Goal: Task Accomplishment & Management: Manage account settings

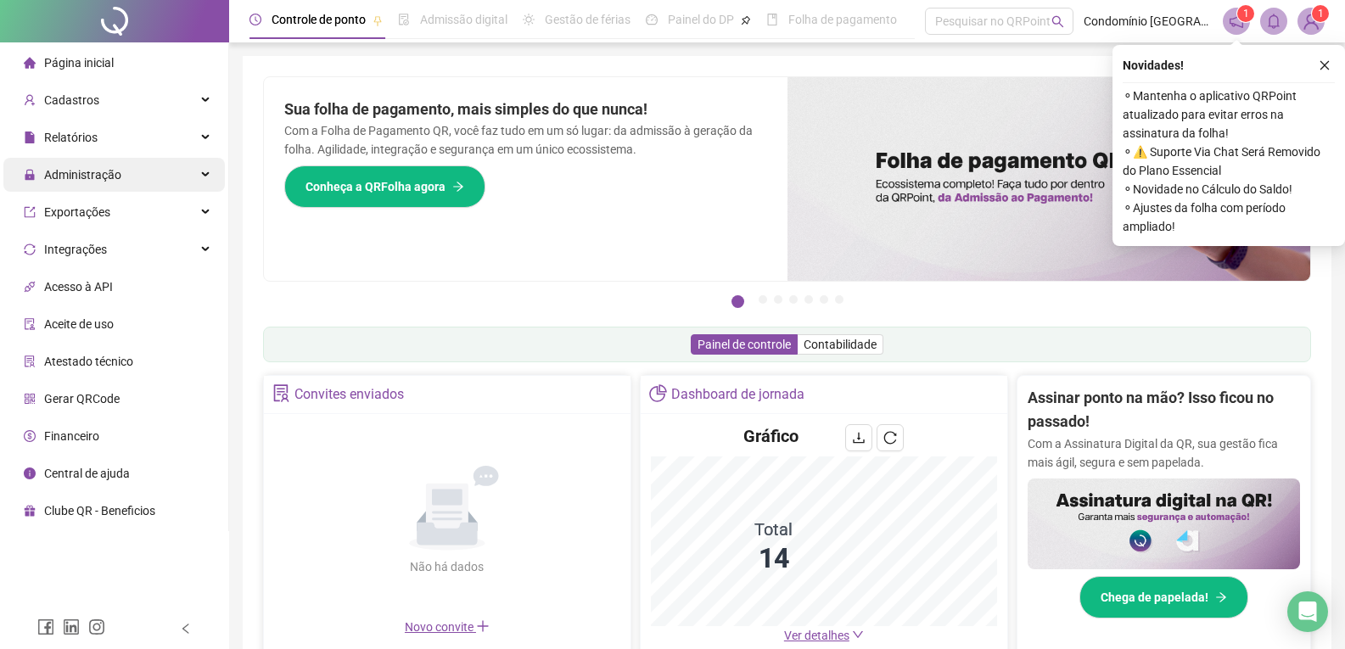
click at [82, 165] on span "Administração" at bounding box center [73, 175] width 98 height 34
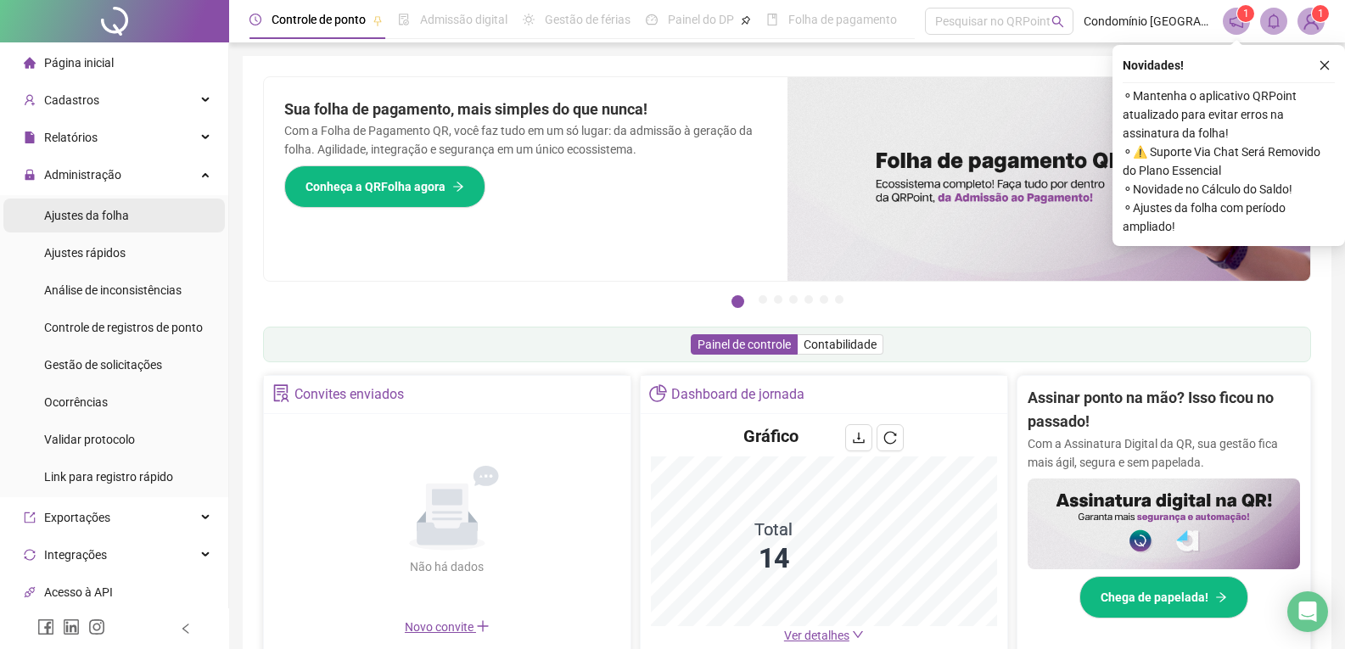
click at [102, 226] on div "Ajustes da folha" at bounding box center [86, 216] width 85 height 34
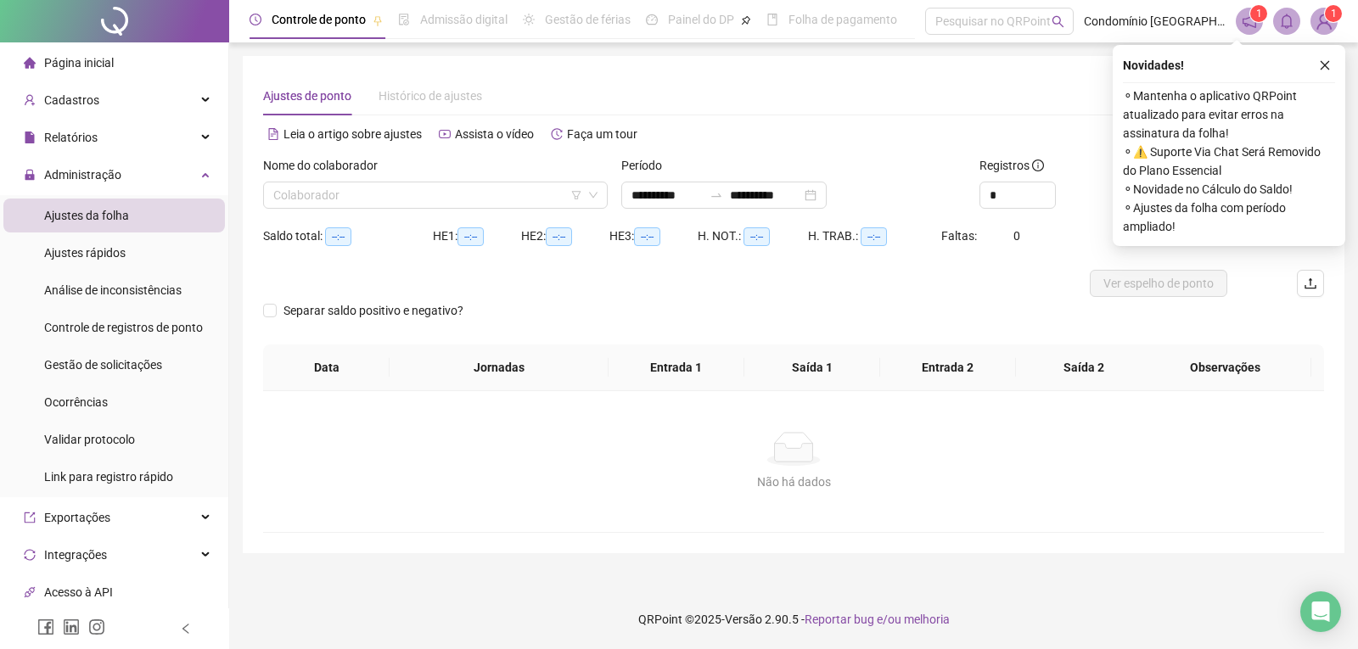
type input "**********"
click at [428, 209] on div "Nome do colaborador Colaborador" at bounding box center [435, 189] width 358 height 66
click at [540, 194] on input "search" at bounding box center [427, 194] width 309 height 25
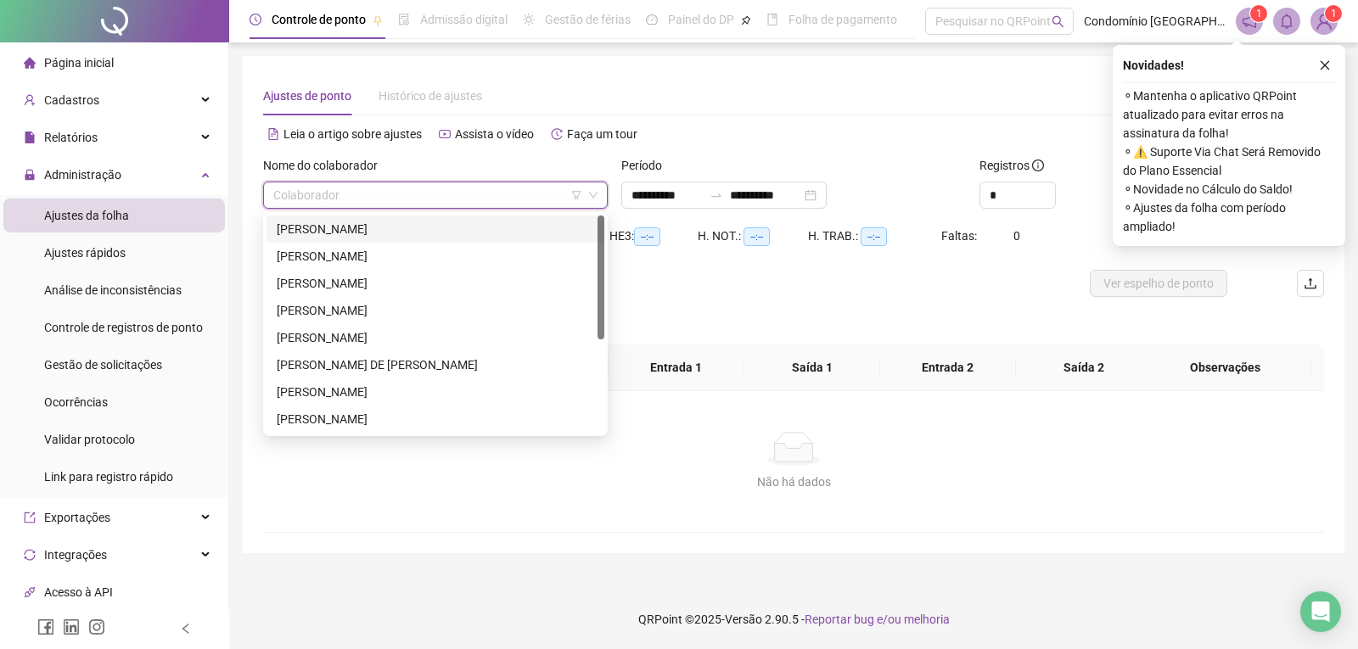
click at [440, 226] on div "[PERSON_NAME]" at bounding box center [435, 229] width 317 height 19
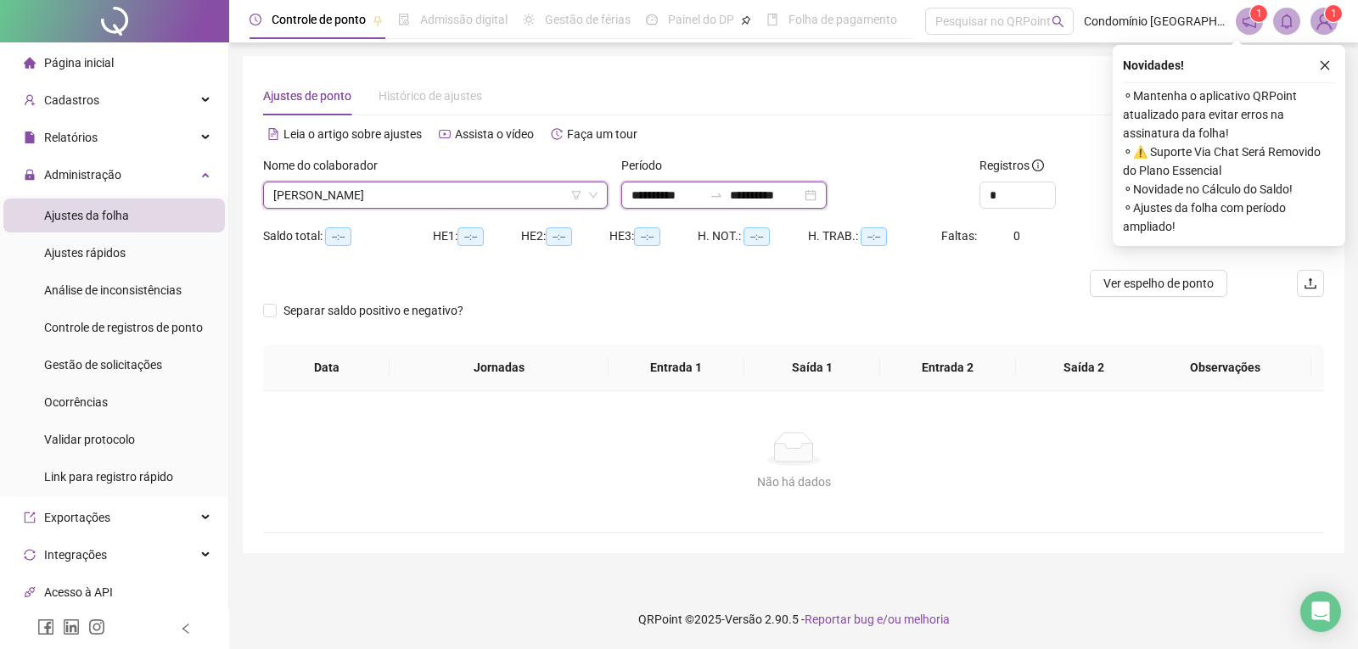
click at [658, 200] on input "**********" at bounding box center [666, 195] width 71 height 19
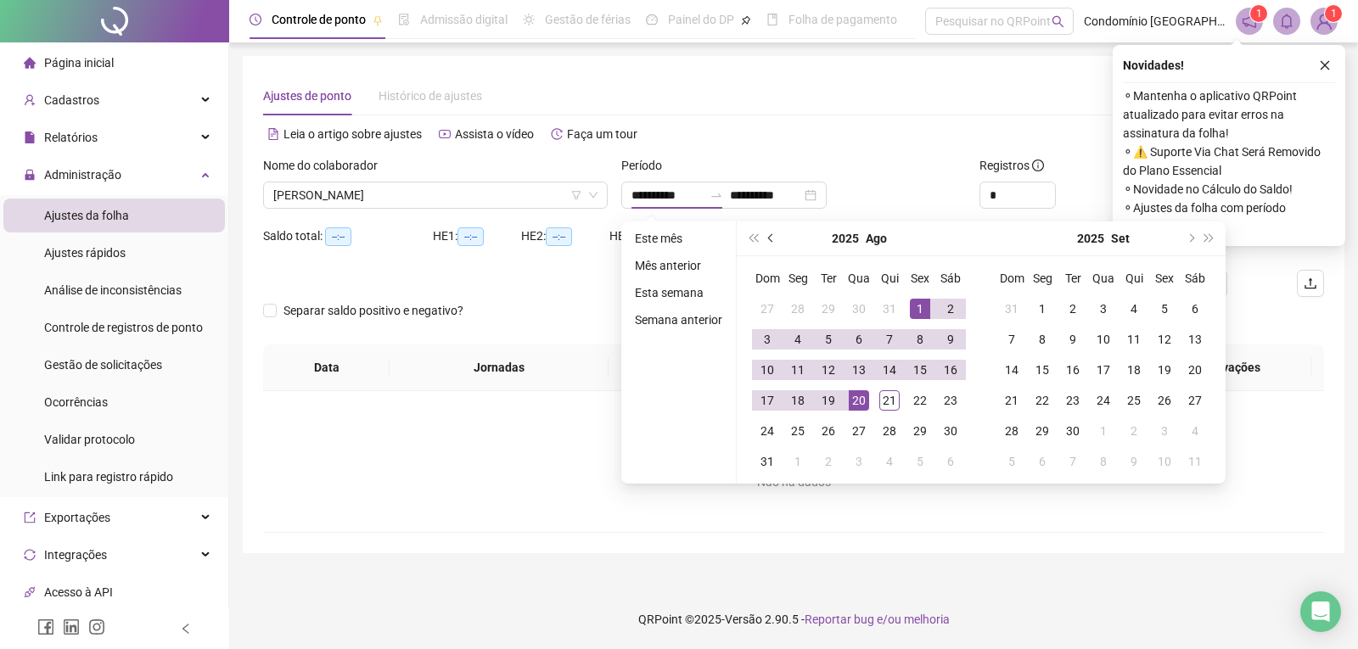
click at [770, 239] on span "prev-year" at bounding box center [772, 238] width 8 height 8
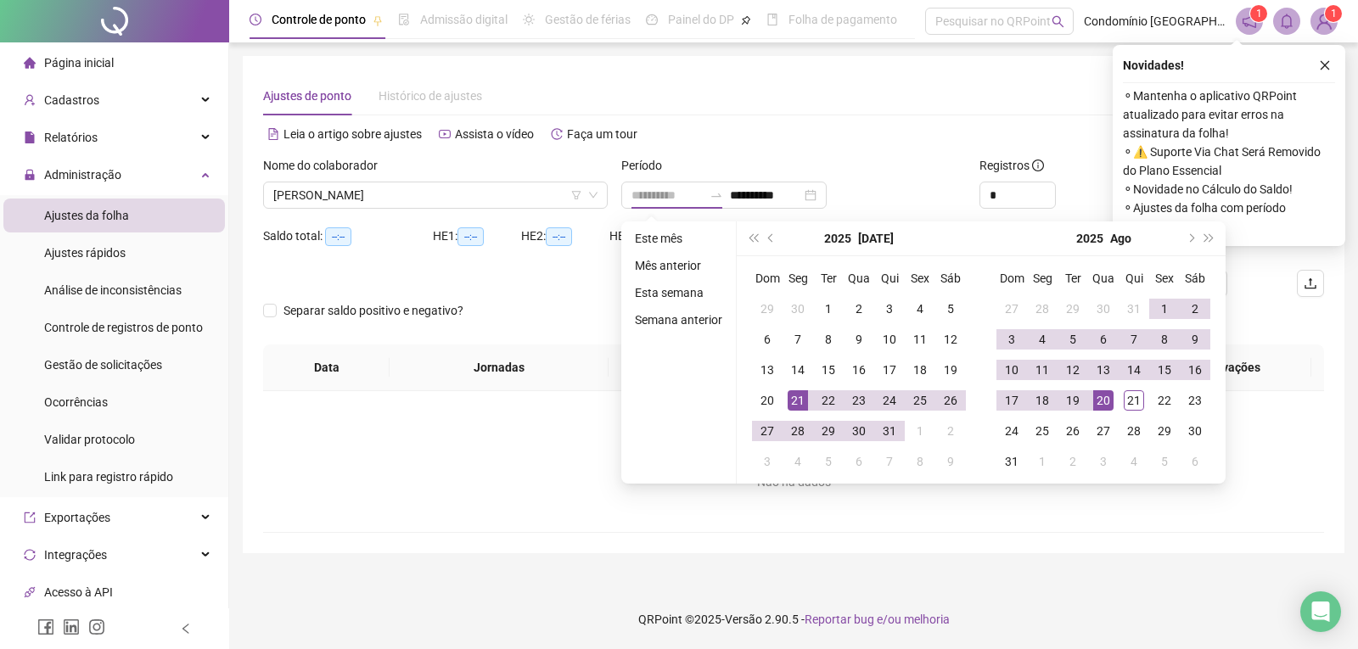
type input "**********"
click at [800, 401] on div "21" at bounding box center [798, 400] width 20 height 20
type input "**********"
click at [1107, 399] on div "20" at bounding box center [1103, 400] width 20 height 20
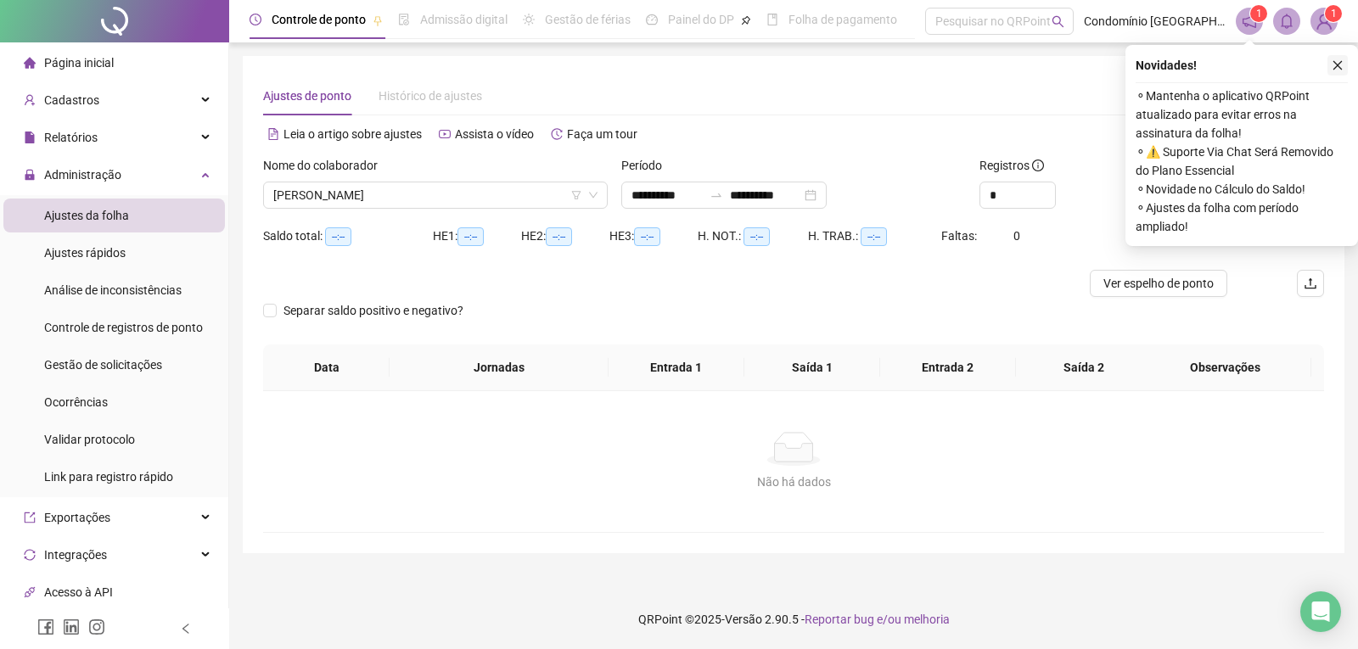
click at [1334, 64] on icon "close" at bounding box center [1337, 65] width 12 height 12
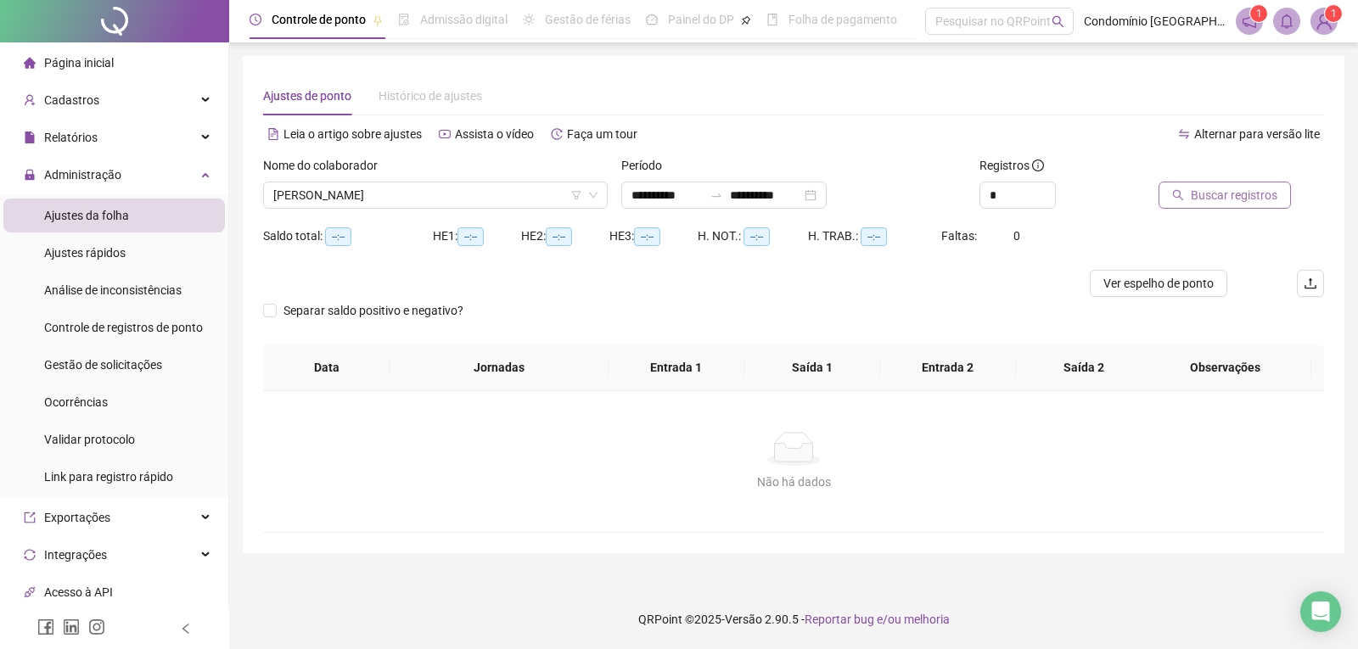
click at [1249, 200] on span "Buscar registros" at bounding box center [1234, 195] width 87 height 19
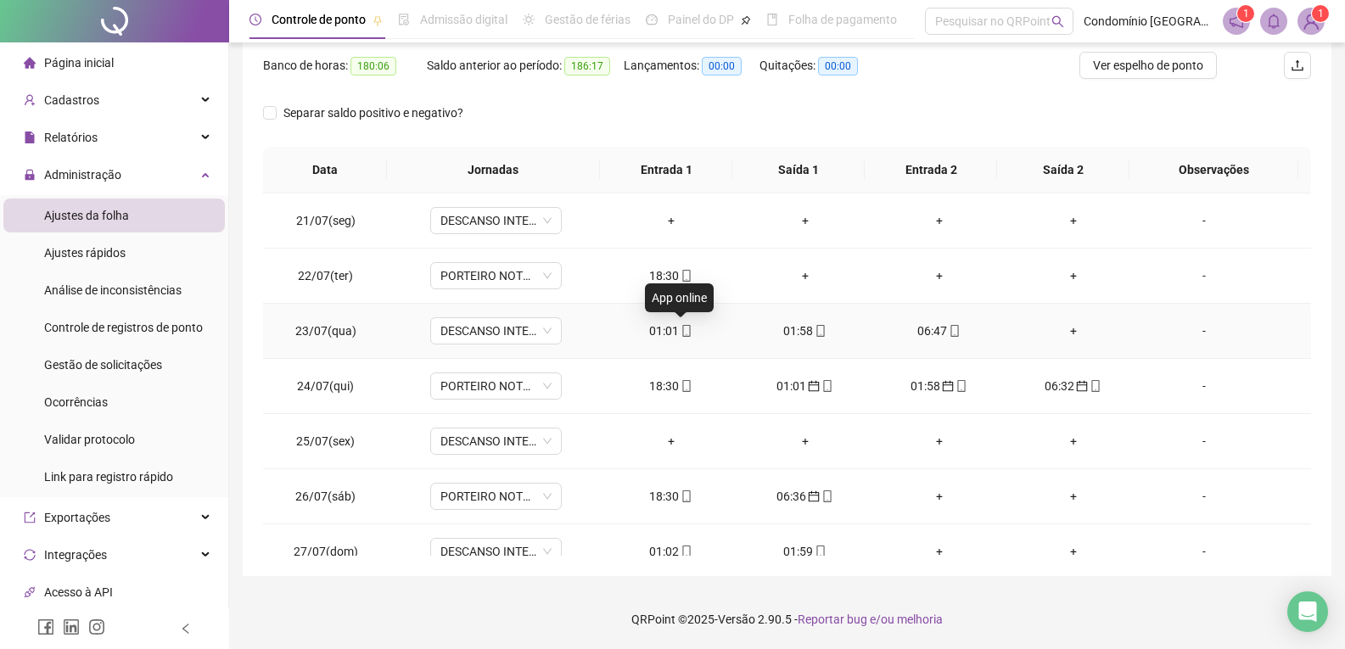
click at [681, 333] on icon "mobile" at bounding box center [687, 331] width 12 height 12
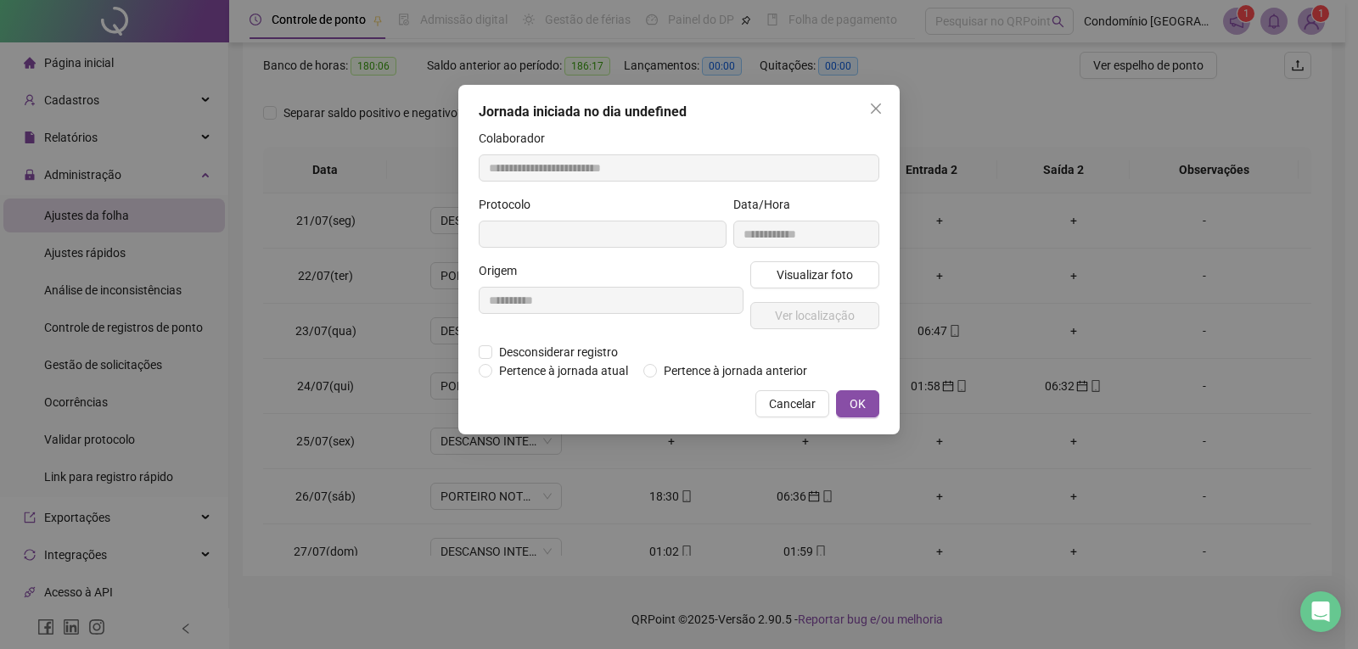
type input "**********"
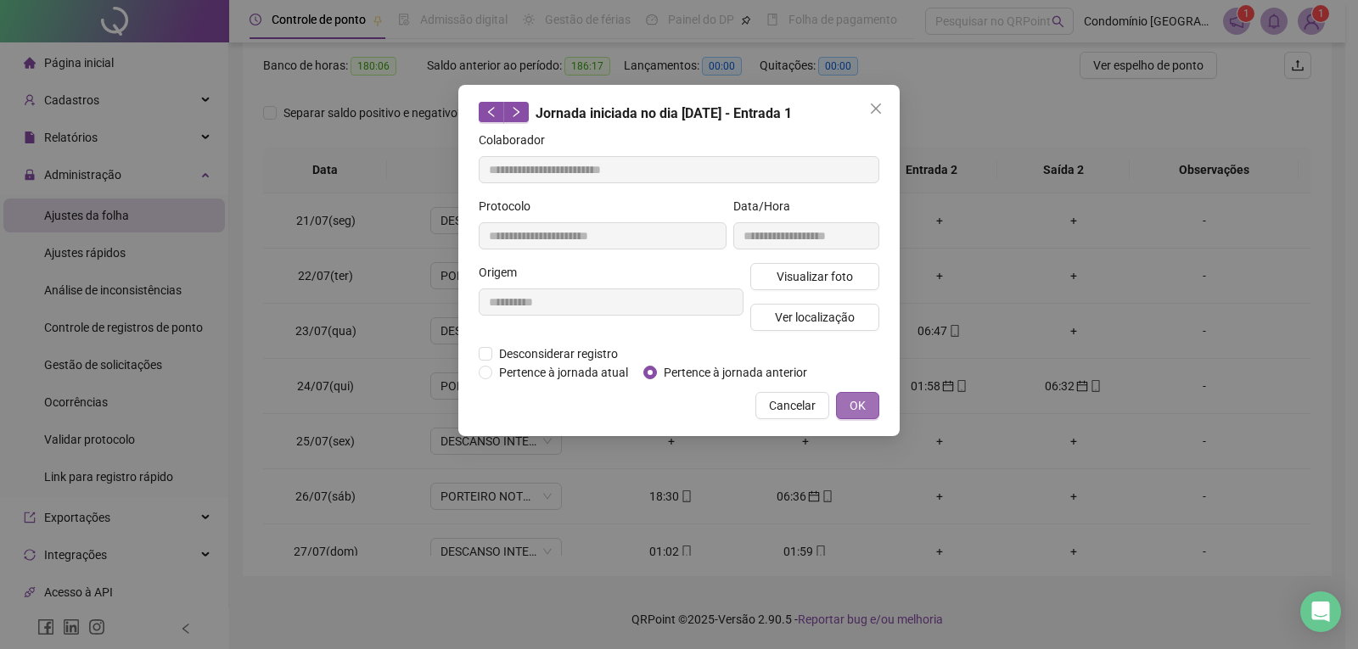
click at [868, 400] on button "OK" at bounding box center [857, 405] width 43 height 27
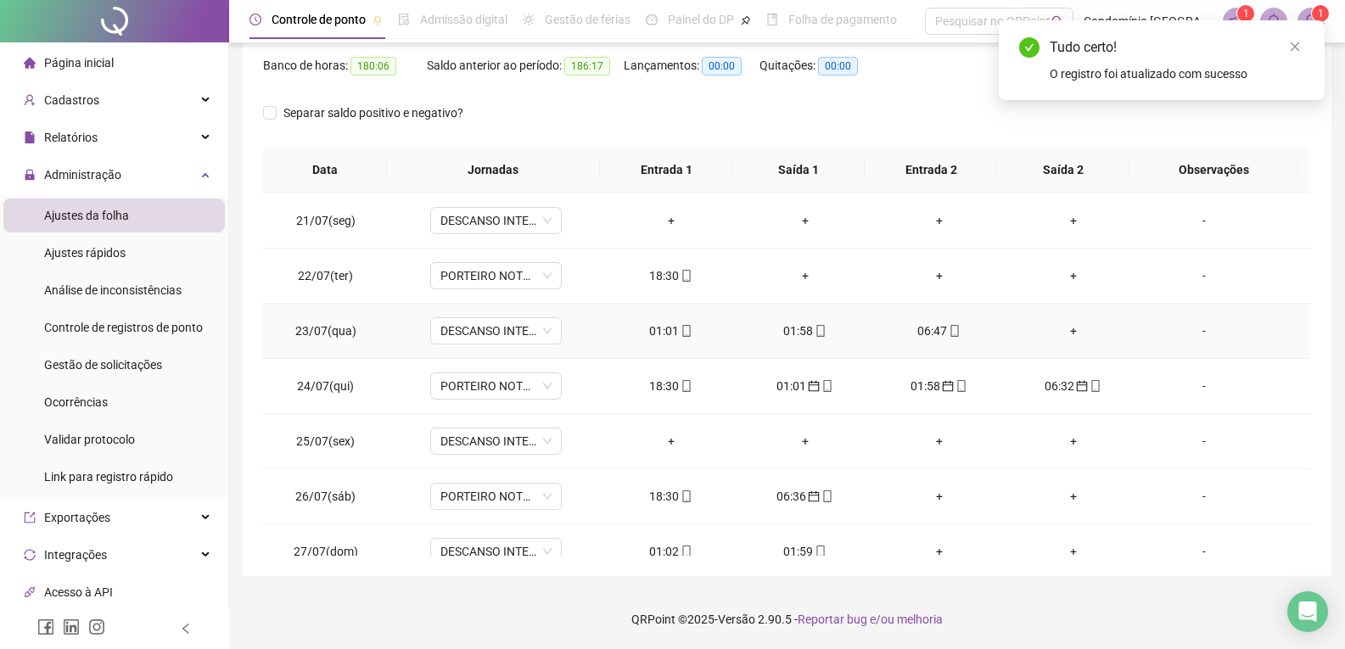
click at [788, 324] on div "01:58" at bounding box center [805, 331] width 107 height 19
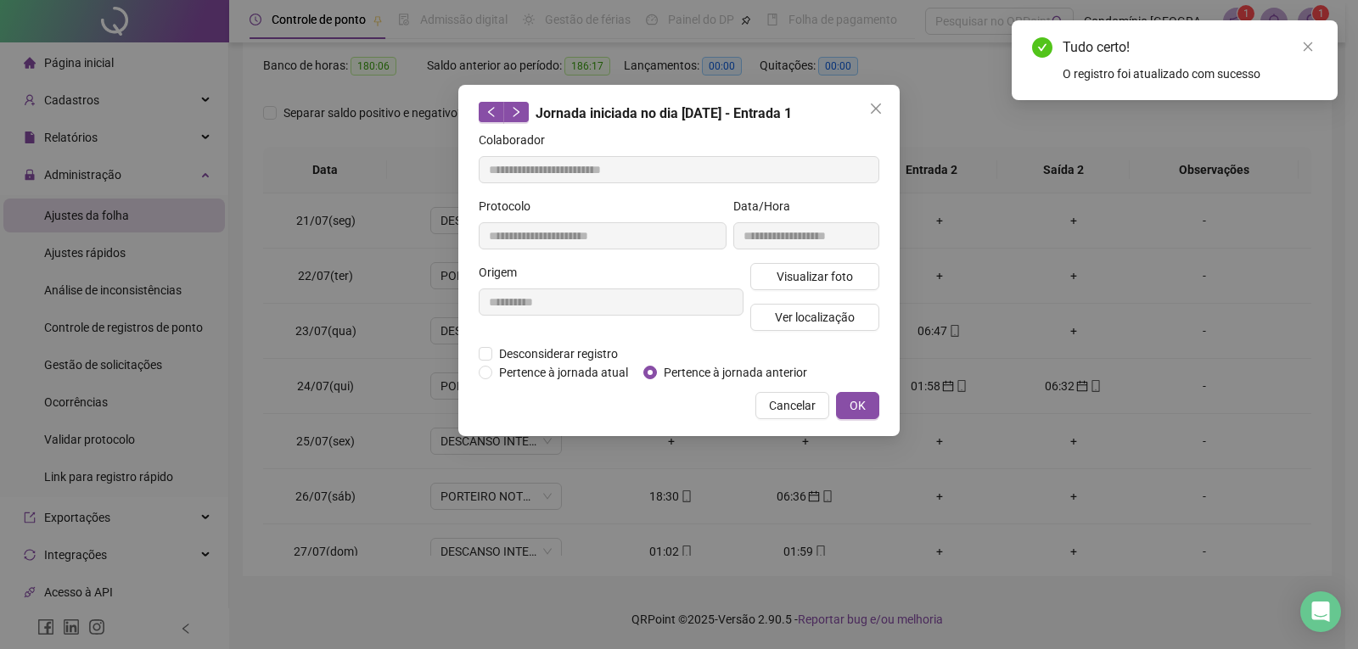
type input "**********"
drag, startPoint x: 866, startPoint y: 398, endPoint x: 667, endPoint y: 450, distance: 206.0
click at [726, 515] on div "**********" at bounding box center [679, 324] width 1358 height 649
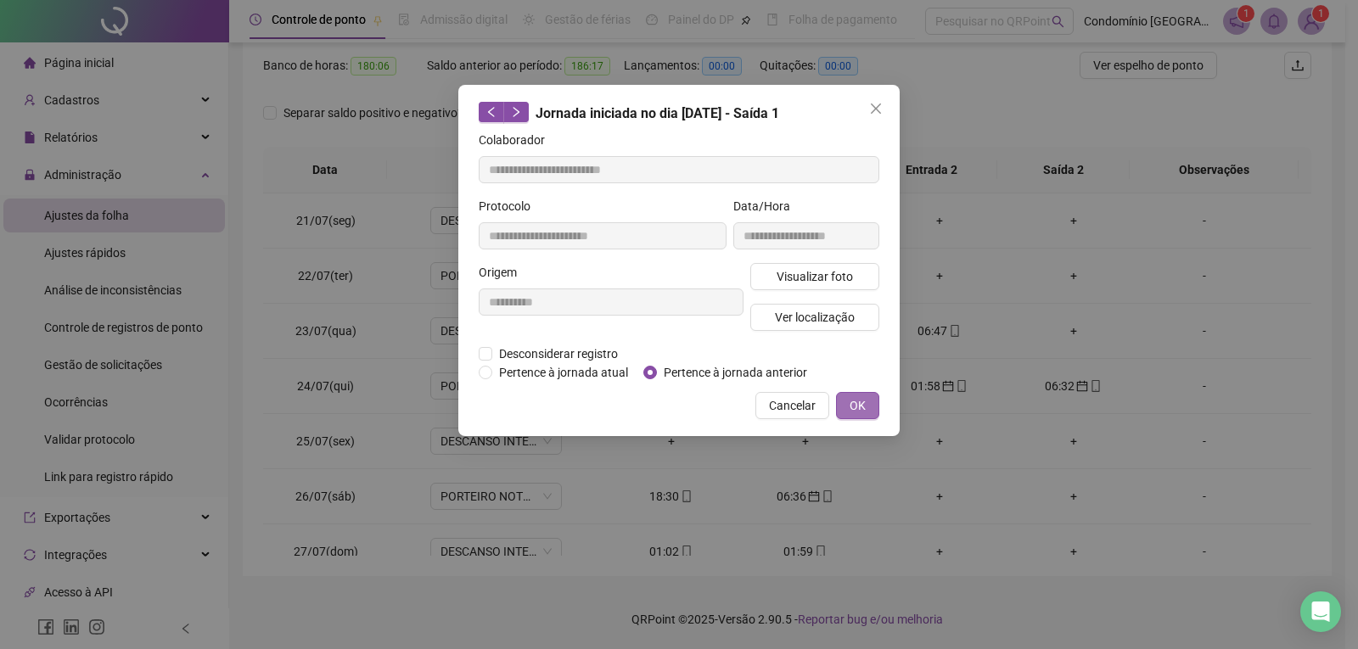
click at [866, 396] on button "OK" at bounding box center [857, 405] width 43 height 27
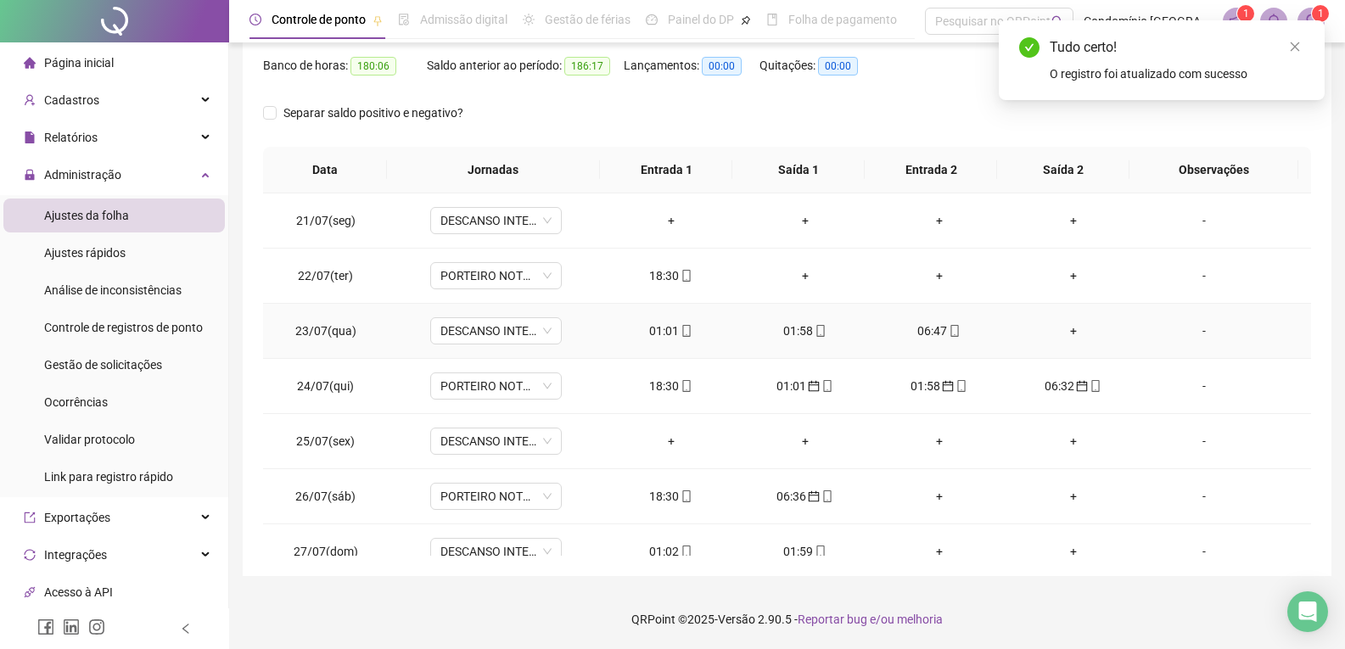
click at [928, 331] on div "06:47" at bounding box center [939, 331] width 107 height 19
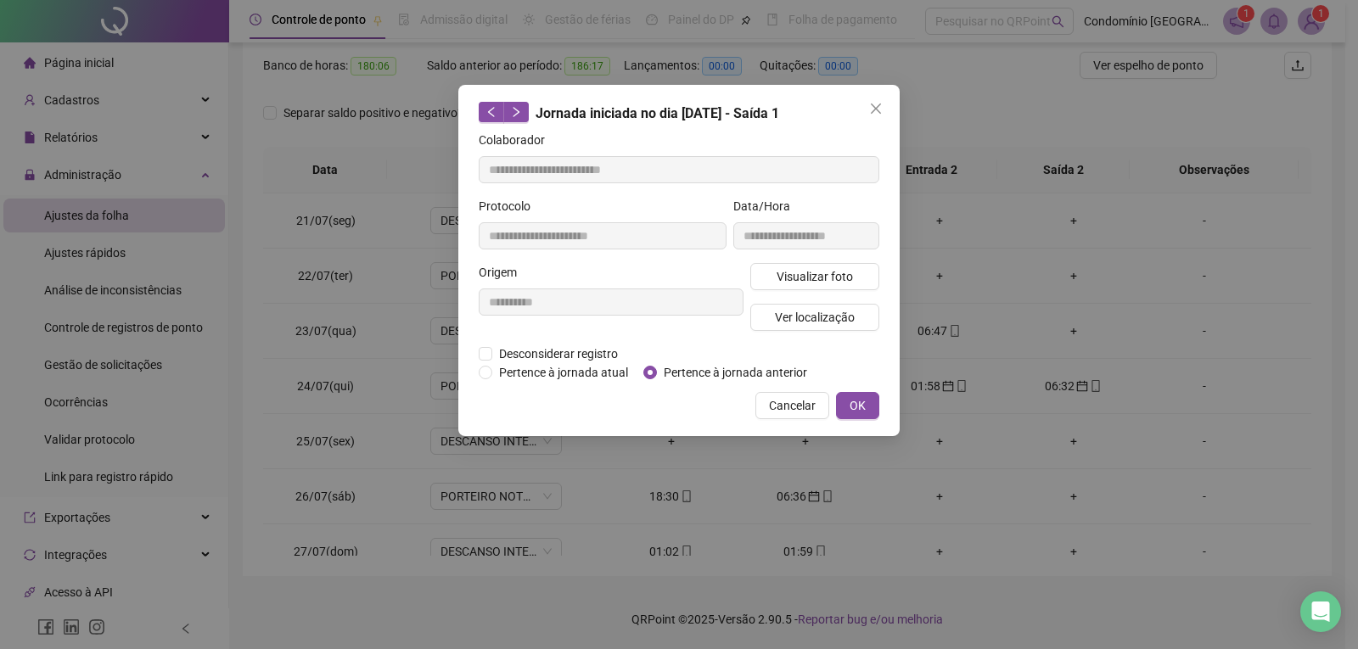
type input "**********"
click at [848, 412] on button "OK" at bounding box center [857, 405] width 43 height 27
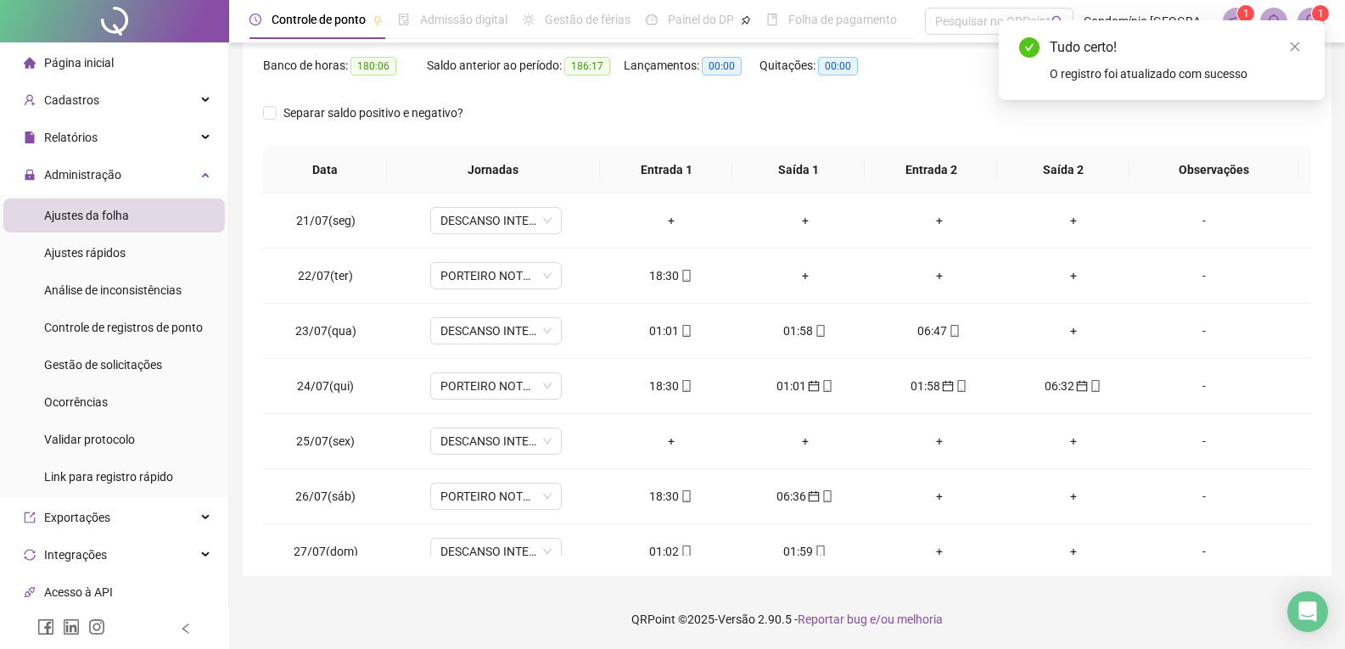
scroll to position [48, 0]
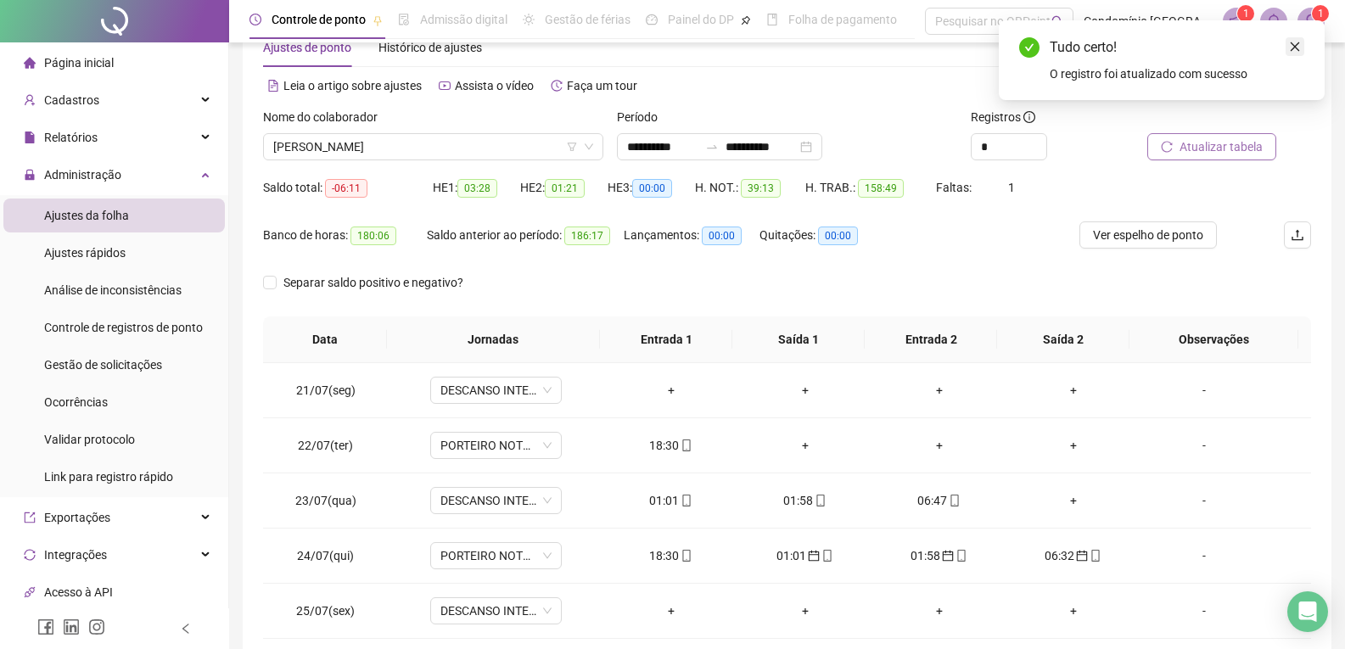
click at [1295, 45] on icon "close" at bounding box center [1295, 47] width 12 height 12
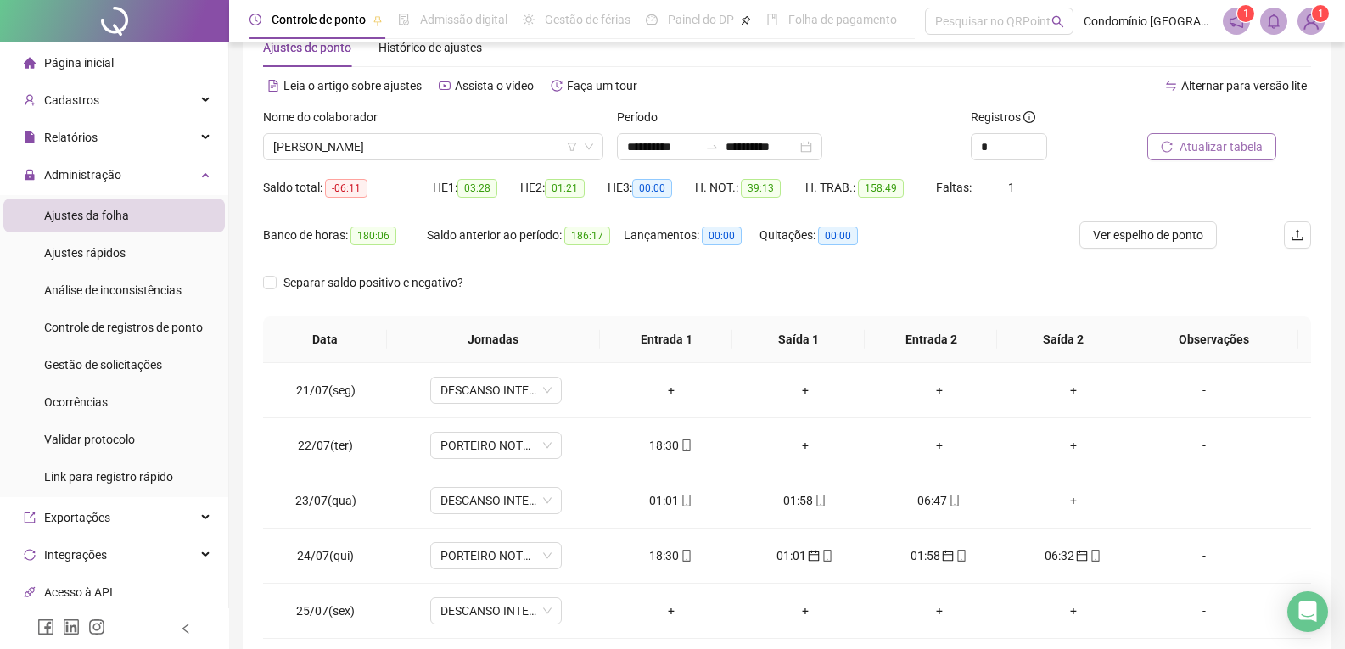
click at [1230, 141] on span "Atualizar tabela" at bounding box center [1221, 146] width 83 height 19
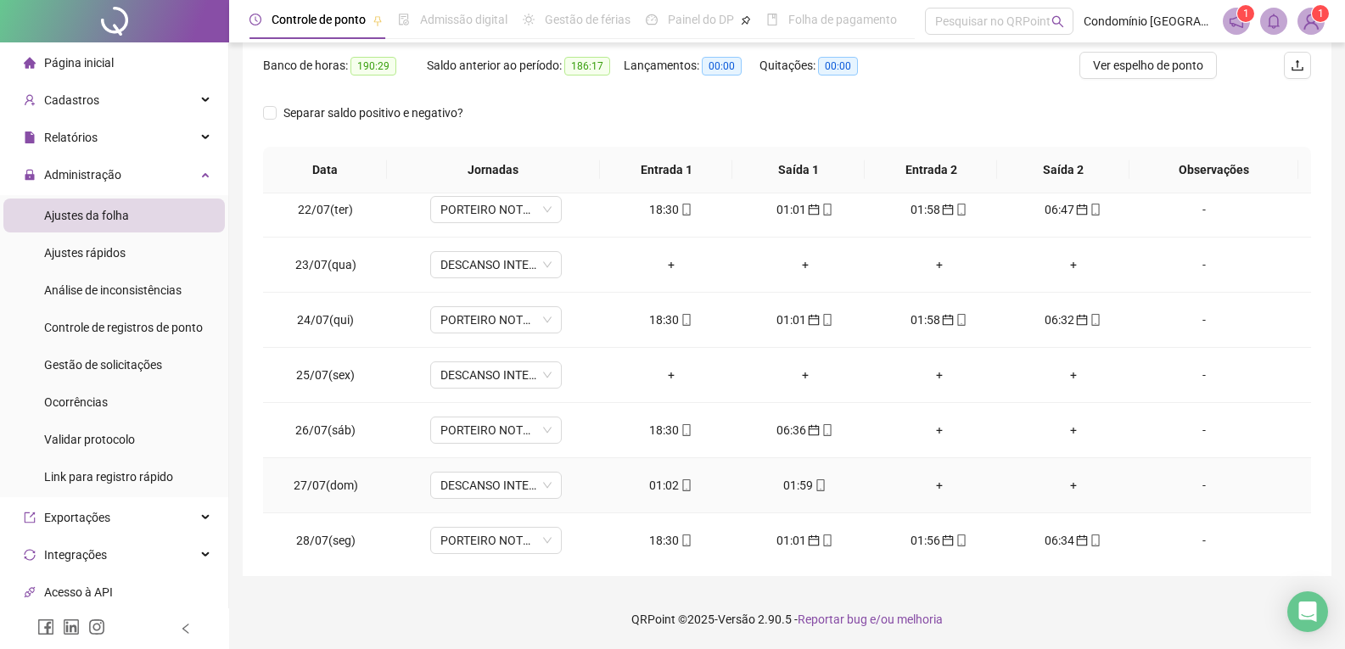
scroll to position [85, 0]
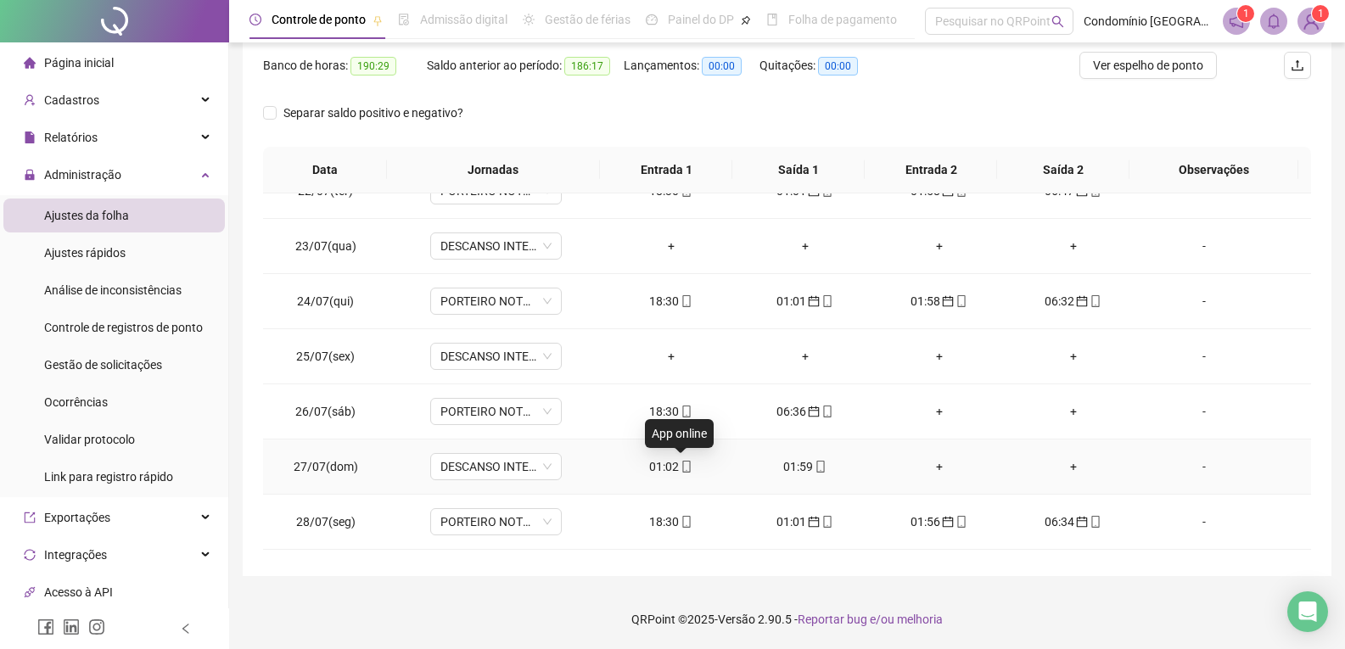
click at [683, 468] on icon "mobile" at bounding box center [687, 467] width 8 height 12
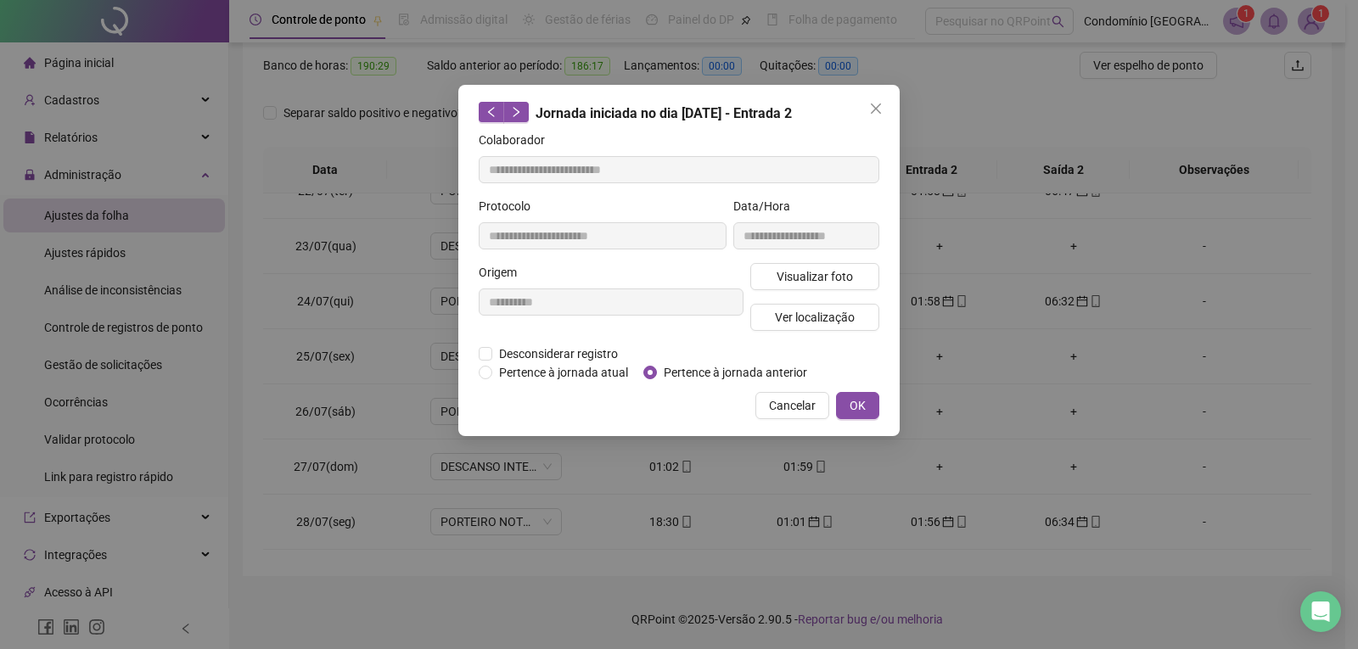
type input "**********"
click at [849, 405] on button "OK" at bounding box center [857, 405] width 43 height 27
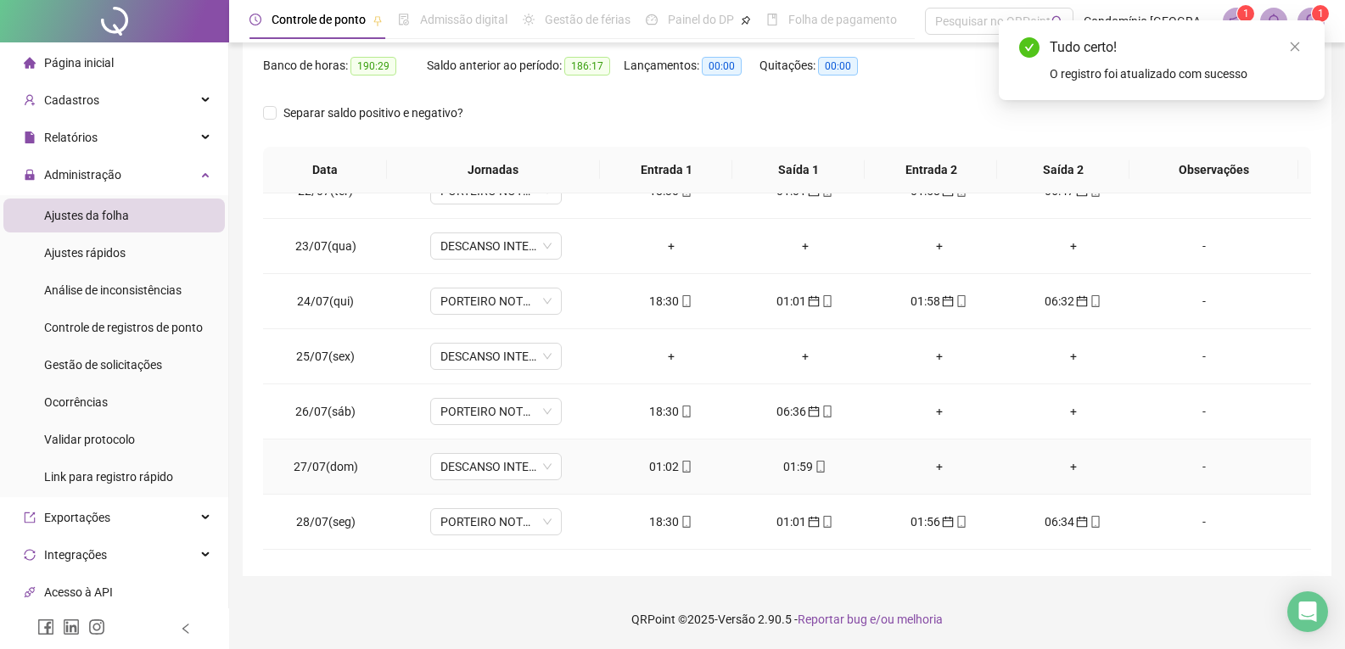
click at [796, 474] on div "01:59" at bounding box center [805, 466] width 107 height 19
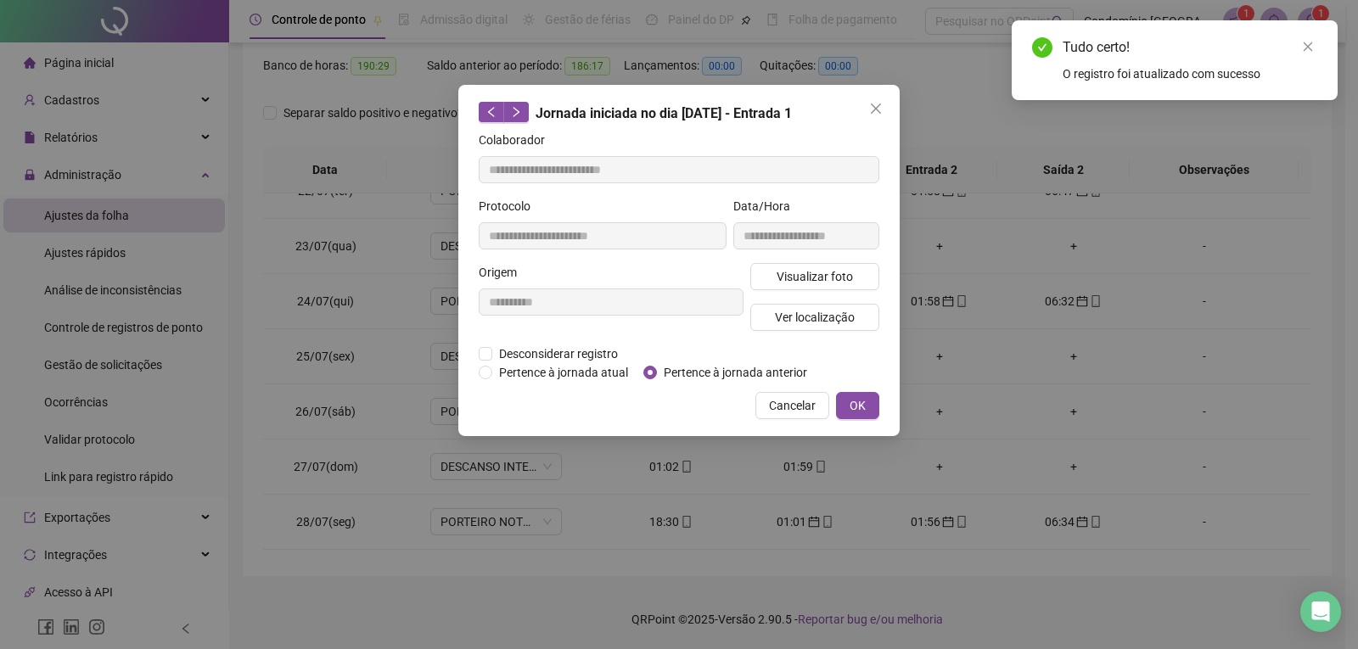
type input "**********"
click at [863, 410] on span "OK" at bounding box center [857, 405] width 16 height 19
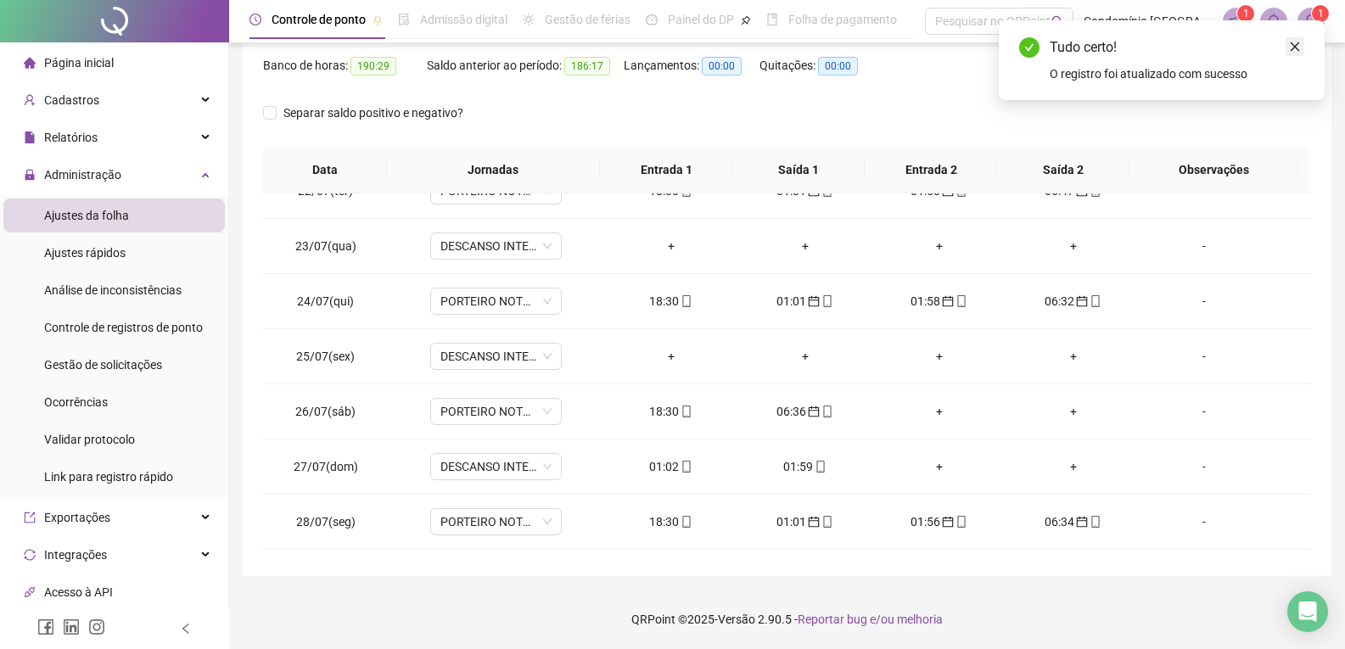
click at [1294, 48] on icon "close" at bounding box center [1295, 46] width 9 height 9
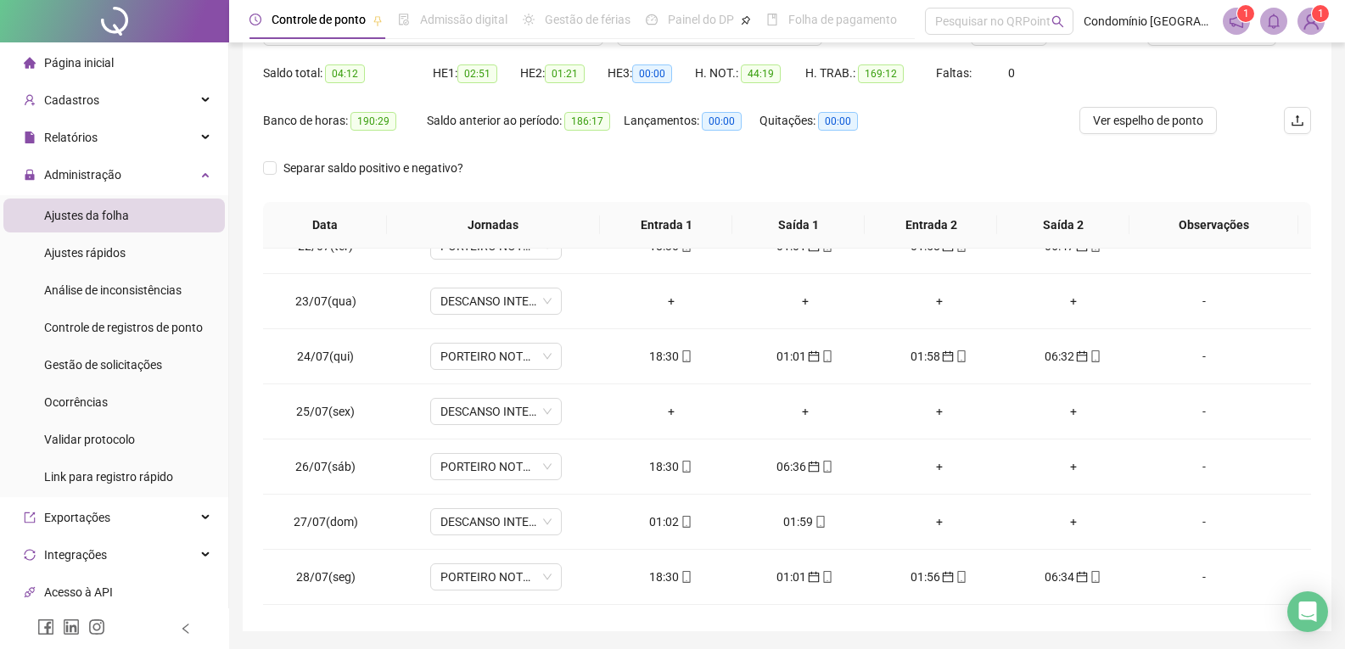
scroll to position [133, 0]
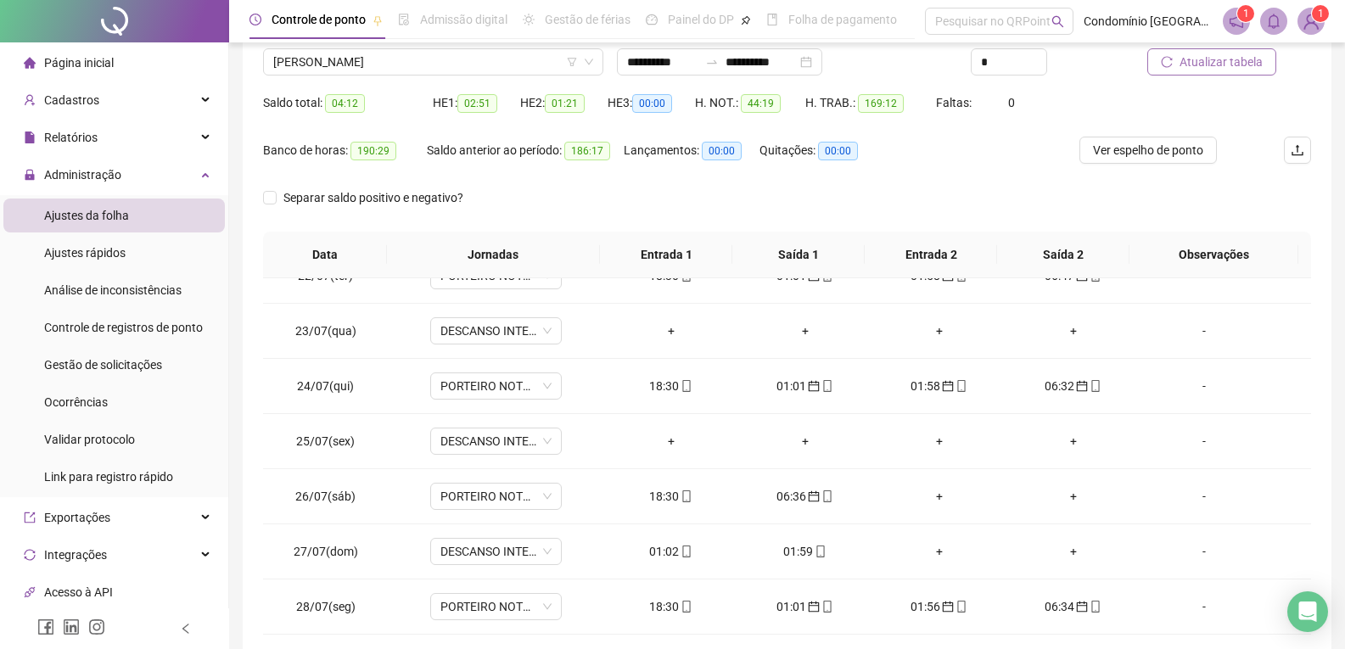
click at [1233, 59] on span "Atualizar tabela" at bounding box center [1221, 62] width 83 height 19
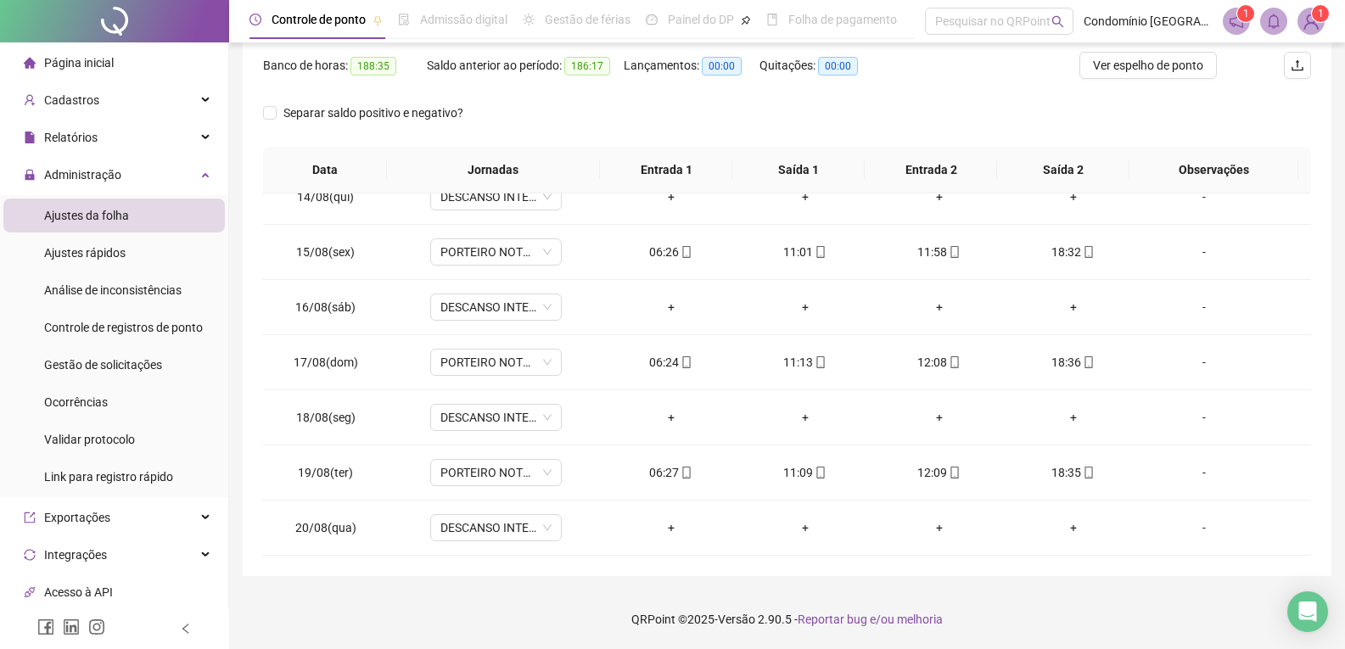
scroll to position [0, 0]
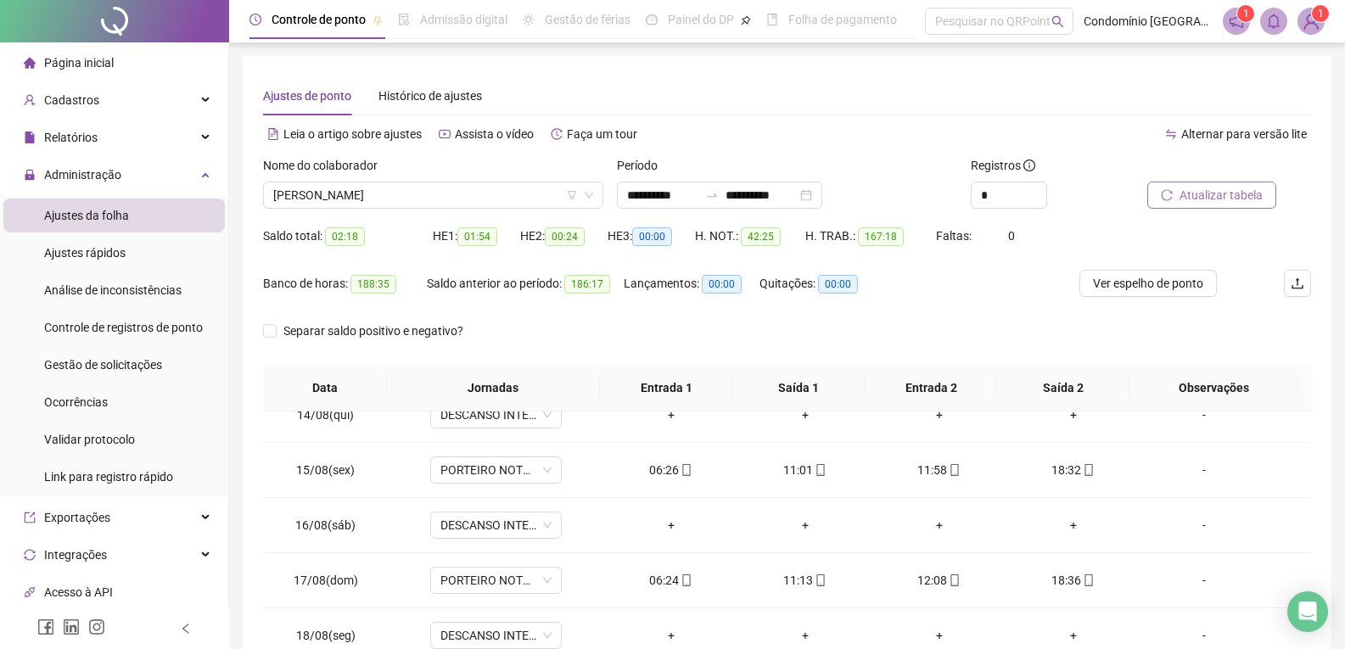
click at [1197, 199] on span "Atualizar tabela" at bounding box center [1221, 195] width 83 height 19
click at [531, 191] on span "[PERSON_NAME]" at bounding box center [433, 194] width 320 height 25
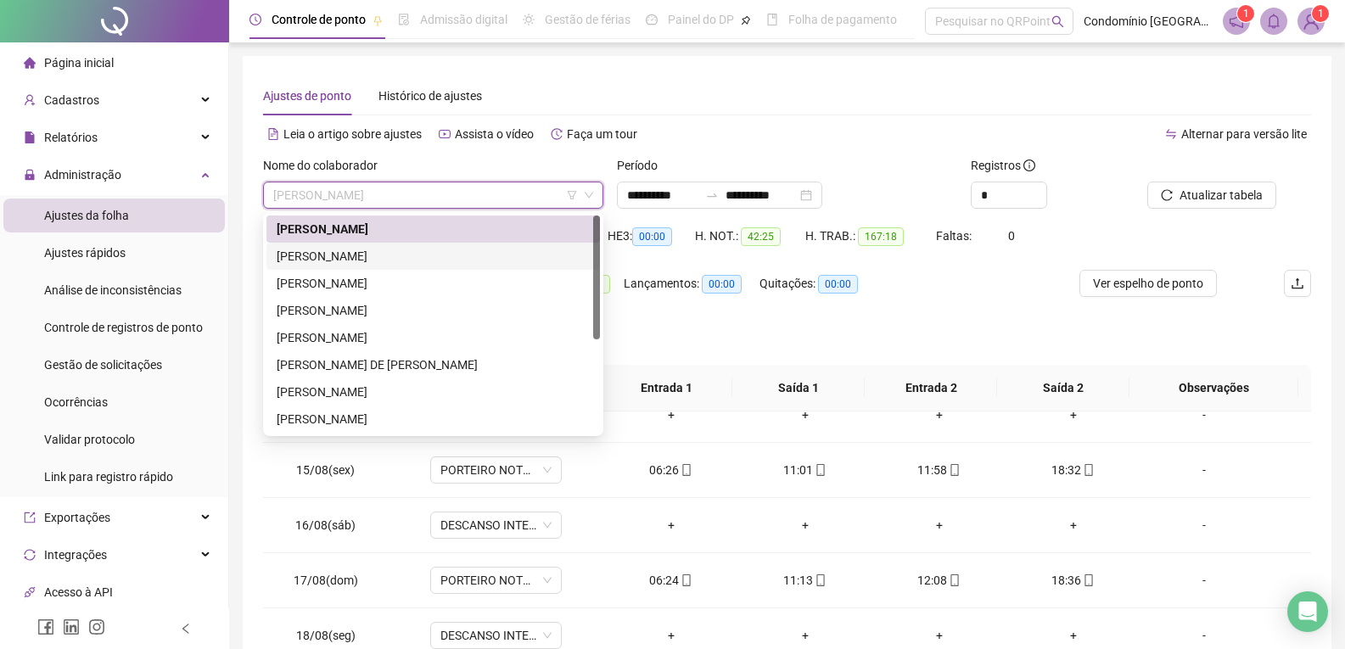
click at [409, 255] on div "[PERSON_NAME]" at bounding box center [433, 256] width 313 height 19
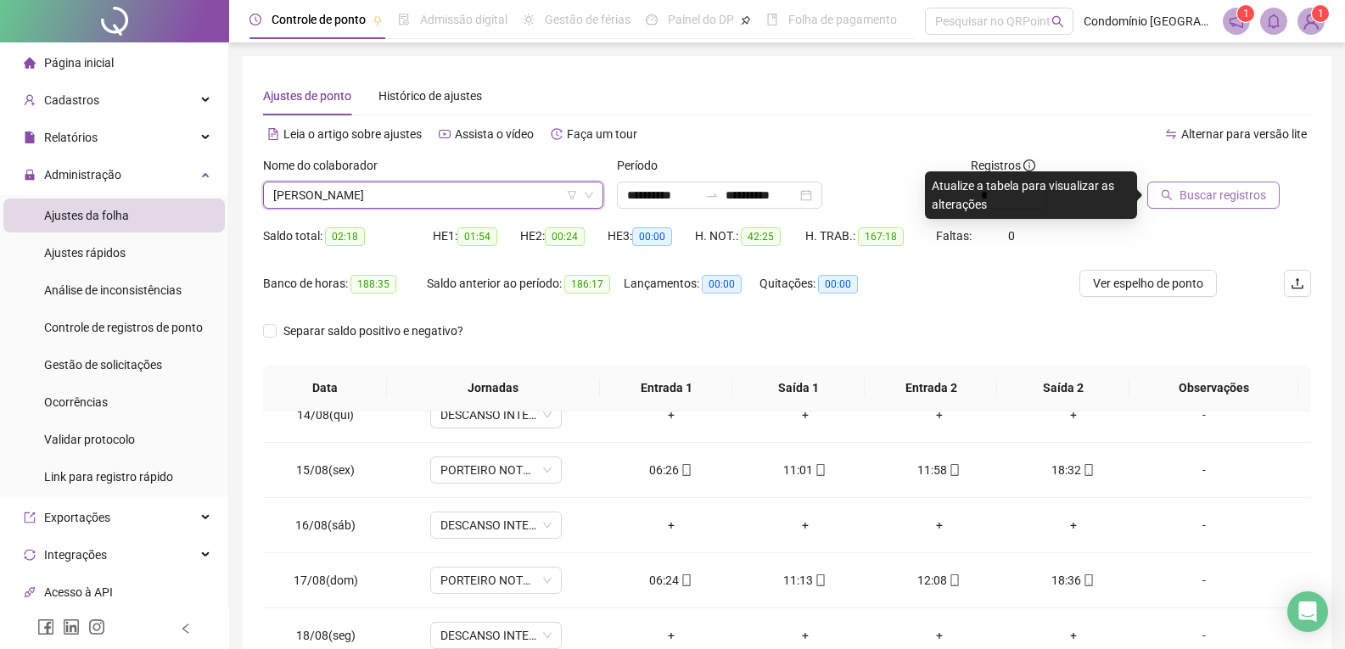
click at [1194, 200] on span "Buscar registros" at bounding box center [1223, 195] width 87 height 19
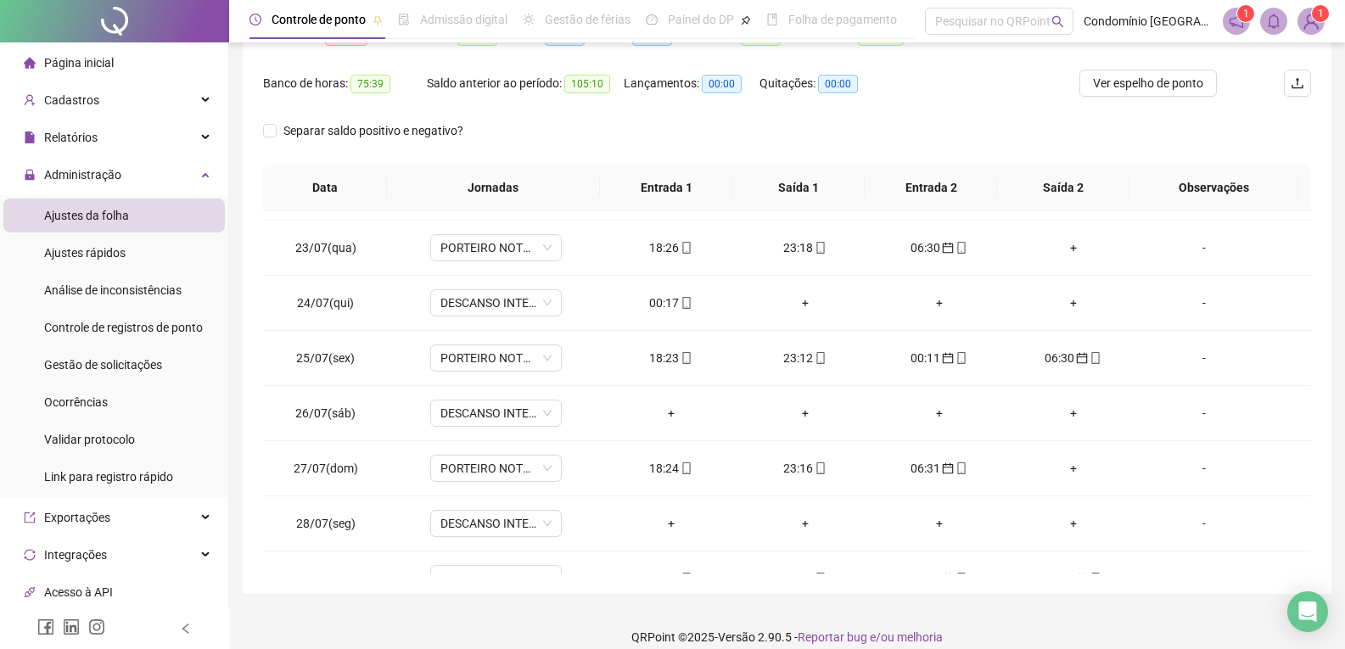
scroll to position [39, 0]
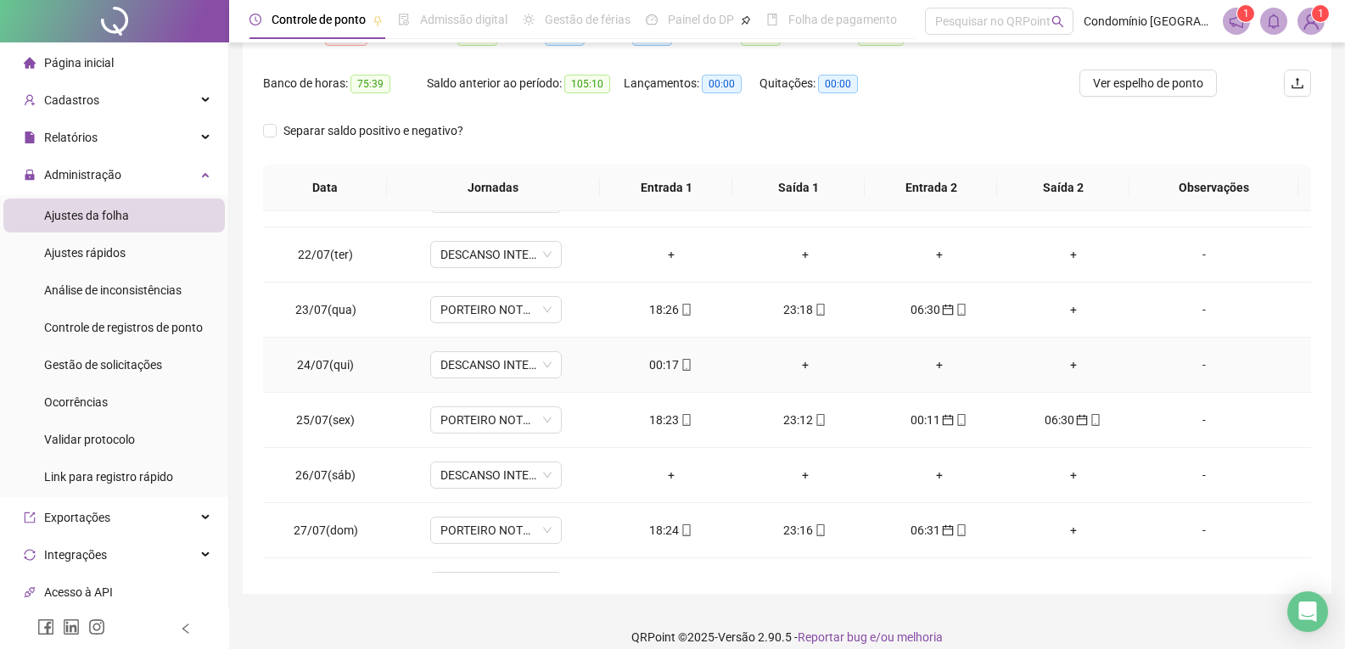
click at [661, 359] on div "00:17" at bounding box center [671, 365] width 107 height 19
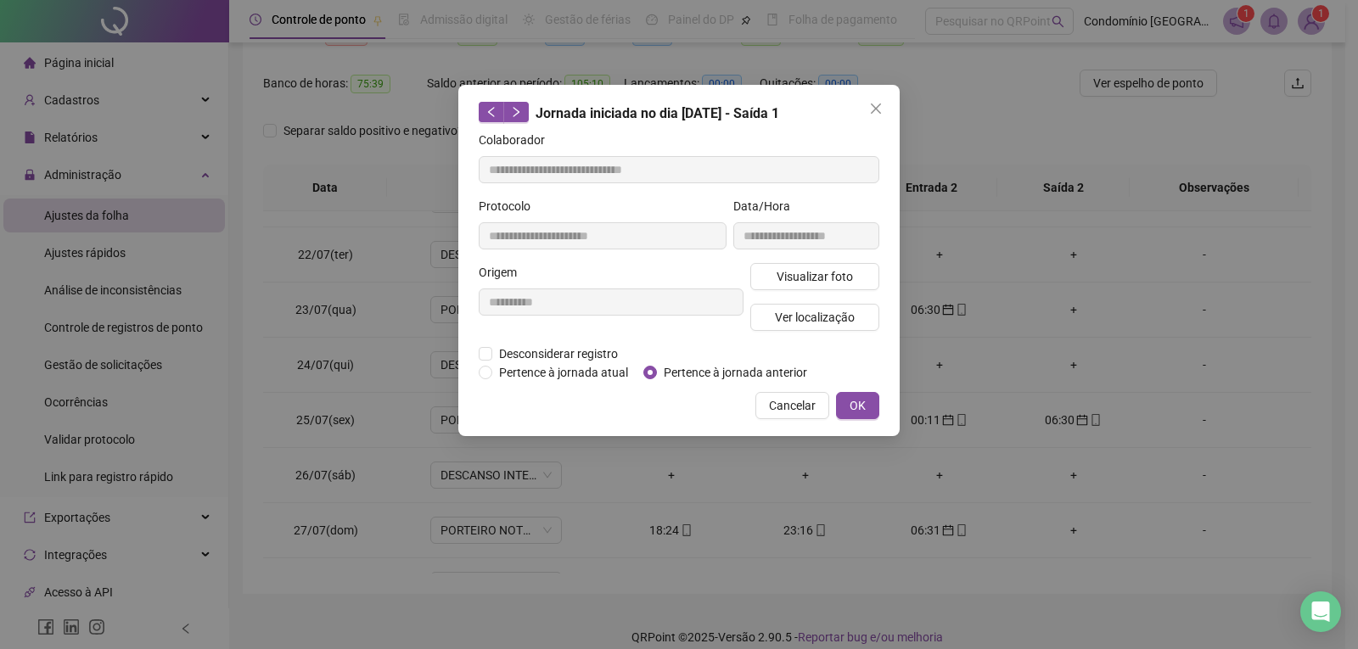
type input "**********"
click at [852, 407] on span "OK" at bounding box center [857, 405] width 16 height 19
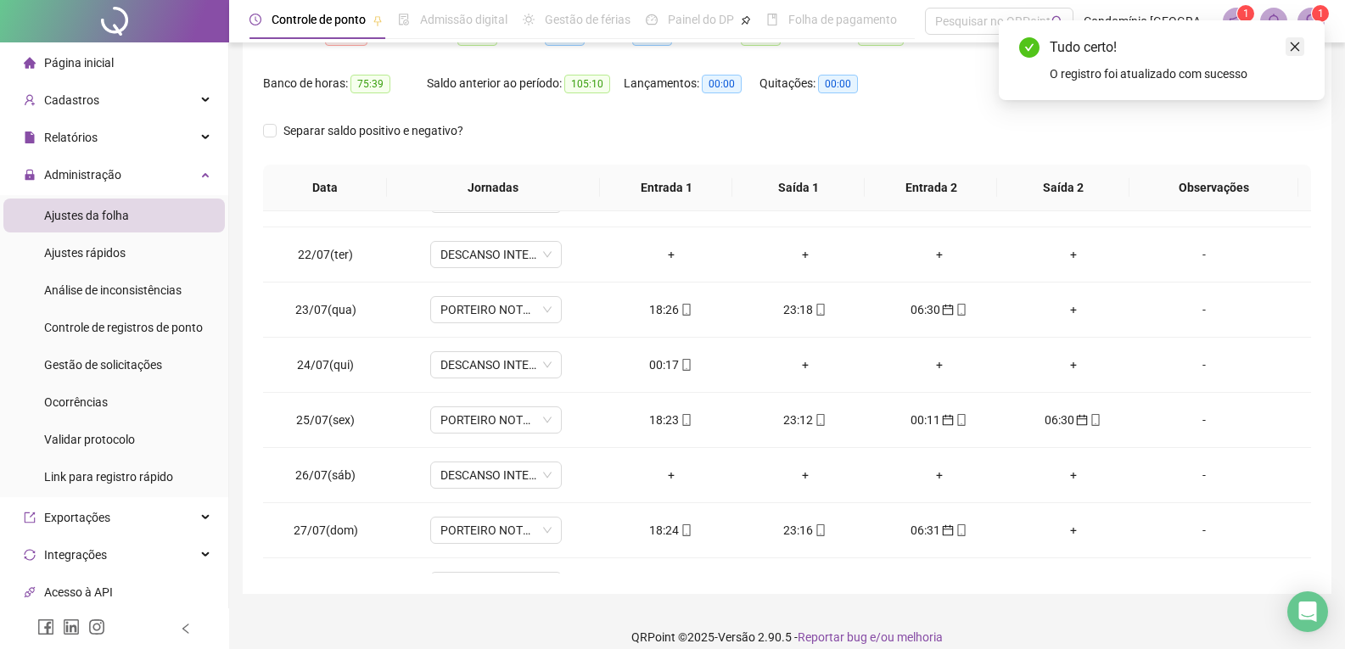
click at [1296, 54] on link "Close" at bounding box center [1295, 46] width 19 height 19
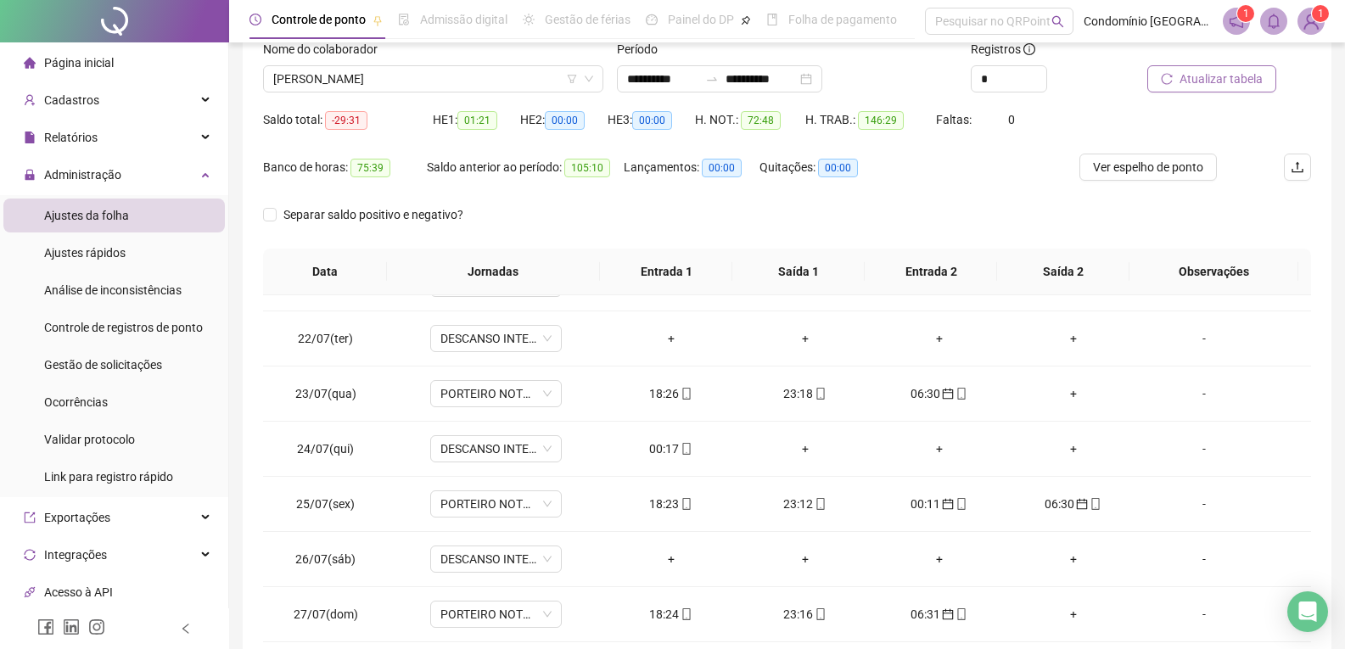
scroll to position [115, 0]
click at [1206, 87] on span "Atualizar tabela" at bounding box center [1221, 79] width 83 height 19
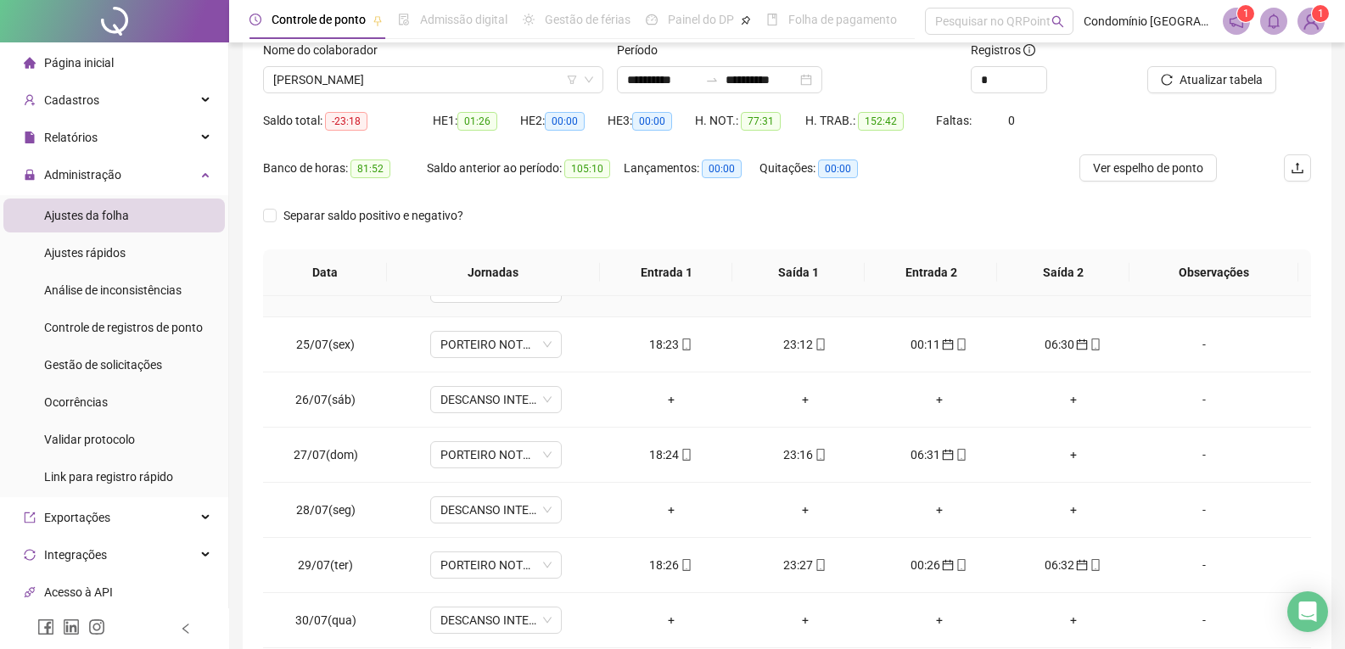
scroll to position [255, 0]
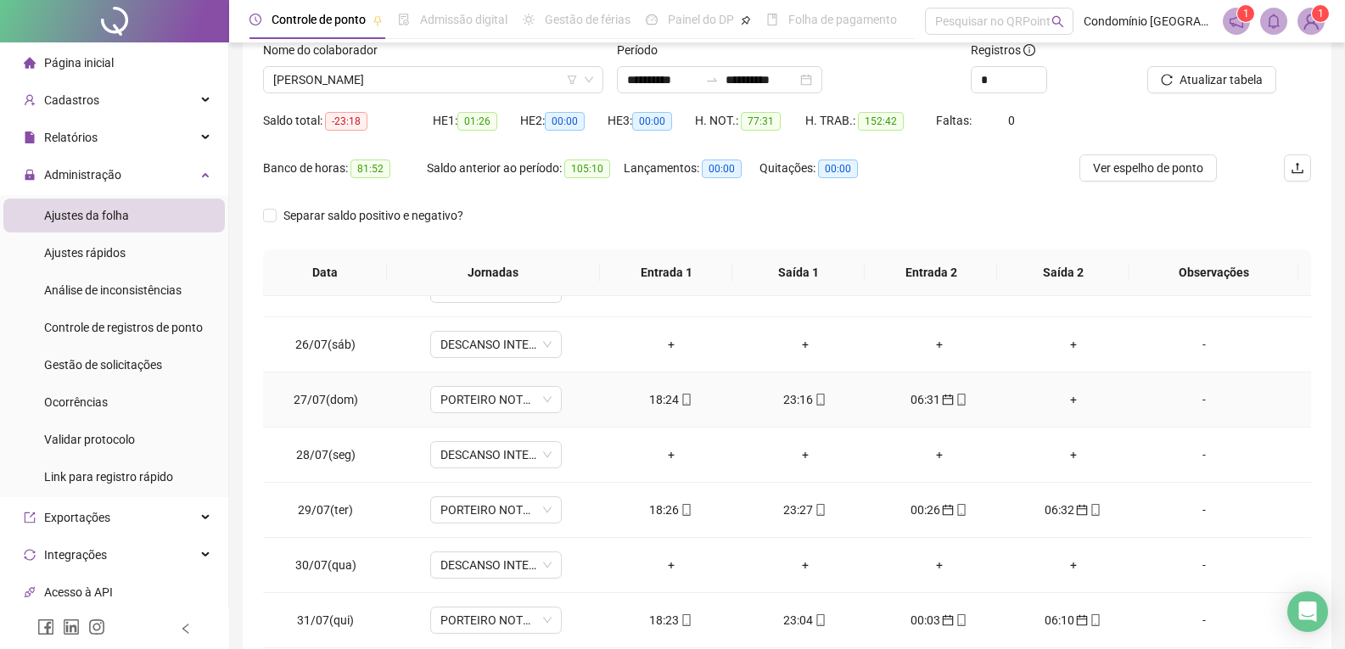
click at [927, 406] on div "06:31" at bounding box center [939, 399] width 107 height 19
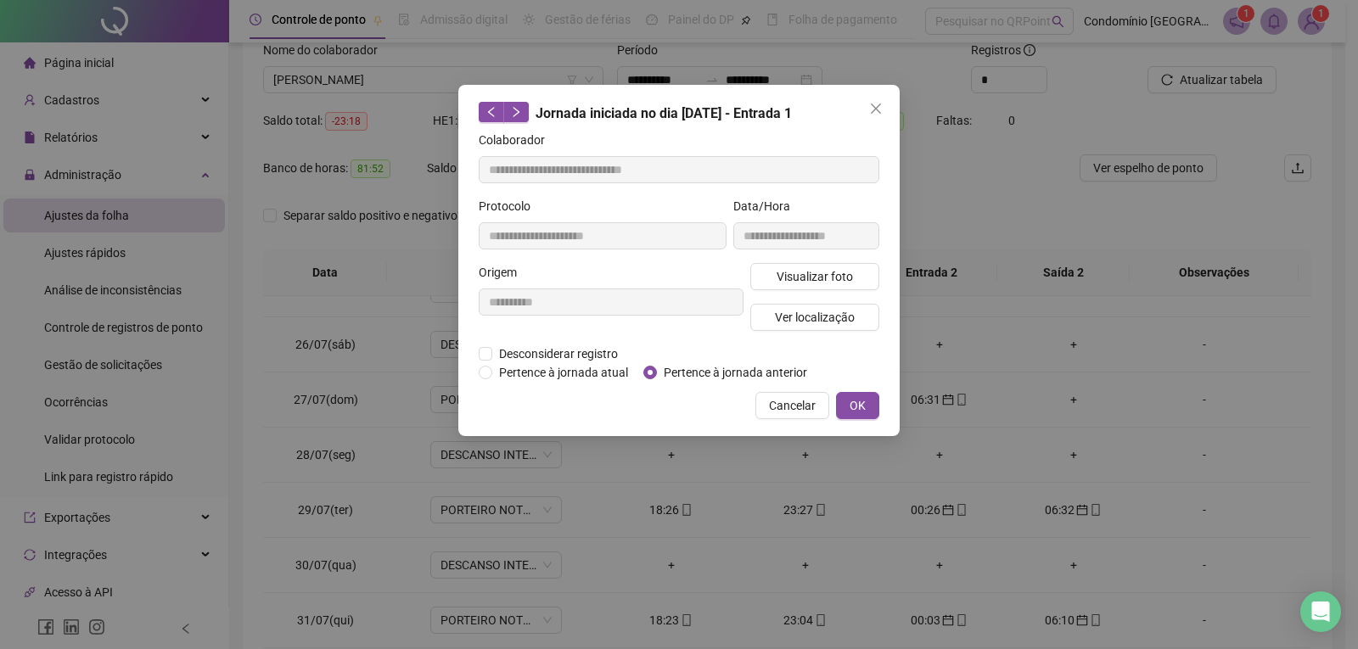
type input "**********"
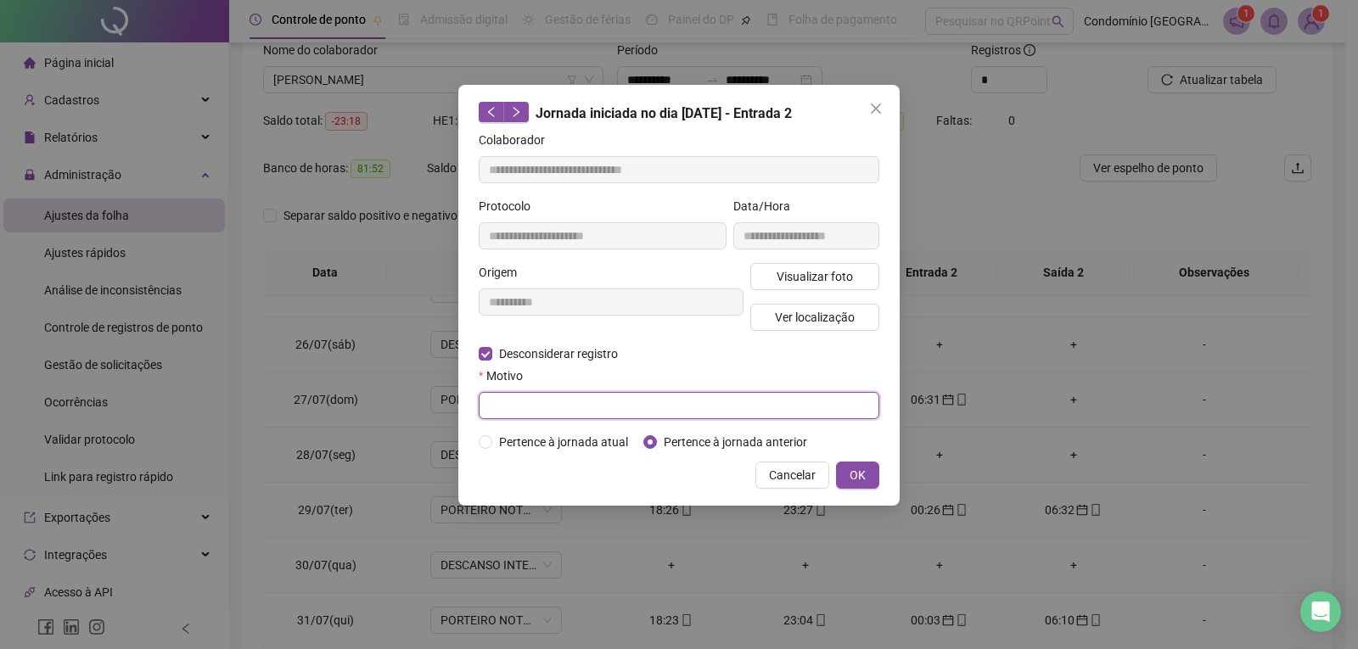
click at [562, 412] on input "text" at bounding box center [679, 405] width 401 height 27
type input "*"
click at [858, 482] on span "OK" at bounding box center [857, 475] width 16 height 19
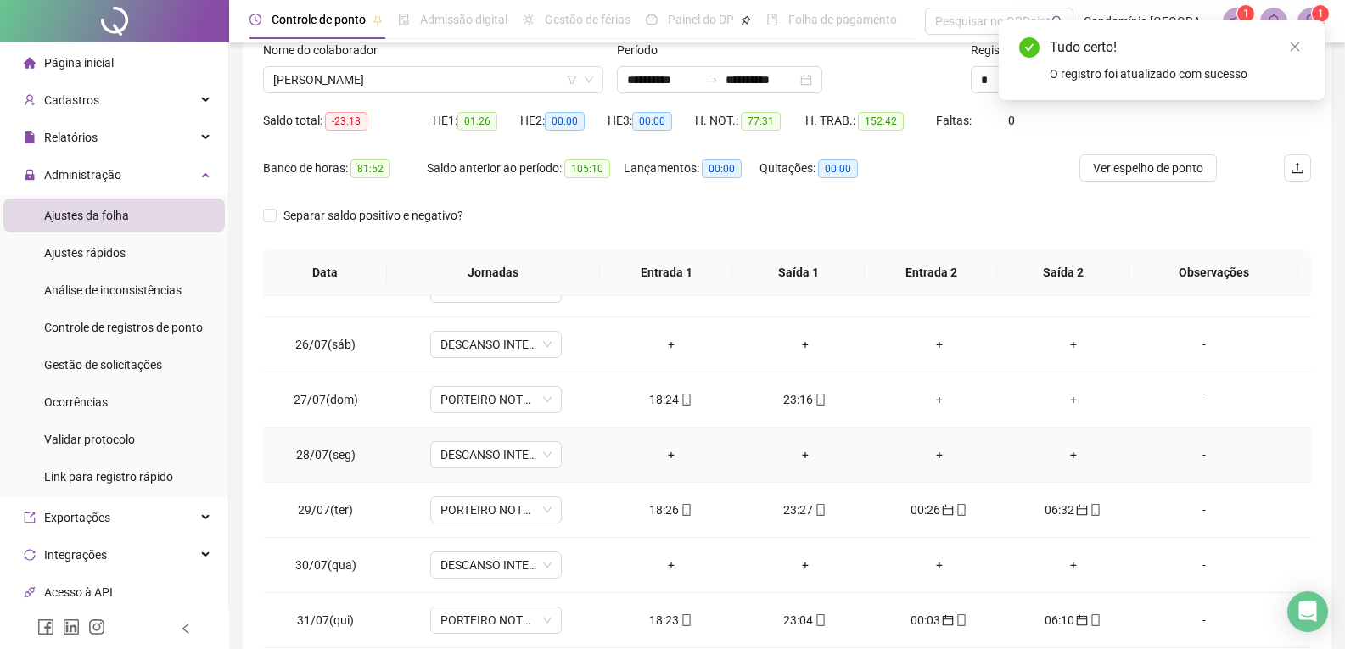
click at [938, 451] on div "+" at bounding box center [939, 455] width 107 height 19
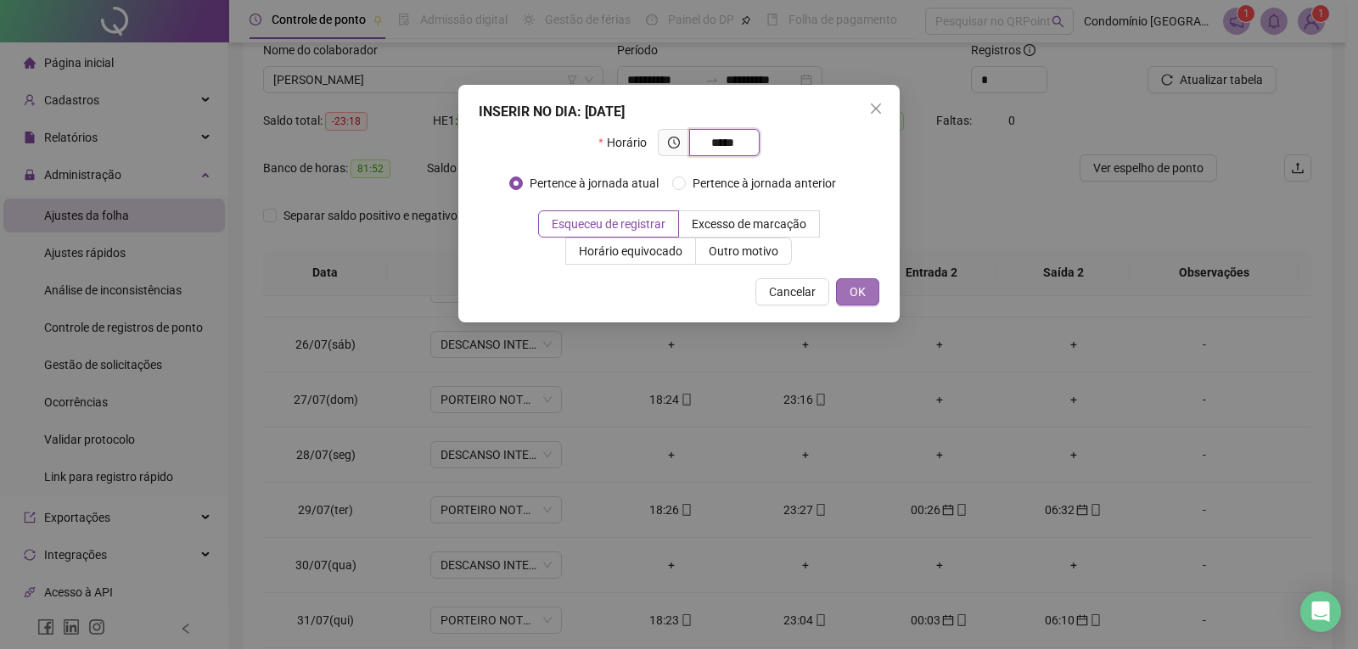
type input "*****"
click at [849, 286] on span "OK" at bounding box center [857, 292] width 16 height 19
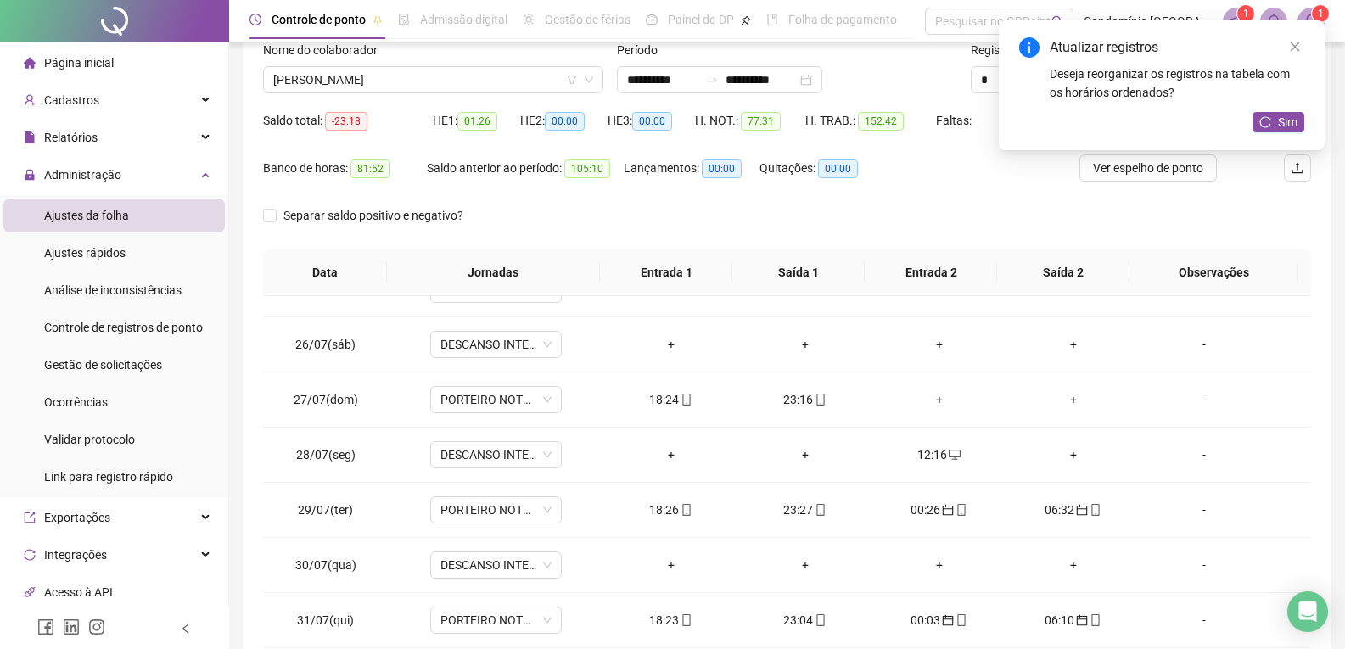
click at [1058, 456] on div "+" at bounding box center [1073, 455] width 107 height 19
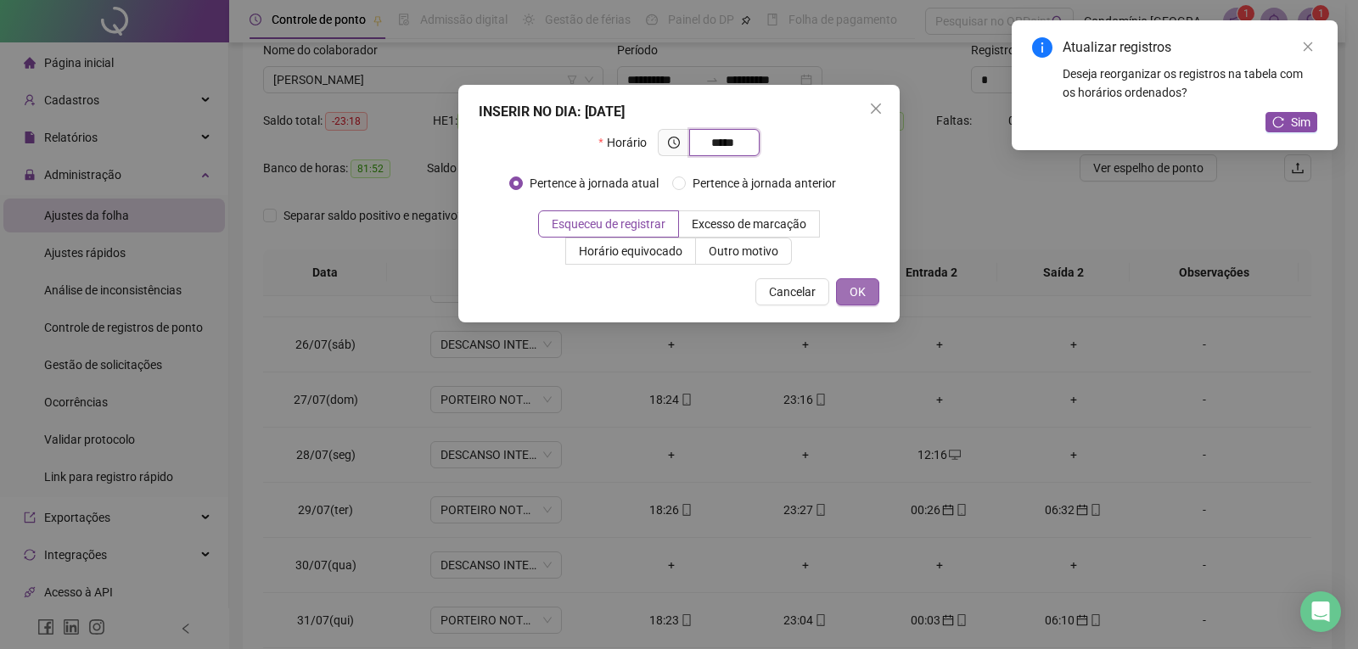
type input "*****"
click at [860, 287] on span "OK" at bounding box center [857, 292] width 16 height 19
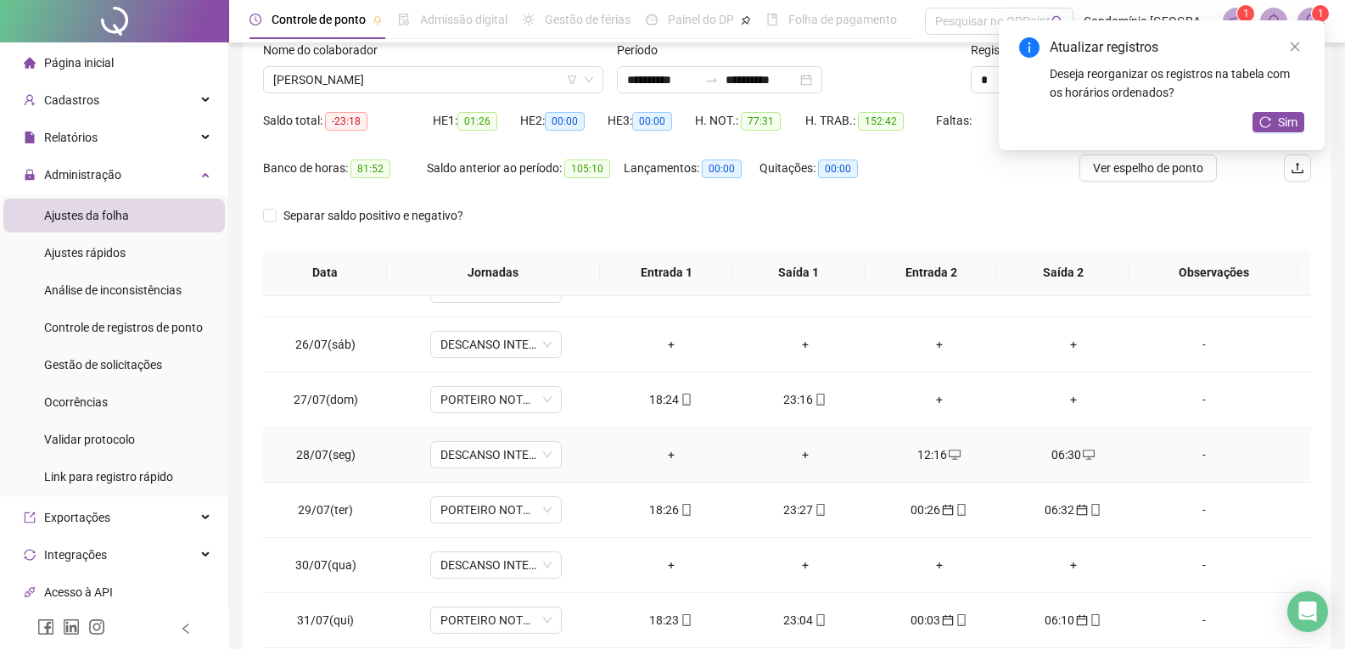
click at [937, 446] on div "12:16" at bounding box center [939, 455] width 107 height 19
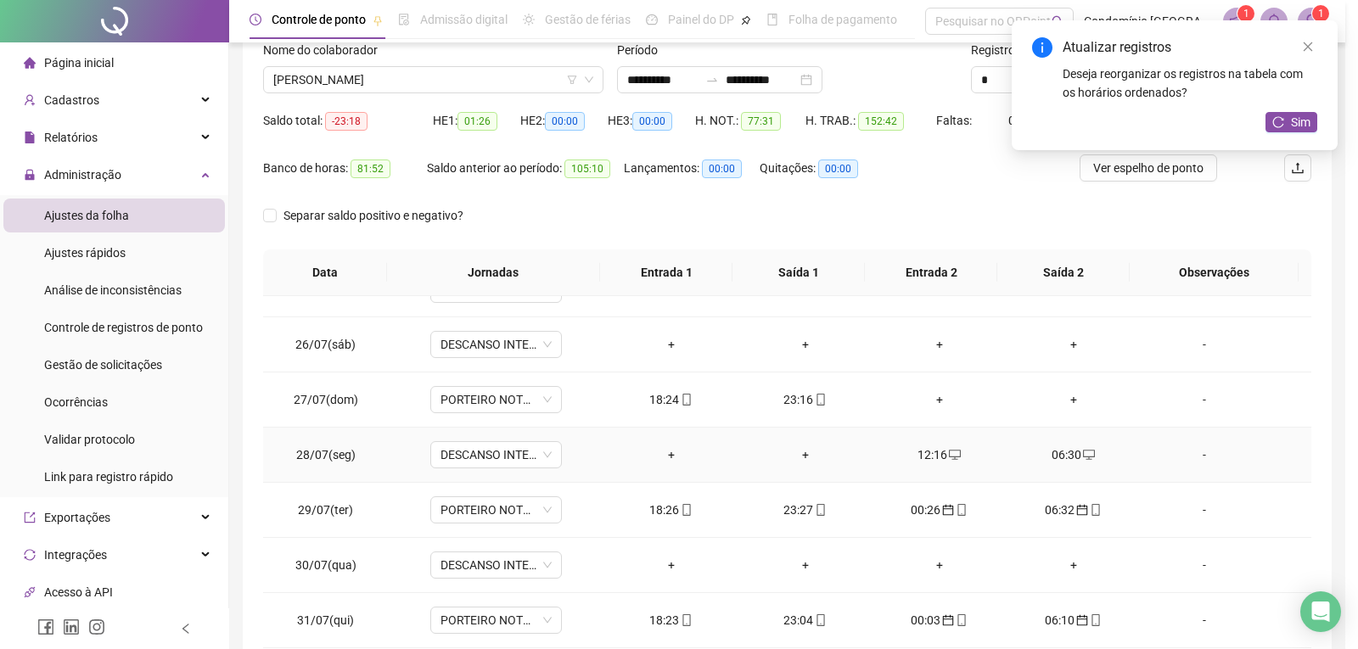
type input "**********"
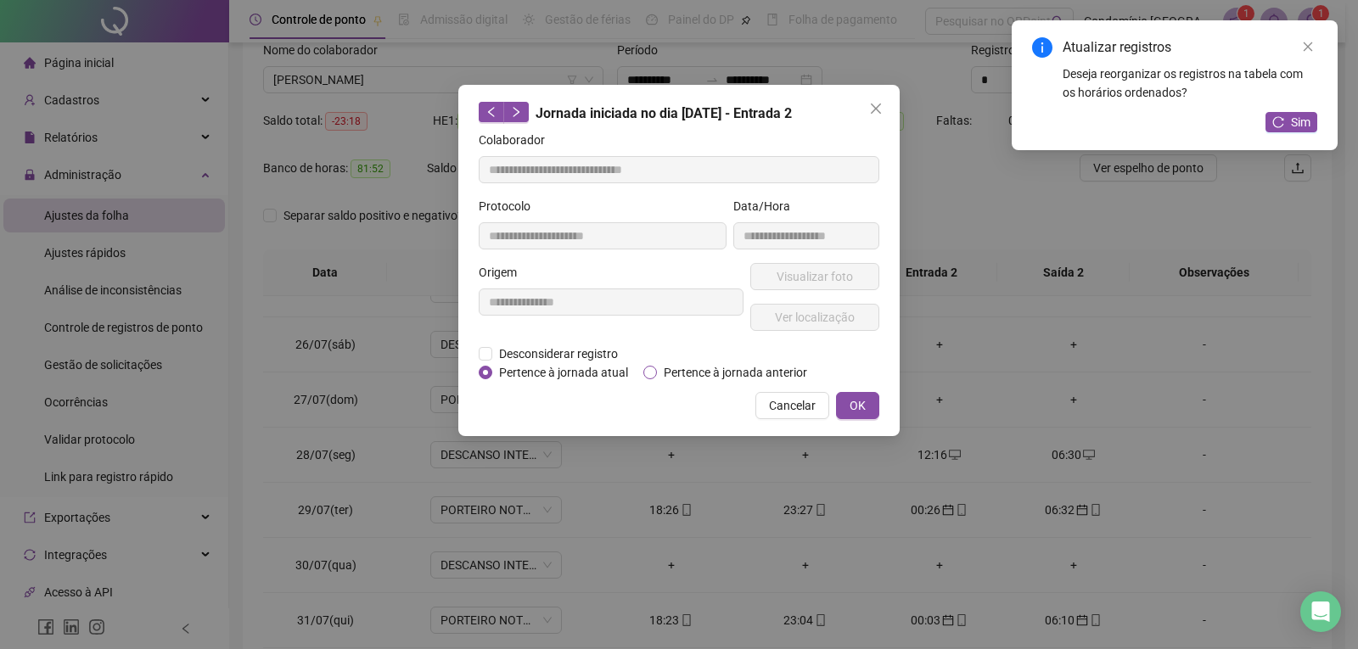
click at [659, 376] on span "Pertence à jornada anterior" at bounding box center [735, 372] width 157 height 19
click at [867, 418] on button "OK" at bounding box center [857, 405] width 43 height 27
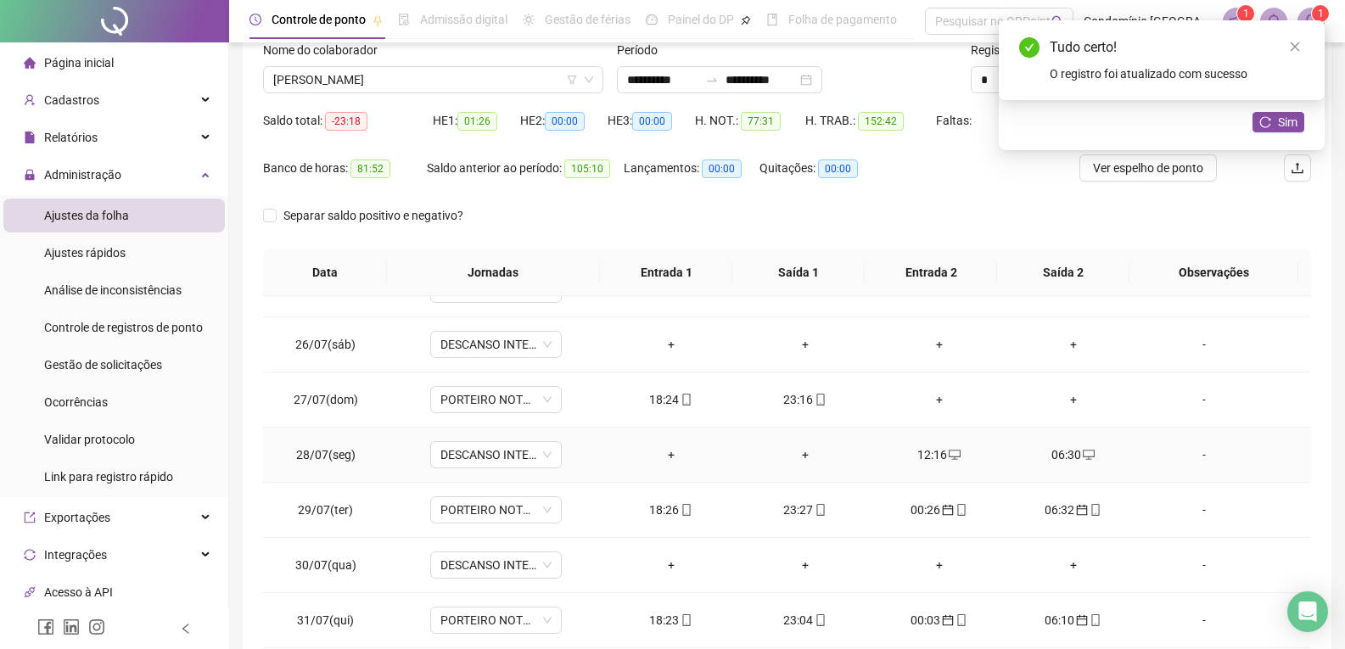
click at [1045, 456] on div "06:30" at bounding box center [1073, 455] width 107 height 19
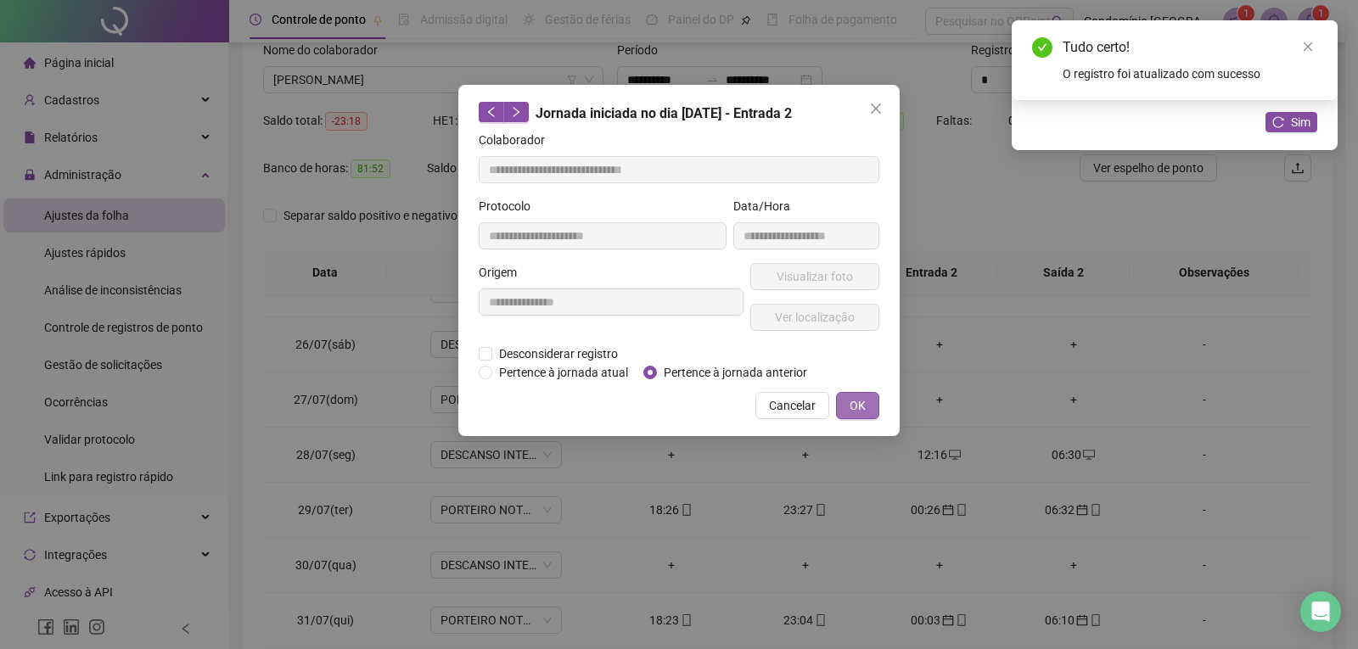
type input "**********"
click at [670, 367] on span "Pertence à jornada anterior" at bounding box center [735, 372] width 157 height 19
click at [867, 406] on button "OK" at bounding box center [857, 405] width 43 height 27
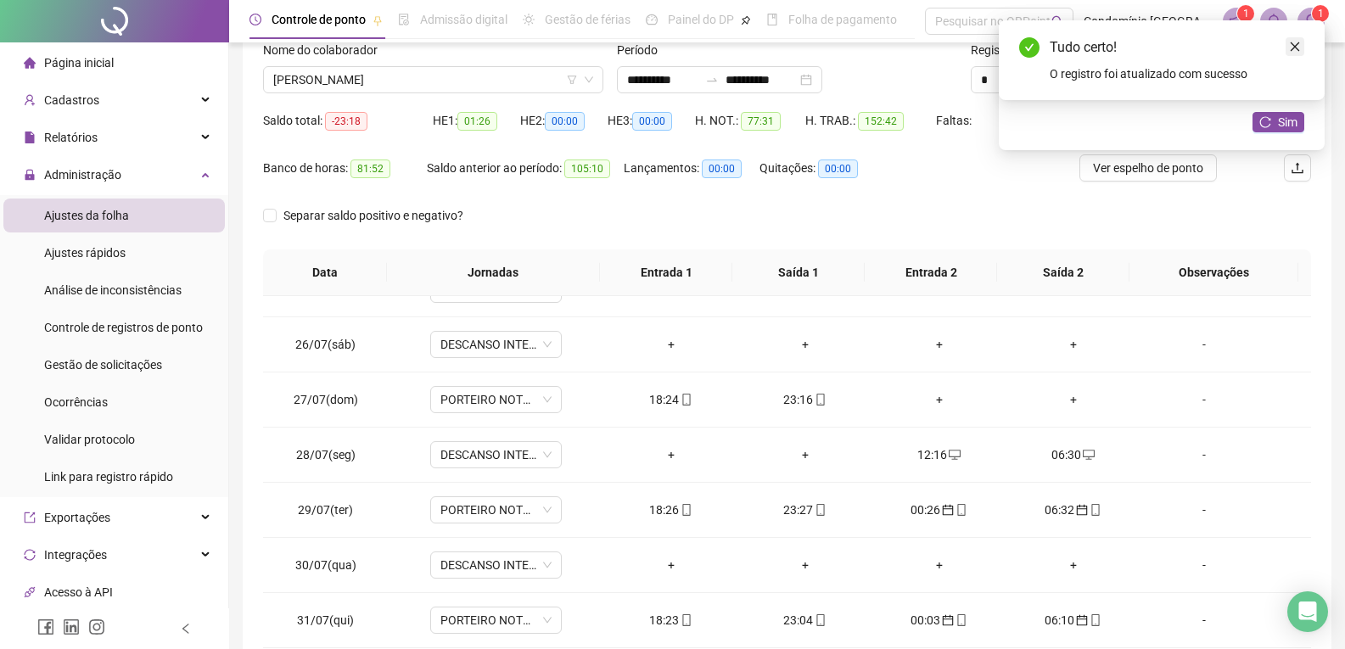
click at [1298, 41] on icon "close" at bounding box center [1295, 47] width 12 height 12
click at [1295, 38] on link "Close" at bounding box center [1295, 46] width 19 height 19
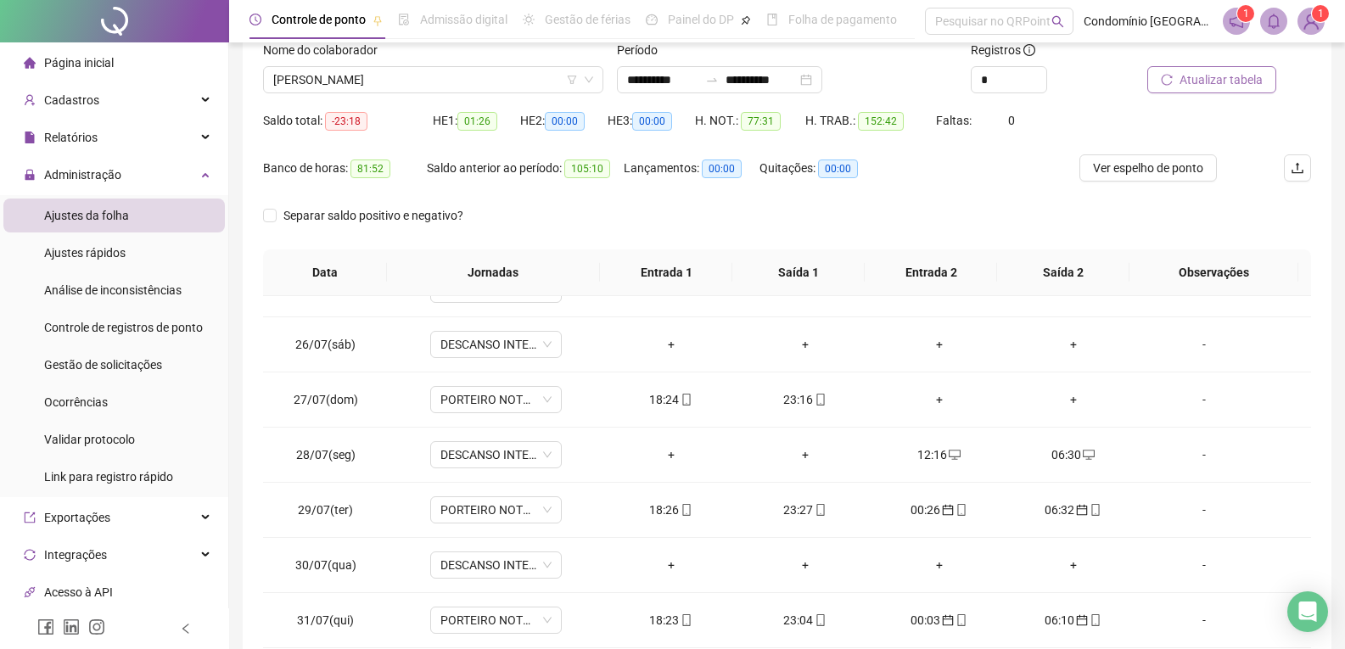
click at [1225, 82] on span "Atualizar tabela" at bounding box center [1221, 79] width 83 height 19
click at [929, 399] on div "06:30" at bounding box center [939, 399] width 107 height 19
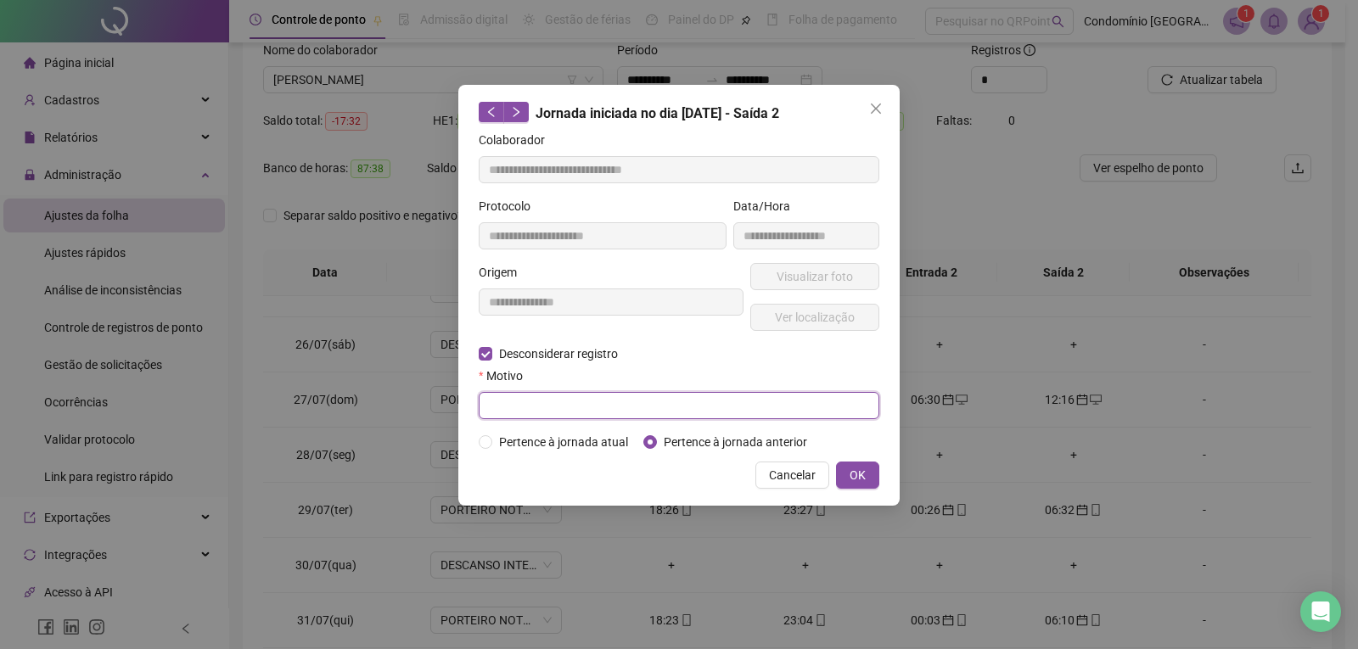
click at [676, 401] on input "text" at bounding box center [679, 405] width 401 height 27
type input "*"
click at [871, 475] on button "OK" at bounding box center [857, 475] width 43 height 27
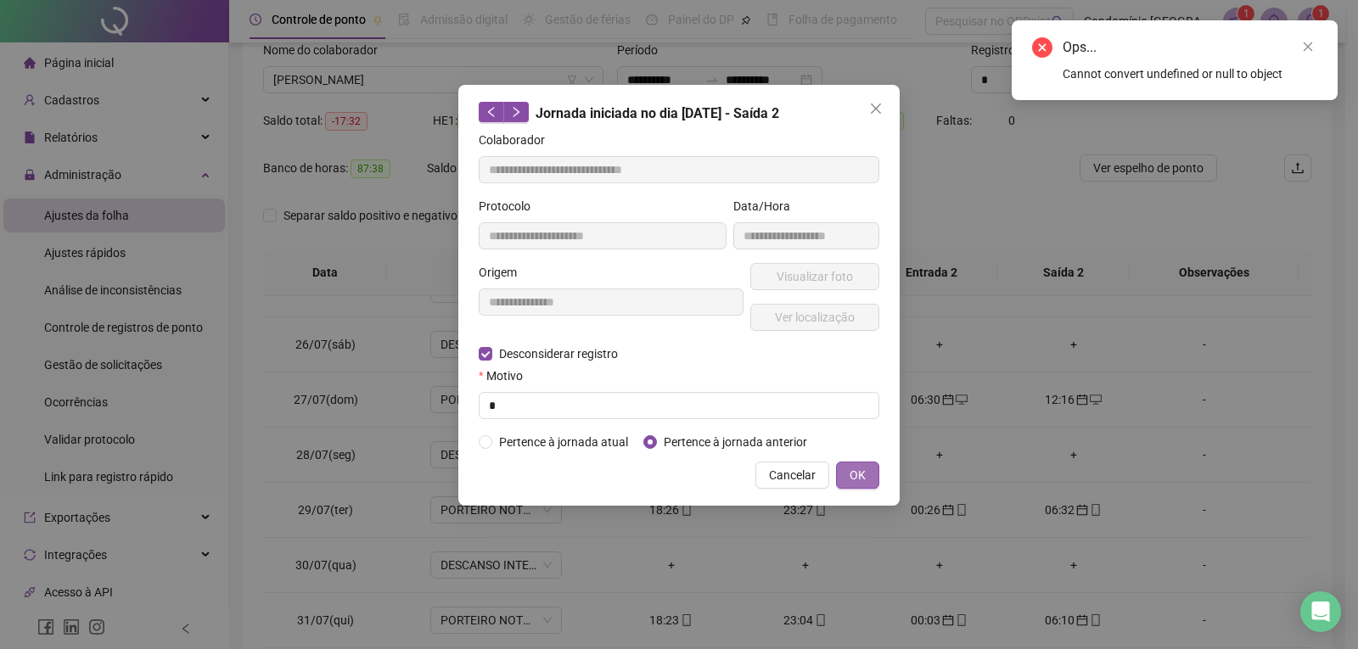
click at [867, 473] on button "OK" at bounding box center [857, 475] width 43 height 27
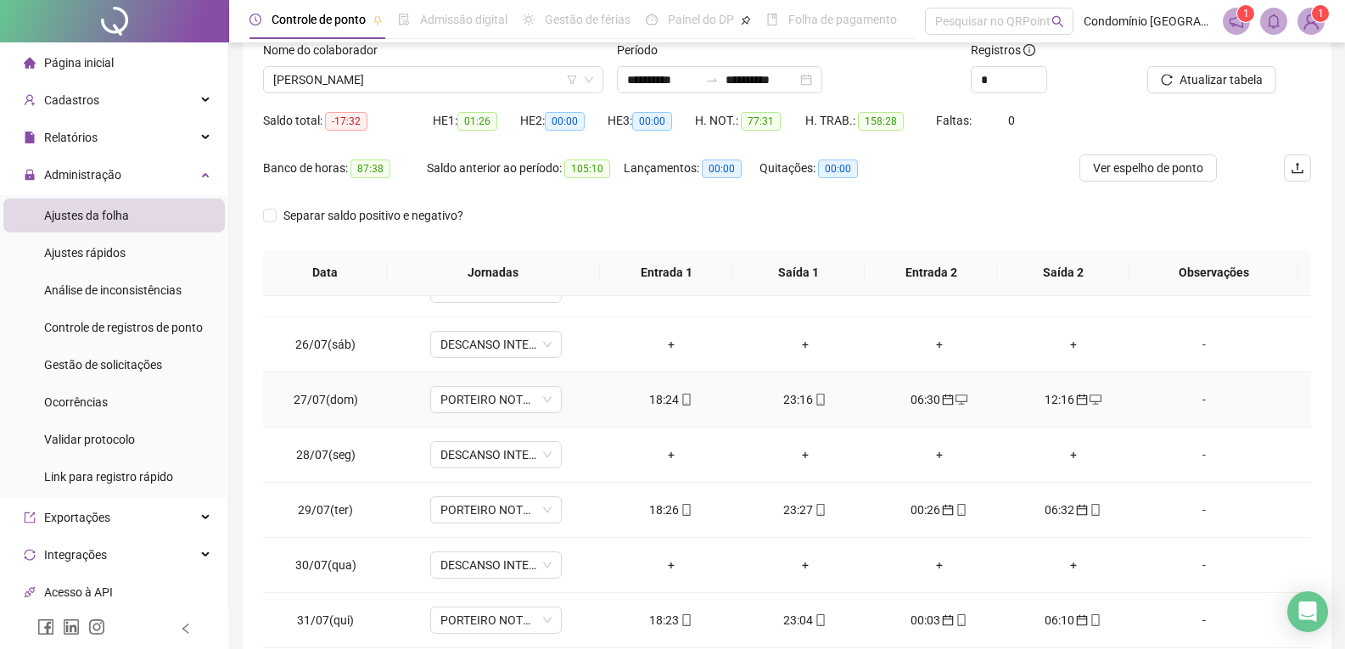
click at [1039, 397] on div "12:16" at bounding box center [1073, 399] width 107 height 19
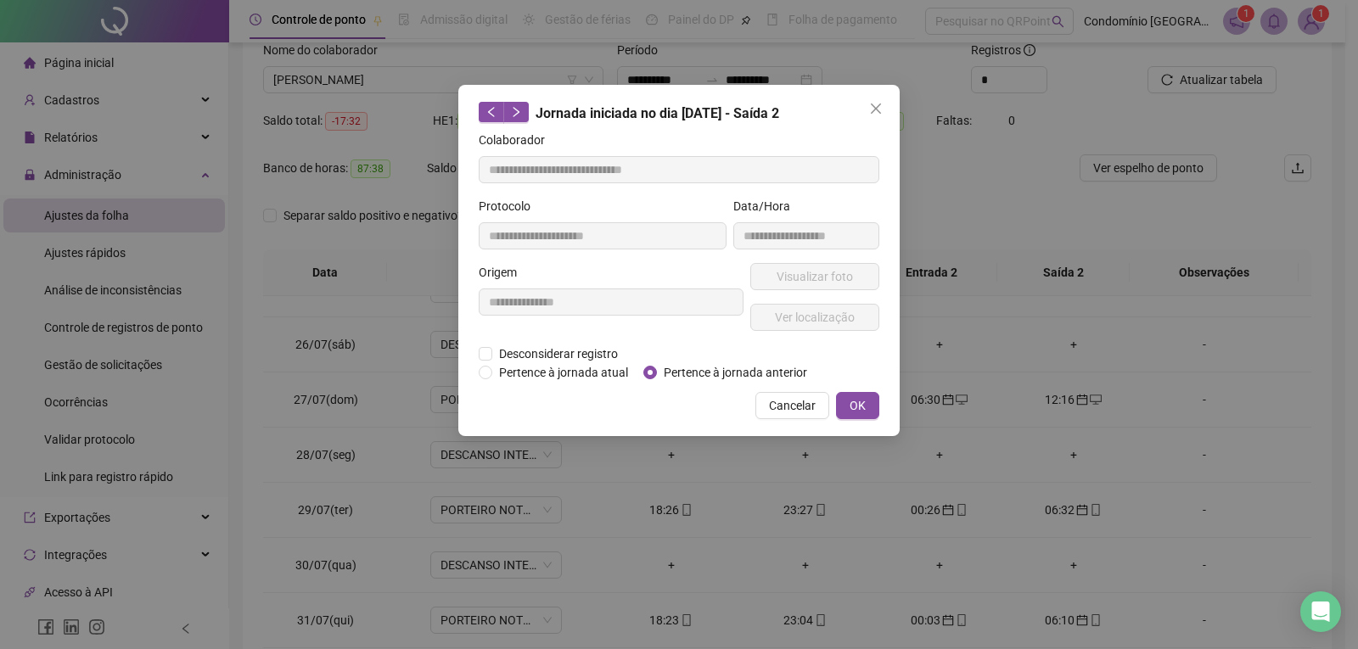
type input "**********"
click at [493, 349] on span "Desconsiderar registro" at bounding box center [558, 354] width 132 height 19
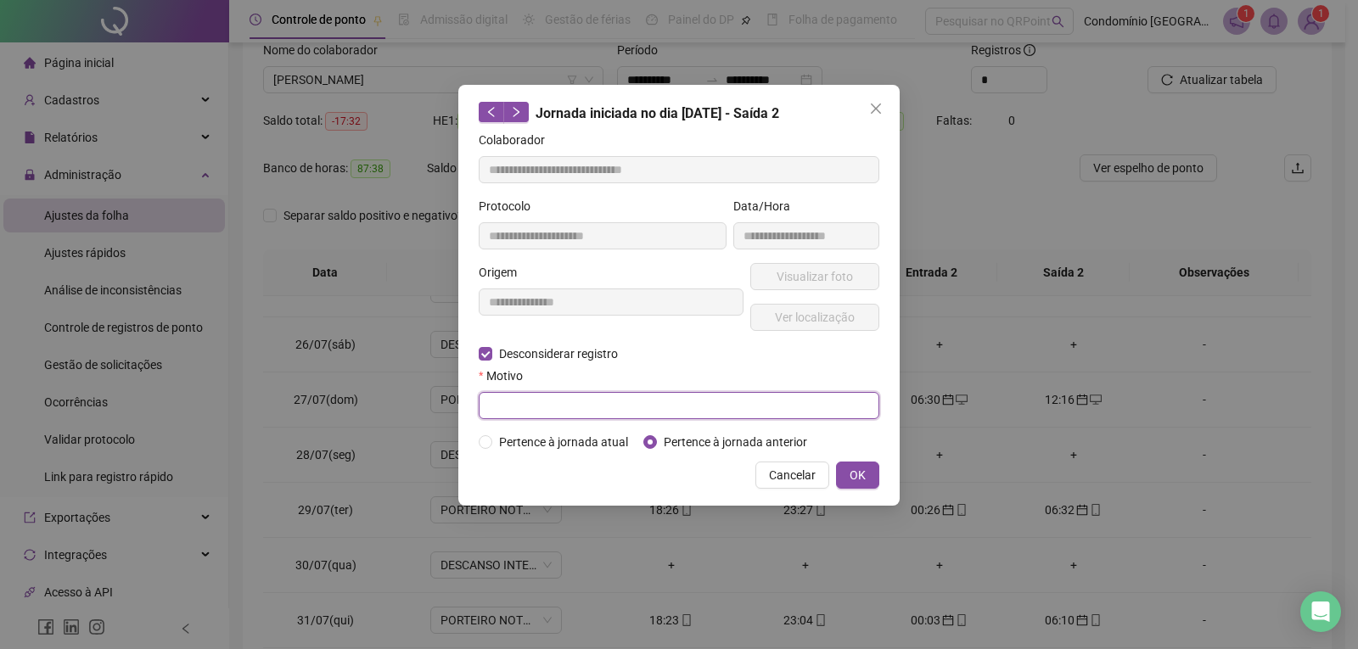
click at [555, 407] on input "text" at bounding box center [679, 405] width 401 height 27
type input "*"
click at [853, 473] on span "OK" at bounding box center [857, 475] width 16 height 19
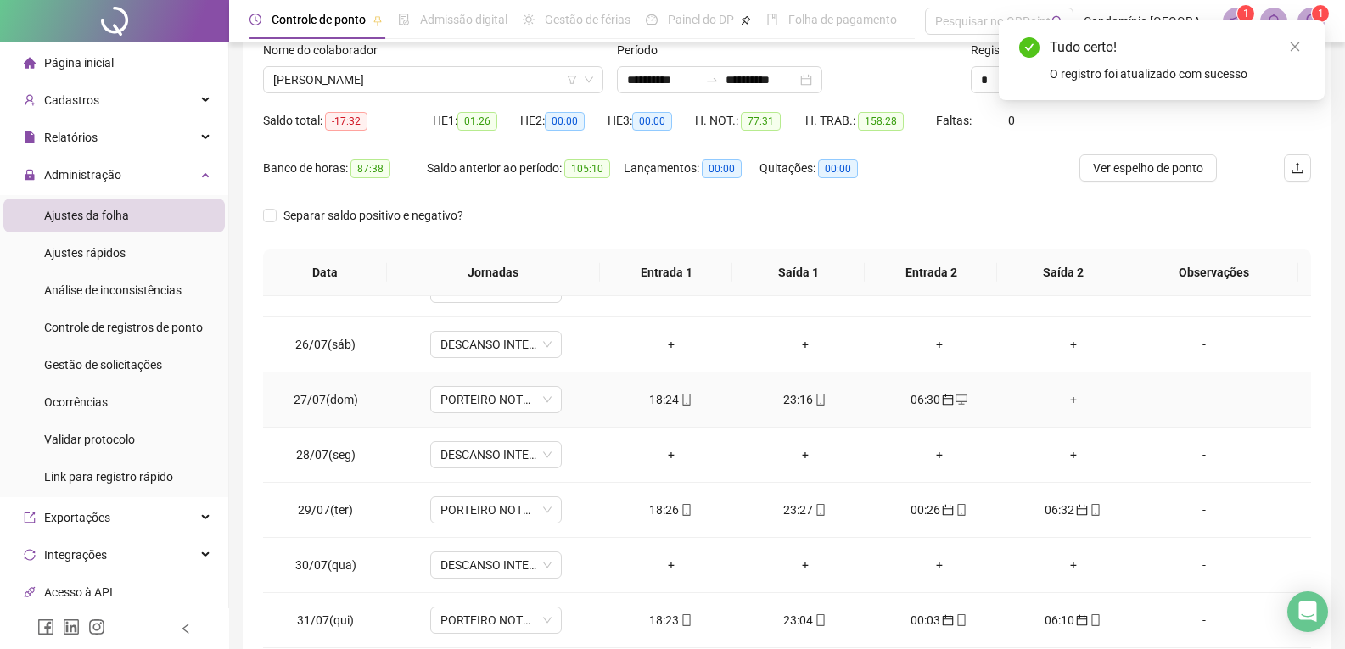
click at [918, 398] on div "06:30" at bounding box center [939, 399] width 107 height 19
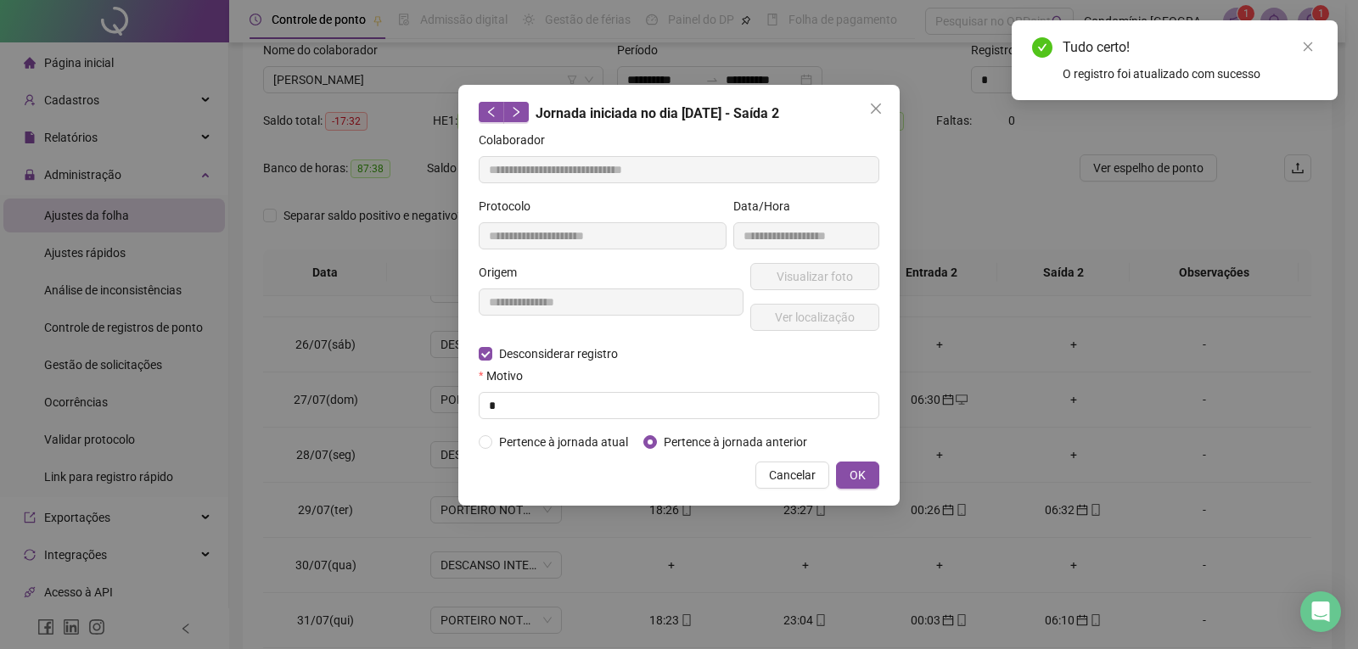
type input "**********"
drag, startPoint x: 516, startPoint y: 411, endPoint x: 533, endPoint y: 433, distance: 27.8
click at [517, 411] on input "*" at bounding box center [679, 405] width 401 height 27
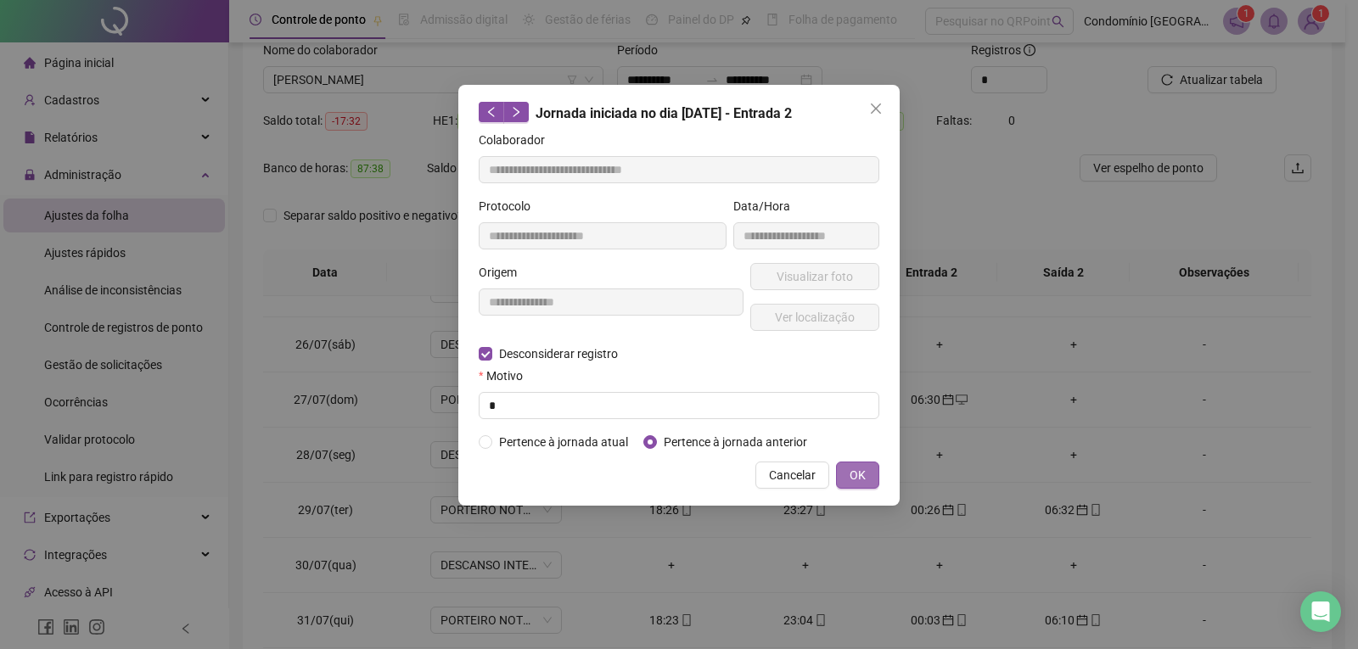
click at [855, 474] on span "OK" at bounding box center [857, 475] width 16 height 19
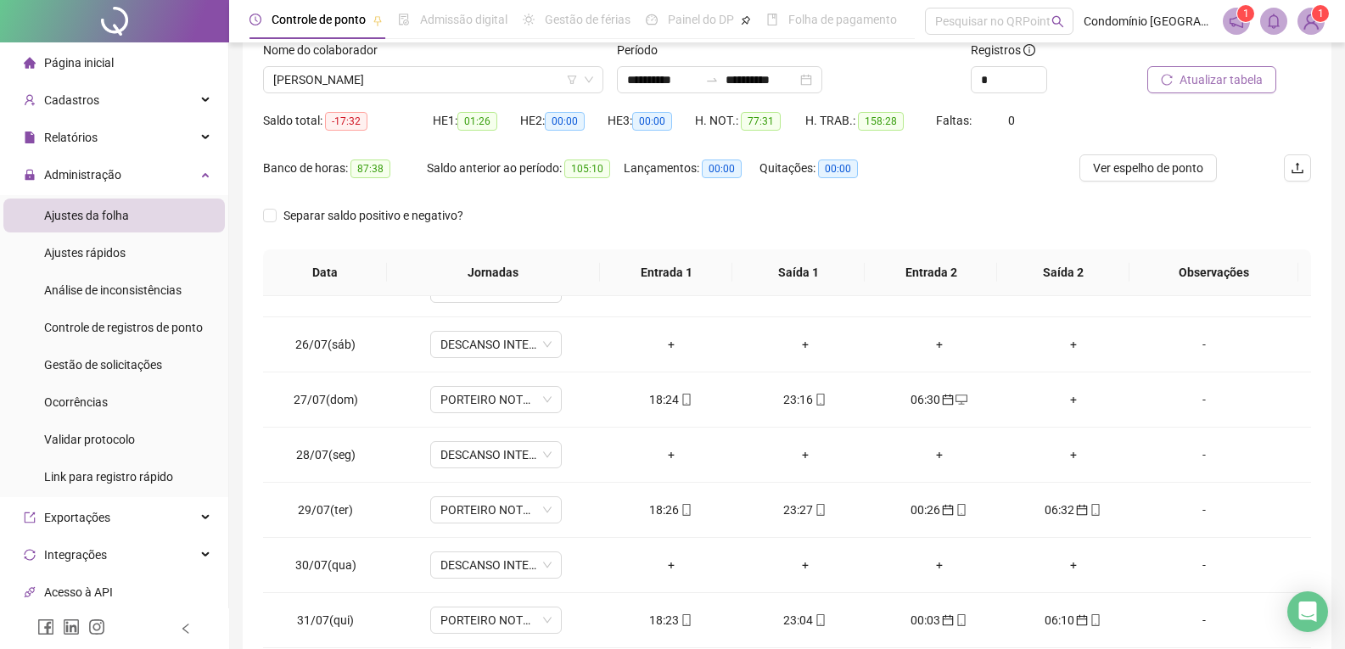
click at [1215, 81] on span "Atualizar tabela" at bounding box center [1221, 79] width 83 height 19
click at [922, 457] on div "+" at bounding box center [939, 455] width 107 height 19
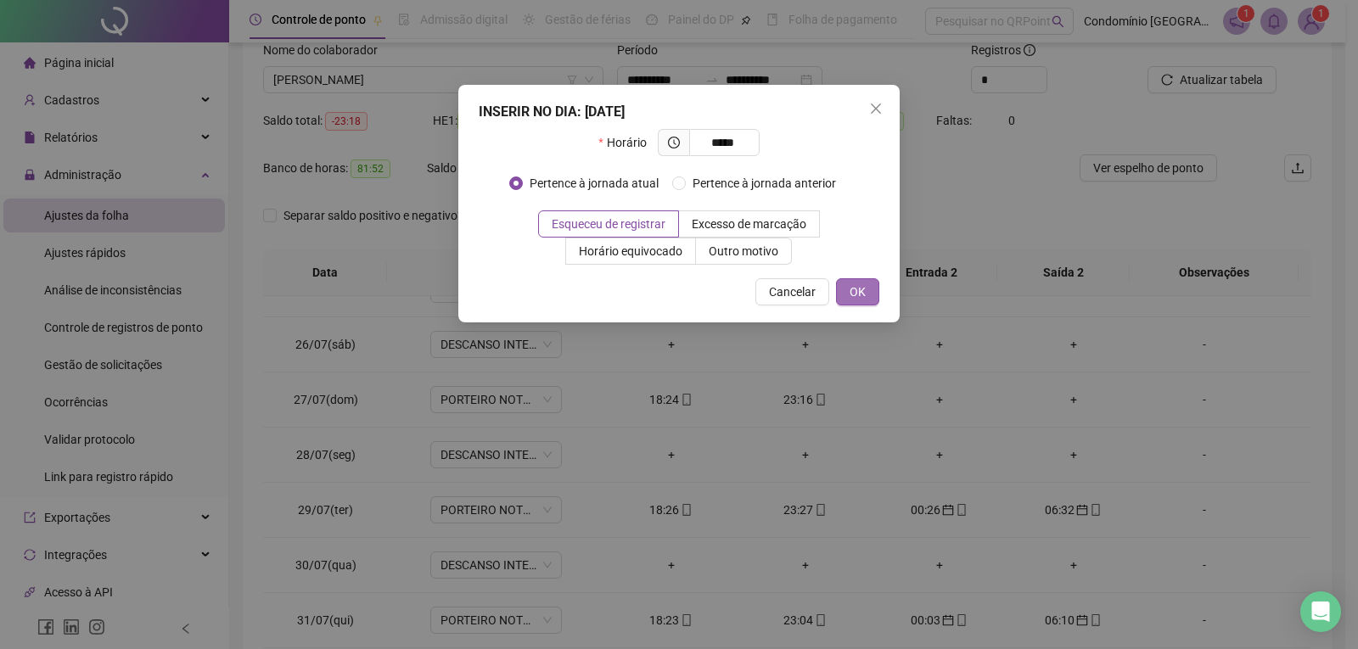
type input "*****"
click at [863, 287] on span "OK" at bounding box center [857, 292] width 16 height 19
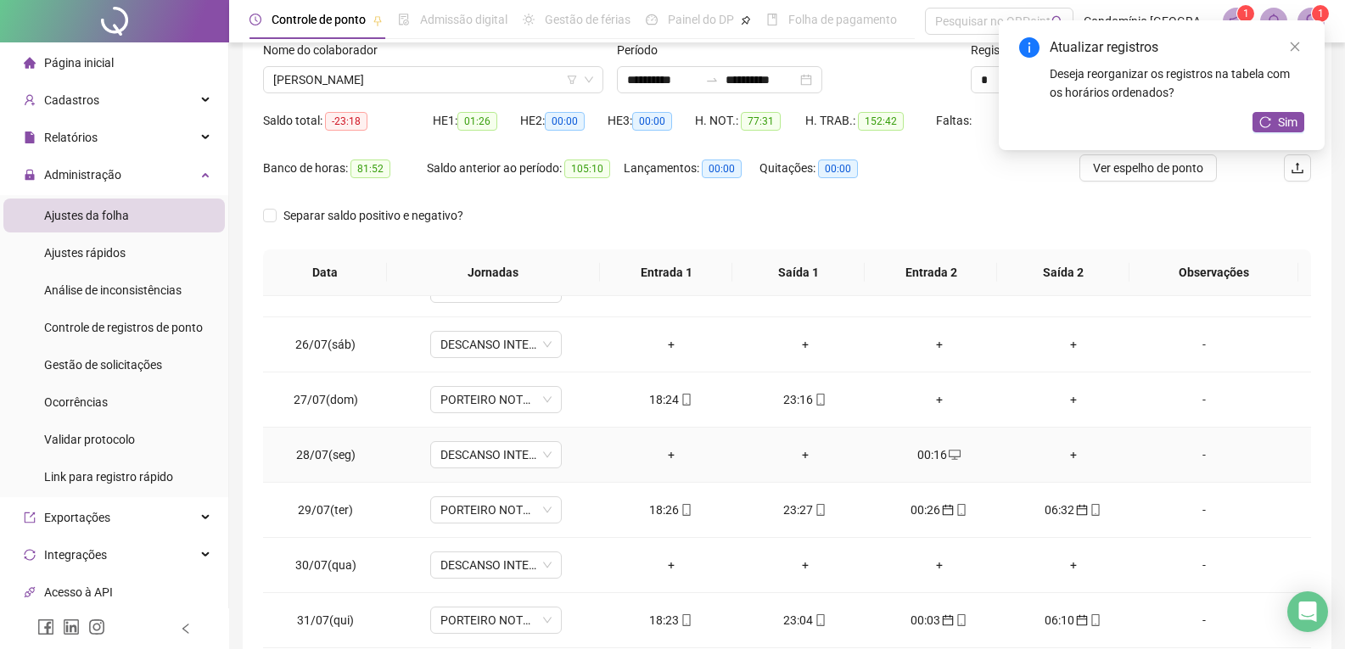
click at [1064, 453] on div "+" at bounding box center [1073, 455] width 107 height 19
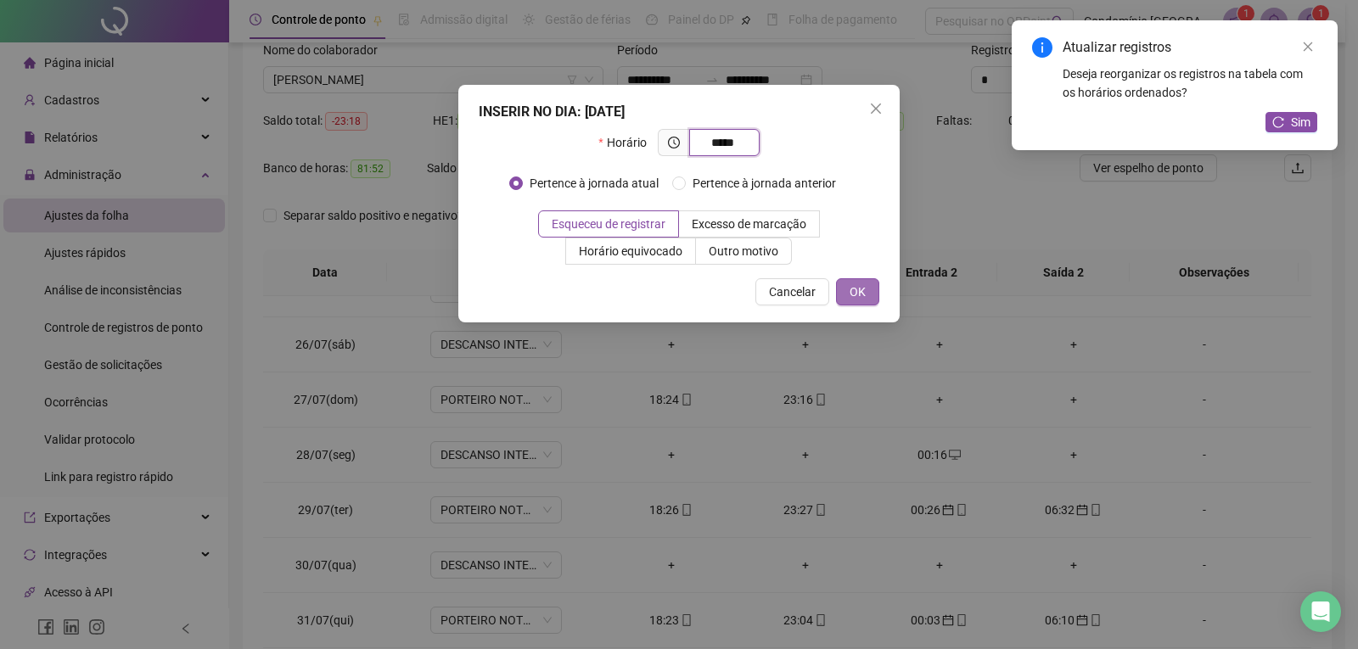
type input "*****"
click at [866, 291] on button "OK" at bounding box center [857, 291] width 43 height 27
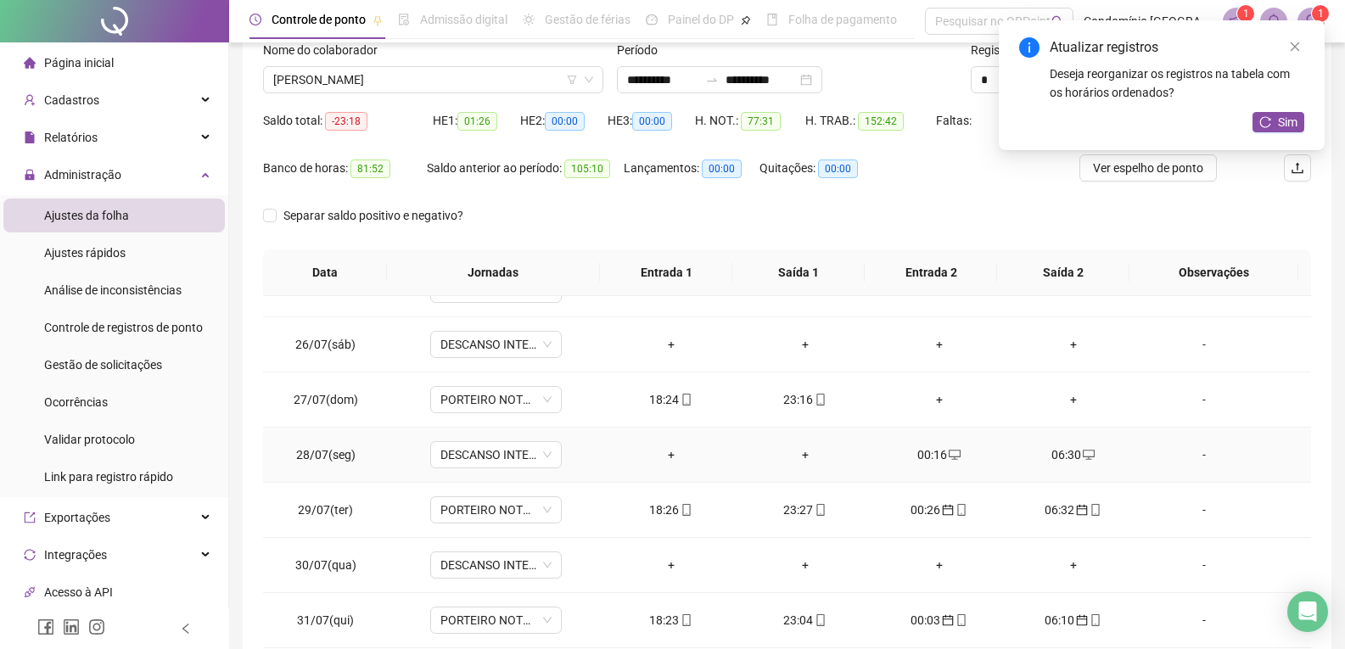
click at [934, 458] on div "00:16" at bounding box center [939, 455] width 107 height 19
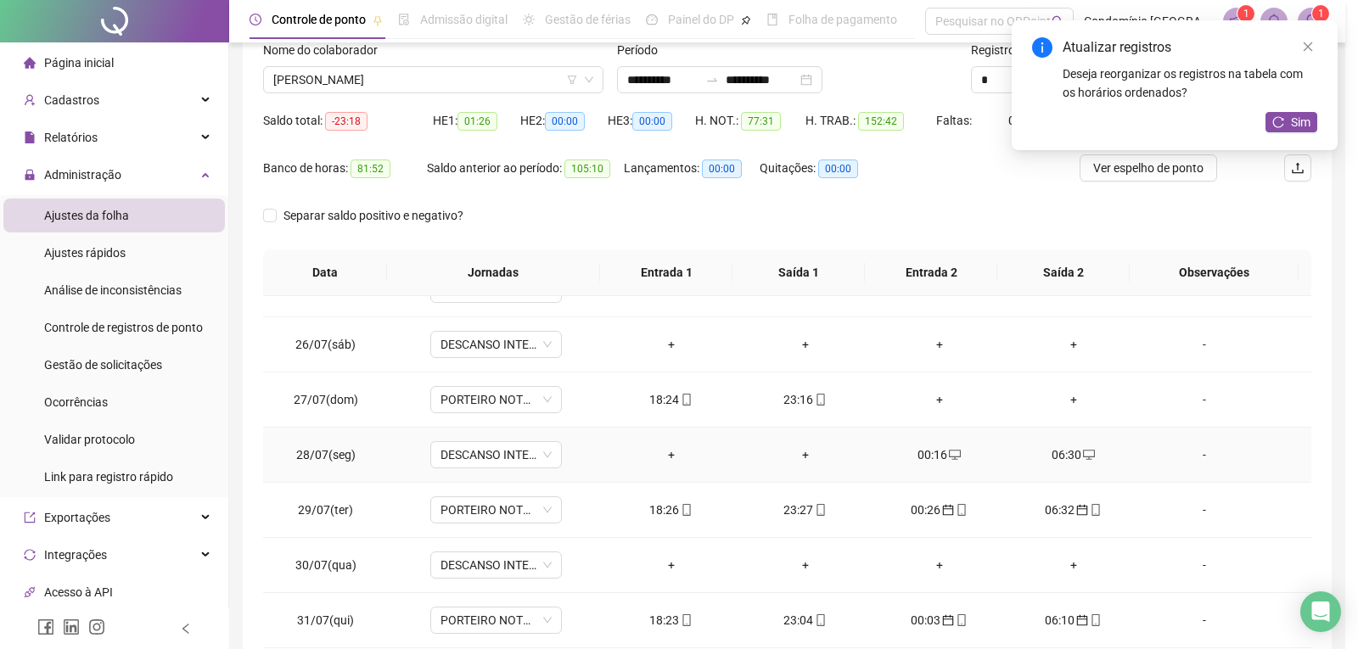
type input "**********"
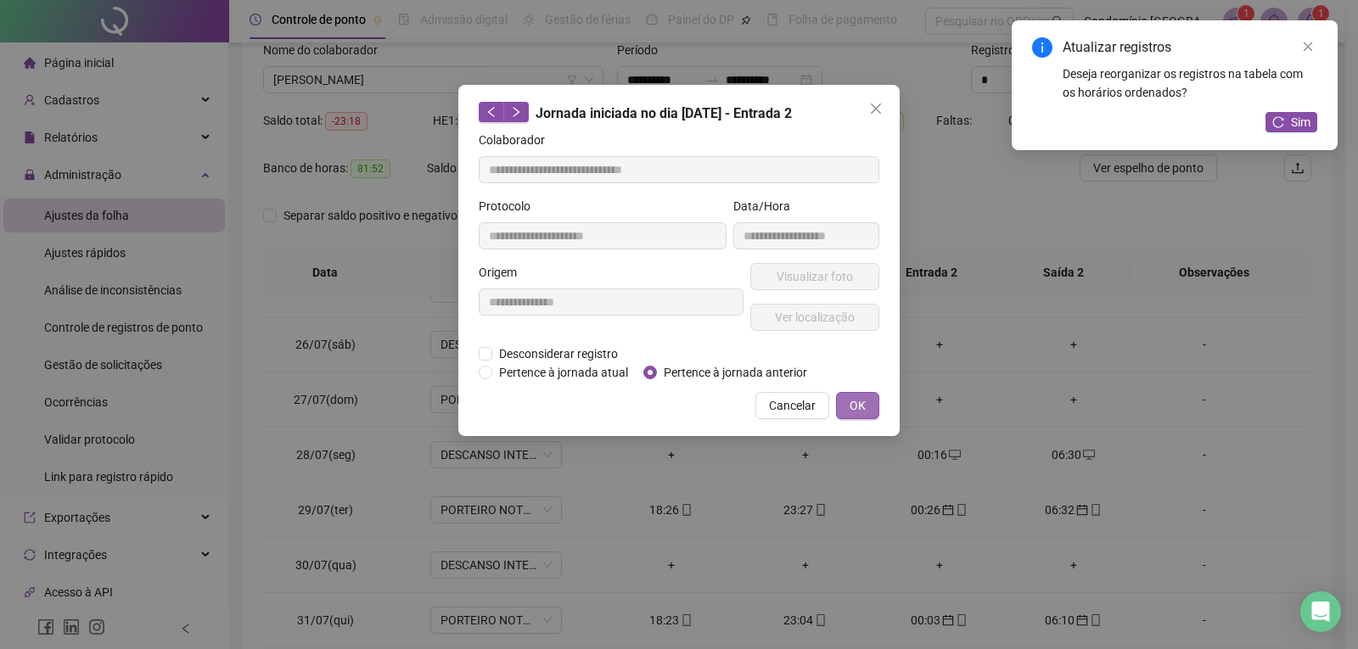
click at [856, 405] on span "OK" at bounding box center [857, 405] width 16 height 19
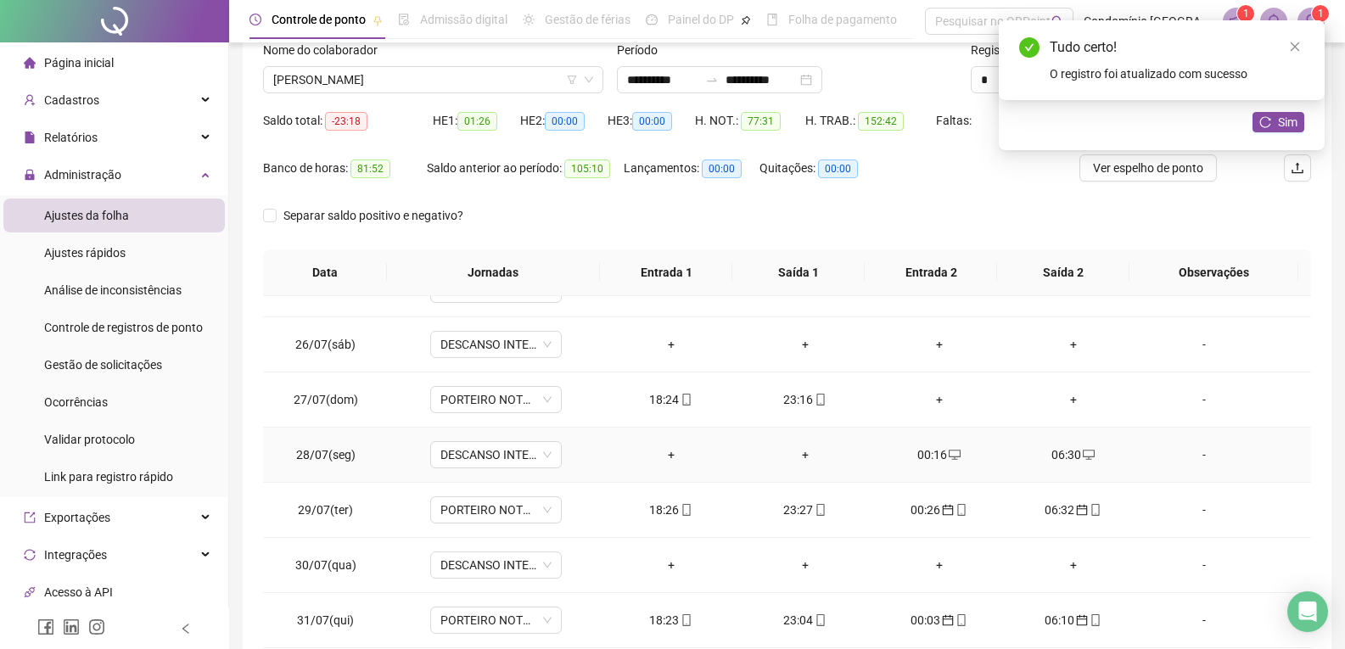
click at [1062, 450] on div "06:30" at bounding box center [1073, 455] width 107 height 19
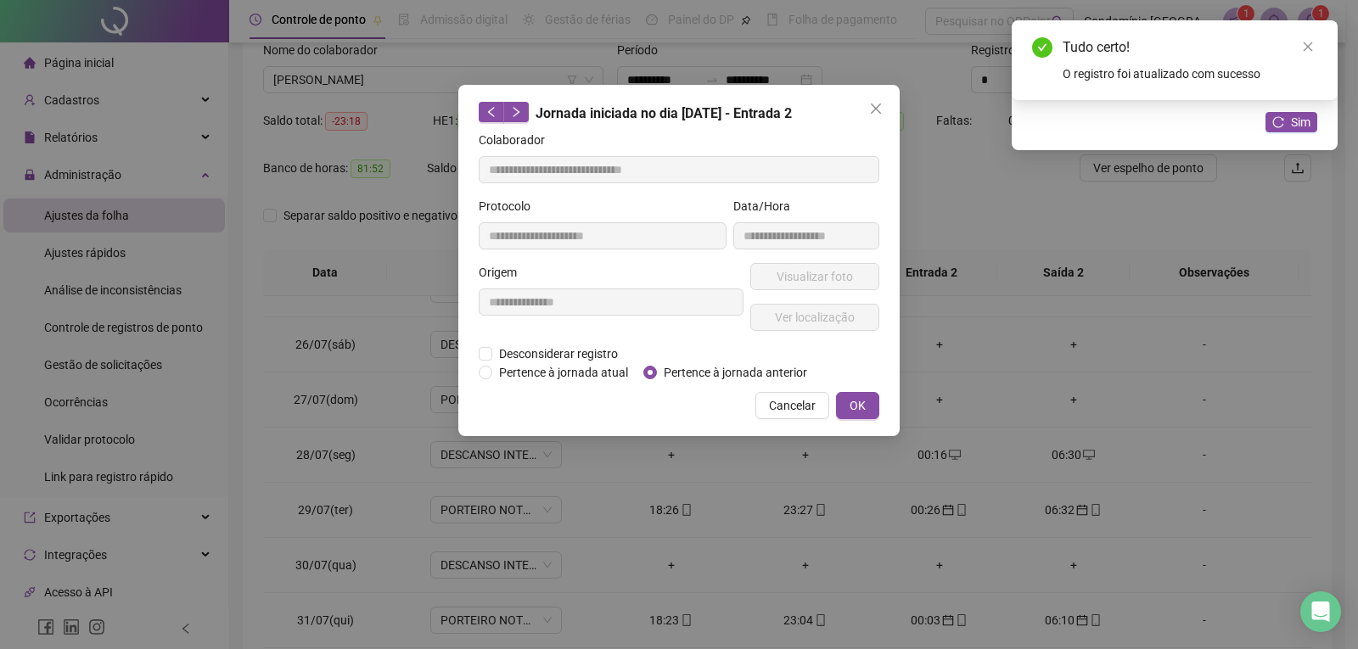
type input "**********"
click at [867, 408] on button "OK" at bounding box center [857, 405] width 43 height 27
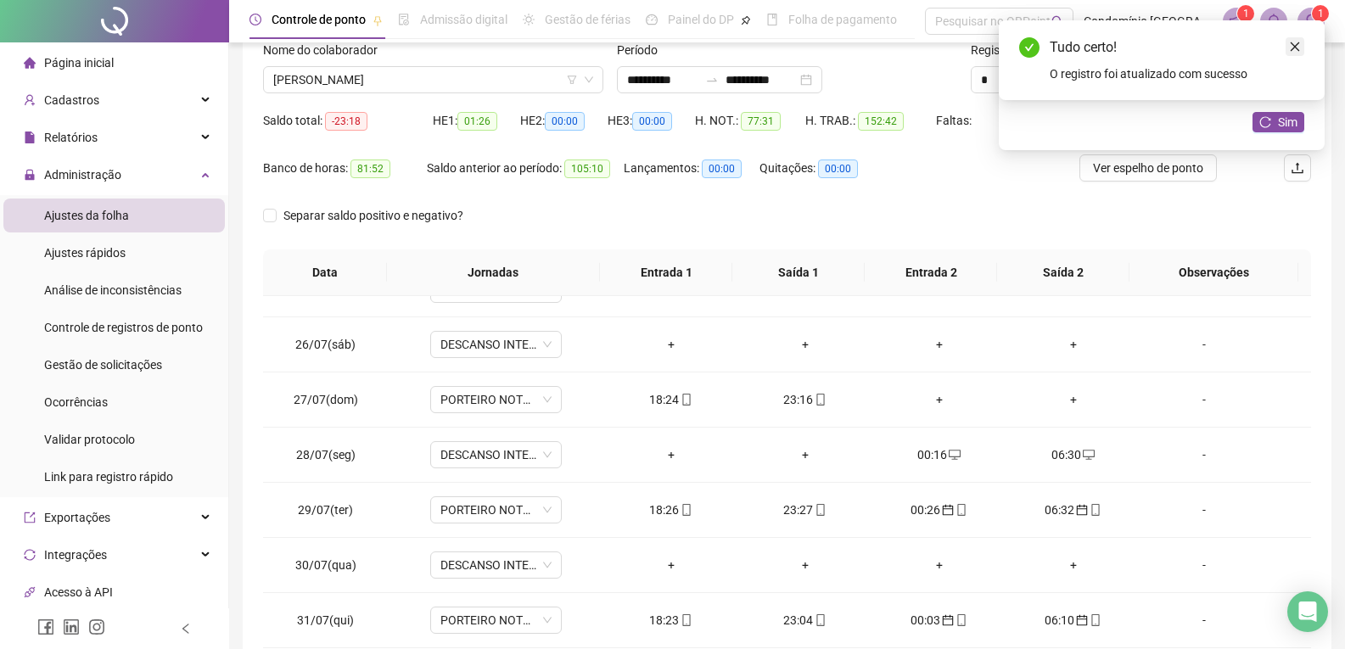
click at [1299, 48] on icon "close" at bounding box center [1295, 47] width 12 height 12
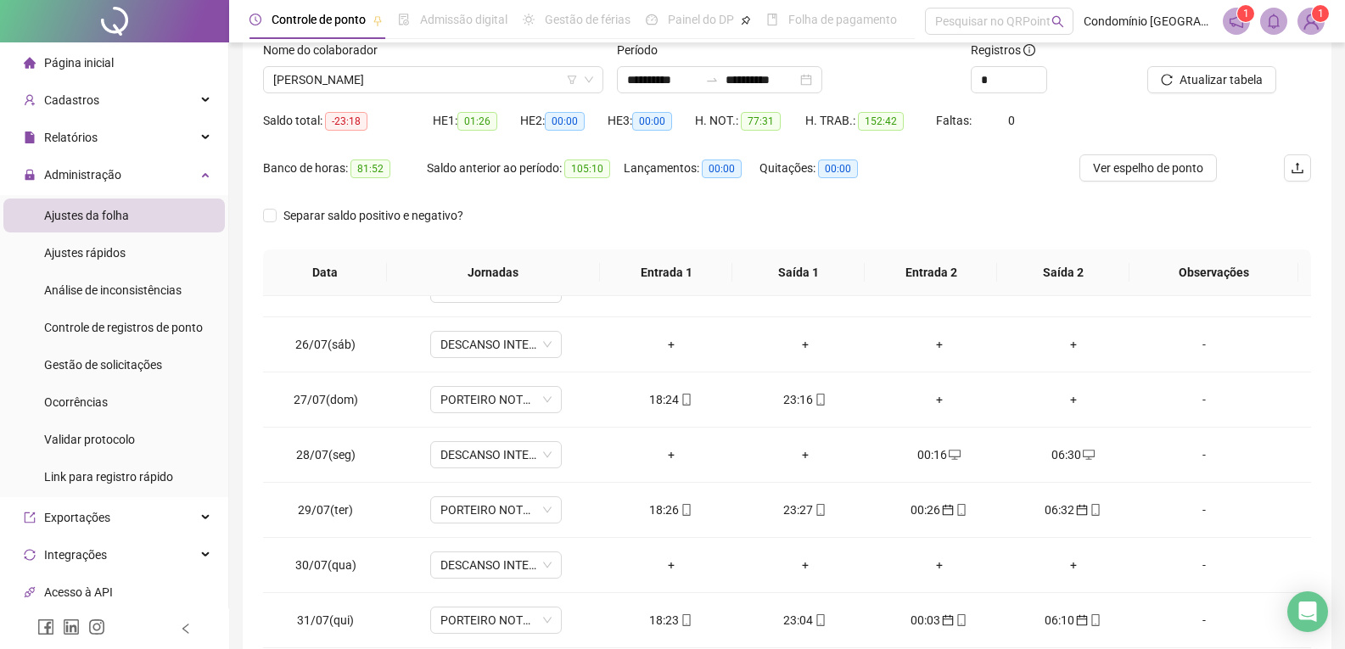
click at [1241, 62] on div at bounding box center [1207, 53] width 121 height 25
click at [1233, 81] on span "Atualizar tabela" at bounding box center [1221, 79] width 83 height 19
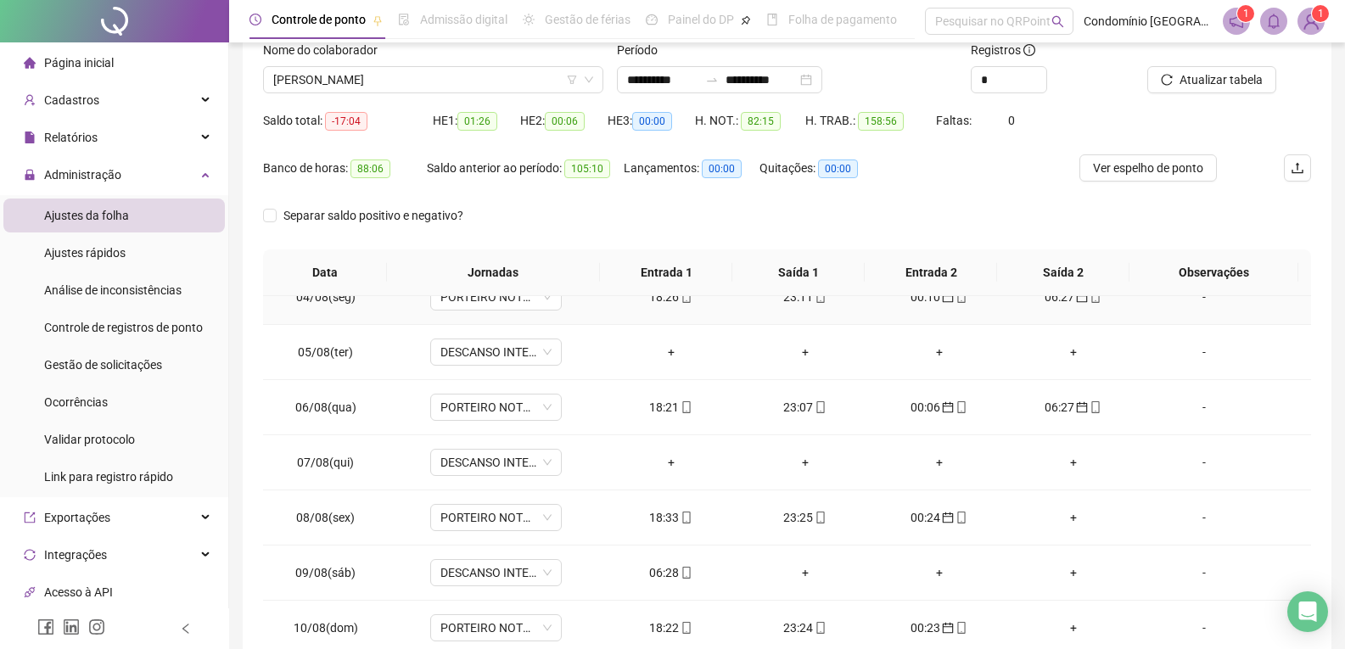
scroll to position [849, 0]
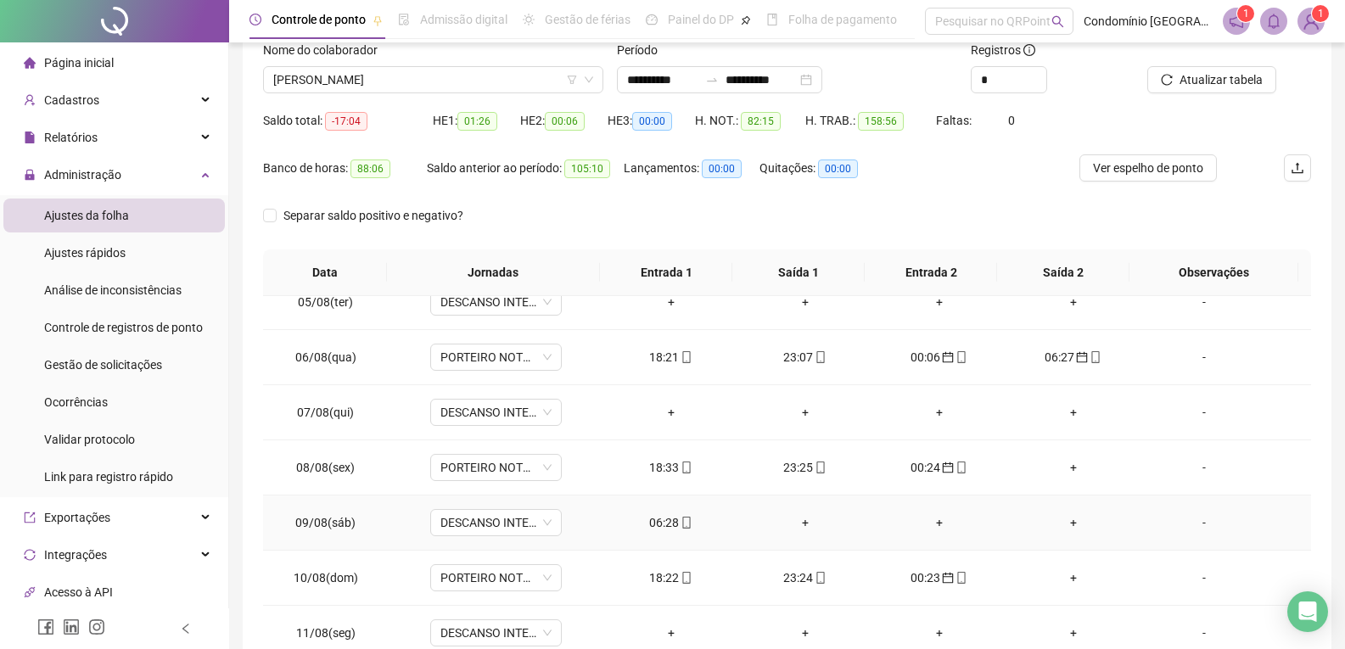
click at [644, 519] on div "06:28" at bounding box center [671, 522] width 107 height 19
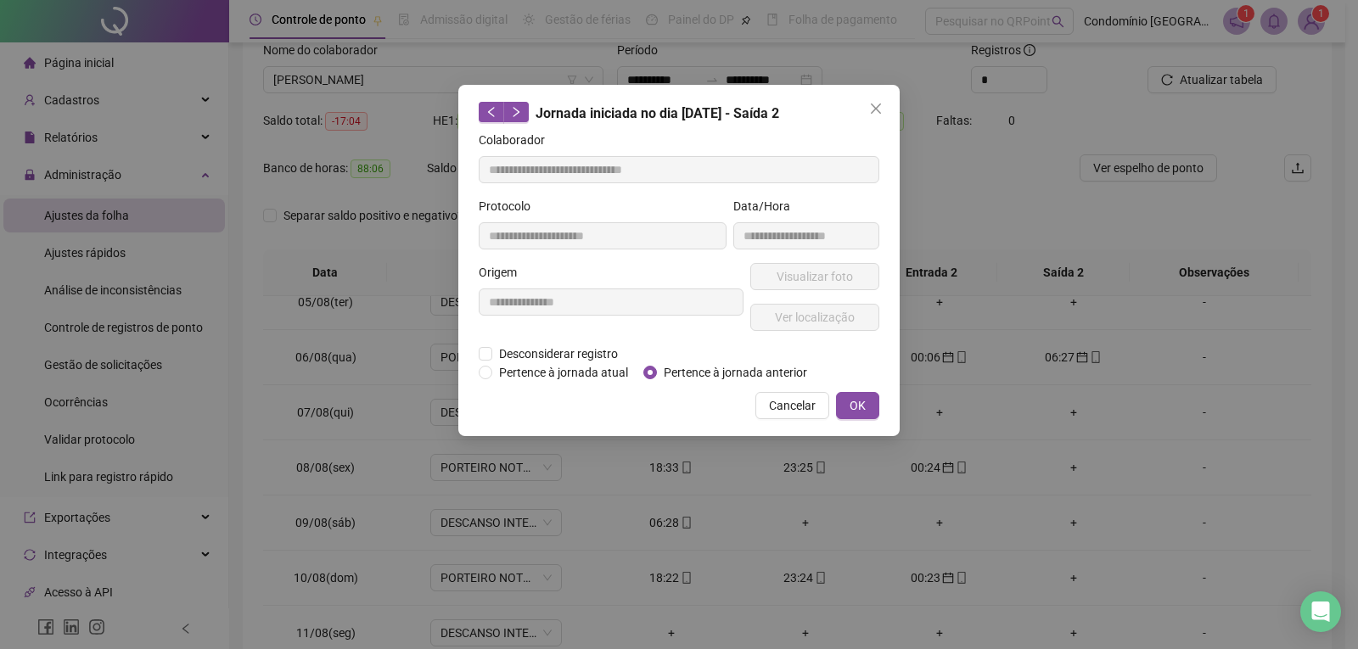
type input "**********"
click at [877, 407] on button "OK" at bounding box center [857, 405] width 43 height 27
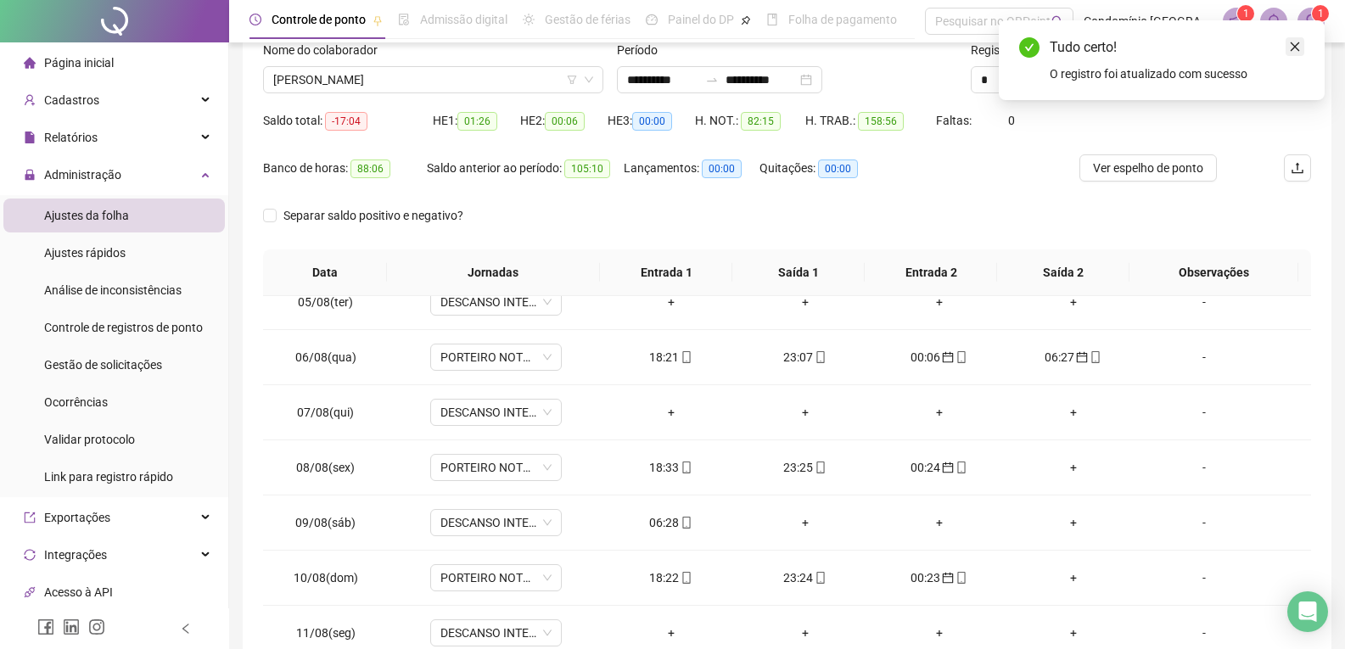
click at [1295, 46] on icon "close" at bounding box center [1295, 47] width 12 height 12
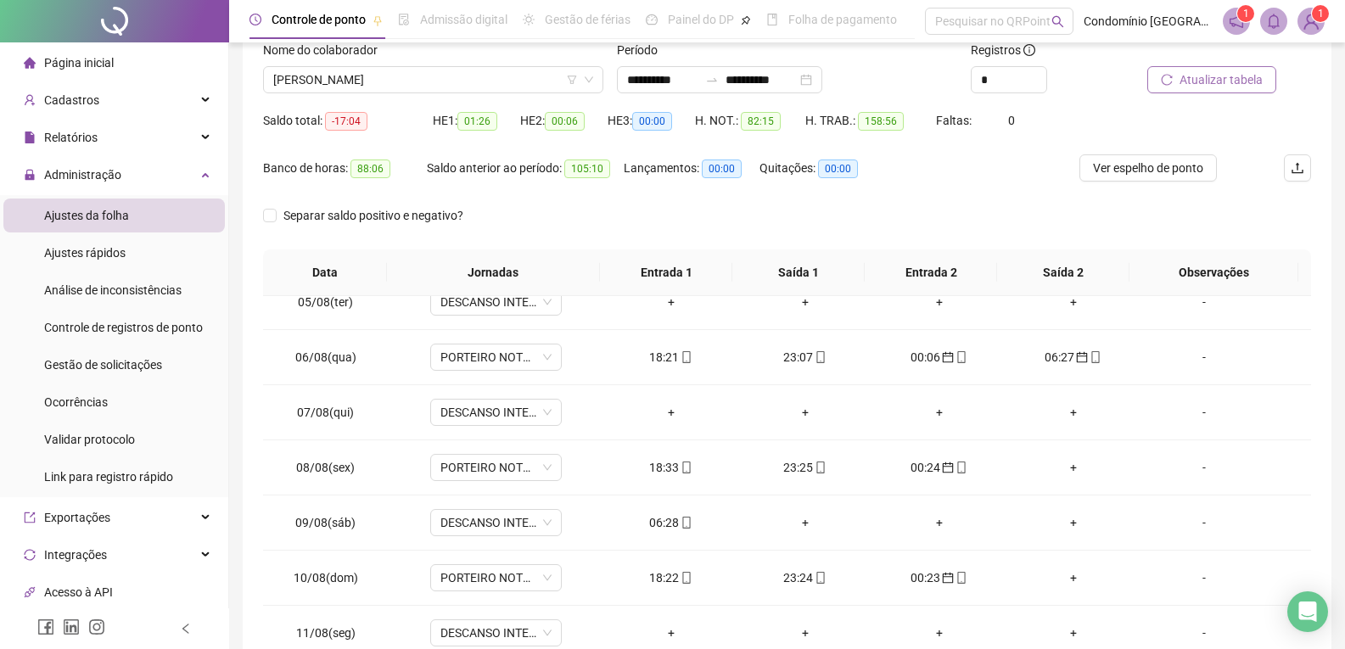
click at [1248, 80] on span "Atualizar tabela" at bounding box center [1221, 79] width 83 height 19
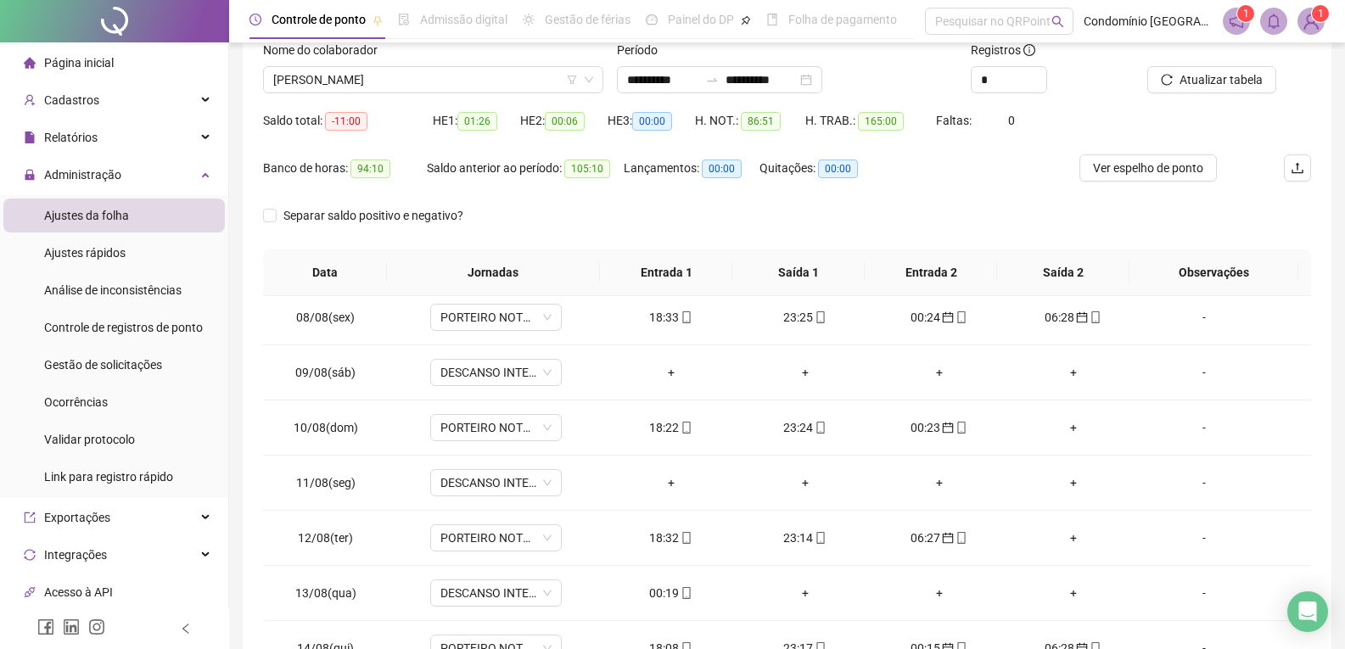
scroll to position [1018, 0]
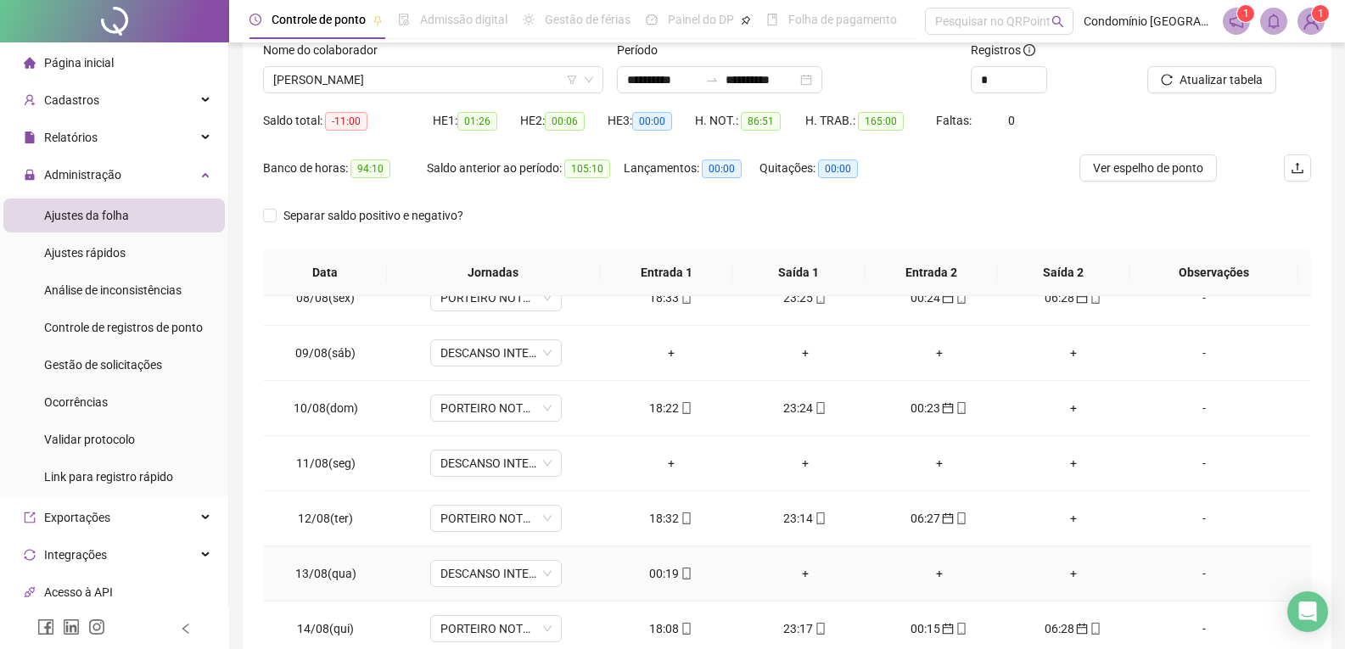
click at [653, 572] on div "00:19" at bounding box center [671, 573] width 107 height 19
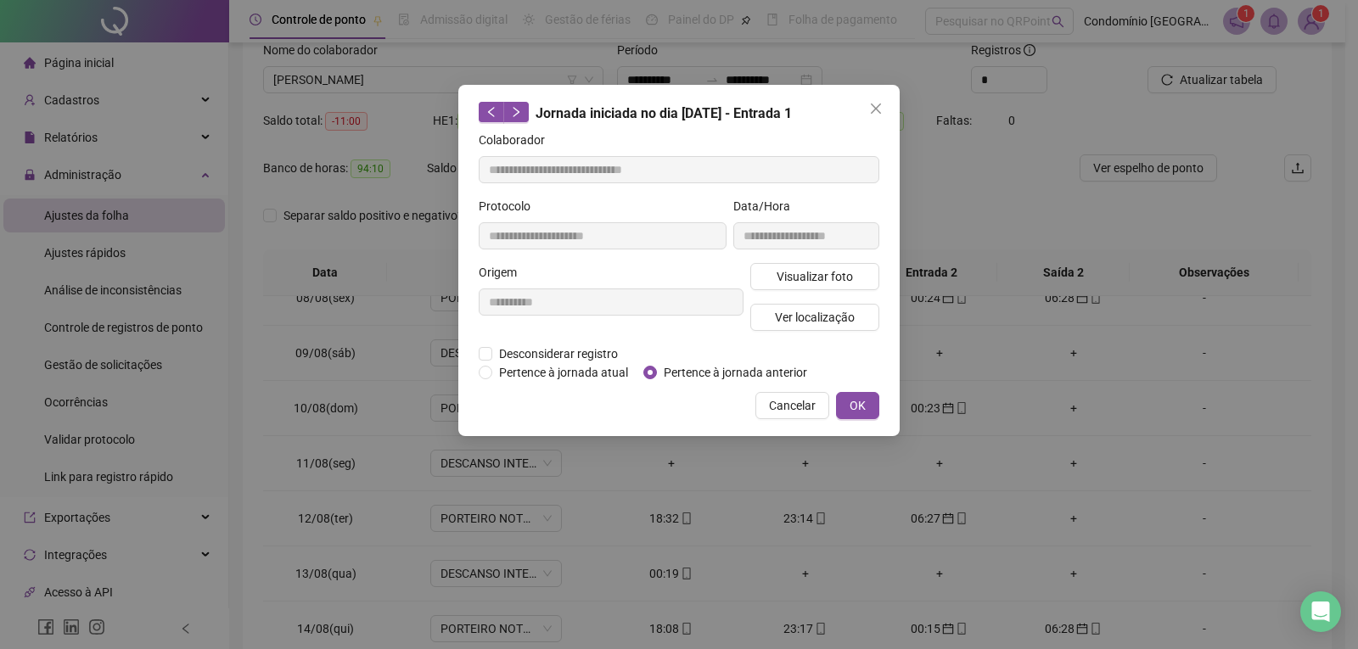
type input "**********"
click at [839, 405] on button "OK" at bounding box center [857, 405] width 43 height 27
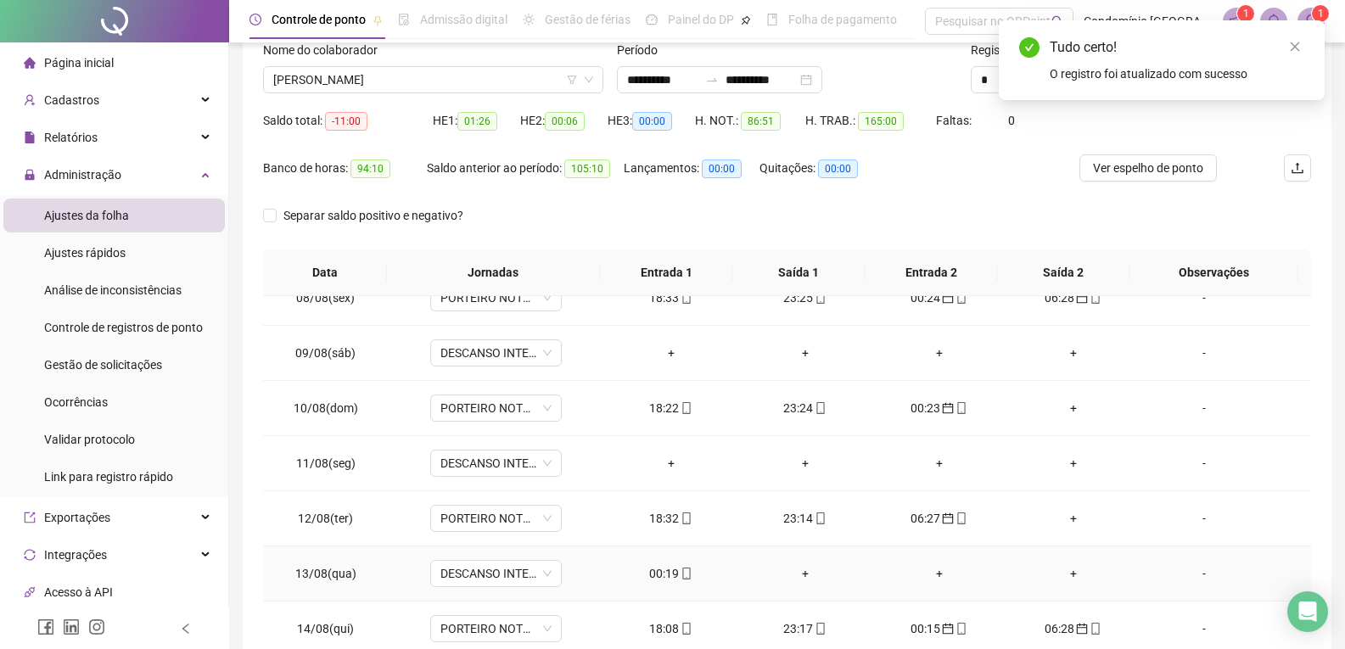
click at [1058, 565] on div "+" at bounding box center [1073, 573] width 107 height 19
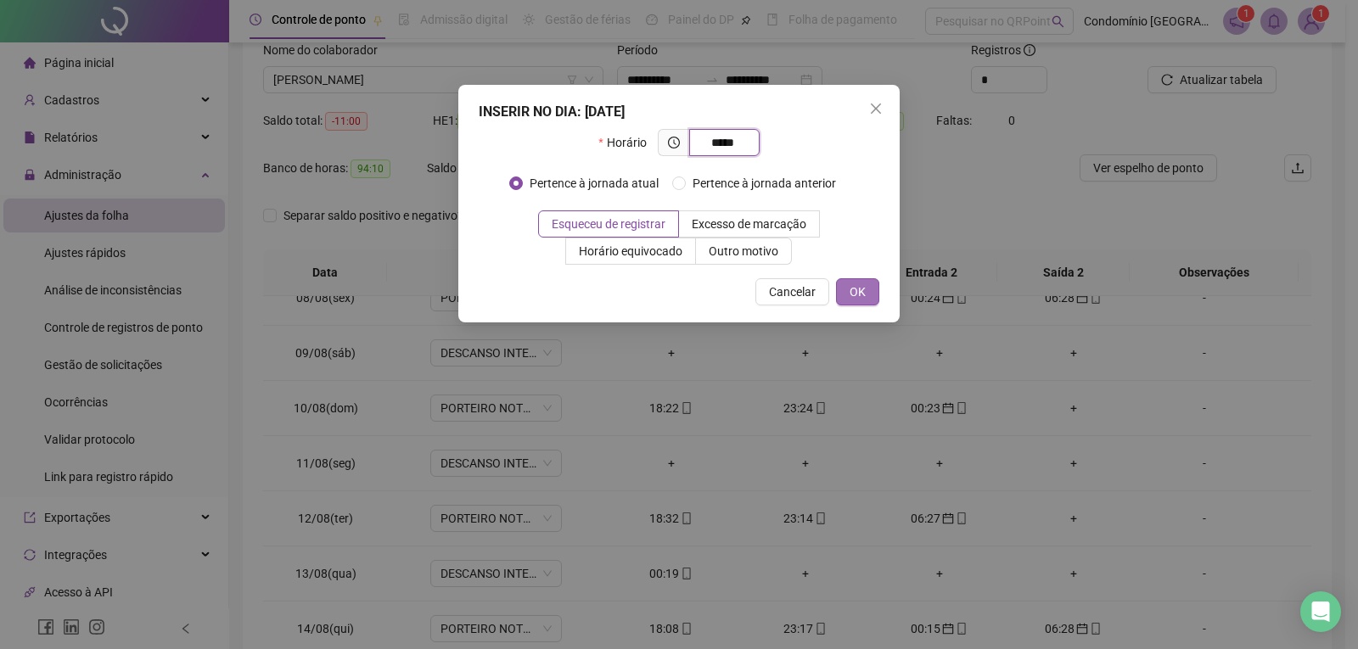
type input "*****"
click at [849, 291] on button "OK" at bounding box center [857, 291] width 43 height 27
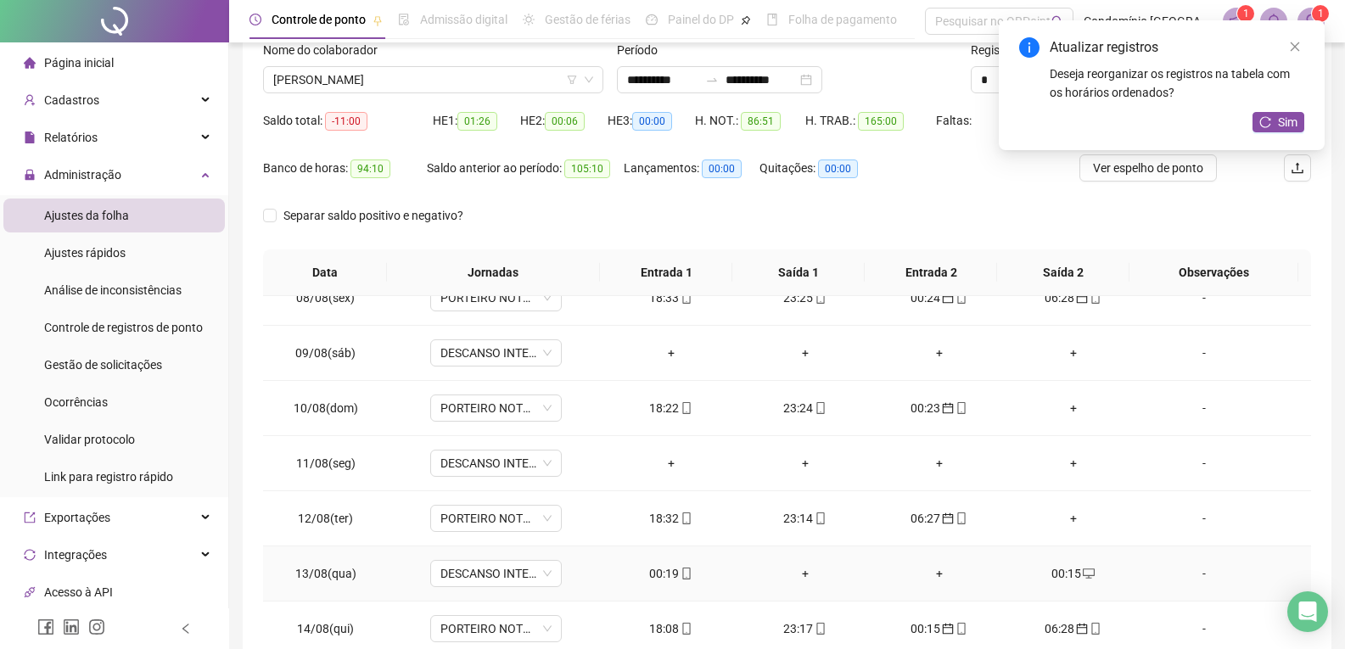
click at [1066, 570] on div "00:15" at bounding box center [1073, 573] width 107 height 19
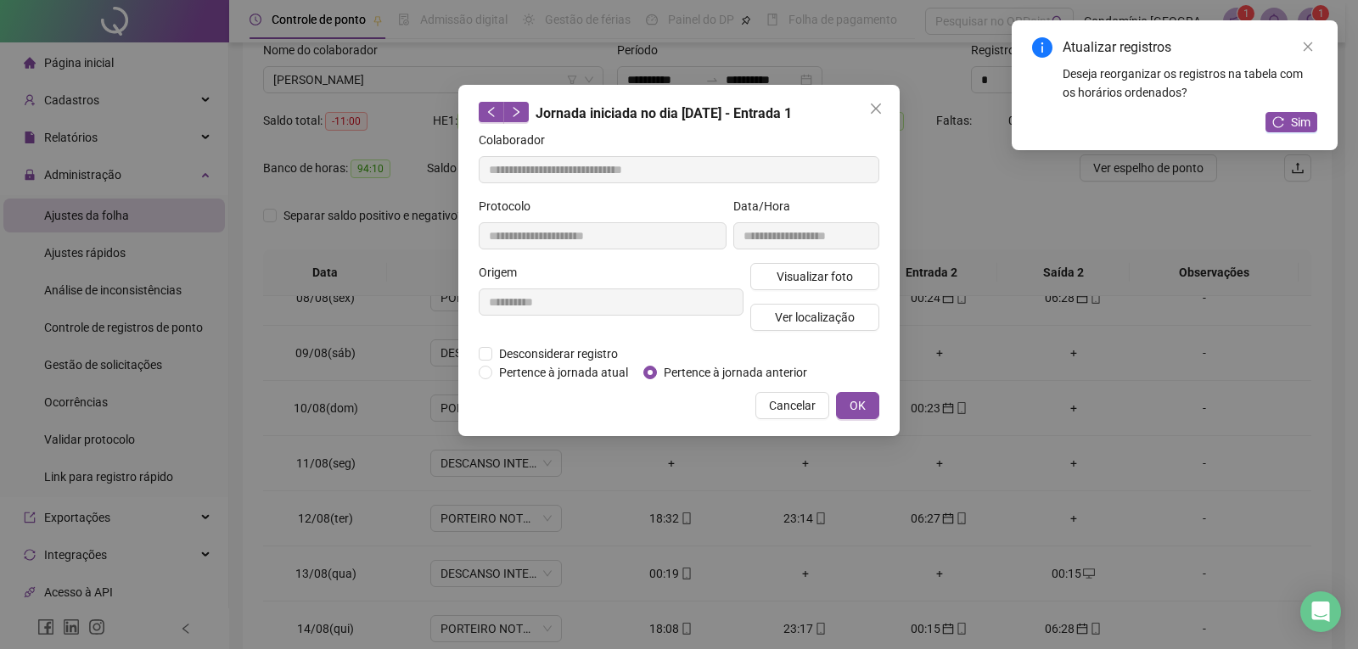
type input "**********"
click at [861, 403] on span "OK" at bounding box center [857, 405] width 16 height 19
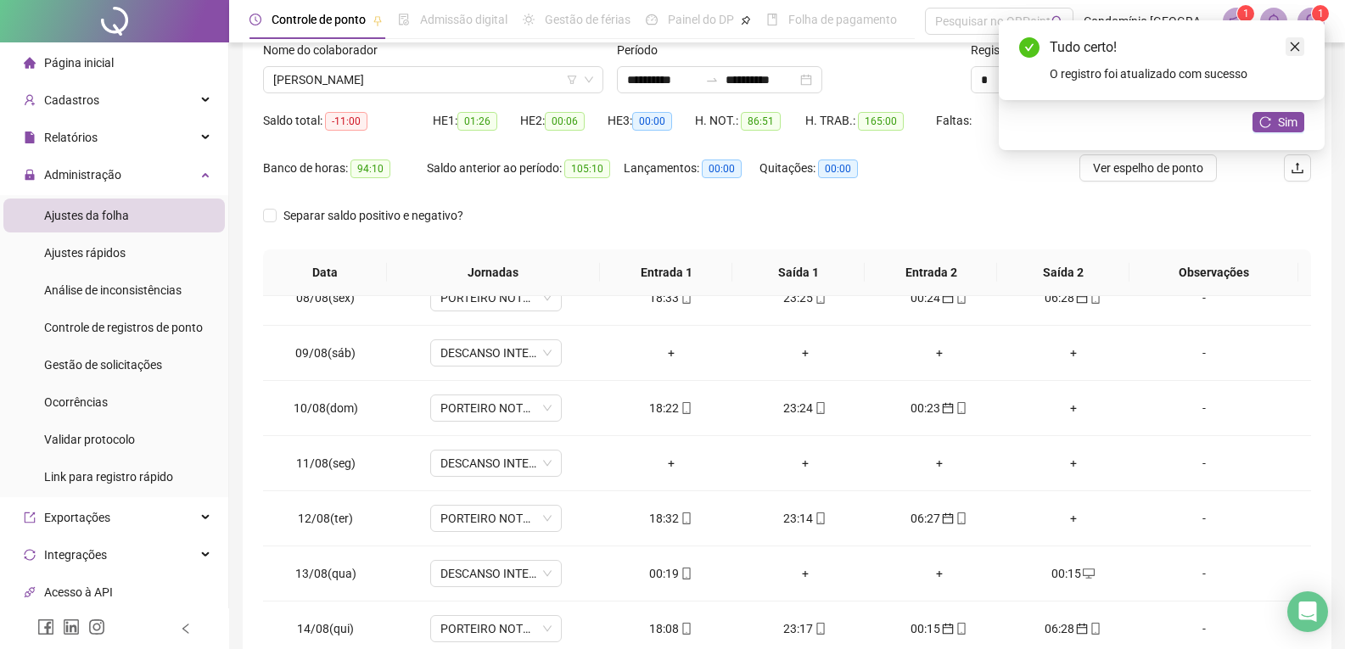
click at [1293, 45] on icon "close" at bounding box center [1295, 46] width 9 height 9
click at [1294, 48] on icon "close" at bounding box center [1295, 47] width 12 height 12
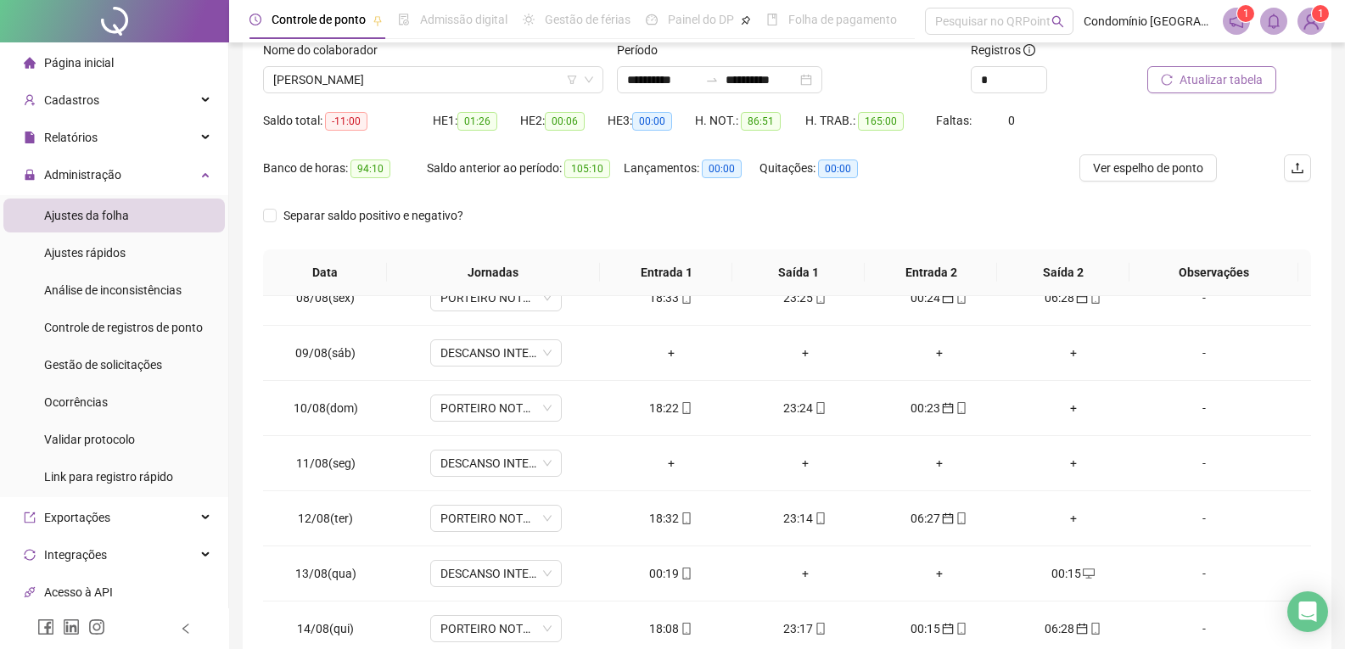
click at [1237, 85] on span "Atualizar tabela" at bounding box center [1221, 79] width 83 height 19
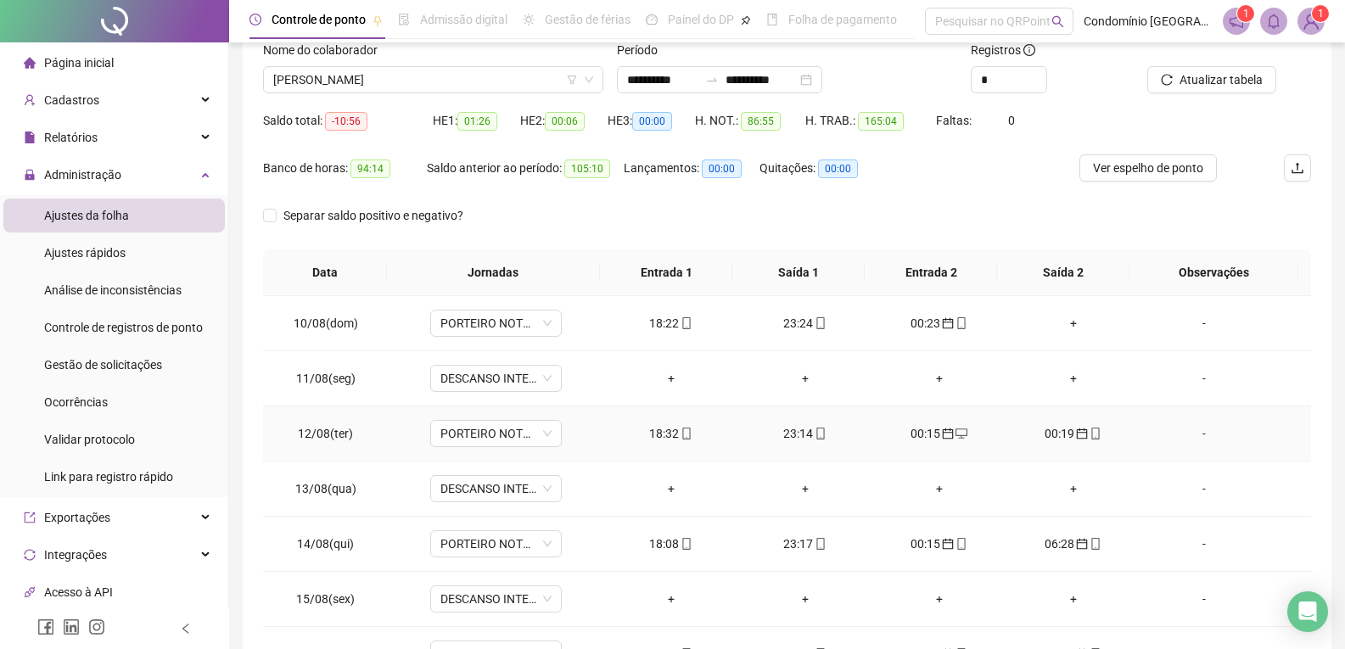
click at [1058, 439] on div "00:19" at bounding box center [1073, 433] width 107 height 19
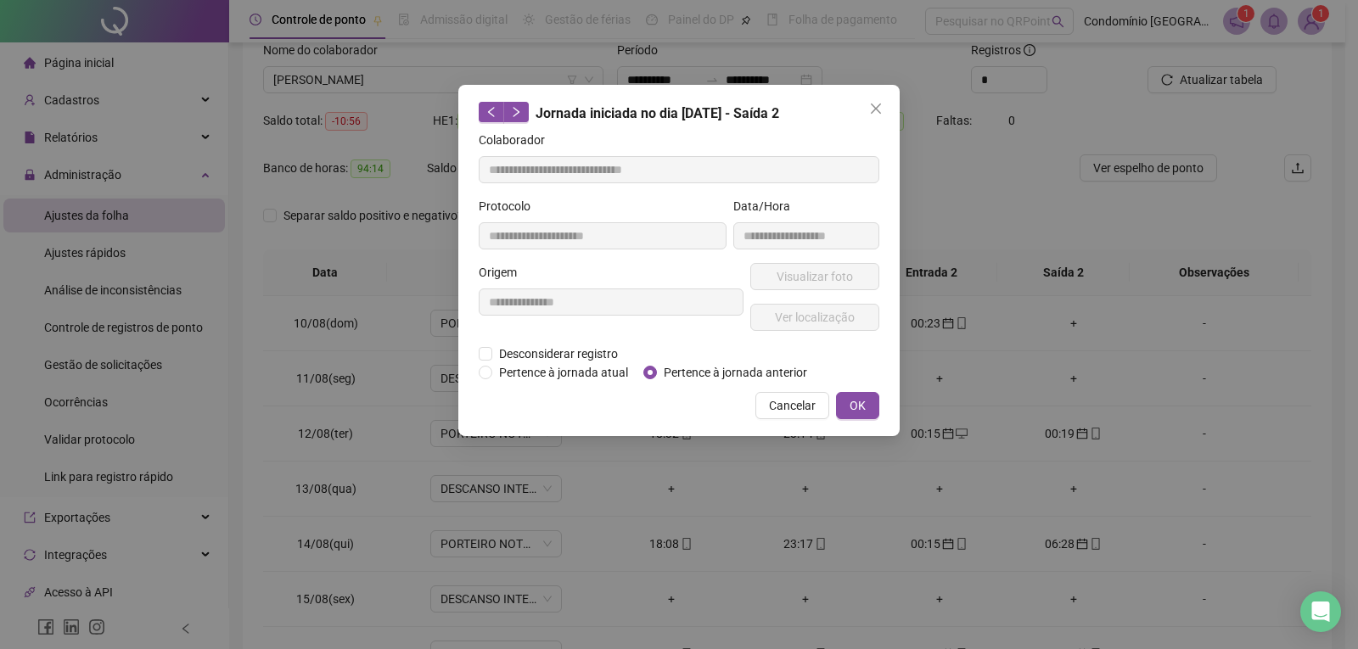
type input "**********"
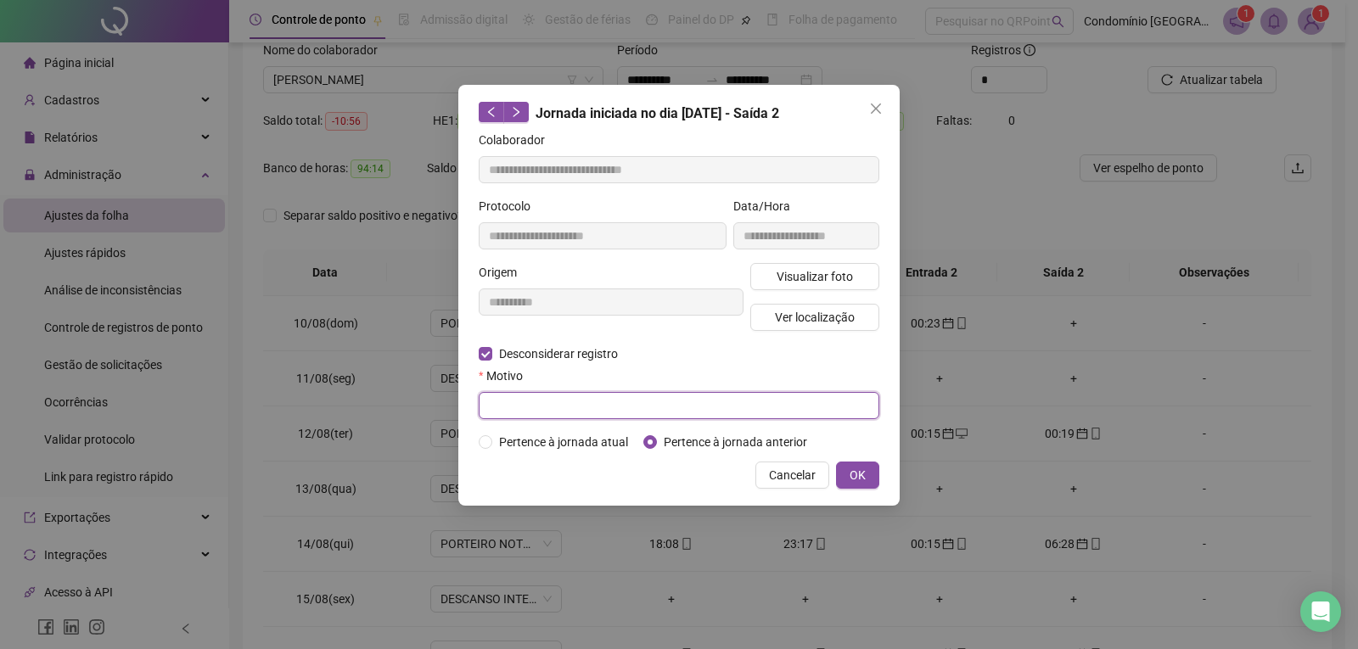
click at [527, 401] on input "text" at bounding box center [679, 405] width 401 height 27
type input "*"
click at [868, 476] on button "OK" at bounding box center [857, 475] width 43 height 27
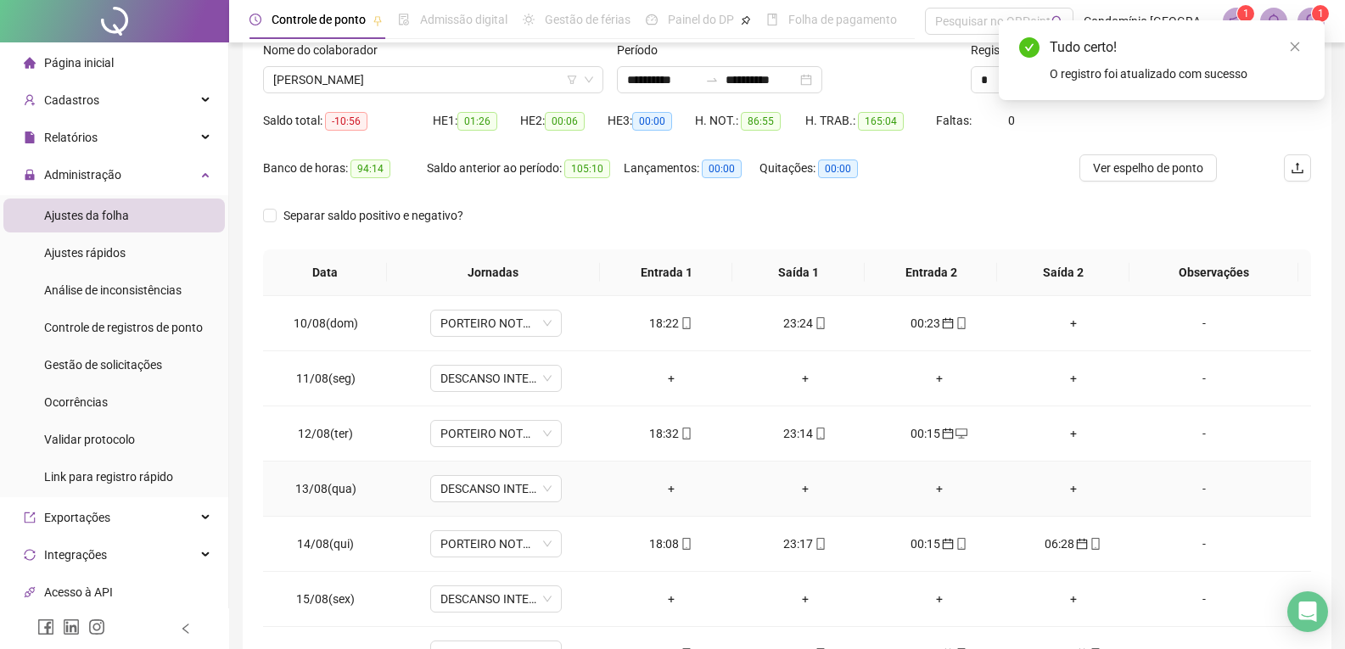
click at [1072, 491] on div "+" at bounding box center [1073, 488] width 107 height 19
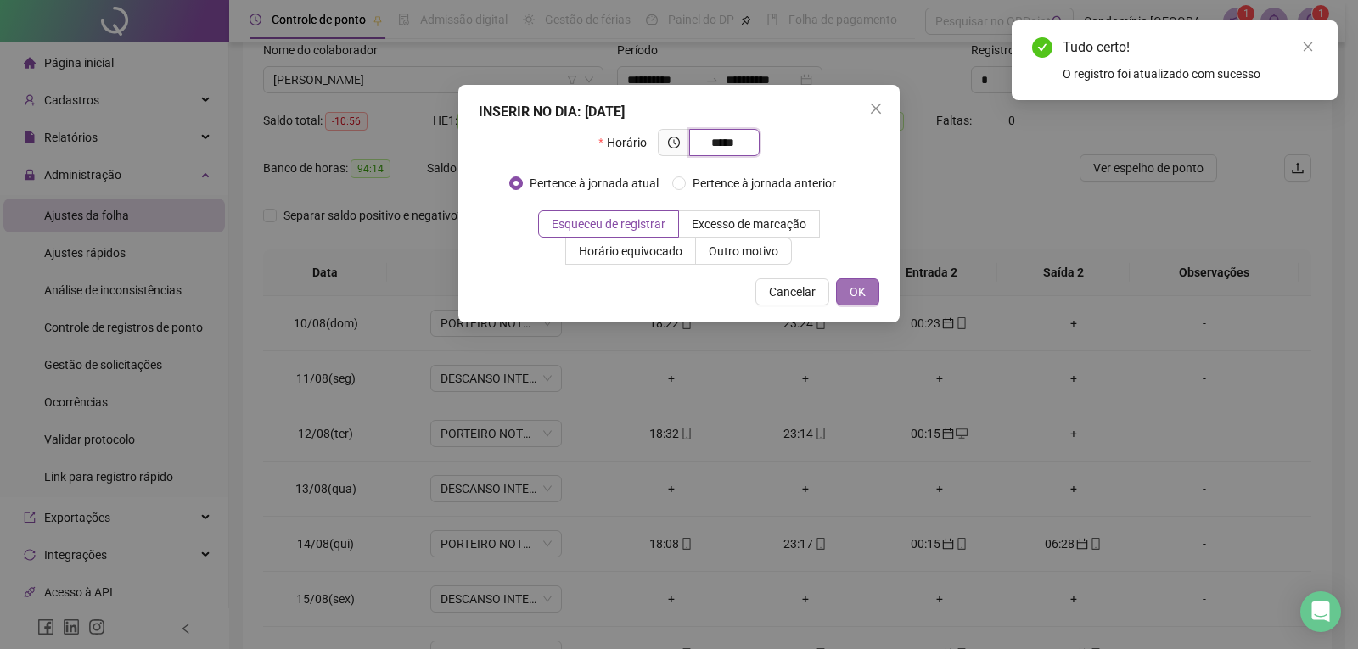
type input "*****"
click at [855, 284] on span "OK" at bounding box center [857, 292] width 16 height 19
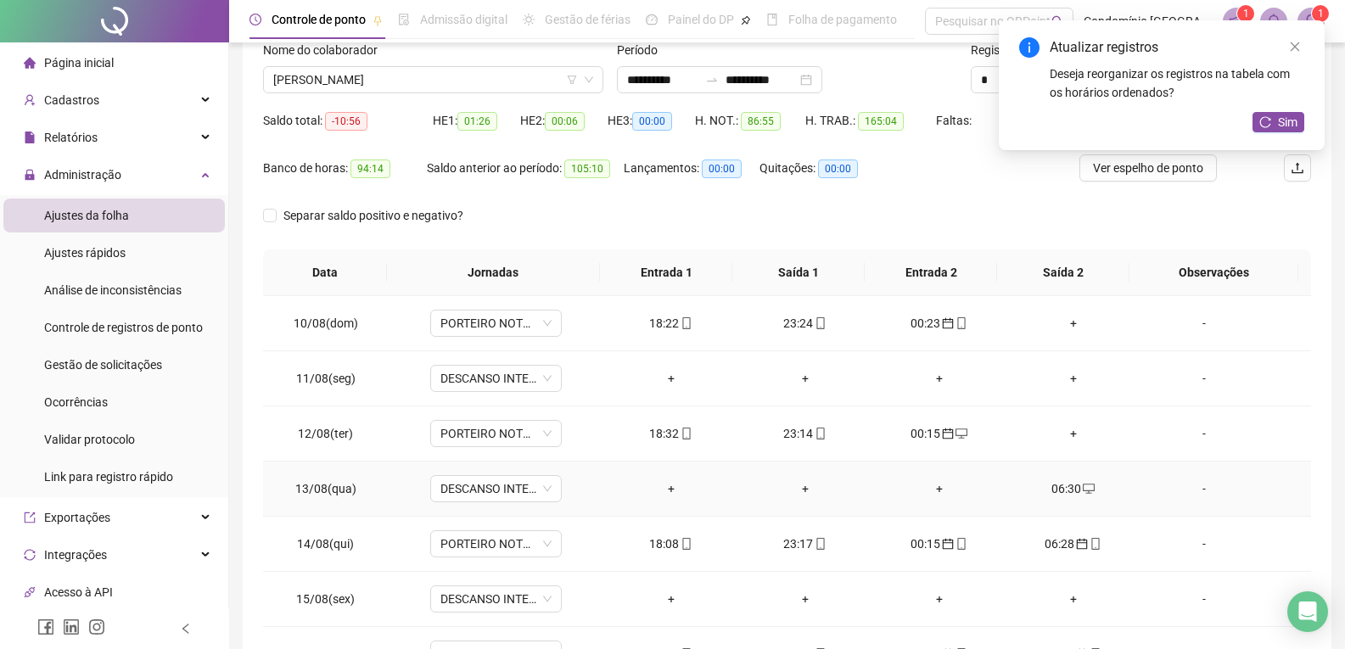
click at [1060, 479] on td "06:30" at bounding box center [1073, 489] width 134 height 55
click at [1058, 488] on div "06:30" at bounding box center [1073, 488] width 107 height 19
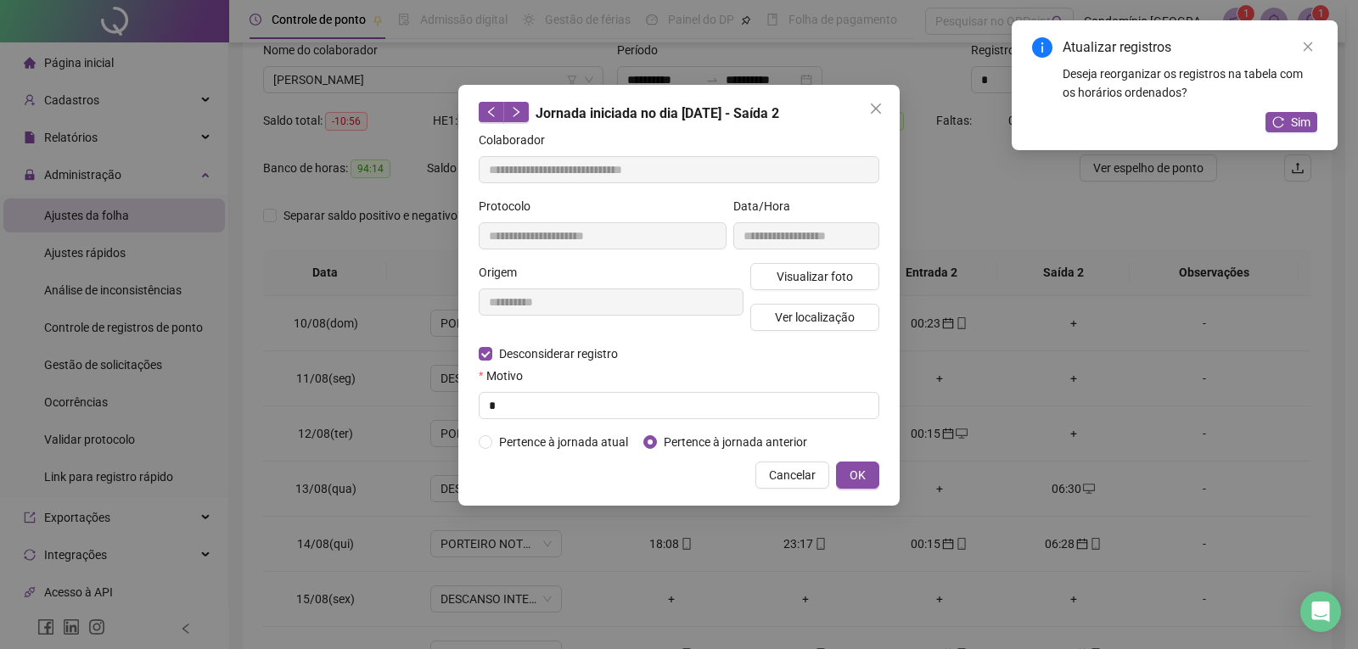
type input "**********"
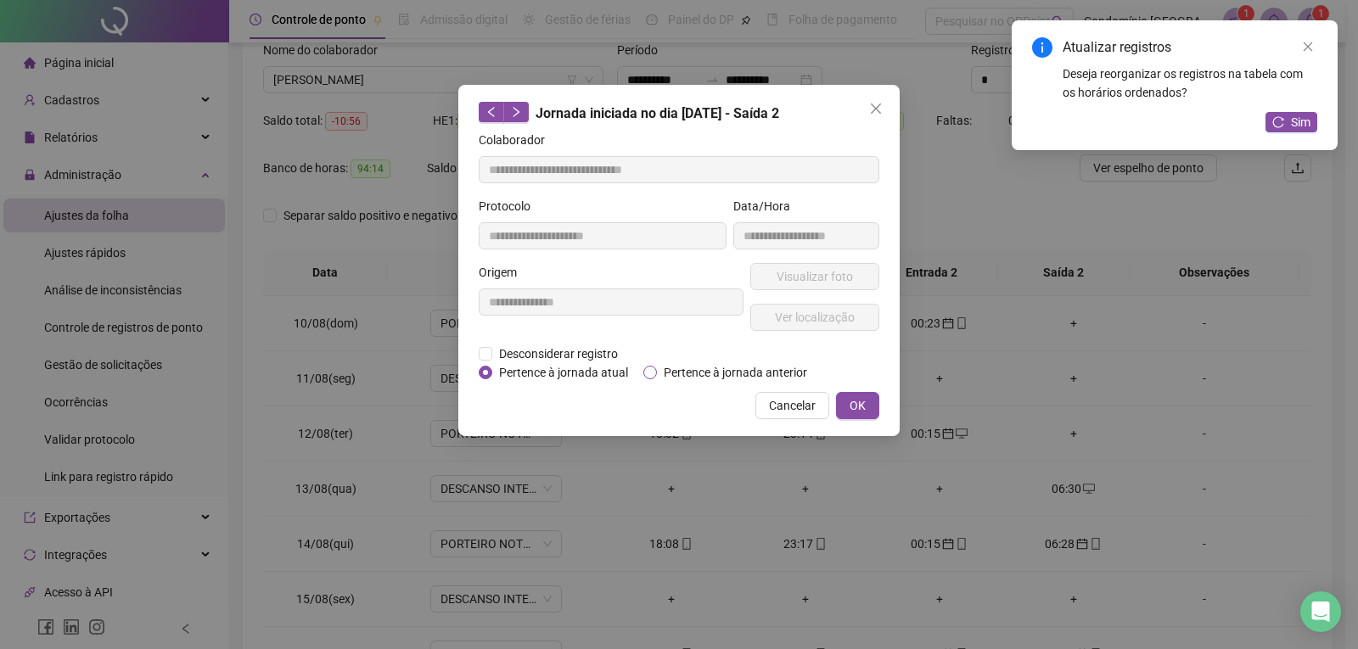
click at [659, 367] on span "Pertence à jornada anterior" at bounding box center [735, 372] width 157 height 19
click at [856, 406] on span "OK" at bounding box center [857, 405] width 16 height 19
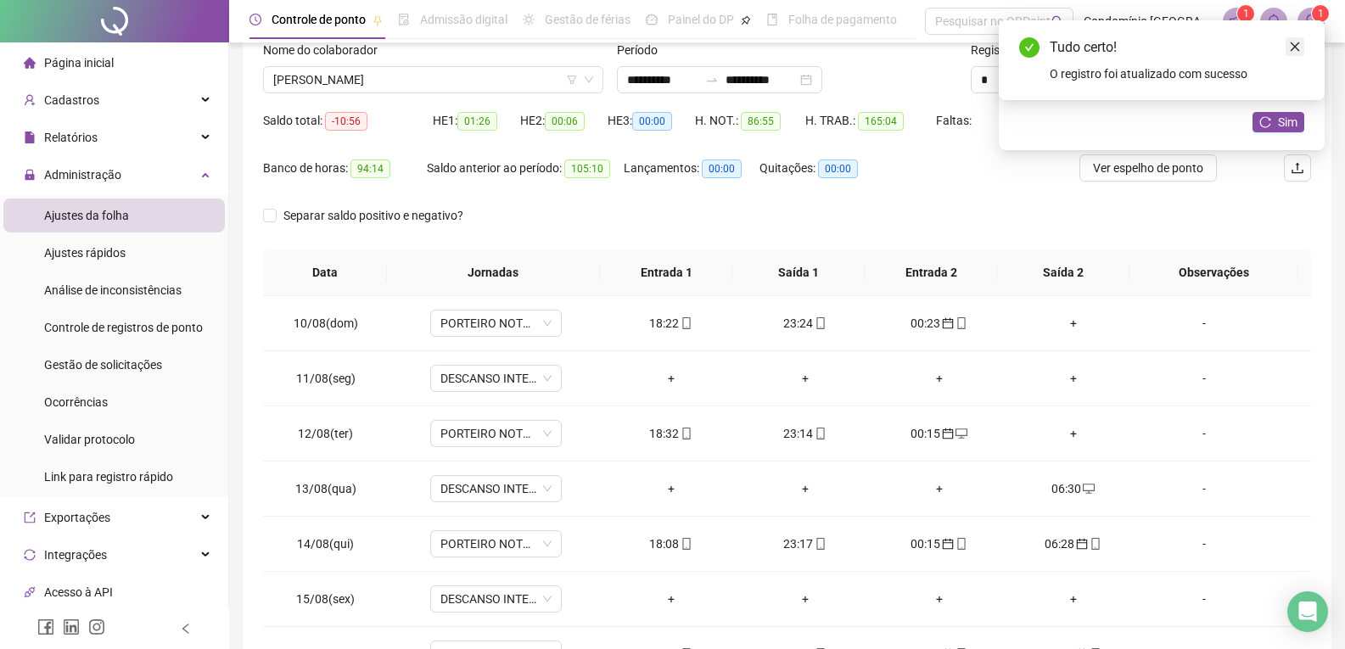
click at [1298, 44] on icon "close" at bounding box center [1295, 46] width 9 height 9
click at [1298, 50] on icon "close" at bounding box center [1295, 47] width 12 height 12
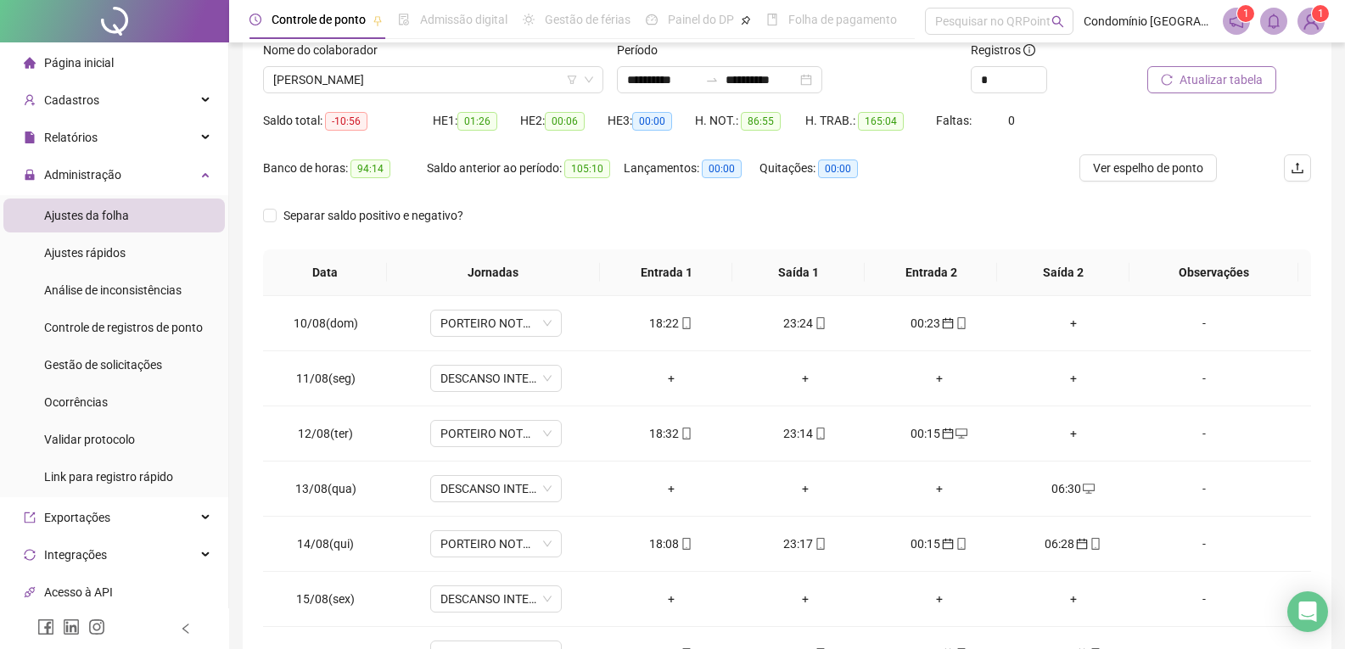
click at [1253, 80] on span "Atualizar tabela" at bounding box center [1221, 79] width 83 height 19
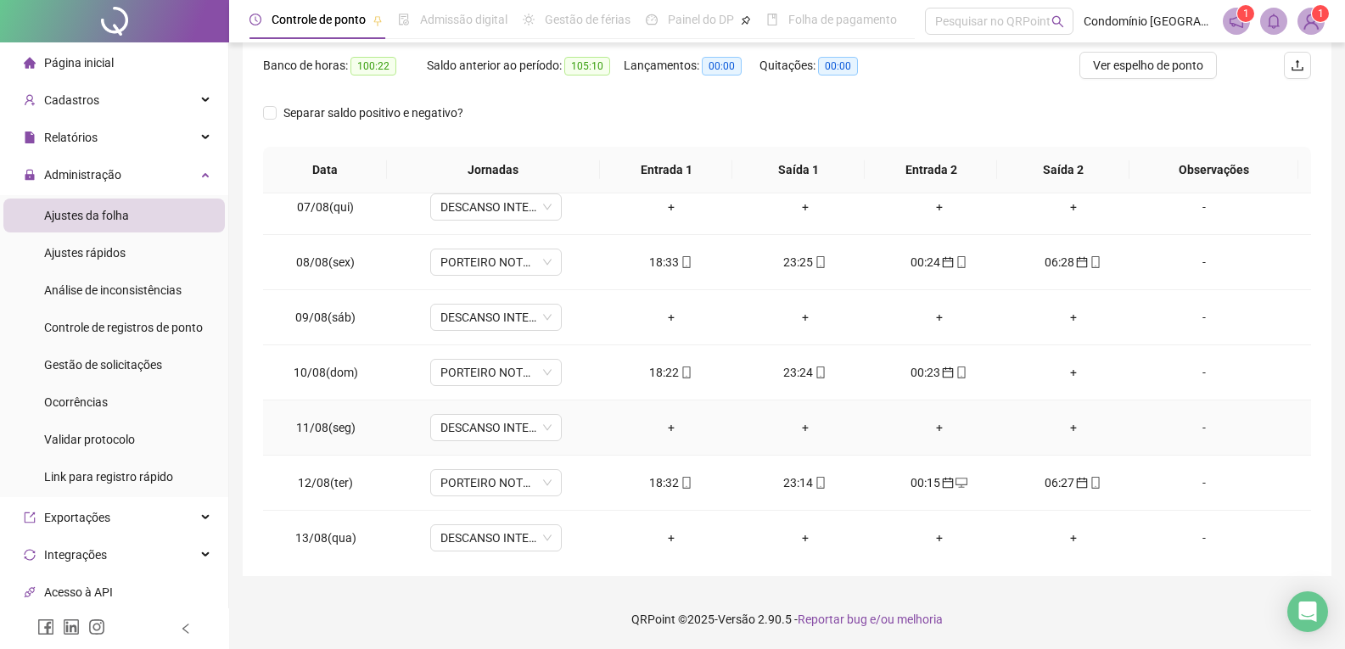
scroll to position [923, 0]
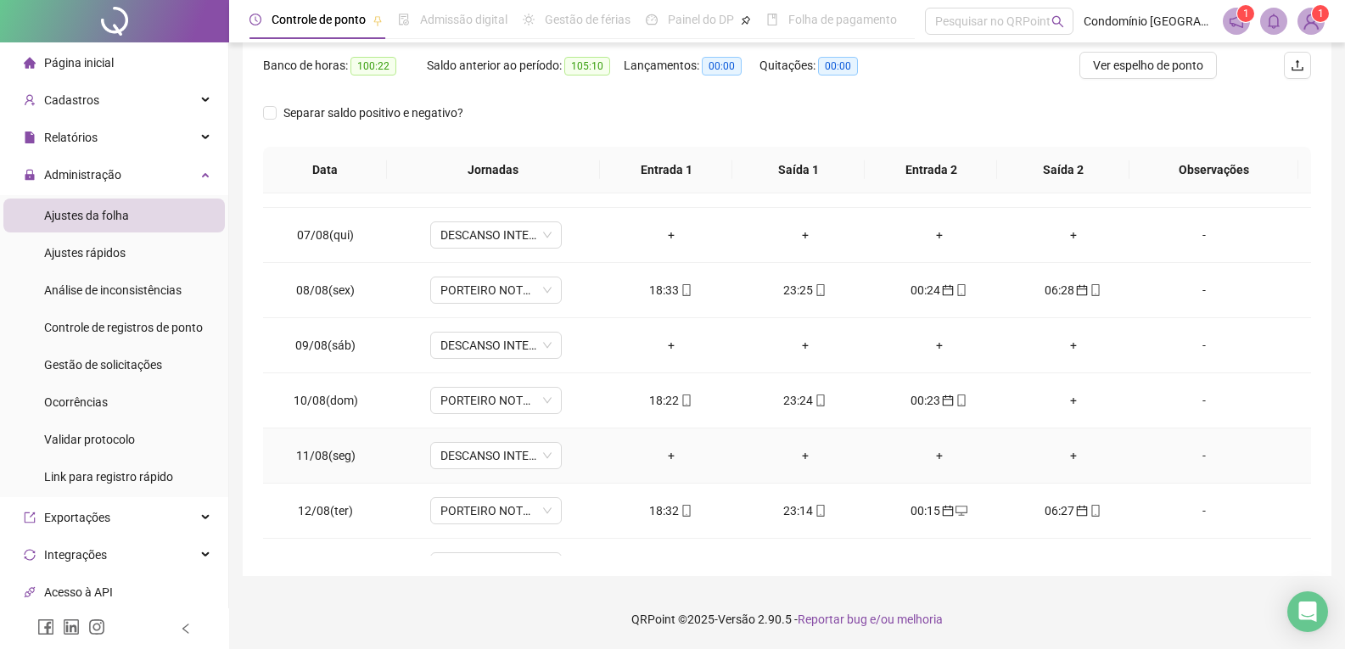
click at [1059, 454] on div "+" at bounding box center [1073, 455] width 107 height 19
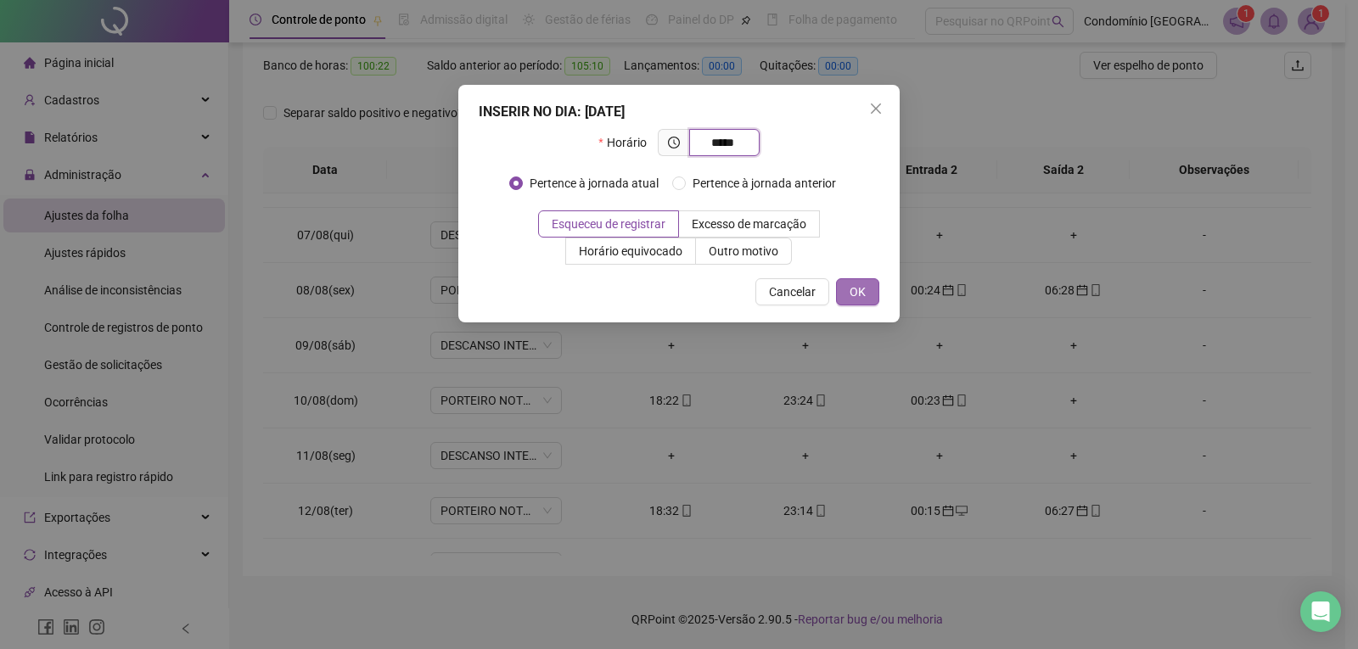
type input "*****"
click at [863, 297] on span "OK" at bounding box center [857, 292] width 16 height 19
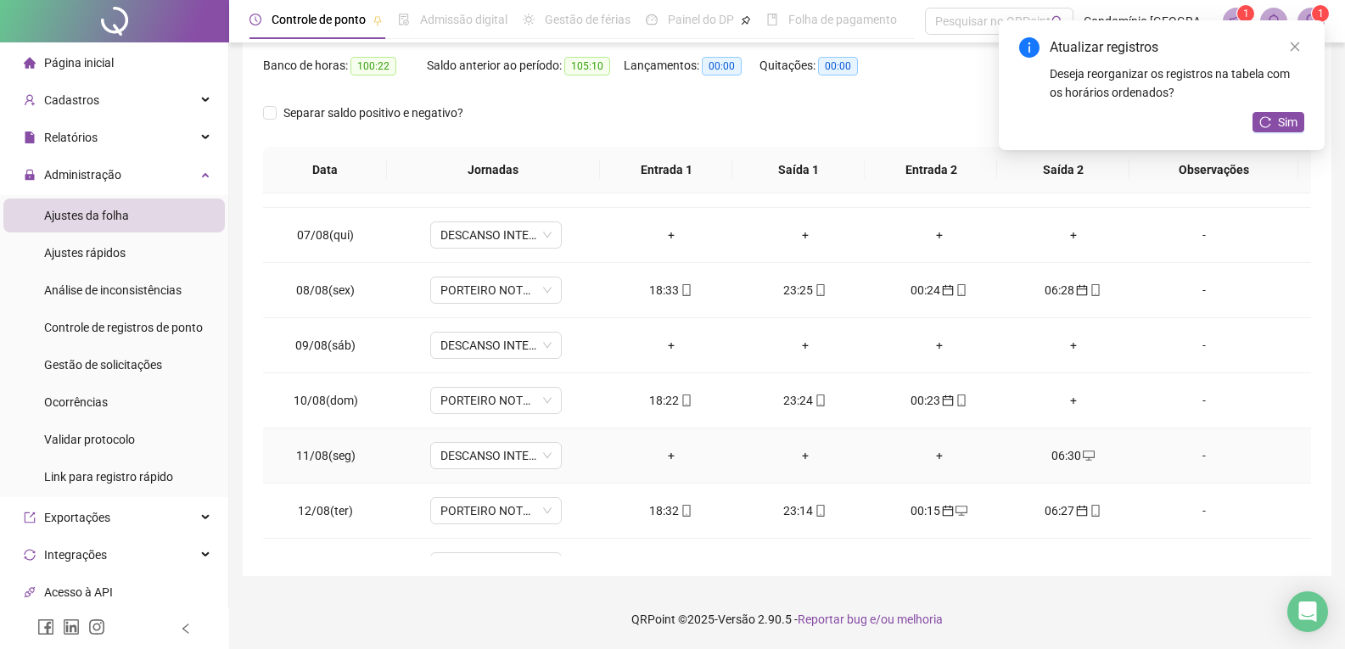
click at [1067, 457] on div "06:30" at bounding box center [1073, 455] width 107 height 19
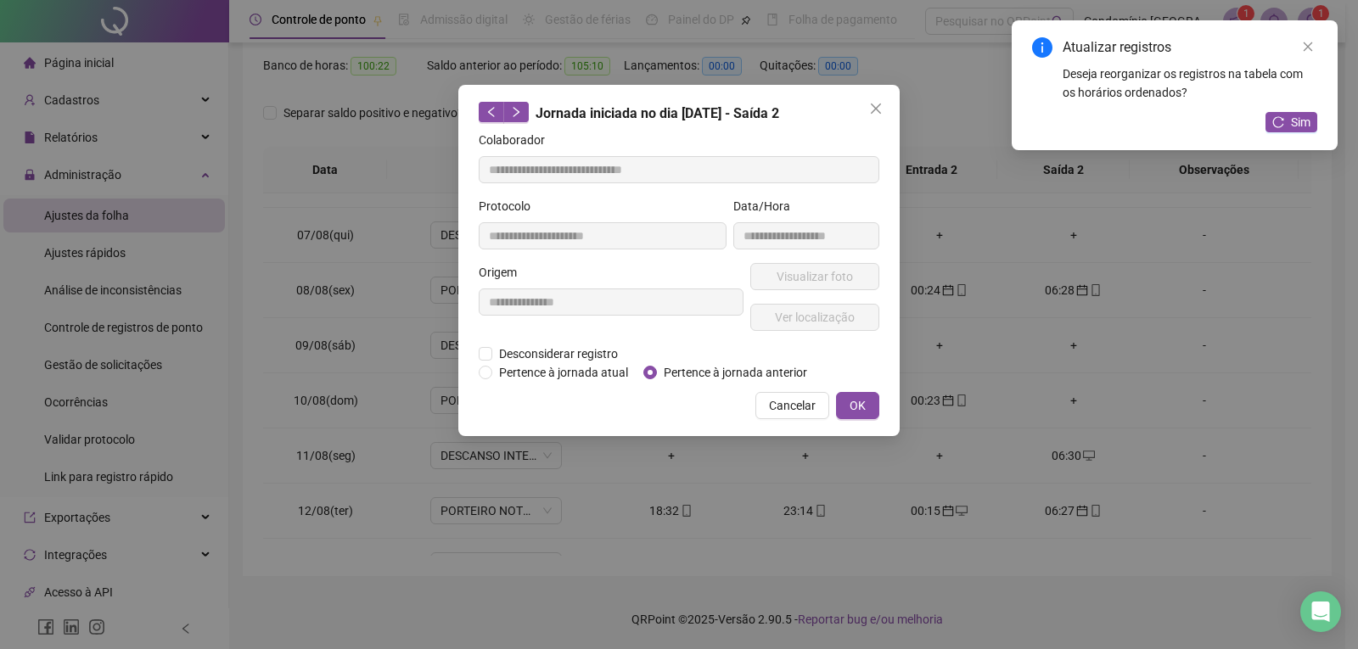
type input "**********"
click at [849, 405] on button "OK" at bounding box center [857, 405] width 43 height 27
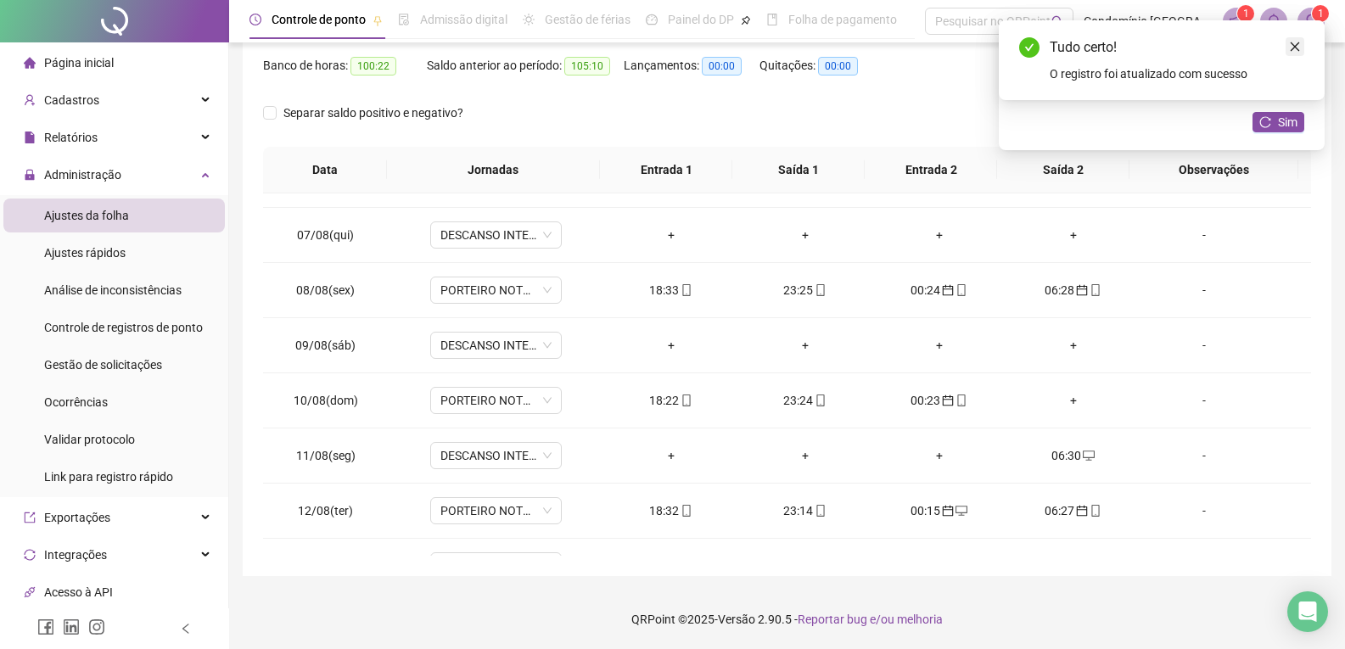
click at [1298, 50] on icon "close" at bounding box center [1295, 46] width 9 height 9
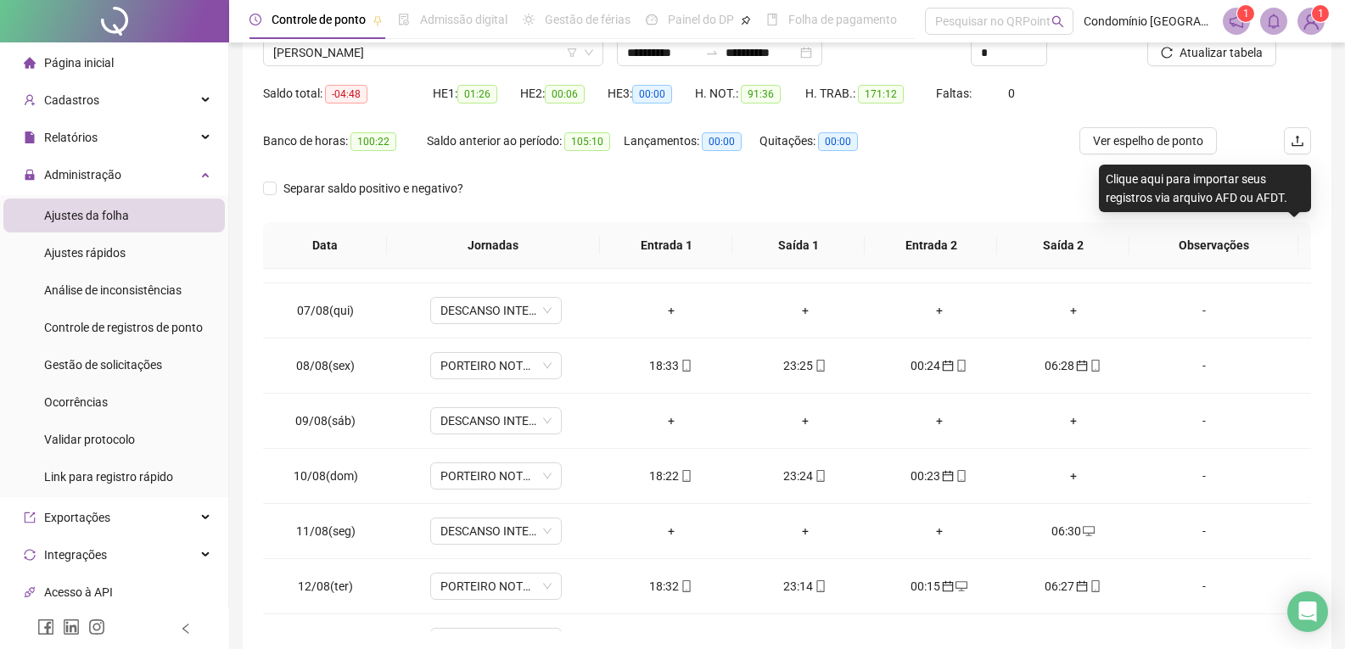
scroll to position [133, 0]
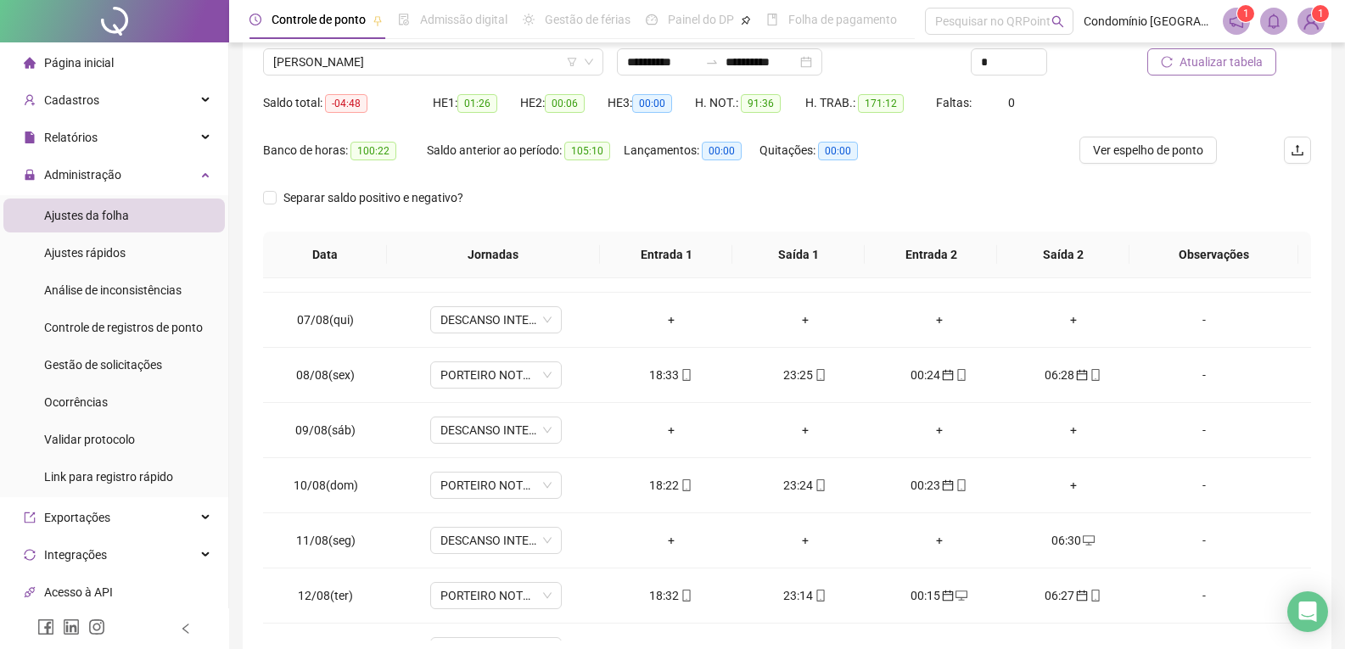
click at [1205, 63] on span "Atualizar tabela" at bounding box center [1221, 62] width 83 height 19
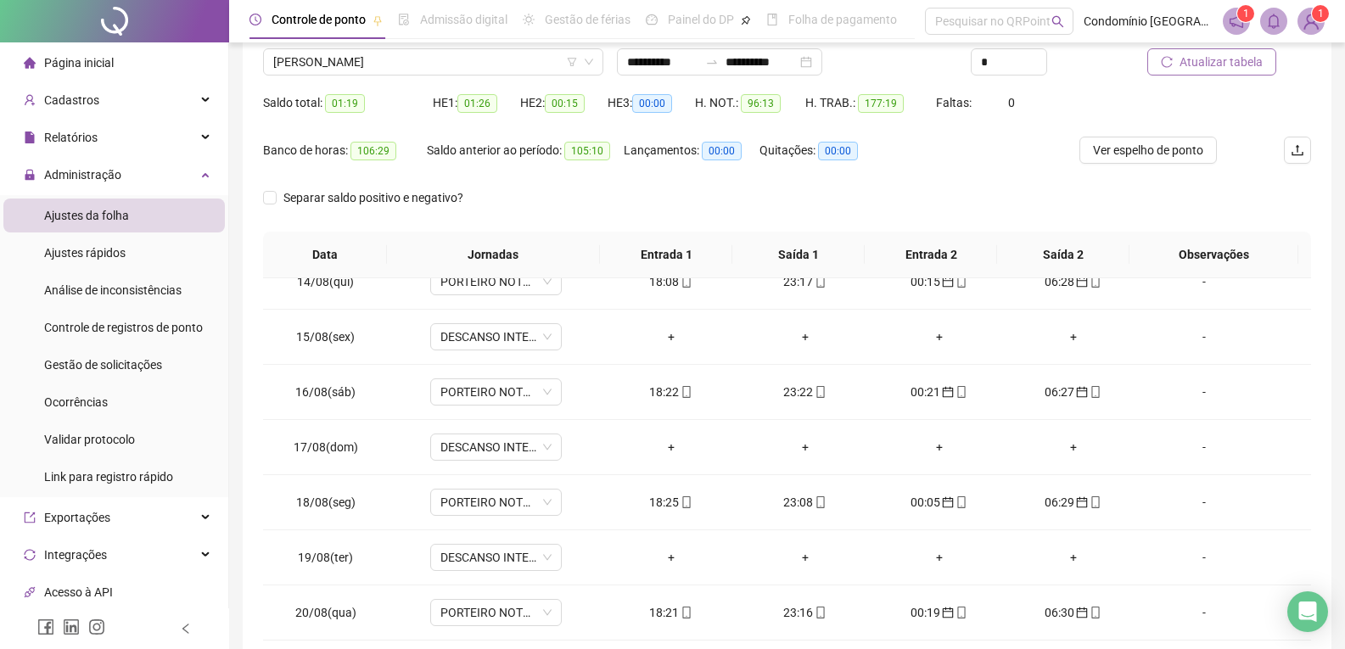
click at [1219, 74] on button "Atualizar tabela" at bounding box center [1211, 61] width 129 height 27
click at [514, 63] on span "[PERSON_NAME]" at bounding box center [433, 61] width 320 height 25
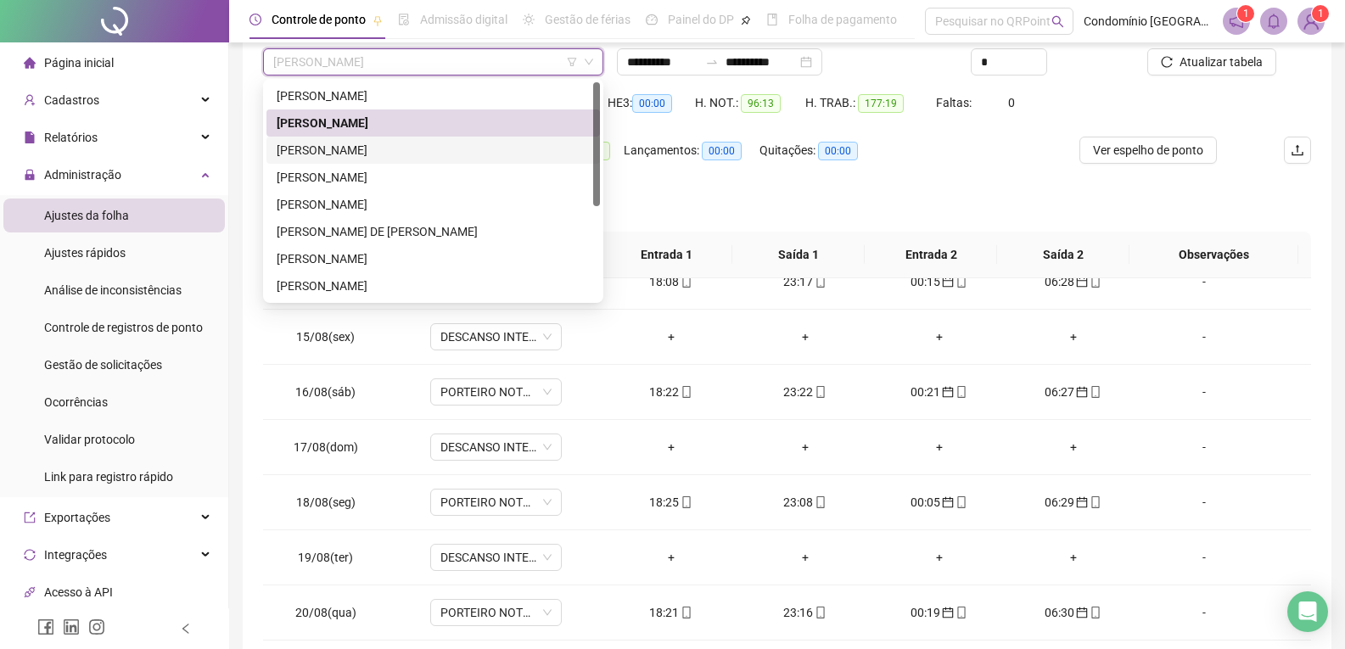
click at [433, 143] on div "[PERSON_NAME]" at bounding box center [433, 150] width 313 height 19
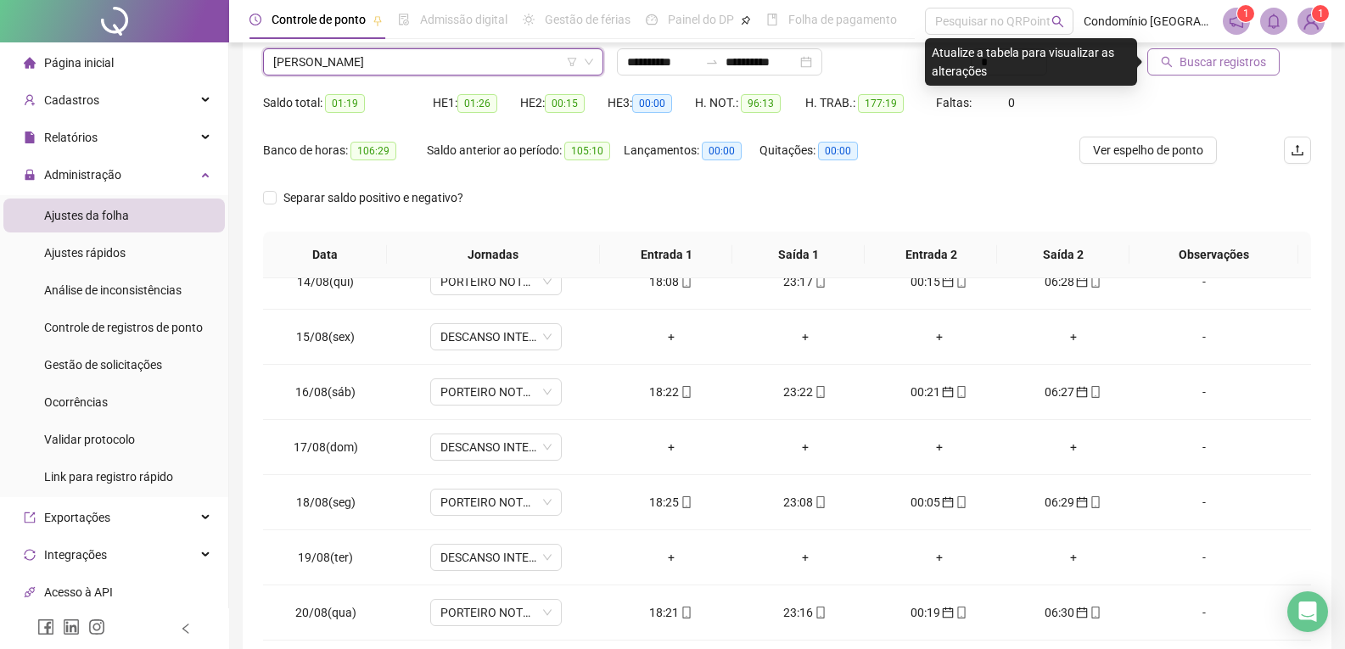
click at [1184, 57] on span "Buscar registros" at bounding box center [1223, 62] width 87 height 19
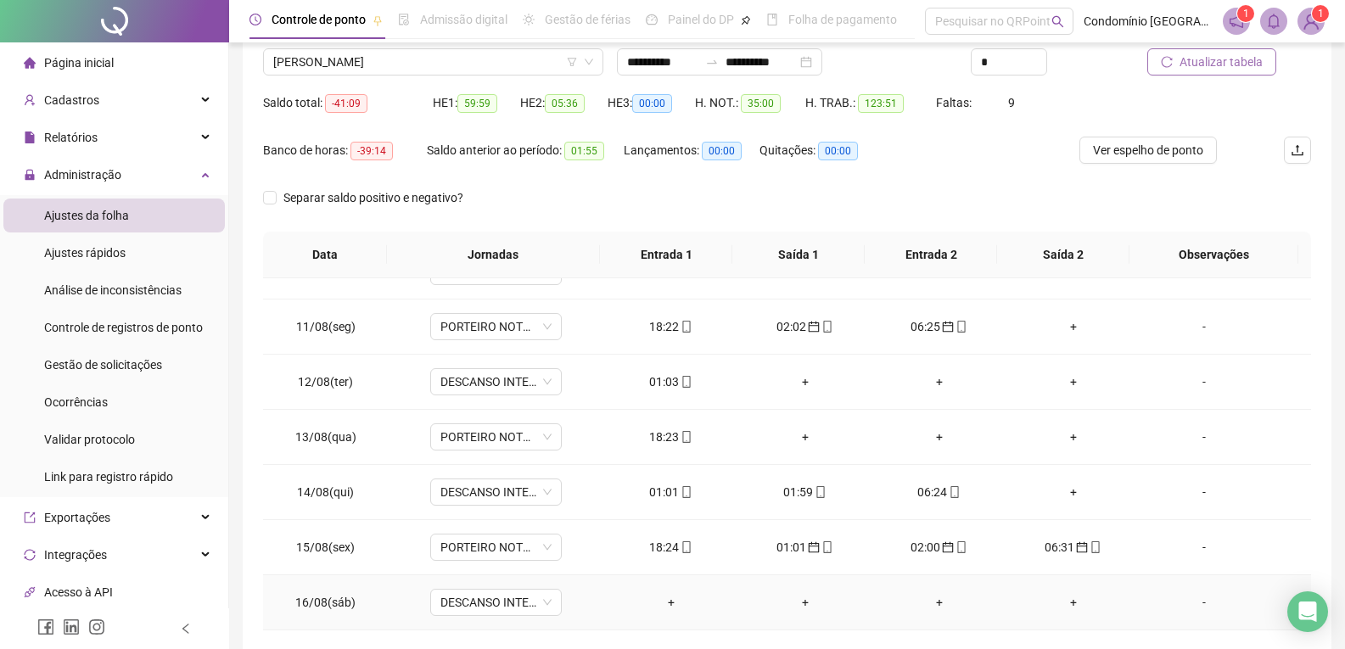
scroll to position [1093, 0]
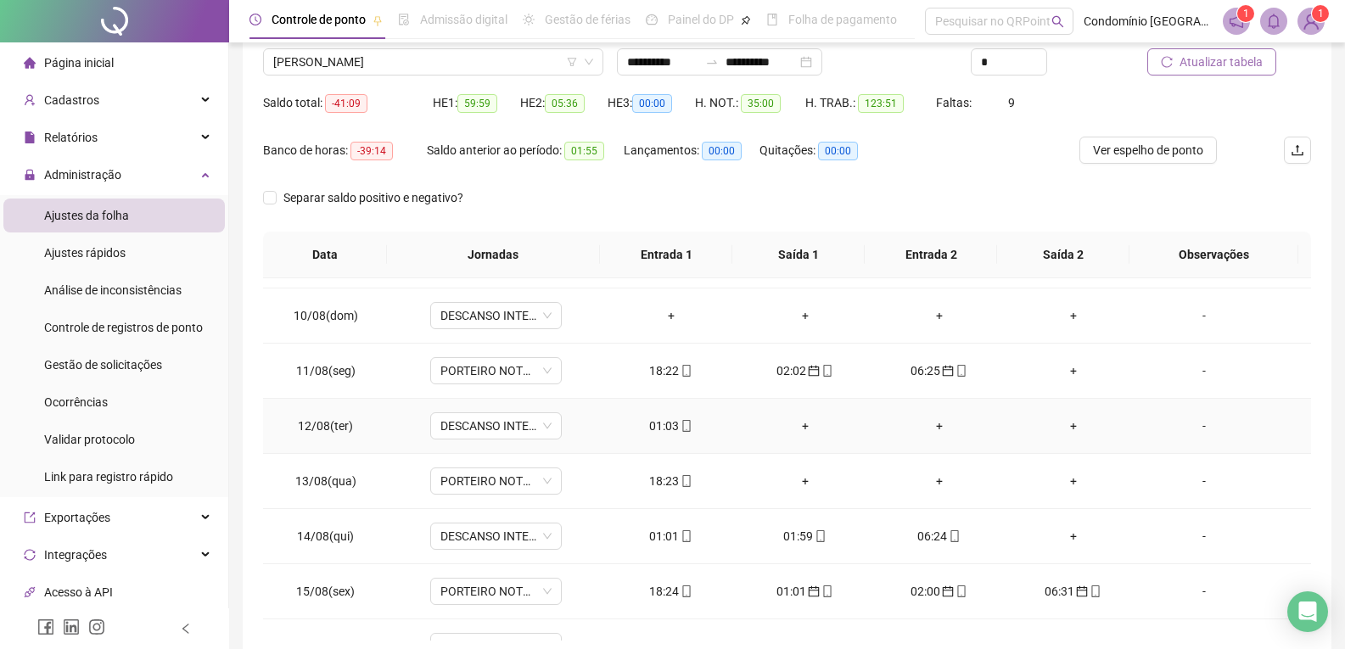
click at [665, 426] on div "01:03" at bounding box center [671, 426] width 107 height 19
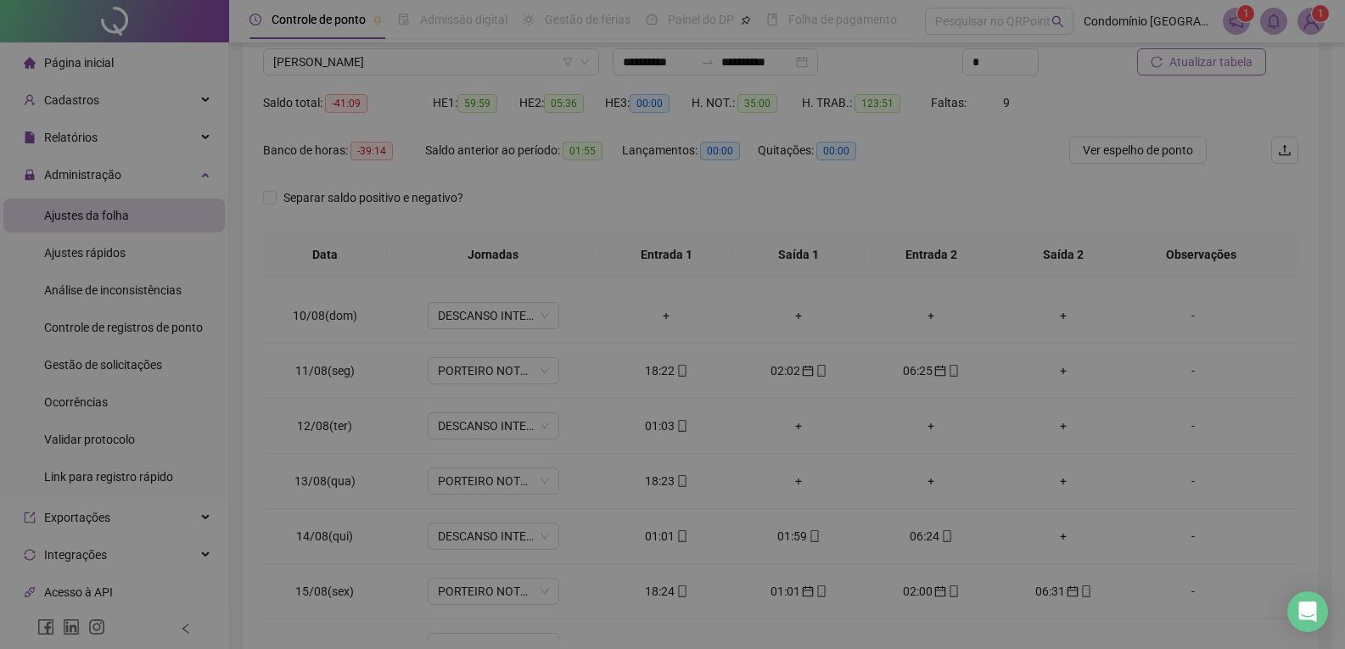
type input "**********"
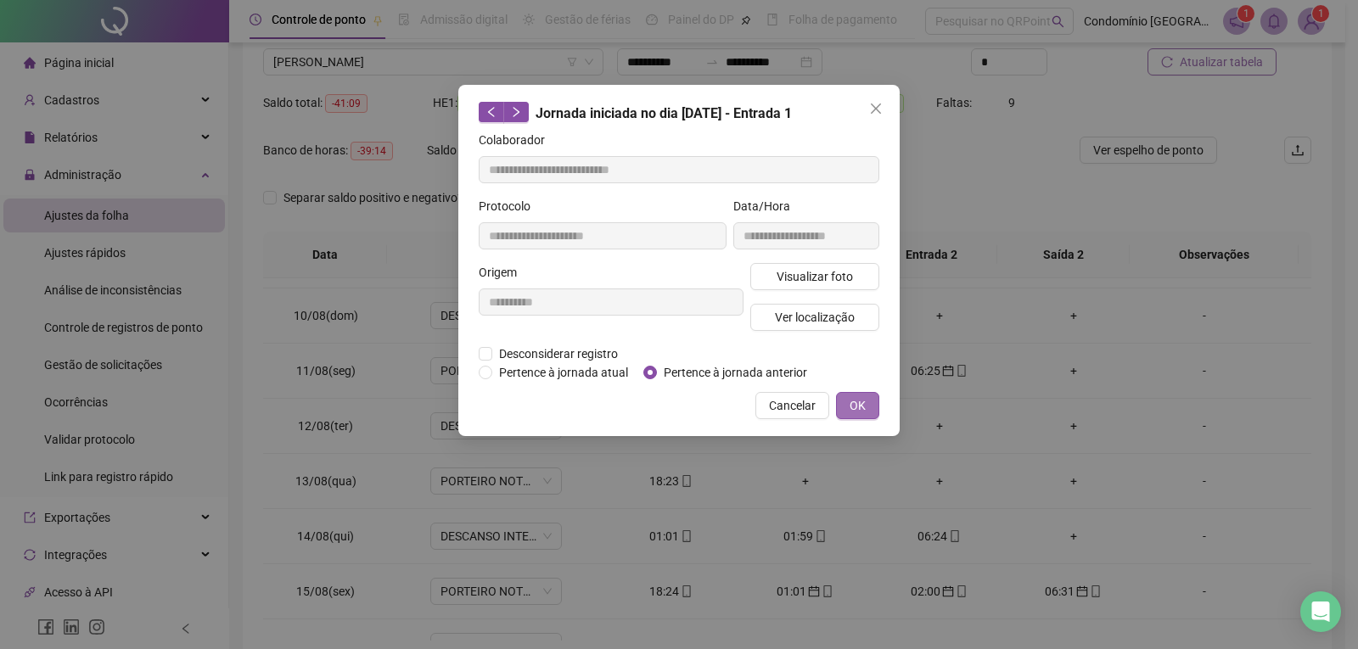
click at [858, 406] on span "OK" at bounding box center [857, 405] width 16 height 19
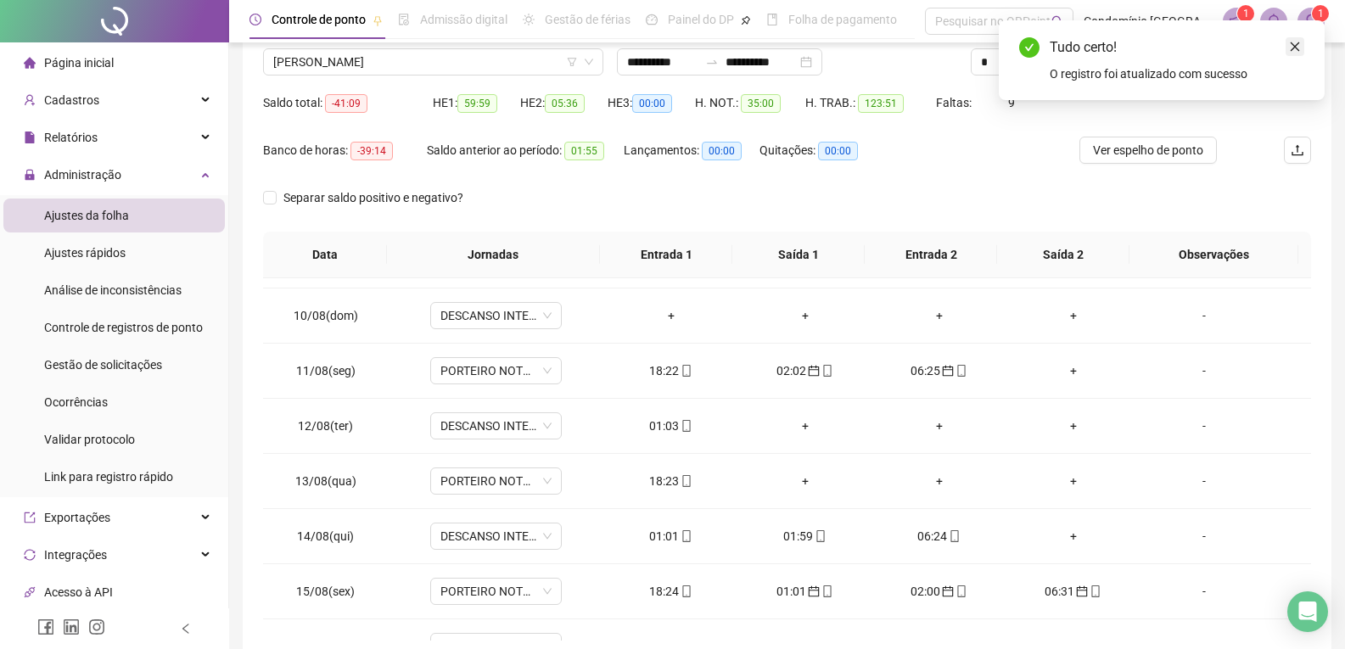
click at [1290, 48] on icon "close" at bounding box center [1295, 47] width 12 height 12
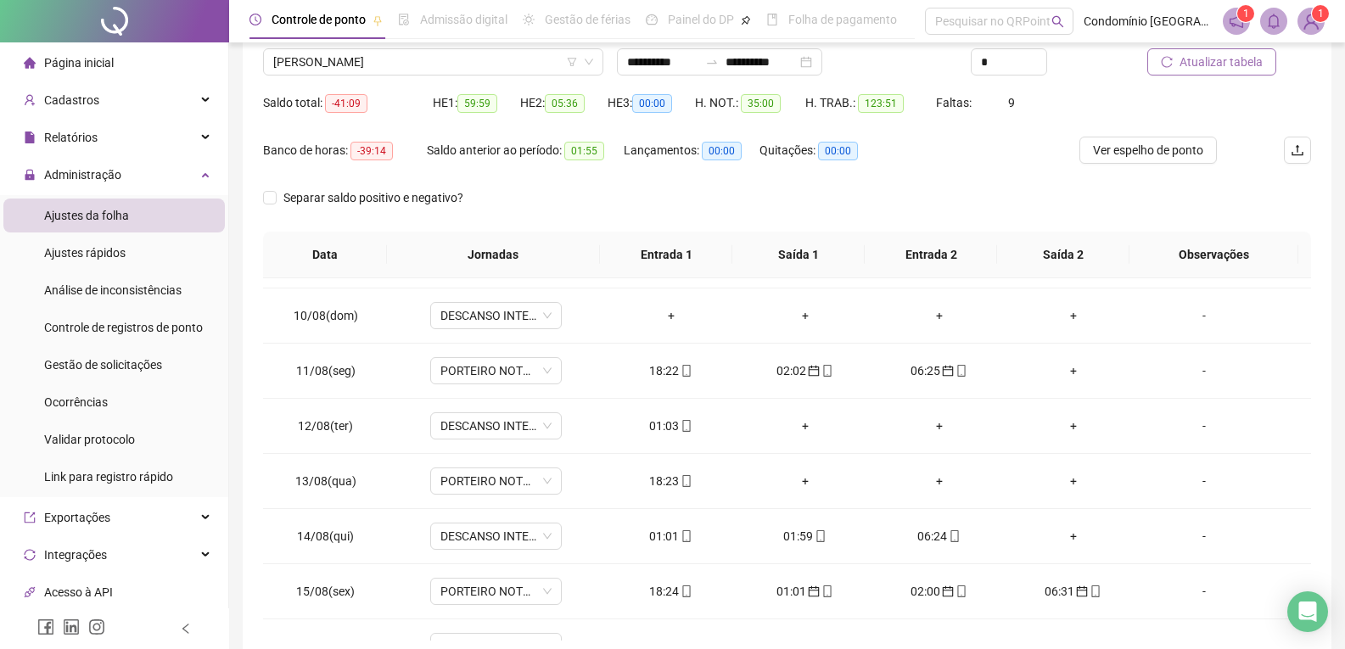
click at [1209, 64] on span "Atualizar tabela" at bounding box center [1221, 62] width 83 height 19
click at [668, 531] on div "01:01" at bounding box center [671, 536] width 107 height 19
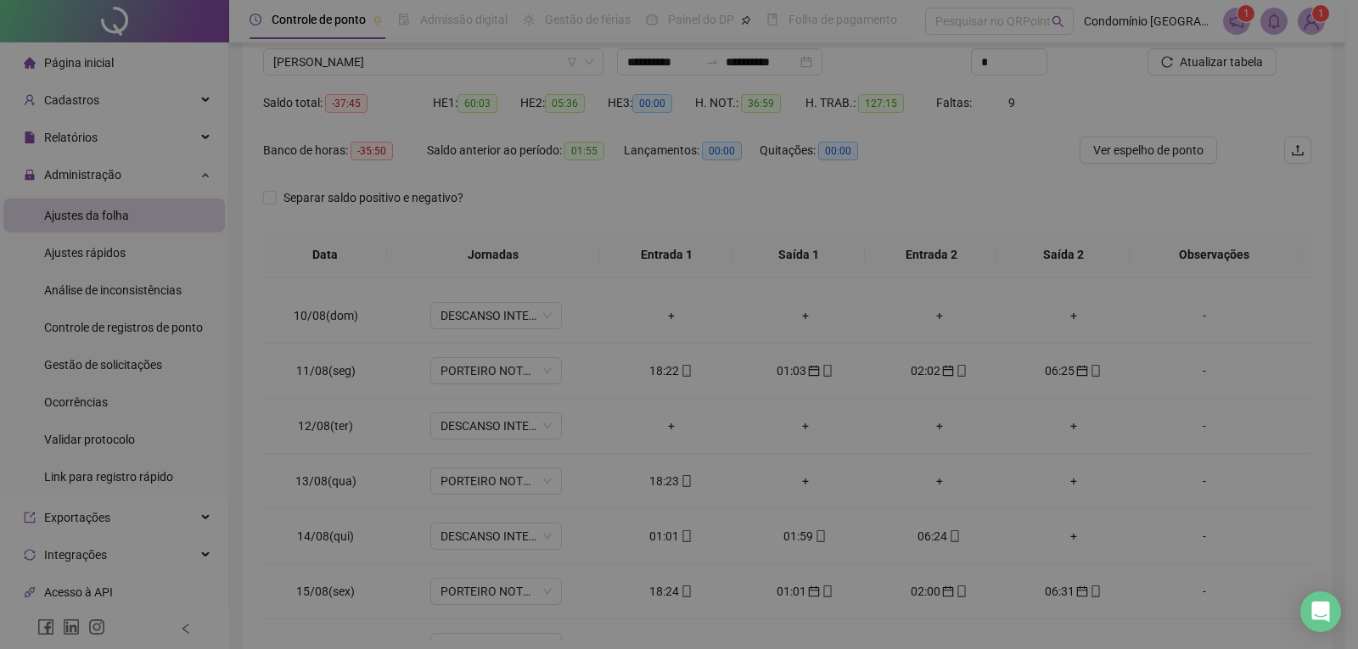
type input "**********"
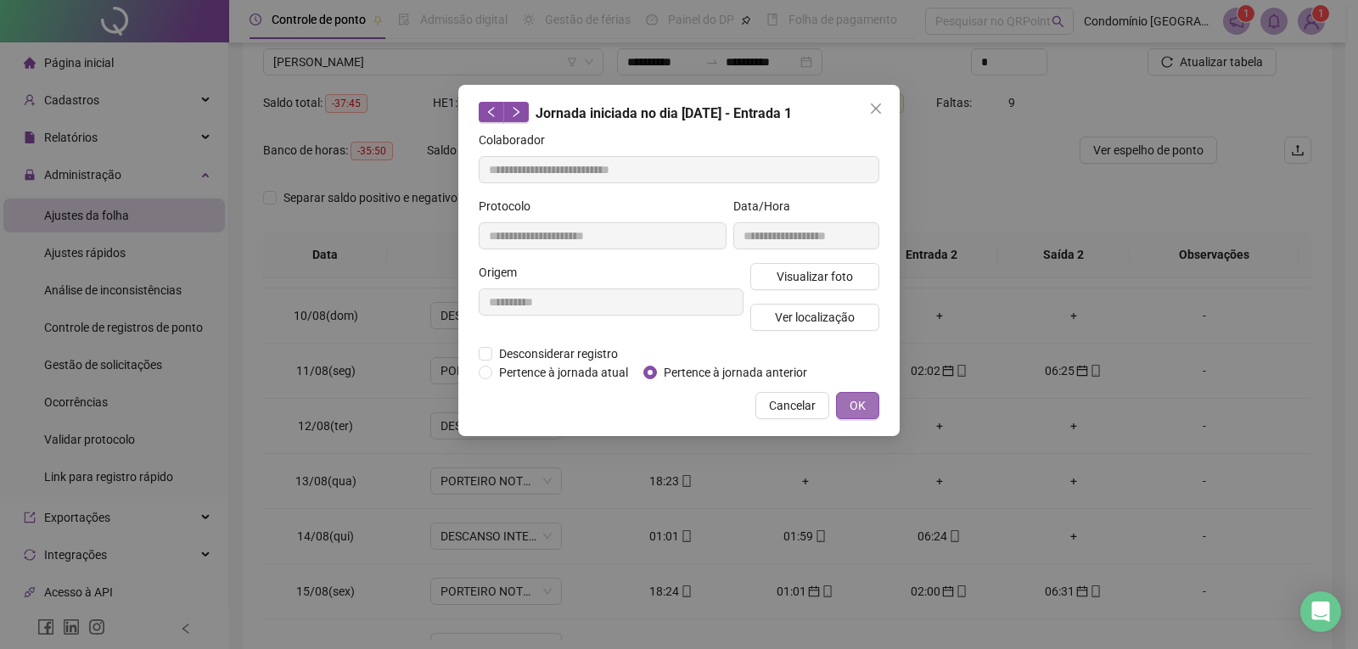
click at [858, 407] on span "OK" at bounding box center [857, 405] width 16 height 19
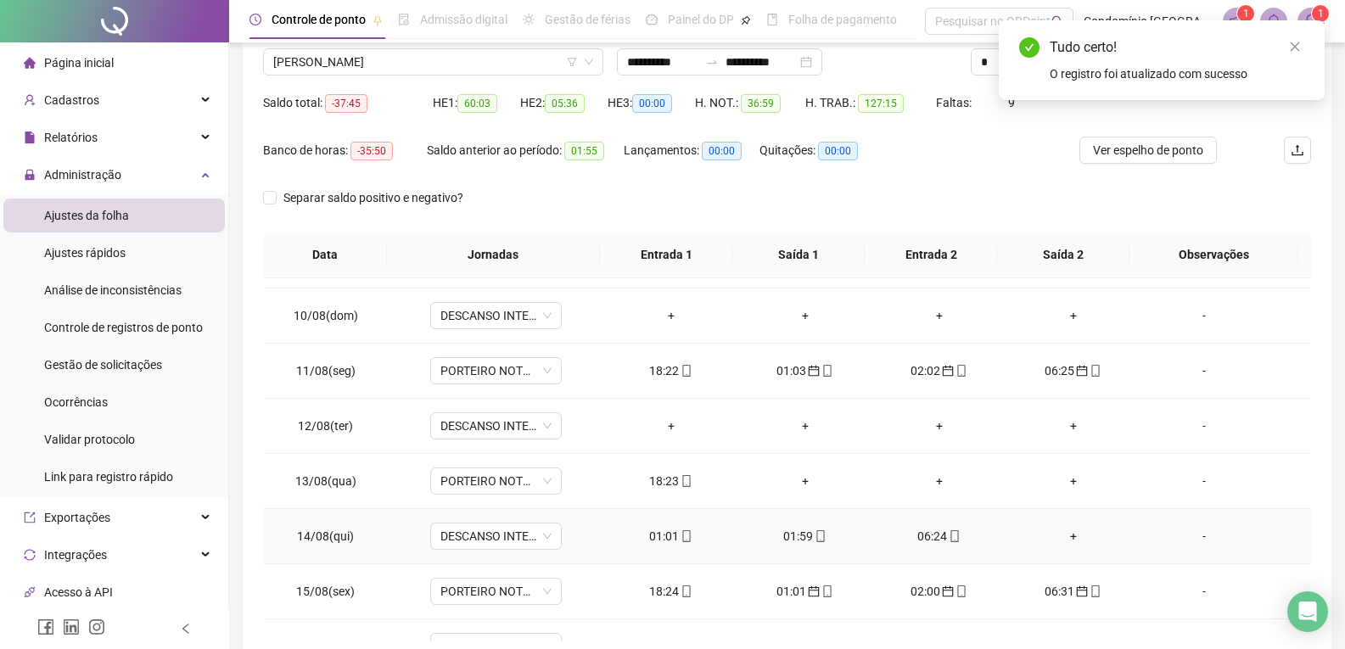
click at [793, 535] on div "01:59" at bounding box center [805, 536] width 107 height 19
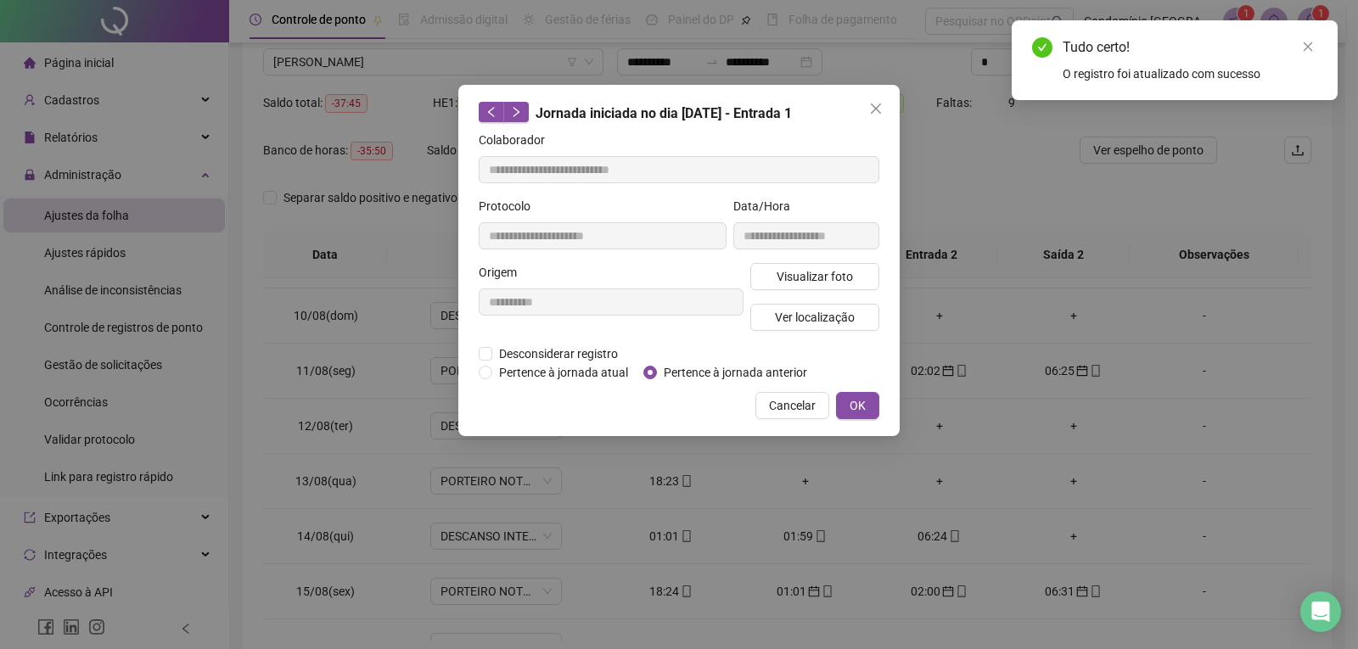
type input "**********"
click at [862, 406] on span "OK" at bounding box center [857, 405] width 16 height 19
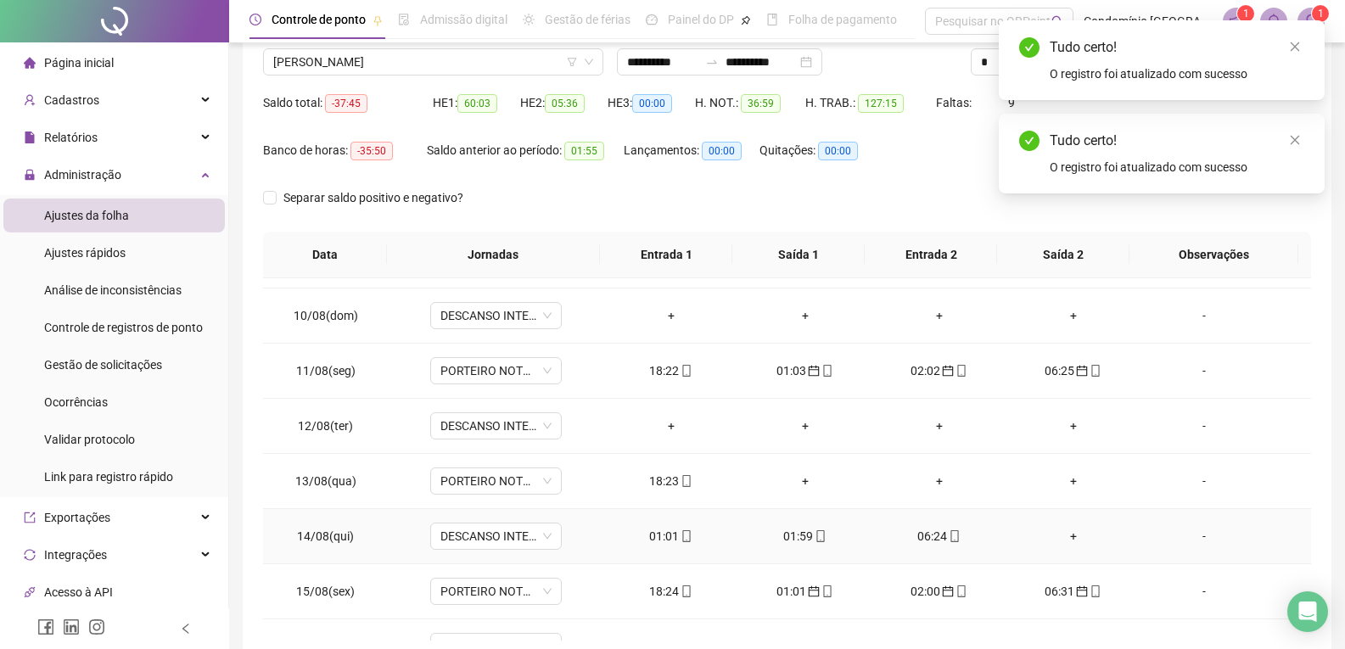
click at [931, 541] on div "06:24" at bounding box center [939, 536] width 107 height 19
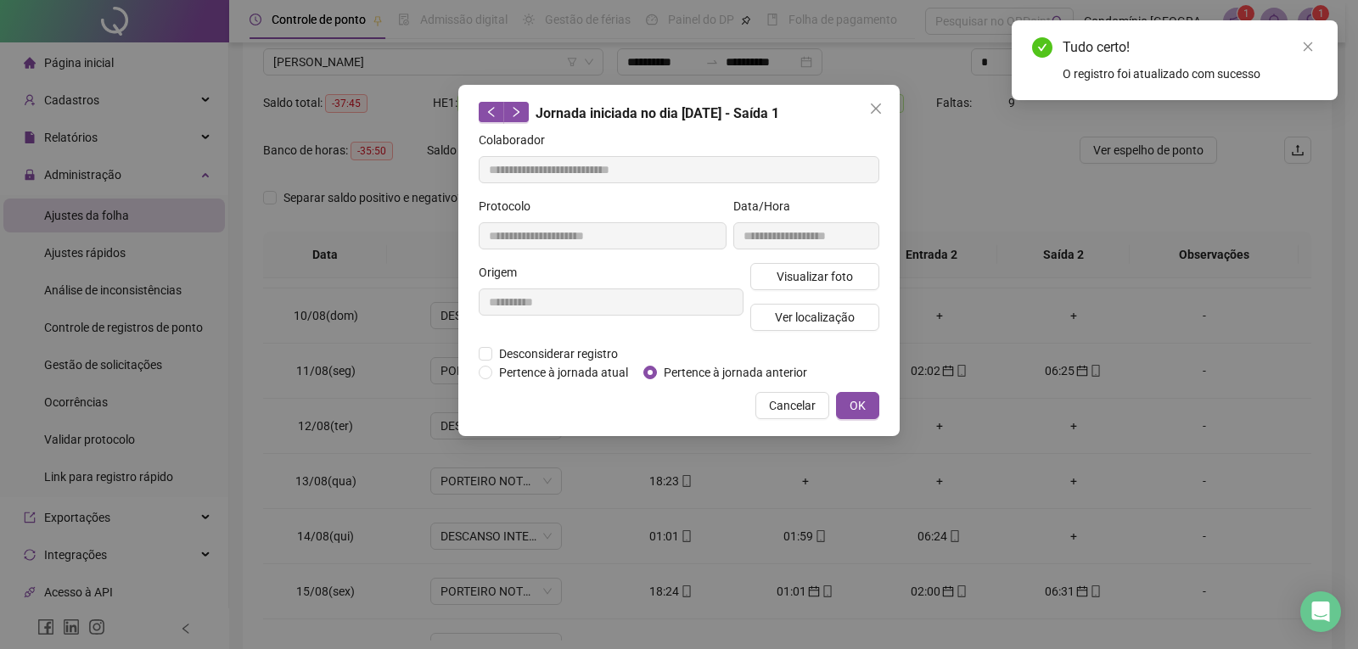
type input "**********"
click at [658, 381] on div "**********" at bounding box center [678, 260] width 441 height 351
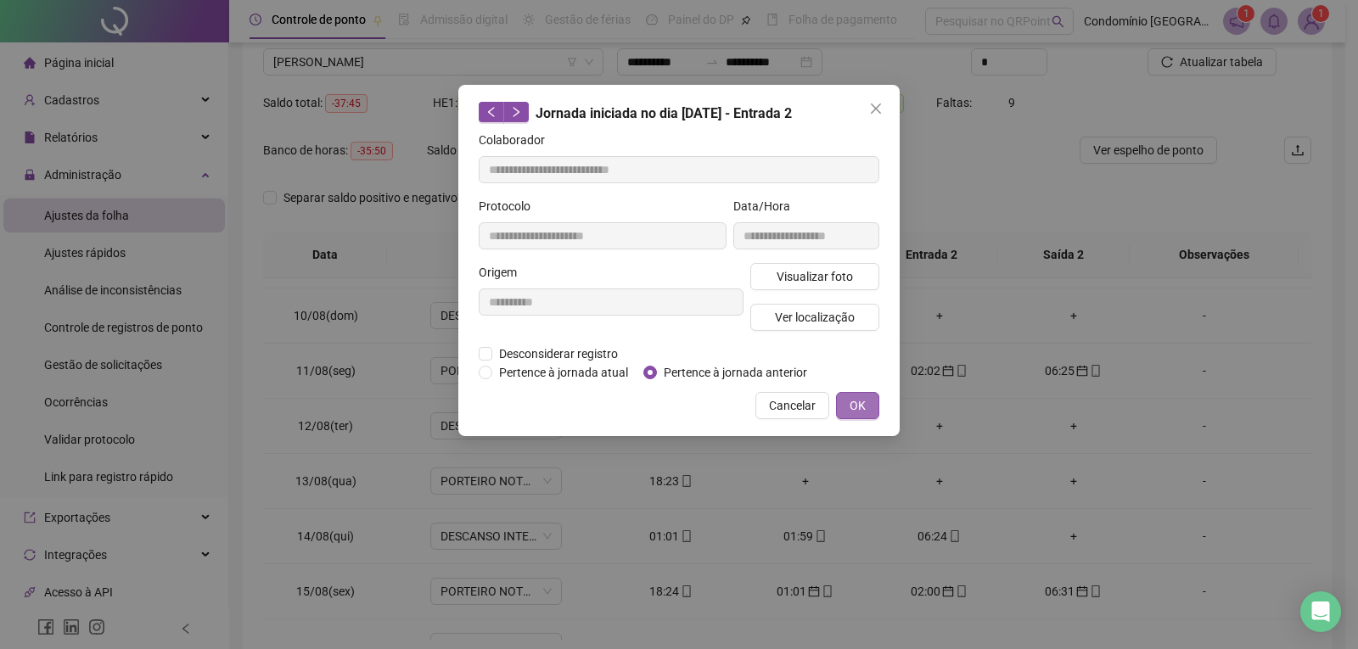
click at [858, 406] on span "OK" at bounding box center [857, 405] width 16 height 19
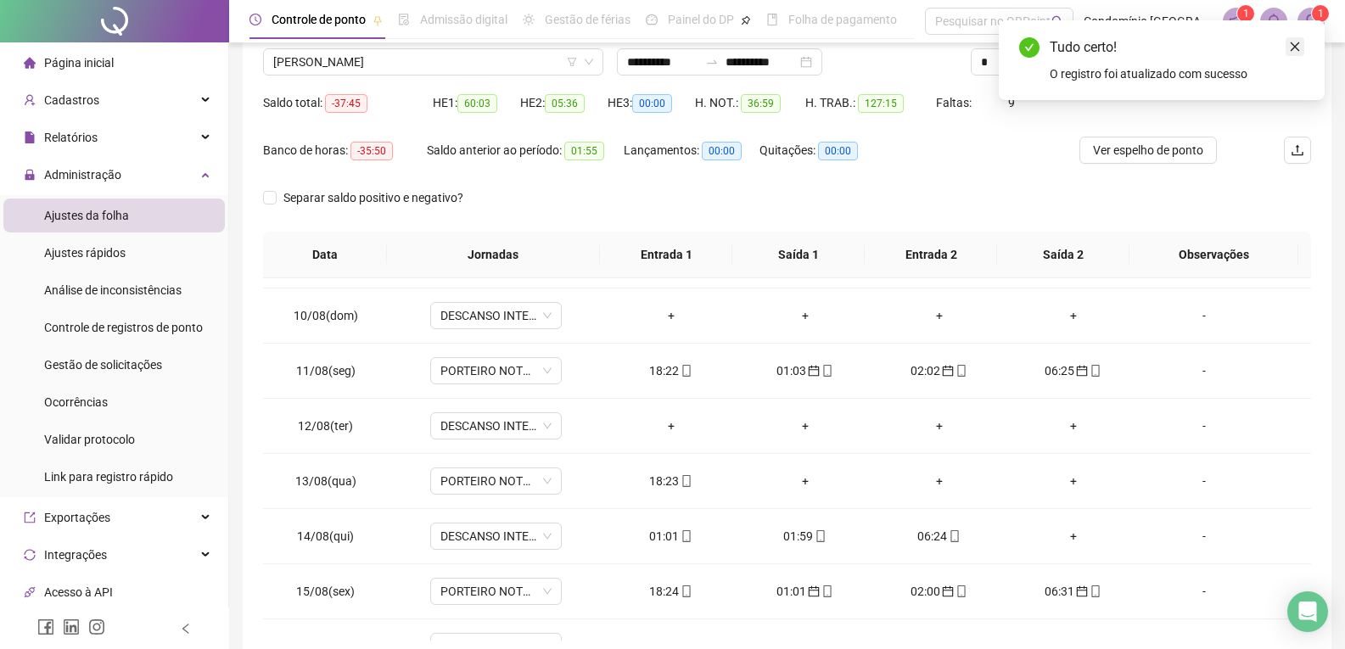
click at [1294, 50] on icon "close" at bounding box center [1295, 47] width 12 height 12
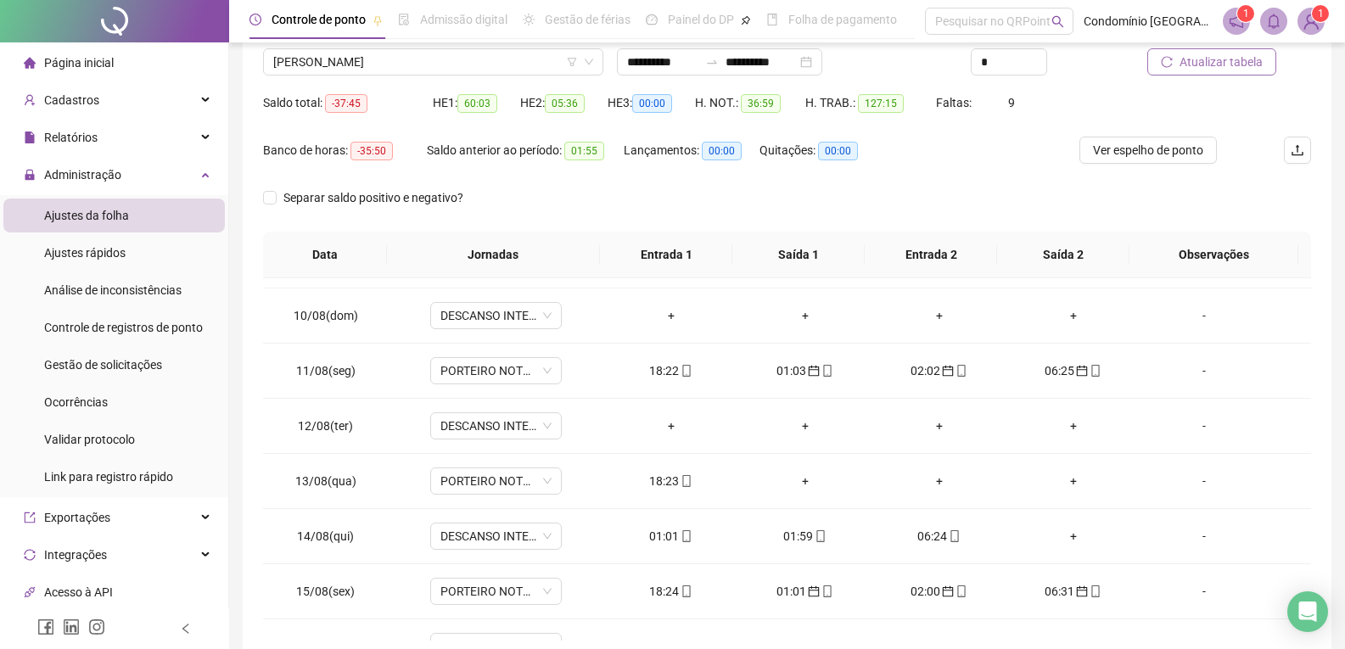
click at [1217, 65] on span "Atualizar tabela" at bounding box center [1221, 62] width 83 height 19
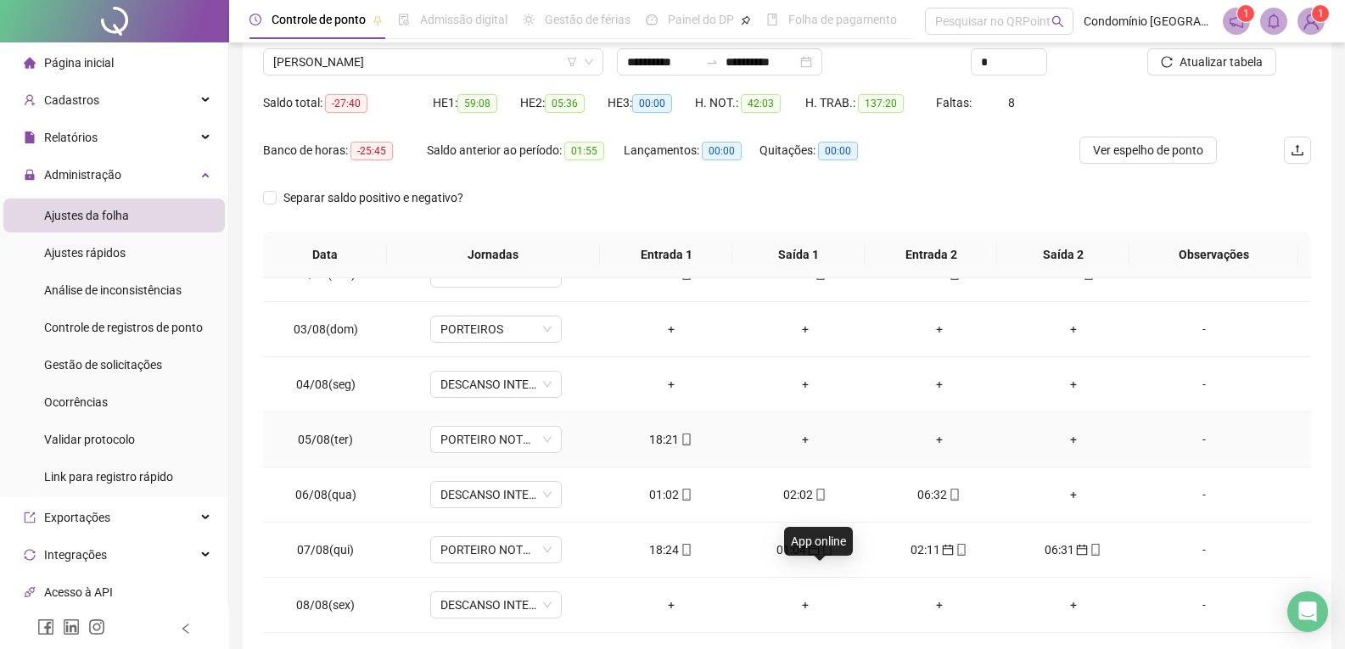
scroll to position [669, 0]
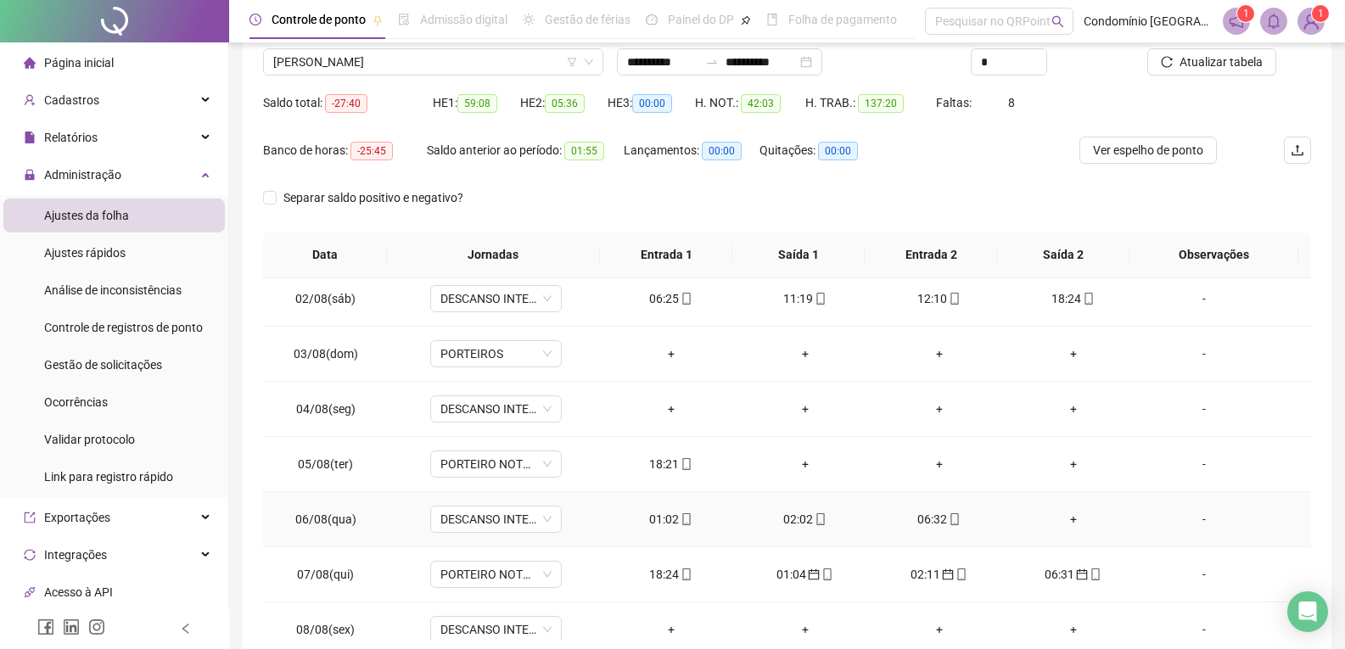
click at [670, 513] on div "01:02" at bounding box center [671, 519] width 107 height 19
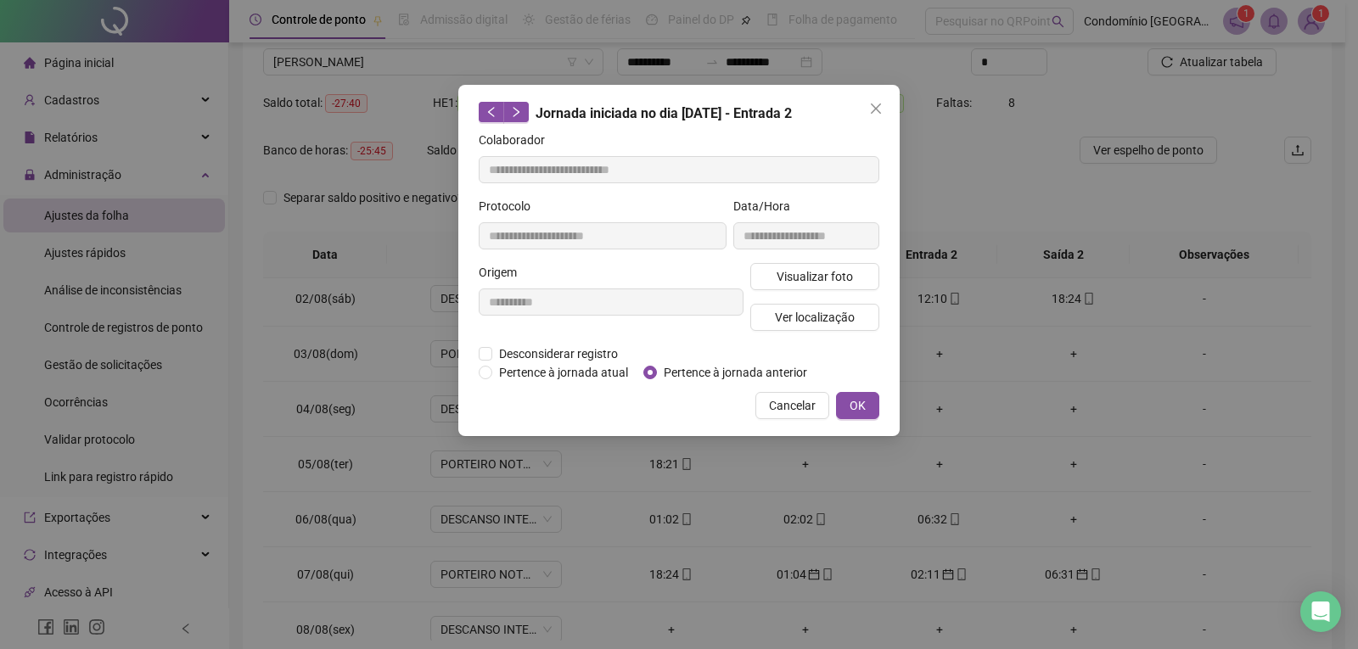
type input "**********"
click at [853, 412] on span "OK" at bounding box center [857, 405] width 16 height 19
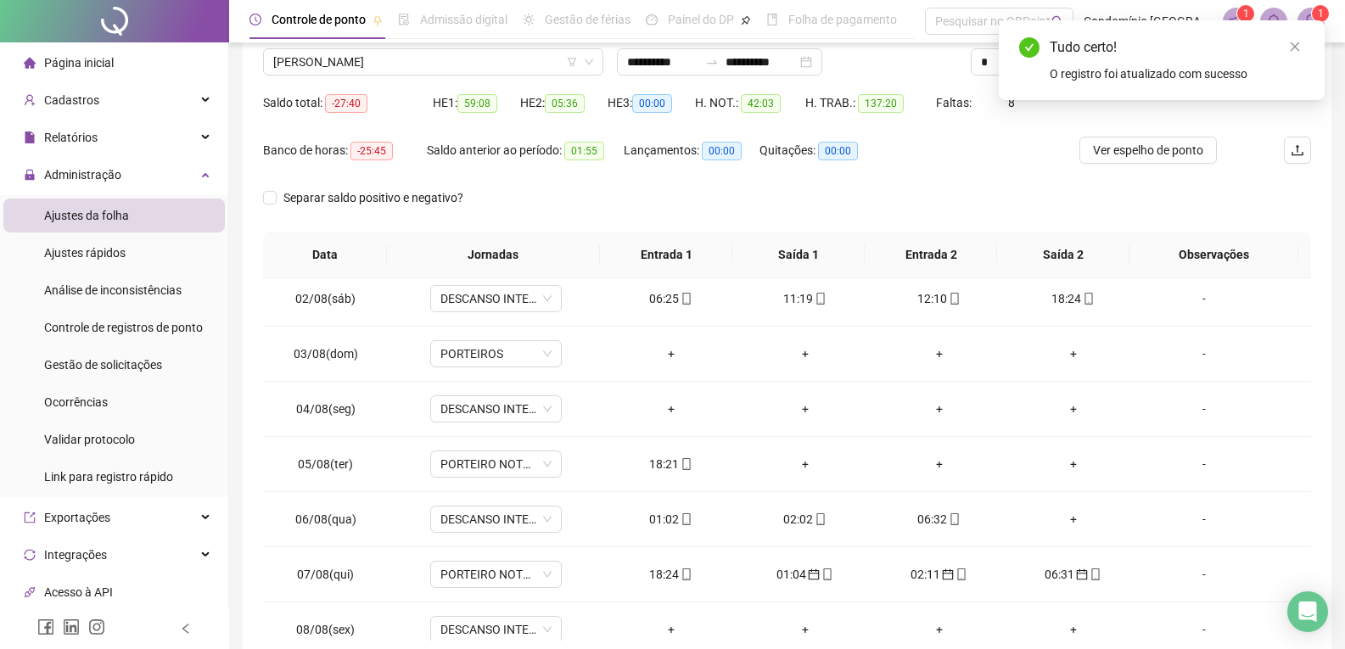
click at [815, 521] on icon "mobile" at bounding box center [821, 519] width 12 height 12
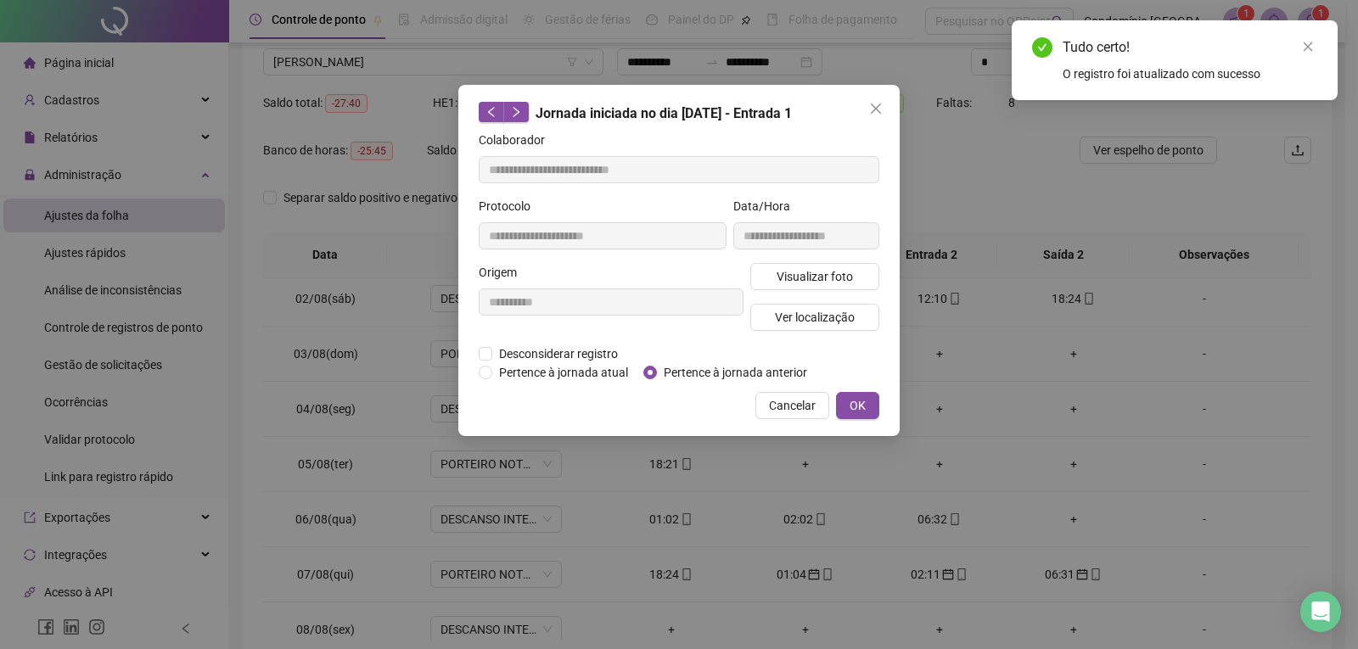
type input "**********"
click at [848, 406] on button "OK" at bounding box center [857, 405] width 43 height 27
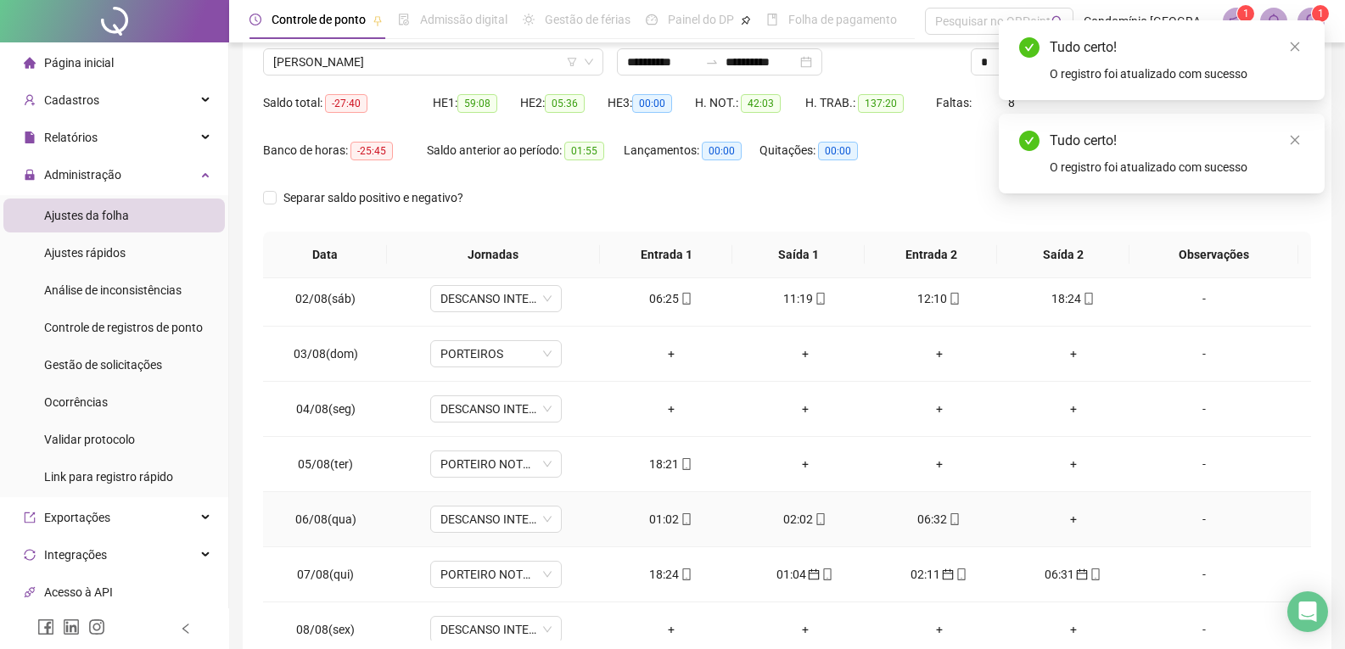
click at [924, 522] on div "06:32" at bounding box center [939, 519] width 107 height 19
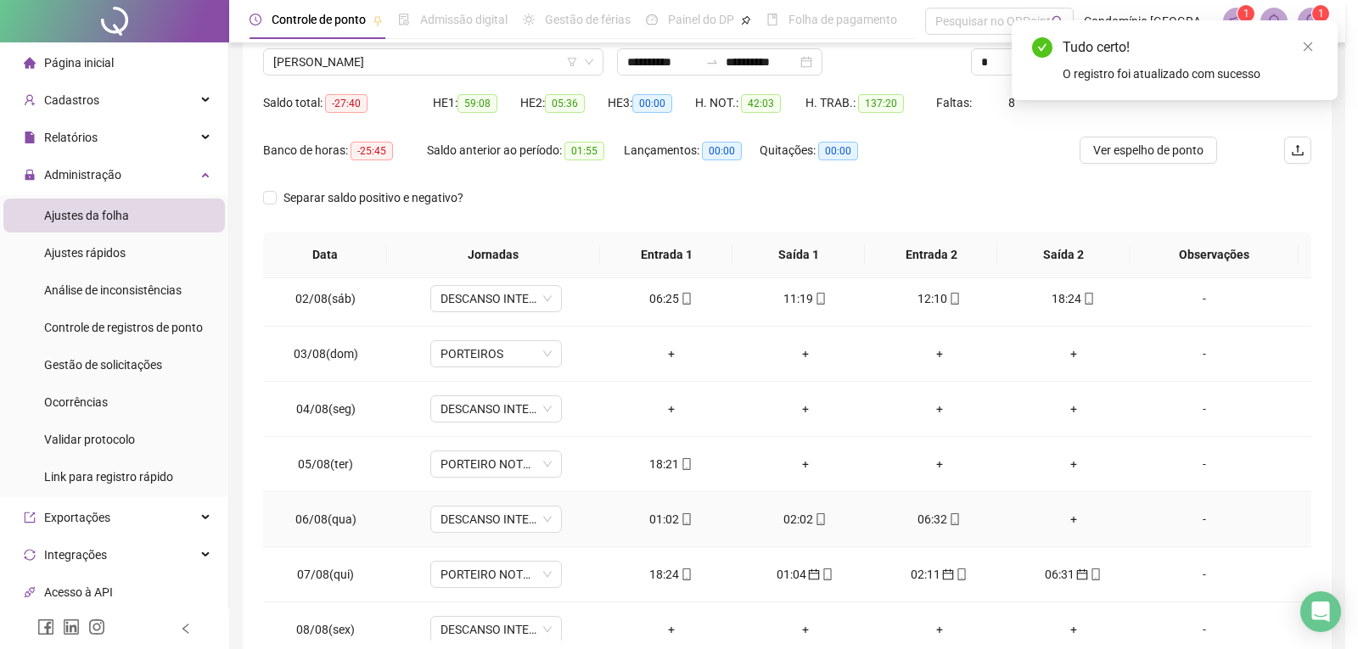
type input "**********"
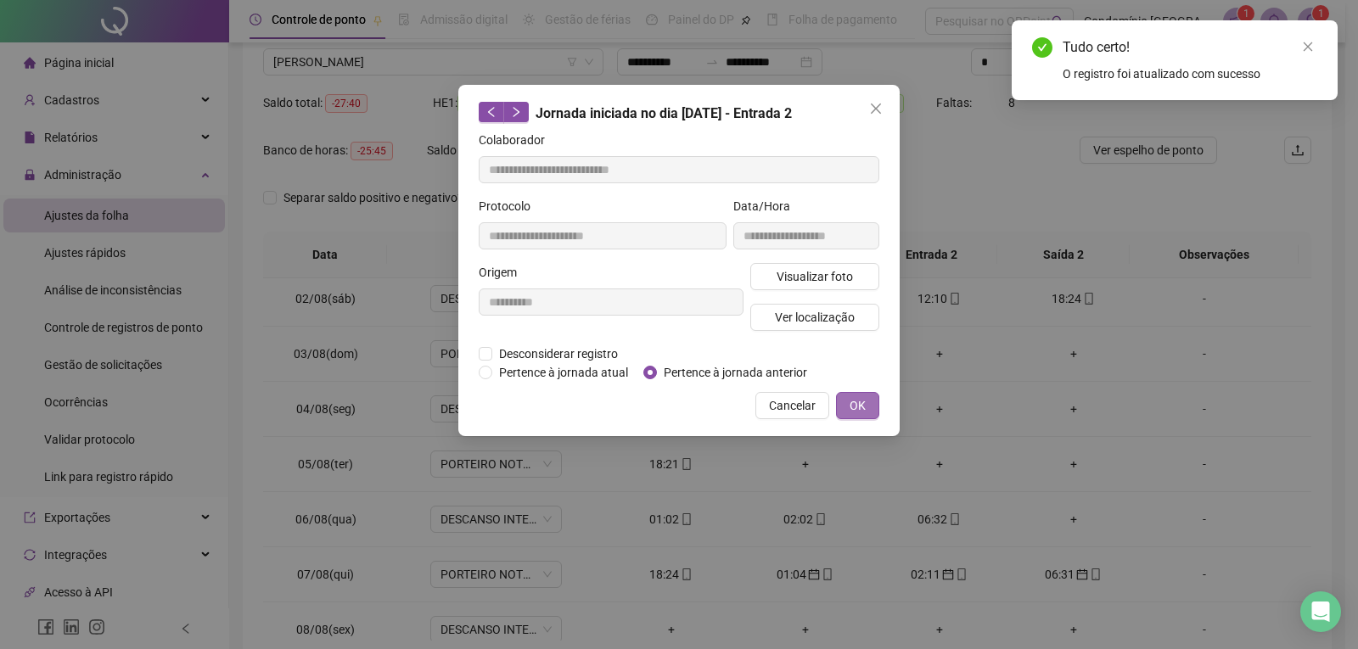
click at [855, 411] on span "OK" at bounding box center [857, 405] width 16 height 19
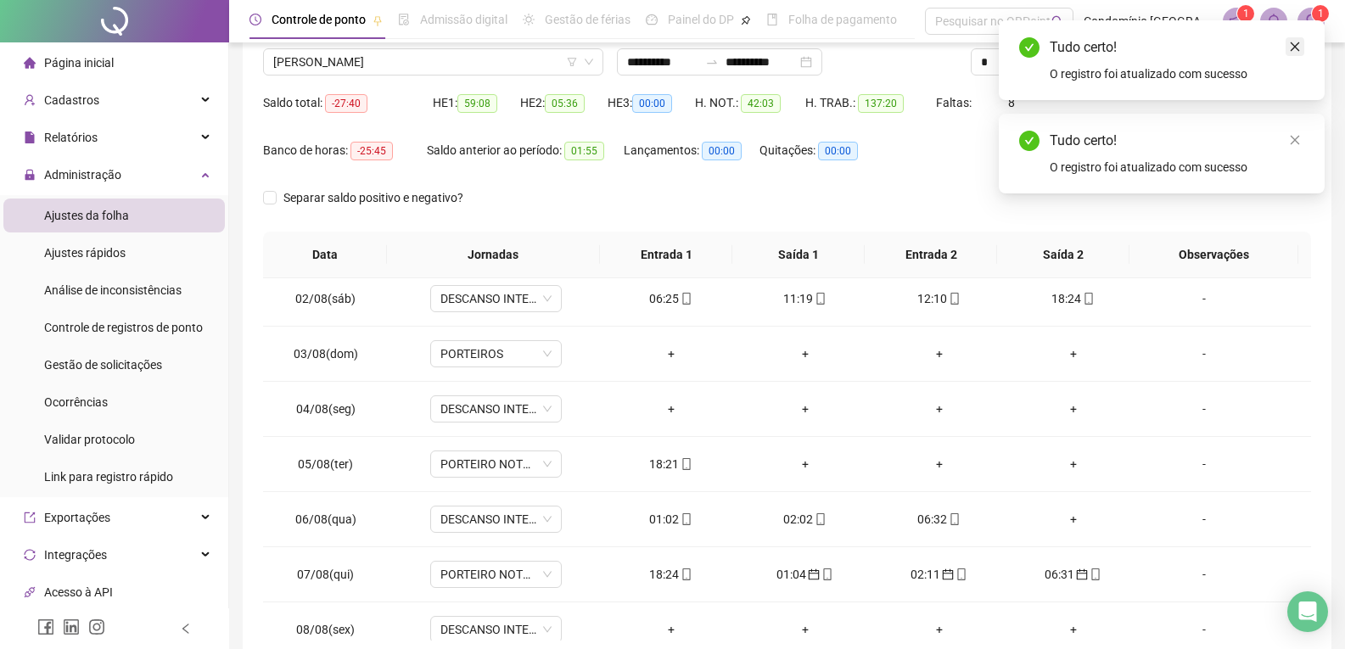
click at [1299, 43] on icon "close" at bounding box center [1295, 47] width 12 height 12
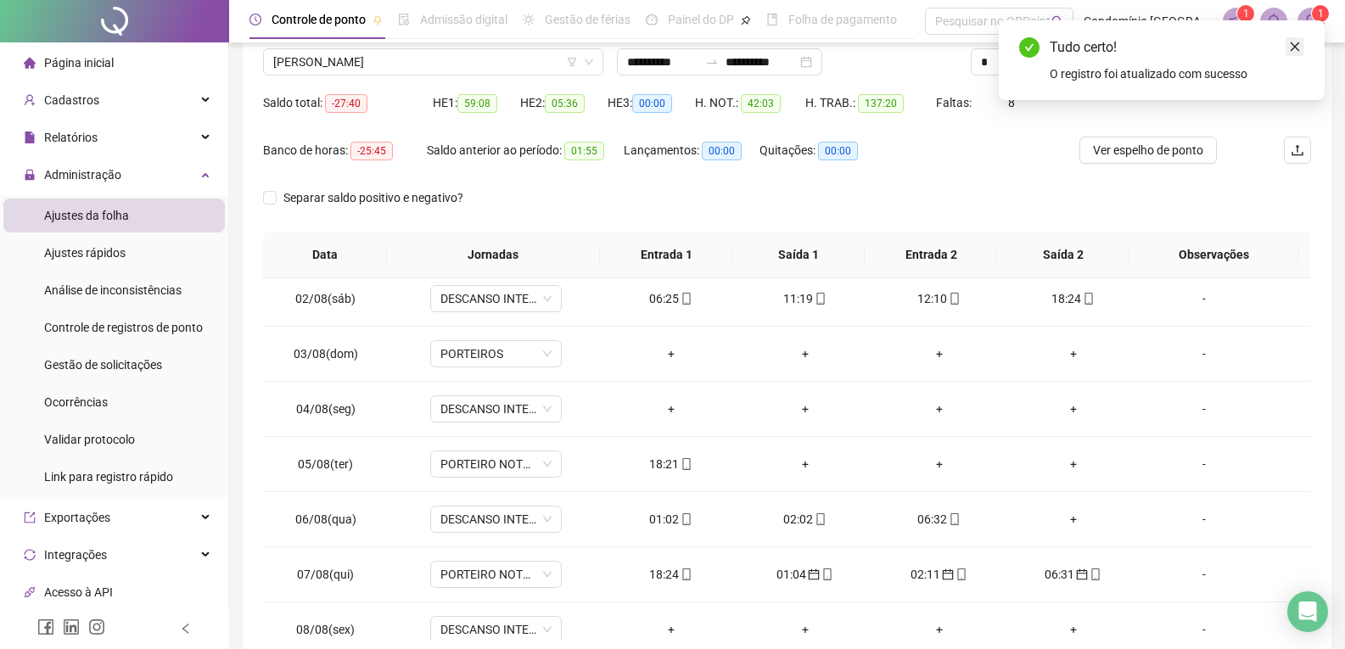
click at [1293, 41] on icon "close" at bounding box center [1295, 47] width 12 height 12
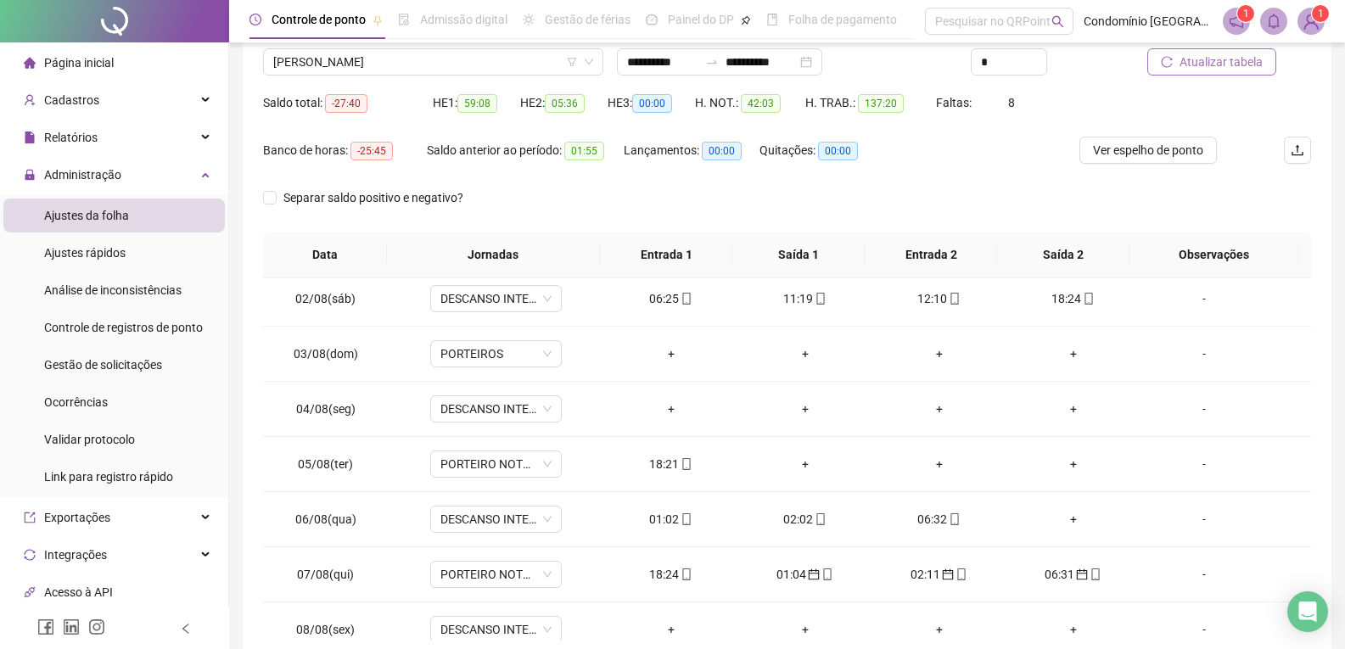
click at [1257, 69] on span "Atualizar tabela" at bounding box center [1221, 62] width 83 height 19
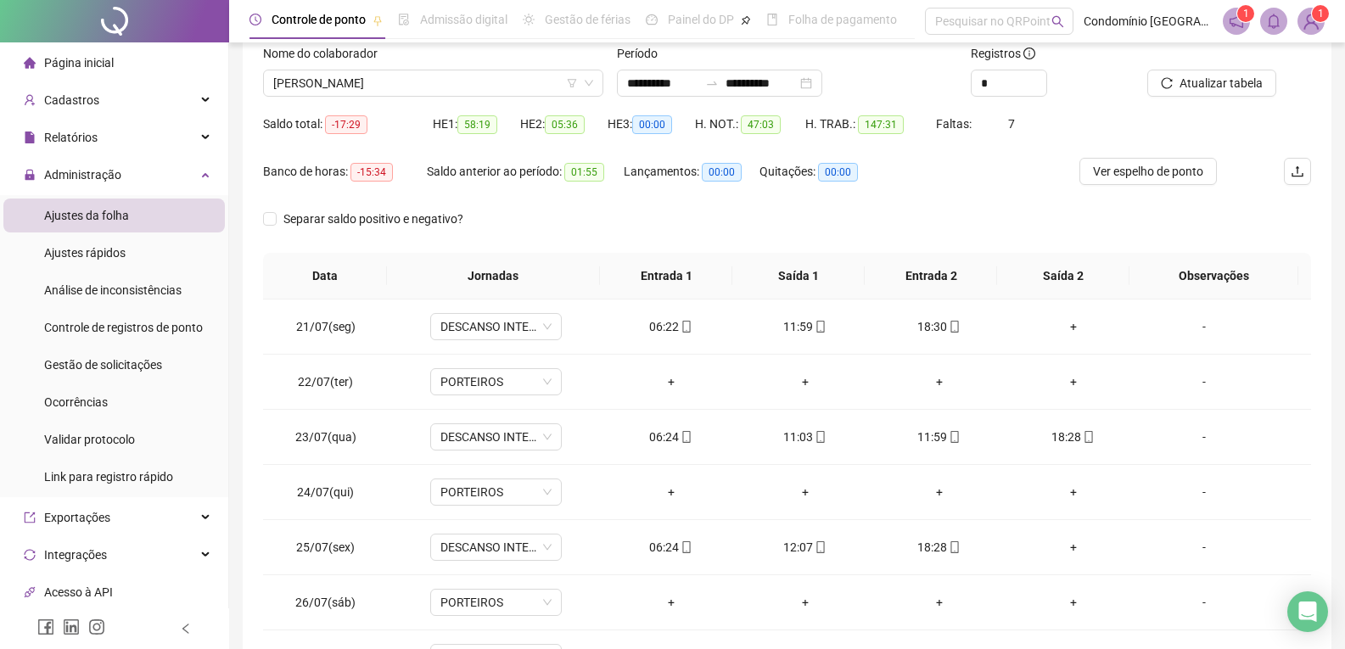
scroll to position [125, 0]
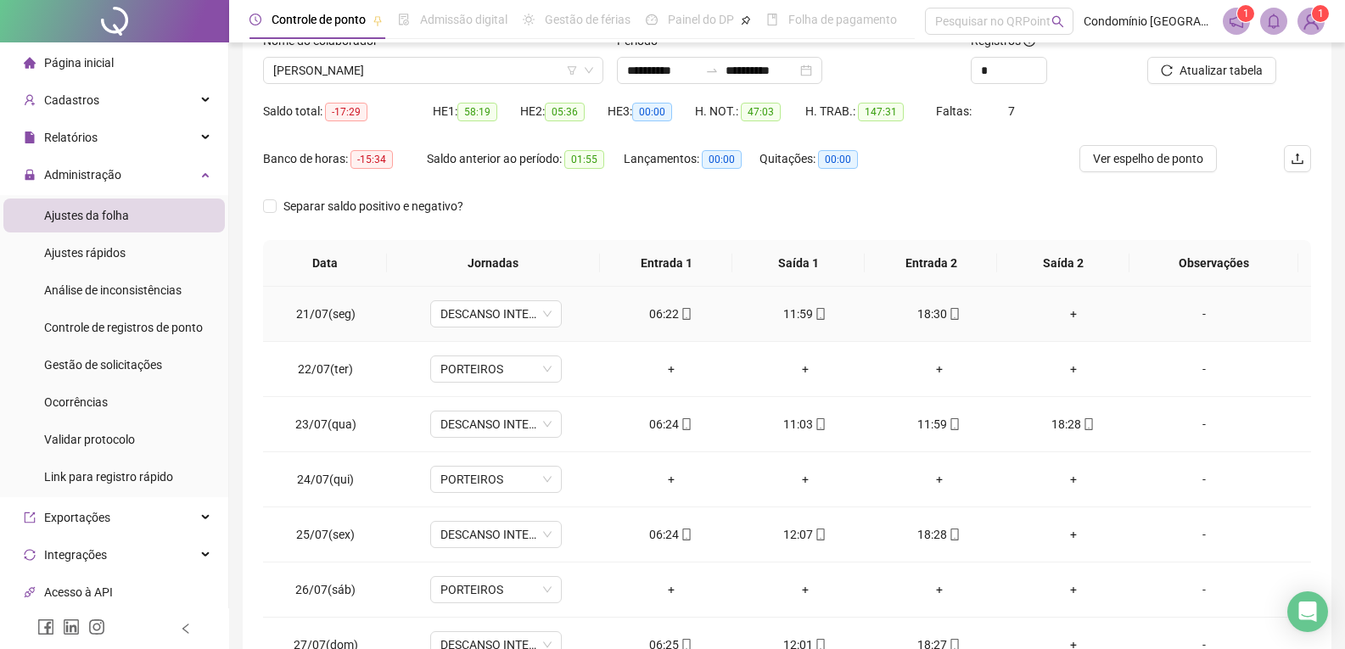
click at [929, 314] on div "18:30" at bounding box center [939, 314] width 107 height 19
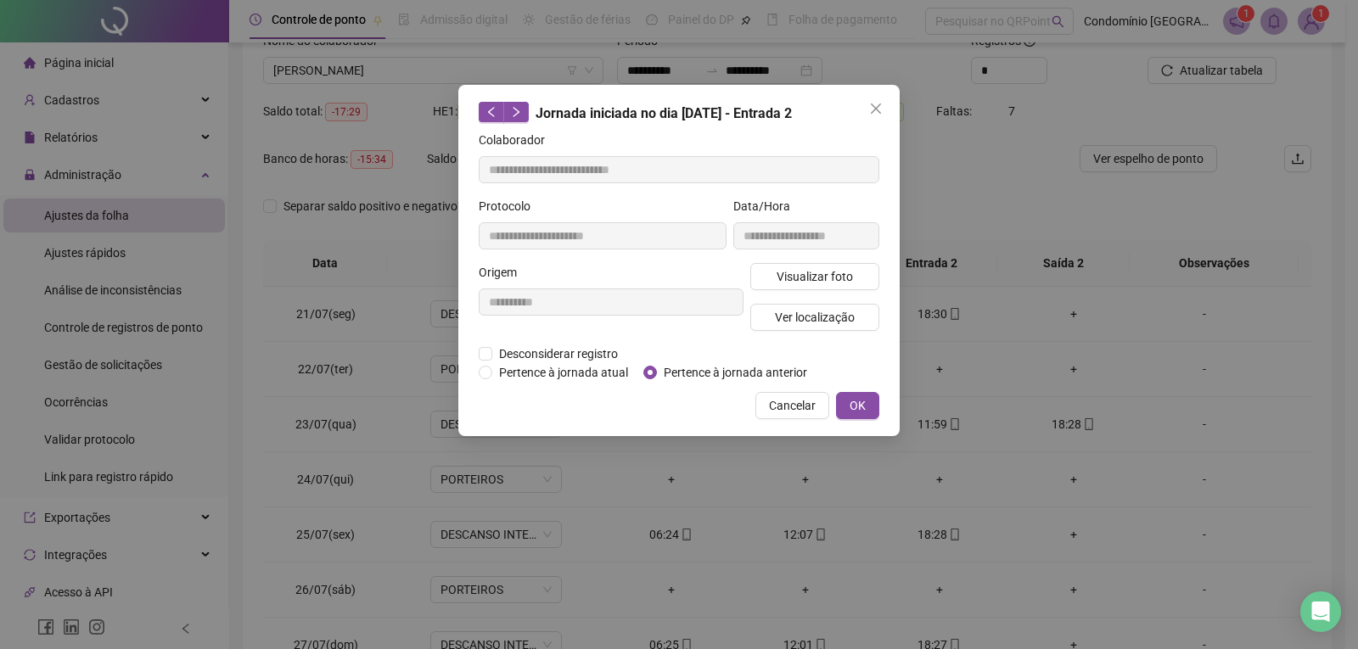
type input "**********"
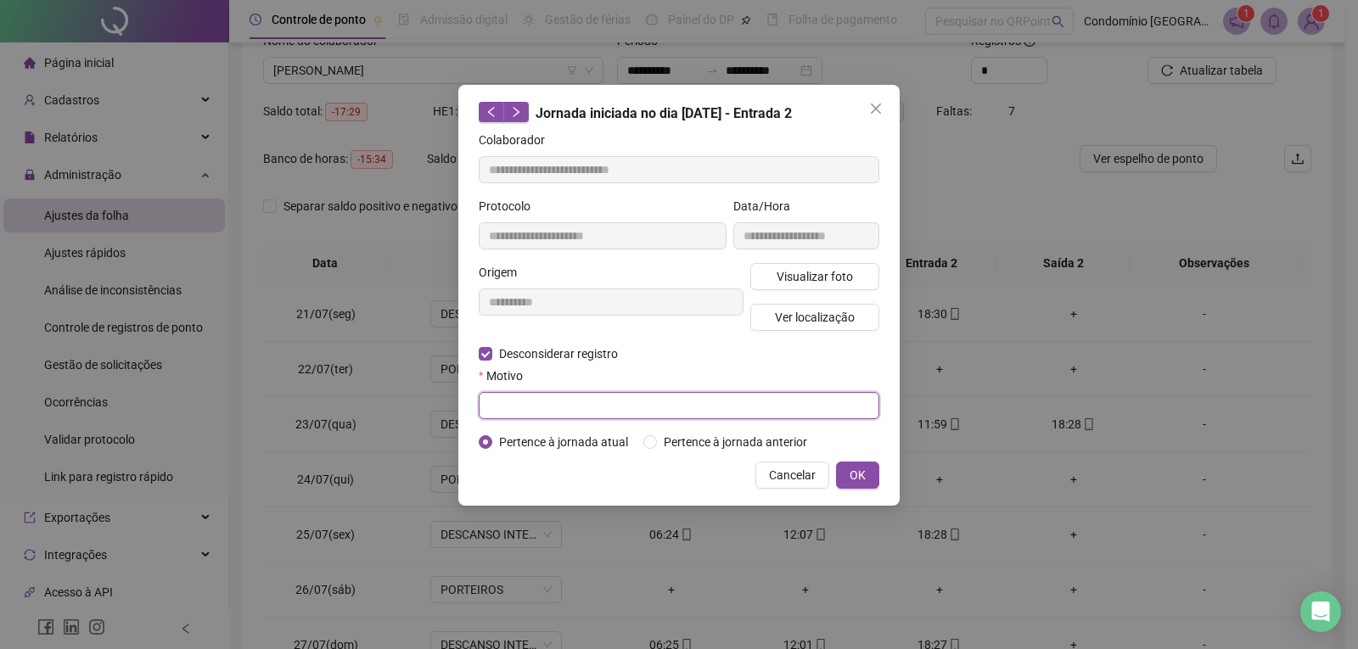
click at [569, 415] on input "text" at bounding box center [679, 405] width 401 height 27
type input "*"
click at [859, 473] on span "OK" at bounding box center [857, 475] width 16 height 19
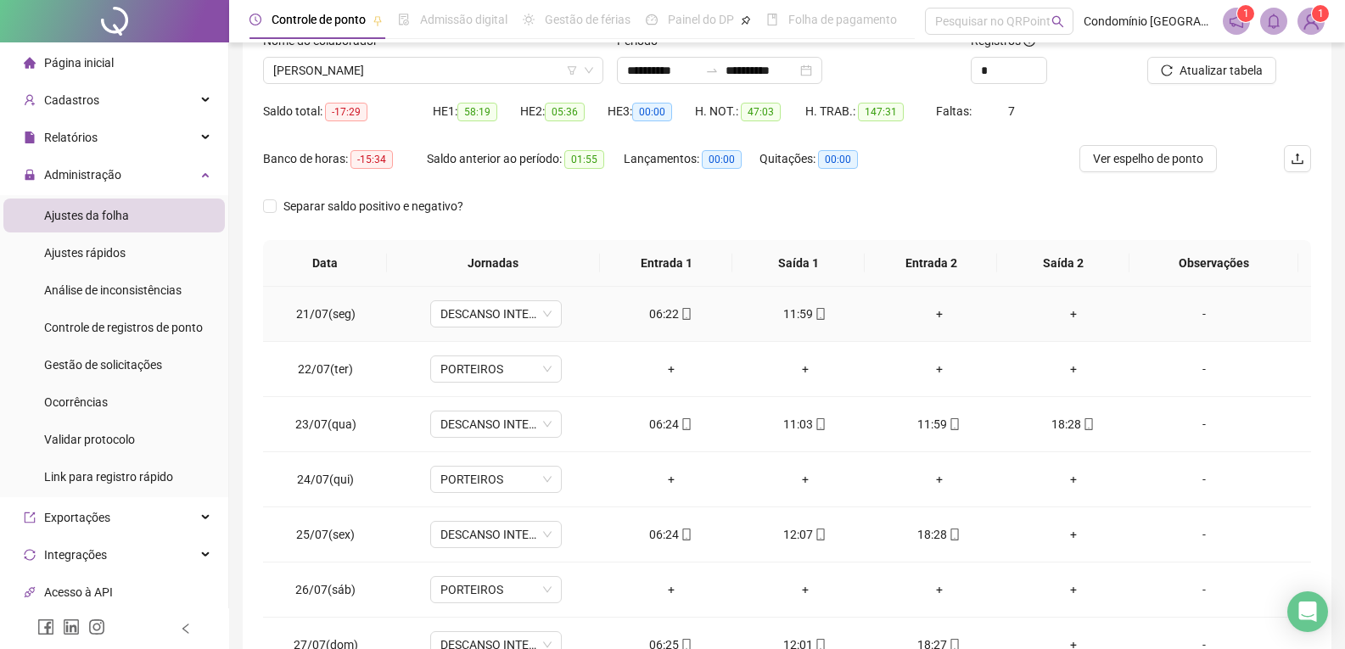
click at [928, 322] on div "+" at bounding box center [939, 314] width 107 height 19
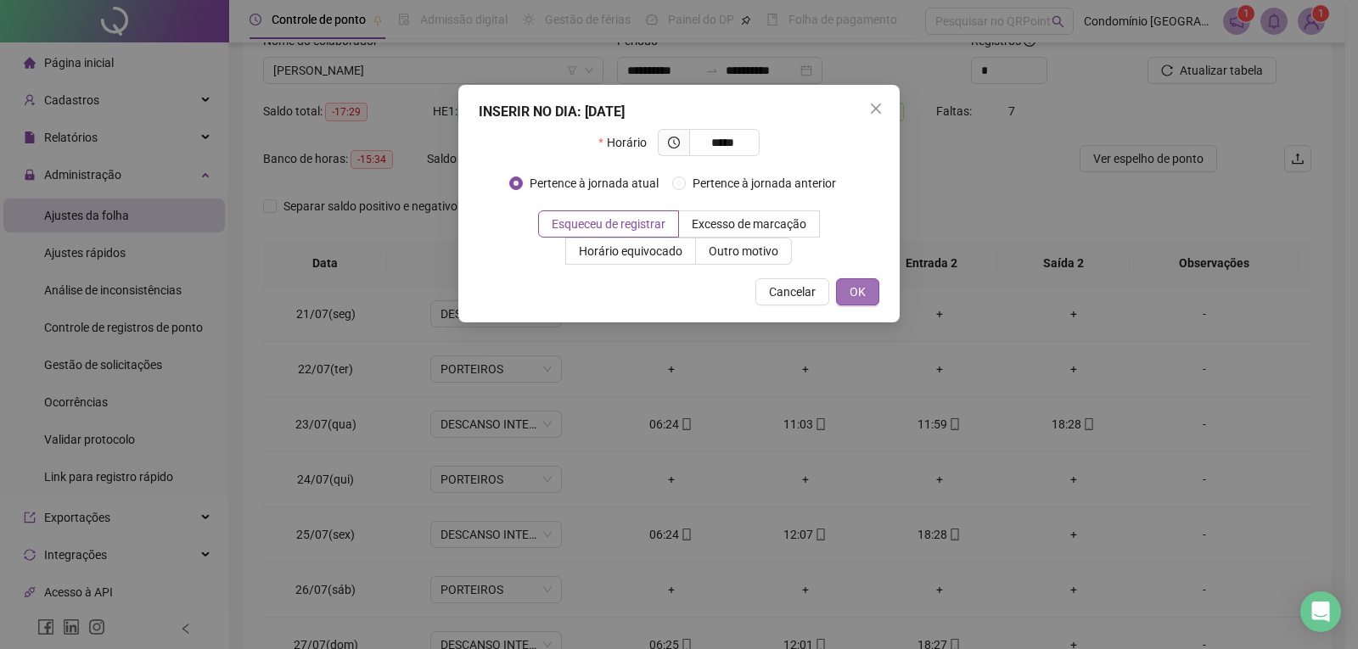
type input "*****"
click at [855, 300] on span "OK" at bounding box center [857, 292] width 16 height 19
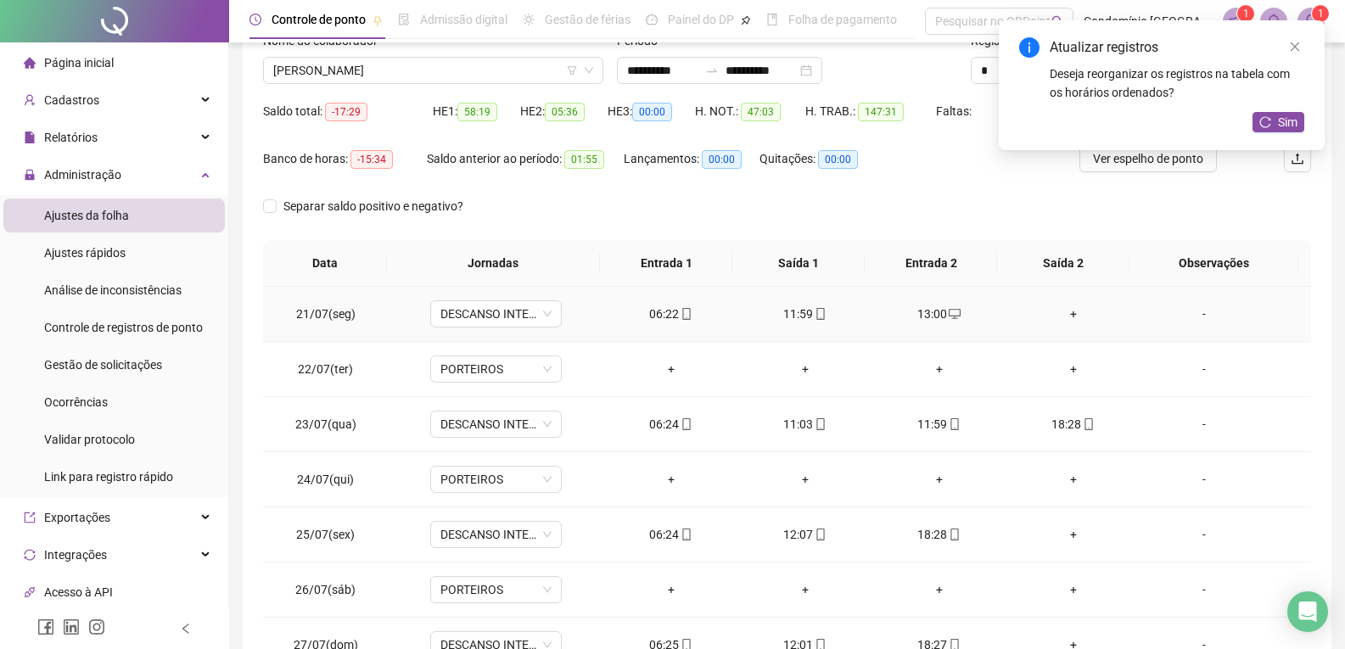
click at [1065, 314] on div "+" at bounding box center [1073, 314] width 107 height 19
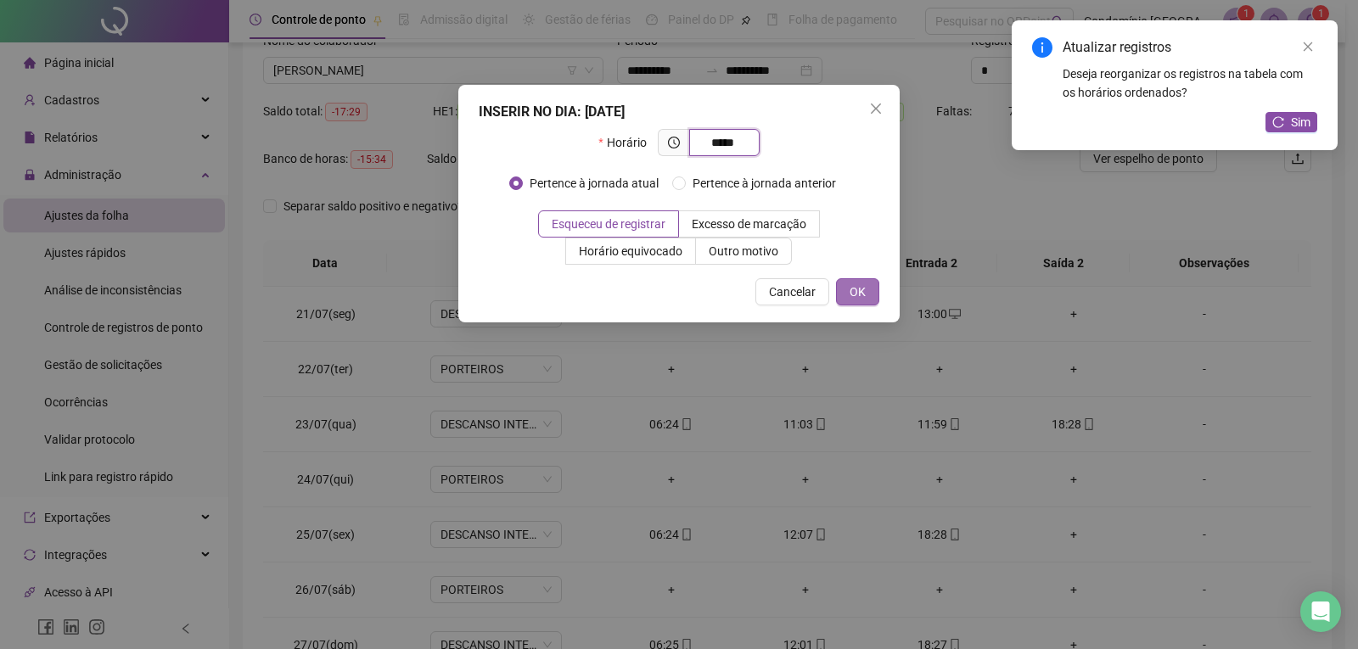
type input "*****"
click at [860, 293] on span "OK" at bounding box center [857, 292] width 16 height 19
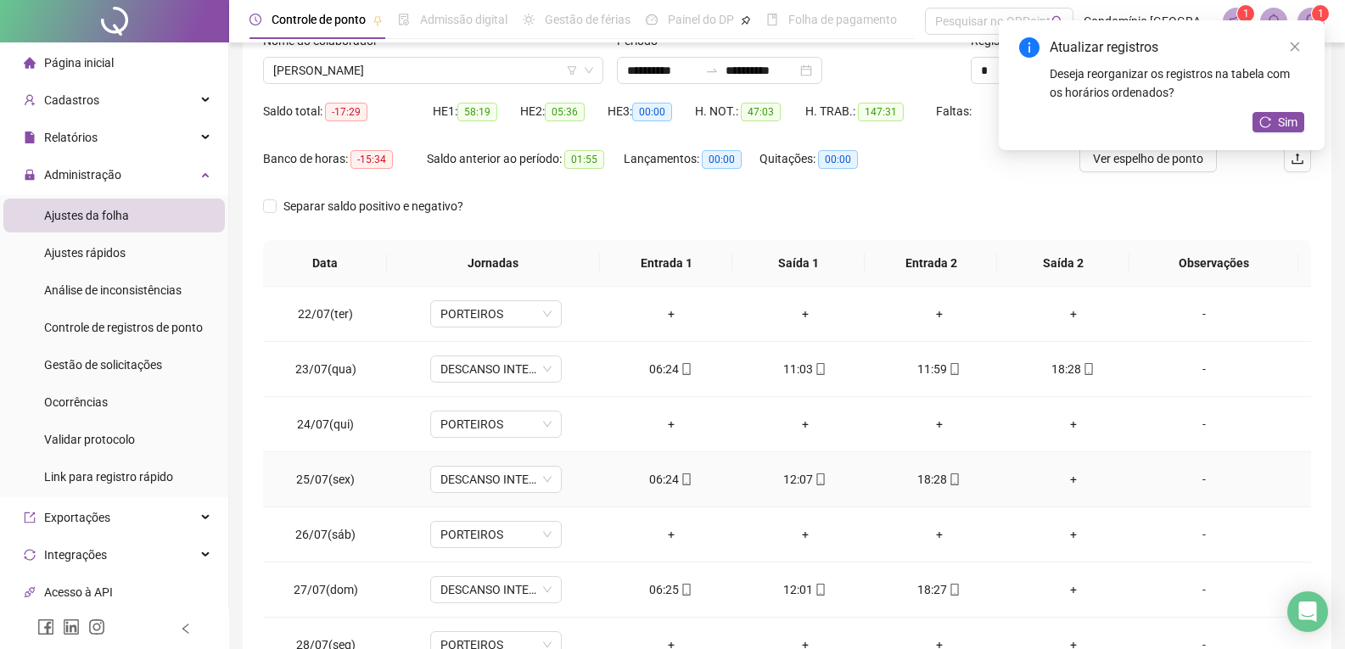
scroll to position [85, 0]
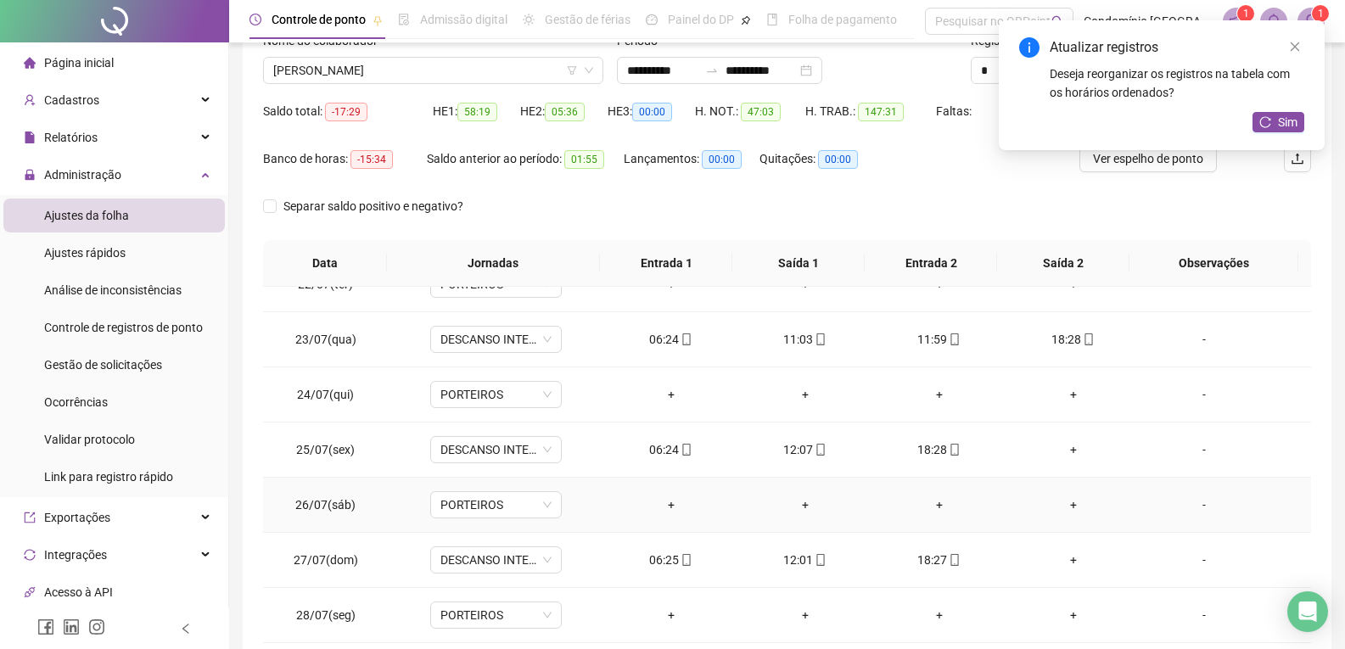
click at [933, 503] on div "+" at bounding box center [939, 505] width 107 height 19
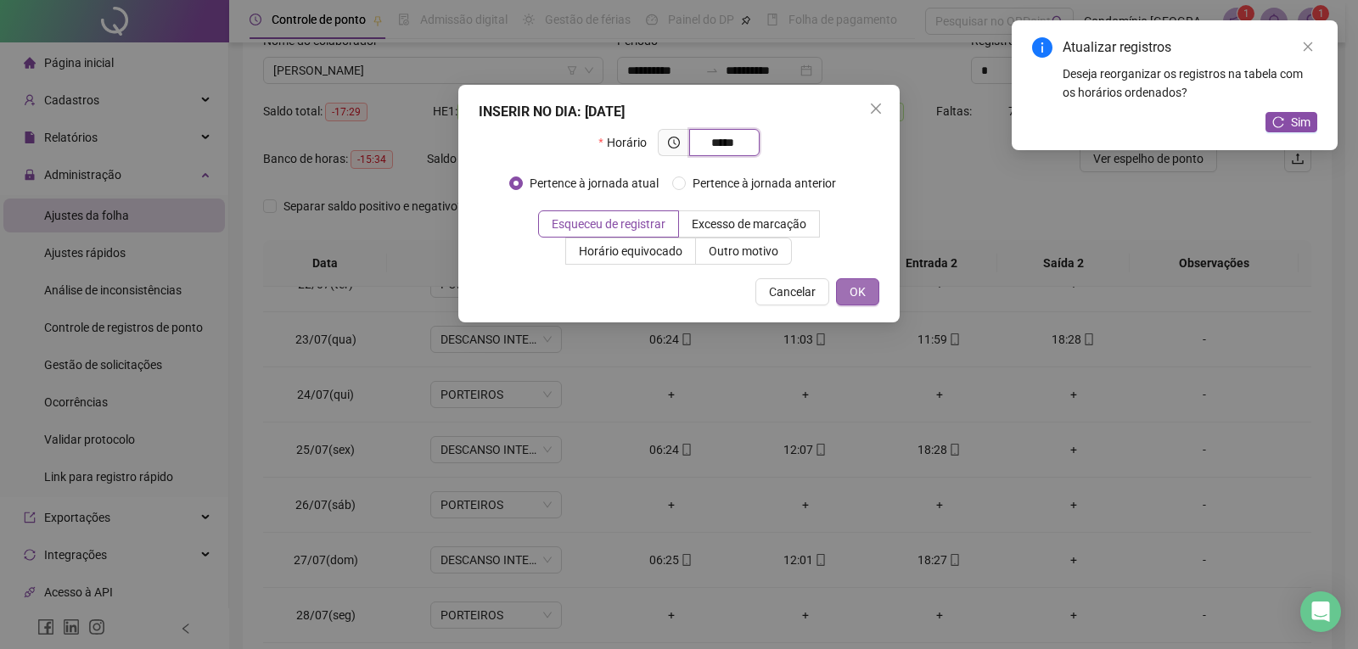
type input "*****"
click at [872, 290] on button "OK" at bounding box center [857, 291] width 43 height 27
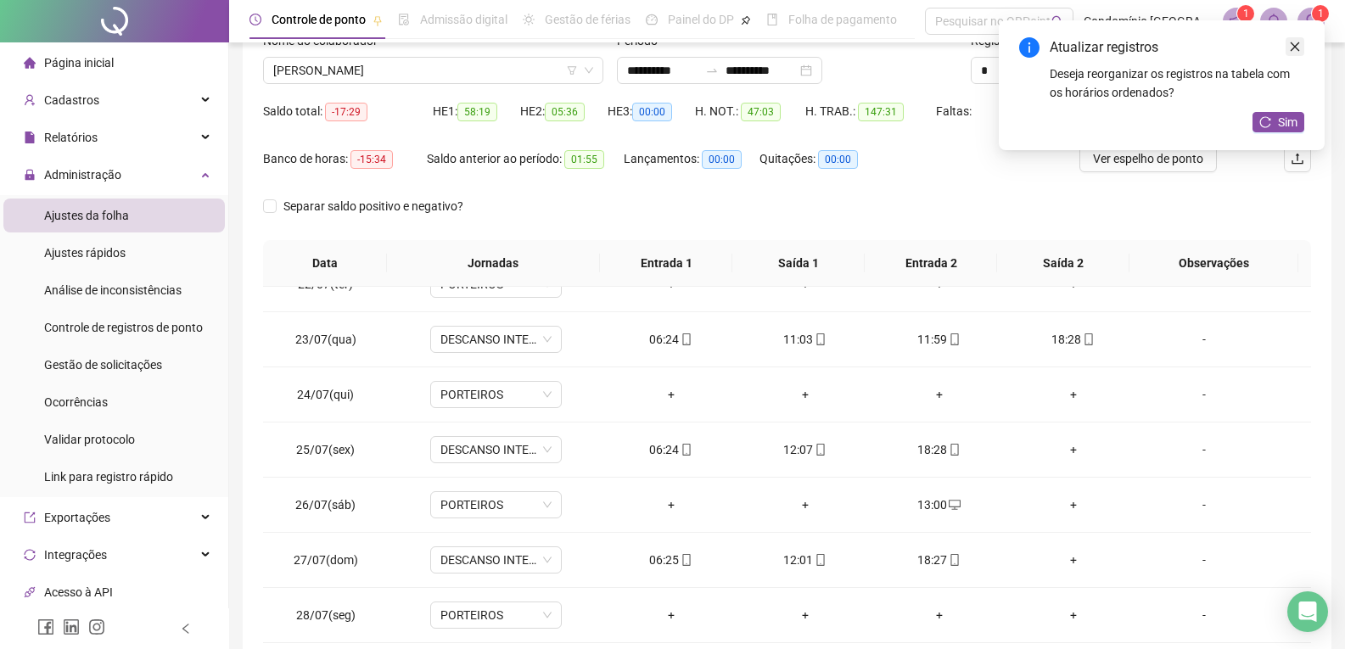
click at [1294, 43] on icon "close" at bounding box center [1295, 47] width 12 height 12
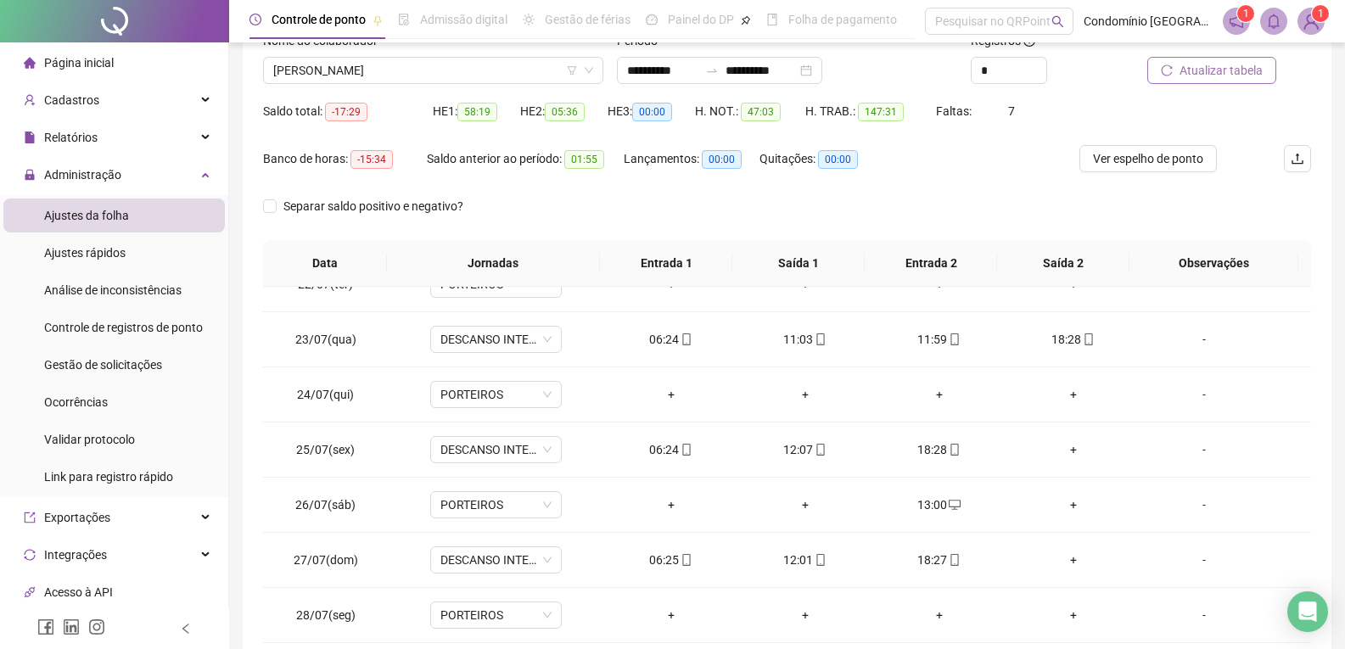
click at [1231, 74] on span "Atualizar tabela" at bounding box center [1221, 70] width 83 height 19
click at [666, 503] on div "13:00" at bounding box center [671, 505] width 107 height 19
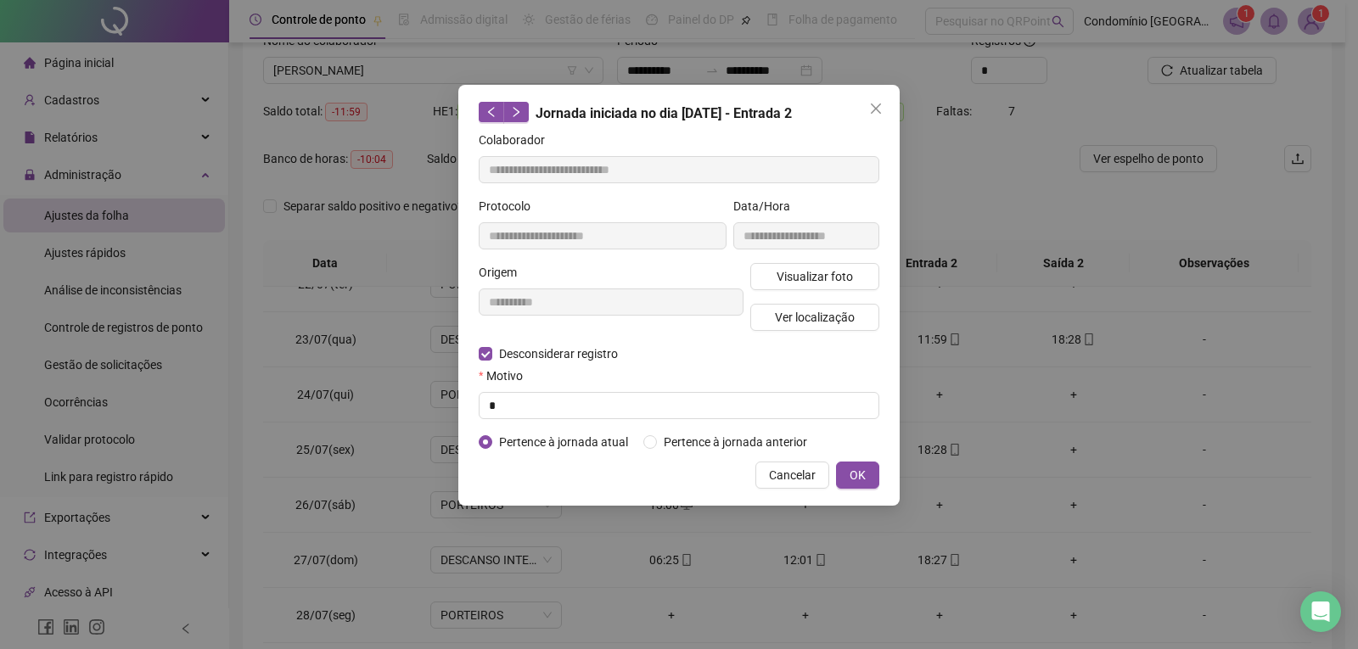
type input "**********"
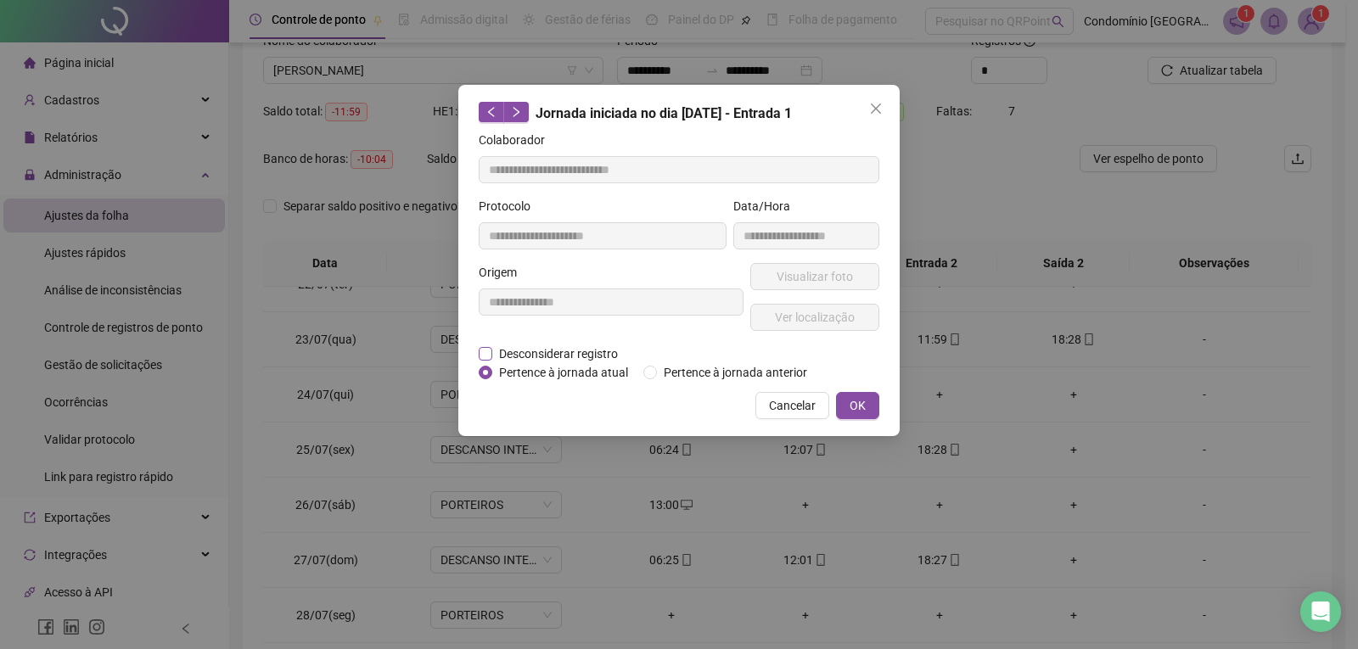
click at [496, 352] on span "Desconsiderar registro" at bounding box center [558, 354] width 132 height 19
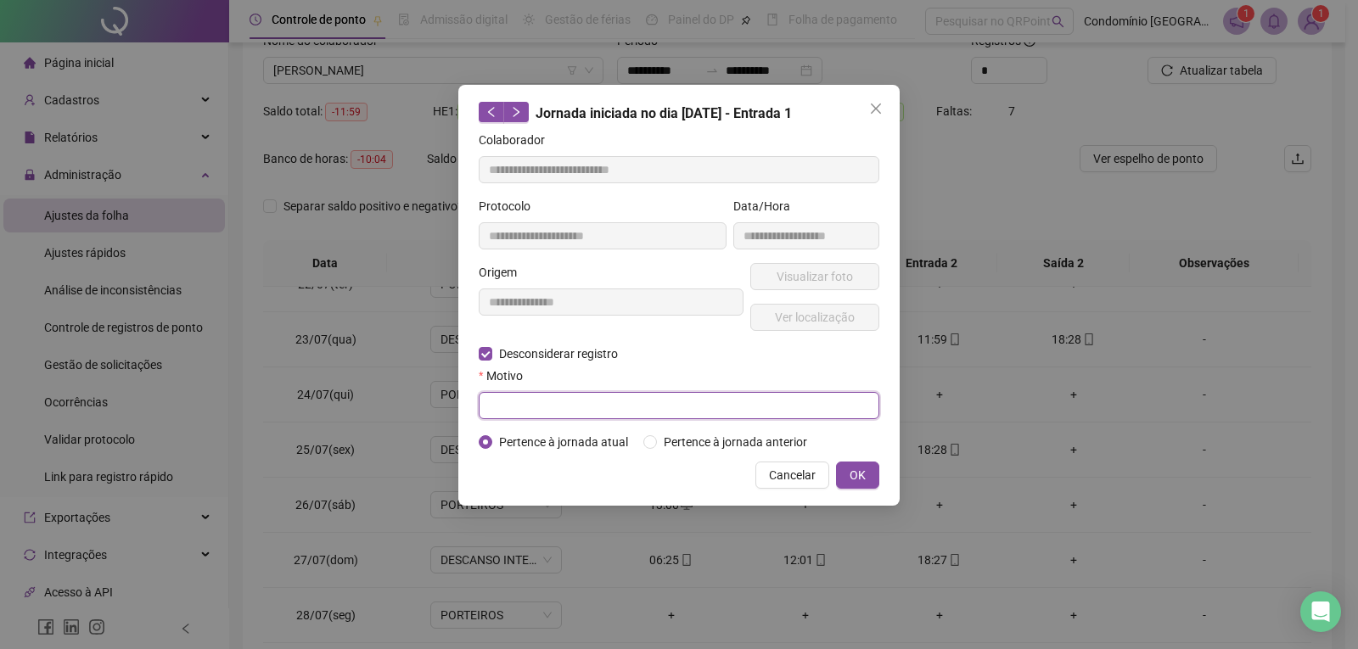
click at [554, 411] on input "text" at bounding box center [679, 405] width 401 height 27
type input "*"
click at [863, 469] on span "OK" at bounding box center [857, 475] width 16 height 19
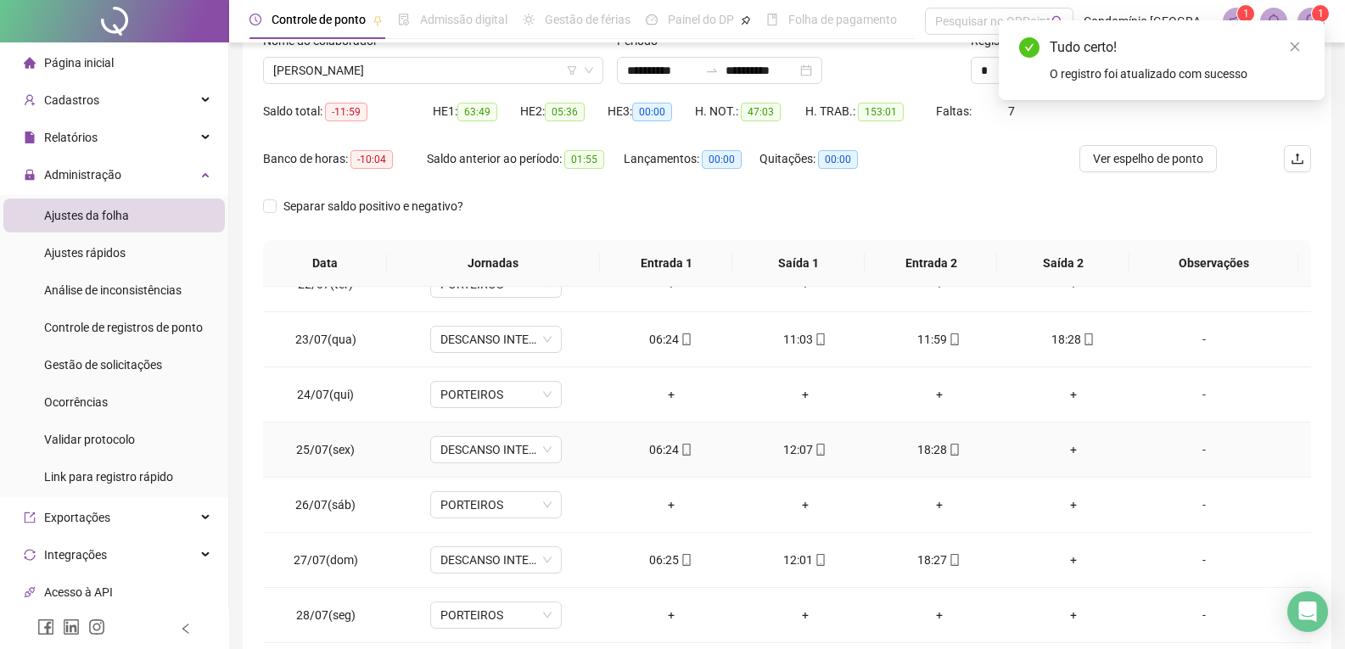
click at [1053, 449] on div "+" at bounding box center [1073, 449] width 107 height 19
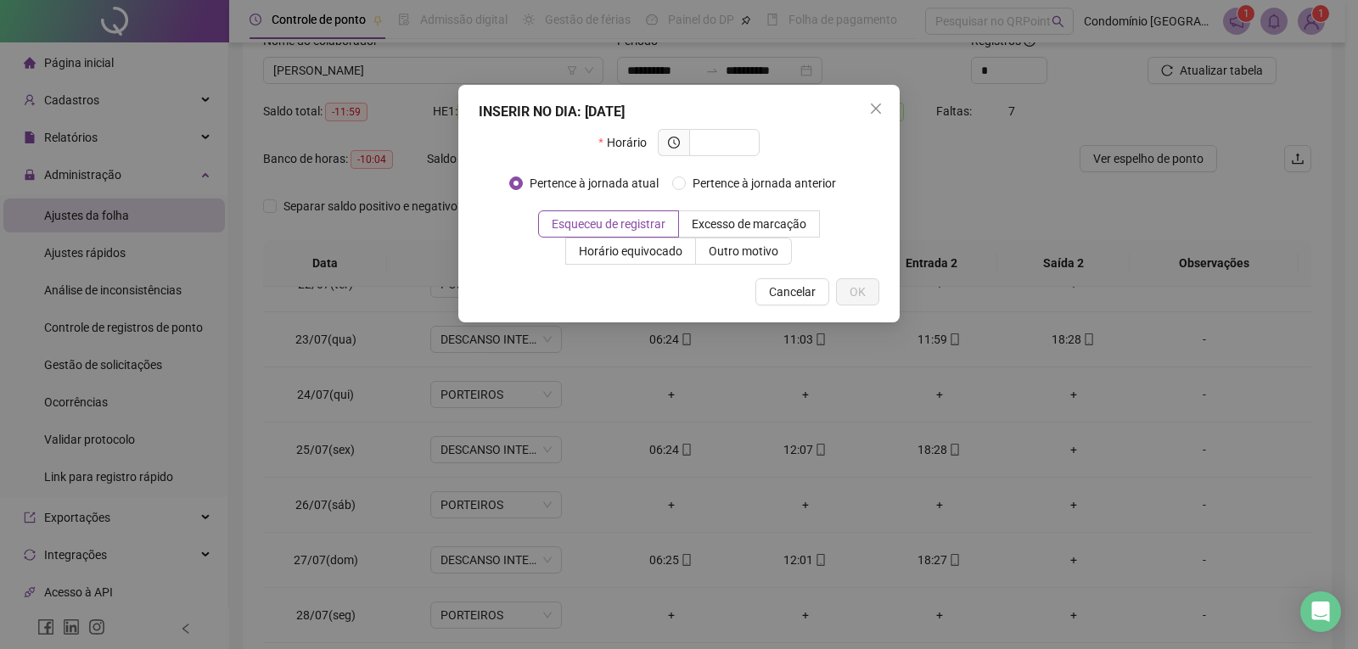
drag, startPoint x: 872, startPoint y: 114, endPoint x: 883, endPoint y: 144, distance: 32.2
click at [873, 113] on icon "close" at bounding box center [876, 109] width 14 height 14
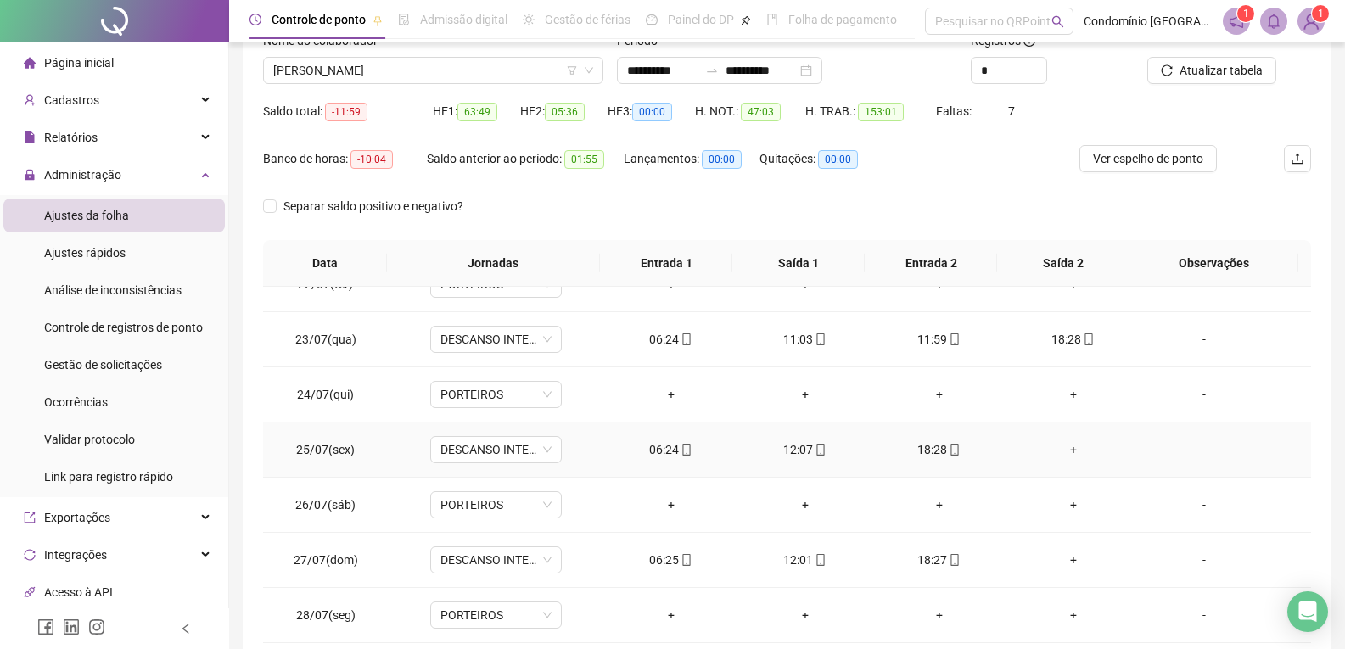
click at [1062, 450] on div "+" at bounding box center [1073, 449] width 107 height 19
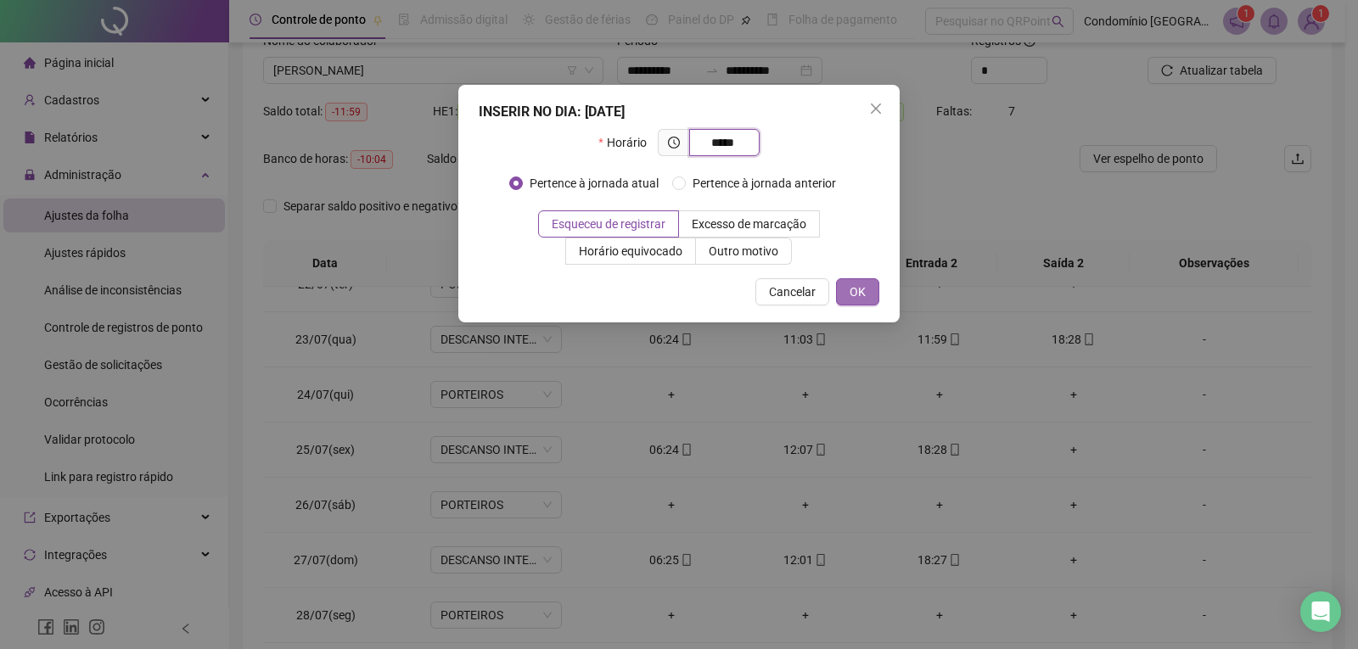
type input "*****"
click at [860, 295] on span "OK" at bounding box center [857, 292] width 16 height 19
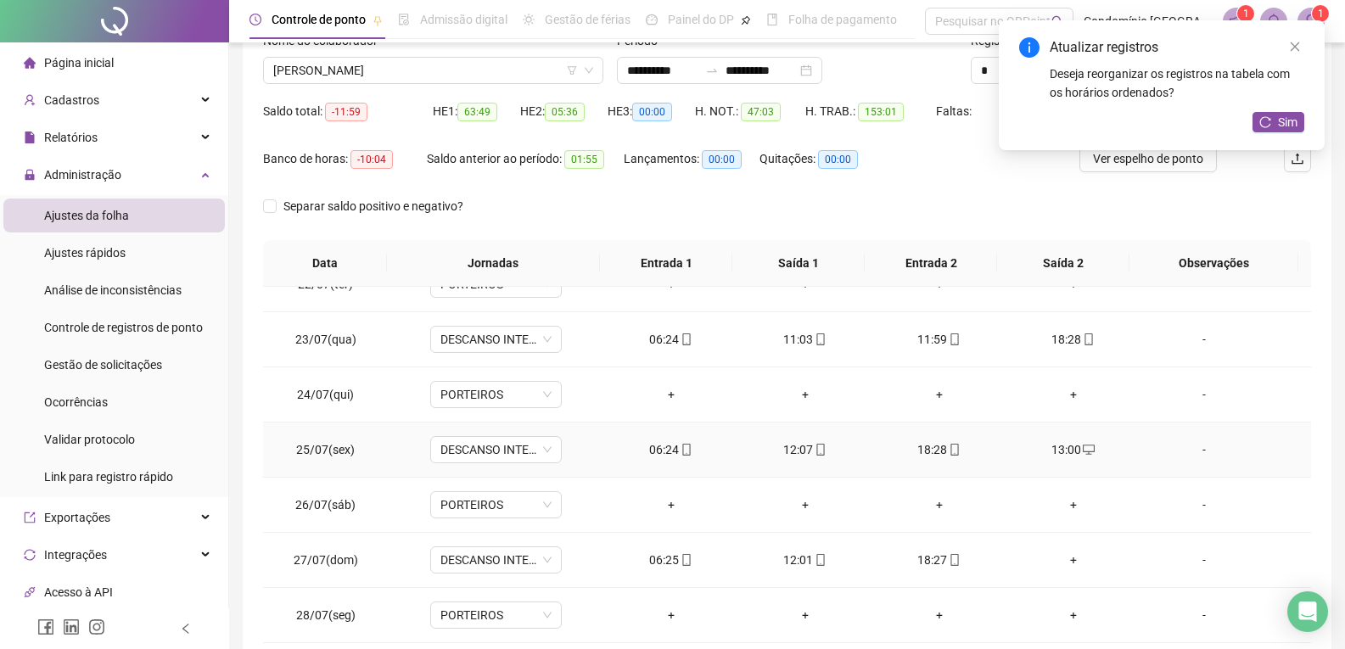
click at [1065, 446] on div "13:00" at bounding box center [1073, 449] width 107 height 19
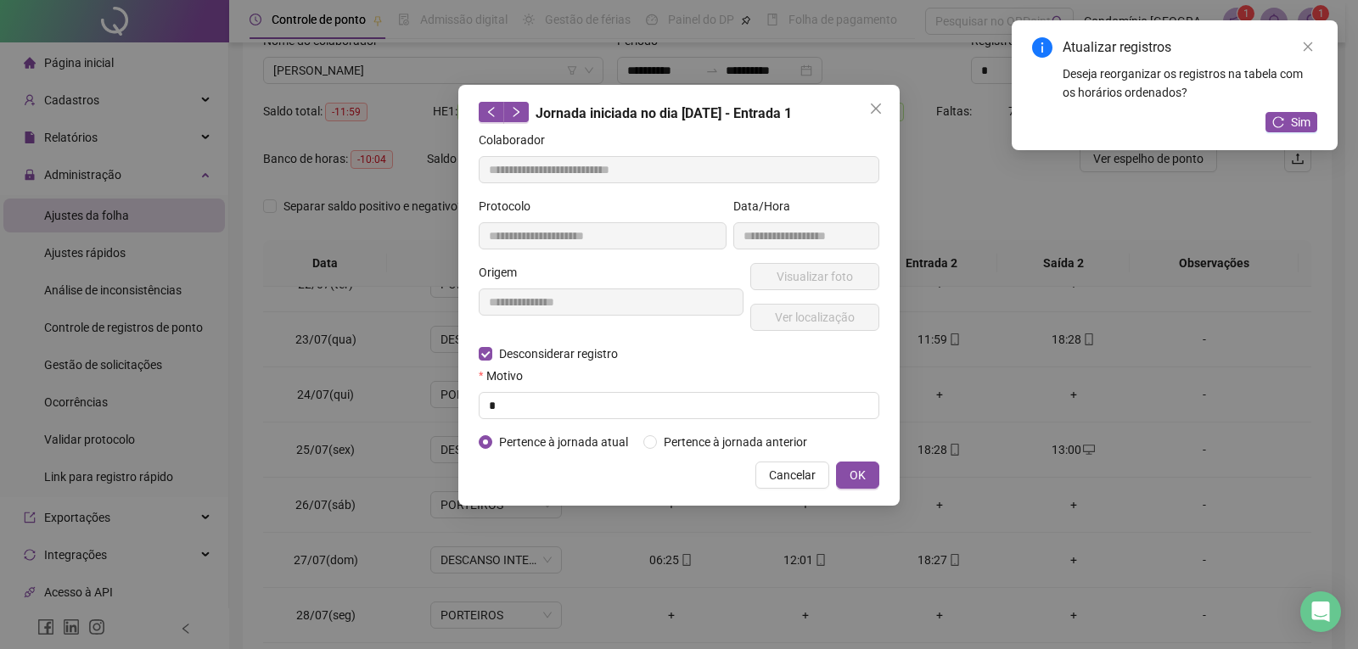
type input "**********"
click at [530, 412] on input "text" at bounding box center [679, 405] width 401 height 27
type input "*"
click at [850, 479] on span "OK" at bounding box center [857, 475] width 16 height 19
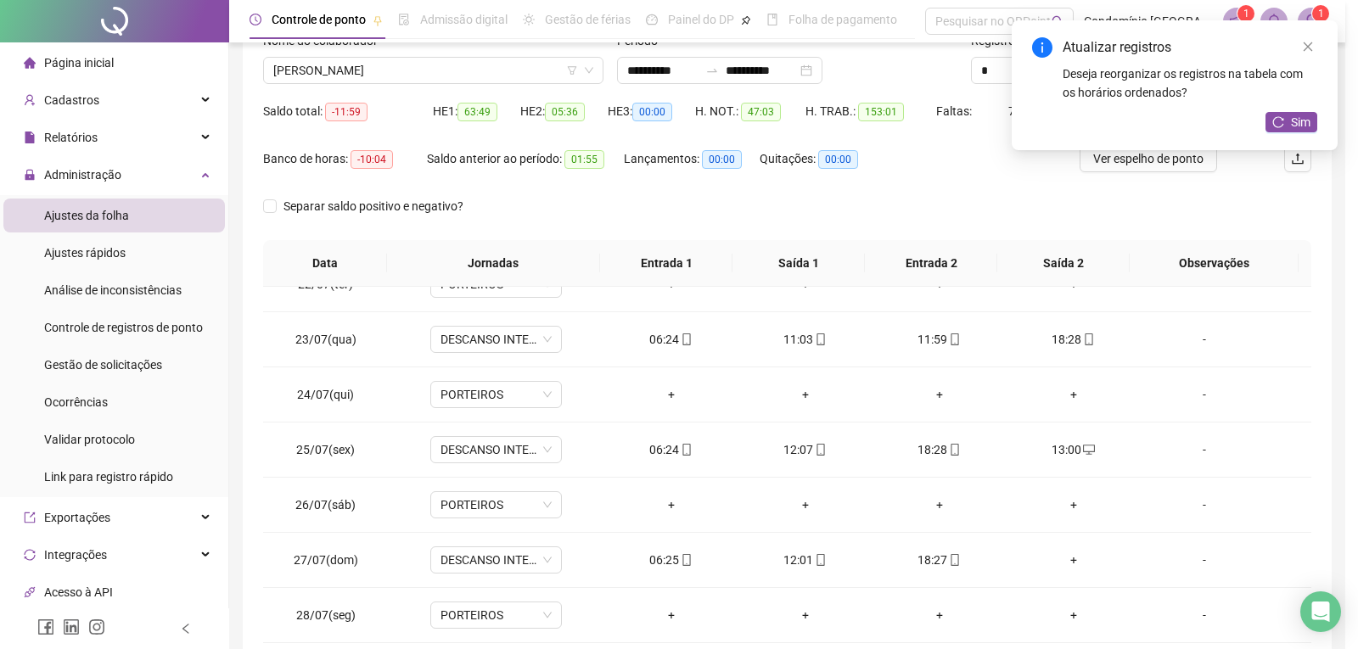
drag, startPoint x: 860, startPoint y: 480, endPoint x: 893, endPoint y: 485, distance: 33.5
click at [863, 481] on div "**********" at bounding box center [679, 324] width 1358 height 649
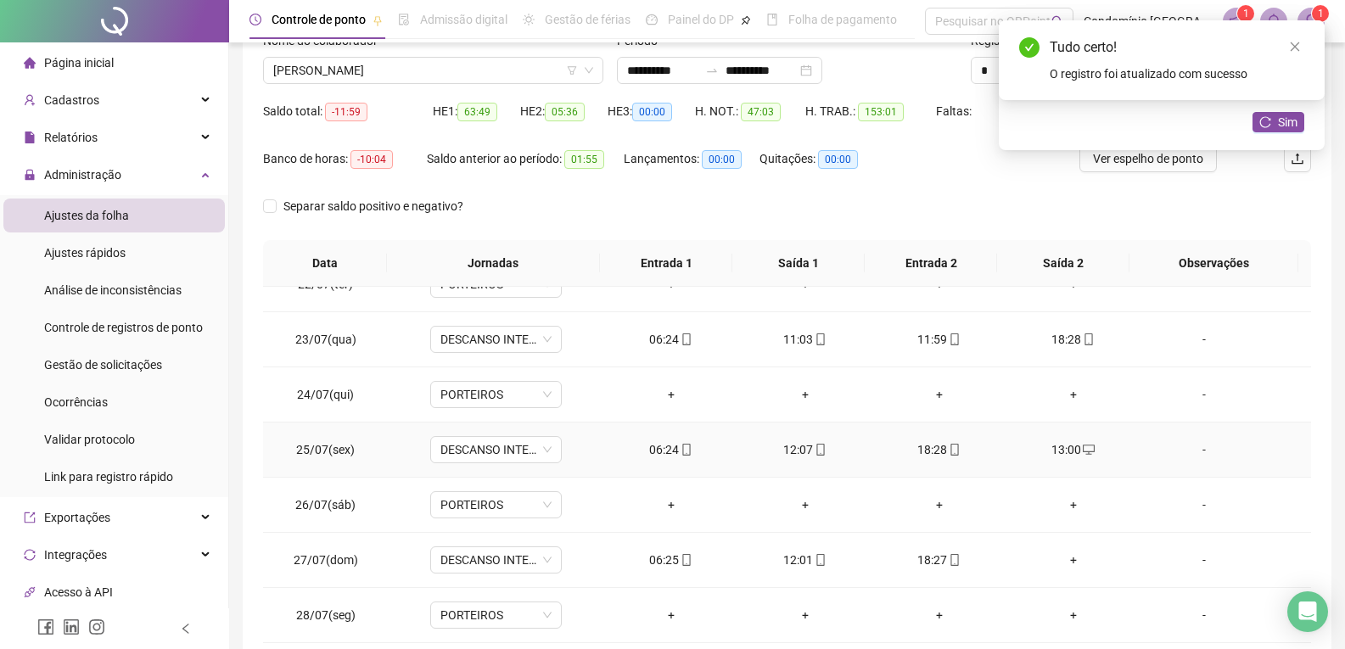
click at [936, 451] on div "18:28" at bounding box center [939, 449] width 107 height 19
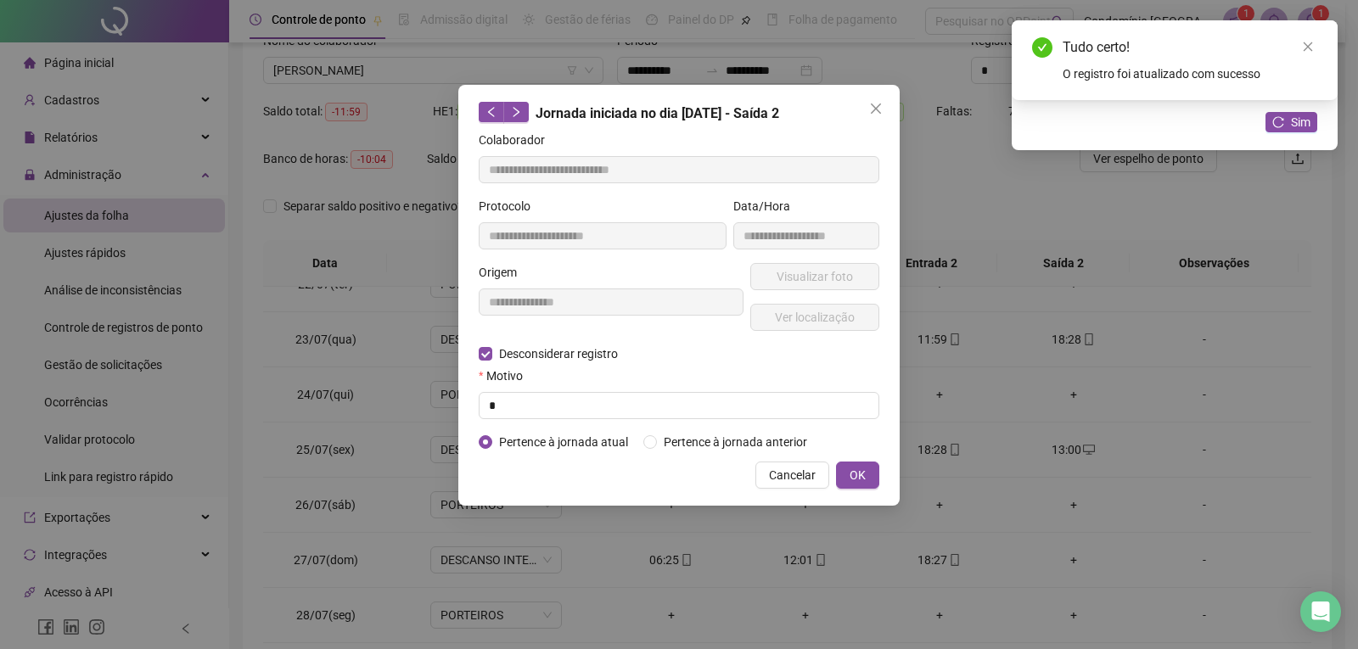
type input "**********"
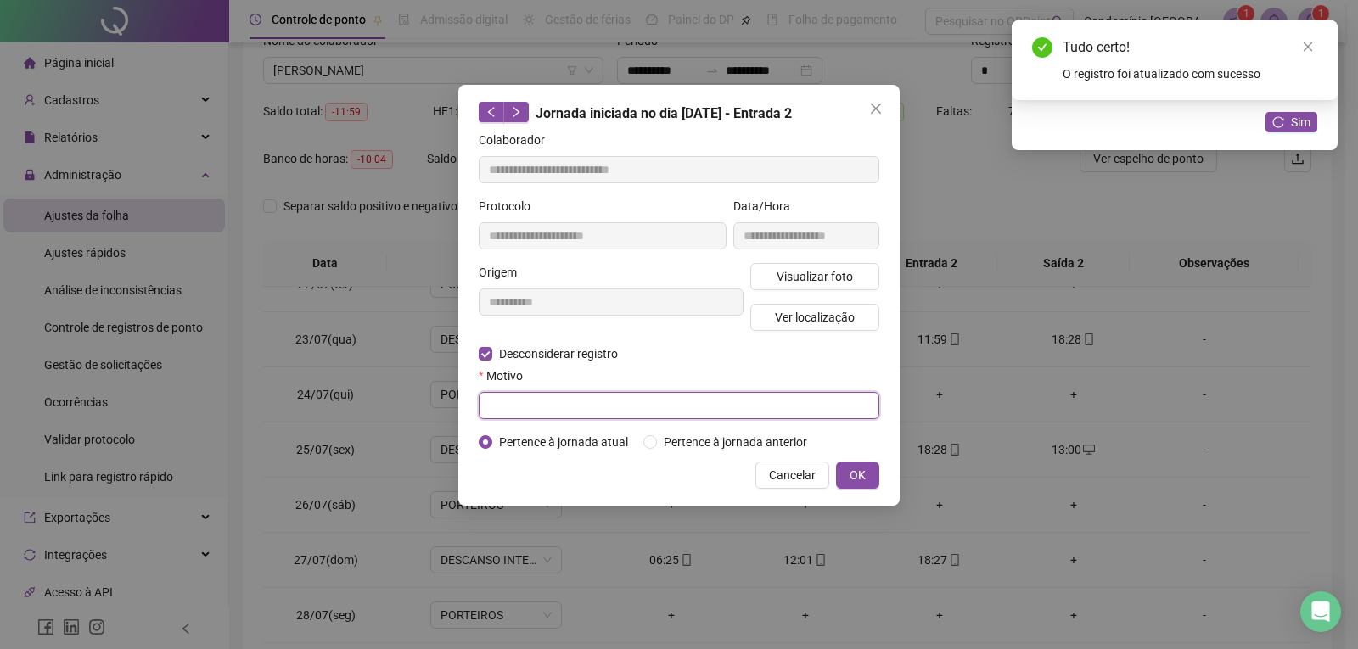
click at [563, 401] on input "text" at bounding box center [679, 405] width 401 height 27
type input "*"
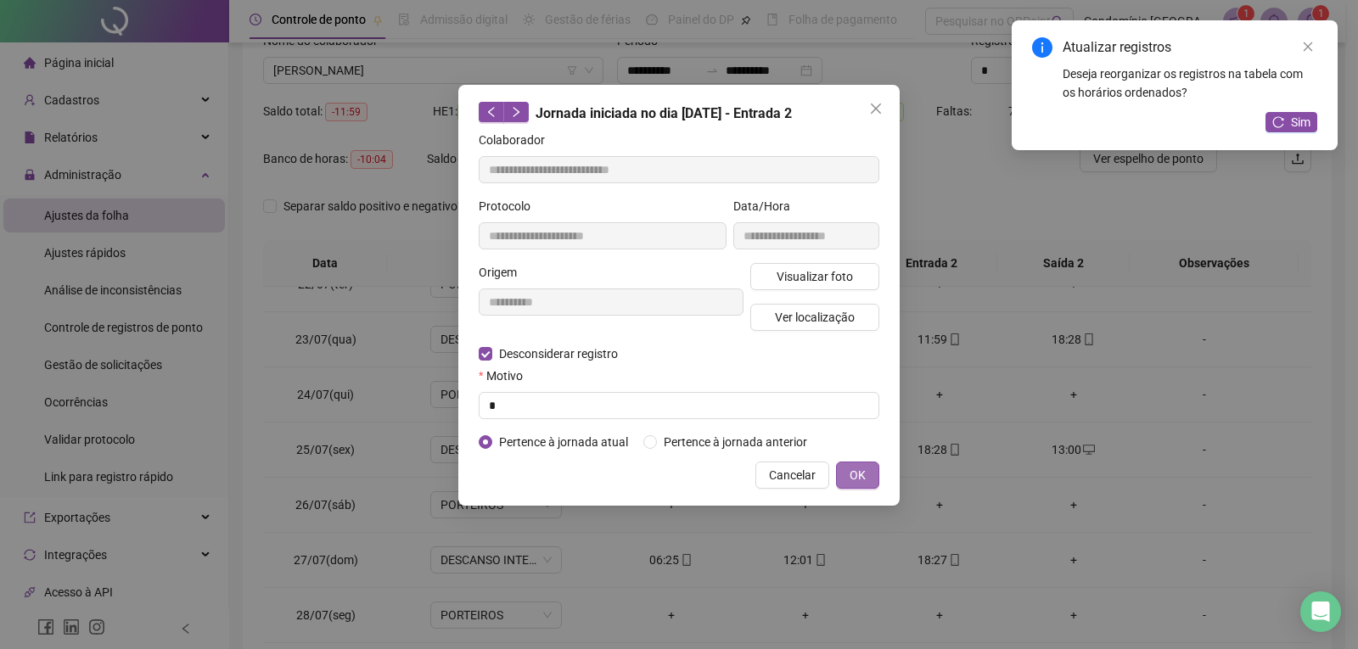
click at [858, 474] on span "OK" at bounding box center [857, 475] width 16 height 19
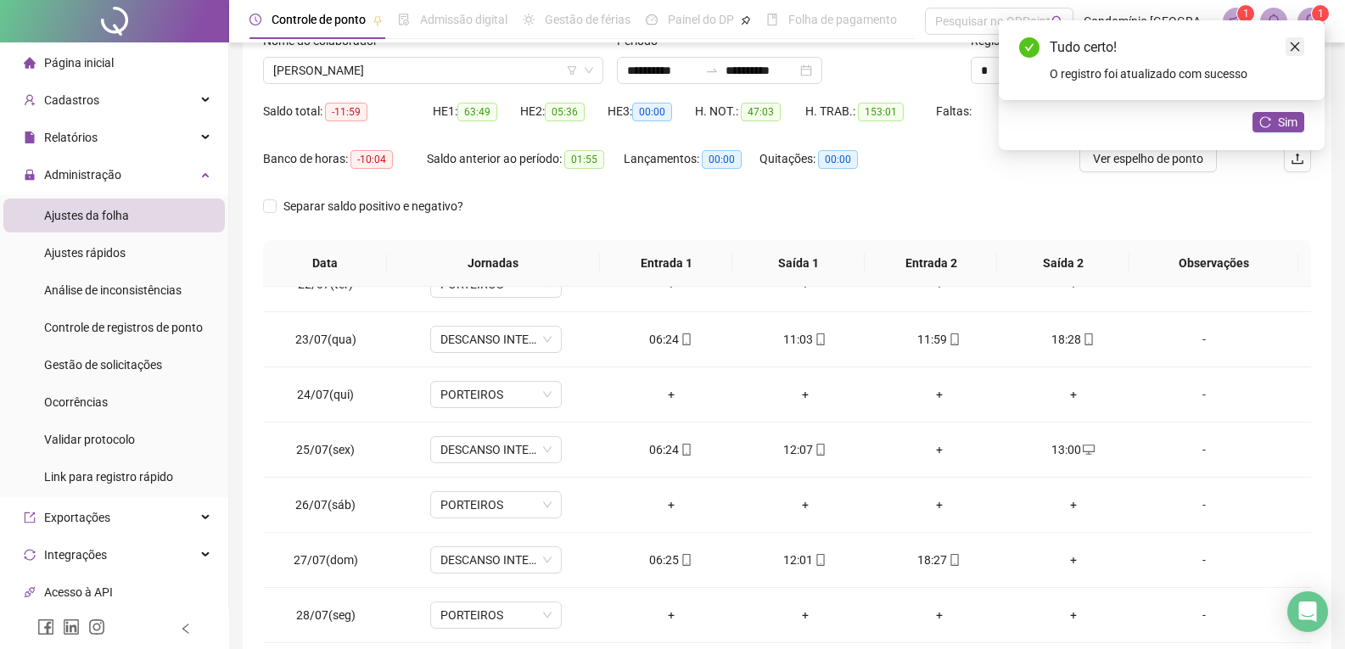
drag, startPoint x: 1291, startPoint y: 45, endPoint x: 1109, endPoint y: 356, distance: 360.5
click at [1290, 45] on icon "close" at bounding box center [1295, 47] width 12 height 12
click at [1052, 449] on div "13:00" at bounding box center [1073, 449] width 107 height 19
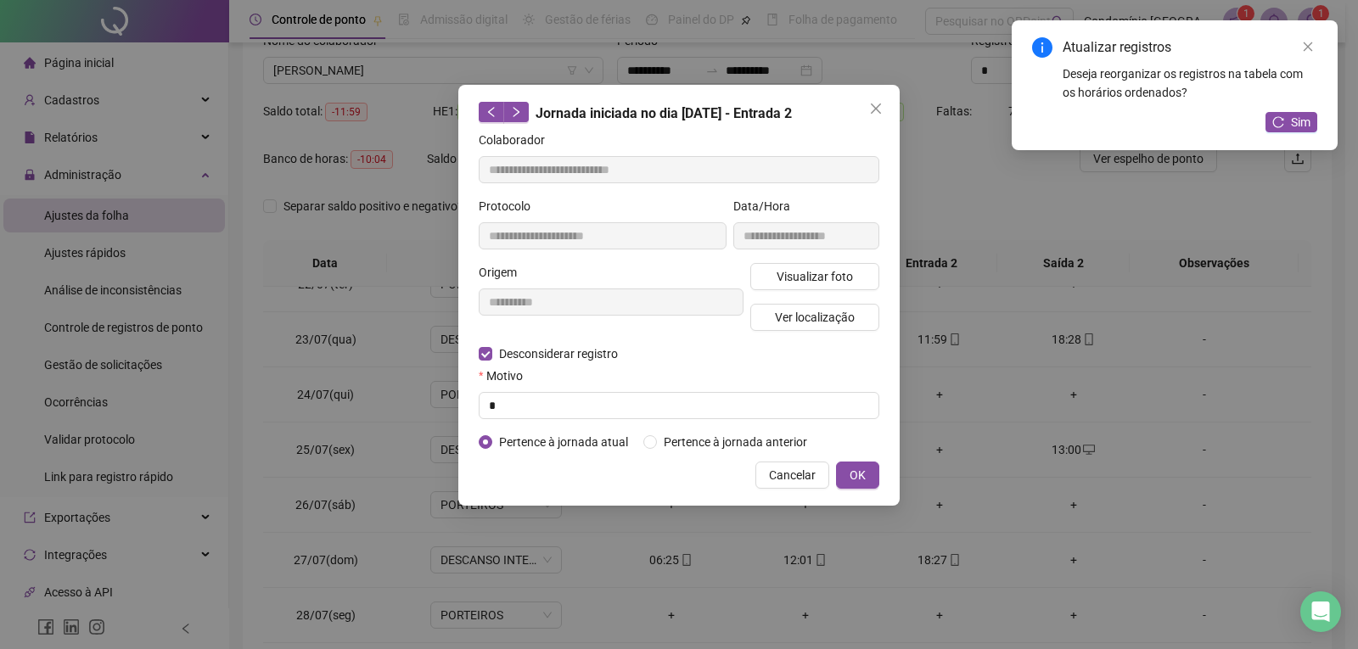
type input "**********"
click at [682, 360] on div "Desconsiderar registro Pertence ao lanche" at bounding box center [679, 354] width 401 height 19
click at [658, 439] on span "Pertence à jornada anterior" at bounding box center [735, 442] width 157 height 19
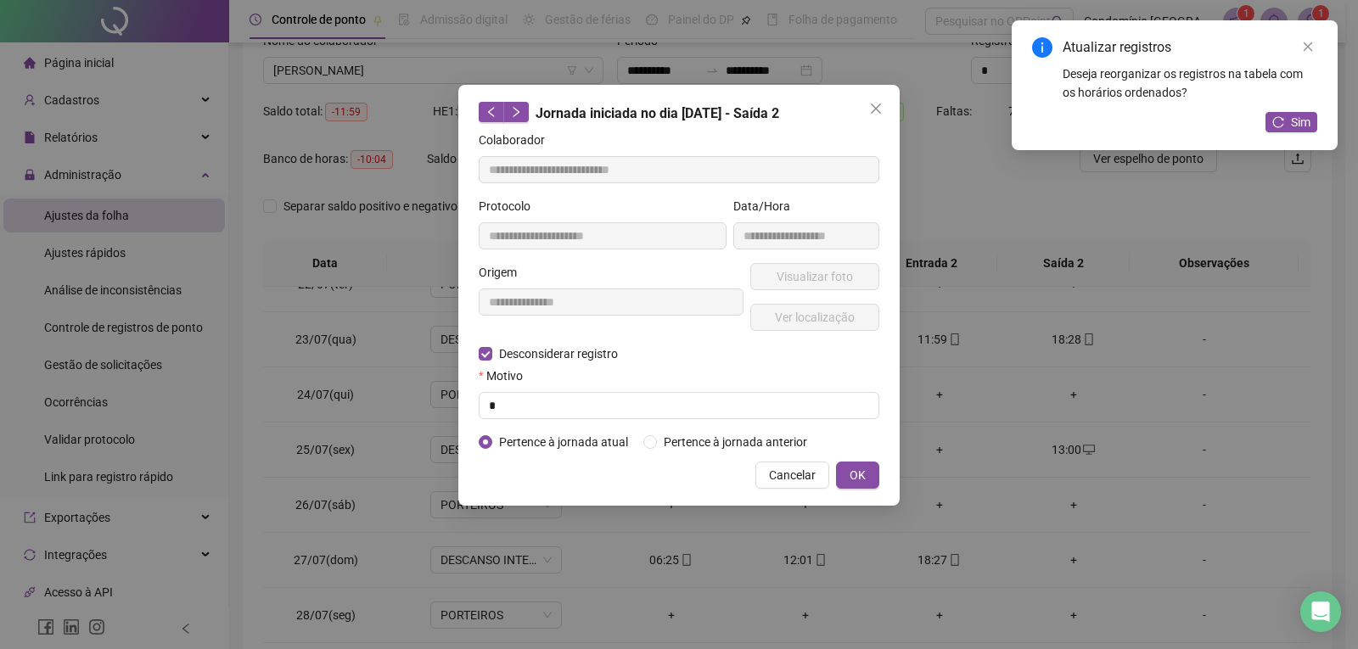
click at [787, 469] on span "Cancelar" at bounding box center [792, 475] width 47 height 19
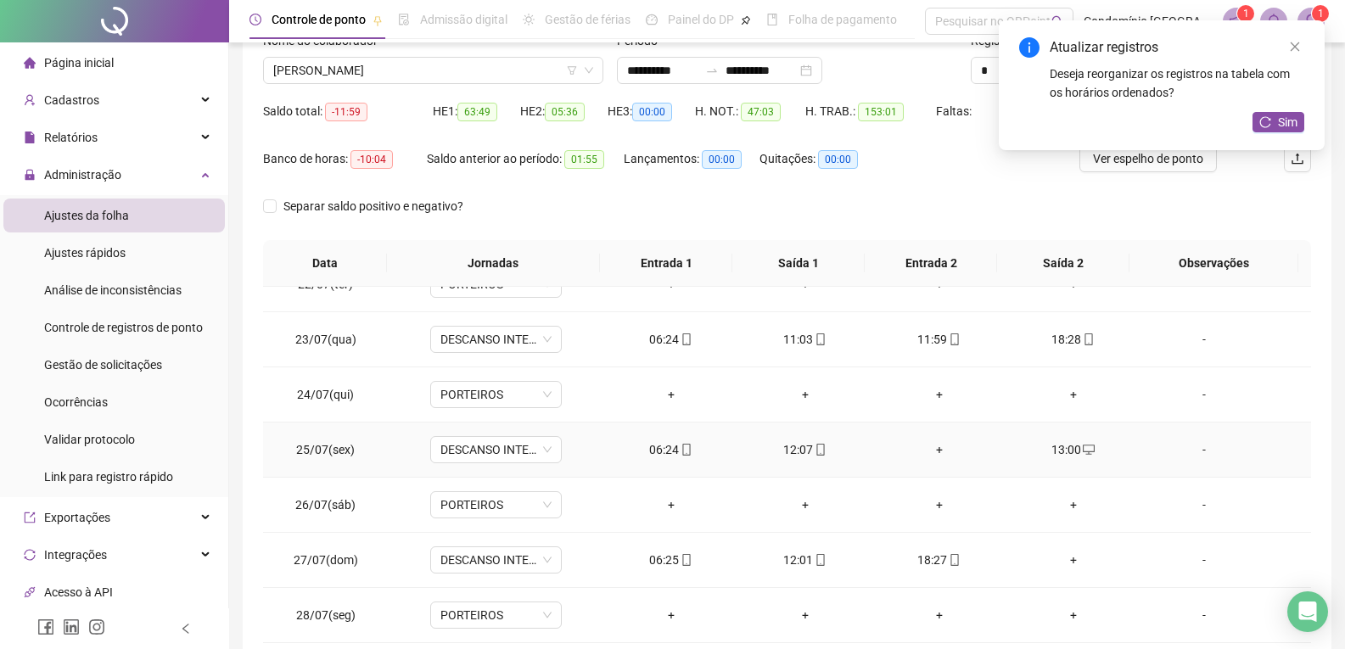
click at [1059, 440] on div "13:00" at bounding box center [1073, 449] width 107 height 19
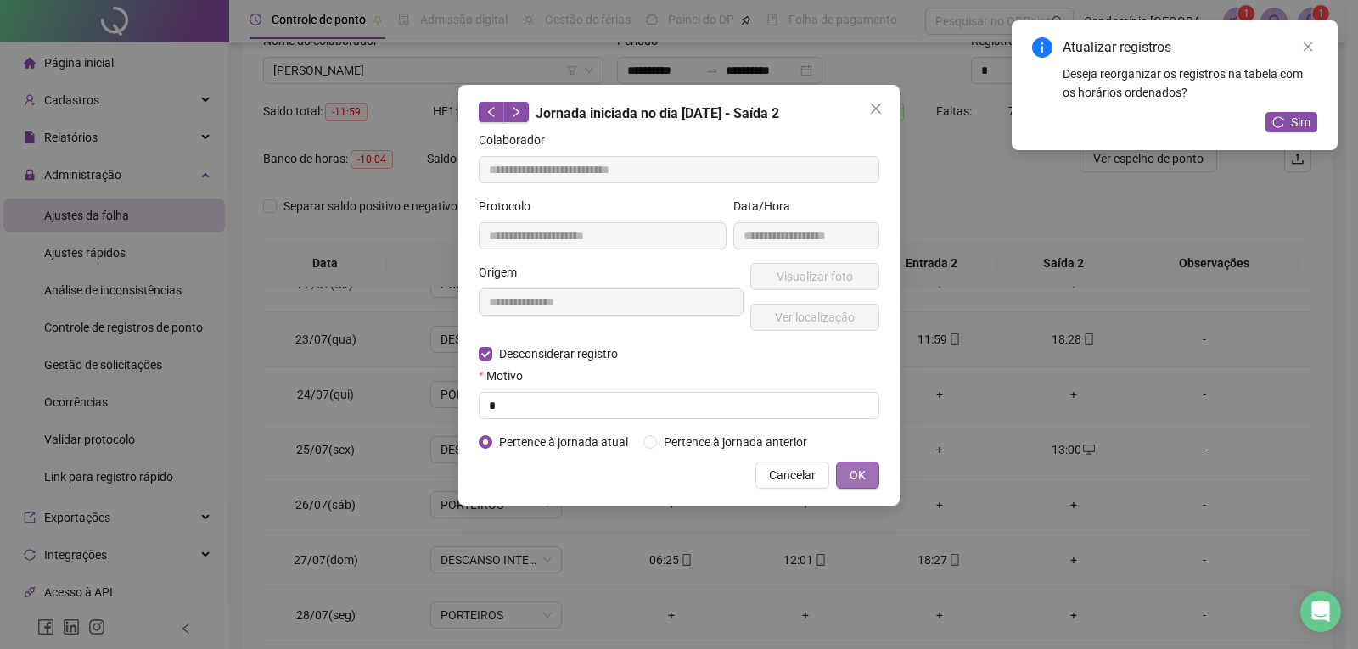
click at [868, 476] on button "OK" at bounding box center [857, 475] width 43 height 27
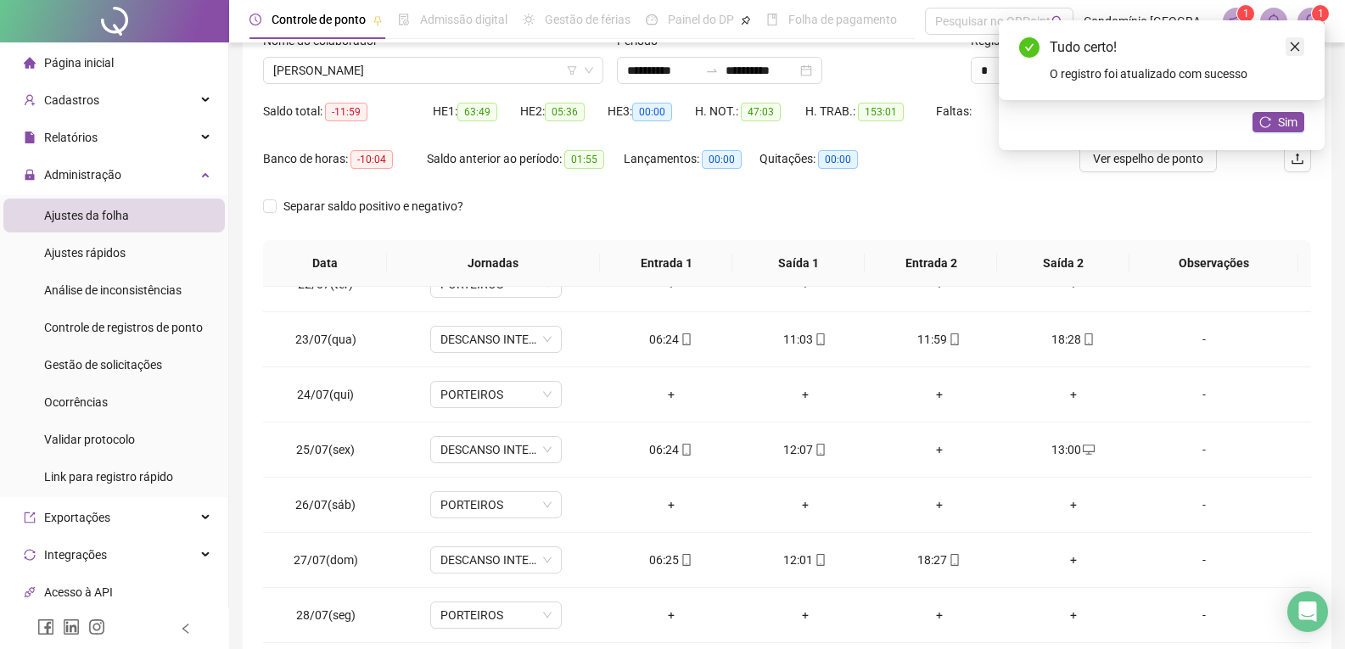
click at [1298, 42] on icon "close" at bounding box center [1295, 47] width 12 height 12
click at [1289, 45] on icon "close" at bounding box center [1295, 47] width 12 height 12
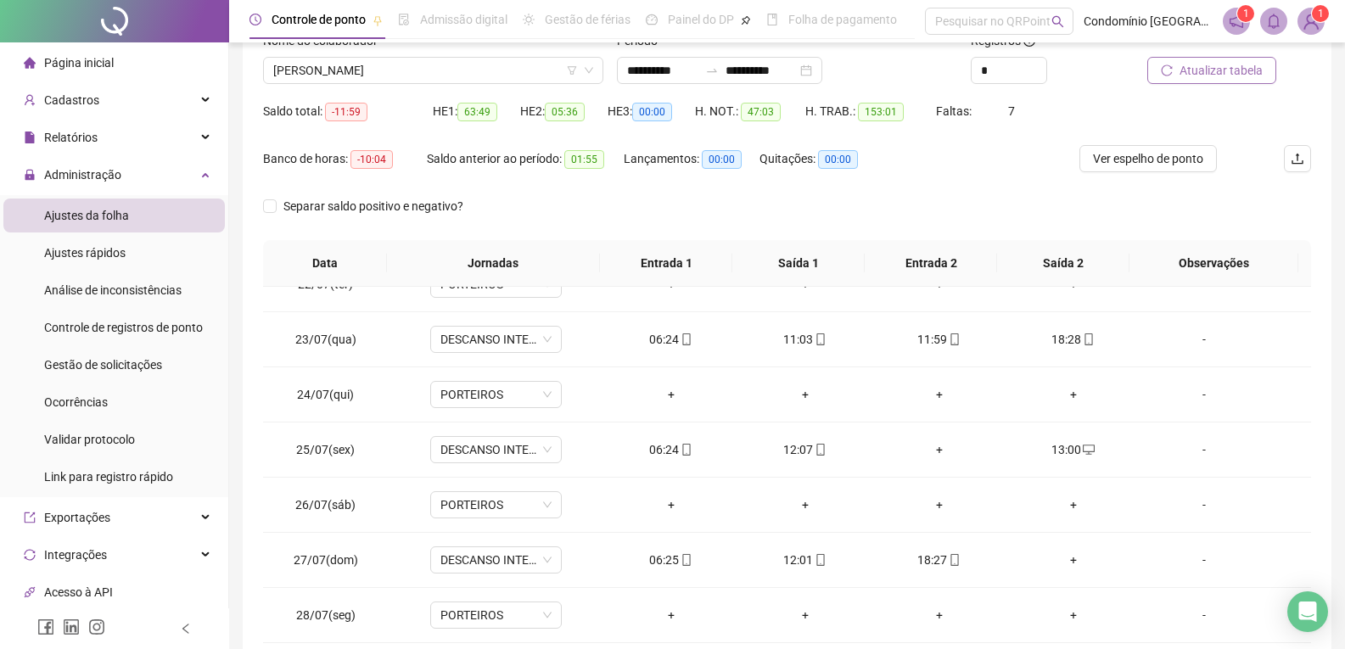
click at [1232, 76] on span "Atualizar tabela" at bounding box center [1221, 70] width 83 height 19
click at [927, 451] on div "+" at bounding box center [939, 449] width 107 height 19
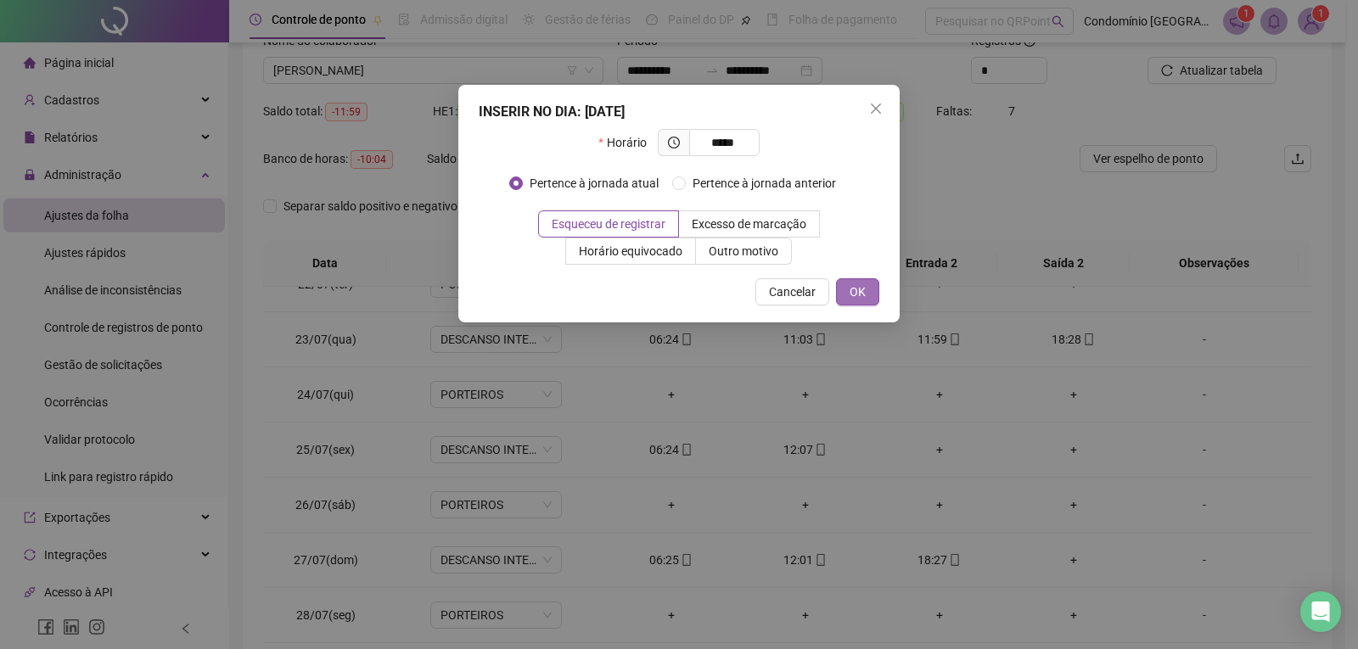
type input "*****"
click at [868, 285] on button "OK" at bounding box center [857, 291] width 43 height 27
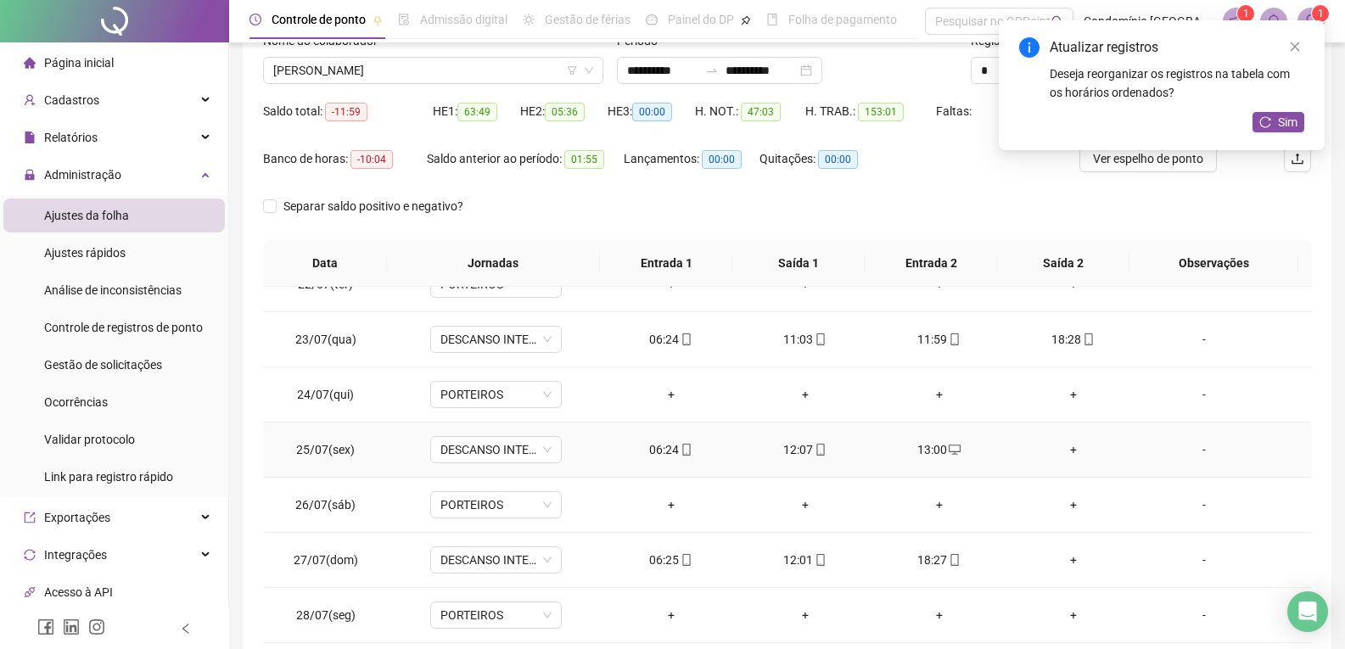
click at [1068, 449] on div "+" at bounding box center [1073, 449] width 107 height 19
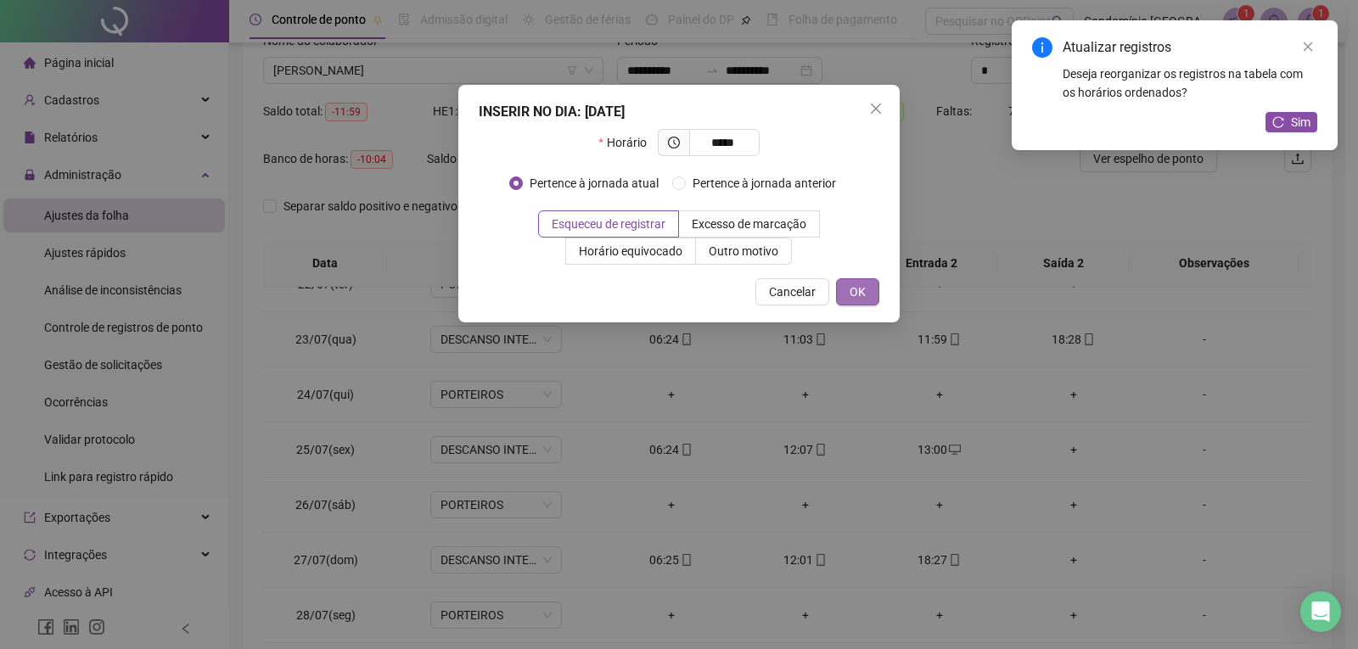
type input "*****"
click at [868, 296] on button "OK" at bounding box center [857, 291] width 43 height 27
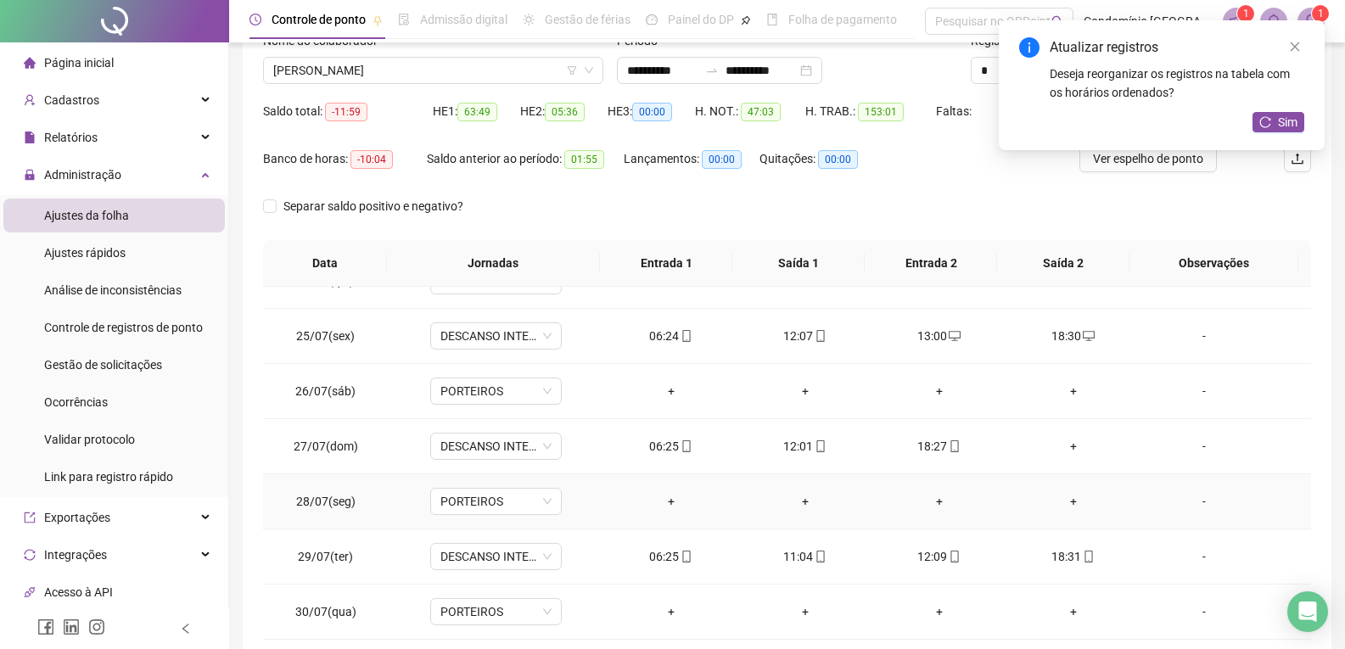
scroll to position [170, 0]
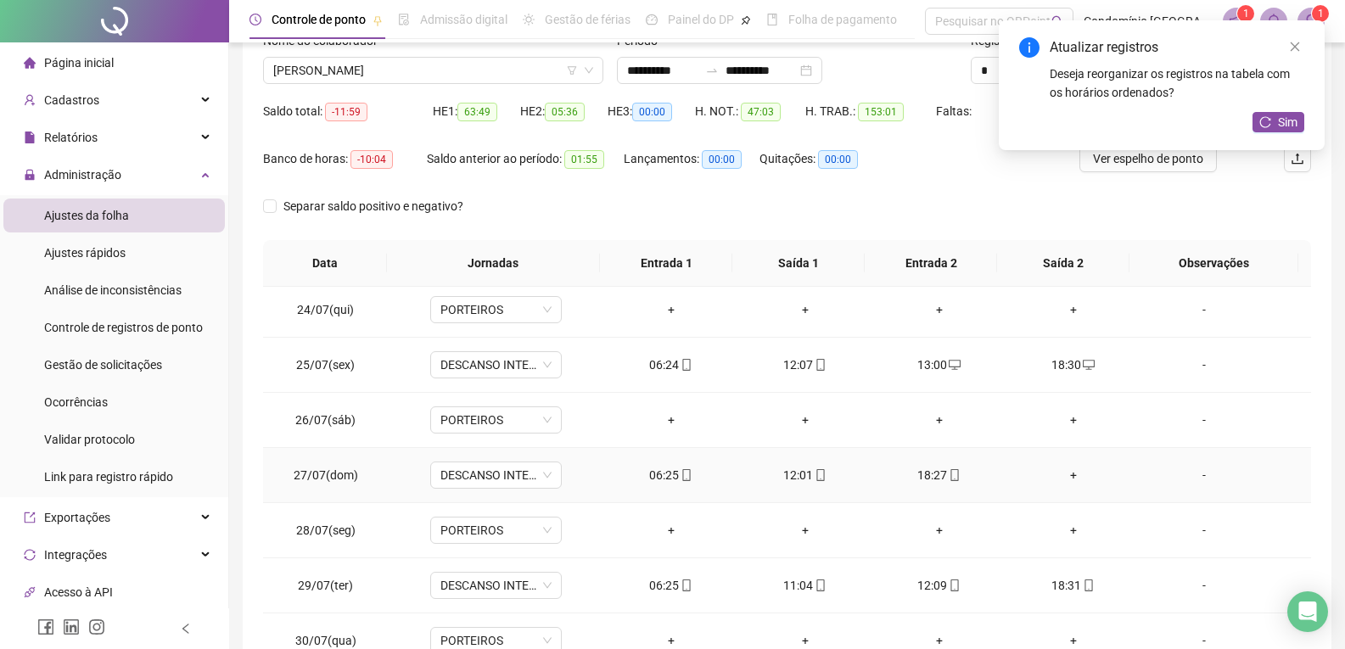
click at [1058, 474] on div "+" at bounding box center [1073, 475] width 107 height 19
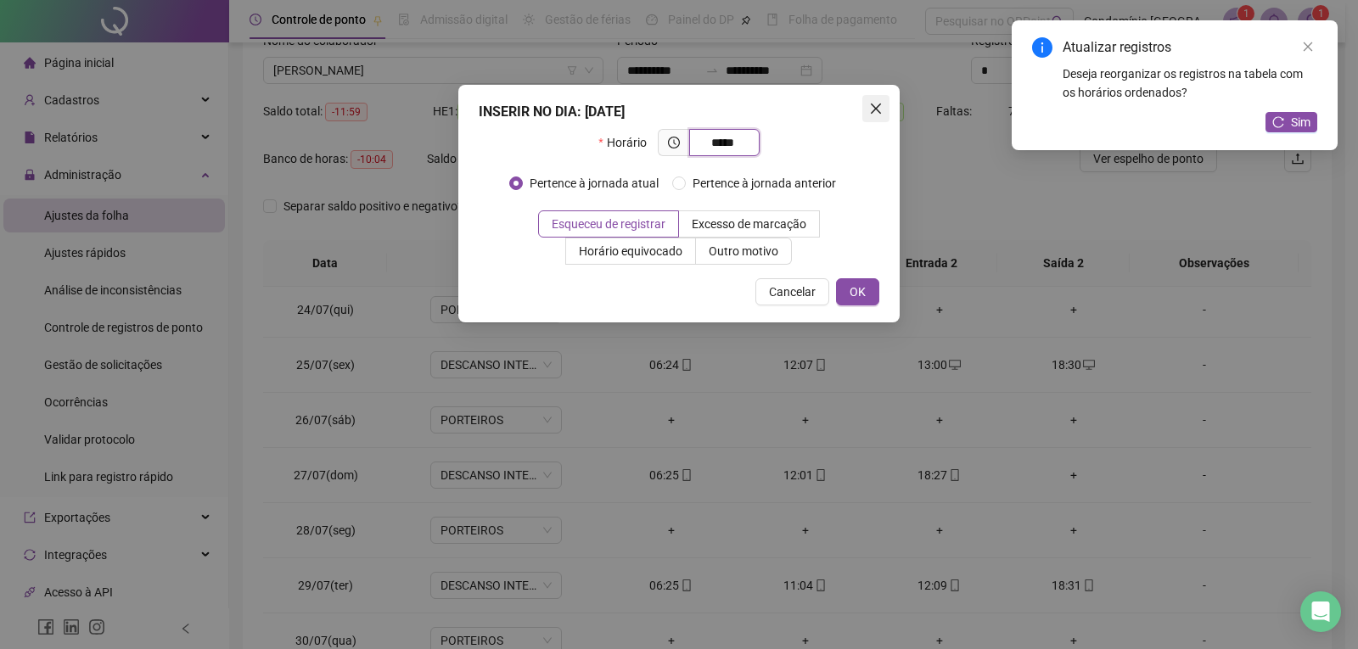
type input "*****"
click at [874, 109] on icon "close" at bounding box center [876, 109] width 10 height 10
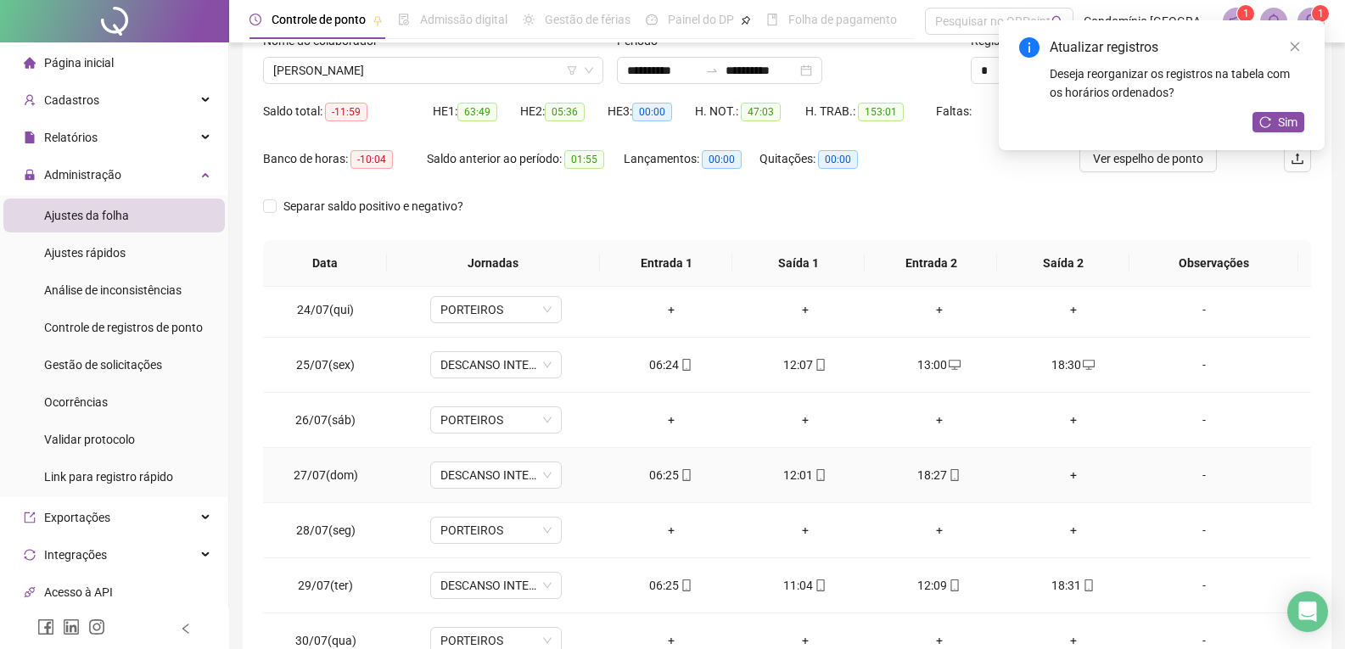
click at [930, 476] on div "18:27" at bounding box center [939, 475] width 107 height 19
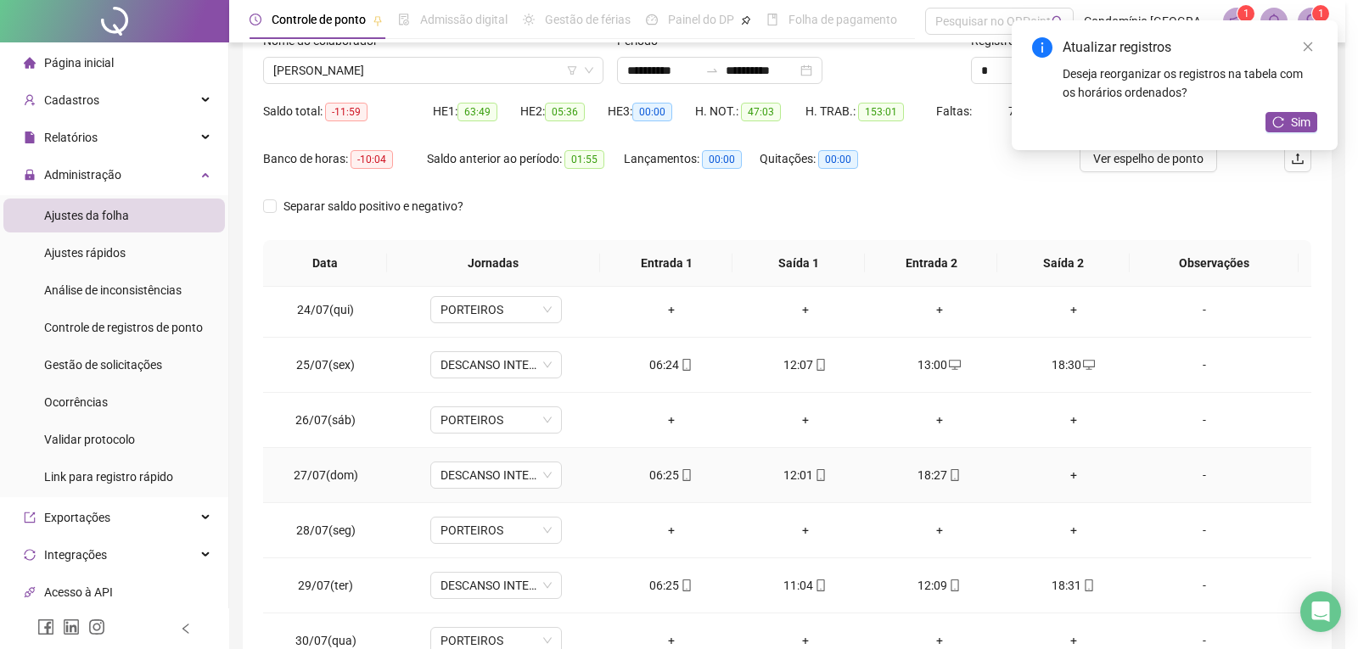
type input "**********"
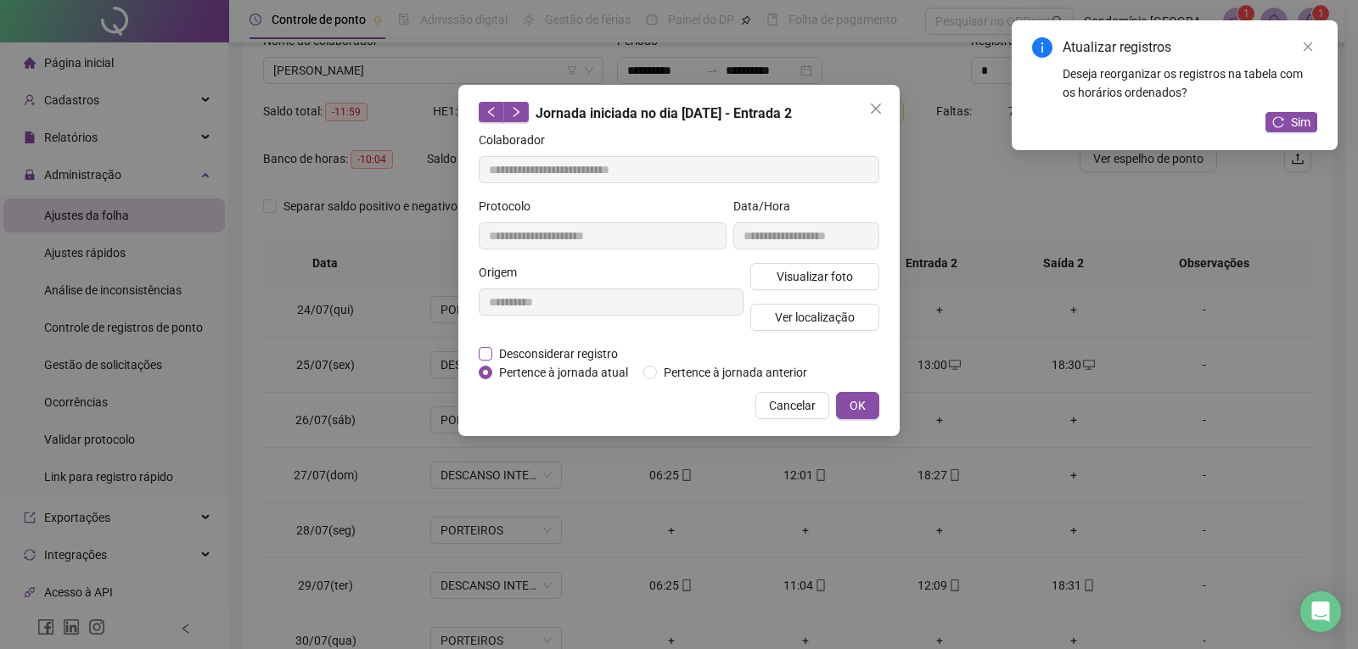
click at [492, 354] on span "Desconsiderar registro" at bounding box center [558, 354] width 132 height 19
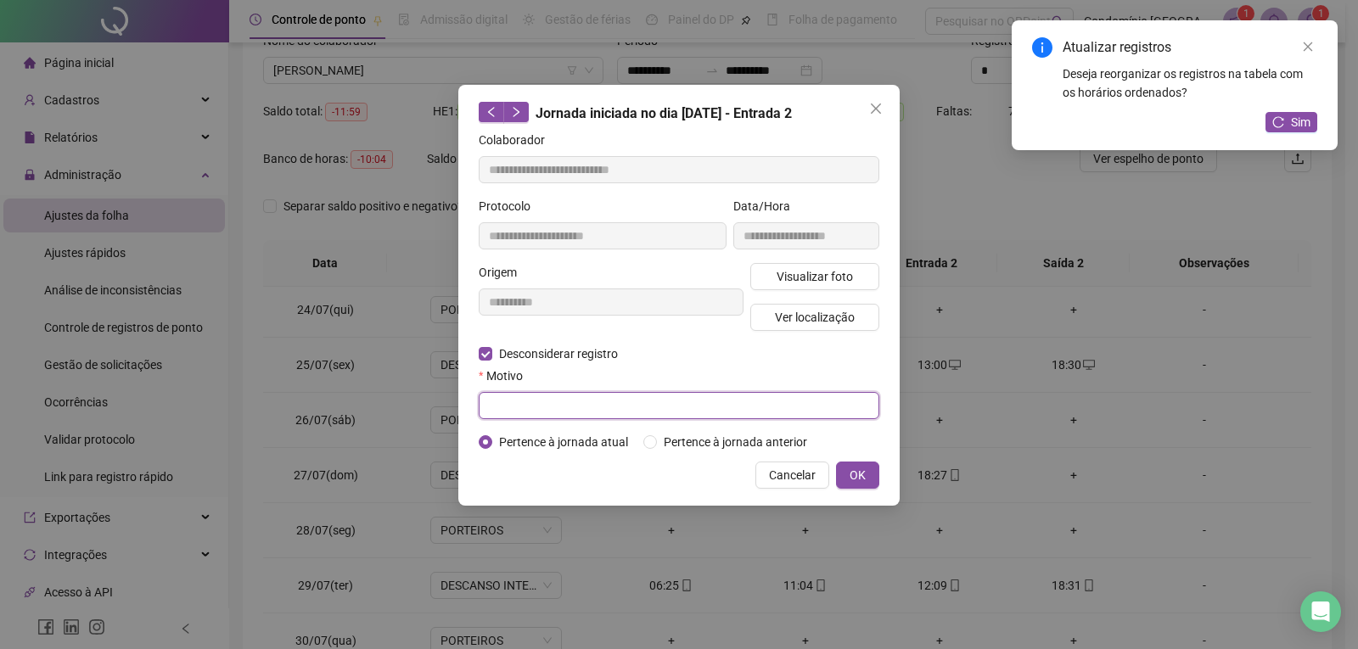
click at [543, 402] on input "text" at bounding box center [679, 405] width 401 height 27
type input "*"
click at [859, 475] on span "OK" at bounding box center [857, 475] width 16 height 19
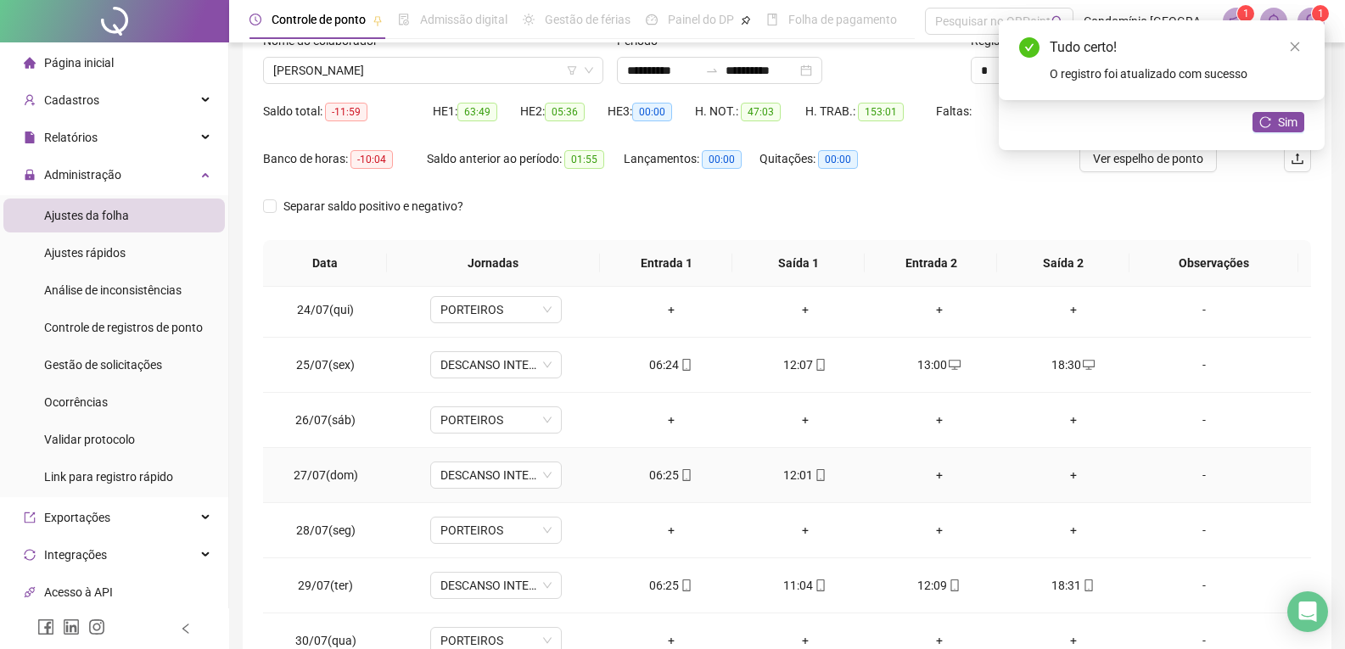
click at [927, 481] on div "+" at bounding box center [939, 475] width 107 height 19
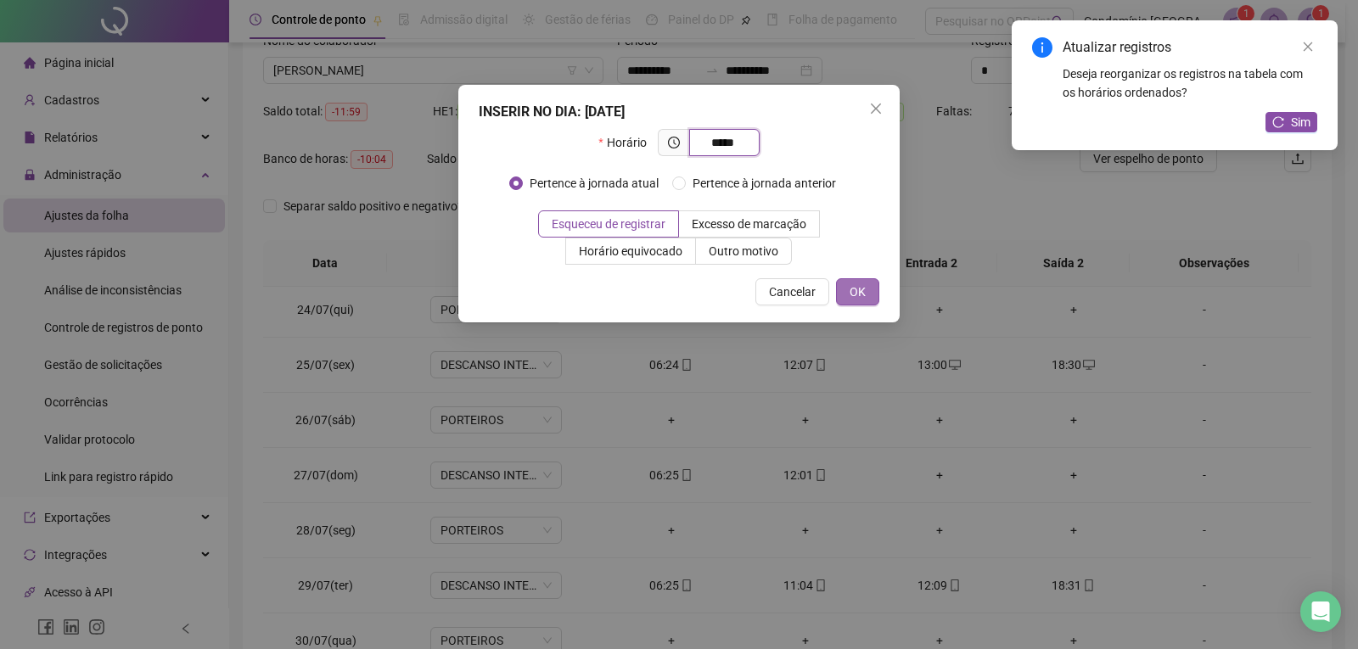
type input "*****"
click at [865, 292] on span "OK" at bounding box center [857, 292] width 16 height 19
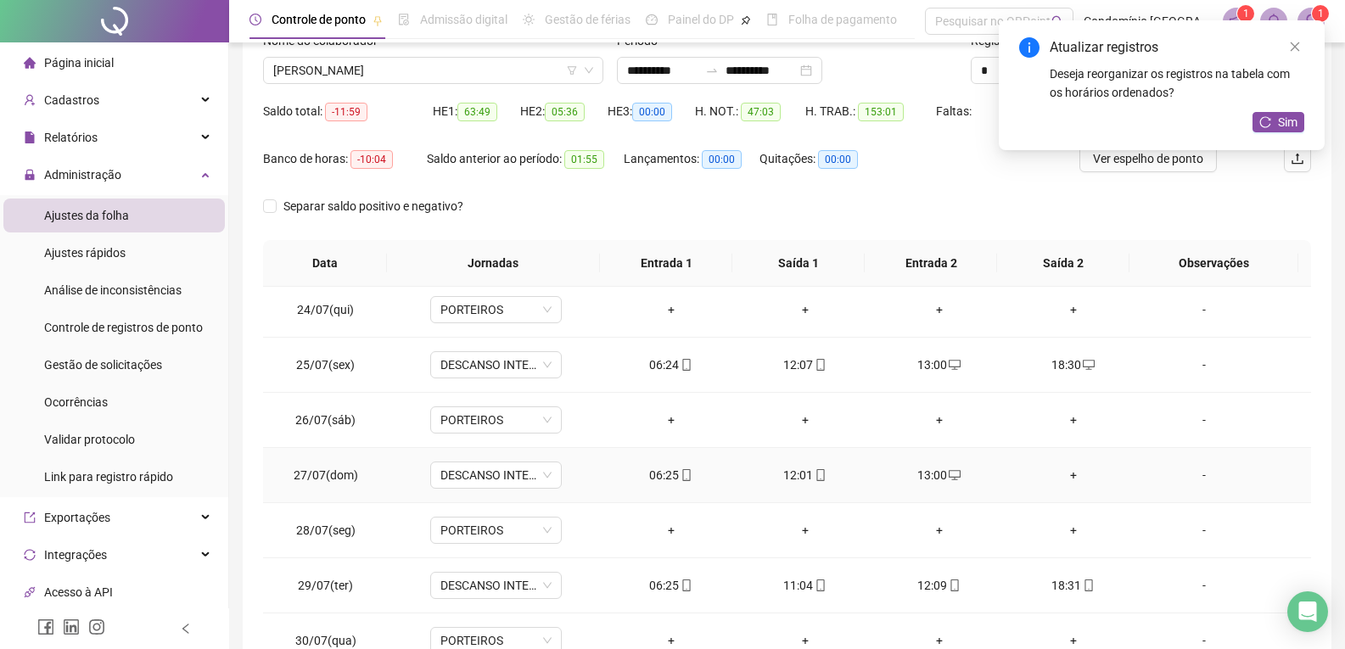
click at [1061, 475] on div "+" at bounding box center [1073, 475] width 107 height 19
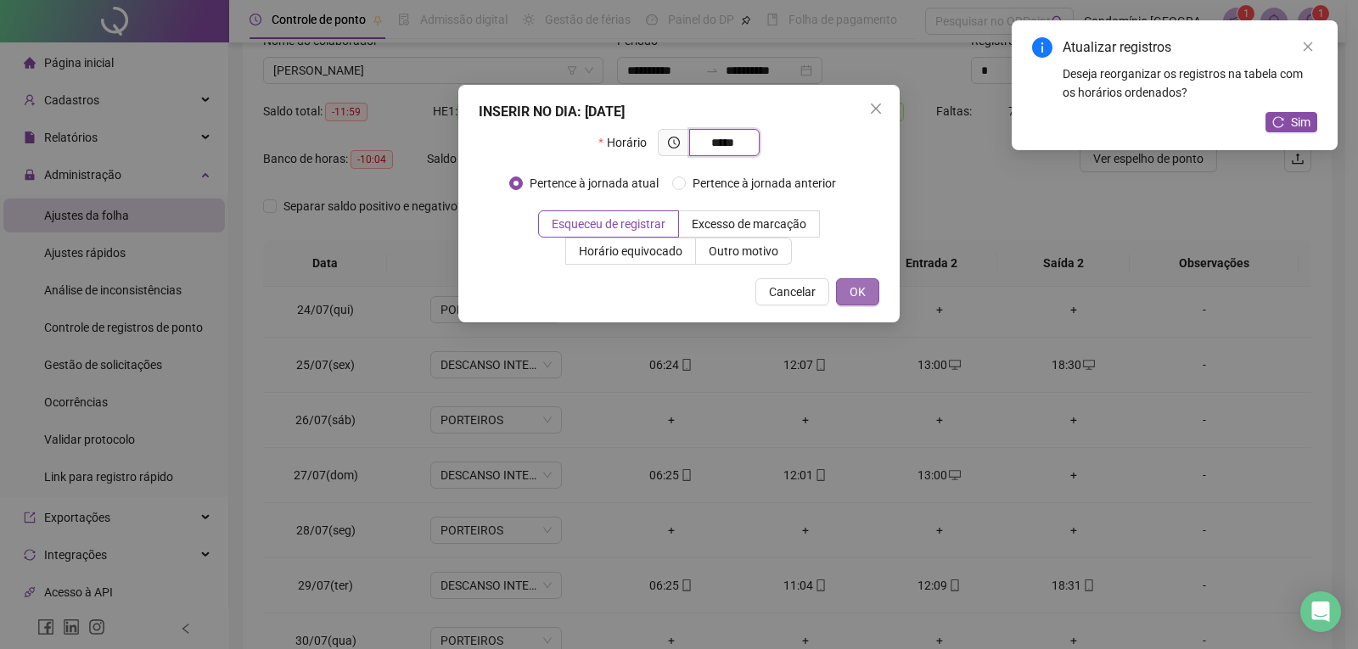
type input "*****"
click at [856, 295] on span "OK" at bounding box center [857, 292] width 16 height 19
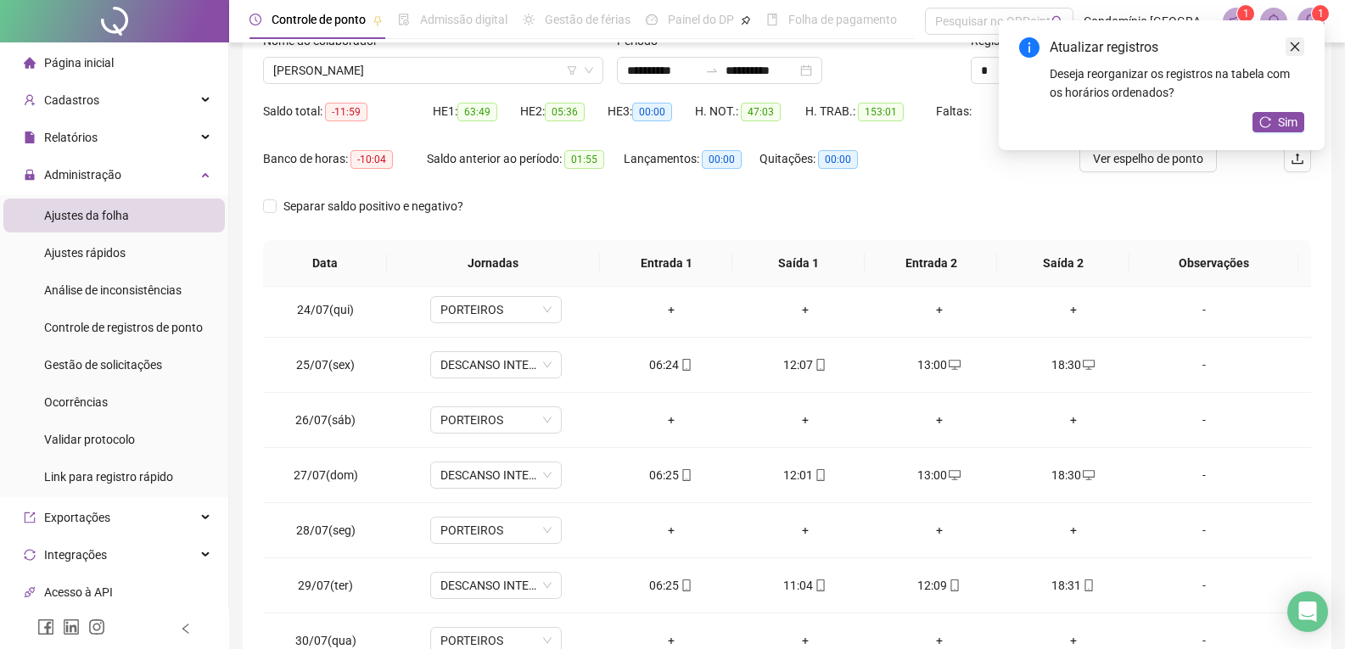
click at [1298, 52] on icon "close" at bounding box center [1295, 47] width 12 height 12
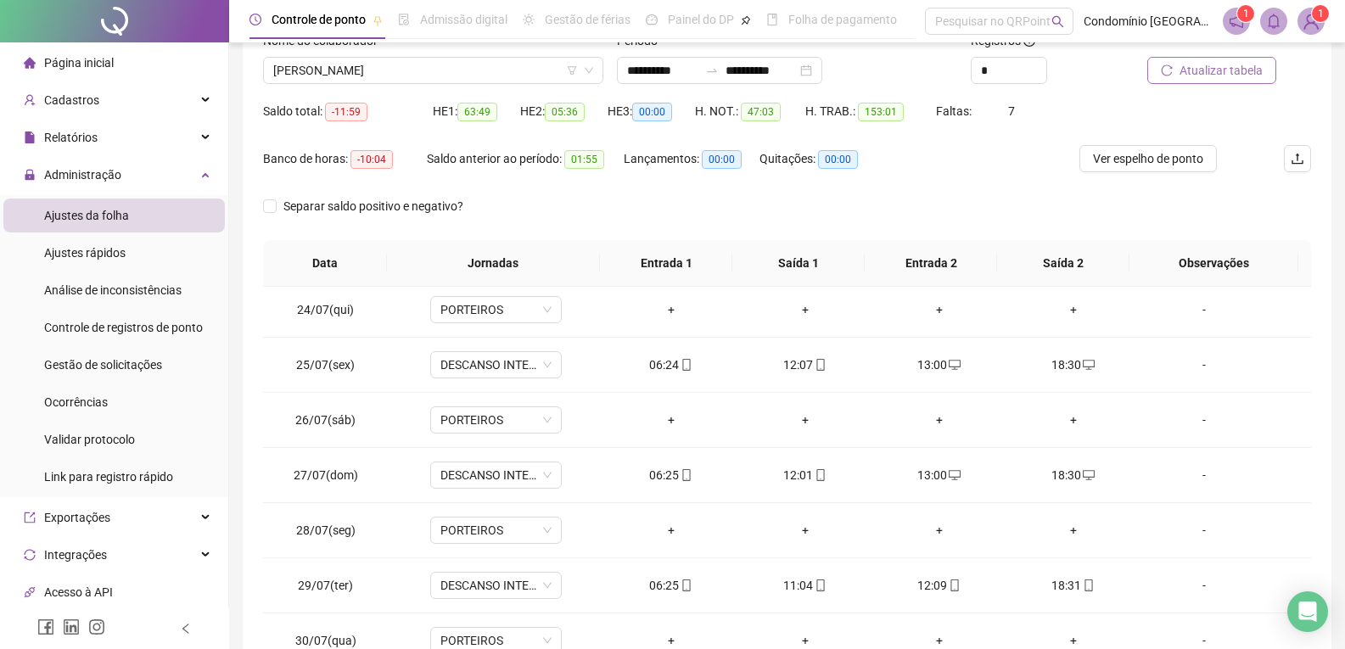
click at [1253, 76] on span "Atualizar tabela" at bounding box center [1221, 70] width 83 height 19
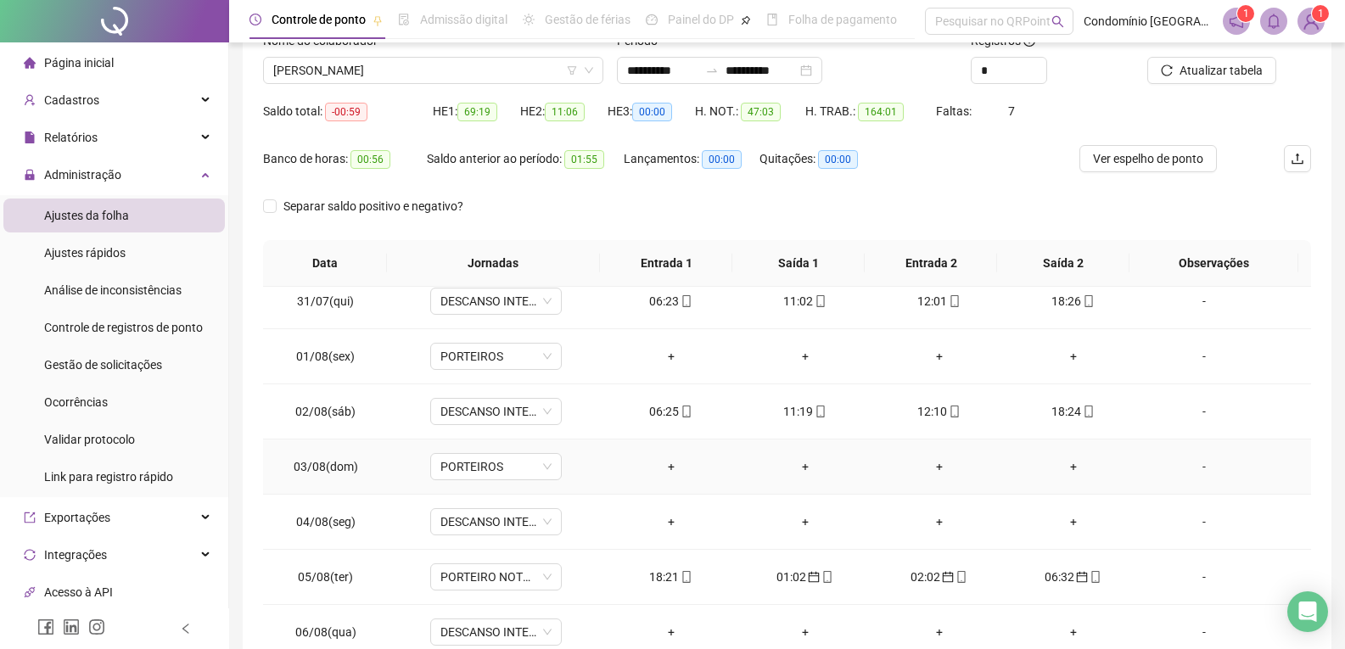
scroll to position [594, 0]
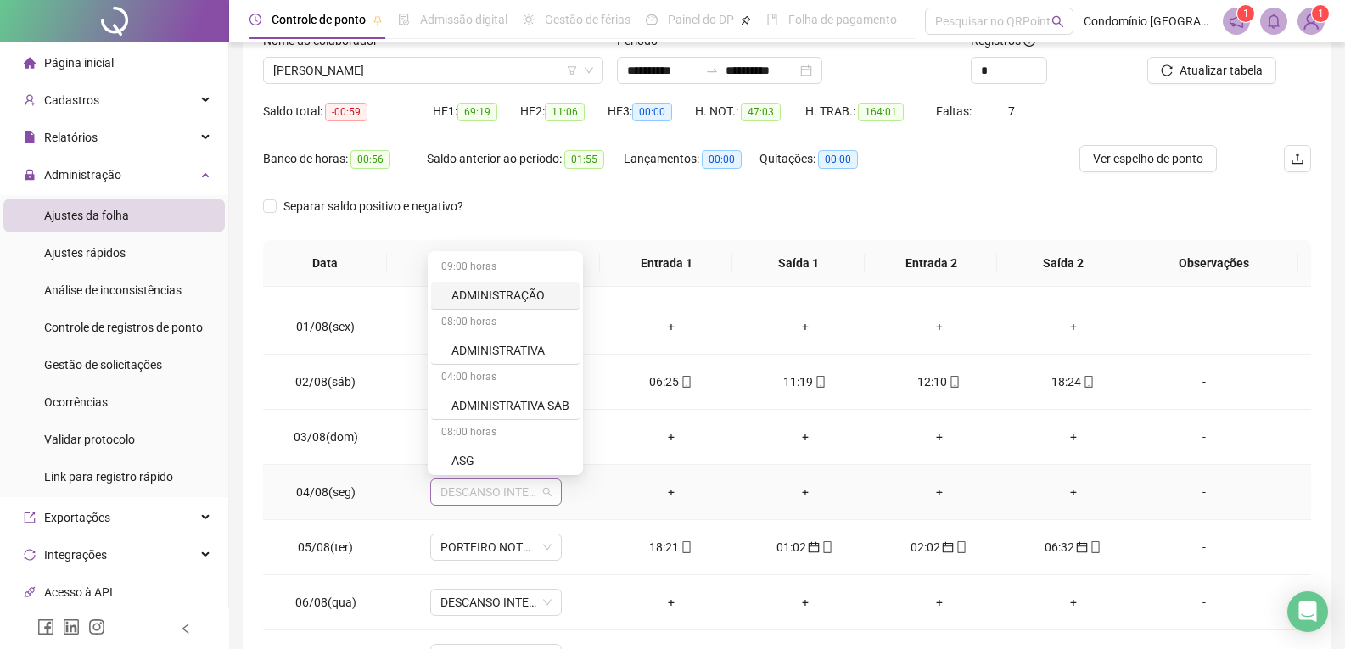
click at [509, 484] on span "DESCANSO INTER-JORNADA" at bounding box center [495, 491] width 111 height 25
click at [1213, 402] on td "-" at bounding box center [1226, 382] width 171 height 55
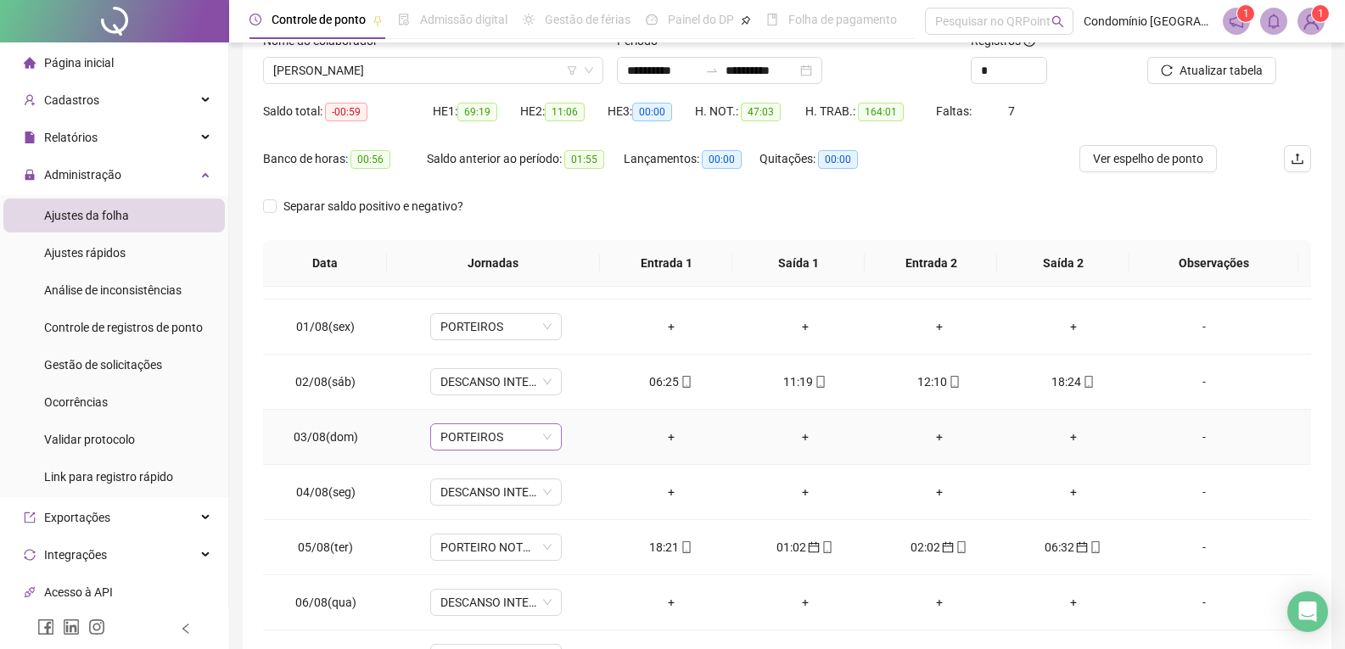
click at [503, 437] on span "PORTEIROS" at bounding box center [495, 436] width 111 height 25
type input "***"
click at [473, 339] on div "Folga" at bounding box center [507, 347] width 112 height 19
click at [583, 392] on button "Sim" at bounding box center [573, 393] width 33 height 20
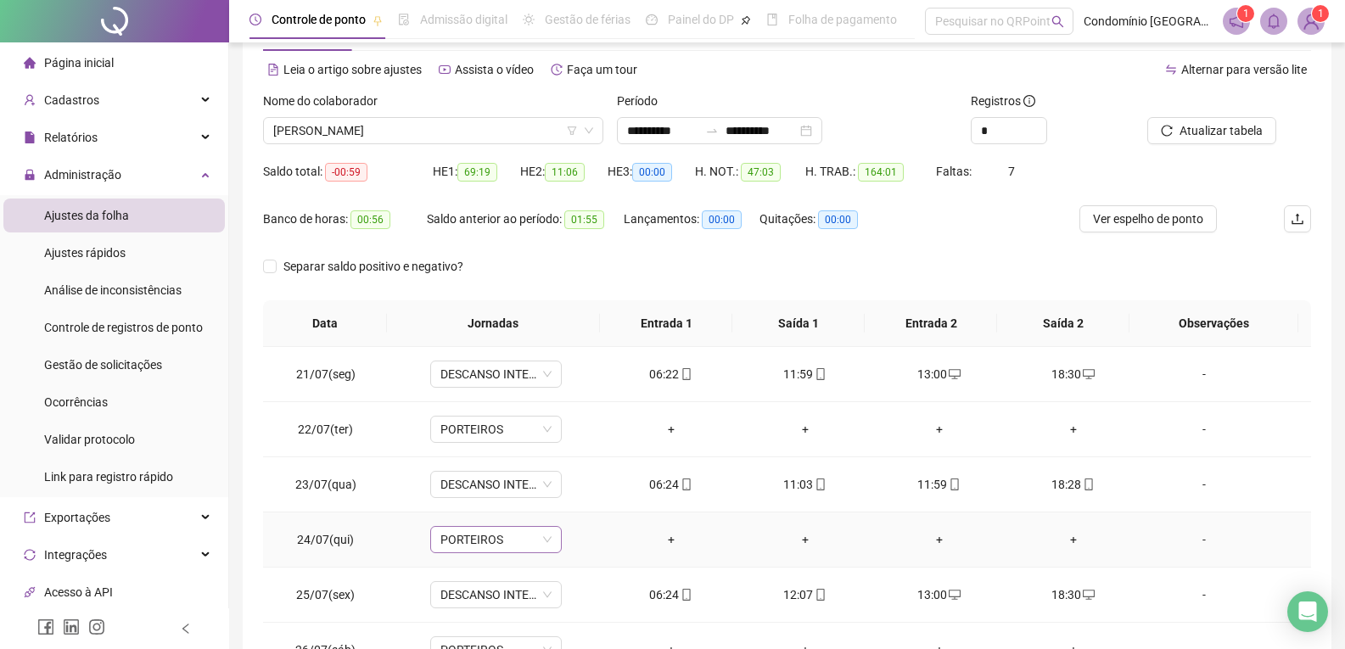
scroll to position [0, 0]
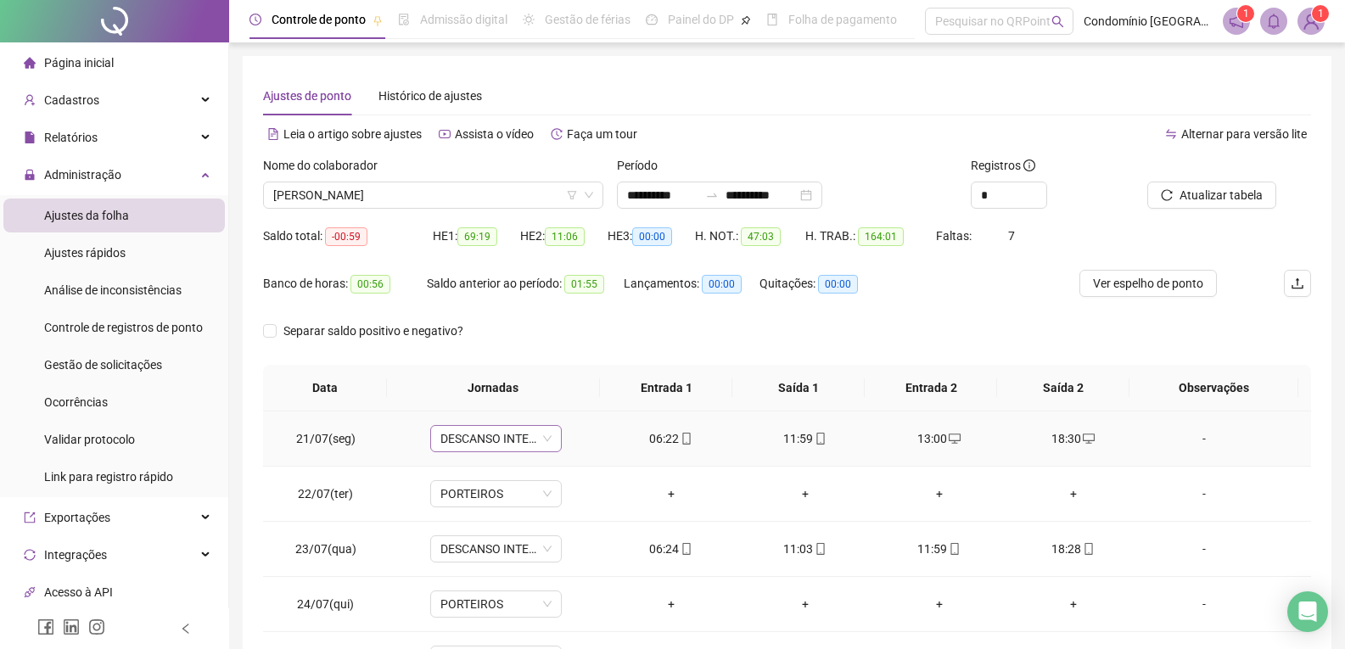
click at [506, 442] on span "DESCANSO INTER-JORNADA" at bounding box center [495, 438] width 111 height 25
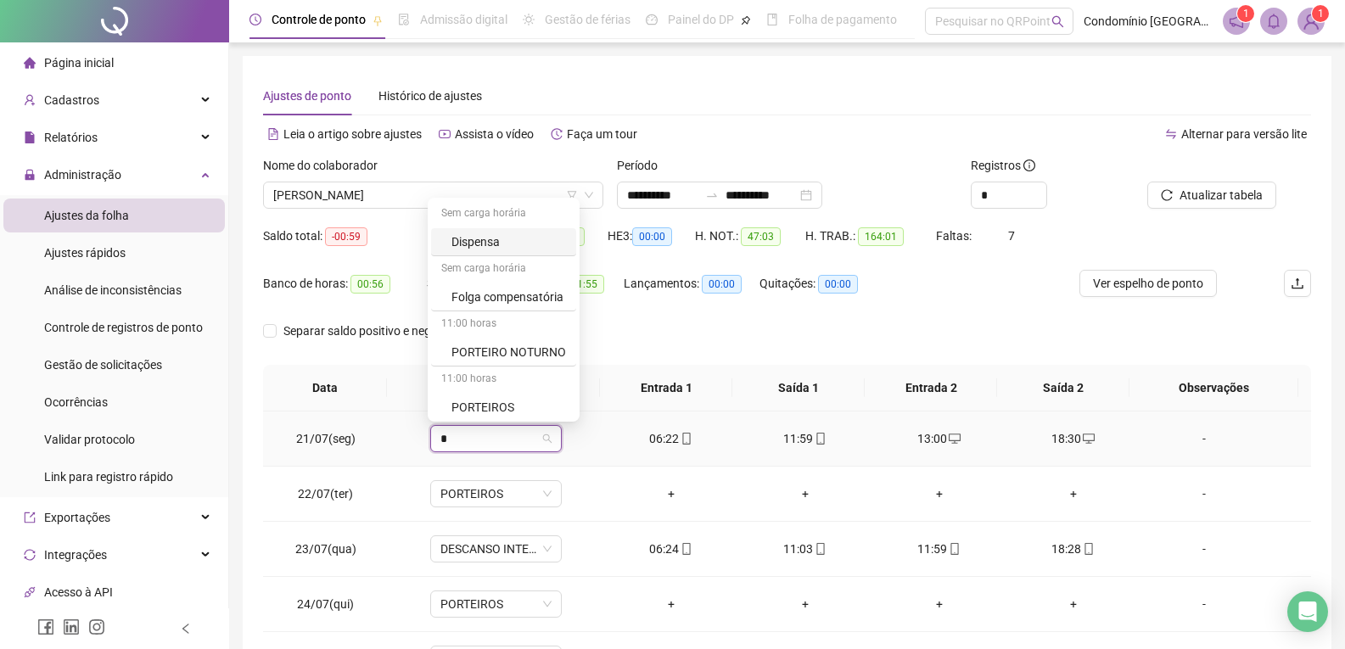
type input "**"
click at [495, 401] on div "PORTEIROS" at bounding box center [508, 404] width 115 height 19
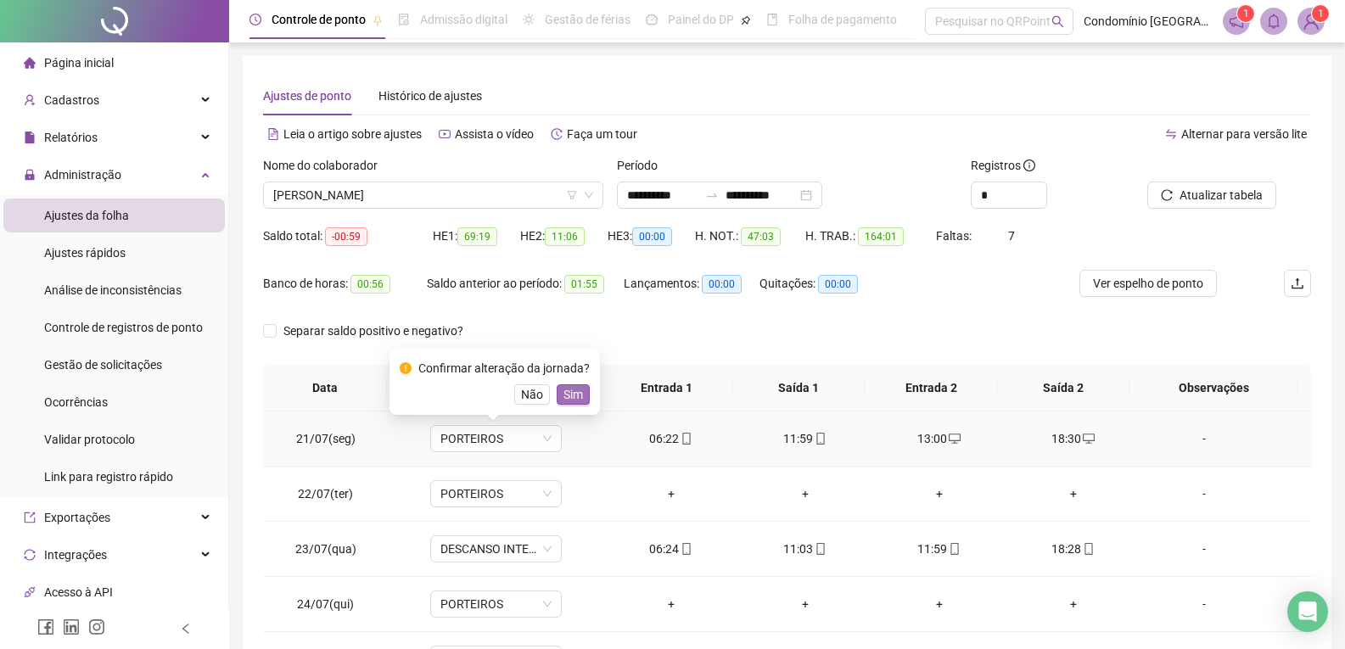
click at [567, 396] on span "Sim" at bounding box center [573, 394] width 20 height 19
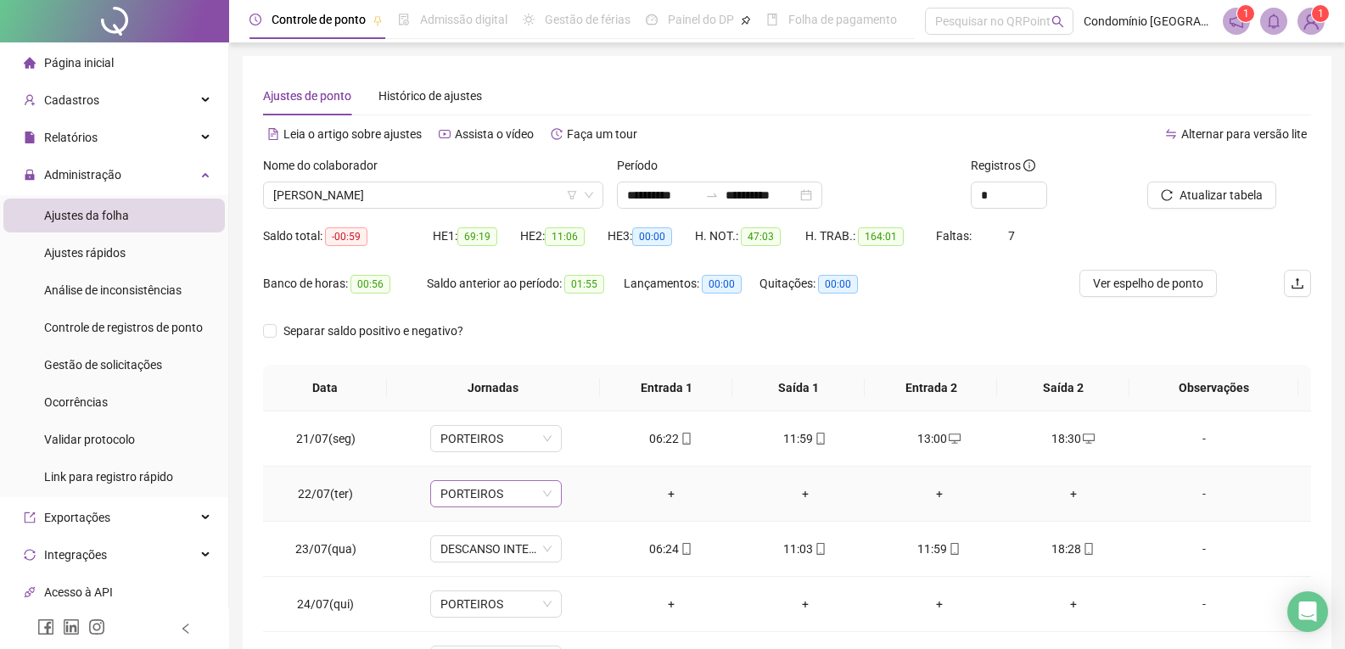
click at [519, 493] on span "PORTEIROS" at bounding box center [495, 493] width 111 height 25
type input "***"
click at [488, 404] on div "Folga" at bounding box center [507, 404] width 112 height 19
click at [569, 446] on span "Sim" at bounding box center [573, 449] width 20 height 19
click at [501, 550] on span "DESCANSO INTER-JORNADA" at bounding box center [495, 548] width 111 height 25
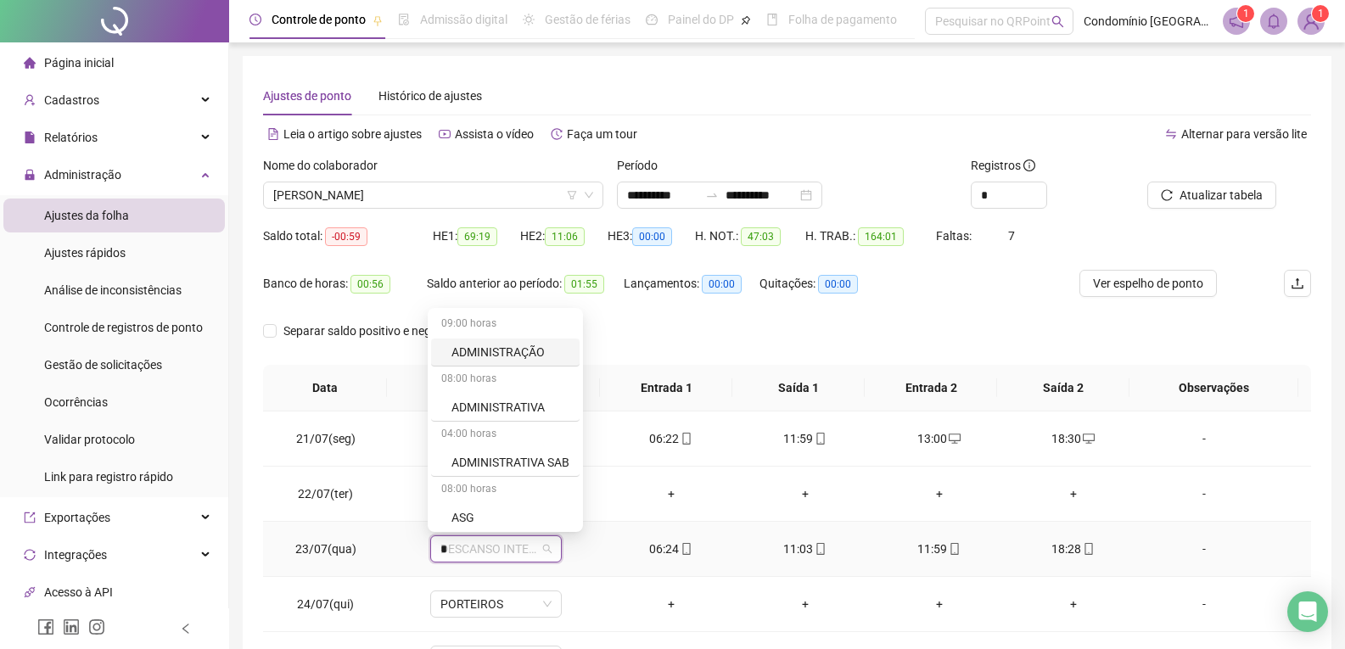
type input "**"
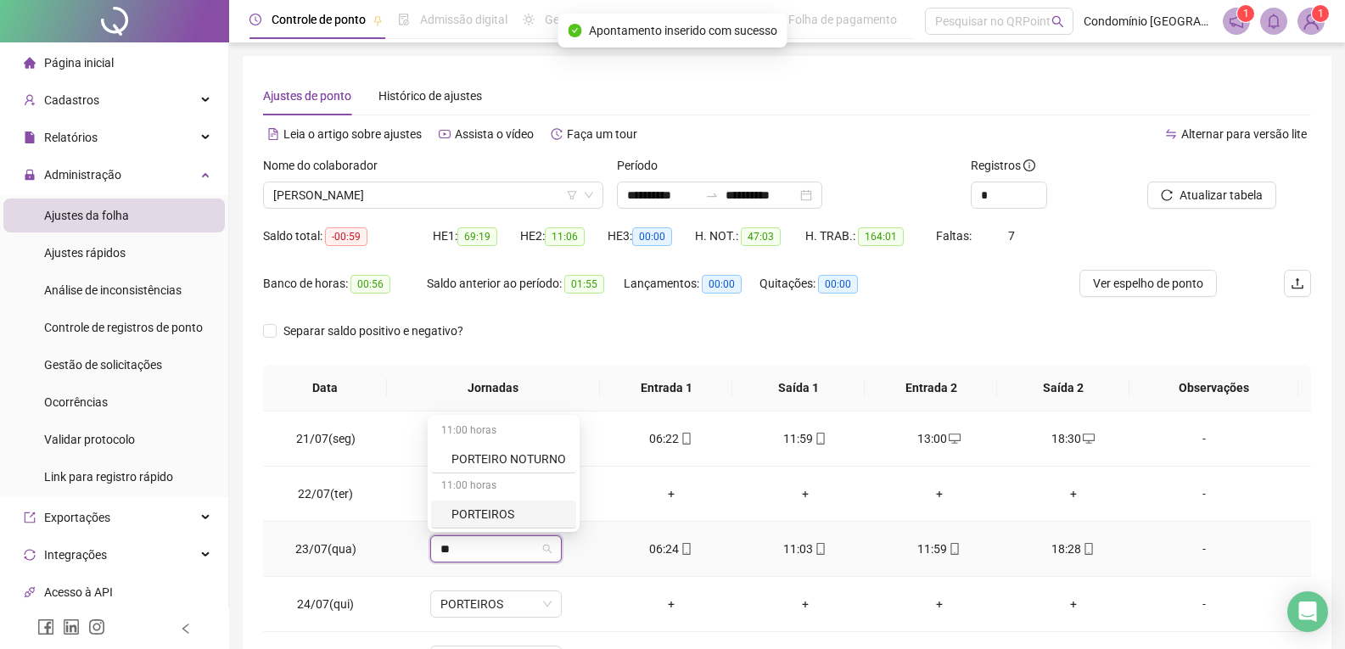
click at [507, 508] on div "PORTEIROS" at bounding box center [508, 514] width 115 height 19
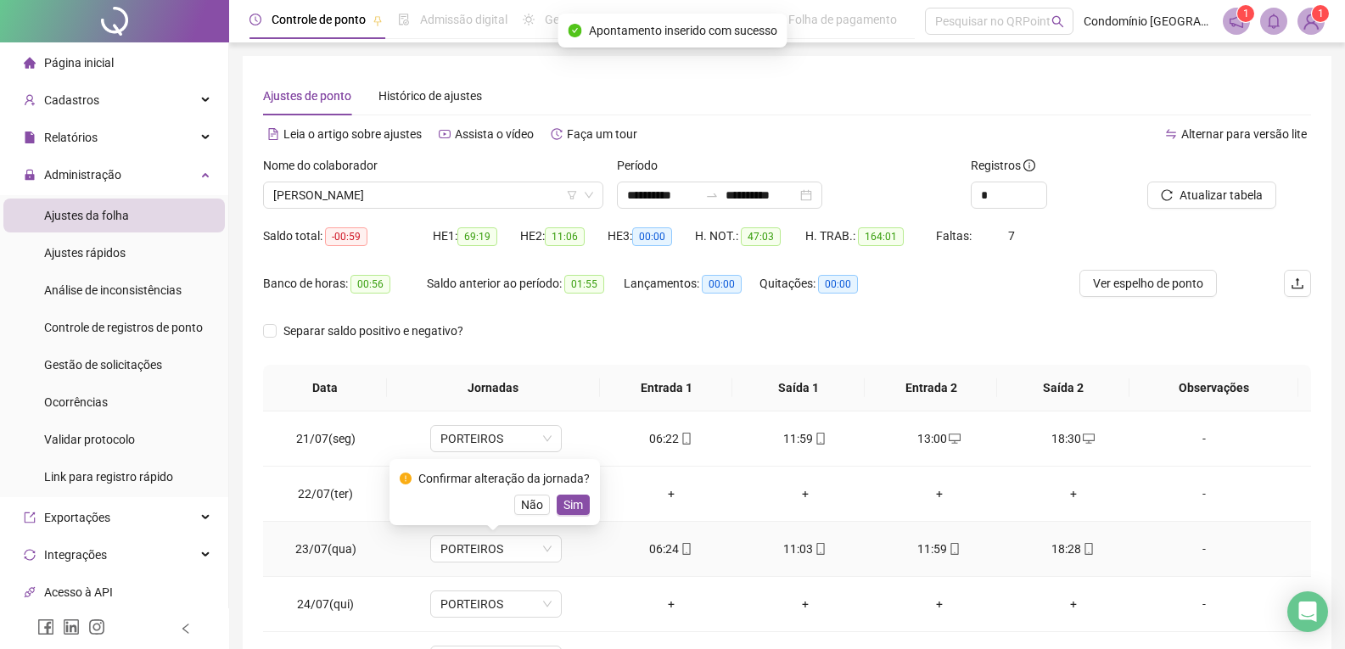
click at [563, 492] on div "Confirmar alteração da jornada? Não Sim" at bounding box center [495, 492] width 190 height 46
click at [565, 504] on span "Sim" at bounding box center [573, 505] width 20 height 19
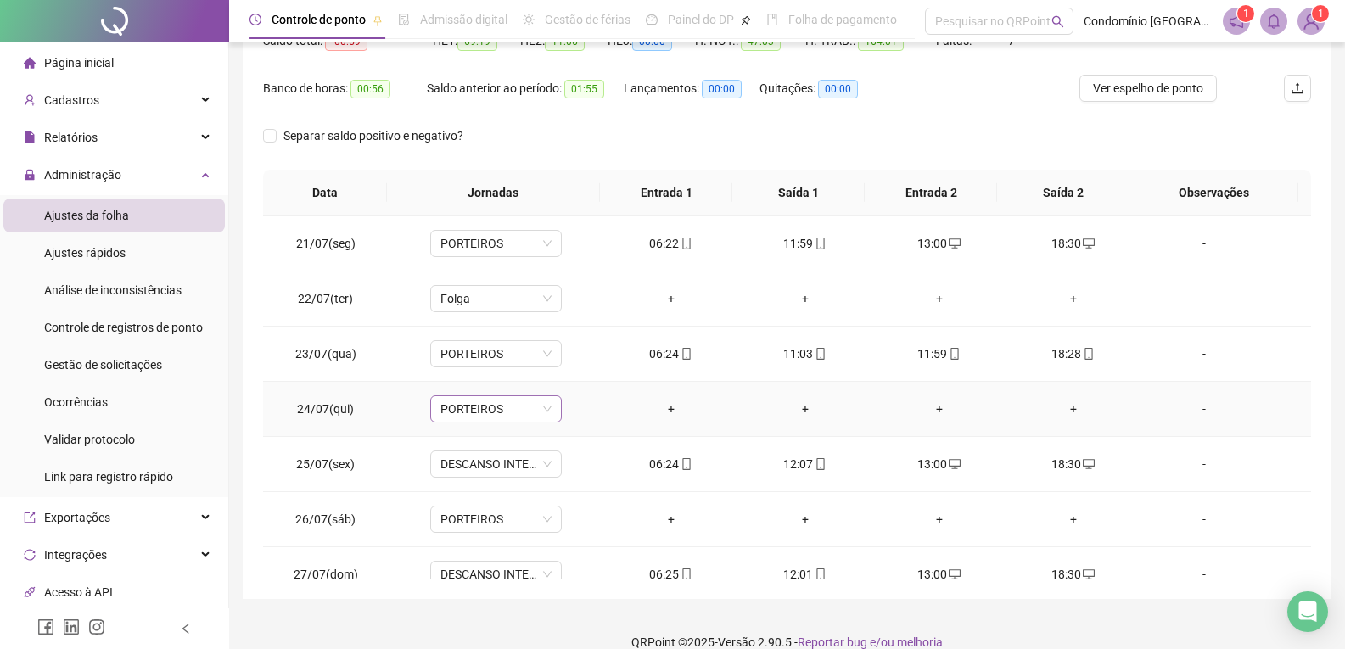
click at [496, 413] on span "PORTEIROS" at bounding box center [495, 408] width 111 height 25
type input "***"
click at [479, 318] on div "Folga" at bounding box center [507, 319] width 112 height 19
click at [574, 358] on span "Sim" at bounding box center [573, 365] width 20 height 19
click at [507, 472] on span "DESCANSO INTER-JORNADA" at bounding box center [495, 463] width 111 height 25
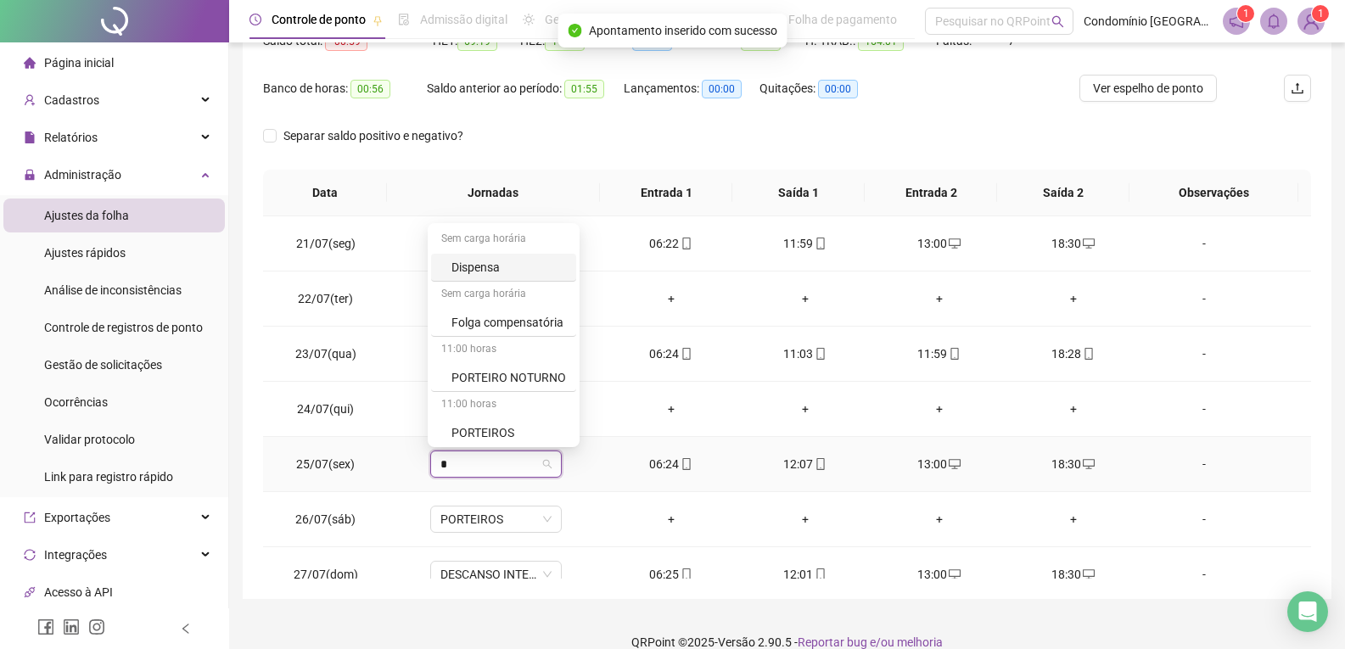
type input "**"
click at [495, 435] on div "PORTEIROS" at bounding box center [508, 429] width 115 height 19
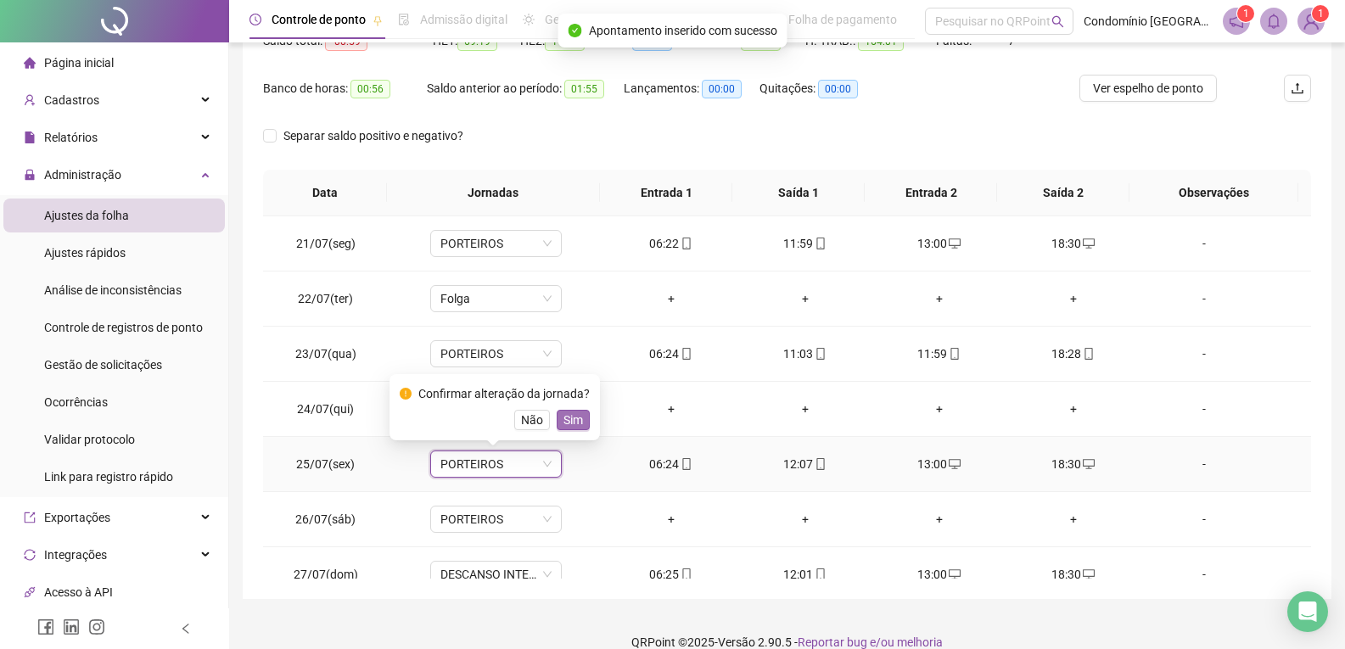
click at [576, 422] on span "Sim" at bounding box center [573, 420] width 20 height 19
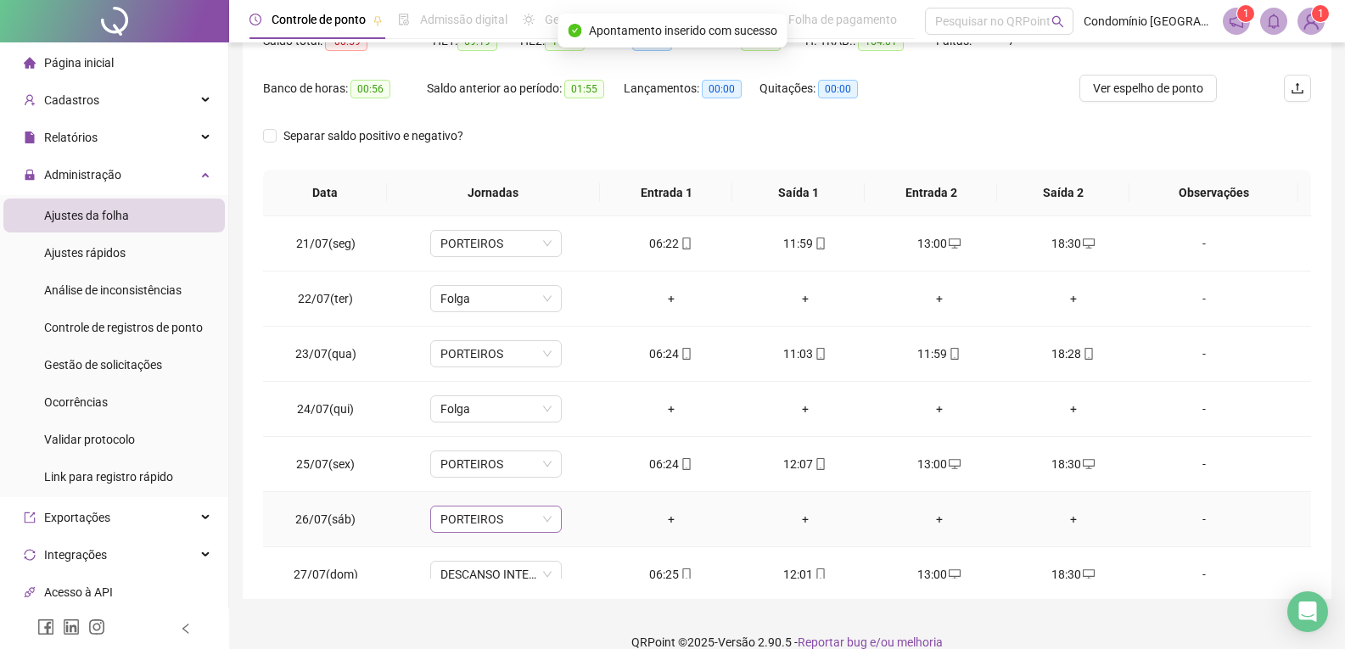
click at [499, 519] on span "PORTEIROS" at bounding box center [495, 519] width 111 height 25
type input "***"
click at [495, 432] on div "Folga" at bounding box center [507, 429] width 112 height 19
click at [579, 469] on span "Sim" at bounding box center [573, 475] width 20 height 19
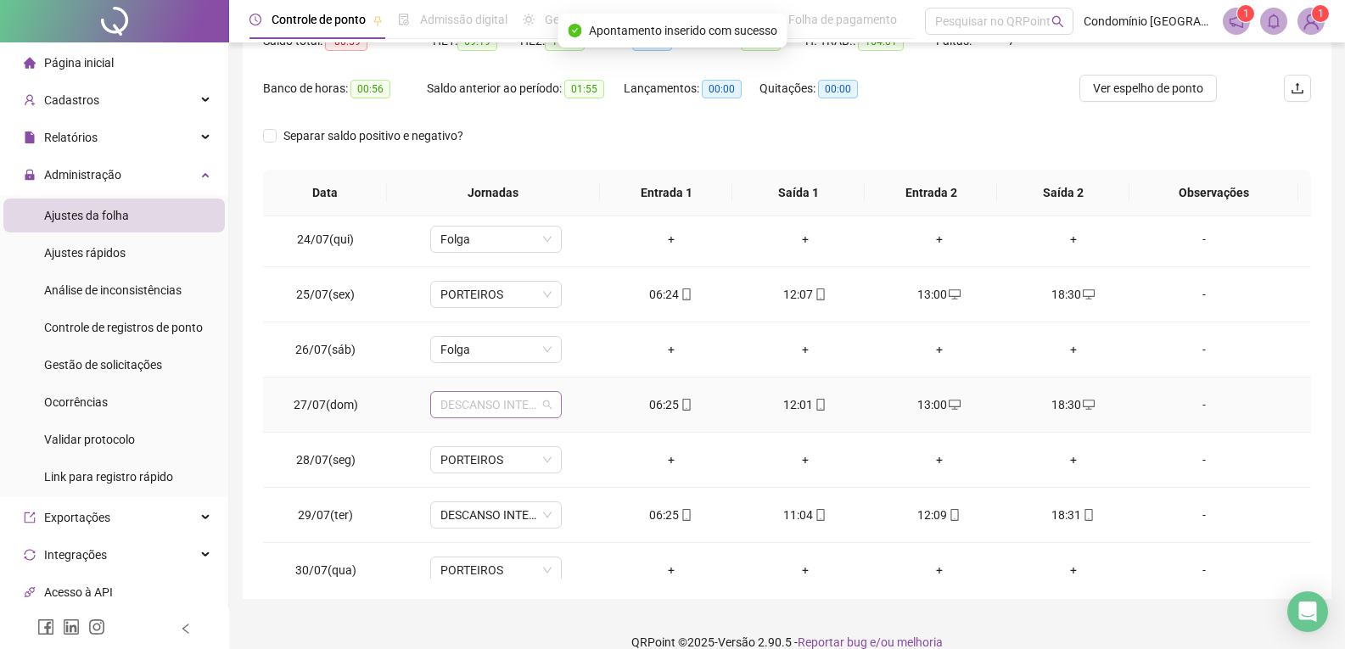
click at [493, 406] on span "DESCANSO INTER-JORNADA" at bounding box center [495, 404] width 111 height 25
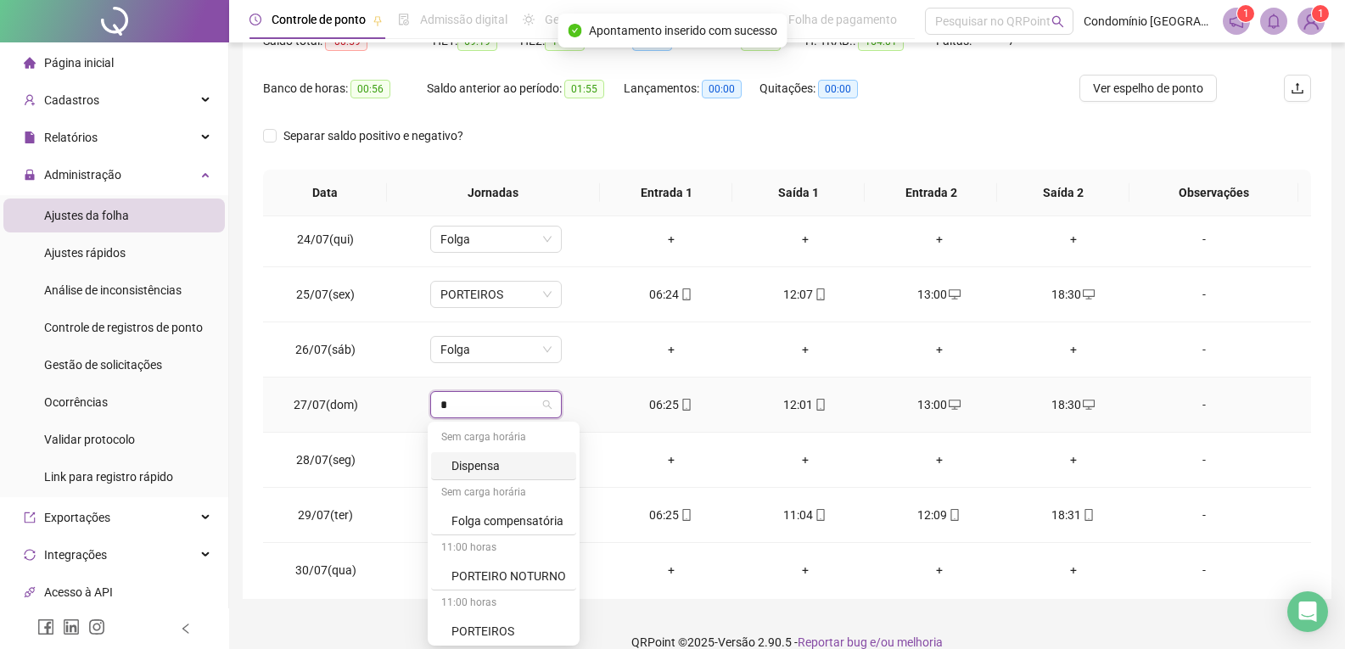
type input "**"
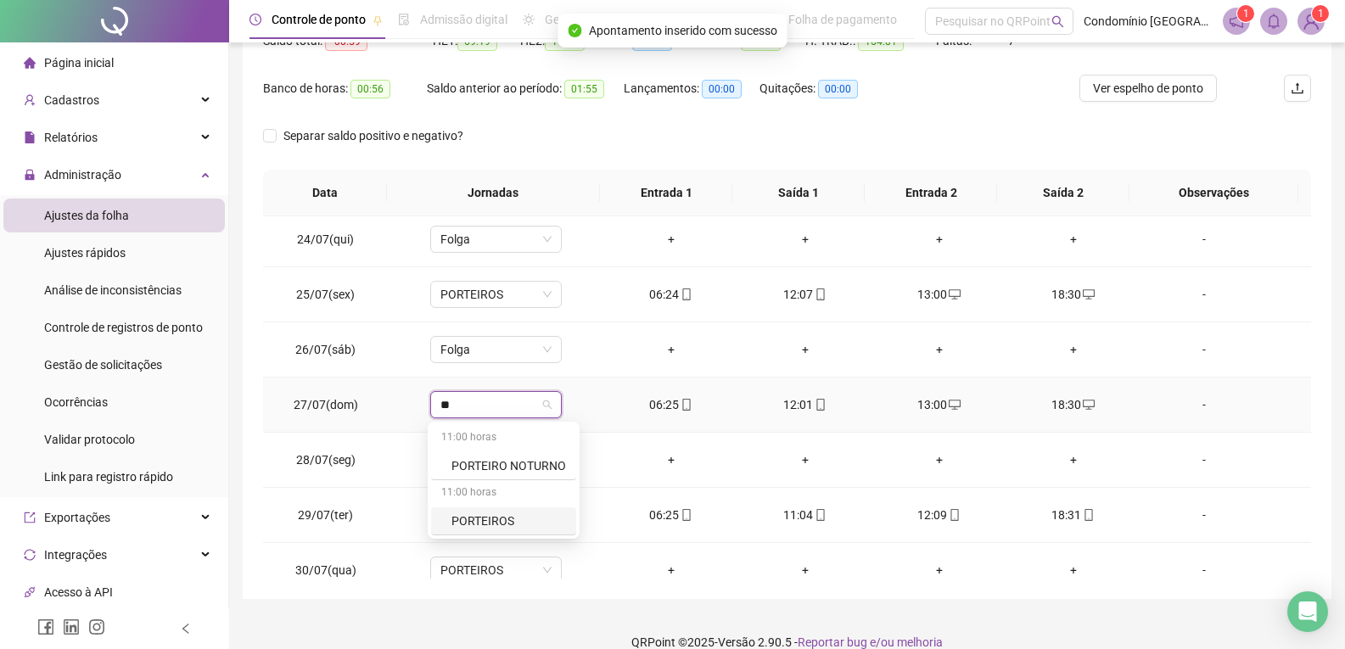
click at [493, 517] on div "PORTEIROS" at bounding box center [508, 521] width 115 height 19
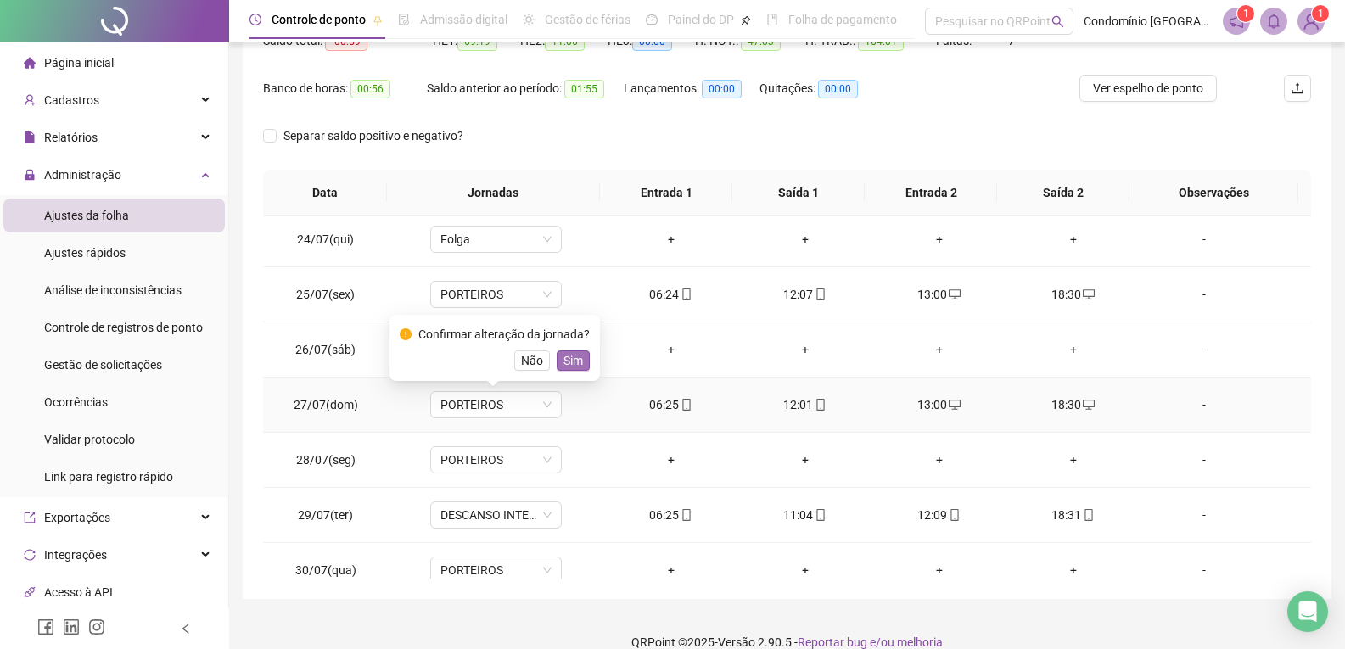
click at [568, 362] on span "Sim" at bounding box center [573, 360] width 20 height 19
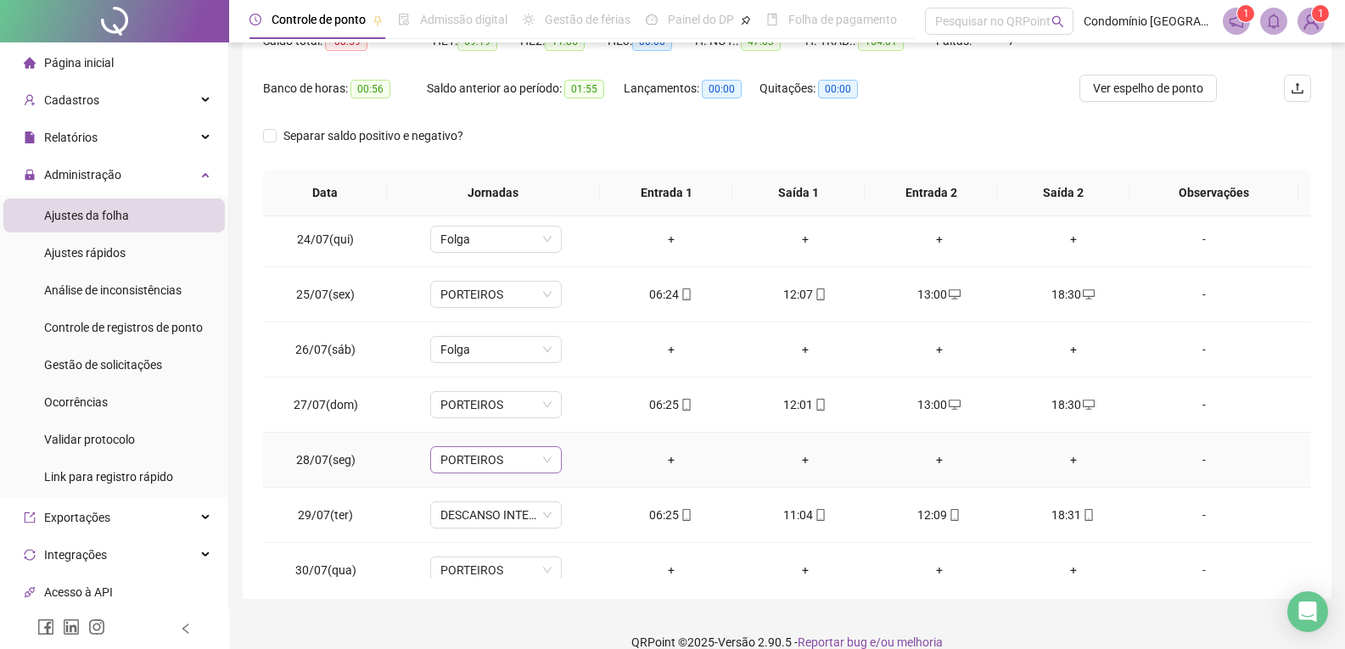
click at [498, 461] on span "PORTEIROS" at bounding box center [495, 459] width 111 height 25
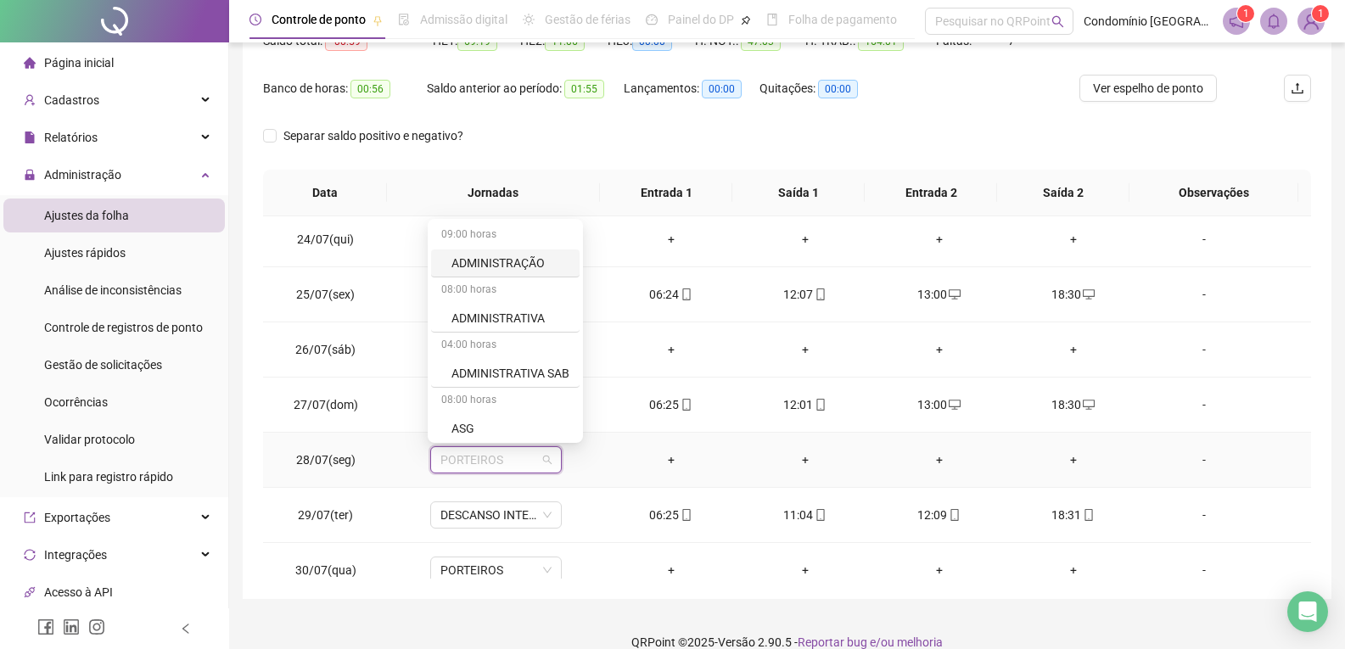
type input "*"
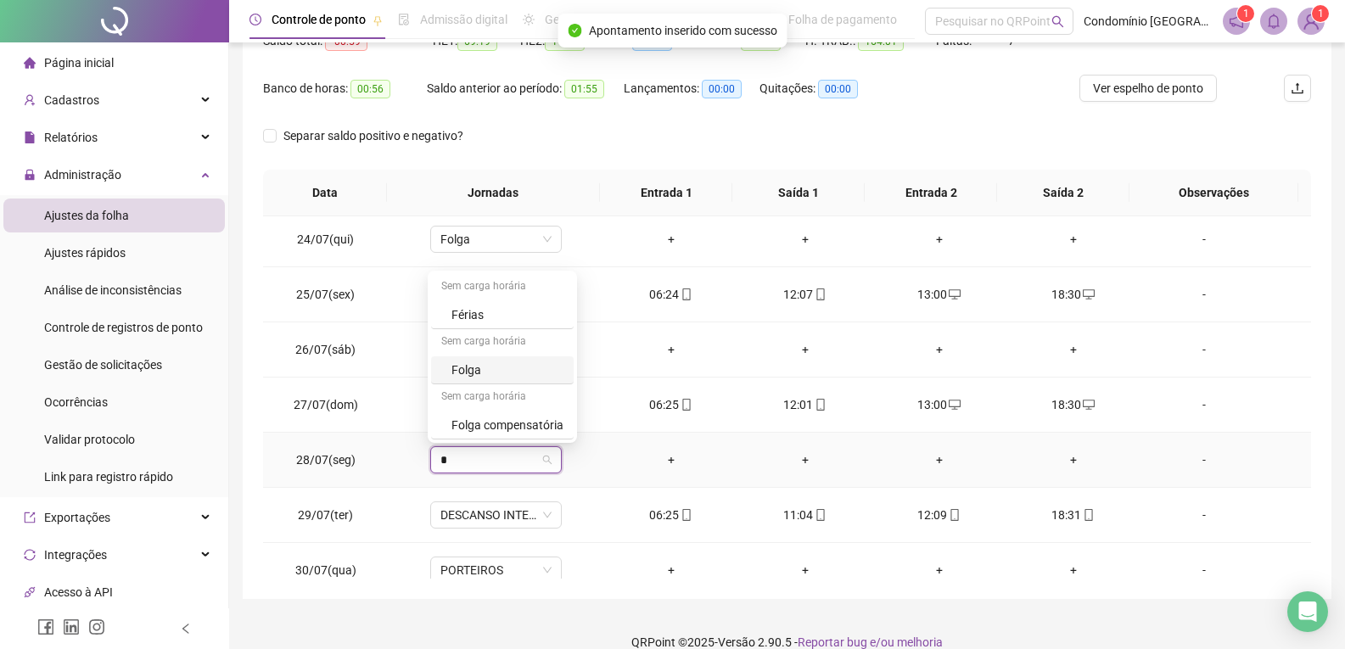
click at [477, 371] on div "Folga" at bounding box center [507, 370] width 112 height 19
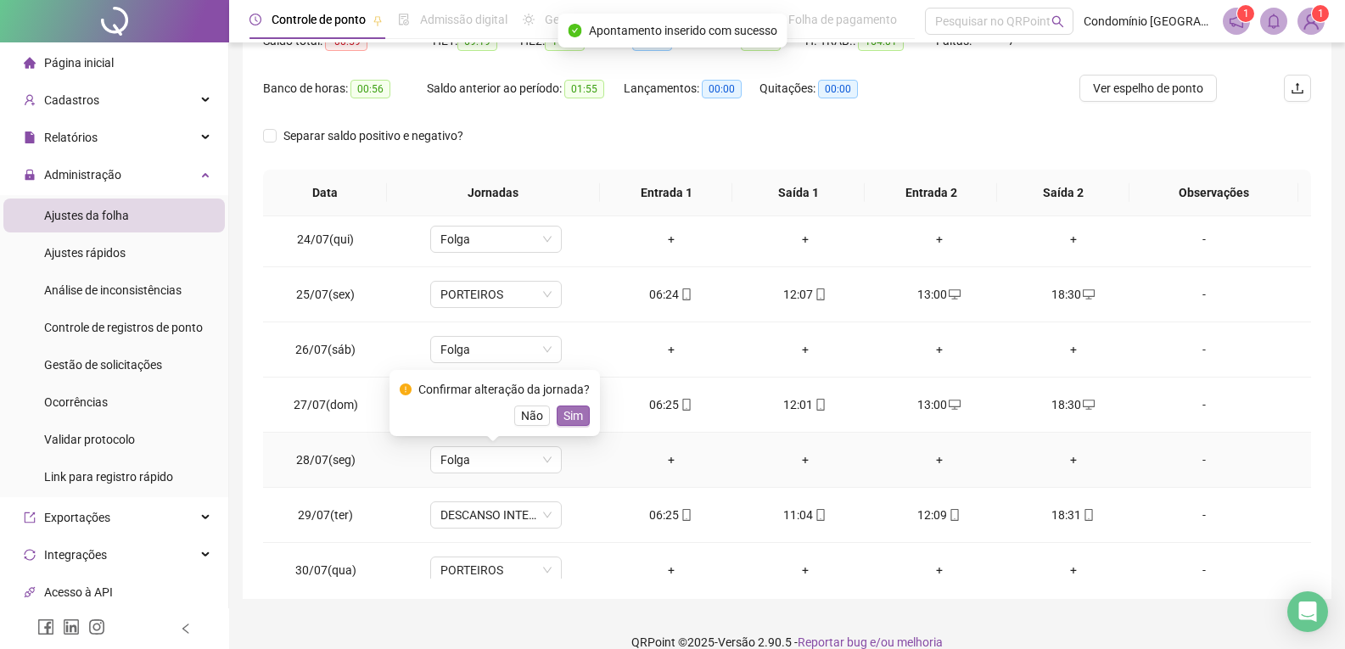
click at [580, 414] on button "Sim" at bounding box center [573, 416] width 33 height 20
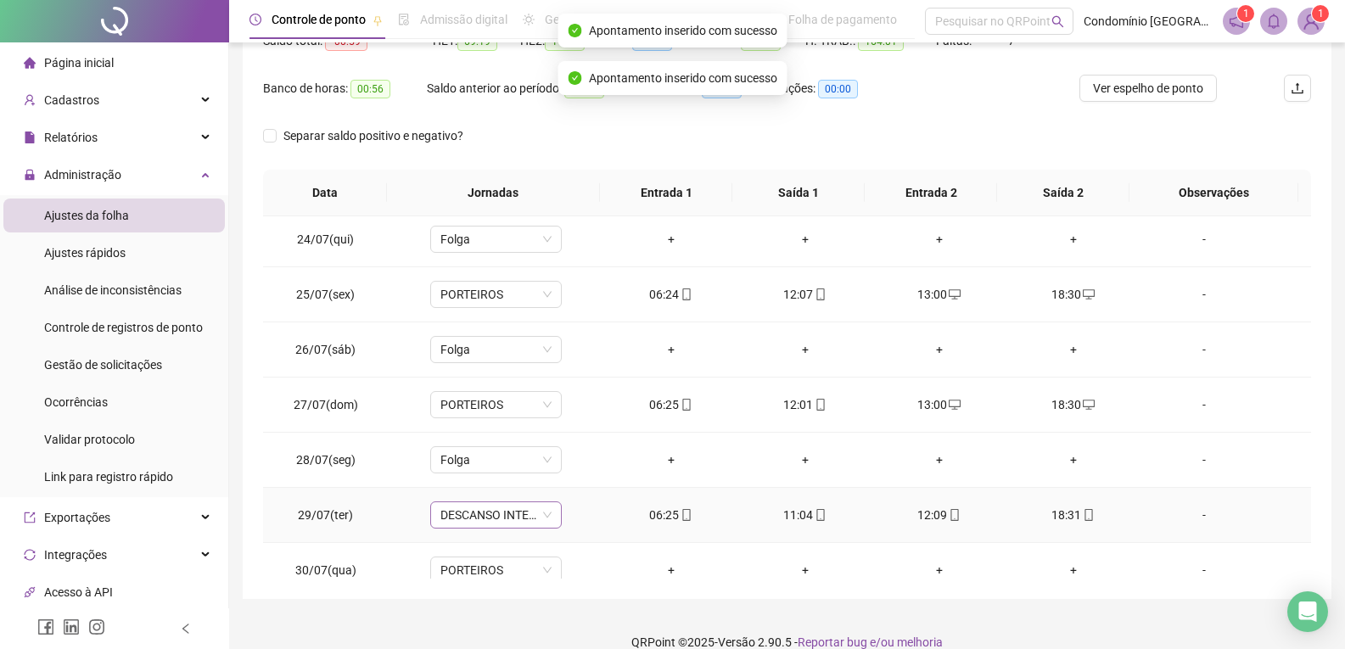
click at [512, 516] on span "DESCANSO INTER-JORNADA" at bounding box center [495, 514] width 111 height 25
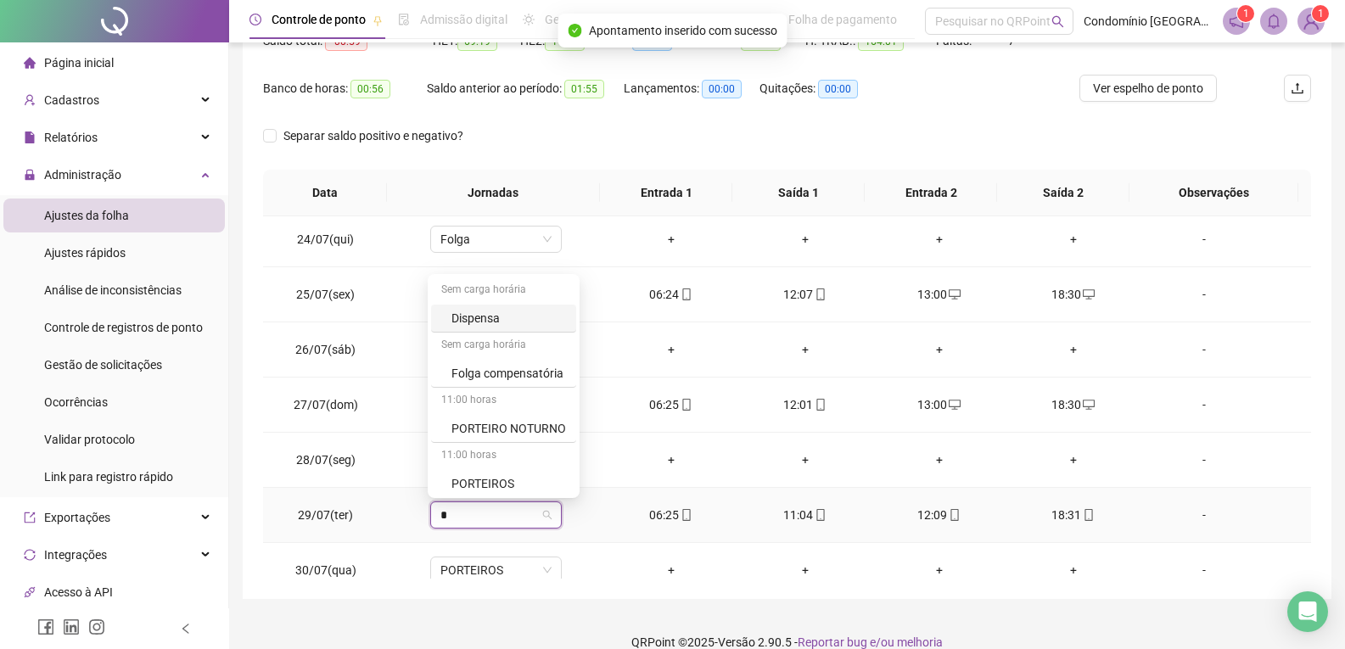
type input "**"
click at [505, 483] on div "PORTEIROS" at bounding box center [508, 480] width 115 height 19
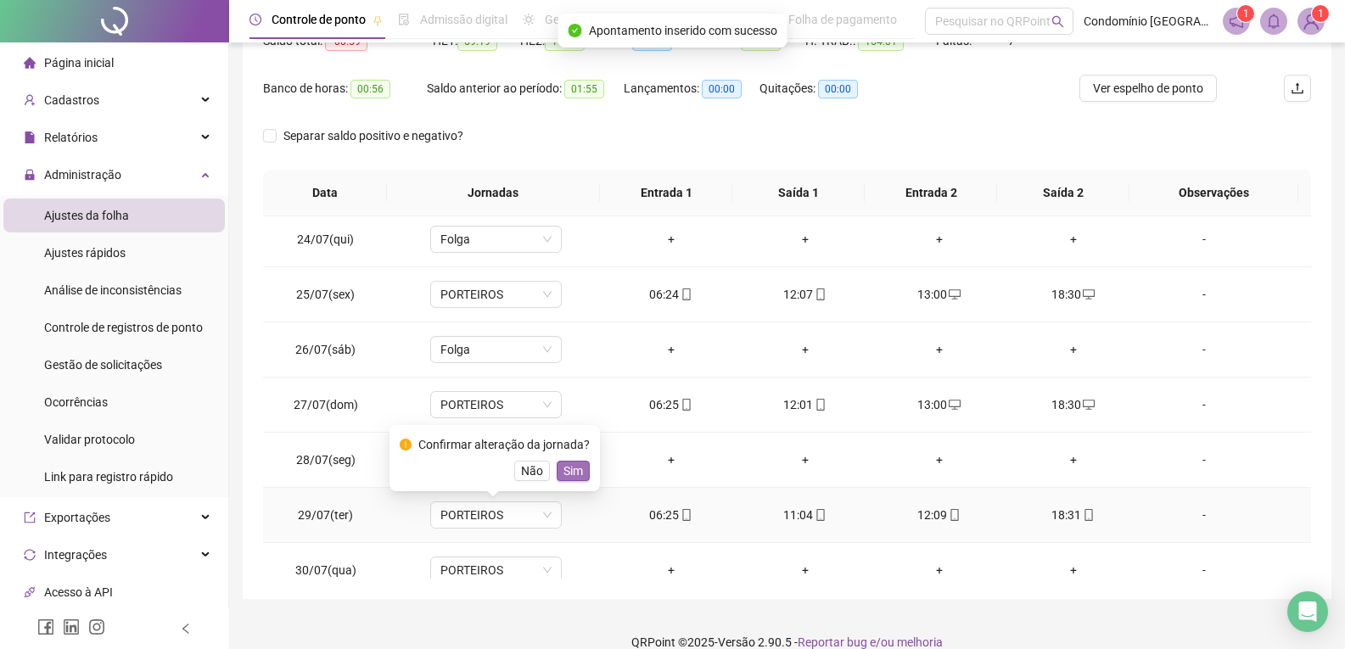
click at [575, 477] on span "Sim" at bounding box center [573, 471] width 20 height 19
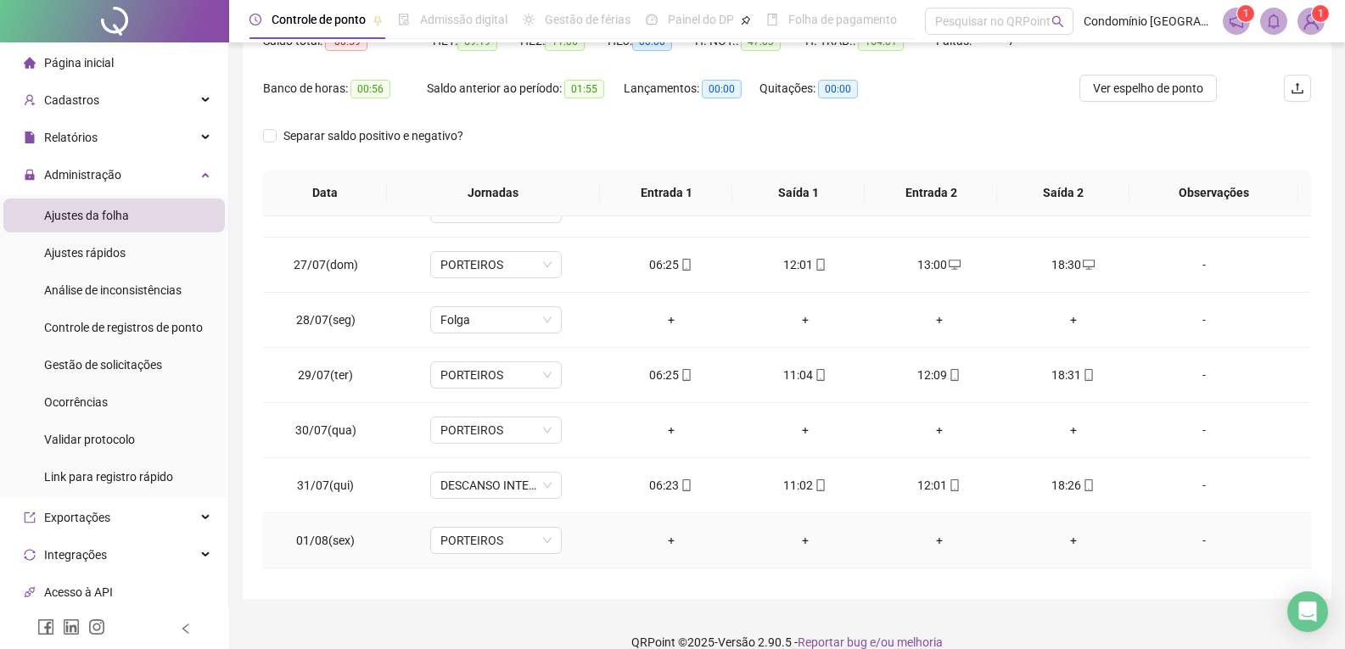
scroll to position [339, 0]
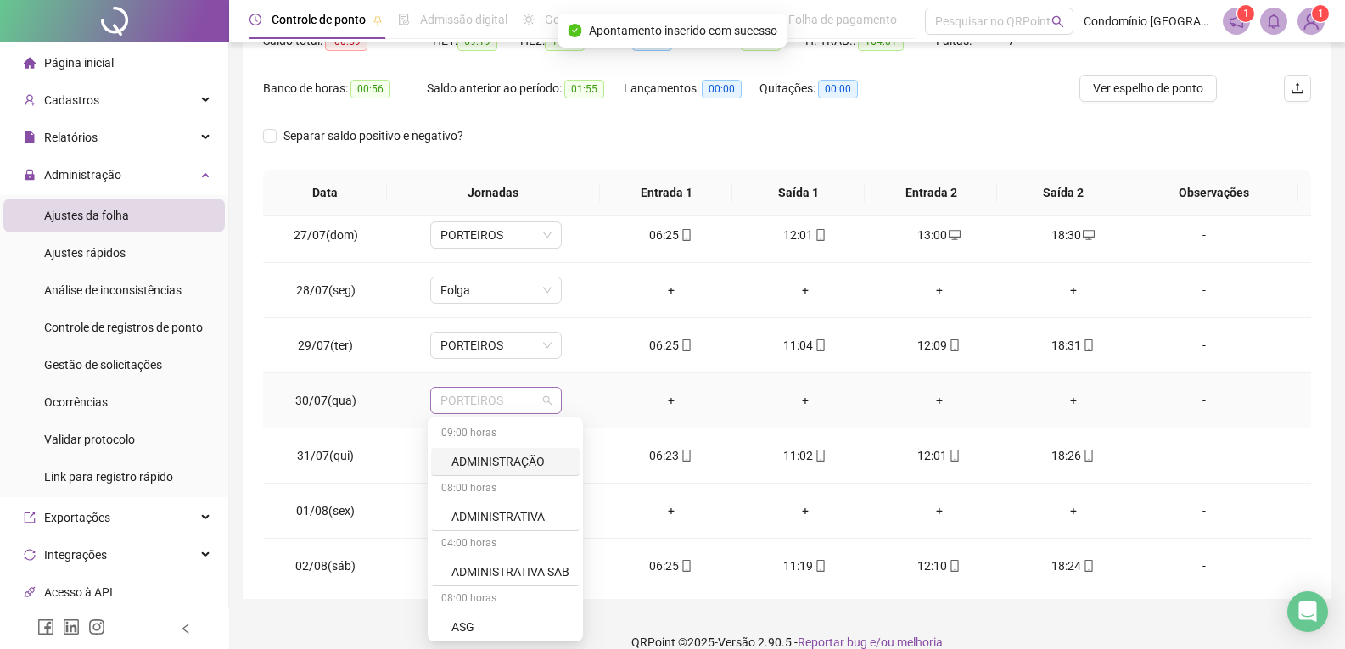
click at [492, 393] on span "PORTEIROS" at bounding box center [495, 400] width 111 height 25
type input "***"
click at [492, 460] on div "Folga" at bounding box center [507, 461] width 112 height 19
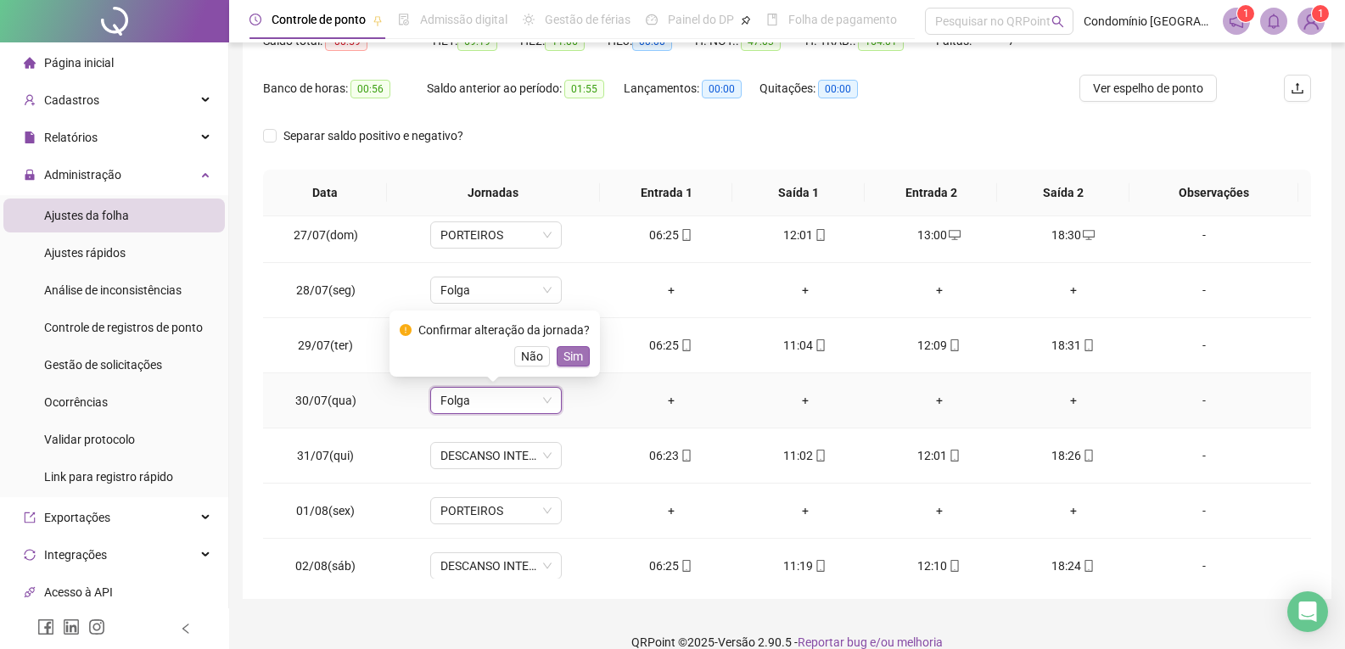
click at [576, 357] on span "Sim" at bounding box center [573, 356] width 20 height 19
click at [521, 459] on span "DESCANSO INTER-JORNADA" at bounding box center [495, 455] width 111 height 25
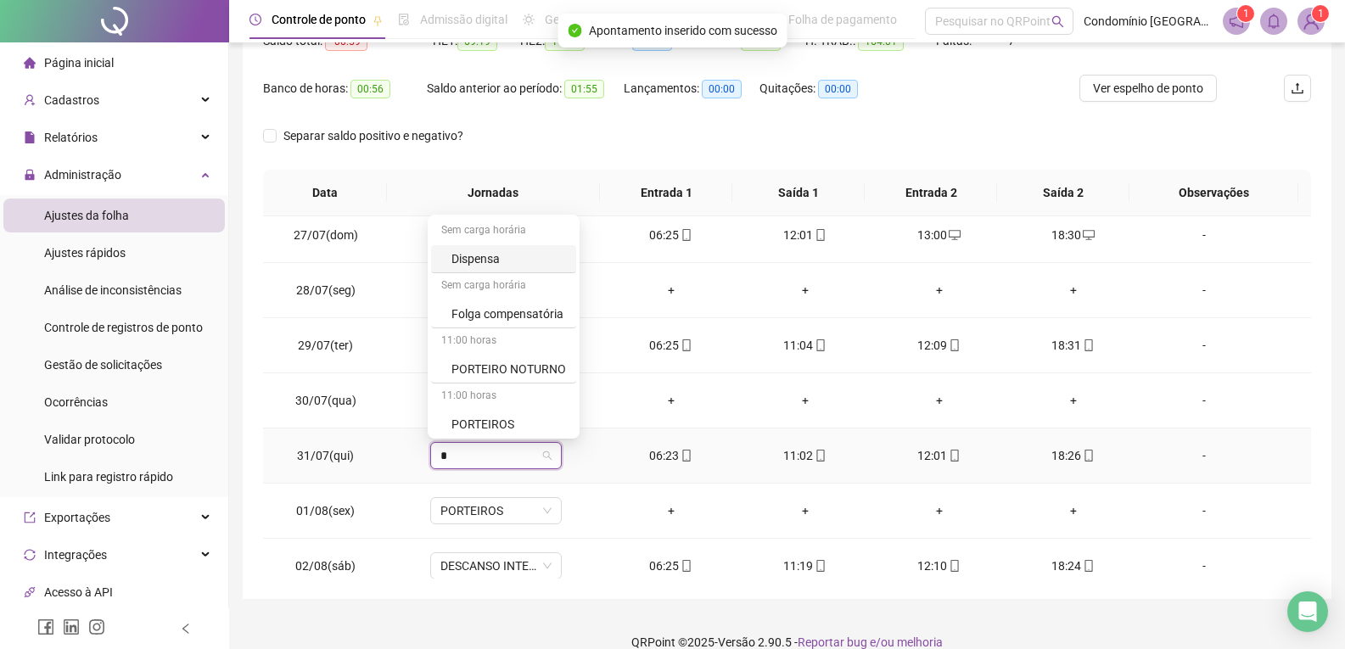
type input "**"
click at [505, 414] on div "PORTEIROS" at bounding box center [508, 421] width 115 height 19
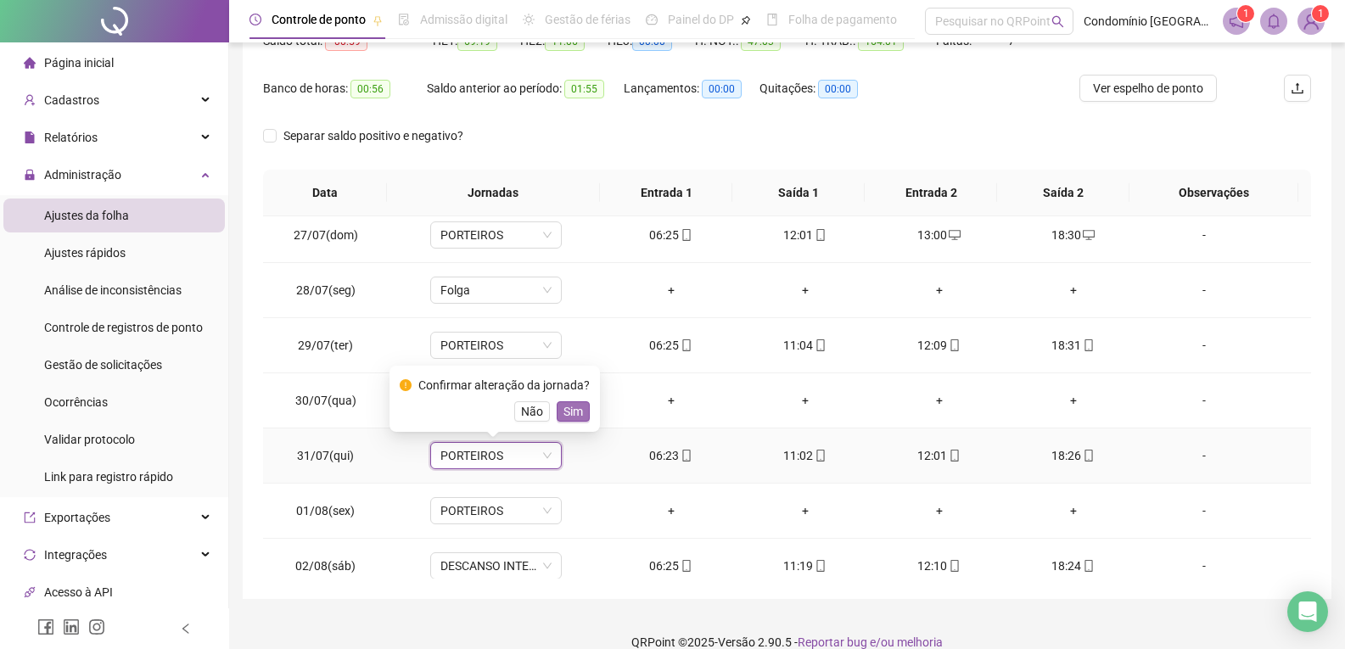
click at [563, 416] on span "Sim" at bounding box center [573, 411] width 20 height 19
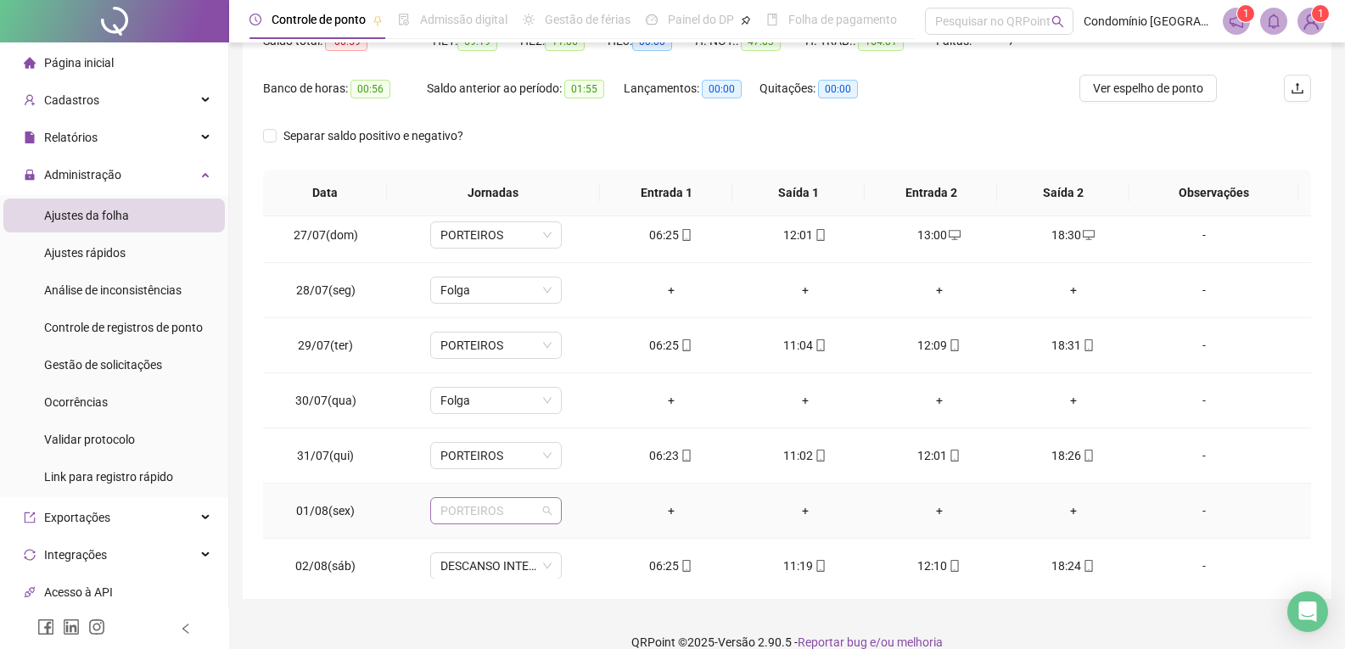
click at [502, 509] on span "PORTEIROS" at bounding box center [495, 510] width 111 height 25
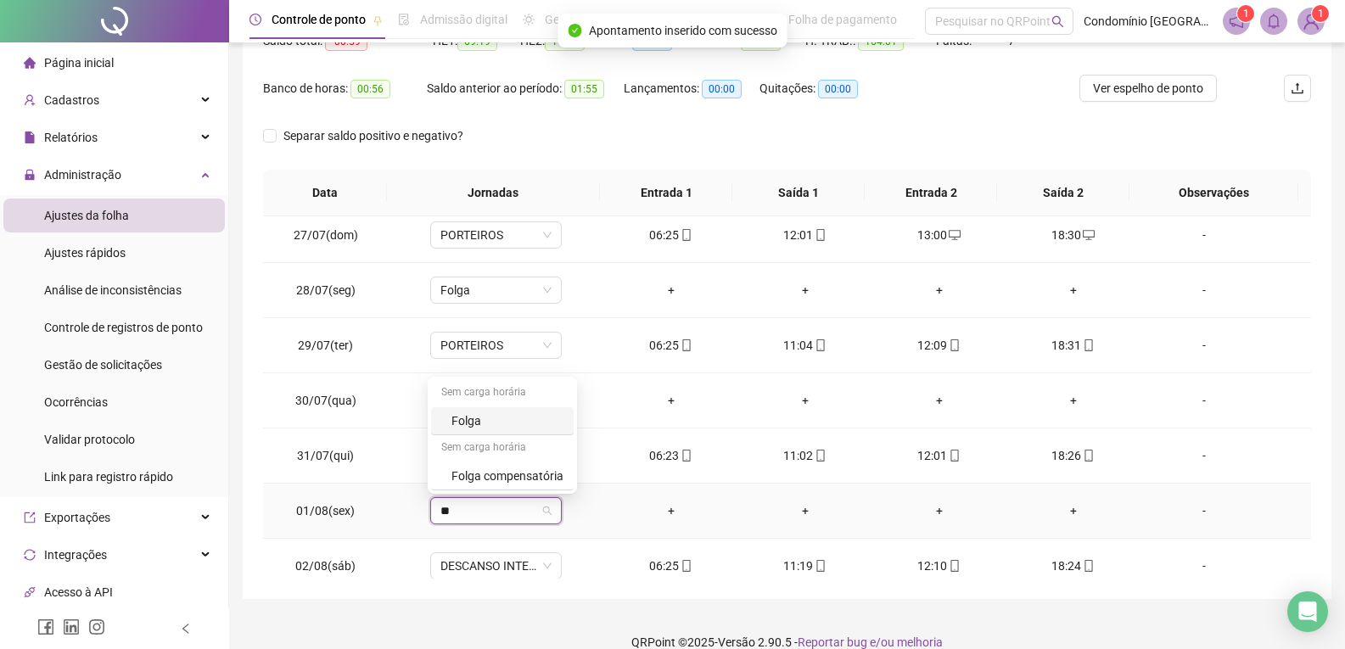
type input "***"
click at [485, 412] on div "Folga" at bounding box center [502, 421] width 143 height 28
drag, startPoint x: 578, startPoint y: 478, endPoint x: 513, endPoint y: 538, distance: 88.9
click at [577, 478] on div "Confirmar alteração da jornada? Não Sim" at bounding box center [495, 454] width 210 height 66
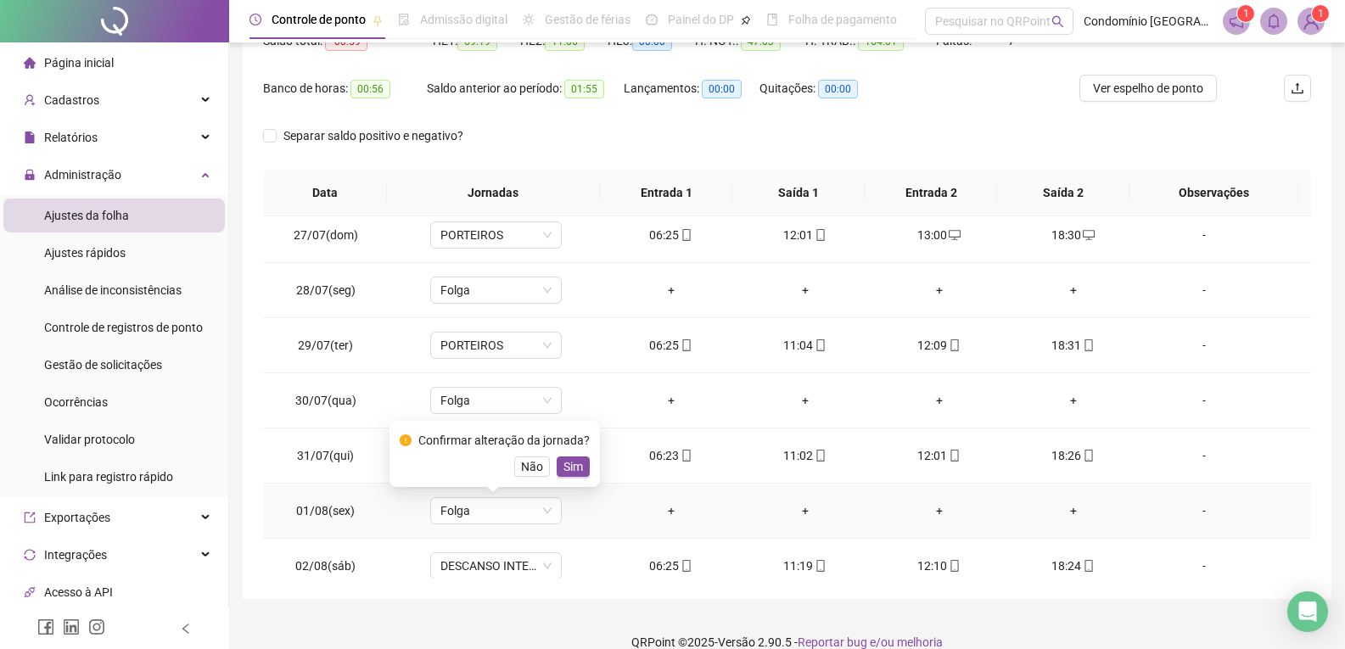
drag, startPoint x: 569, startPoint y: 467, endPoint x: 519, endPoint y: 528, distance: 79.0
click at [568, 468] on span "Sim" at bounding box center [573, 466] width 20 height 19
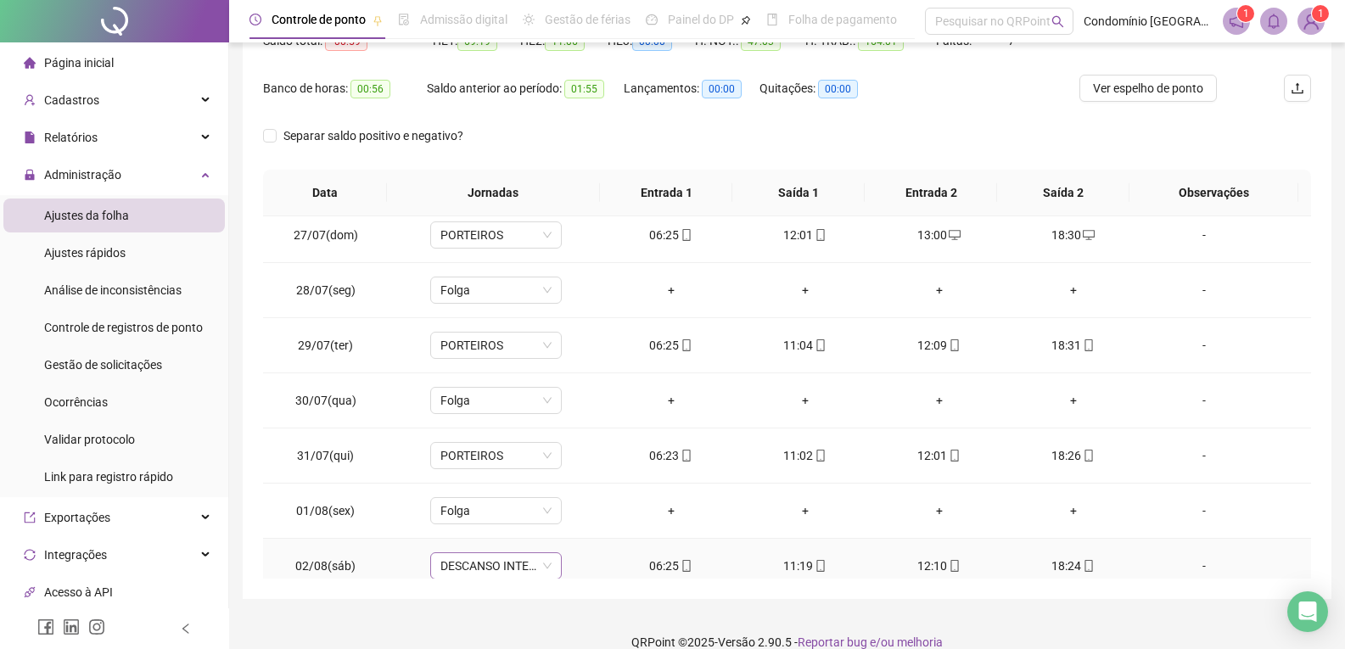
click at [499, 567] on span "DESCANSO INTER-JORNADA" at bounding box center [495, 565] width 111 height 25
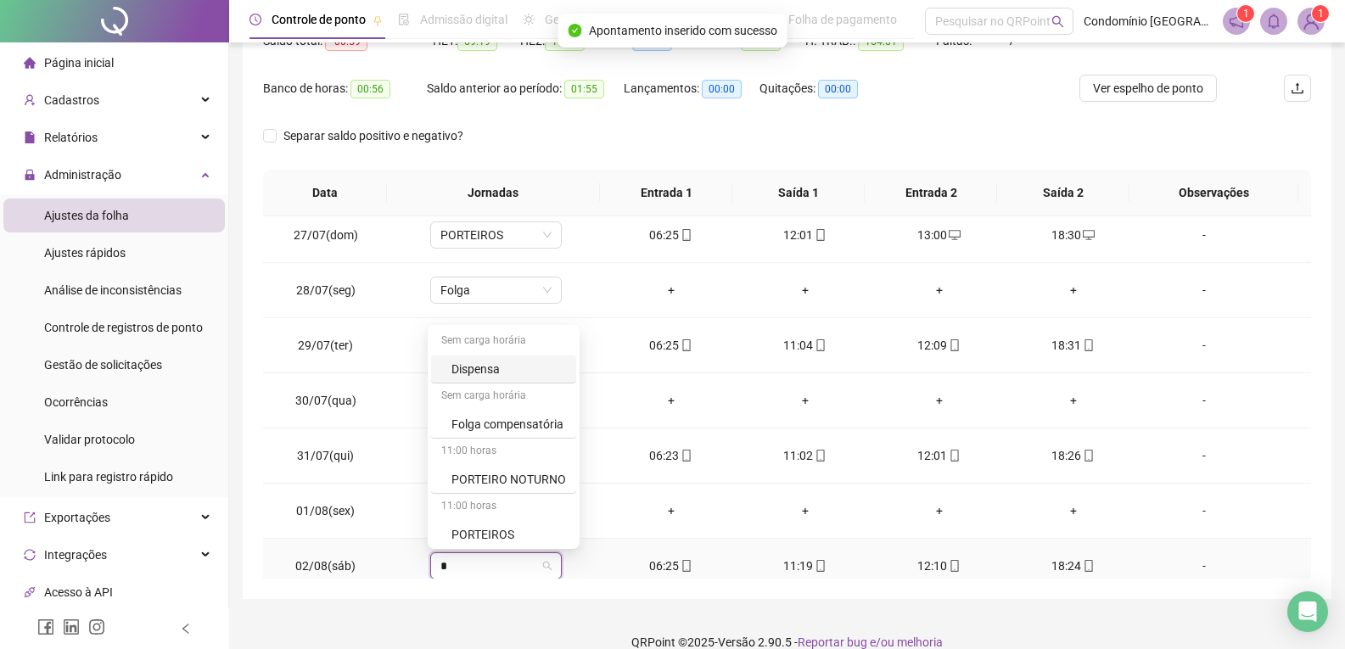
type input "**"
click at [511, 520] on div "PORTEIROS" at bounding box center [503, 532] width 145 height 28
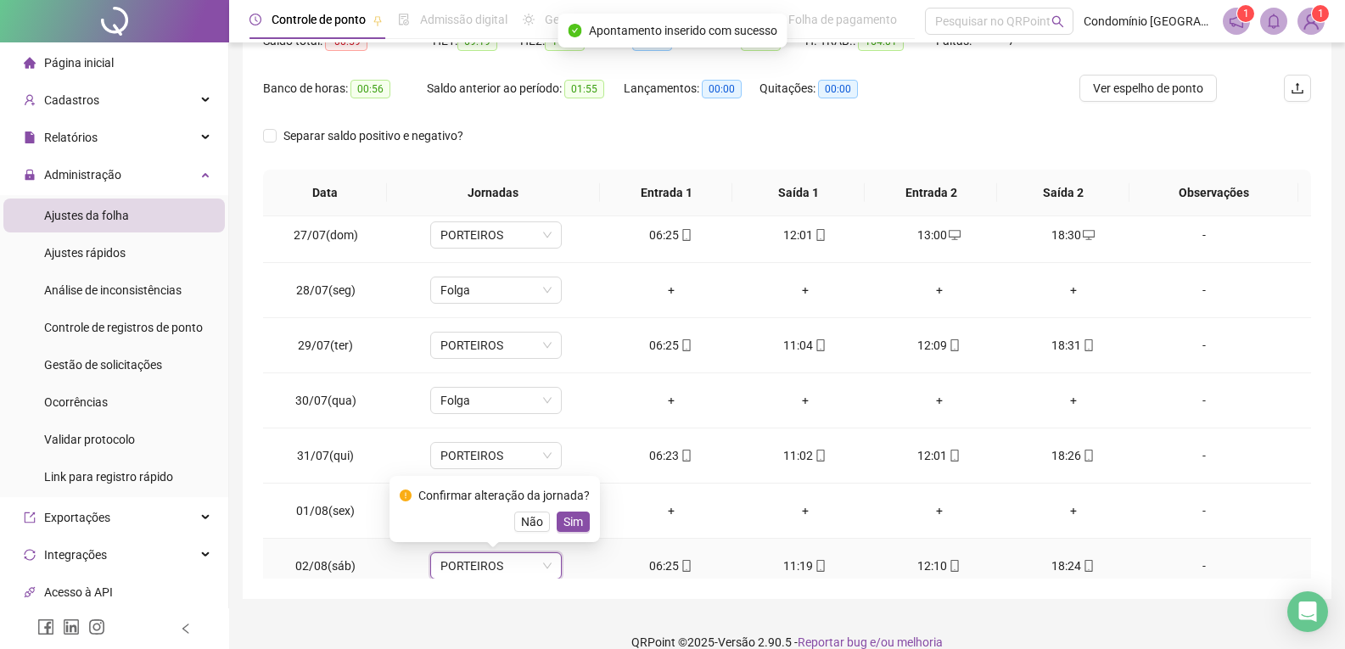
drag, startPoint x: 574, startPoint y: 519, endPoint x: 567, endPoint y: 526, distance: 9.6
click at [574, 522] on span "Sim" at bounding box center [573, 522] width 20 height 19
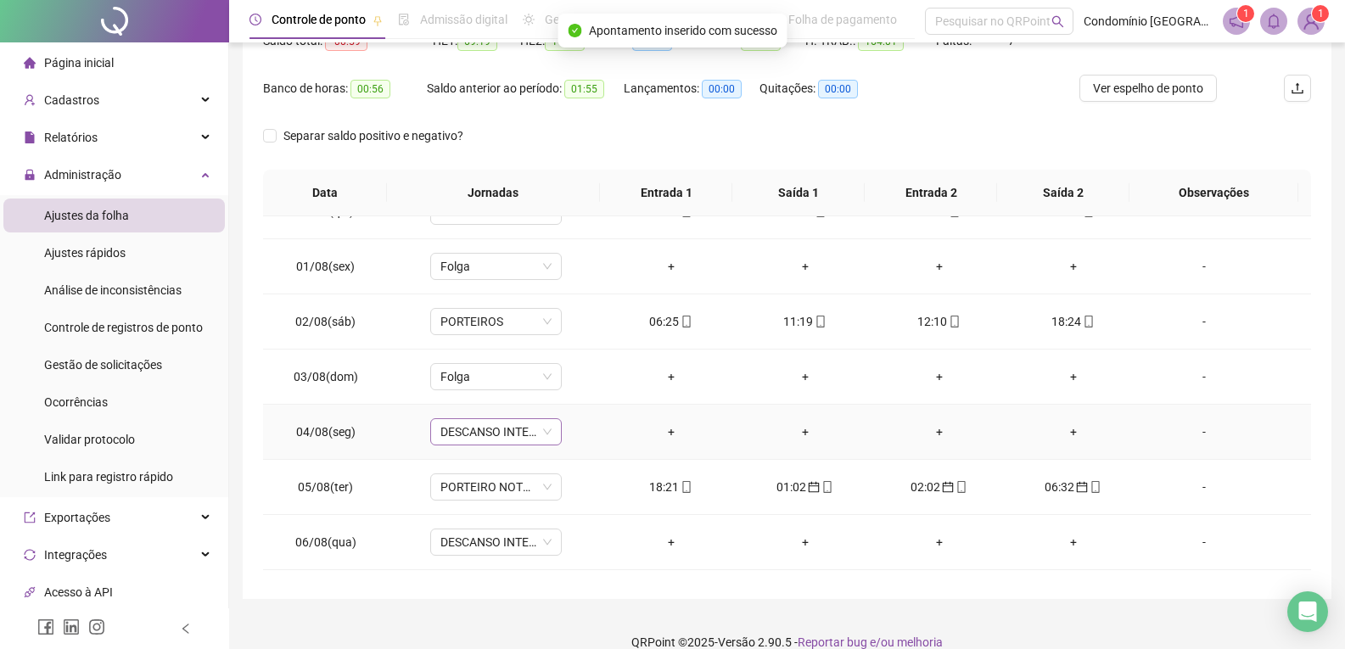
scroll to position [594, 0]
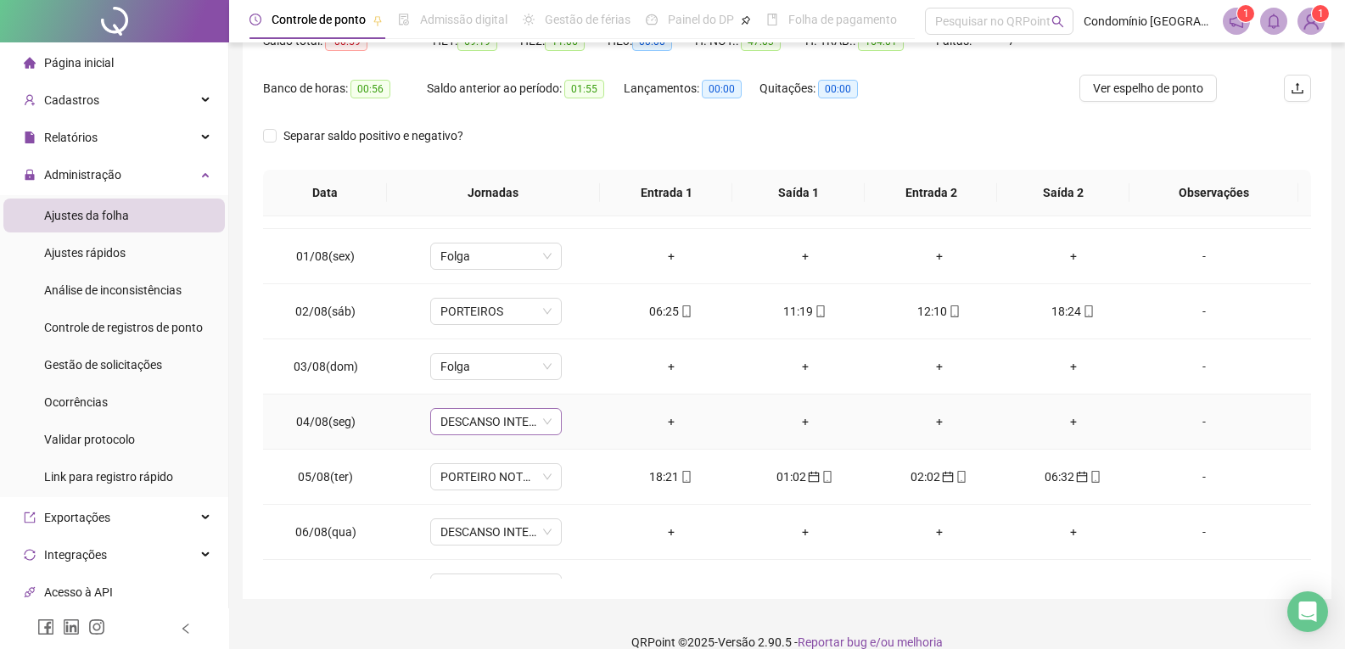
click at [515, 417] on span "DESCANSO INTER-JORNADA" at bounding box center [495, 421] width 111 height 25
type input "***"
click at [637, 402] on td "+" at bounding box center [671, 422] width 134 height 55
click at [512, 474] on span "PORTEIRO NOTURNO" at bounding box center [495, 476] width 111 height 25
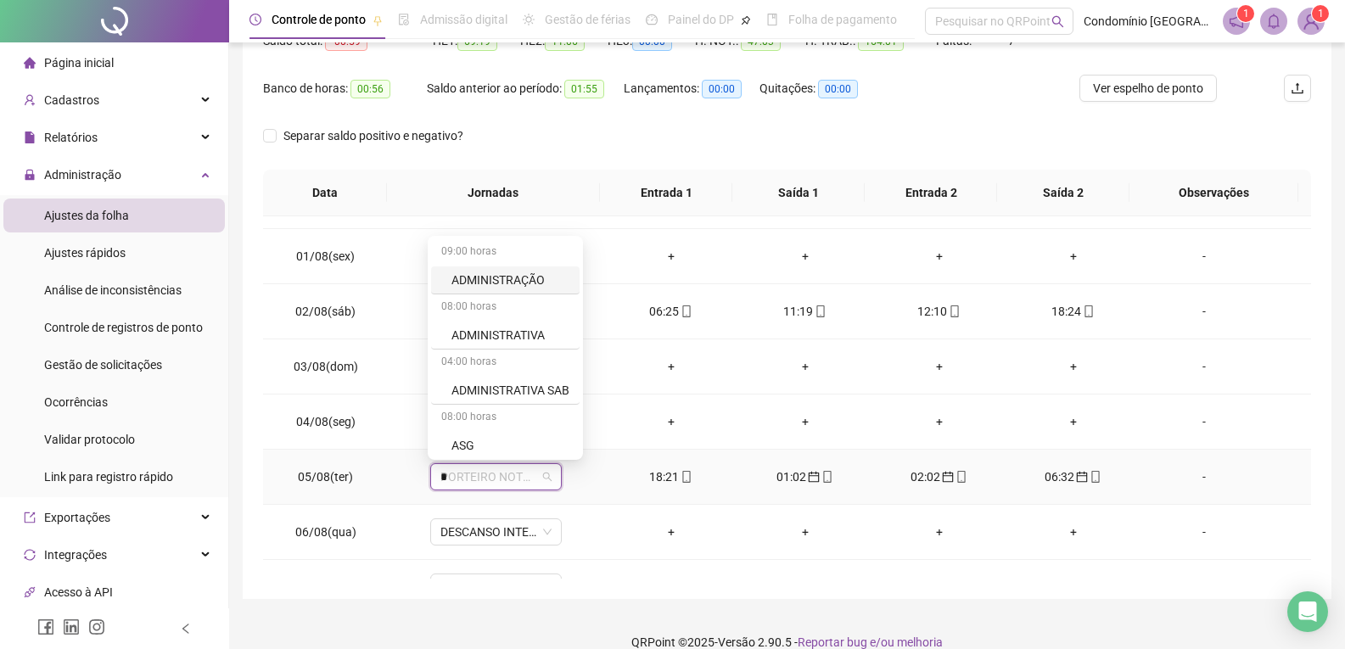
type input "**"
click at [501, 446] on div "PORTEIROS" at bounding box center [508, 442] width 115 height 19
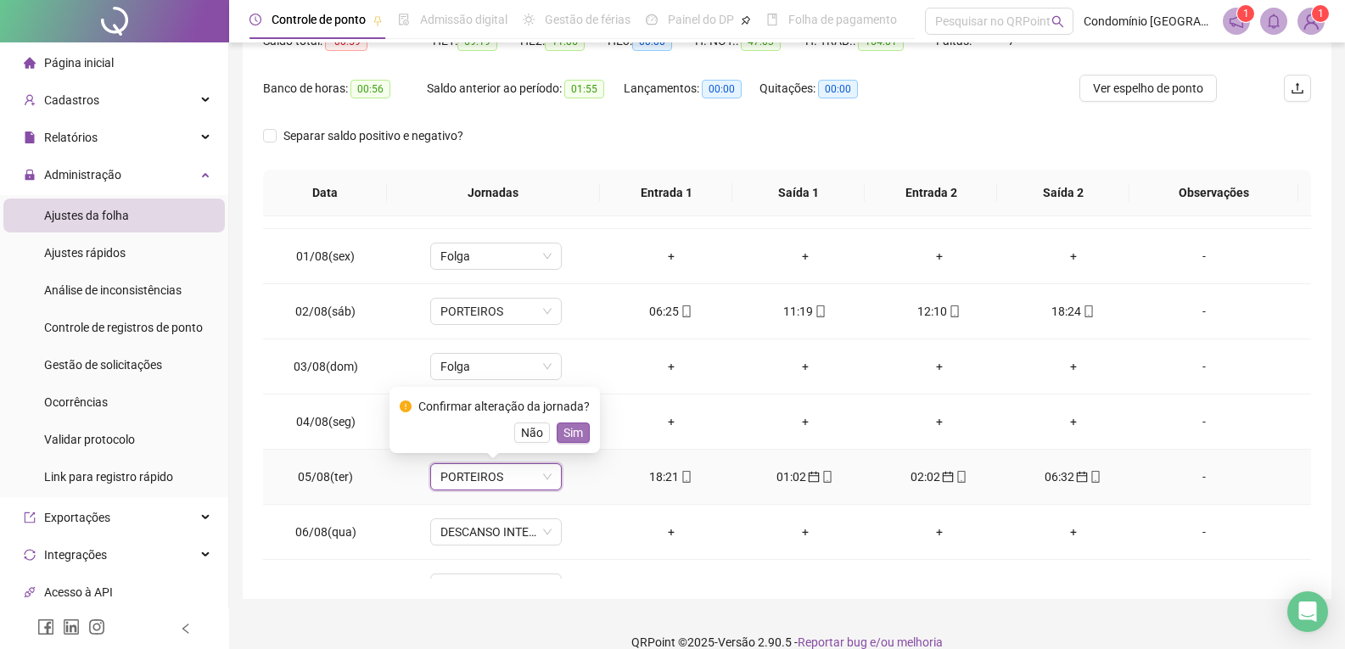
click at [580, 430] on button "Sim" at bounding box center [573, 433] width 33 height 20
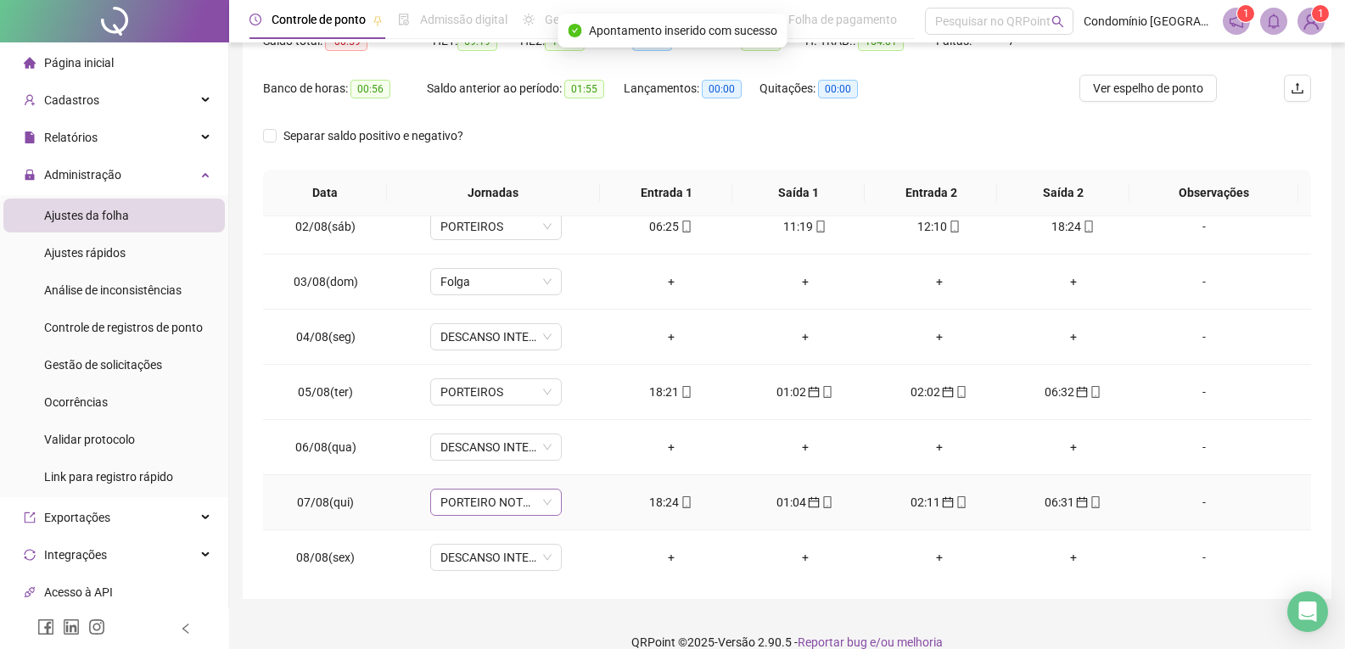
scroll to position [764, 0]
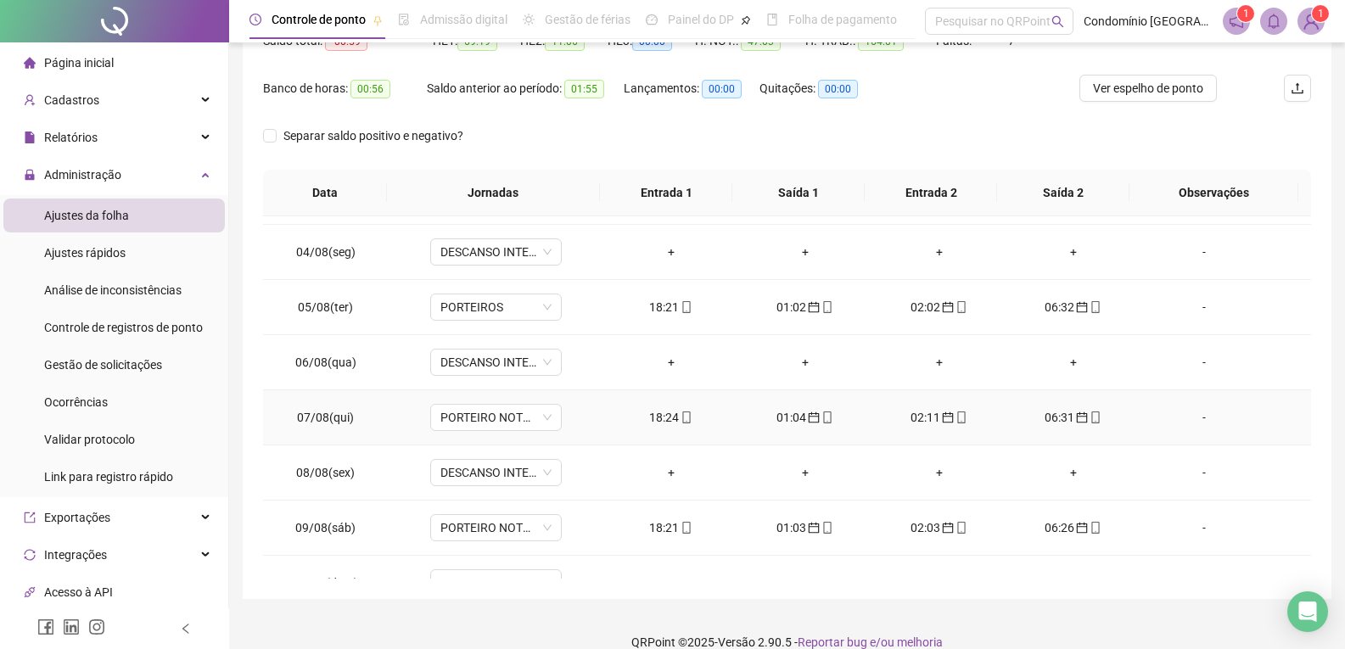
click at [504, 431] on td "PORTEIRO NOTURNO" at bounding box center [496, 417] width 216 height 55
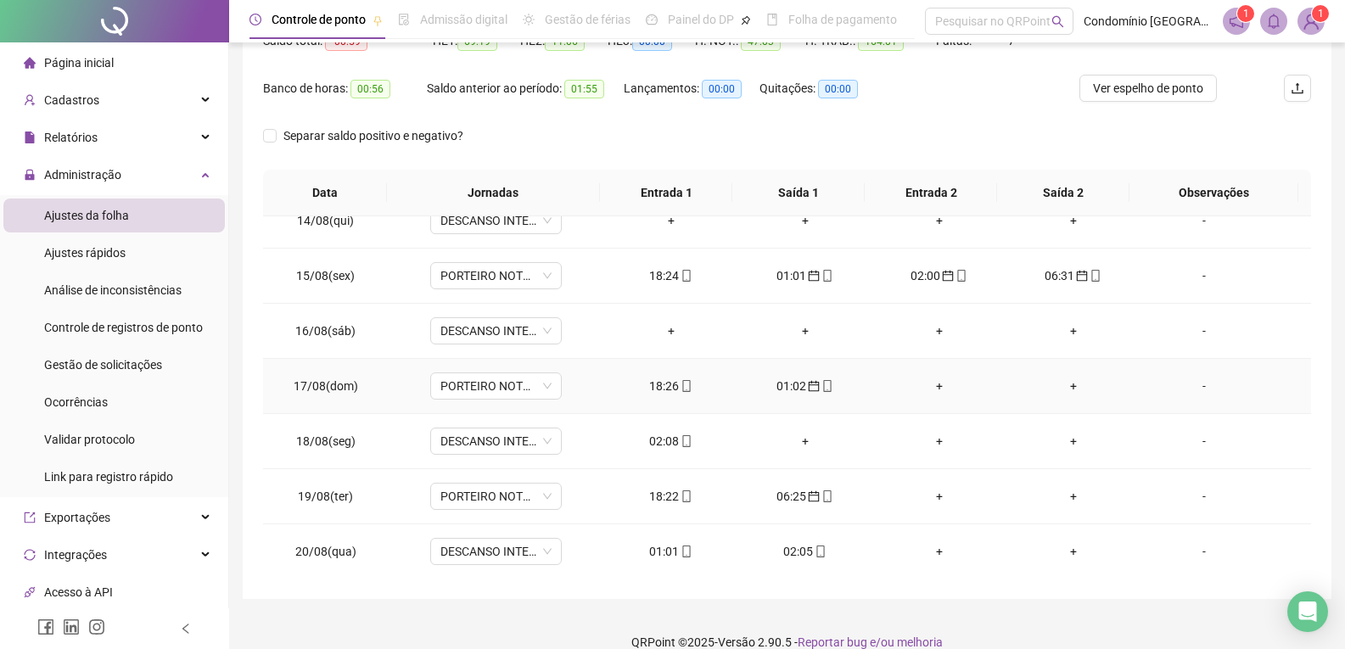
scroll to position [1348, 0]
click at [660, 440] on div "02:08" at bounding box center [671, 440] width 107 height 19
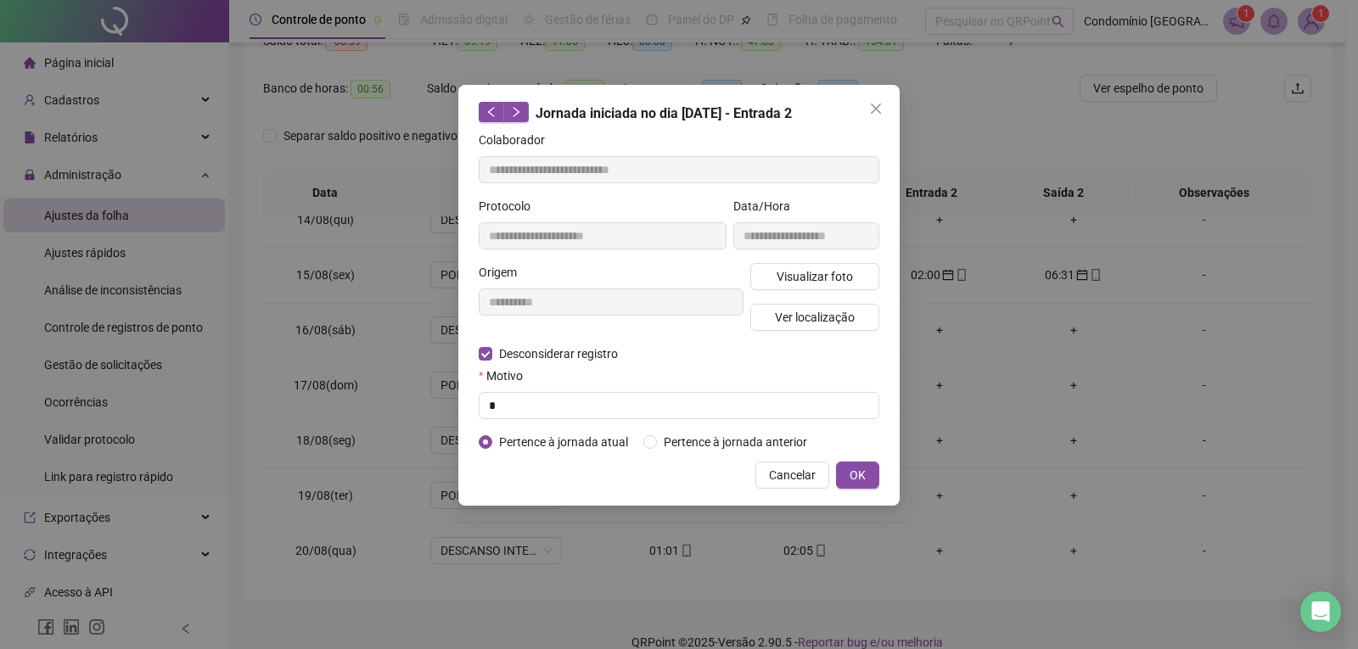
type input "**********"
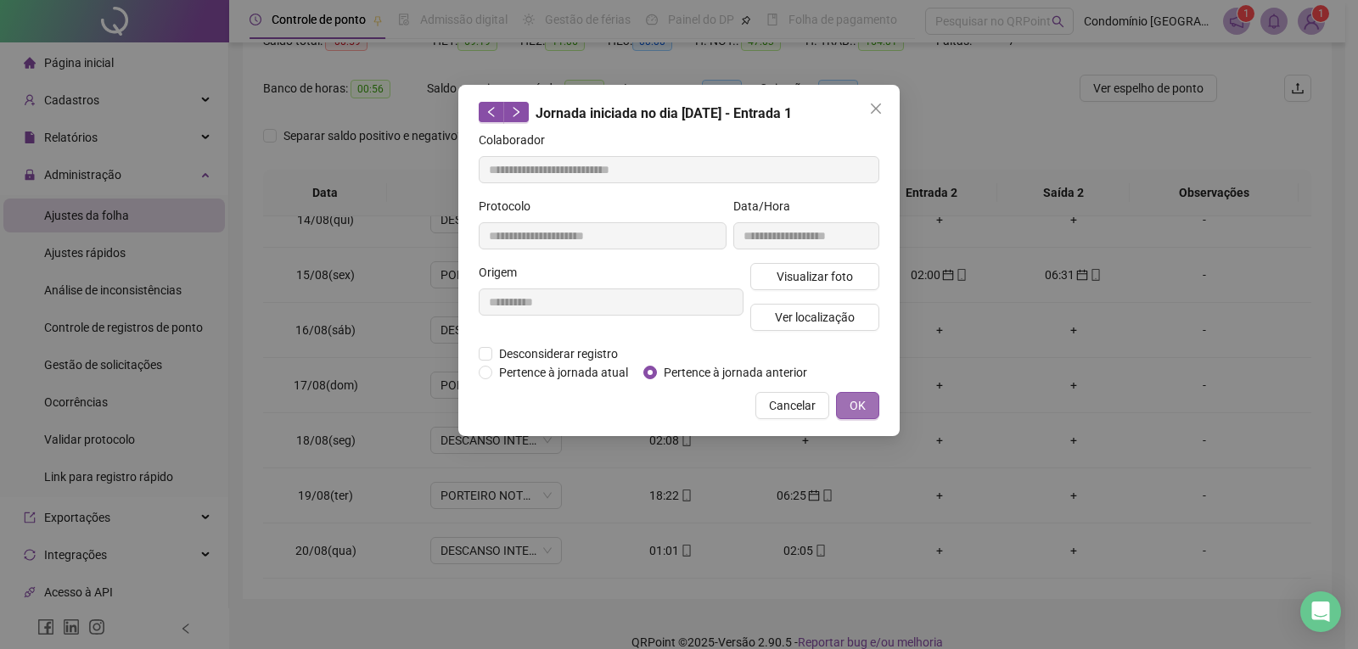
click at [860, 401] on span "OK" at bounding box center [857, 405] width 16 height 19
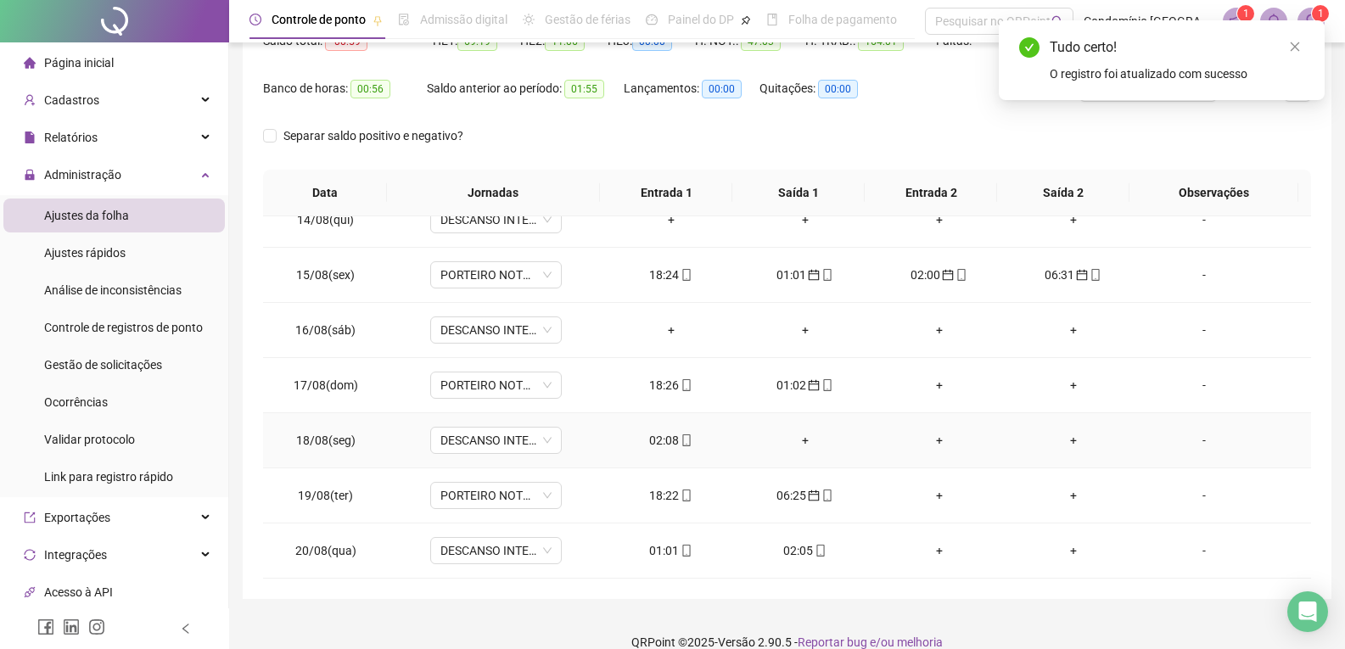
click at [797, 440] on div "+" at bounding box center [805, 440] width 107 height 19
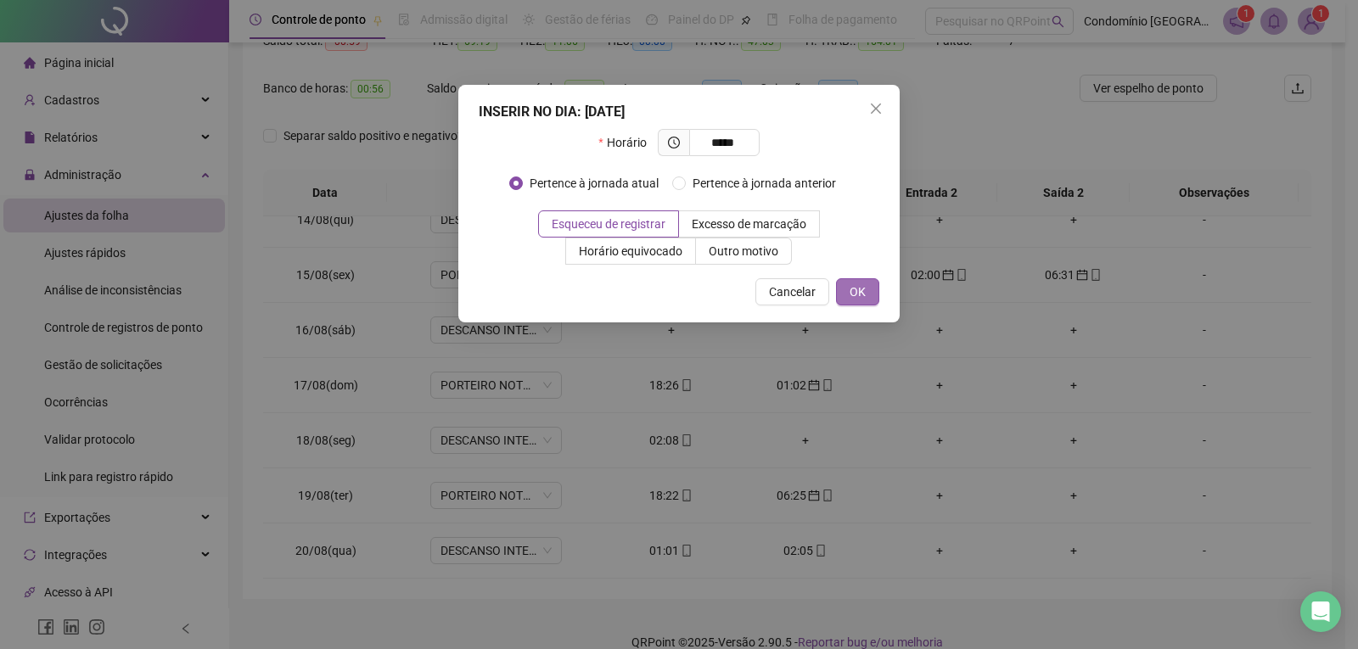
type input "*****"
drag, startPoint x: 862, startPoint y: 292, endPoint x: 1016, endPoint y: 524, distance: 278.7
click at [860, 284] on span "OK" at bounding box center [857, 292] width 16 height 19
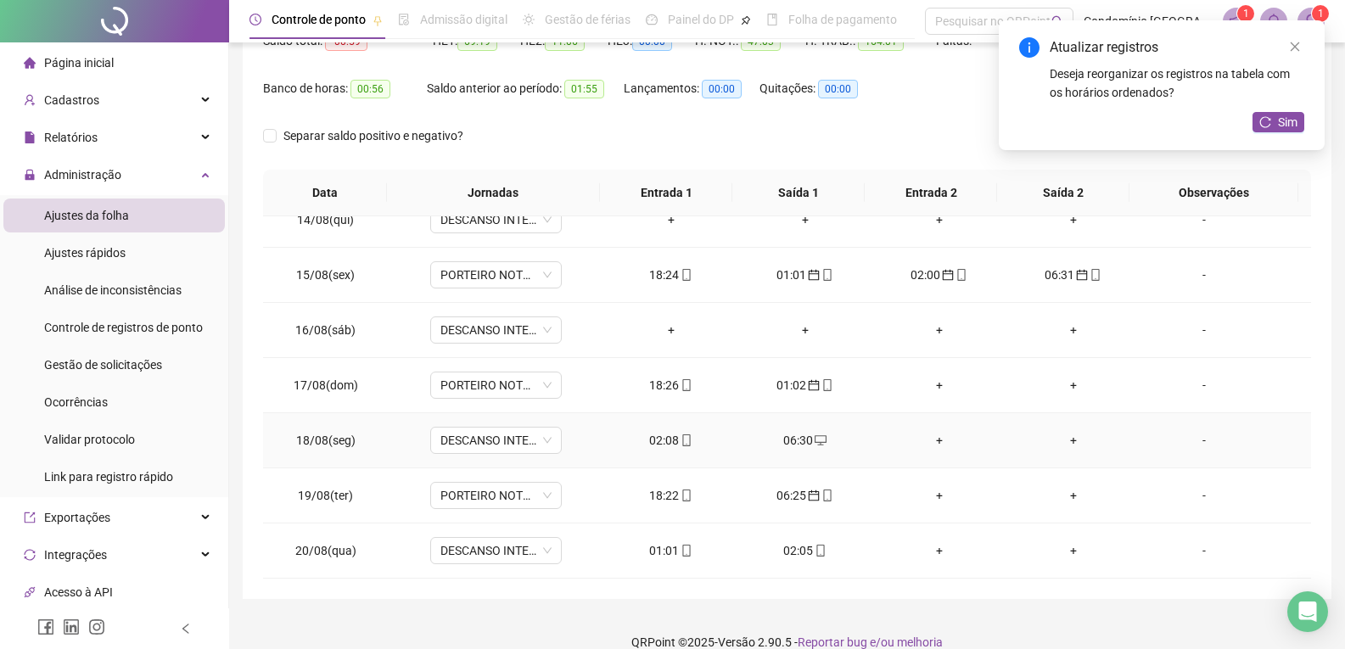
click at [791, 441] on div "06:30" at bounding box center [805, 440] width 107 height 19
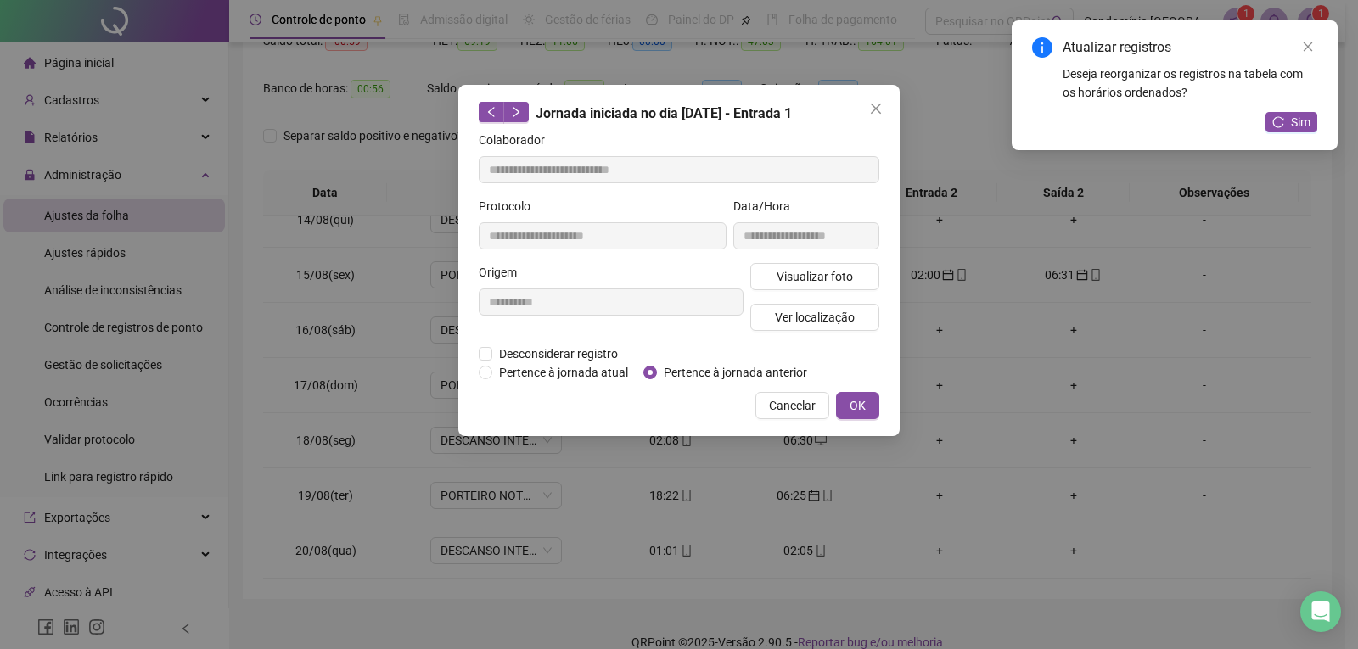
type input "**********"
click at [864, 406] on span "OK" at bounding box center [857, 405] width 16 height 19
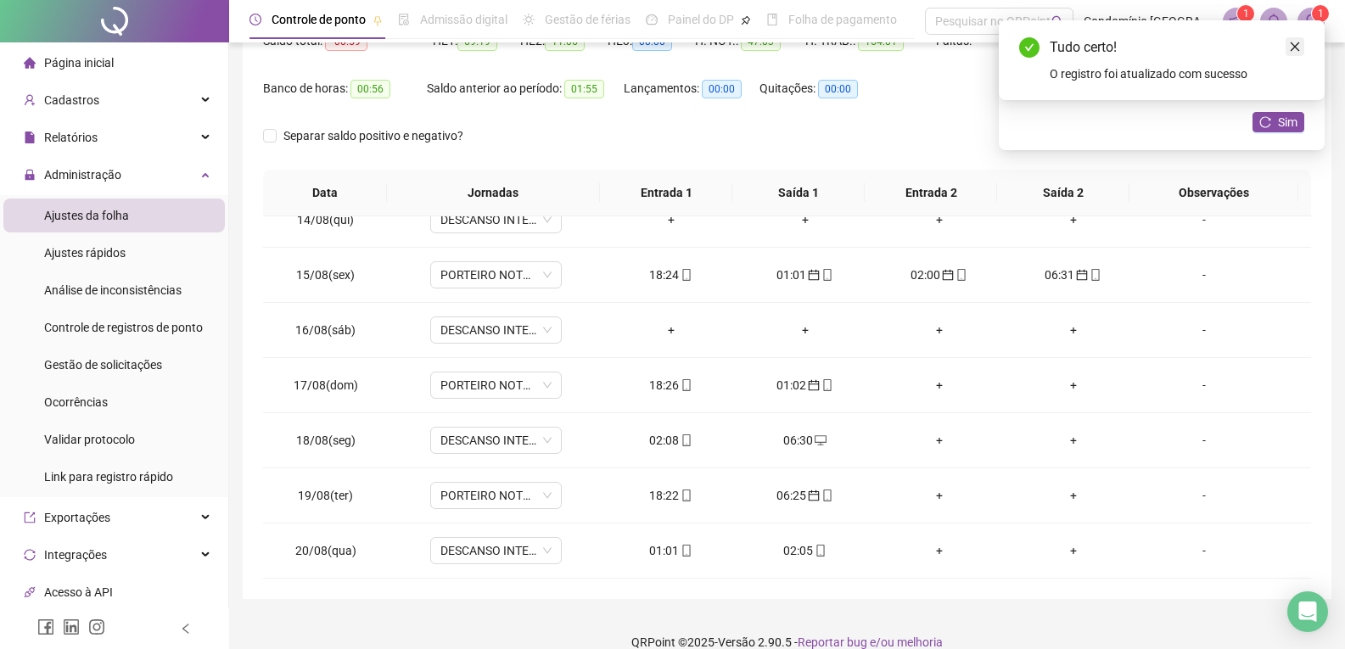
click at [1294, 44] on icon "close" at bounding box center [1295, 47] width 12 height 12
click at [1292, 47] on icon "close" at bounding box center [1295, 47] width 12 height 12
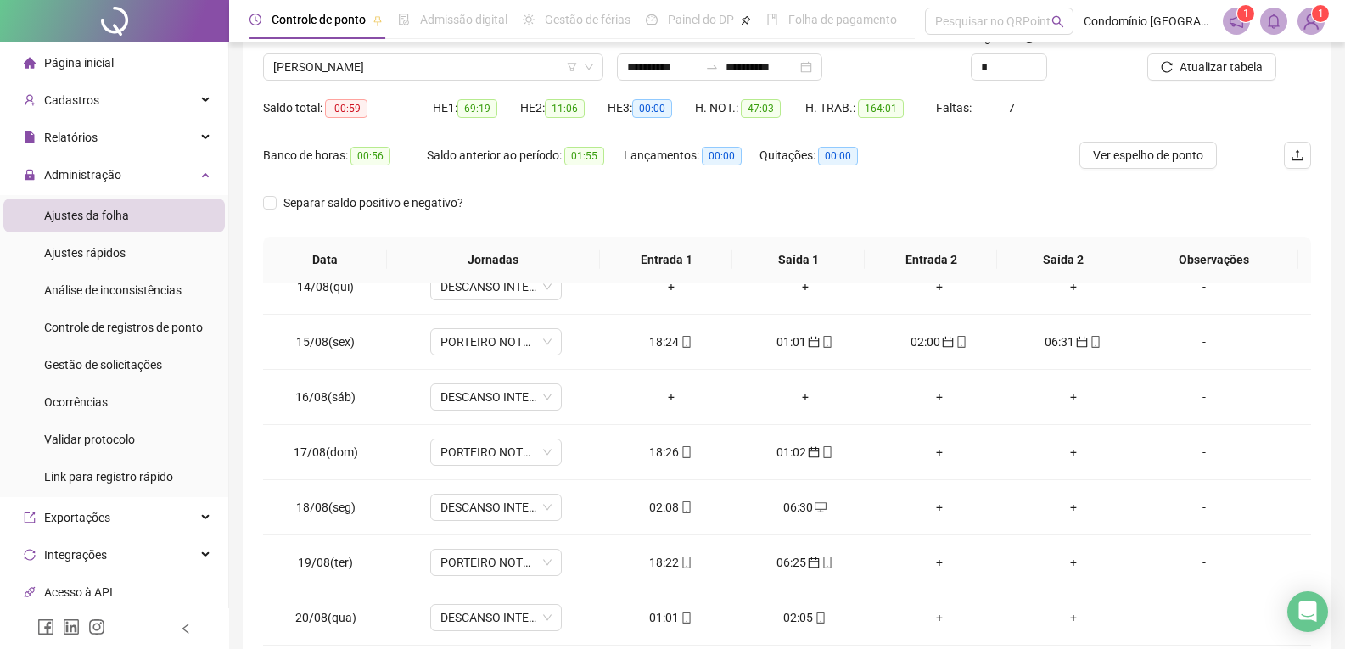
scroll to position [25, 0]
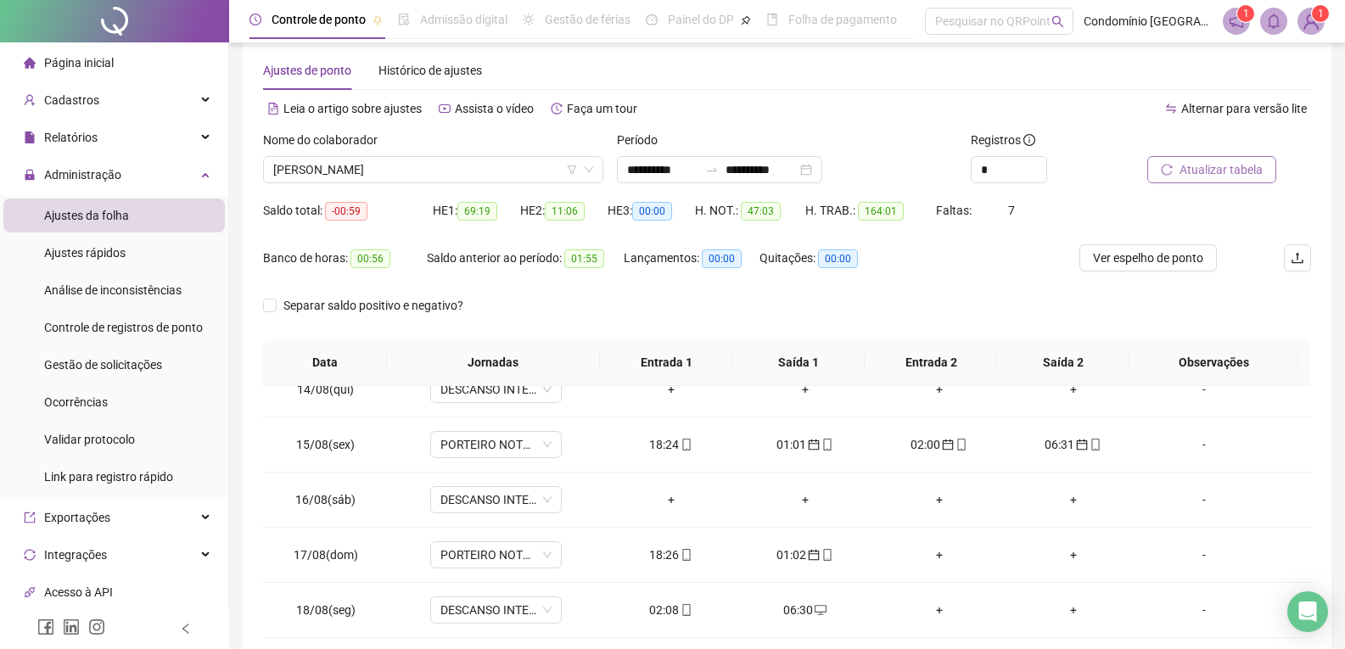
click at [1242, 165] on span "Atualizar tabela" at bounding box center [1221, 169] width 83 height 19
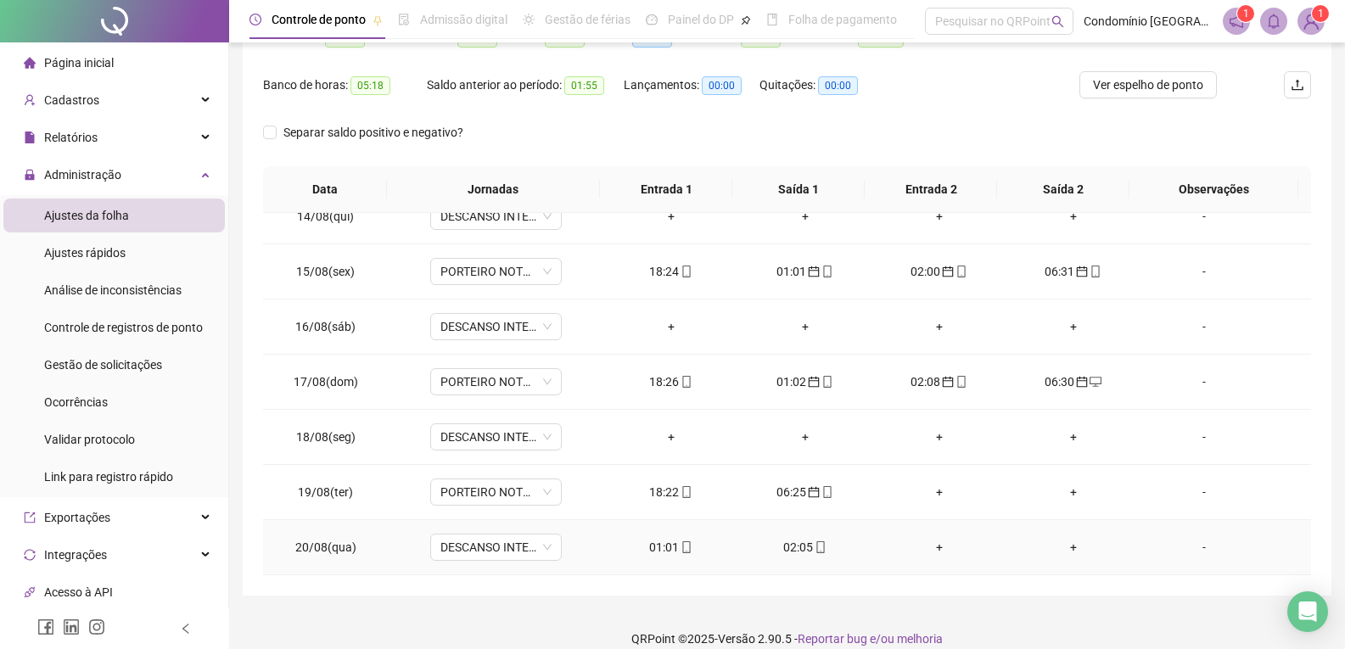
scroll to position [218, 0]
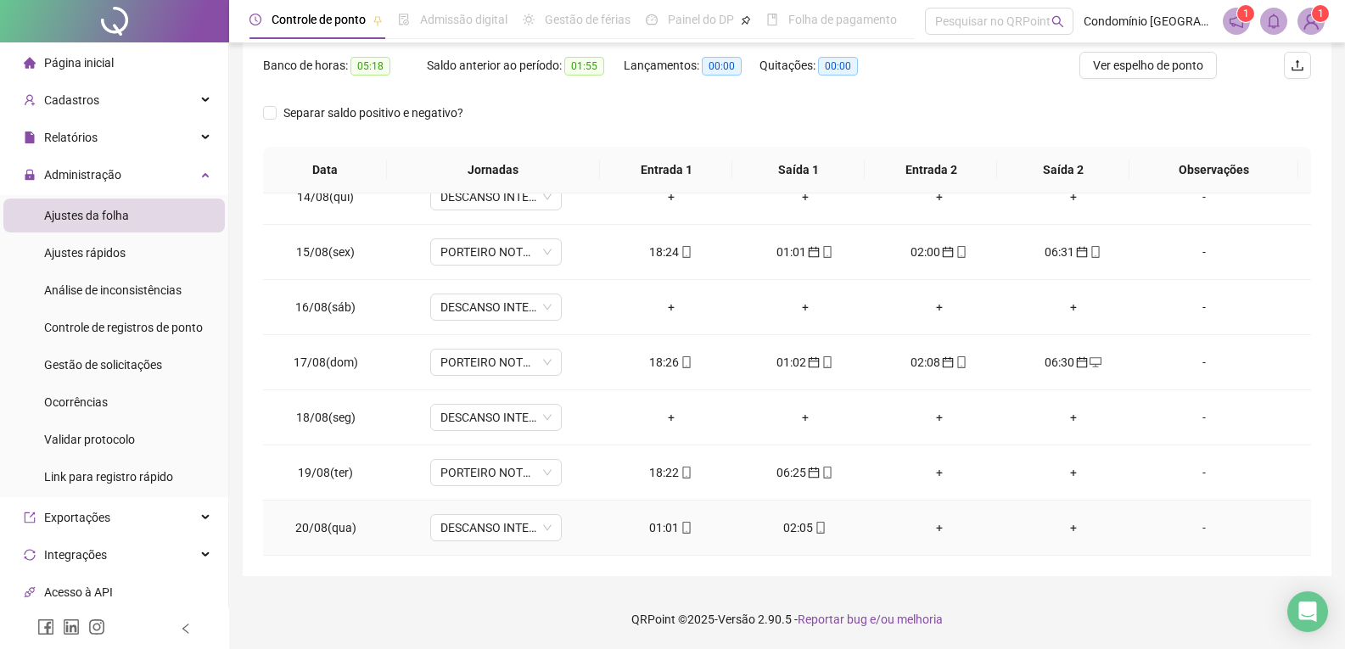
click at [660, 530] on div "01:01" at bounding box center [671, 528] width 107 height 19
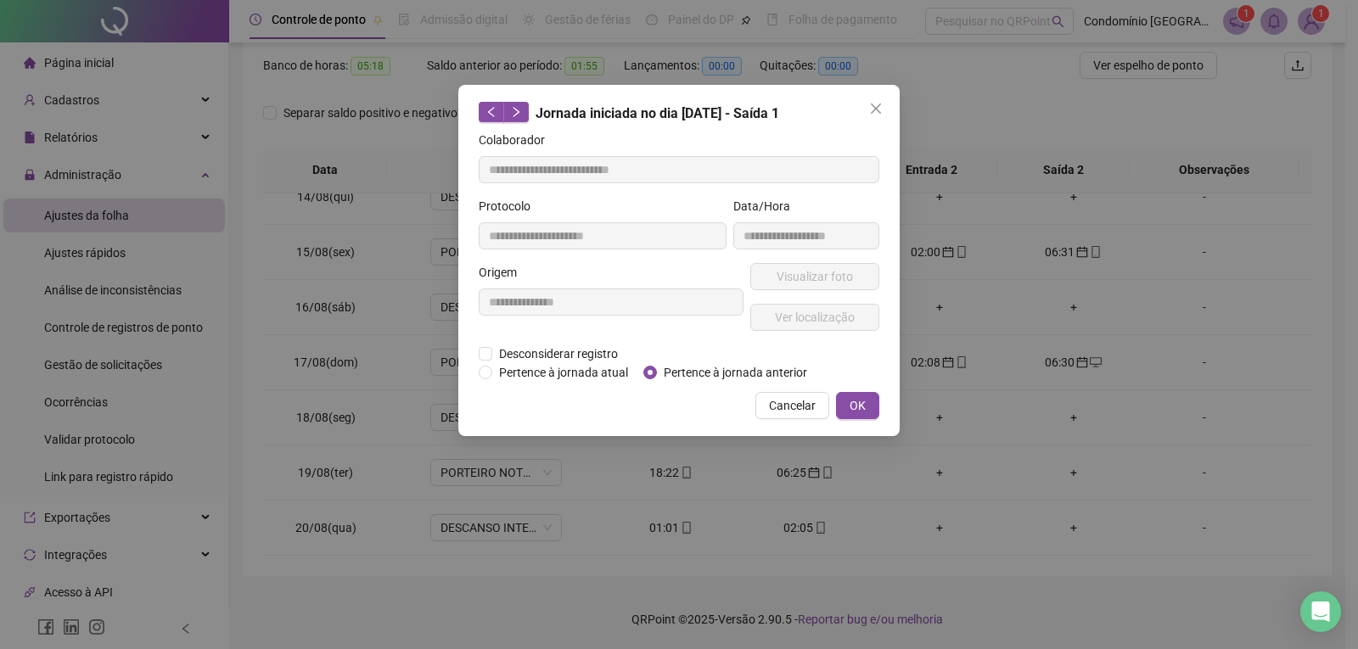
type input "**********"
click at [860, 407] on span "OK" at bounding box center [857, 405] width 16 height 19
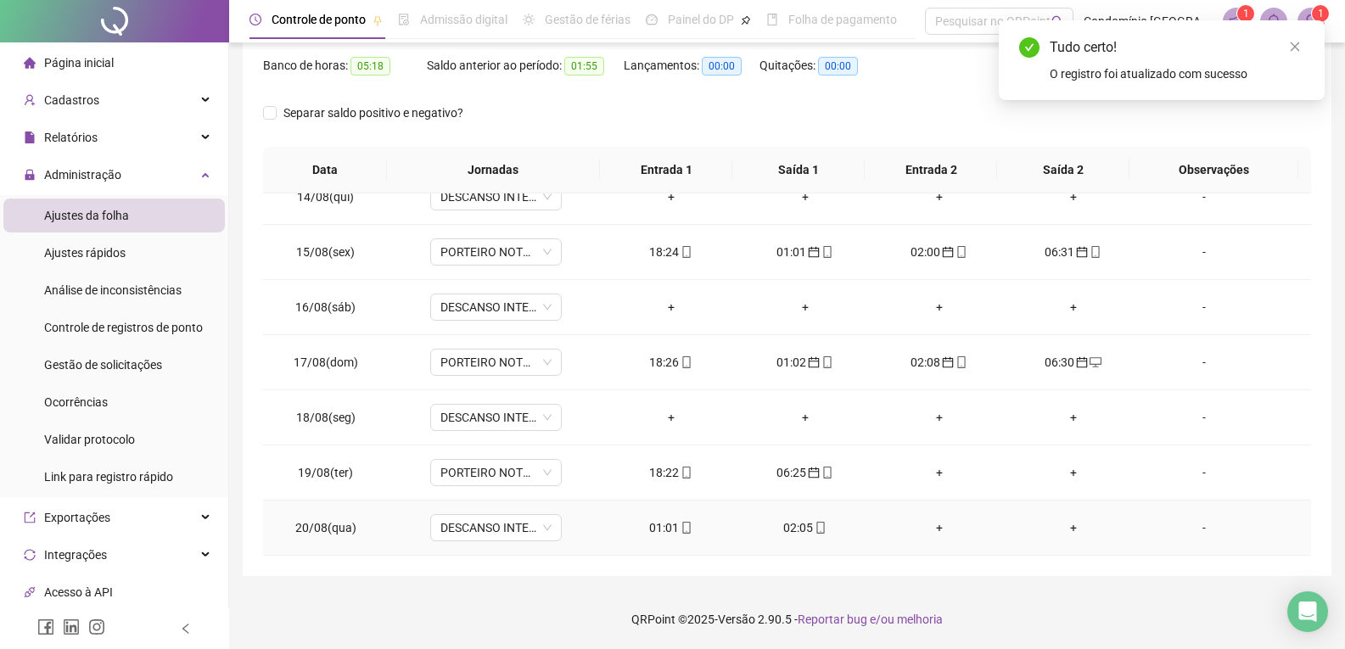
click at [800, 526] on div "02:05" at bounding box center [805, 528] width 107 height 19
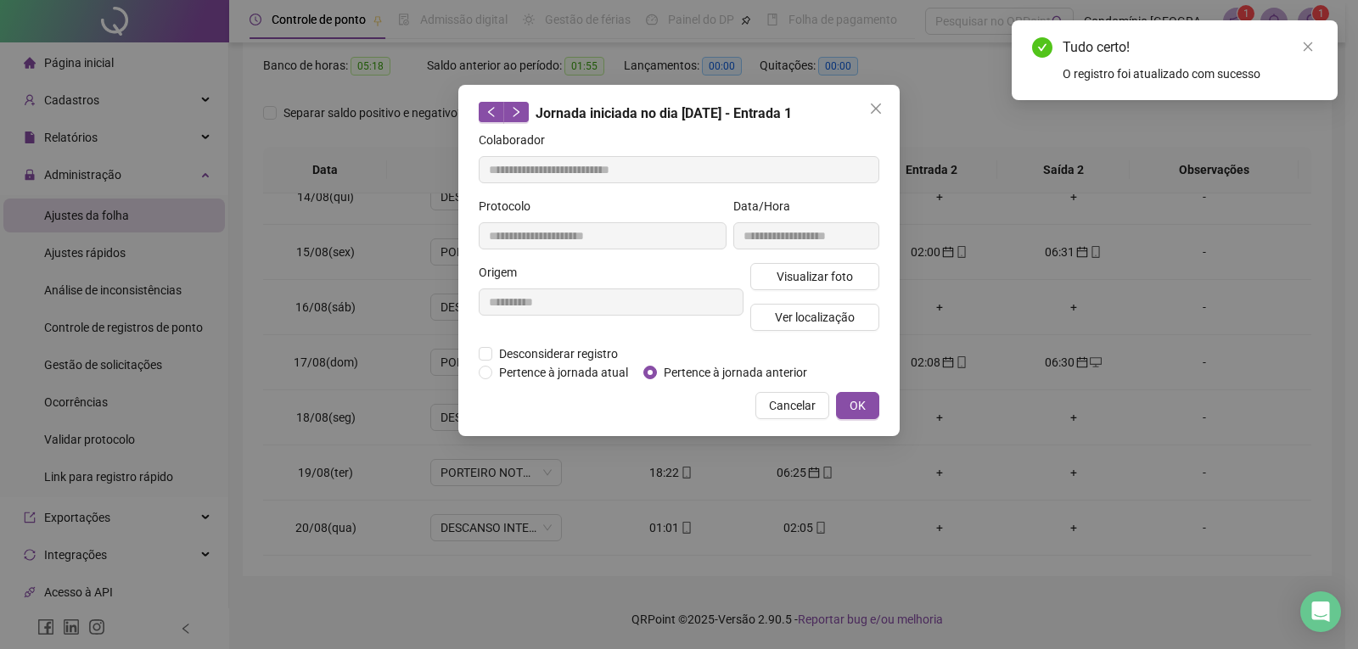
type input "**********"
click at [659, 367] on span "Pertence à jornada anterior" at bounding box center [735, 372] width 157 height 19
click at [870, 404] on button "OK" at bounding box center [857, 405] width 43 height 27
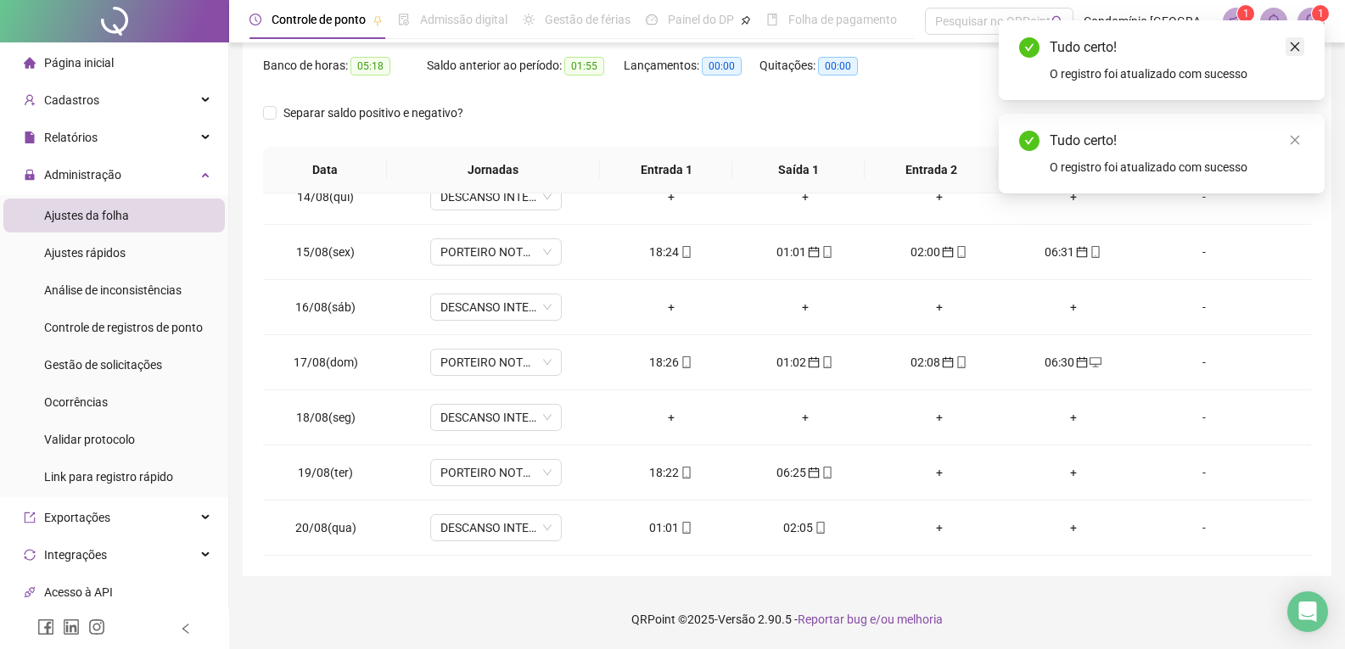
click at [1298, 47] on icon "close" at bounding box center [1295, 47] width 12 height 12
click at [1303, 41] on link "Close" at bounding box center [1295, 46] width 19 height 19
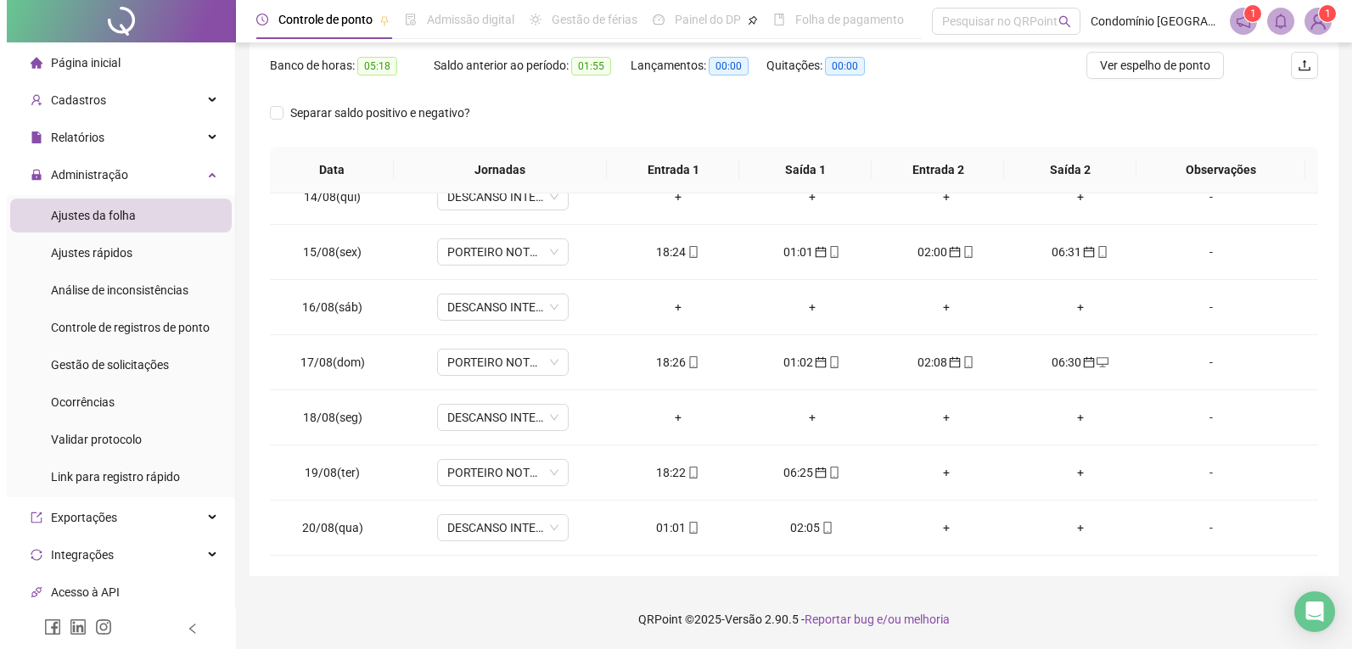
scroll to position [133, 0]
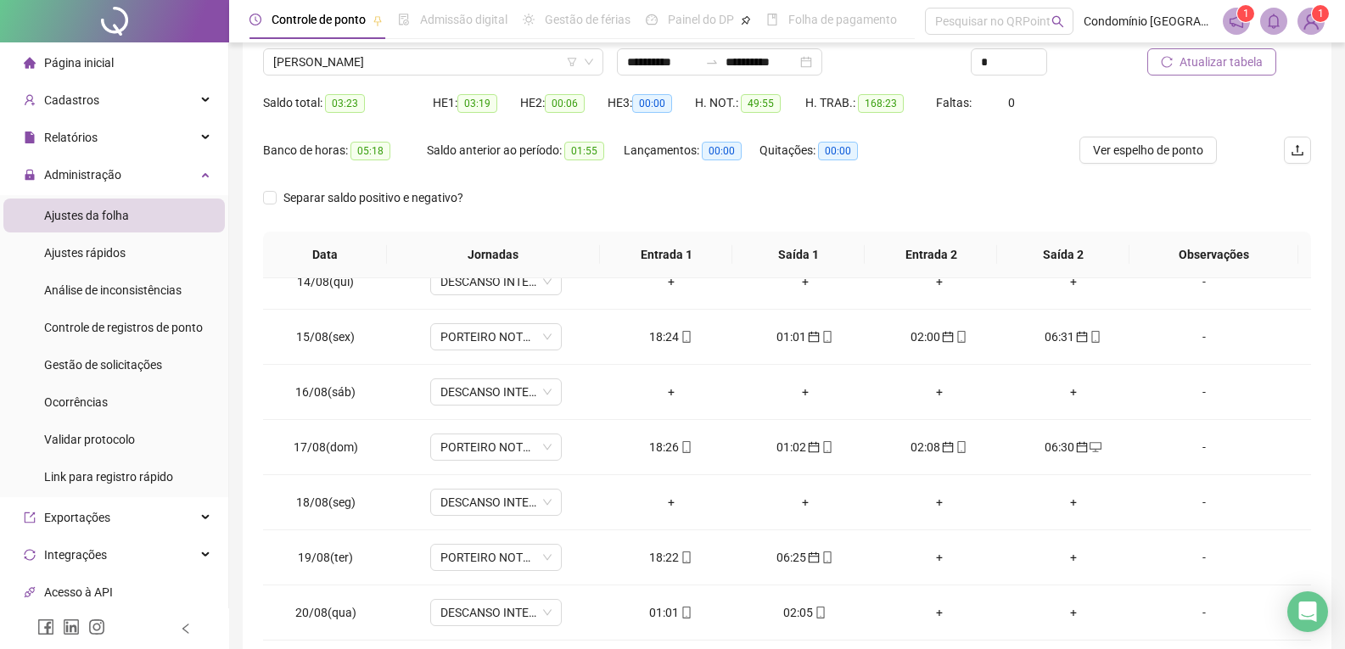
click at [1222, 66] on span "Atualizar tabela" at bounding box center [1221, 62] width 83 height 19
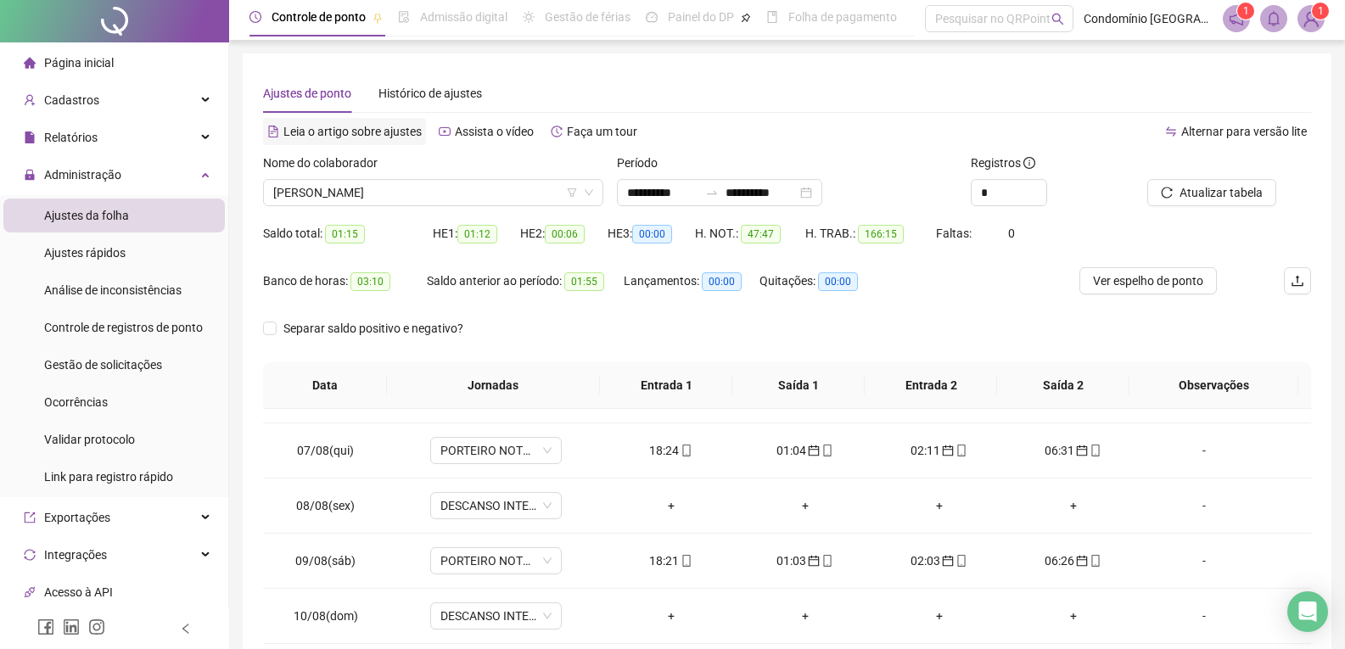
scroll to position [0, 0]
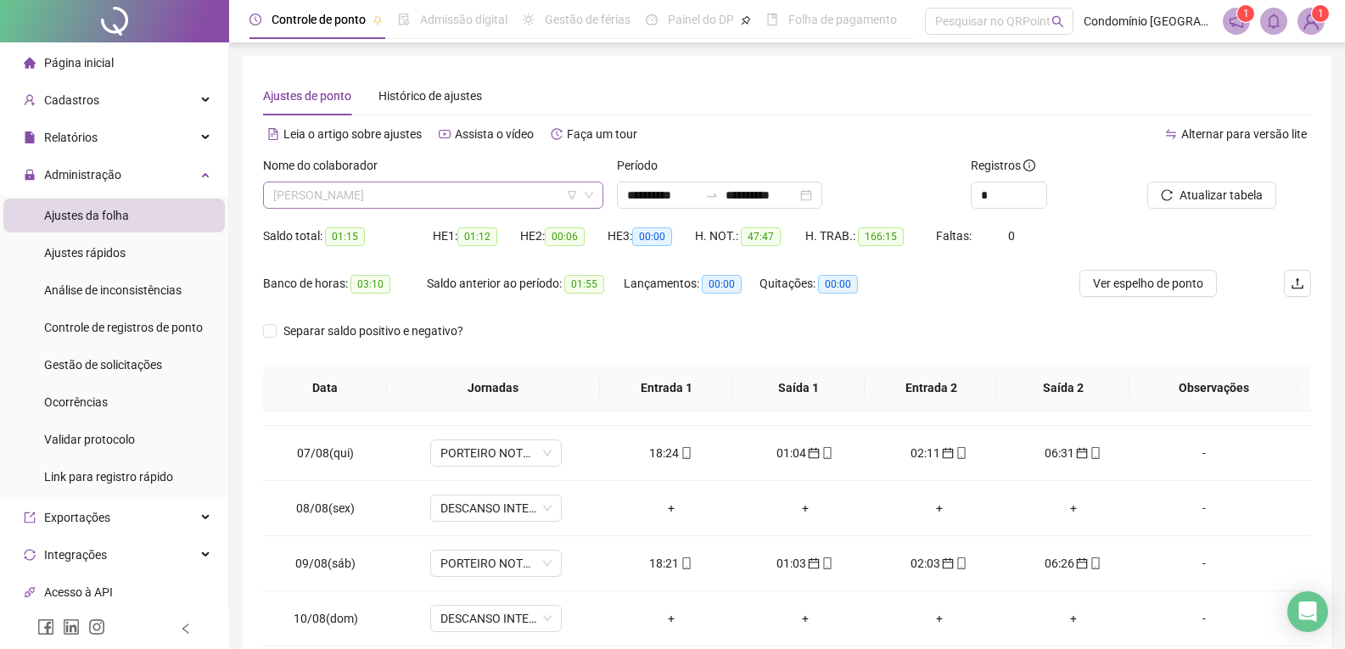
click at [378, 190] on span "[PERSON_NAME]" at bounding box center [433, 194] width 320 height 25
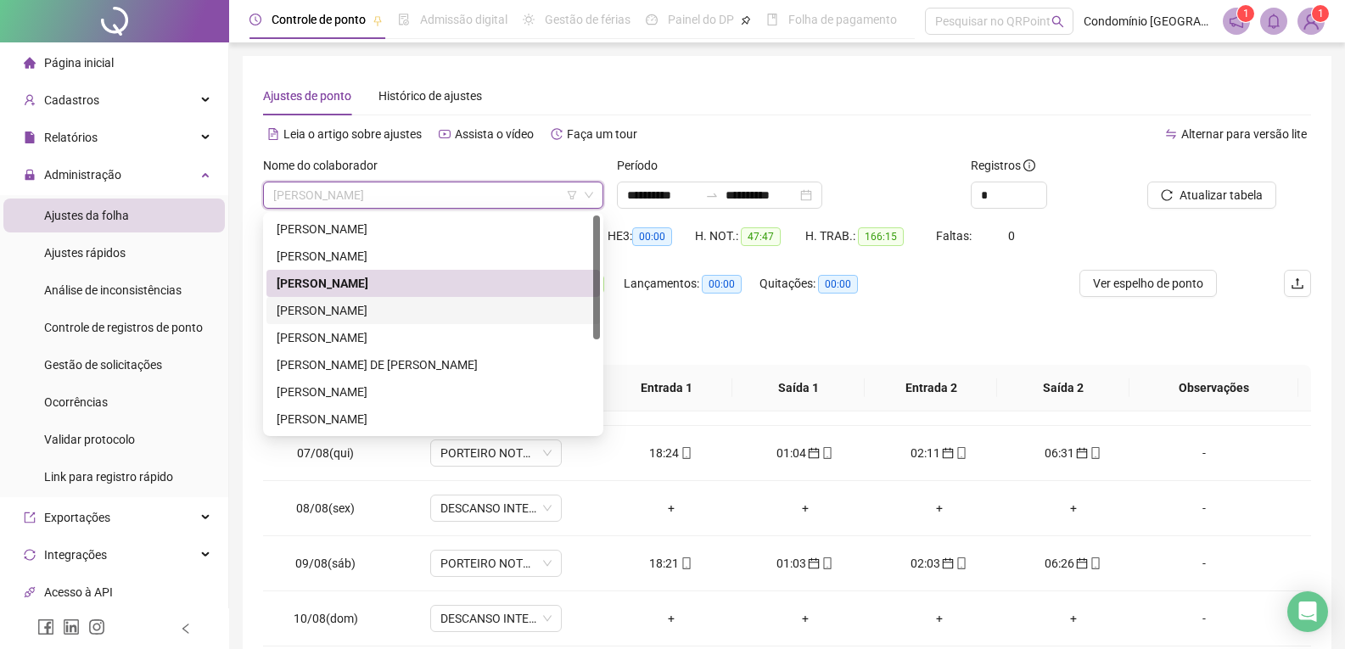
click at [369, 301] on div "[PERSON_NAME]" at bounding box center [433, 310] width 313 height 19
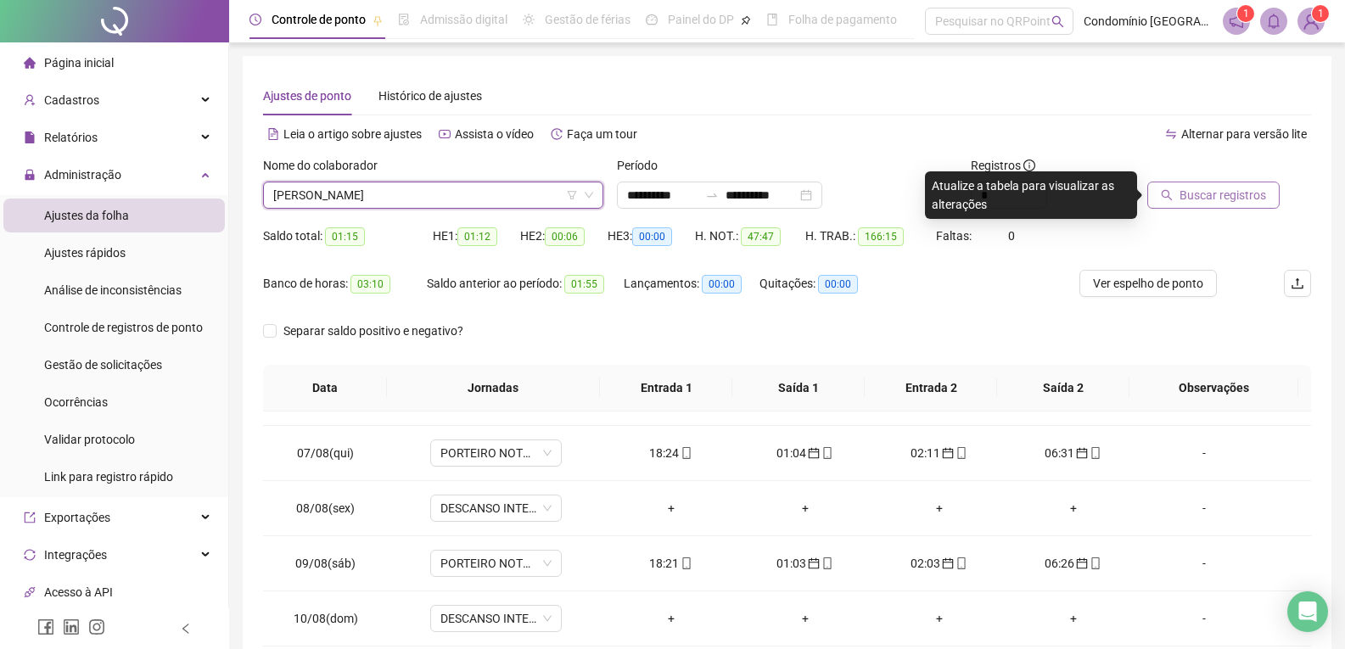
click at [1226, 203] on span "Buscar registros" at bounding box center [1223, 195] width 87 height 19
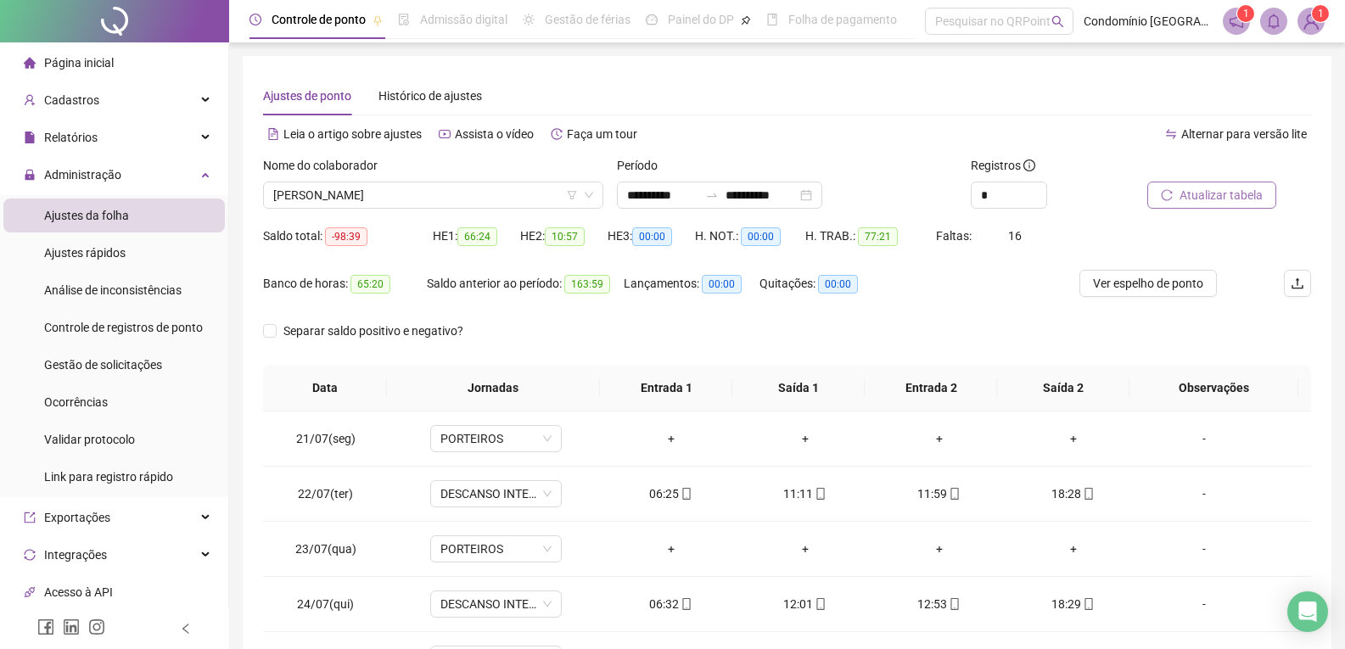
click at [1217, 195] on span "Atualizar tabela" at bounding box center [1221, 195] width 83 height 19
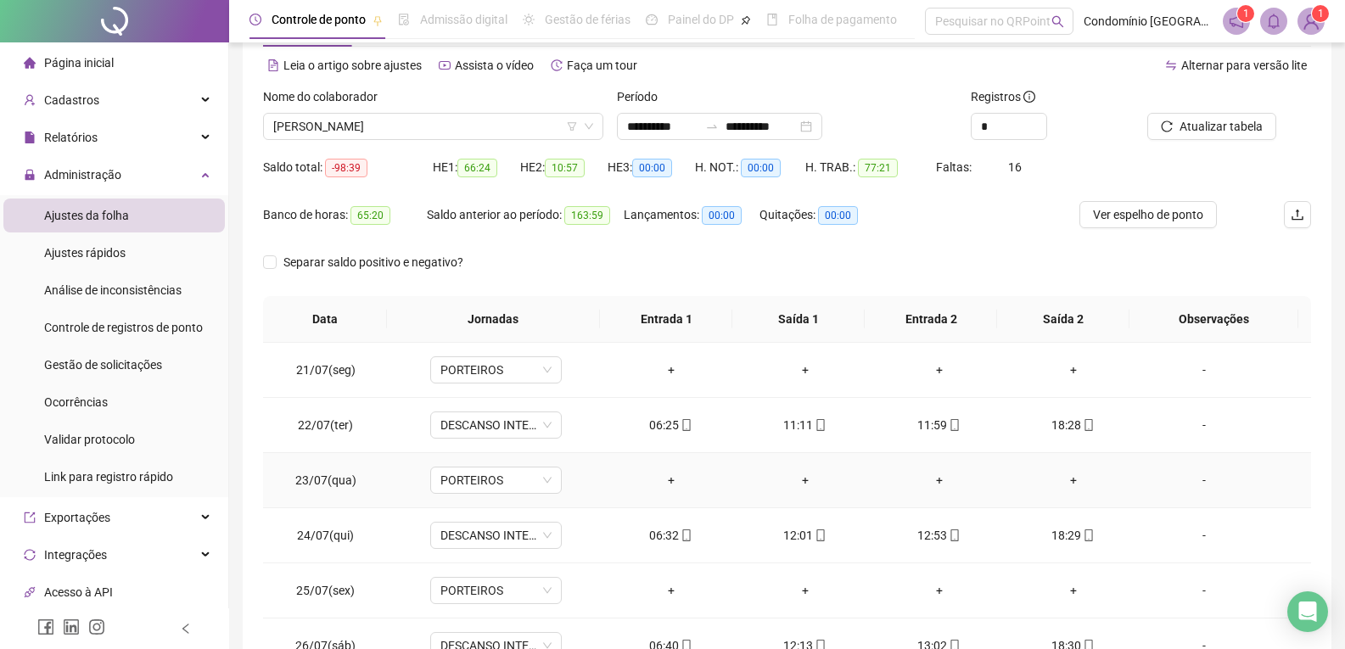
scroll to position [27, 0]
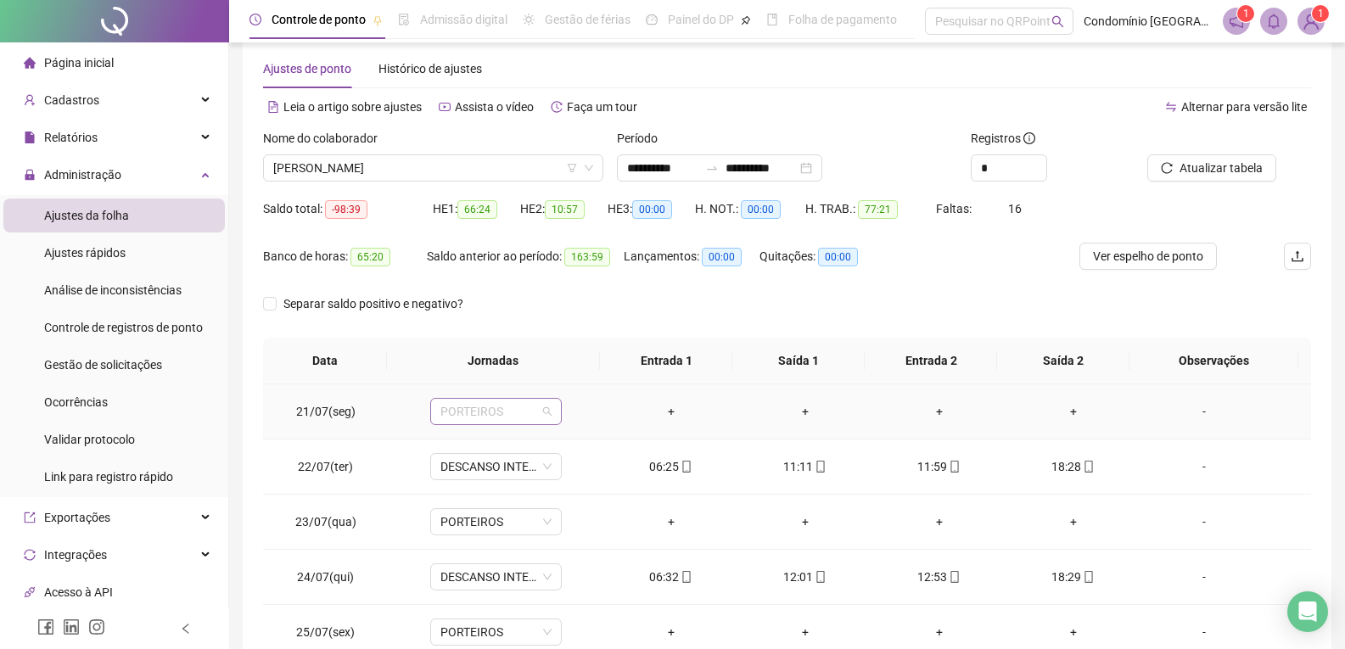
click at [515, 412] on span "PORTEIROS" at bounding box center [495, 411] width 111 height 25
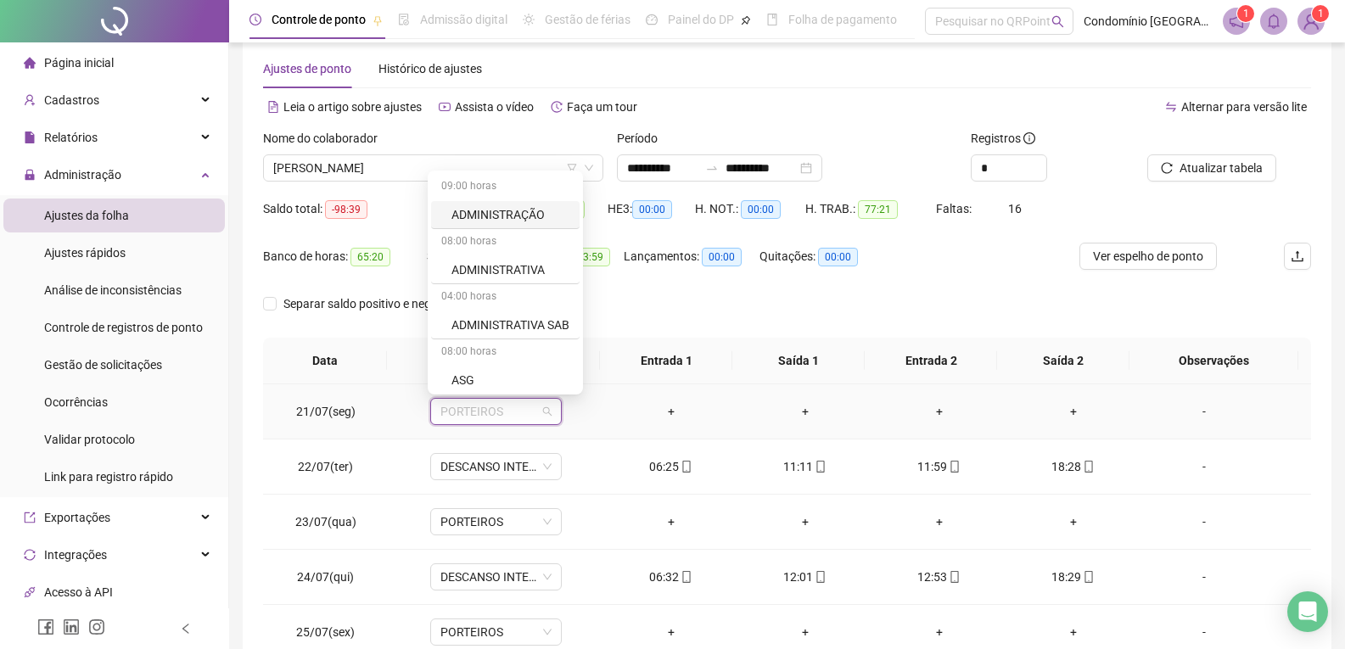
type input "*"
click at [492, 320] on div "Folga" at bounding box center [507, 321] width 112 height 19
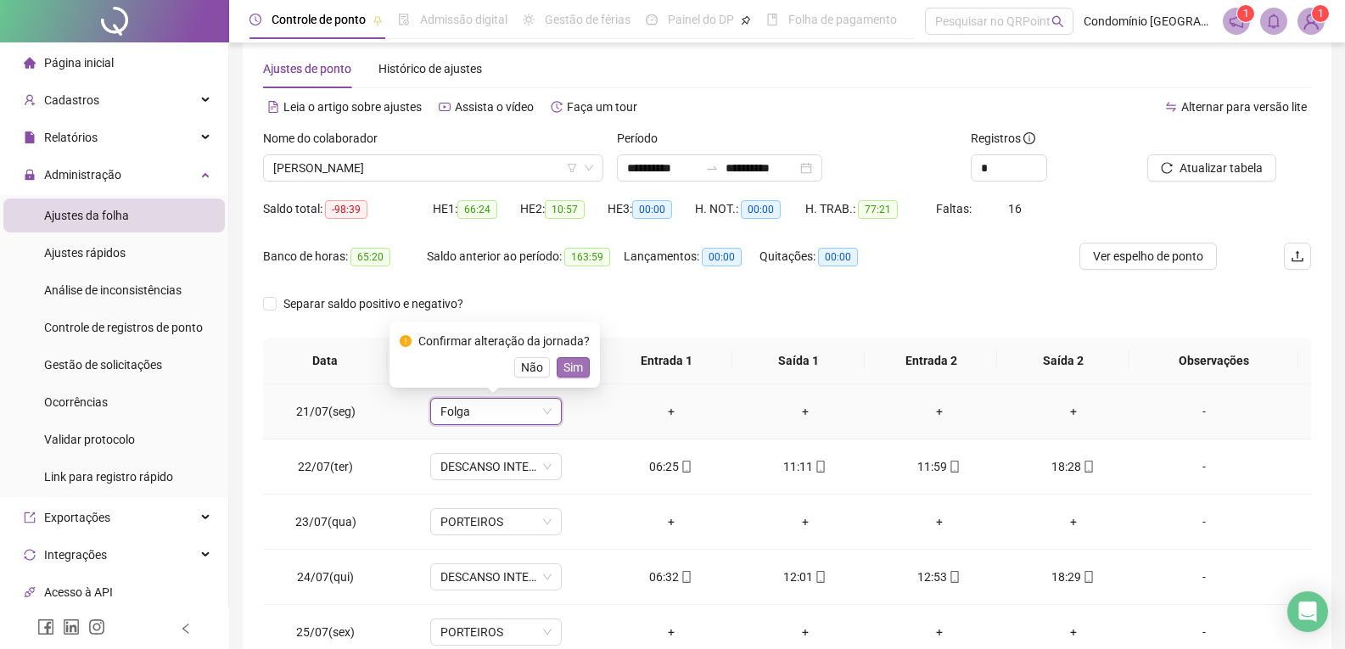
click at [567, 366] on span "Sim" at bounding box center [573, 367] width 20 height 19
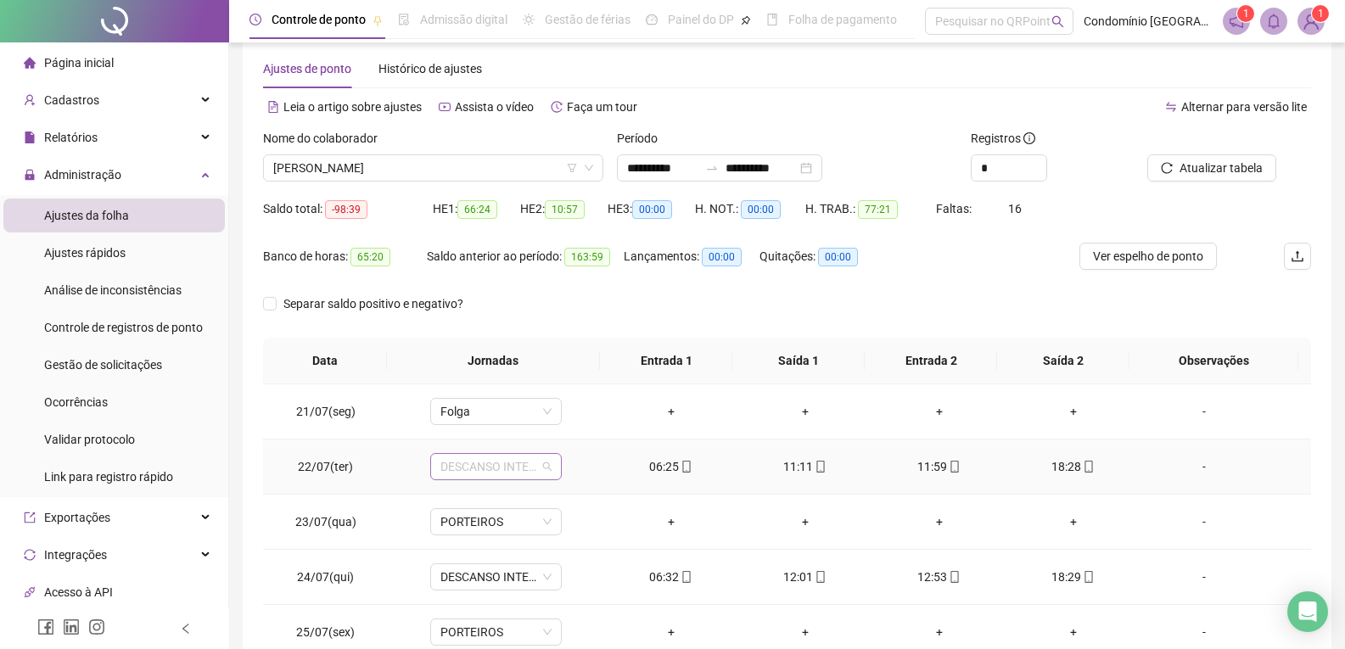
click at [522, 462] on span "DESCANSO INTER-JORNADA" at bounding box center [495, 466] width 111 height 25
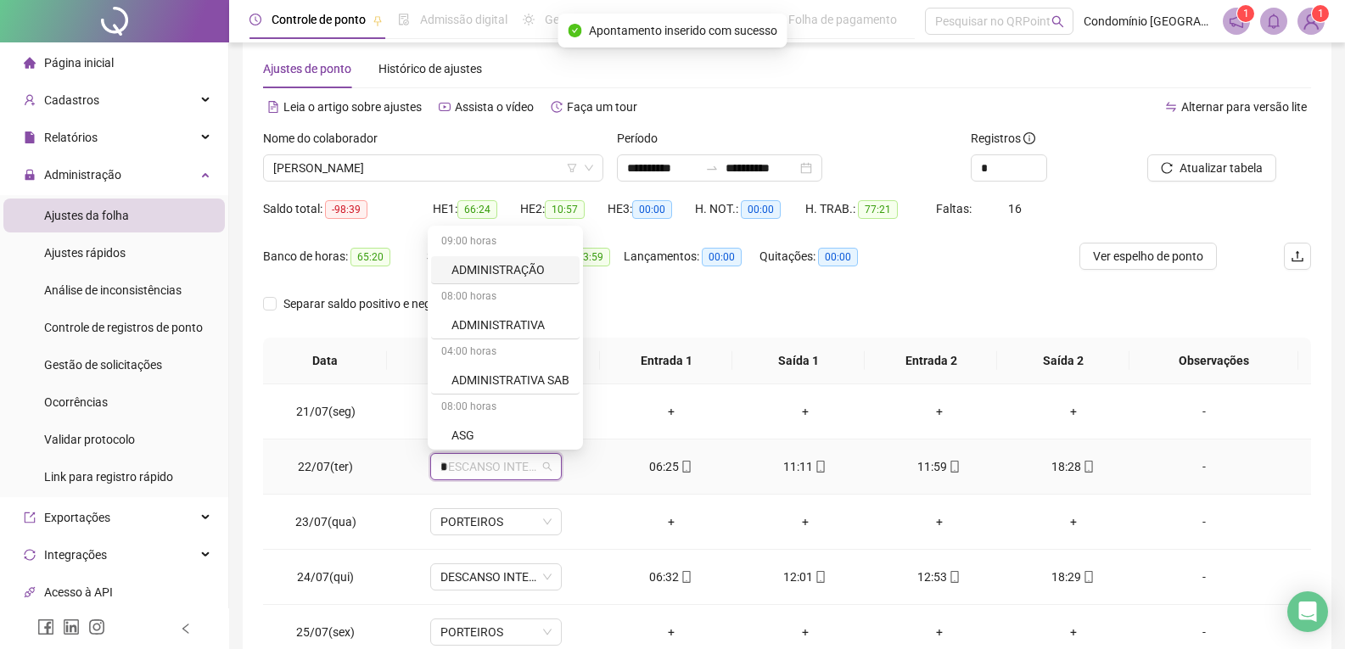
type input "**"
click at [505, 435] on div "PORTEIROS" at bounding box center [508, 432] width 115 height 19
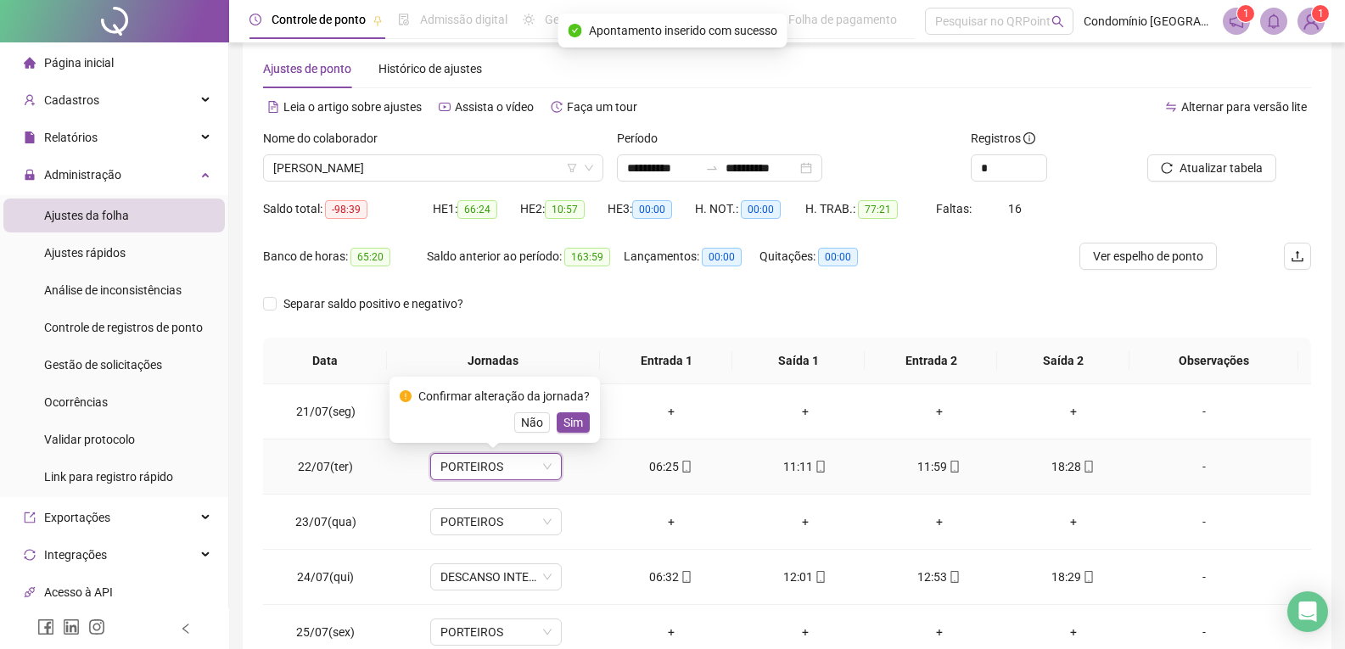
drag, startPoint x: 580, startPoint y: 428, endPoint x: 502, endPoint y: 485, distance: 96.6
click at [576, 428] on button "Sim" at bounding box center [573, 422] width 33 height 20
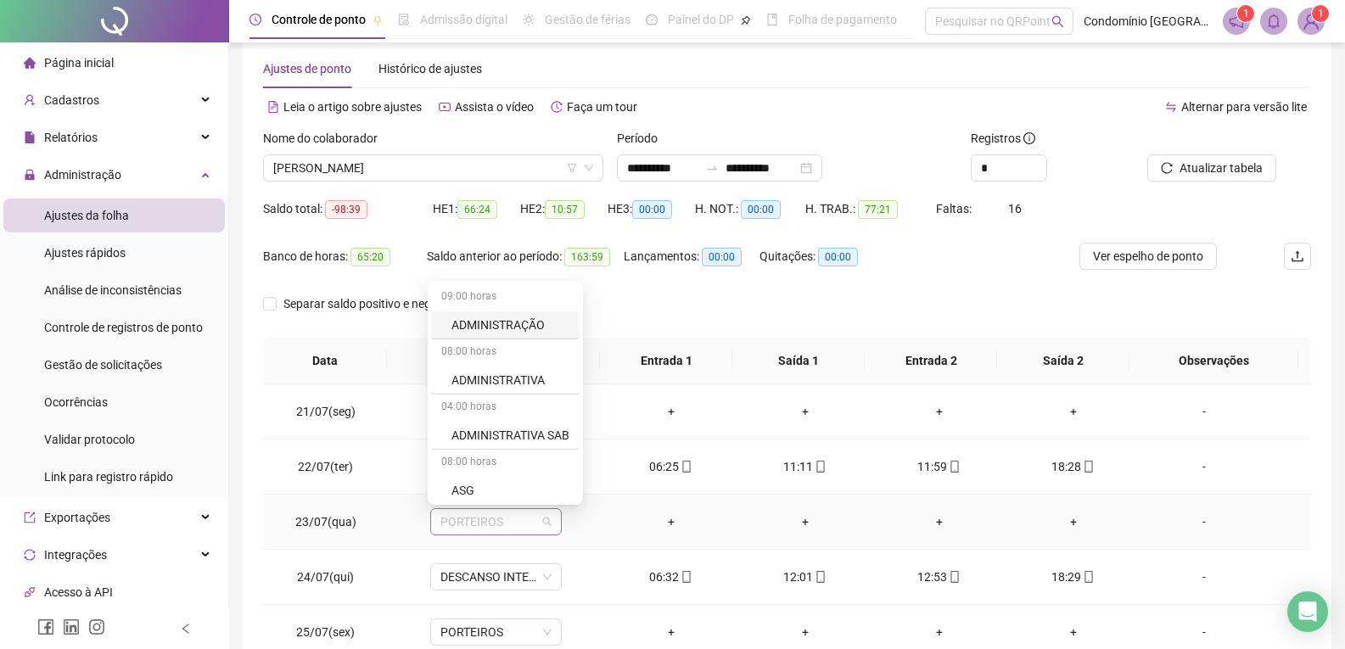
click at [475, 523] on span "PORTEIROS" at bounding box center [495, 521] width 111 height 25
type input "*"
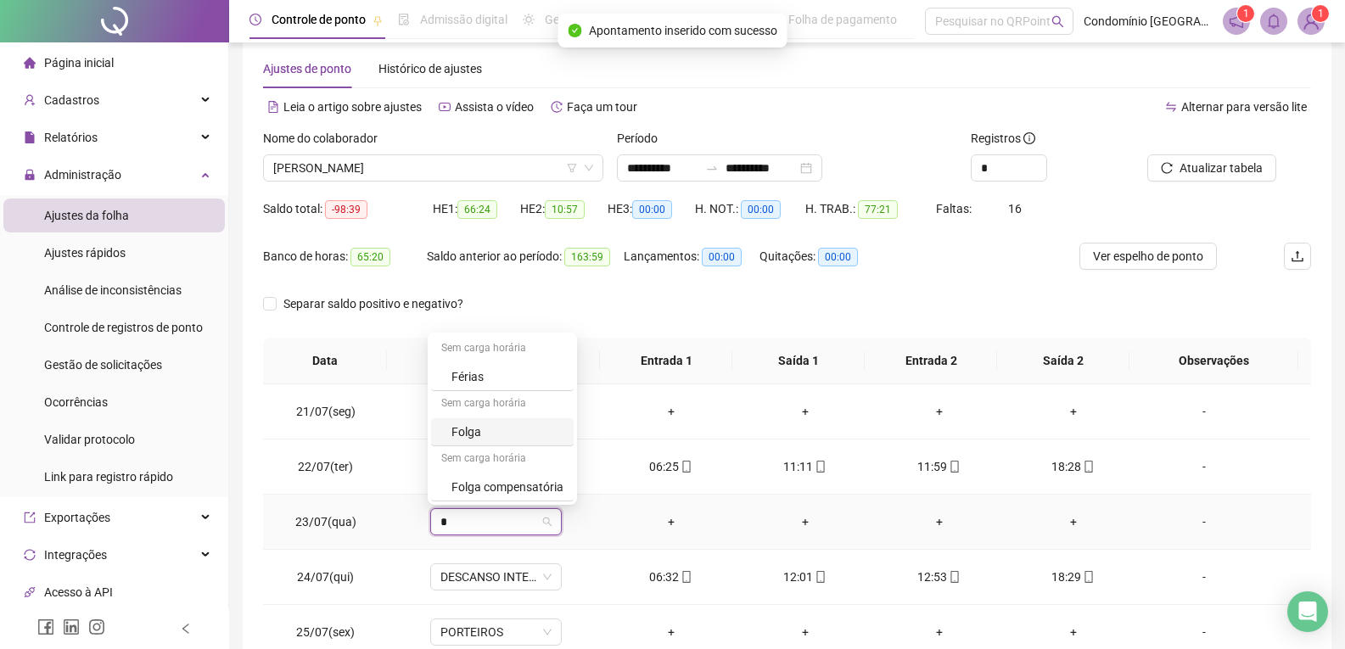
click at [475, 435] on div "Folga" at bounding box center [507, 432] width 112 height 19
drag, startPoint x: 571, startPoint y: 476, endPoint x: 759, endPoint y: 447, distance: 189.8
click at [569, 476] on span "Sim" at bounding box center [573, 477] width 20 height 19
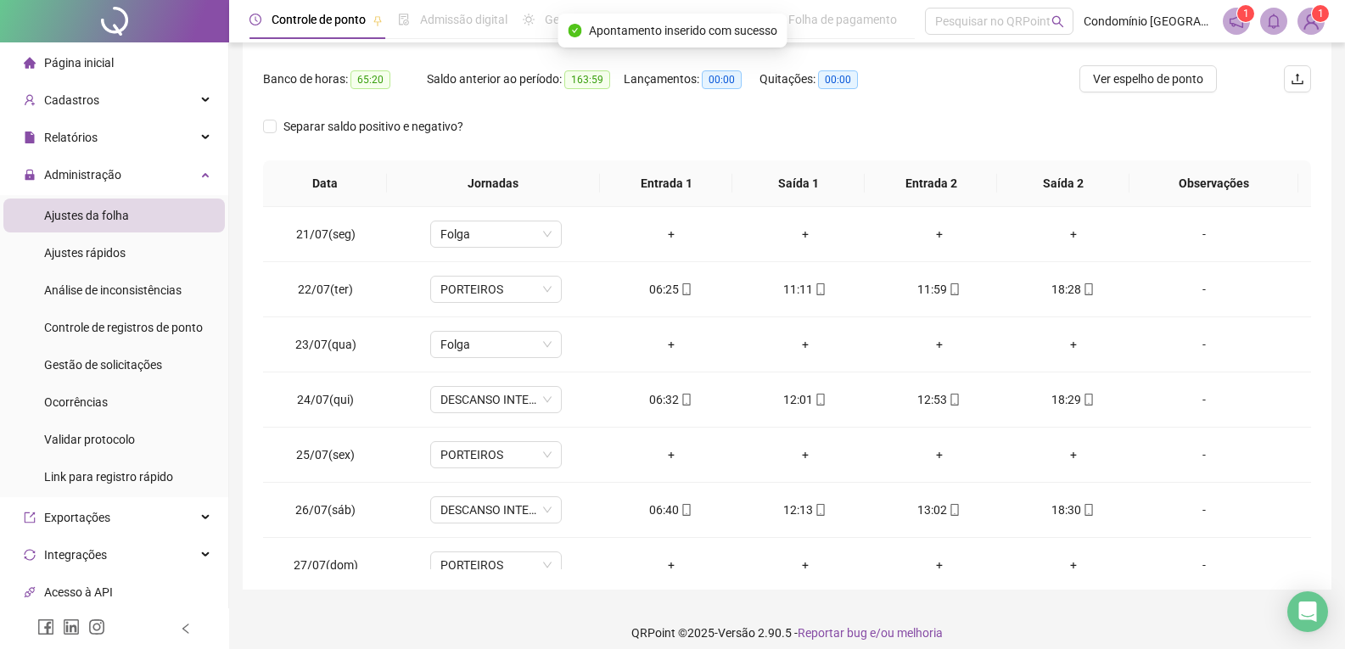
scroll to position [218, 0]
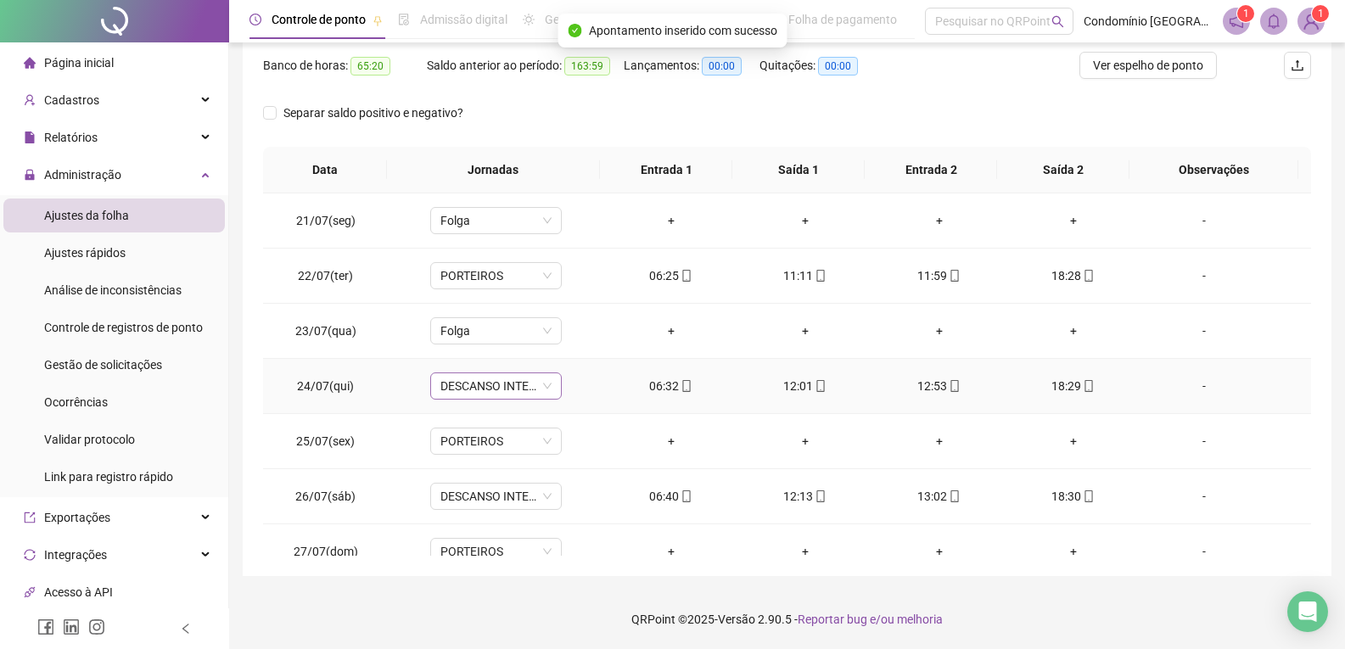
click at [522, 383] on span "DESCANSO INTER-JORNADA" at bounding box center [495, 385] width 111 height 25
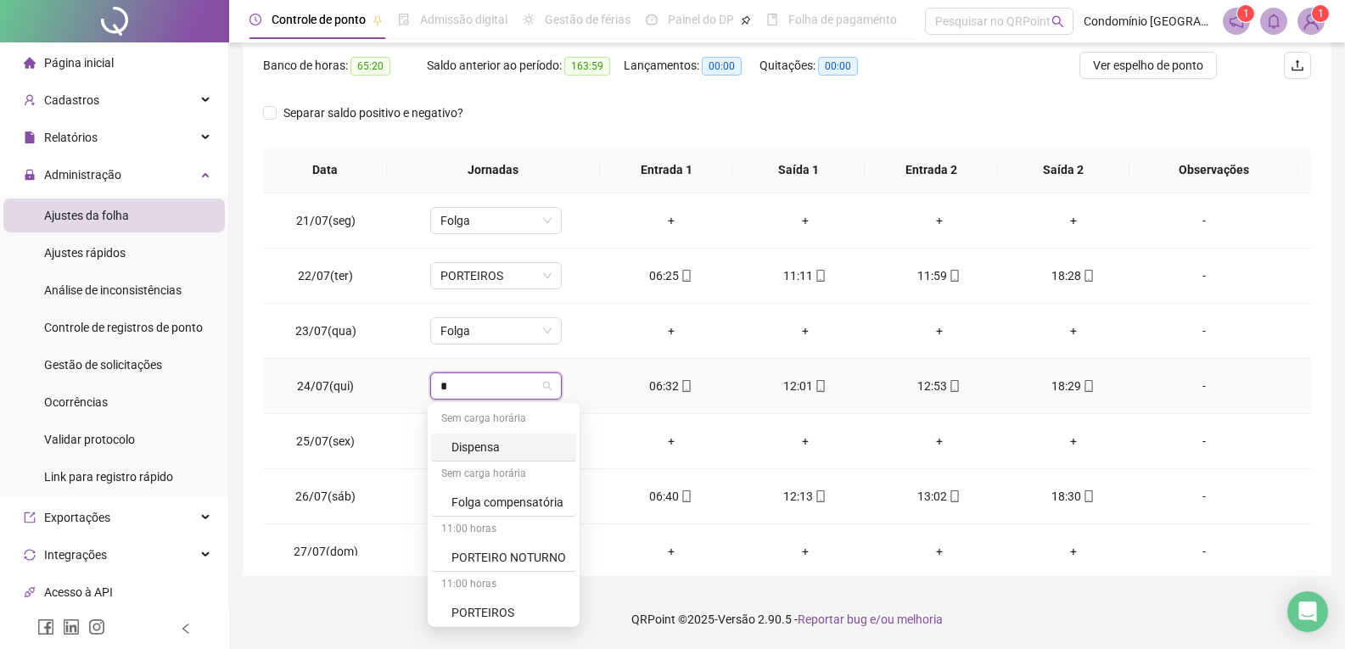
type input "**"
click at [483, 500] on div "PORTEIROS" at bounding box center [508, 502] width 115 height 19
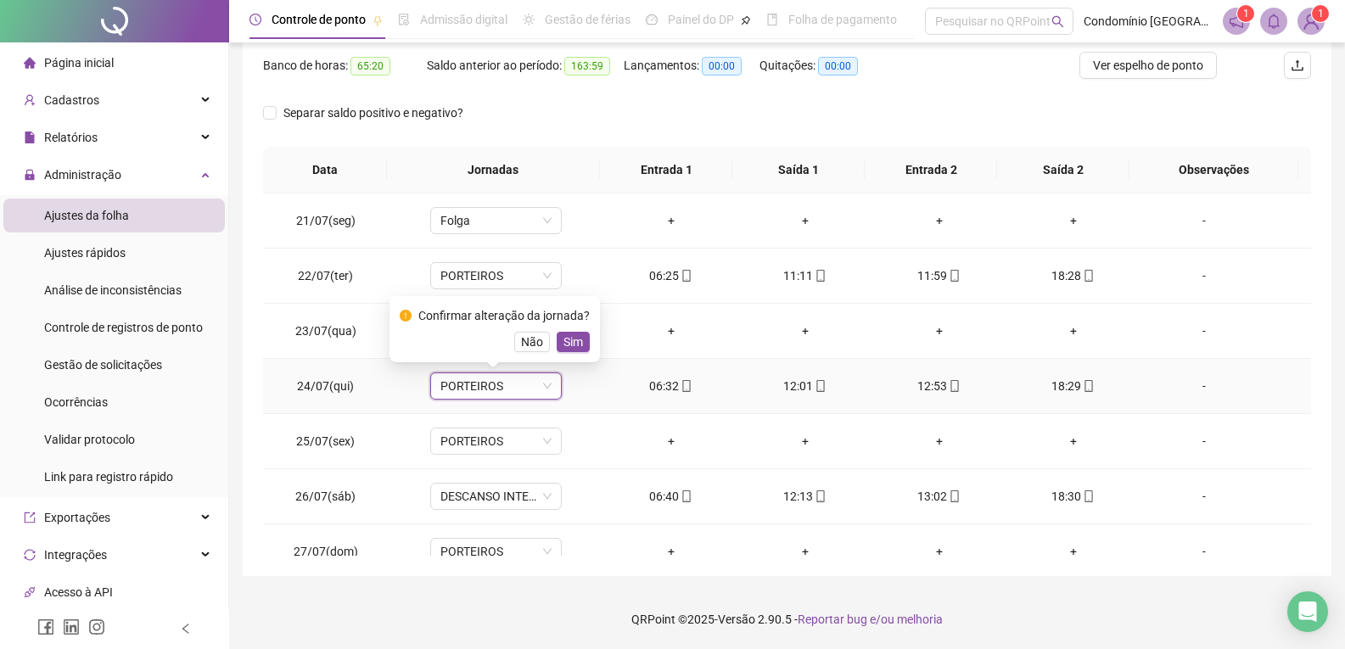
drag, startPoint x: 579, startPoint y: 344, endPoint x: 512, endPoint y: 414, distance: 97.2
click at [576, 345] on span "Sim" at bounding box center [573, 342] width 20 height 19
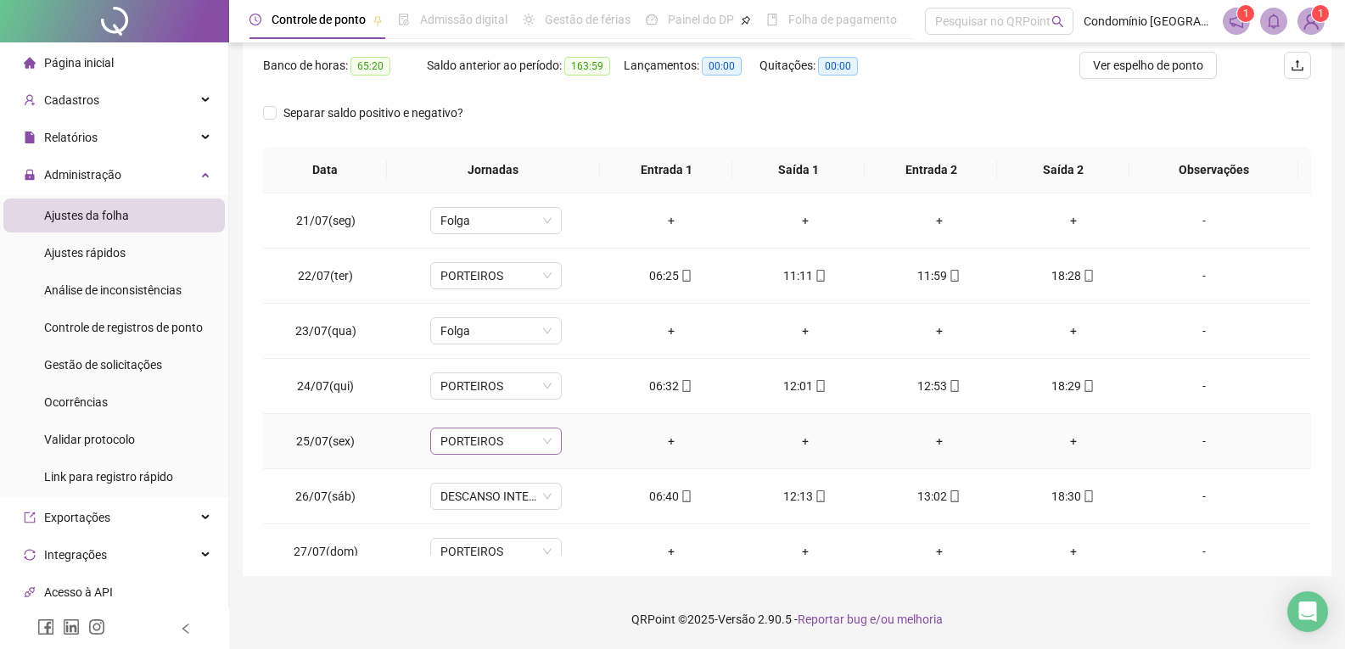
click at [491, 441] on span "PORTEIROS" at bounding box center [495, 441] width 111 height 25
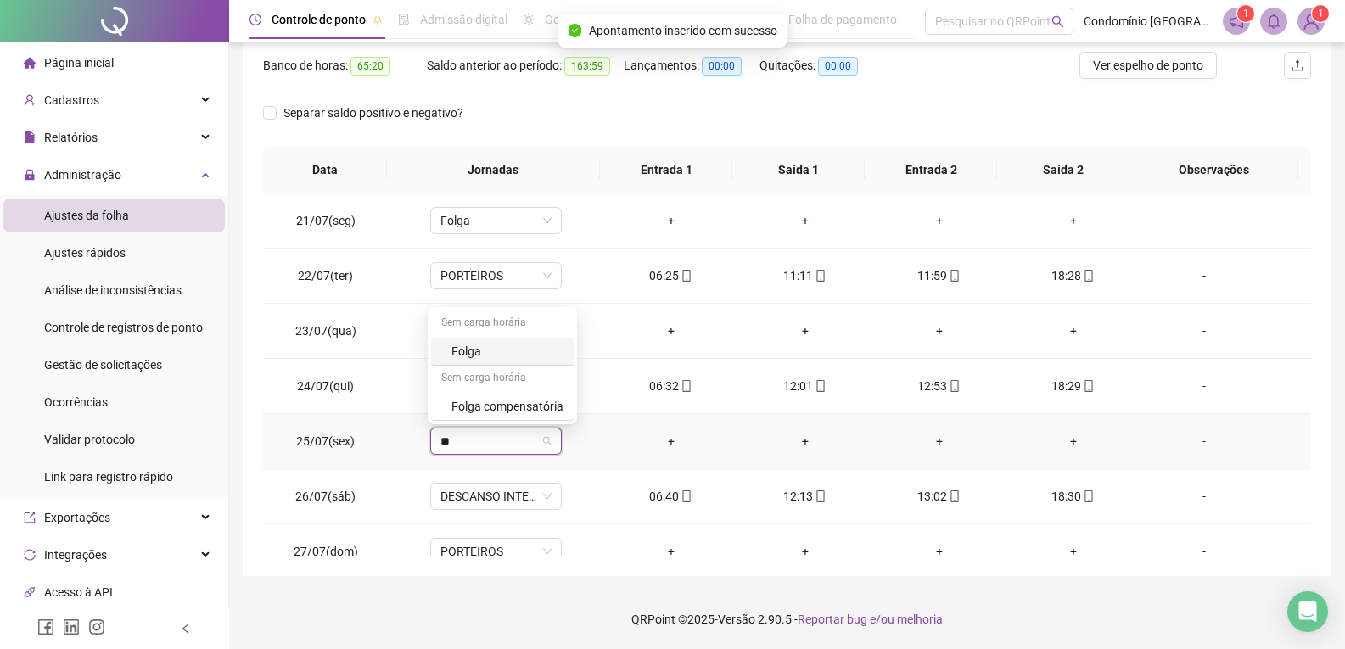
type input "***"
click at [475, 356] on div "Folga" at bounding box center [507, 351] width 112 height 19
drag, startPoint x: 569, startPoint y: 391, endPoint x: 556, endPoint y: 423, distance: 34.2
click at [569, 395] on span "Sim" at bounding box center [573, 397] width 20 height 19
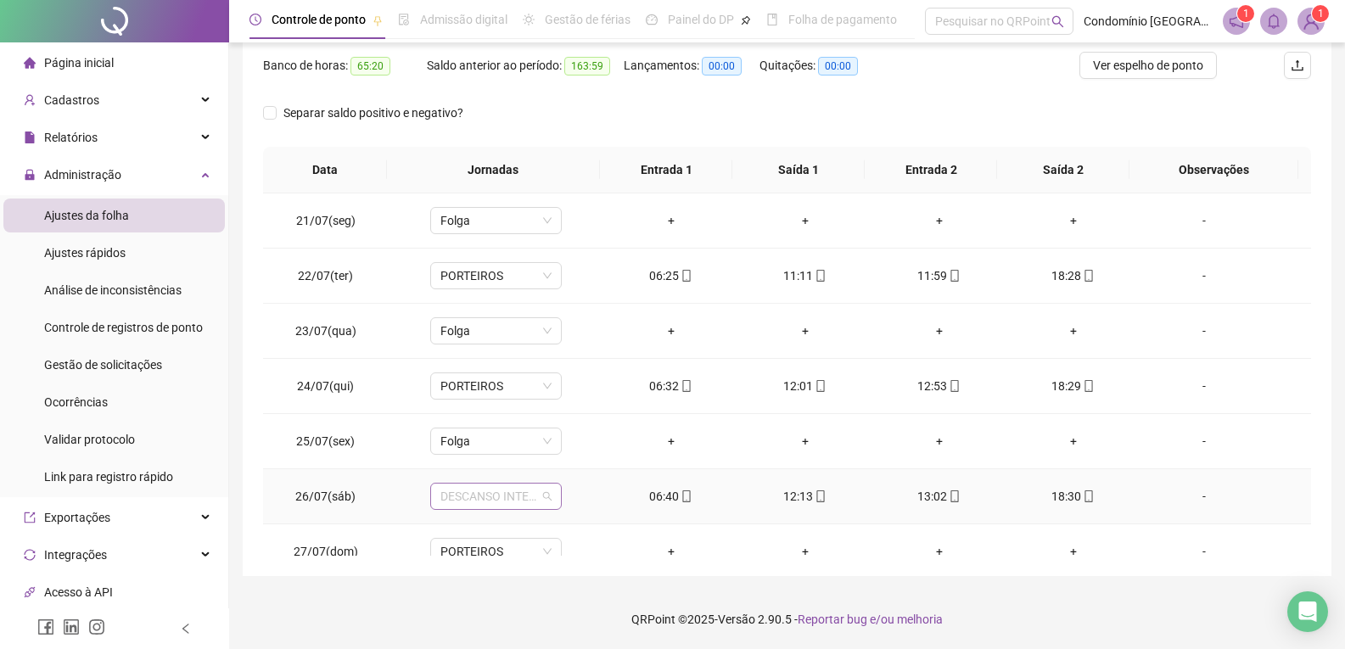
click at [496, 498] on span "DESCANSO INTER-JORNADA" at bounding box center [495, 496] width 111 height 25
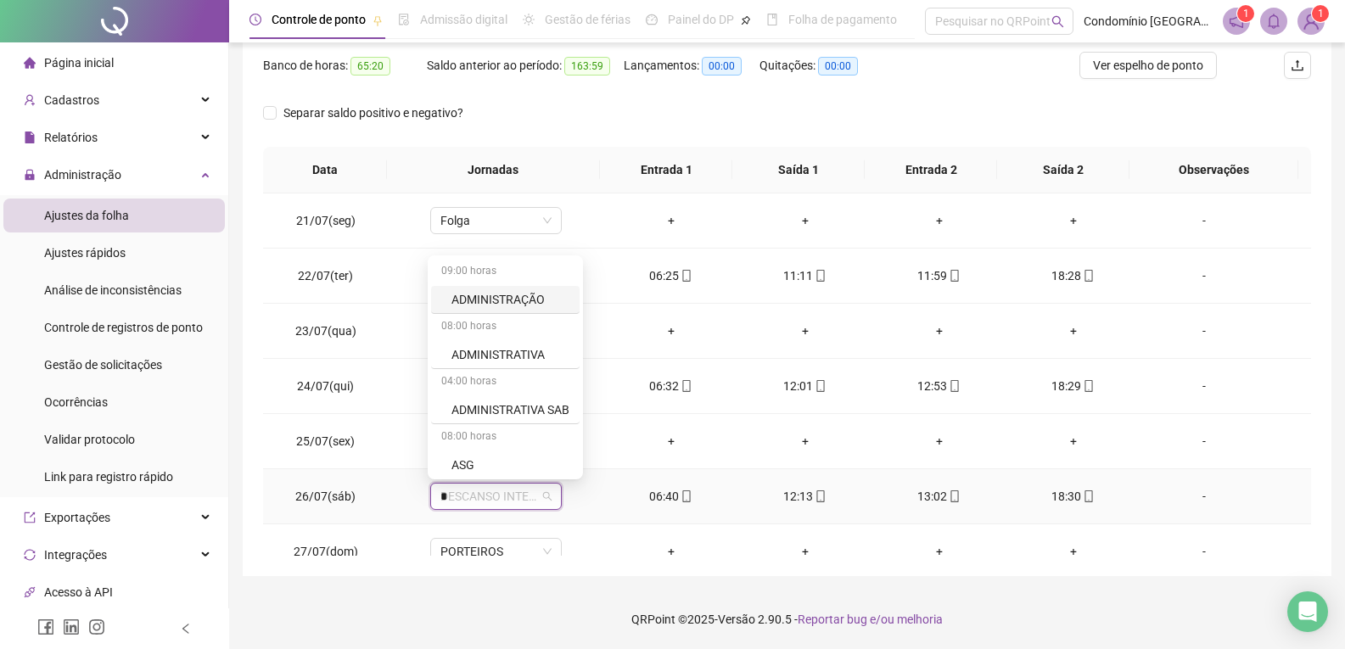
type input "**"
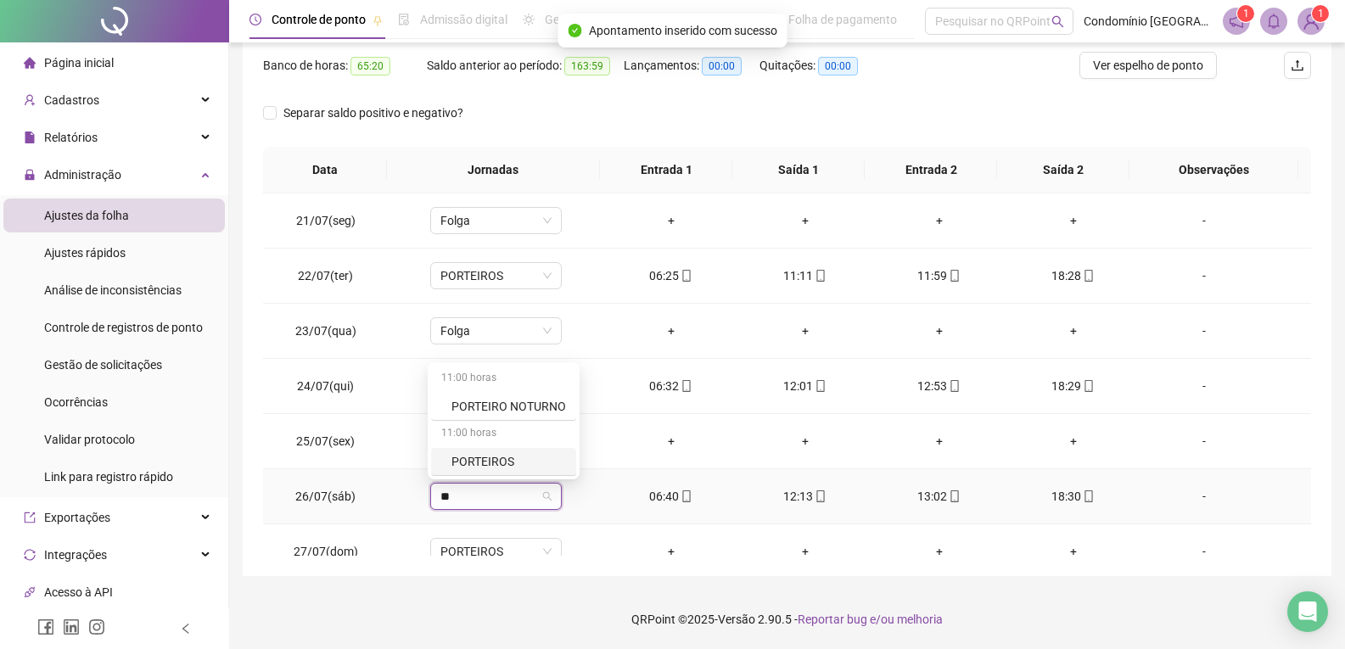
click at [487, 464] on div "PORTEIROS" at bounding box center [508, 461] width 115 height 19
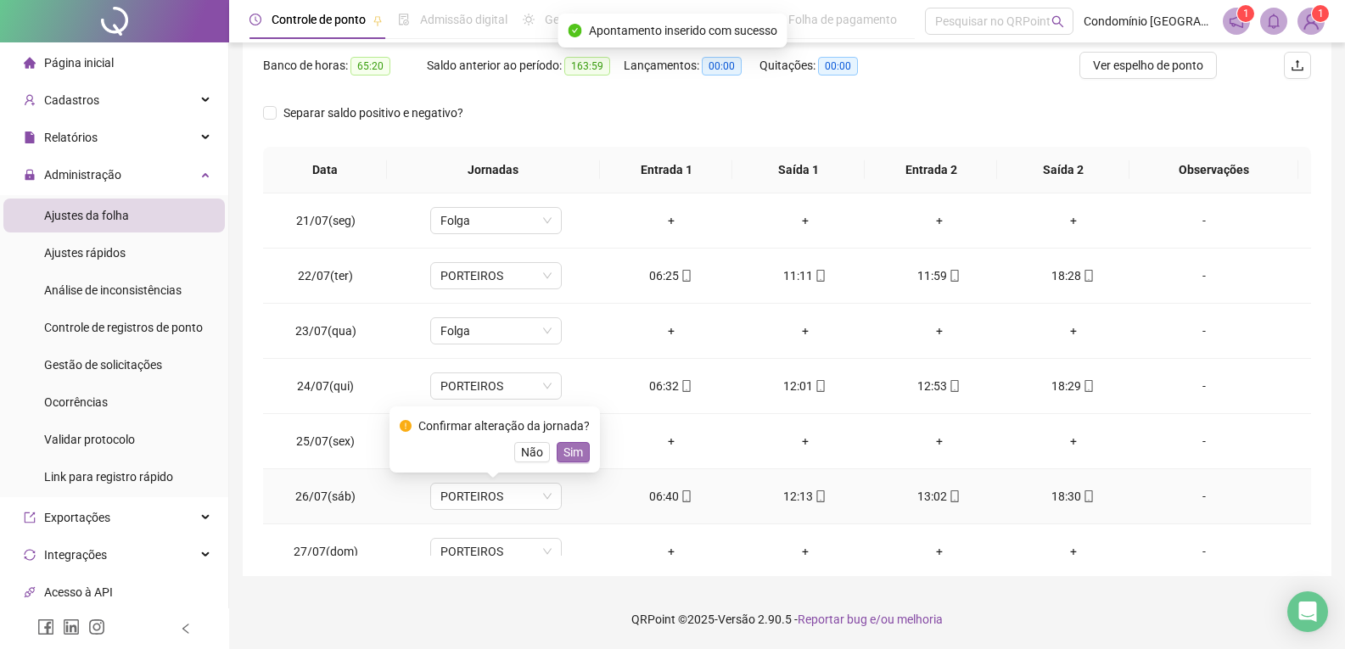
click at [574, 449] on span "Sim" at bounding box center [573, 452] width 20 height 19
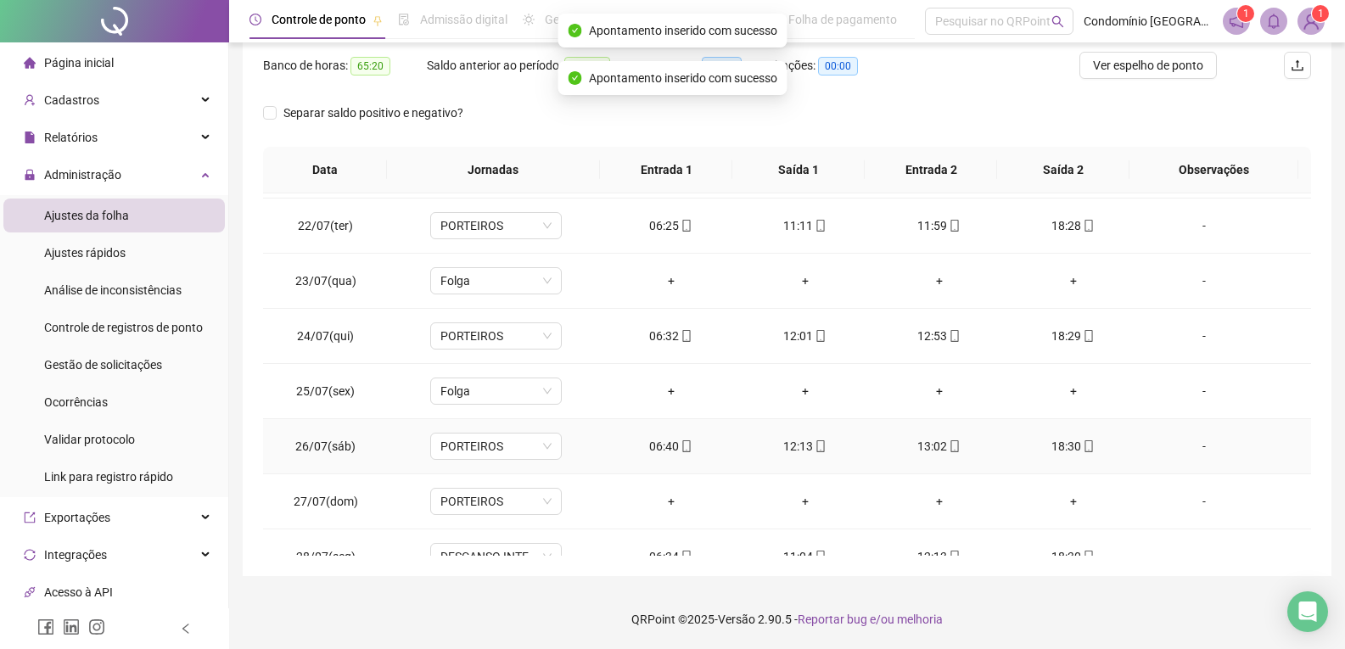
scroll to position [85, 0]
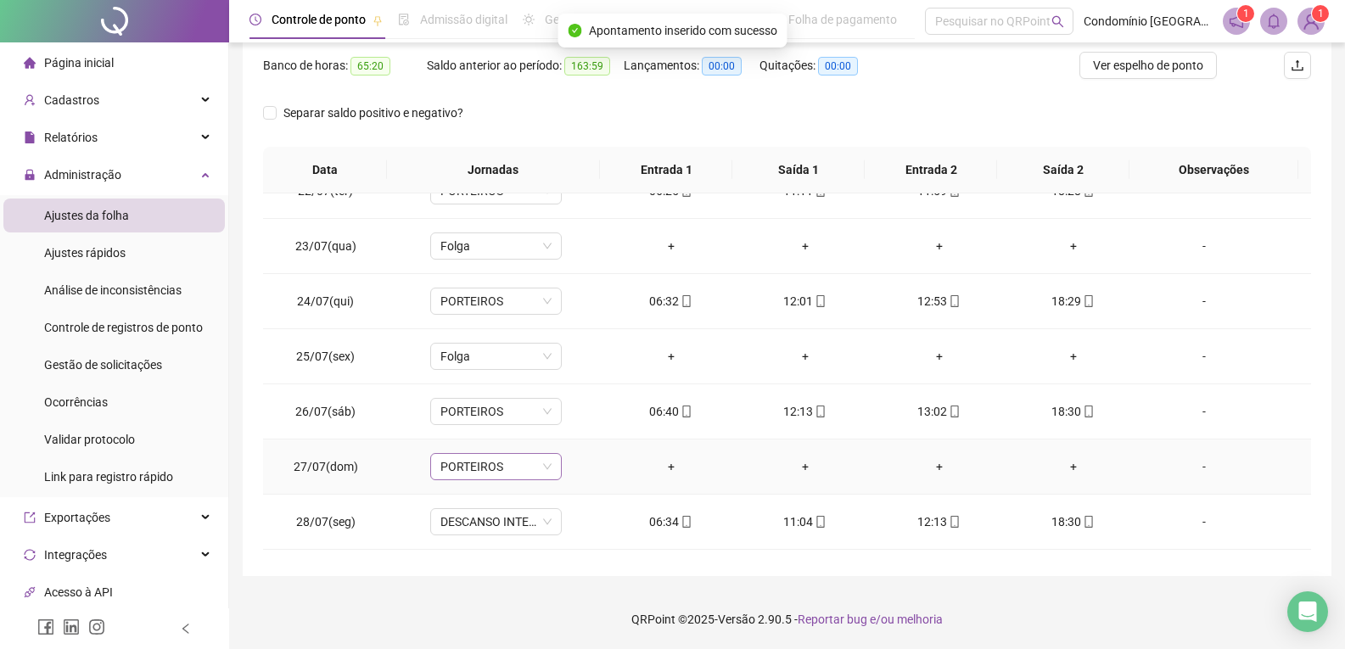
click at [462, 460] on span "PORTEIROS" at bounding box center [495, 466] width 111 height 25
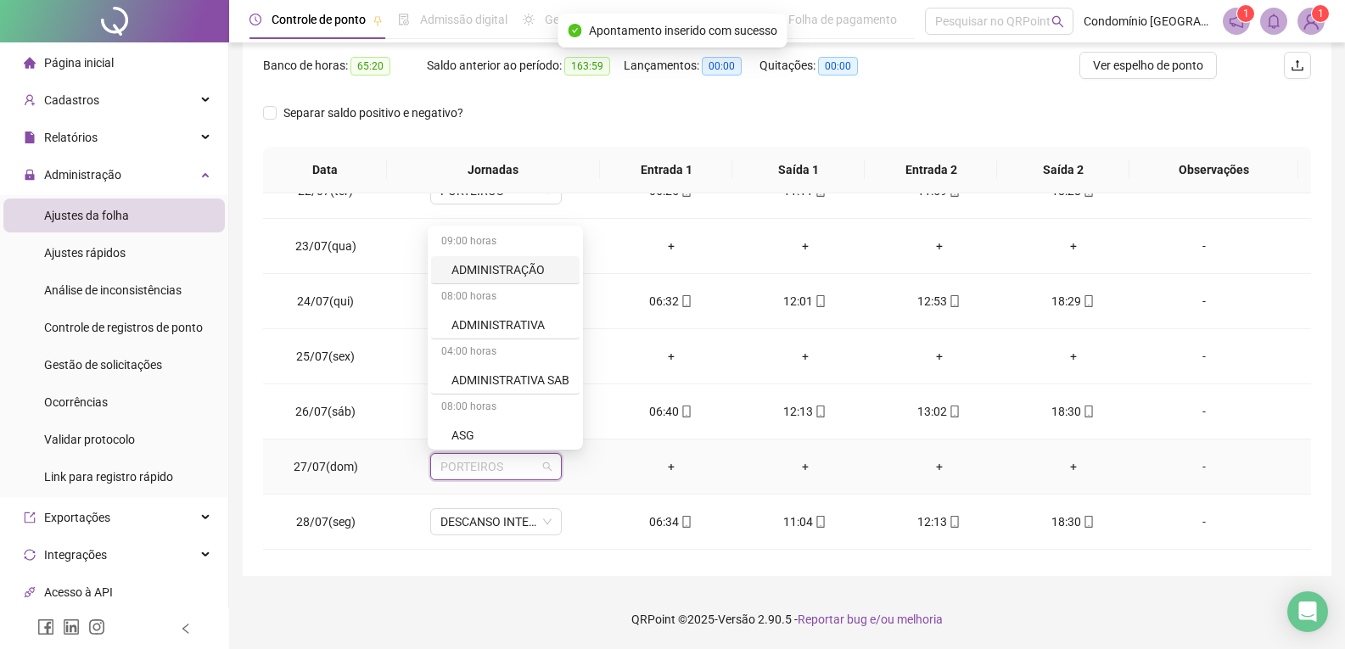
type input "*"
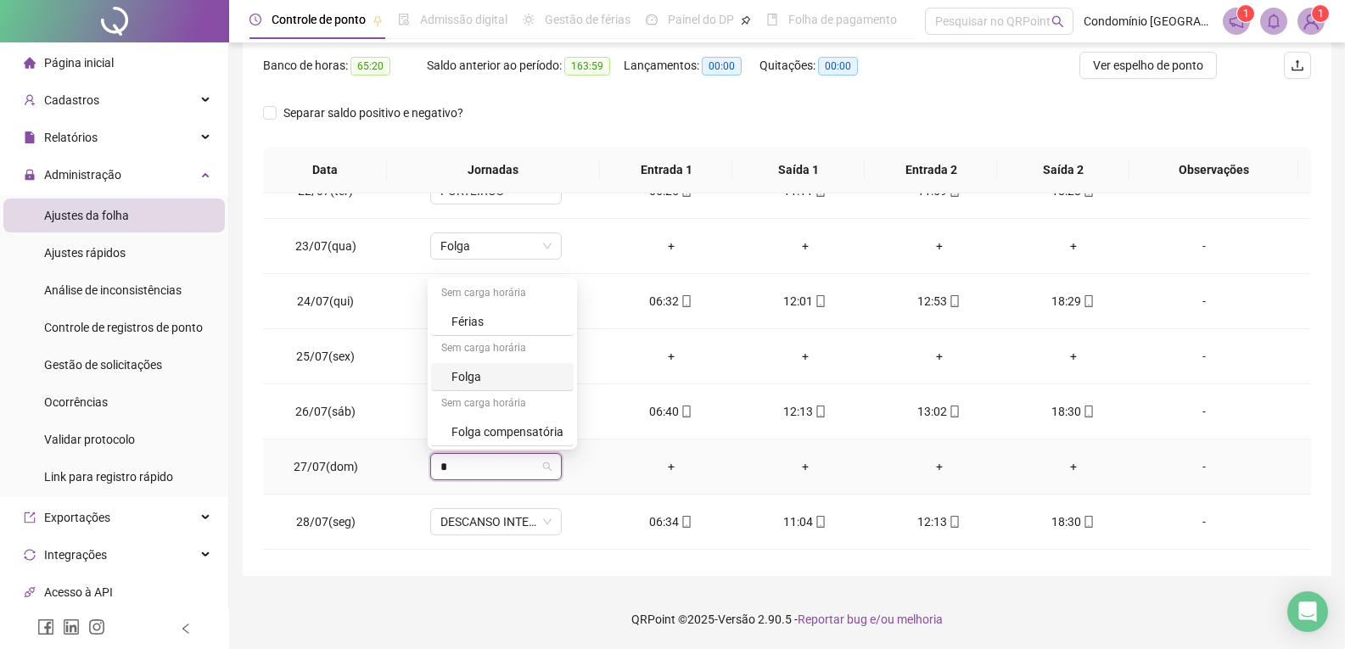
click at [482, 360] on div "Sem carga horária" at bounding box center [502, 349] width 143 height 27
click at [471, 380] on div "Folga" at bounding box center [507, 376] width 112 height 19
click at [565, 425] on span "Sim" at bounding box center [573, 422] width 20 height 19
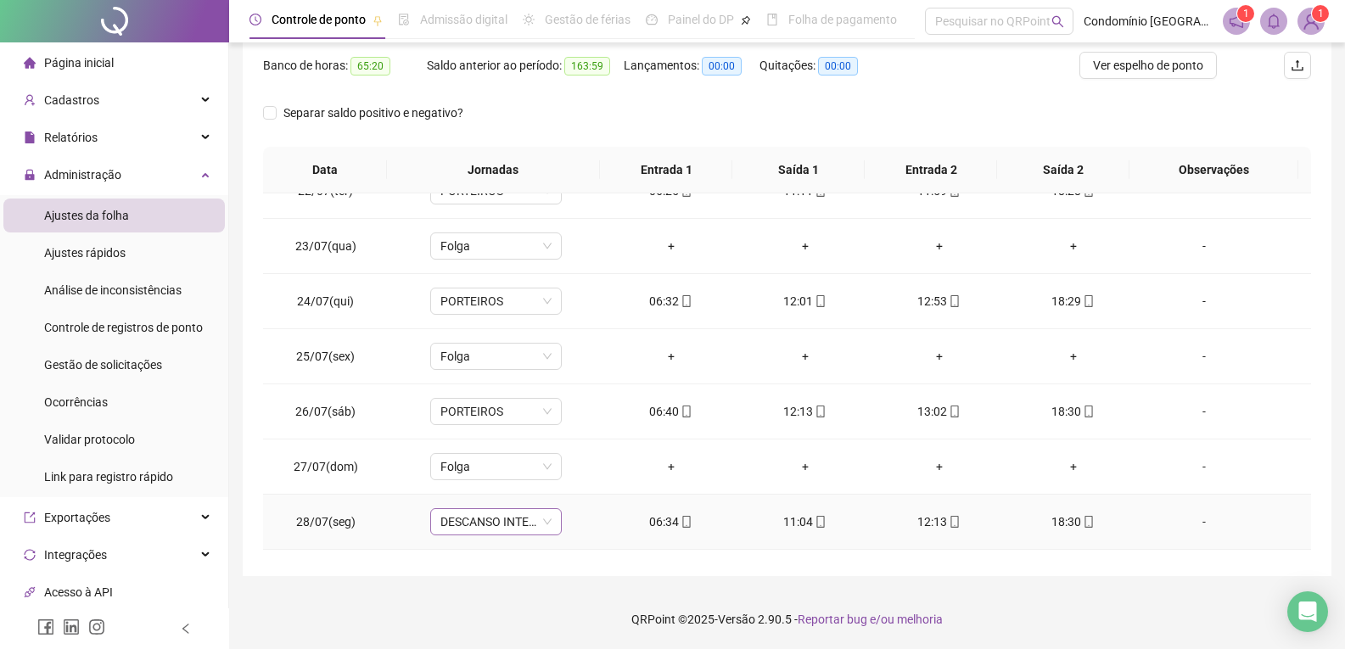
click at [521, 513] on span "DESCANSO INTER-JORNADA" at bounding box center [495, 521] width 111 height 25
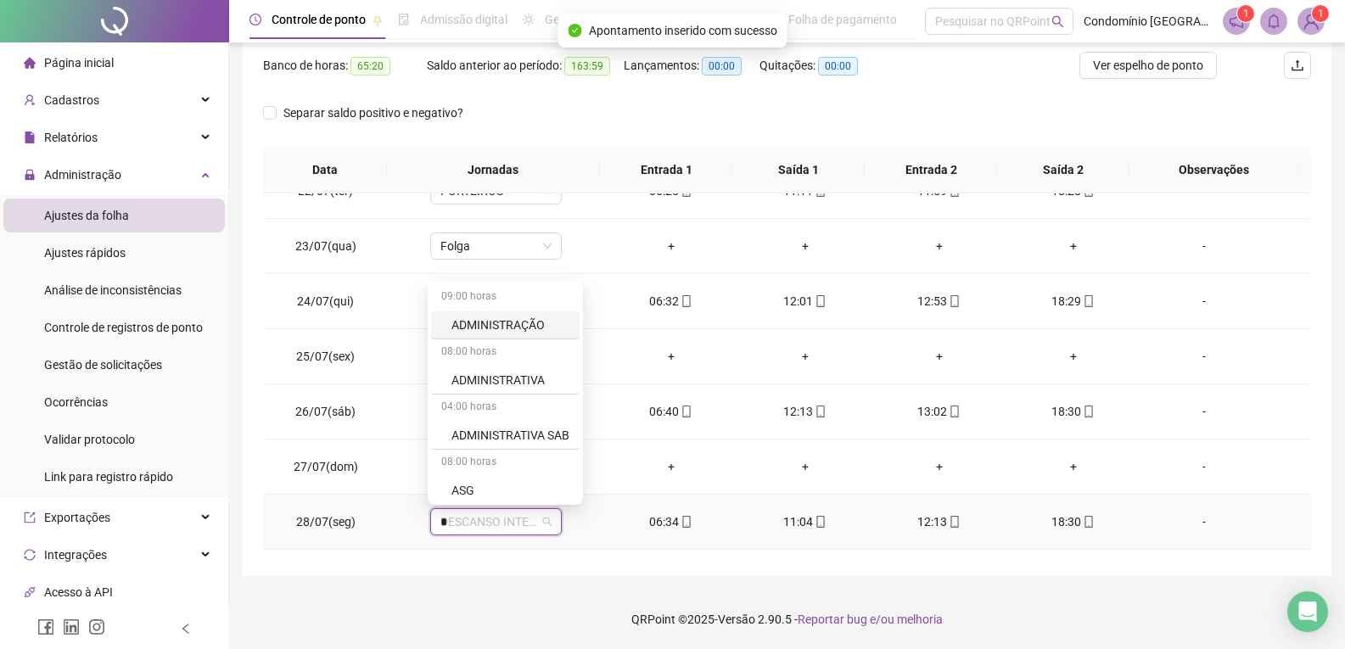
type input "**"
click at [498, 491] on div "PORTEIROS" at bounding box center [508, 487] width 115 height 19
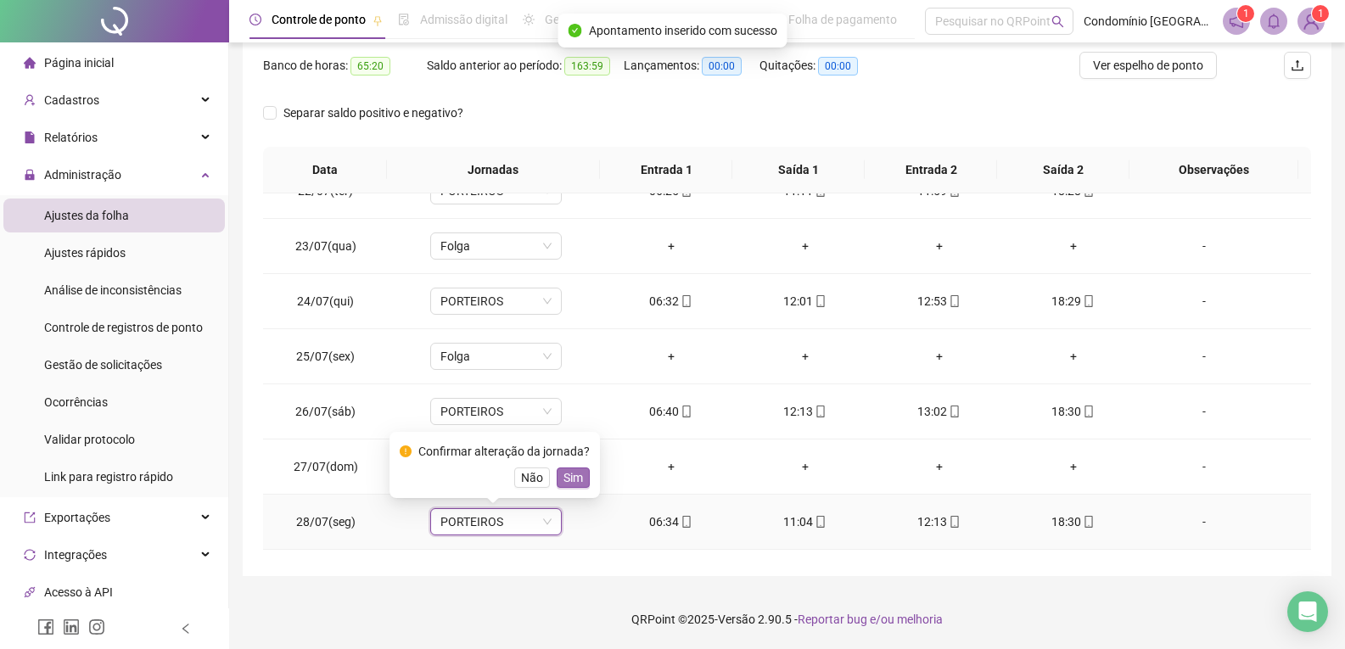
click at [564, 477] on span "Sim" at bounding box center [573, 477] width 20 height 19
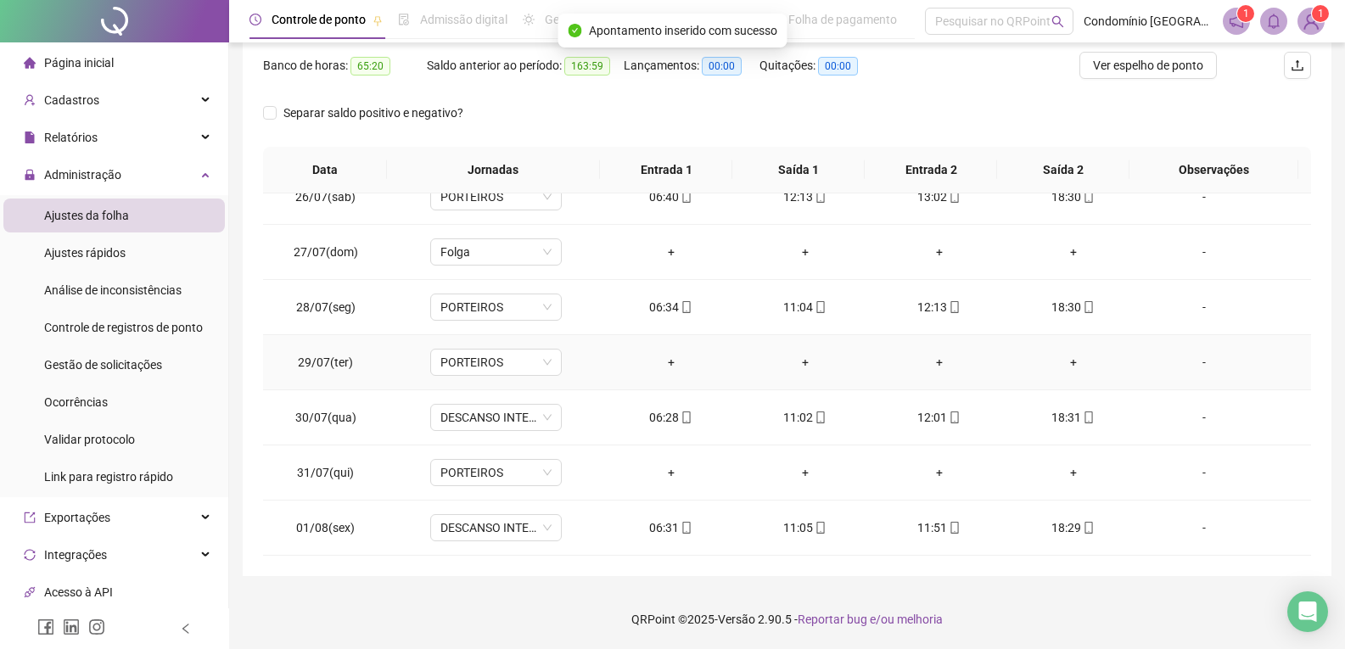
scroll to position [339, 0]
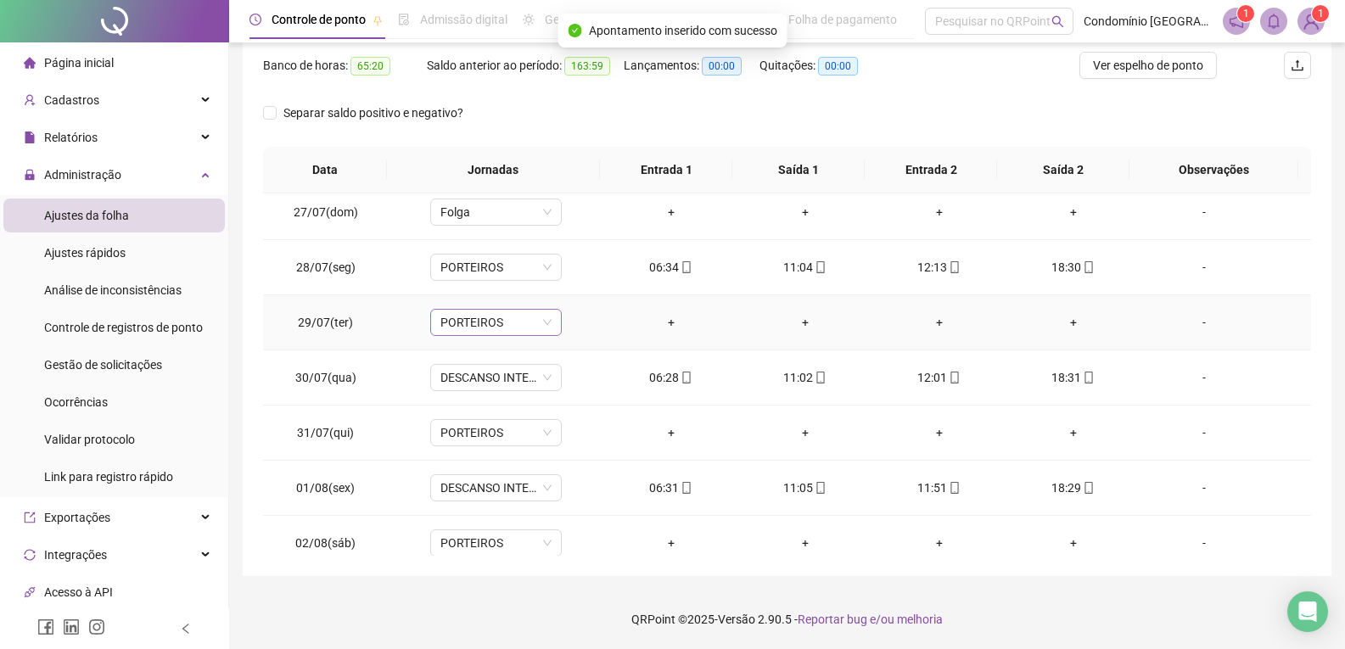
click at [498, 322] on span "PORTEIROS" at bounding box center [495, 322] width 111 height 25
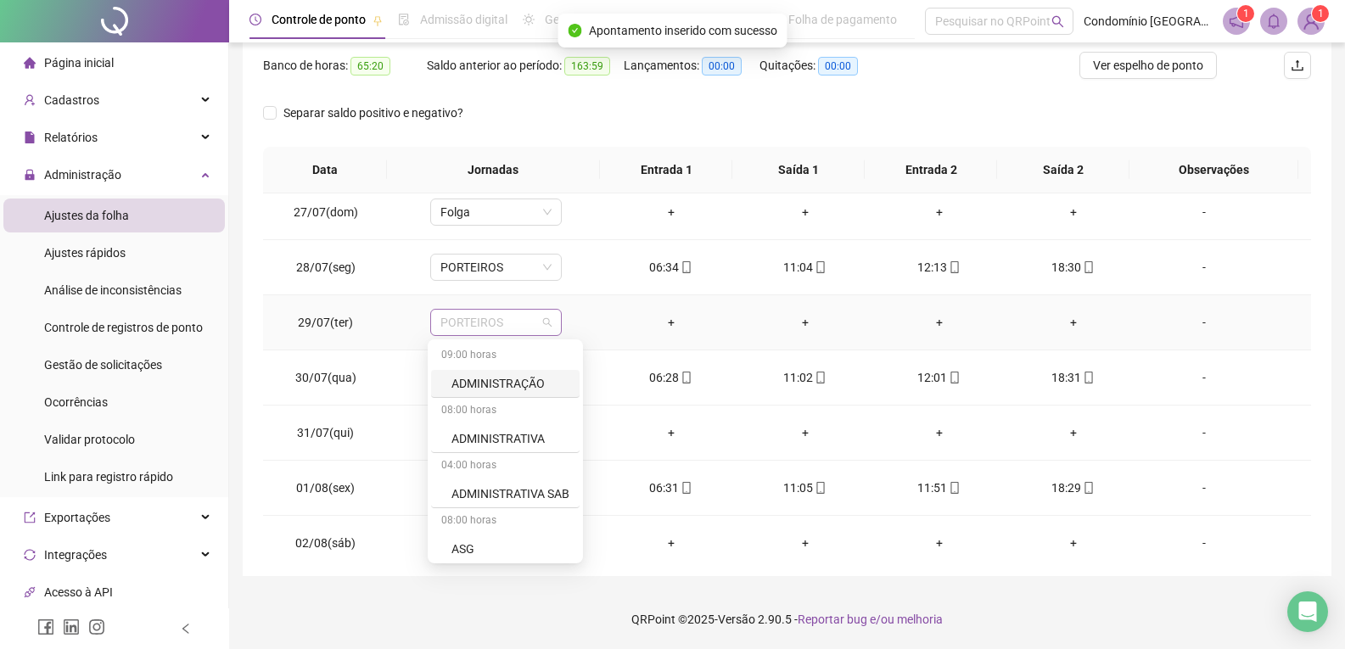
type input "*"
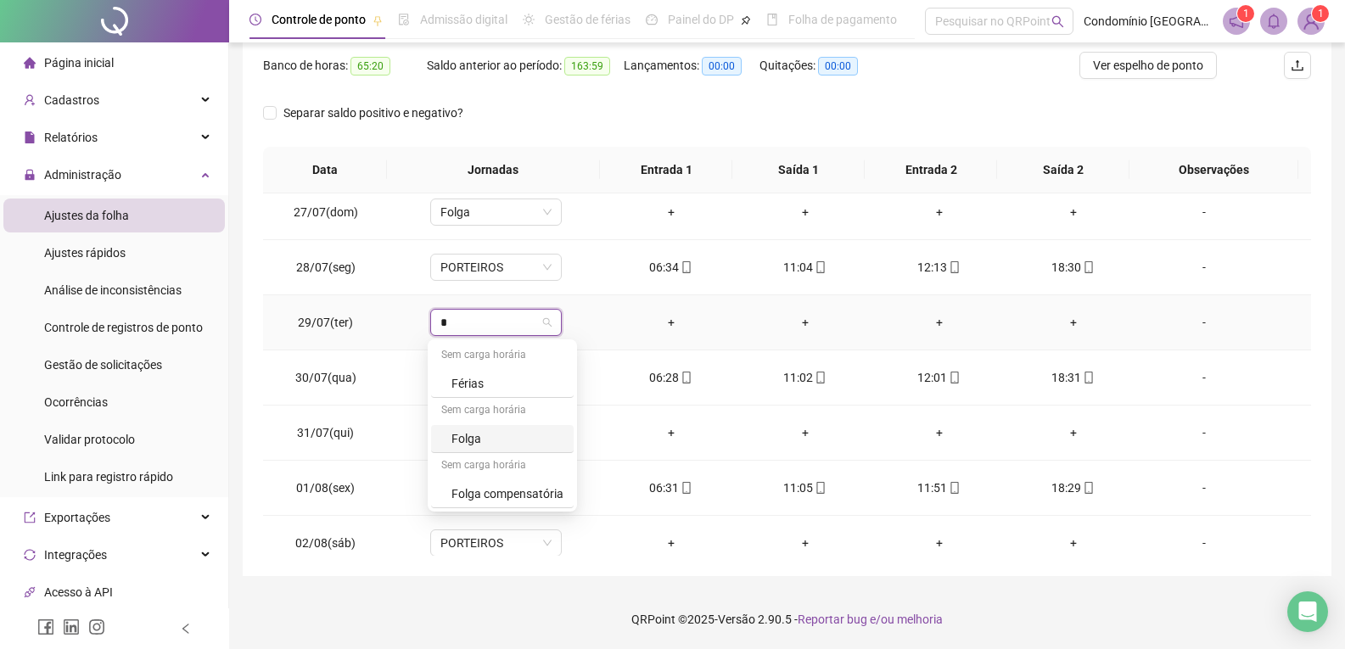
click at [491, 445] on div "Folga" at bounding box center [507, 438] width 112 height 19
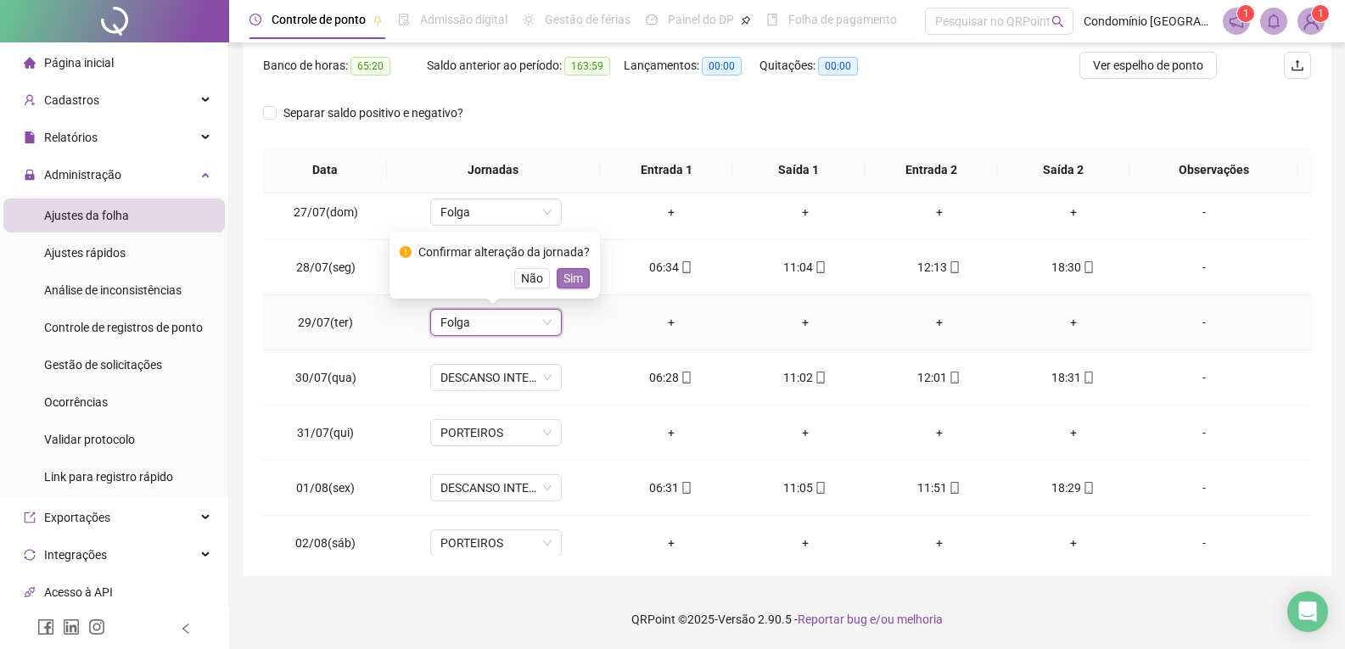
click at [573, 268] on div "Confirmar alteração da jornada? Não Sim" at bounding box center [495, 266] width 190 height 46
click at [572, 279] on span "Sim" at bounding box center [573, 278] width 20 height 19
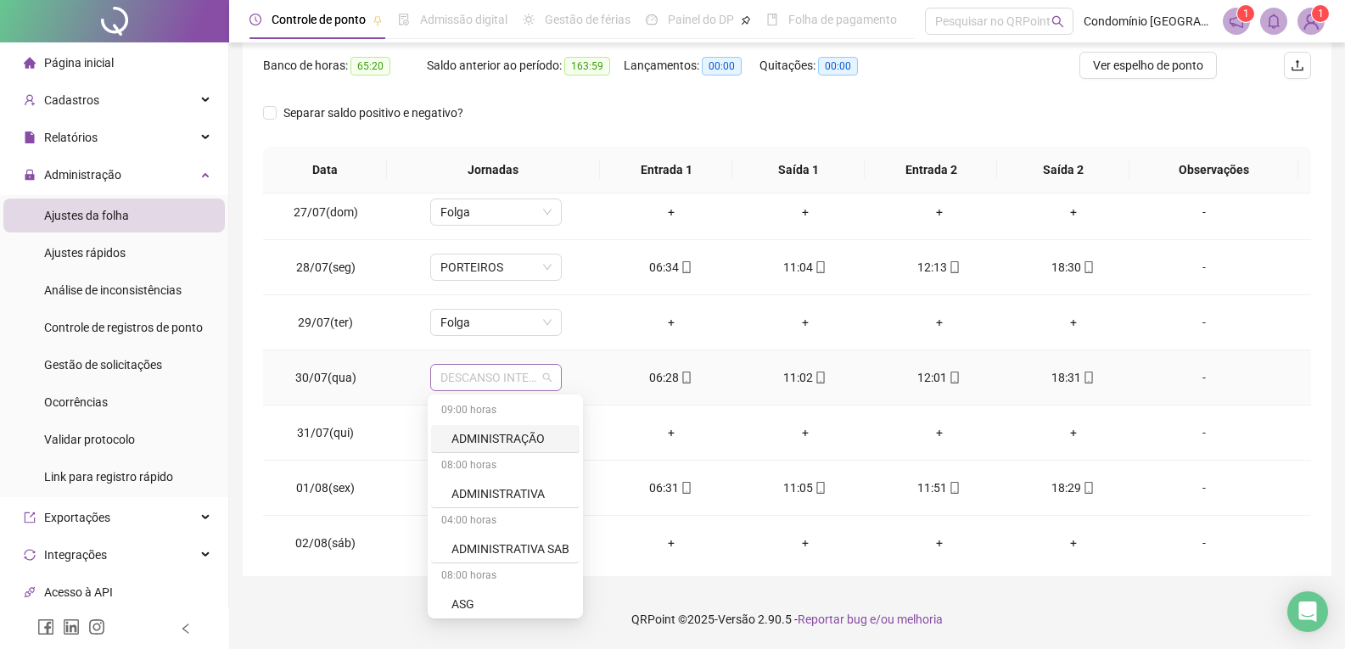
click at [513, 378] on span "DESCANSO INTER-JORNADA" at bounding box center [495, 377] width 111 height 25
type input "**"
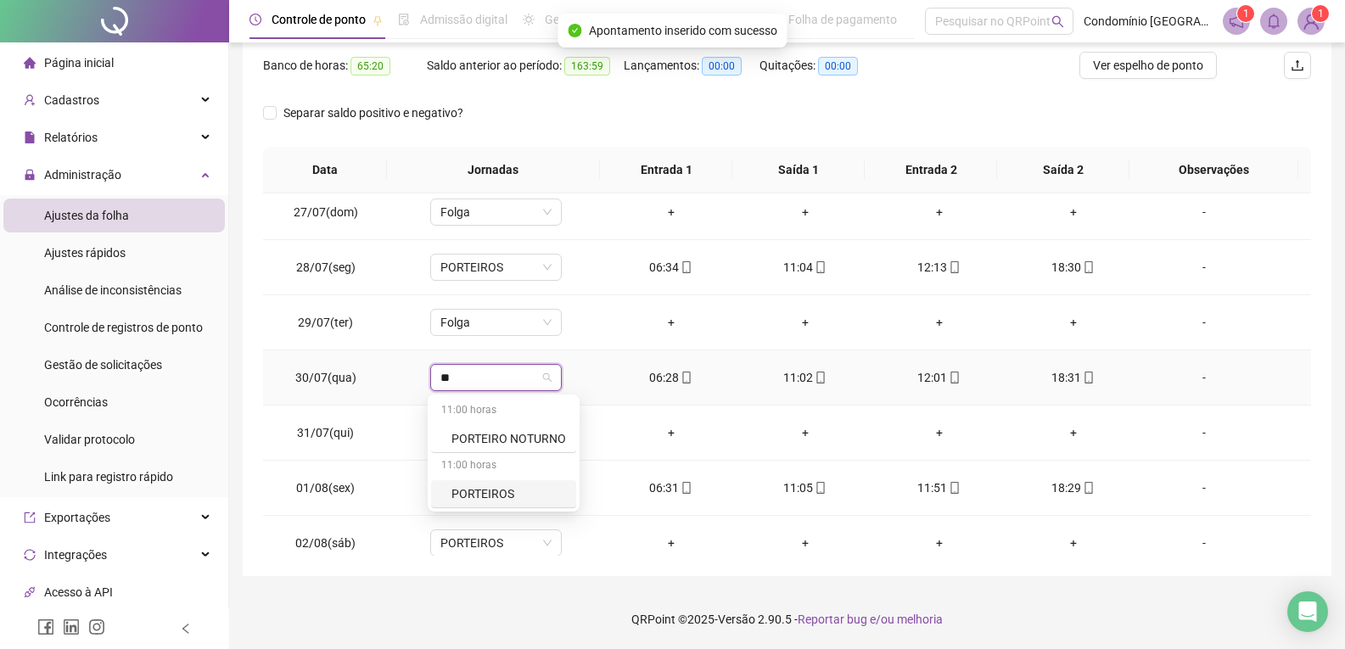
click at [505, 484] on div "PORTEIROS" at bounding box center [503, 494] width 145 height 28
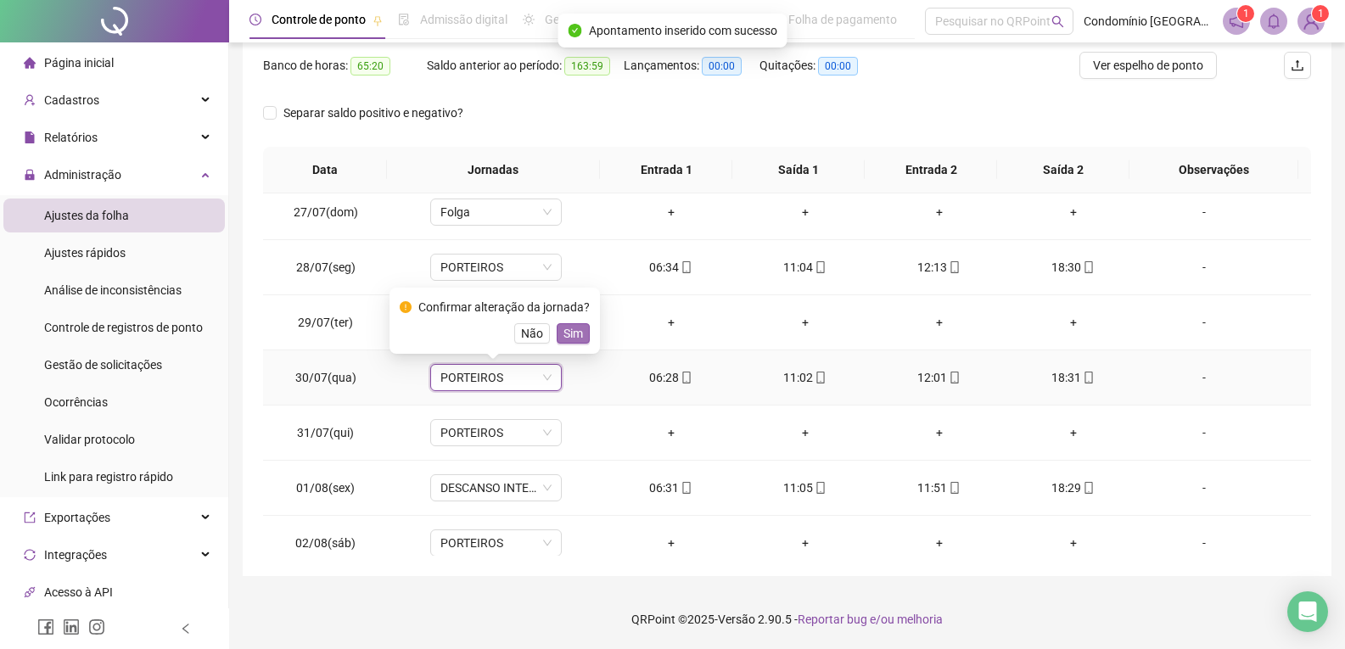
click at [578, 328] on span "Sim" at bounding box center [573, 333] width 20 height 19
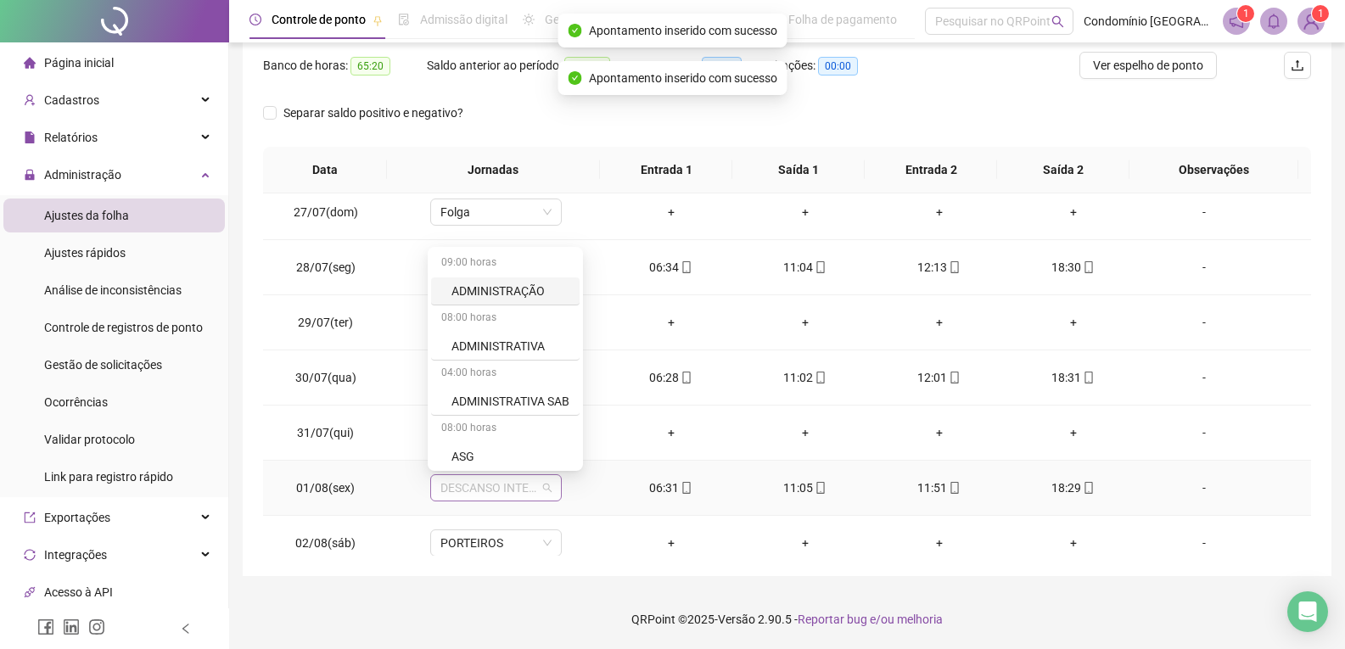
click at [505, 484] on span "DESCANSO INTER-JORNADA" at bounding box center [495, 487] width 111 height 25
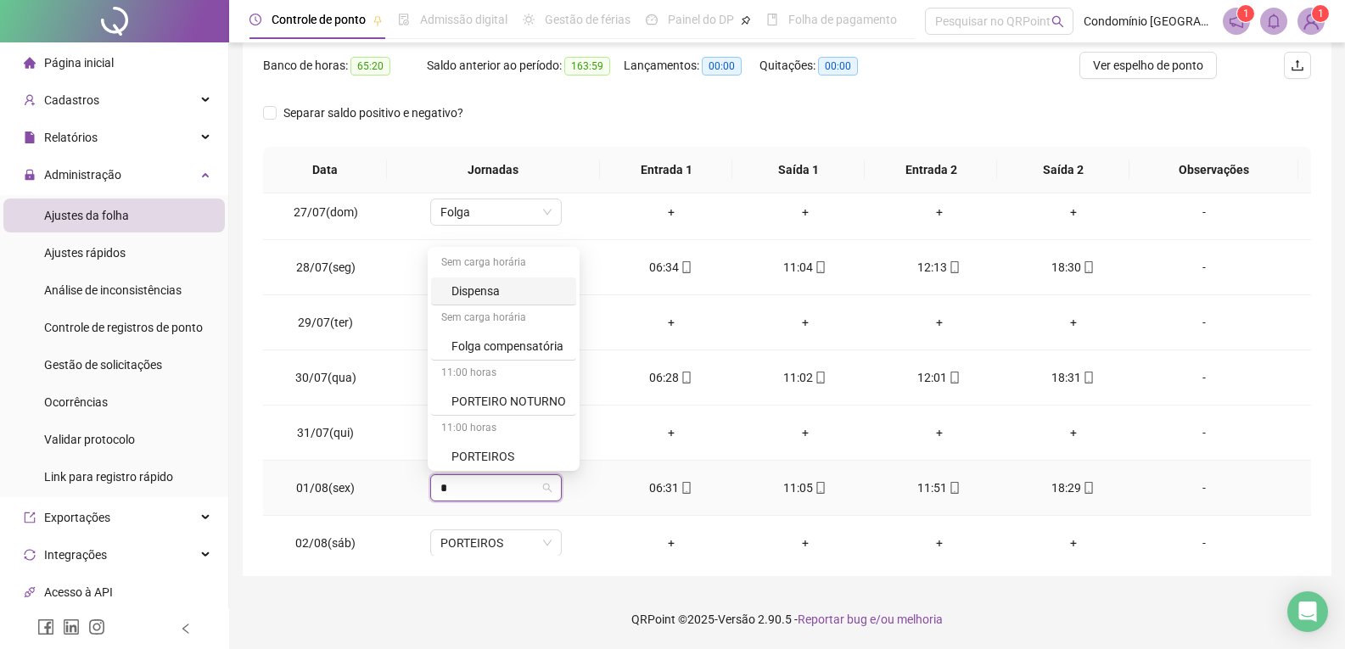
type input "**"
click at [518, 453] on div "PORTEIROS" at bounding box center [508, 453] width 115 height 19
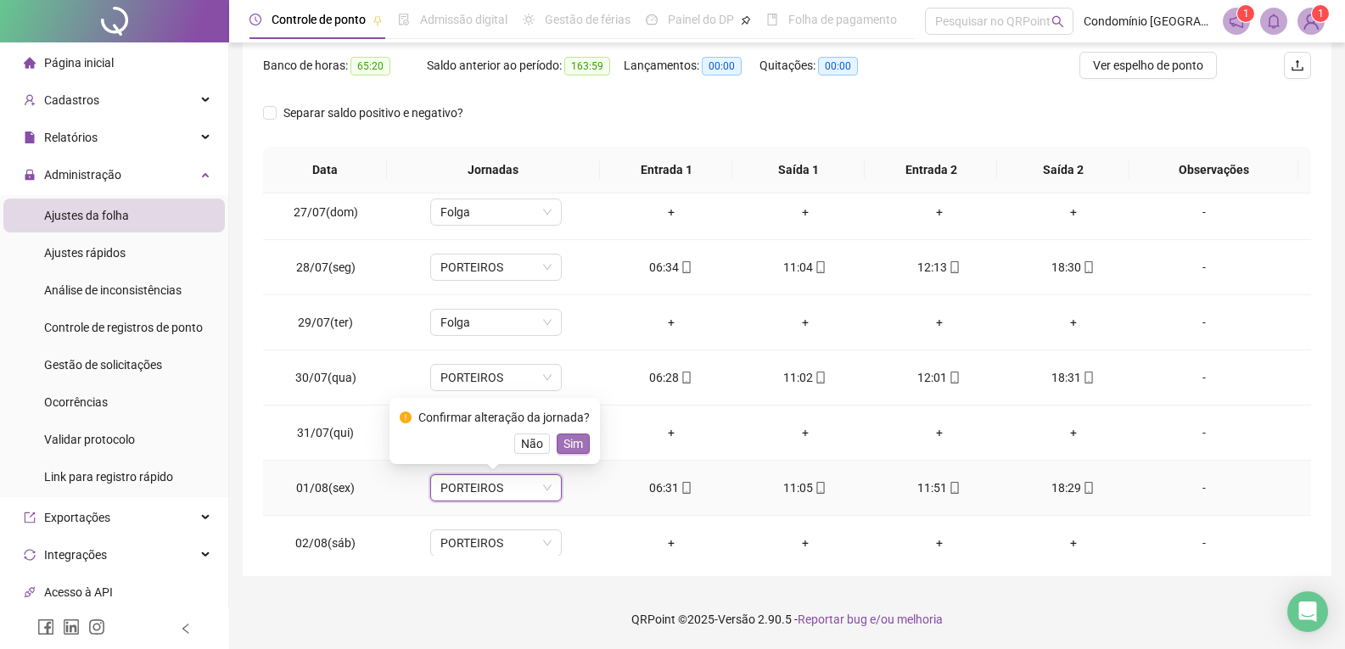
click at [572, 436] on span "Sim" at bounding box center [573, 443] width 20 height 19
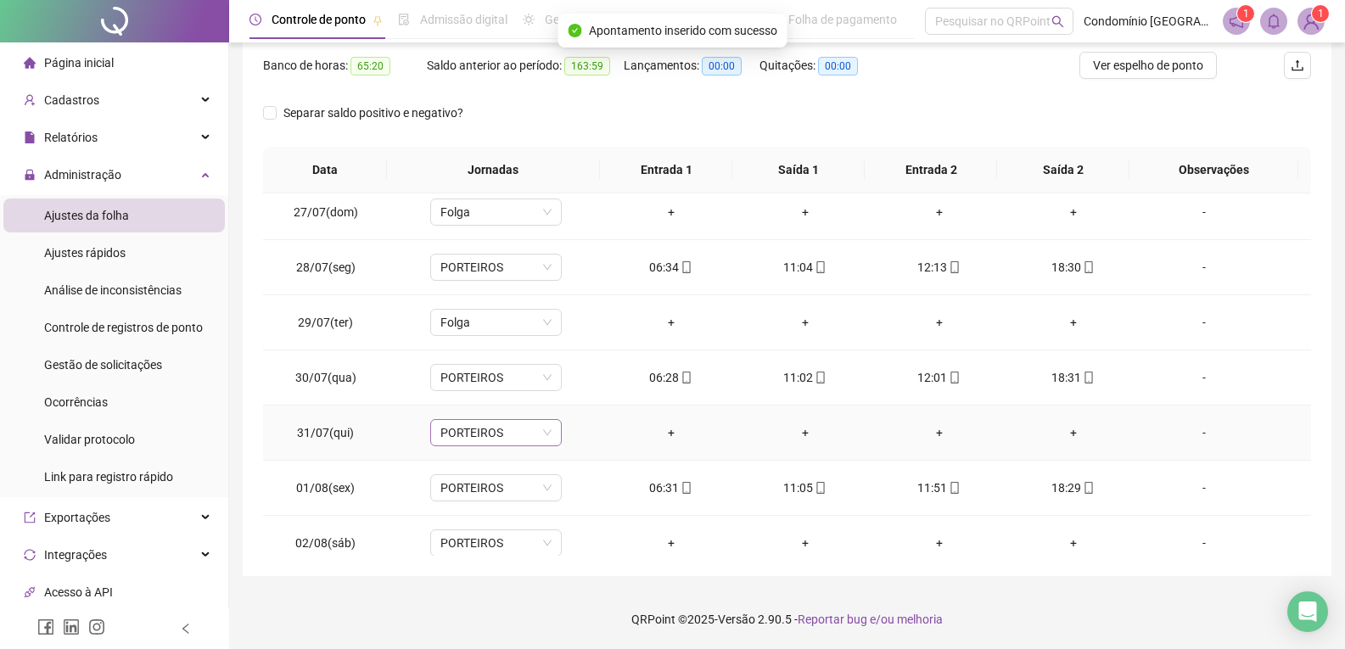
click at [519, 434] on span "PORTEIROS" at bounding box center [495, 432] width 111 height 25
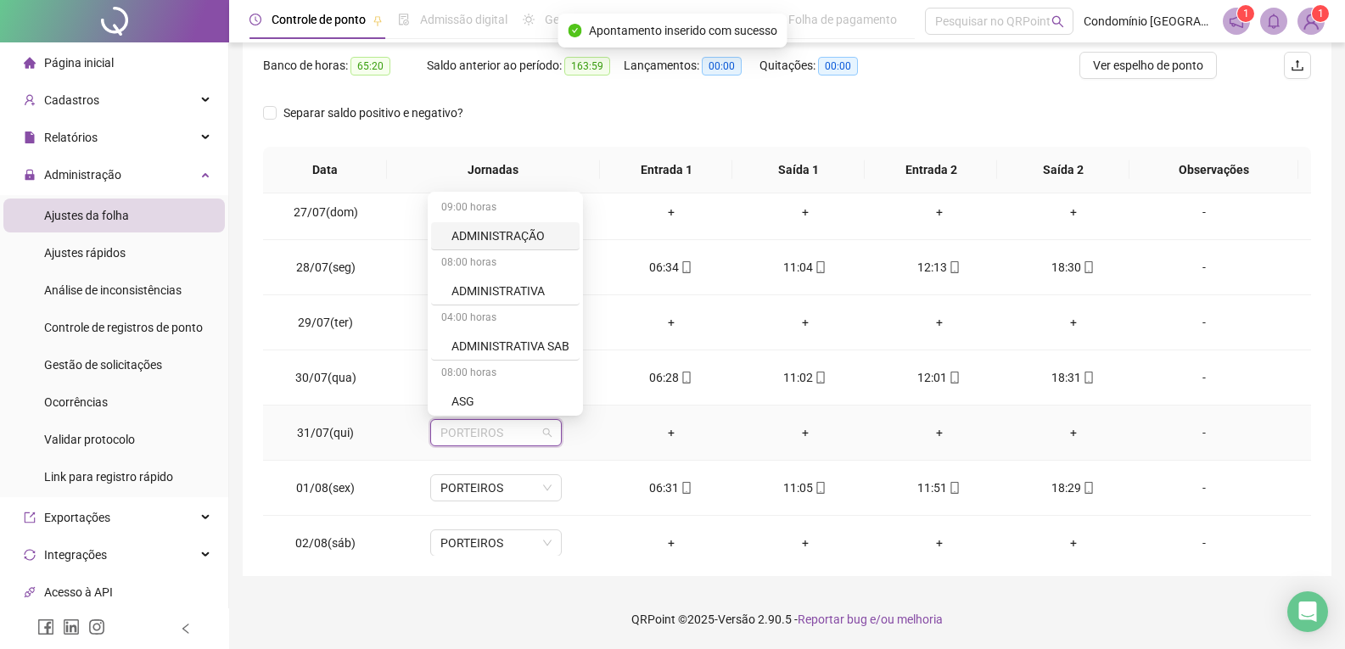
type input "*"
click at [489, 343] on div "Folga" at bounding box center [507, 343] width 112 height 19
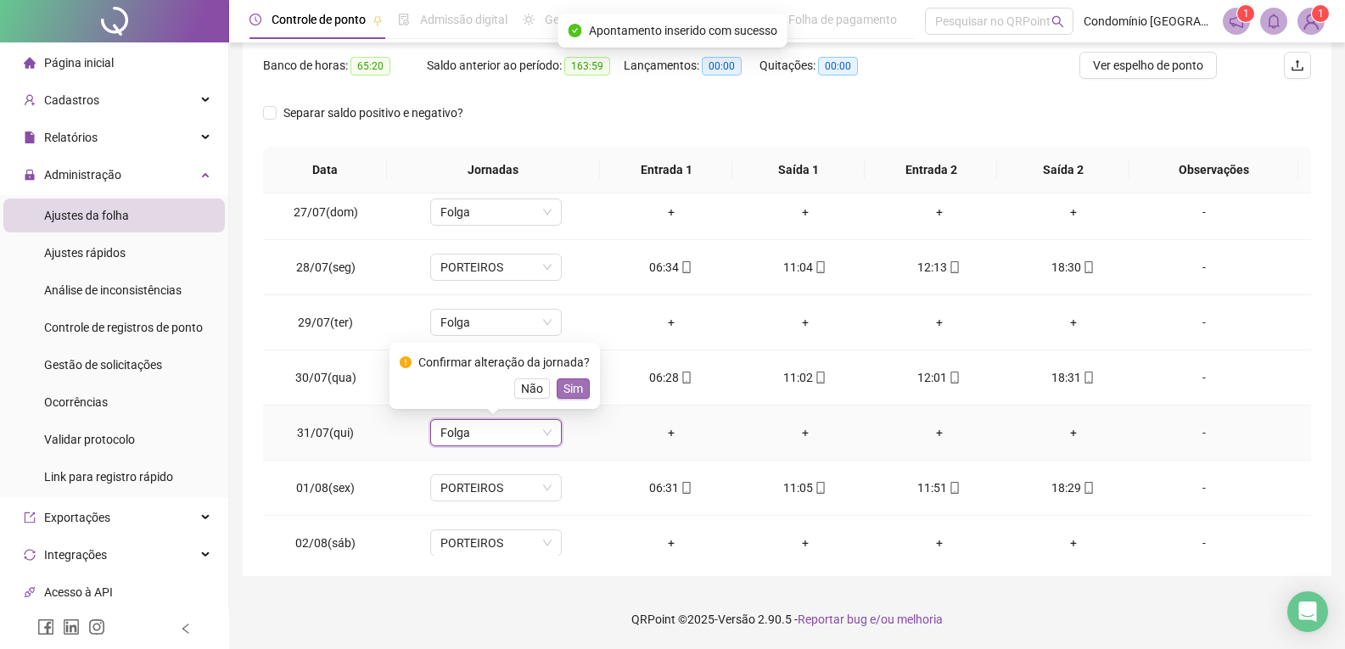
click at [576, 387] on span "Sim" at bounding box center [573, 388] width 20 height 19
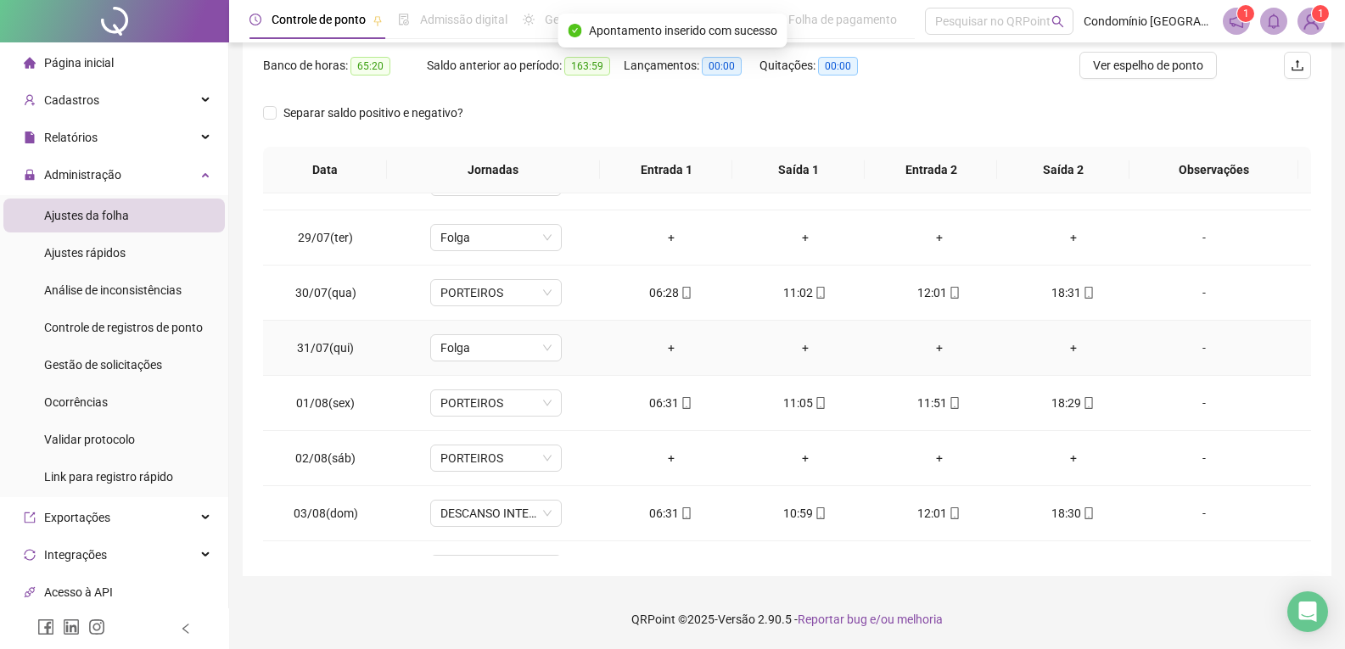
scroll to position [509, 0]
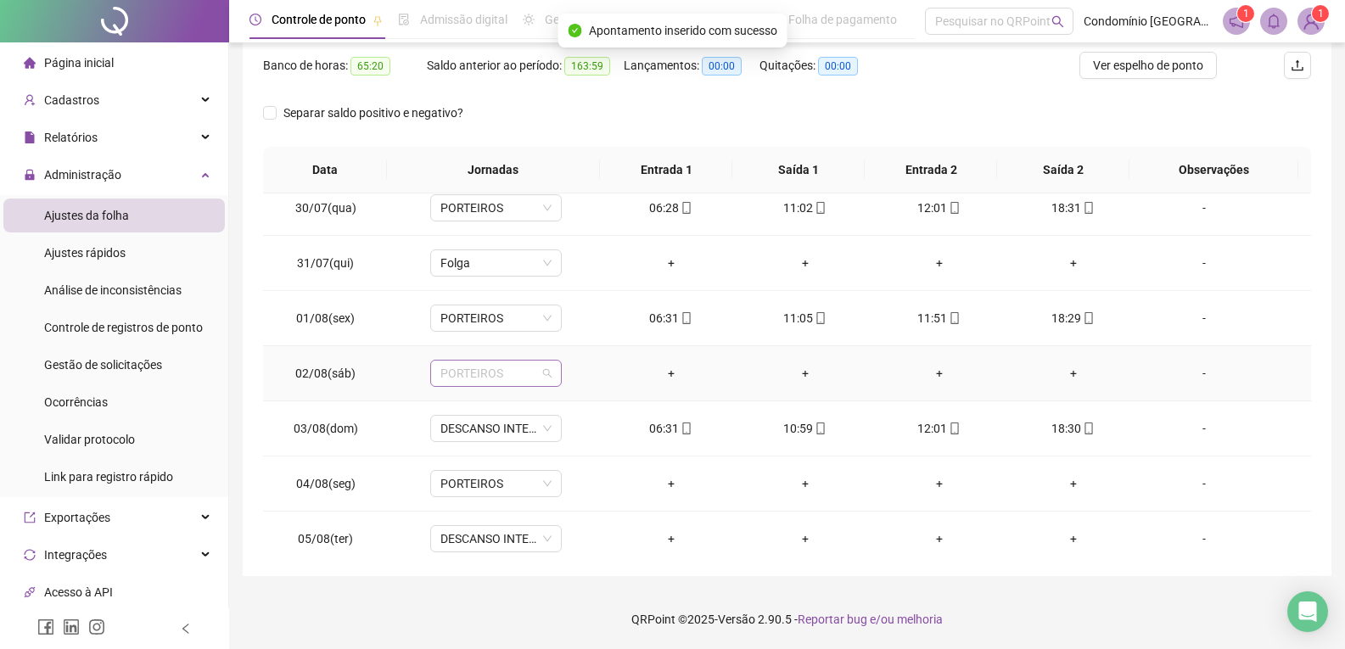
click at [492, 376] on span "PORTEIROS" at bounding box center [495, 373] width 111 height 25
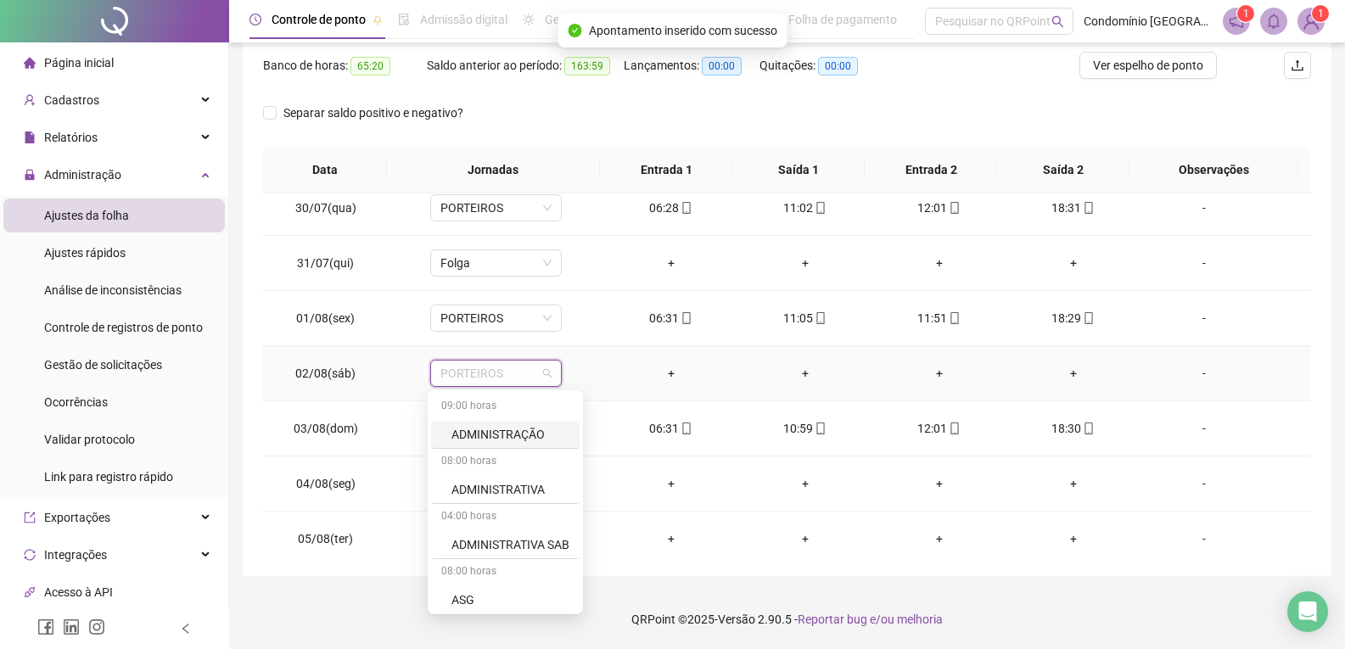
type input "*"
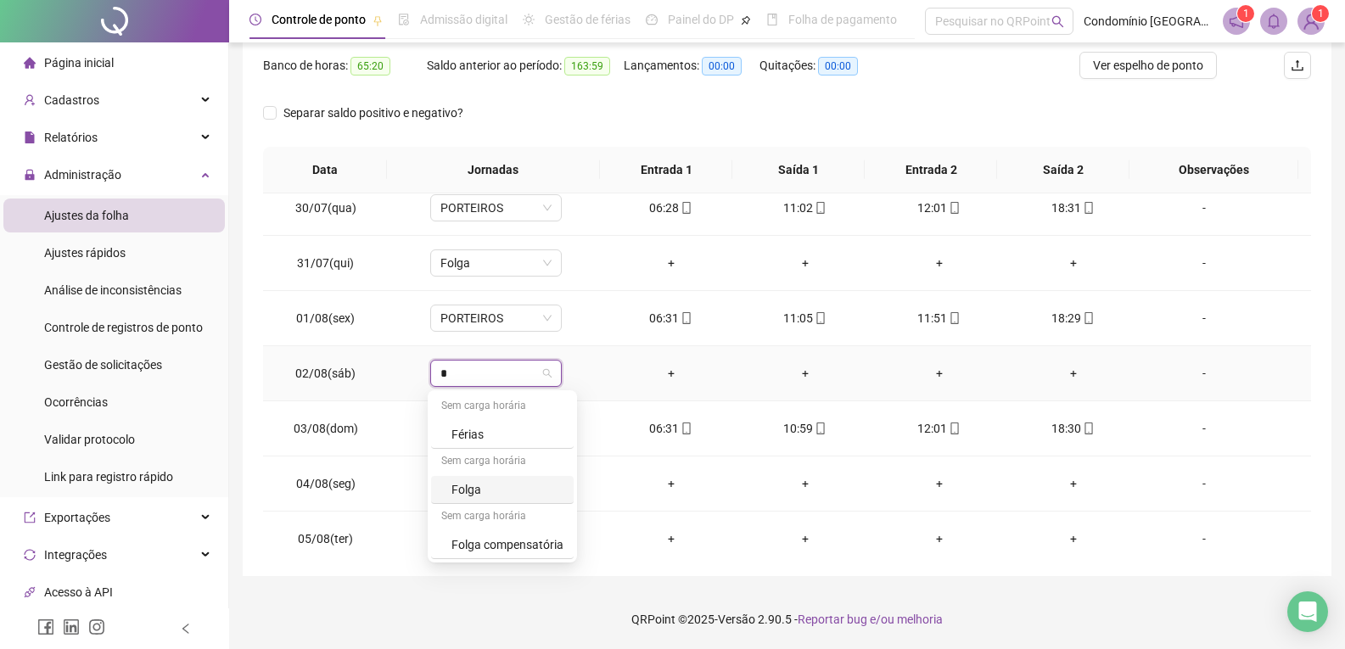
click at [475, 488] on div "Folga" at bounding box center [507, 489] width 112 height 19
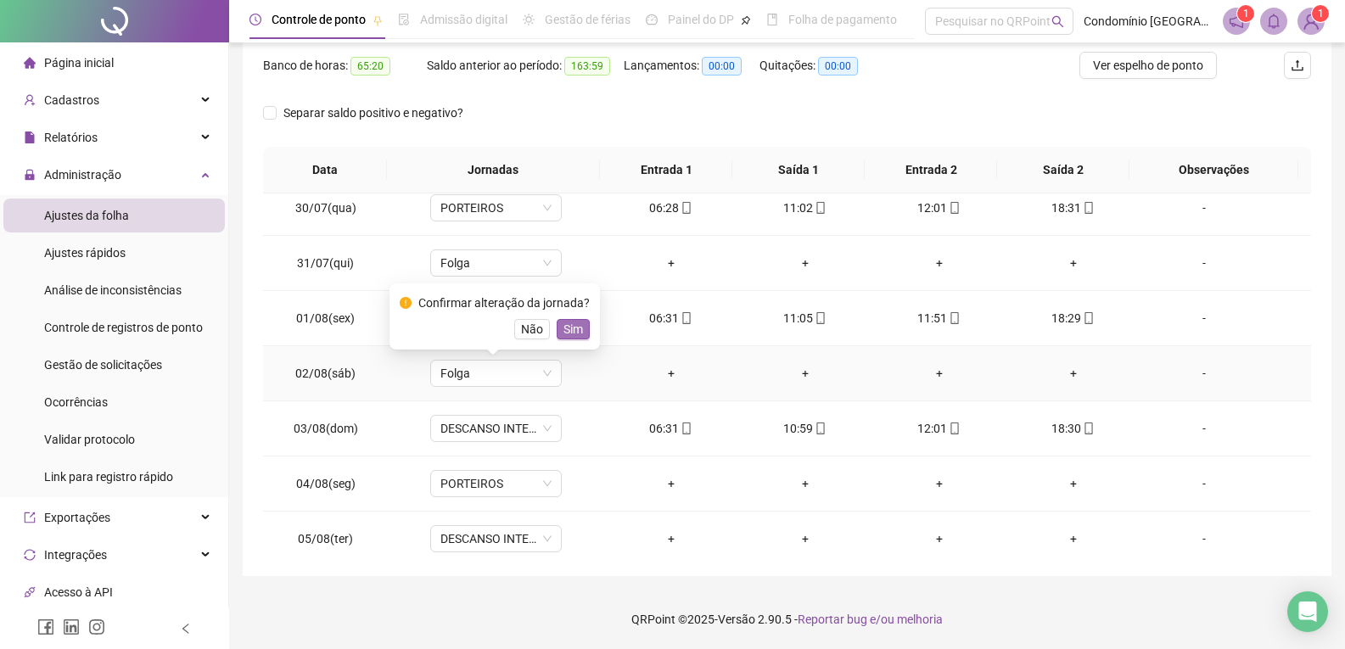
drag, startPoint x: 575, startPoint y: 328, endPoint x: 526, endPoint y: 423, distance: 107.8
click at [575, 328] on span "Sim" at bounding box center [573, 329] width 20 height 19
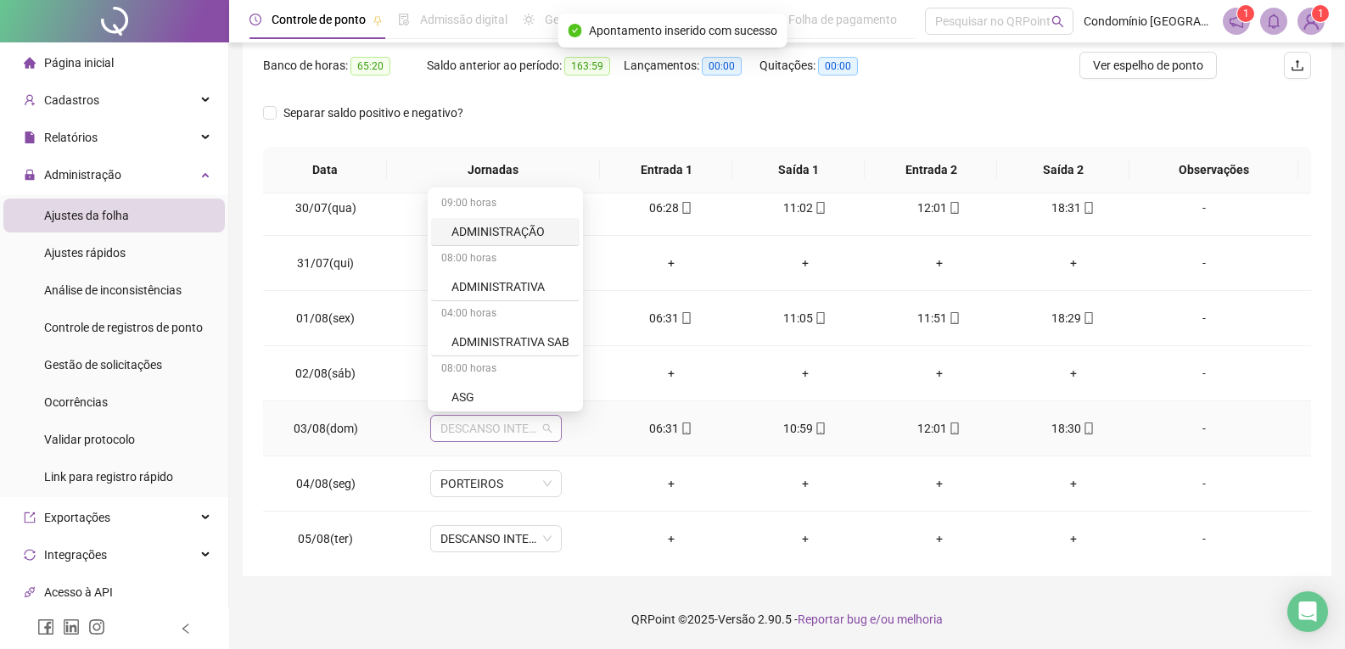
click at [525, 427] on span "DESCANSO INTER-JORNADA" at bounding box center [495, 428] width 111 height 25
type input "**"
drag, startPoint x: 504, startPoint y: 394, endPoint x: 530, endPoint y: 446, distance: 57.7
click at [505, 395] on div "PORTEIROS" at bounding box center [508, 393] width 115 height 19
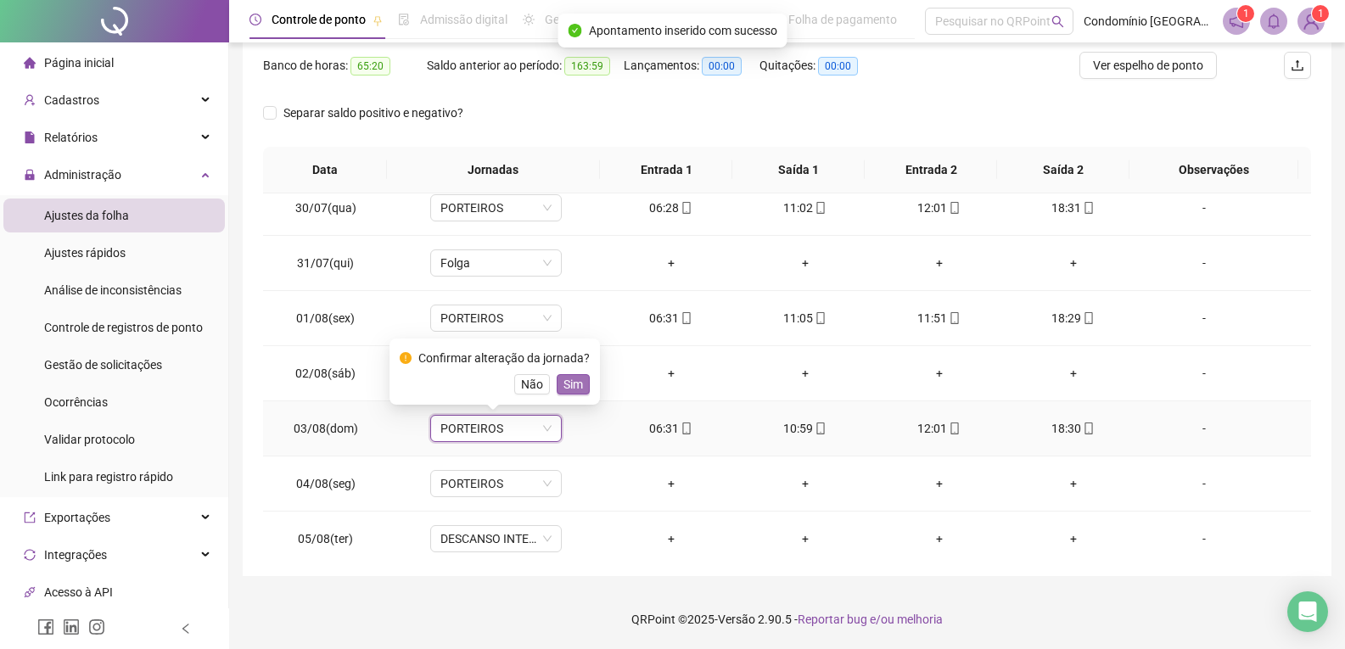
click at [567, 390] on span "Sim" at bounding box center [573, 384] width 20 height 19
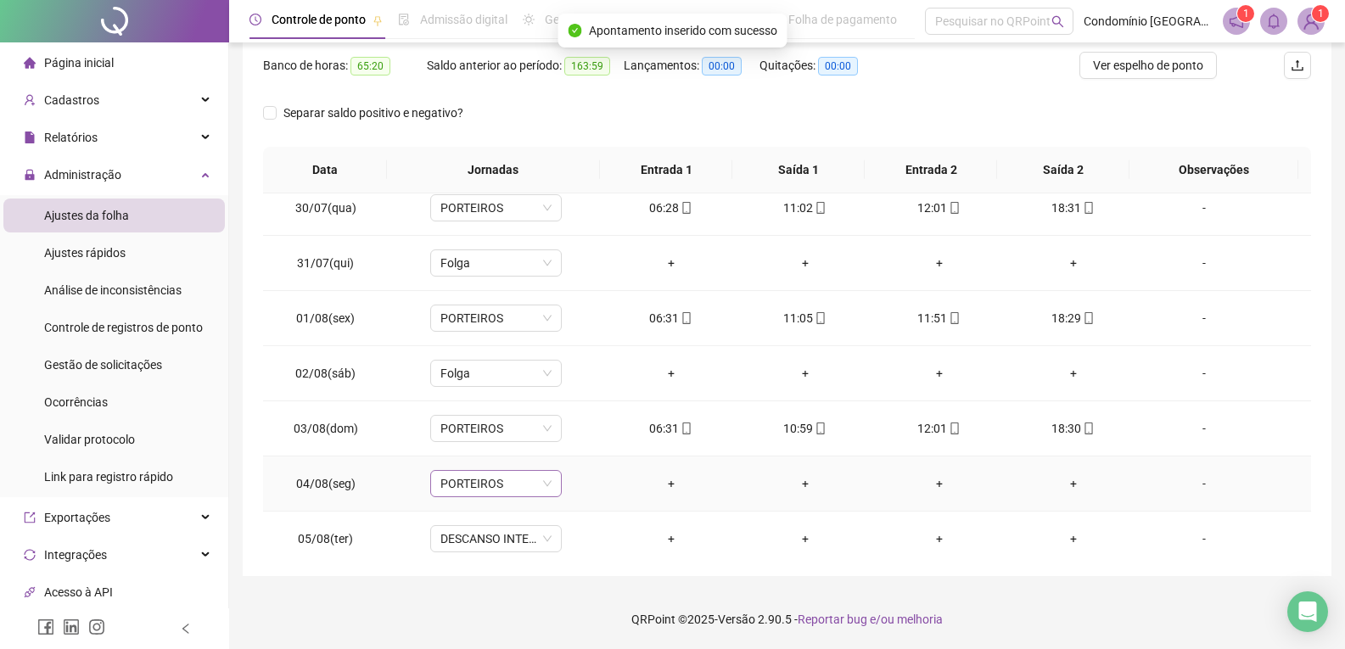
click at [507, 482] on span "PORTEIROS" at bounding box center [495, 483] width 111 height 25
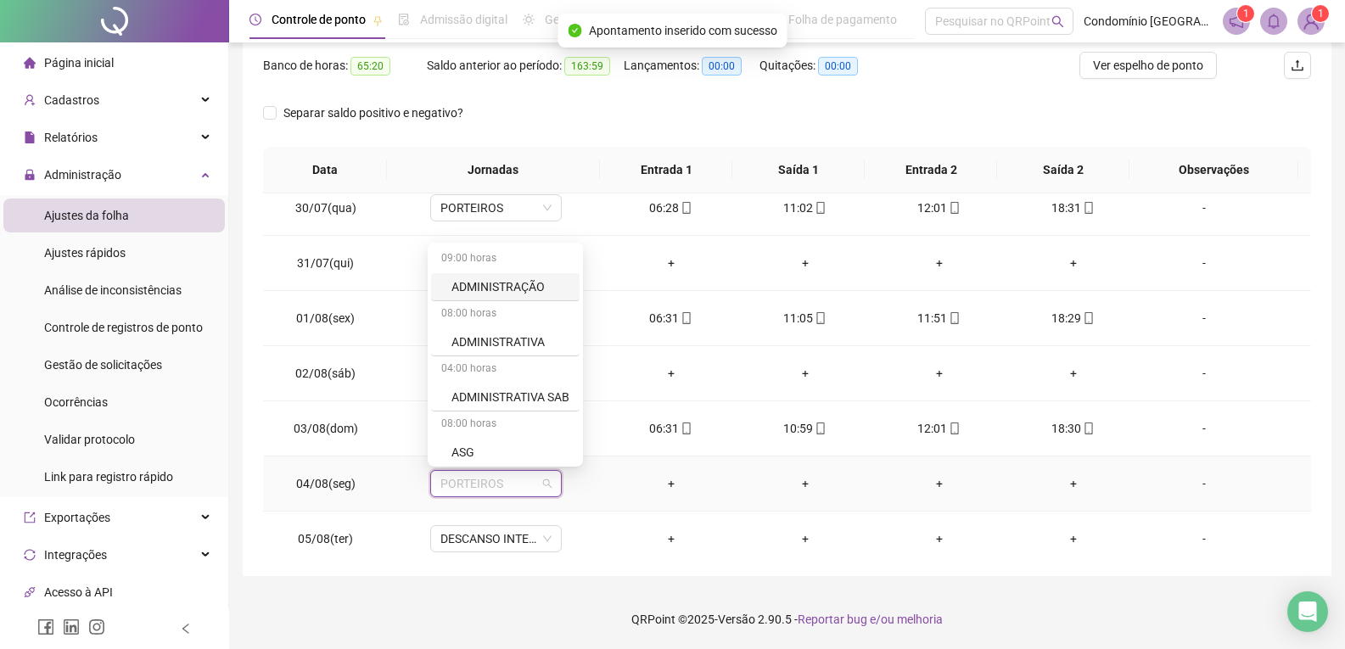
type input "*"
click at [491, 392] on div "Folga" at bounding box center [507, 393] width 112 height 19
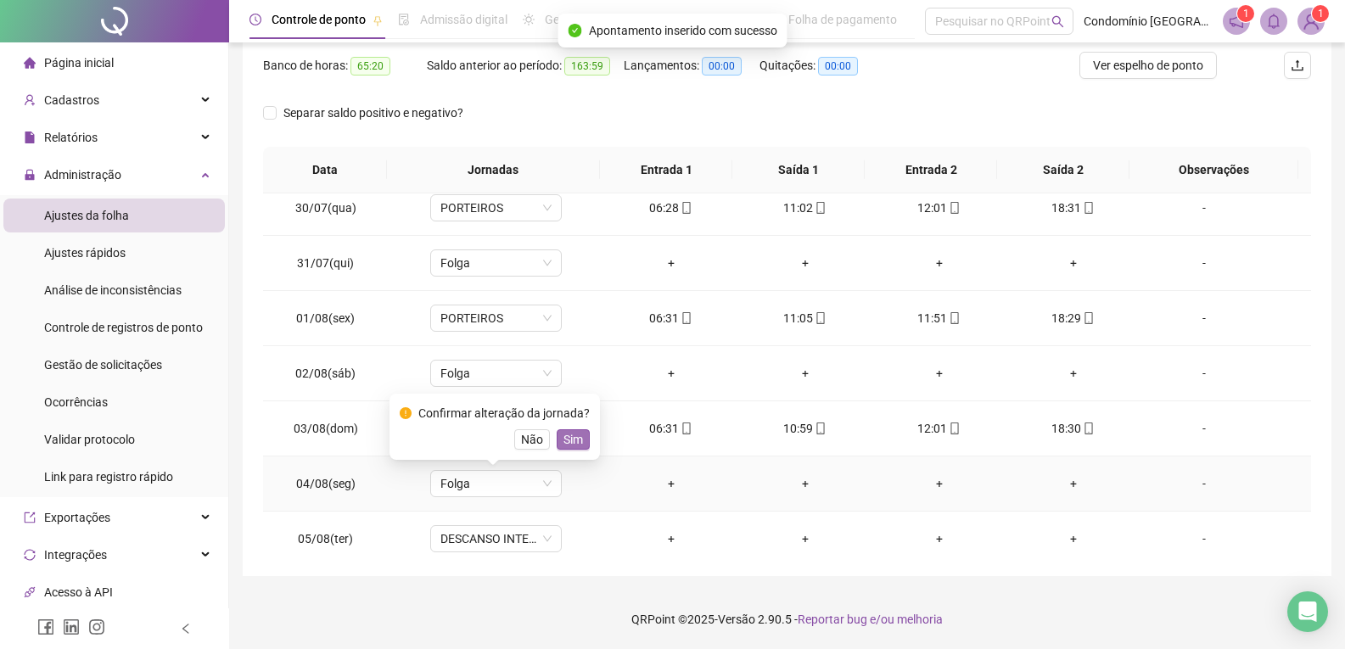
click at [572, 443] on span "Sim" at bounding box center [573, 439] width 20 height 19
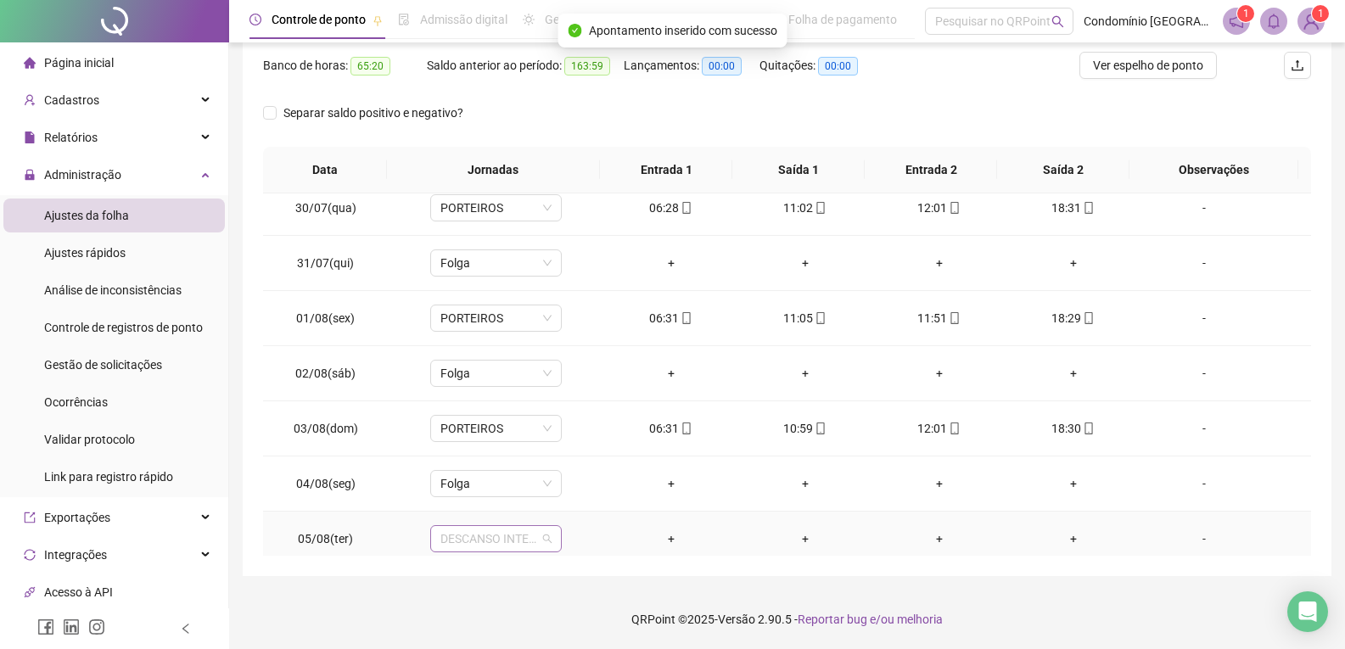
click at [509, 540] on span "DESCANSO INTER-JORNADA" at bounding box center [495, 538] width 111 height 25
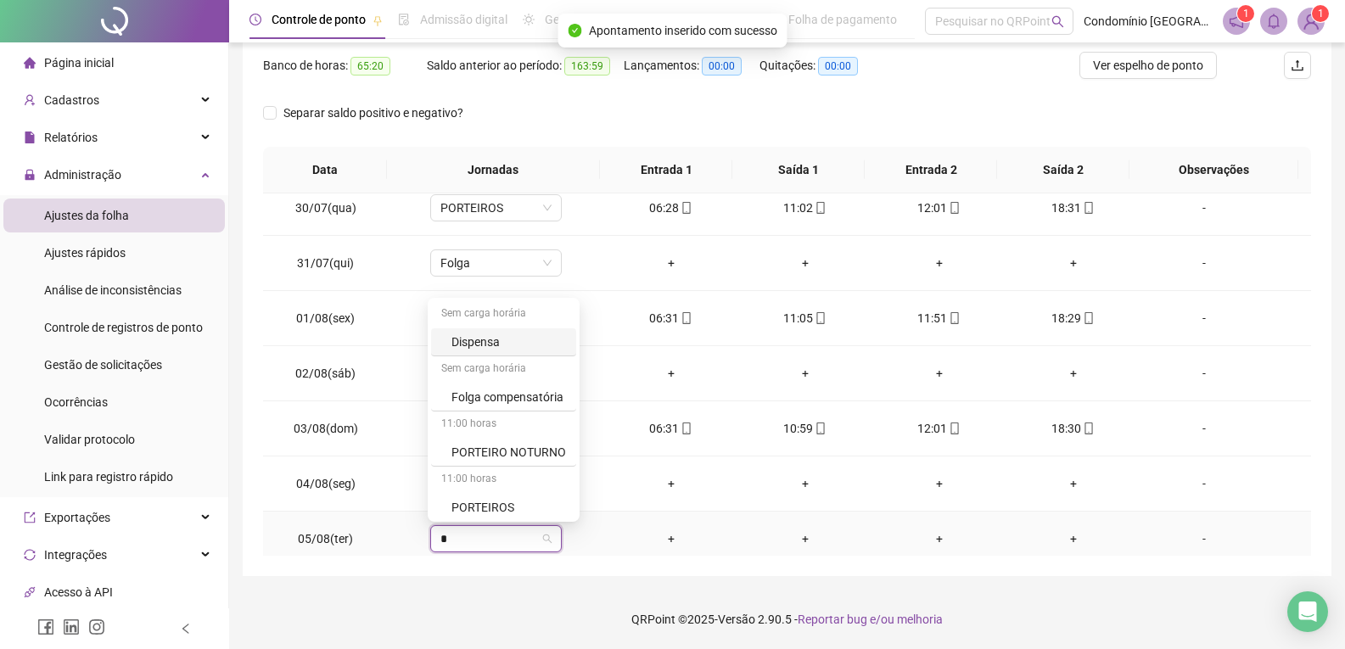
type input "**"
click at [496, 500] on div "PORTEIROS" at bounding box center [508, 504] width 115 height 19
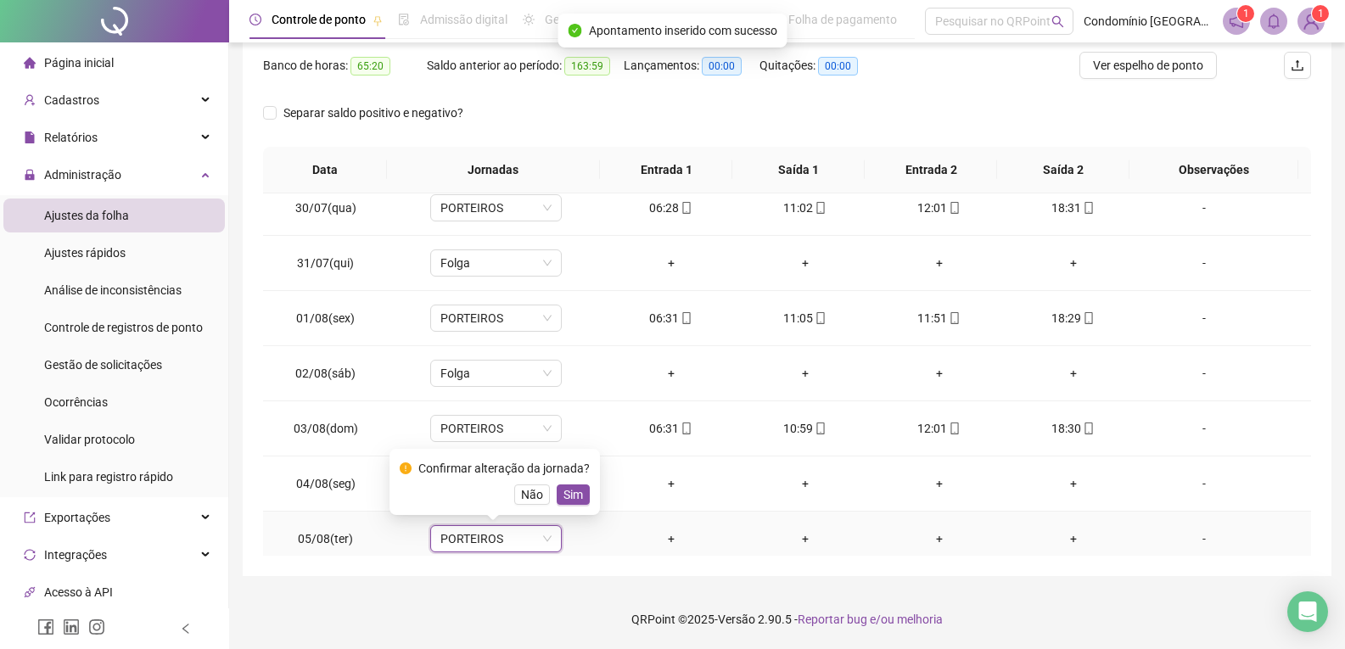
click at [576, 486] on span "Sim" at bounding box center [573, 494] width 20 height 19
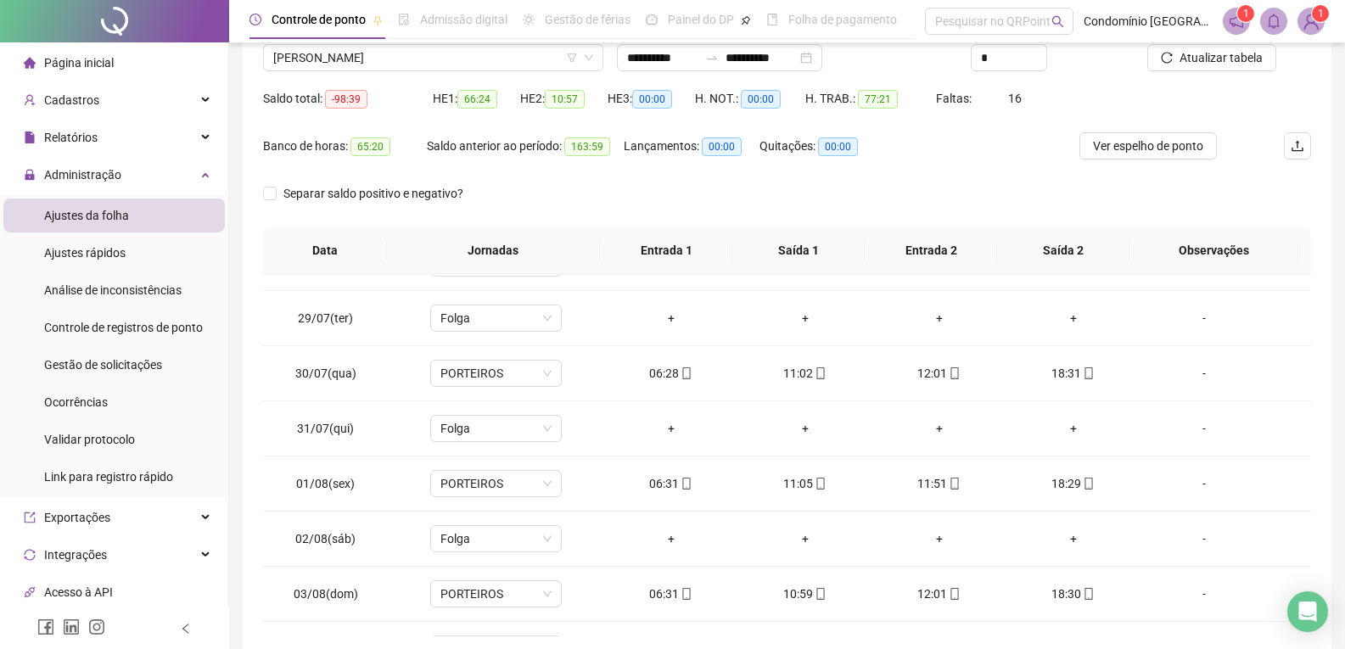
scroll to position [0, 0]
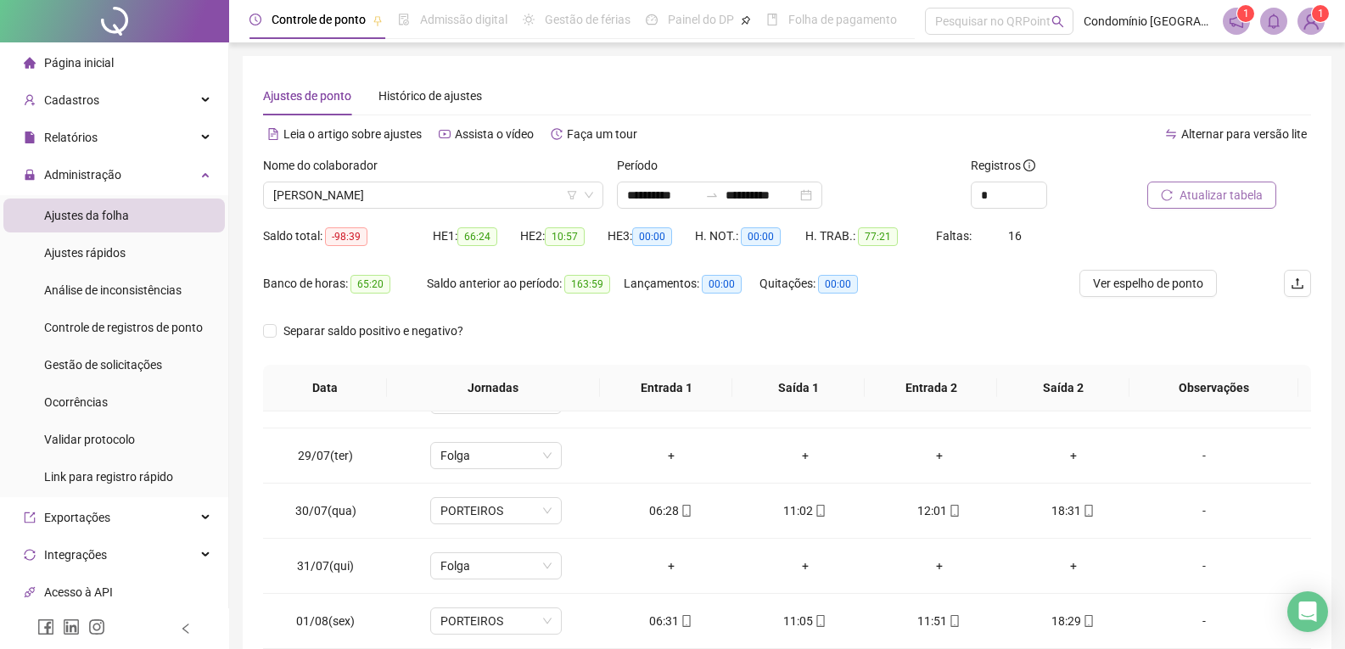
click at [1225, 189] on span "Atualizar tabela" at bounding box center [1221, 195] width 83 height 19
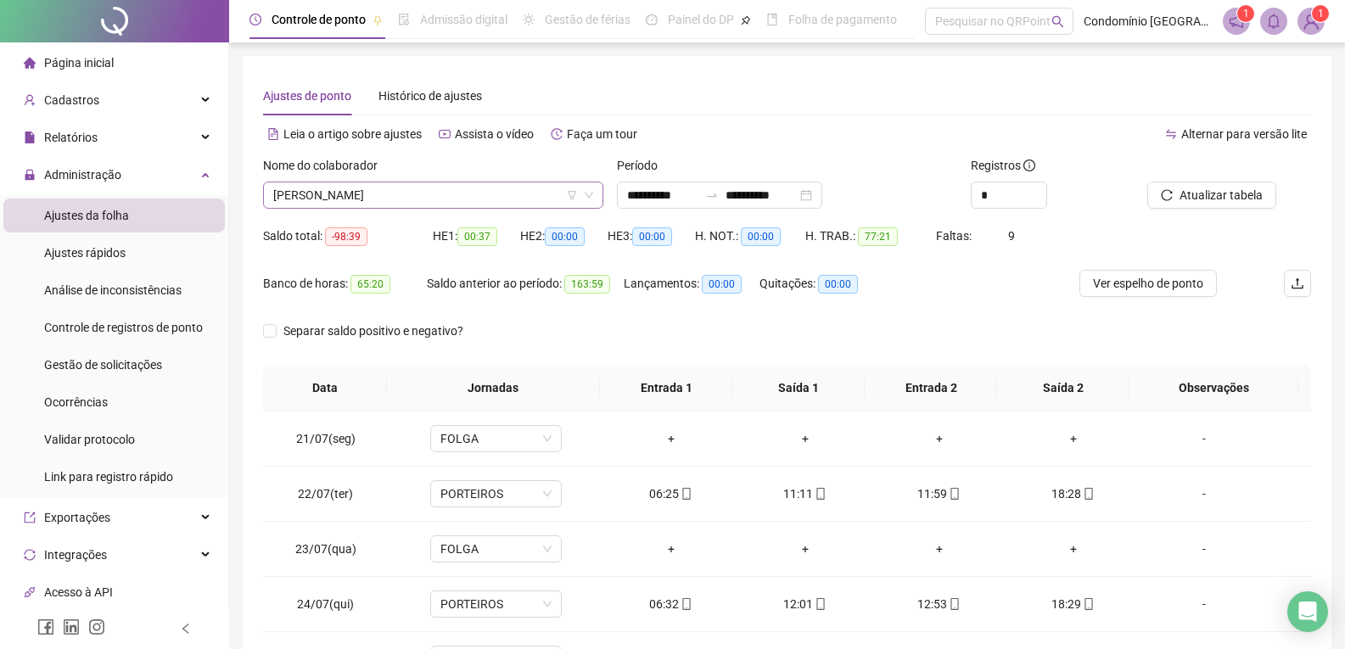
click at [459, 187] on span "[PERSON_NAME]" at bounding box center [433, 194] width 320 height 25
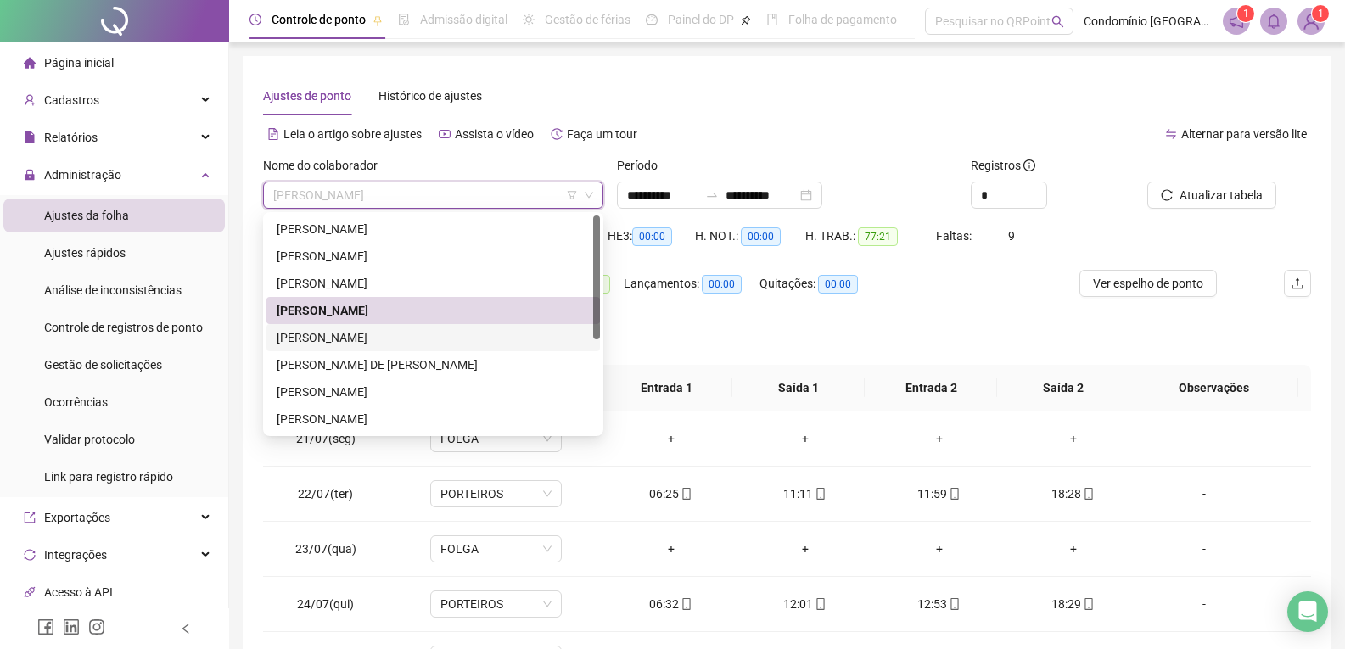
click at [417, 329] on div "[PERSON_NAME]" at bounding box center [433, 337] width 313 height 19
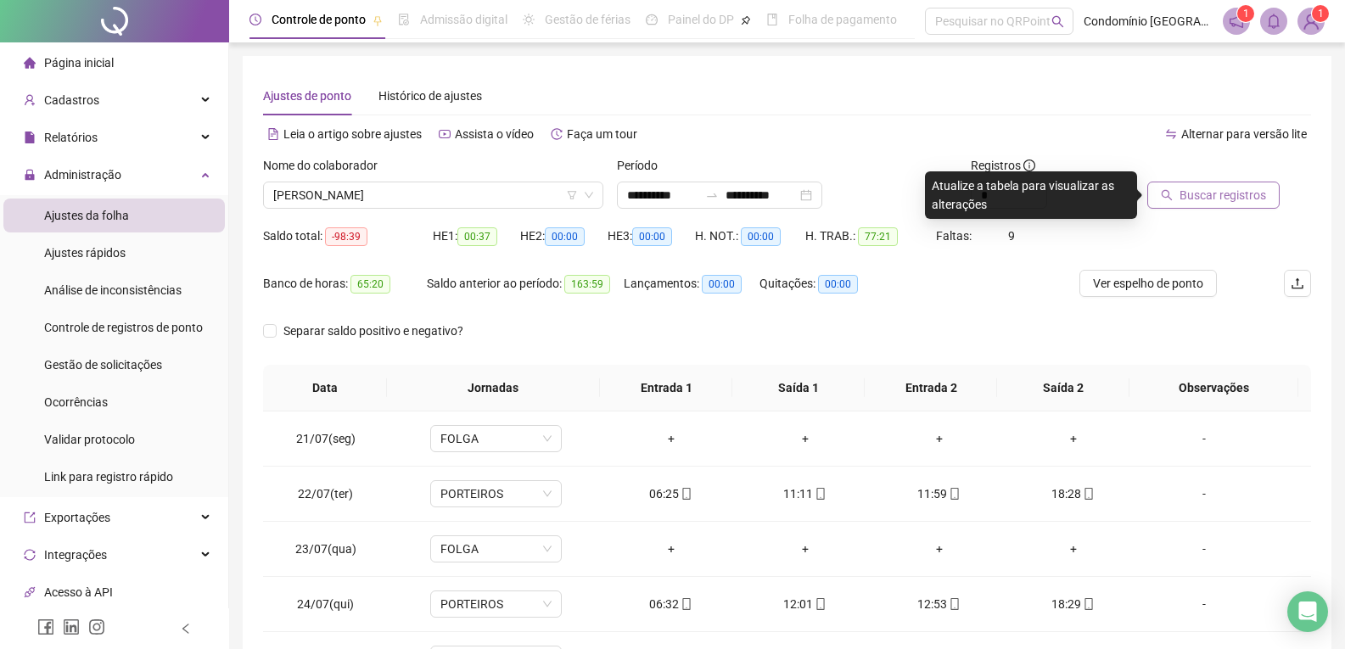
click at [1206, 198] on span "Buscar registros" at bounding box center [1223, 195] width 87 height 19
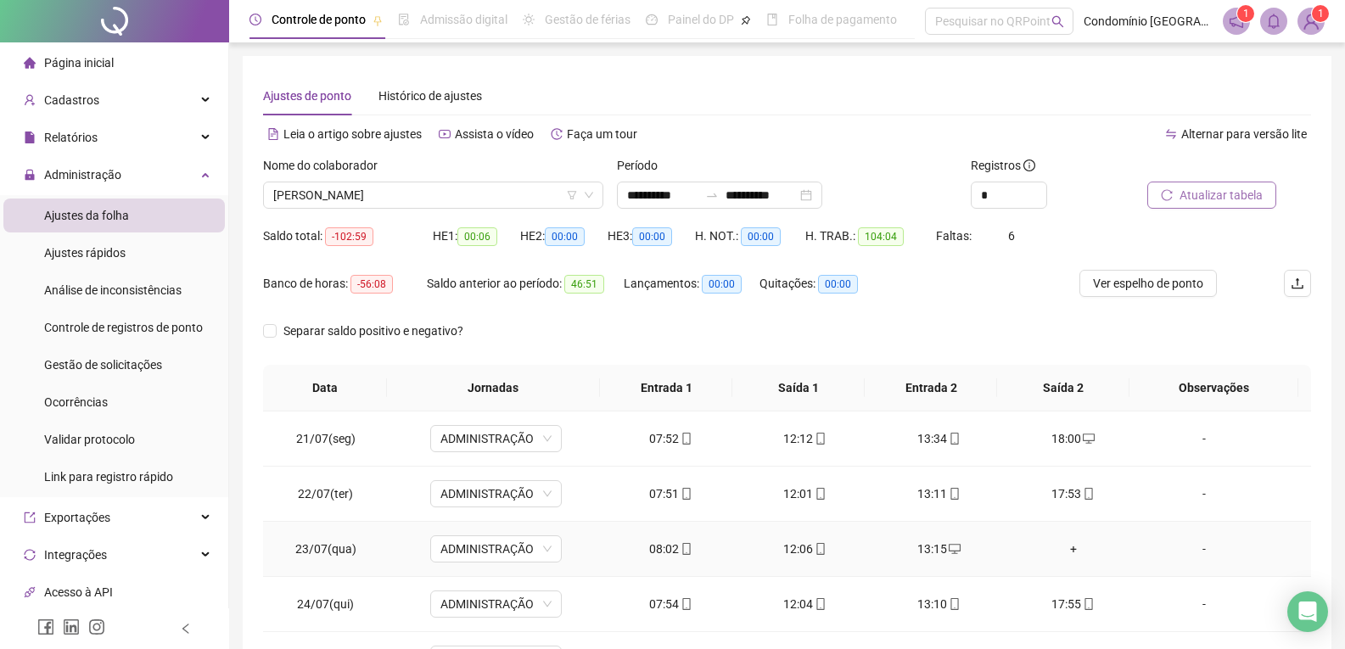
click at [1061, 544] on div "+" at bounding box center [1073, 549] width 107 height 19
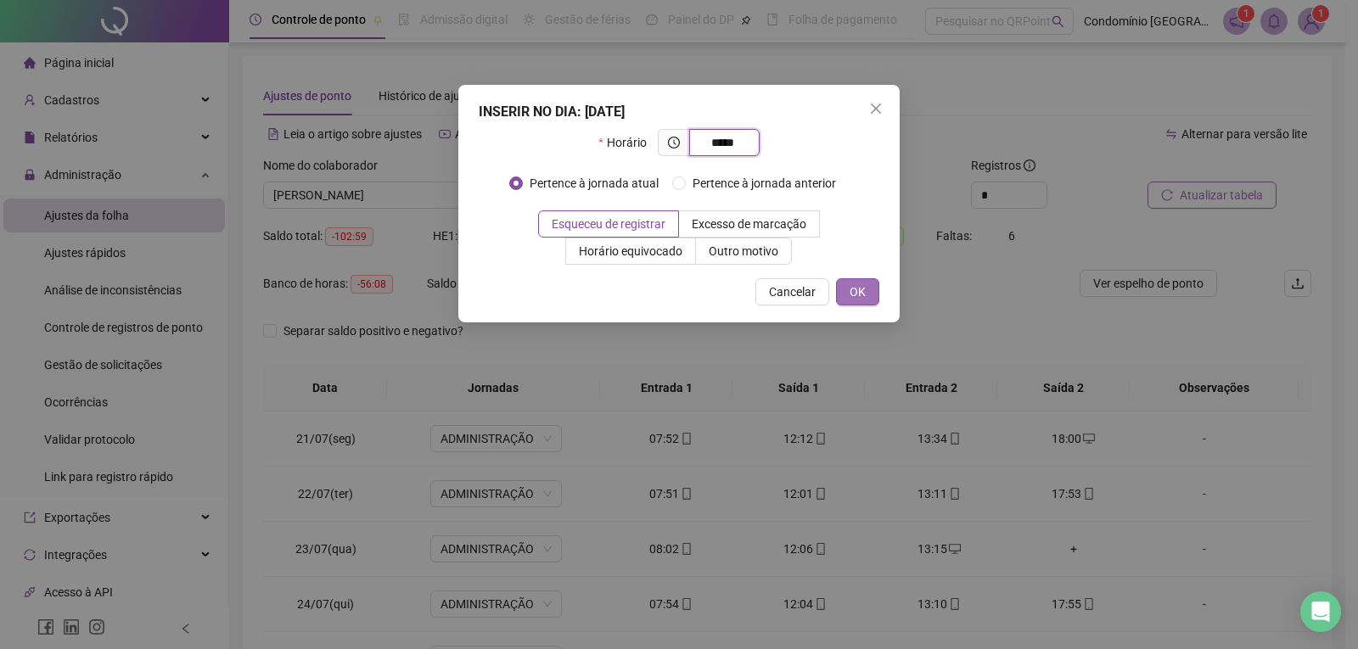
type input "*****"
click at [846, 297] on button "OK" at bounding box center [857, 291] width 43 height 27
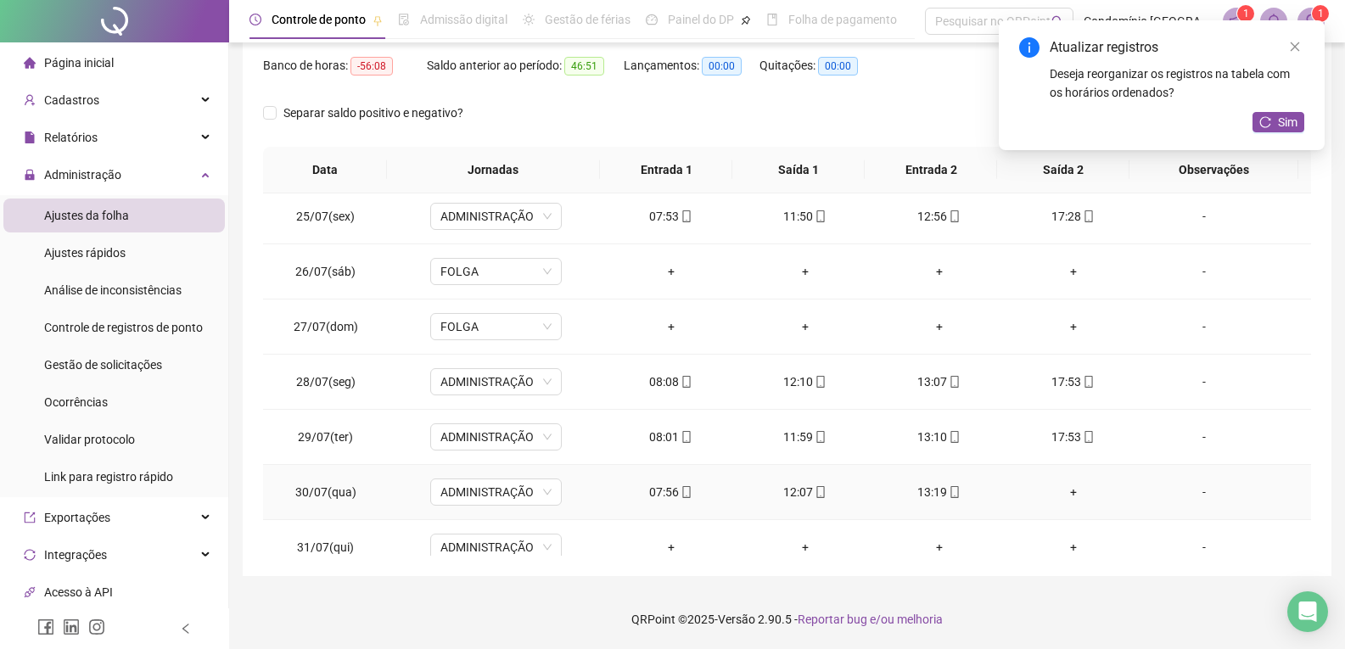
scroll to position [255, 0]
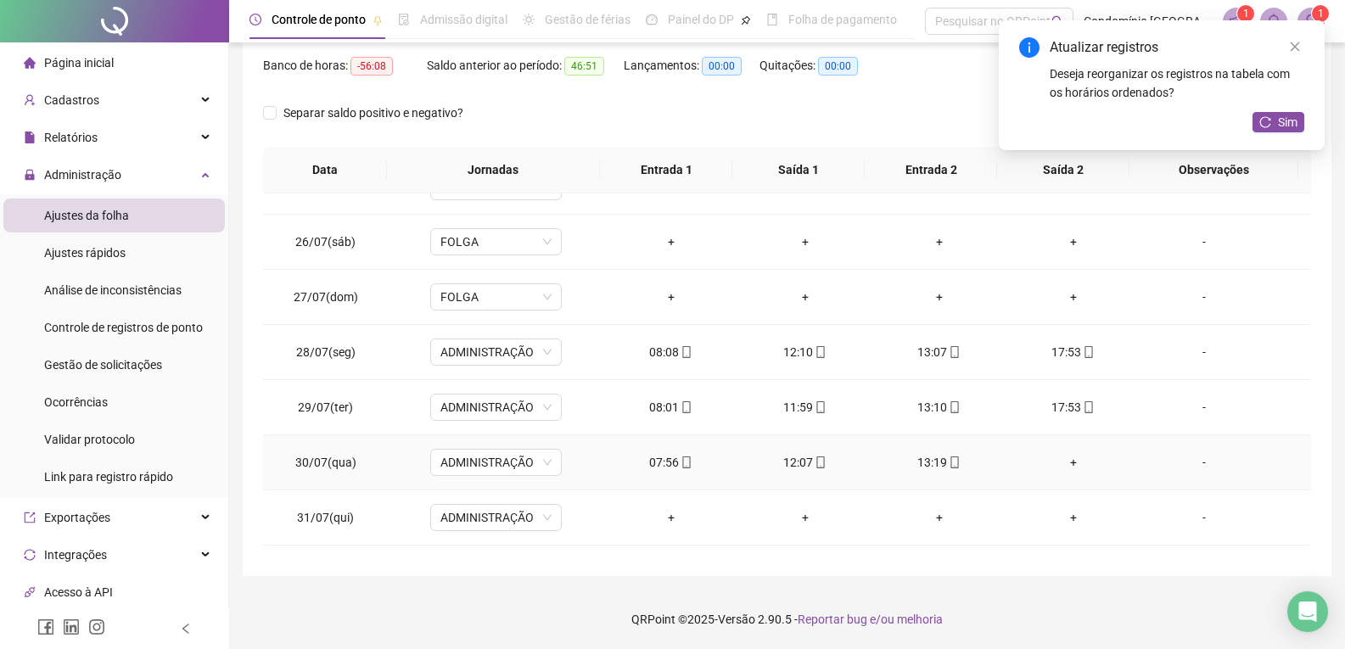
click at [1067, 463] on div "+" at bounding box center [1073, 462] width 107 height 19
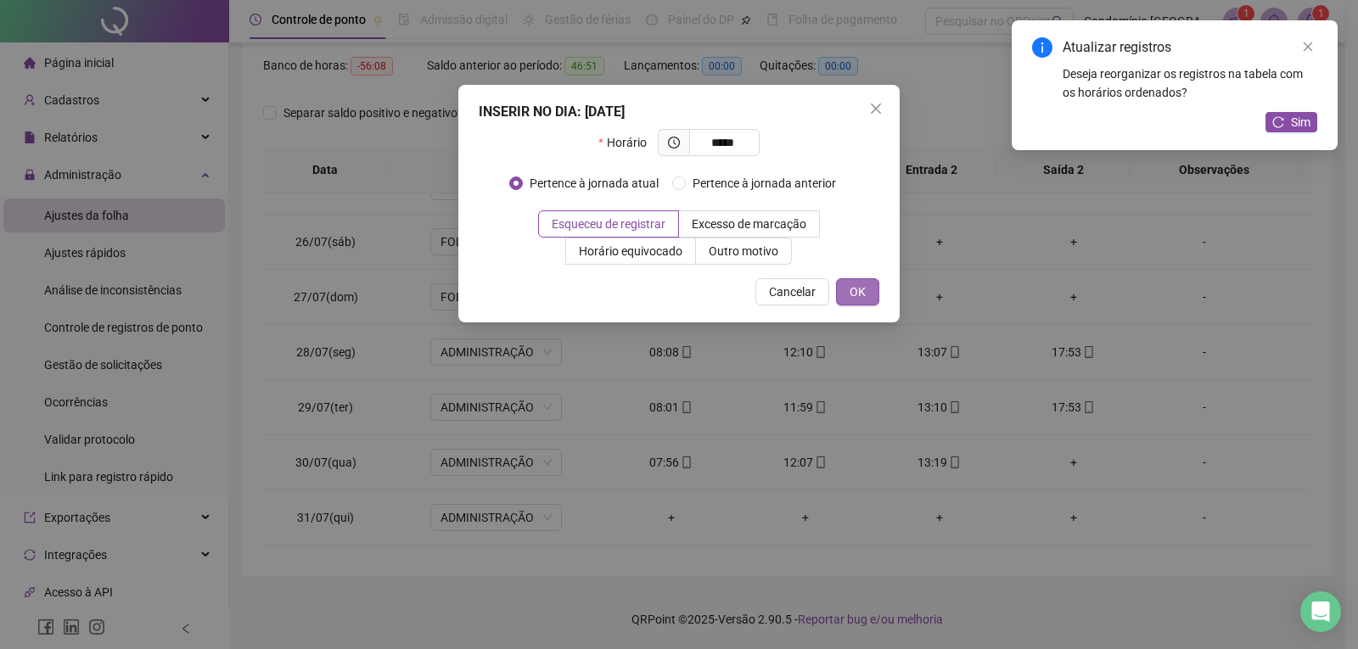
type input "*****"
click at [854, 299] on span "OK" at bounding box center [857, 292] width 16 height 19
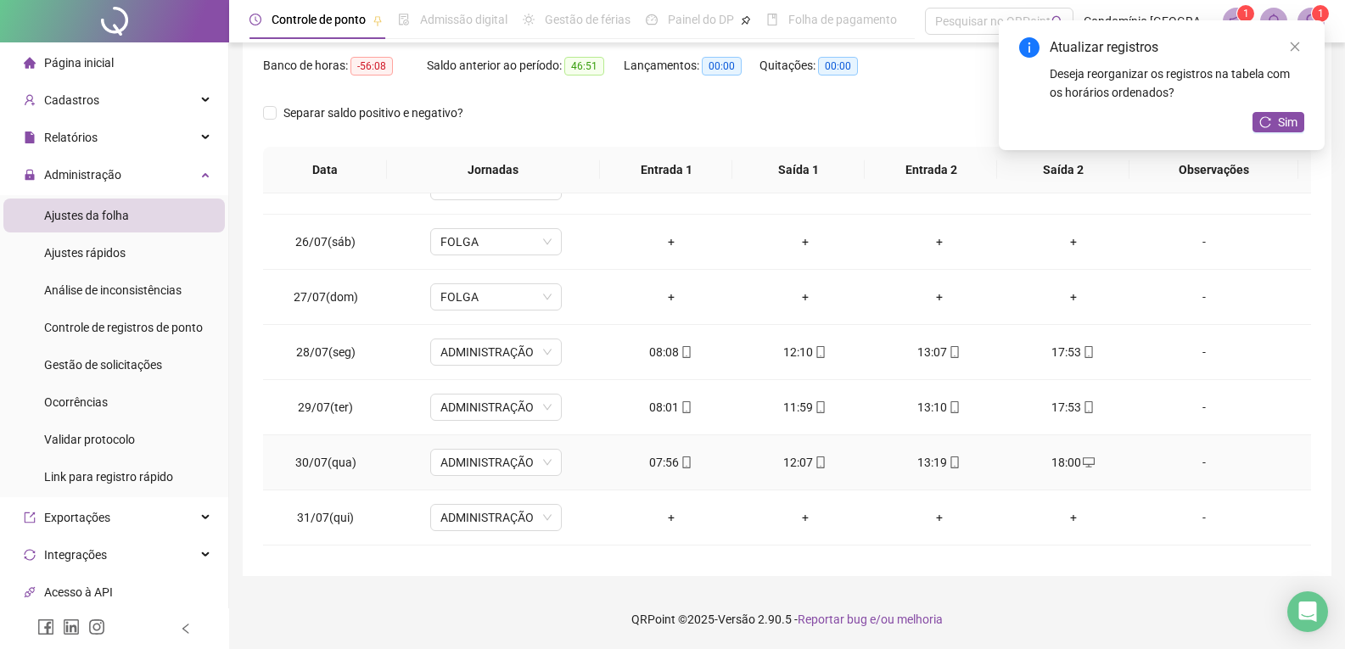
scroll to position [339, 0]
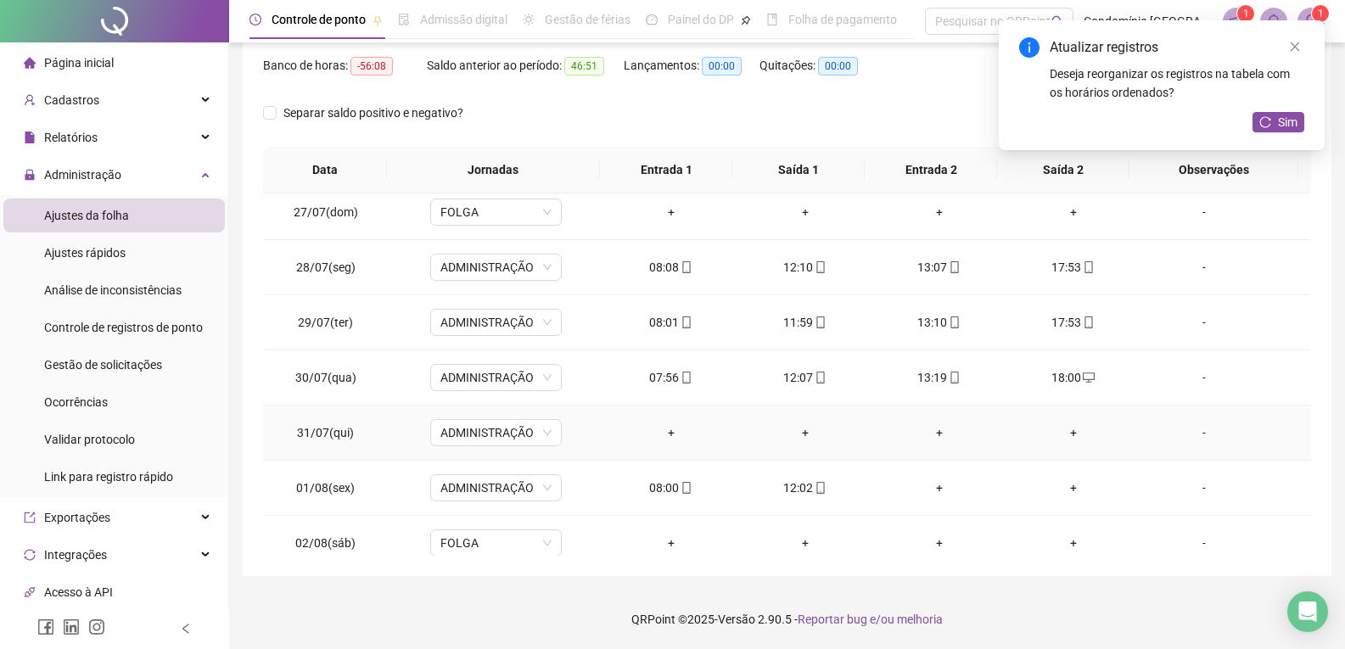
click at [668, 433] on div "+" at bounding box center [671, 432] width 107 height 19
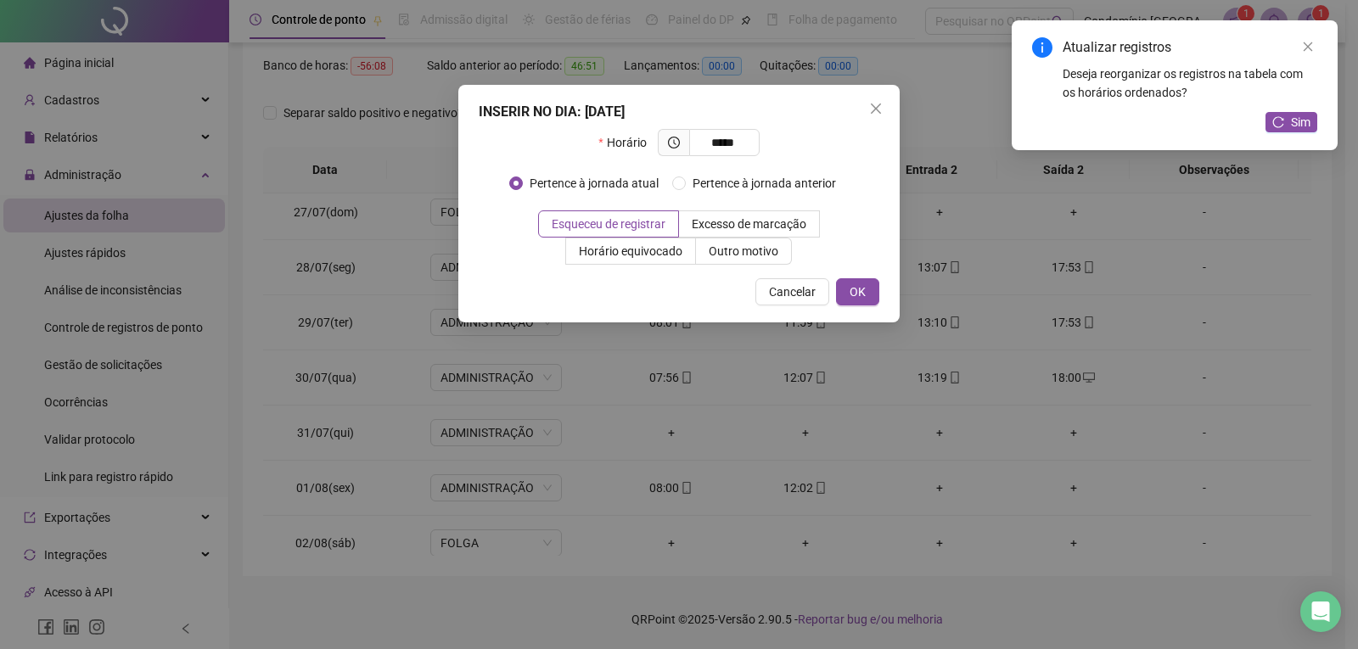
type input "*****"
click at [864, 306] on div "INSERIR NO DIA : [DATE] Horário ***** Pertence à jornada atual Pertence à jorna…" at bounding box center [678, 204] width 441 height 238
drag, startPoint x: 857, startPoint y: 290, endPoint x: 827, endPoint y: 350, distance: 67.6
click at [857, 291] on span "OK" at bounding box center [857, 292] width 16 height 19
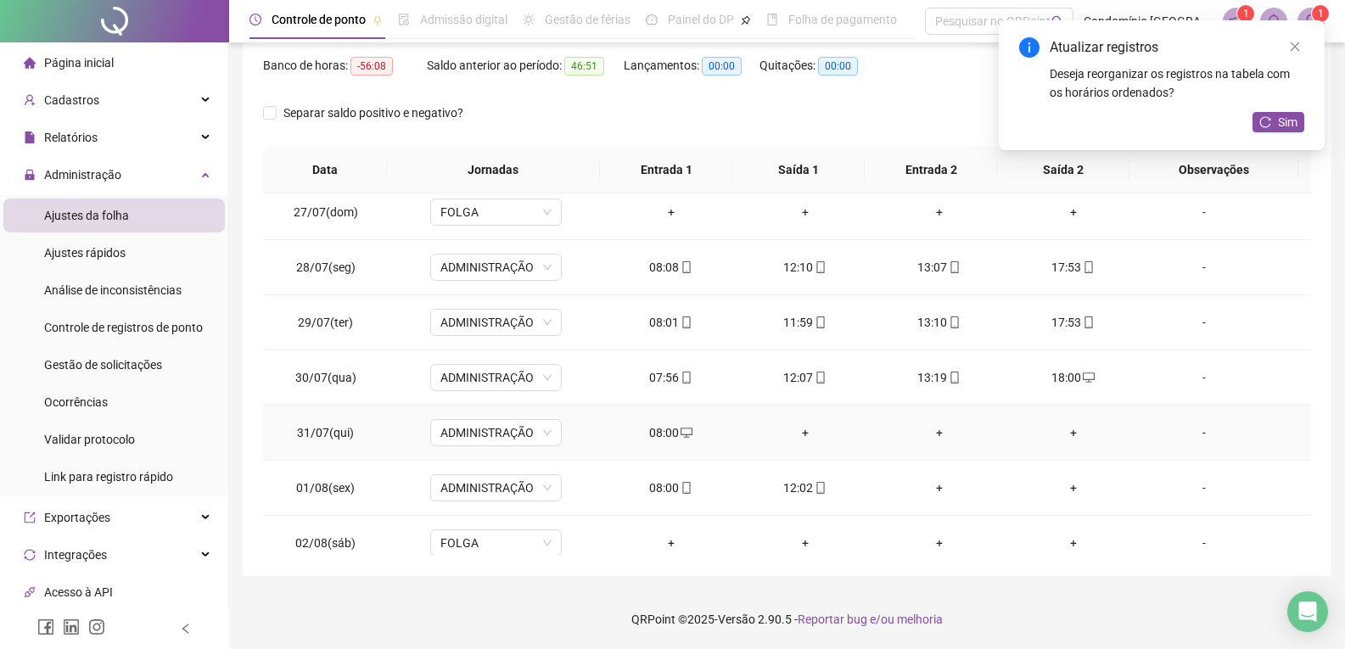
click at [802, 430] on div "+" at bounding box center [805, 432] width 107 height 19
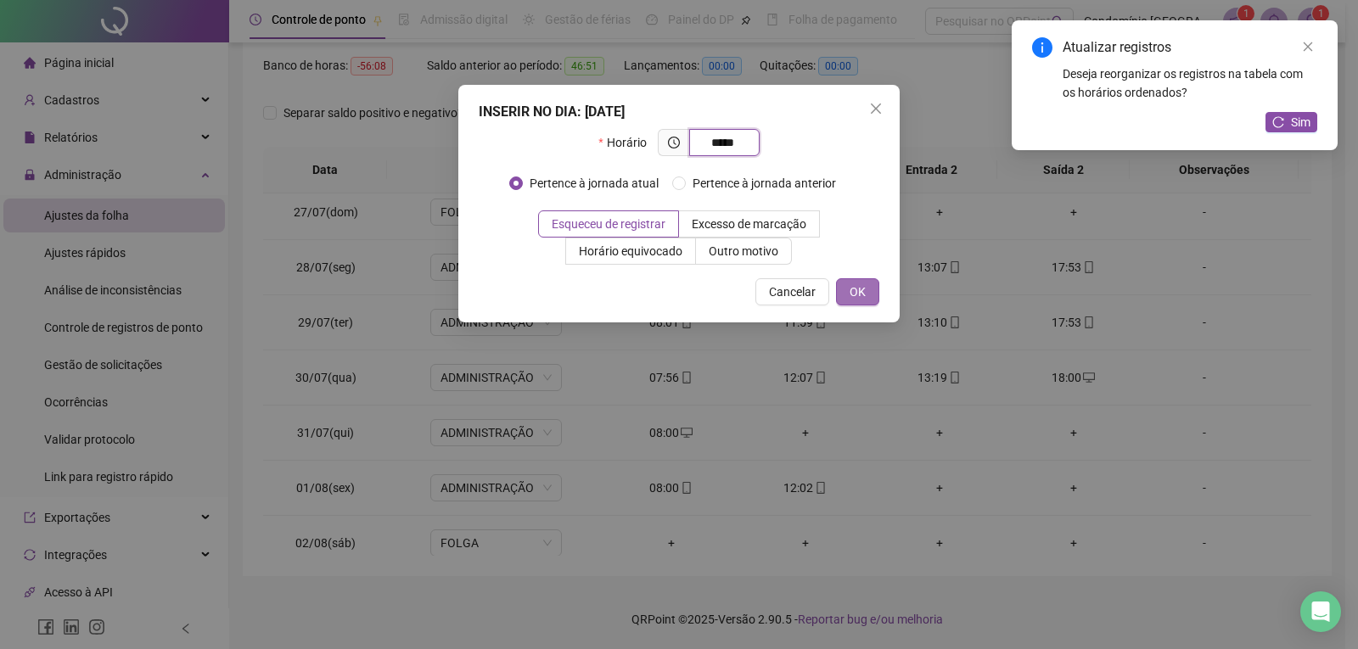
type input "*****"
click at [862, 296] on span "OK" at bounding box center [857, 292] width 16 height 19
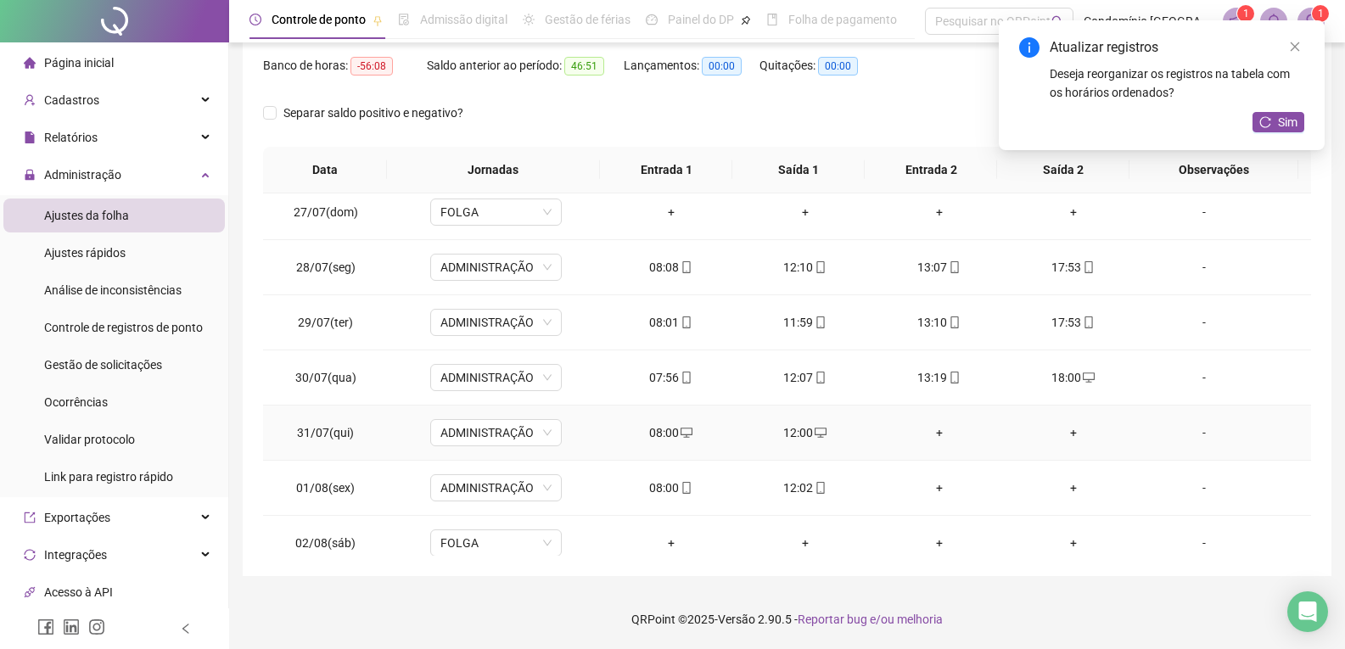
click at [932, 432] on div "+" at bounding box center [939, 432] width 107 height 19
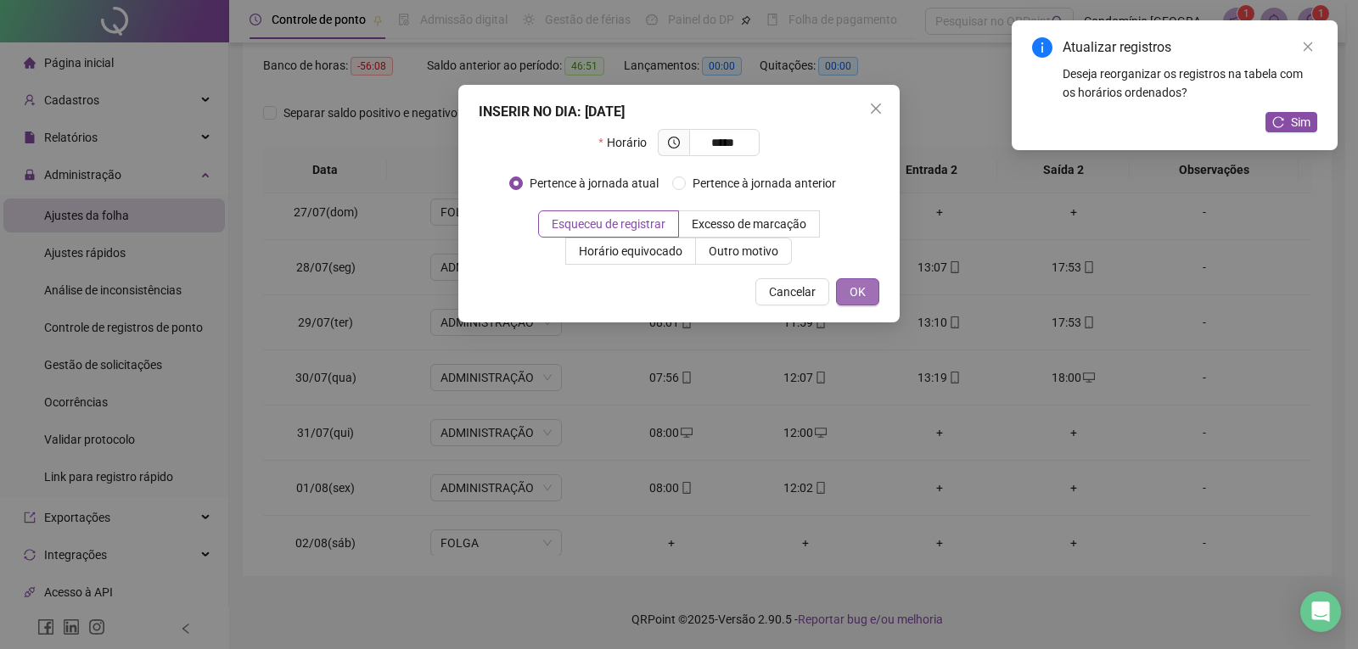
type input "*****"
click at [855, 294] on span "OK" at bounding box center [857, 292] width 16 height 19
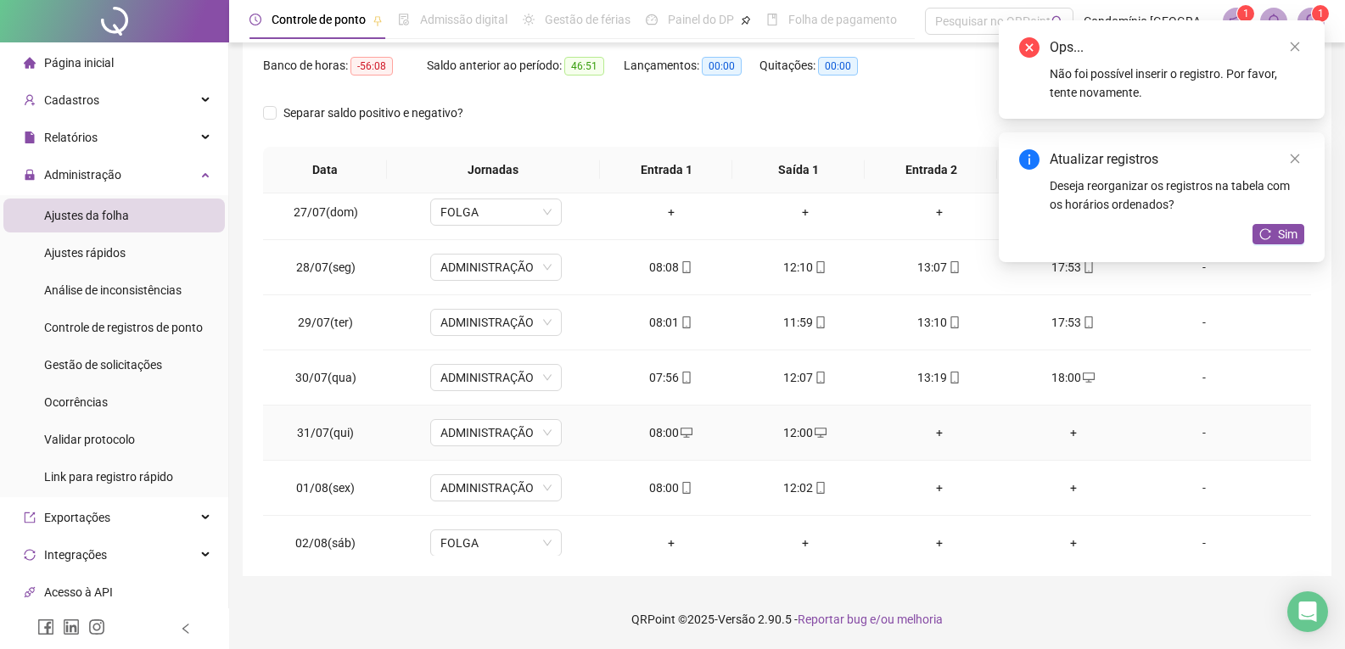
click at [1066, 434] on div "+" at bounding box center [1073, 432] width 107 height 19
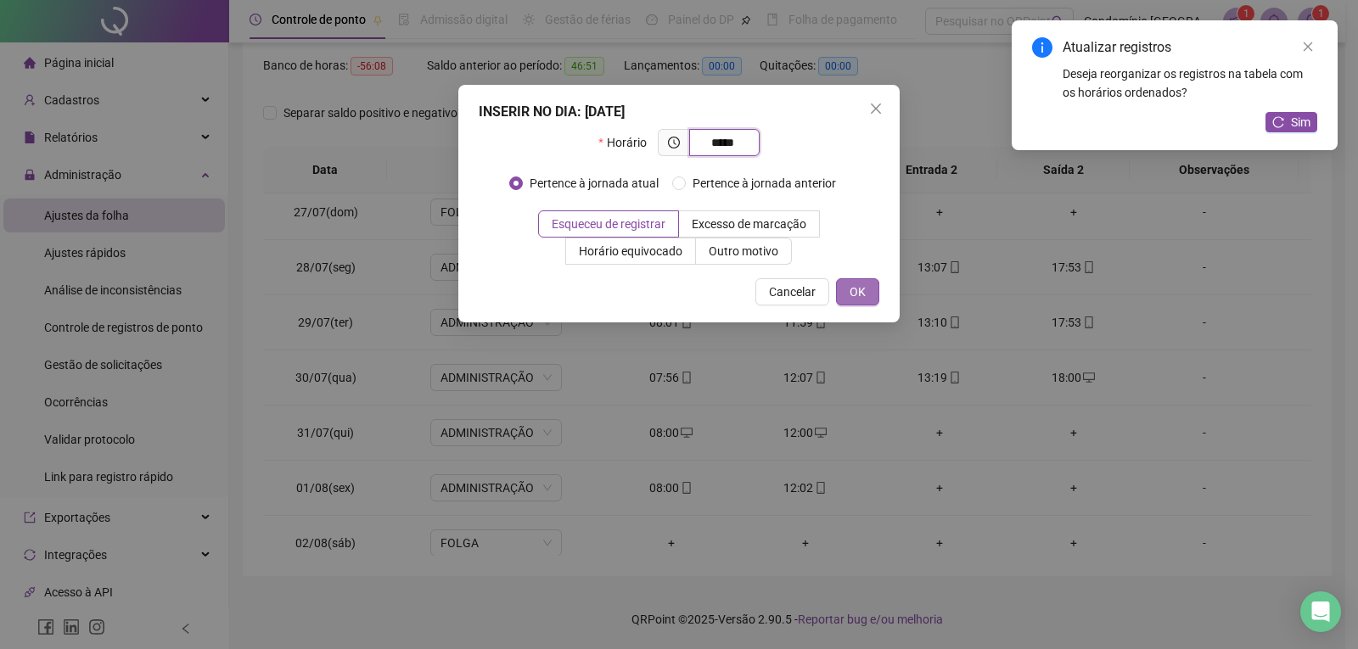
type input "*****"
click at [866, 293] on button "OK" at bounding box center [857, 291] width 43 height 27
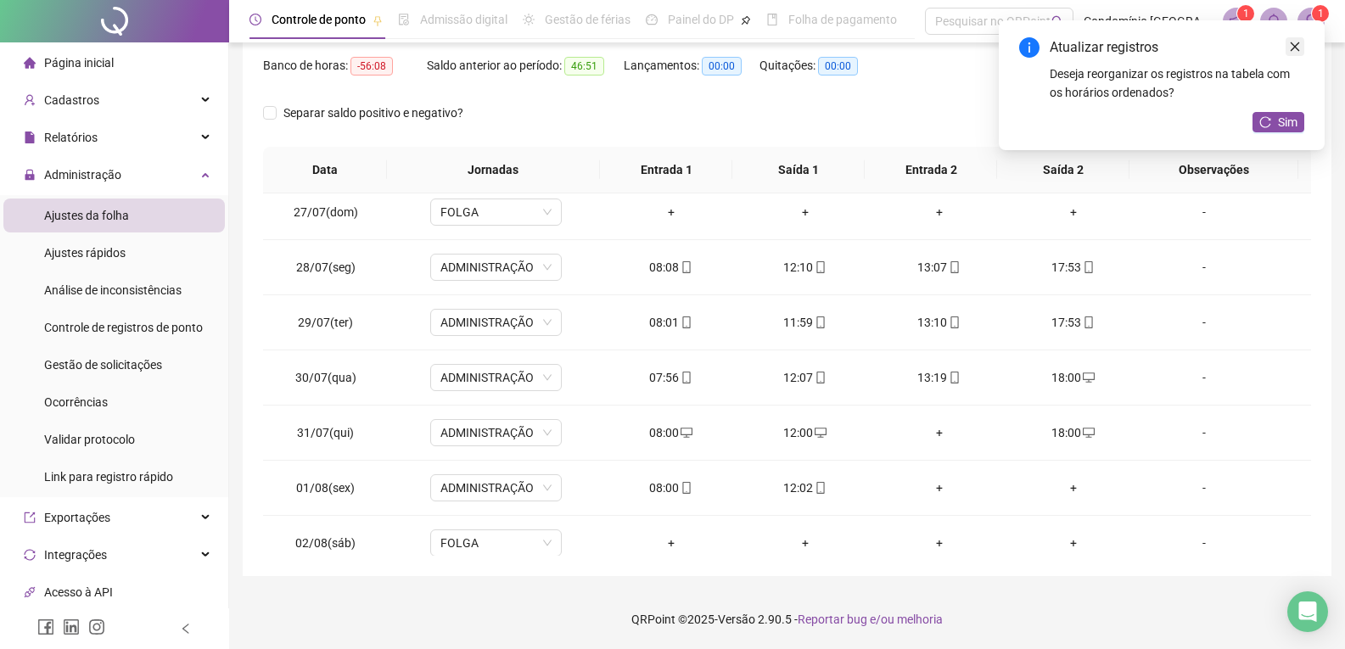
click at [1298, 52] on icon "close" at bounding box center [1295, 47] width 12 height 12
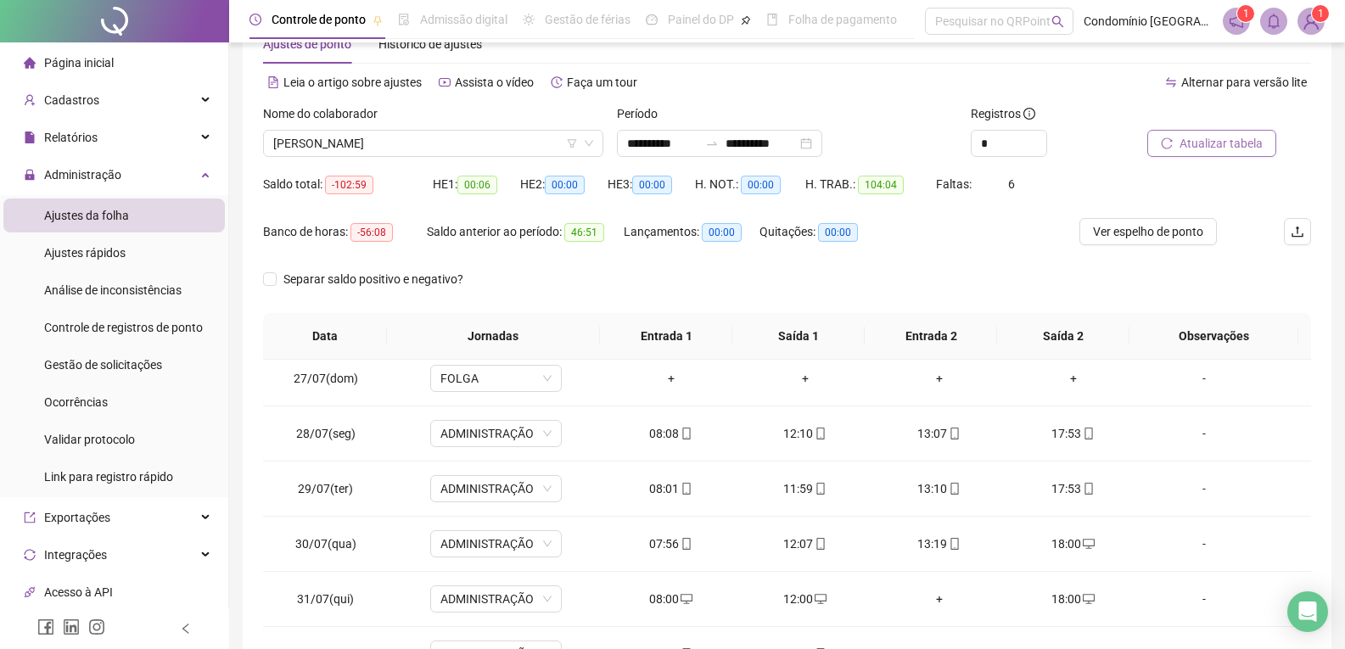
scroll to position [48, 0]
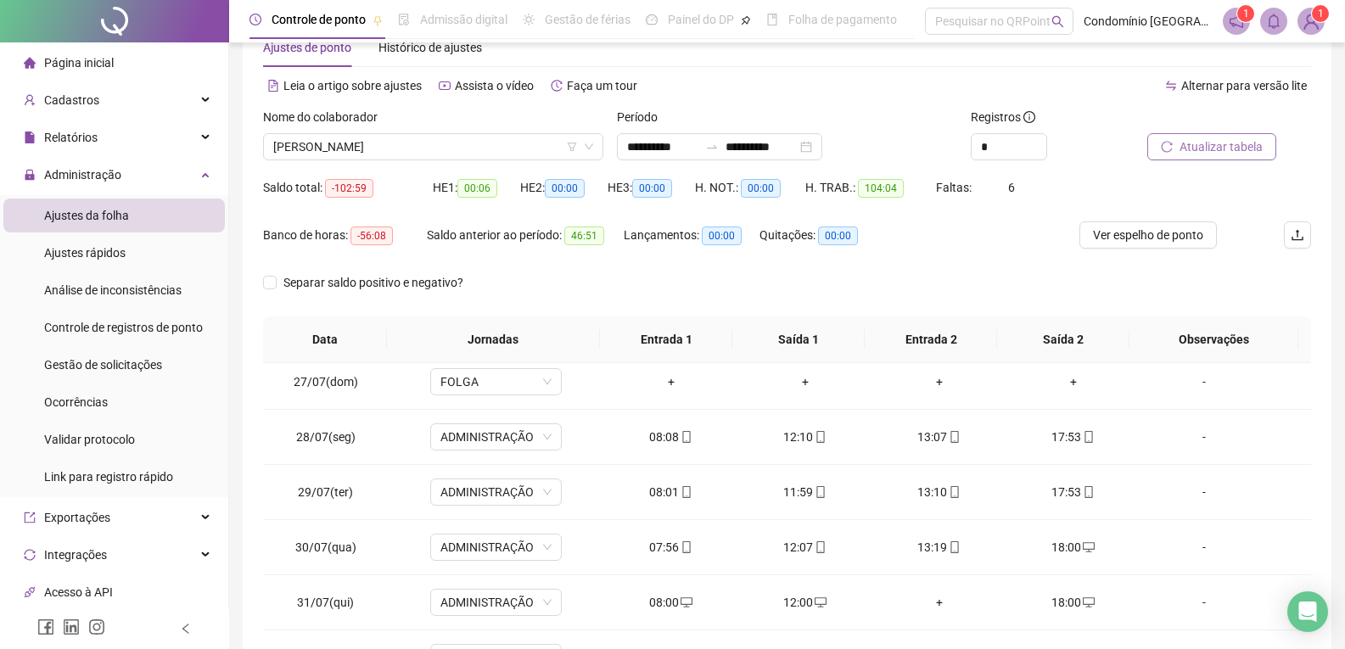
click at [1219, 148] on span "Atualizar tabela" at bounding box center [1221, 146] width 83 height 19
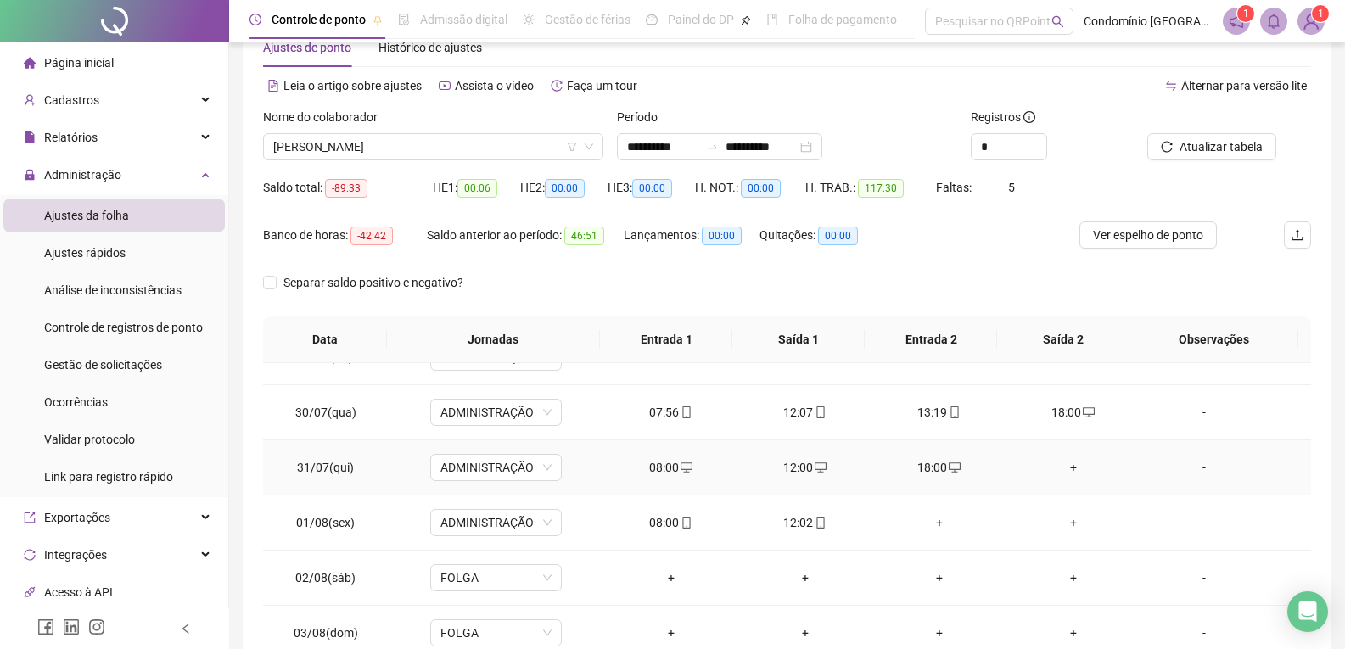
scroll to position [509, 0]
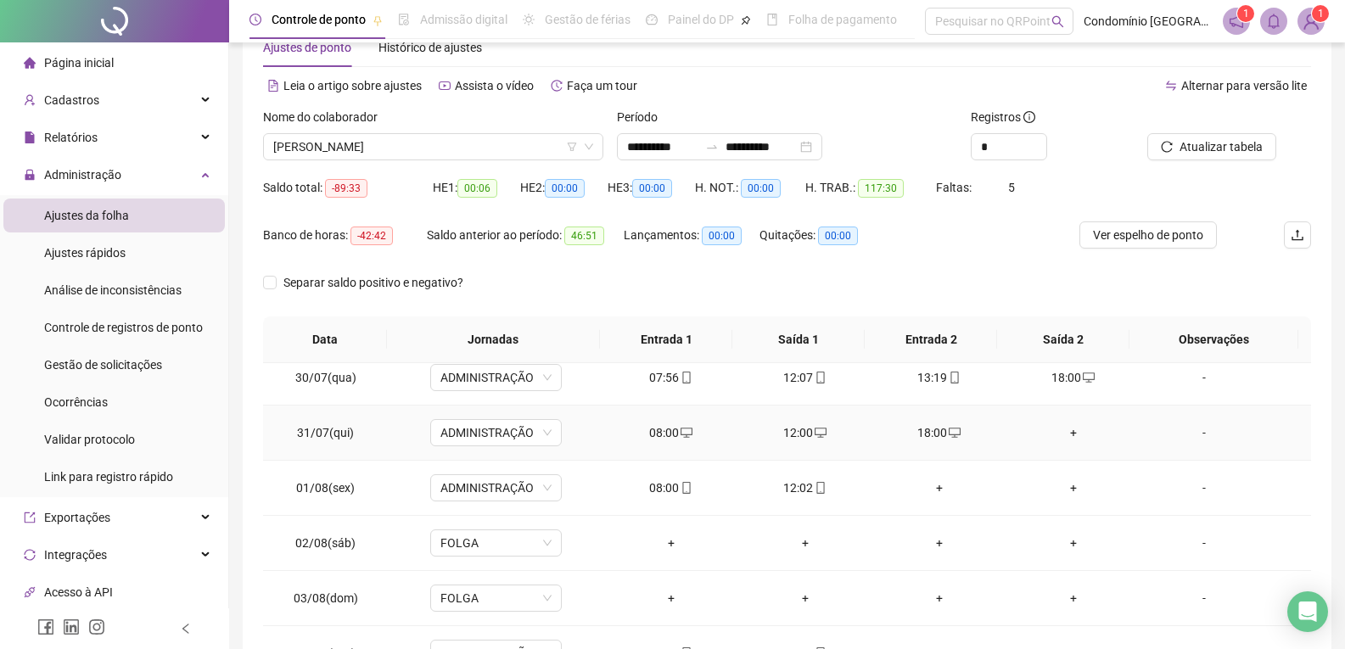
click at [928, 428] on div "18:00" at bounding box center [939, 432] width 107 height 19
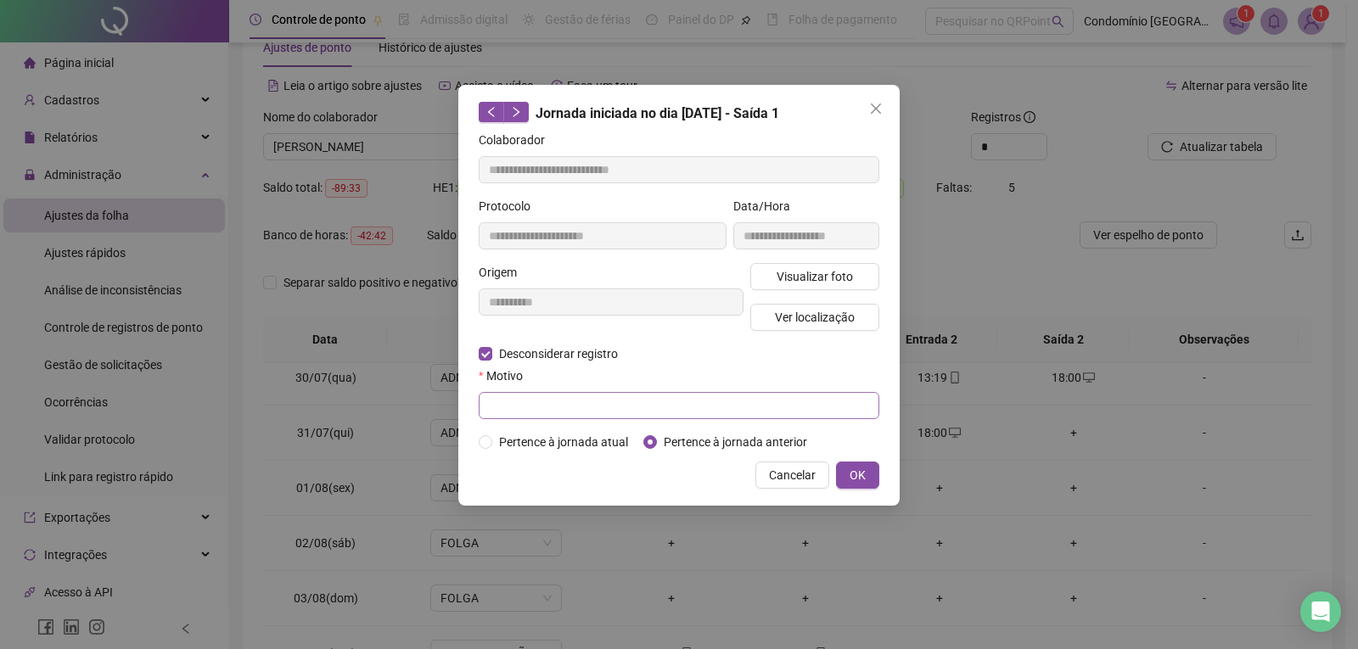
type input "**********"
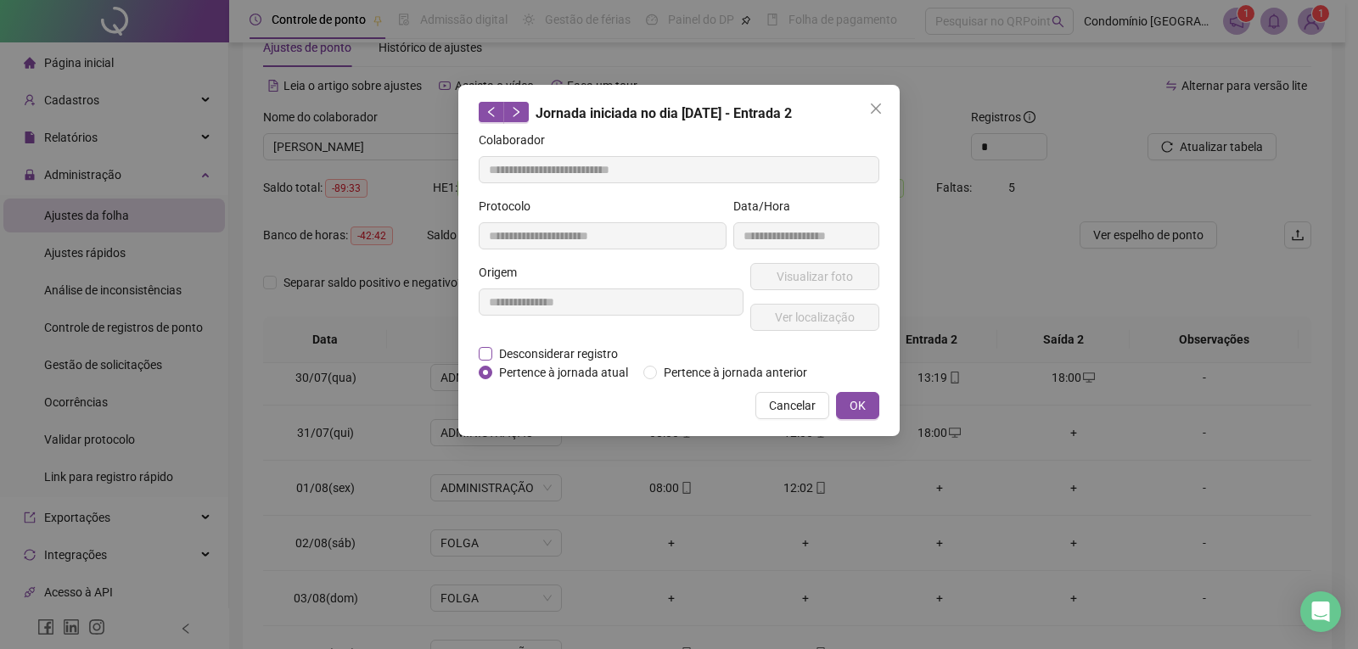
click at [513, 362] on label "Desconsiderar registro" at bounding box center [558, 354] width 158 height 19
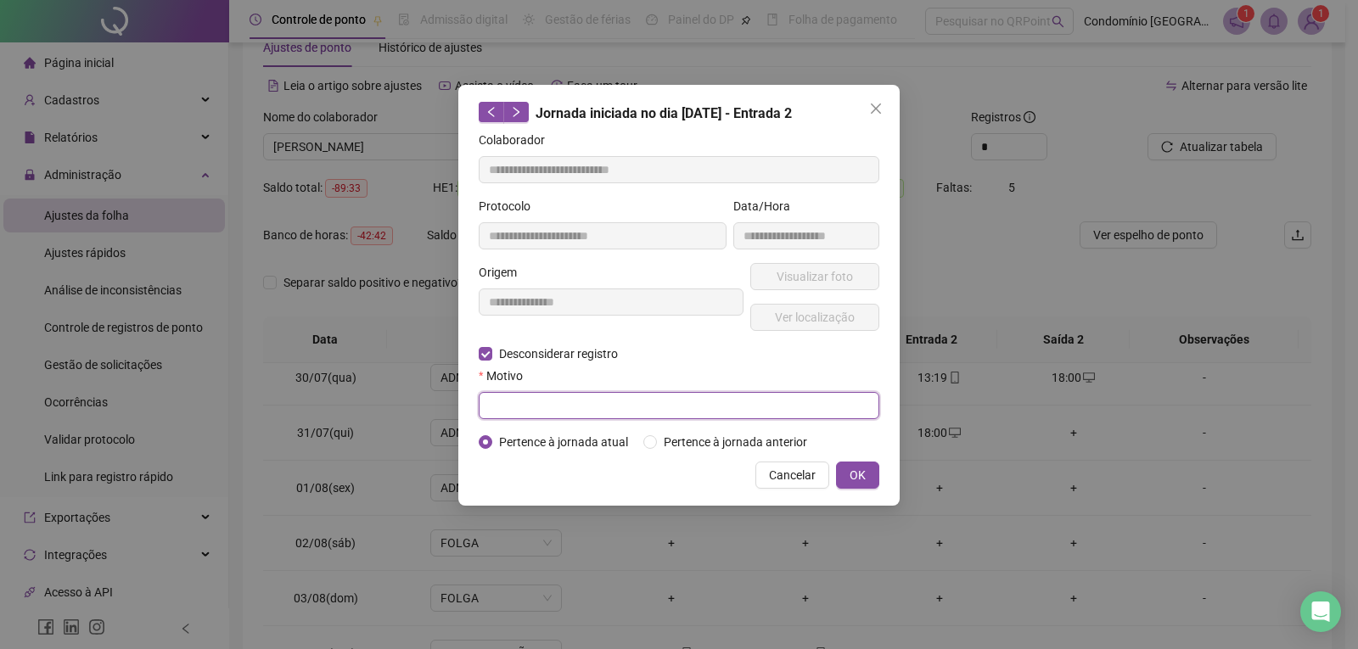
click at [576, 400] on input "text" at bounding box center [679, 405] width 401 height 27
type input "*"
click at [855, 469] on span "OK" at bounding box center [857, 475] width 16 height 19
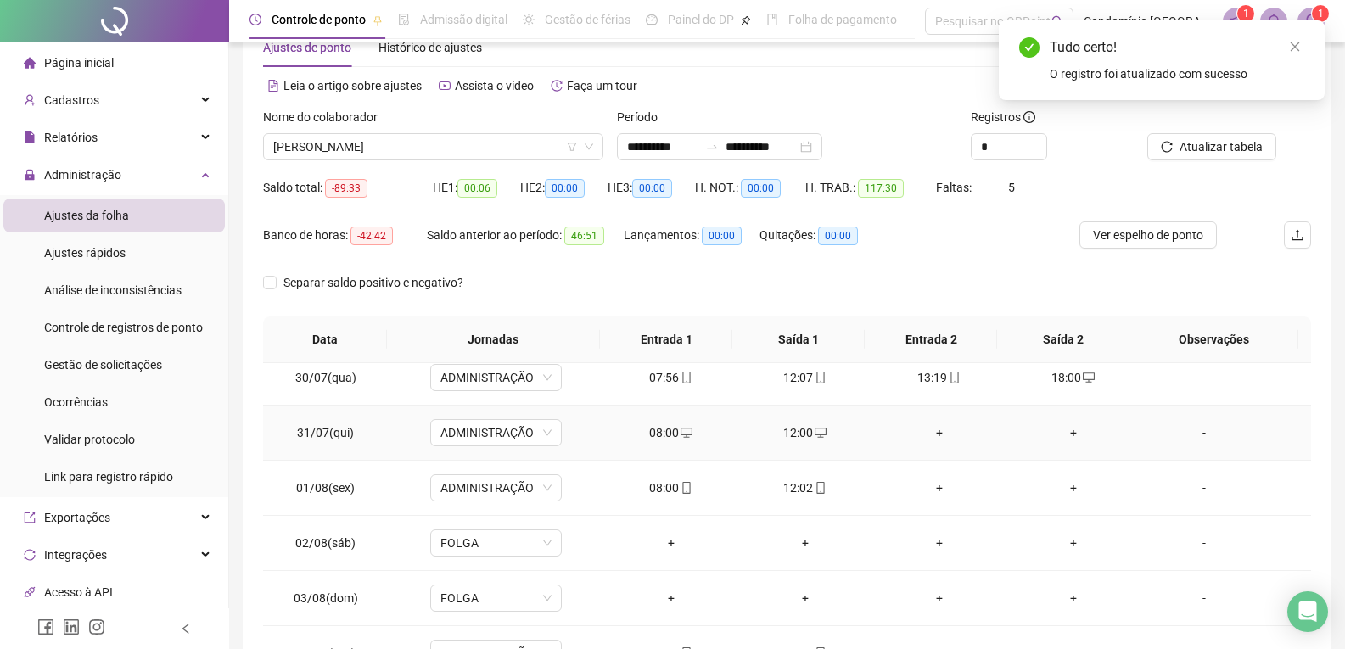
click at [924, 430] on div "+" at bounding box center [939, 432] width 107 height 19
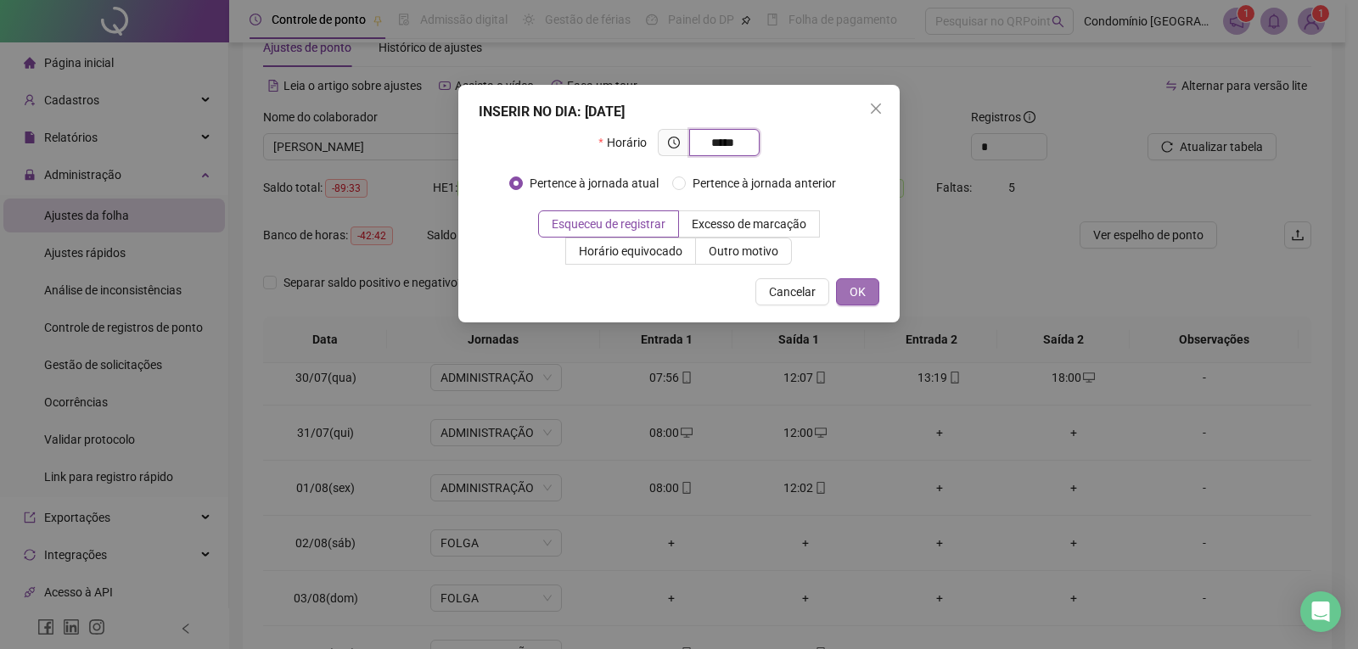
type input "*****"
click at [861, 288] on span "OK" at bounding box center [857, 292] width 16 height 19
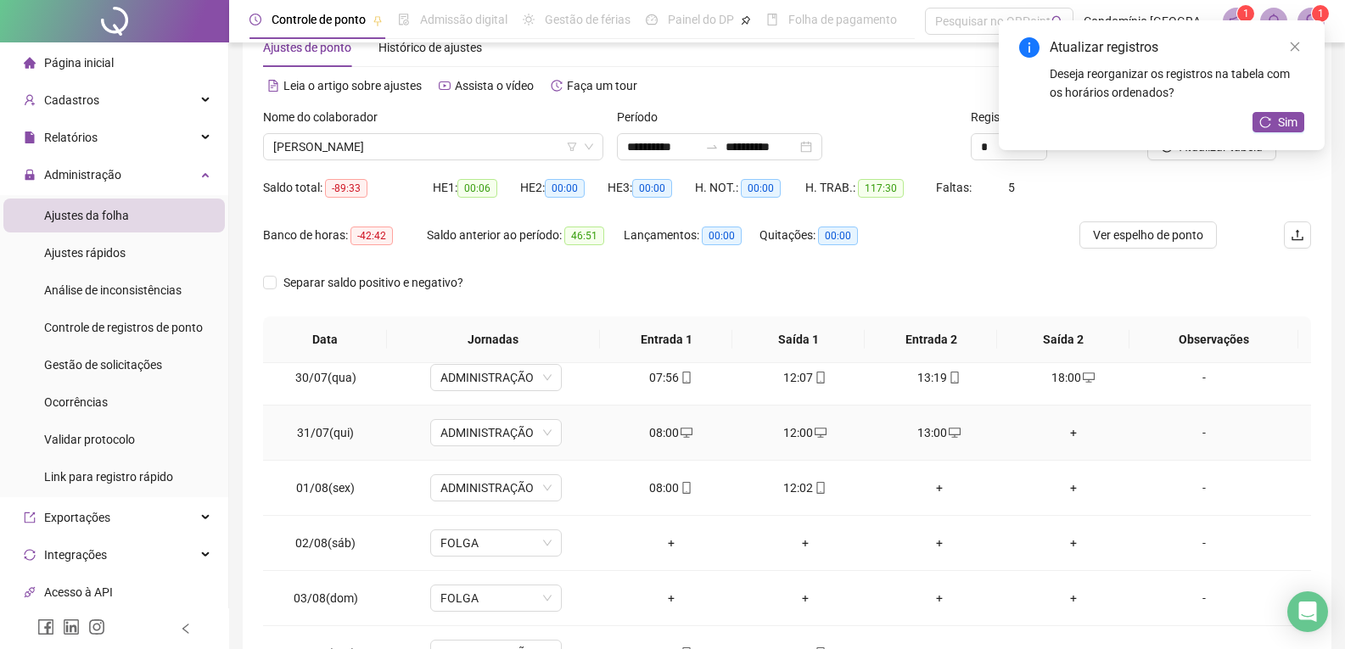
click at [1055, 436] on div "+" at bounding box center [1073, 432] width 107 height 19
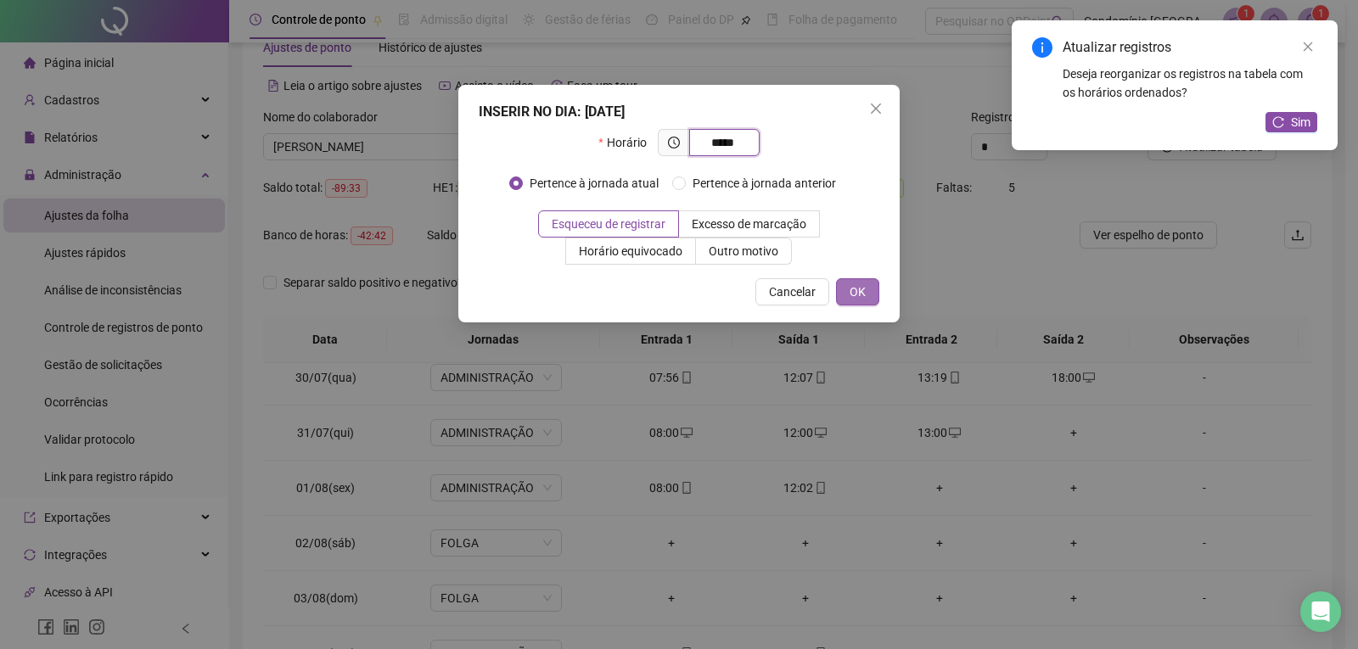
type input "*****"
click at [866, 287] on button "OK" at bounding box center [857, 291] width 43 height 27
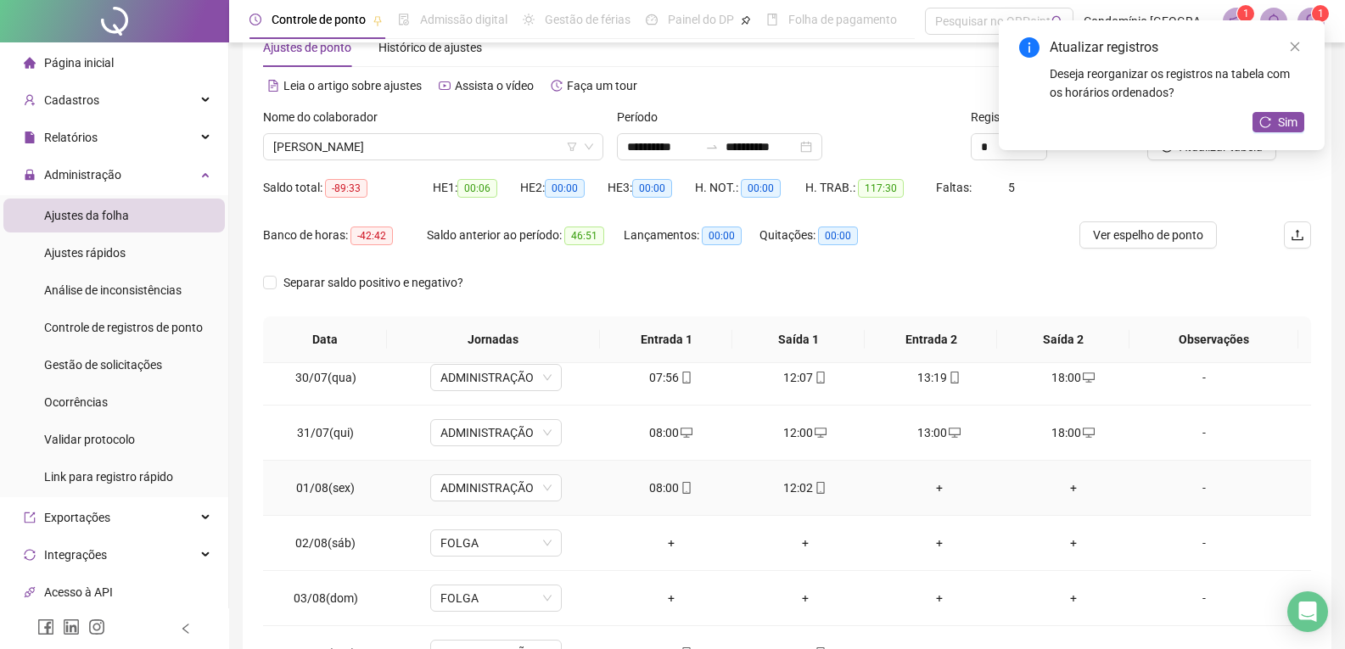
click at [939, 483] on div "+" at bounding box center [939, 488] width 107 height 19
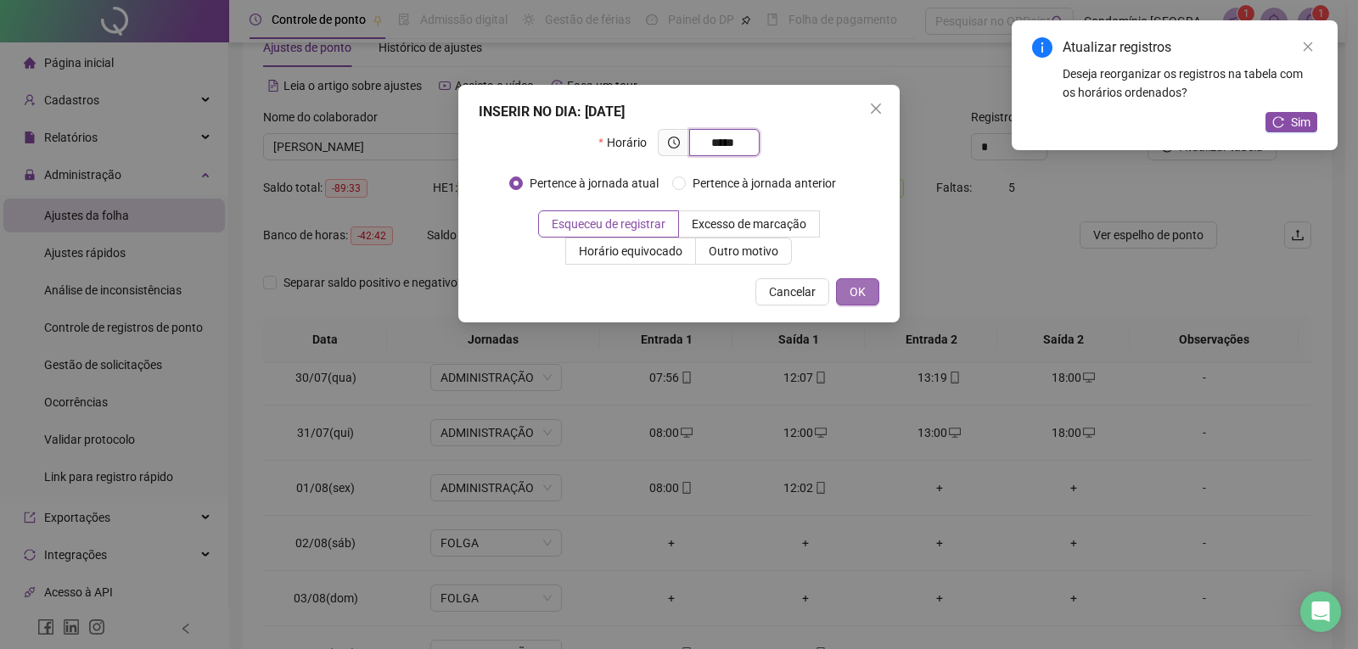
type input "*****"
click at [876, 294] on button "OK" at bounding box center [857, 291] width 43 height 27
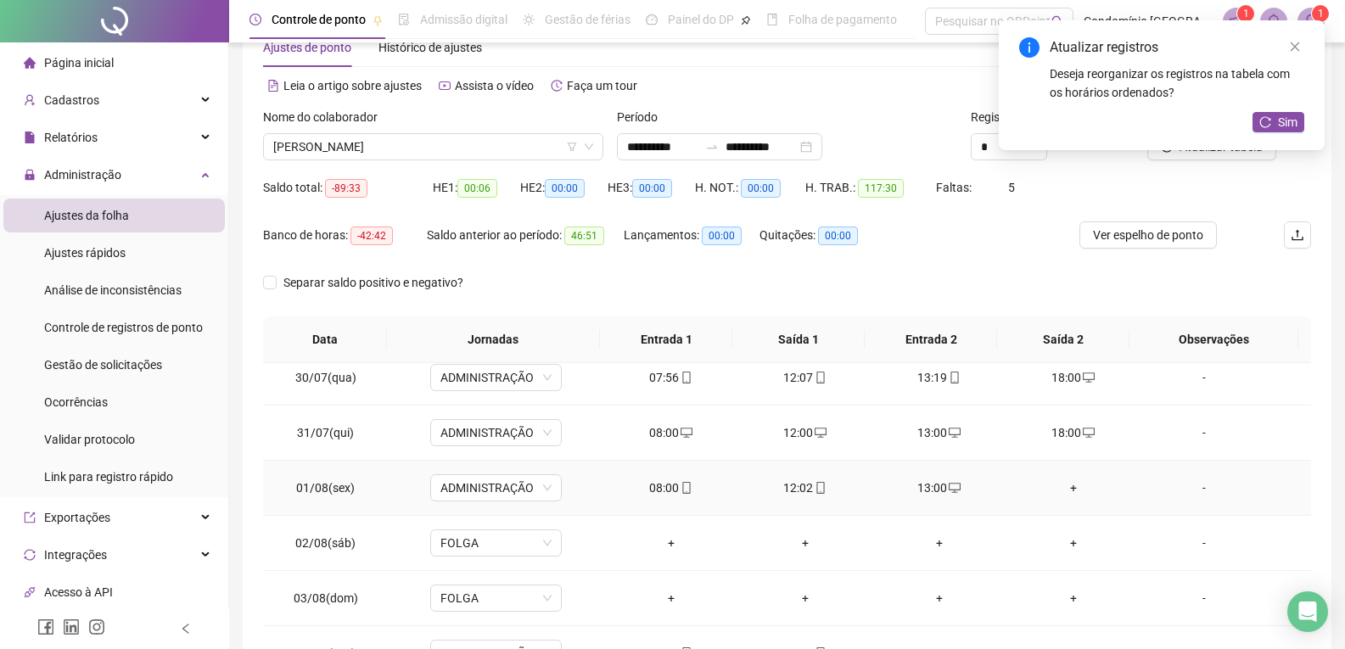
click at [1061, 489] on div "+" at bounding box center [1073, 488] width 107 height 19
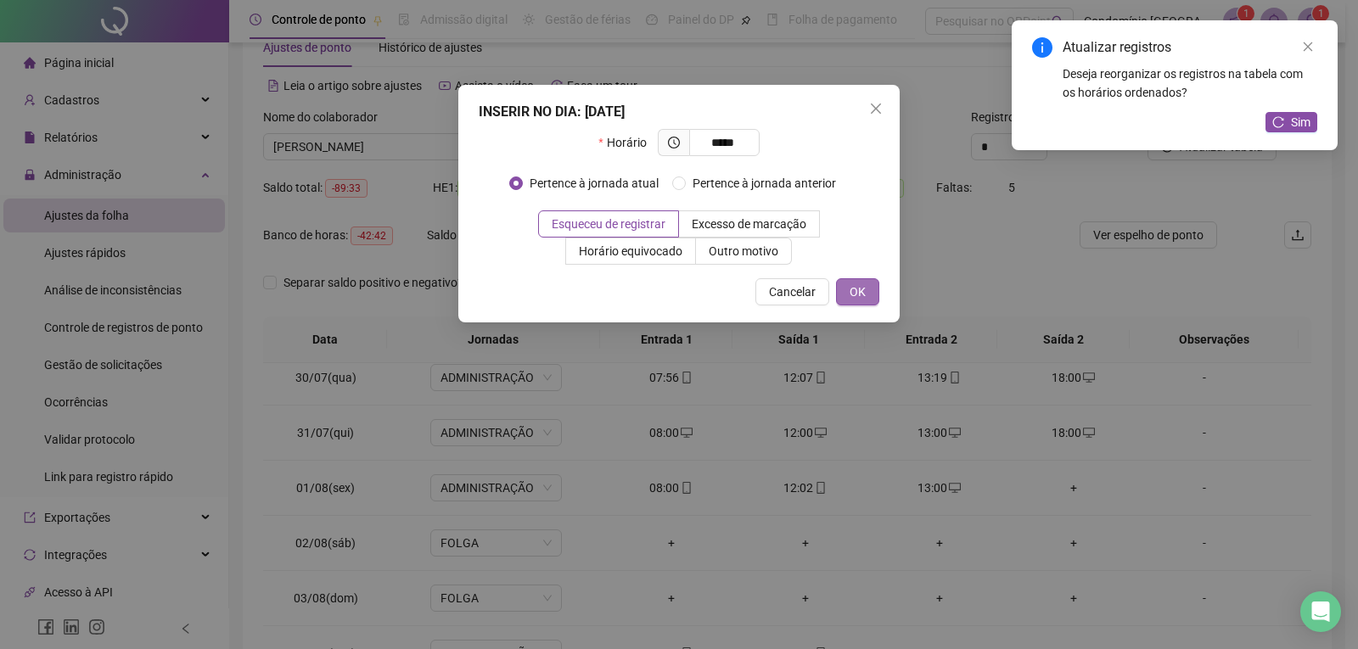
type input "*****"
click at [849, 288] on span "OK" at bounding box center [857, 292] width 16 height 19
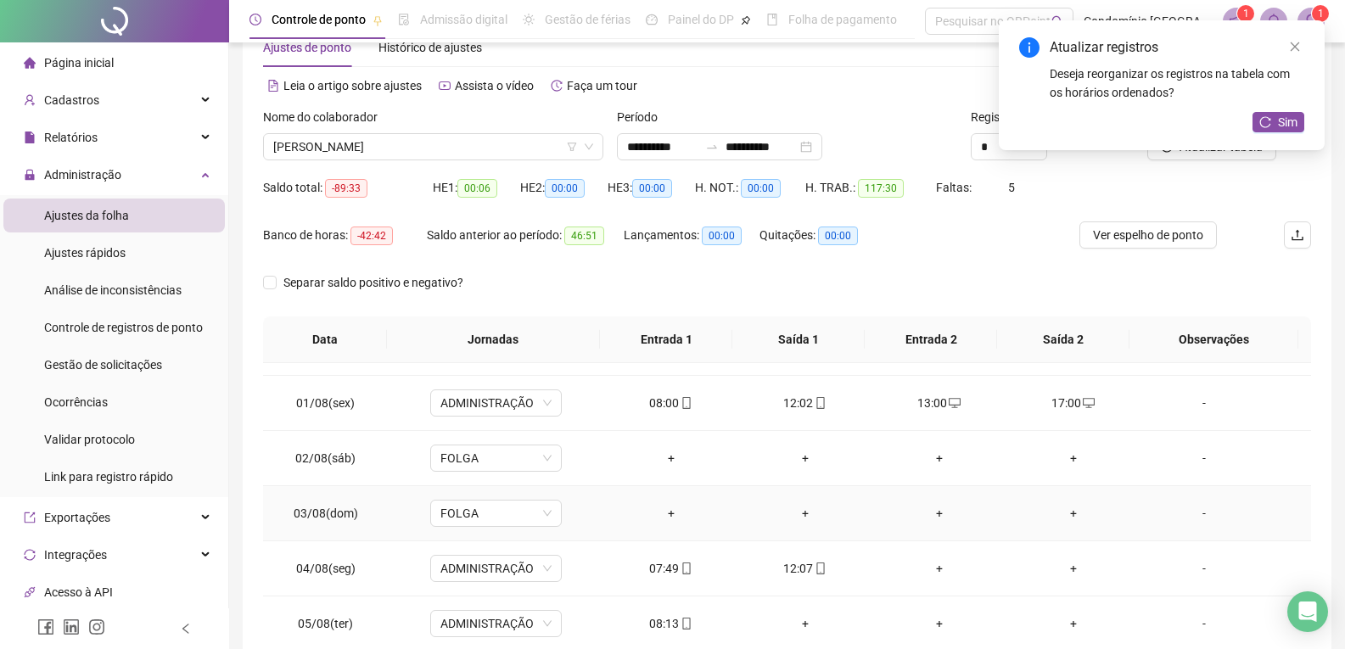
scroll to position [679, 0]
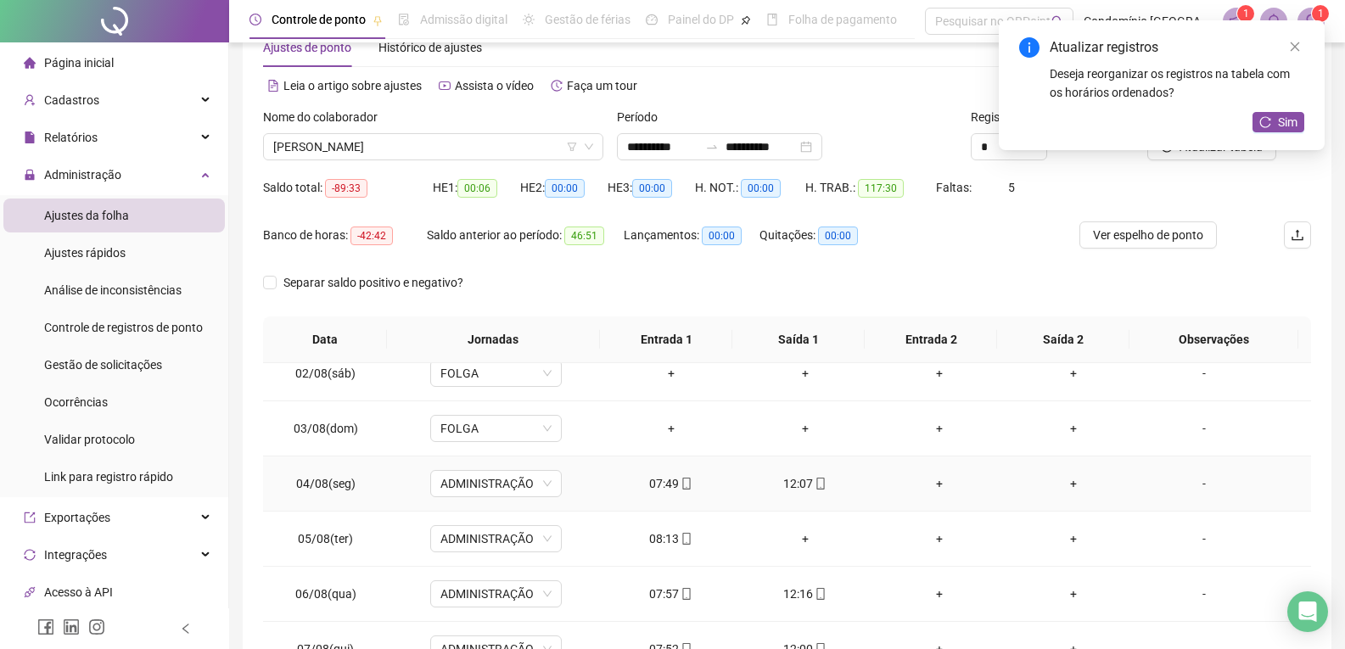
click at [925, 487] on div "+" at bounding box center [939, 483] width 107 height 19
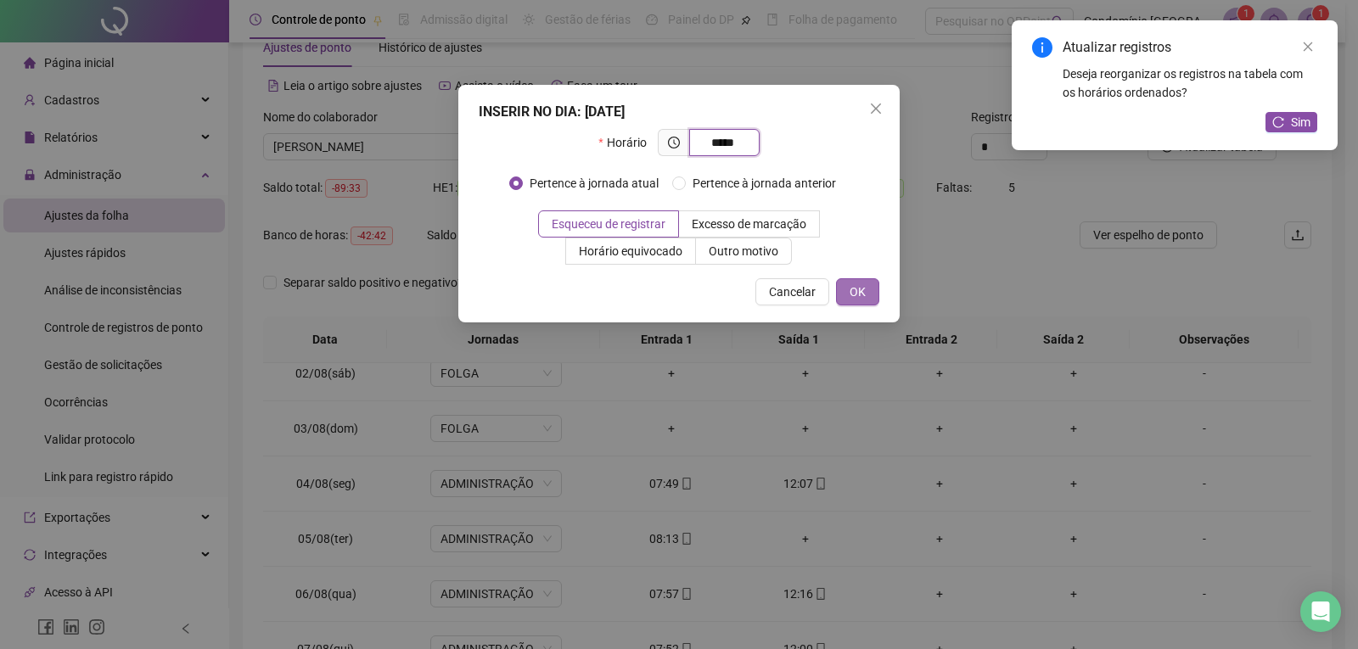
type input "*****"
click at [859, 285] on span "OK" at bounding box center [857, 292] width 16 height 19
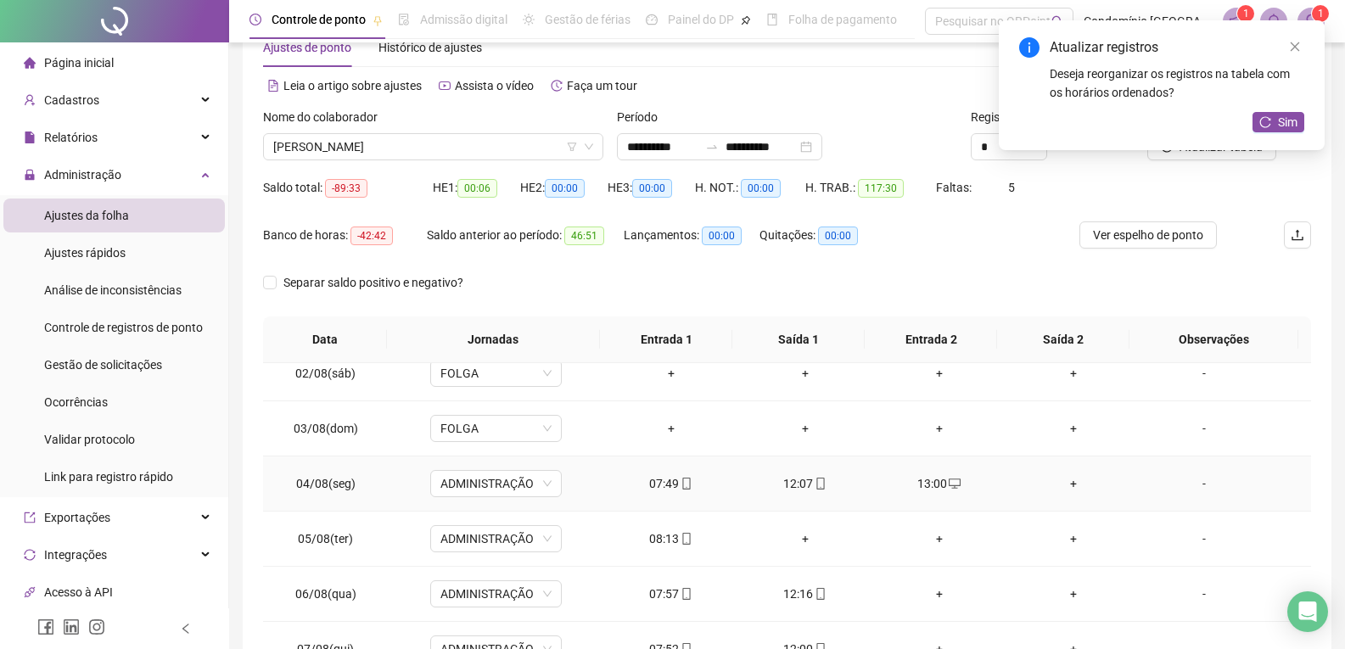
click at [1059, 486] on div "+" at bounding box center [1073, 483] width 107 height 19
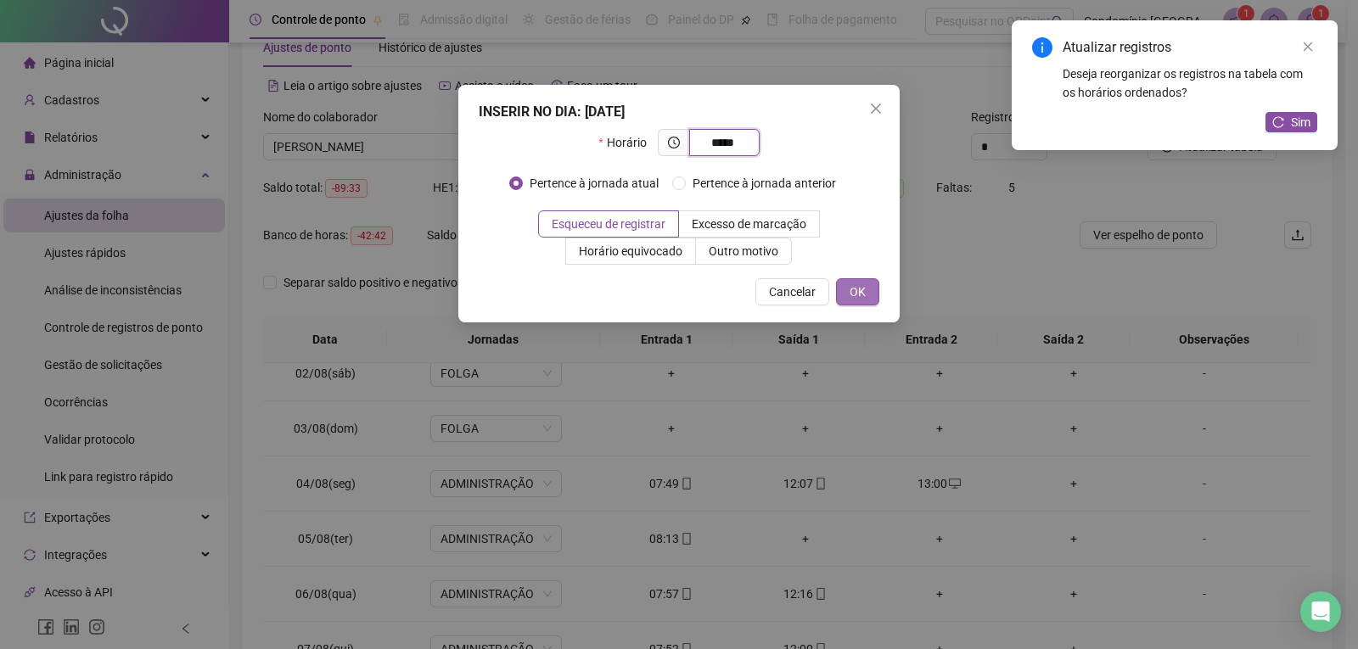
type input "*****"
click at [855, 293] on span "OK" at bounding box center [857, 292] width 16 height 19
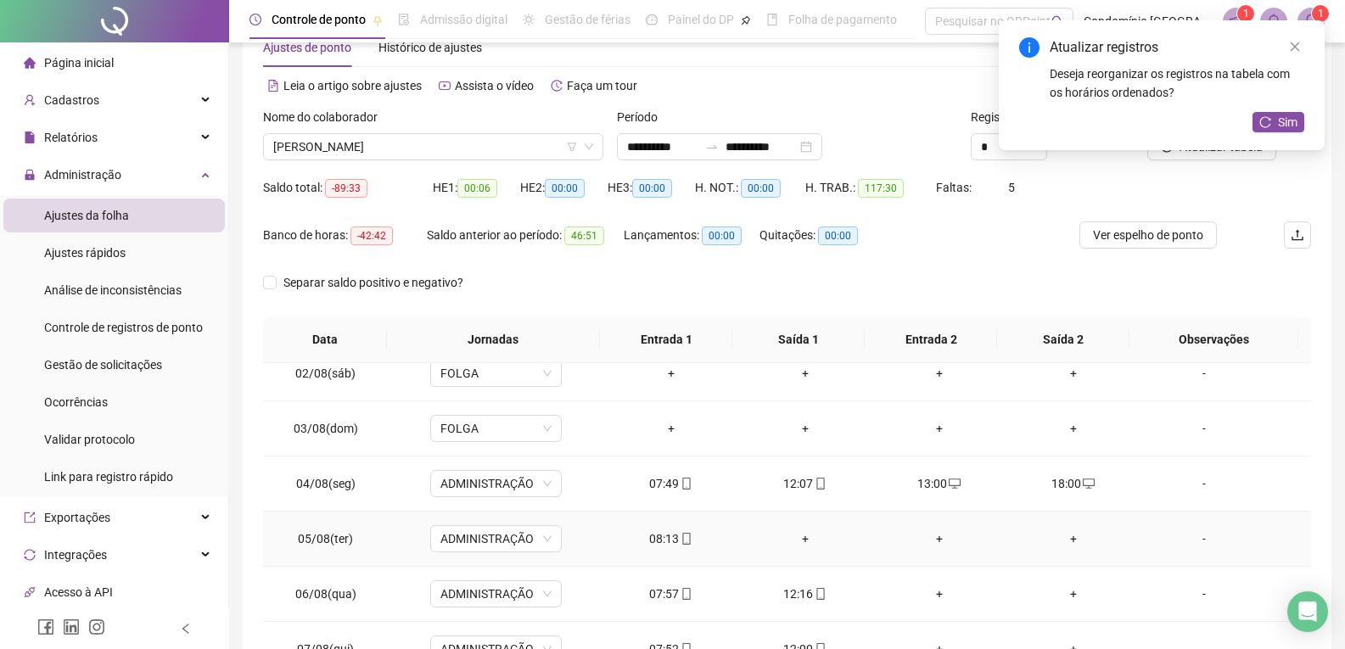
click at [799, 538] on div "+" at bounding box center [805, 539] width 107 height 19
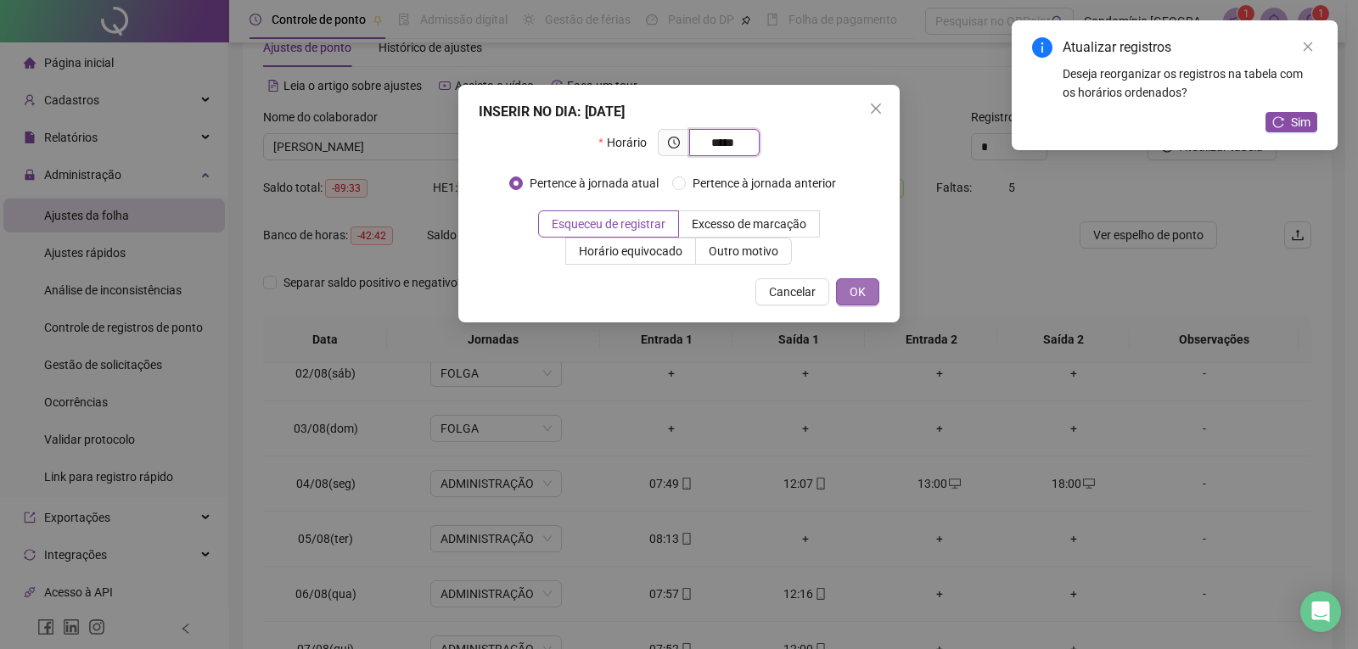
type input "*****"
click at [848, 287] on button "OK" at bounding box center [857, 291] width 43 height 27
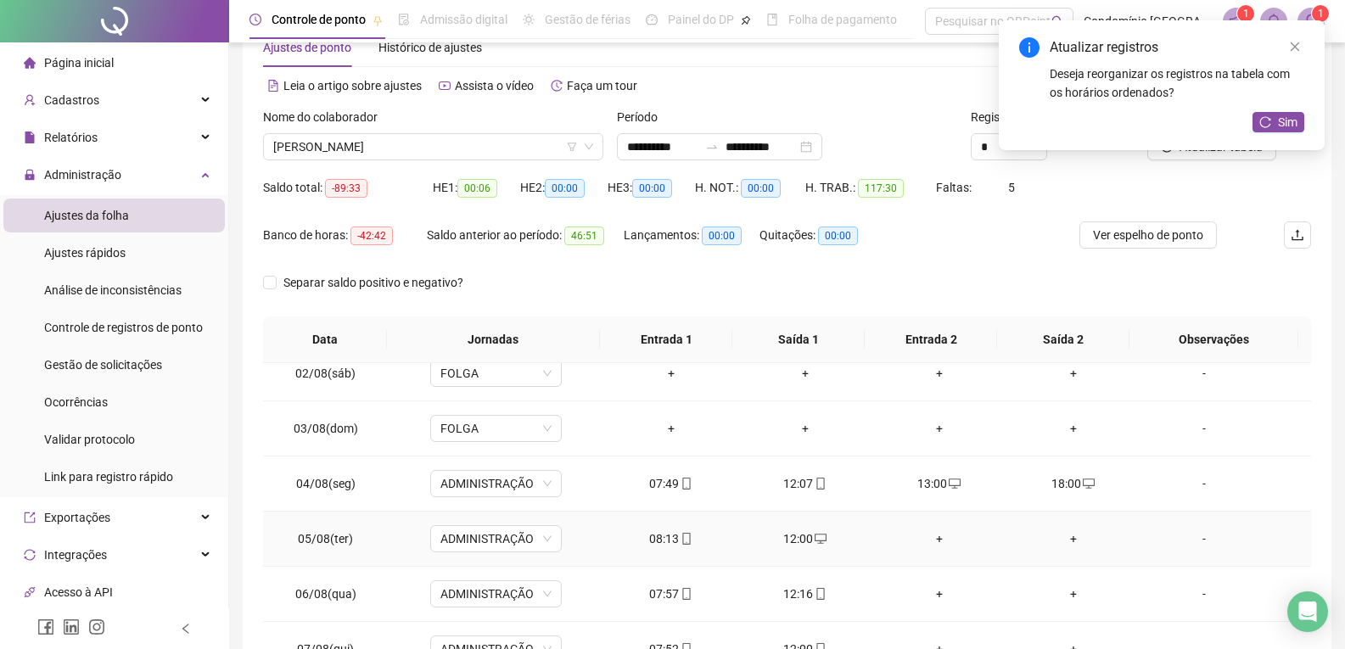
click at [930, 534] on div "+" at bounding box center [939, 539] width 107 height 19
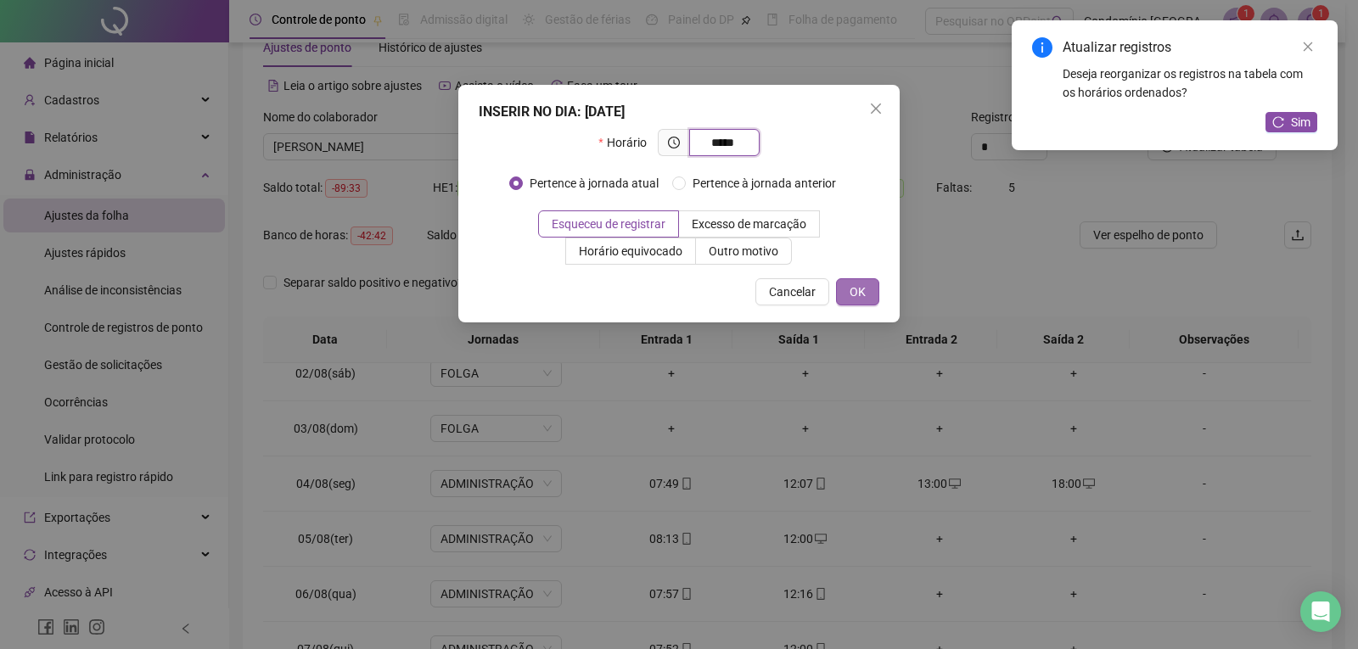
type input "*****"
drag, startPoint x: 864, startPoint y: 288, endPoint x: 877, endPoint y: 300, distance: 18.0
click at [866, 290] on button "OK" at bounding box center [857, 291] width 43 height 27
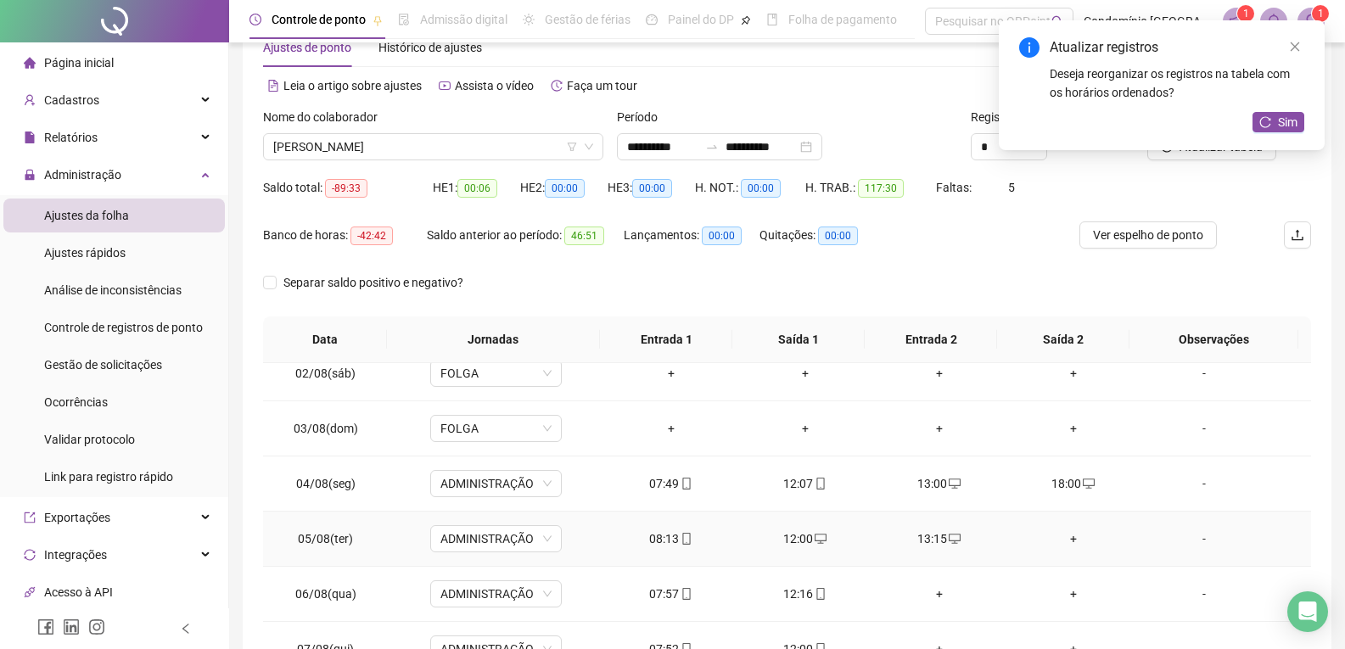
click at [1065, 537] on div "+" at bounding box center [1073, 539] width 107 height 19
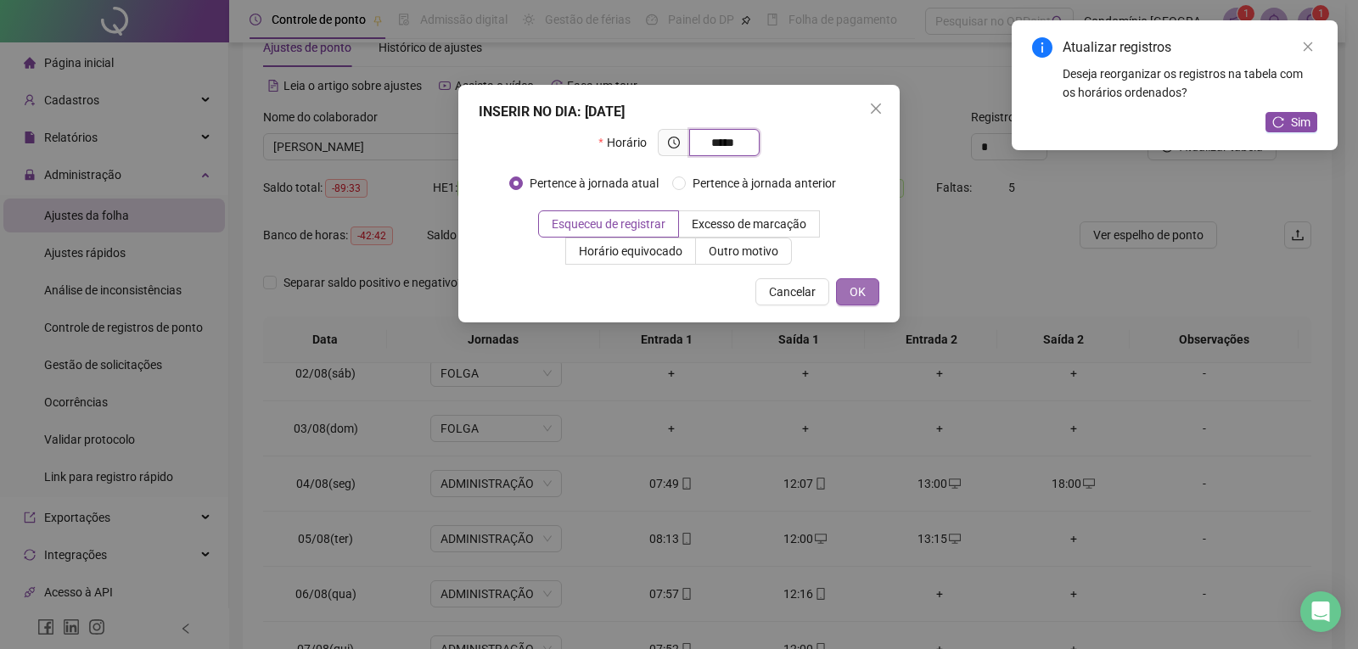
type input "*****"
click at [852, 304] on button "OK" at bounding box center [857, 291] width 43 height 27
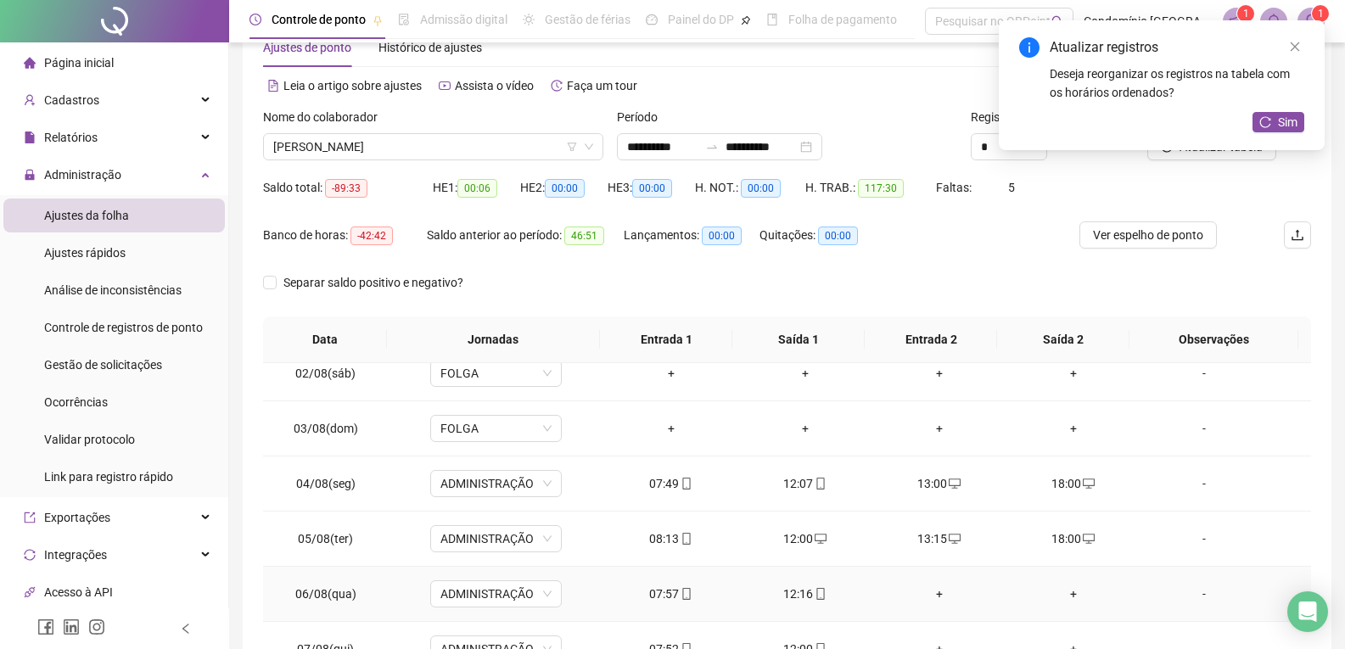
click at [933, 586] on div "+" at bounding box center [939, 594] width 107 height 19
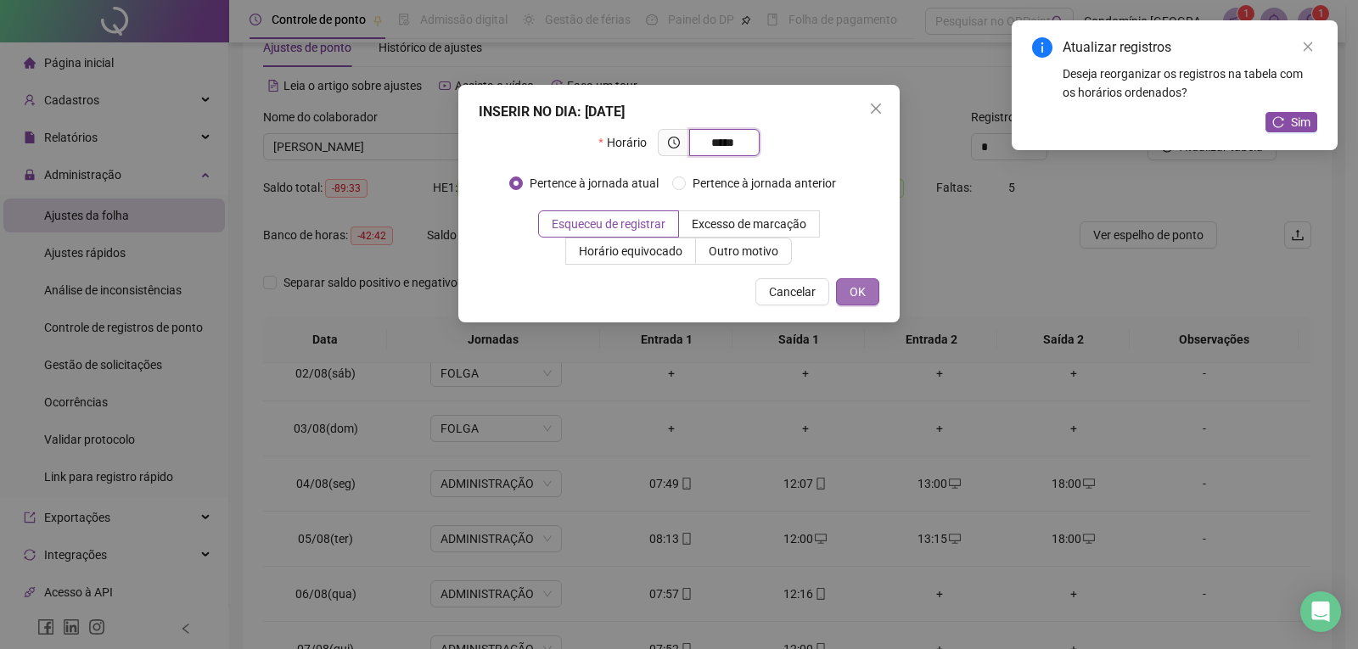
type input "*****"
click at [865, 291] on span "OK" at bounding box center [857, 292] width 16 height 19
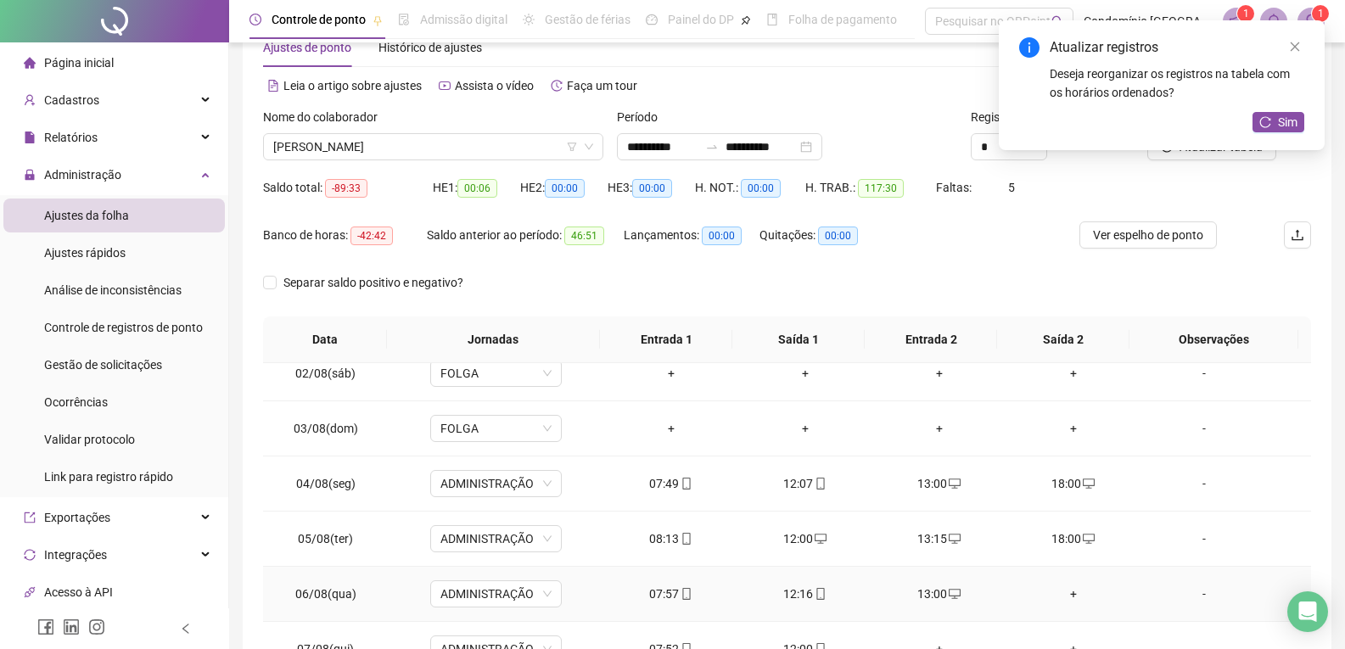
click at [1063, 594] on div "+" at bounding box center [1073, 594] width 107 height 19
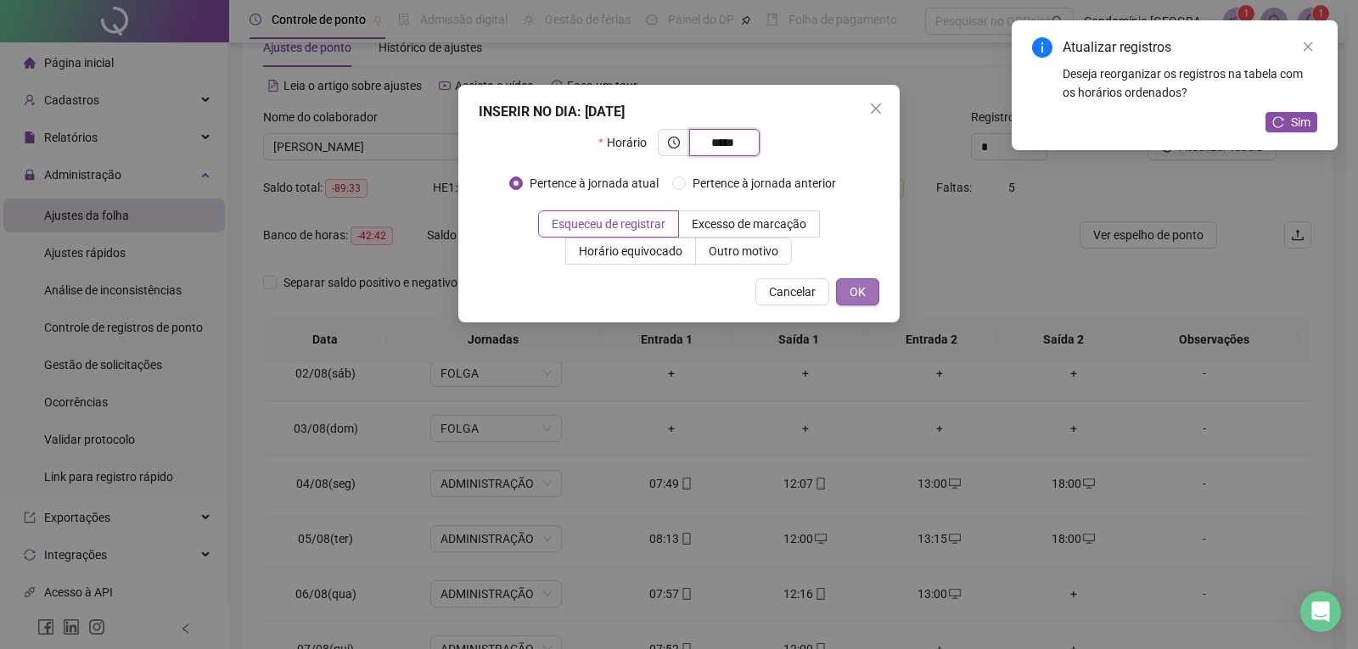
type input "*****"
click at [851, 288] on span "OK" at bounding box center [857, 292] width 16 height 19
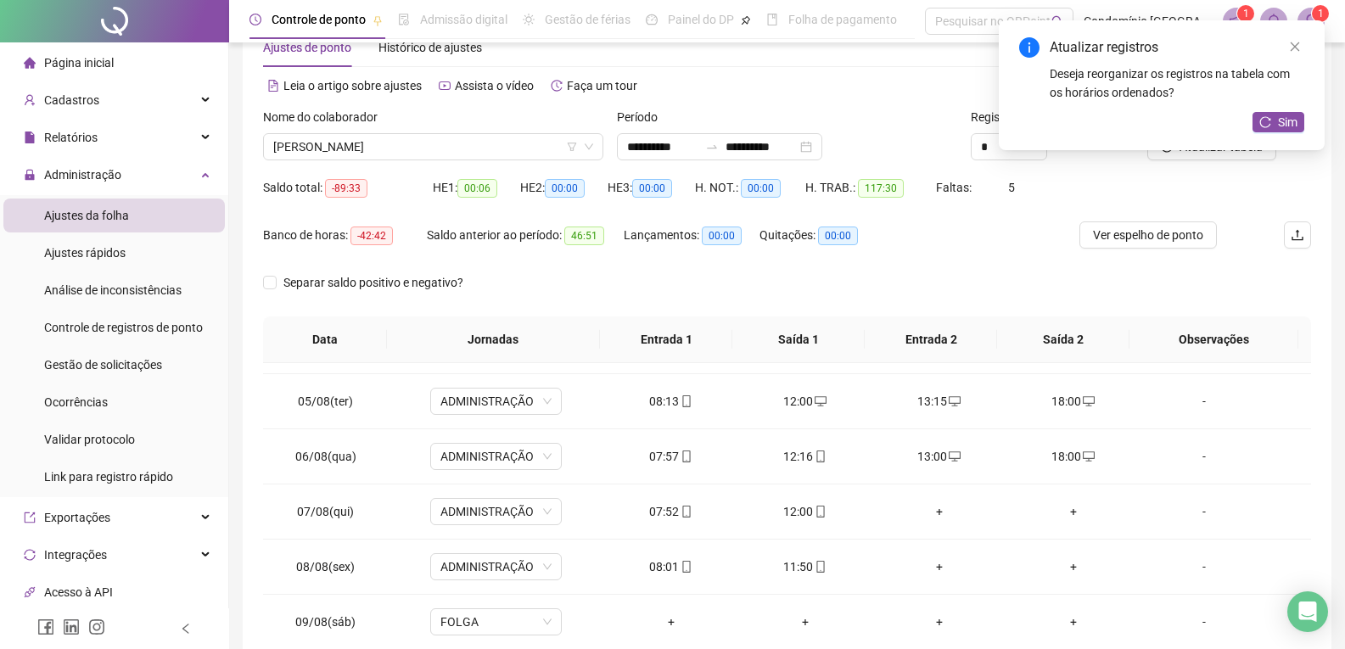
scroll to position [849, 0]
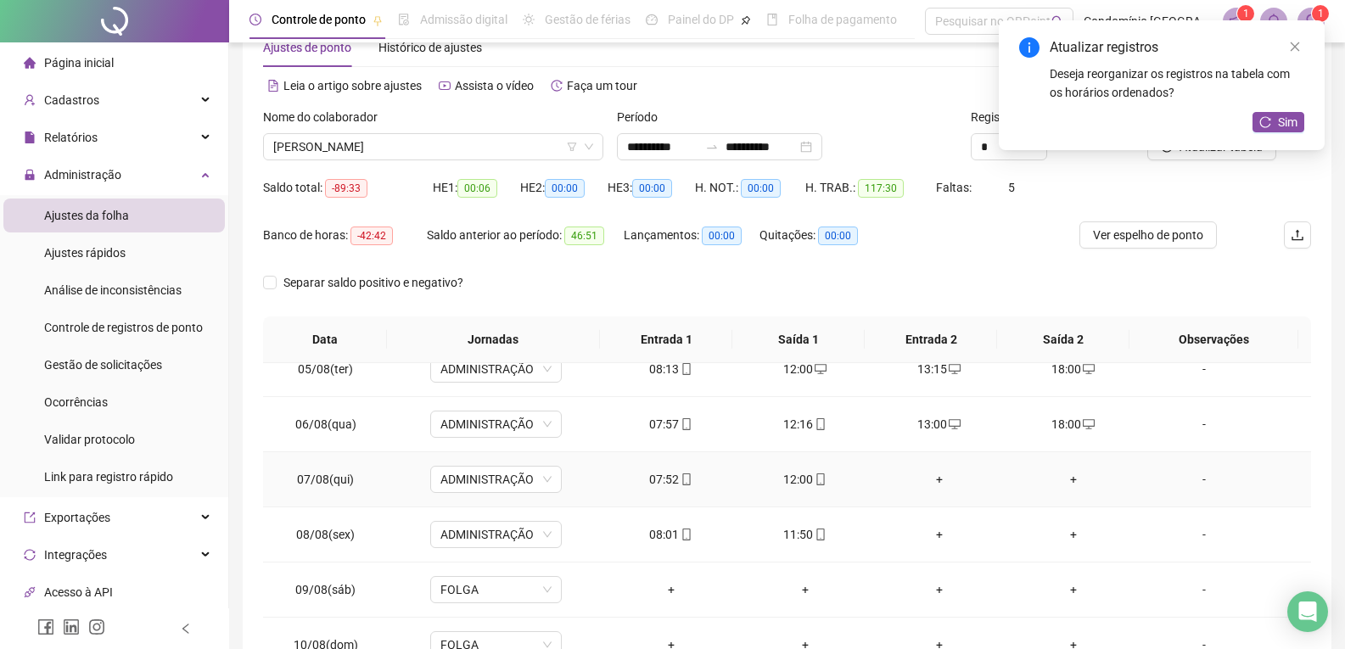
click at [937, 479] on div "+" at bounding box center [939, 479] width 107 height 19
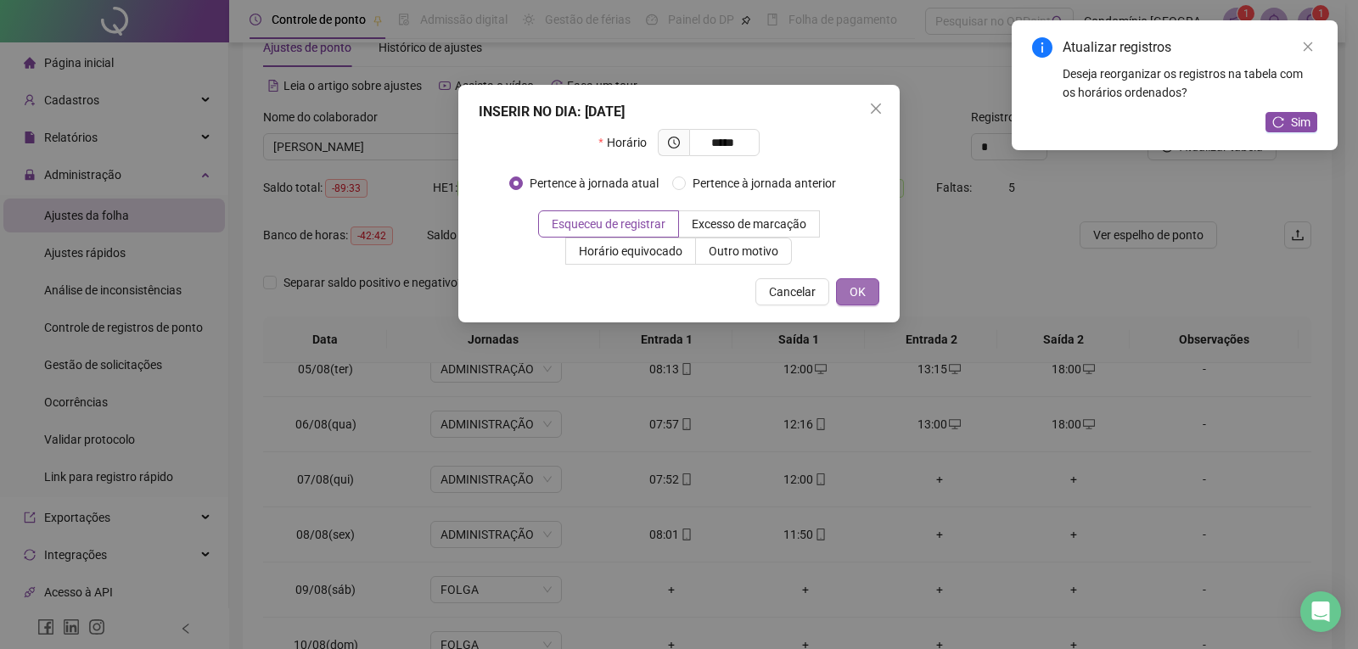
type input "*****"
click at [849, 292] on span "OK" at bounding box center [857, 292] width 16 height 19
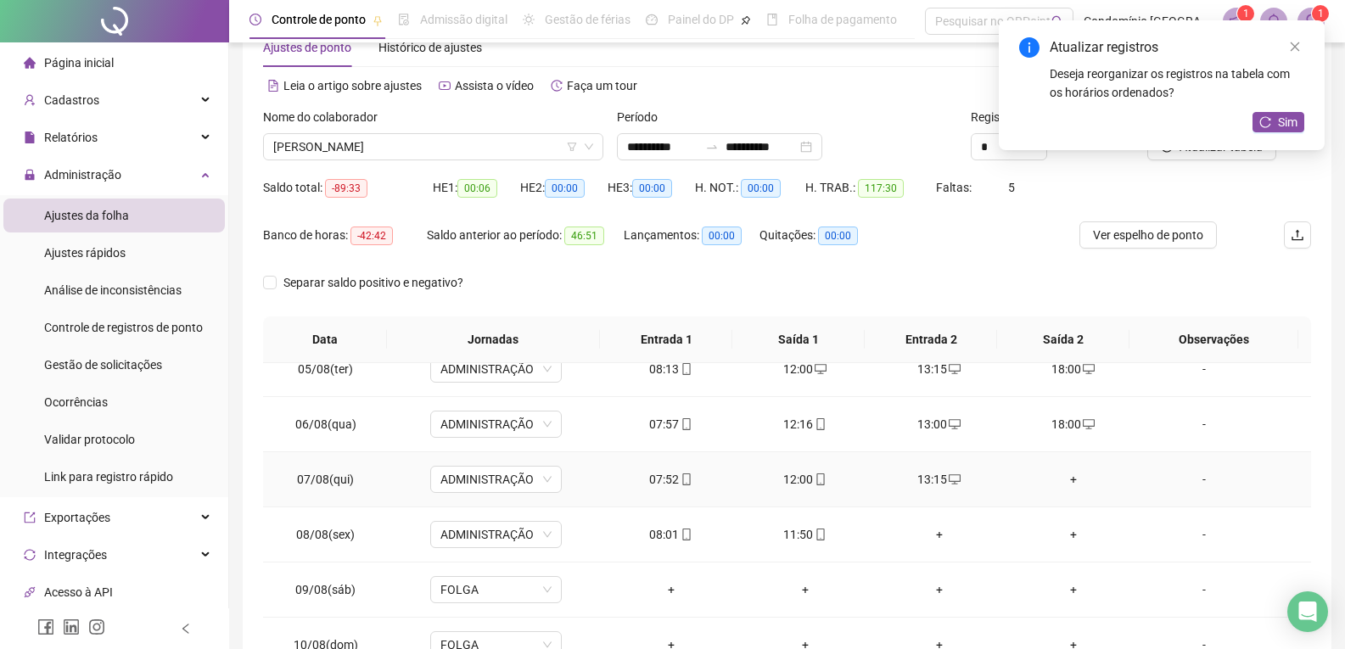
click at [1057, 474] on div "+" at bounding box center [1073, 479] width 107 height 19
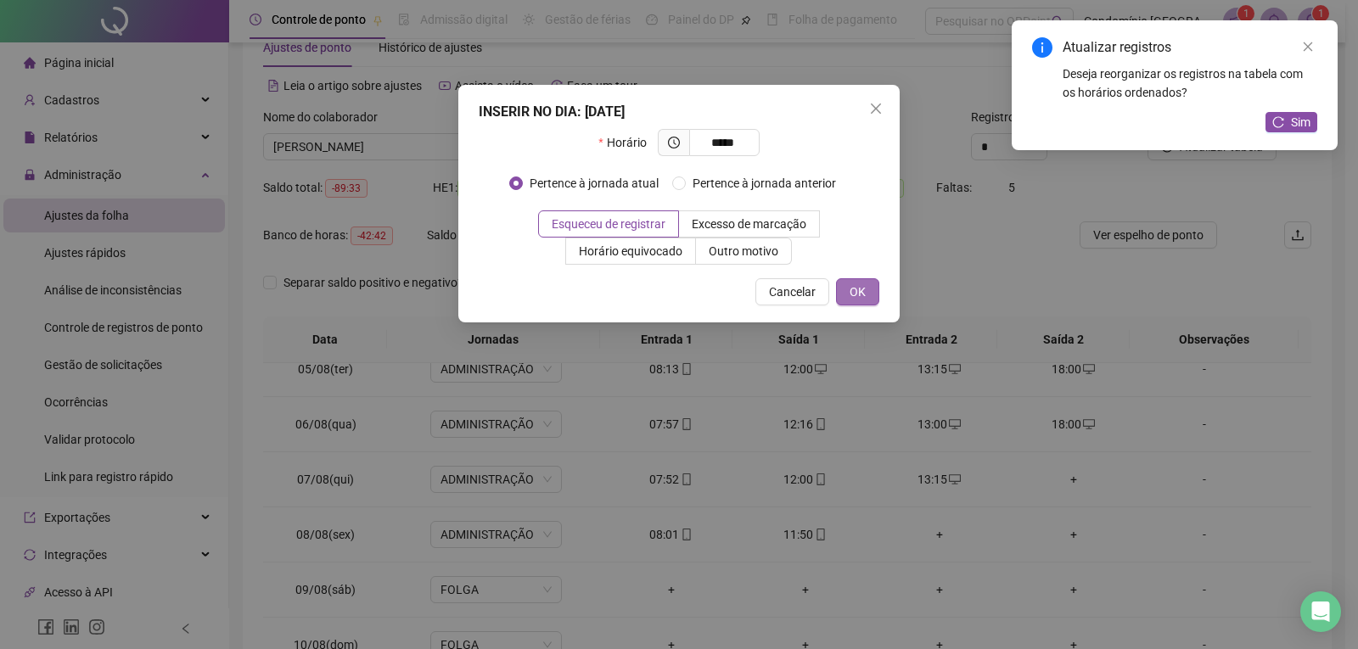
click at [855, 294] on span "OK" at bounding box center [857, 292] width 16 height 19
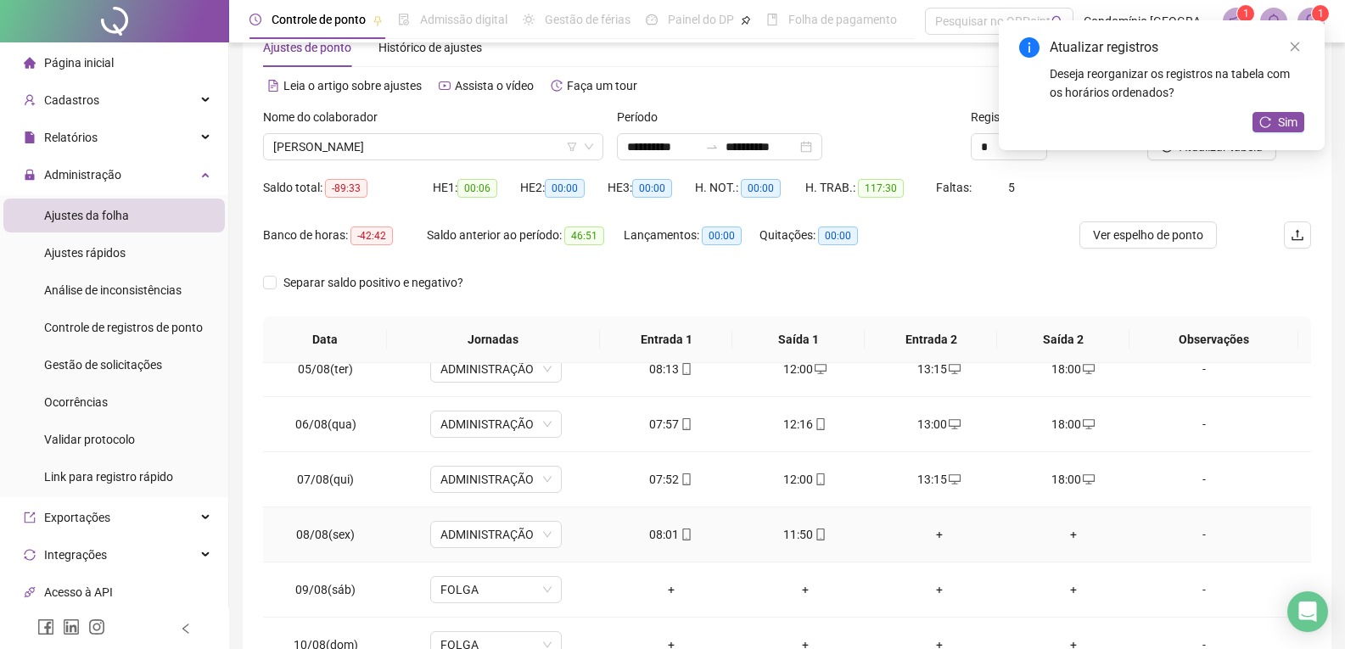
click at [928, 533] on div "+" at bounding box center [939, 534] width 107 height 19
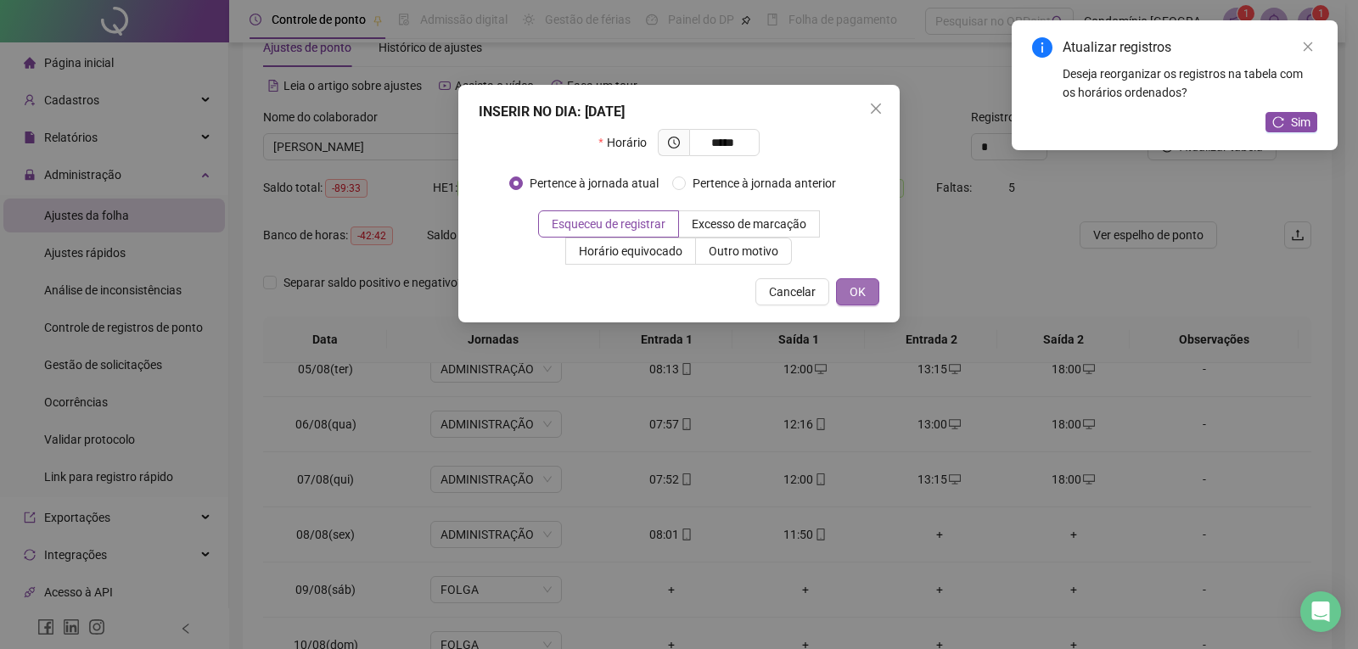
click at [859, 292] on span "OK" at bounding box center [857, 292] width 16 height 19
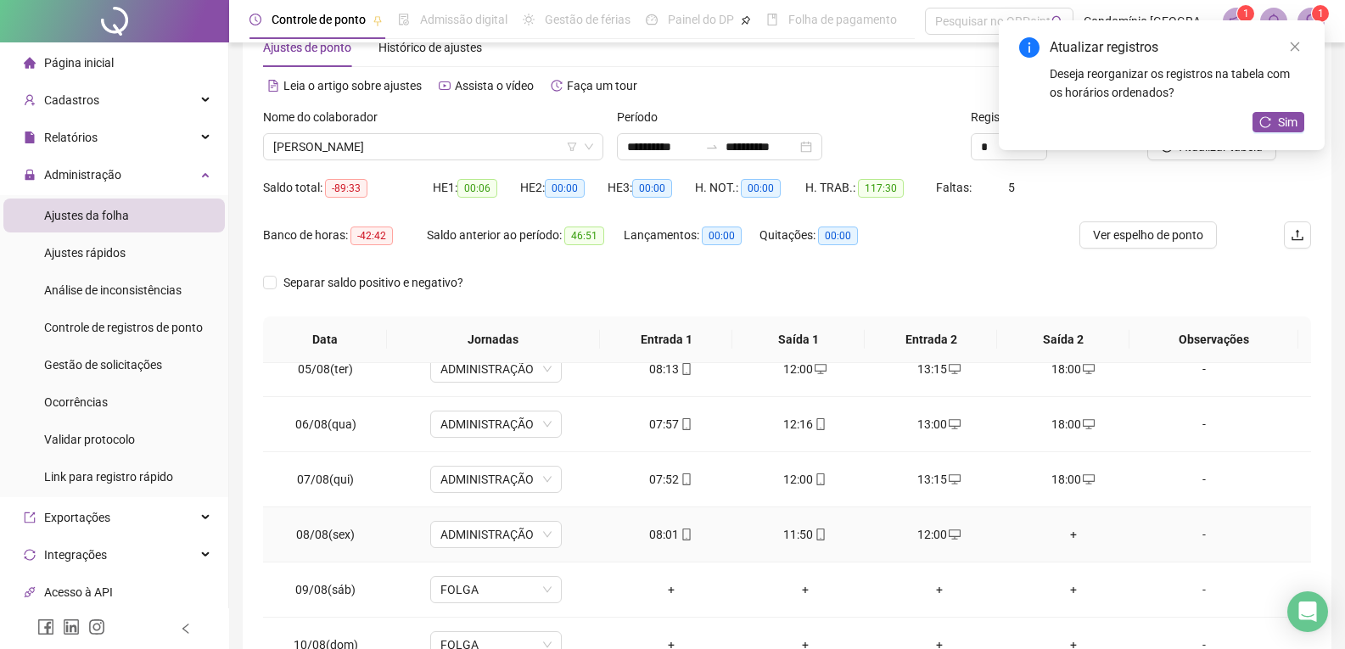
click at [1062, 536] on div "+" at bounding box center [1073, 534] width 107 height 19
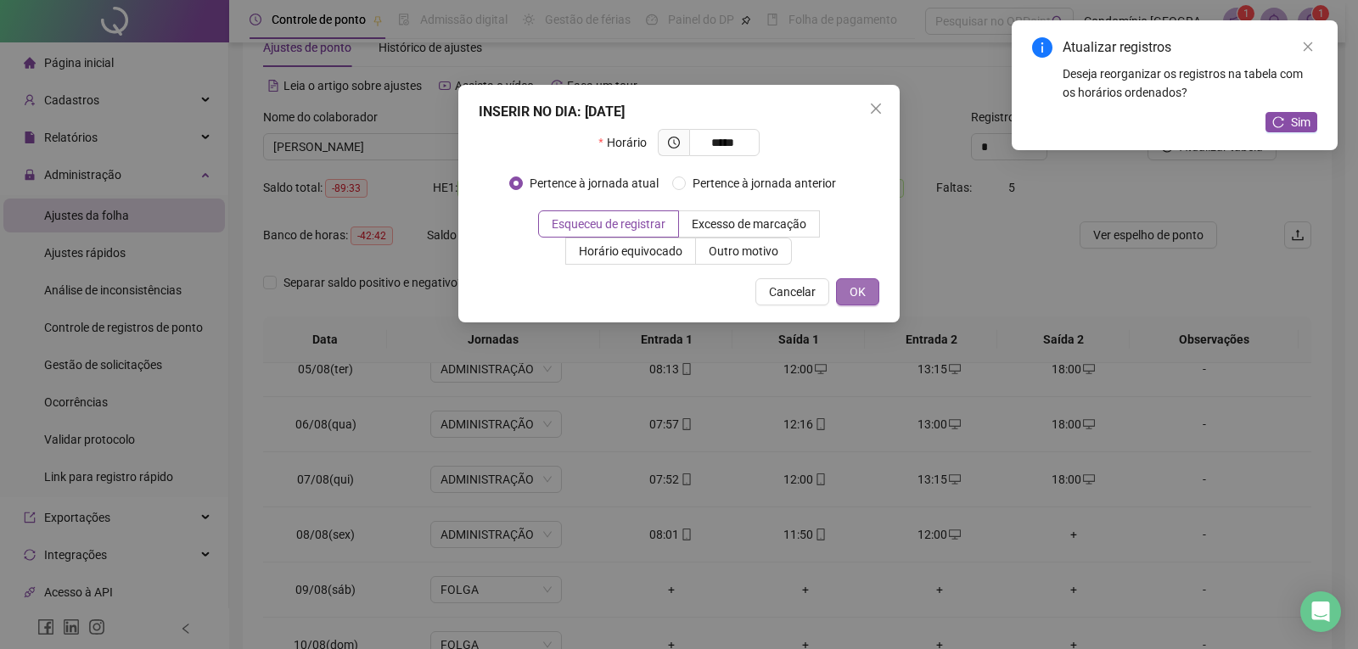
click at [863, 300] on span "OK" at bounding box center [857, 292] width 16 height 19
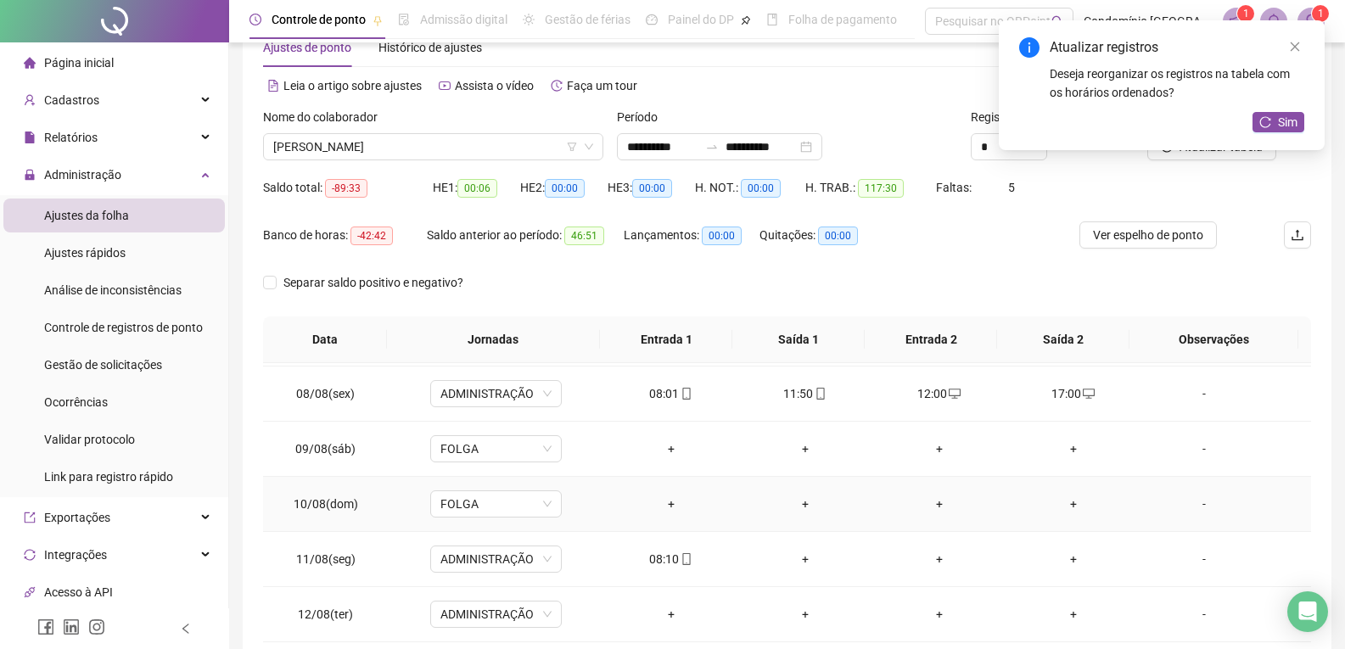
scroll to position [1018, 0]
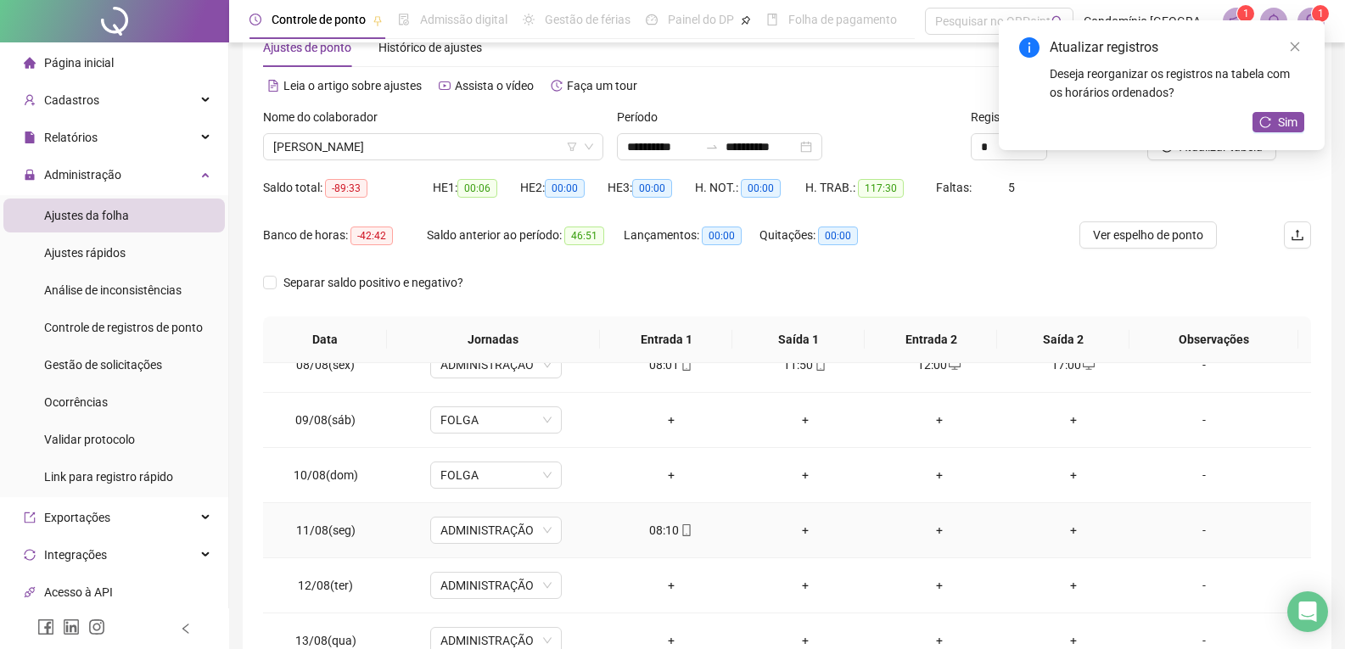
click at [796, 526] on div "+" at bounding box center [805, 530] width 107 height 19
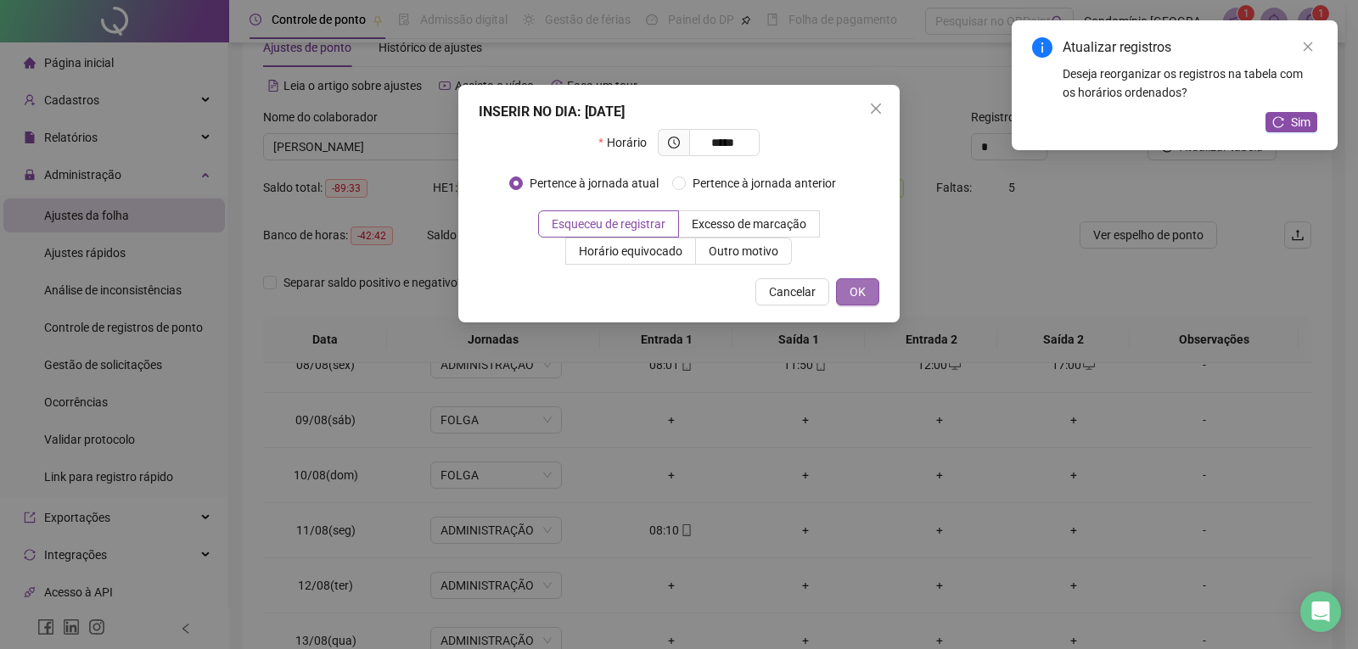
click at [863, 300] on span "OK" at bounding box center [857, 292] width 16 height 19
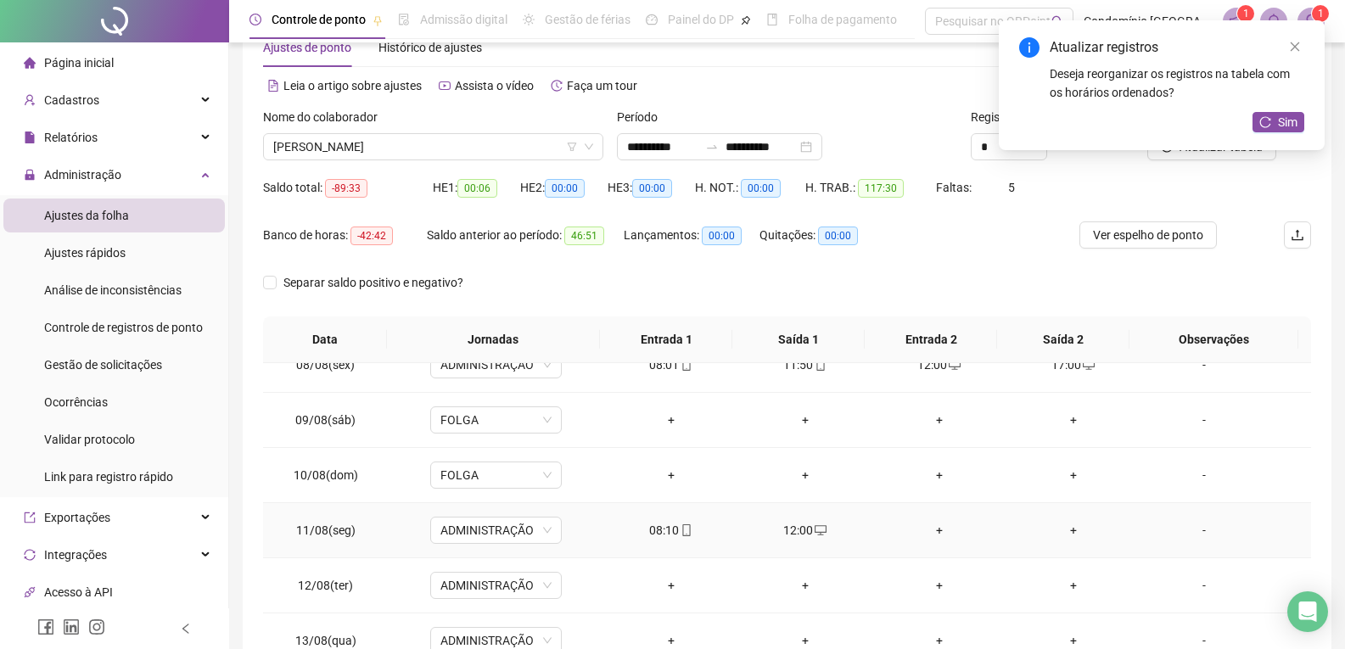
click at [922, 532] on div "+" at bounding box center [939, 530] width 107 height 19
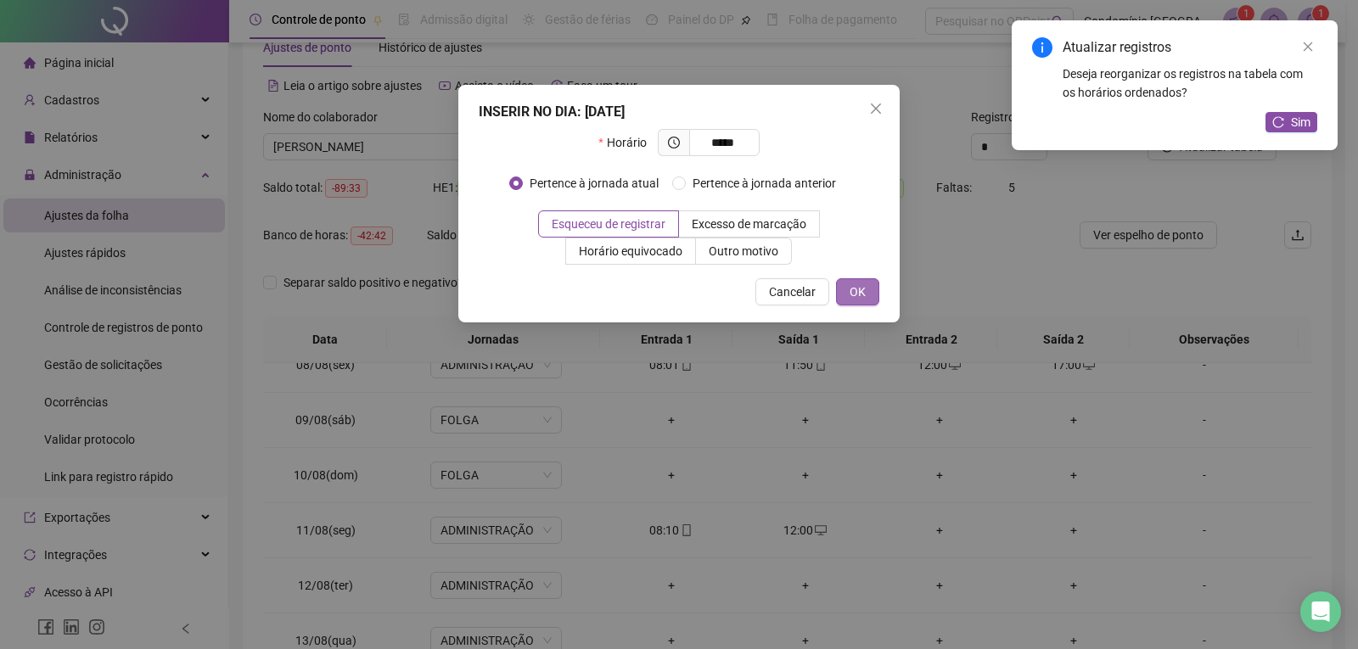
click at [860, 283] on span "OK" at bounding box center [857, 292] width 16 height 19
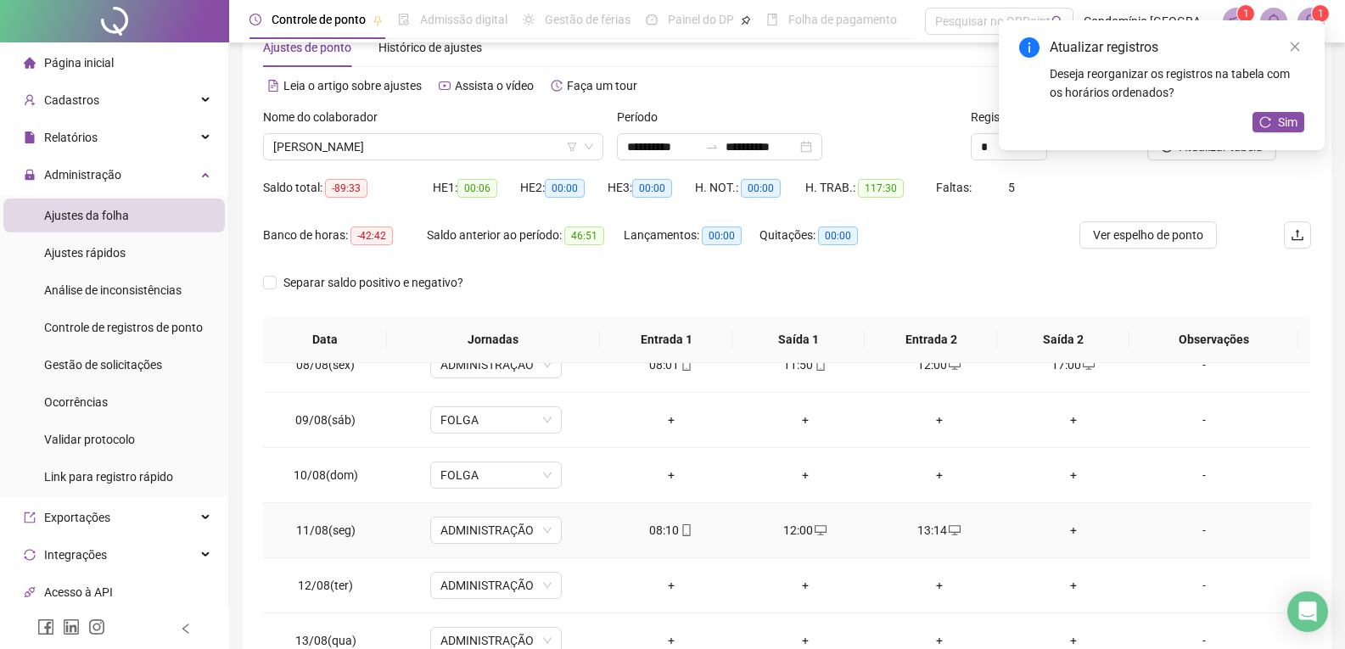
click at [1062, 528] on div "+" at bounding box center [1073, 530] width 107 height 19
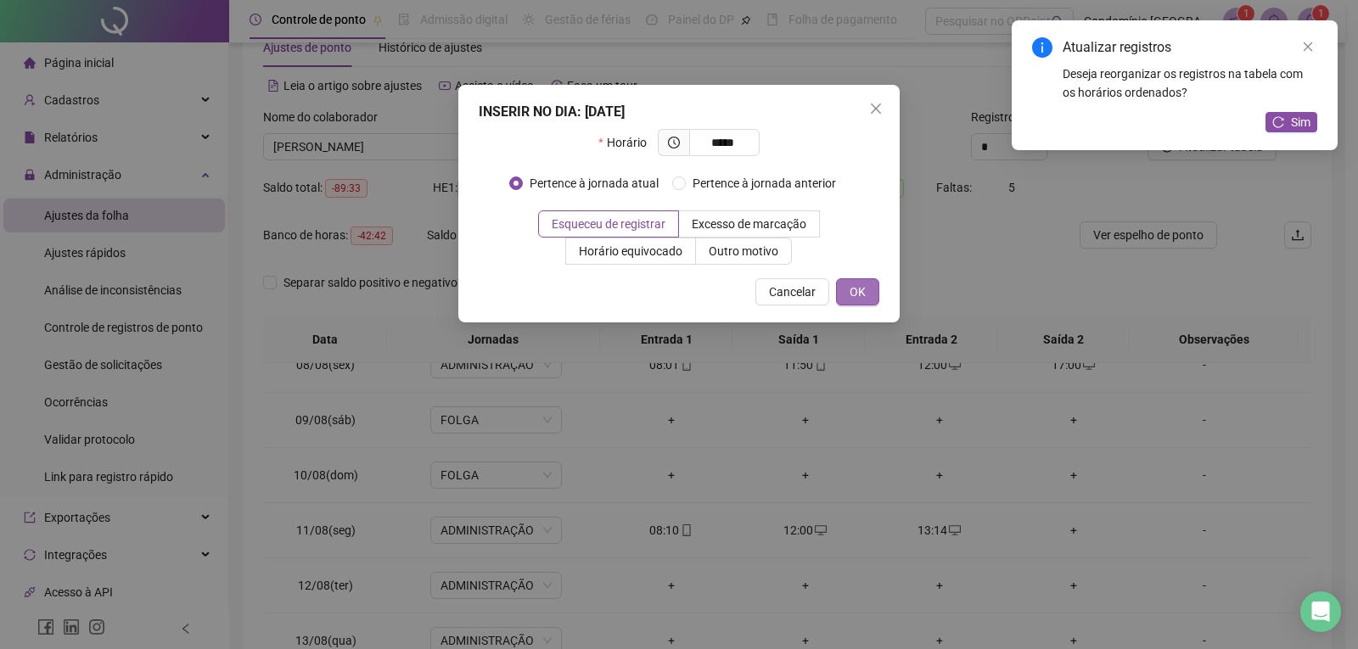
click at [860, 284] on span "OK" at bounding box center [857, 292] width 16 height 19
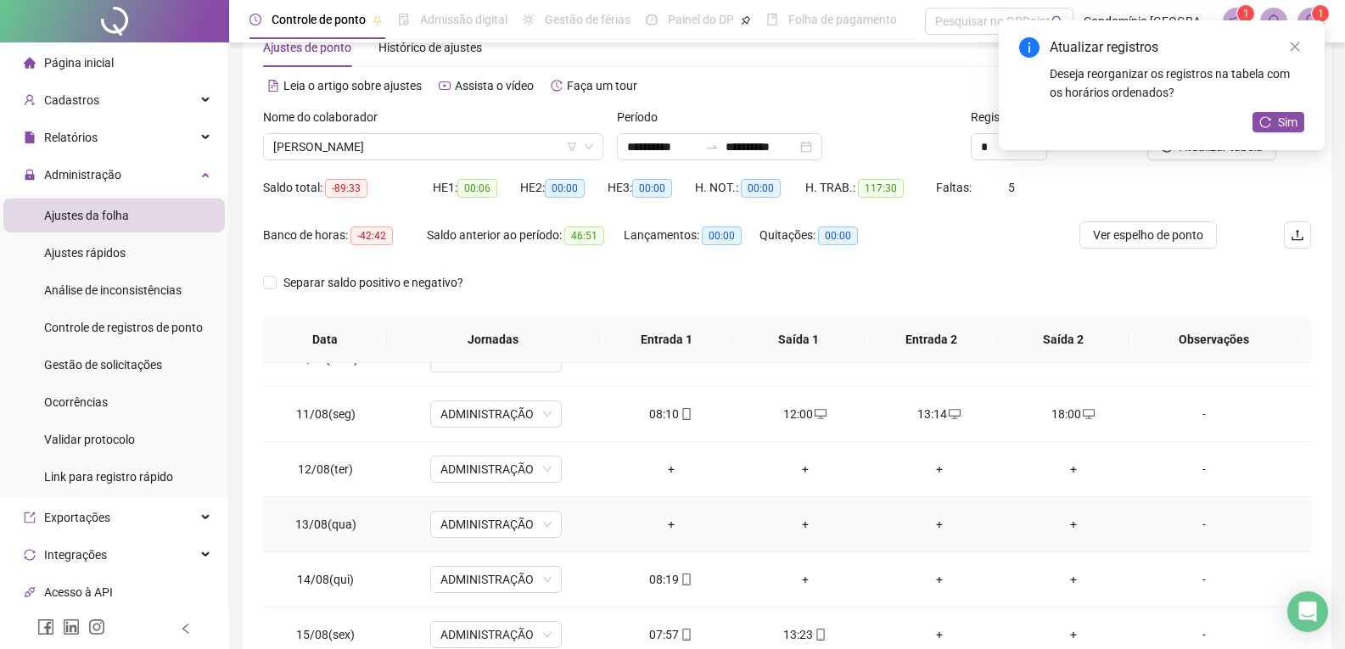
scroll to position [1188, 0]
click at [660, 419] on div "+" at bounding box center [671, 415] width 107 height 19
click at [797, 410] on div "+" at bounding box center [805, 415] width 107 height 19
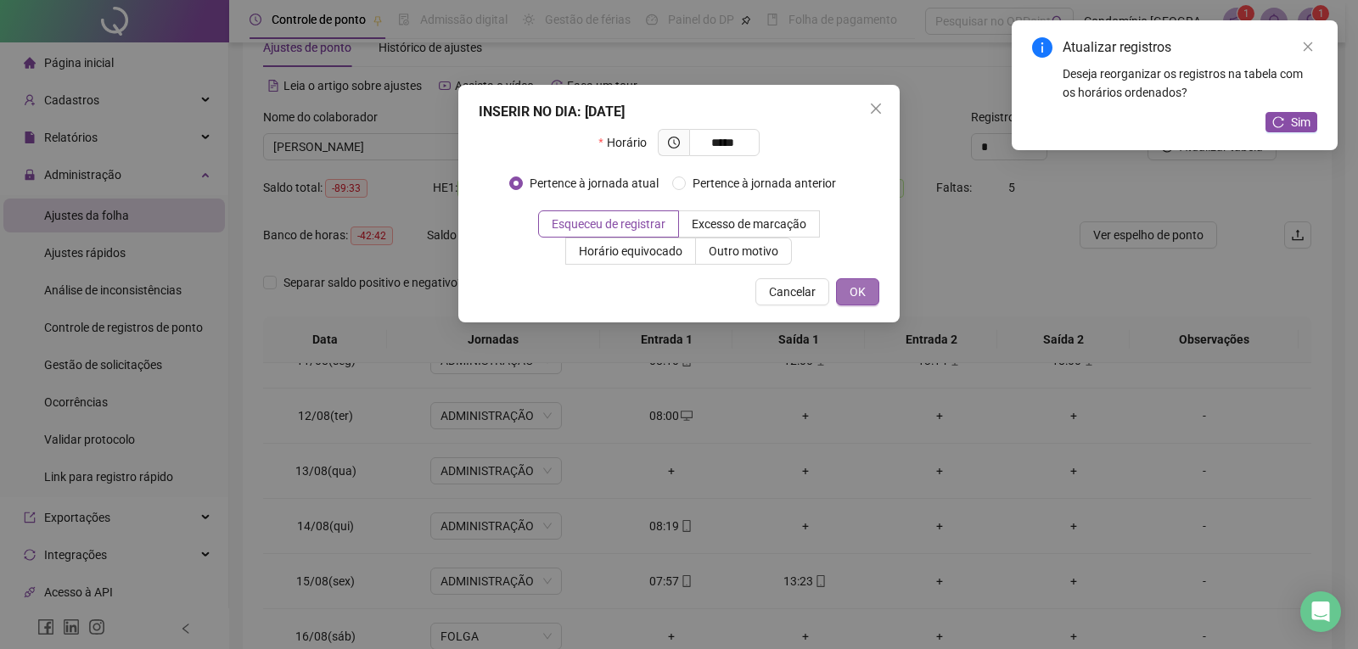
click at [864, 283] on span "OK" at bounding box center [857, 292] width 16 height 19
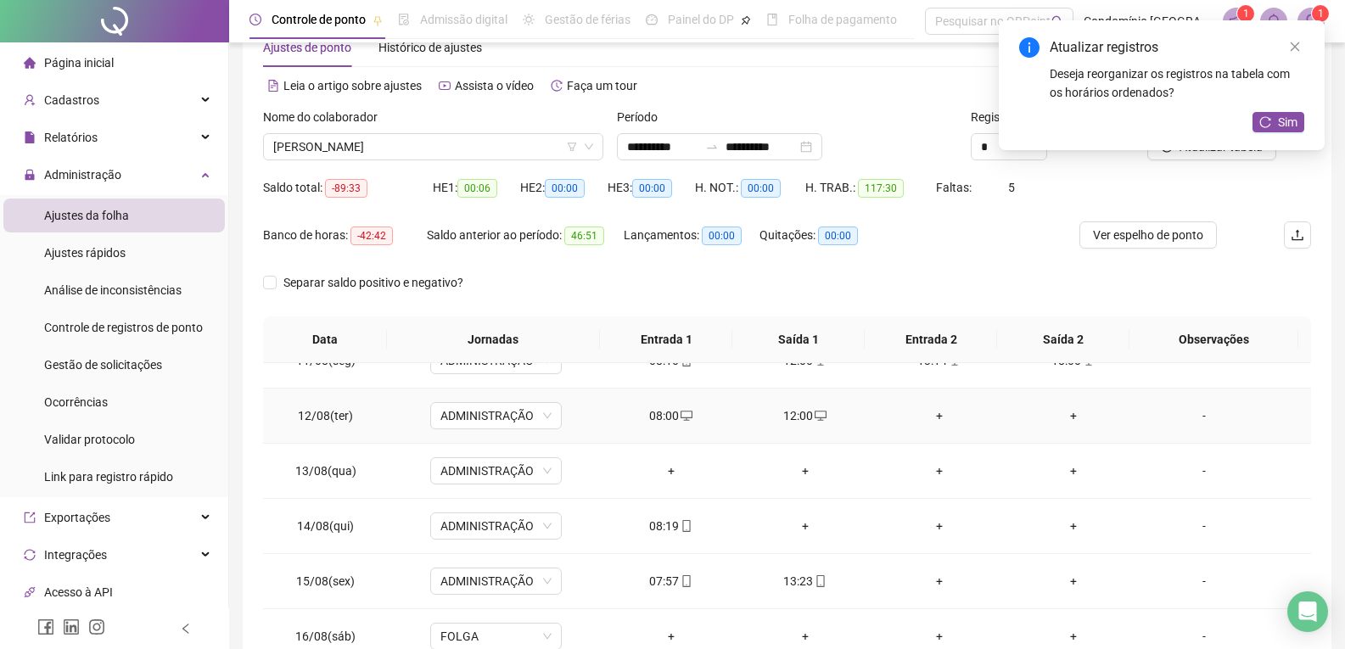
click at [932, 420] on div "+" at bounding box center [939, 415] width 107 height 19
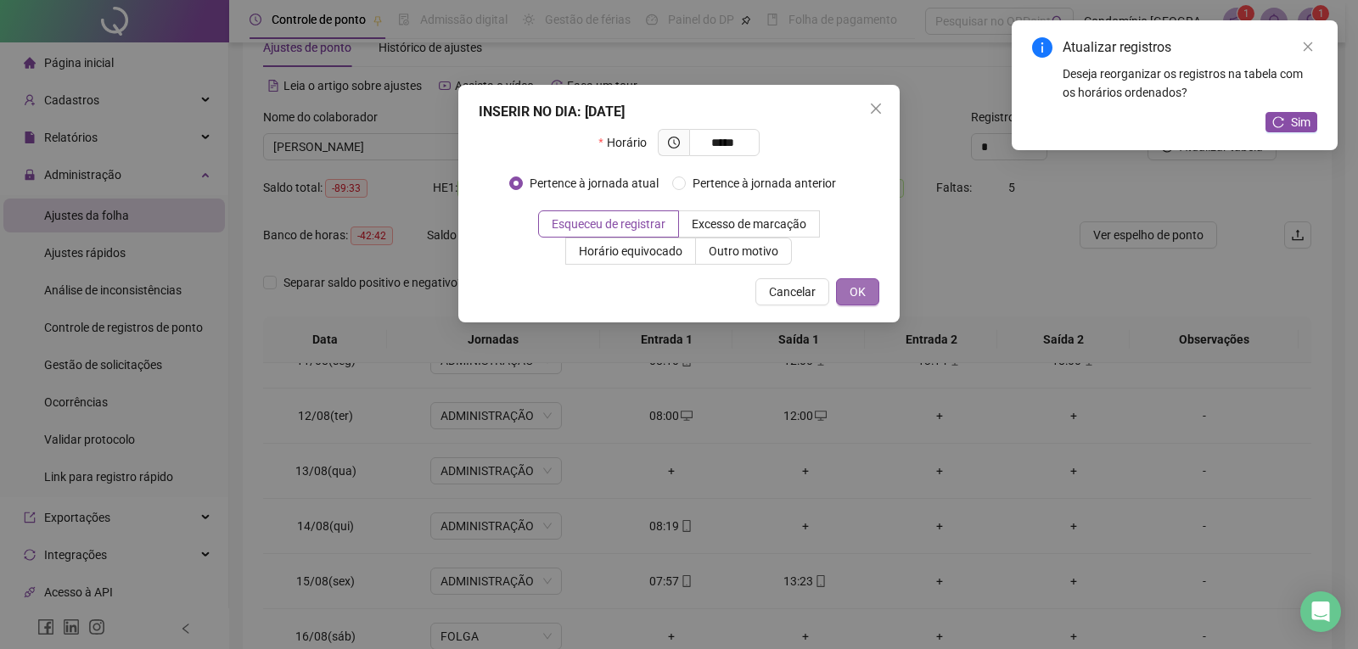
click at [862, 298] on span "OK" at bounding box center [857, 292] width 16 height 19
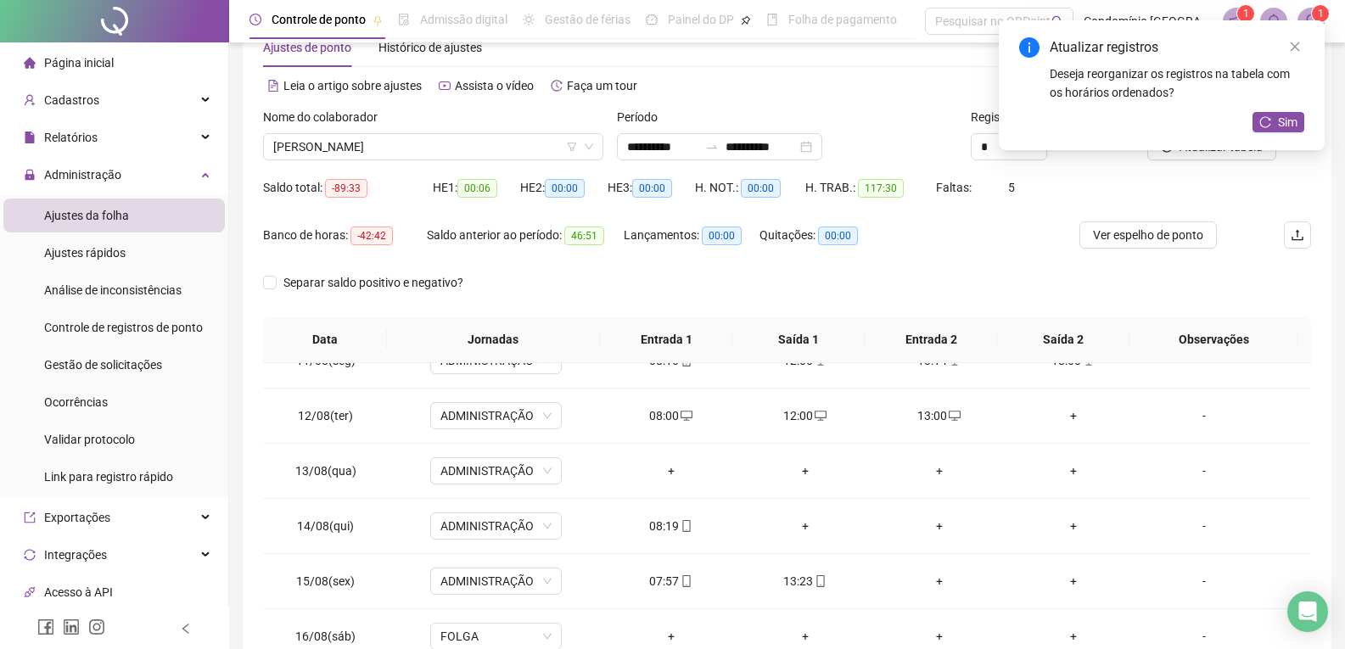
click at [1066, 415] on div "+" at bounding box center [1073, 415] width 107 height 19
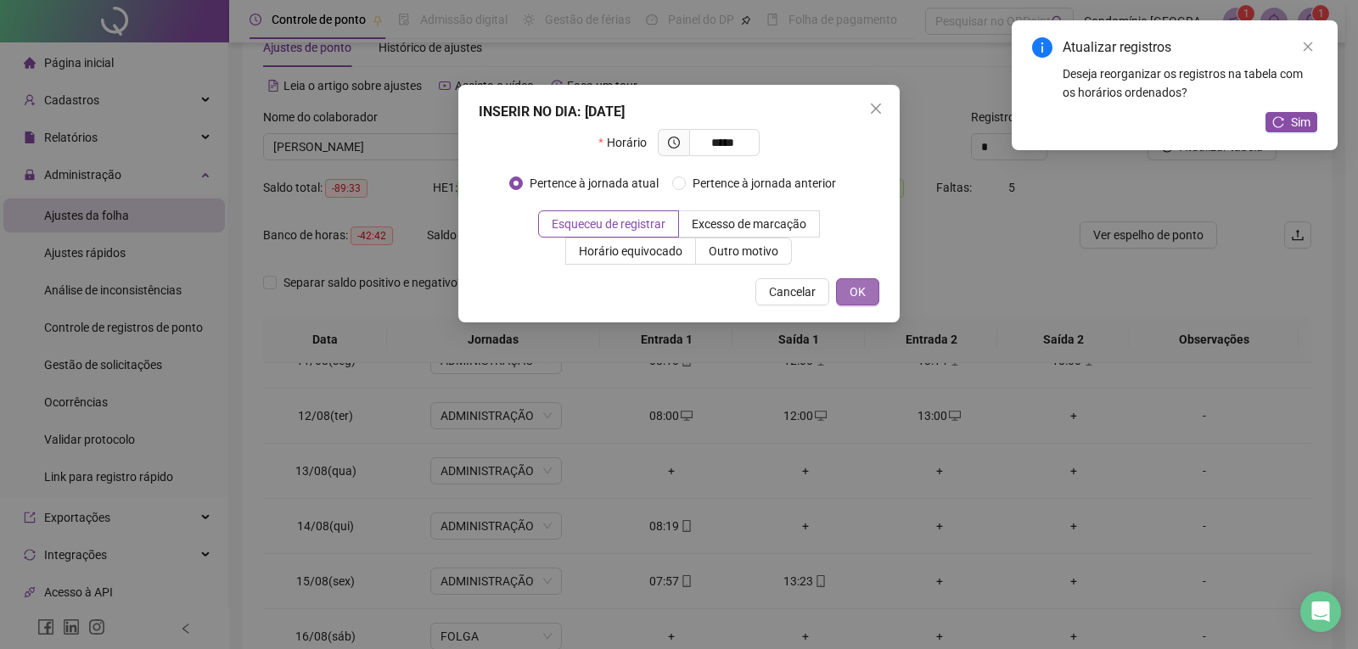
click at [877, 291] on button "OK" at bounding box center [857, 291] width 43 height 27
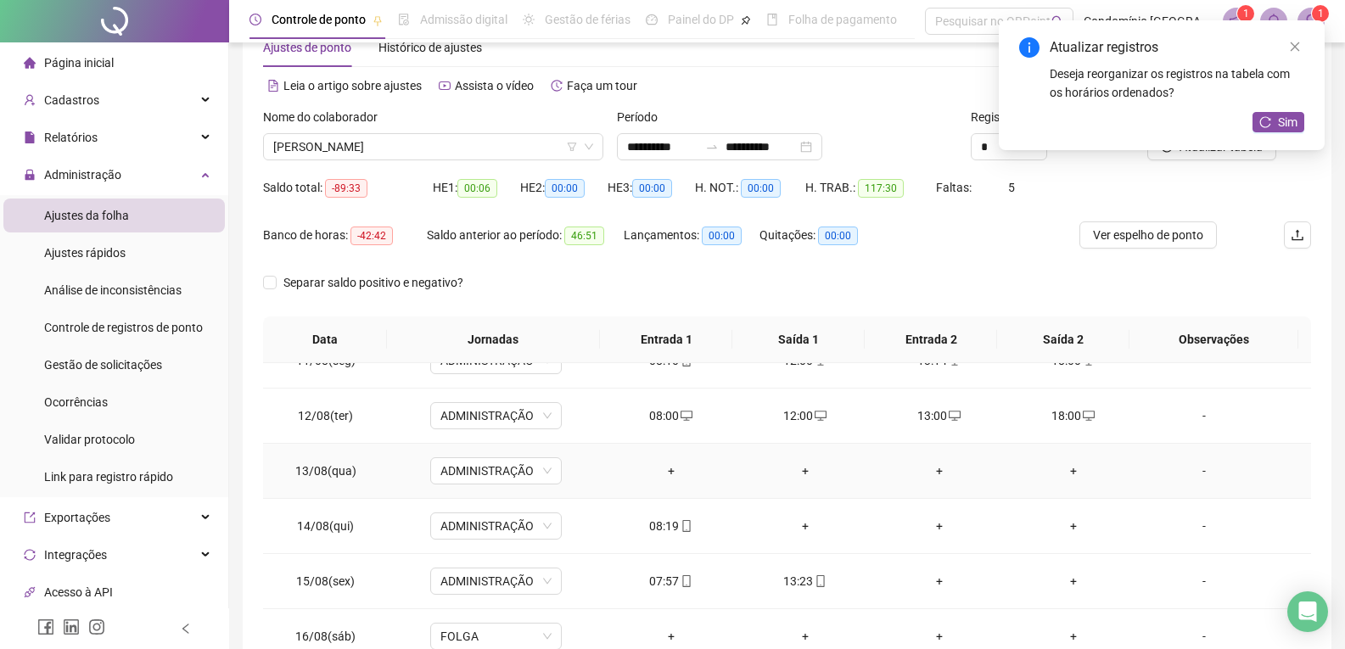
click at [670, 472] on div "+" at bounding box center [671, 471] width 107 height 19
click at [799, 472] on div "+" at bounding box center [805, 471] width 107 height 19
click at [925, 470] on div "+" at bounding box center [939, 471] width 107 height 19
click at [1056, 475] on div "+" at bounding box center [1073, 471] width 107 height 19
click at [796, 526] on div "+" at bounding box center [805, 526] width 107 height 19
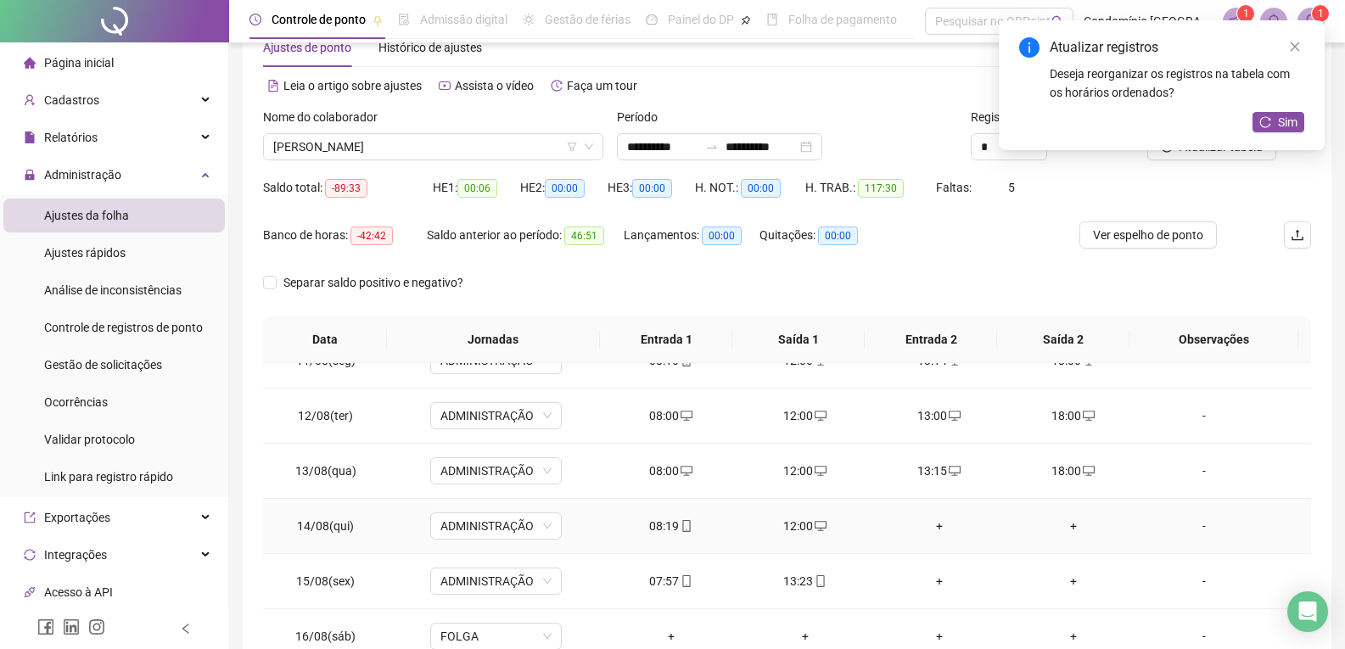
click at [926, 528] on div "+" at bounding box center [939, 526] width 107 height 19
click at [1070, 522] on div "+" at bounding box center [1073, 526] width 107 height 19
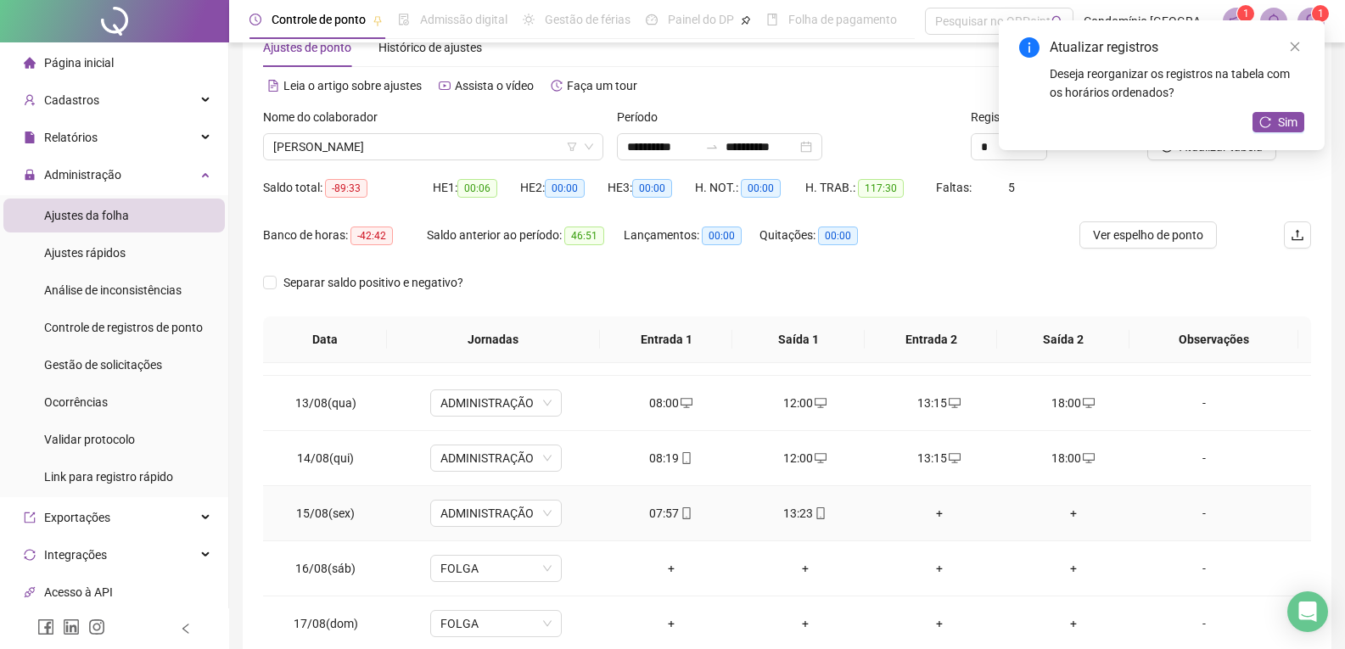
scroll to position [1273, 0]
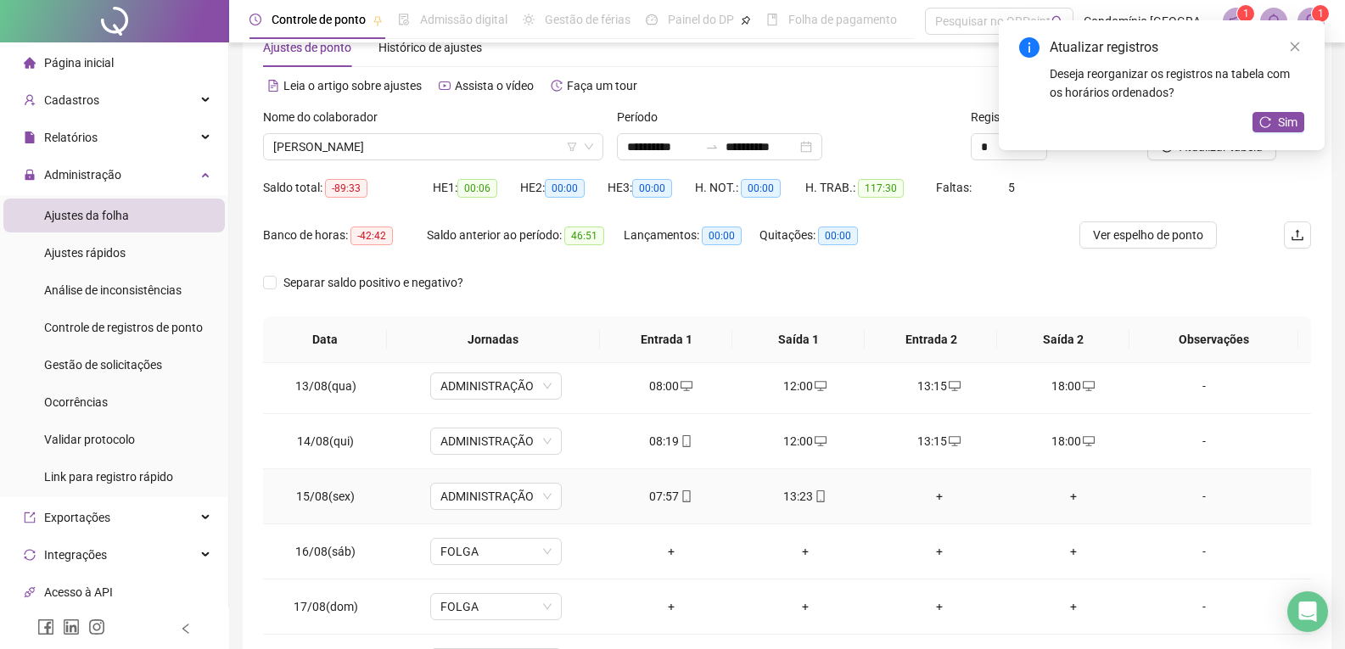
click at [931, 498] on div "+" at bounding box center [939, 496] width 107 height 19
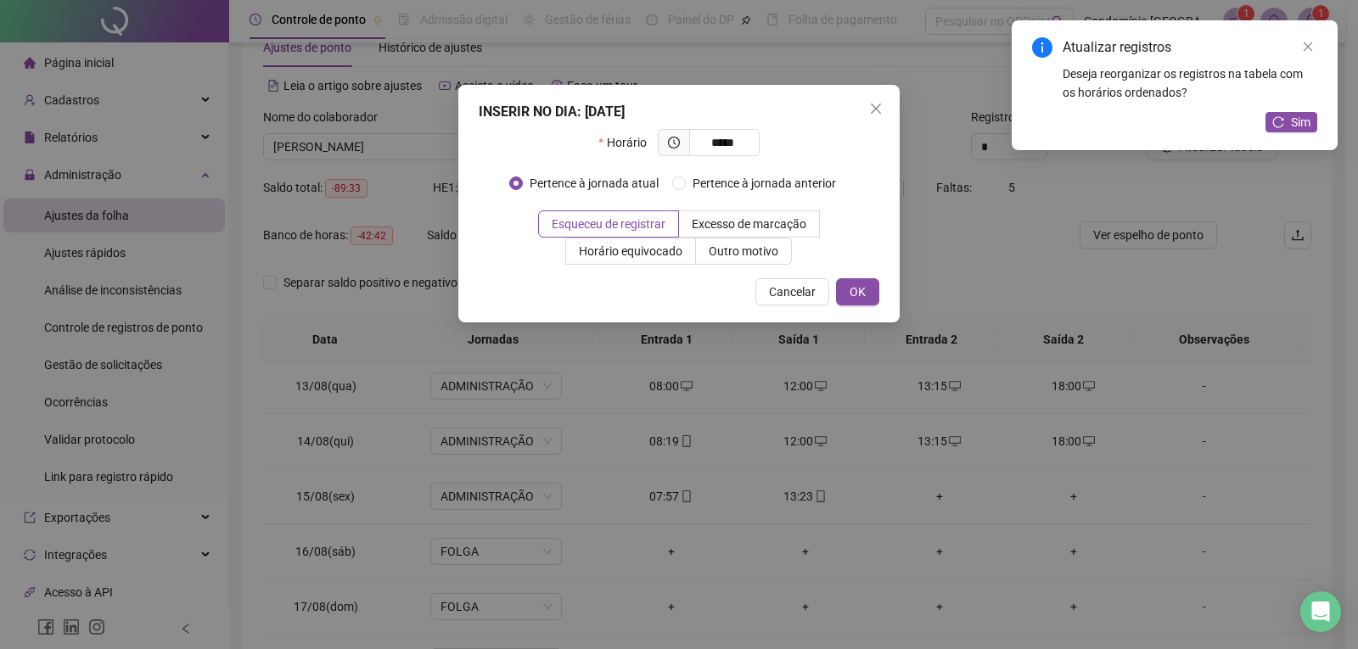
drag, startPoint x: 864, startPoint y: 283, endPoint x: 937, endPoint y: 412, distance: 148.9
click at [868, 294] on button "OK" at bounding box center [857, 291] width 43 height 27
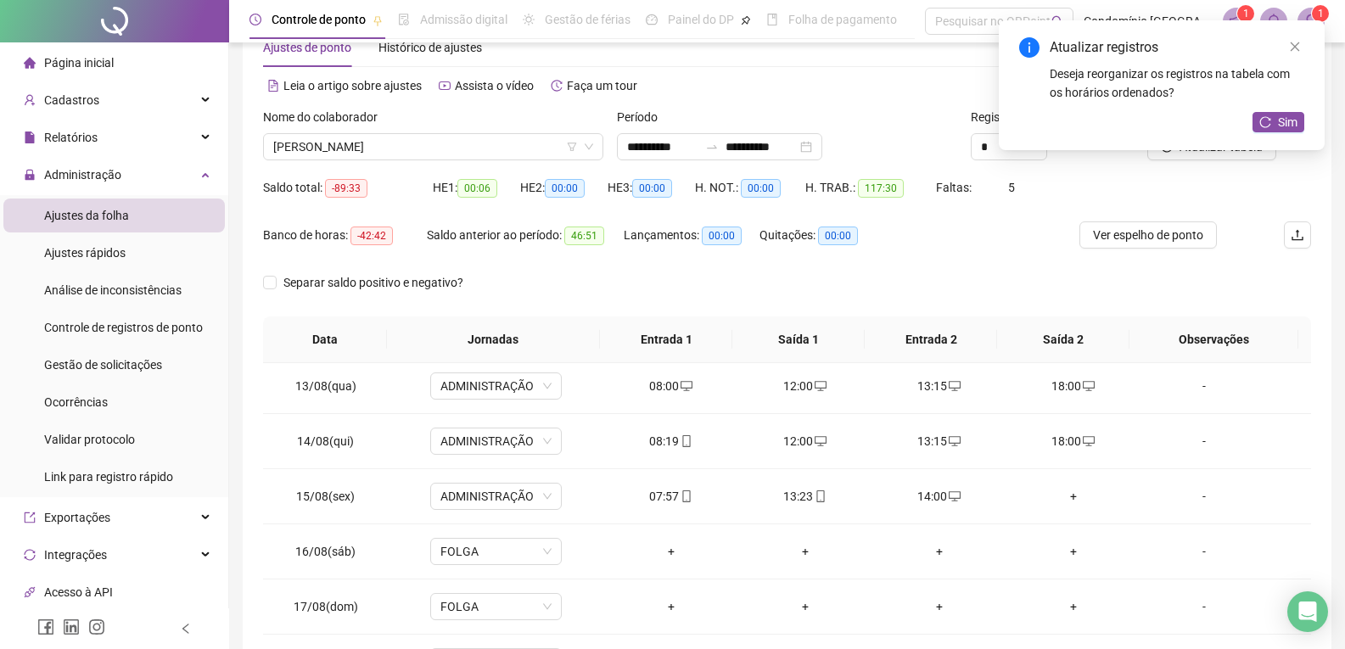
click at [1065, 494] on div "+" at bounding box center [1073, 496] width 107 height 19
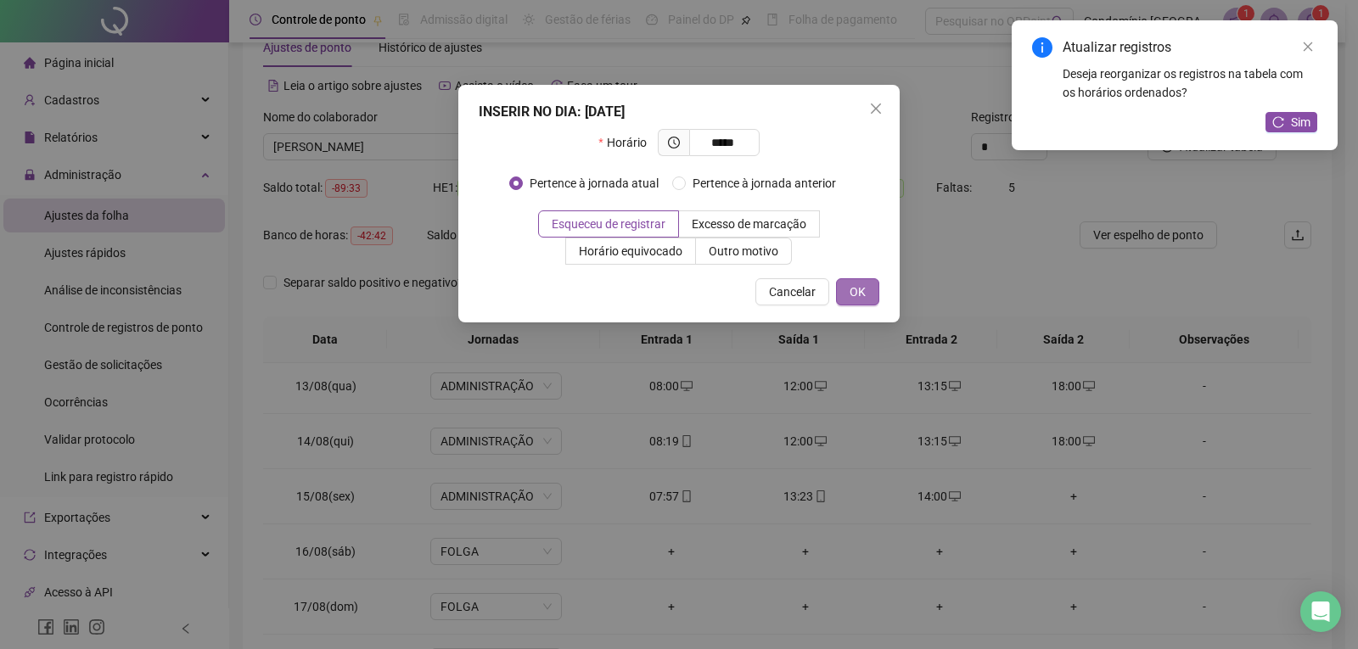
click at [866, 285] on button "OK" at bounding box center [857, 291] width 43 height 27
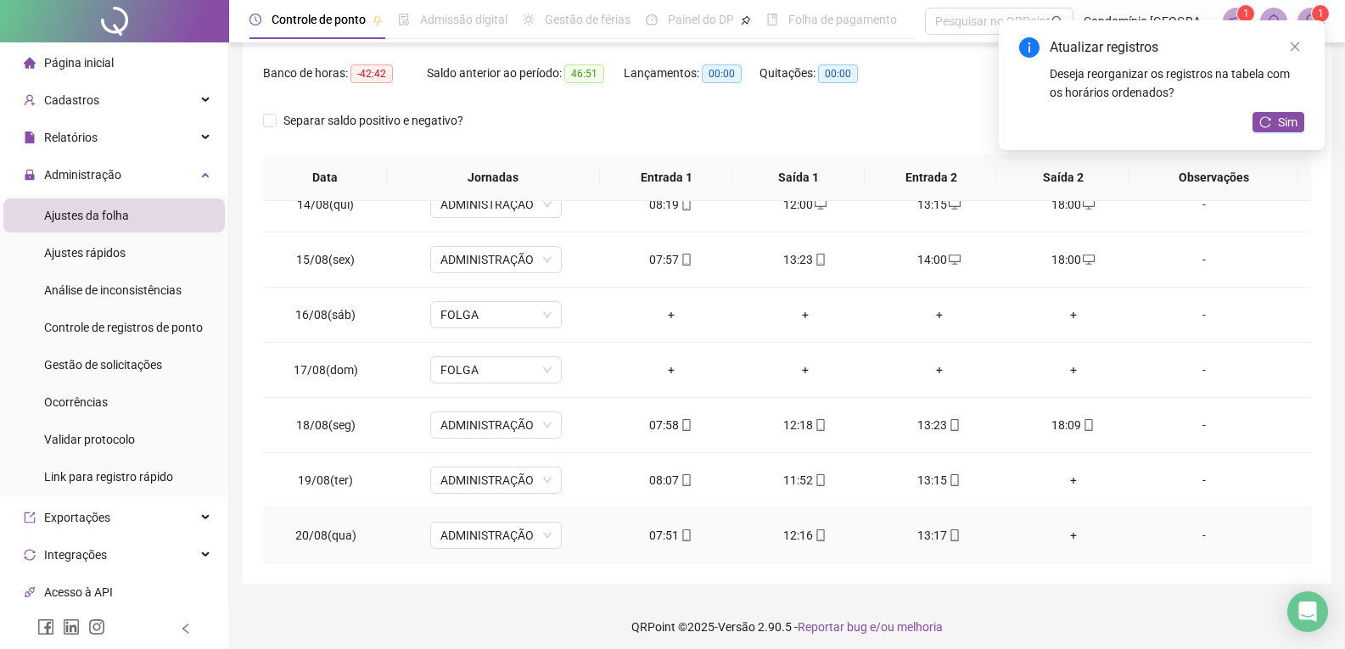
scroll to position [218, 0]
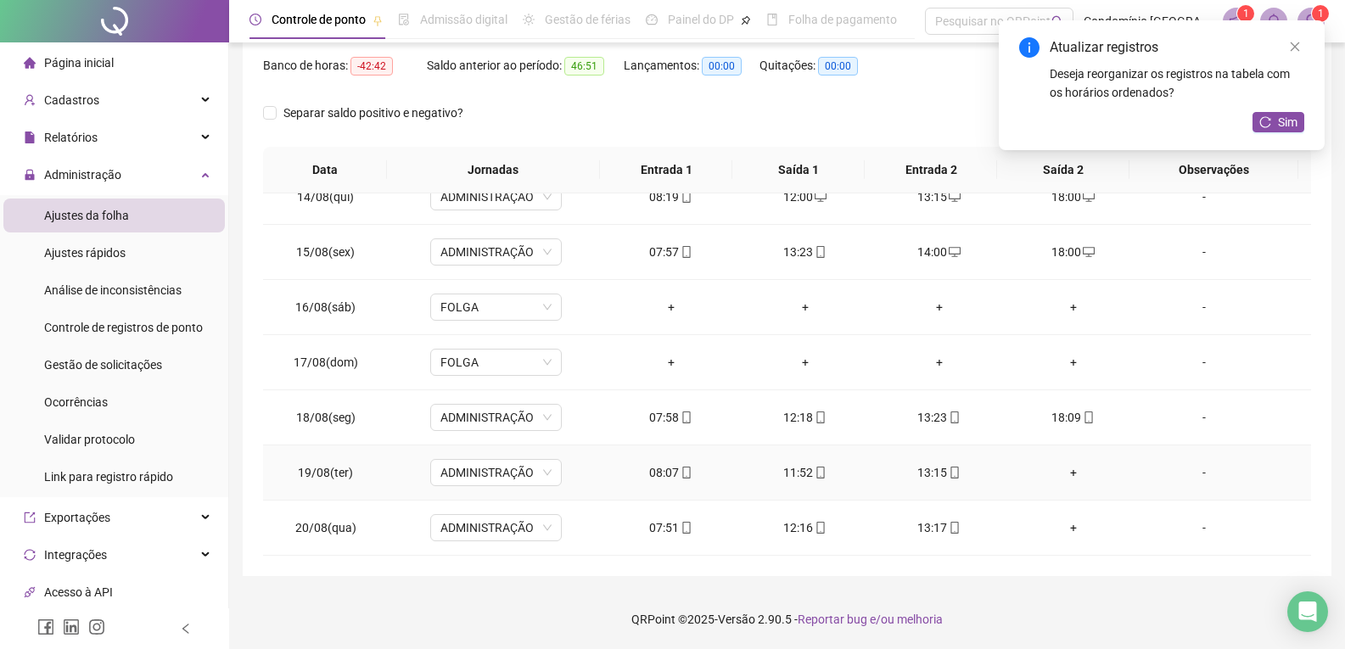
click at [1067, 477] on div "+" at bounding box center [1073, 472] width 107 height 19
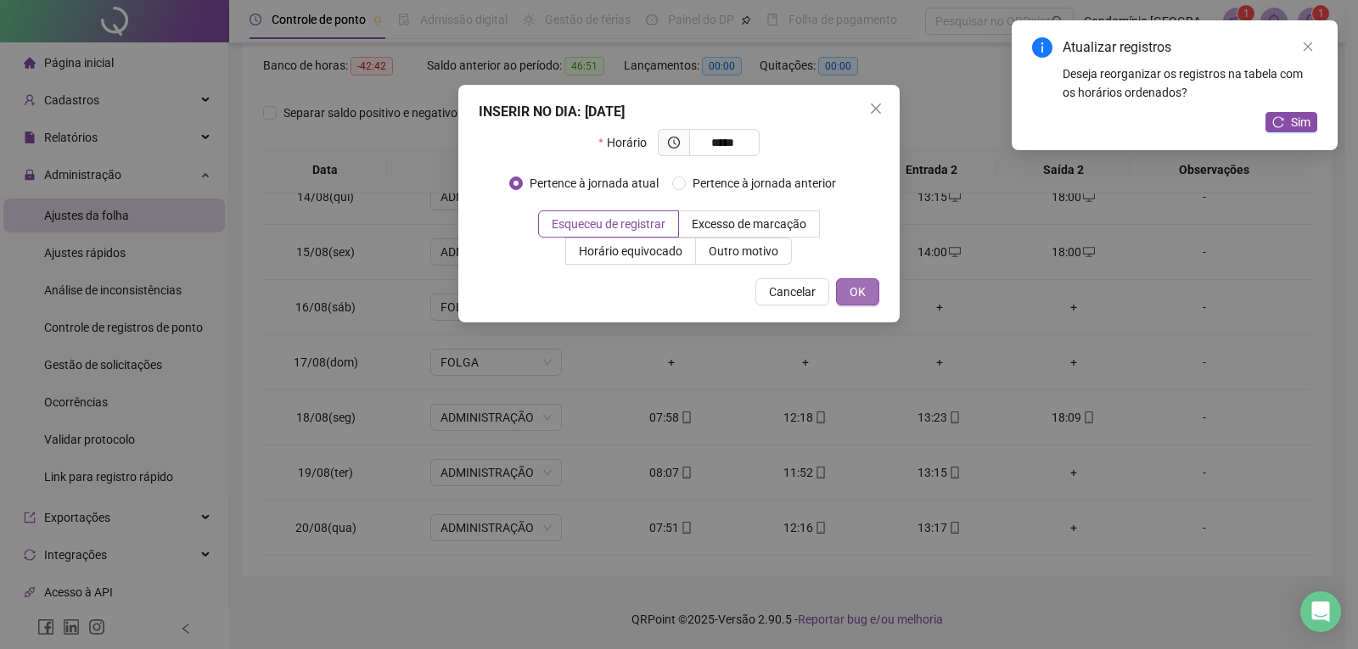
click at [870, 296] on button "OK" at bounding box center [857, 291] width 43 height 27
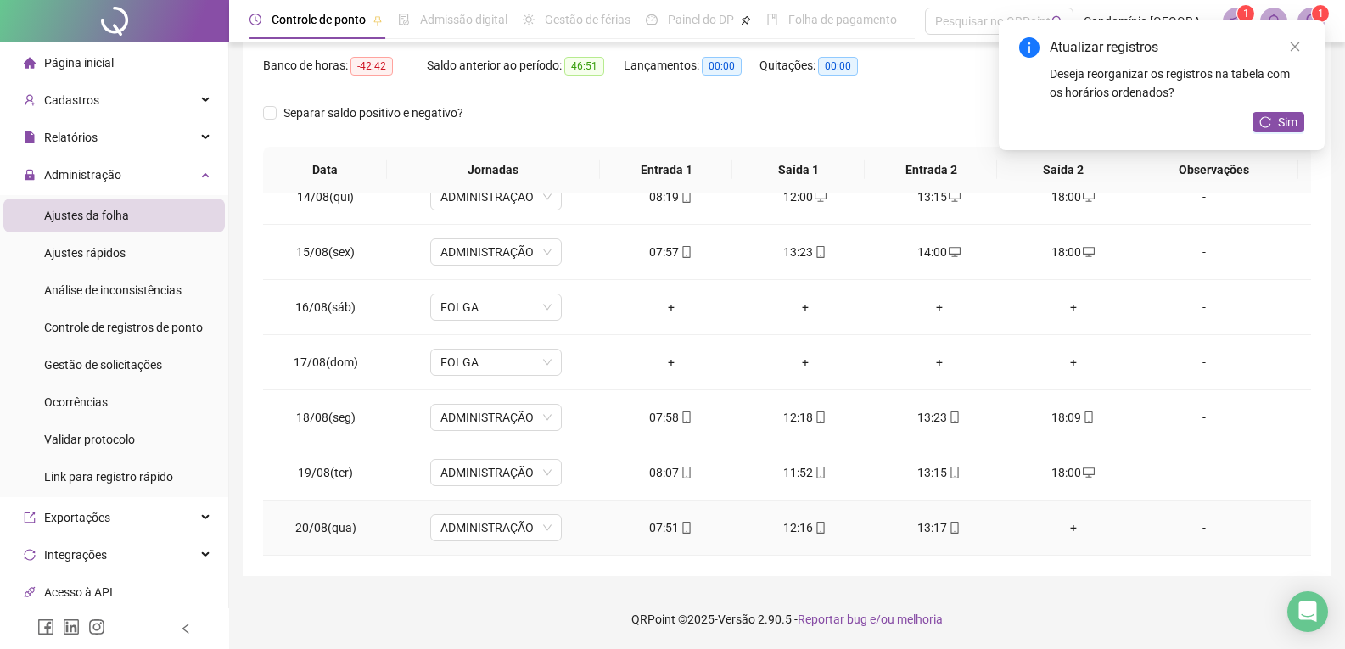
click at [1068, 530] on div "+" at bounding box center [1073, 528] width 107 height 19
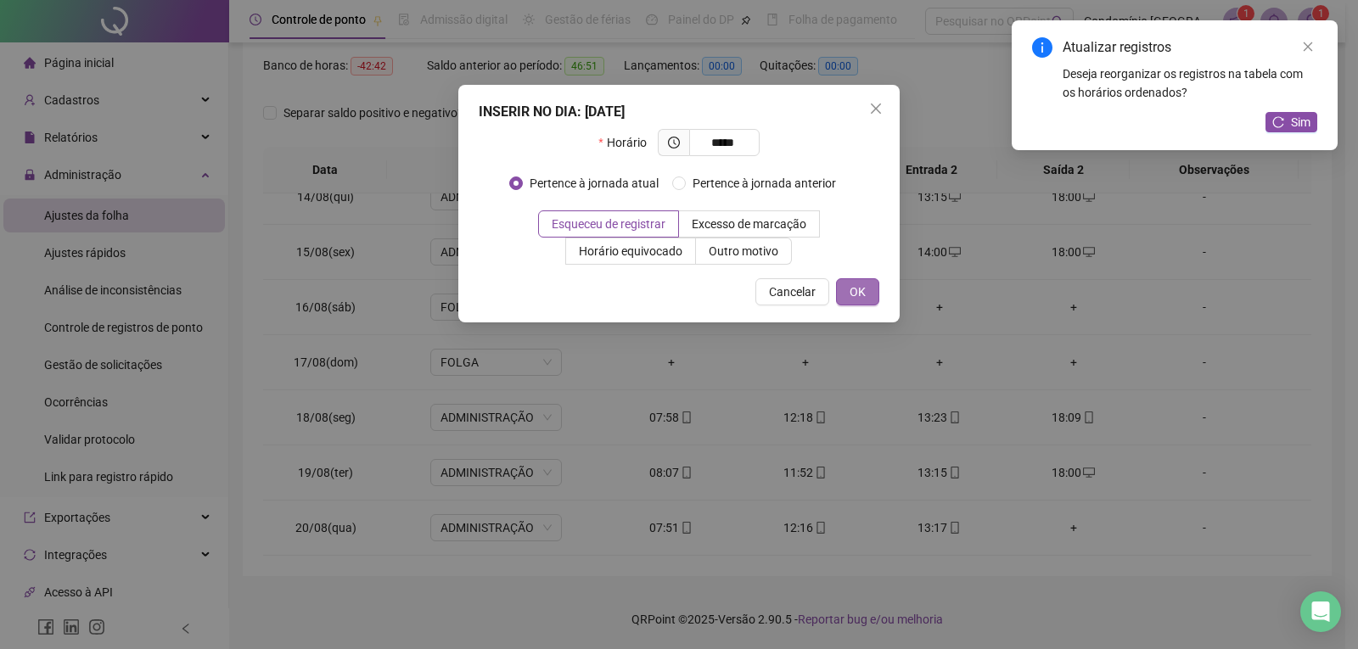
click at [859, 298] on span "OK" at bounding box center [857, 292] width 16 height 19
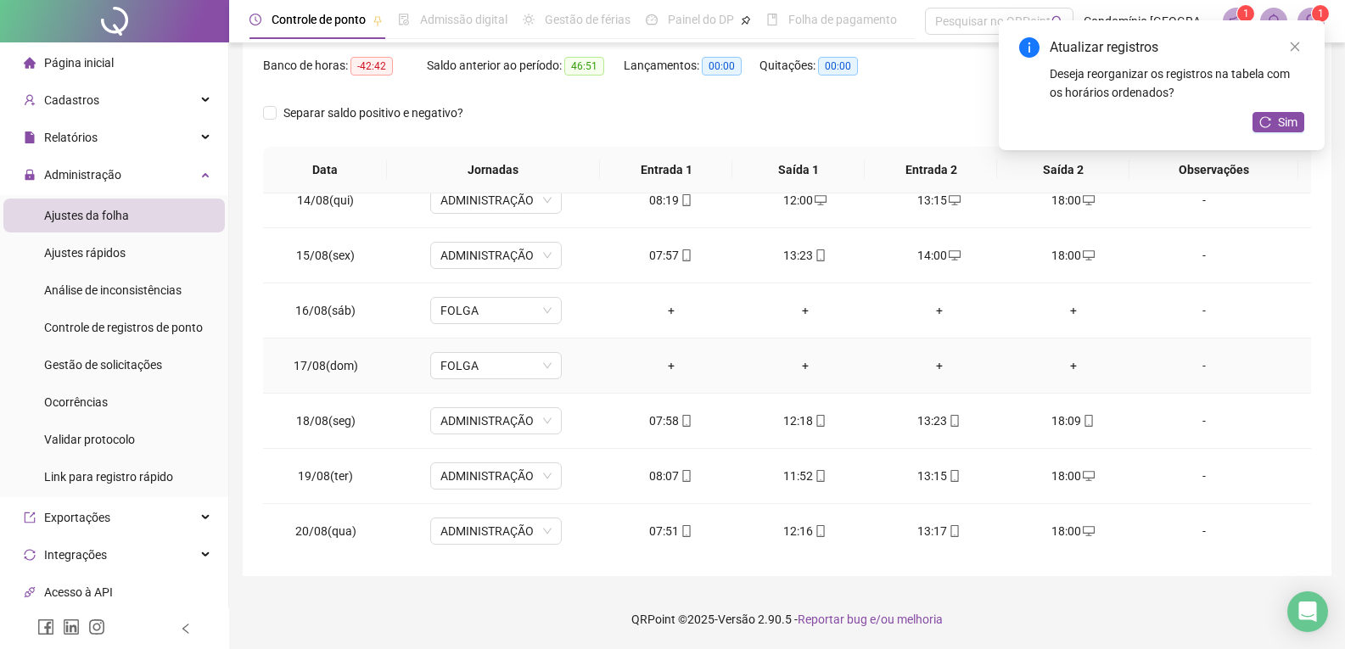
scroll to position [1348, 0]
click at [1298, 46] on icon "close" at bounding box center [1295, 47] width 12 height 12
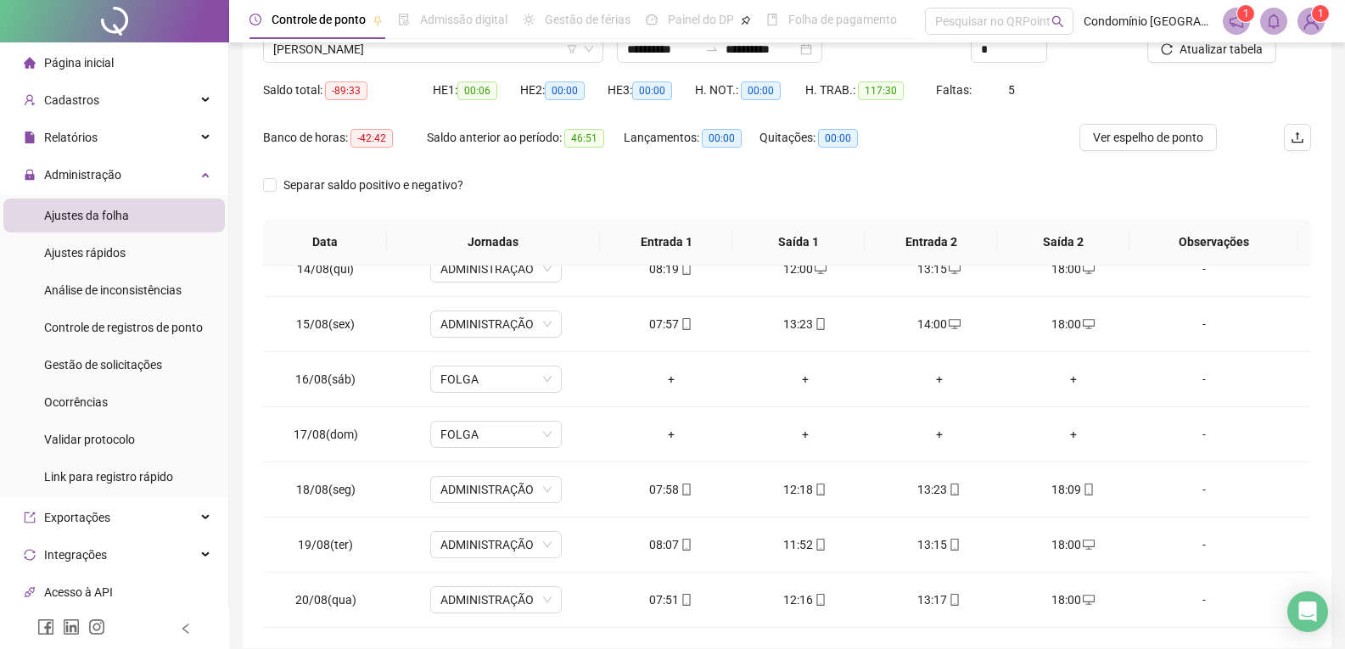
scroll to position [48, 0]
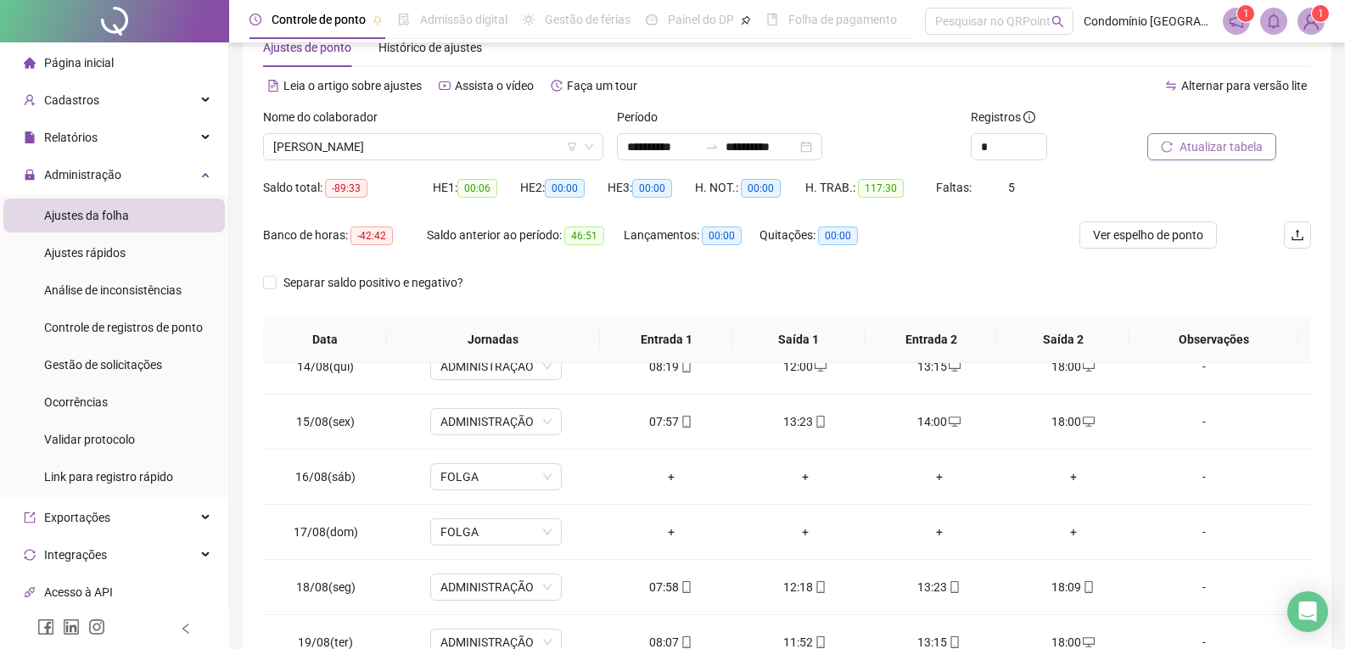
click at [1212, 149] on span "Atualizar tabela" at bounding box center [1221, 146] width 83 height 19
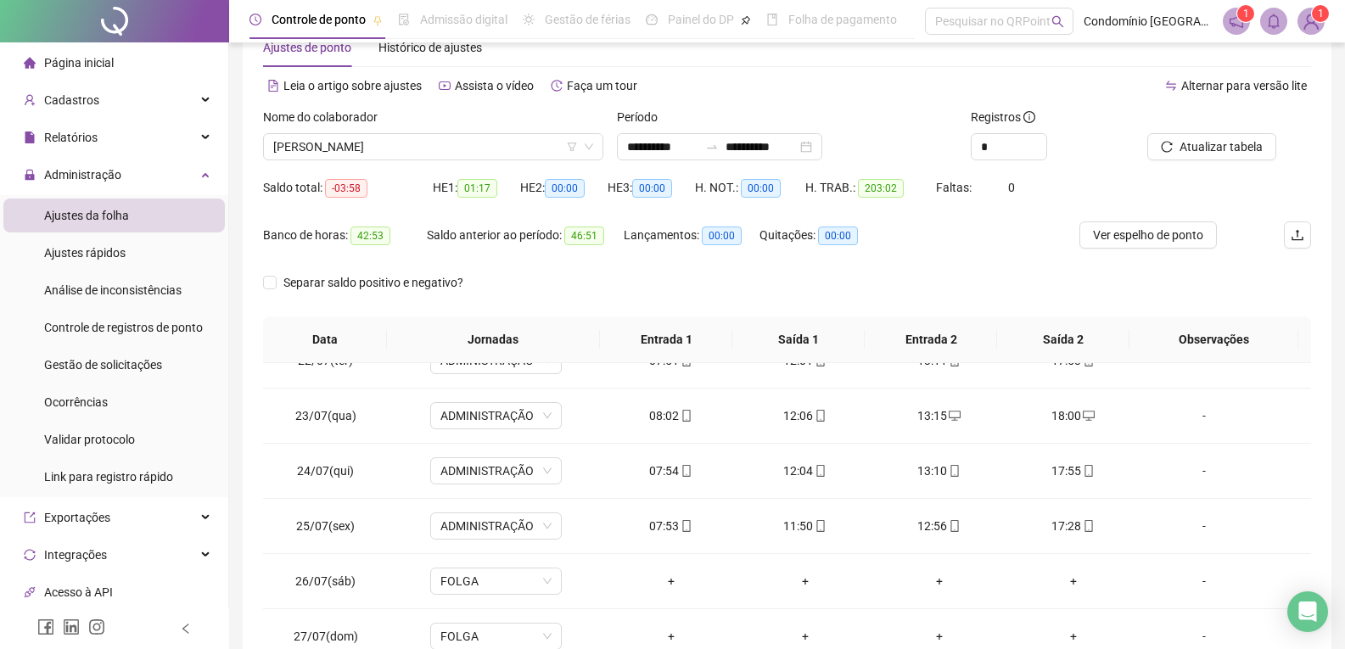
scroll to position [0, 0]
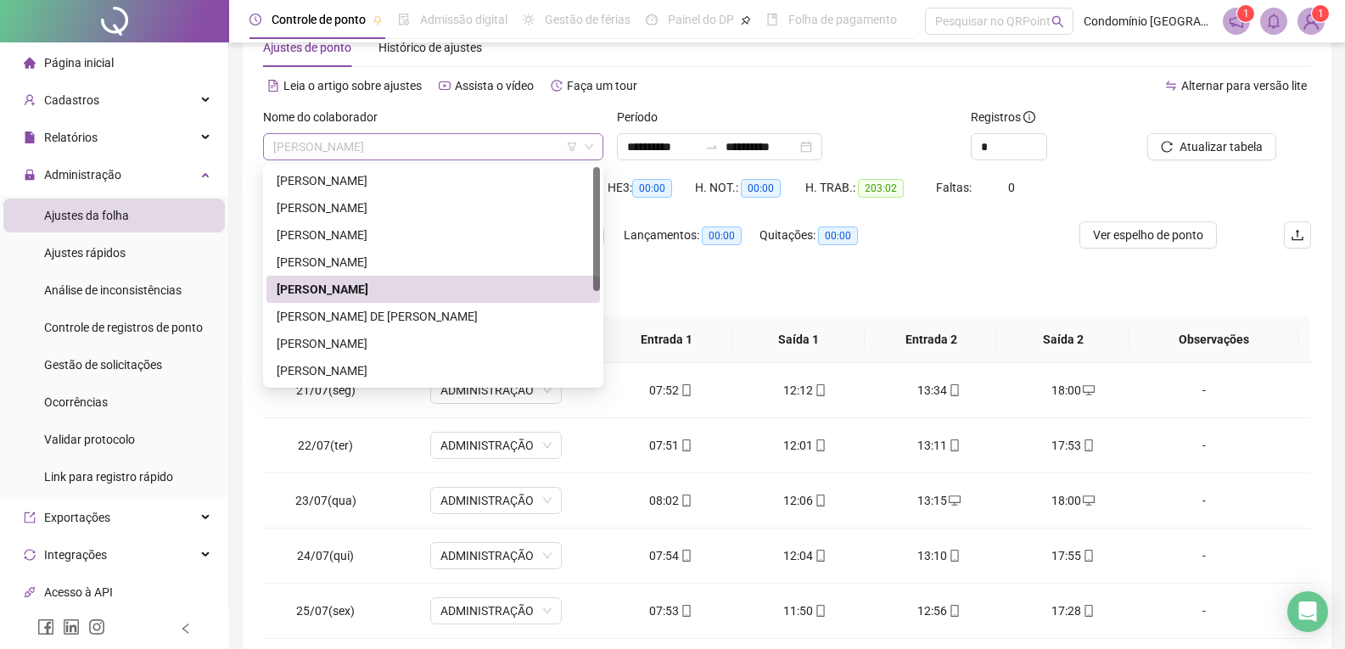
click at [496, 143] on span "[PERSON_NAME]" at bounding box center [433, 146] width 320 height 25
click at [419, 316] on div "[PERSON_NAME] DE [PERSON_NAME]" at bounding box center [433, 316] width 313 height 19
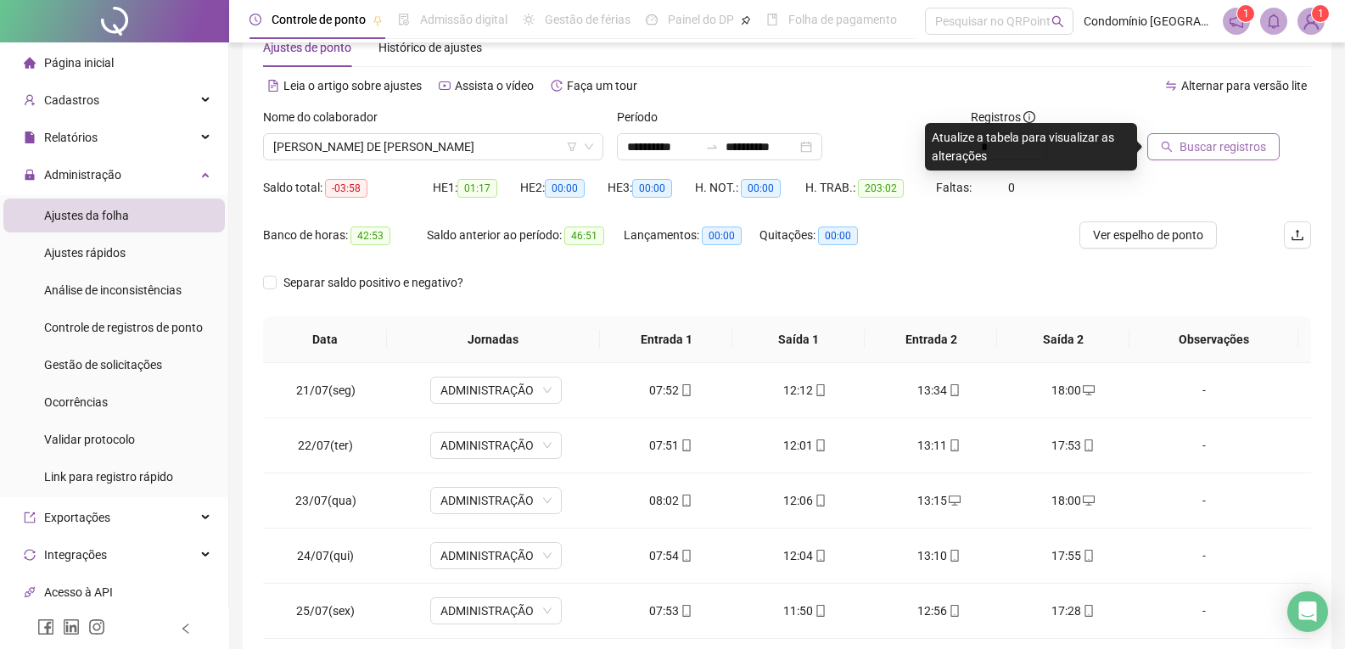
click at [1195, 154] on span "Buscar registros" at bounding box center [1223, 146] width 87 height 19
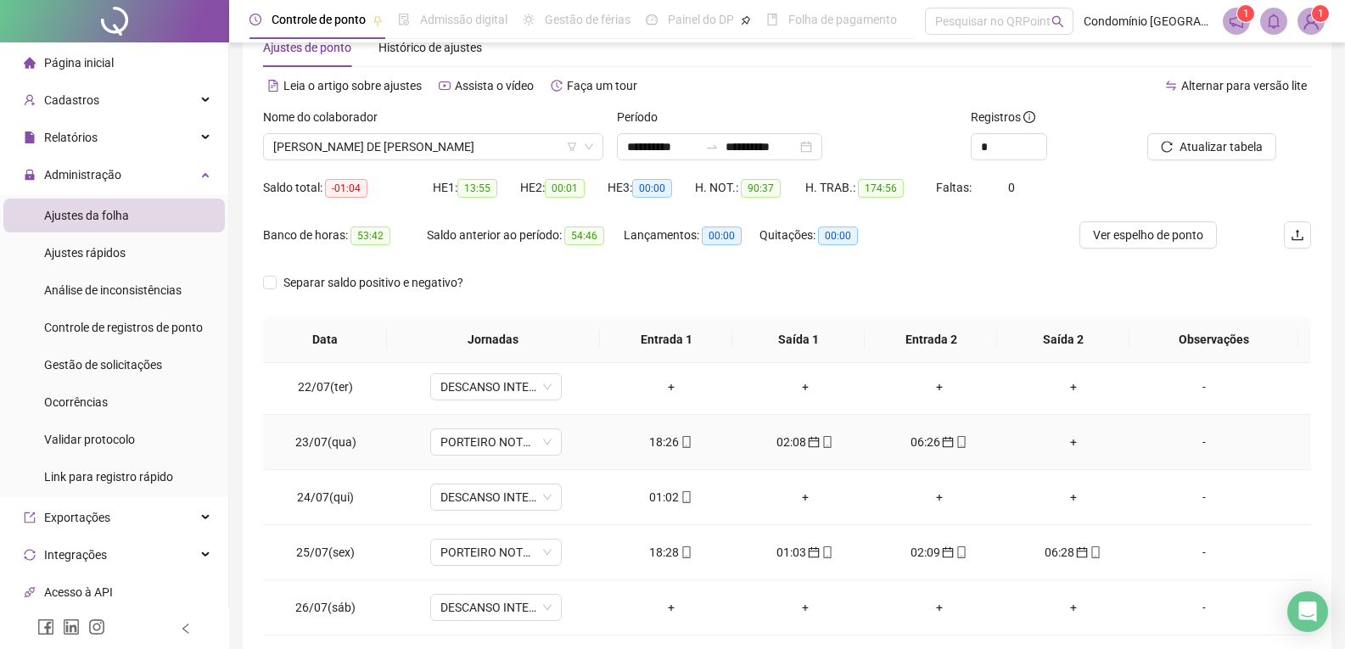
scroll to position [85, 0]
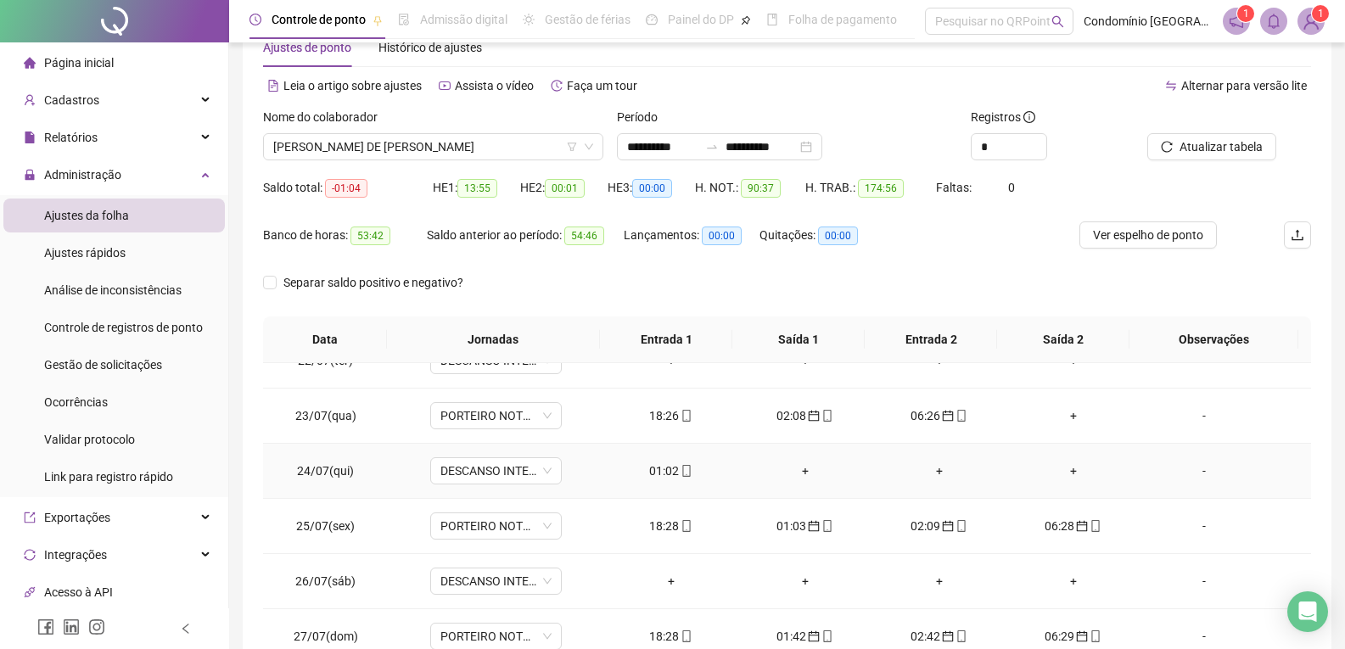
click at [662, 477] on div "01:02" at bounding box center [671, 471] width 107 height 19
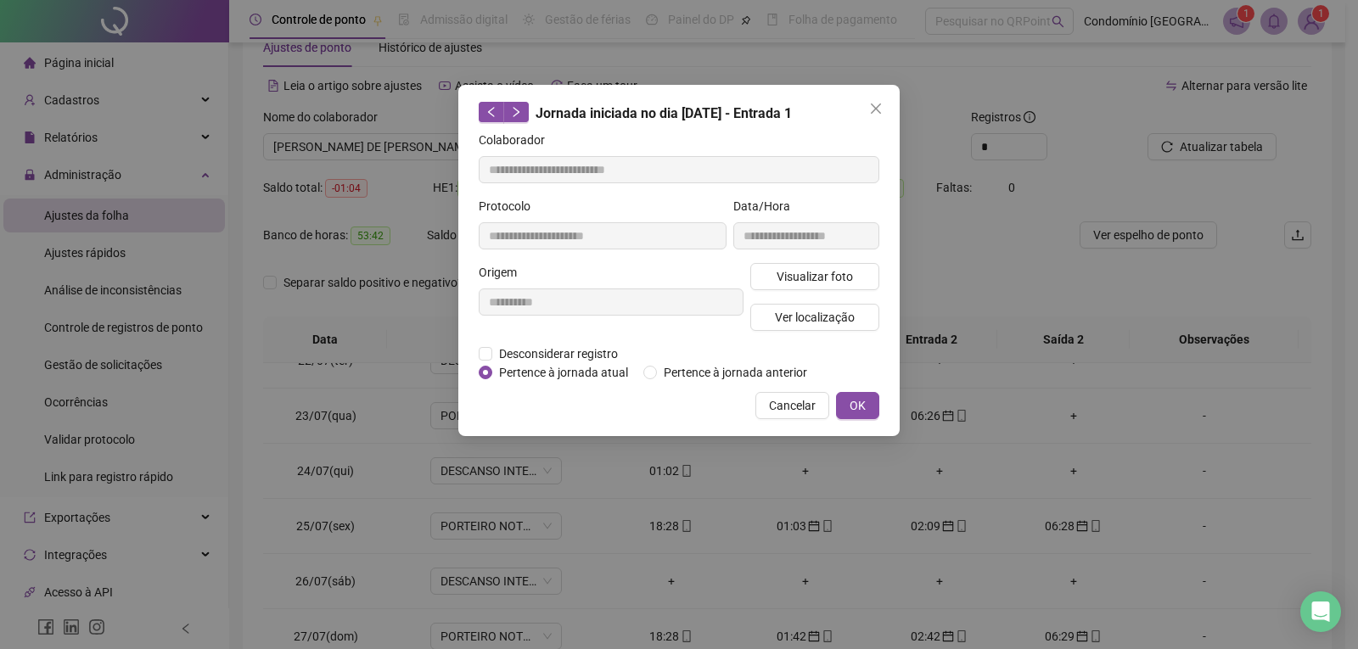
click at [652, 443] on div "**********" at bounding box center [679, 324] width 1358 height 649
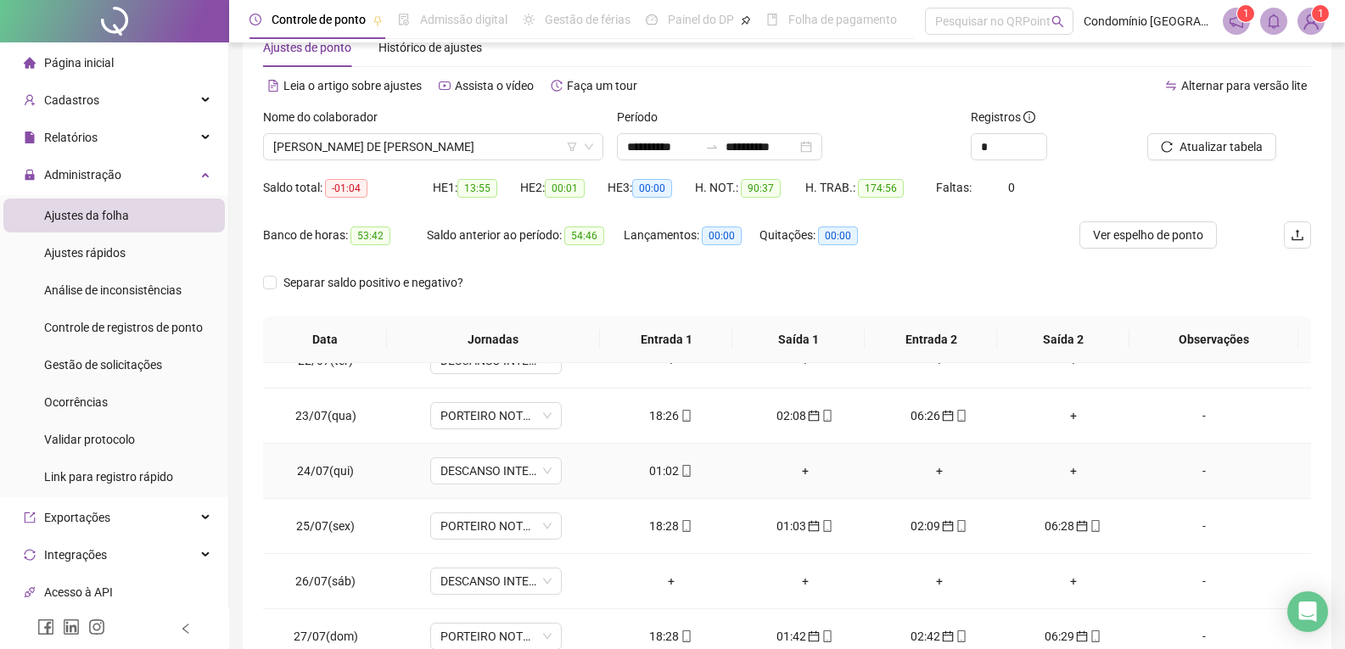
click at [668, 463] on div "01:02" at bounding box center [671, 471] width 107 height 19
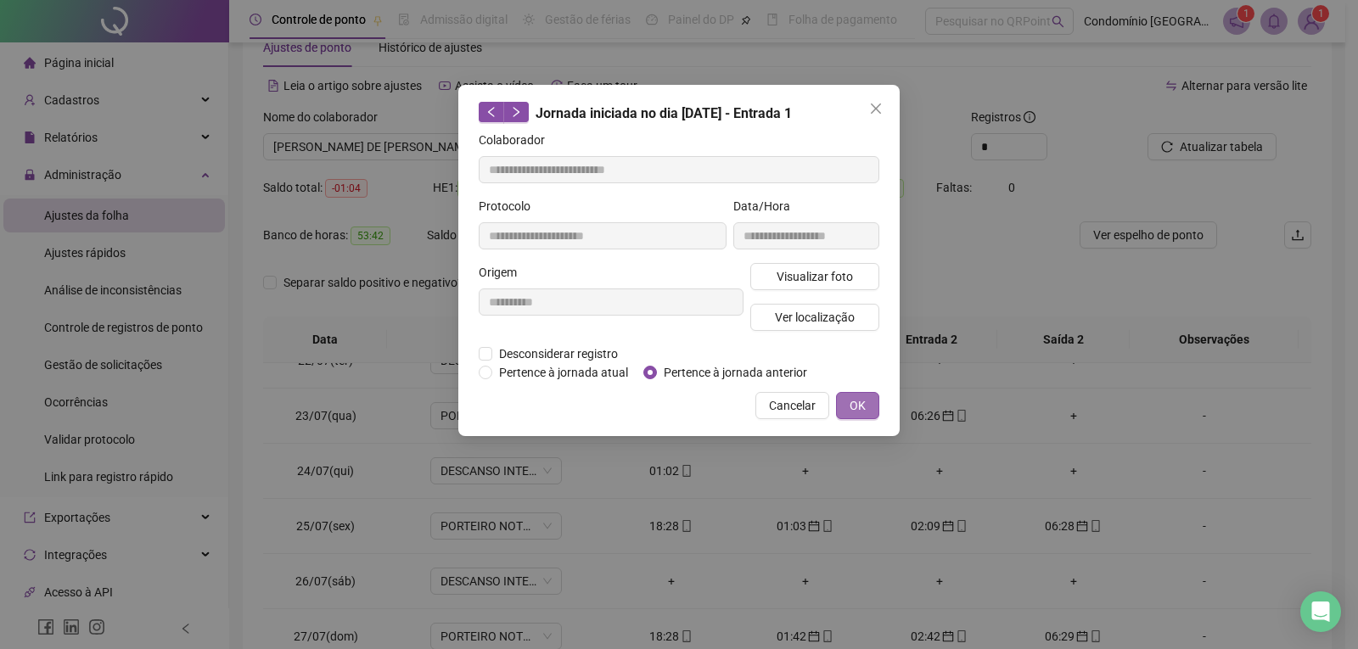
click at [874, 412] on button "OK" at bounding box center [857, 405] width 43 height 27
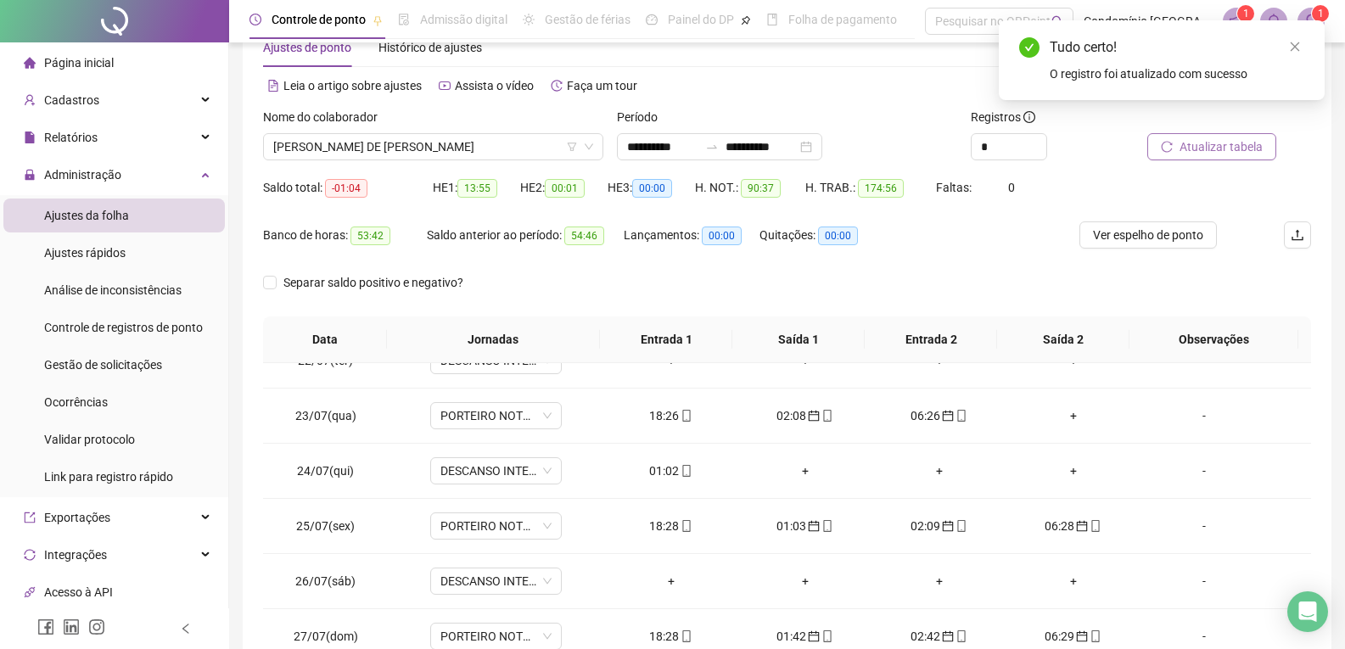
click at [1247, 154] on span "Atualizar tabela" at bounding box center [1221, 146] width 83 height 19
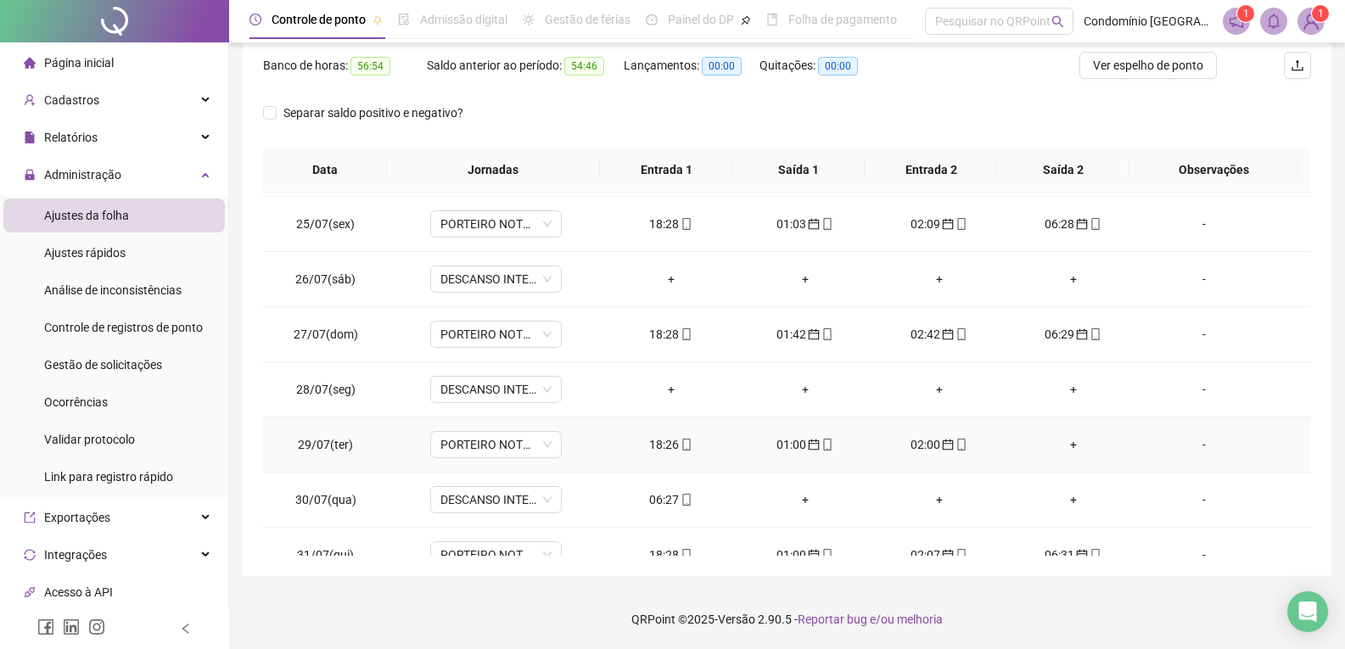
scroll to position [339, 0]
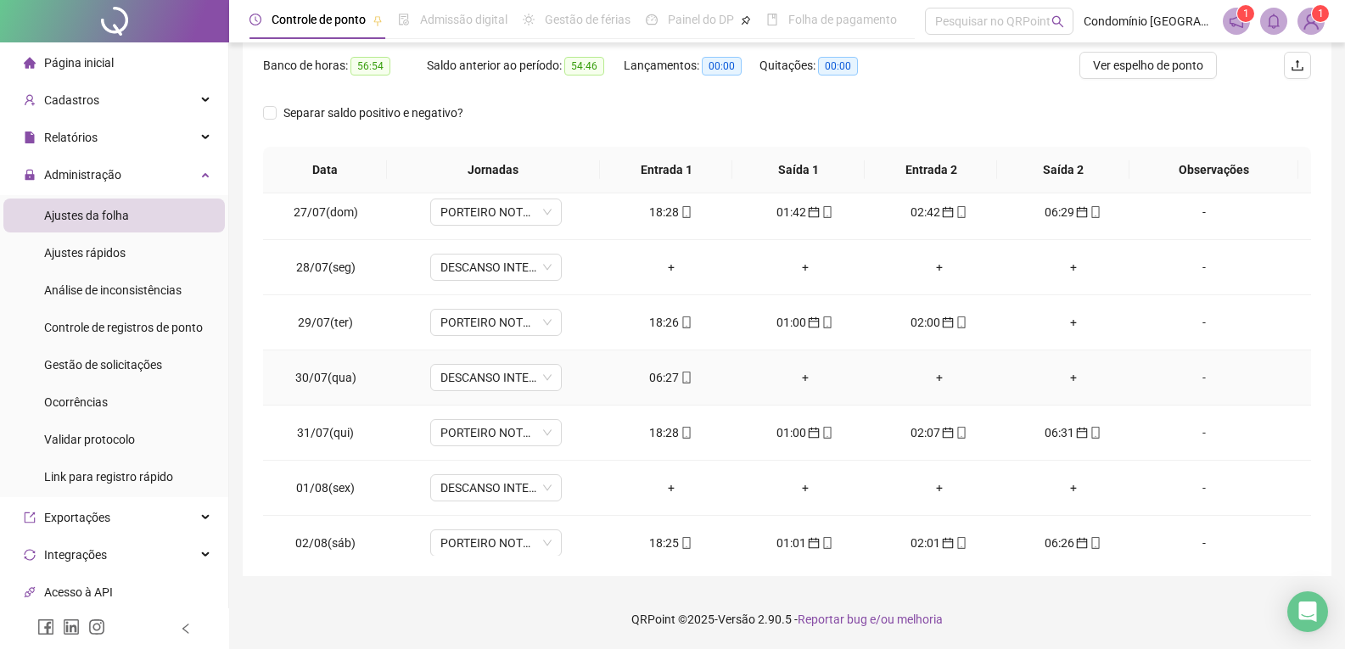
click at [648, 381] on div "06:27" at bounding box center [671, 377] width 107 height 19
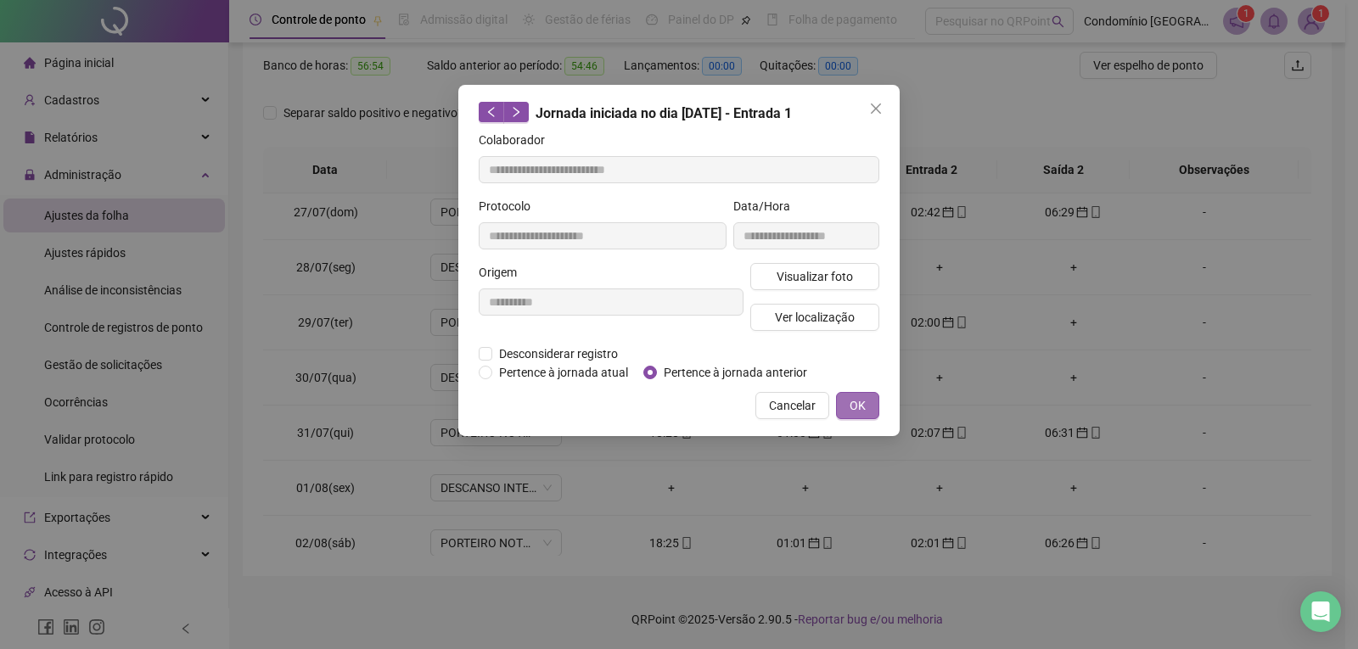
click at [863, 407] on span "OK" at bounding box center [857, 405] width 16 height 19
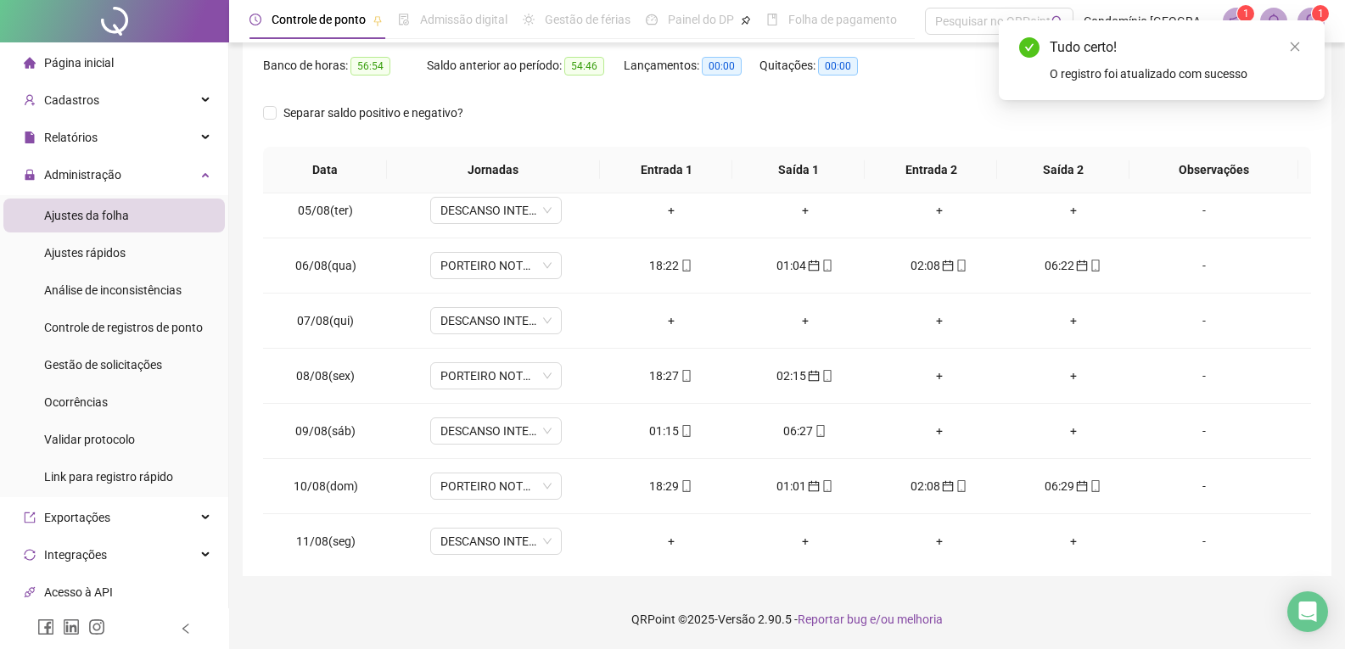
scroll to position [849, 0]
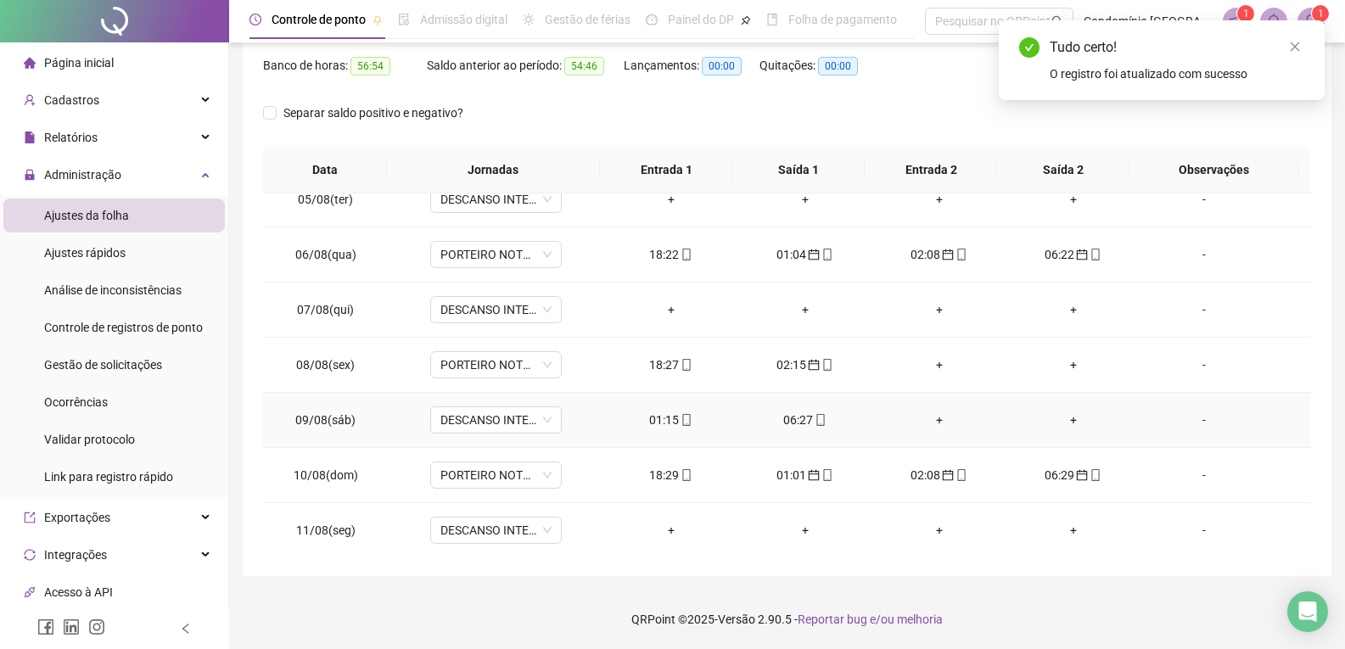
click at [669, 416] on div "01:15" at bounding box center [671, 420] width 107 height 19
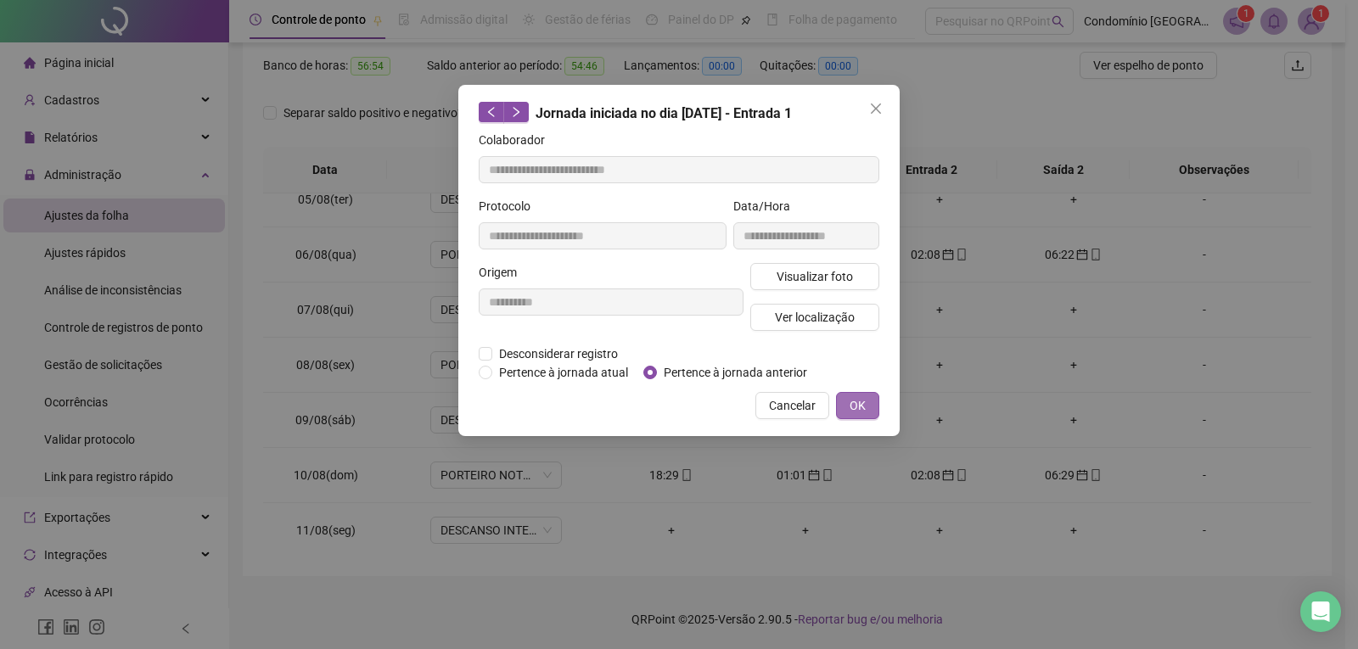
click at [859, 407] on span "OK" at bounding box center [857, 405] width 16 height 19
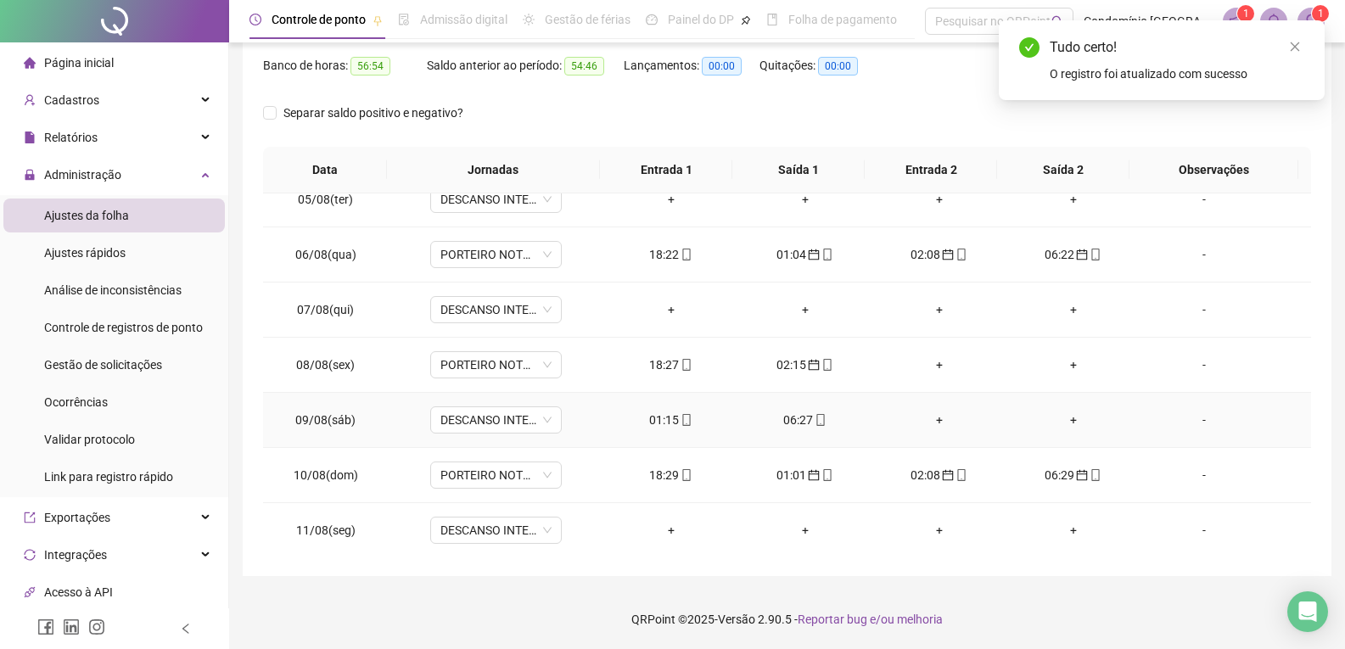
click at [786, 416] on div "06:27" at bounding box center [805, 420] width 107 height 19
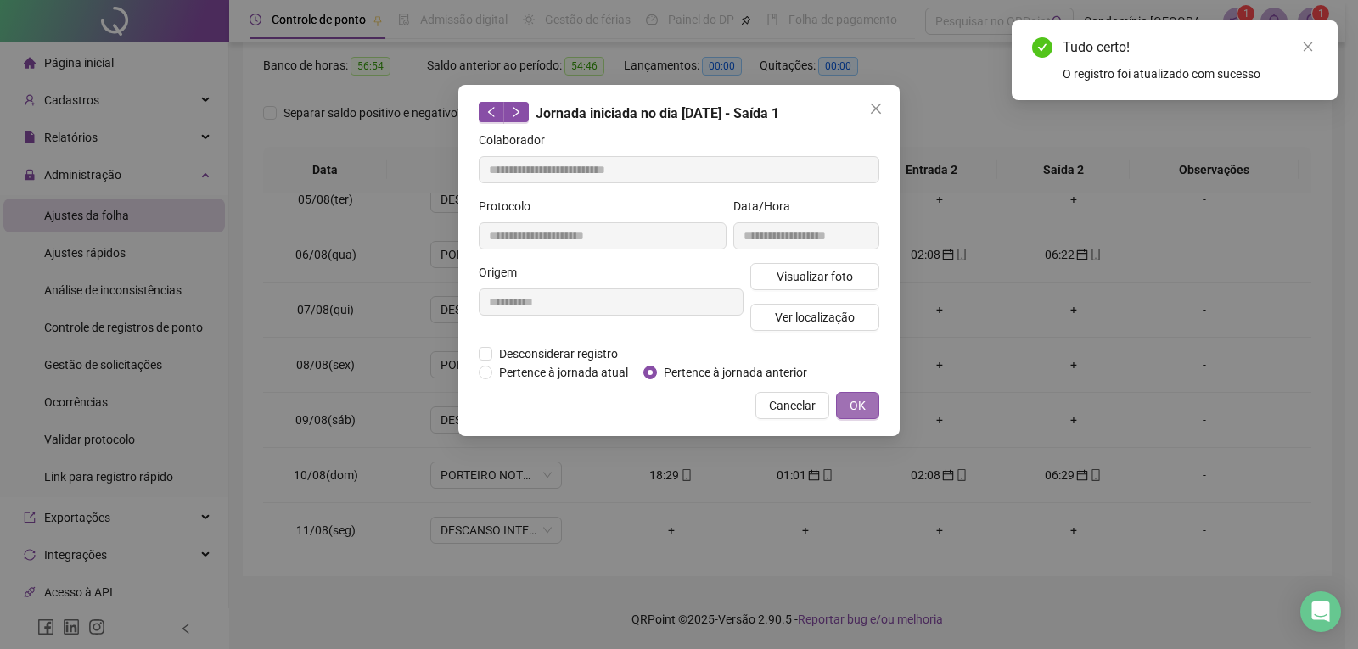
click at [857, 405] on span "OK" at bounding box center [857, 405] width 16 height 19
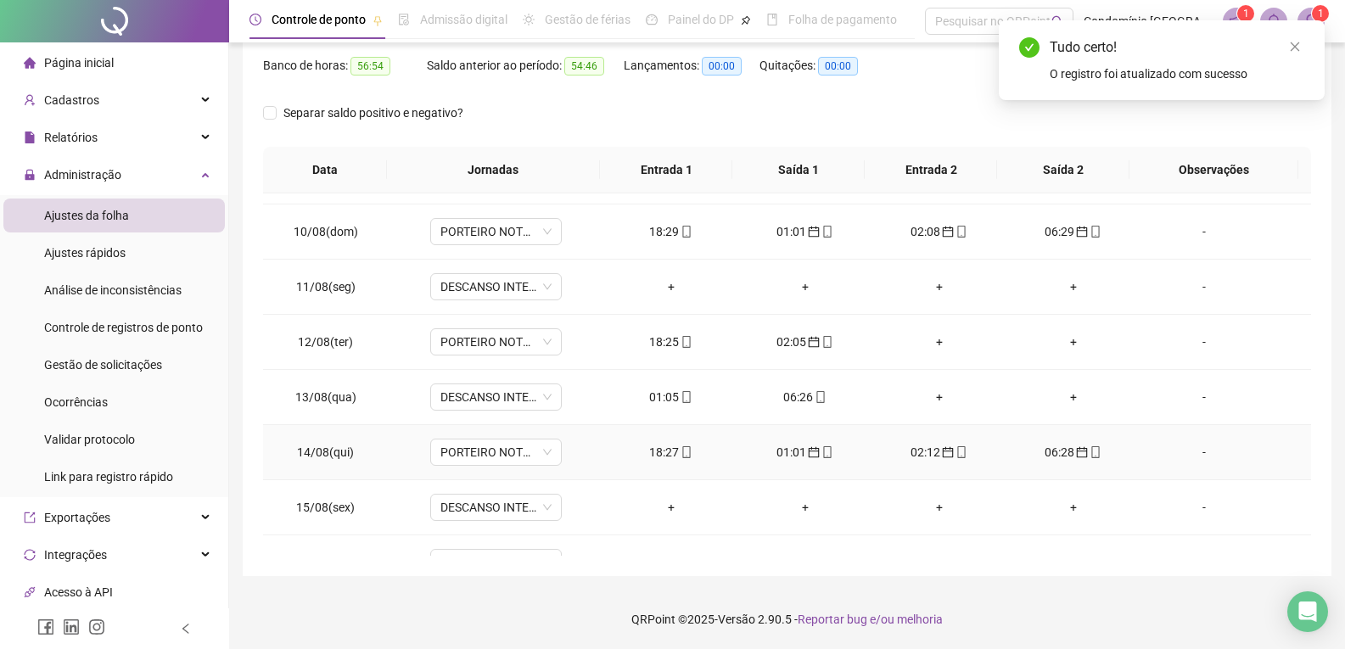
scroll to position [1103, 0]
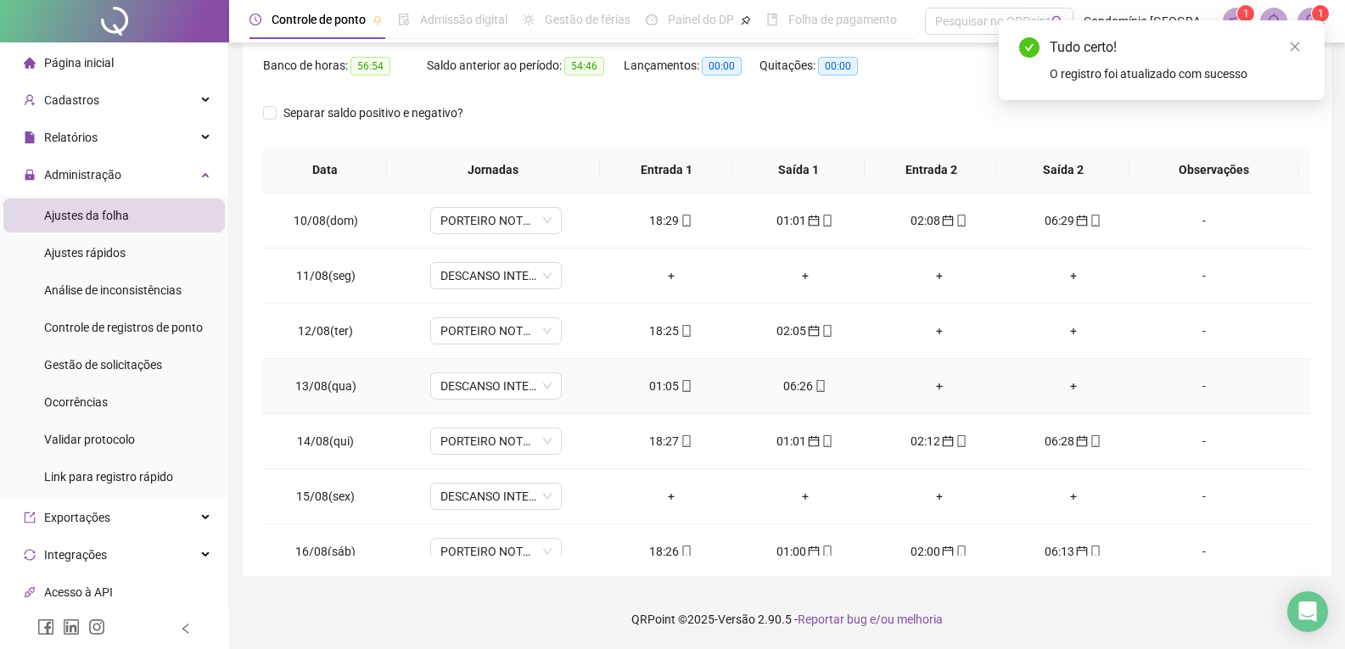
click at [662, 387] on div "01:05" at bounding box center [671, 386] width 107 height 19
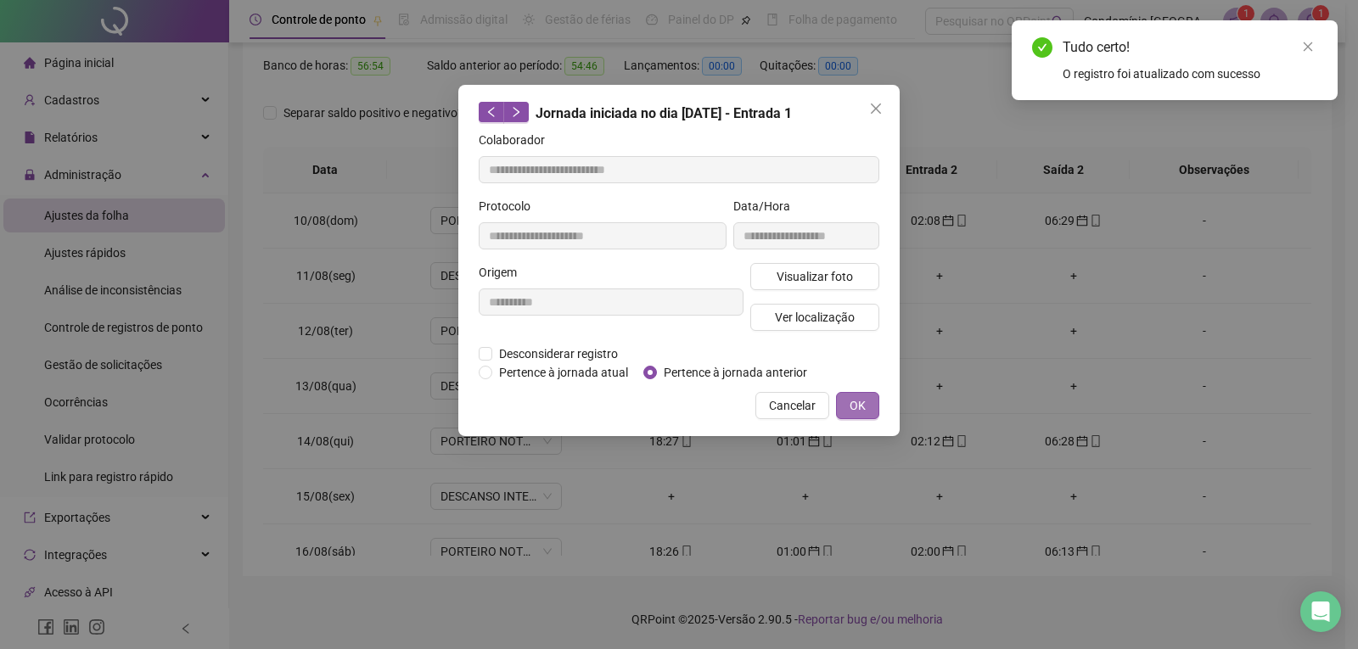
click at [859, 400] on span "OK" at bounding box center [857, 405] width 16 height 19
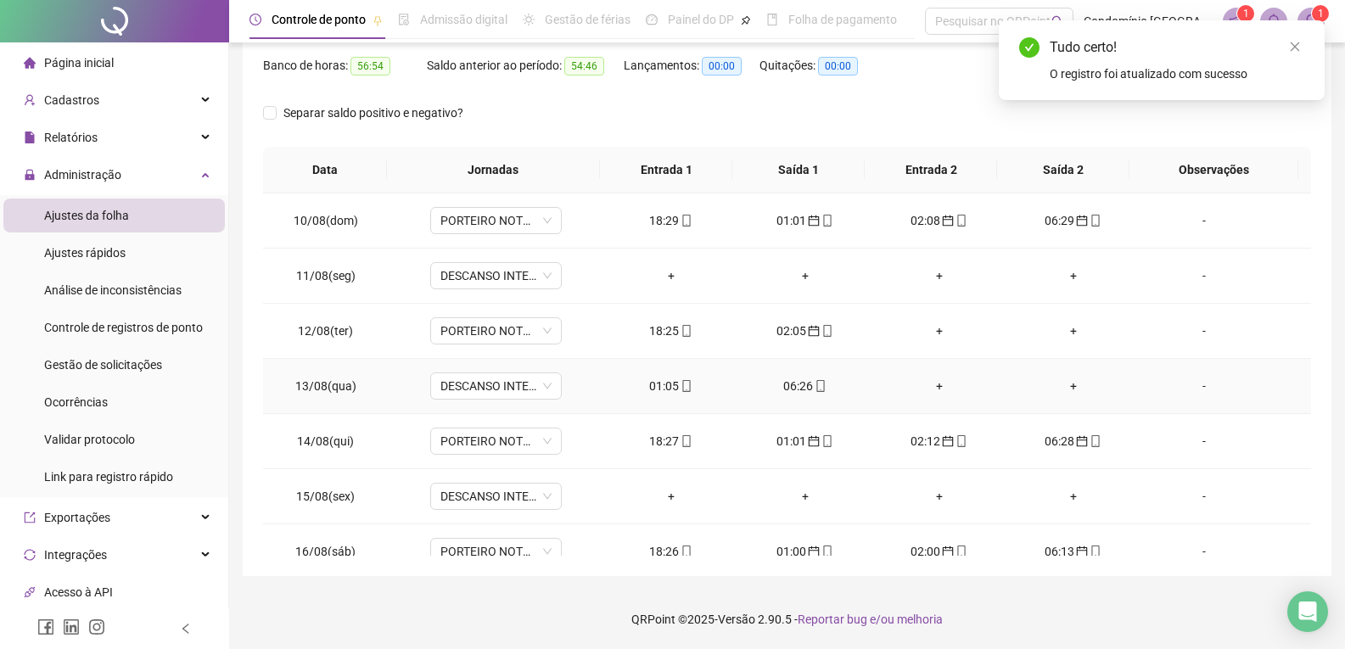
click at [797, 389] on div "06:26" at bounding box center [805, 386] width 107 height 19
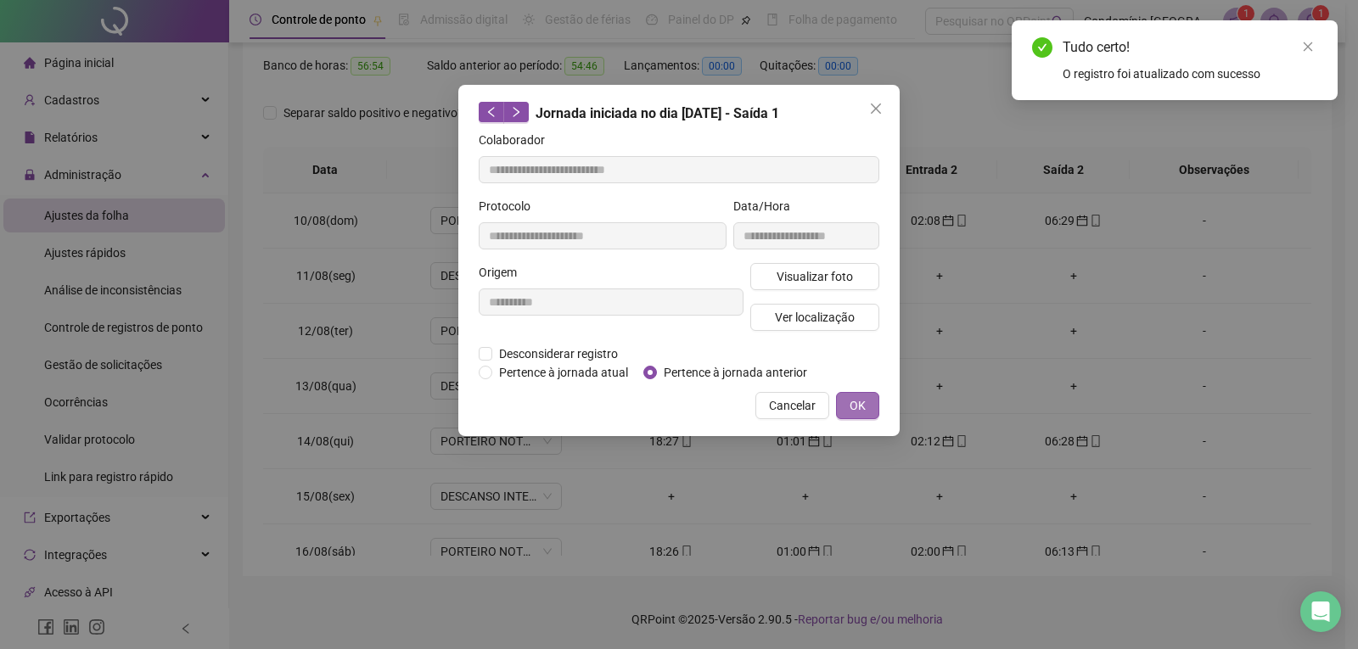
click at [863, 406] on span "OK" at bounding box center [857, 405] width 16 height 19
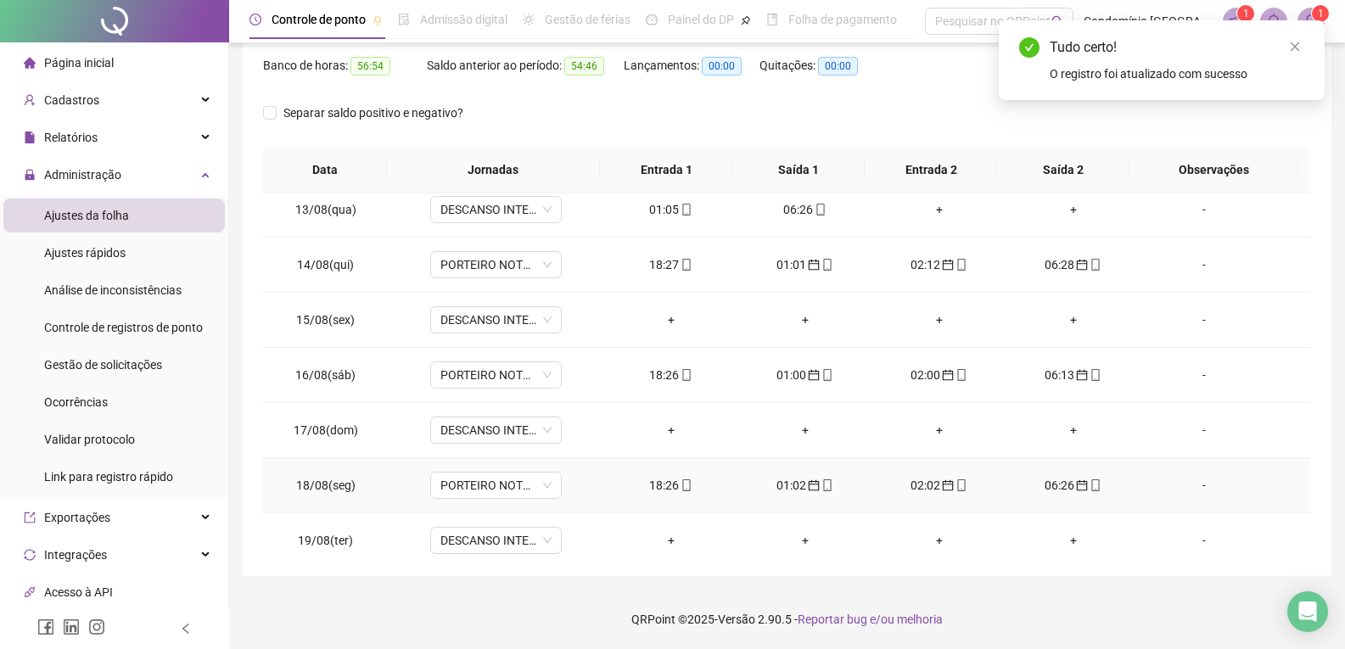
scroll to position [1348, 0]
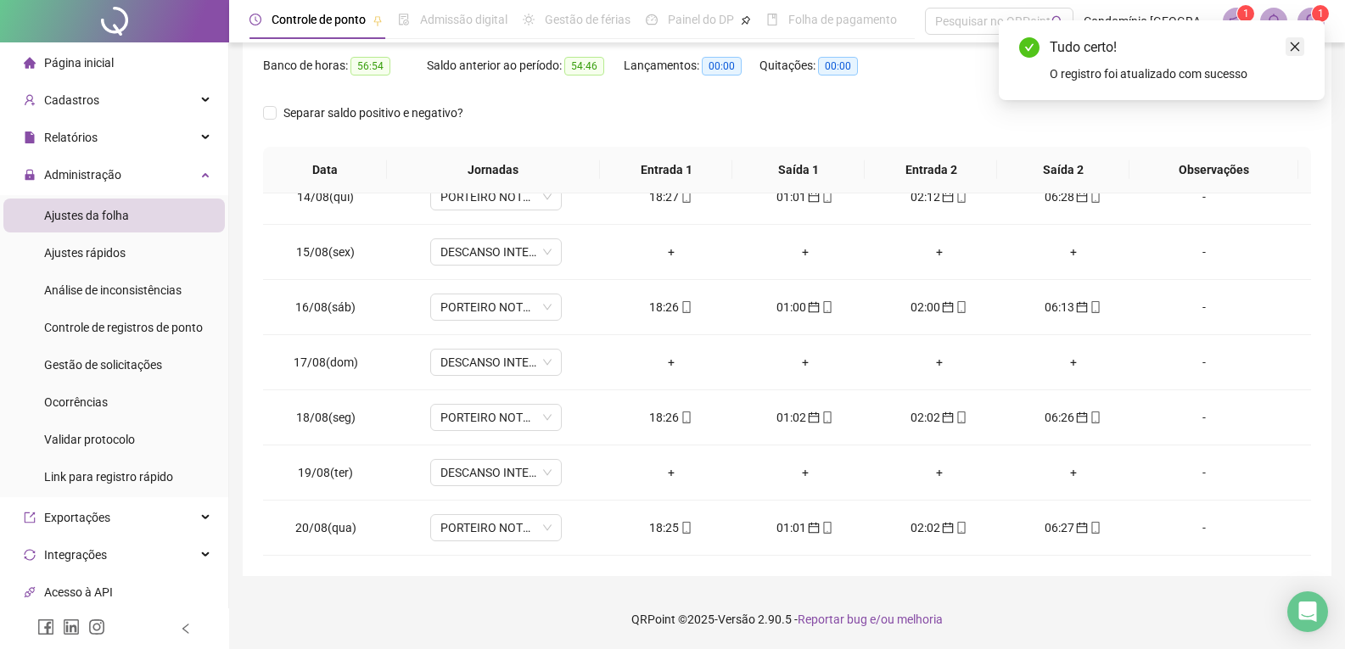
click at [1292, 48] on icon "close" at bounding box center [1295, 47] width 12 height 12
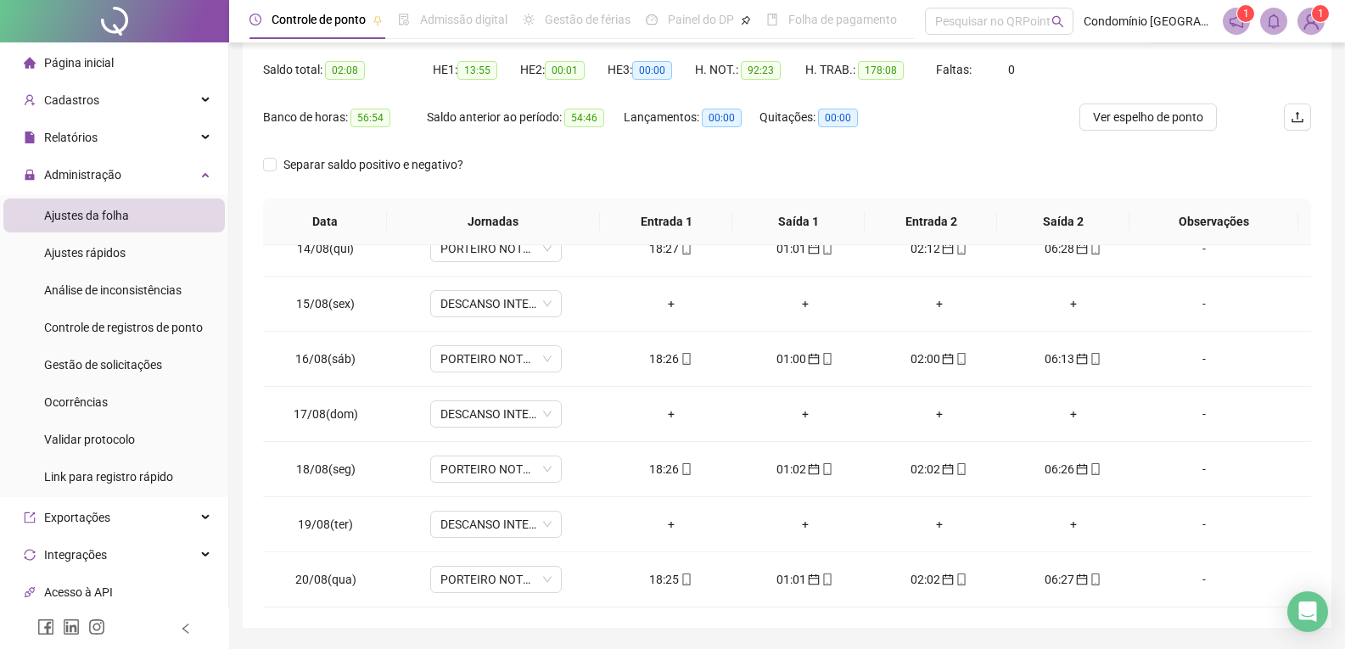
scroll to position [133, 0]
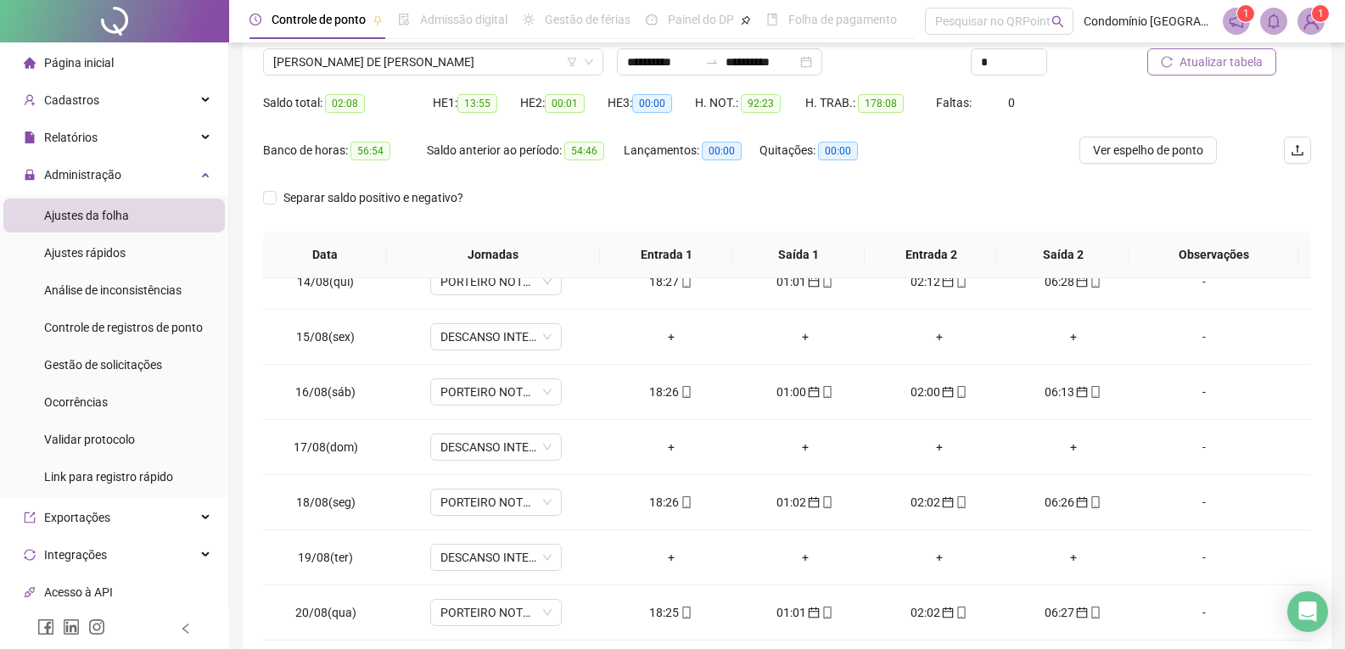
click at [1219, 60] on span "Atualizar tabela" at bounding box center [1221, 62] width 83 height 19
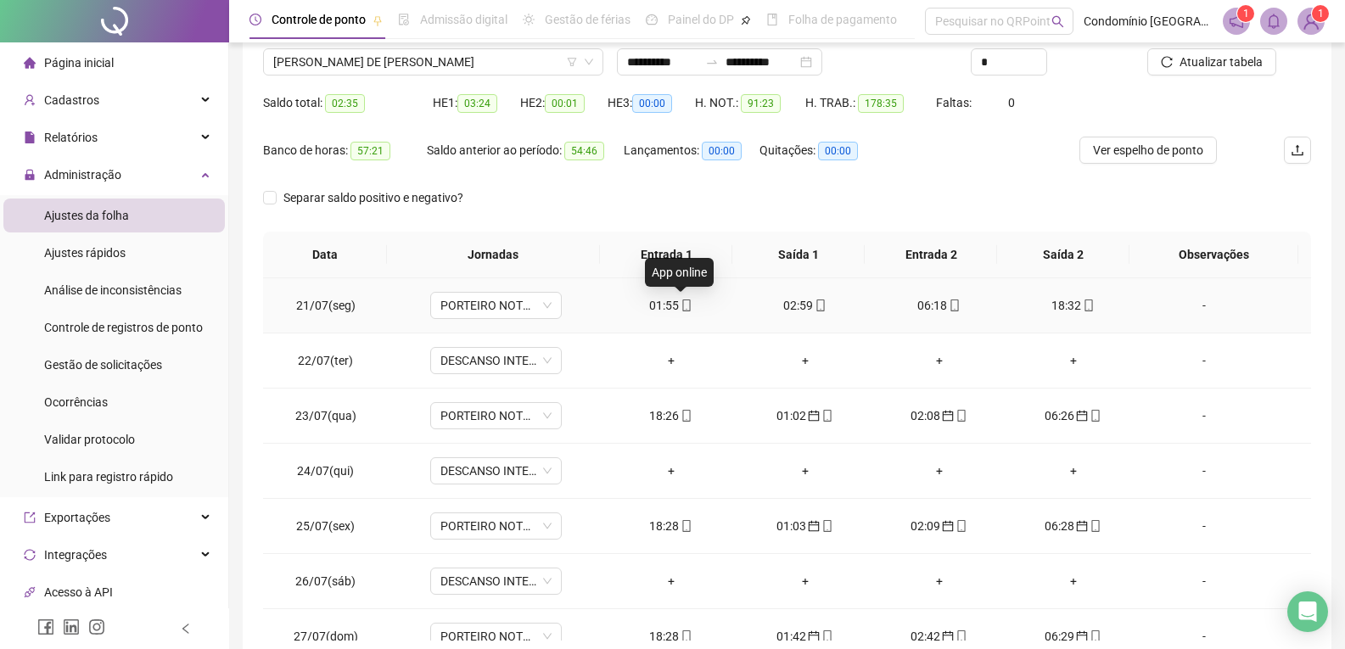
click at [681, 302] on icon "mobile" at bounding box center [687, 306] width 12 height 12
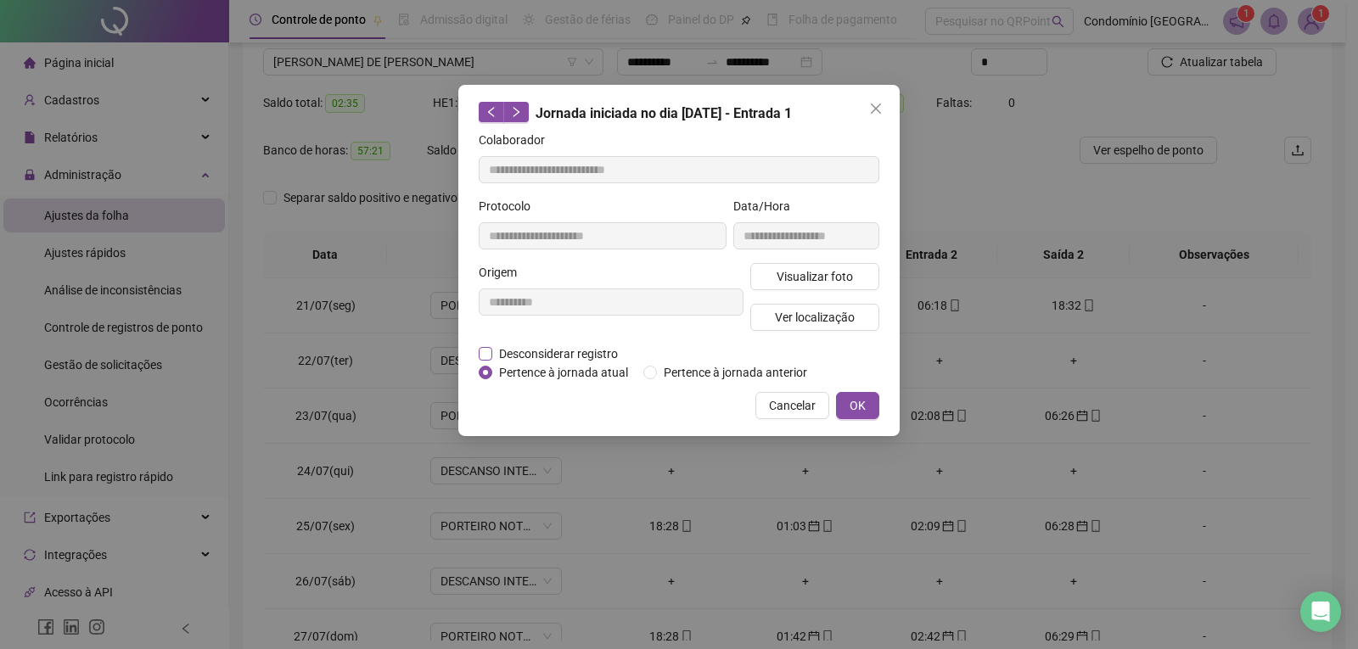
click at [487, 345] on label "Desconsiderar registro" at bounding box center [558, 354] width 158 height 19
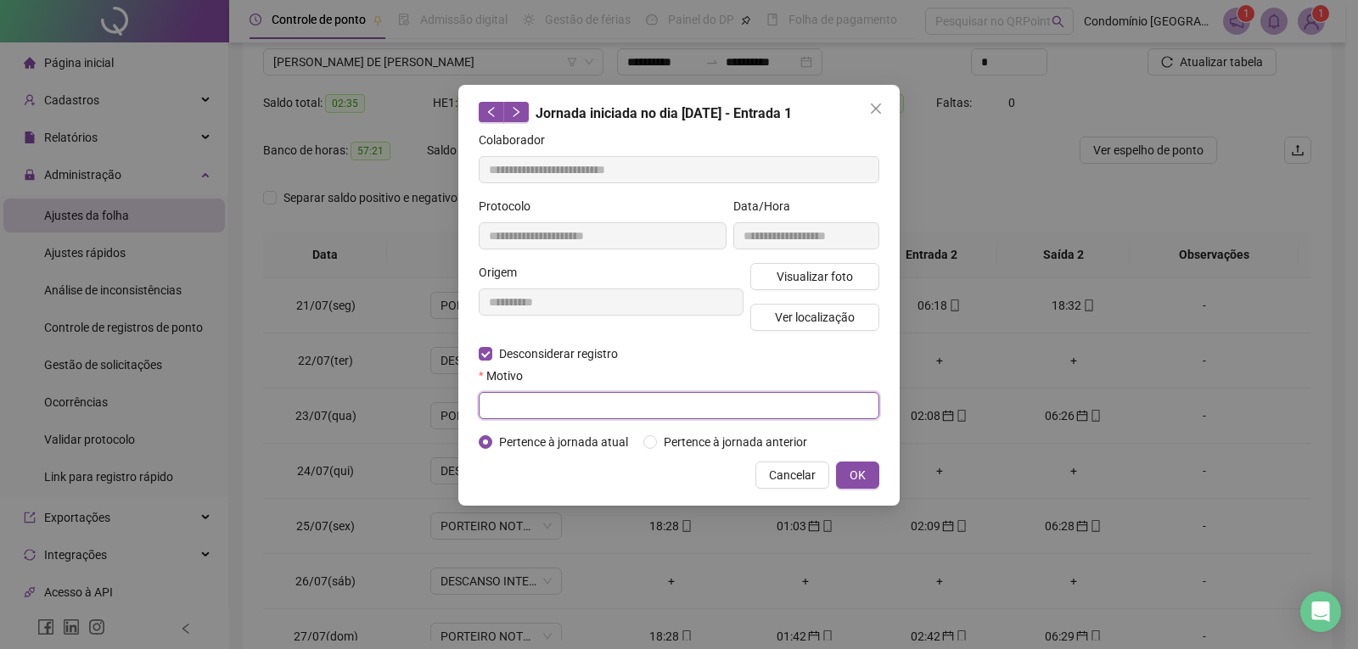
click at [523, 400] on input "text" at bounding box center [679, 405] width 401 height 27
click at [867, 479] on button "OK" at bounding box center [857, 475] width 43 height 27
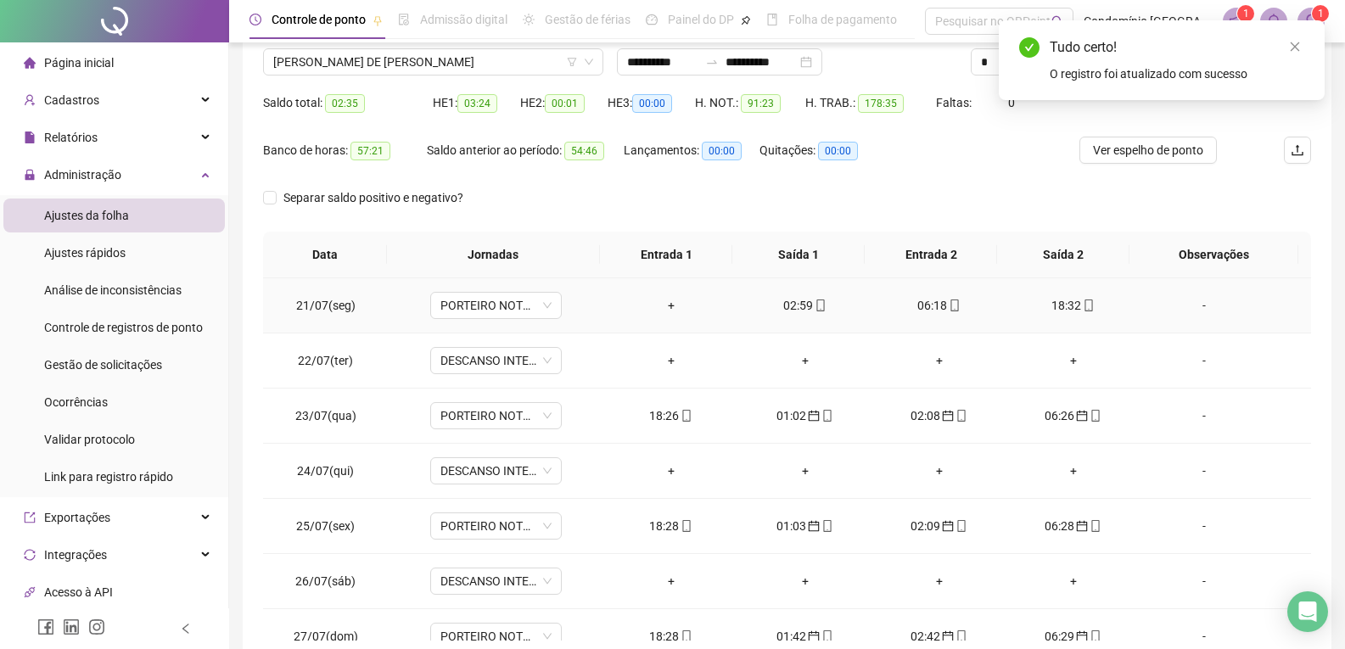
click at [797, 308] on div "02:59" at bounding box center [805, 305] width 107 height 19
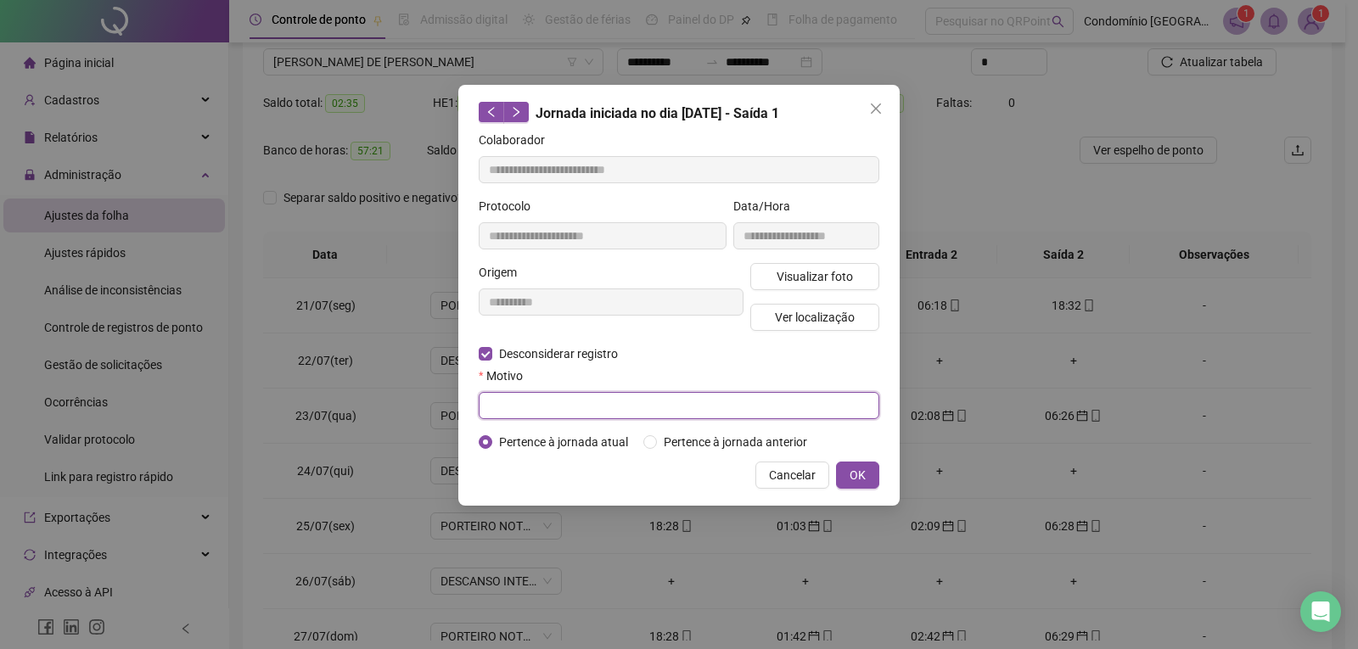
click at [609, 400] on input "text" at bounding box center [679, 405] width 401 height 27
click at [874, 474] on button "OK" at bounding box center [857, 475] width 43 height 27
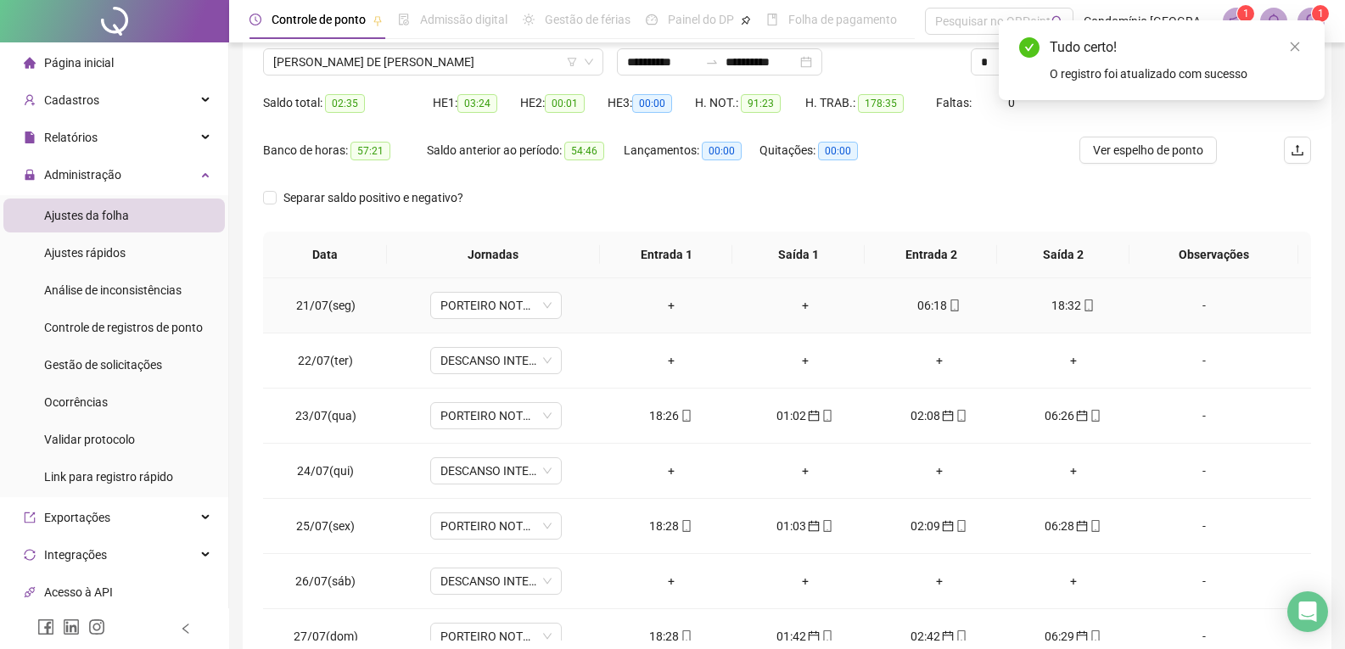
click at [921, 310] on div "06:18" at bounding box center [939, 305] width 107 height 19
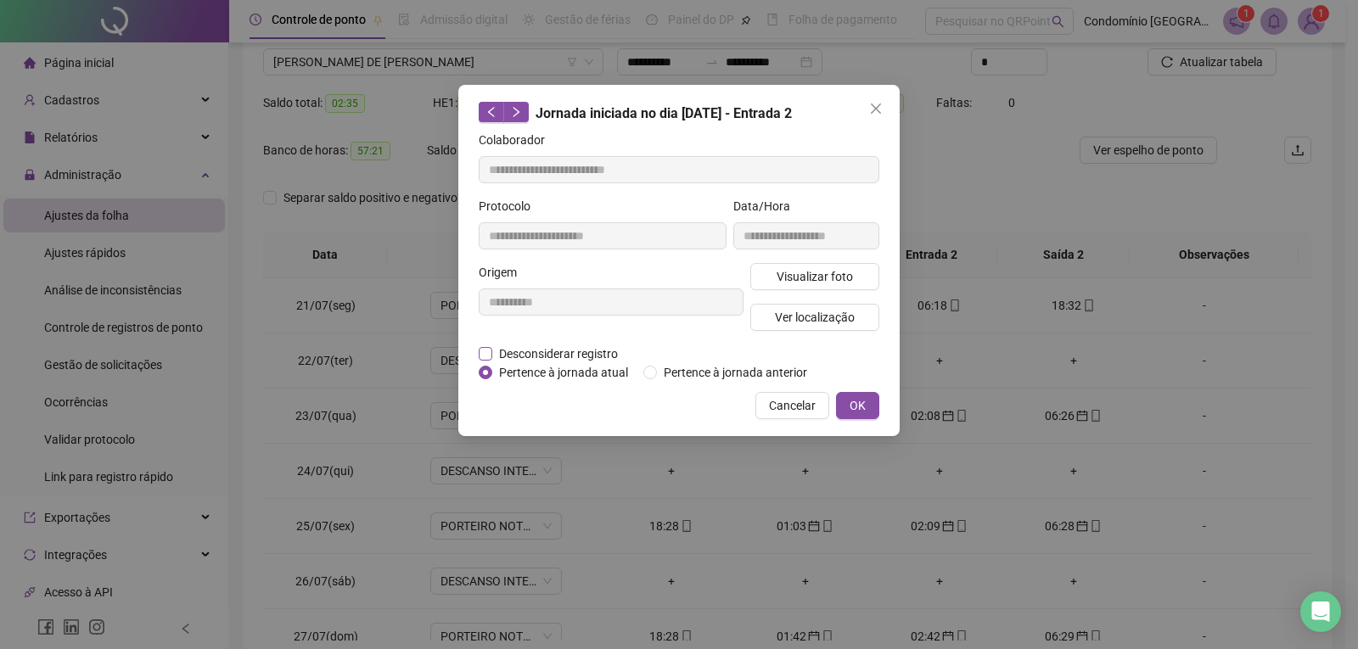
click at [494, 355] on span "Desconsiderar registro" at bounding box center [558, 354] width 132 height 19
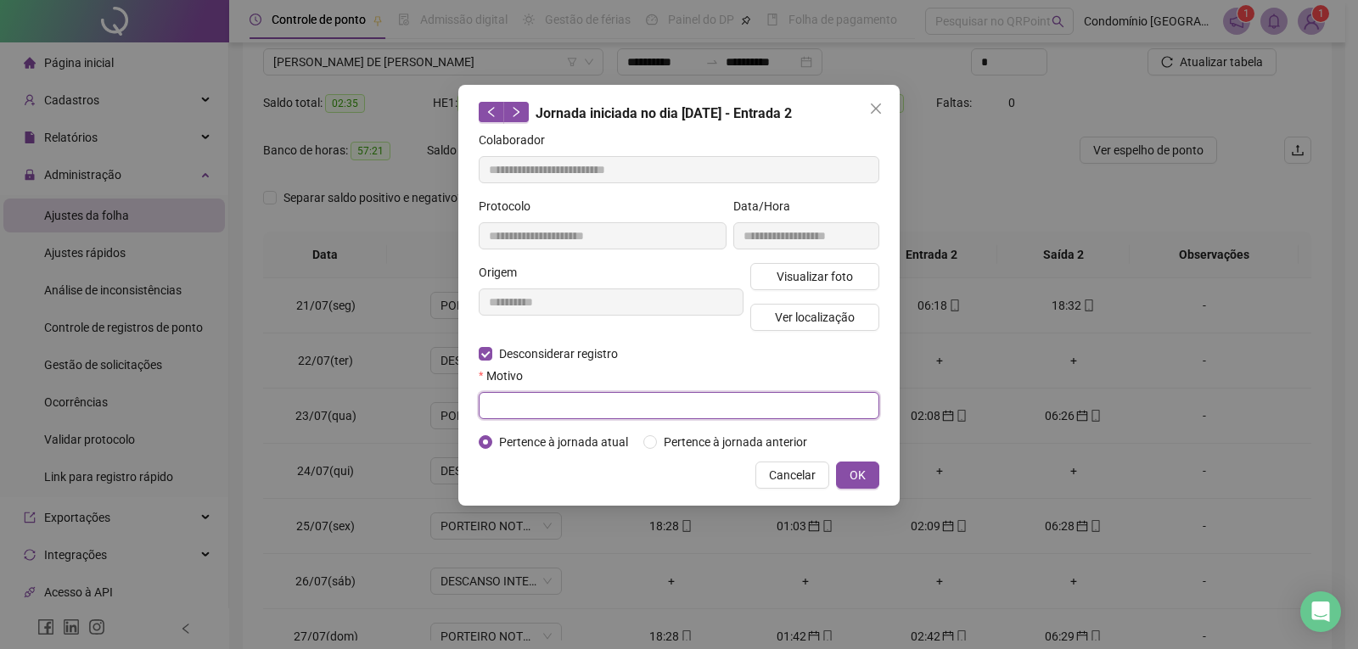
click at [548, 400] on input "text" at bounding box center [679, 405] width 401 height 27
click at [856, 471] on span "OK" at bounding box center [857, 475] width 16 height 19
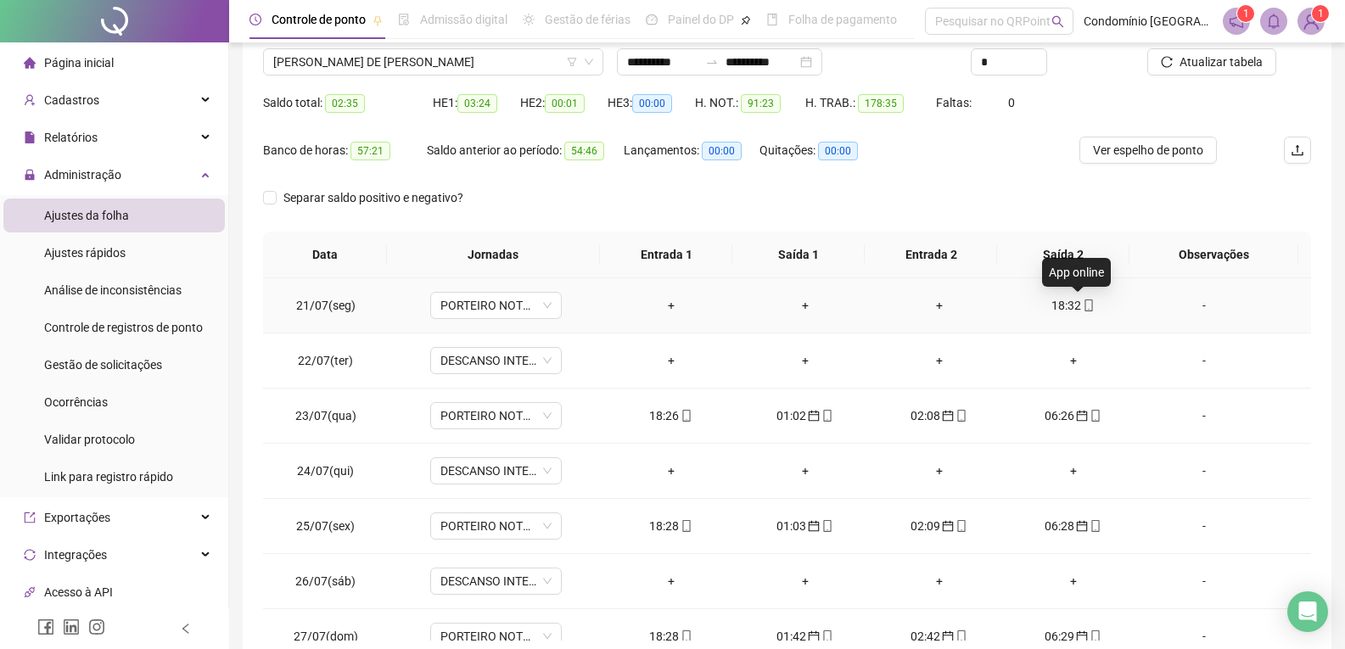
click at [1083, 305] on icon "mobile" at bounding box center [1089, 306] width 12 height 12
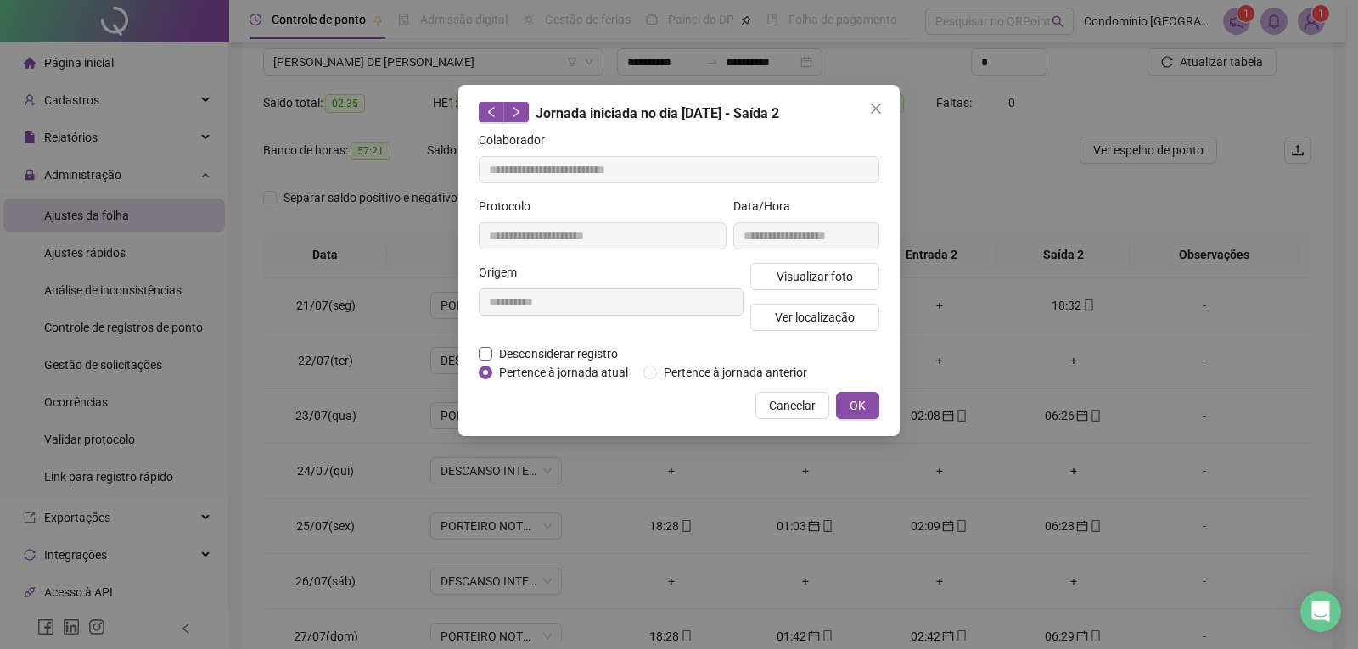
click at [495, 354] on span "Desconsiderar registro" at bounding box center [558, 354] width 132 height 19
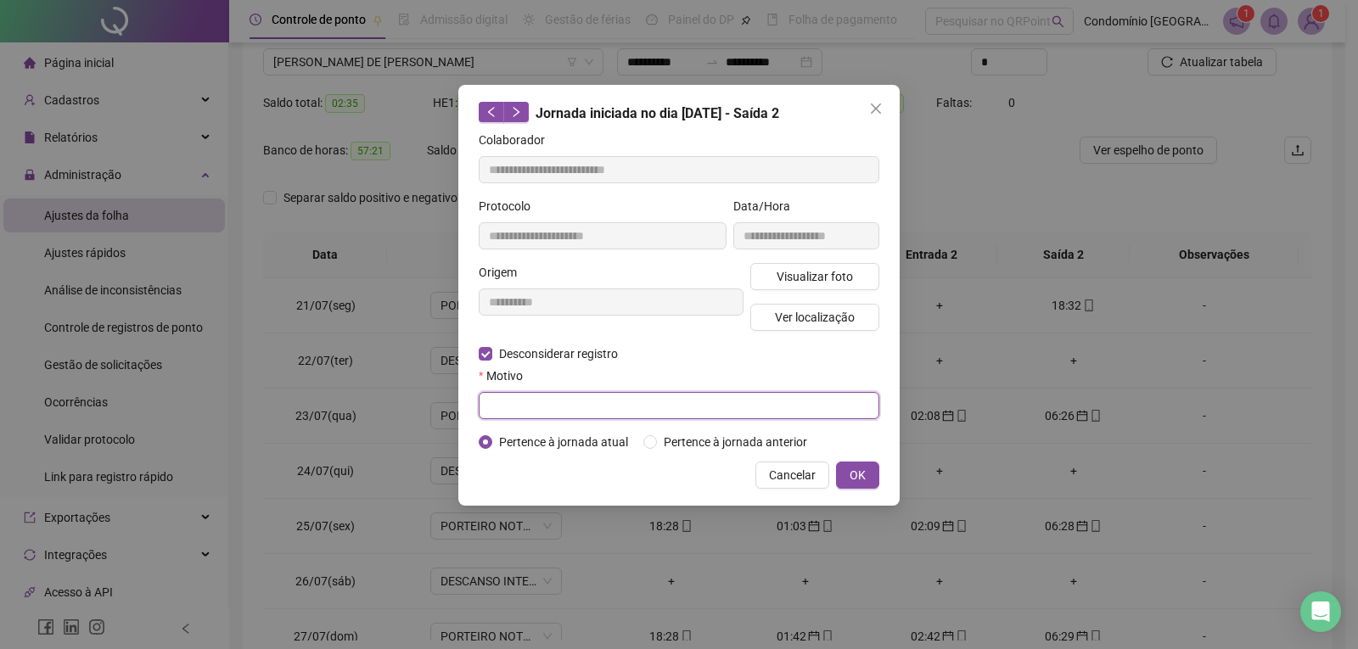
drag, startPoint x: 623, startPoint y: 409, endPoint x: 709, endPoint y: 450, distance: 94.9
click at [624, 410] on input "text" at bounding box center [679, 405] width 401 height 27
click at [872, 472] on button "OK" at bounding box center [857, 475] width 43 height 27
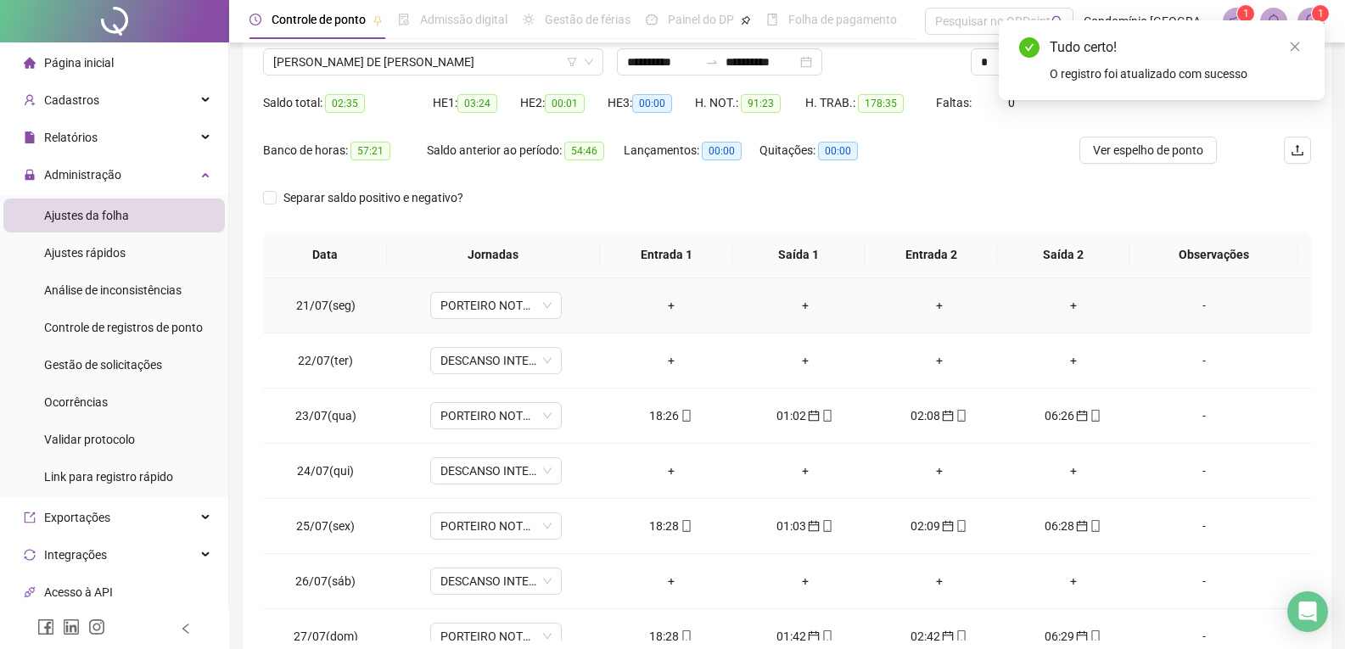
click at [664, 306] on div "+" at bounding box center [671, 305] width 107 height 19
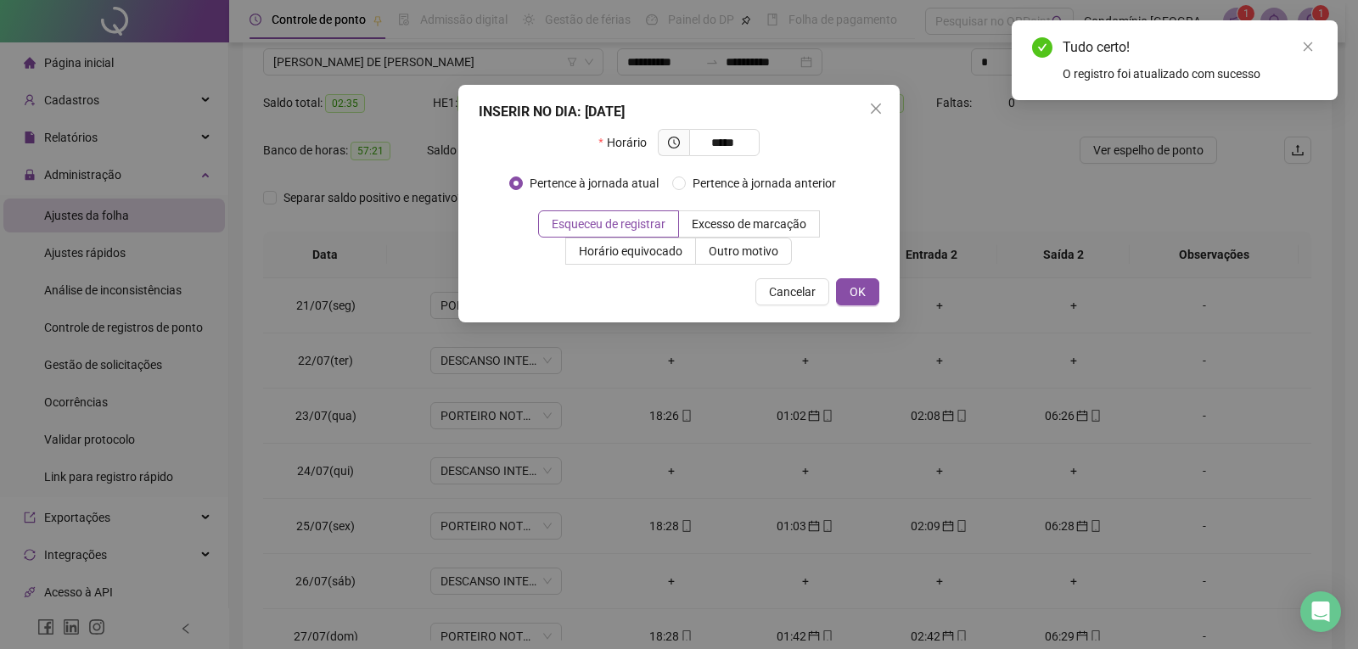
drag, startPoint x: 873, startPoint y: 295, endPoint x: 823, endPoint y: 319, distance: 55.4
click at [872, 295] on button "OK" at bounding box center [857, 291] width 43 height 27
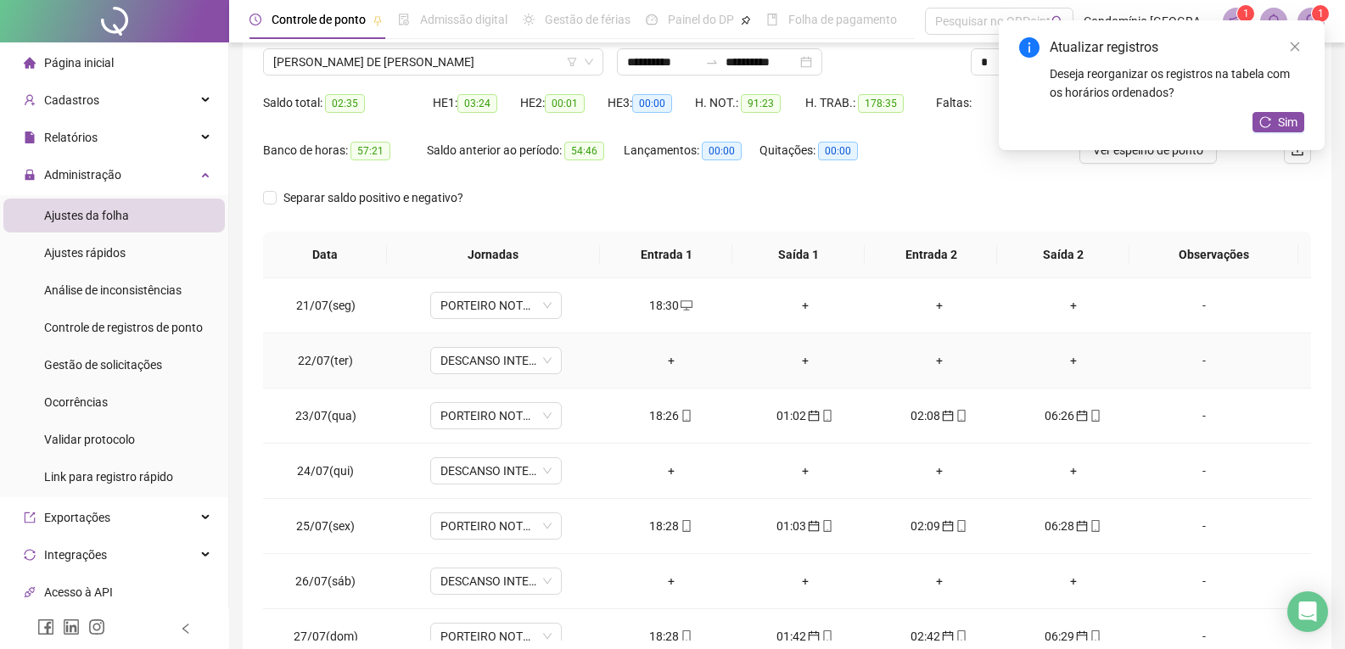
click at [794, 356] on div "+" at bounding box center [805, 360] width 107 height 19
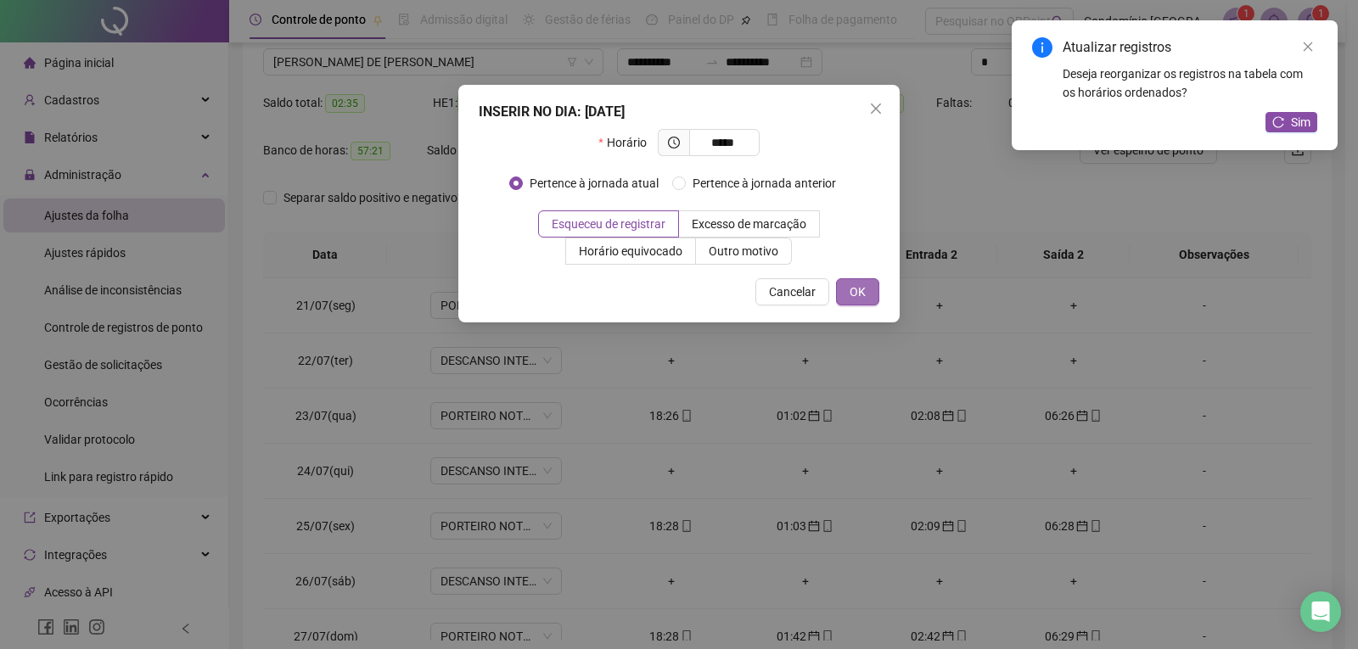
click at [870, 295] on button "OK" at bounding box center [857, 291] width 43 height 27
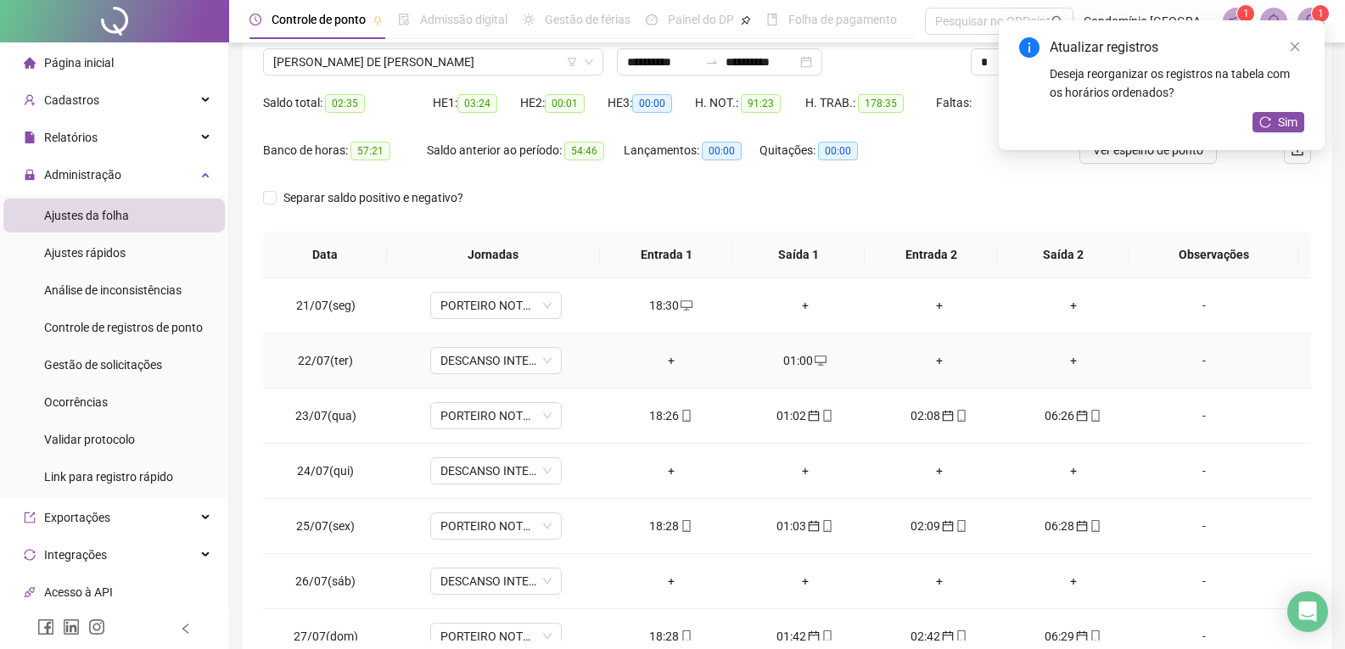
click at [925, 367] on div "+" at bounding box center [939, 360] width 107 height 19
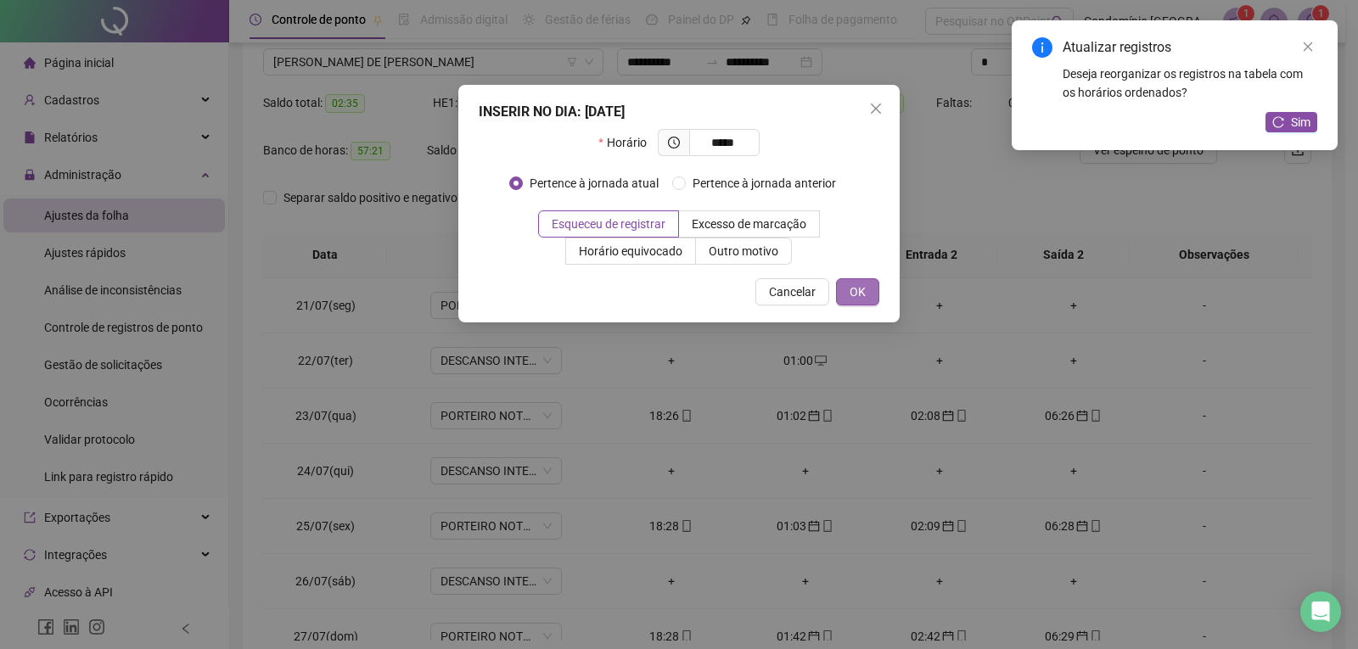
click at [869, 291] on button "OK" at bounding box center [857, 291] width 43 height 27
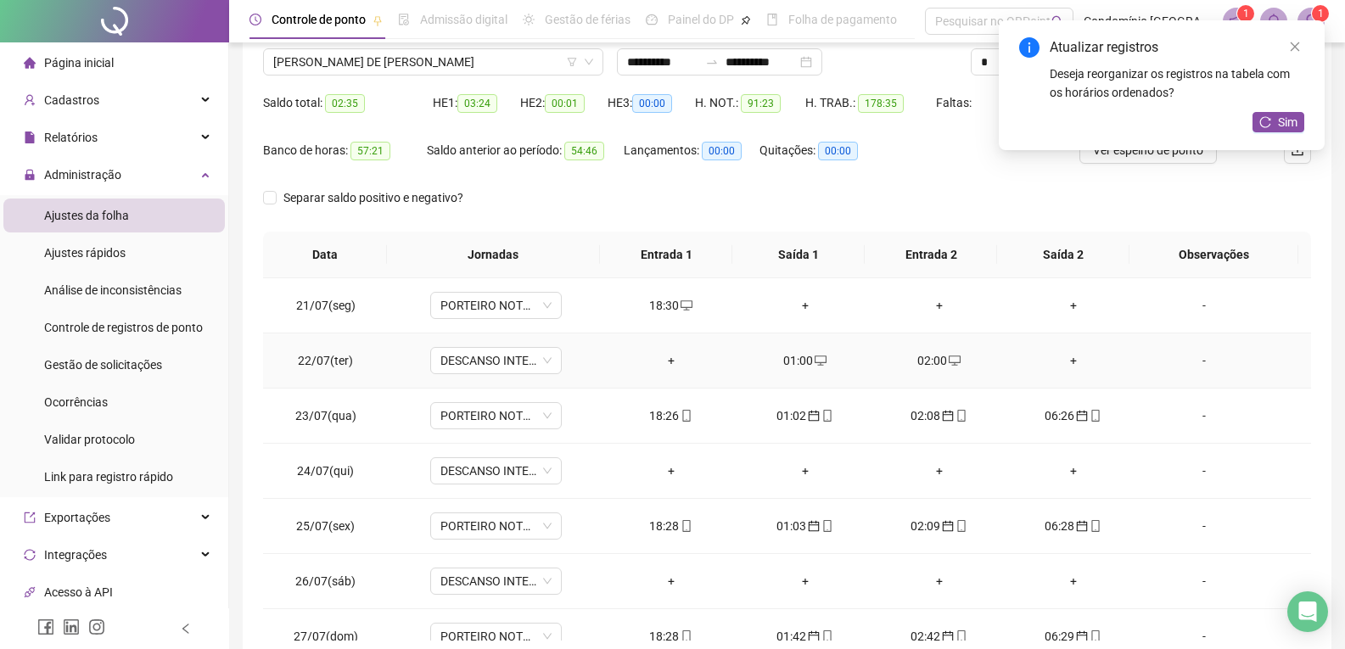
click at [1055, 363] on div "+" at bounding box center [1073, 360] width 107 height 19
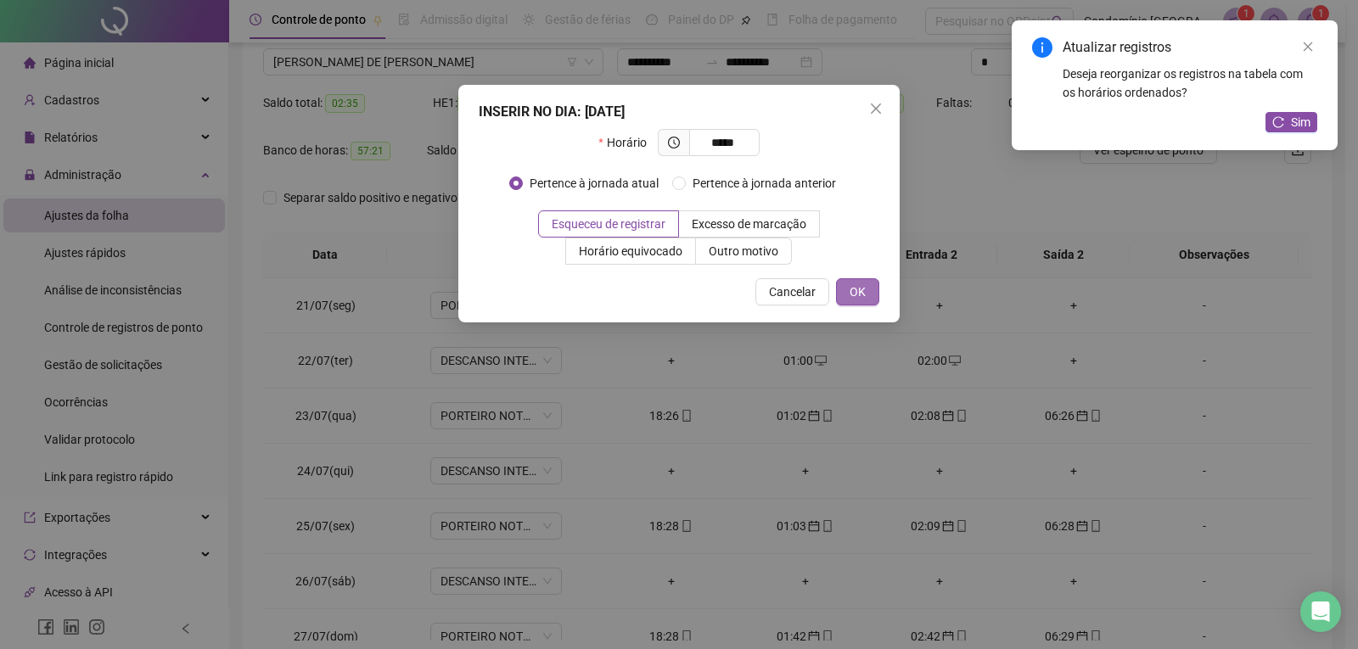
click at [867, 296] on button "OK" at bounding box center [857, 291] width 43 height 27
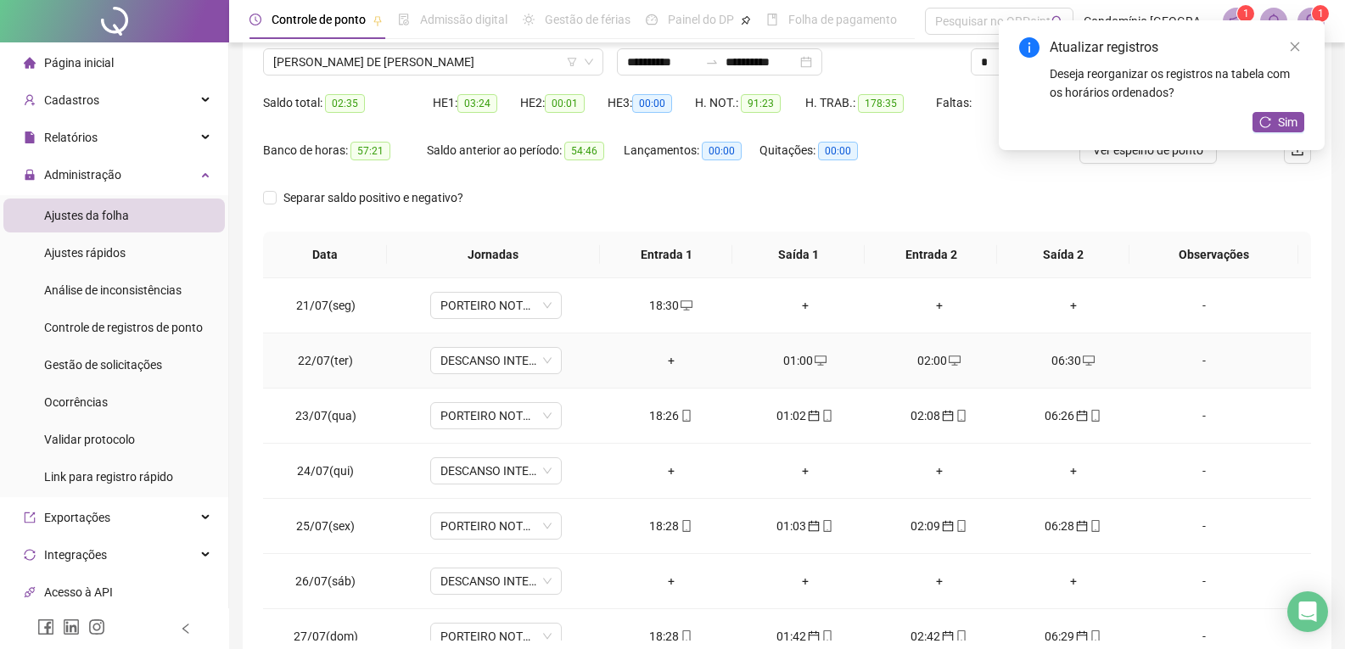
click at [791, 360] on div "01:00" at bounding box center [805, 360] width 107 height 19
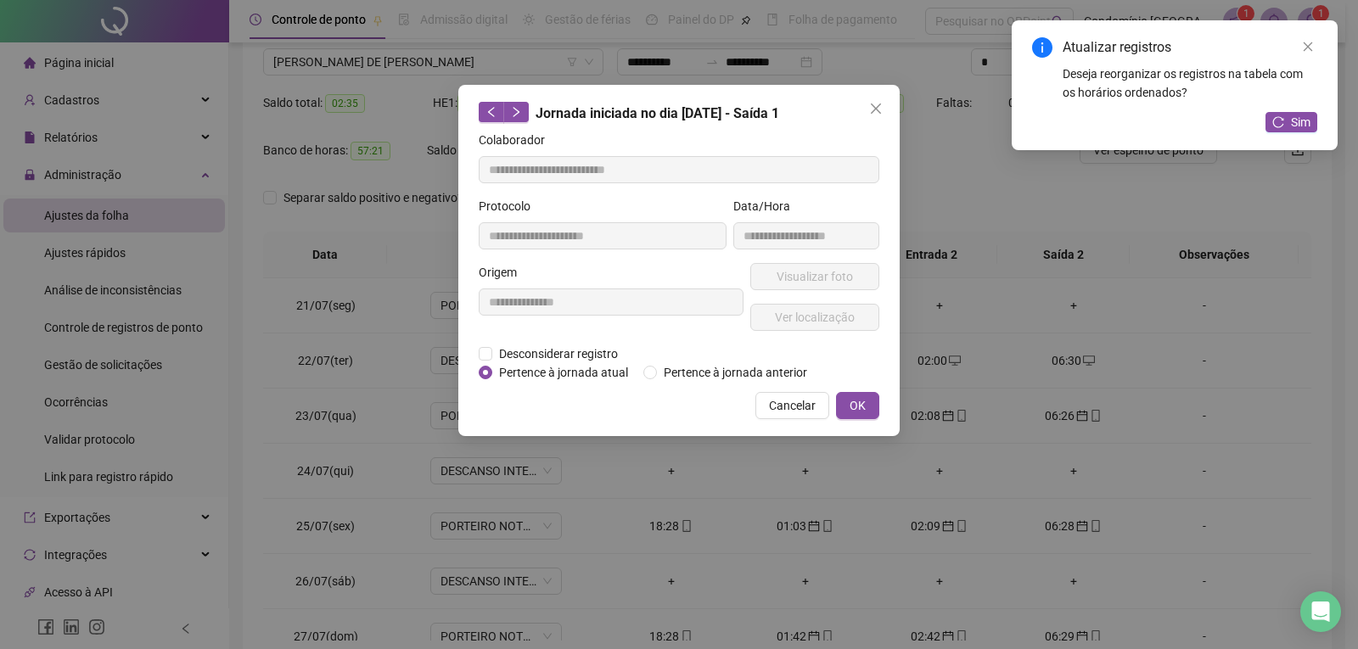
drag, startPoint x: 658, startPoint y: 368, endPoint x: 732, endPoint y: 384, distance: 75.6
click at [659, 368] on span "Pertence à jornada anterior" at bounding box center [735, 372] width 157 height 19
click at [856, 395] on button "OK" at bounding box center [857, 405] width 43 height 27
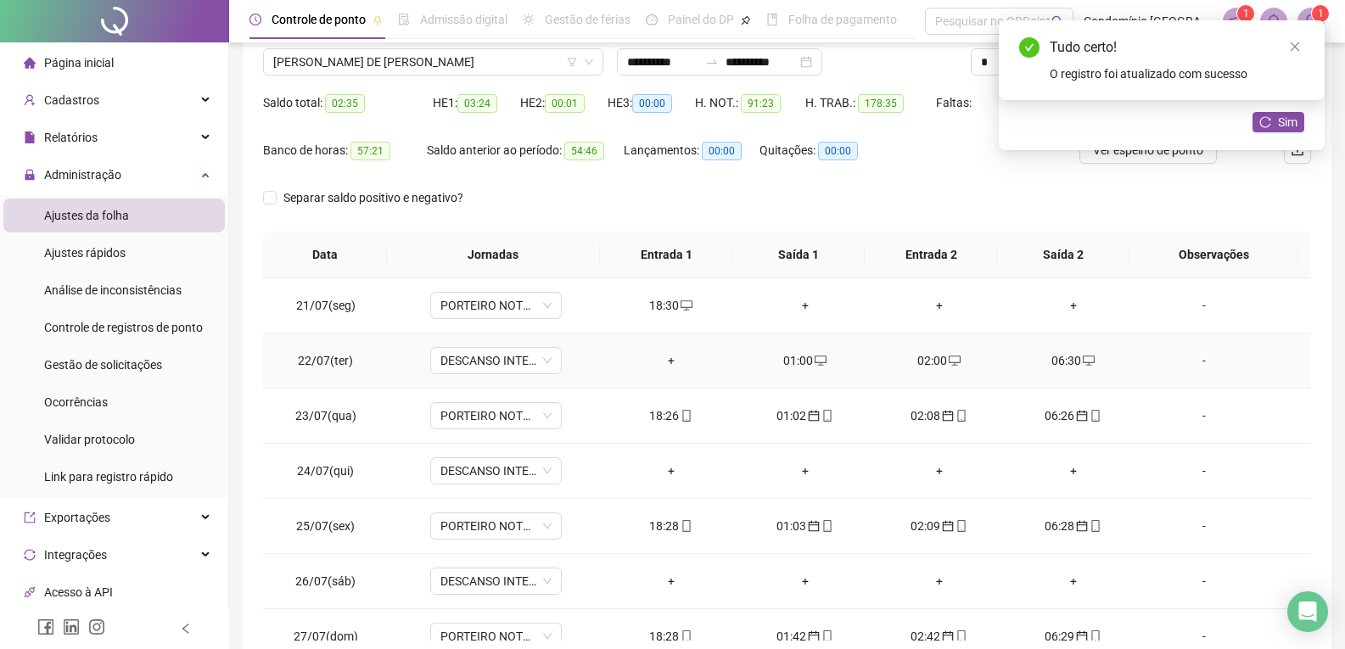
click at [932, 356] on div "02:00" at bounding box center [939, 360] width 107 height 19
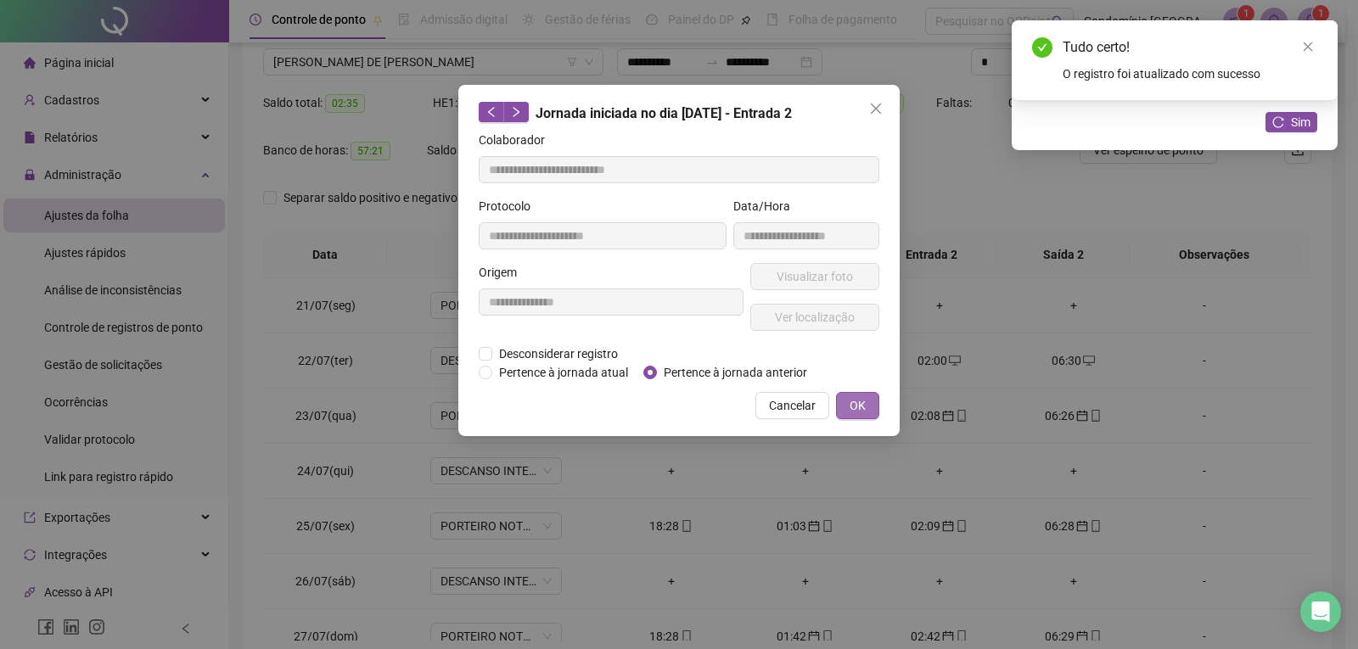
click at [851, 409] on span "OK" at bounding box center [857, 405] width 16 height 19
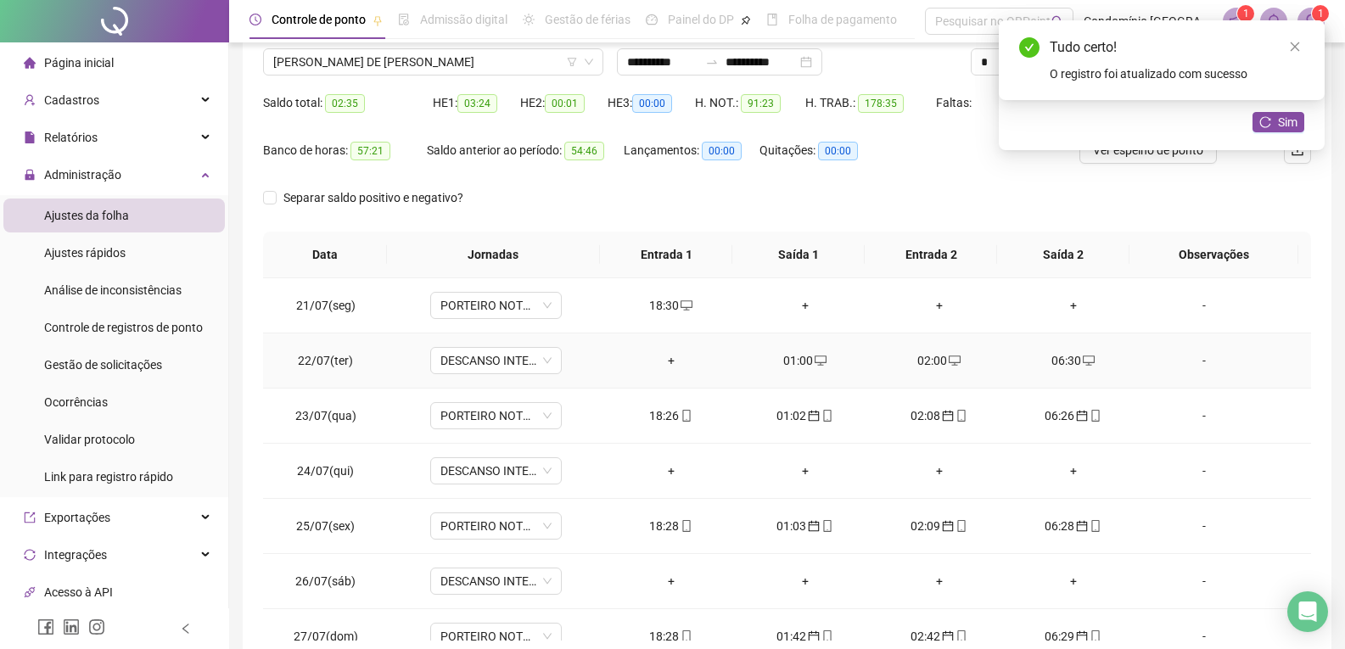
click at [1057, 362] on div "06:30" at bounding box center [1073, 360] width 107 height 19
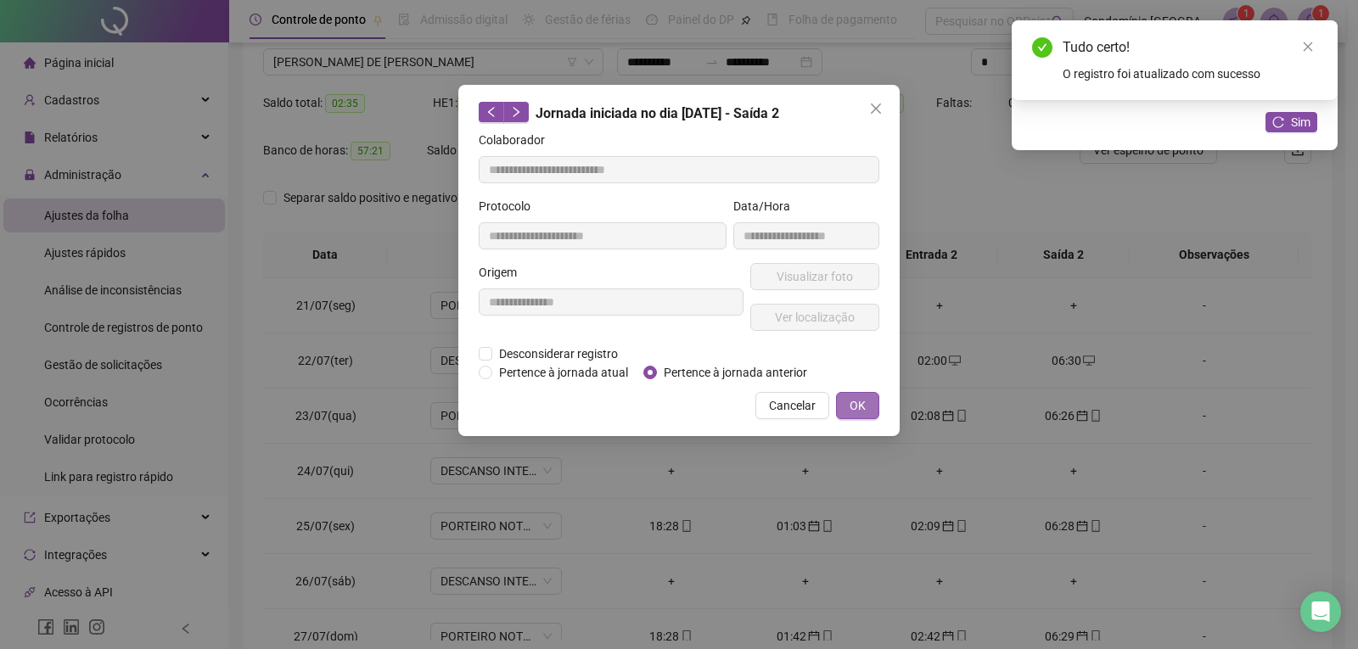
click at [851, 404] on span "OK" at bounding box center [857, 405] width 16 height 19
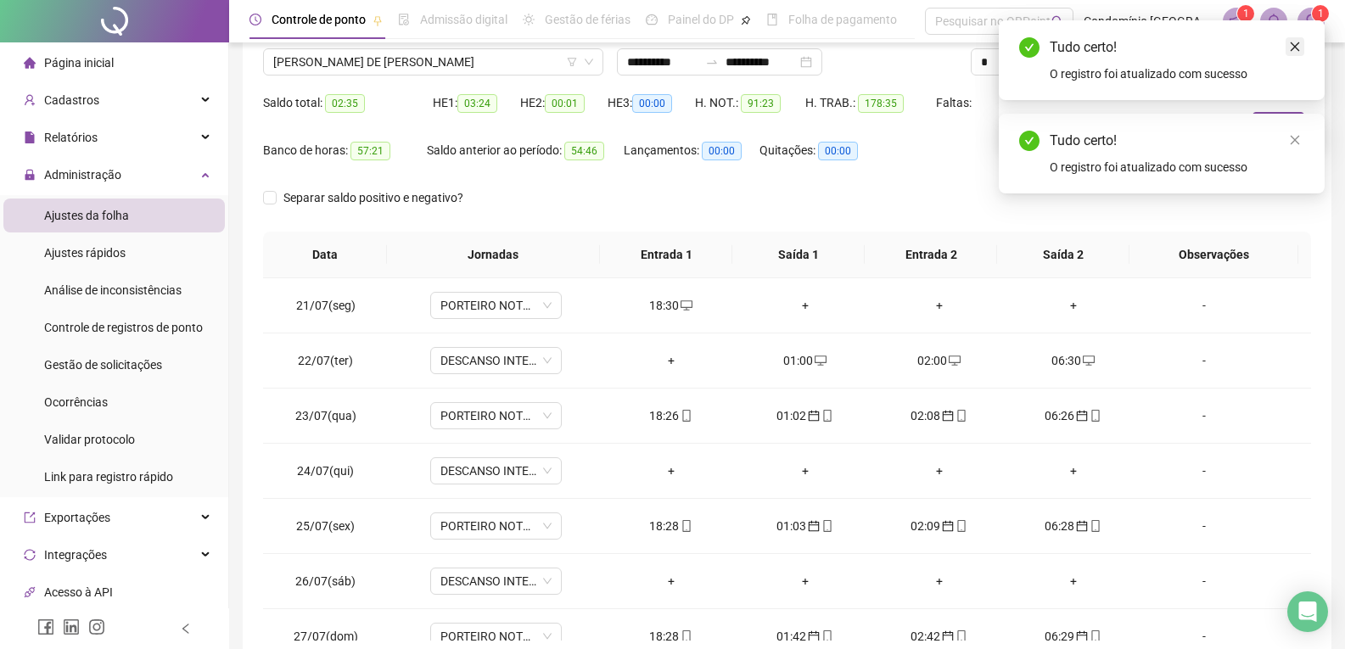
click at [1302, 48] on link "Close" at bounding box center [1295, 46] width 19 height 19
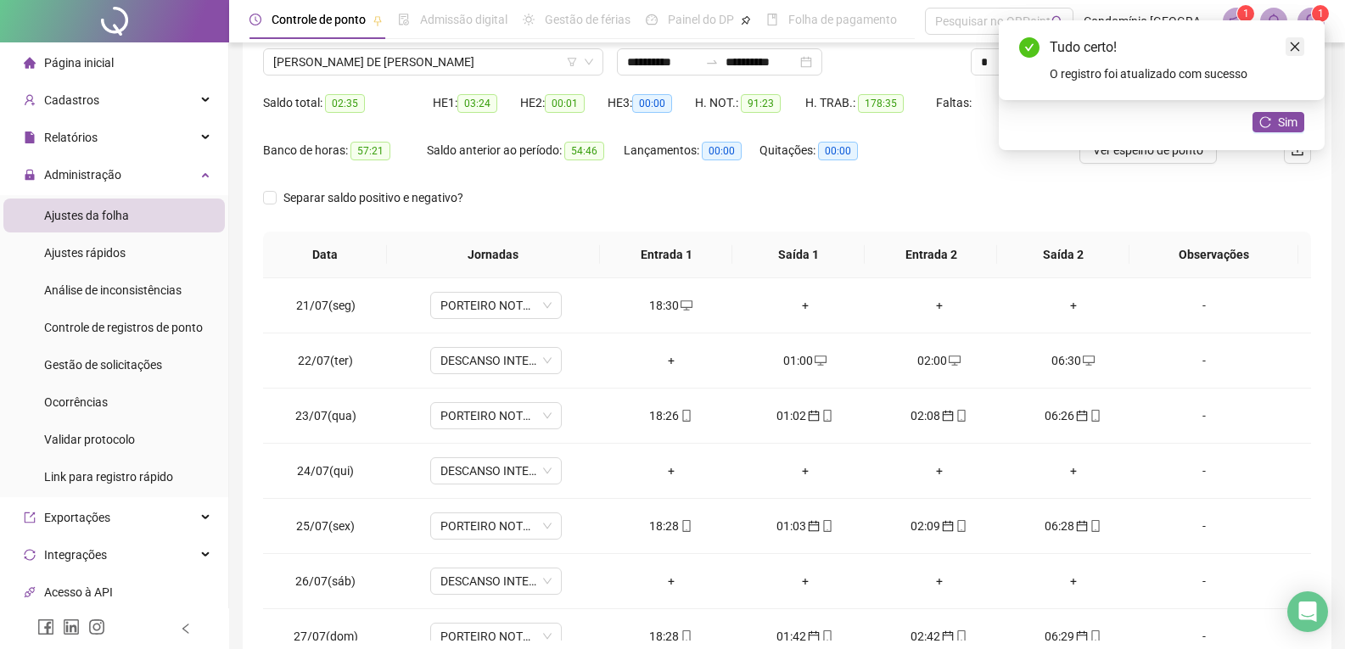
click at [1299, 43] on icon "close" at bounding box center [1295, 47] width 12 height 12
click at [1299, 46] on icon "close" at bounding box center [1295, 47] width 12 height 12
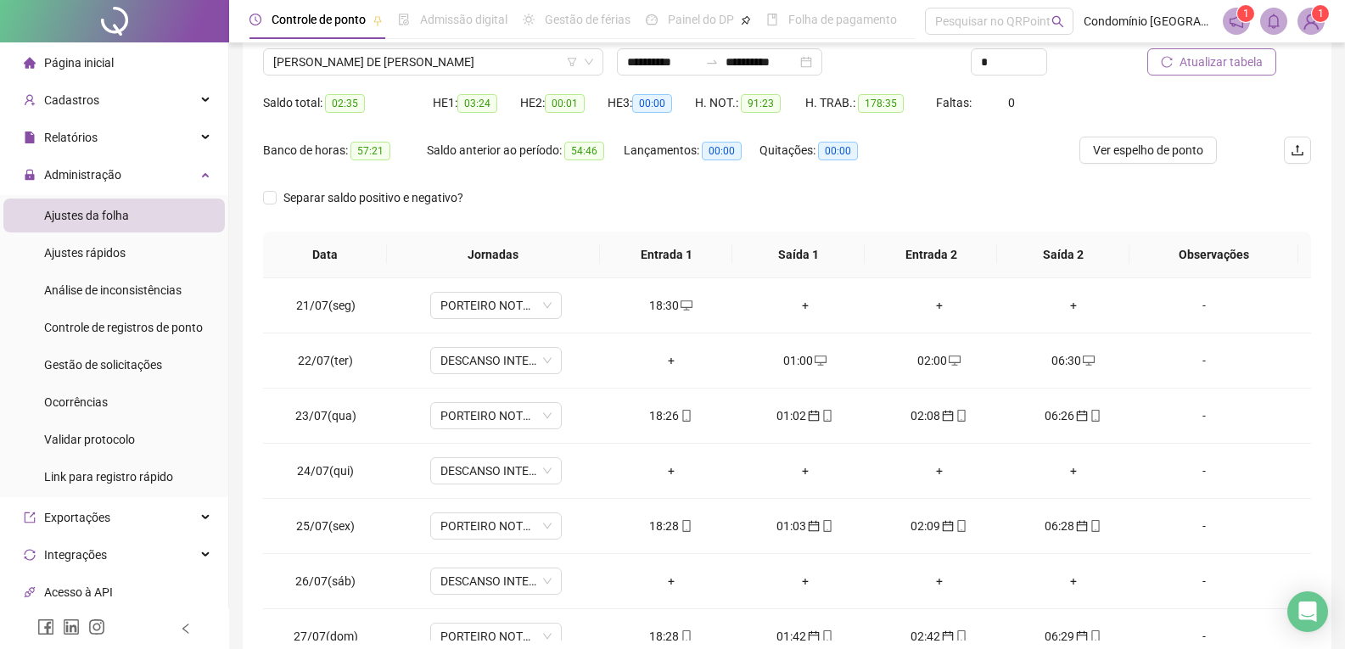
click at [1231, 61] on span "Atualizar tabela" at bounding box center [1221, 62] width 83 height 19
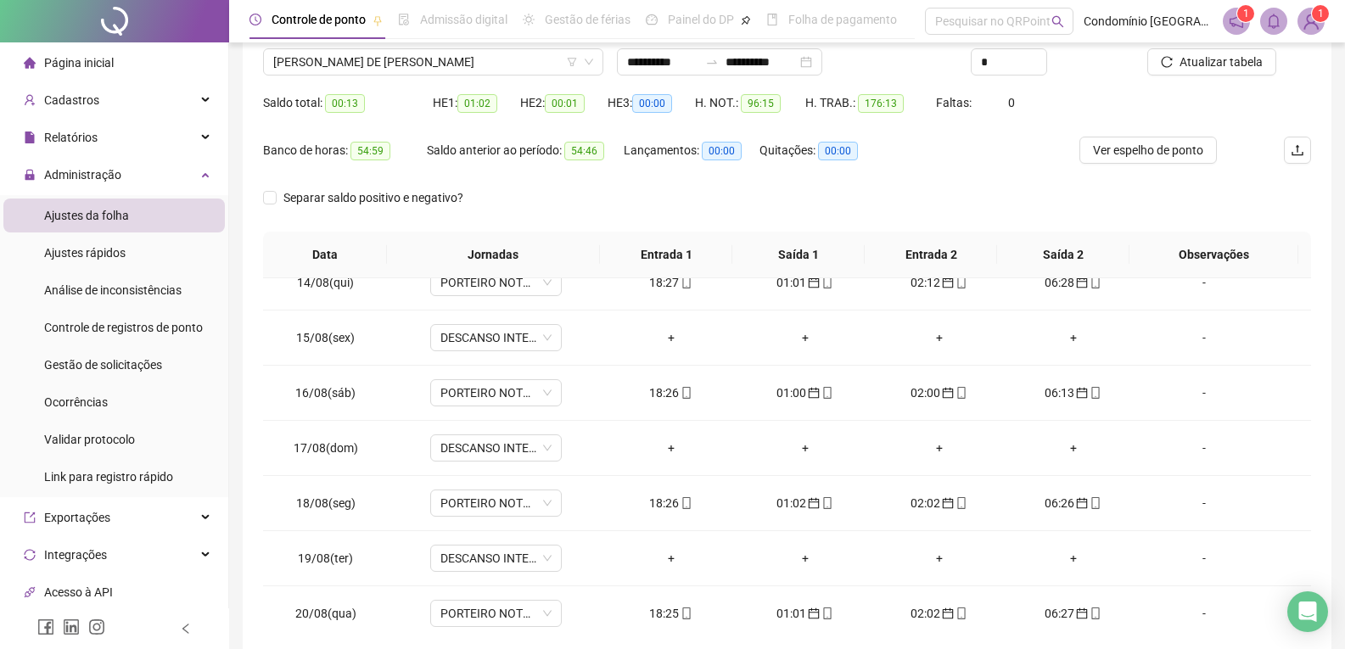
scroll to position [1348, 0]
click at [1239, 64] on span "Atualizar tabela" at bounding box center [1221, 62] width 83 height 19
click at [535, 64] on span "[PERSON_NAME] DE [PERSON_NAME]" at bounding box center [433, 61] width 320 height 25
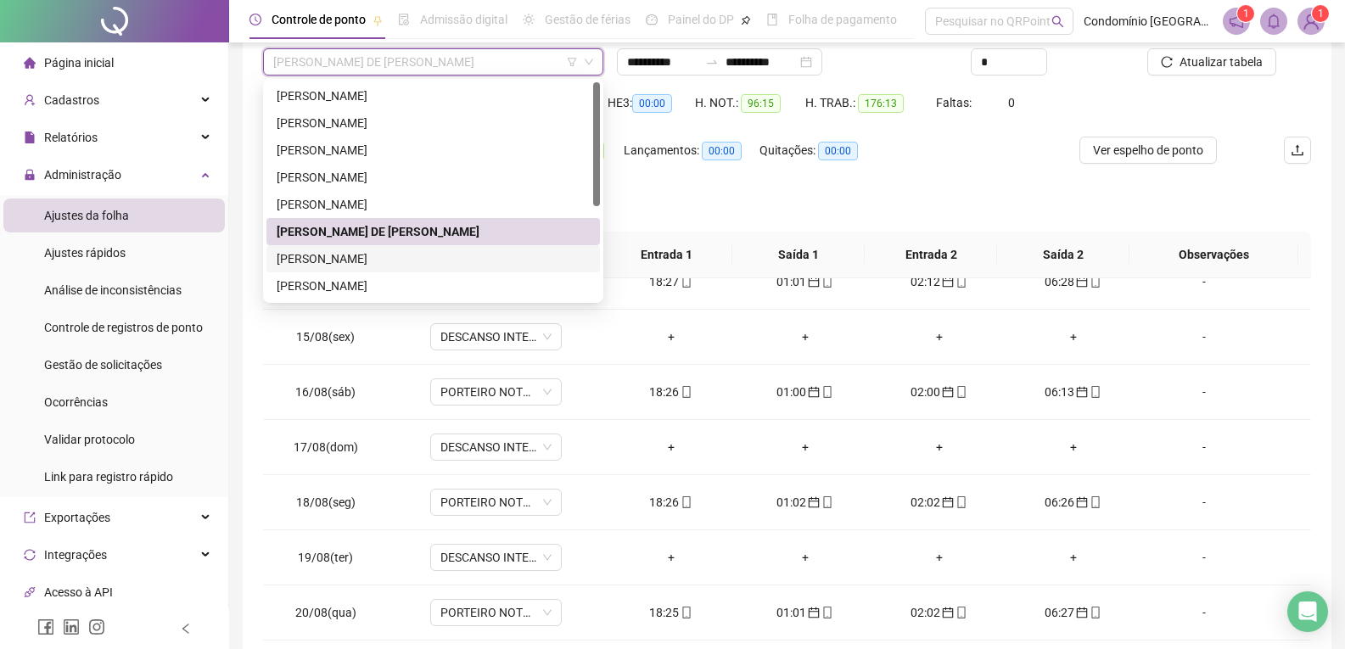
click at [401, 256] on div "[PERSON_NAME]" at bounding box center [433, 258] width 313 height 19
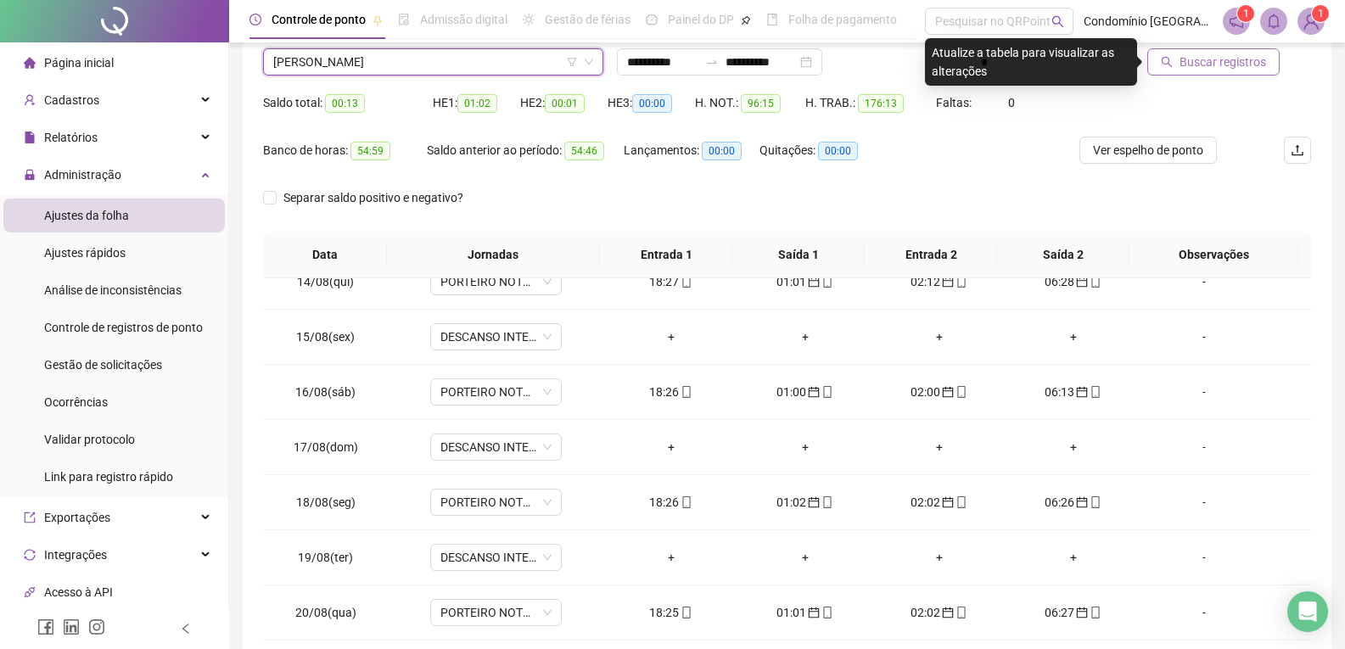
click at [1250, 60] on span "Buscar registros" at bounding box center [1223, 62] width 87 height 19
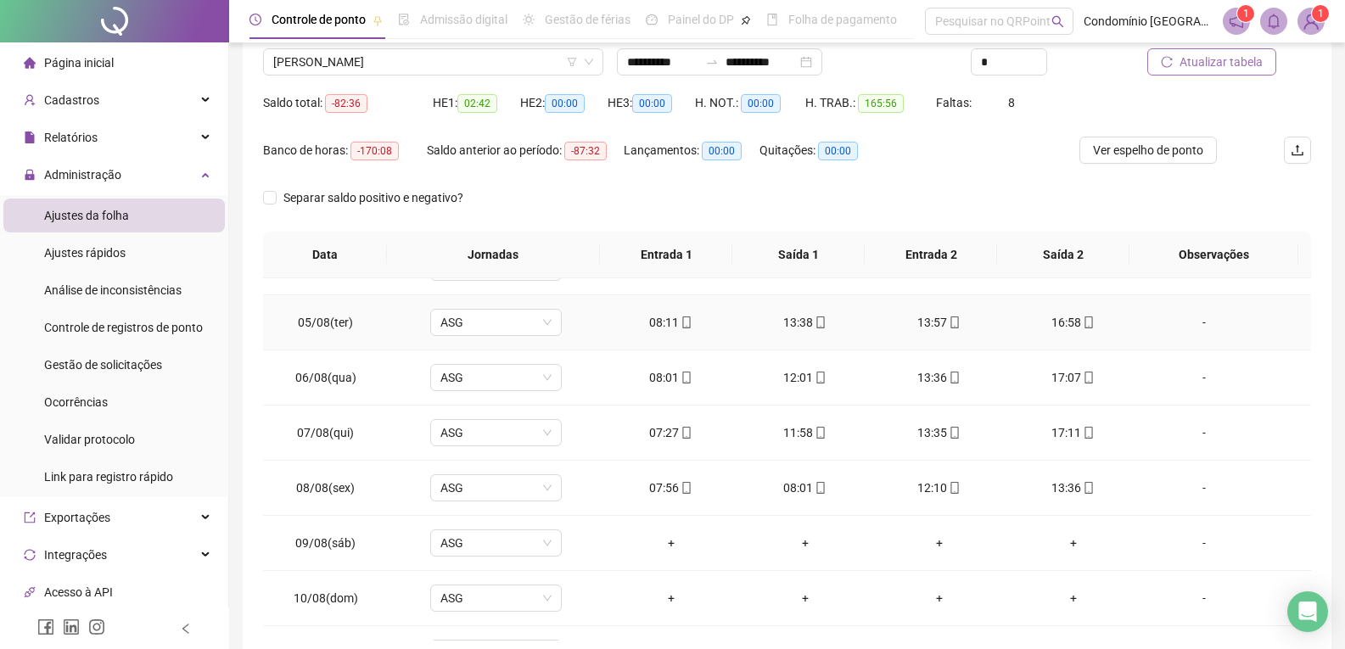
scroll to position [1008, 0]
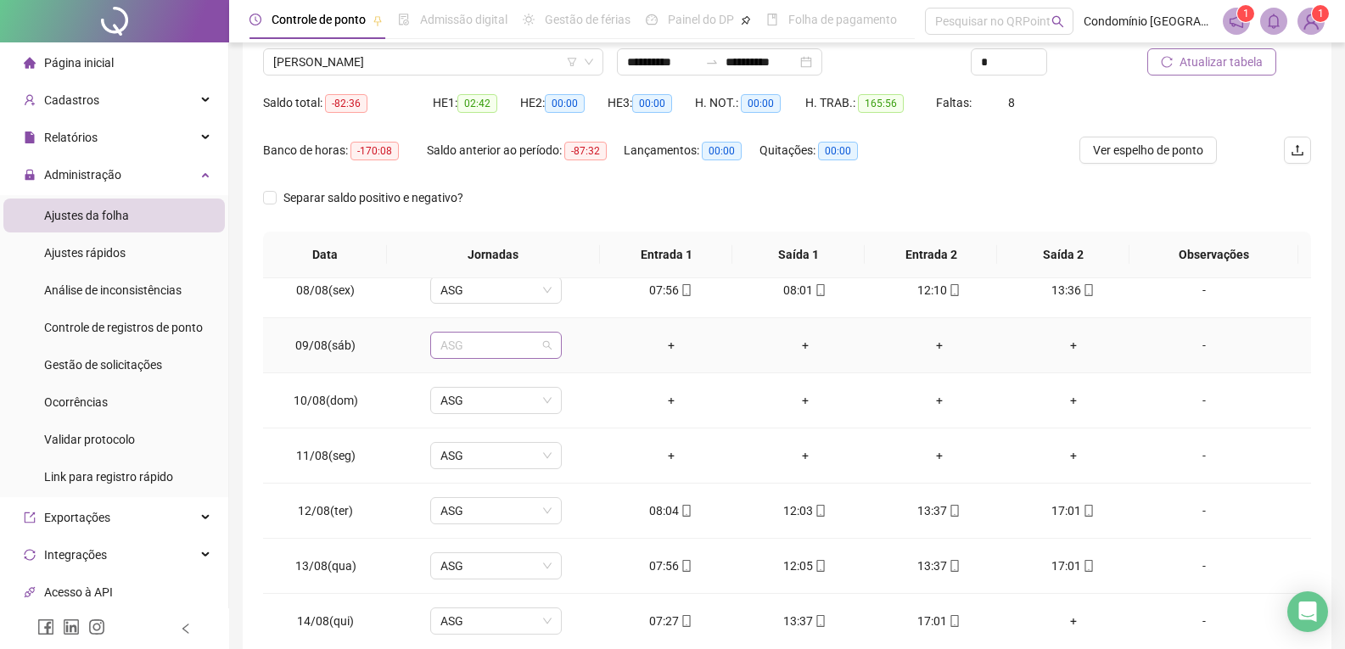
click at [492, 344] on span "ASG" at bounding box center [495, 345] width 111 height 25
click at [488, 399] on div "Folga" at bounding box center [507, 406] width 112 height 19
click at [532, 306] on span "Não" at bounding box center [532, 301] width 22 height 19
click at [496, 345] on span "ASG" at bounding box center [495, 345] width 111 height 25
click at [482, 412] on div "Folga" at bounding box center [507, 406] width 112 height 19
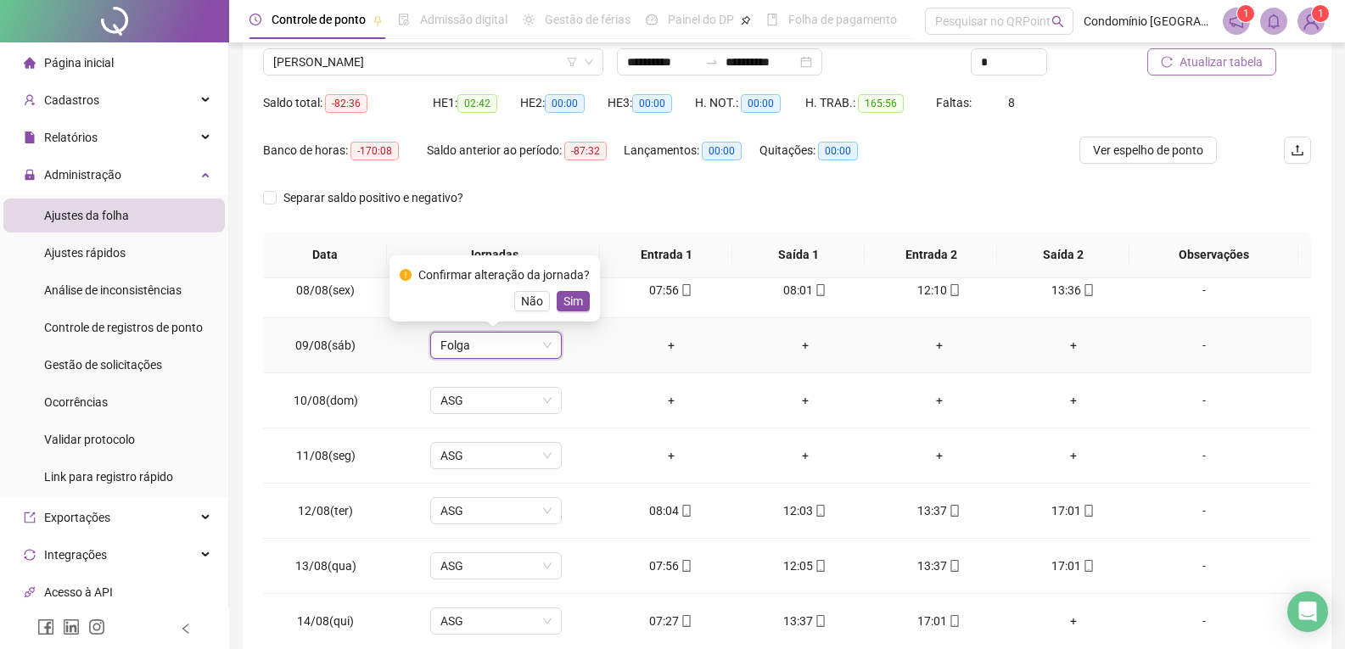
drag, startPoint x: 568, startPoint y: 294, endPoint x: 529, endPoint y: 365, distance: 80.5
click at [567, 297] on span "Sim" at bounding box center [573, 301] width 20 height 19
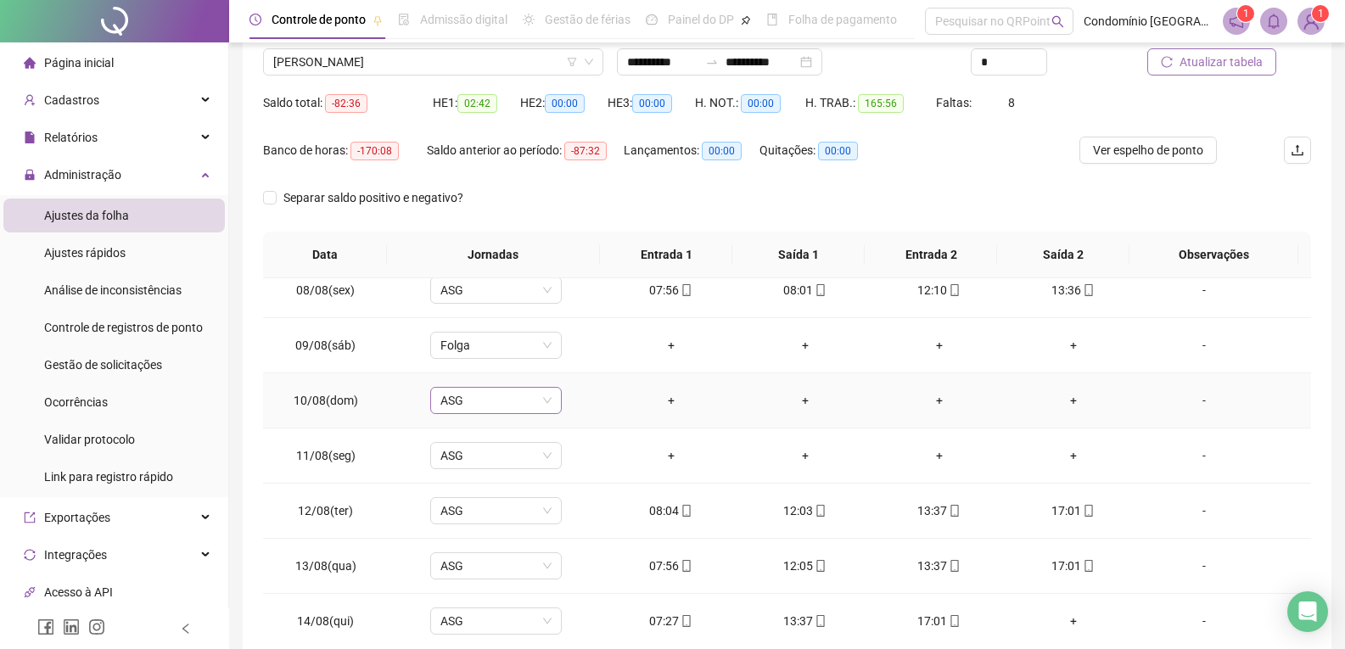
click at [509, 401] on span "ASG" at bounding box center [495, 400] width 111 height 25
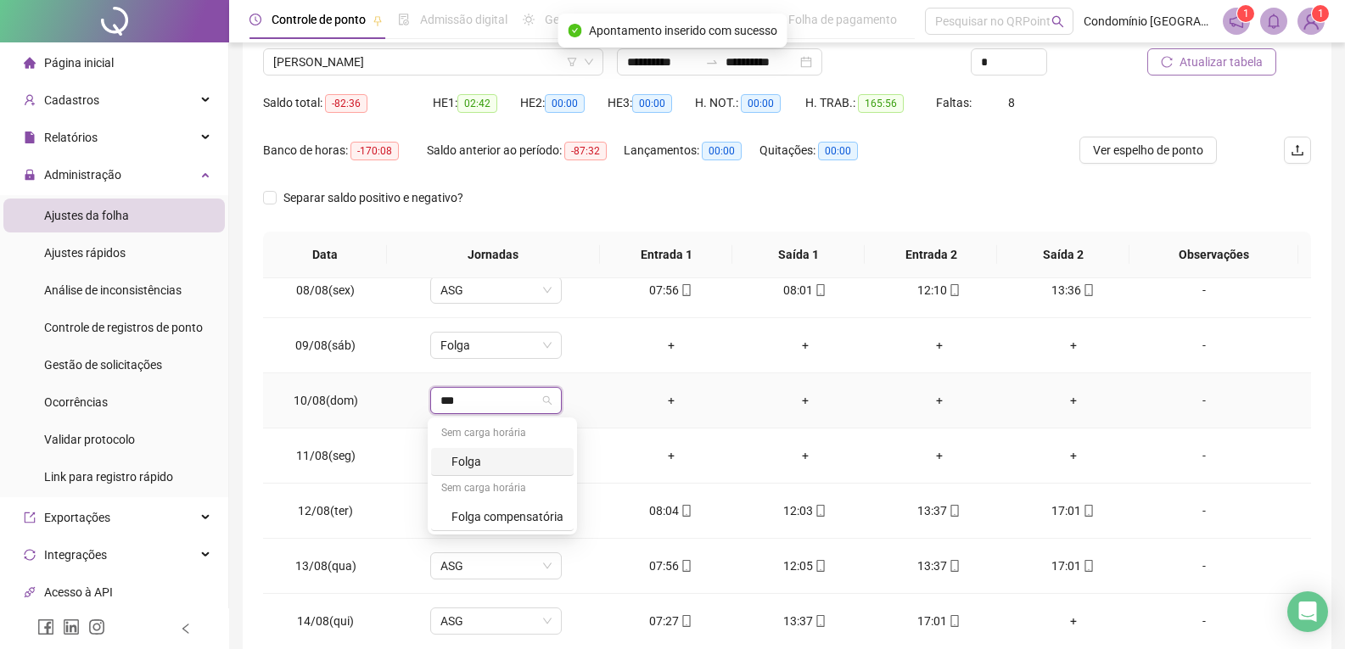
click at [491, 461] on div "Folga" at bounding box center [507, 461] width 112 height 19
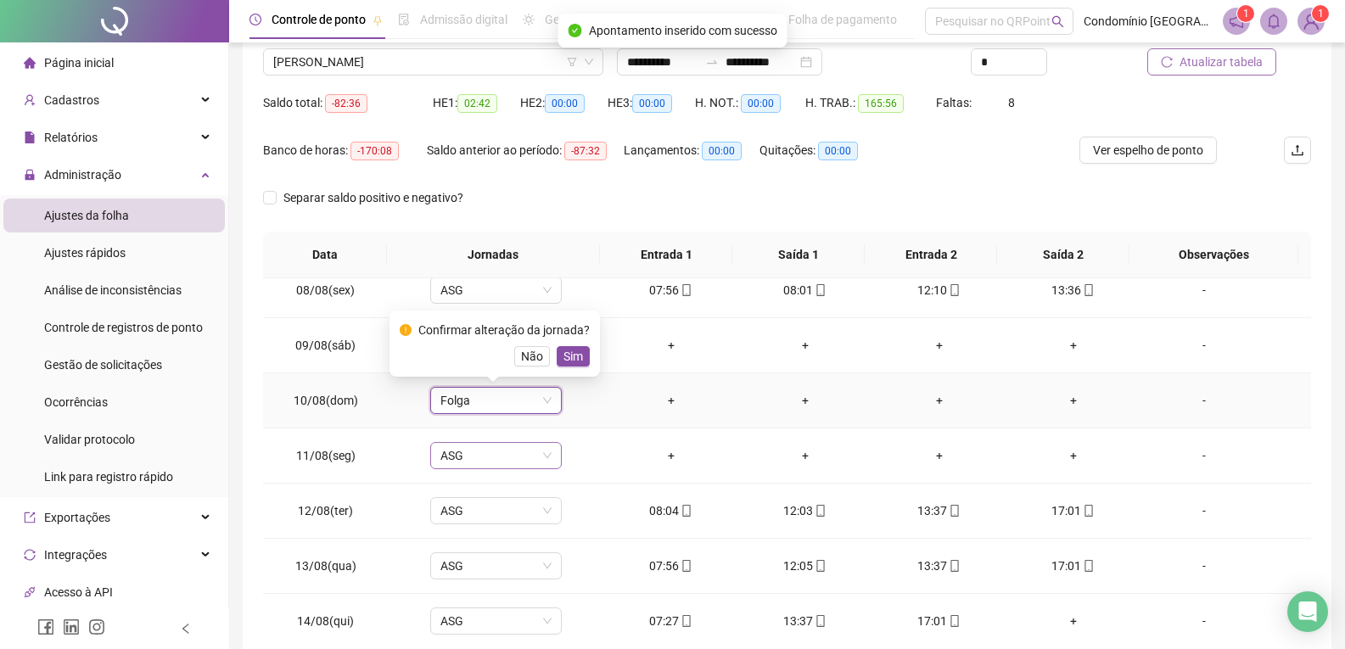
drag, startPoint x: 570, startPoint y: 357, endPoint x: 509, endPoint y: 455, distance: 115.1
click at [568, 360] on span "Sim" at bounding box center [573, 356] width 20 height 19
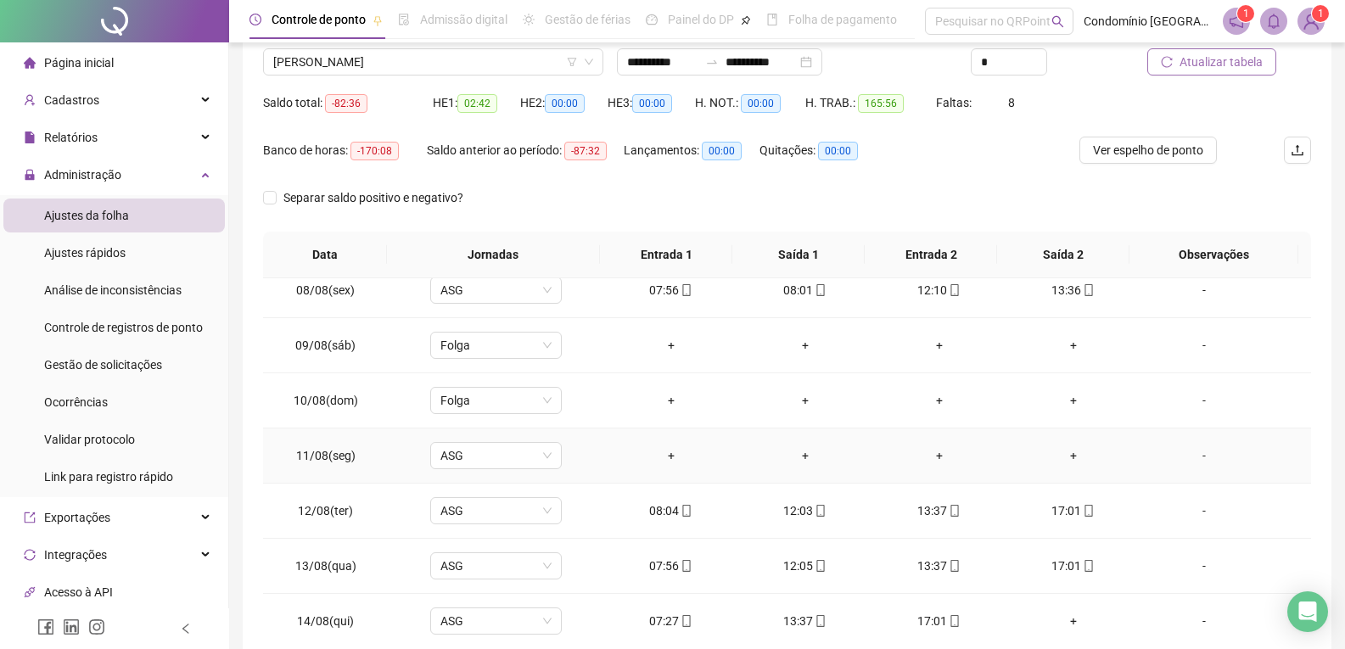
click at [1189, 452] on div "-" at bounding box center [1204, 455] width 100 height 19
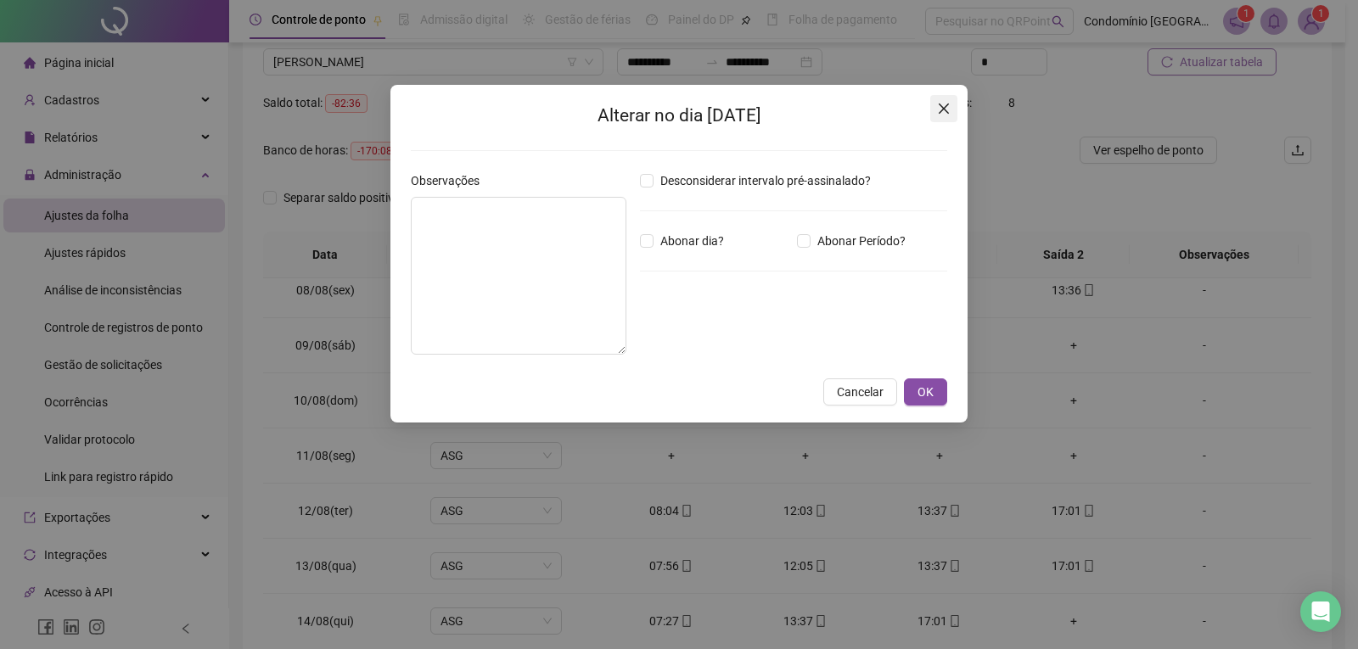
click at [949, 109] on icon "close" at bounding box center [944, 109] width 14 height 14
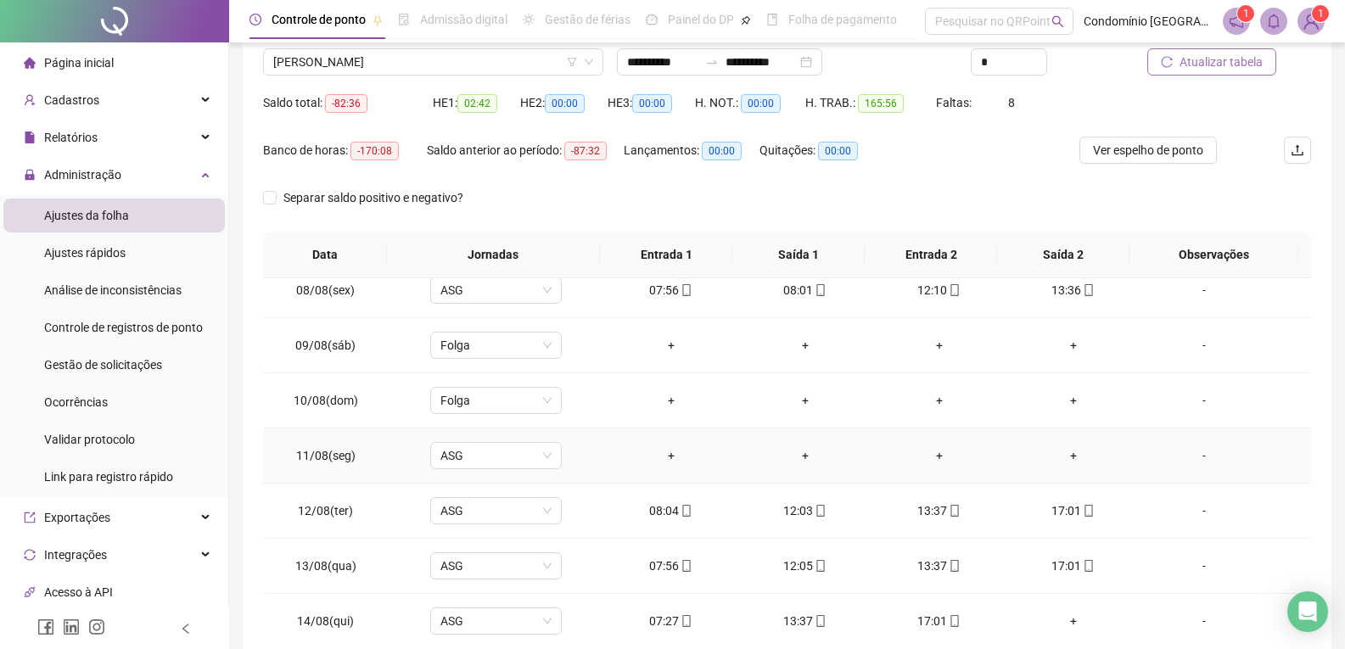
scroll to position [1093, 0]
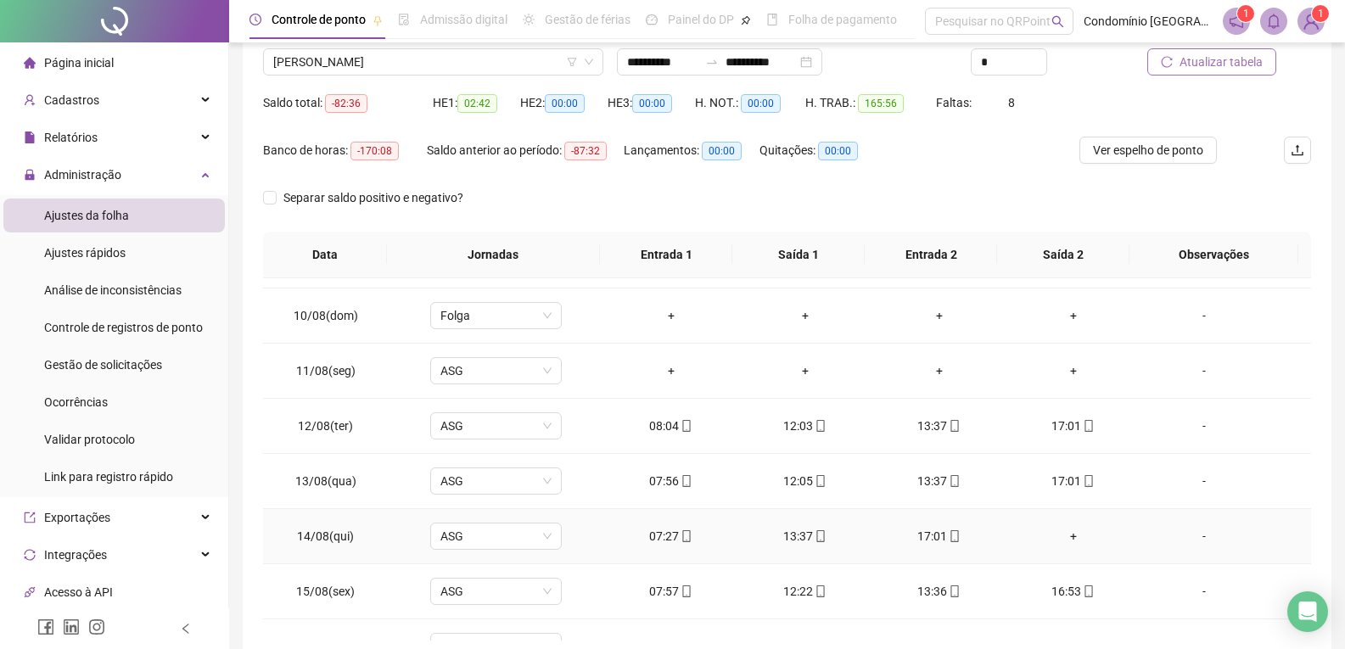
click at [806, 527] on div "13:37" at bounding box center [805, 536] width 107 height 19
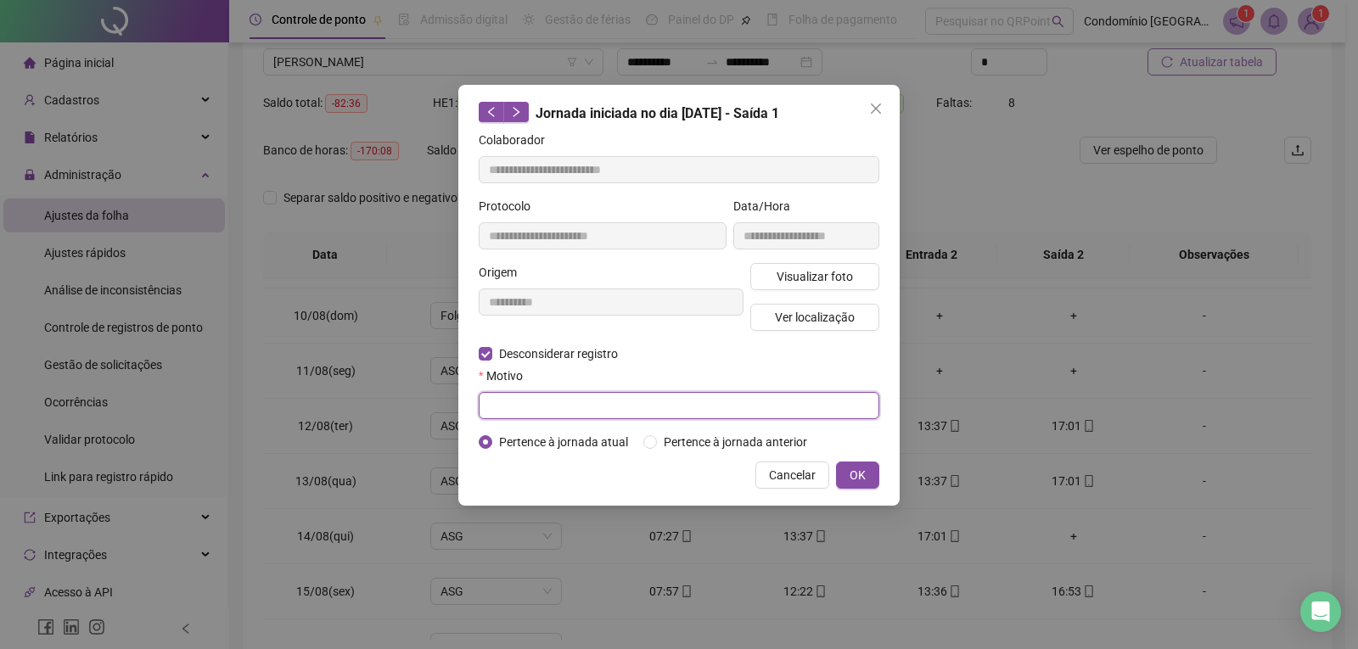
click at [563, 406] on input "text" at bounding box center [679, 405] width 401 height 27
click at [857, 468] on span "OK" at bounding box center [857, 475] width 16 height 19
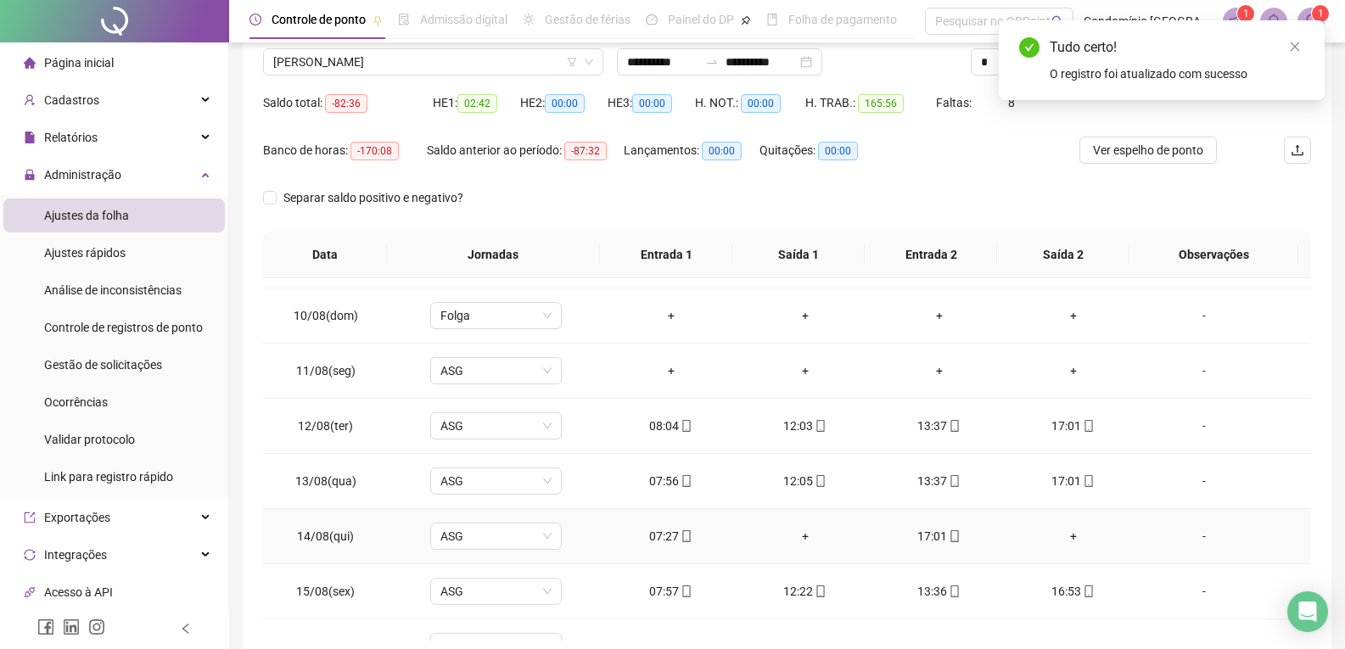
click at [919, 524] on td "17:01" at bounding box center [939, 536] width 134 height 55
click at [928, 529] on td "17:01" at bounding box center [939, 536] width 134 height 55
click at [922, 534] on div "17:01" at bounding box center [939, 536] width 107 height 19
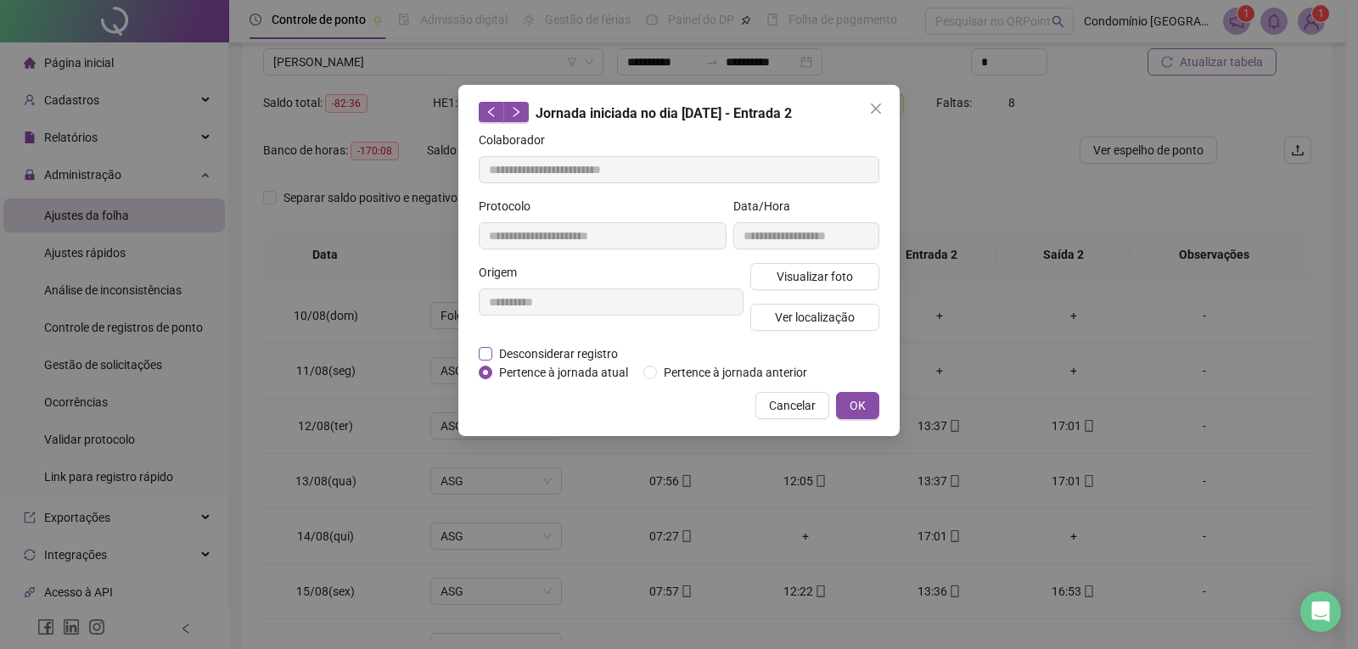
click at [495, 349] on span "Desconsiderar registro" at bounding box center [558, 354] width 132 height 19
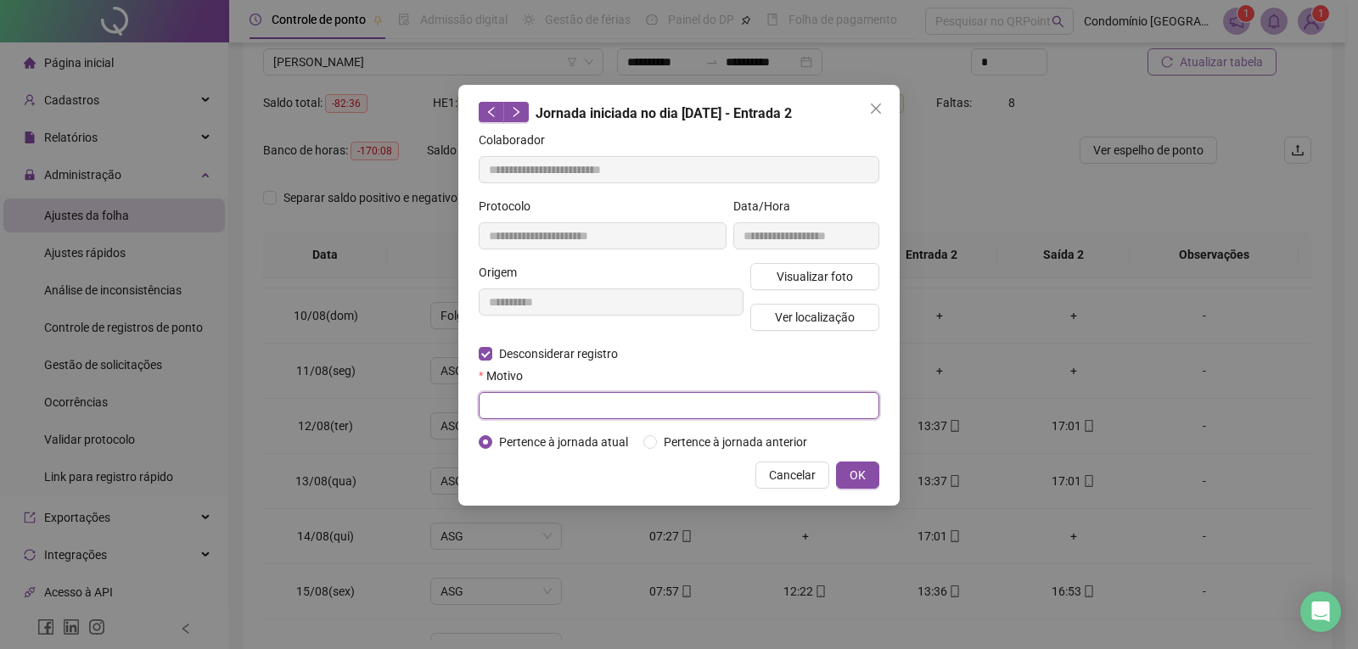
click at [519, 395] on input "text" at bounding box center [679, 405] width 401 height 27
click at [862, 468] on span "OK" at bounding box center [857, 475] width 16 height 19
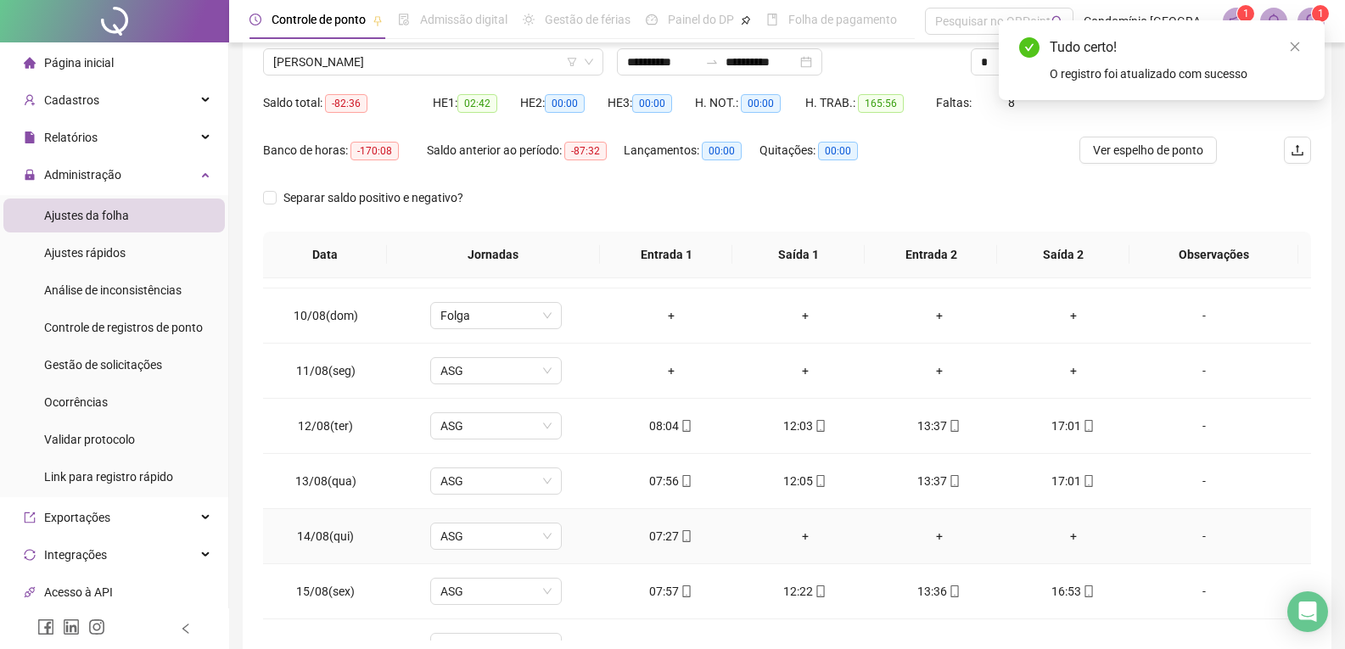
click at [796, 537] on div "+" at bounding box center [805, 536] width 107 height 19
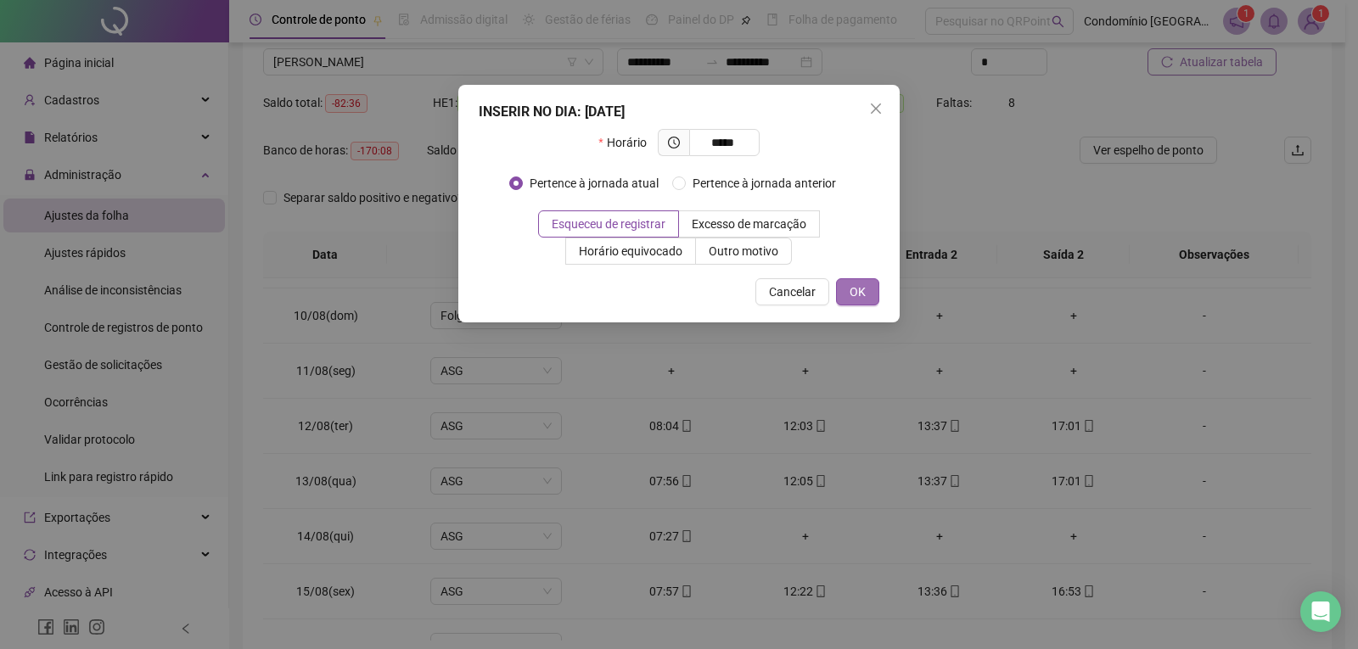
click at [860, 286] on span "OK" at bounding box center [857, 292] width 16 height 19
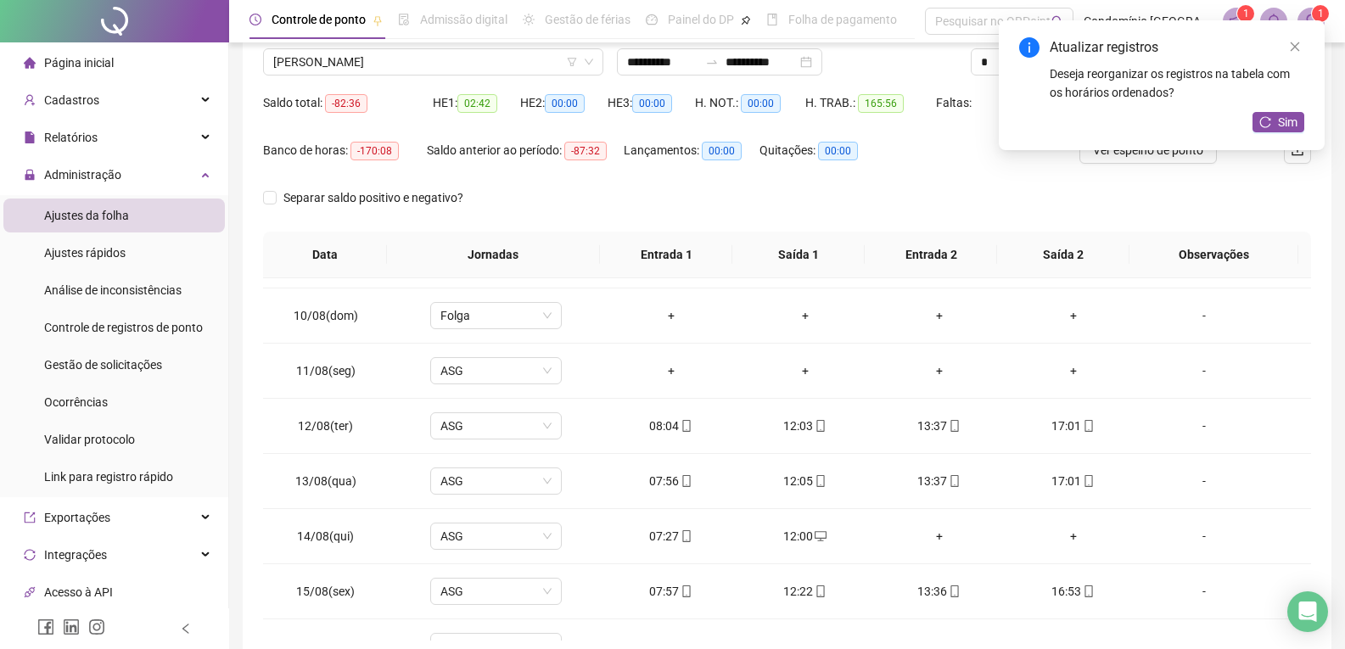
click at [931, 540] on div "+" at bounding box center [939, 536] width 107 height 19
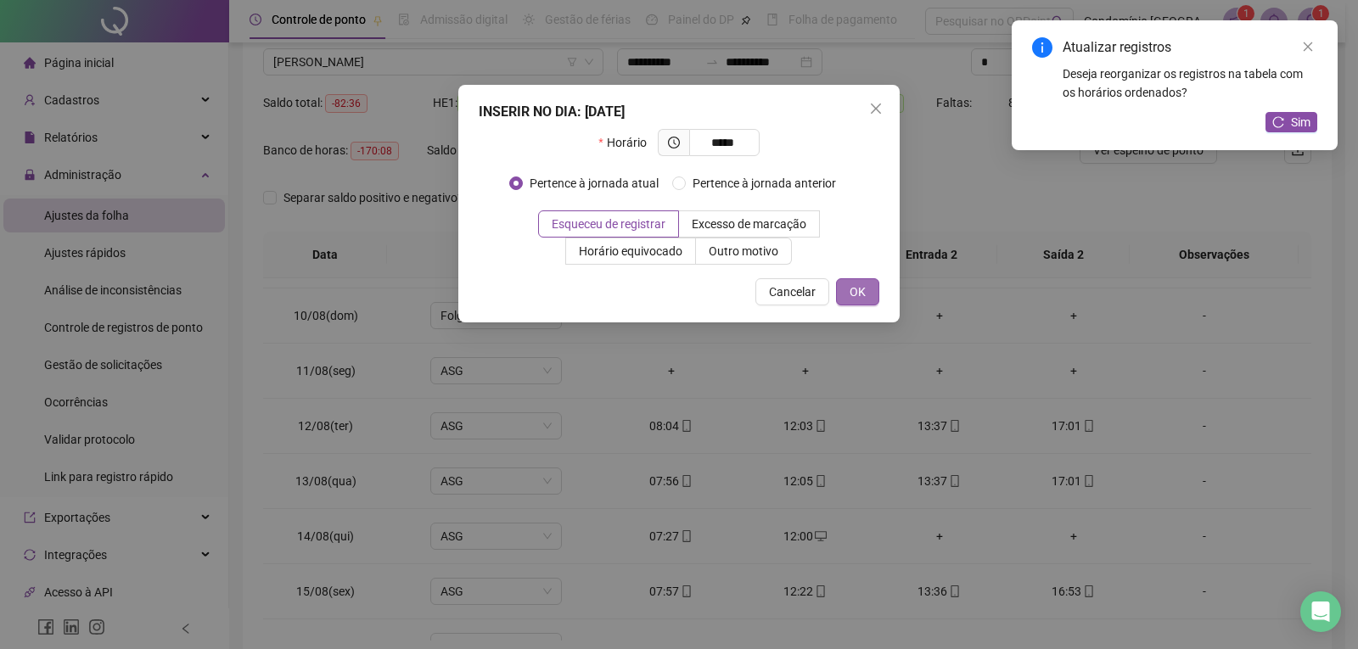
click at [862, 294] on span "OK" at bounding box center [857, 292] width 16 height 19
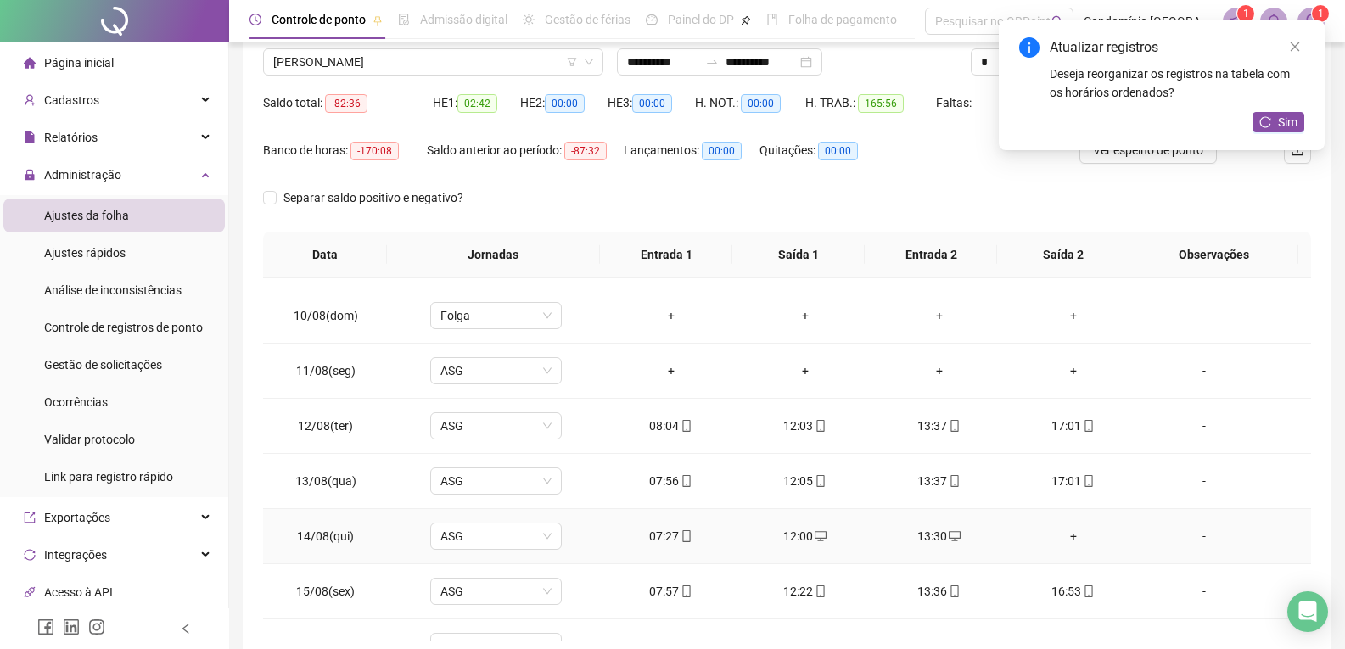
click at [1066, 537] on div "+" at bounding box center [1073, 536] width 107 height 19
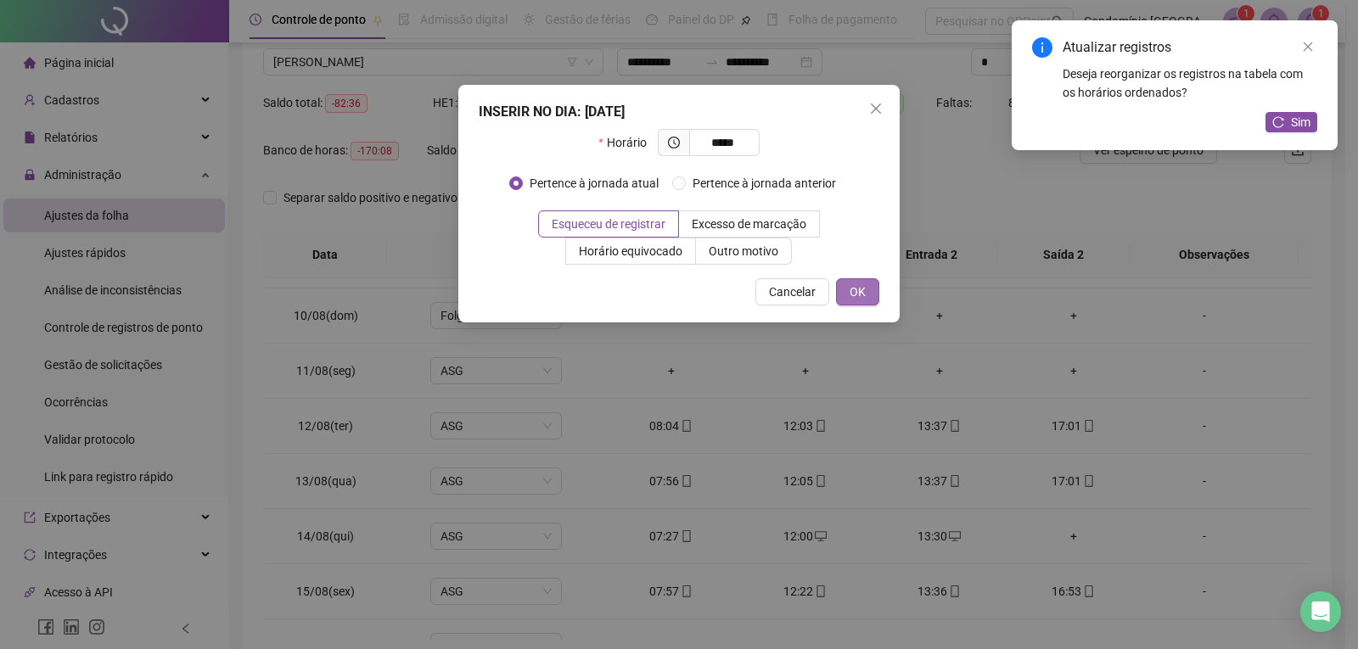
click at [871, 297] on button "OK" at bounding box center [857, 291] width 43 height 27
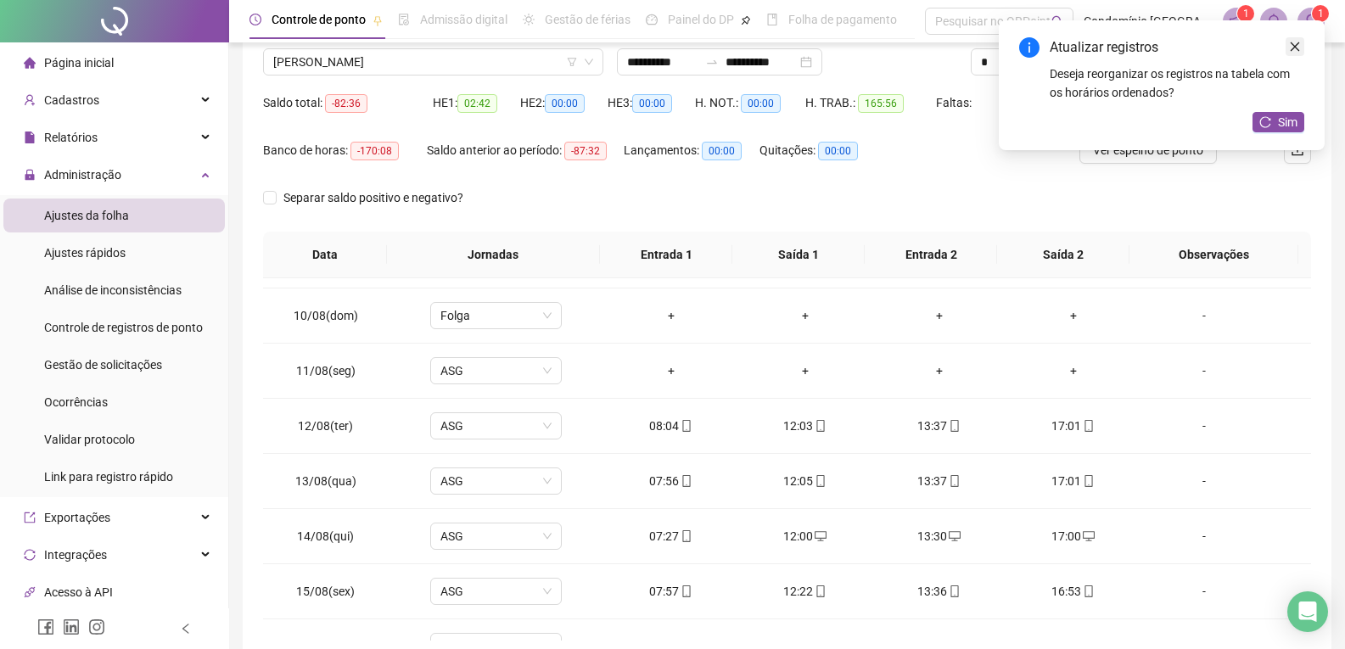
click at [1298, 43] on icon "close" at bounding box center [1295, 47] width 12 height 12
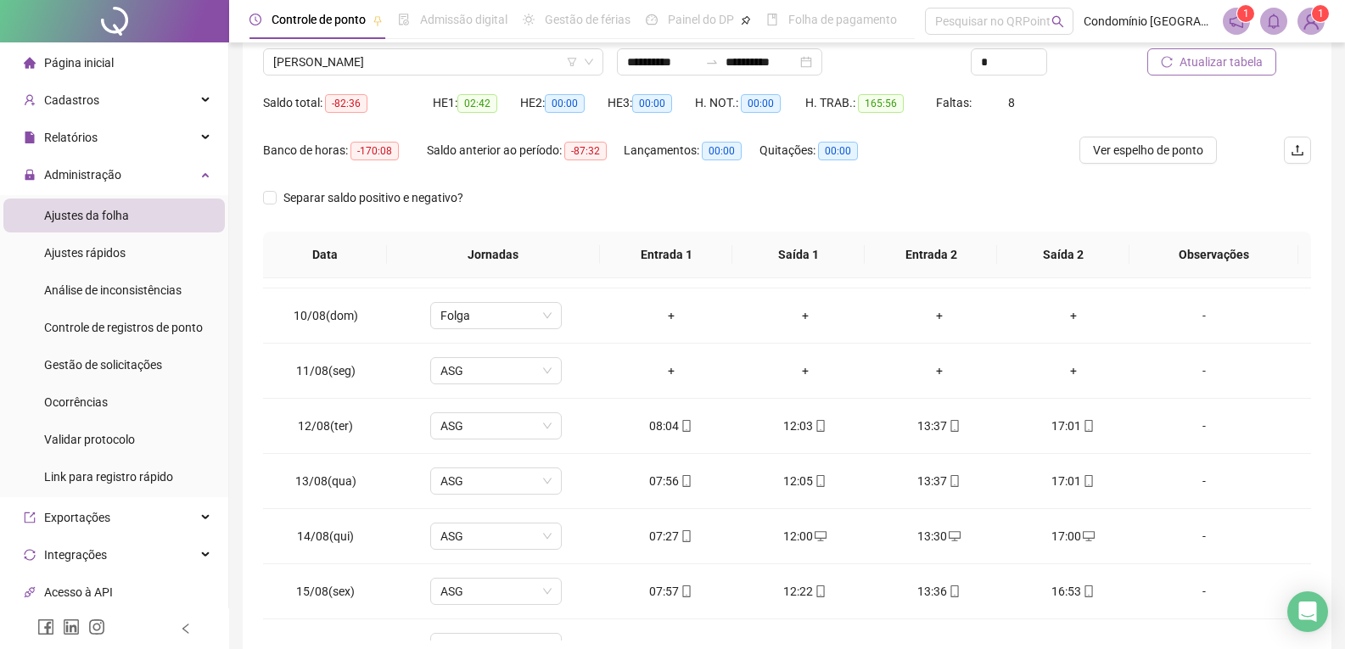
click at [1253, 64] on span "Atualizar tabela" at bounding box center [1221, 62] width 83 height 19
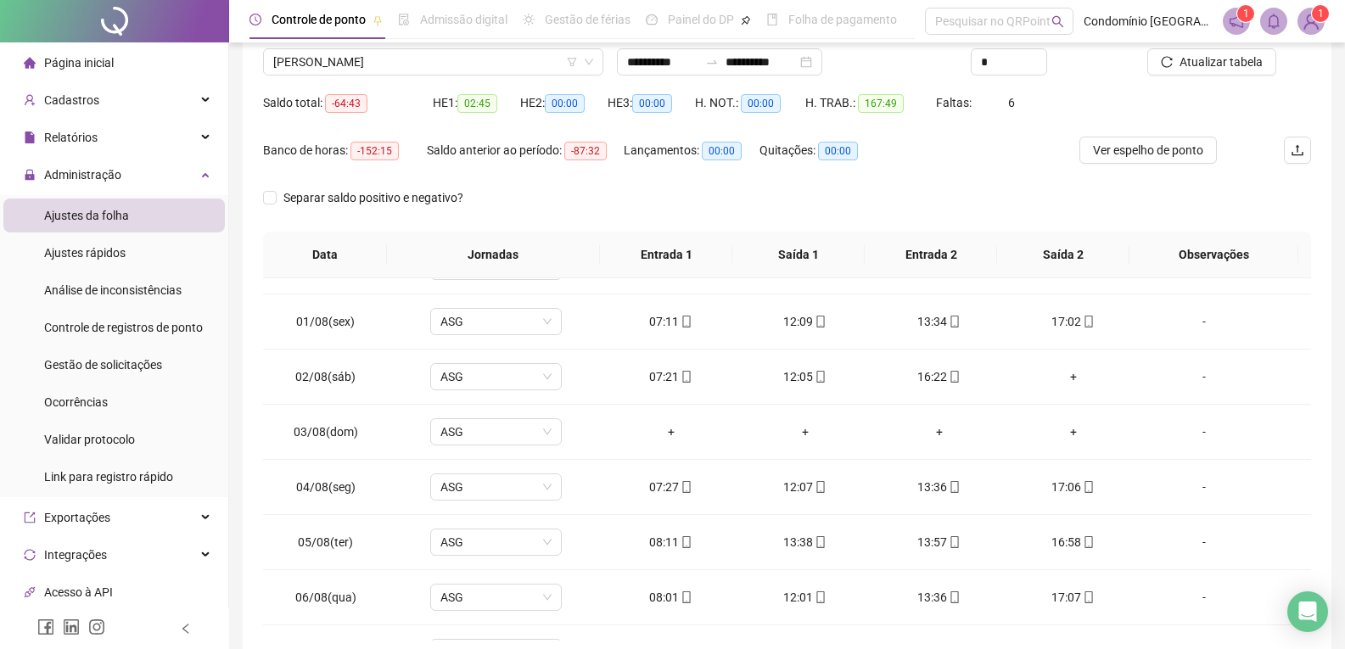
scroll to position [584, 0]
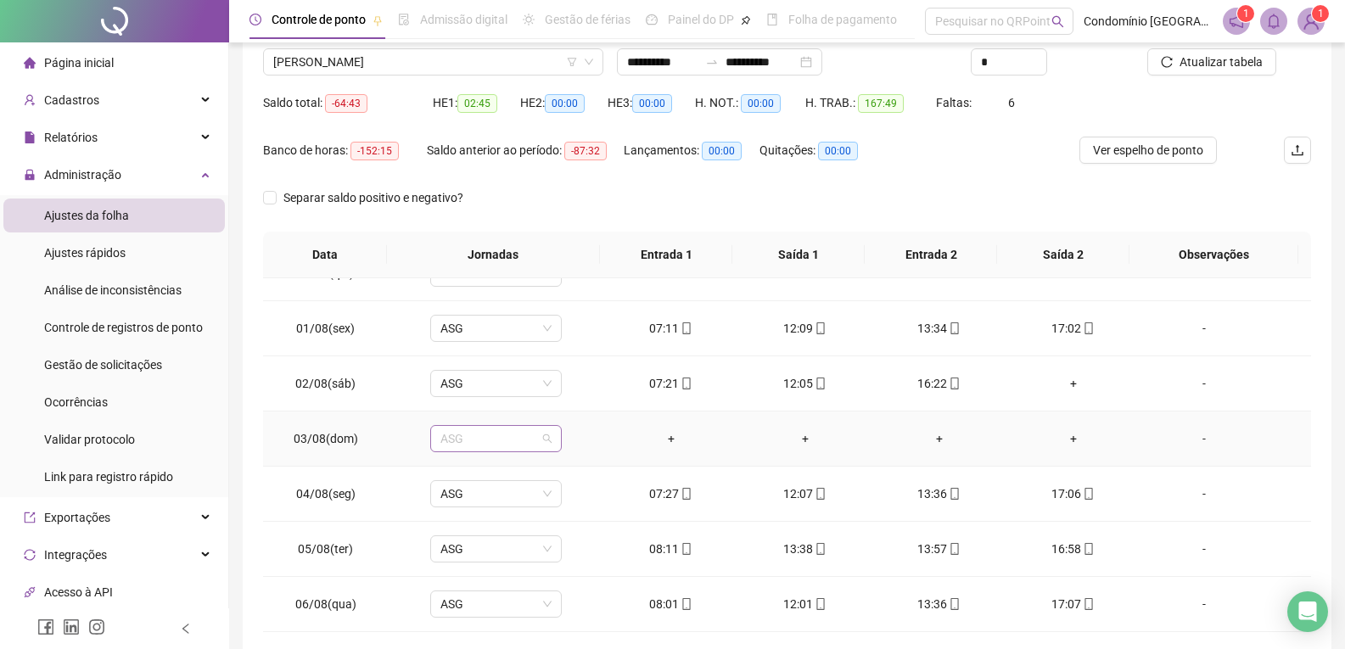
click at [474, 434] on span "ASG" at bounding box center [495, 438] width 111 height 25
click at [482, 349] on div "Folga" at bounding box center [507, 348] width 112 height 19
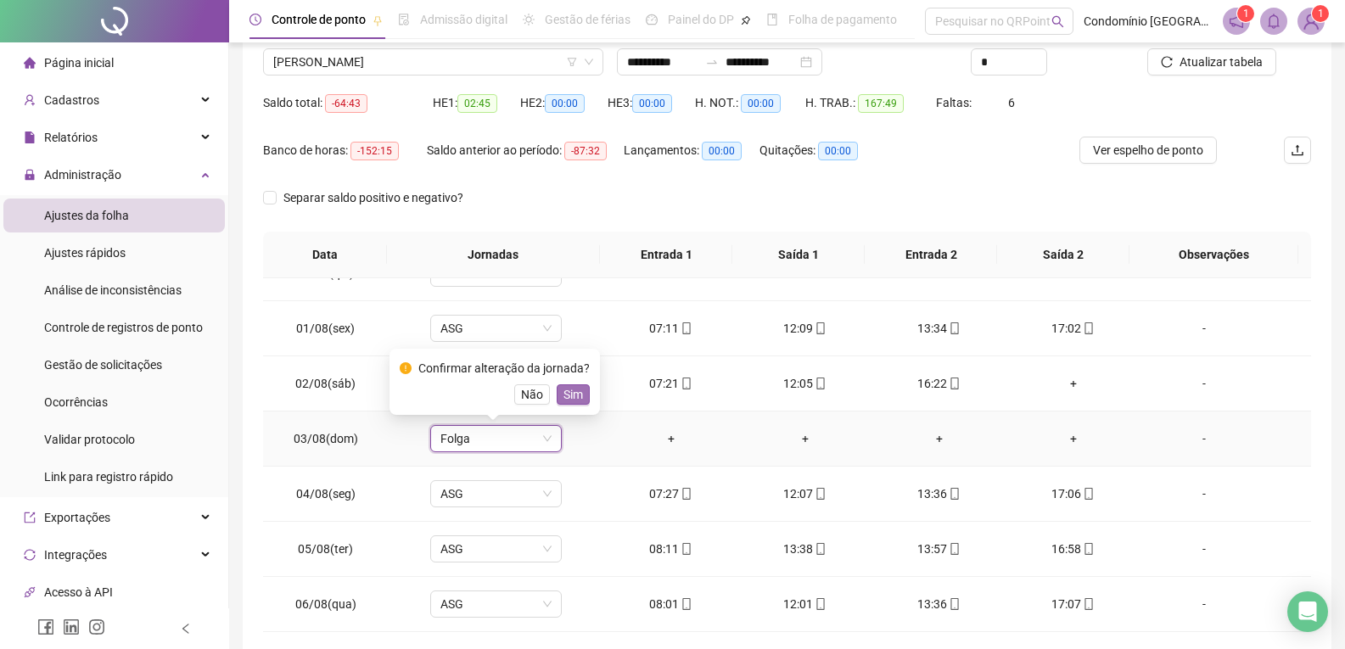
click at [574, 388] on span "Sim" at bounding box center [573, 394] width 20 height 19
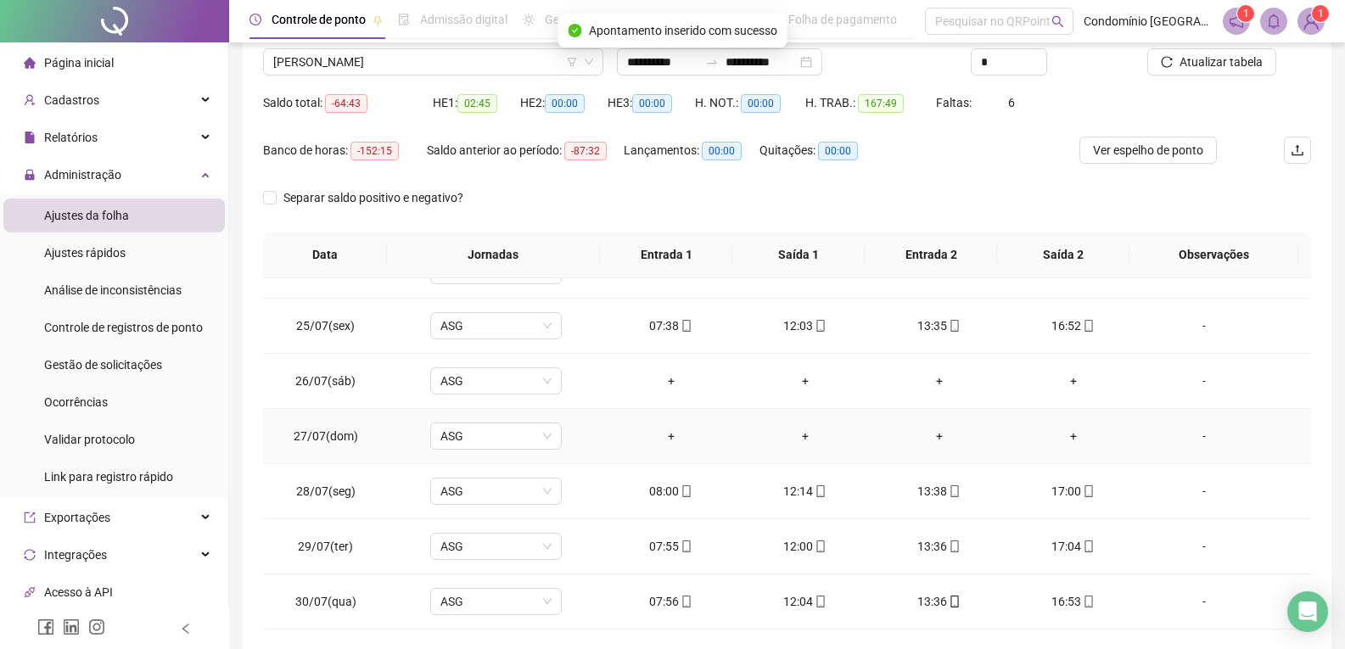
scroll to position [160, 0]
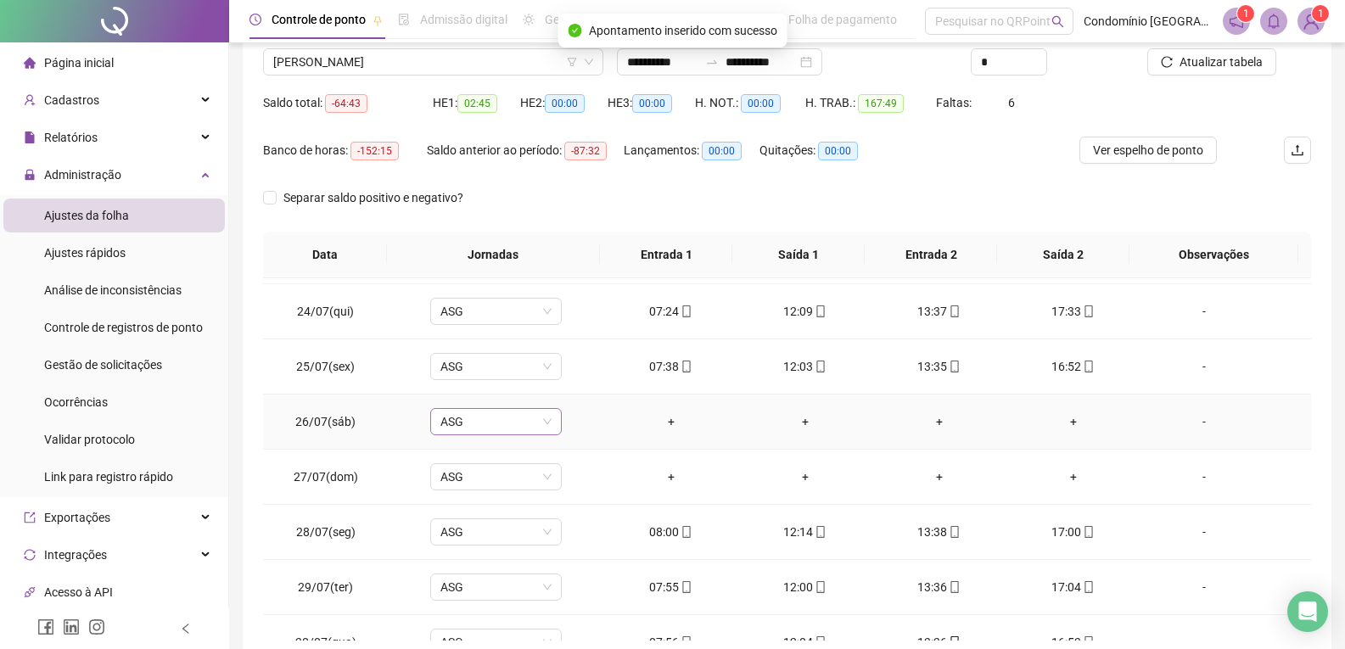
click at [485, 418] on span "ASG" at bounding box center [495, 421] width 111 height 25
click at [470, 322] on div "Folga" at bounding box center [502, 332] width 143 height 28
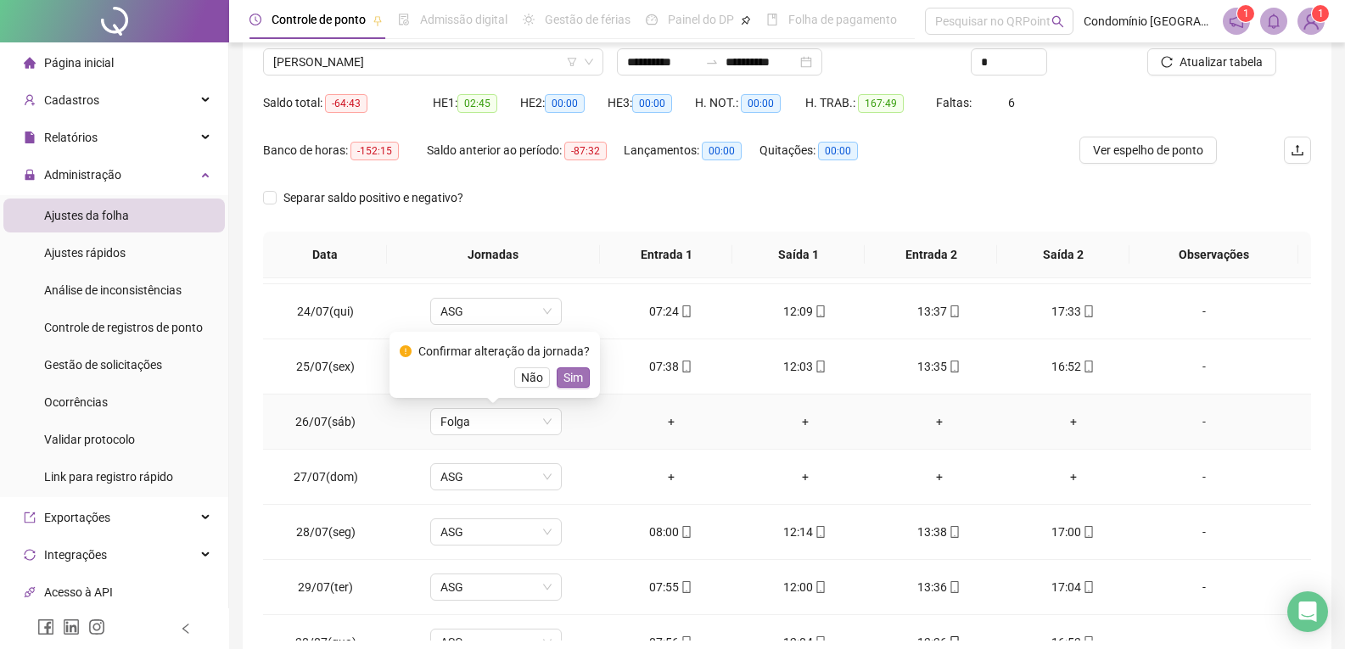
click at [573, 383] on span "Sim" at bounding box center [573, 377] width 20 height 19
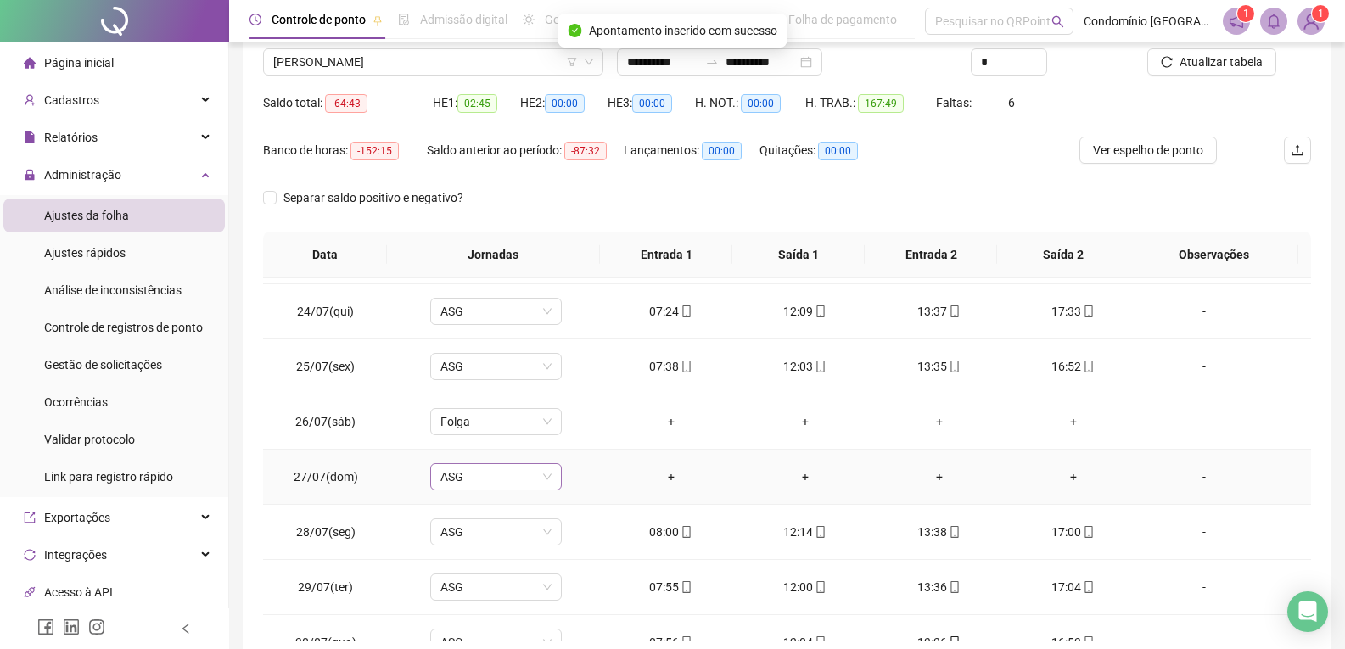
click at [470, 475] on span "ASG" at bounding box center [495, 476] width 111 height 25
click at [471, 388] on div "Folga" at bounding box center [507, 387] width 112 height 19
click at [573, 436] on span "Sim" at bounding box center [573, 432] width 20 height 19
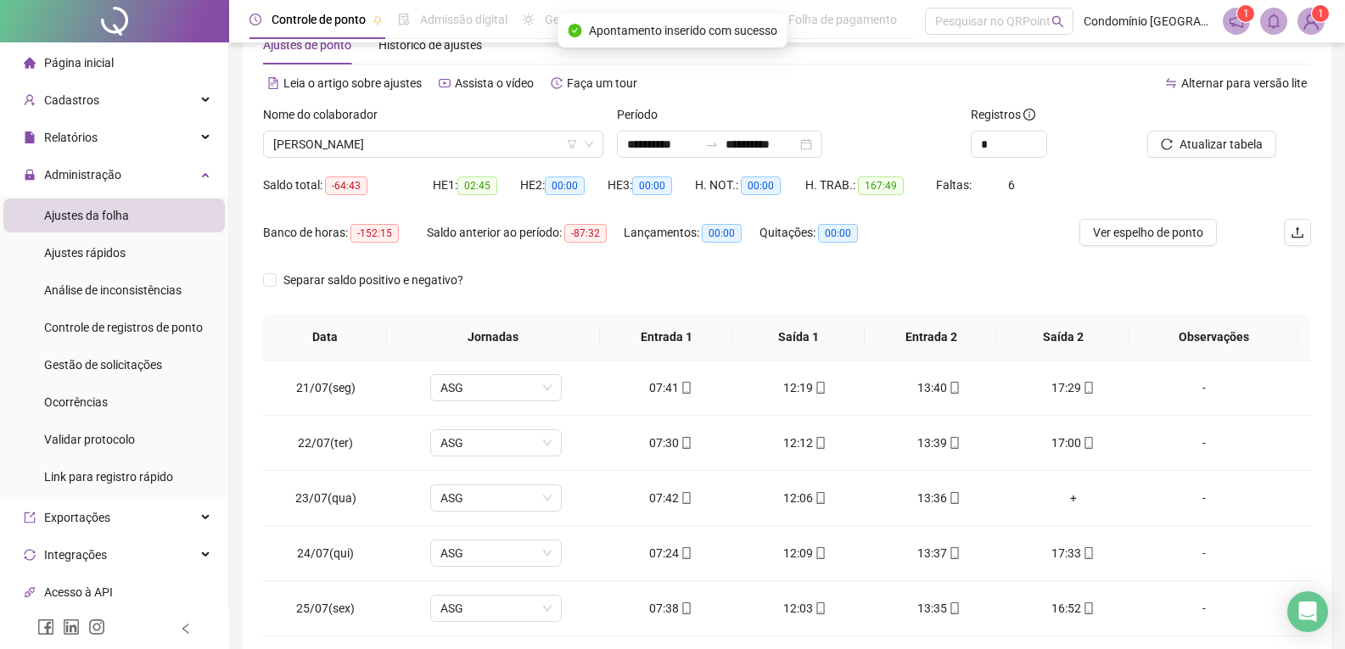
scroll to position [218, 0]
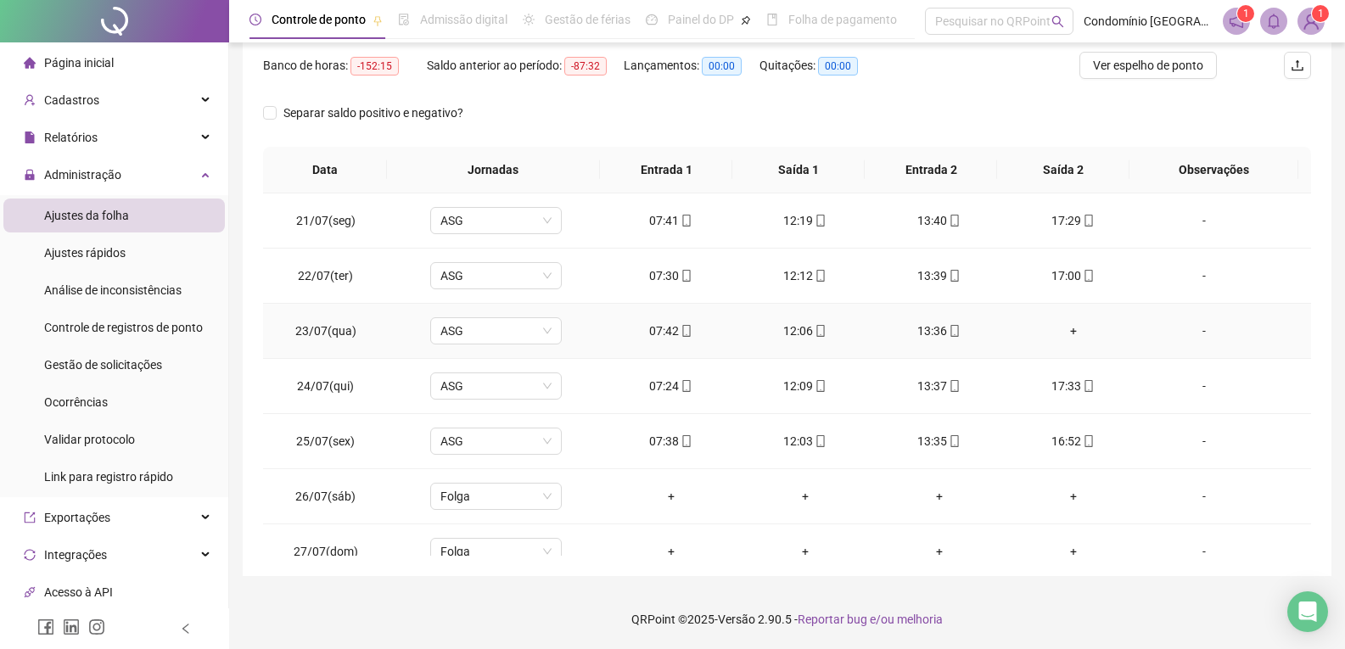
click at [1062, 335] on div "+" at bounding box center [1073, 331] width 107 height 19
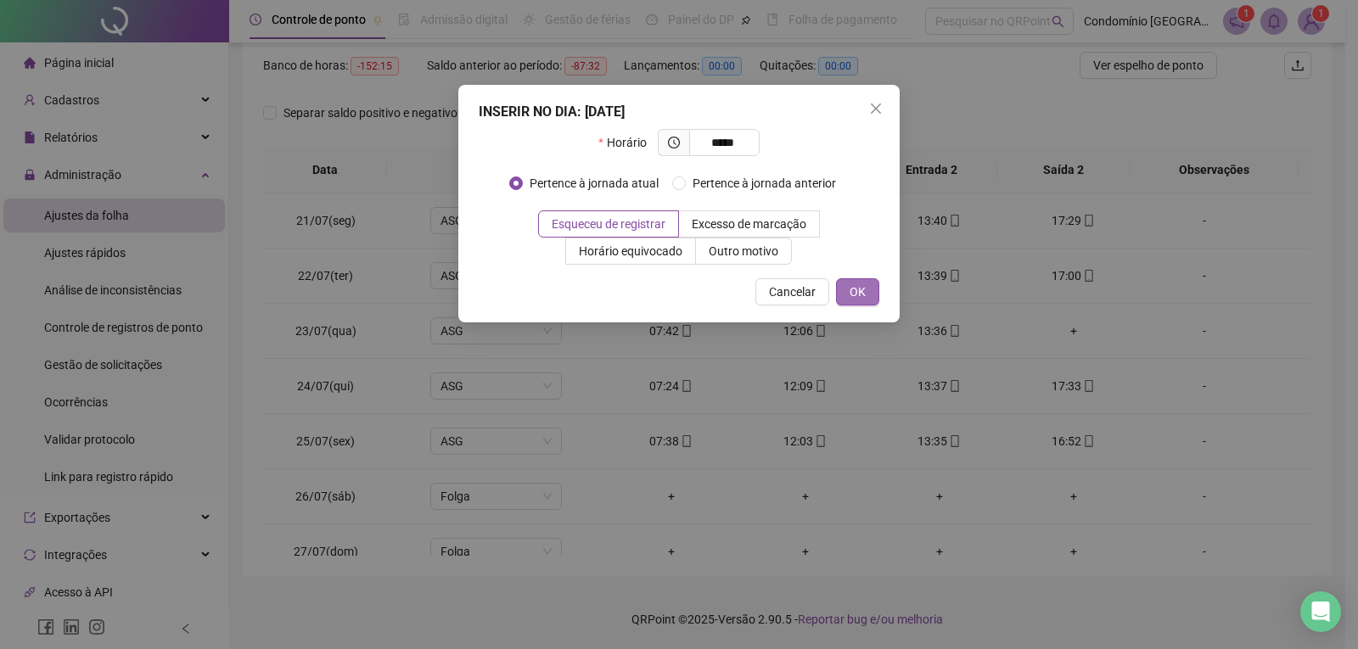
click at [856, 295] on span "OK" at bounding box center [857, 292] width 16 height 19
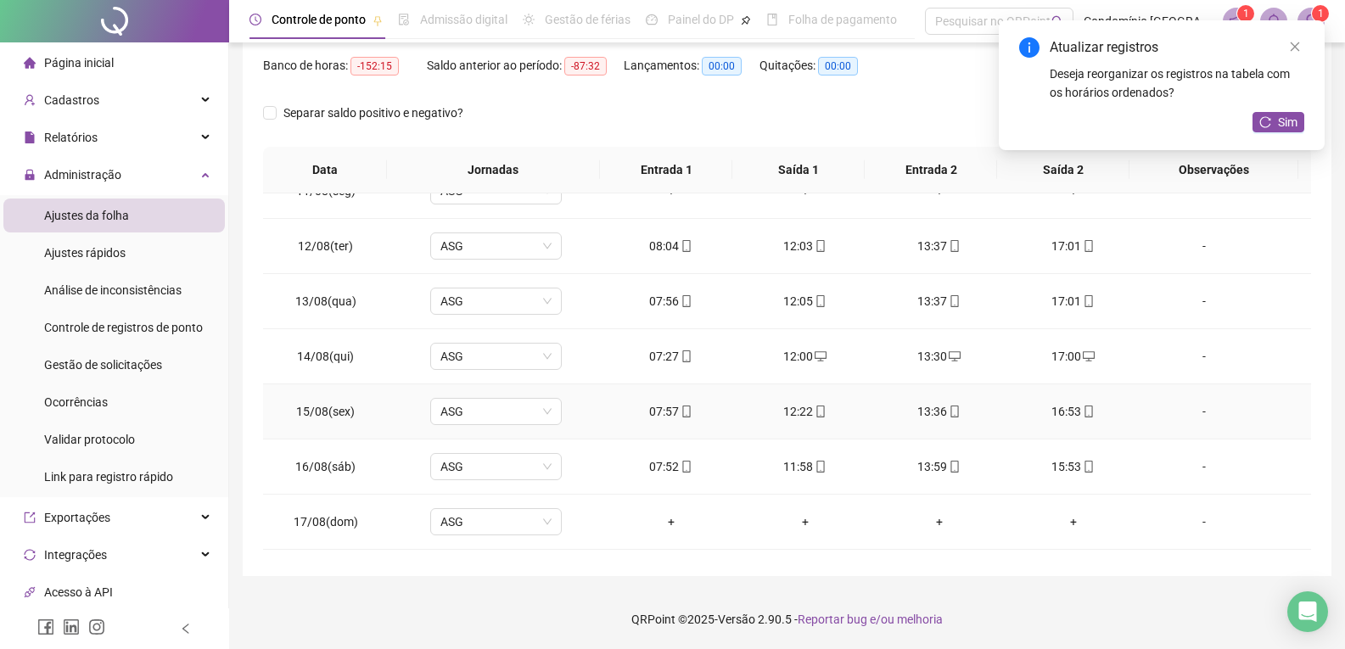
scroll to position [1273, 0]
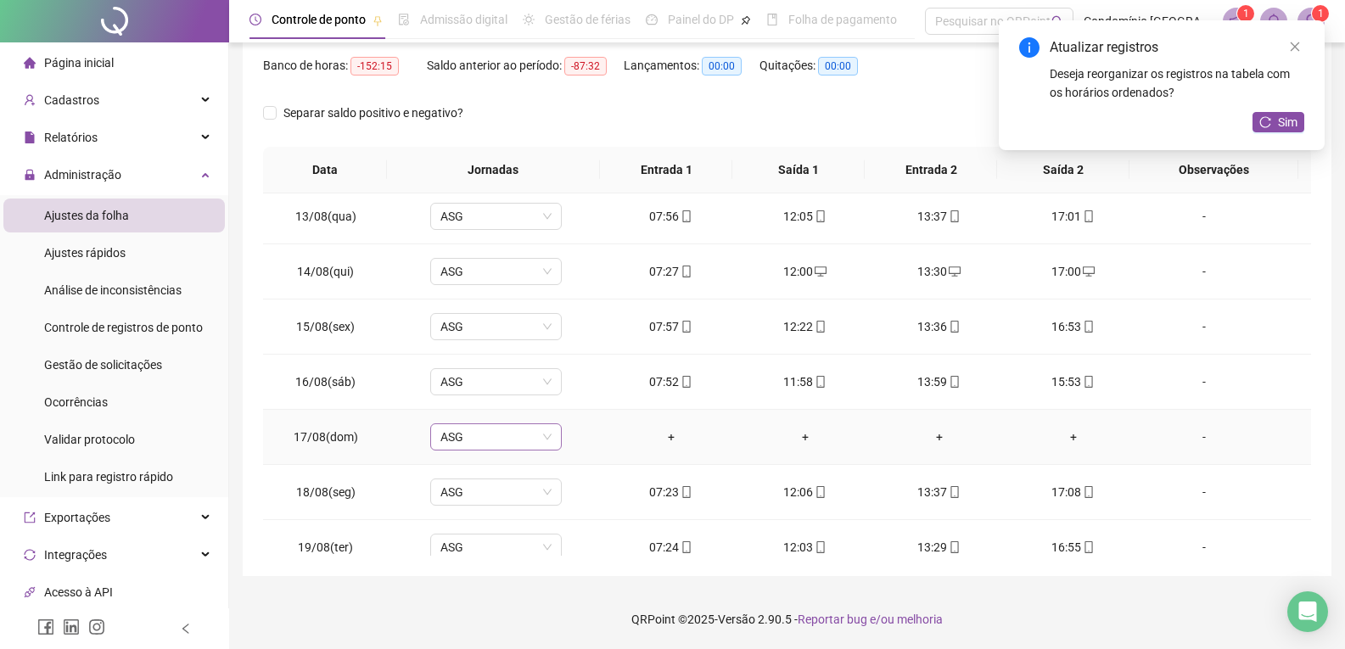
click at [468, 441] on span "ASG" at bounding box center [495, 436] width 111 height 25
click at [485, 343] on div "Folga" at bounding box center [507, 347] width 112 height 19
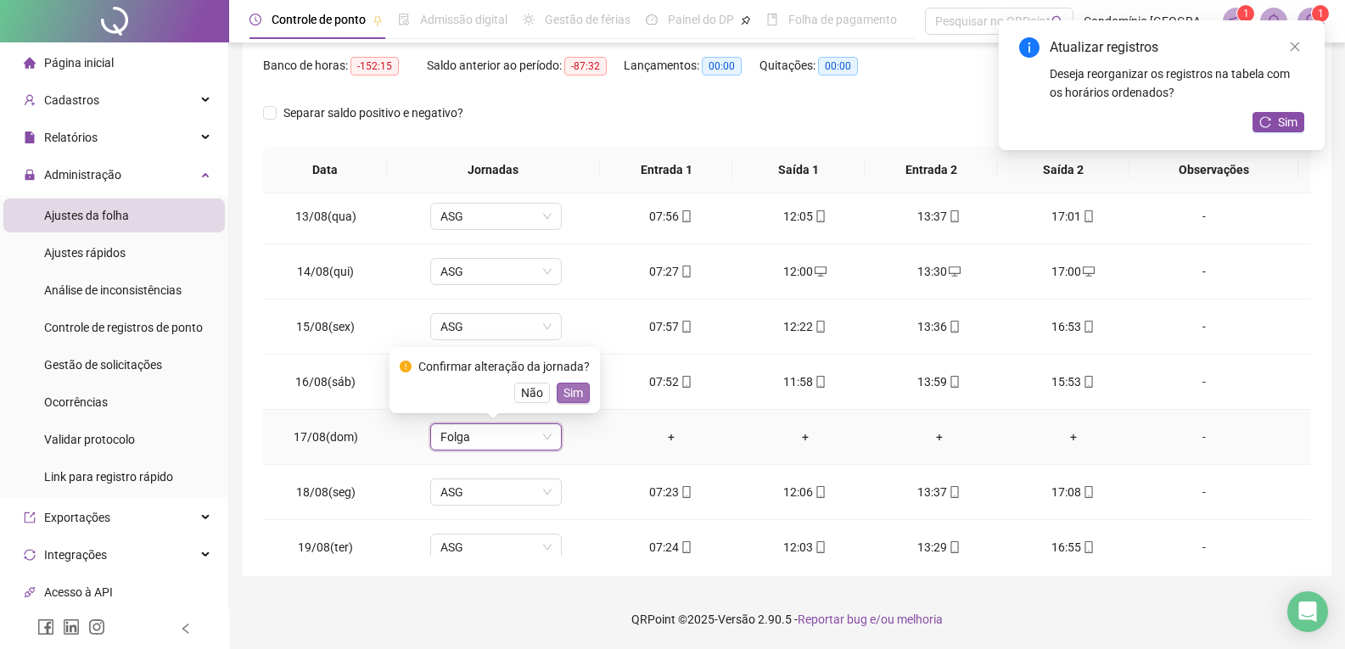
click at [577, 383] on button "Sim" at bounding box center [573, 393] width 33 height 20
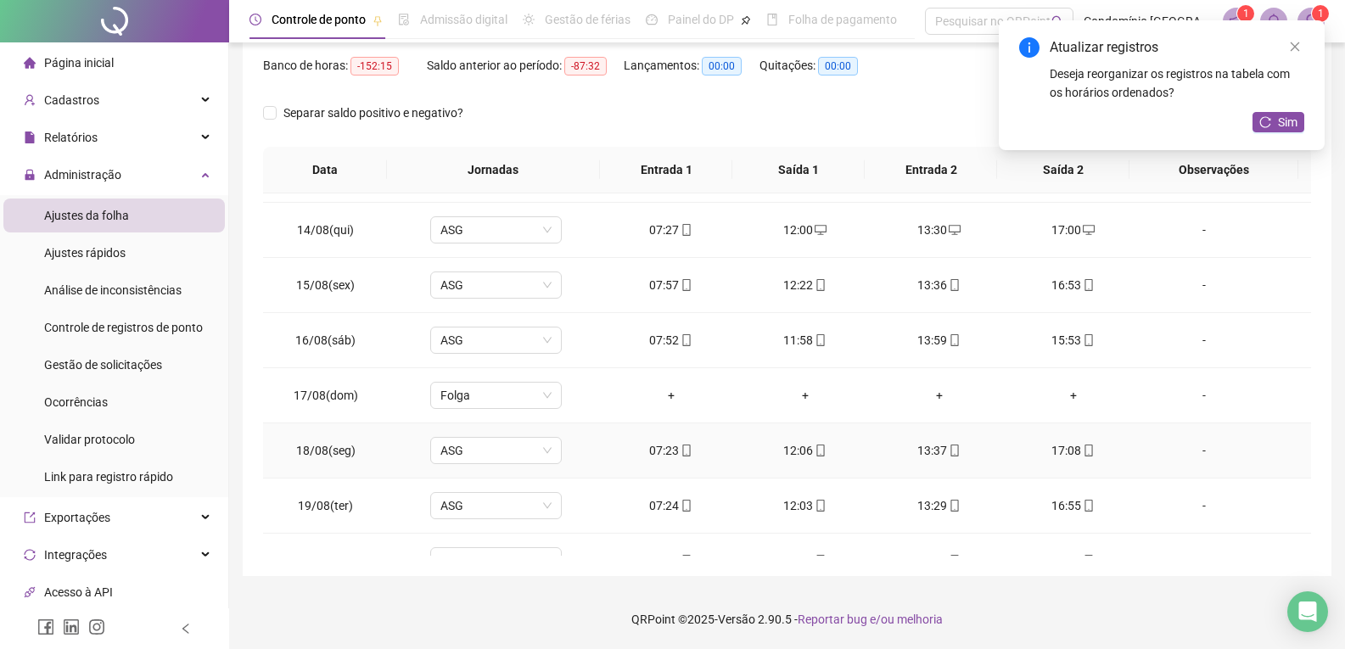
scroll to position [1348, 0]
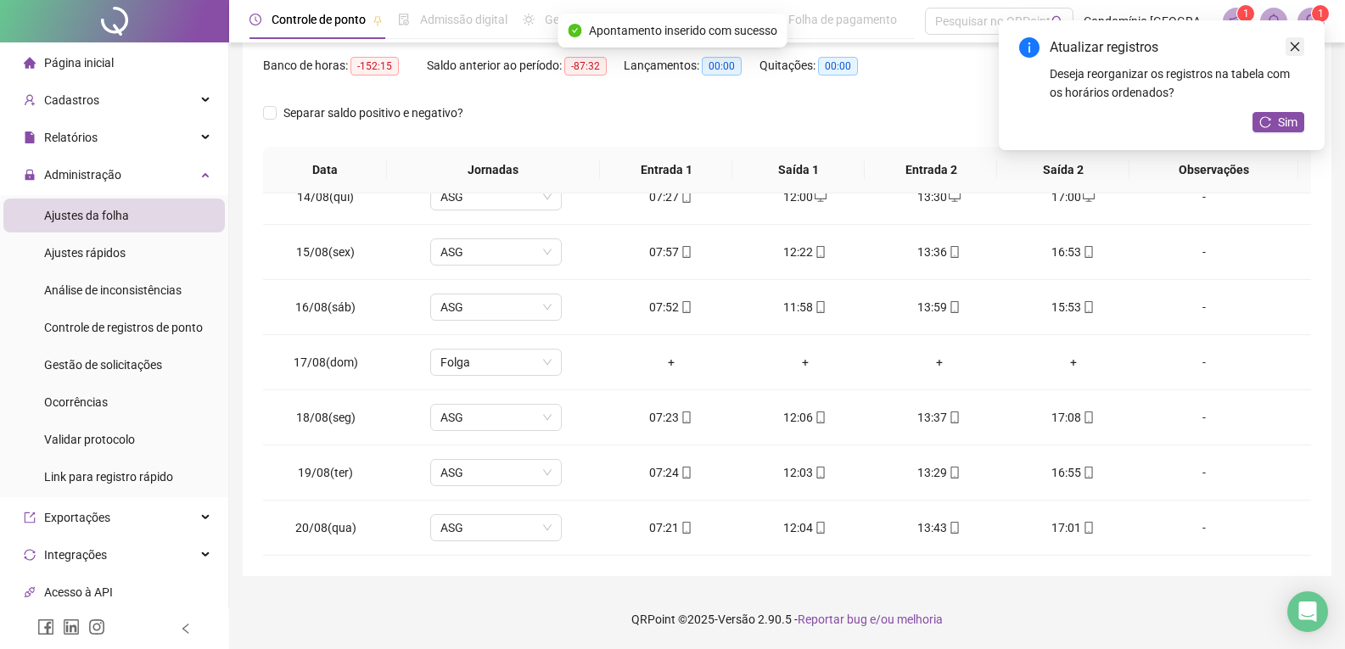
click at [1298, 44] on icon "close" at bounding box center [1295, 47] width 12 height 12
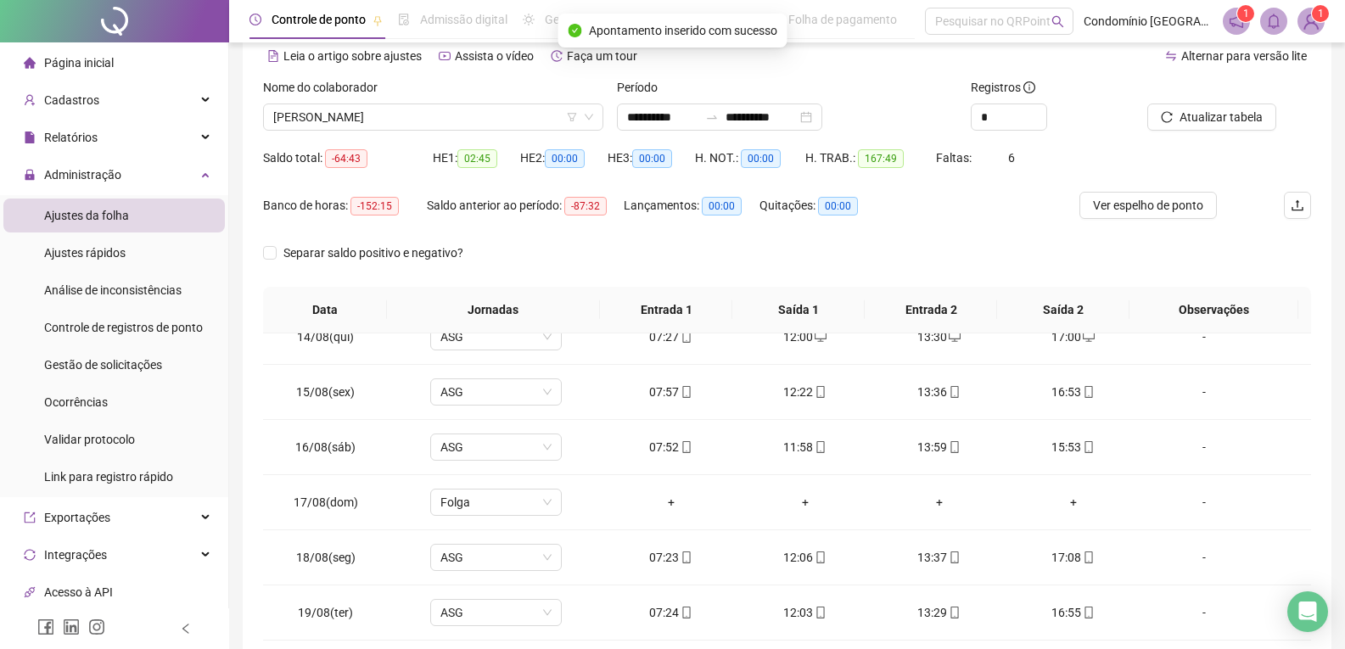
scroll to position [48, 0]
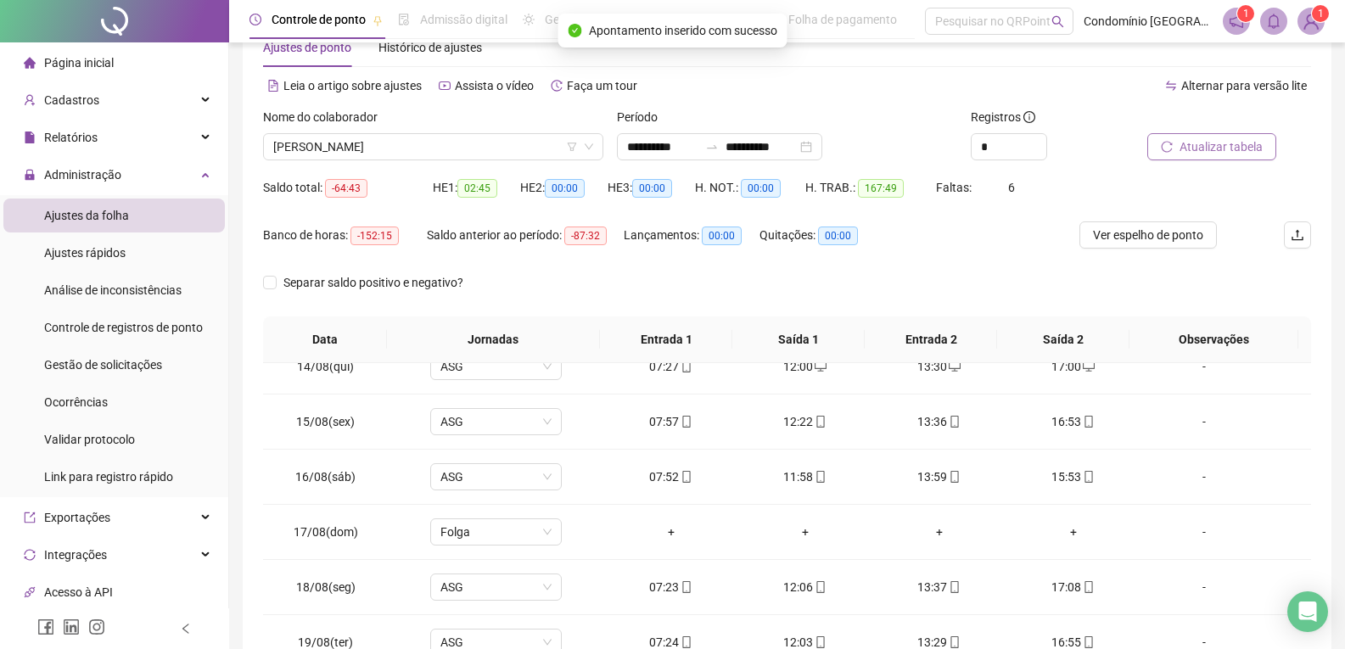
click at [1242, 149] on span "Atualizar tabela" at bounding box center [1221, 146] width 83 height 19
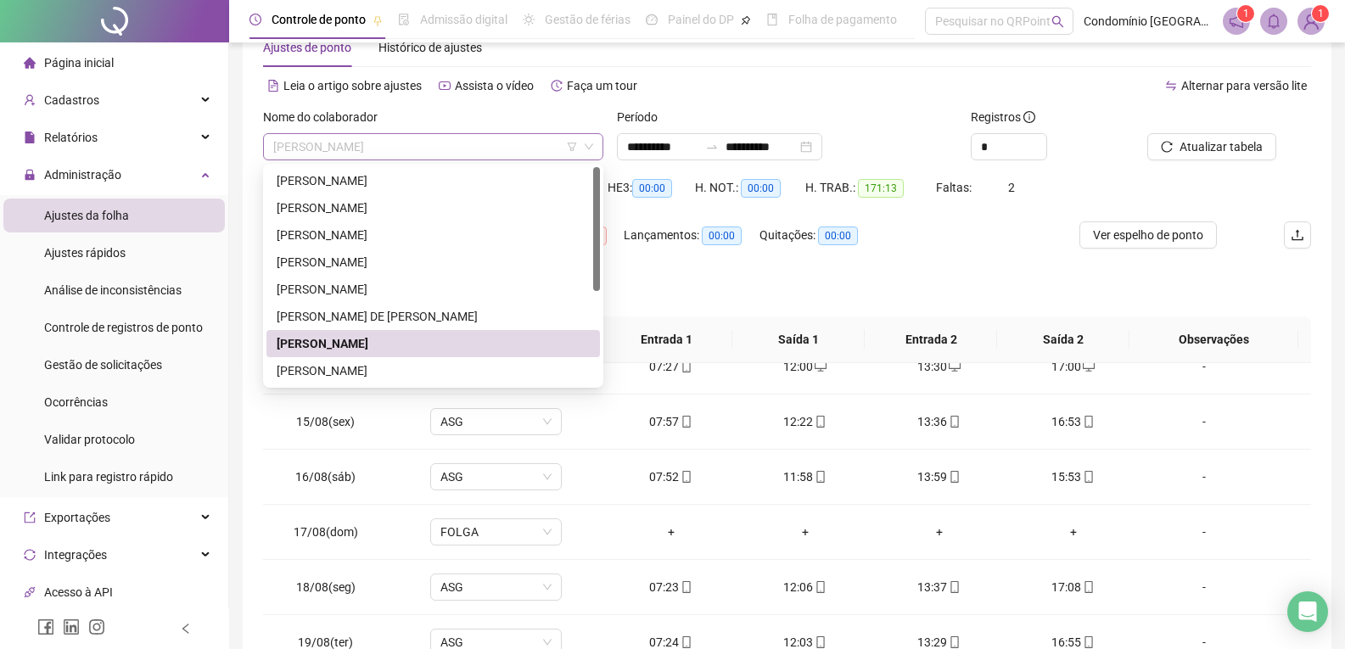
click at [434, 149] on span "[PERSON_NAME]" at bounding box center [433, 146] width 320 height 25
click at [350, 357] on div "[PERSON_NAME]" at bounding box center [433, 370] width 334 height 27
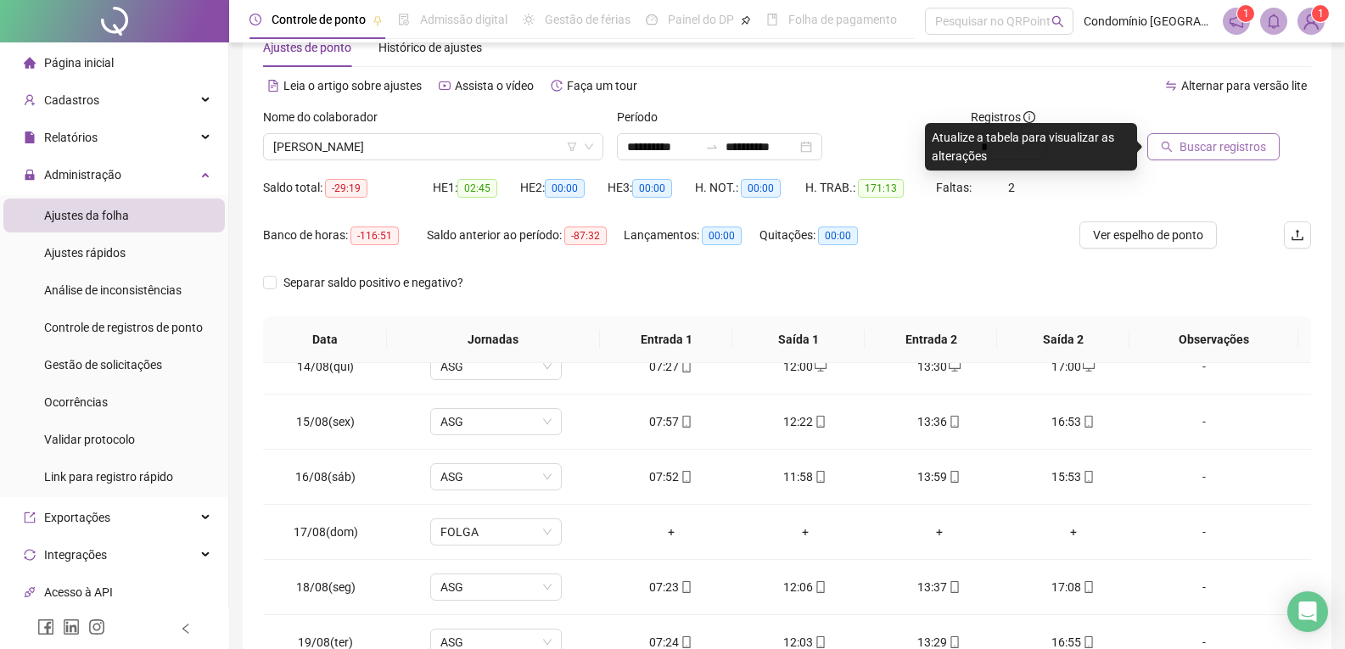
click at [1264, 150] on button "Buscar registros" at bounding box center [1213, 146] width 132 height 27
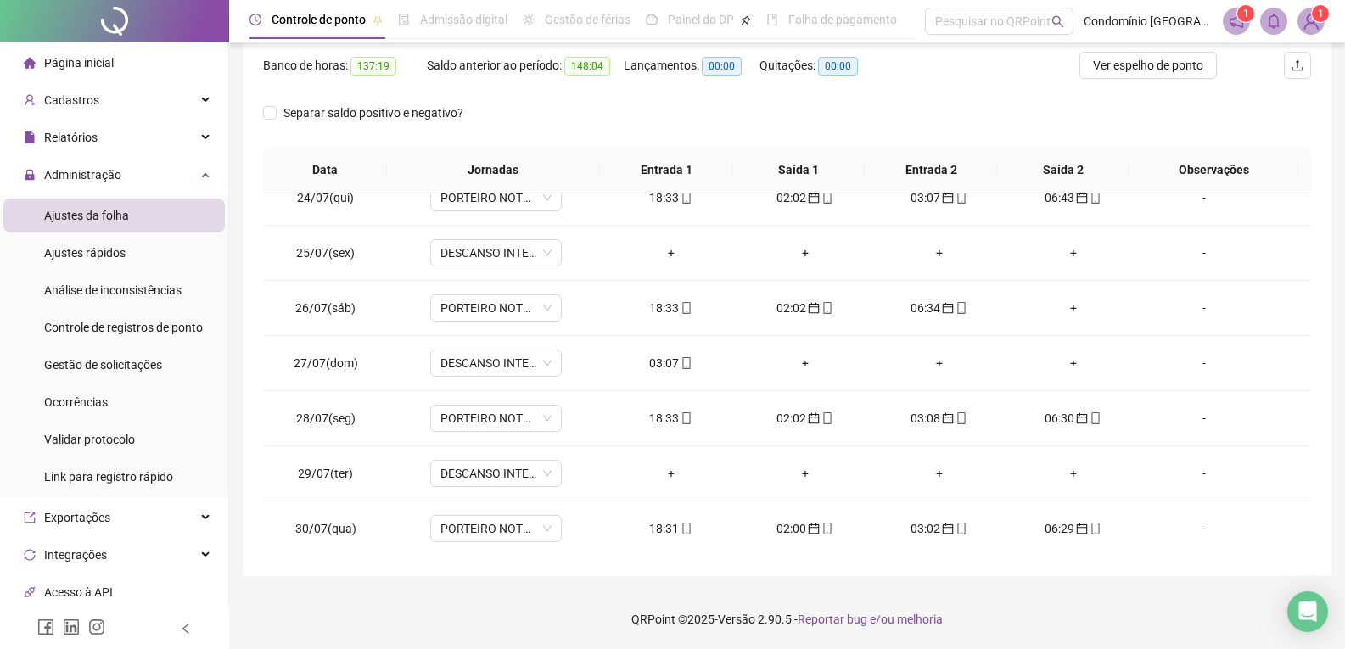
scroll to position [0, 0]
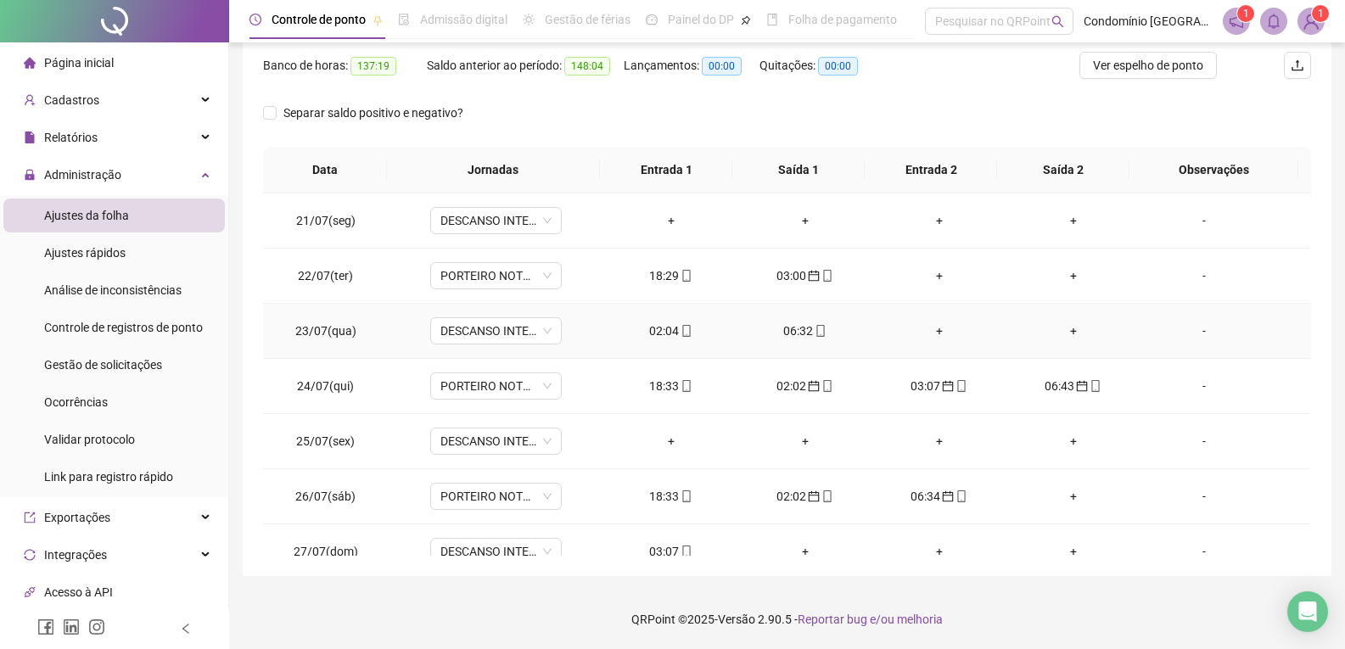
click at [655, 332] on div "02:04" at bounding box center [671, 331] width 107 height 19
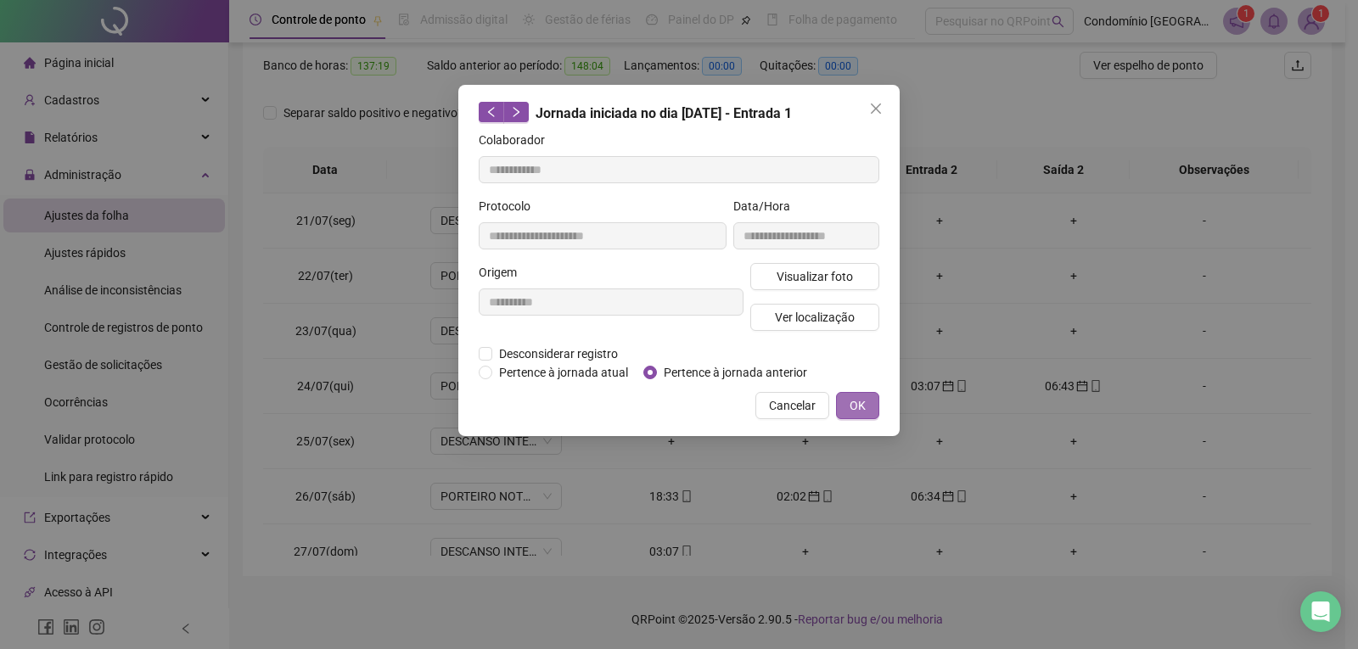
click at [855, 408] on span "OK" at bounding box center [857, 405] width 16 height 19
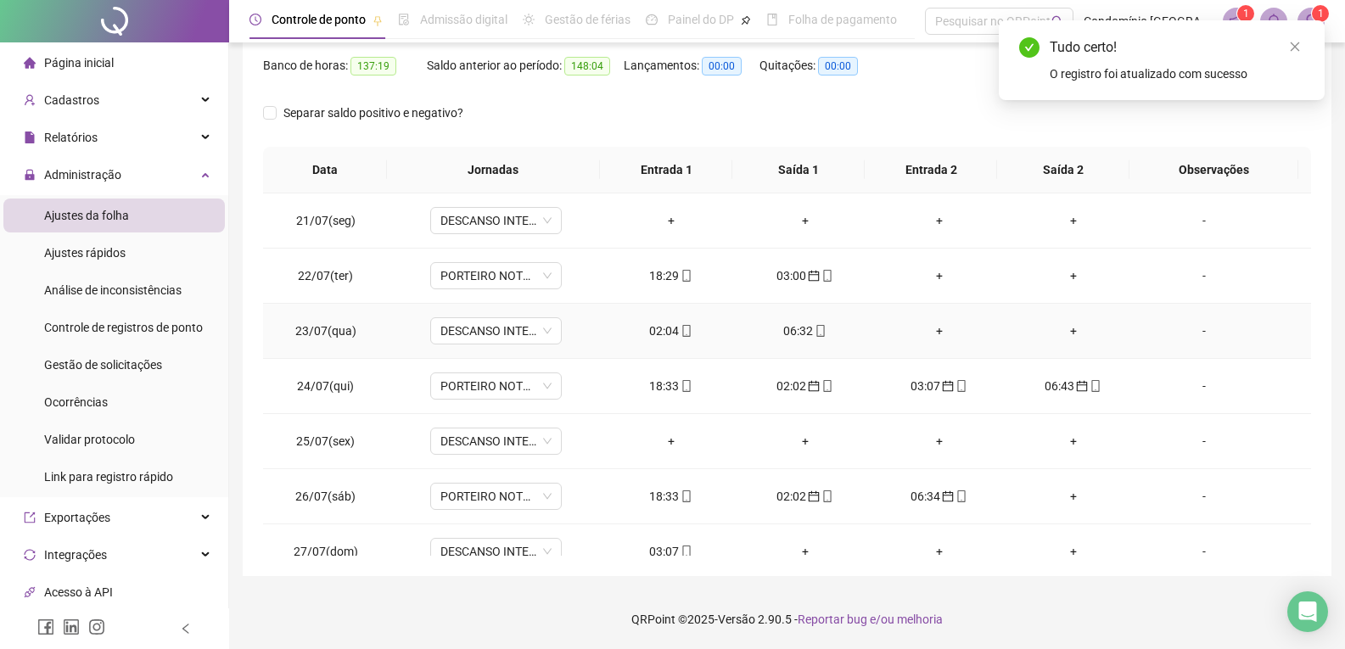
click at [777, 332] on div "06:32" at bounding box center [805, 331] width 107 height 19
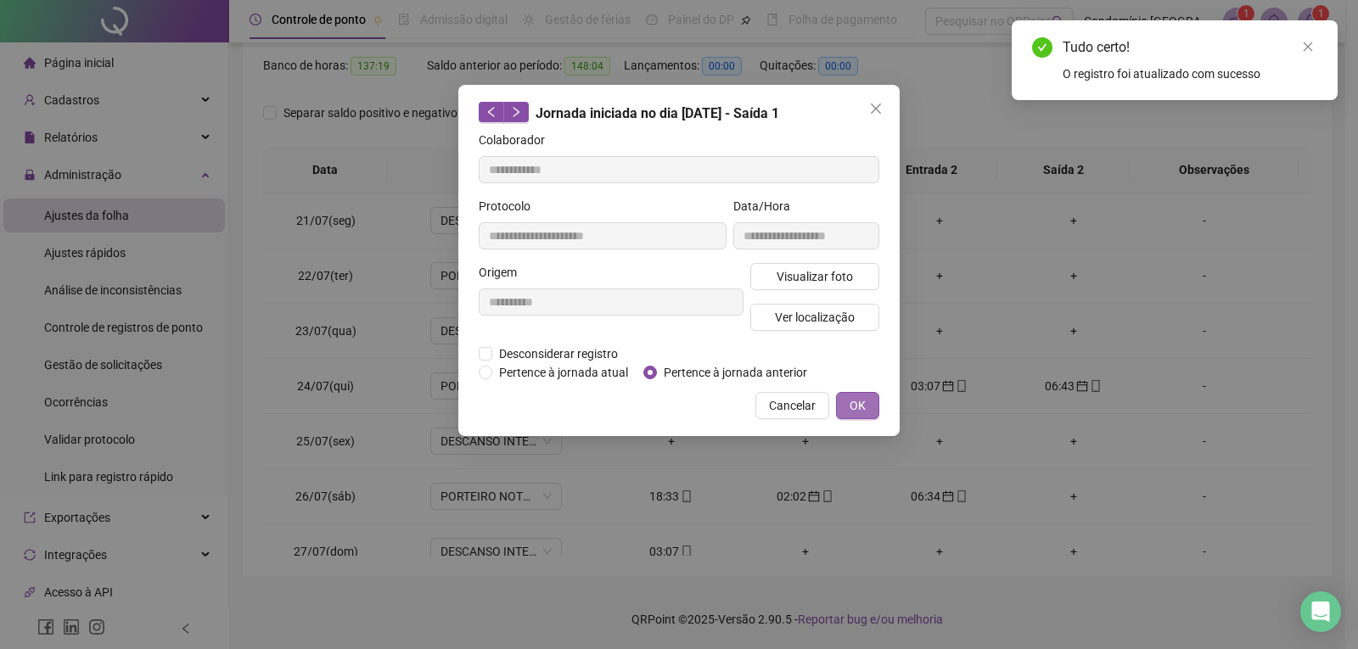
click at [845, 397] on button "OK" at bounding box center [857, 405] width 43 height 27
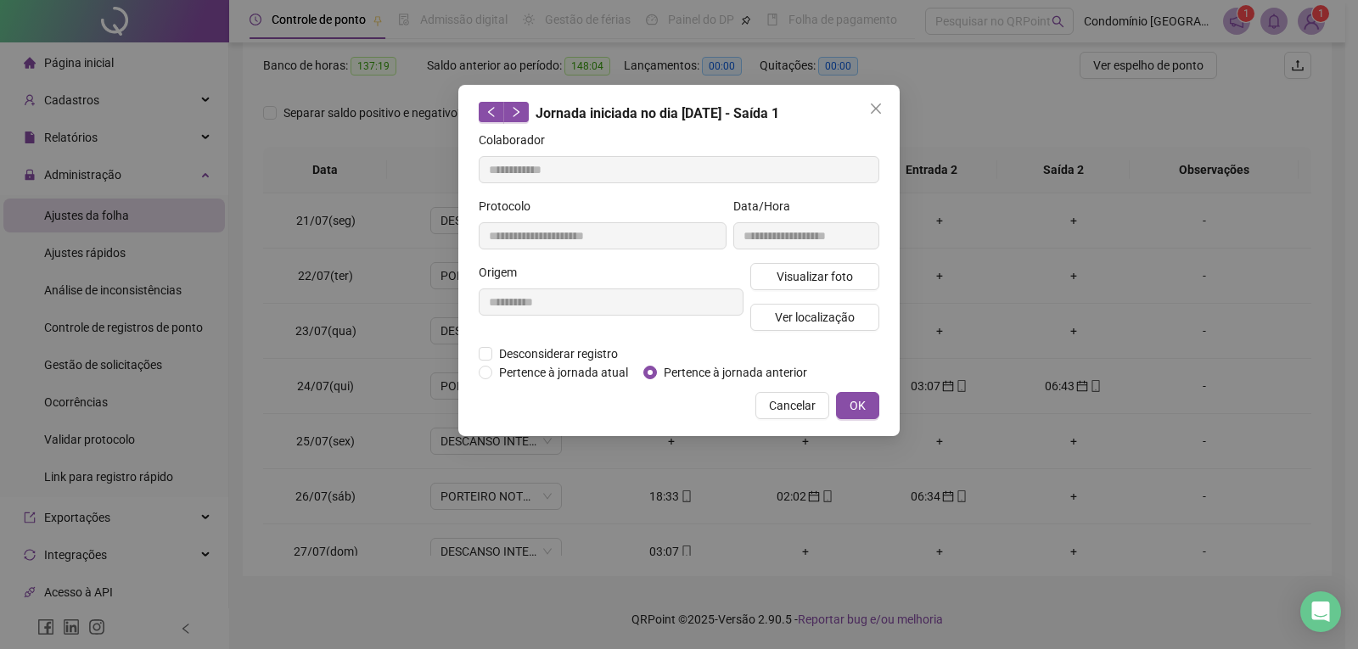
drag, startPoint x: 866, startPoint y: 407, endPoint x: 1258, endPoint y: 244, distance: 424.9
click at [866, 408] on button "OK" at bounding box center [857, 405] width 43 height 27
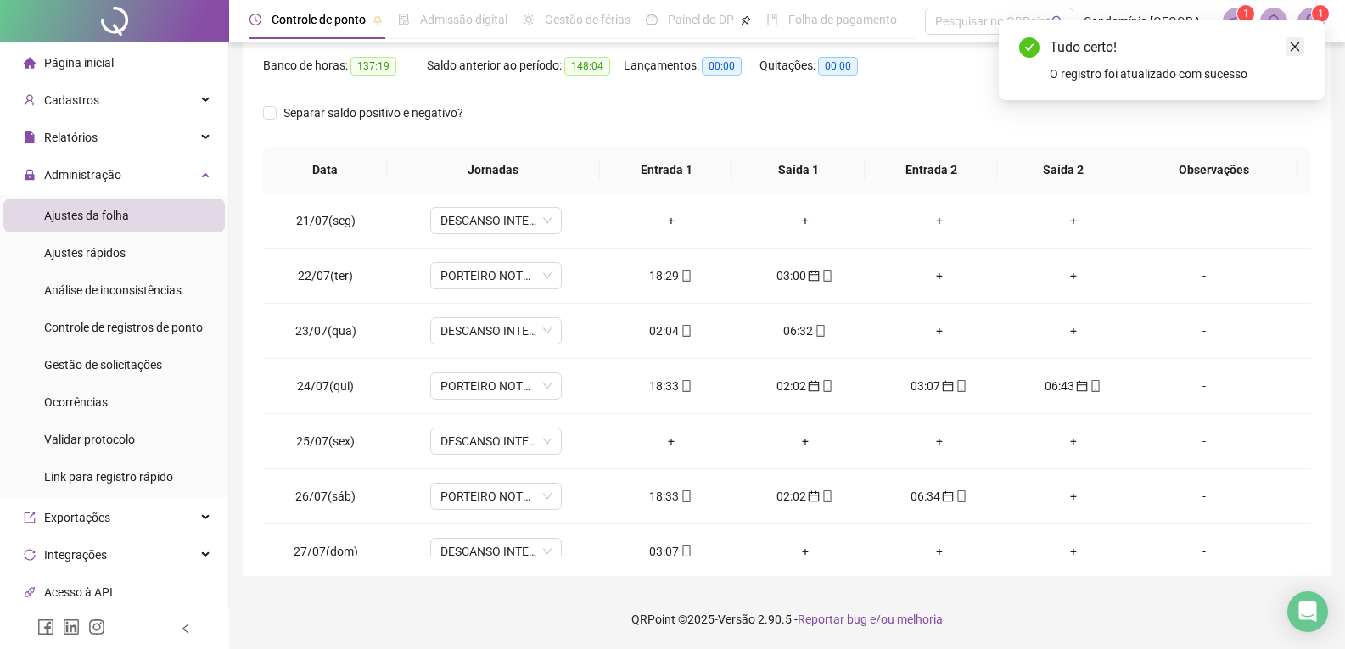
click at [1292, 44] on icon "close" at bounding box center [1295, 47] width 12 height 12
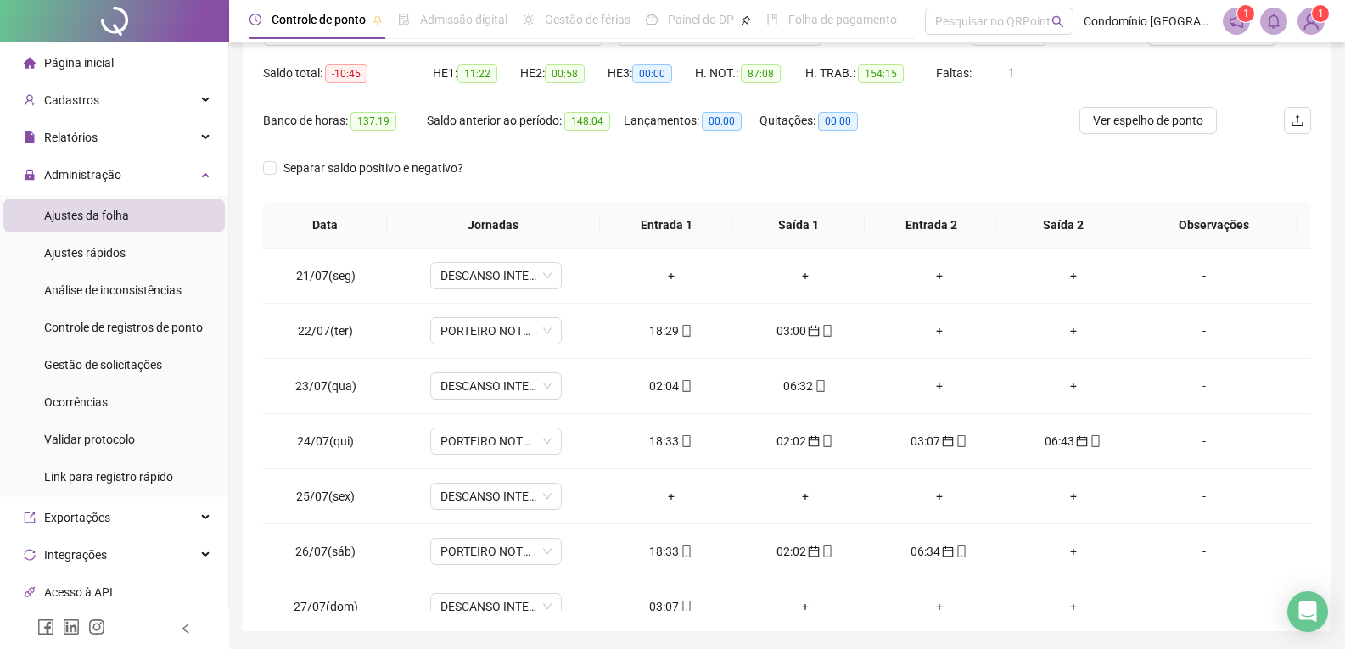
scroll to position [133, 0]
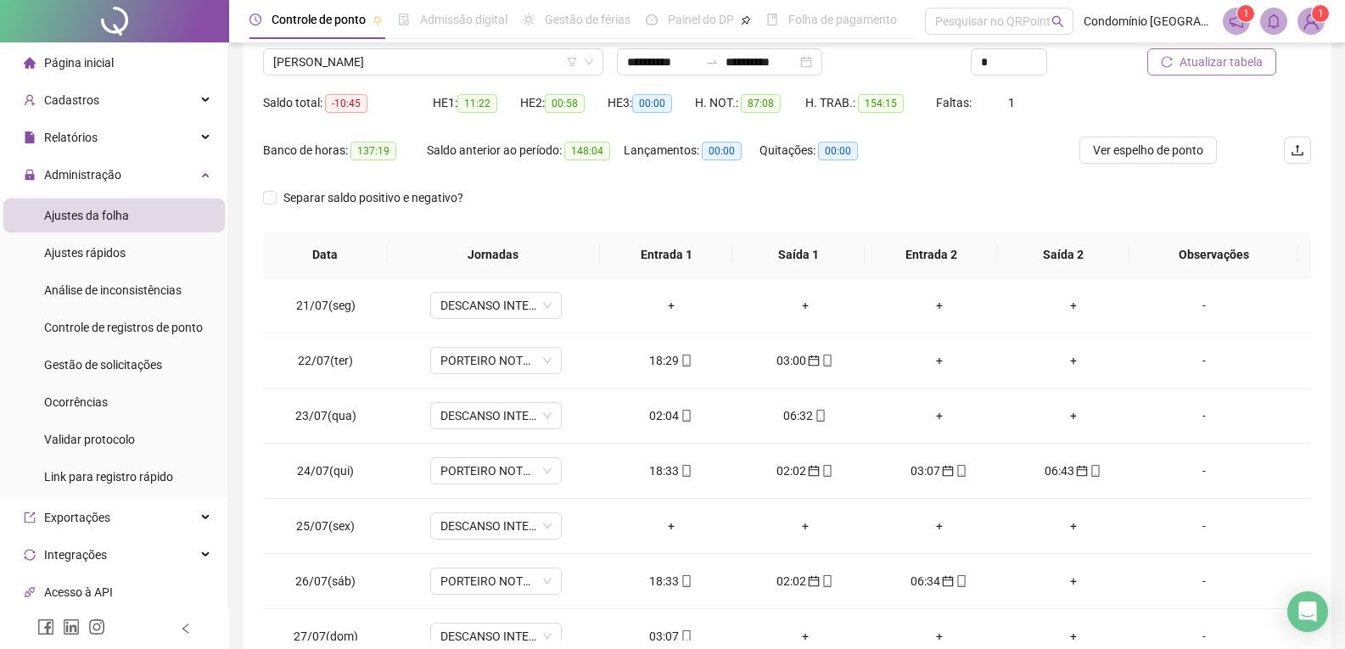
click at [1234, 63] on span "Atualizar tabela" at bounding box center [1221, 62] width 83 height 19
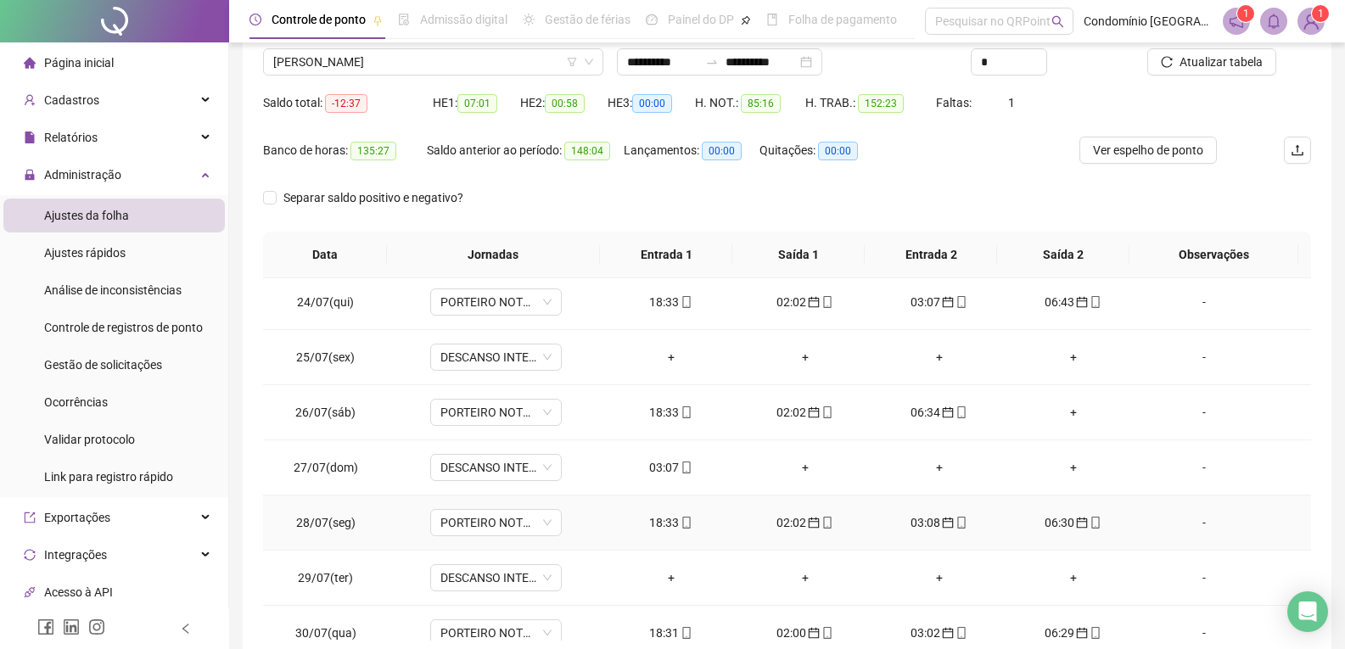
scroll to position [170, 0]
click at [643, 473] on div "03:07" at bounding box center [671, 466] width 107 height 19
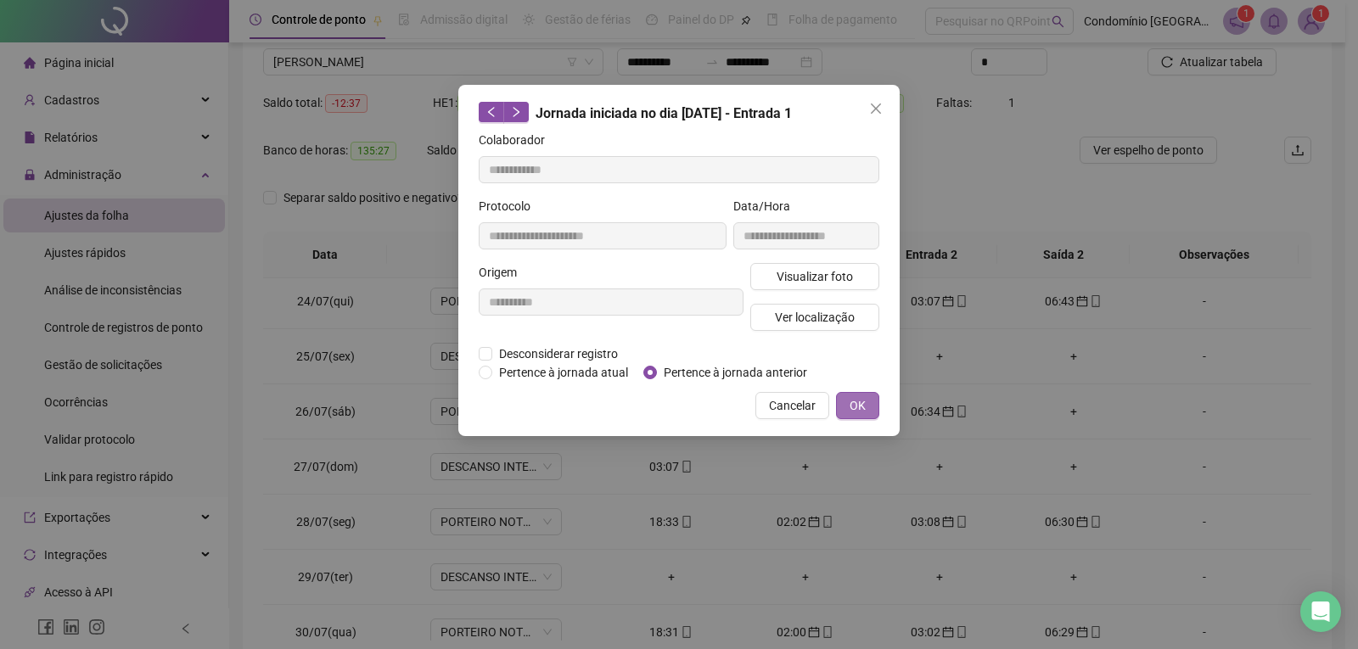
click at [862, 405] on span "OK" at bounding box center [857, 405] width 16 height 19
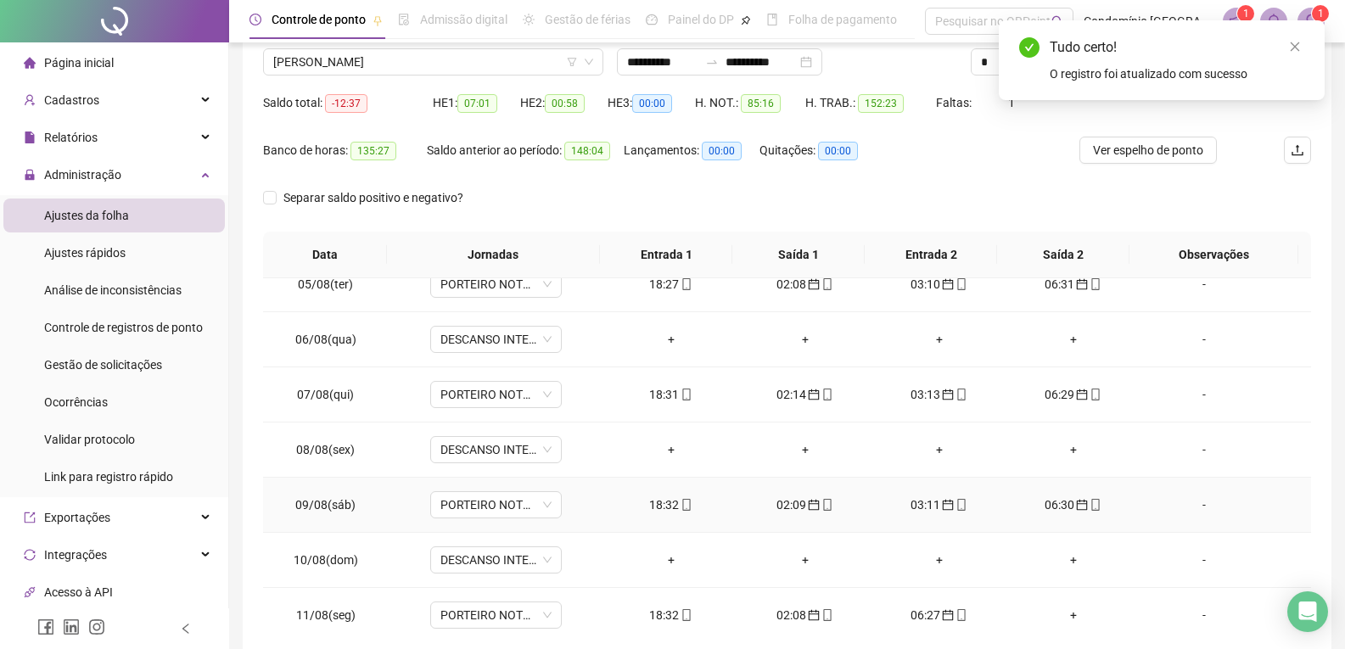
scroll to position [933, 0]
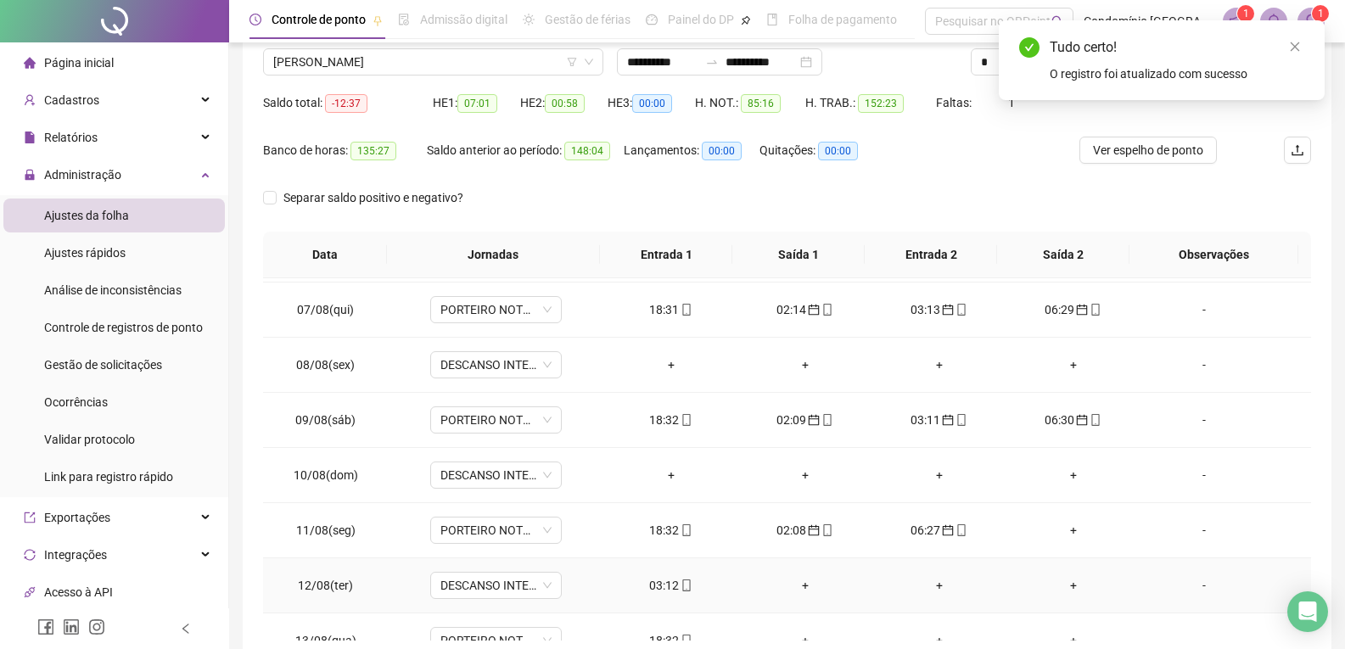
click at [662, 582] on div "03:12" at bounding box center [671, 585] width 107 height 19
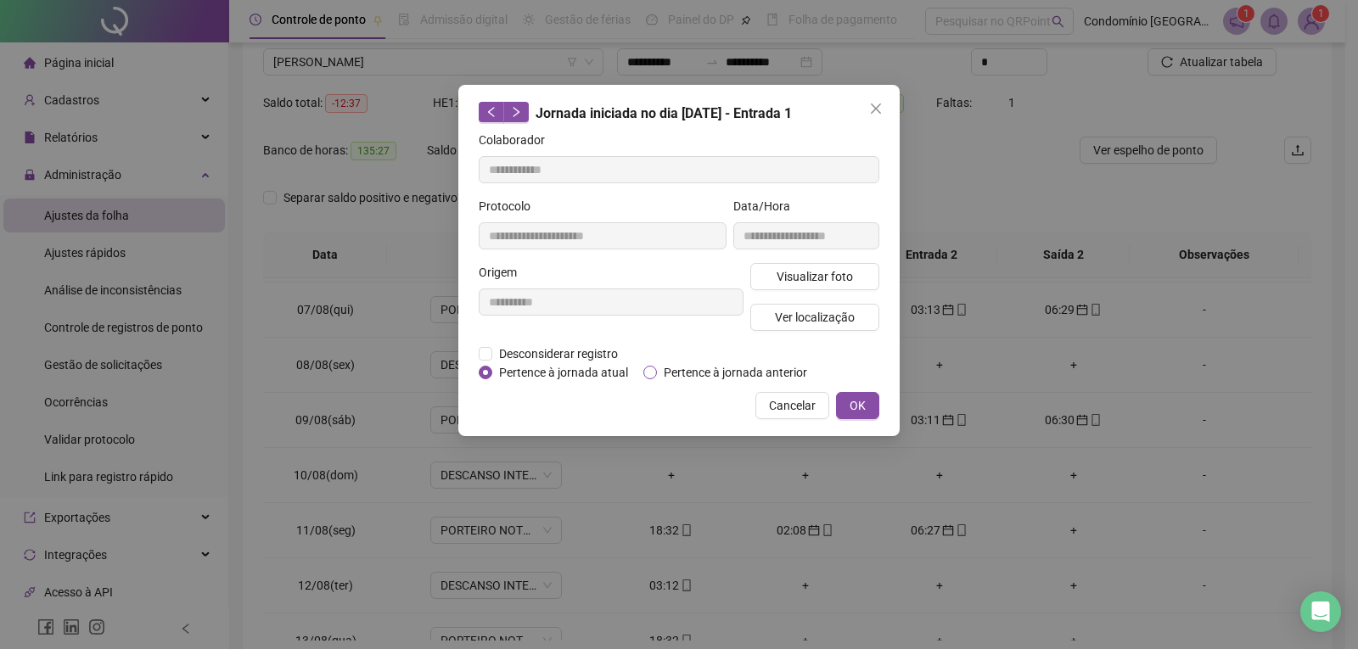
click at [647, 363] on label "Pertence à jornada anterior" at bounding box center [728, 372] width 171 height 19
click at [871, 409] on button "OK" at bounding box center [857, 405] width 43 height 27
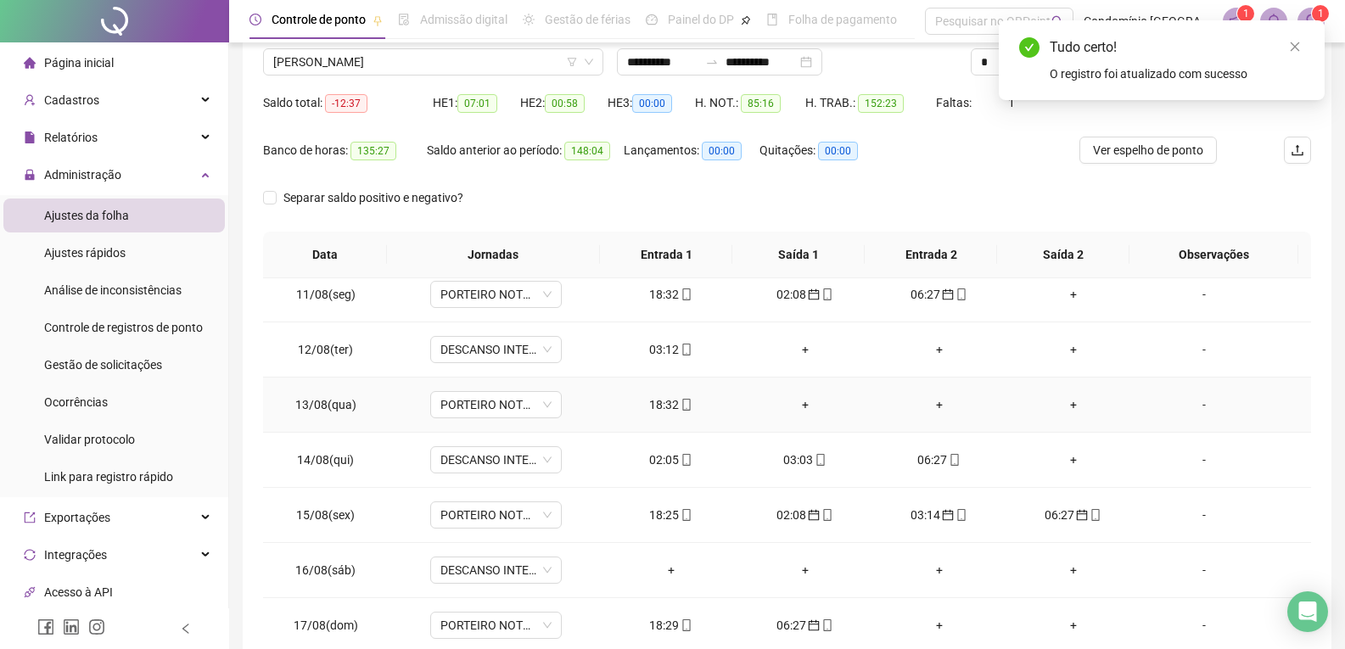
scroll to position [1188, 0]
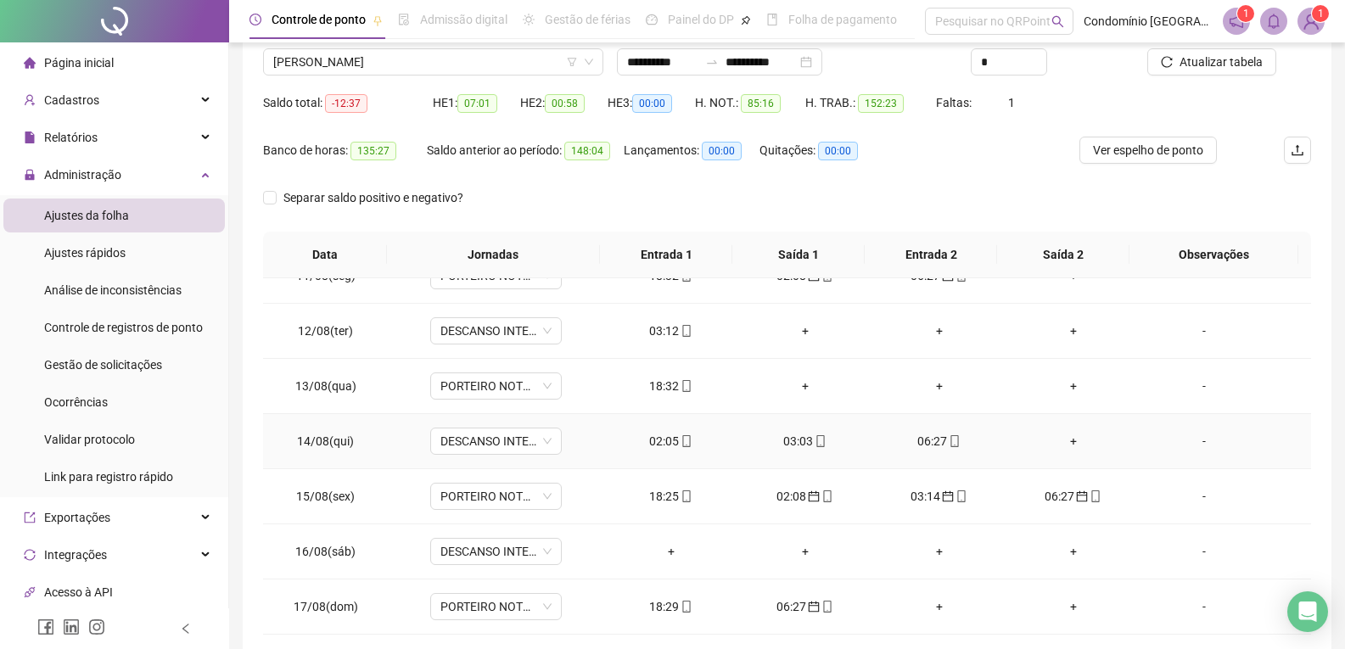
click at [642, 440] on div "02:05" at bounding box center [671, 441] width 107 height 19
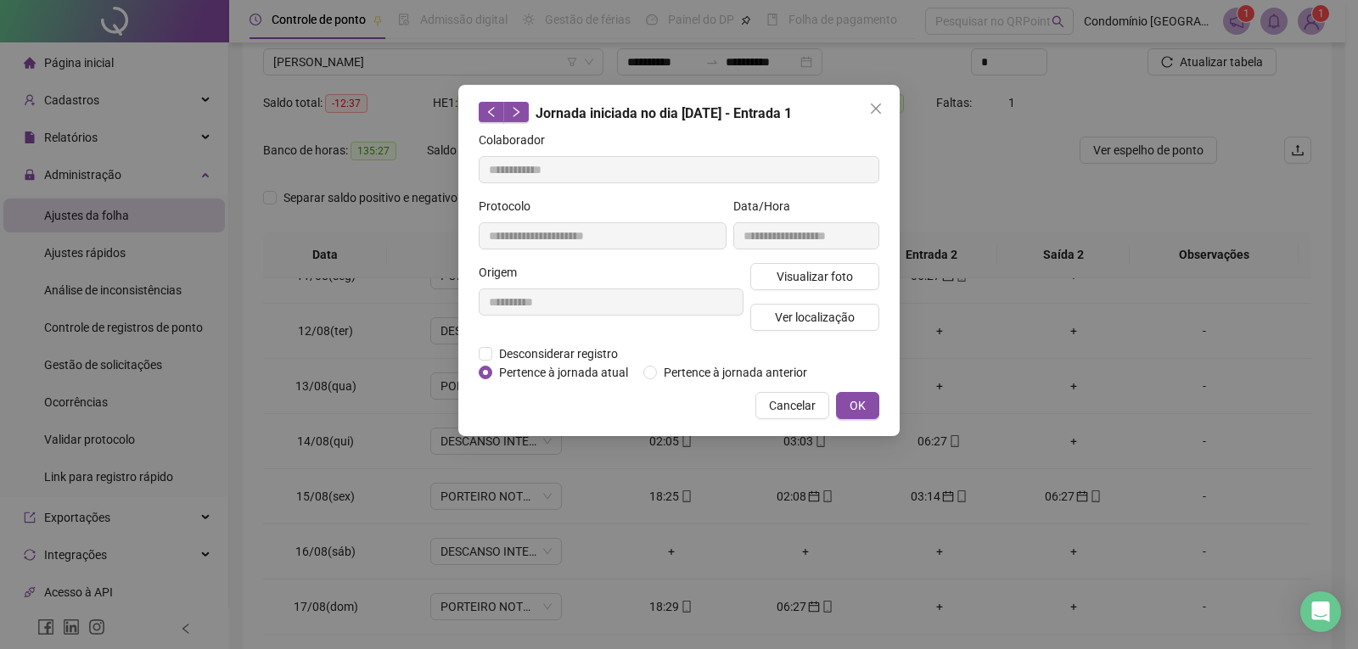
click at [657, 373] on label "Pertence à jornada anterior" at bounding box center [728, 372] width 171 height 19
click at [864, 401] on span "OK" at bounding box center [857, 405] width 16 height 19
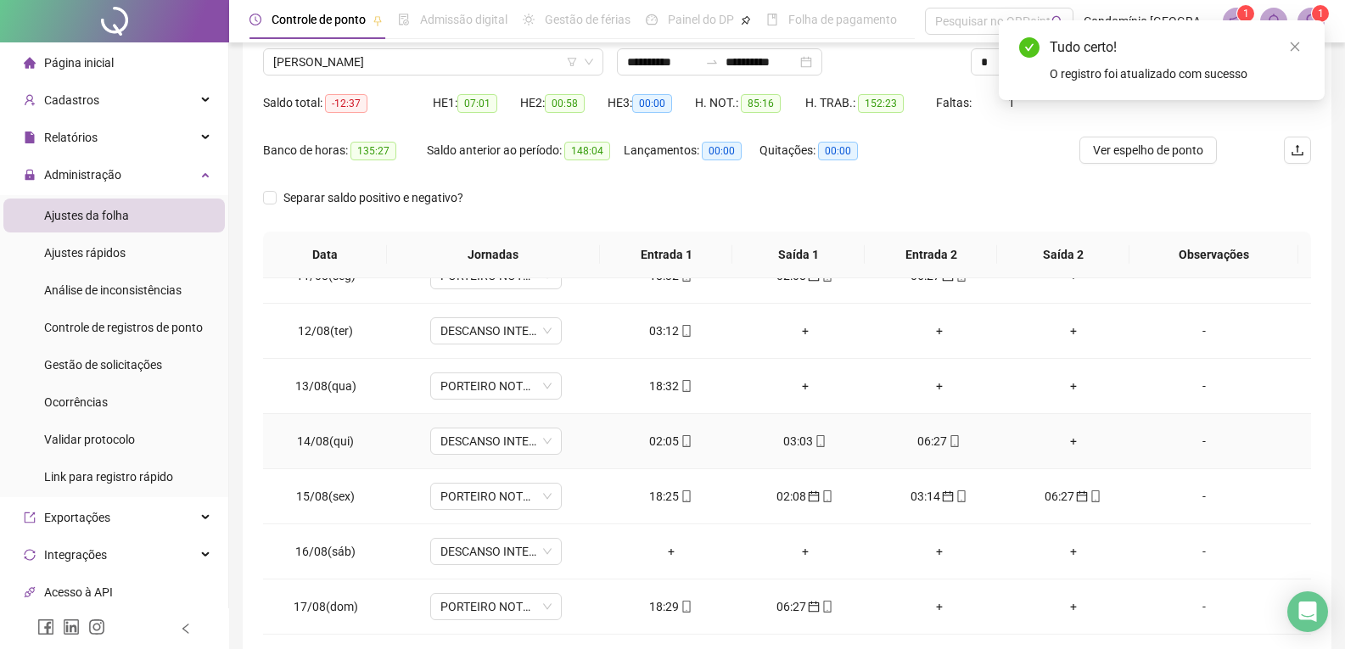
click at [802, 441] on div "03:03" at bounding box center [805, 441] width 107 height 19
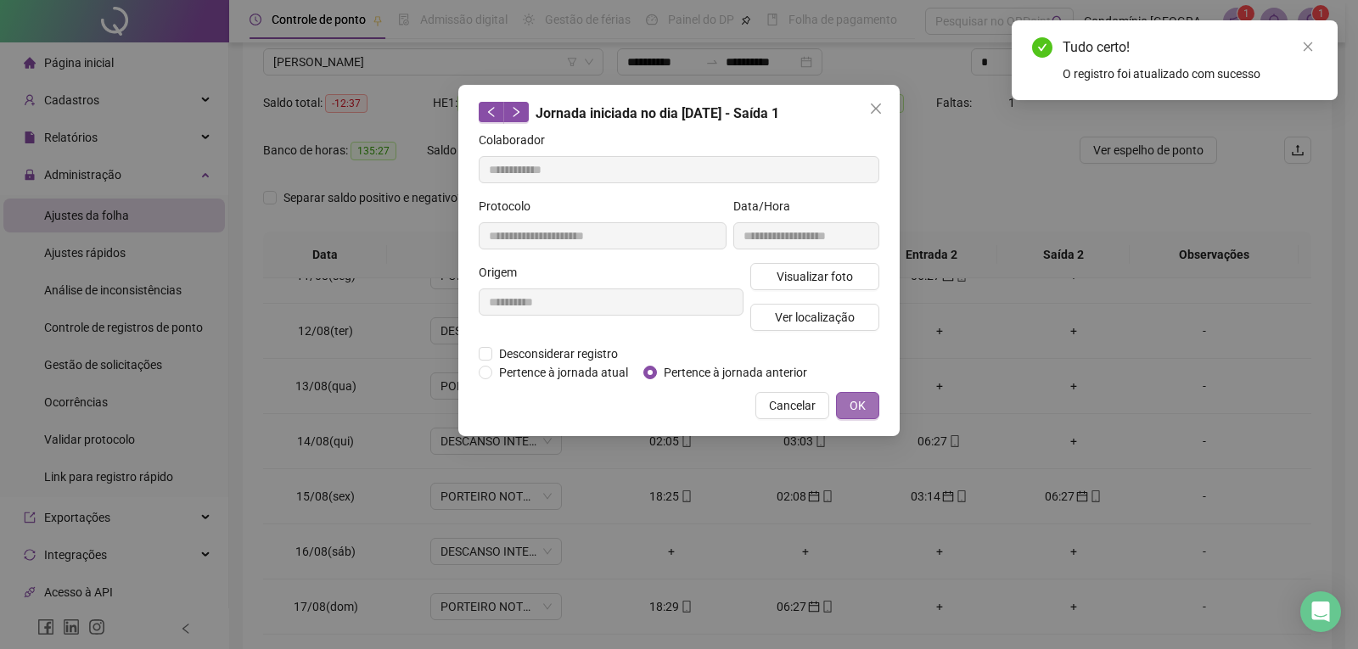
click at [861, 412] on span "OK" at bounding box center [857, 405] width 16 height 19
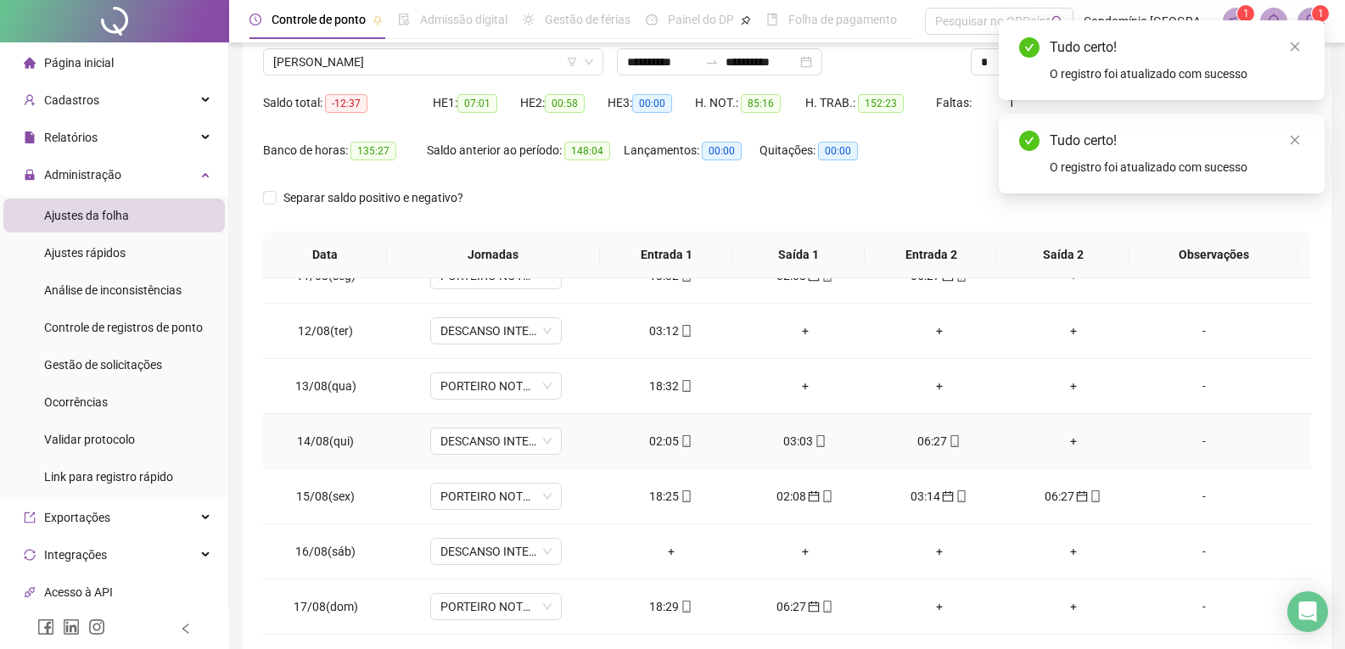
click at [922, 443] on div "06:27" at bounding box center [939, 441] width 107 height 19
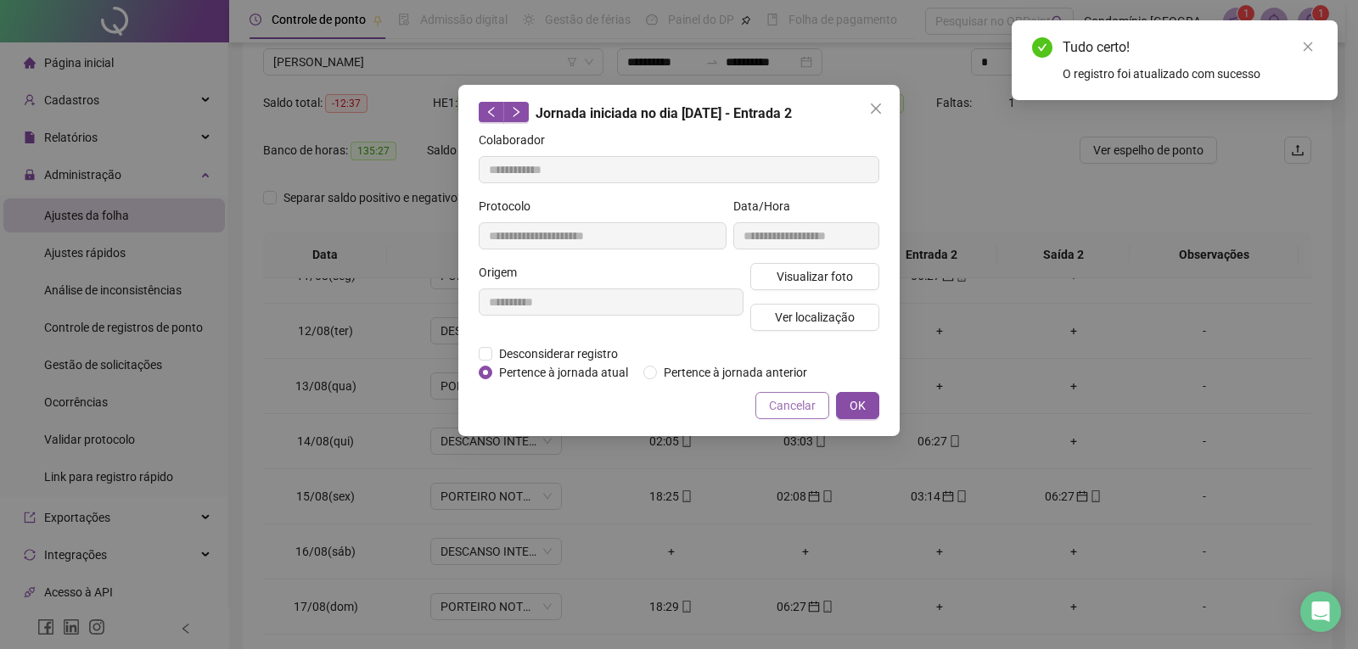
drag, startPoint x: 670, startPoint y: 373, endPoint x: 779, endPoint y: 397, distance: 111.2
click at [672, 373] on span "Pertence à jornada anterior" at bounding box center [735, 372] width 157 height 19
click at [873, 410] on button "OK" at bounding box center [857, 405] width 43 height 27
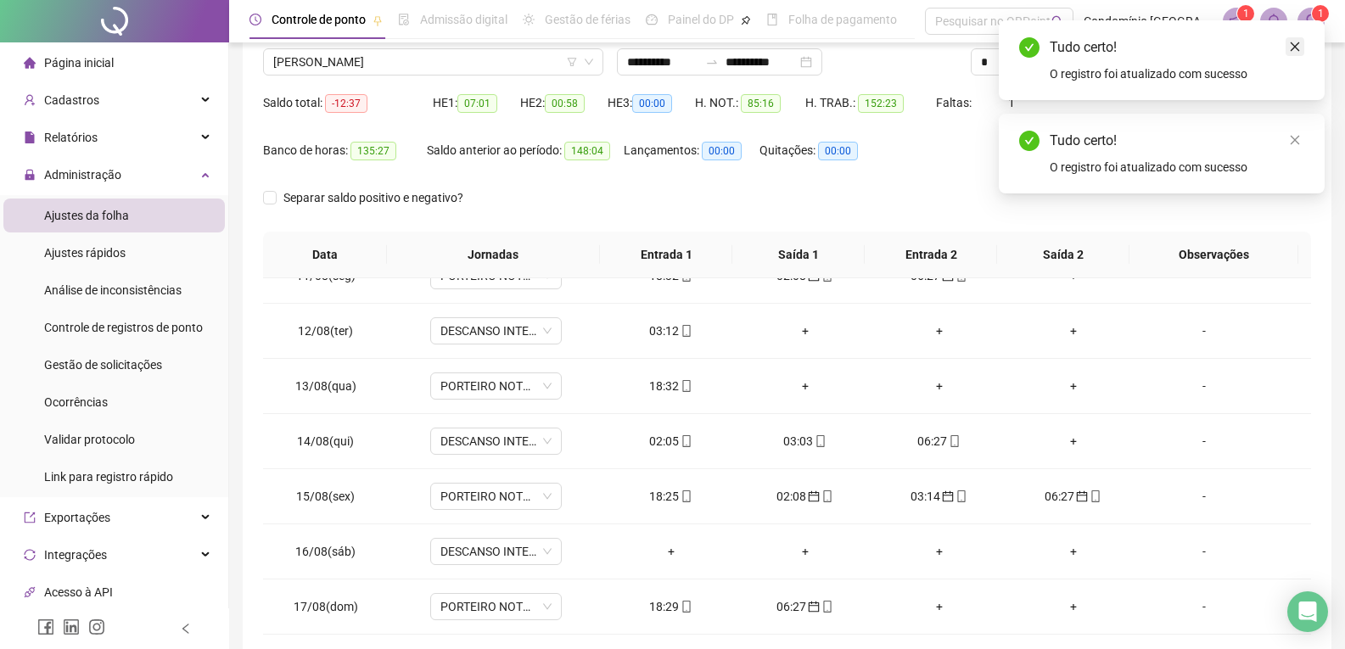
click at [1297, 42] on icon "close" at bounding box center [1295, 47] width 12 height 12
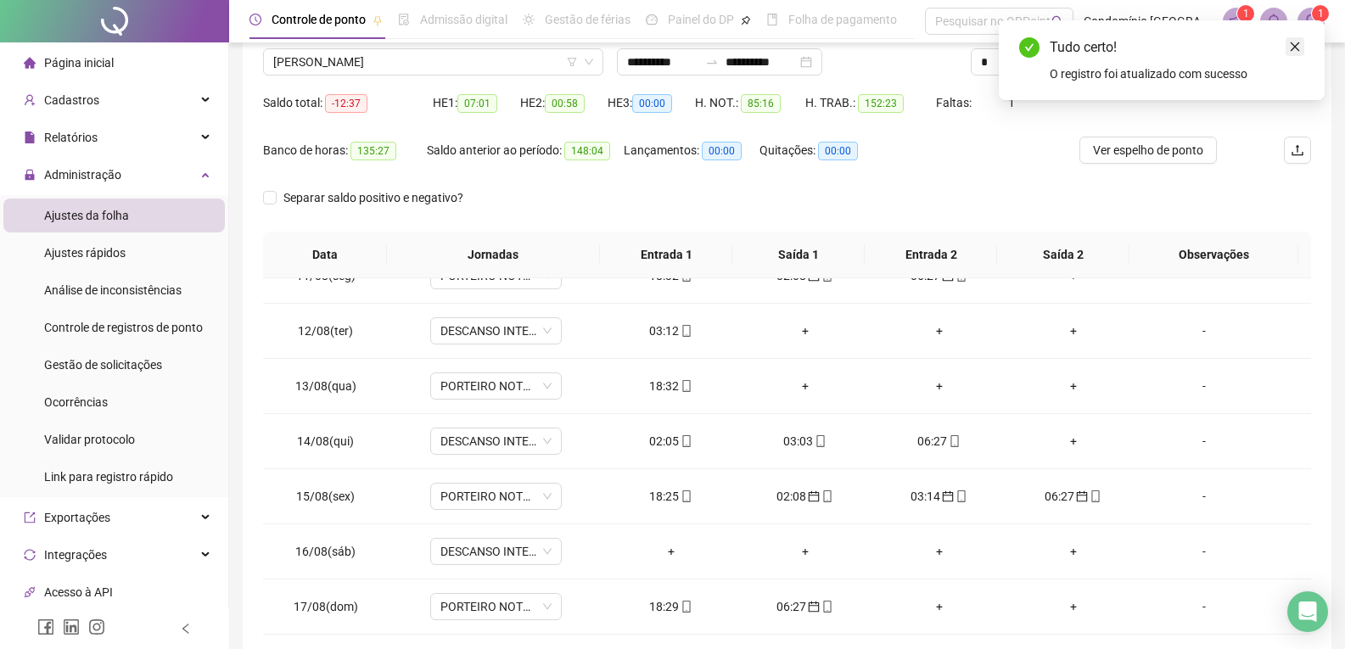
click at [1297, 46] on icon "close" at bounding box center [1295, 47] width 12 height 12
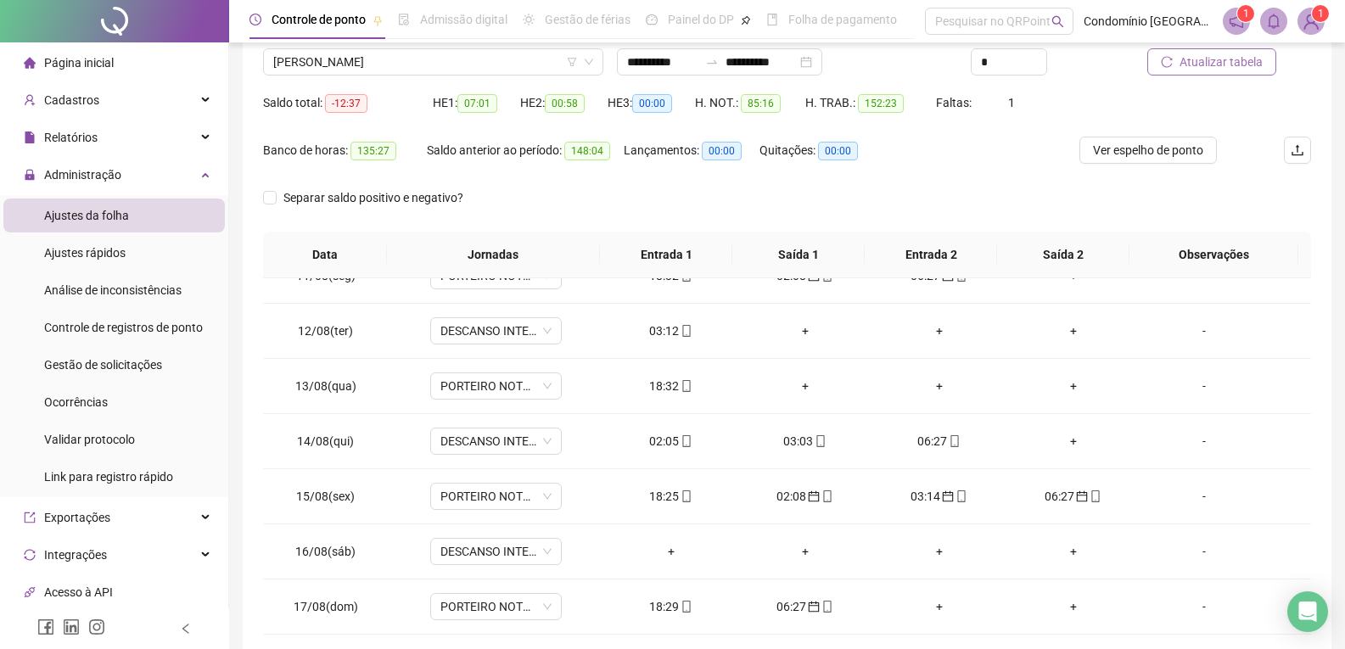
click at [1221, 65] on span "Atualizar tabela" at bounding box center [1221, 62] width 83 height 19
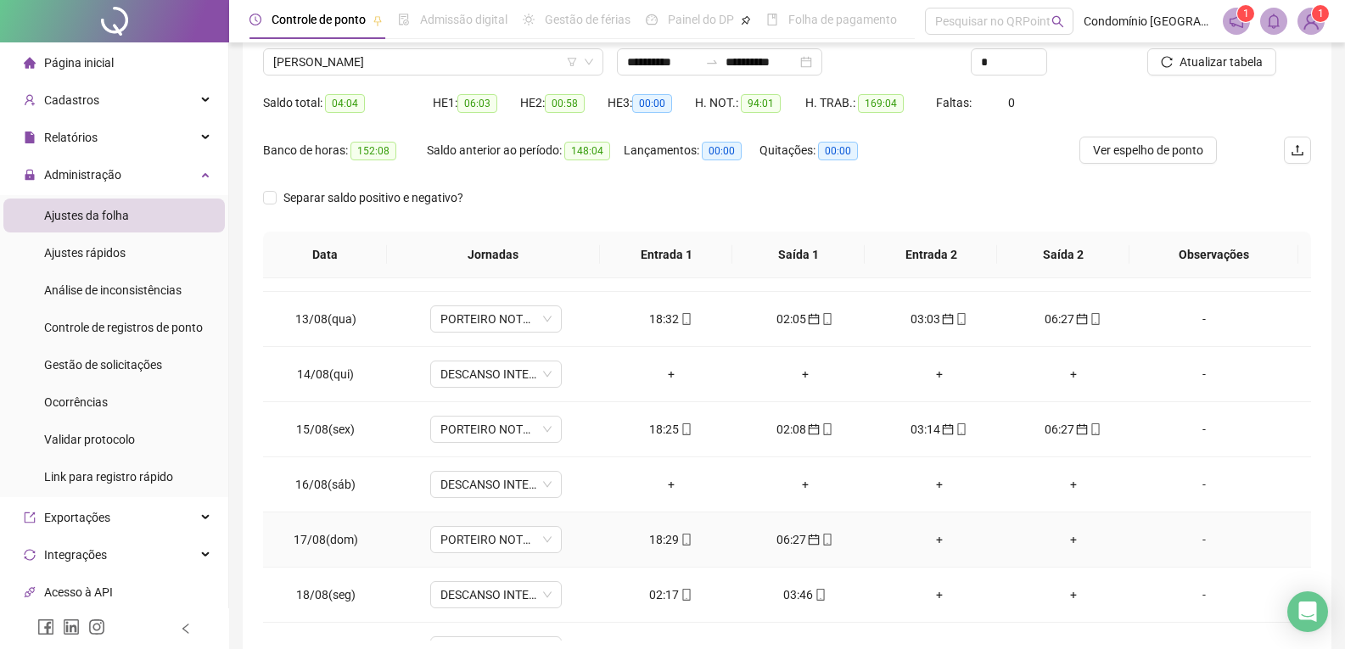
scroll to position [1348, 0]
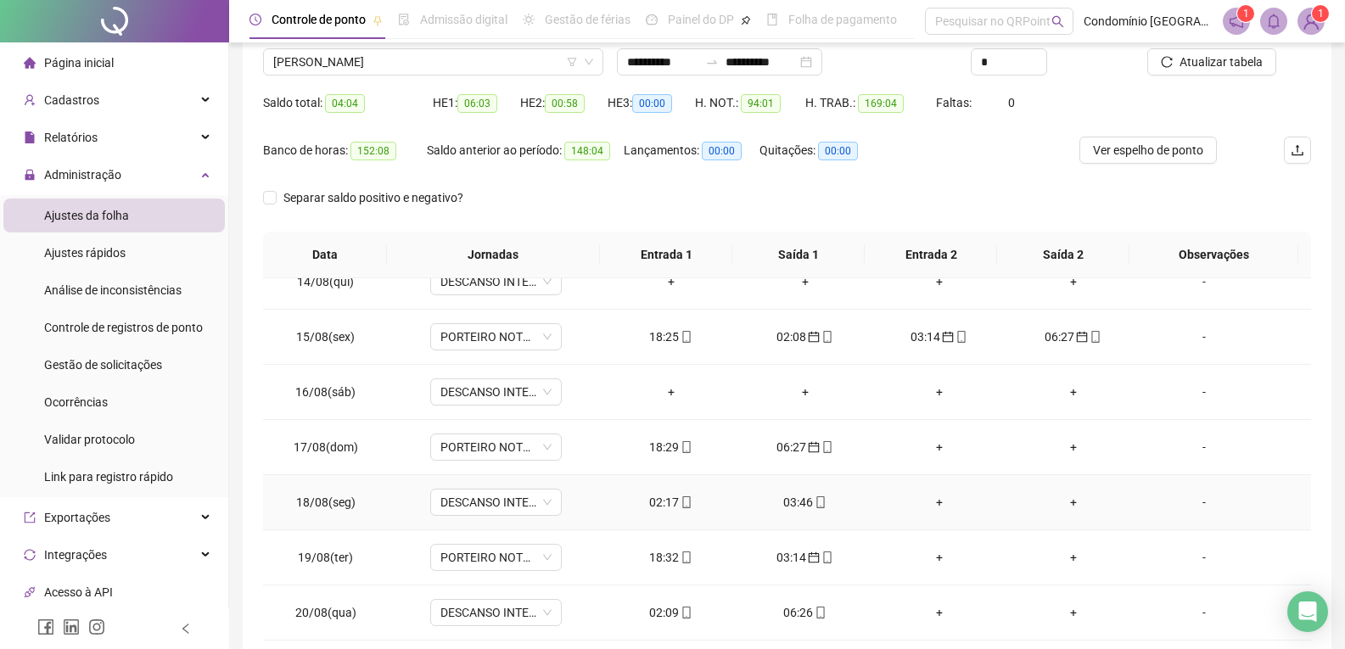
click at [661, 499] on div "02:17" at bounding box center [671, 502] width 107 height 19
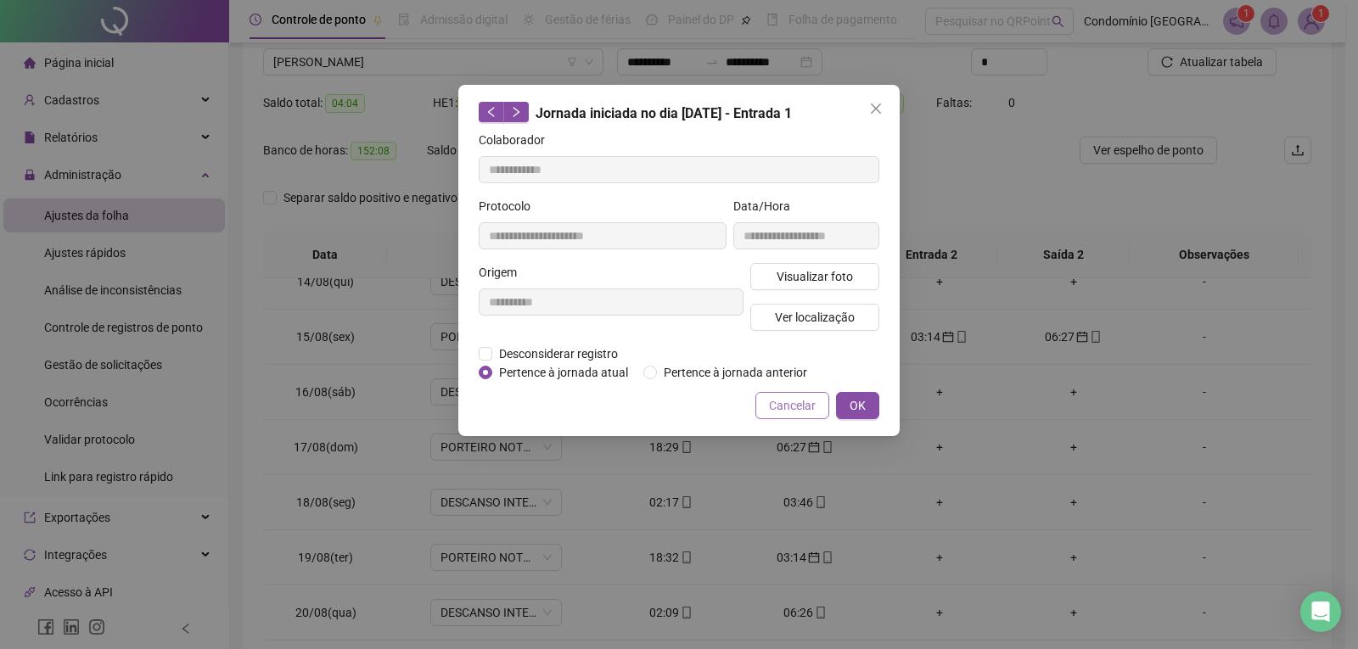
click at [659, 372] on label "Pertence à jornada anterior" at bounding box center [728, 372] width 171 height 19
click at [859, 401] on span "OK" at bounding box center [857, 405] width 16 height 19
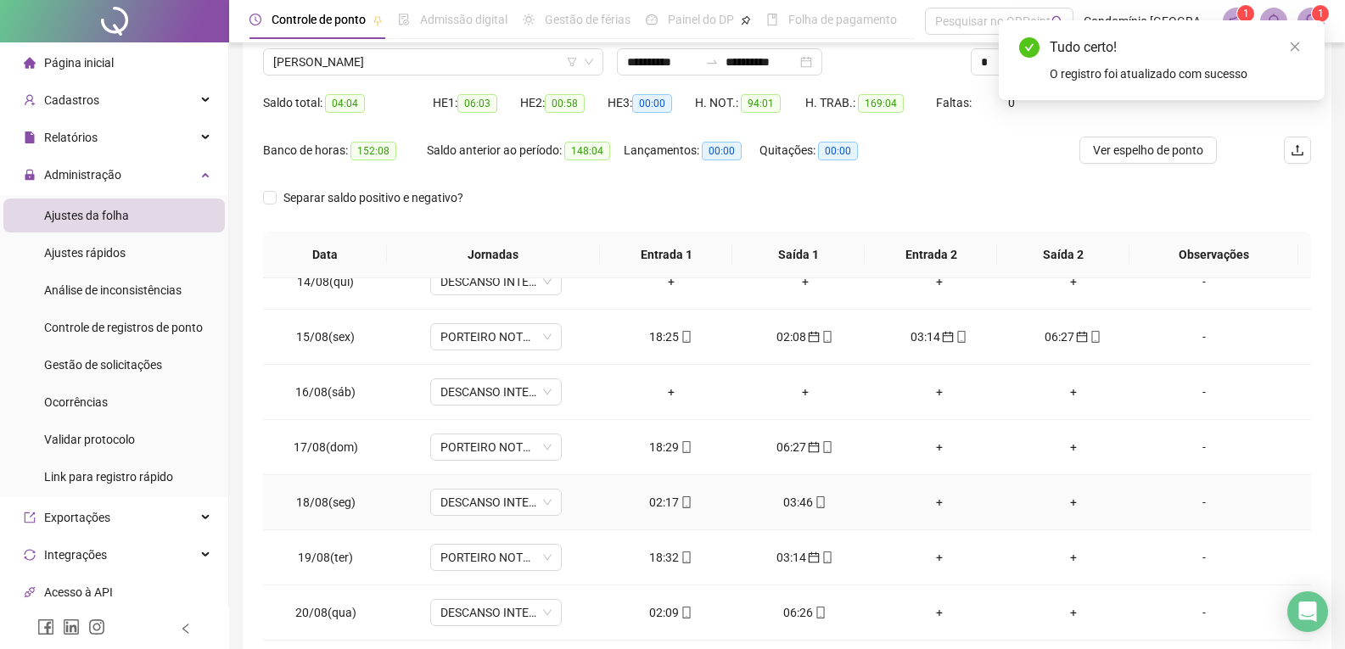
drag, startPoint x: 790, startPoint y: 507, endPoint x: 690, endPoint y: 413, distance: 136.9
click at [790, 507] on div "03:46" at bounding box center [805, 502] width 107 height 19
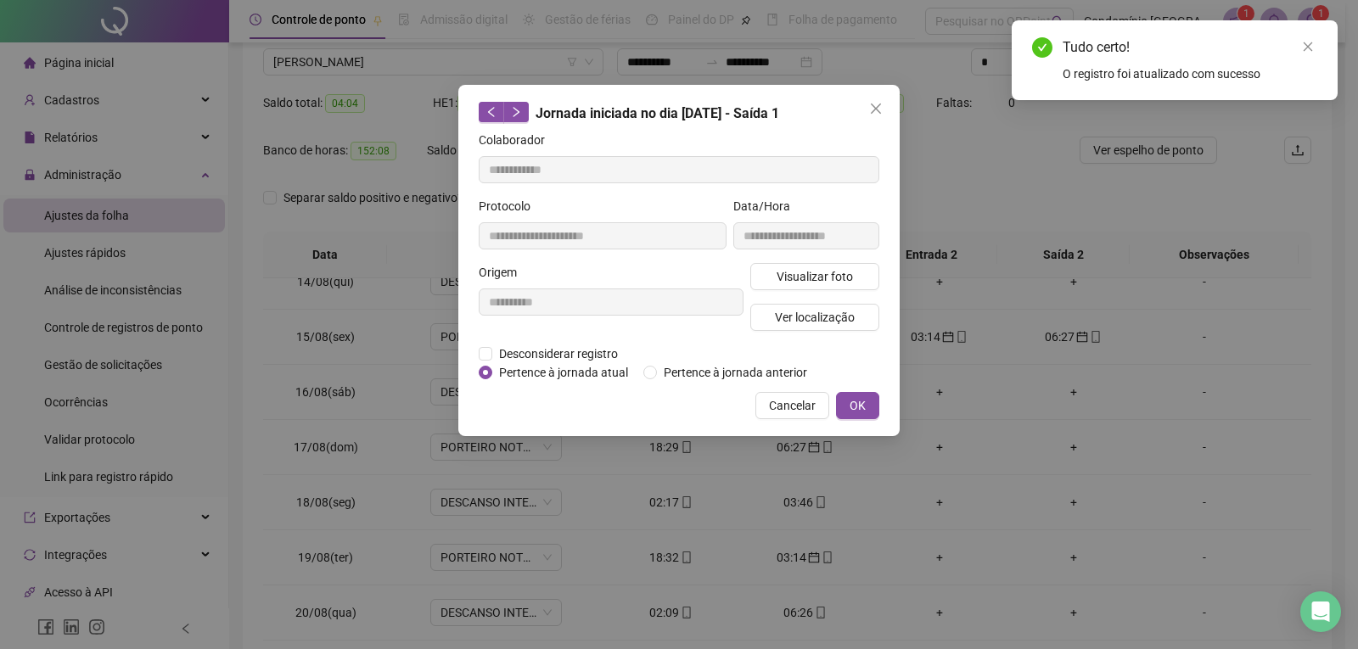
click at [659, 367] on label "Pertence à jornada anterior" at bounding box center [728, 372] width 171 height 19
click at [866, 403] on button "OK" at bounding box center [857, 405] width 43 height 27
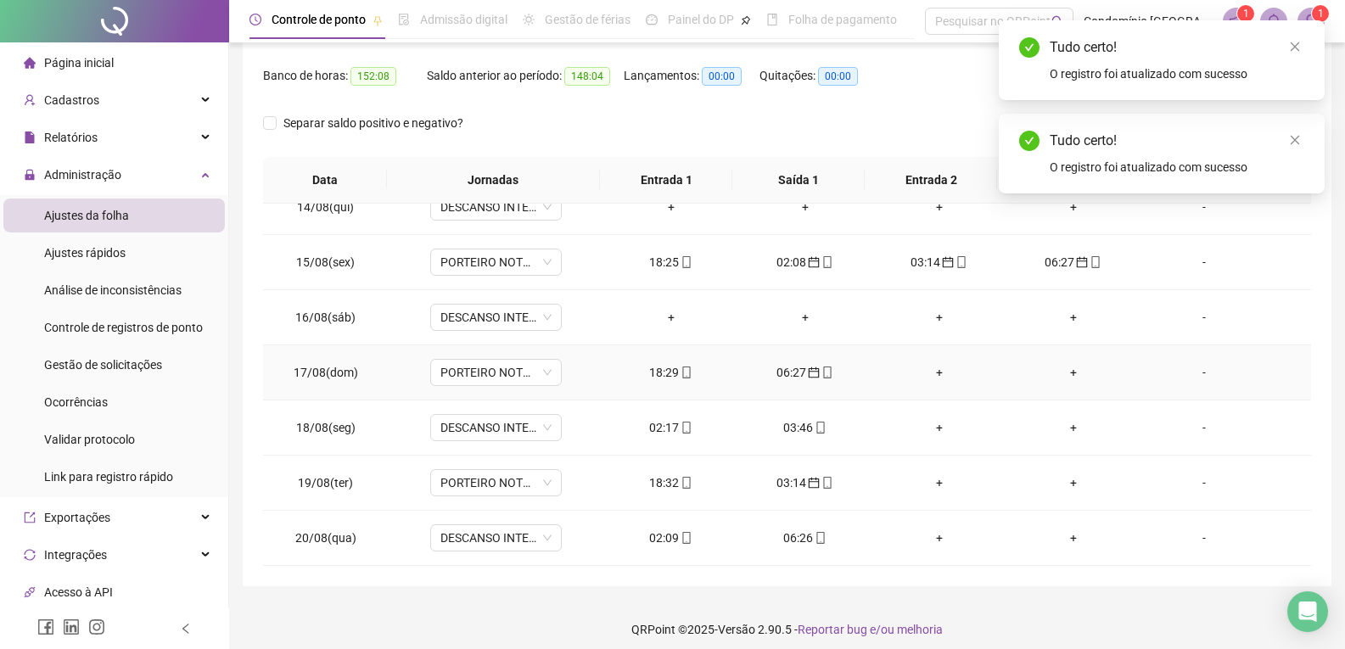
scroll to position [218, 0]
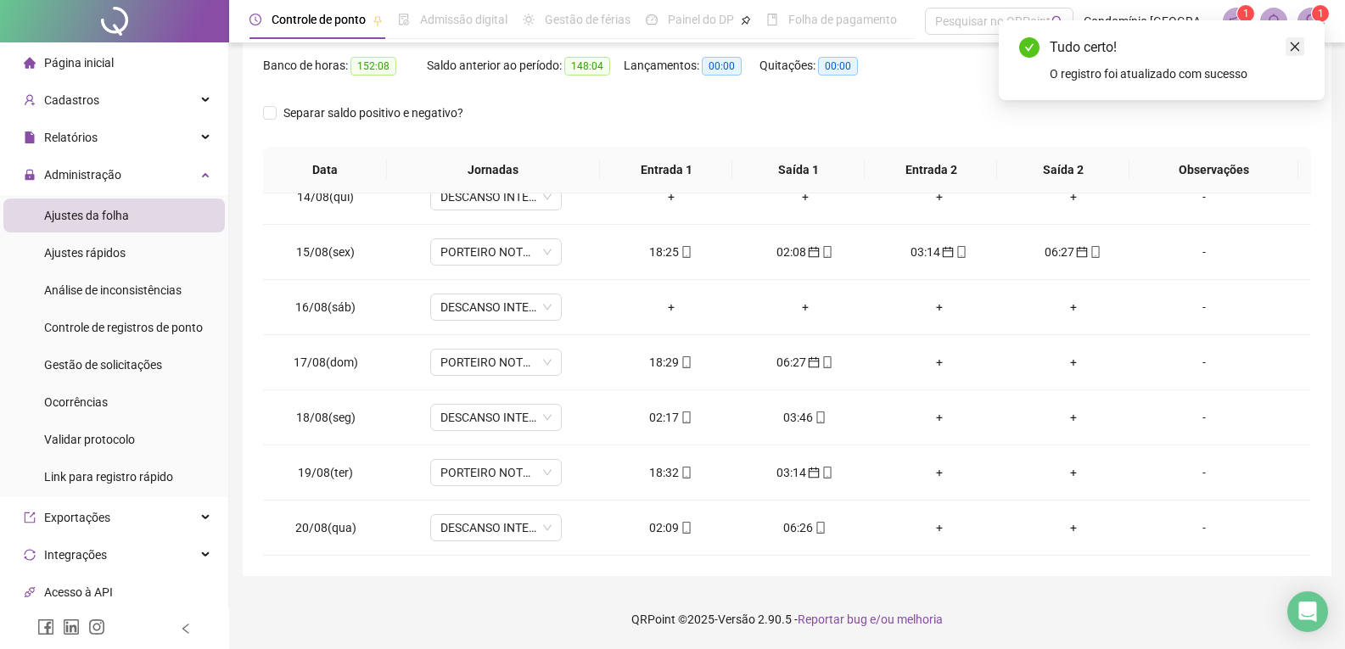
click at [1292, 52] on icon "close" at bounding box center [1295, 47] width 12 height 12
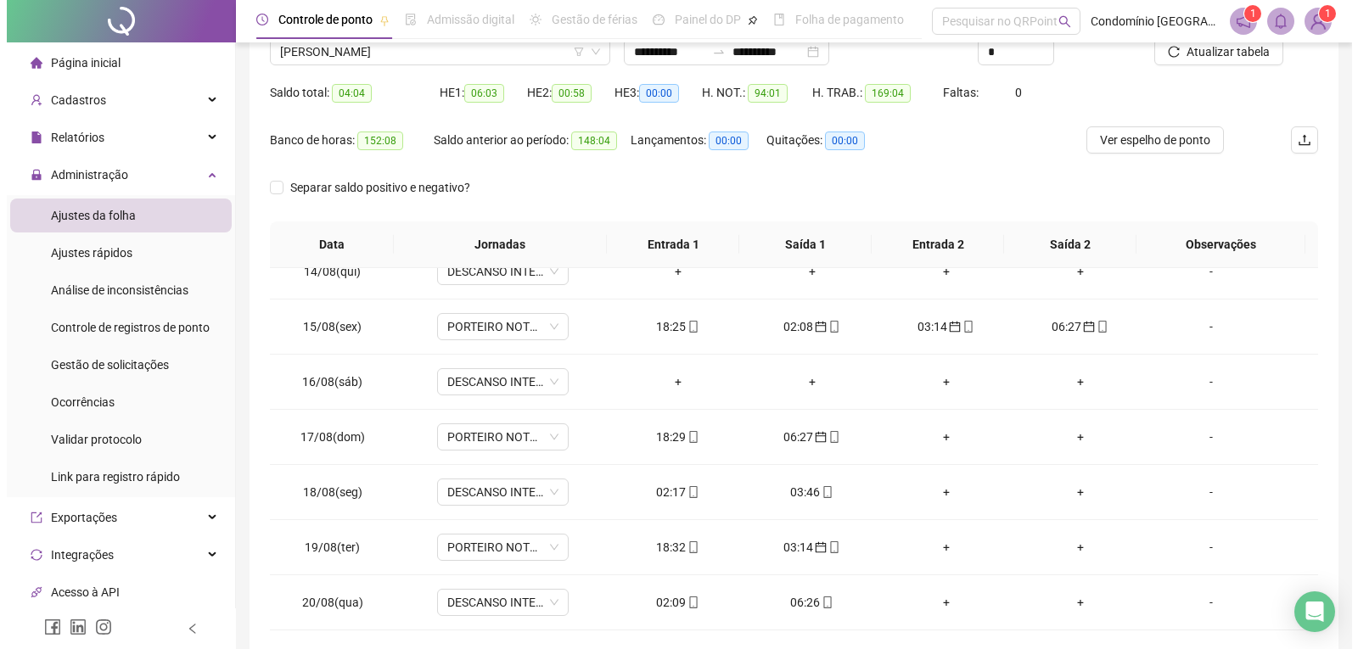
scroll to position [133, 0]
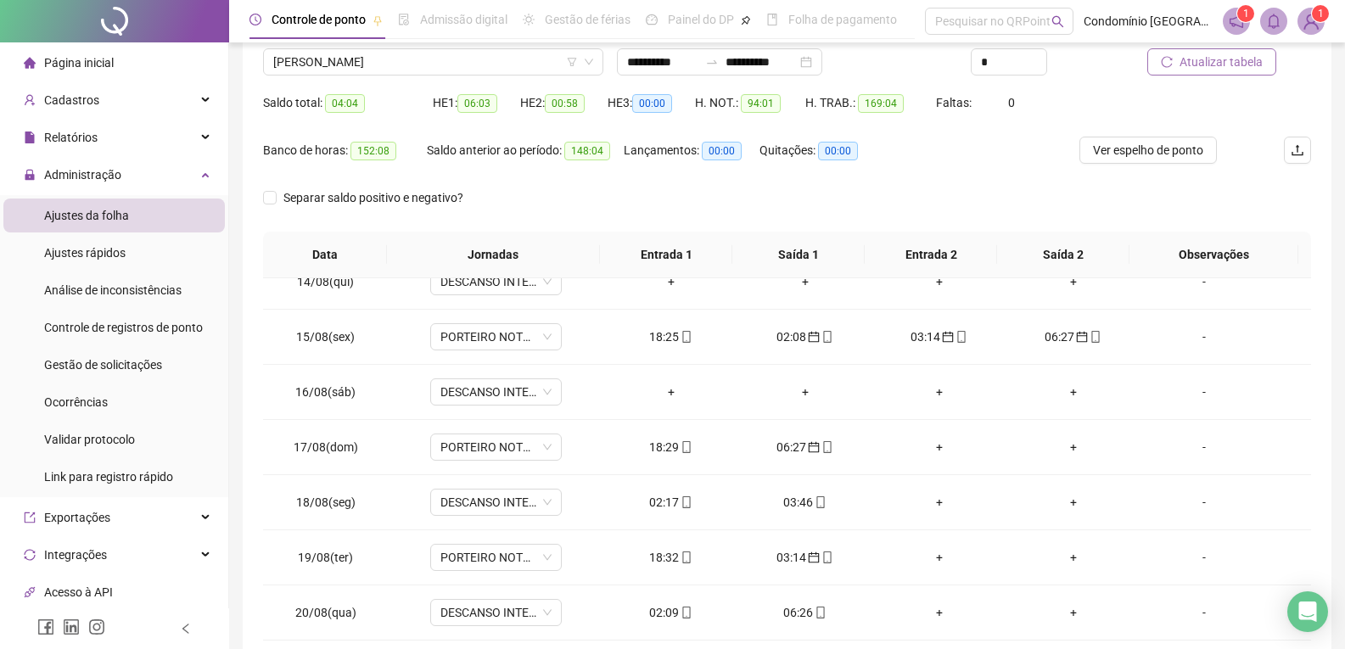
click at [1242, 66] on span "Atualizar tabela" at bounding box center [1221, 62] width 83 height 19
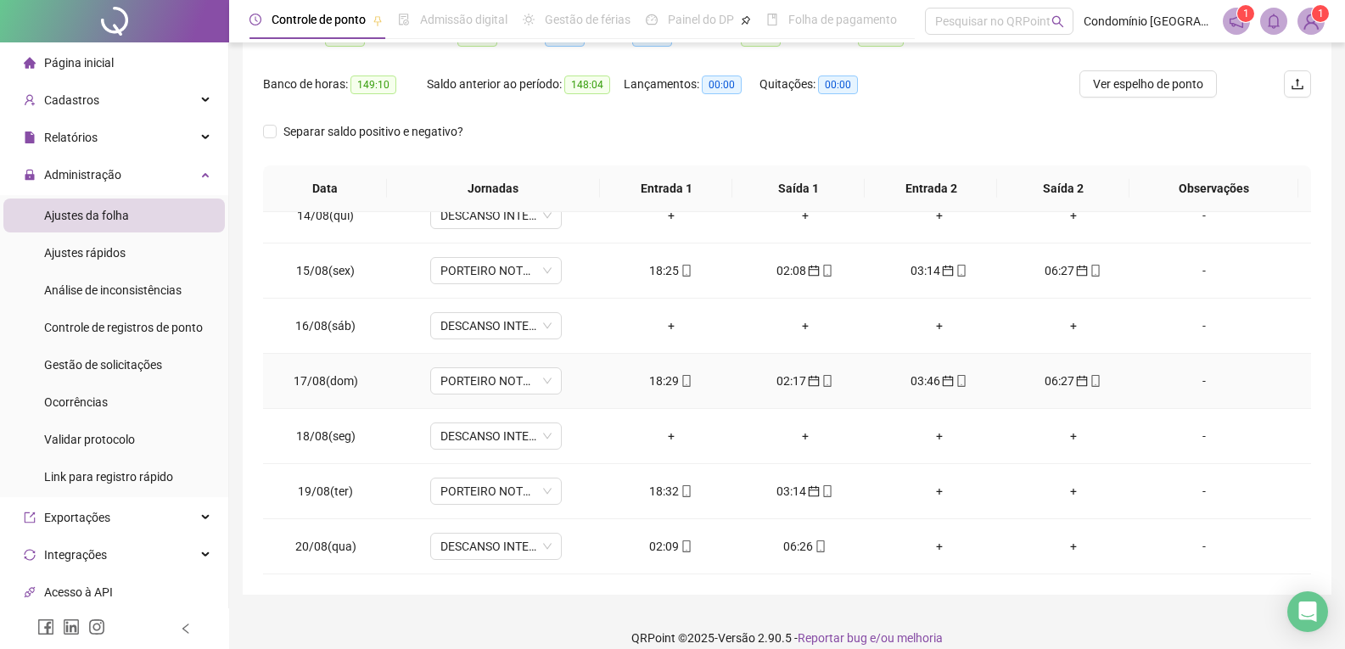
scroll to position [218, 0]
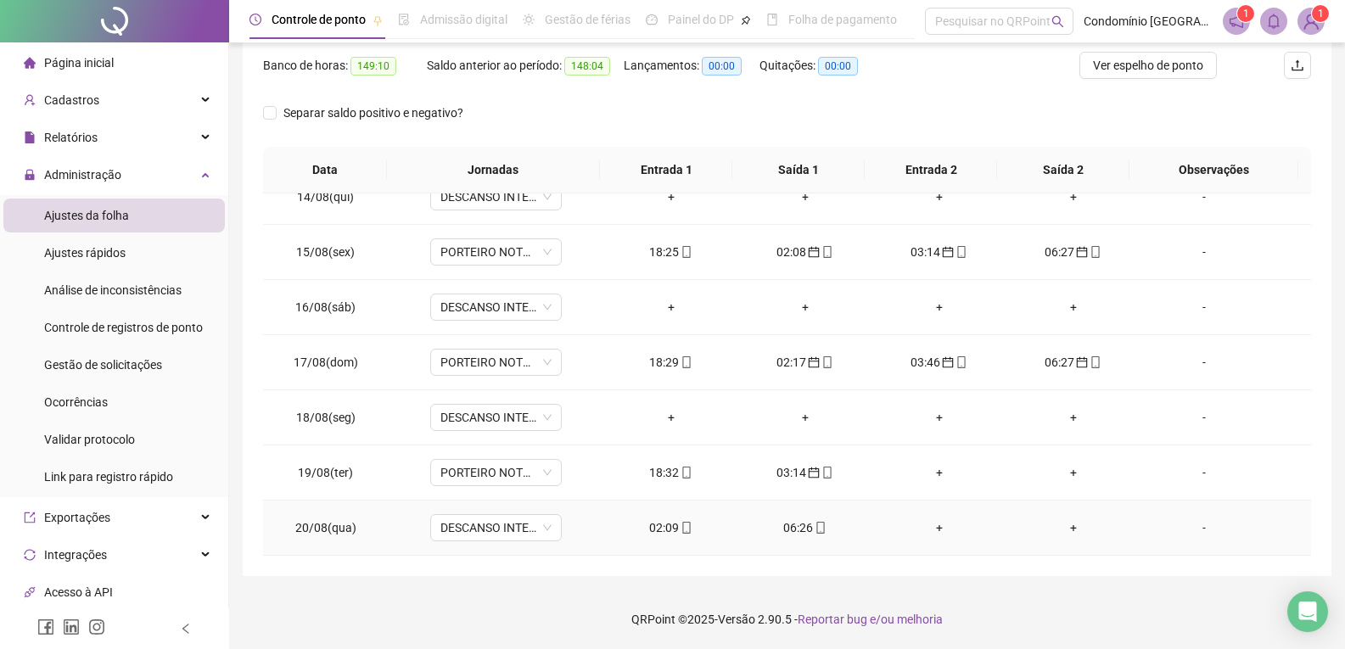
click at [653, 519] on div "02:09" at bounding box center [671, 528] width 107 height 19
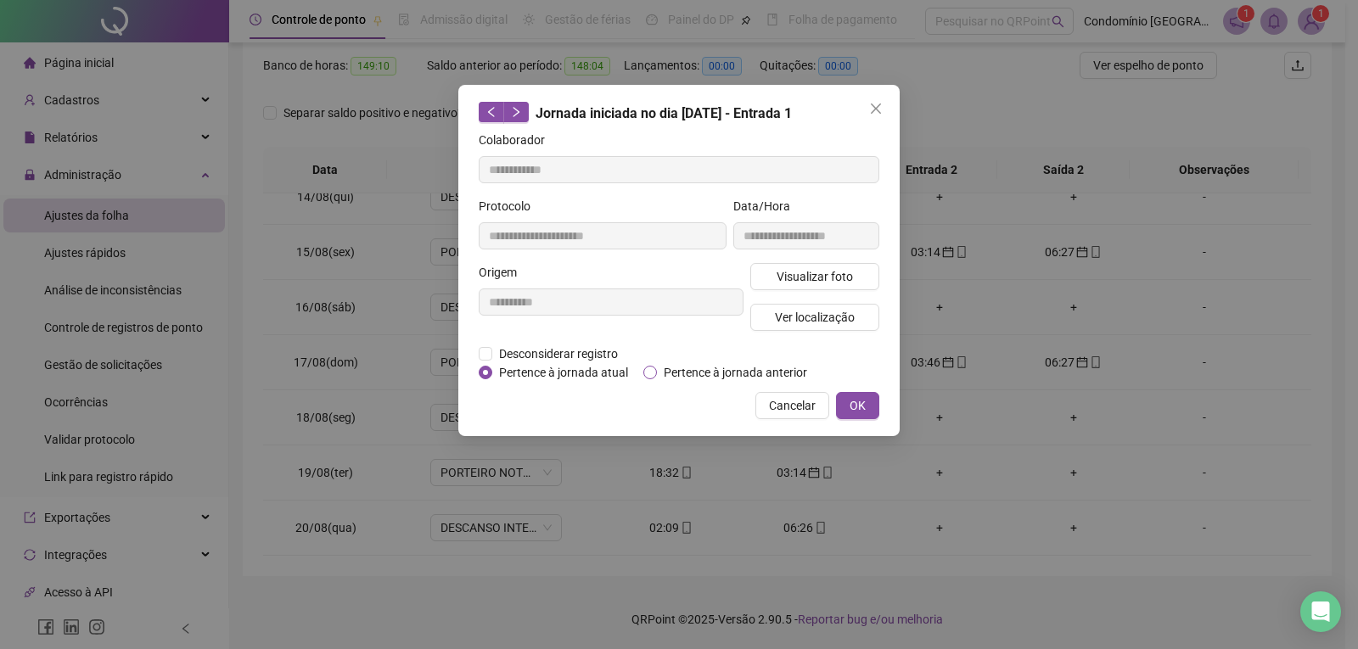
click at [667, 372] on span "Pertence à jornada anterior" at bounding box center [735, 372] width 157 height 19
click at [862, 402] on span "OK" at bounding box center [857, 405] width 16 height 19
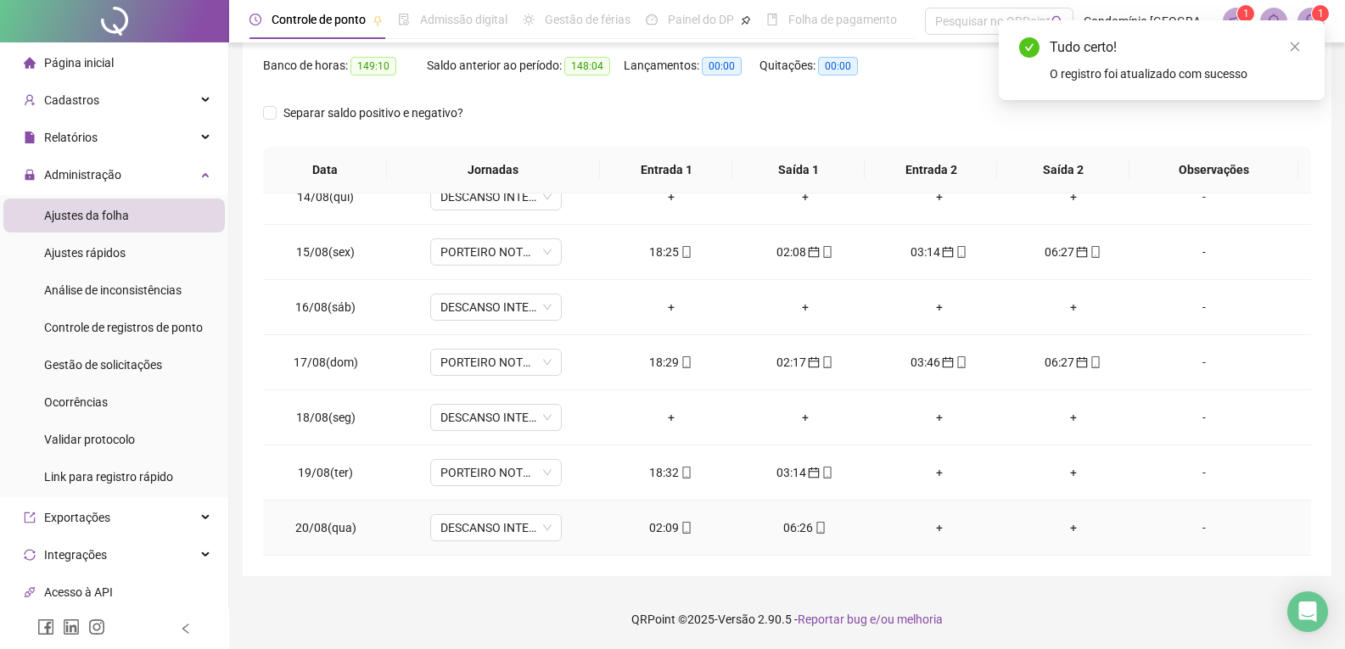
click at [788, 533] on div "06:26" at bounding box center [805, 528] width 107 height 19
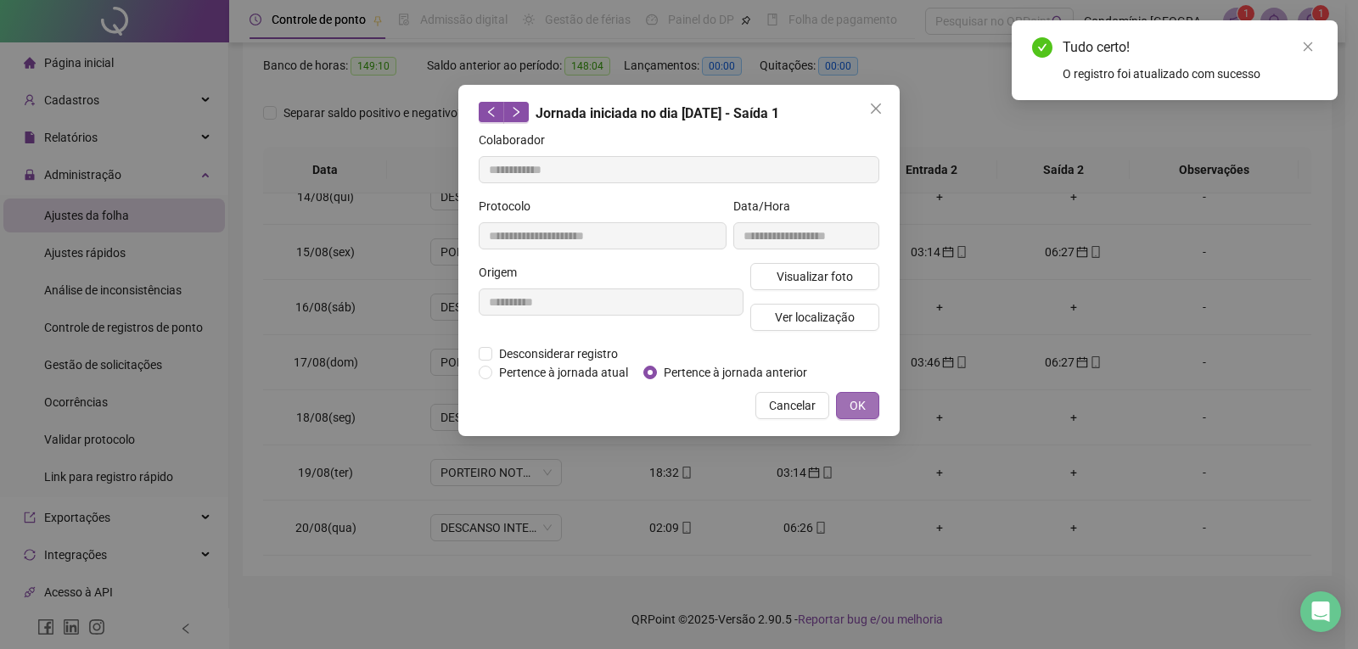
click at [848, 402] on button "OK" at bounding box center [857, 405] width 43 height 27
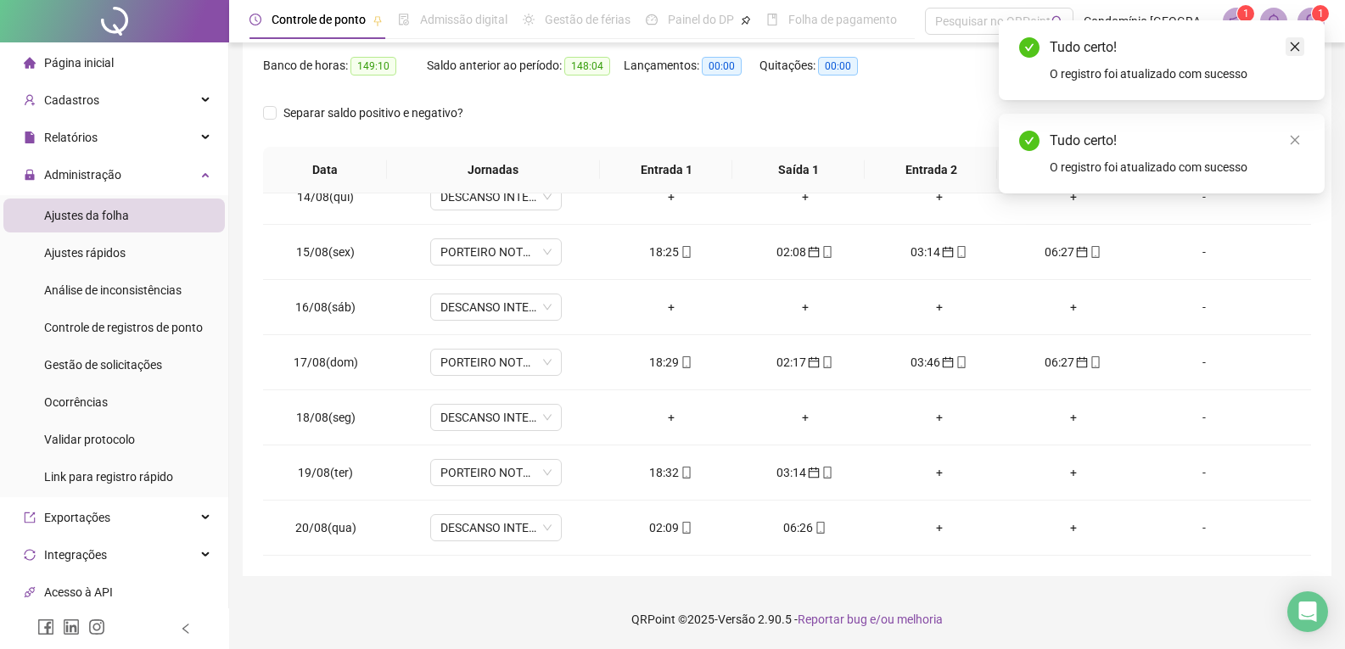
click at [1289, 49] on link "Close" at bounding box center [1295, 46] width 19 height 19
click at [1292, 45] on icon "close" at bounding box center [1295, 47] width 12 height 12
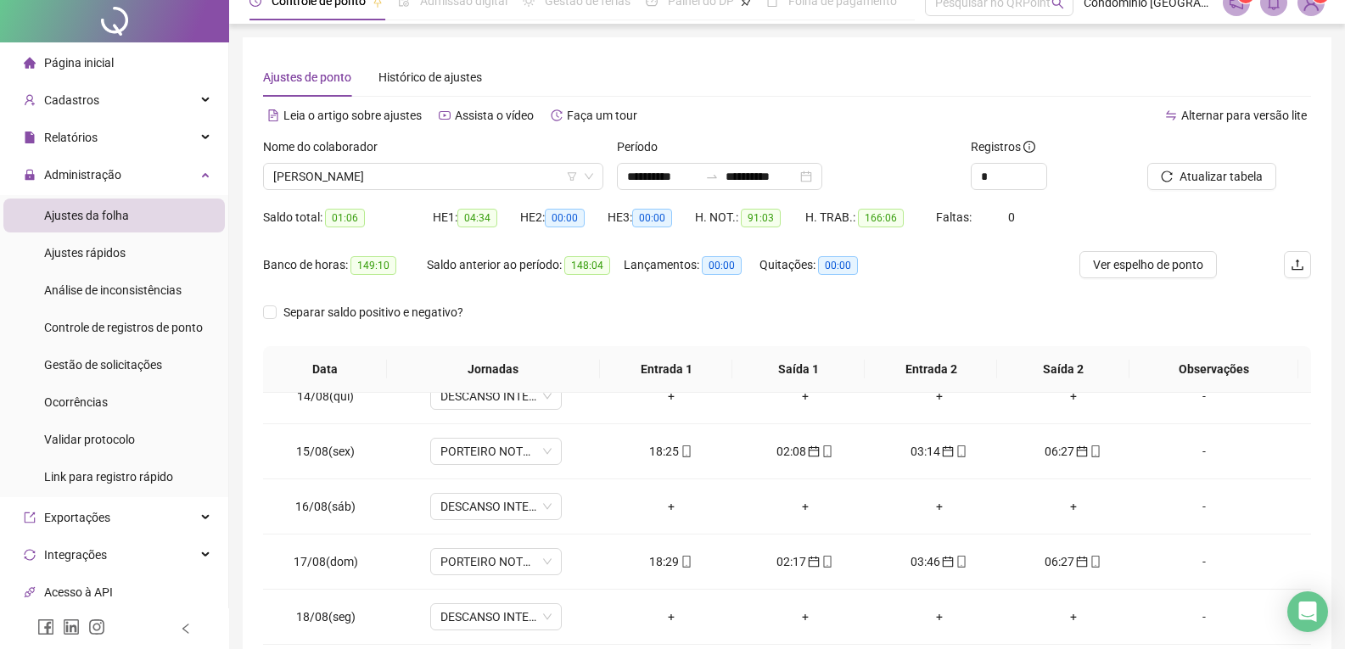
scroll to position [0, 0]
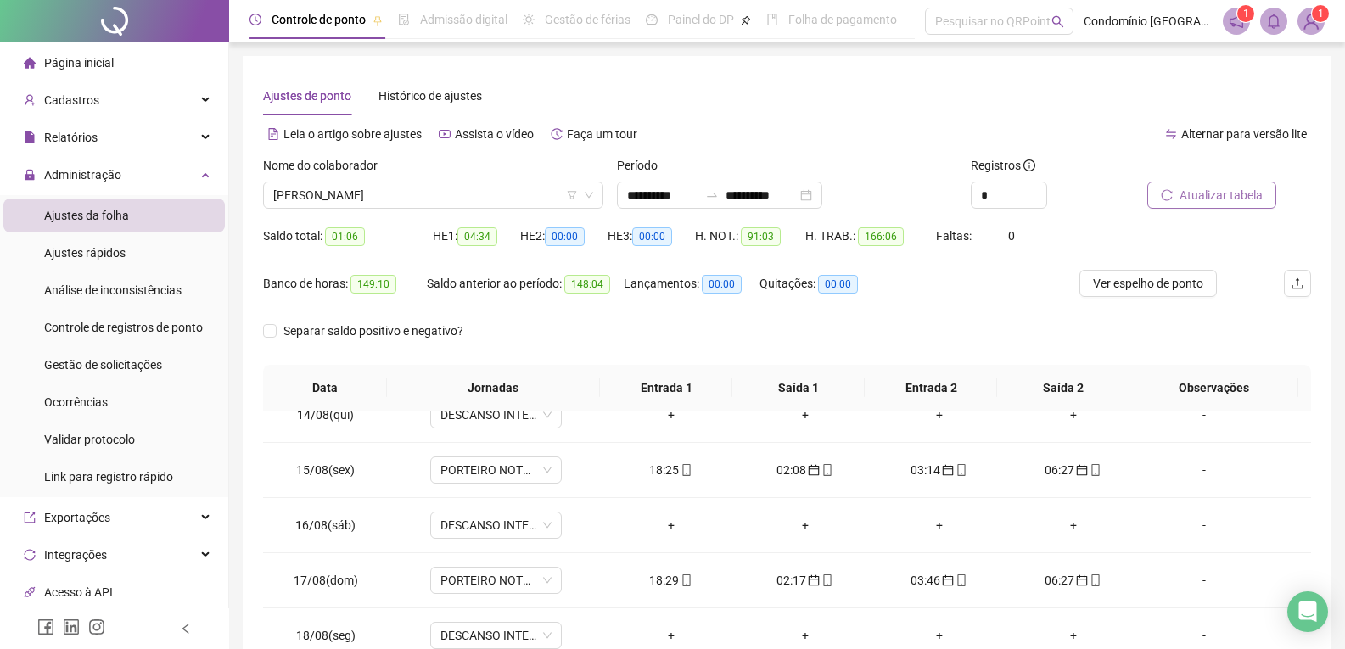
click at [1241, 195] on span "Atualizar tabela" at bounding box center [1221, 195] width 83 height 19
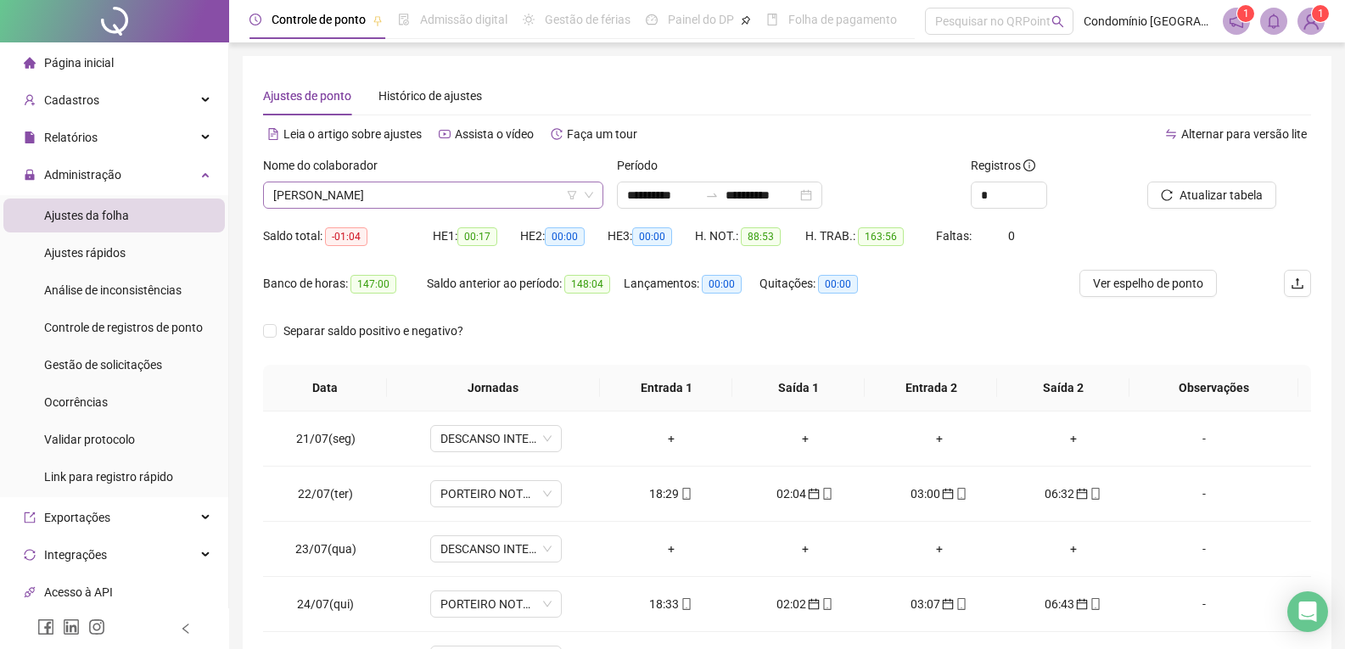
click at [388, 198] on span "[PERSON_NAME]" at bounding box center [433, 194] width 320 height 25
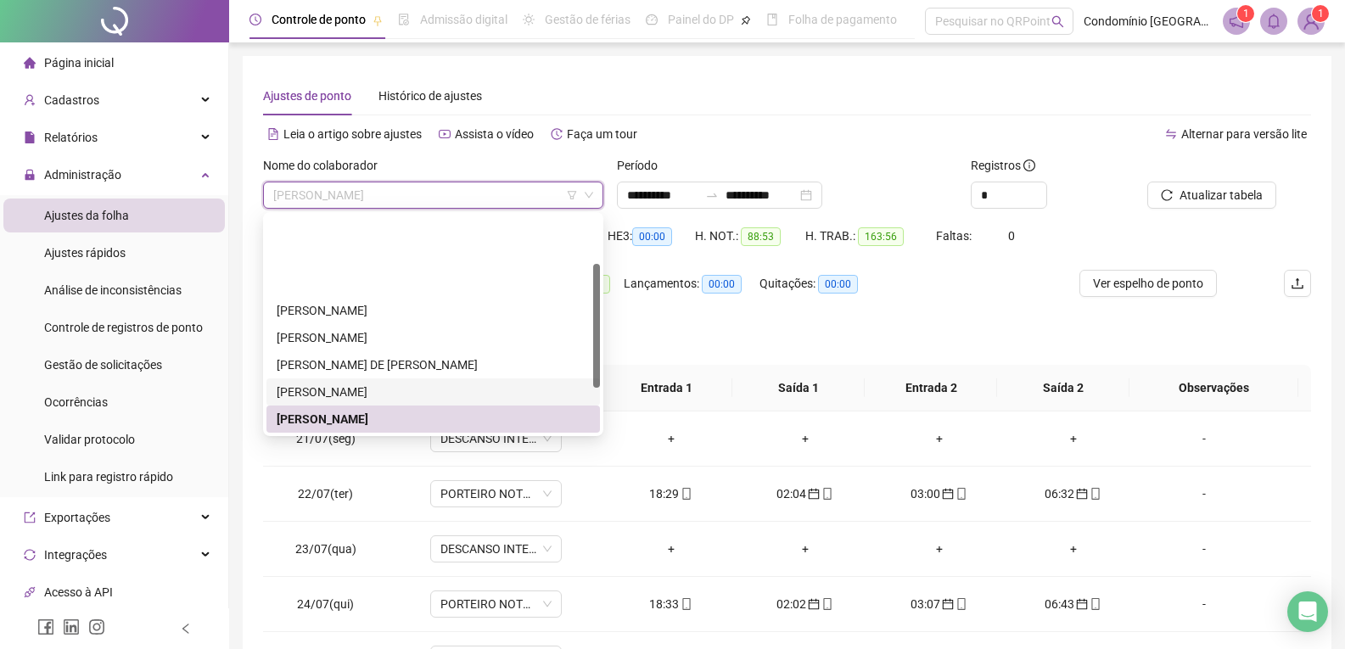
scroll to position [85, 0]
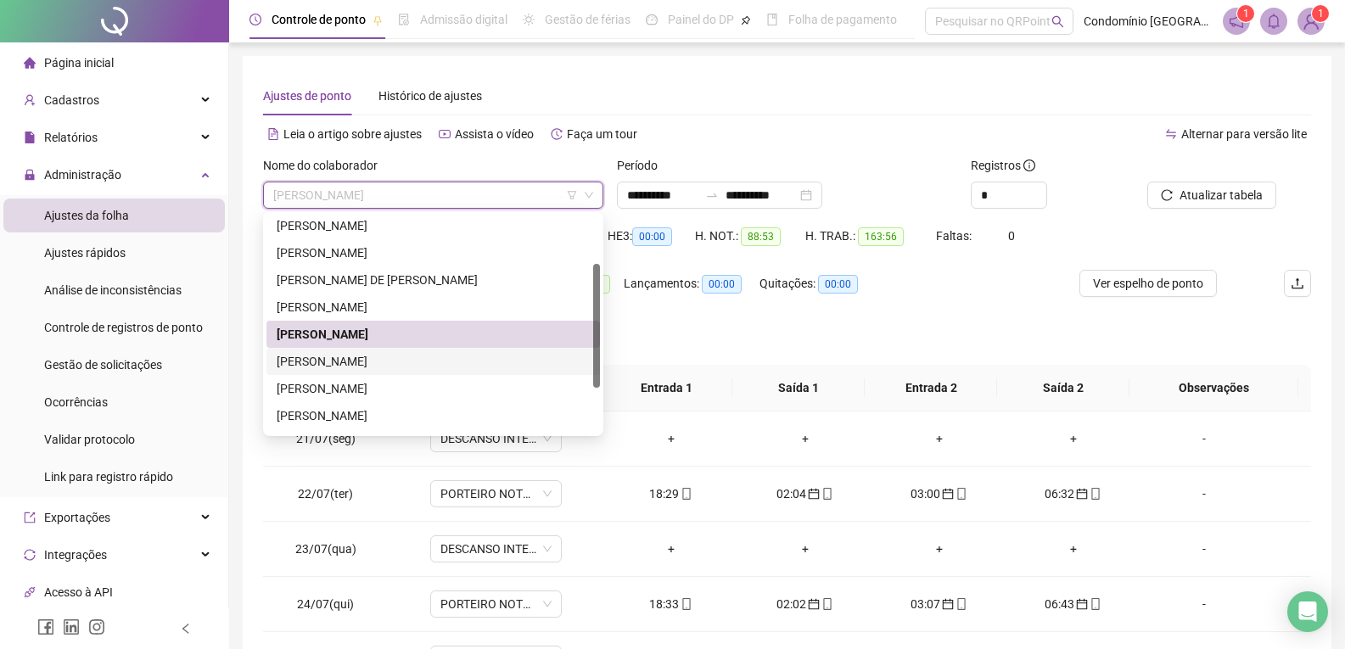
drag, startPoint x: 350, startPoint y: 352, endPoint x: 392, endPoint y: 347, distance: 41.9
click at [347, 354] on div "[PERSON_NAME]" at bounding box center [433, 361] width 313 height 19
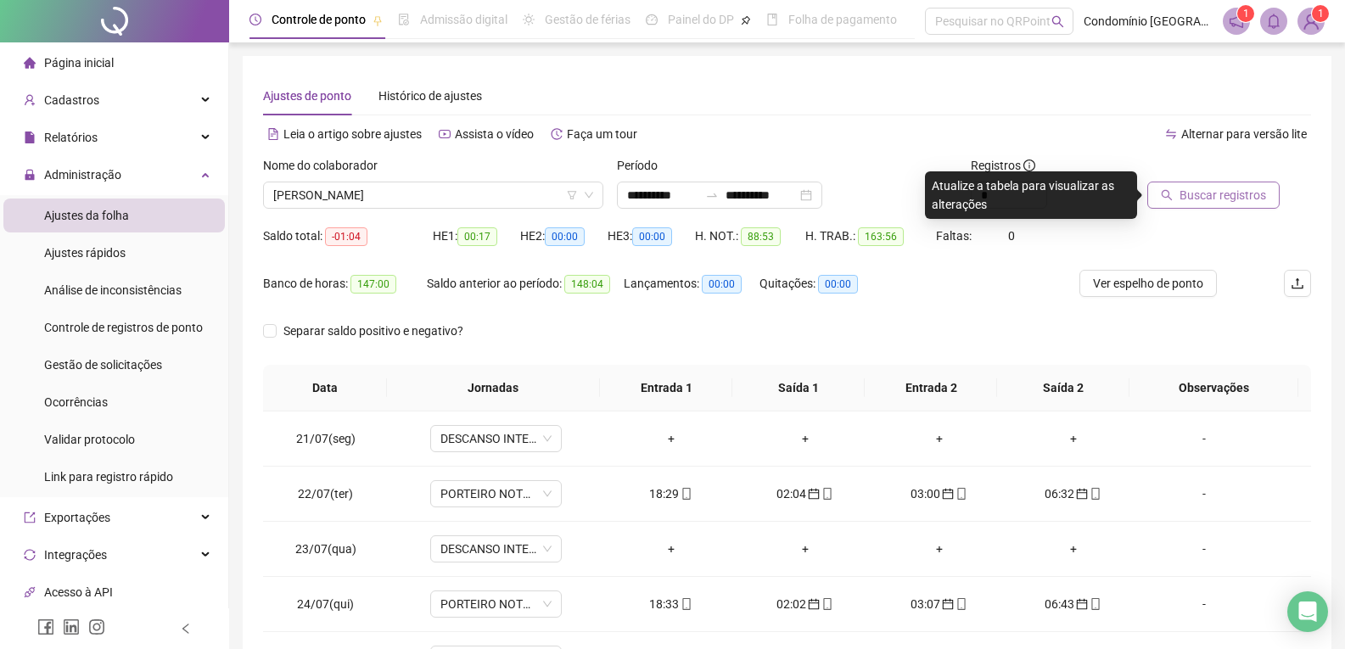
click at [1205, 190] on span "Buscar registros" at bounding box center [1223, 195] width 87 height 19
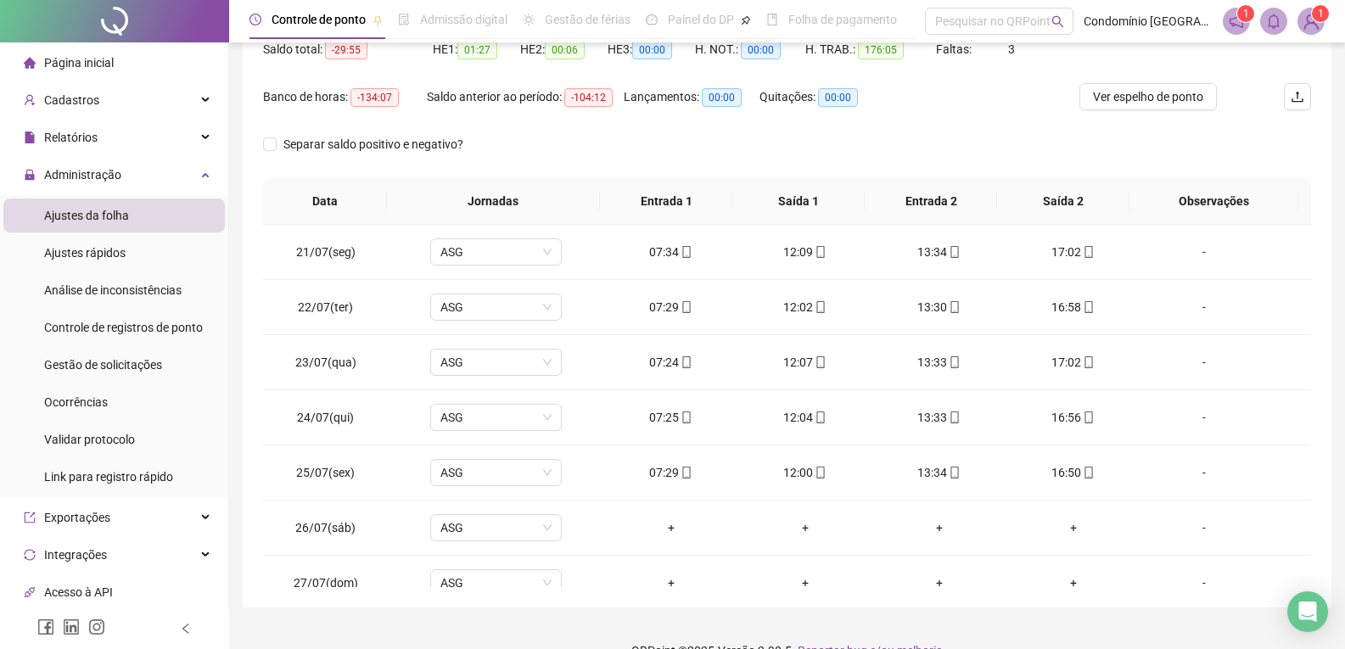
scroll to position [218, 0]
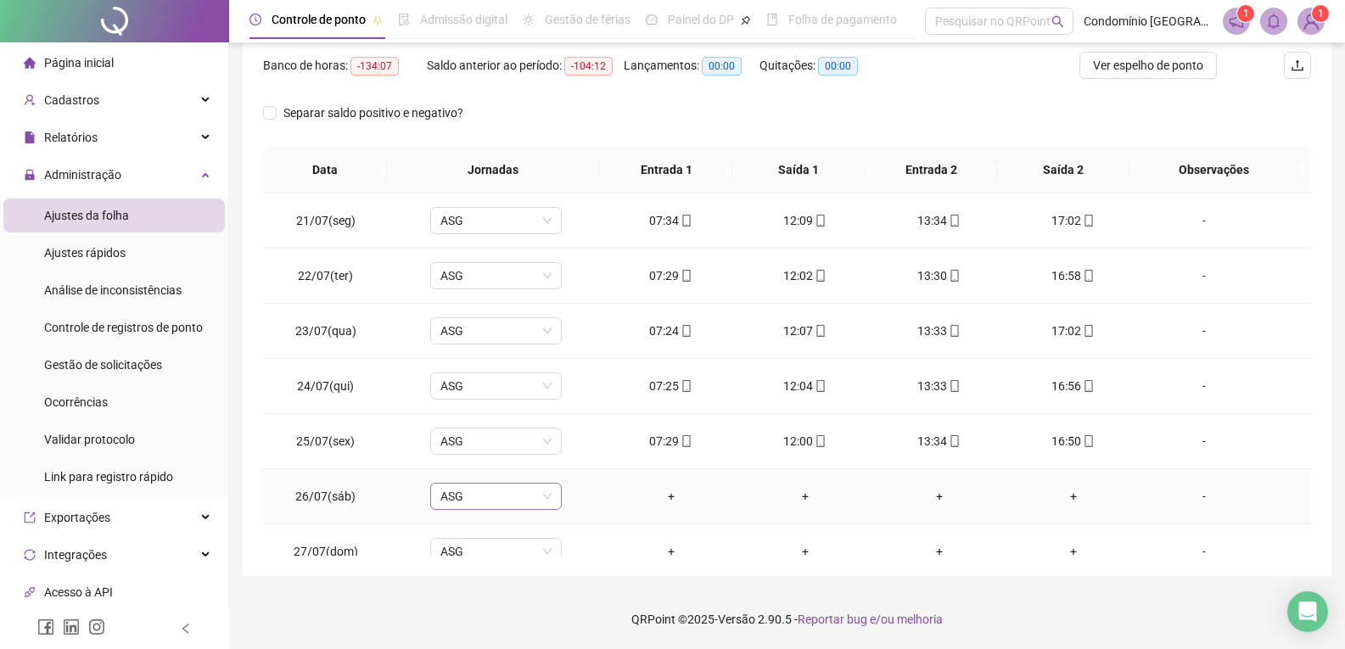
click at [440, 499] on span "ASG" at bounding box center [495, 496] width 111 height 25
click at [483, 410] on div "Folga" at bounding box center [507, 406] width 112 height 19
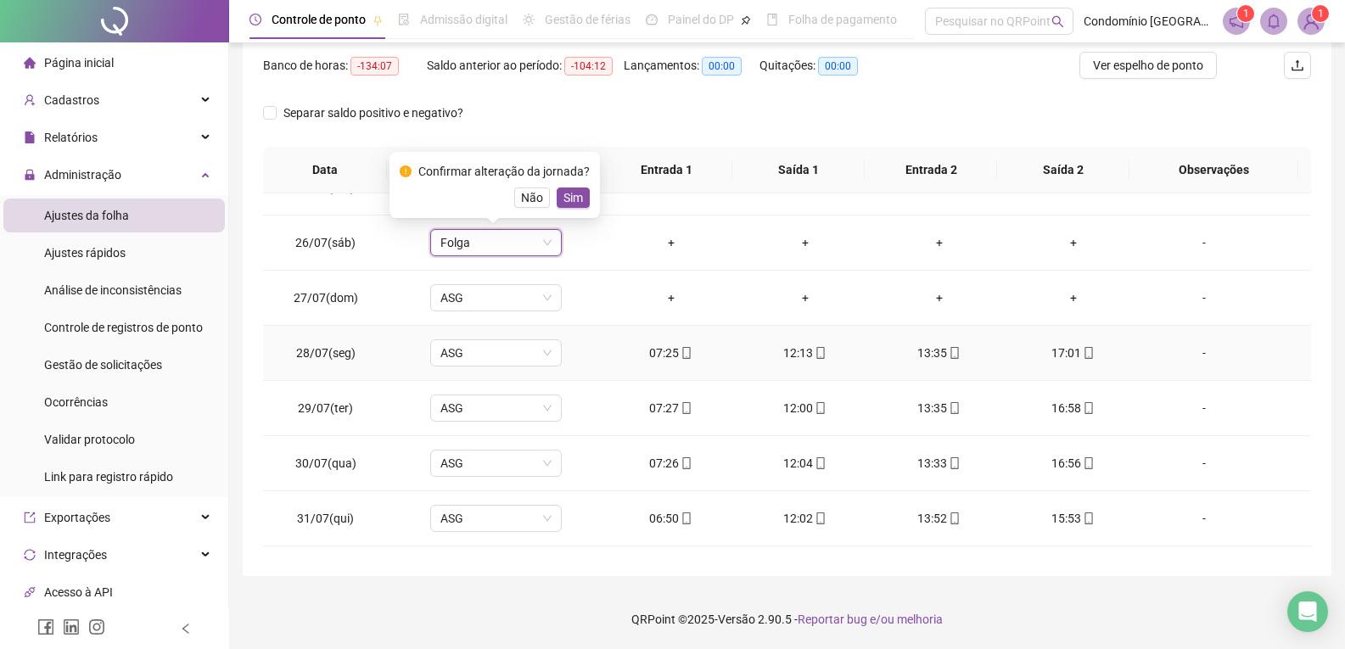
scroll to position [255, 0]
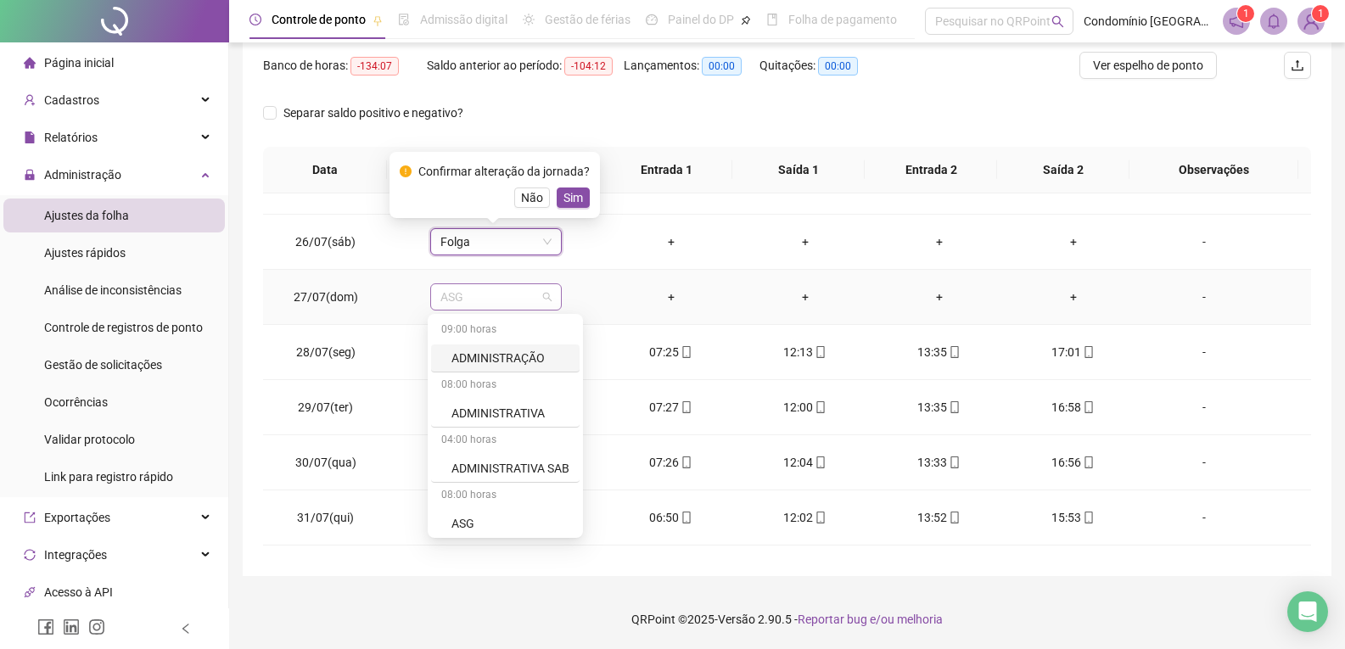
click at [509, 303] on span "ASG" at bounding box center [495, 296] width 111 height 25
click at [570, 191] on span "Sim" at bounding box center [573, 197] width 20 height 19
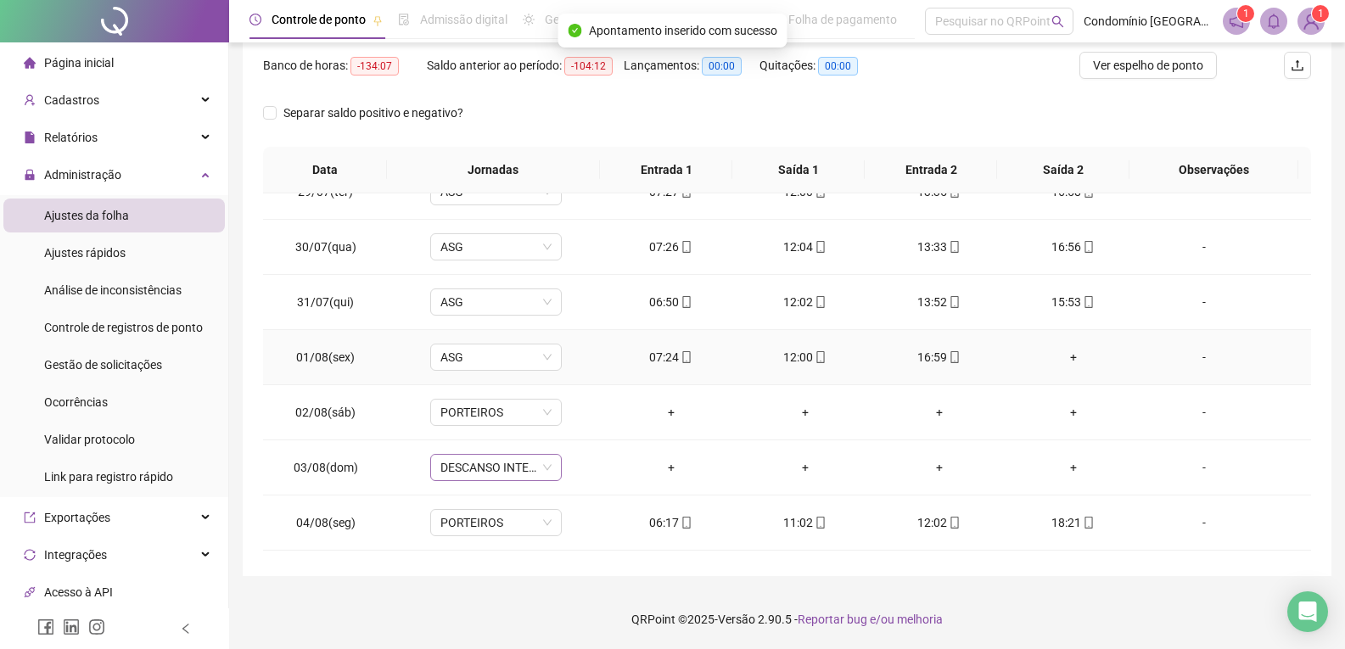
scroll to position [509, 0]
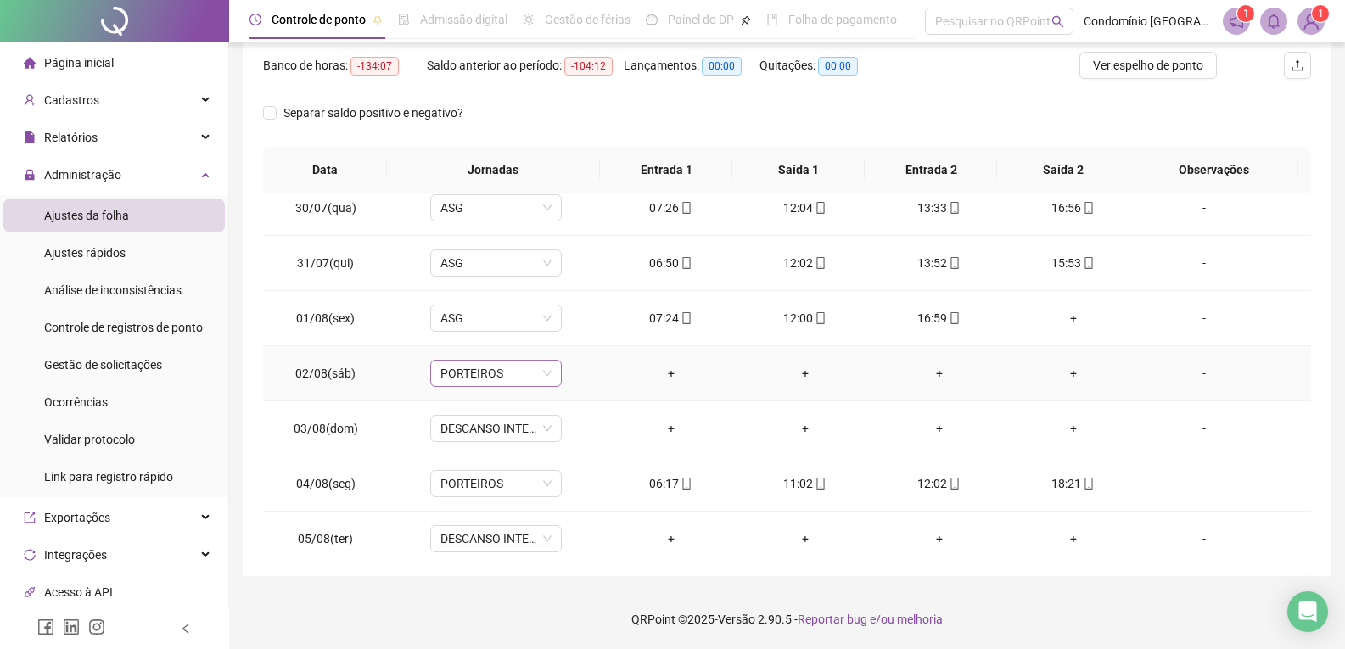
click at [504, 374] on span "PORTEIROS" at bounding box center [495, 373] width 111 height 25
click at [468, 434] on div "Folga" at bounding box center [507, 434] width 112 height 19
click at [581, 324] on button "Sim" at bounding box center [573, 329] width 33 height 20
click at [495, 429] on span "DESCANSO INTER-JORNADA" at bounding box center [495, 428] width 111 height 25
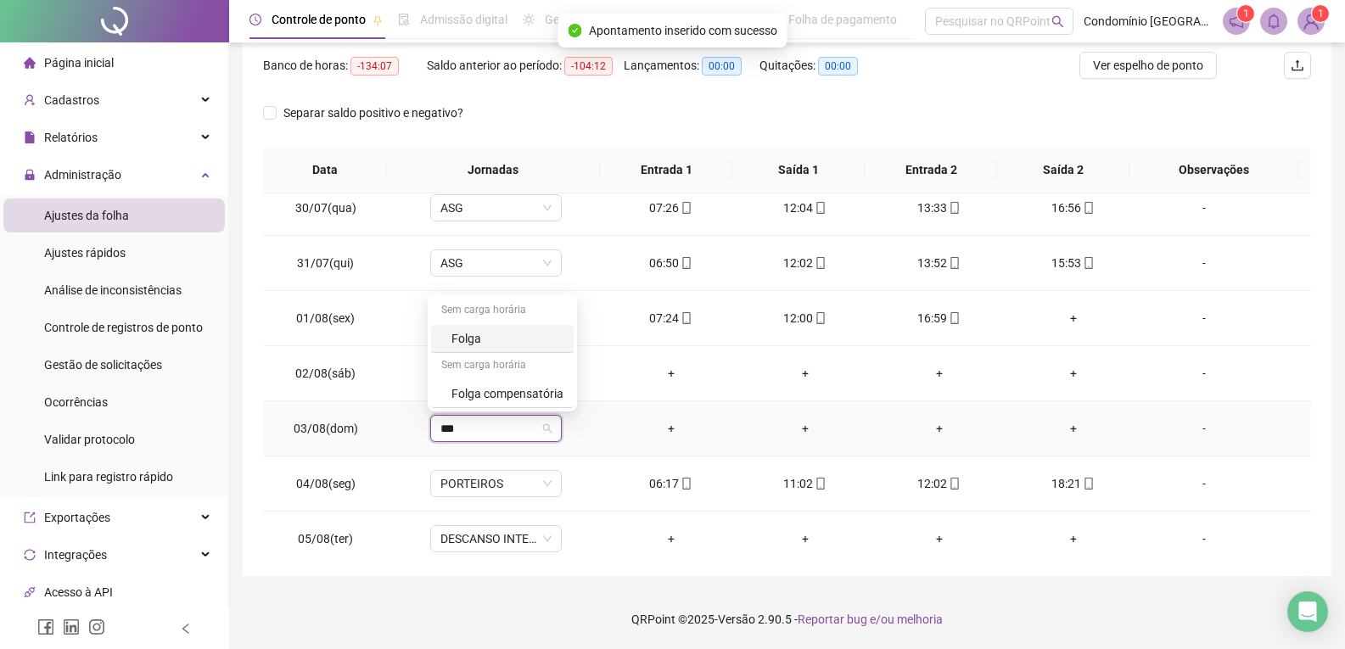
click at [500, 343] on div "Folga" at bounding box center [507, 338] width 112 height 19
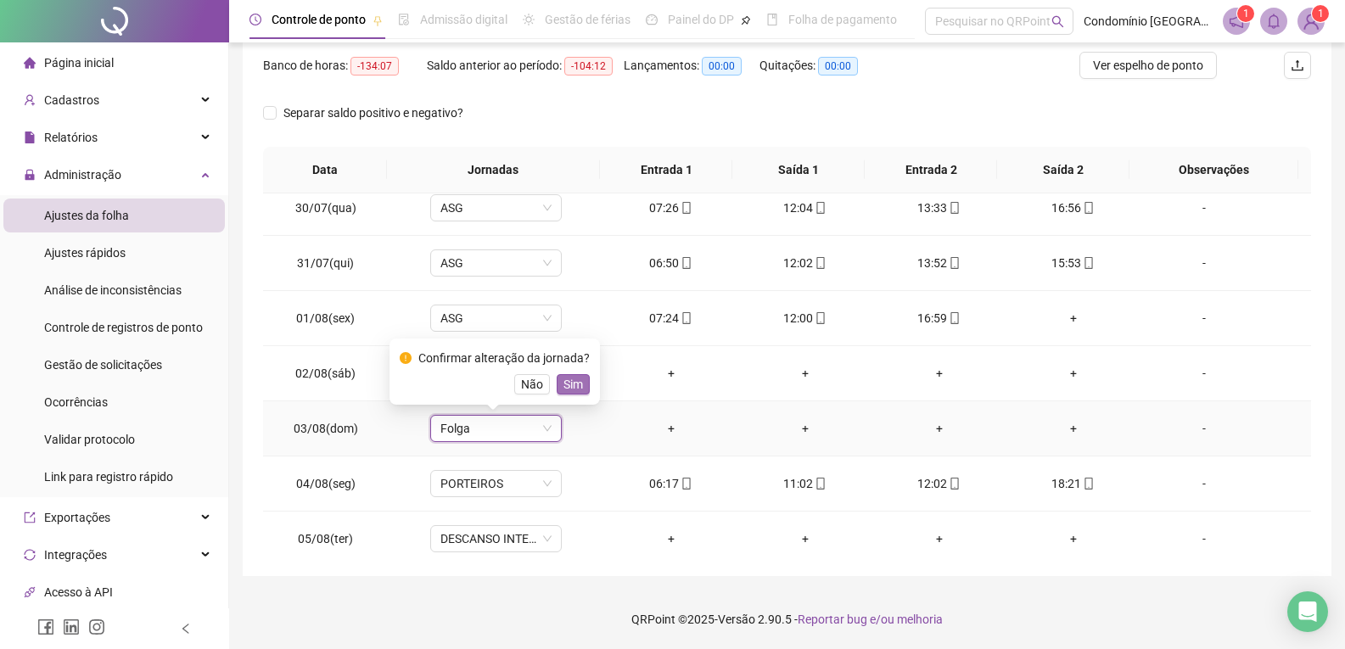
click at [565, 394] on button "Sim" at bounding box center [573, 384] width 33 height 20
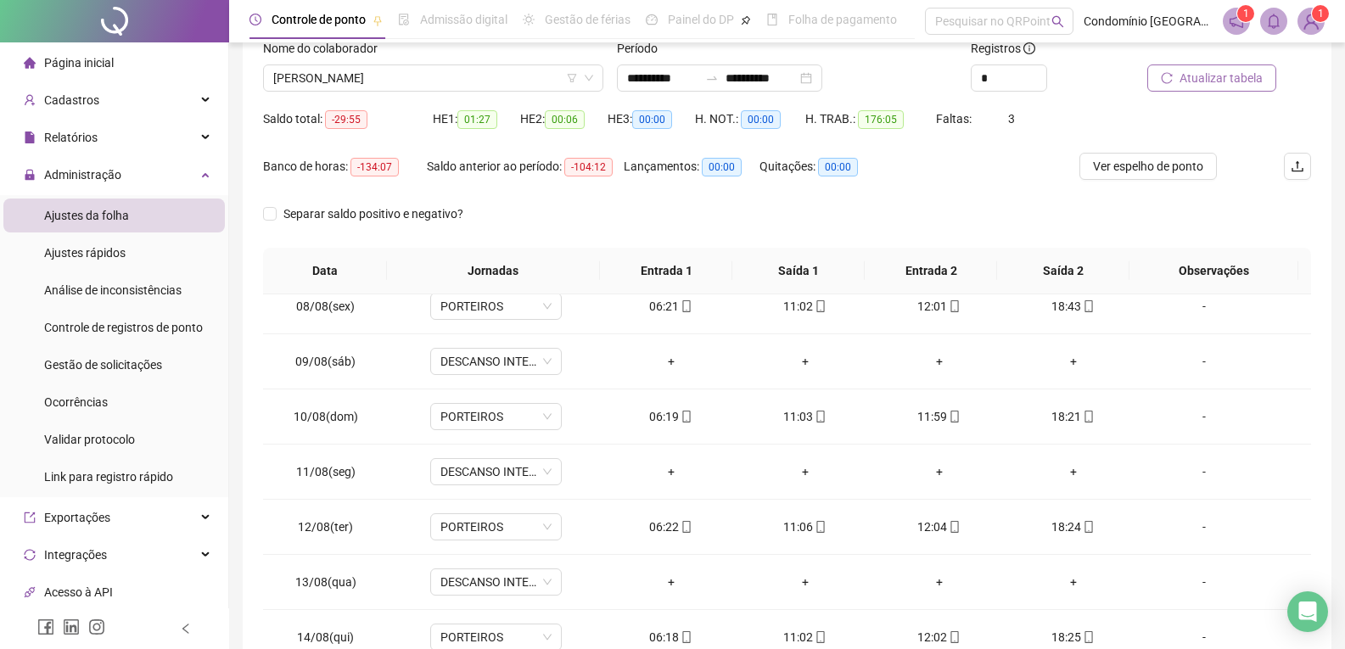
scroll to position [0, 0]
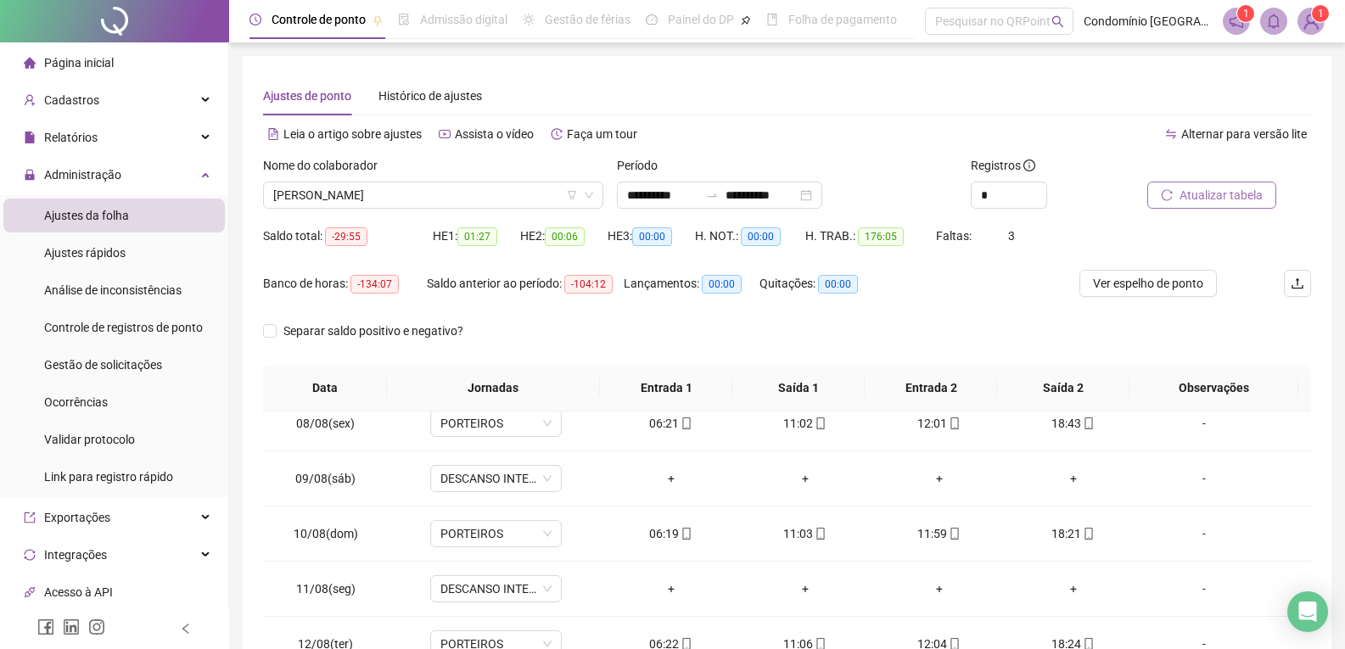
click at [1214, 204] on span "Atualizar tabela" at bounding box center [1221, 195] width 83 height 19
click at [421, 193] on span "[PERSON_NAME]" at bounding box center [433, 194] width 320 height 25
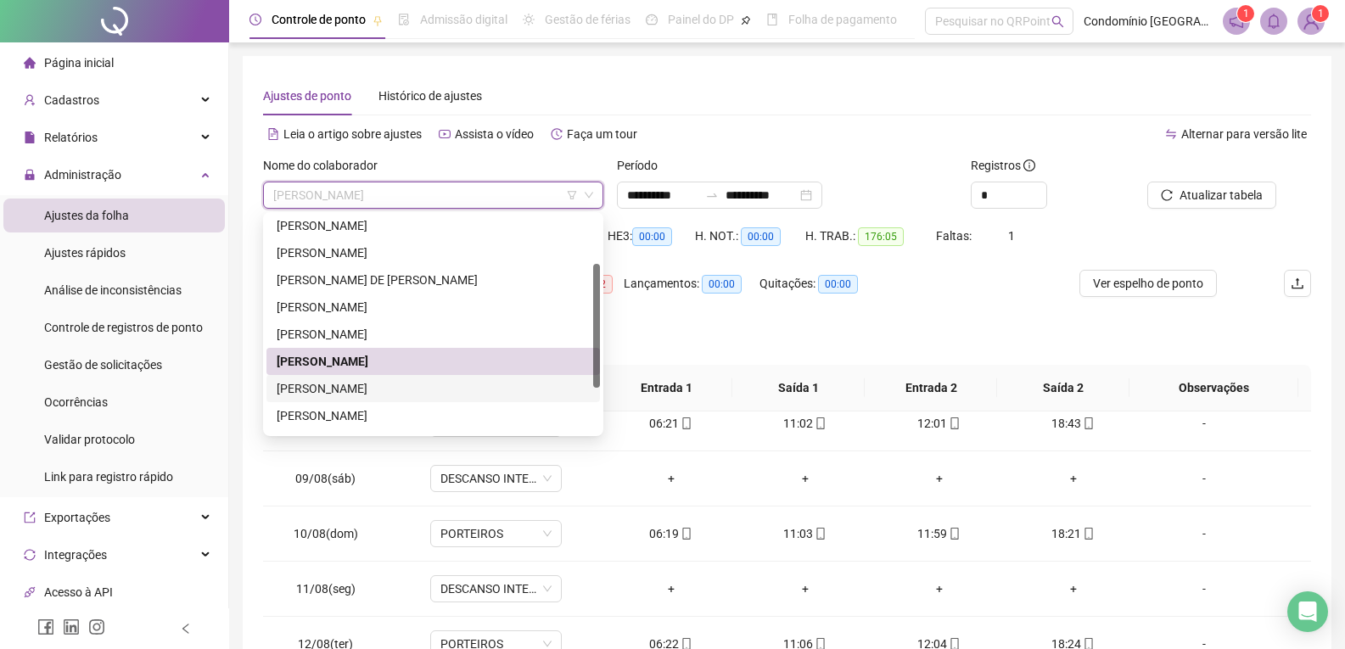
click at [346, 386] on div "[PERSON_NAME]" at bounding box center [433, 388] width 313 height 19
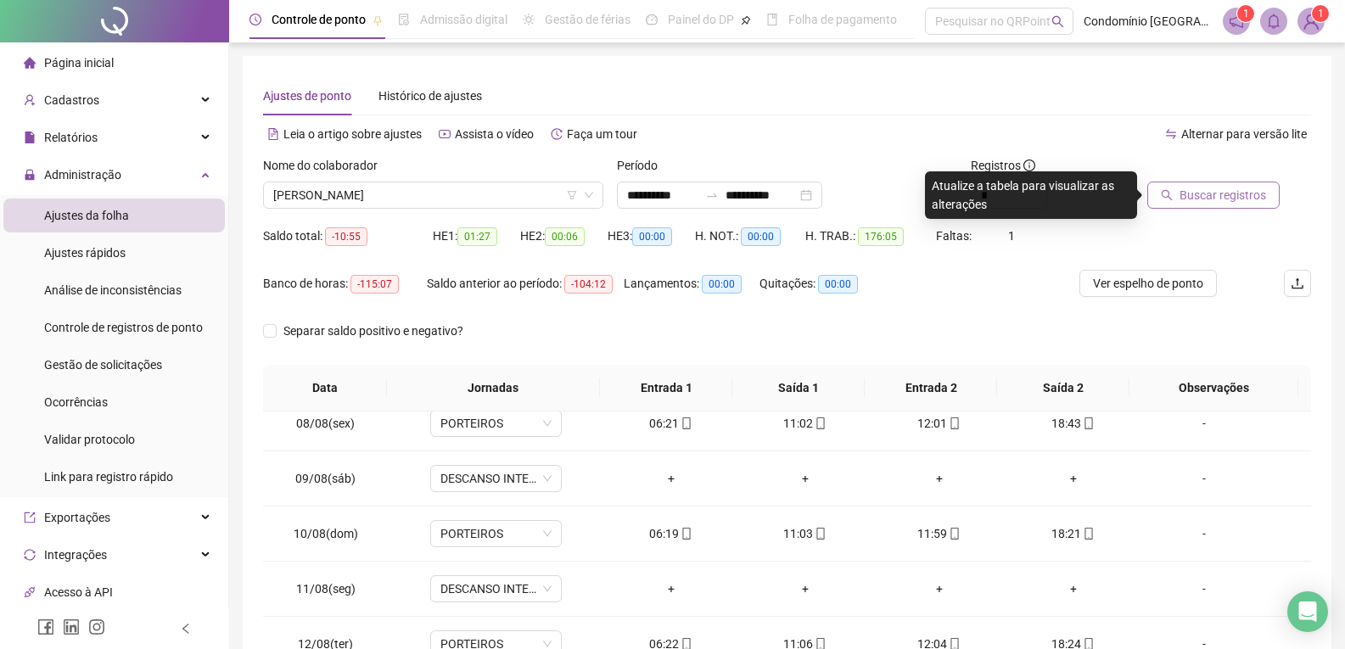
click at [1197, 190] on span "Buscar registros" at bounding box center [1223, 195] width 87 height 19
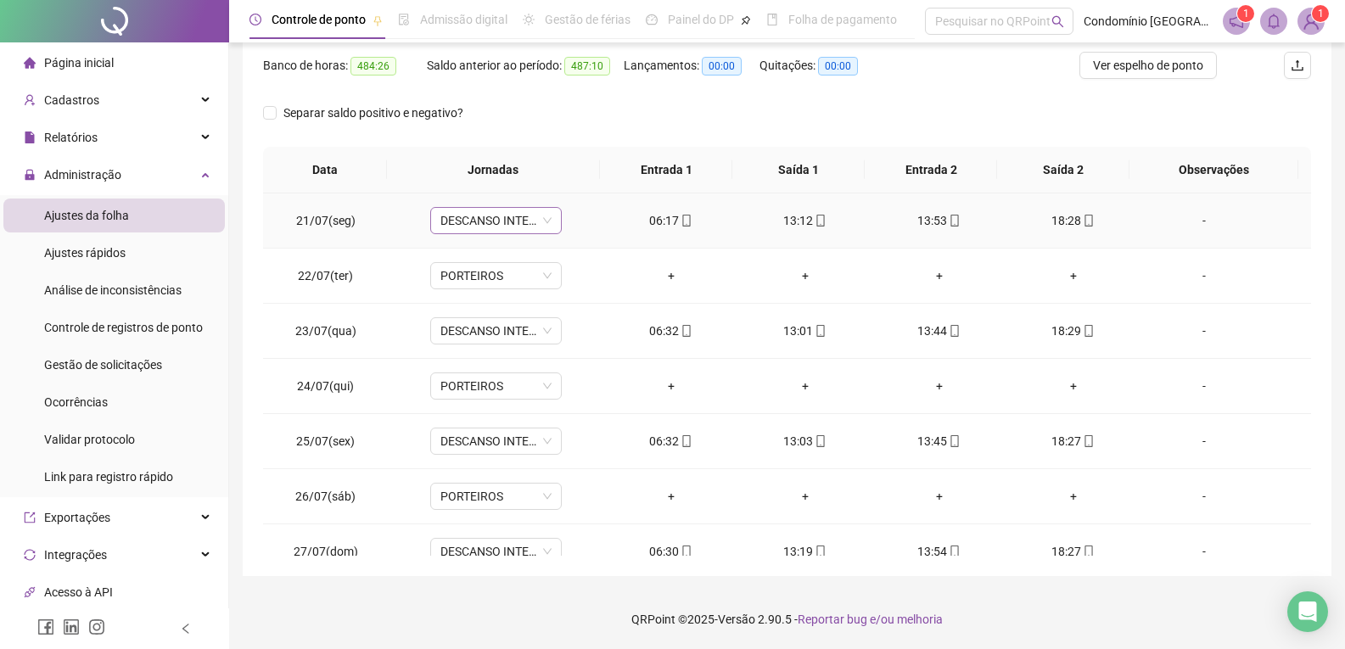
click at [474, 220] on span "DESCANSO INTER-JORNADA" at bounding box center [495, 220] width 111 height 25
click at [507, 332] on div "PORTEIROS" at bounding box center [508, 337] width 115 height 19
click at [575, 180] on span "Sim" at bounding box center [573, 176] width 20 height 19
click at [503, 278] on span "PORTEIROS" at bounding box center [495, 275] width 111 height 25
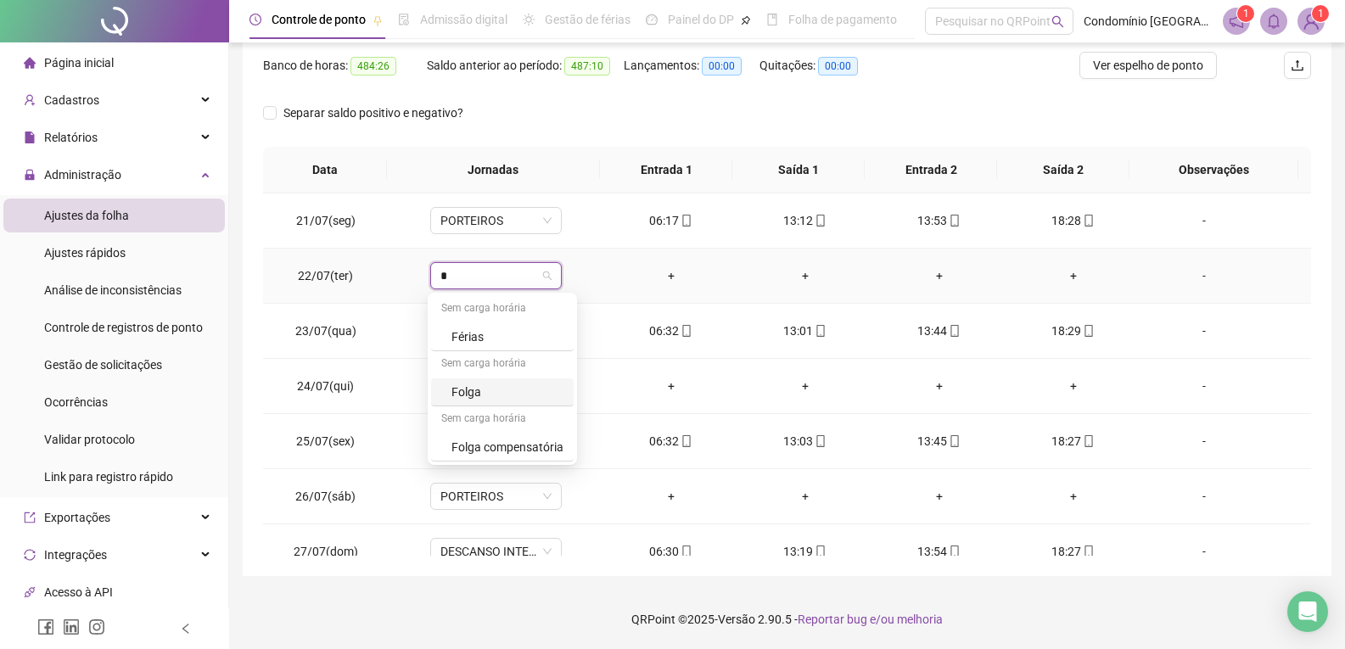
click at [478, 392] on div "Folga" at bounding box center [507, 392] width 112 height 19
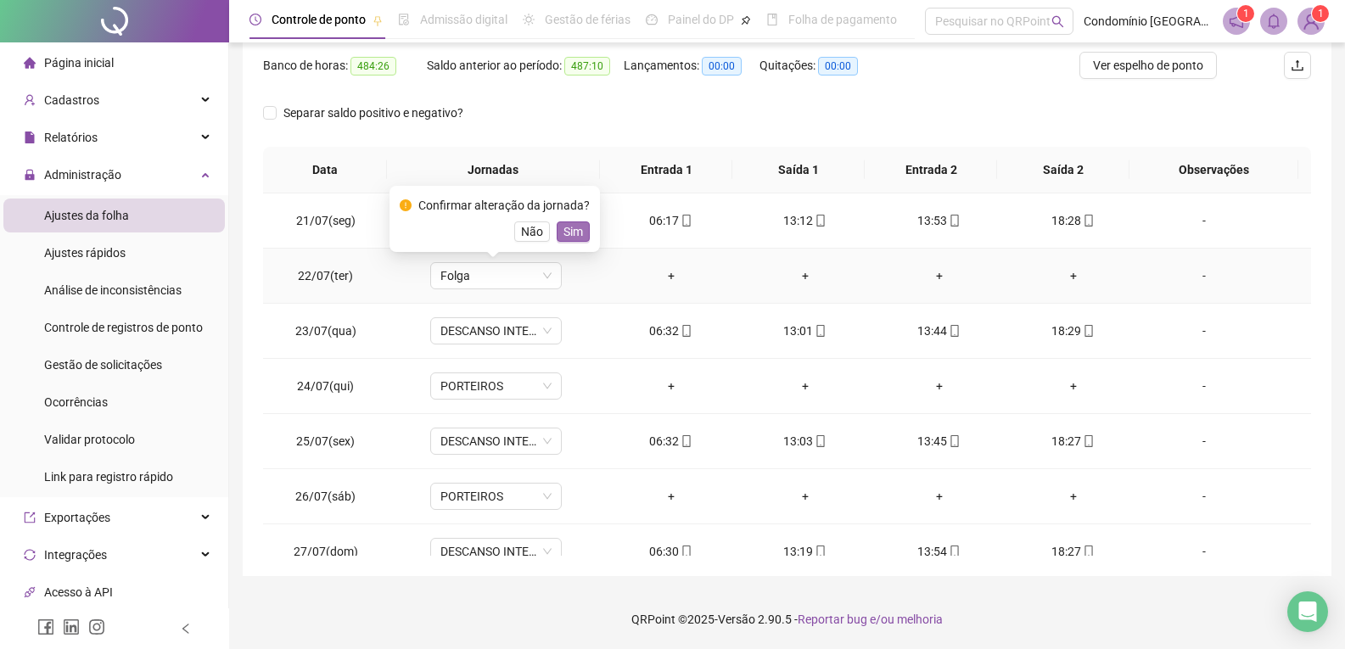
click at [569, 224] on span "Sim" at bounding box center [573, 231] width 20 height 19
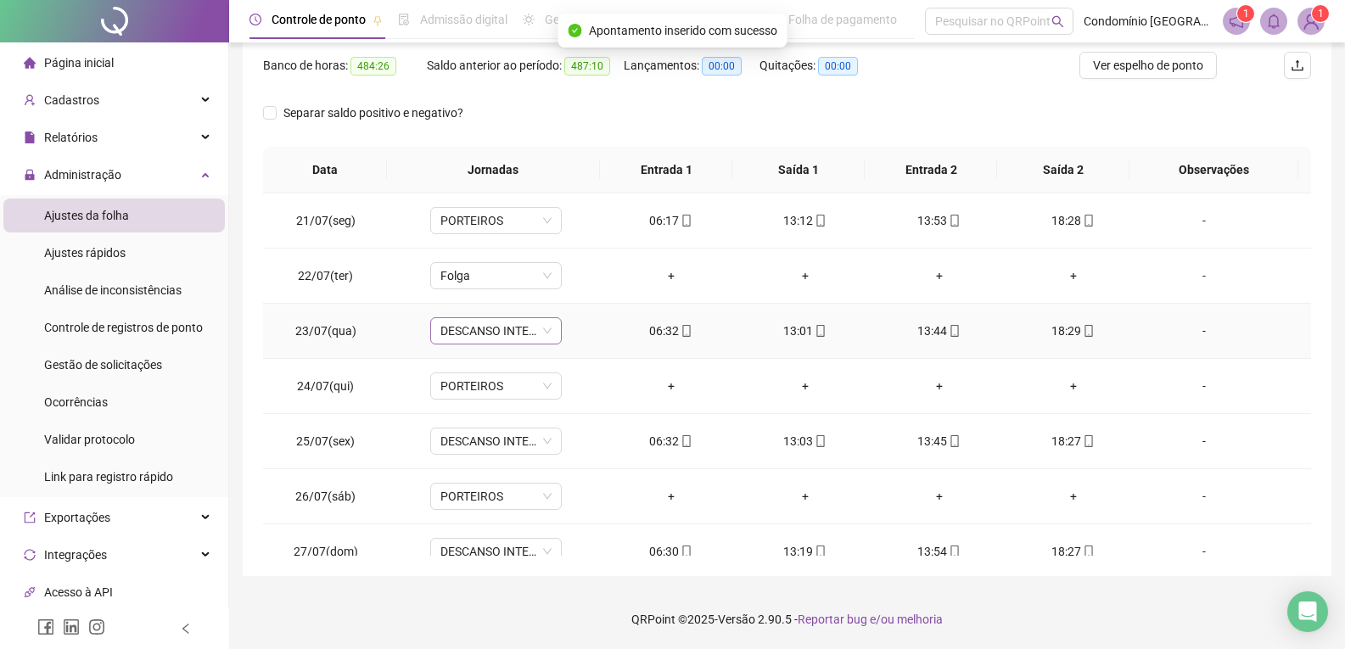
click at [526, 331] on span "DESCANSO INTER-JORNADA" at bounding box center [495, 330] width 111 height 25
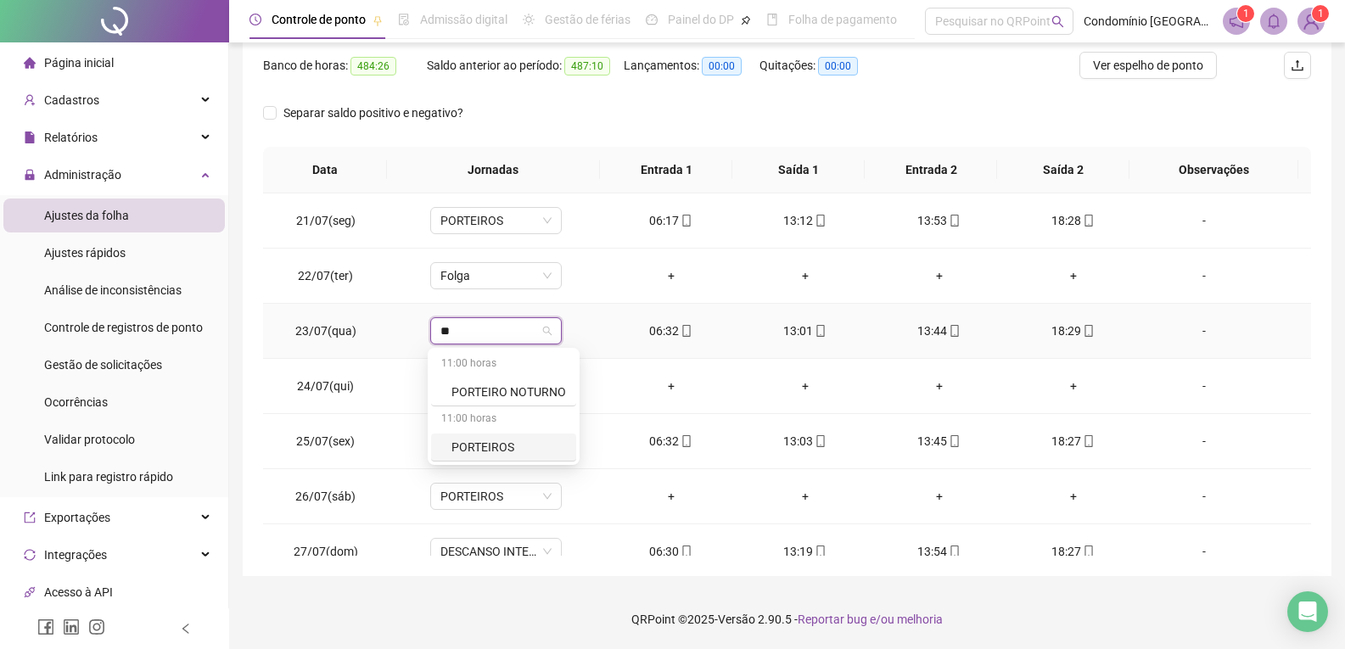
drag, startPoint x: 484, startPoint y: 449, endPoint x: 507, endPoint y: 354, distance: 98.0
click at [485, 448] on div "PORTEIROS" at bounding box center [508, 447] width 115 height 19
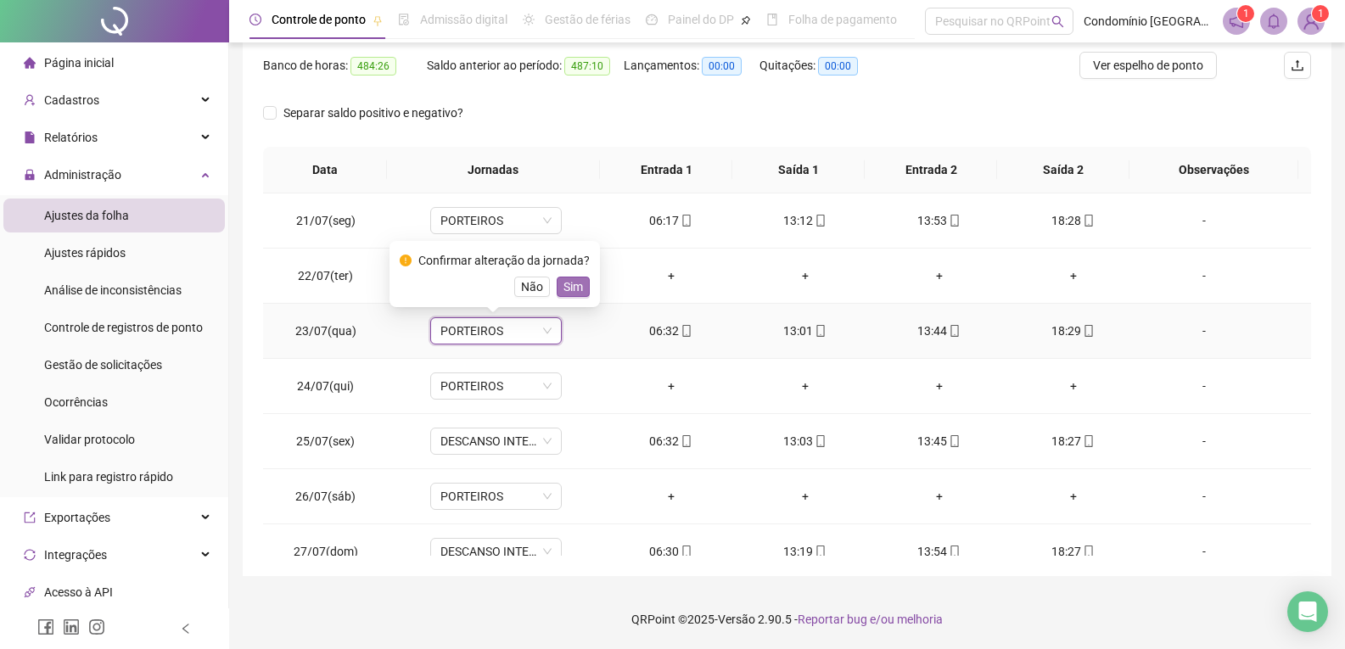
click at [564, 288] on span "Sim" at bounding box center [573, 286] width 20 height 19
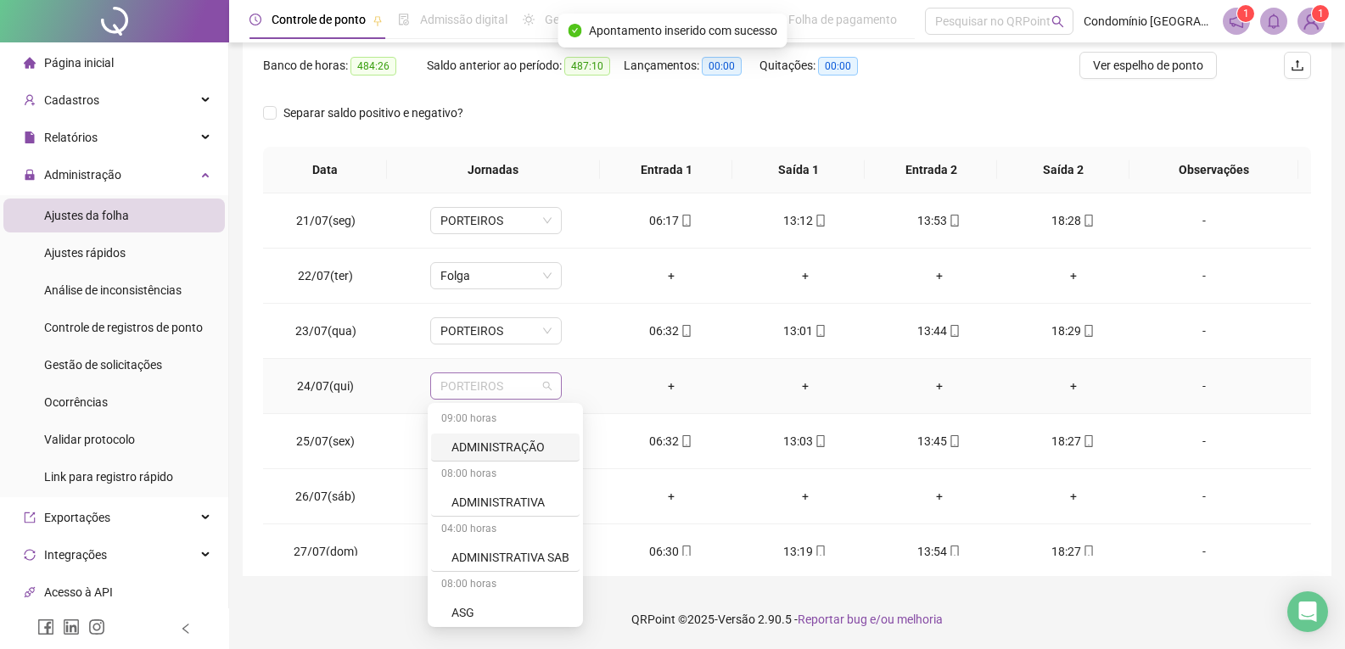
click at [502, 382] on span "PORTEIROS" at bounding box center [495, 385] width 111 height 25
click at [475, 502] on div "Folga" at bounding box center [507, 502] width 112 height 19
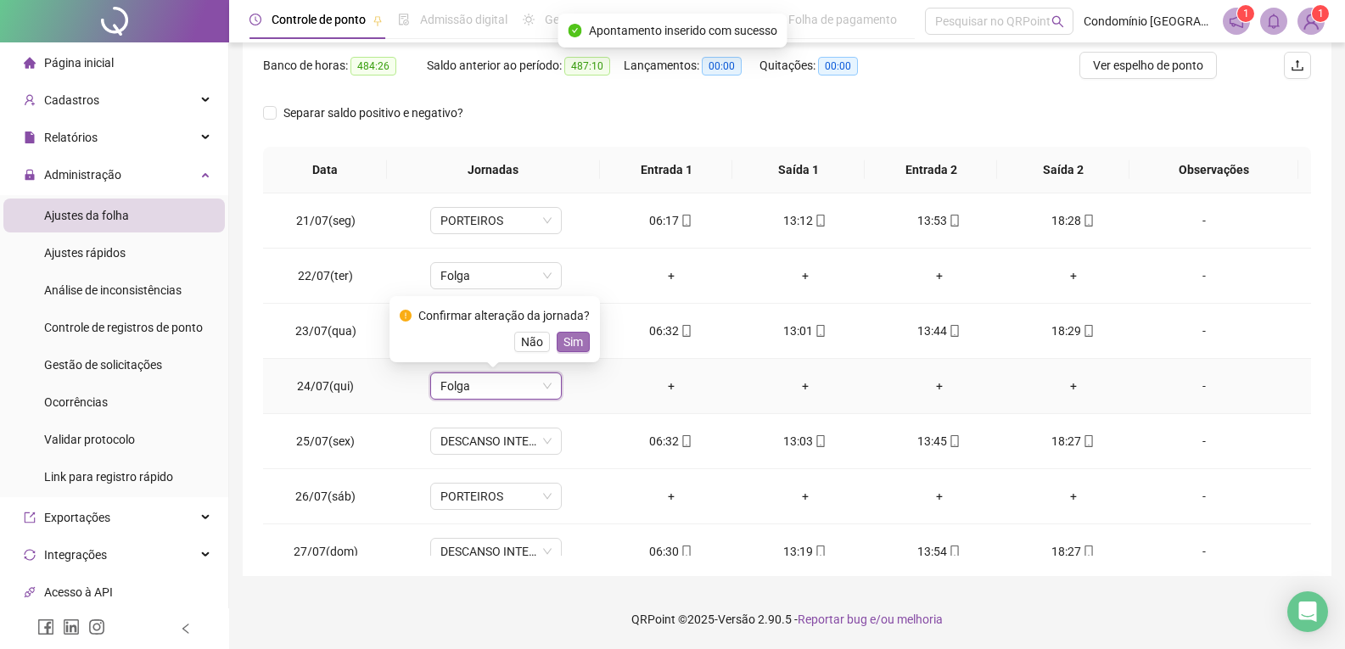
click at [575, 337] on span "Sim" at bounding box center [573, 342] width 20 height 19
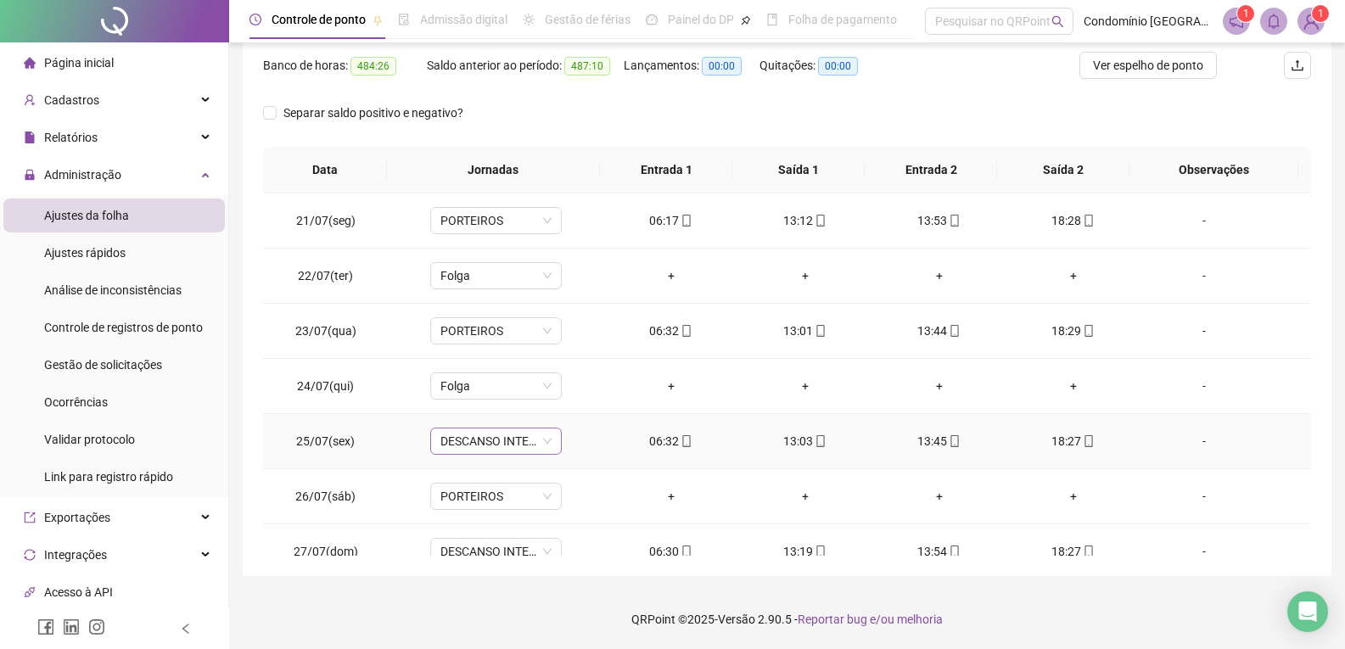
click at [513, 443] on span "DESCANSO INTER-JORNADA" at bounding box center [495, 441] width 111 height 25
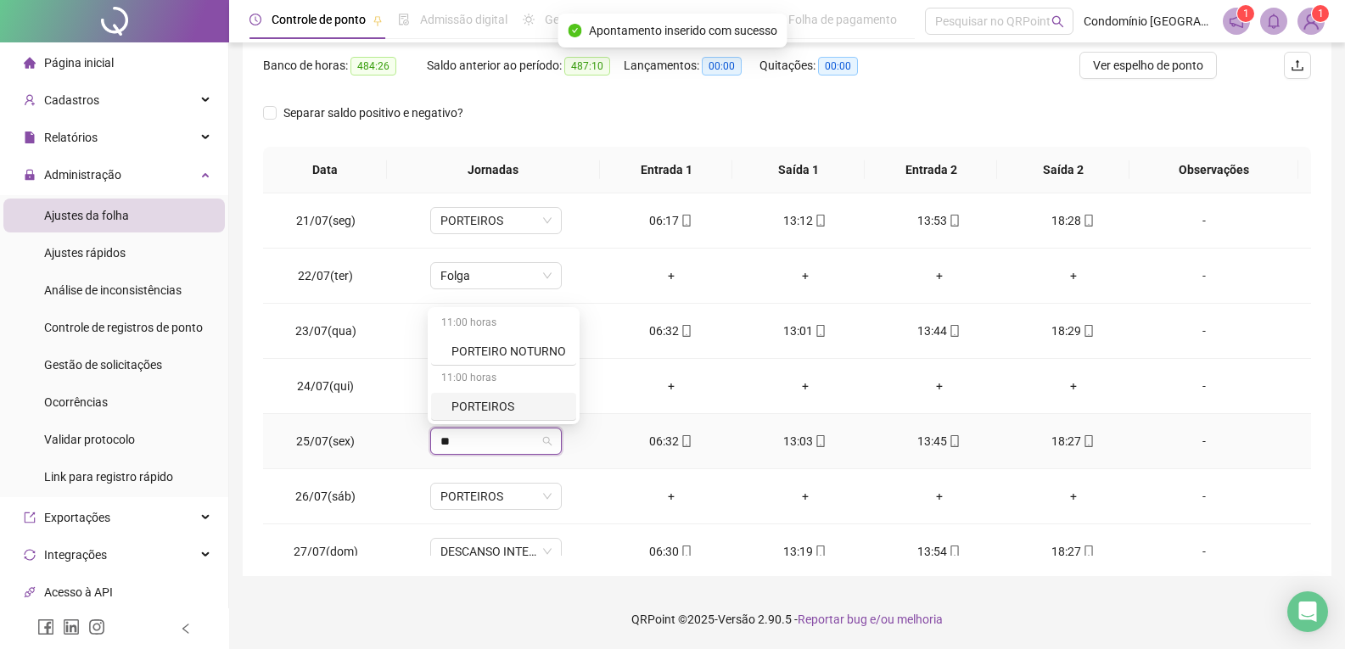
click at [506, 405] on div "PORTEIROS" at bounding box center [508, 406] width 115 height 19
drag, startPoint x: 574, startPoint y: 394, endPoint x: 498, endPoint y: 459, distance: 99.9
click at [571, 395] on span "Sim" at bounding box center [573, 397] width 20 height 19
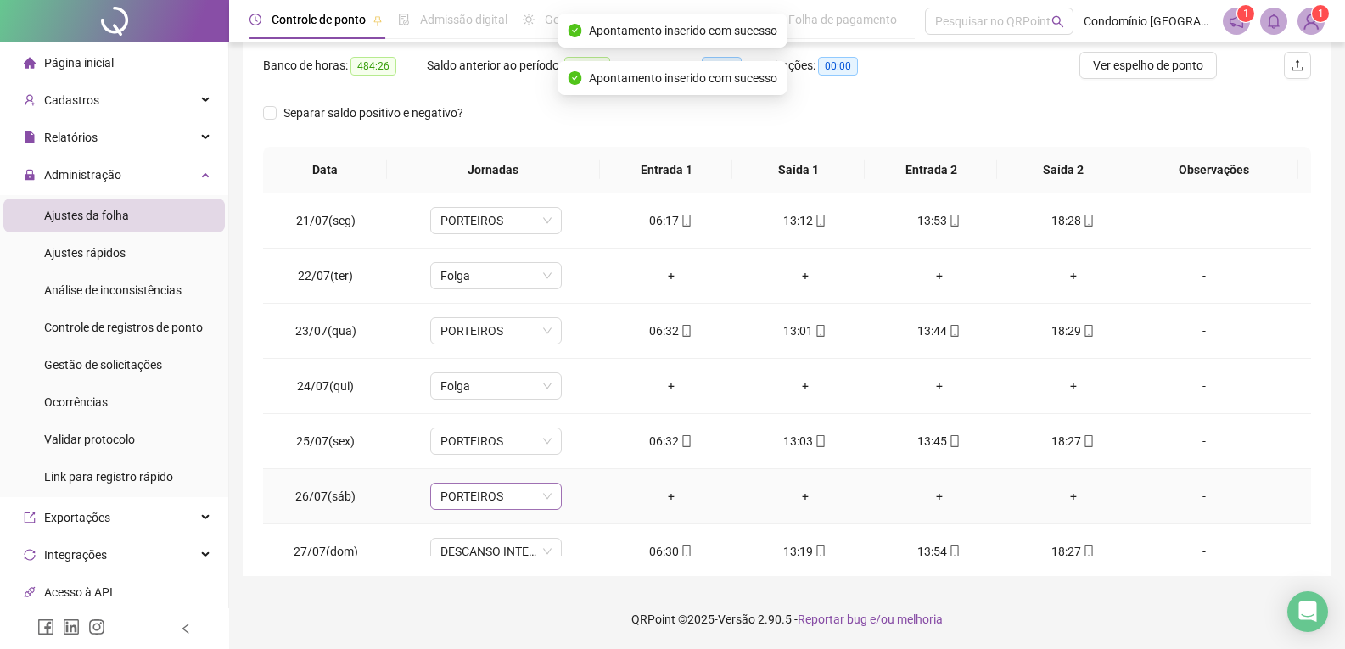
click at [481, 495] on span "PORTEIROS" at bounding box center [495, 496] width 111 height 25
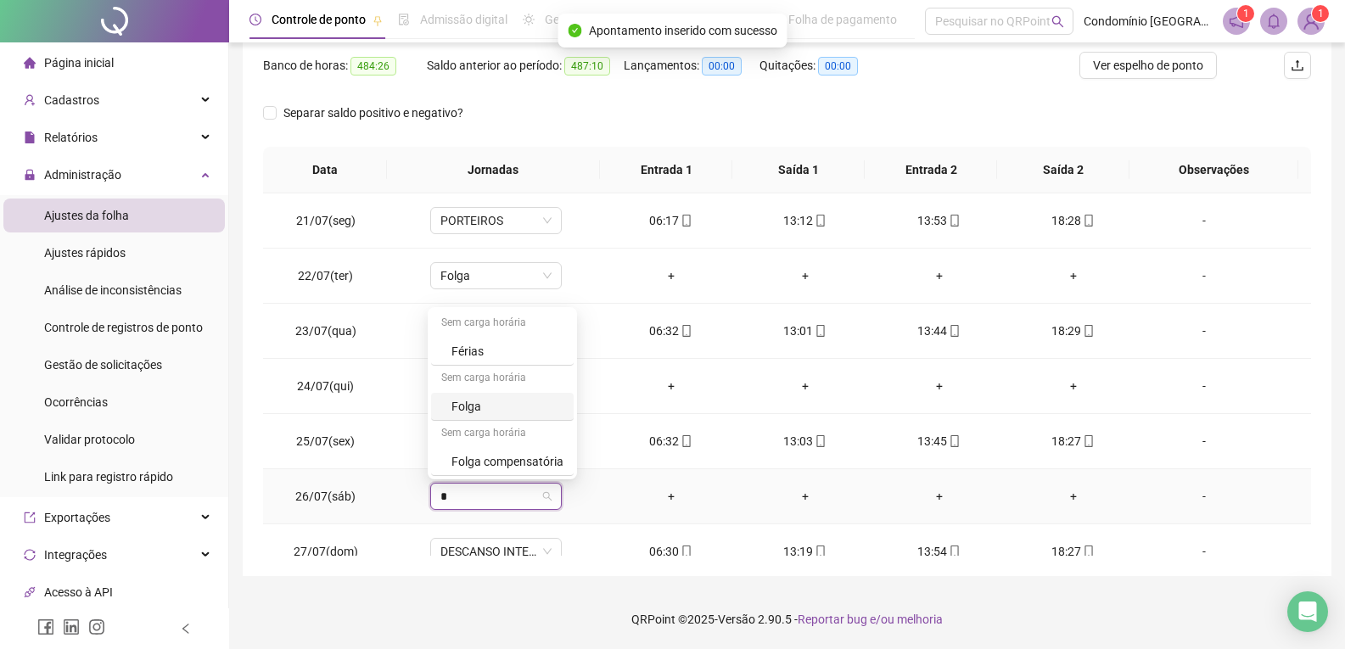
click at [490, 410] on div "Folga" at bounding box center [507, 406] width 112 height 19
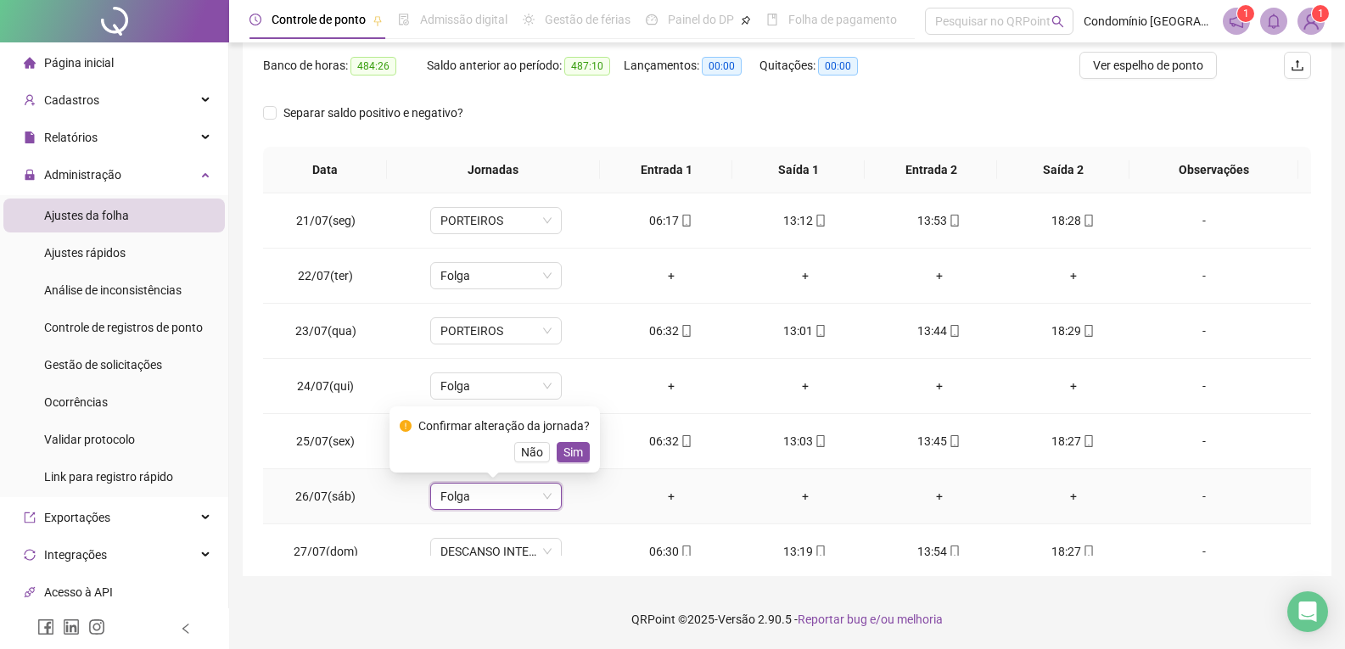
scroll to position [224, 0]
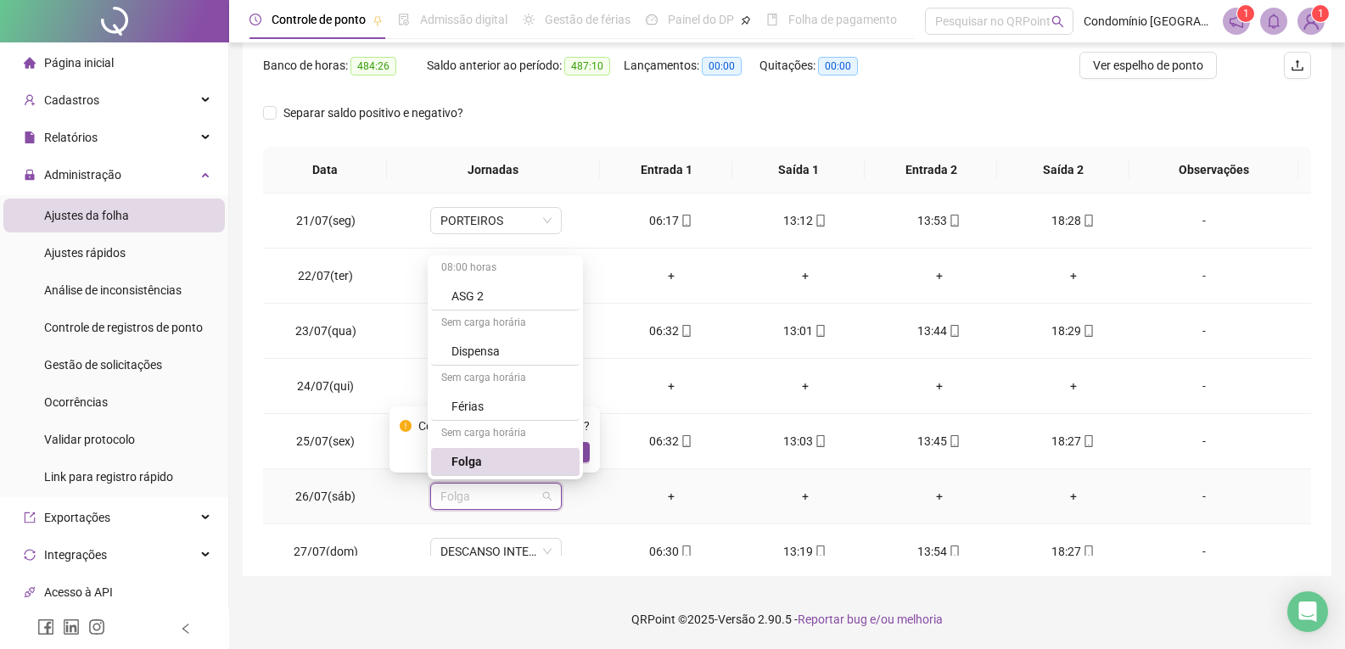
click at [526, 459] on div "Folga" at bounding box center [510, 461] width 118 height 19
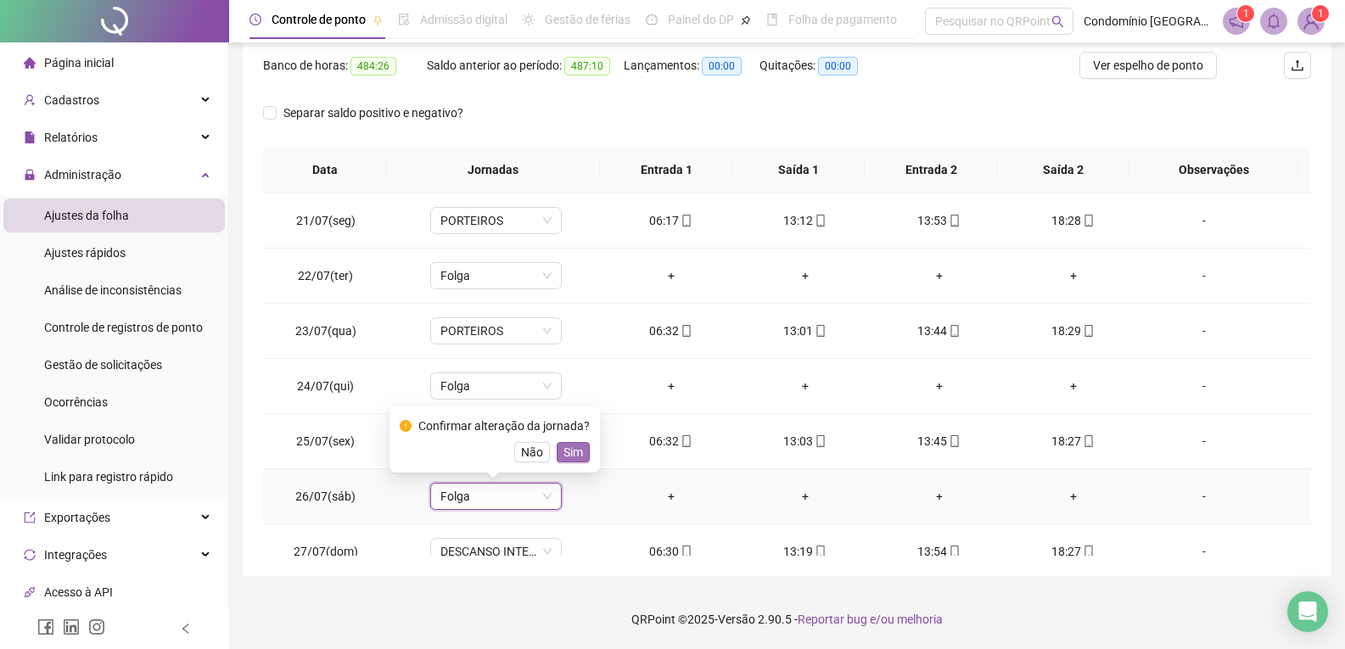
click at [569, 450] on span "Sim" at bounding box center [573, 452] width 20 height 19
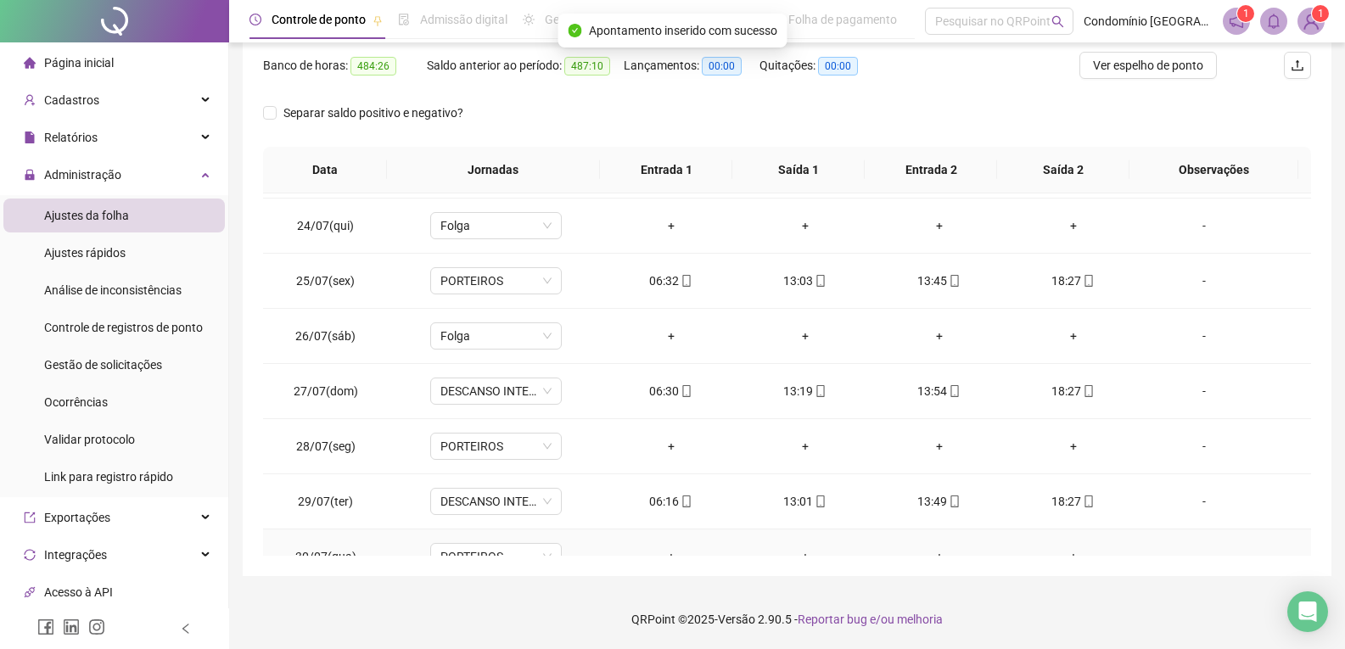
scroll to position [255, 0]
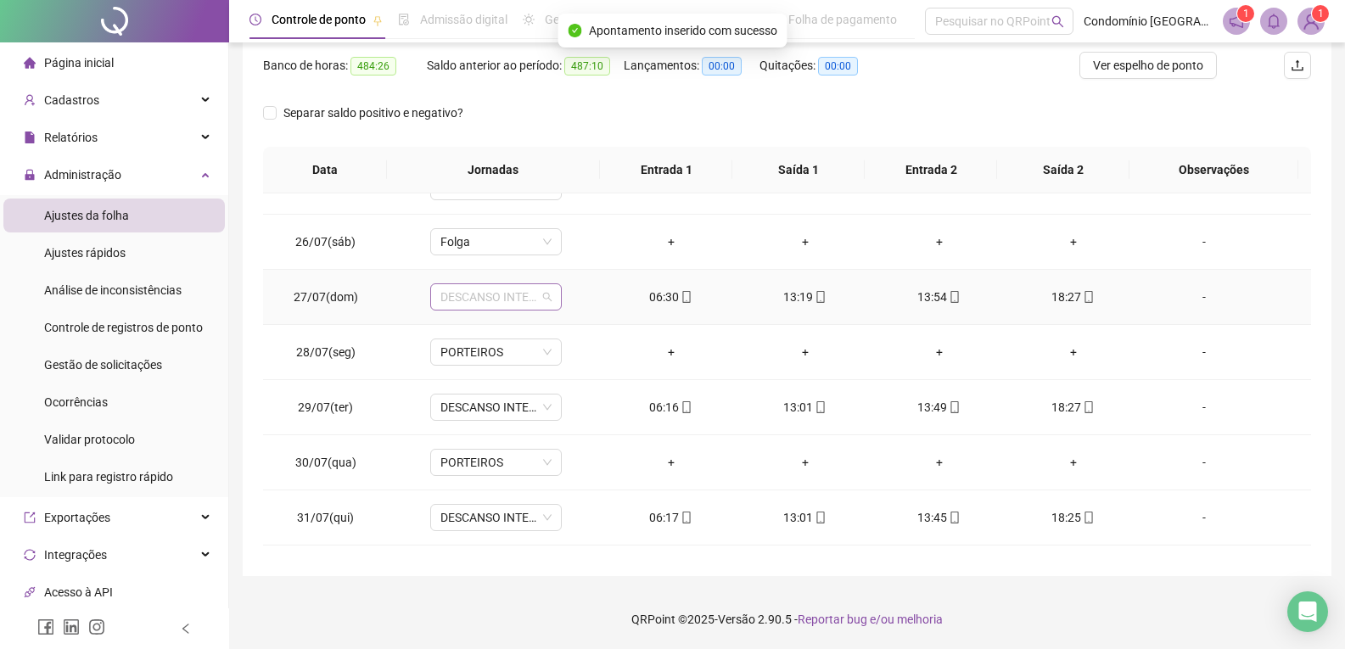
click at [511, 300] on span "DESCANSO INTER-JORNADA" at bounding box center [495, 296] width 111 height 25
click at [499, 421] on div "PORTEIROS" at bounding box center [508, 413] width 115 height 19
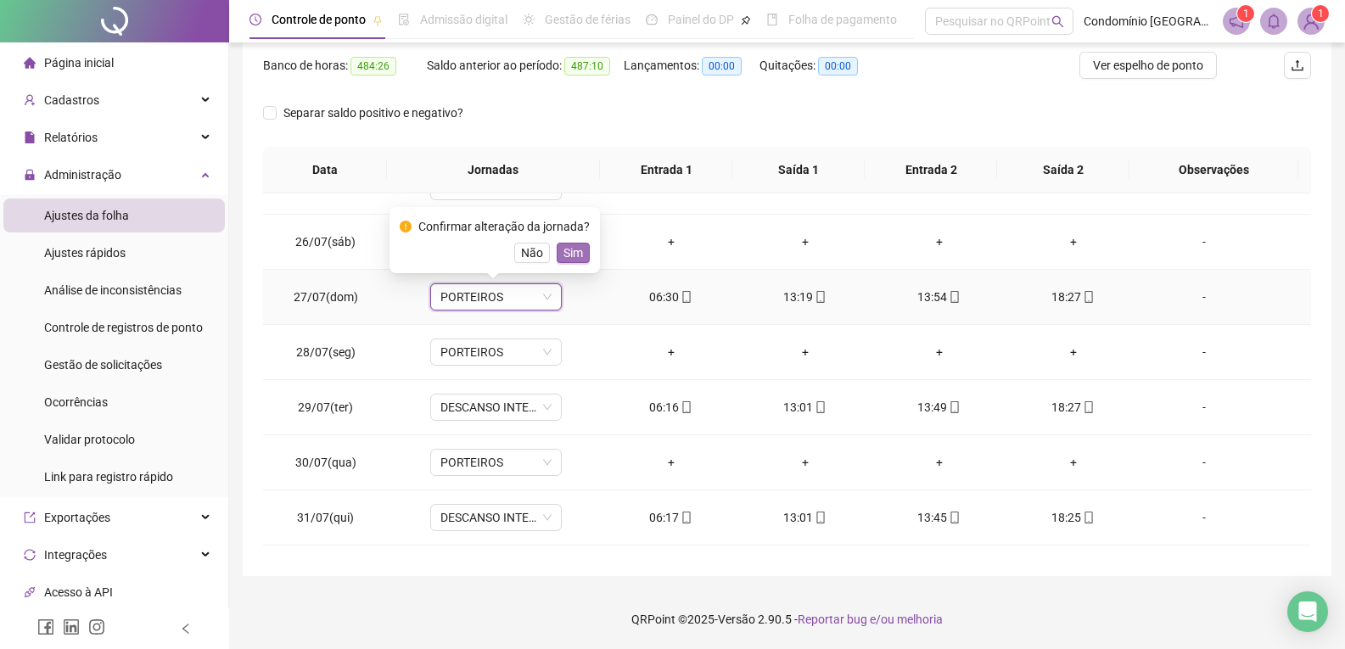
click at [565, 249] on span "Sim" at bounding box center [573, 253] width 20 height 19
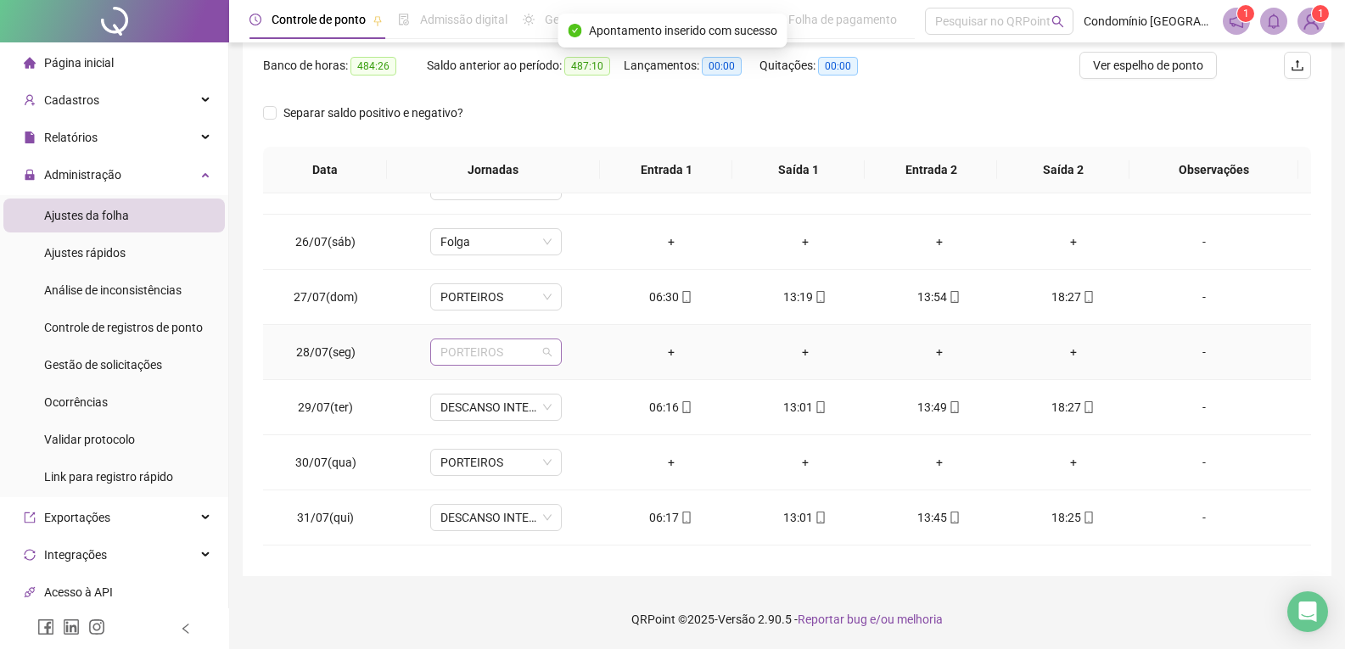
click at [501, 357] on span "PORTEIROS" at bounding box center [495, 351] width 111 height 25
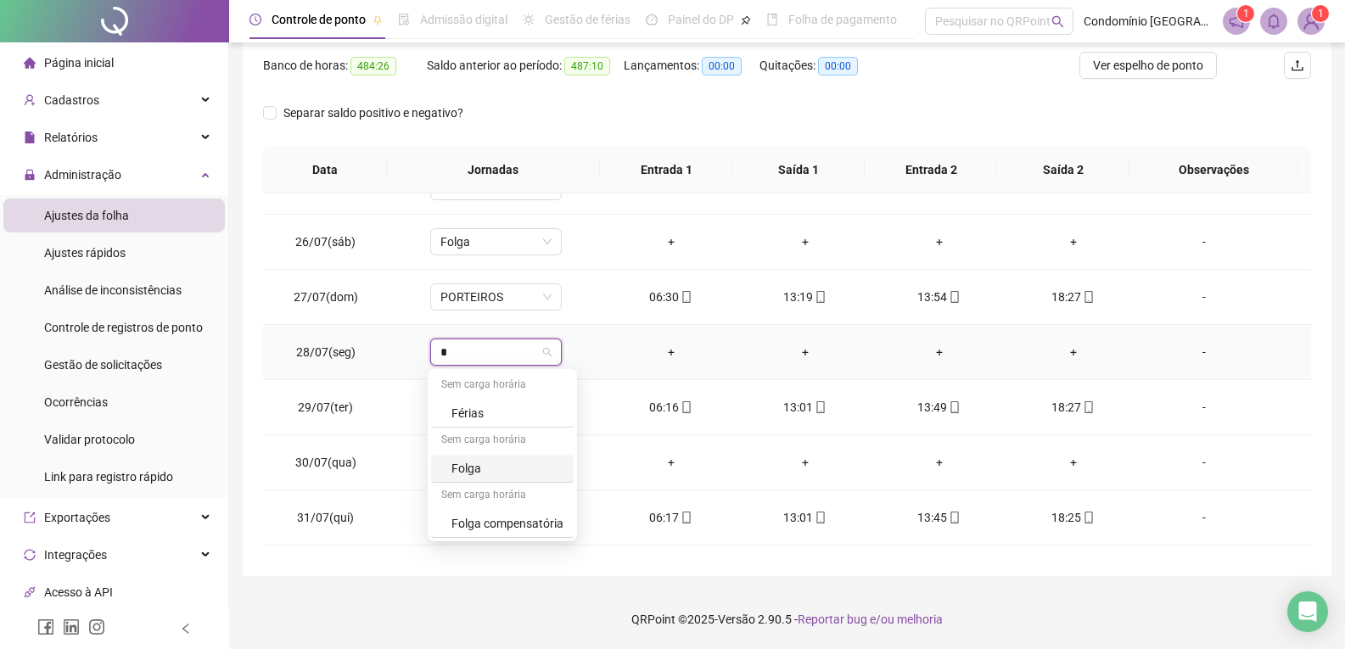
drag, startPoint x: 473, startPoint y: 471, endPoint x: 496, endPoint y: 443, distance: 36.7
click at [474, 470] on div "Folga" at bounding box center [507, 468] width 112 height 19
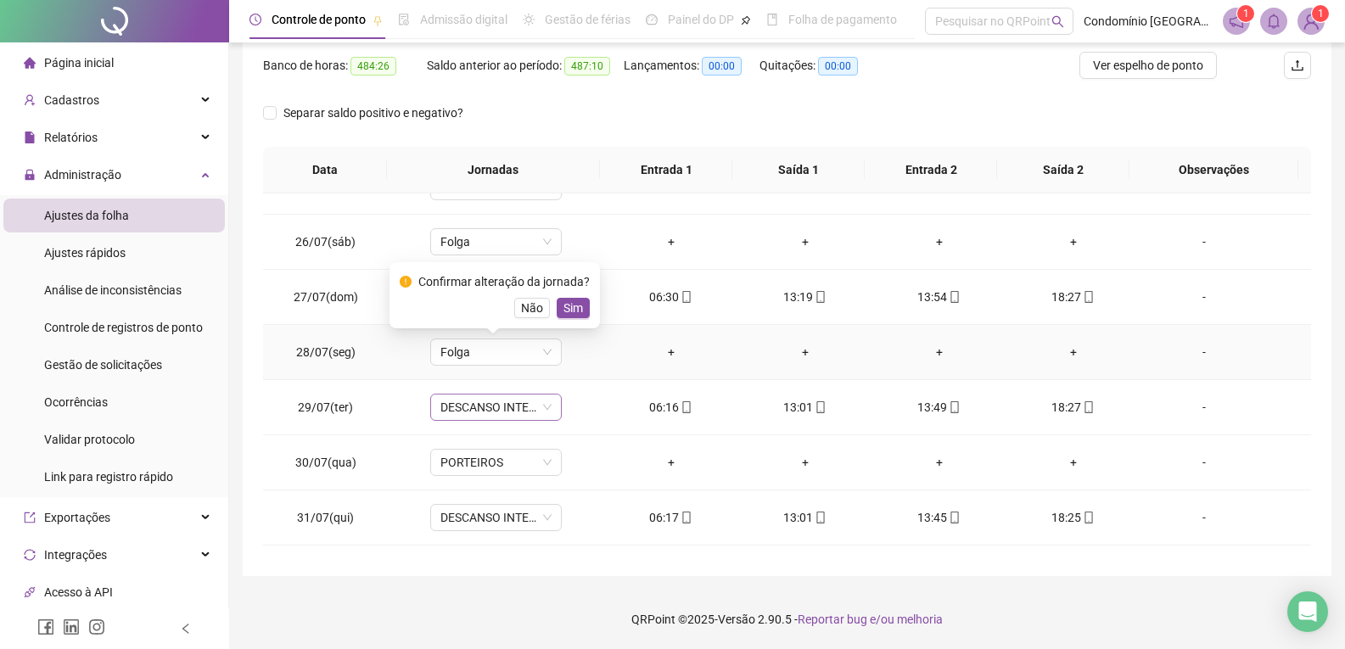
drag, startPoint x: 575, startPoint y: 307, endPoint x: 501, endPoint y: 414, distance: 129.9
click at [574, 307] on span "Sim" at bounding box center [573, 308] width 20 height 19
click at [502, 412] on span "DESCANSO INTER-JORNADA" at bounding box center [495, 407] width 111 height 25
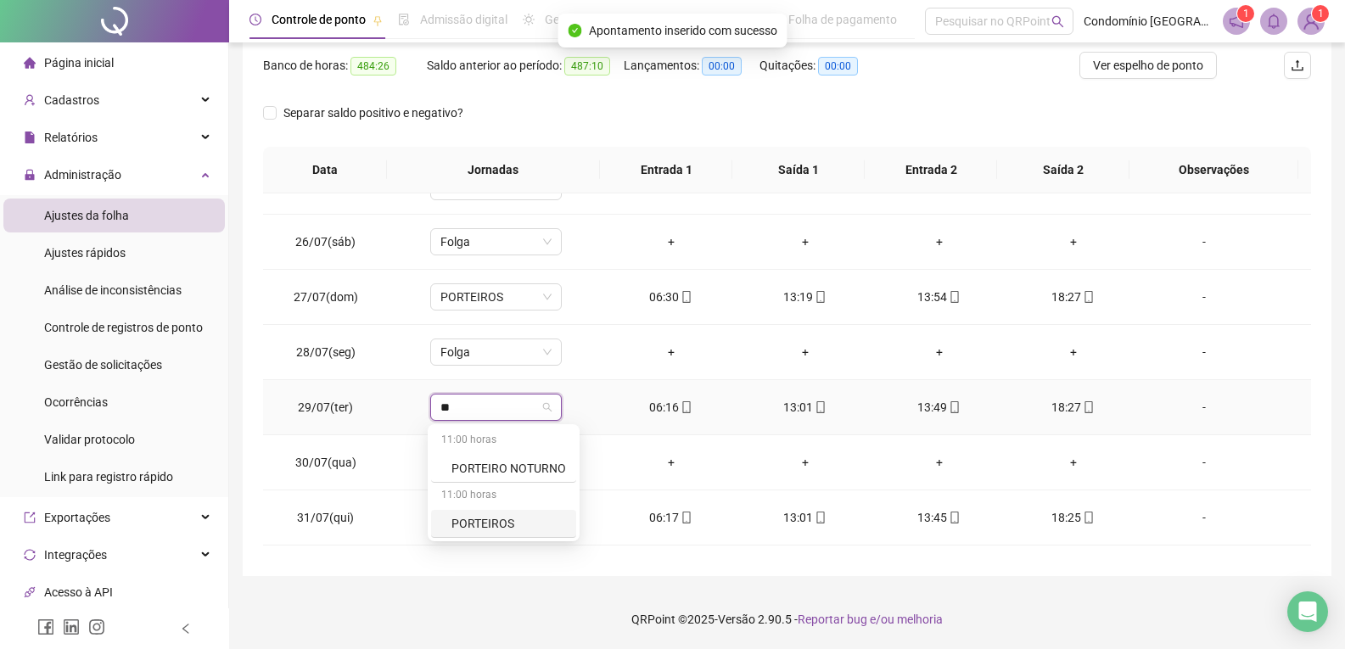
click at [498, 519] on div "PORTEIROS" at bounding box center [508, 523] width 115 height 19
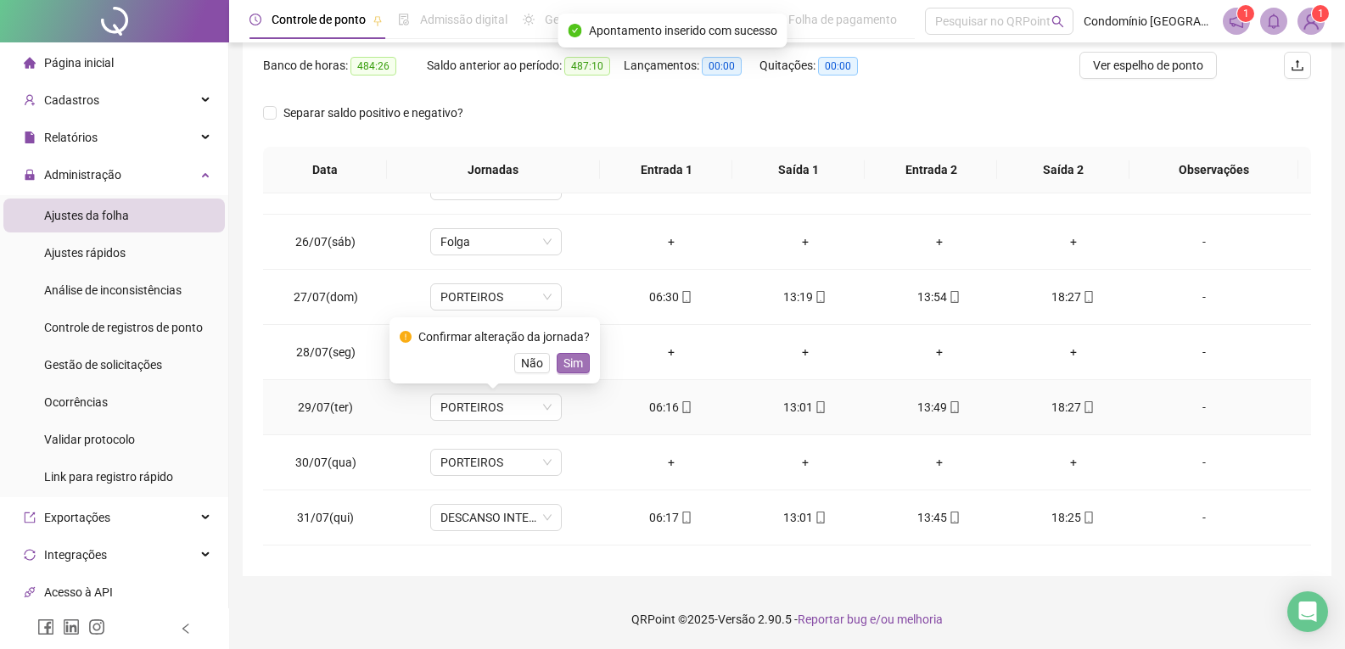
click at [573, 367] on span "Sim" at bounding box center [573, 363] width 20 height 19
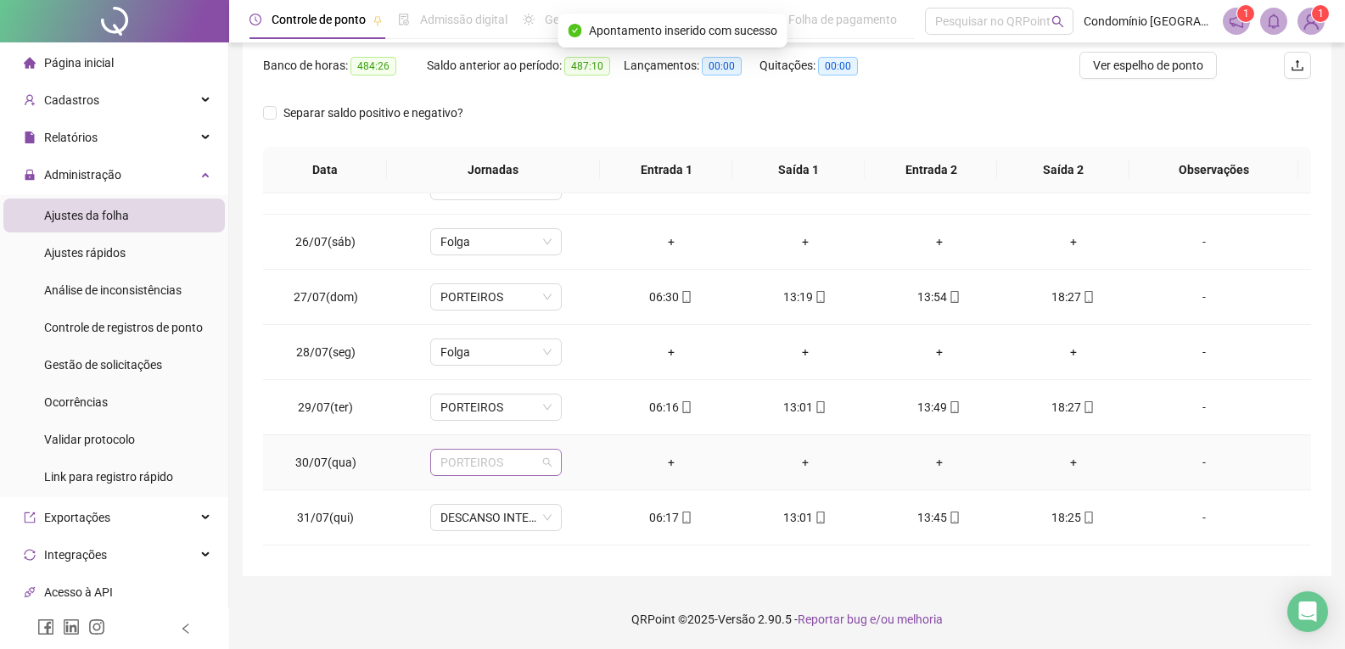
click at [497, 463] on span "PORTEIROS" at bounding box center [495, 462] width 111 height 25
click at [488, 370] on div "Folga" at bounding box center [507, 372] width 112 height 19
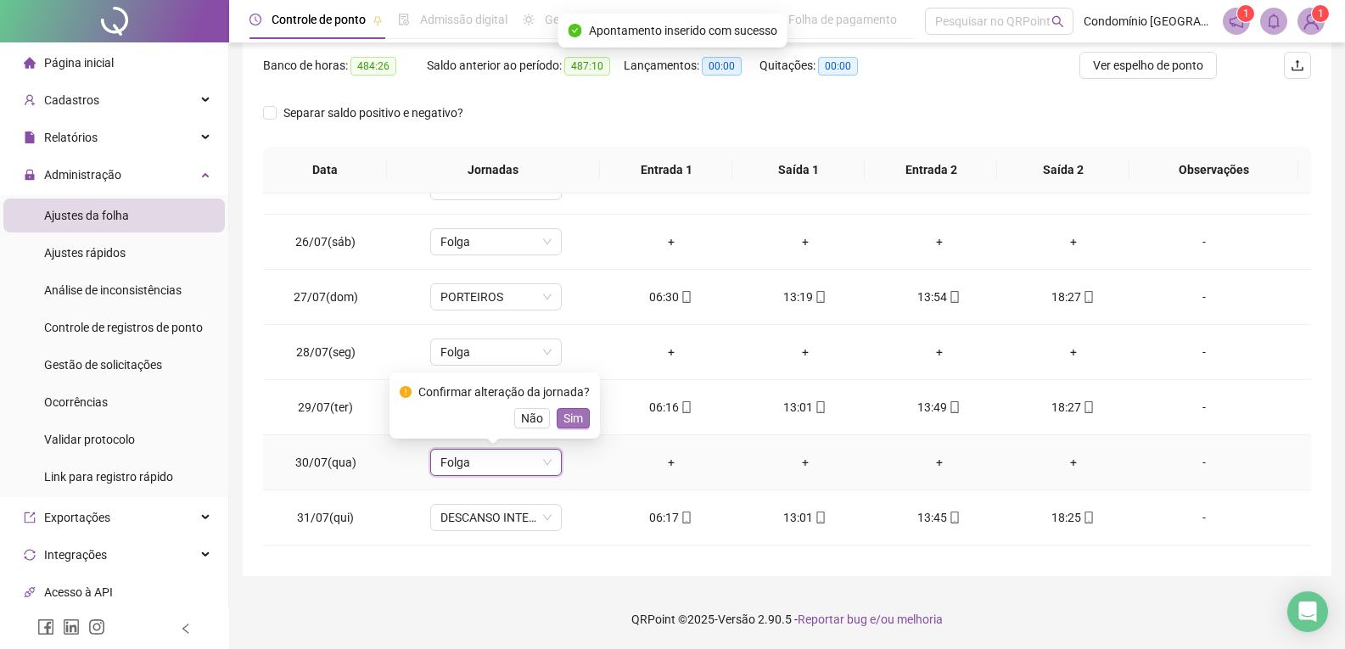
click at [572, 418] on span "Sim" at bounding box center [573, 418] width 20 height 19
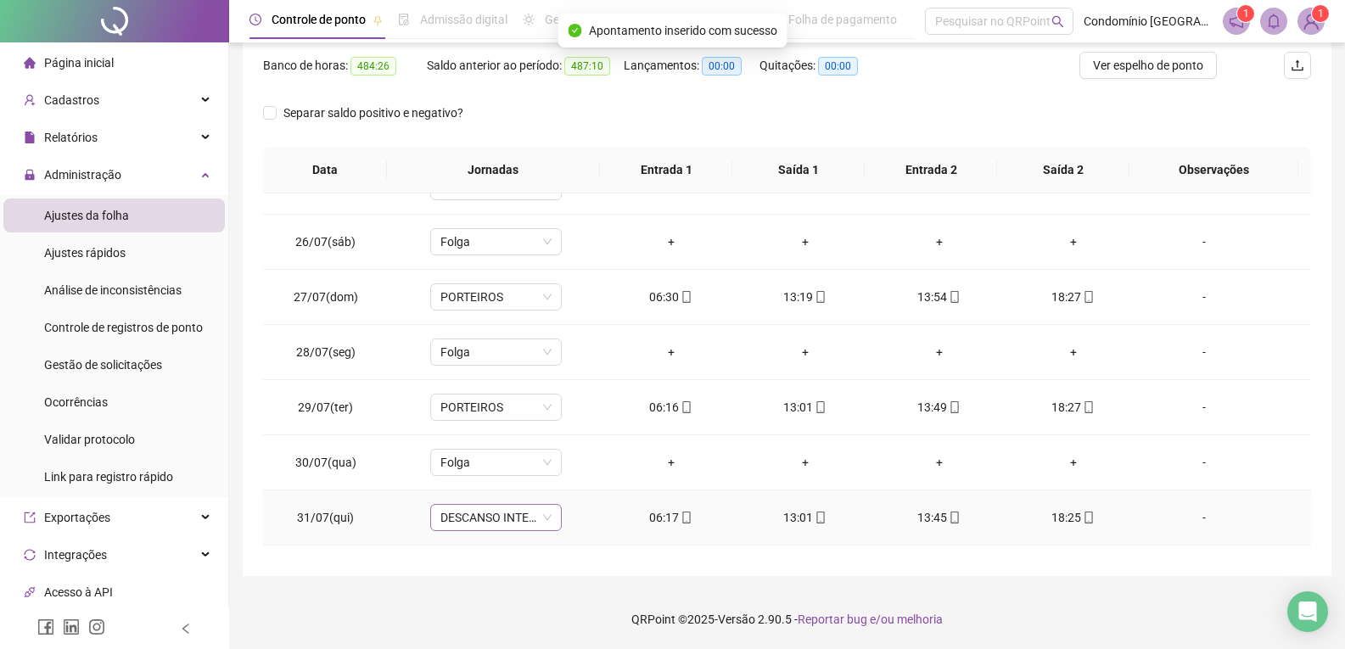
click at [514, 512] on span "DESCANSO INTER-JORNADA" at bounding box center [495, 517] width 111 height 25
click at [507, 482] on div "PORTEIROS" at bounding box center [508, 483] width 115 height 19
drag, startPoint x: 577, startPoint y: 466, endPoint x: 642, endPoint y: 435, distance: 72.1
click at [580, 466] on button "Sim" at bounding box center [573, 473] width 33 height 20
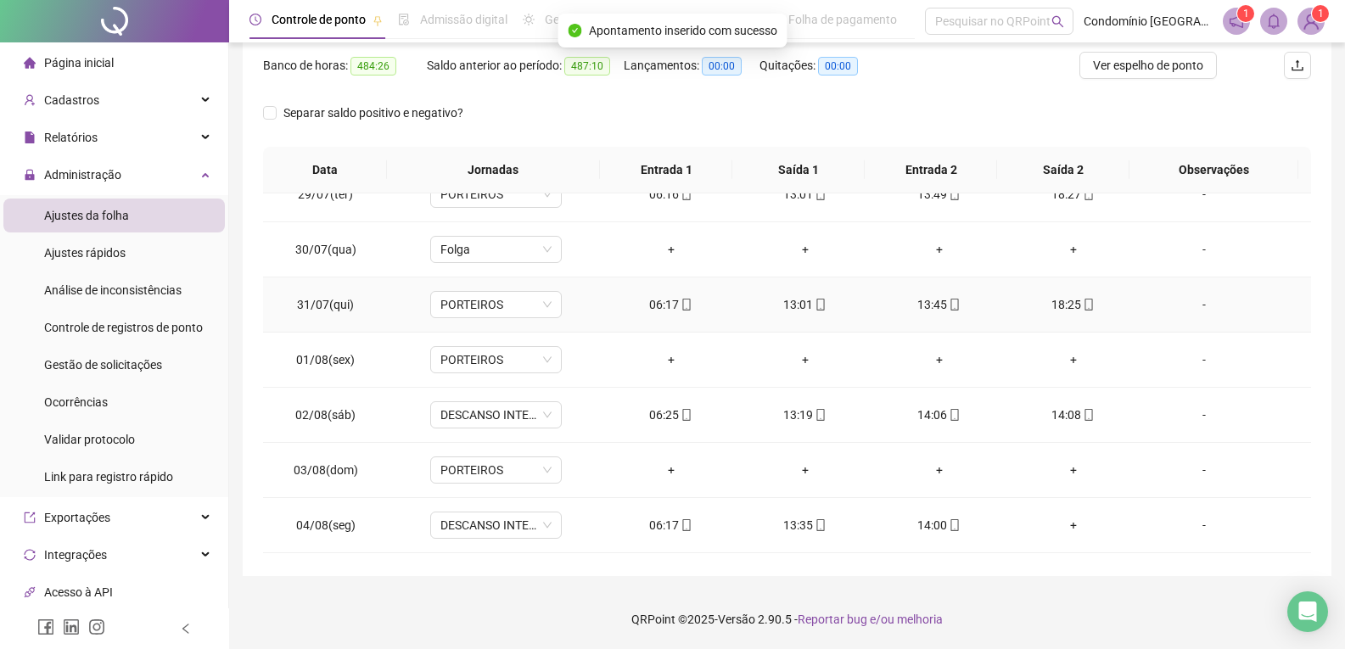
scroll to position [509, 0]
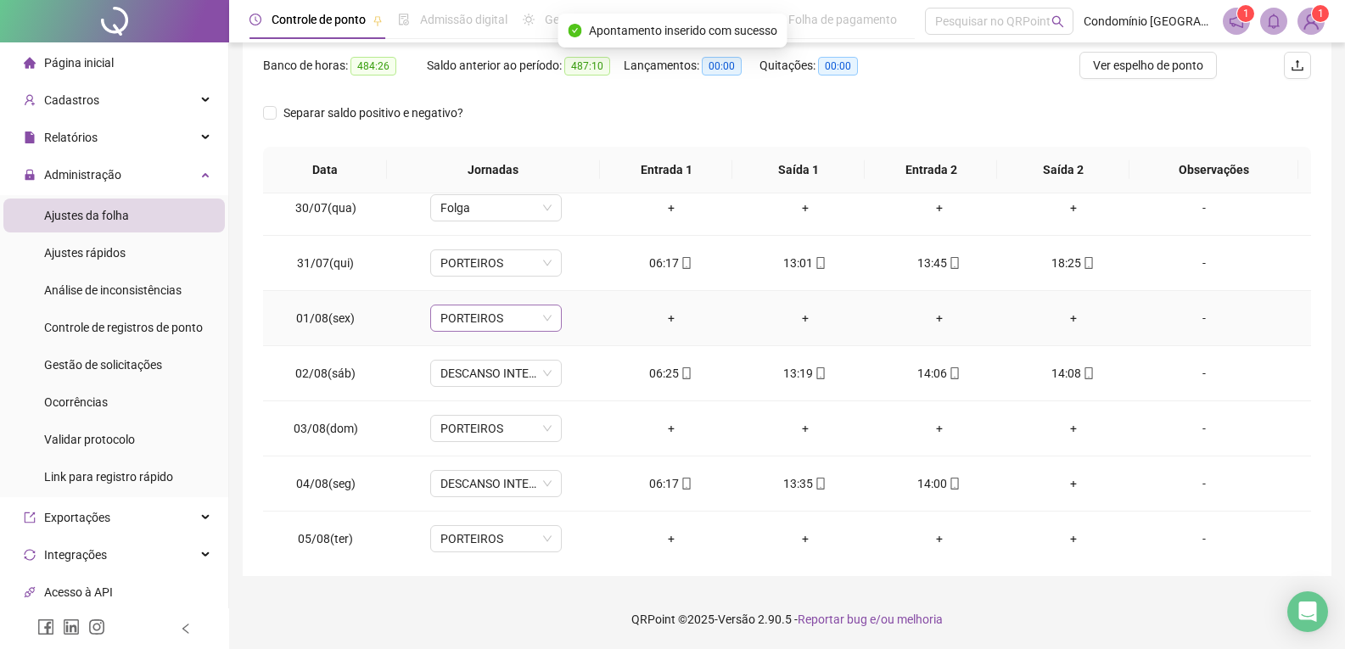
click at [483, 323] on span "PORTEIROS" at bounding box center [495, 318] width 111 height 25
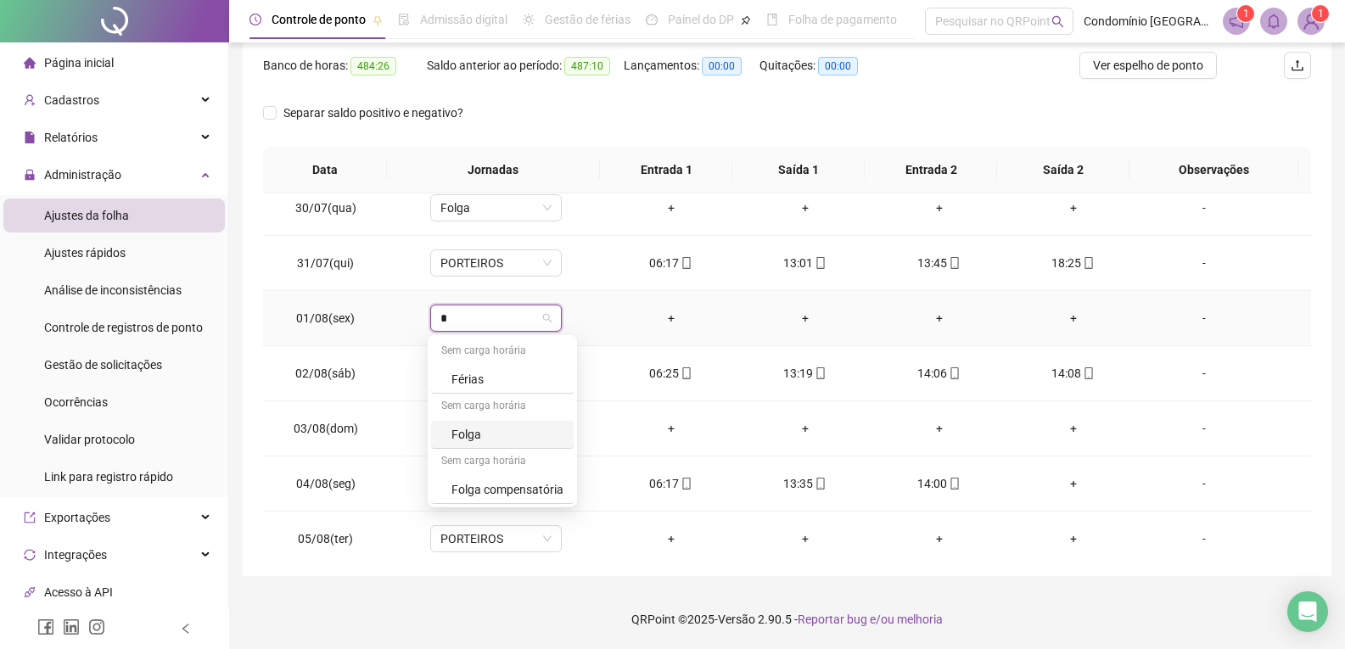
click at [465, 432] on div "Folga" at bounding box center [507, 434] width 112 height 19
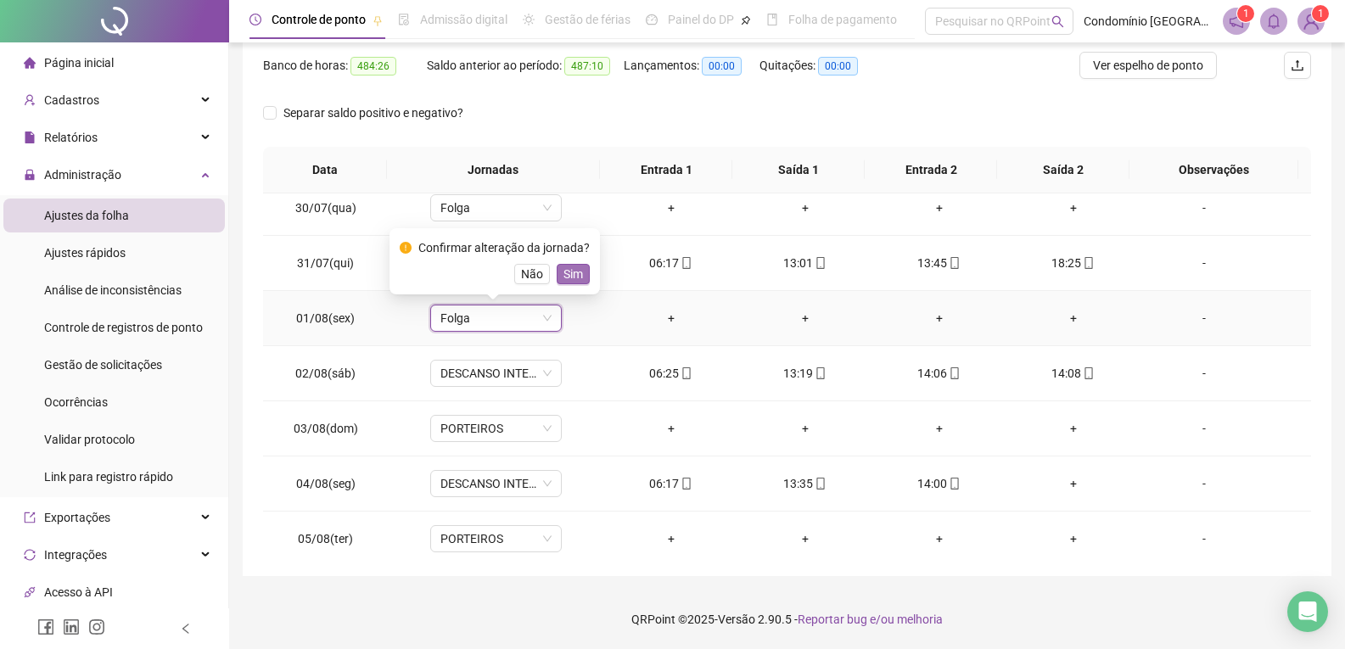
click at [579, 273] on span "Sim" at bounding box center [573, 274] width 20 height 19
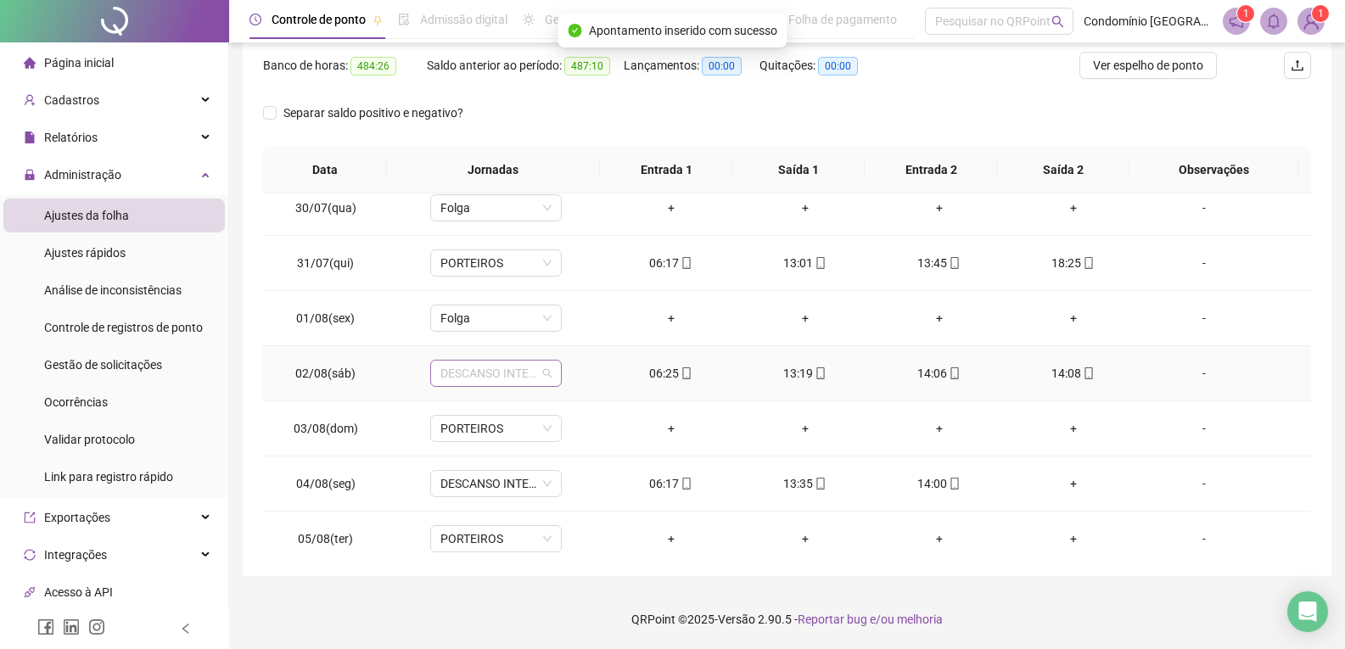
click at [524, 371] on span "DESCANSO INTER-JORNADA" at bounding box center [495, 373] width 111 height 25
click at [487, 489] on div "PORTEIROS" at bounding box center [508, 489] width 115 height 19
click at [574, 330] on span "Sim" at bounding box center [573, 329] width 20 height 19
click at [512, 429] on span "PORTEIROS" at bounding box center [495, 428] width 111 height 25
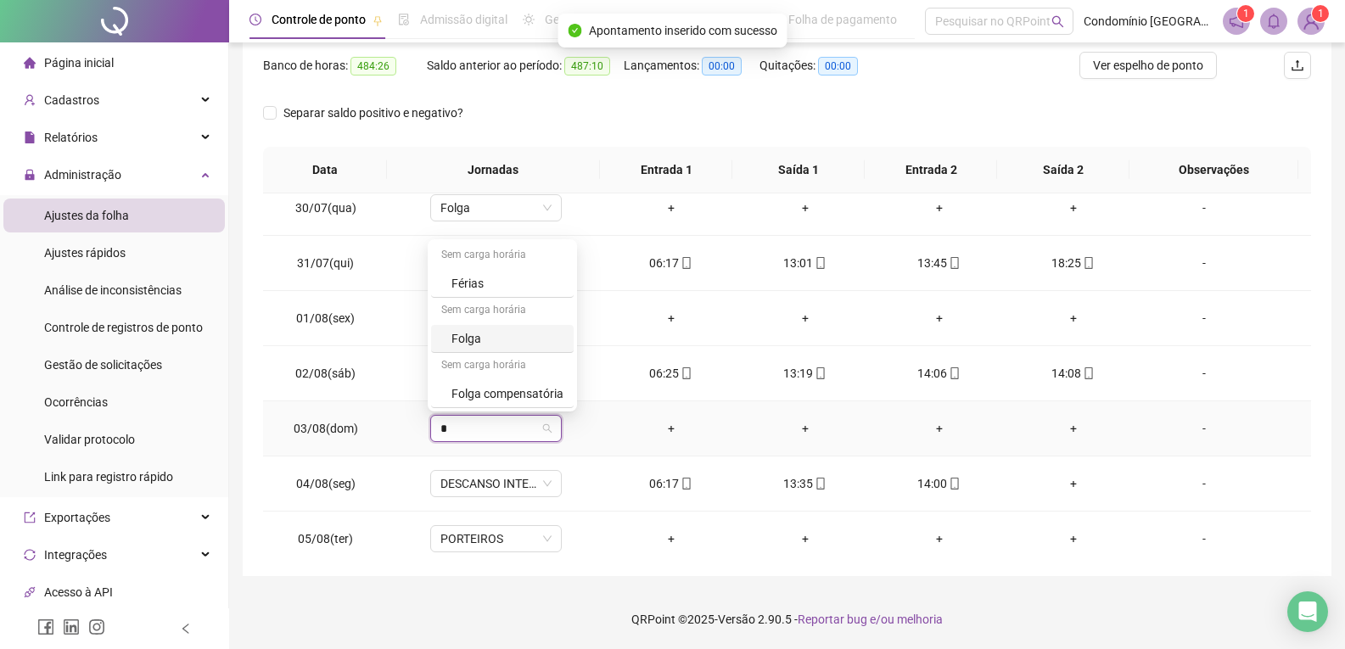
click at [486, 334] on div "Folga" at bounding box center [507, 338] width 112 height 19
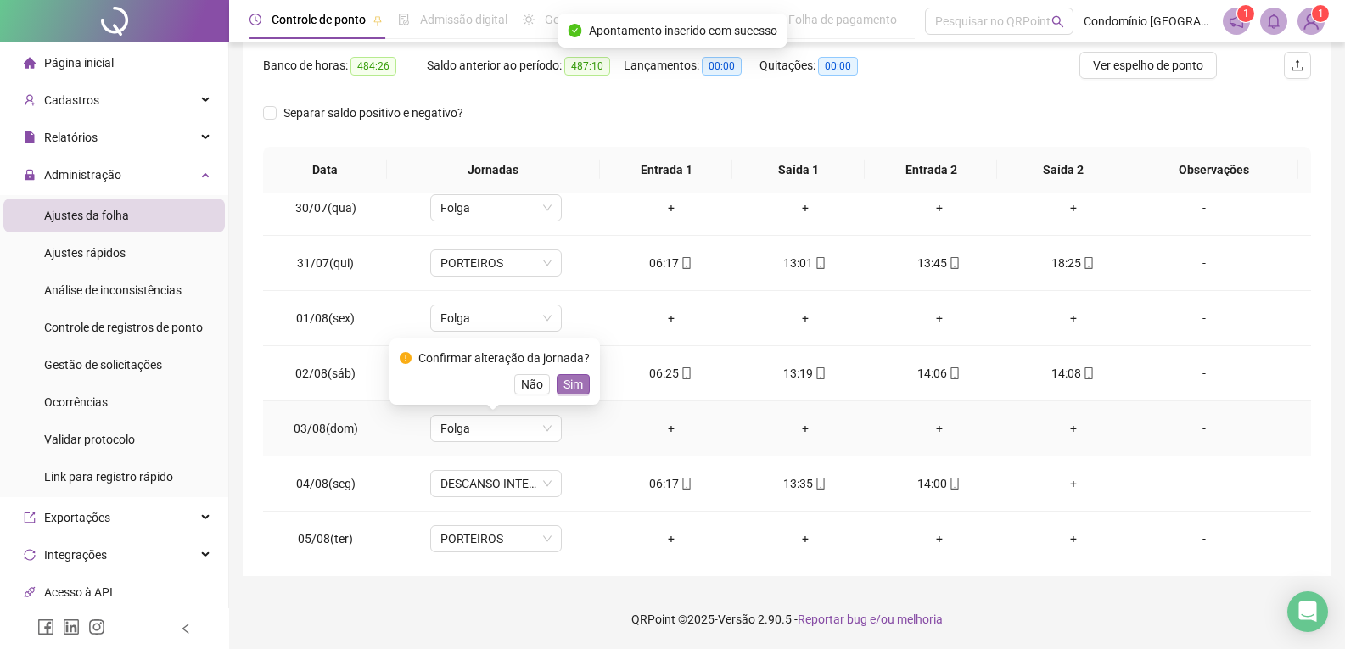
click at [572, 374] on button "Sim" at bounding box center [573, 384] width 33 height 20
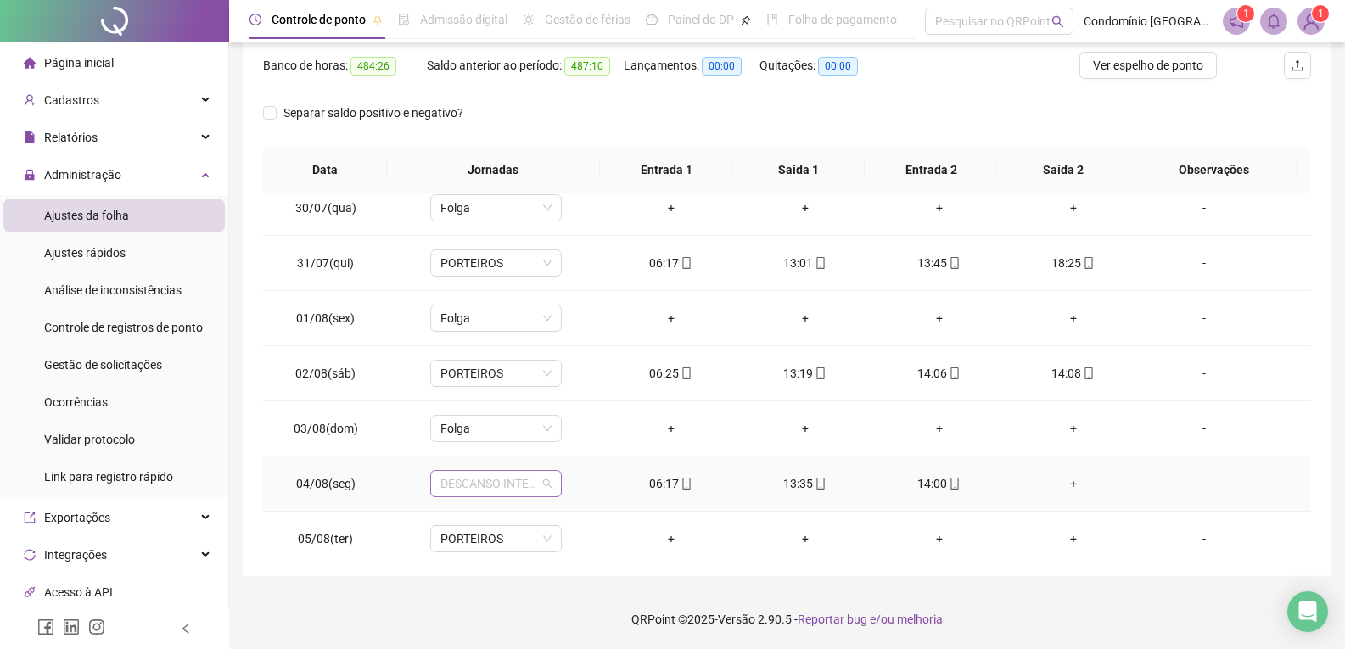
click at [514, 489] on span "DESCANSO INTER-JORNADA" at bounding box center [495, 483] width 111 height 25
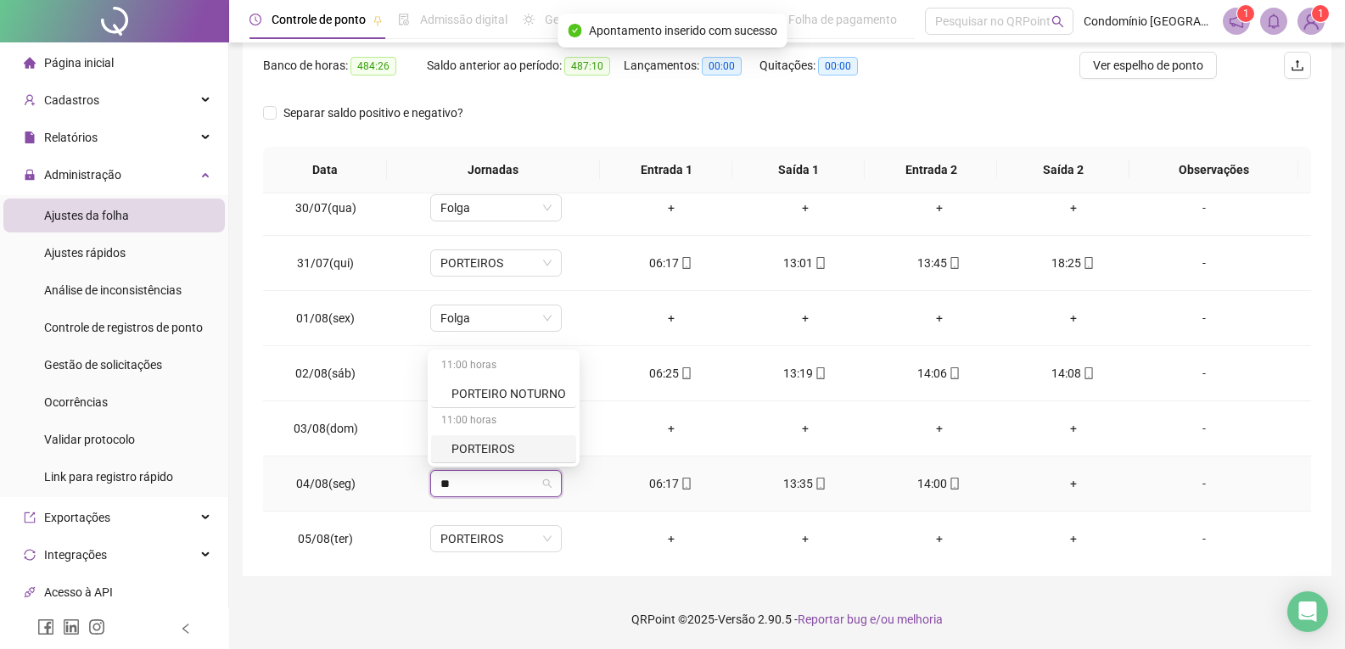
drag, startPoint x: 467, startPoint y: 451, endPoint x: 505, endPoint y: 481, distance: 48.9
click at [467, 452] on div "PORTEIROS" at bounding box center [508, 449] width 115 height 19
drag, startPoint x: 569, startPoint y: 442, endPoint x: 509, endPoint y: 512, distance: 92.0
click at [567, 443] on span "Sim" at bounding box center [573, 439] width 20 height 19
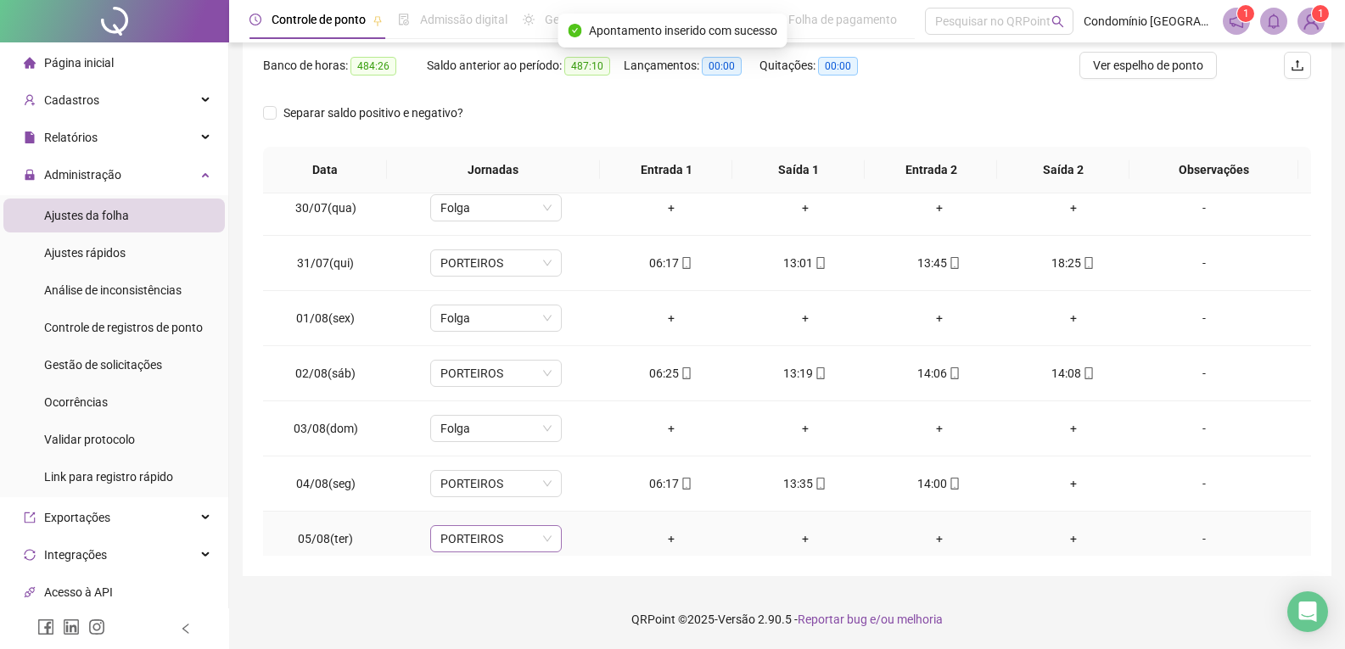
click at [493, 547] on span "PORTEIROS" at bounding box center [495, 538] width 111 height 25
click at [492, 455] on div "Folga" at bounding box center [507, 449] width 112 height 19
click at [569, 490] on span "Sim" at bounding box center [573, 494] width 20 height 19
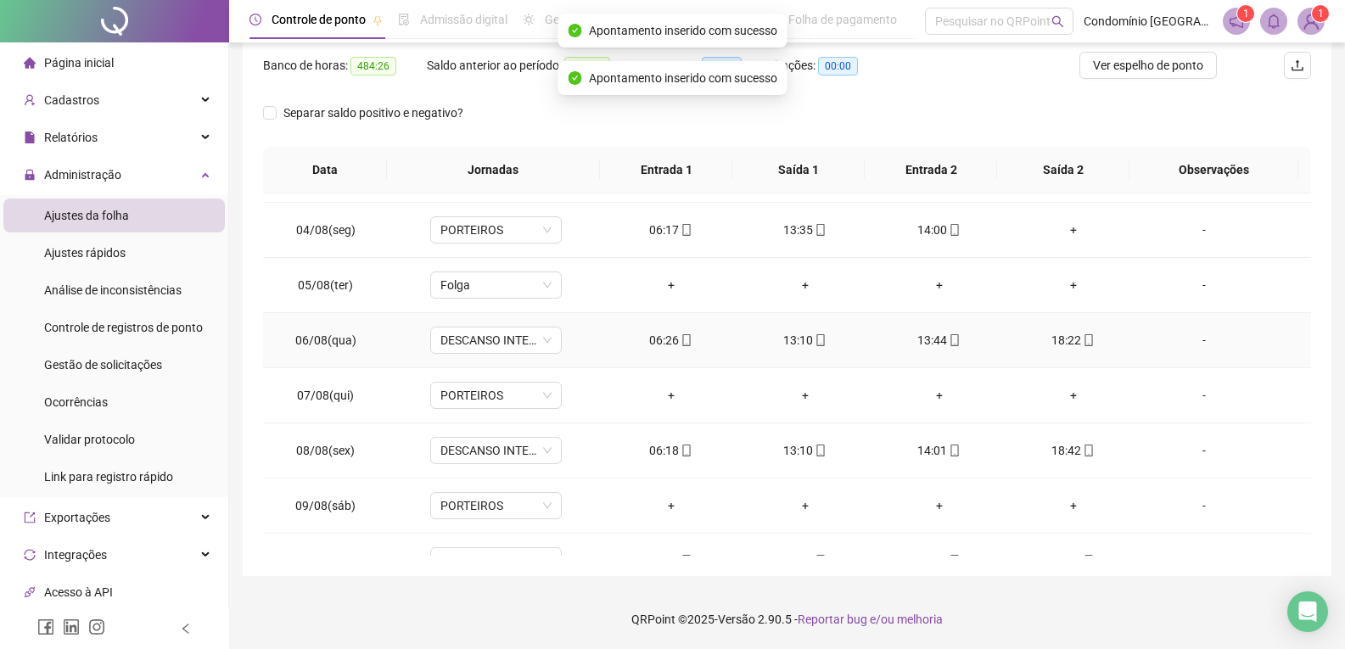
scroll to position [764, 0]
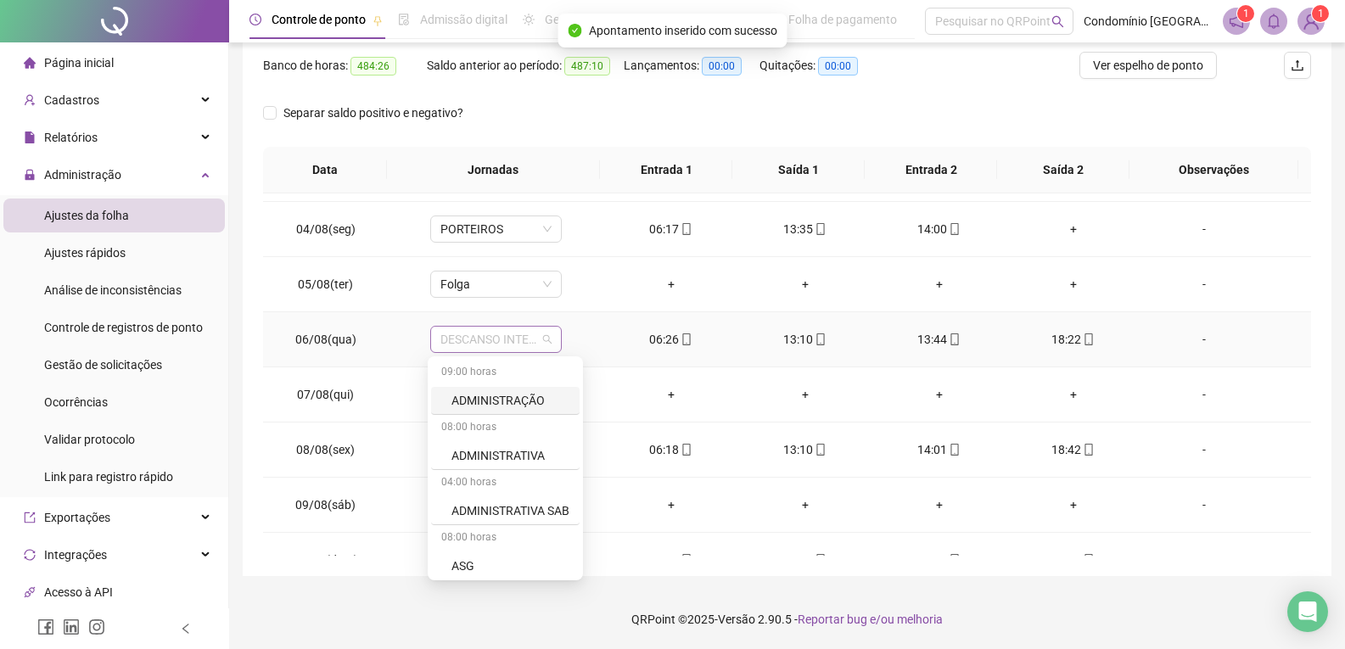
click at [486, 340] on span "DESCANSO INTER-JORNADA" at bounding box center [495, 339] width 111 height 25
click at [492, 462] on div "PORTEIROS" at bounding box center [508, 455] width 115 height 19
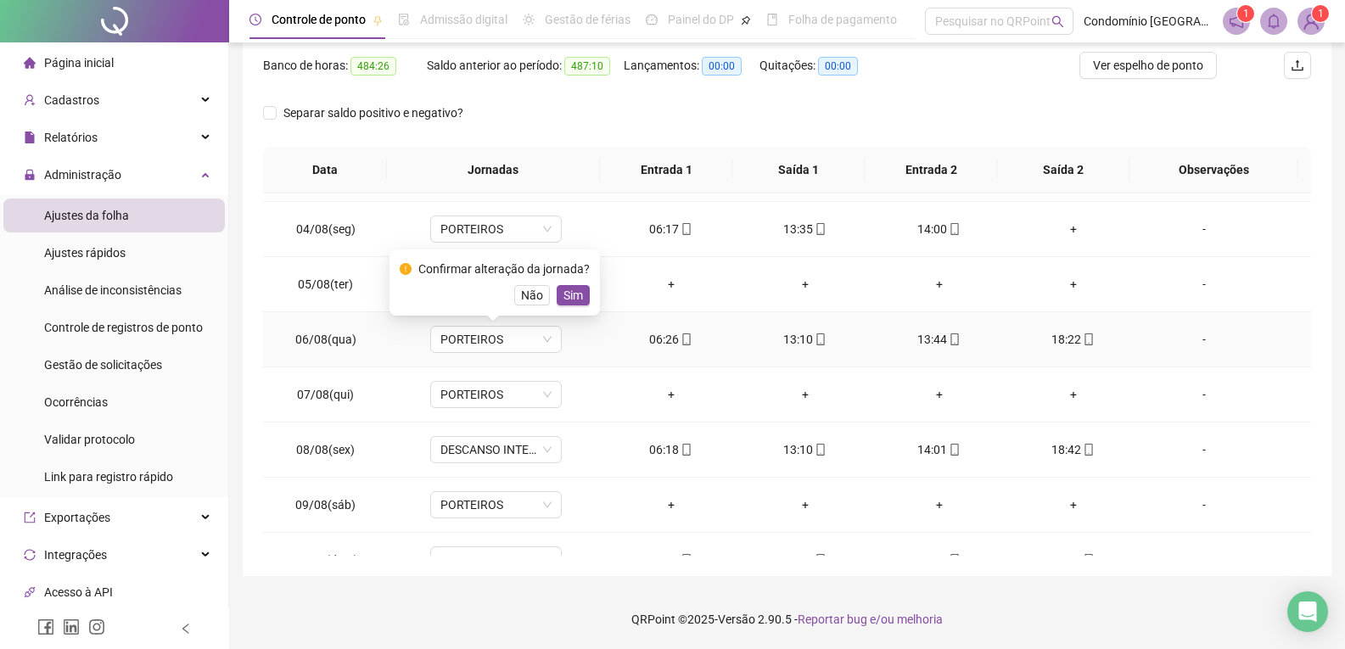
click at [580, 306] on div "Confirmar alteração da jornada? Não Sim" at bounding box center [495, 282] width 210 height 66
click at [568, 303] on span "Sim" at bounding box center [573, 295] width 20 height 19
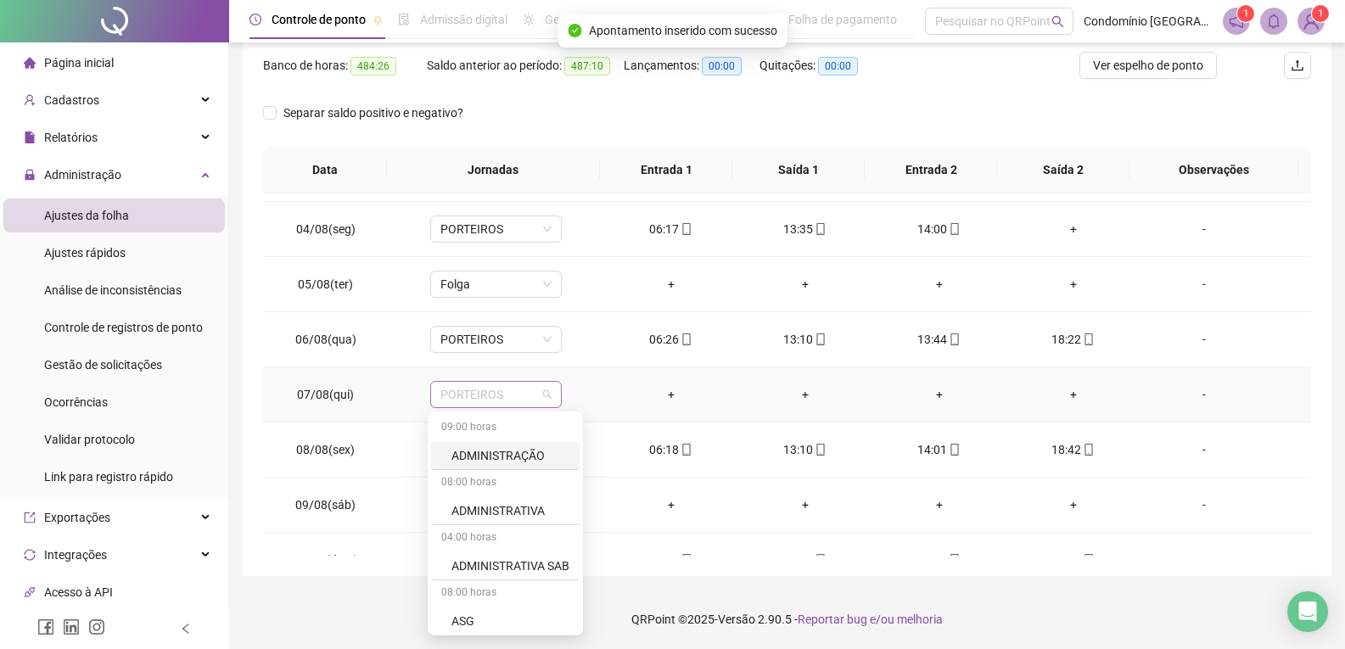
click at [502, 393] on span "PORTEIROS" at bounding box center [495, 394] width 111 height 25
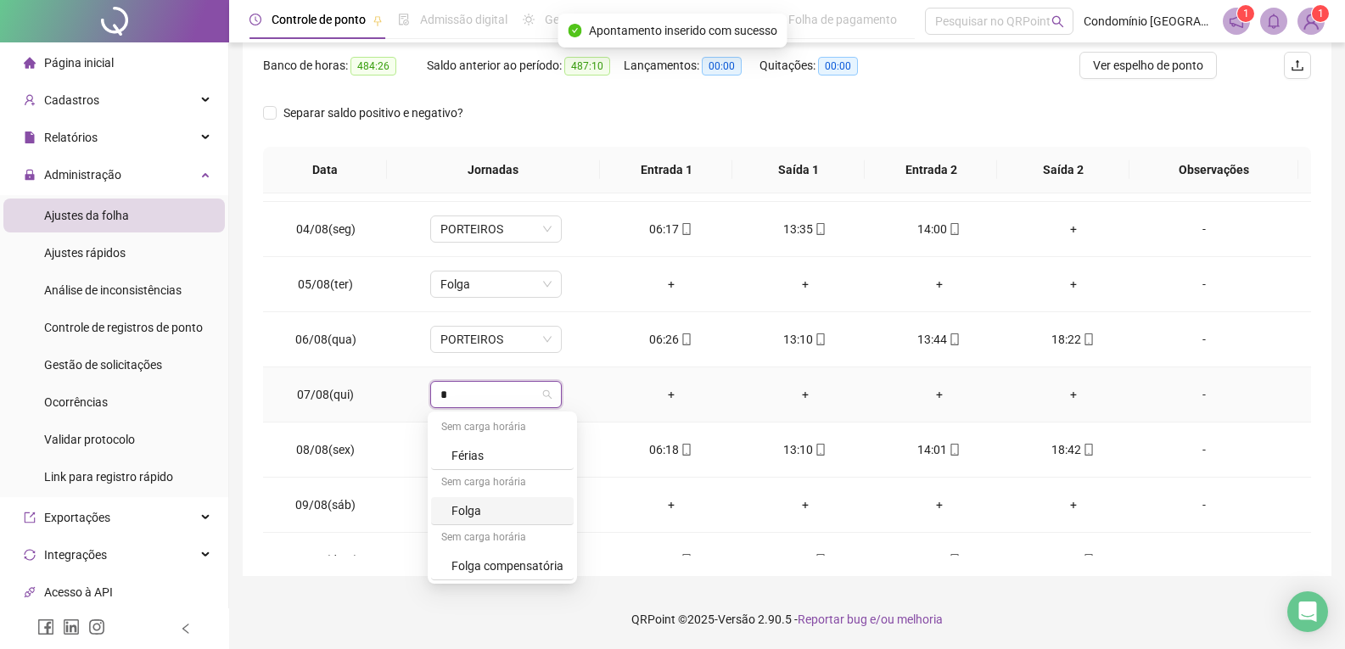
click at [478, 519] on div "Folga" at bounding box center [507, 511] width 112 height 19
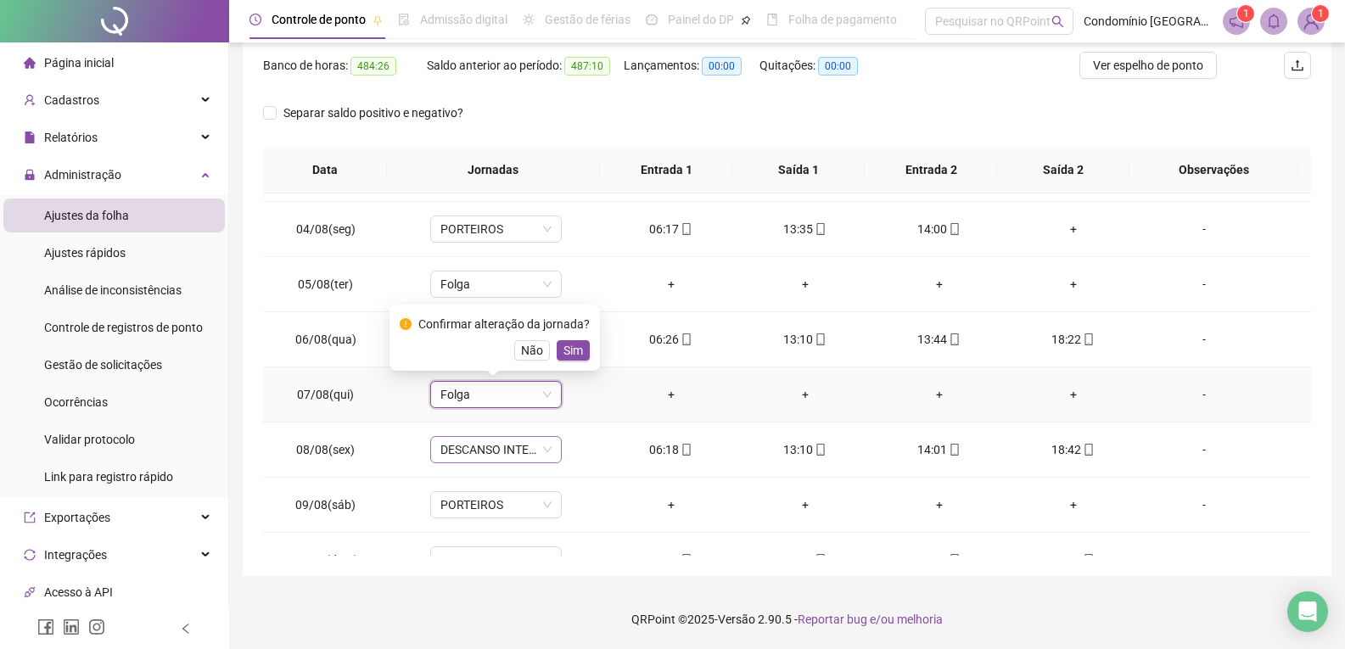
drag, startPoint x: 579, startPoint y: 351, endPoint x: 526, endPoint y: 449, distance: 110.9
click at [577, 351] on span "Sim" at bounding box center [573, 350] width 20 height 19
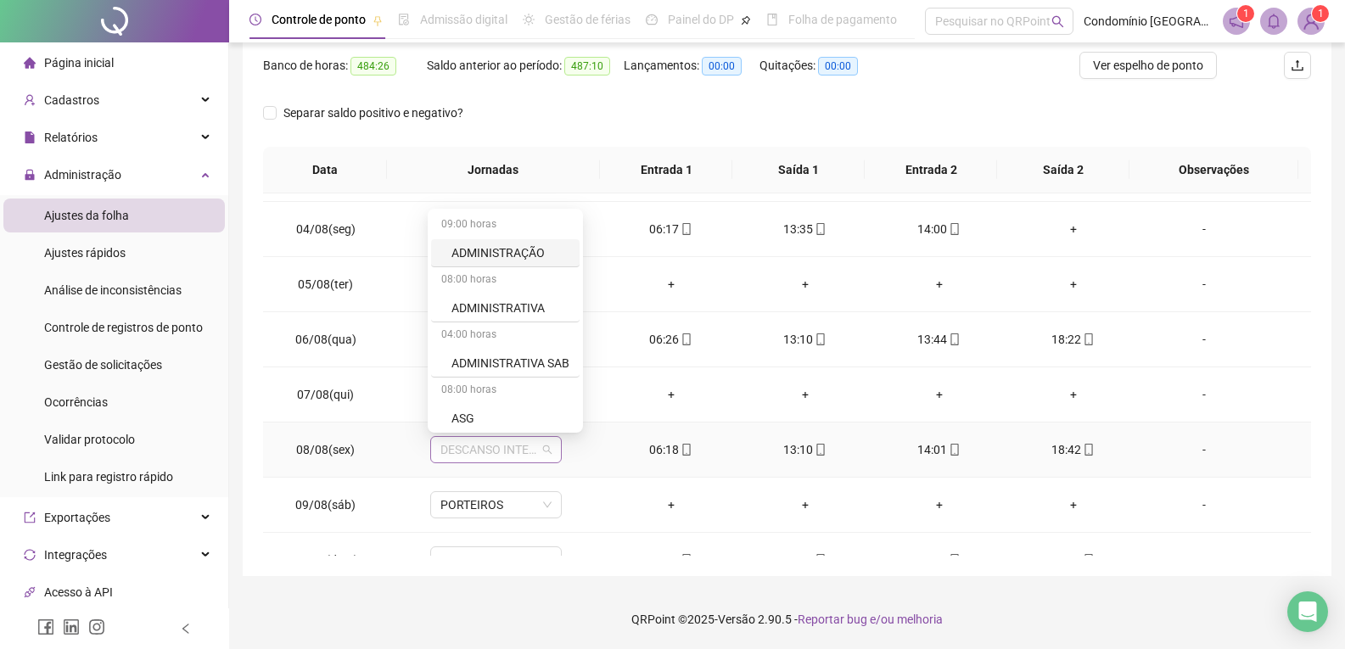
click at [521, 451] on span "DESCANSO INTER-JORNADA" at bounding box center [495, 449] width 111 height 25
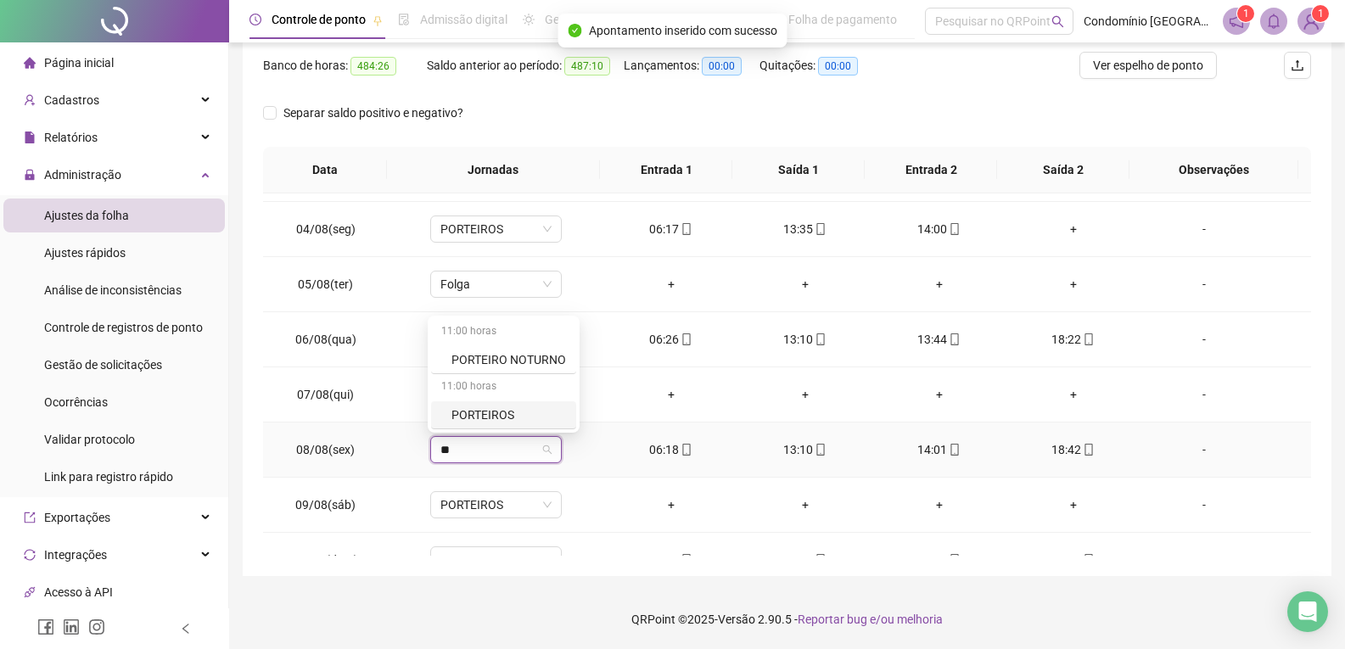
click at [491, 410] on div "PORTEIROS" at bounding box center [508, 415] width 115 height 19
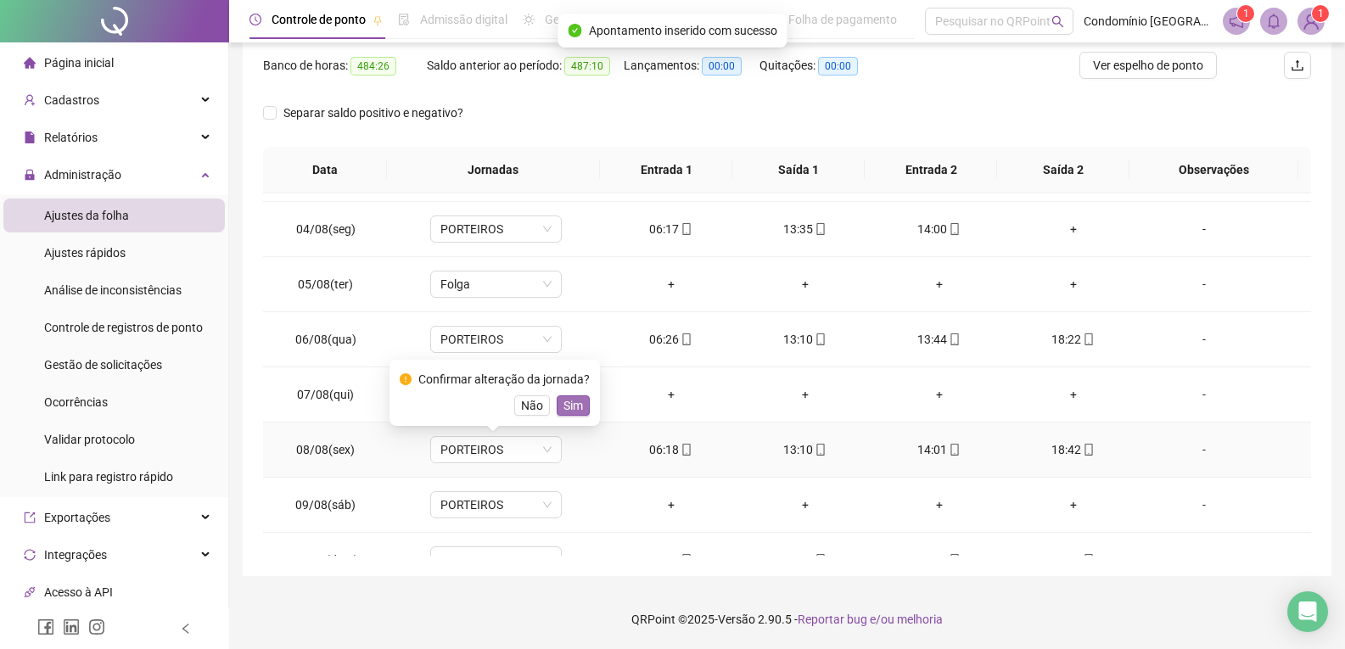
drag, startPoint x: 559, startPoint y: 408, endPoint x: 507, endPoint y: 486, distance: 94.1
click at [558, 410] on button "Sim" at bounding box center [573, 405] width 33 height 20
click at [498, 511] on span "PORTEIROS" at bounding box center [495, 504] width 111 height 25
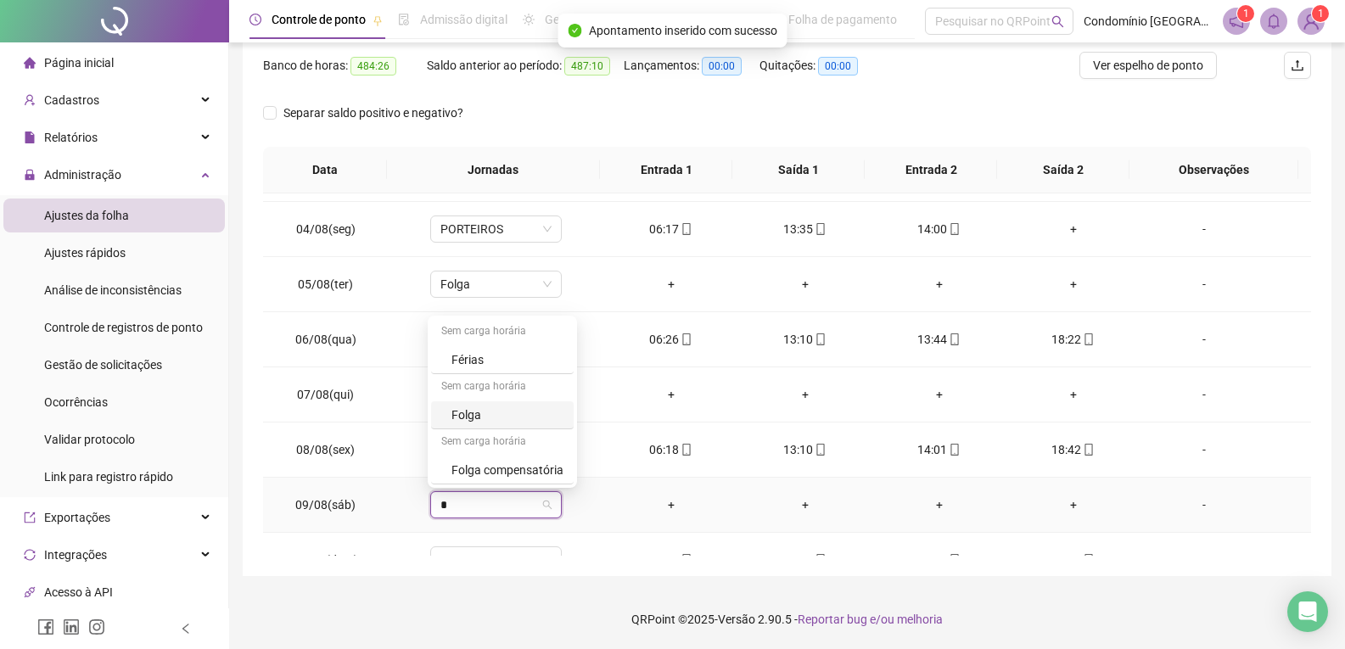
click at [480, 413] on div "Folga" at bounding box center [507, 415] width 112 height 19
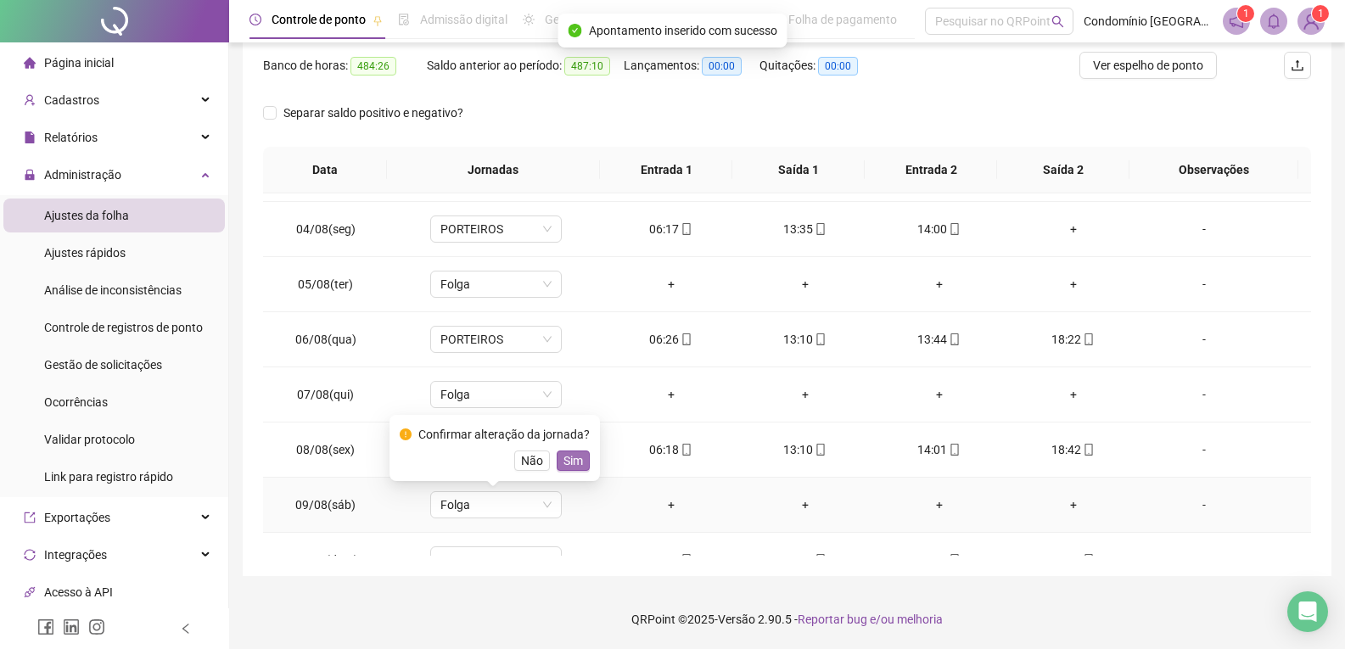
click at [567, 467] on span "Sim" at bounding box center [573, 460] width 20 height 19
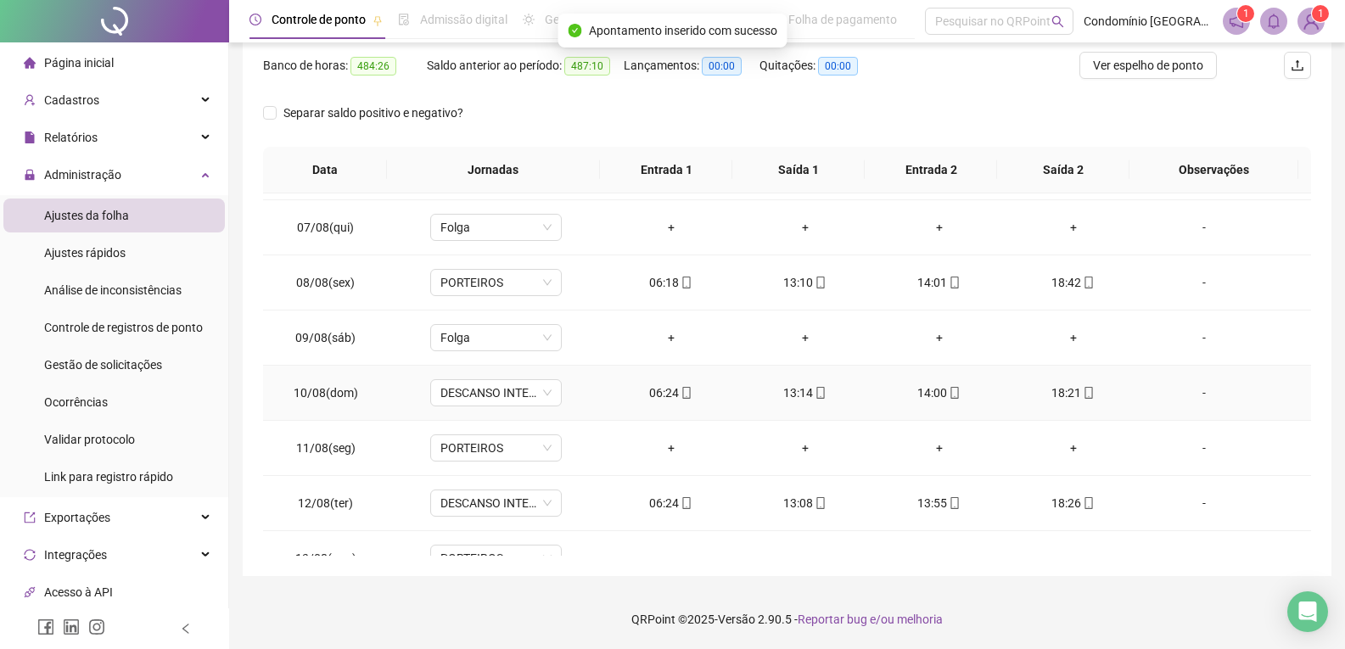
scroll to position [933, 0]
click at [498, 386] on span "DESCANSO INTER-JORNADA" at bounding box center [495, 390] width 111 height 25
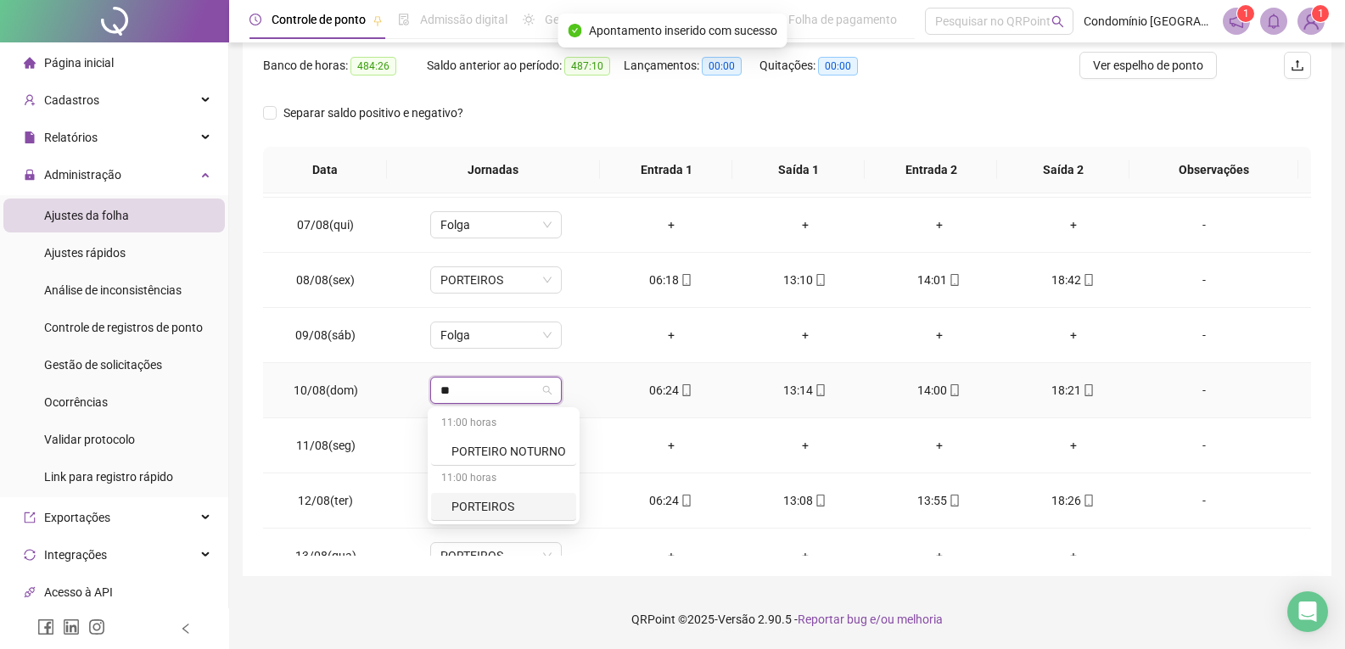
drag, startPoint x: 485, startPoint y: 507, endPoint x: 522, endPoint y: 422, distance: 93.5
click at [485, 507] on div "PORTEIROS" at bounding box center [508, 506] width 115 height 19
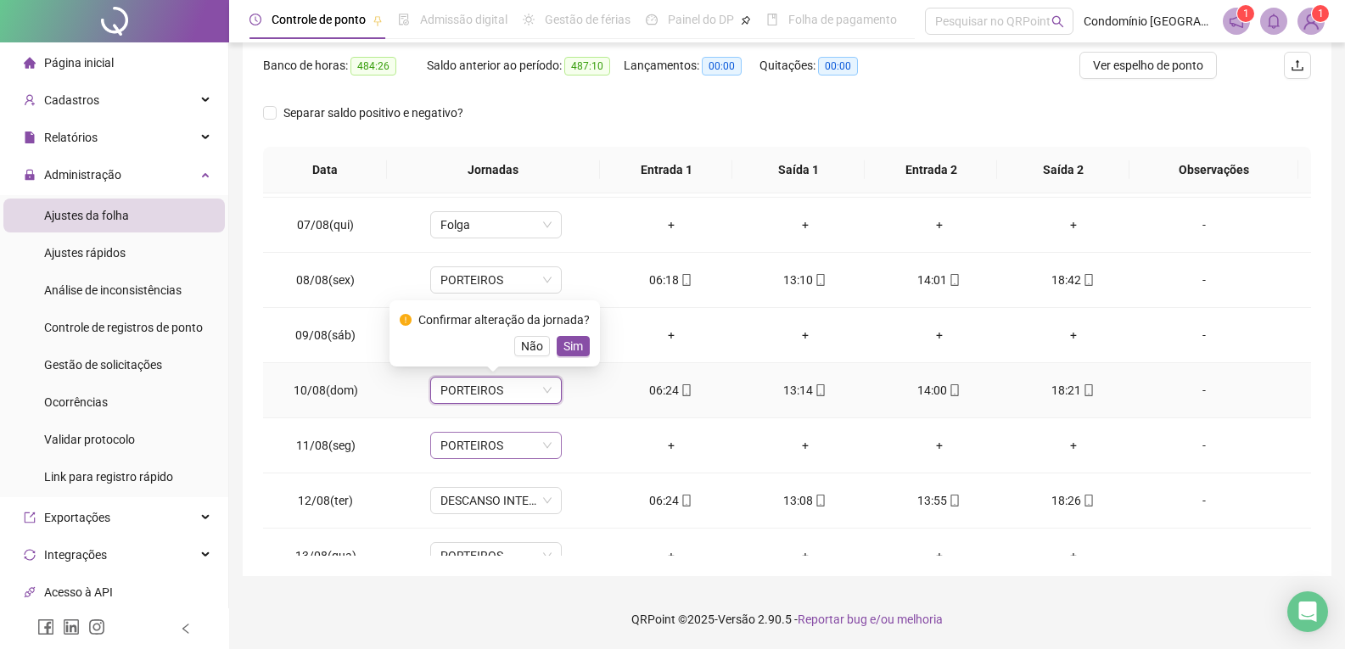
click at [574, 345] on span "Sim" at bounding box center [573, 346] width 20 height 19
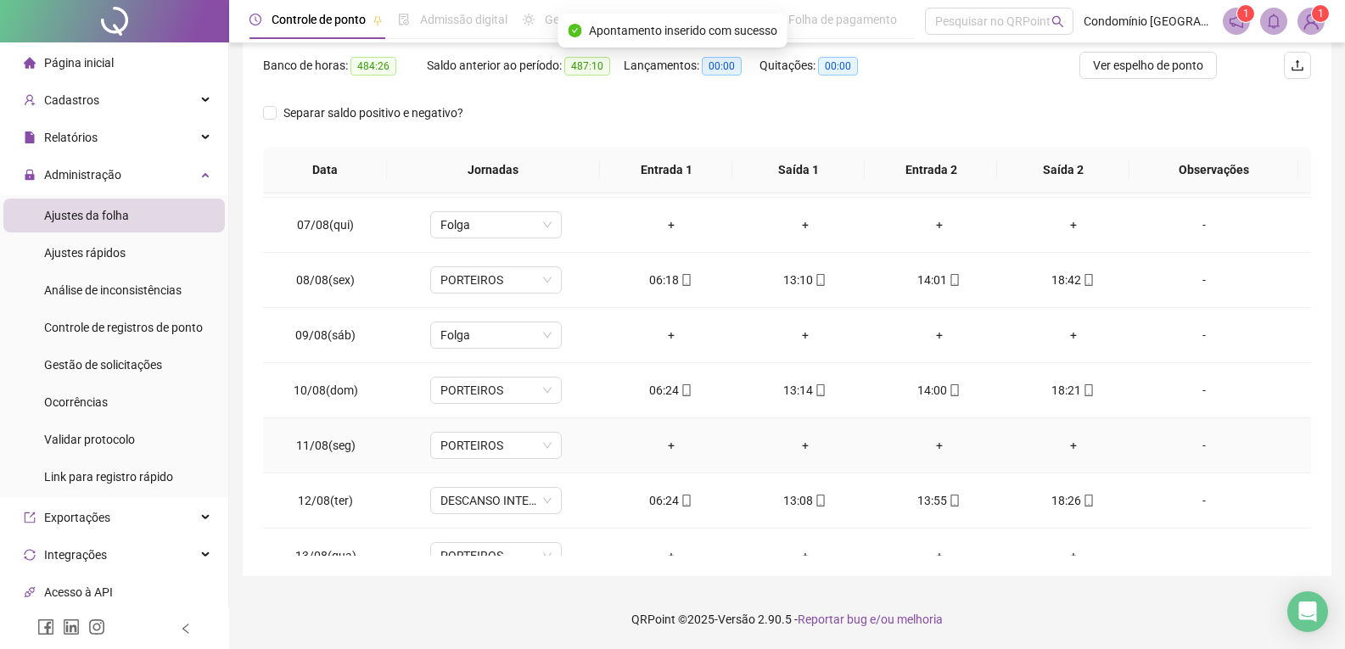
scroll to position [1018, 0]
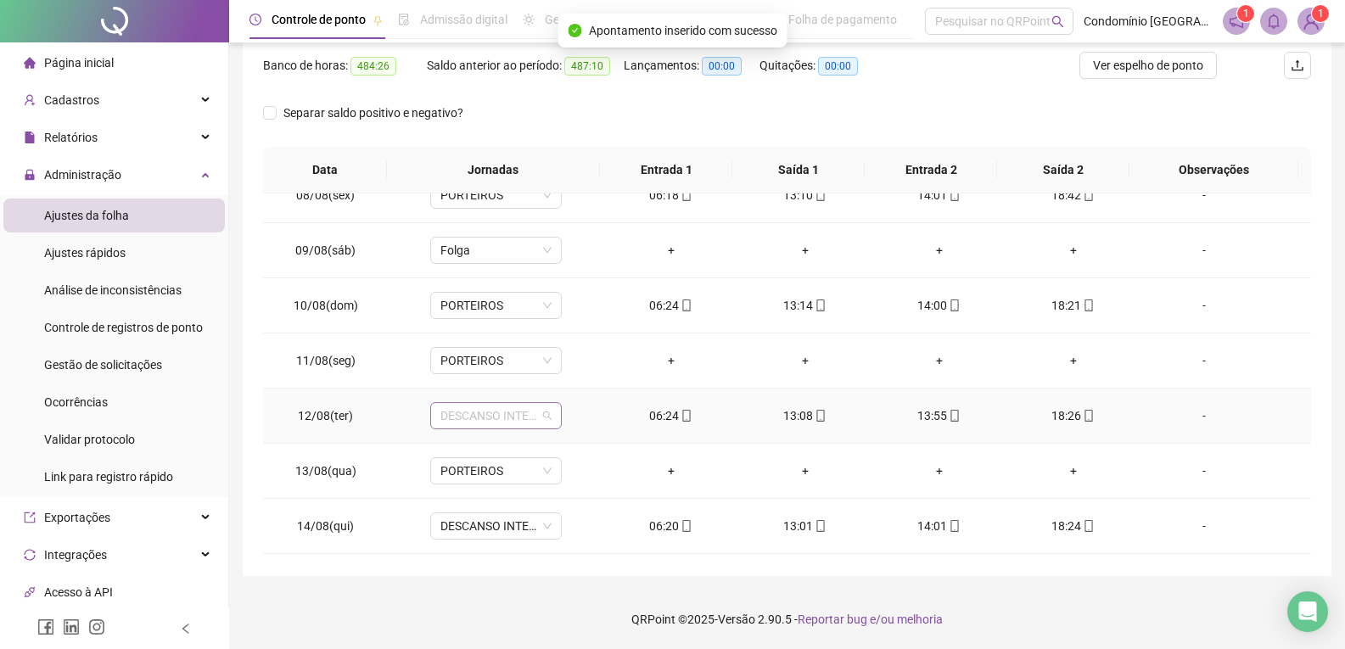
click at [515, 423] on span "DESCANSO INTER-JORNADA" at bounding box center [495, 415] width 111 height 25
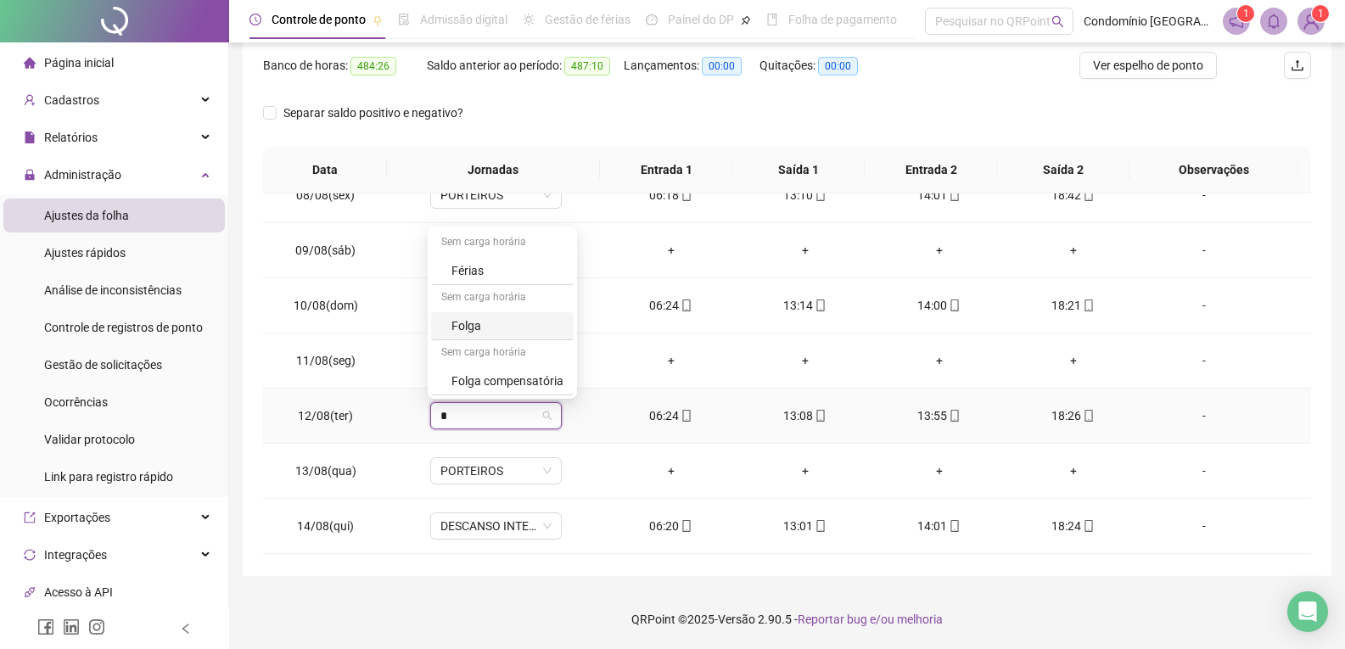
click at [483, 329] on div "Folga" at bounding box center [507, 326] width 112 height 19
click at [570, 374] on span "Sim" at bounding box center [573, 371] width 20 height 19
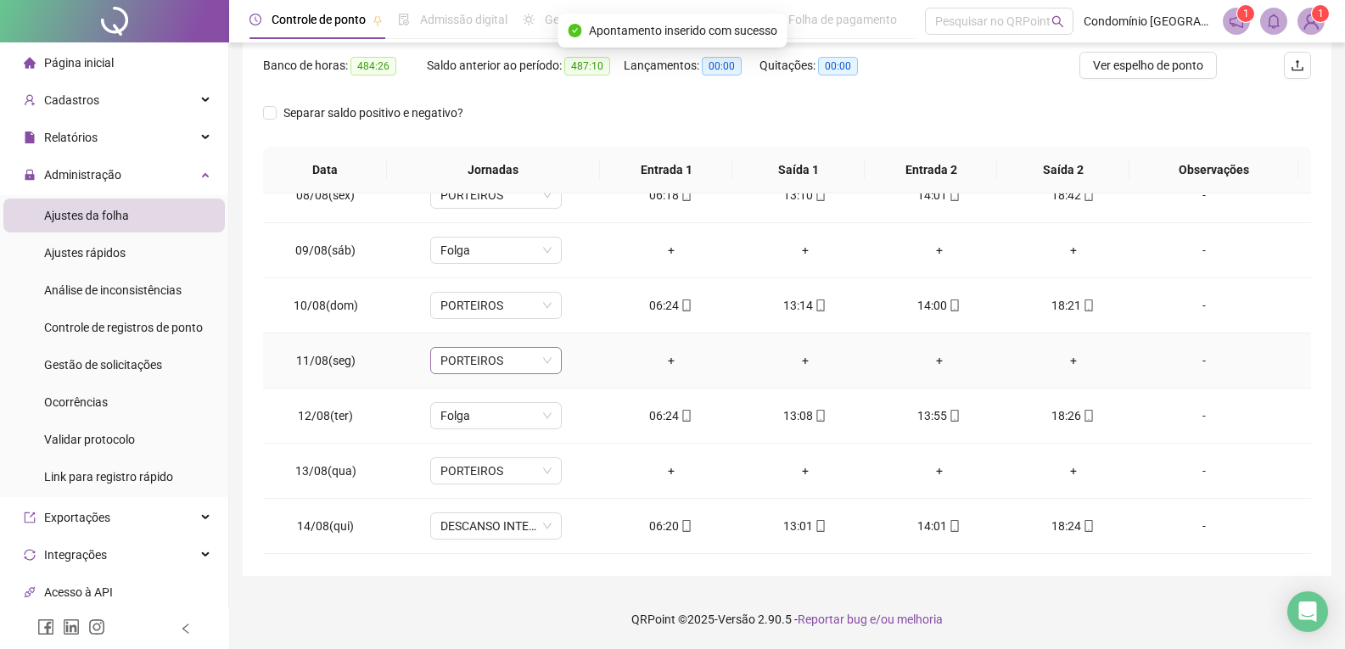
click at [495, 360] on span "PORTEIROS" at bounding box center [495, 360] width 111 height 25
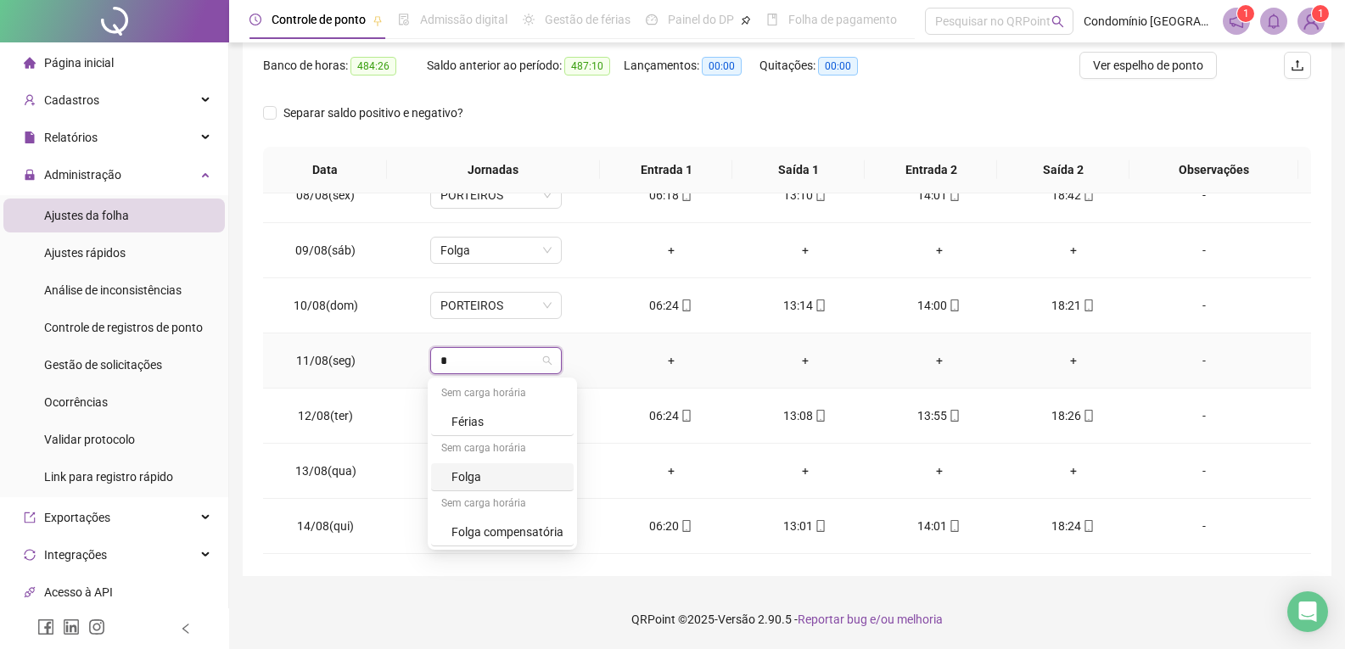
click at [475, 477] on div "Folga" at bounding box center [507, 477] width 112 height 19
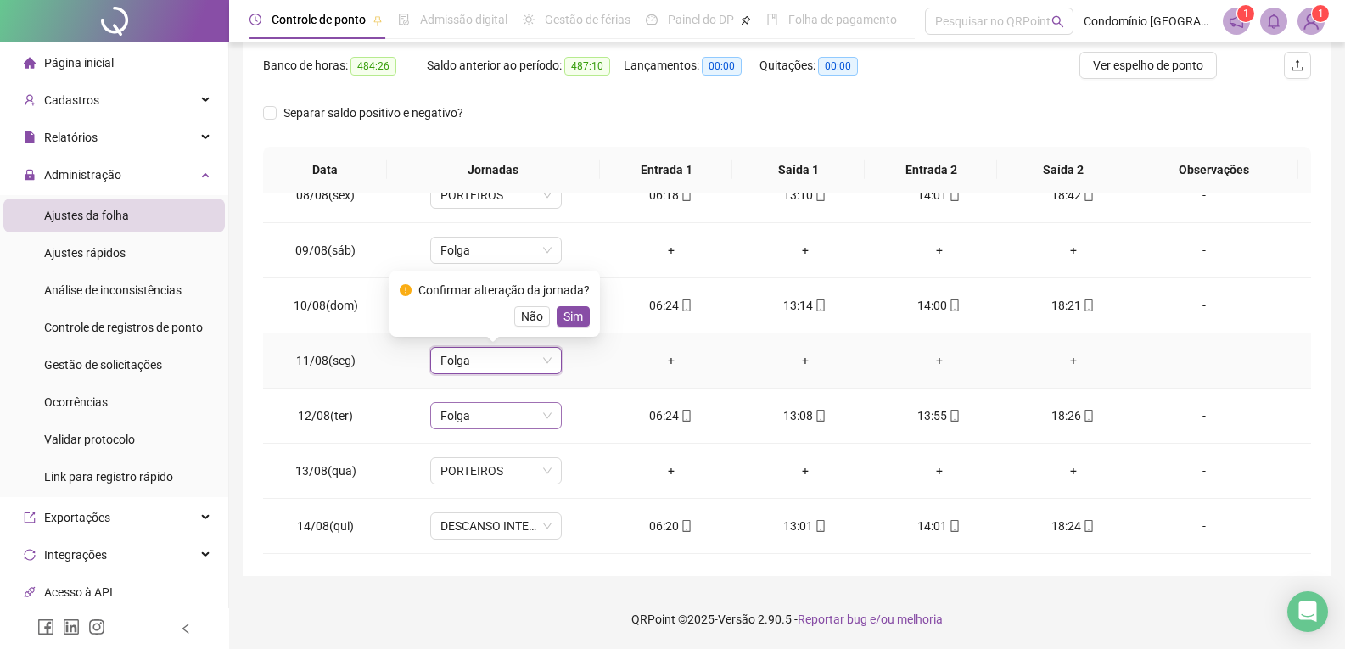
drag, startPoint x: 581, startPoint y: 312, endPoint x: 519, endPoint y: 424, distance: 128.0
click at [579, 315] on button "Sim" at bounding box center [573, 316] width 33 height 20
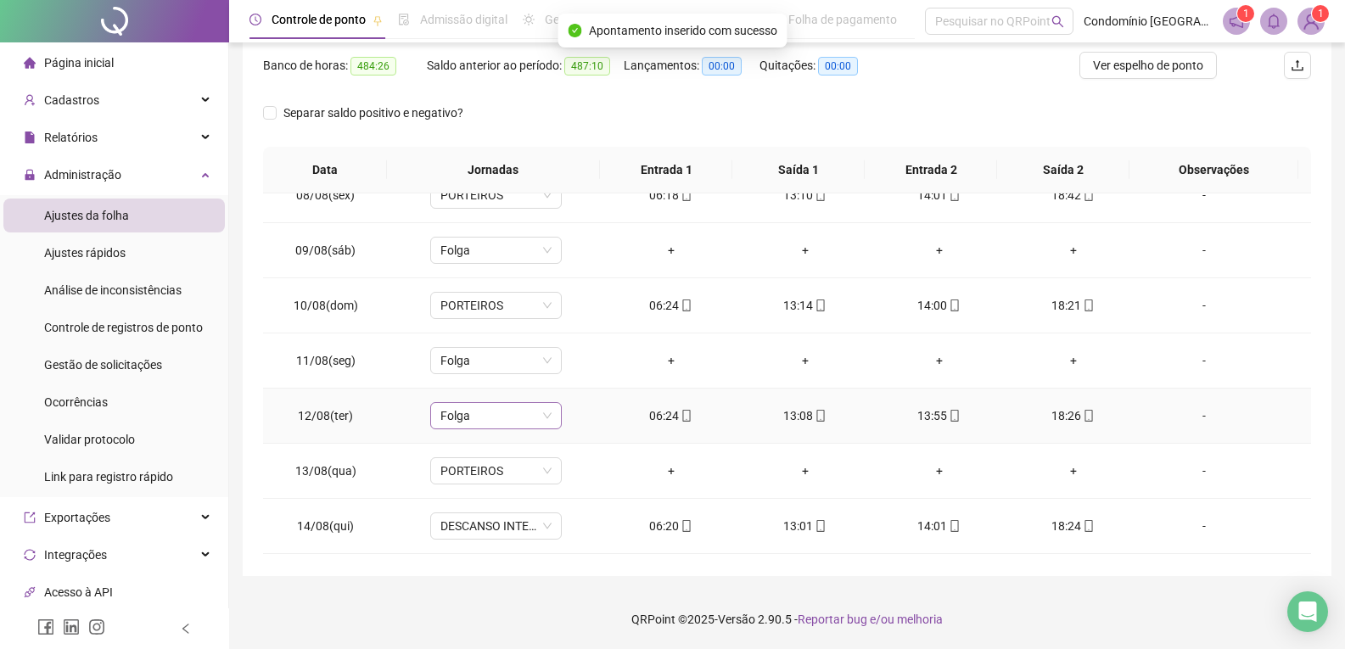
click at [507, 414] on span "Folga" at bounding box center [495, 415] width 111 height 25
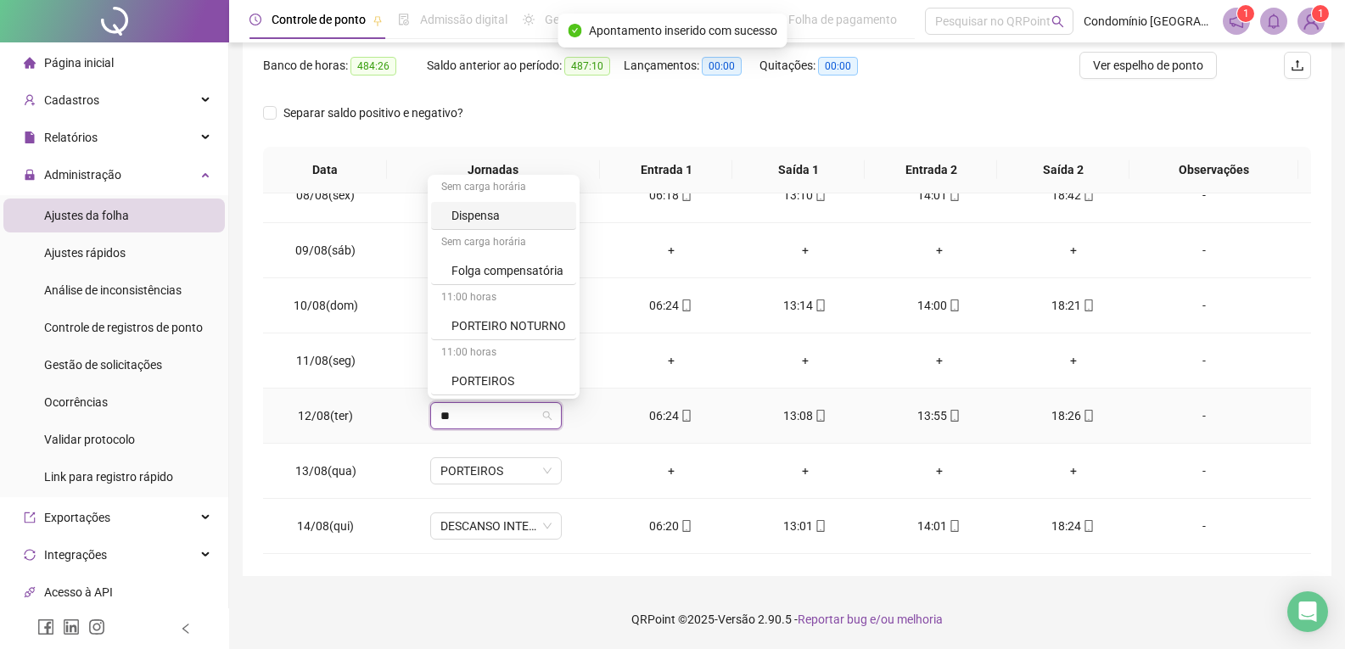
scroll to position [0, 0]
click at [507, 373] on div "PORTEIROS" at bounding box center [508, 381] width 115 height 19
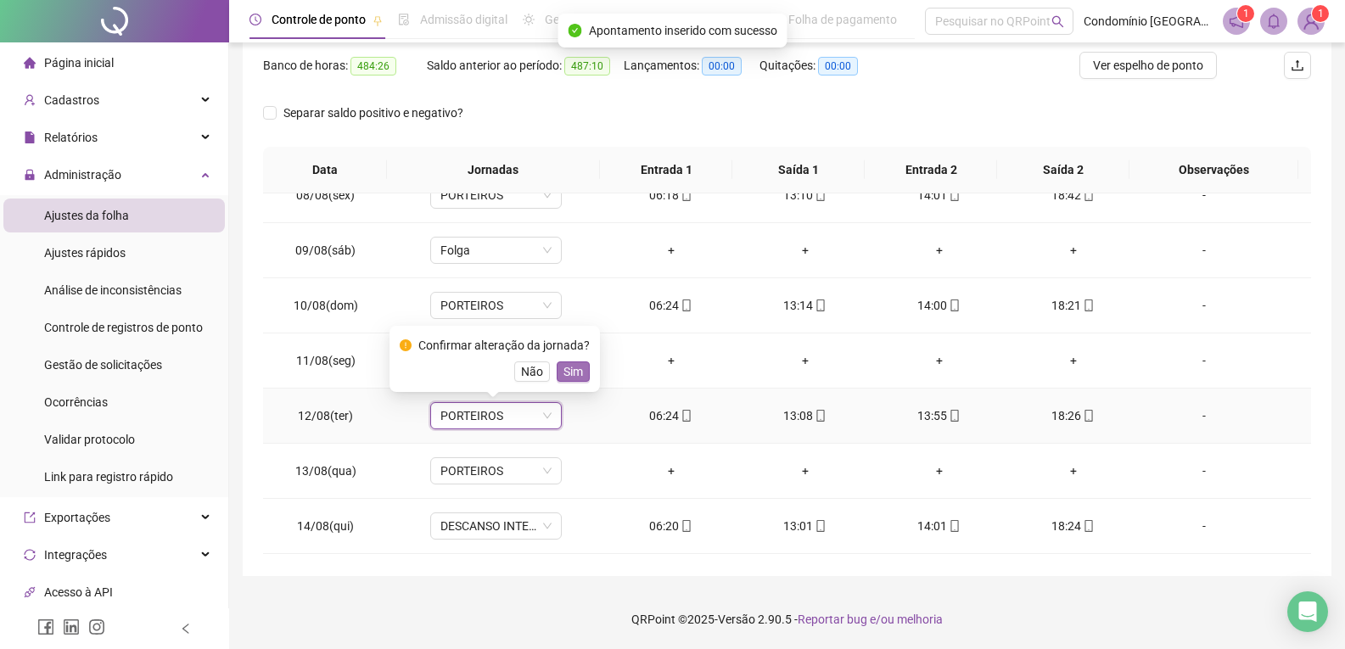
click at [557, 365] on button "Sim" at bounding box center [573, 372] width 33 height 20
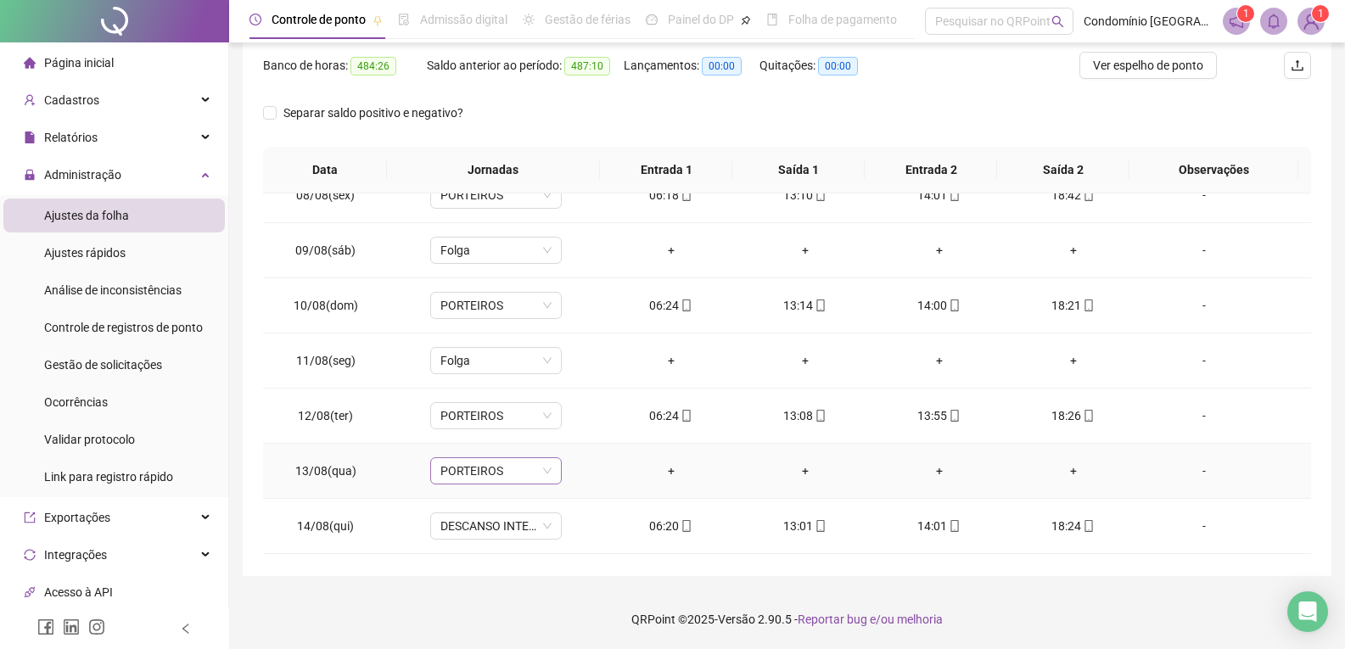
click at [496, 469] on span "PORTEIROS" at bounding box center [495, 470] width 111 height 25
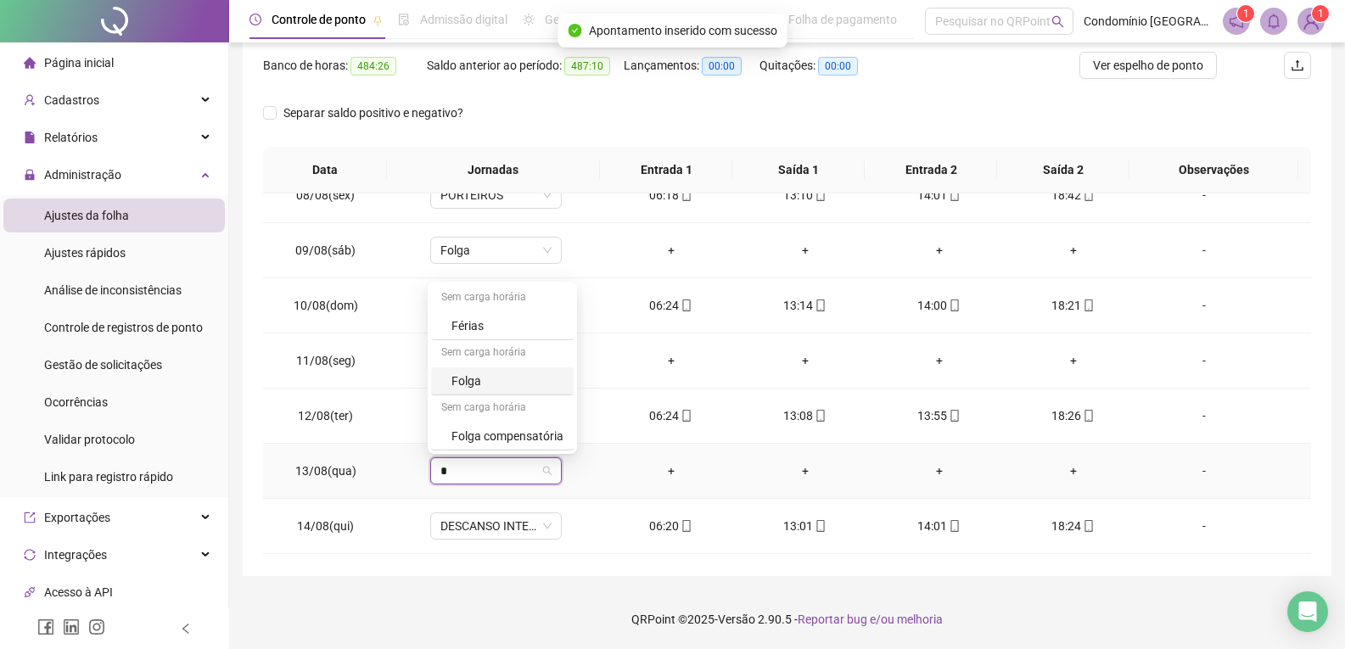
click at [491, 390] on div "Folga" at bounding box center [507, 381] width 112 height 19
click at [563, 435] on span "Sim" at bounding box center [573, 427] width 20 height 19
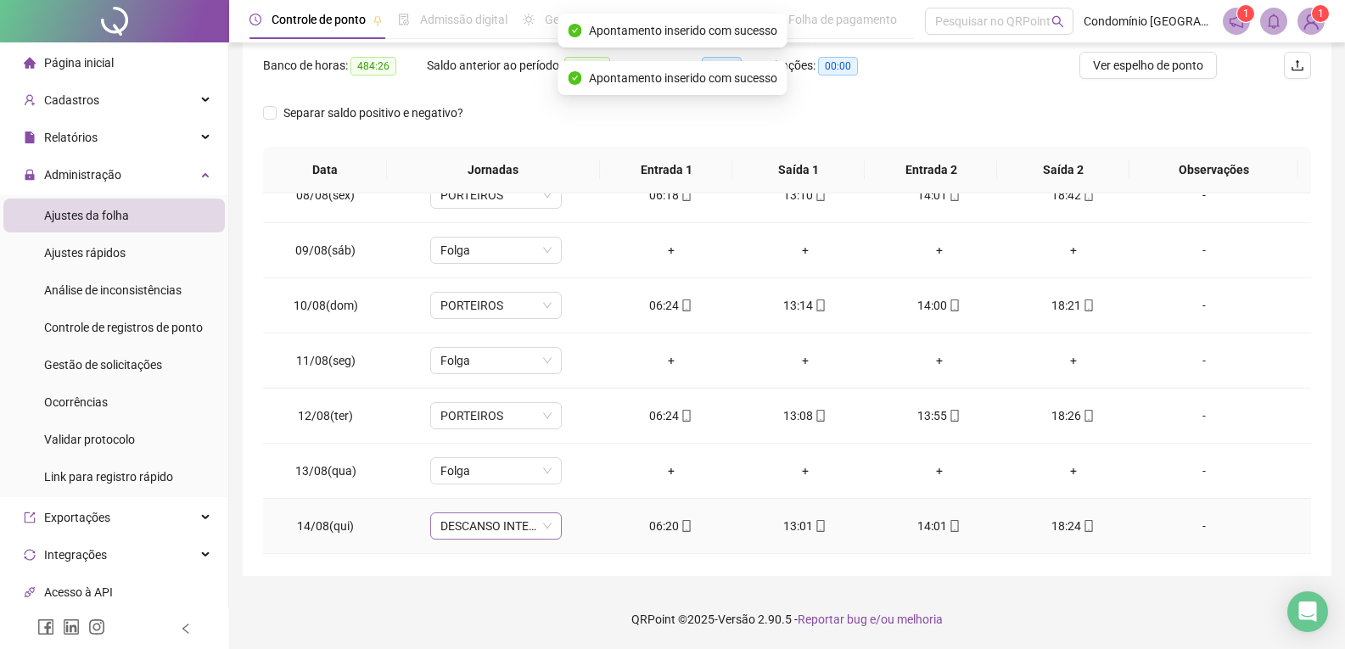
click at [490, 524] on span "DESCANSO INTER-JORNADA" at bounding box center [495, 525] width 111 height 25
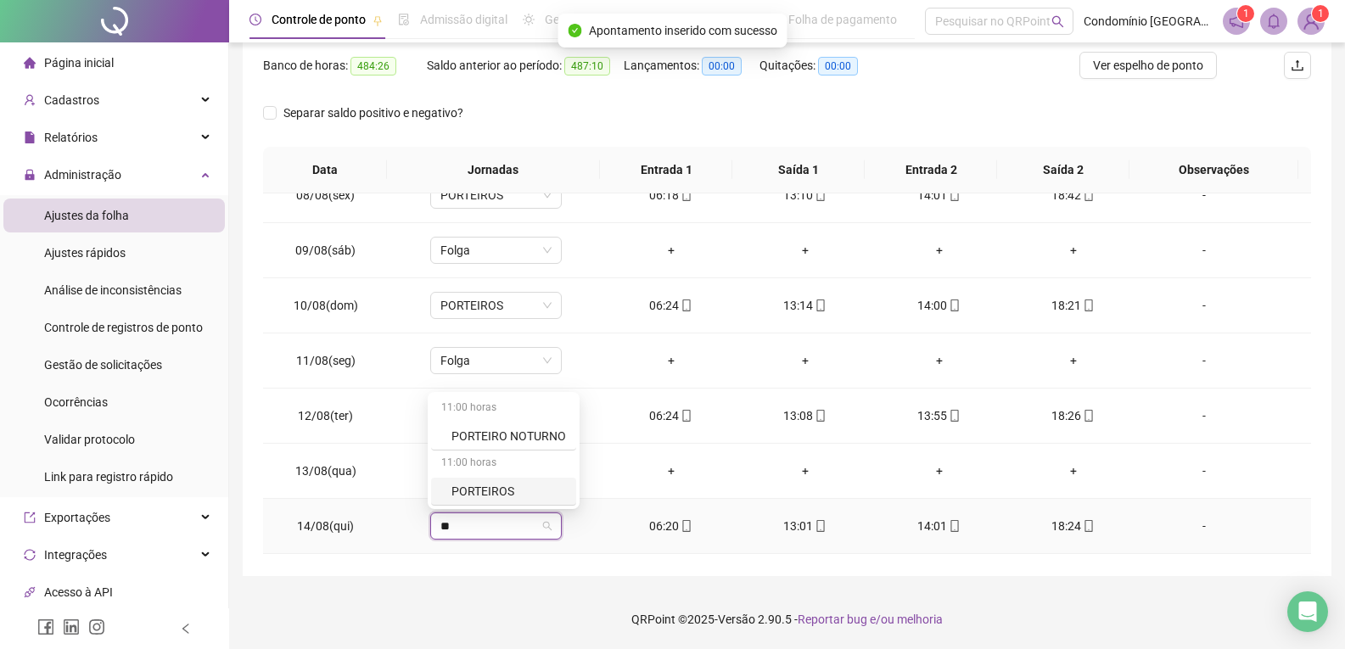
click at [500, 488] on div "PORTEIROS" at bounding box center [508, 491] width 115 height 19
click at [576, 479] on span "Sim" at bounding box center [573, 482] width 20 height 19
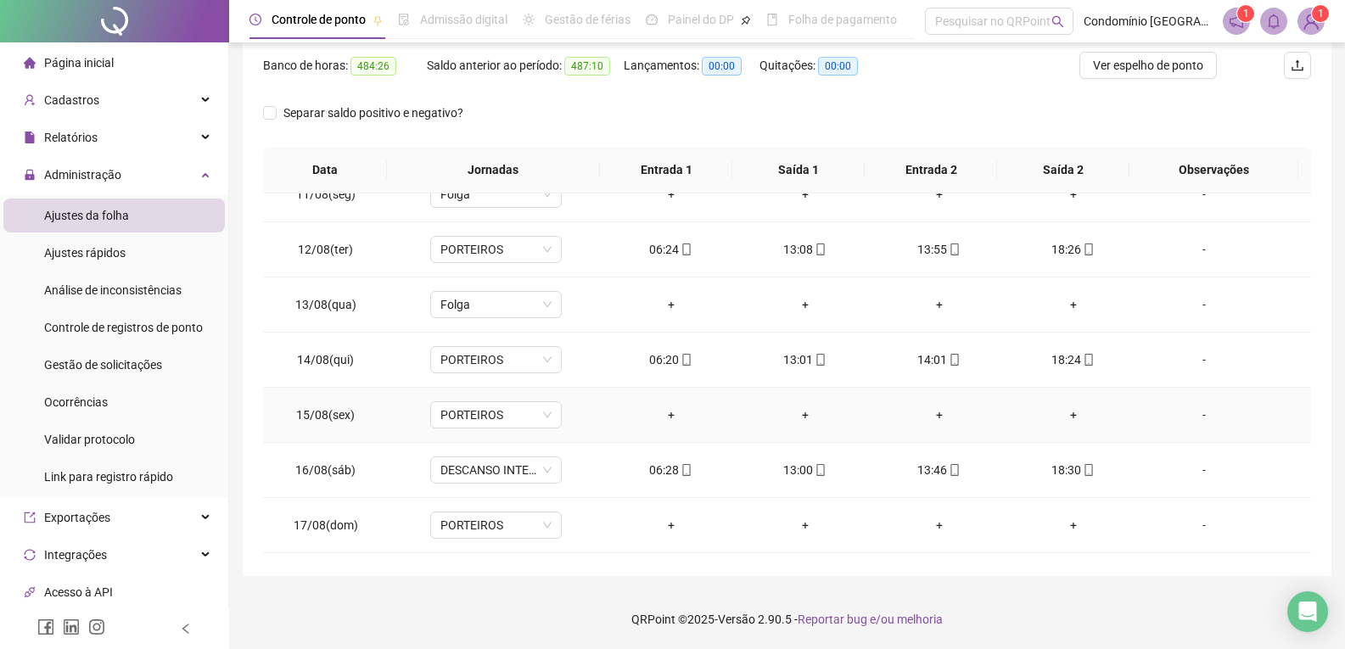
scroll to position [1188, 0]
click at [500, 415] on span "PORTEIROS" at bounding box center [495, 411] width 111 height 25
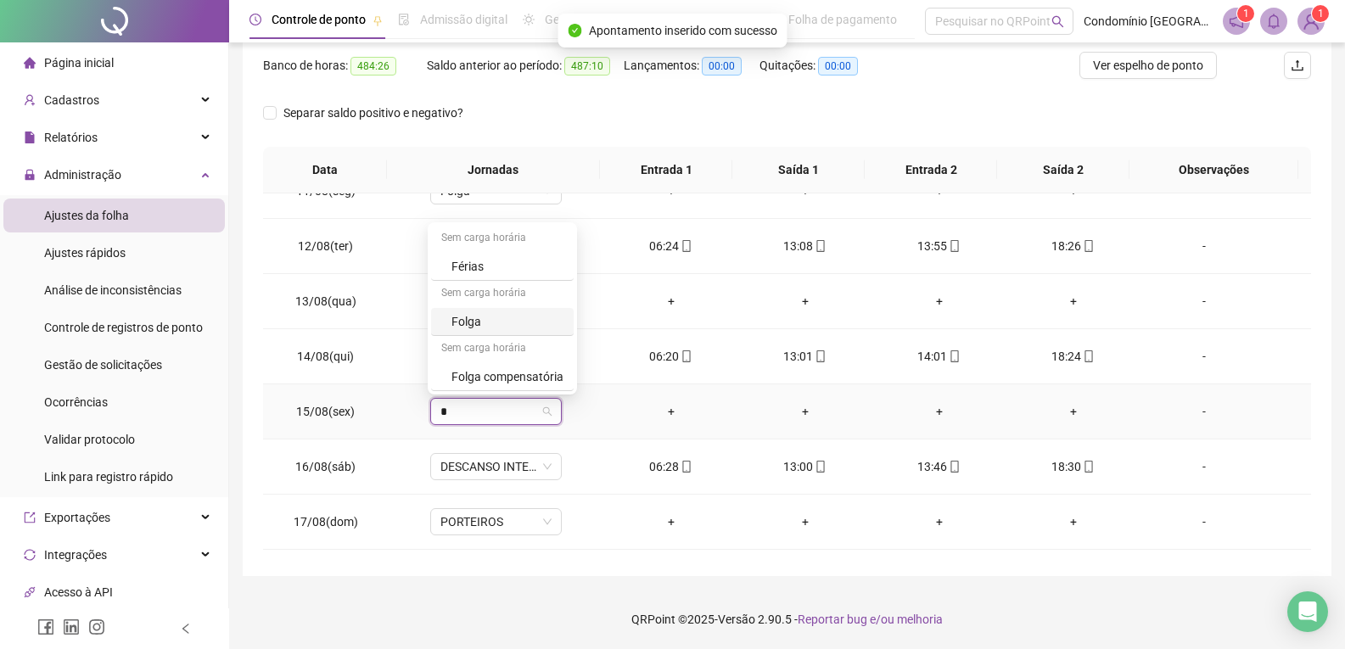
click at [479, 316] on div "Folga" at bounding box center [507, 321] width 112 height 19
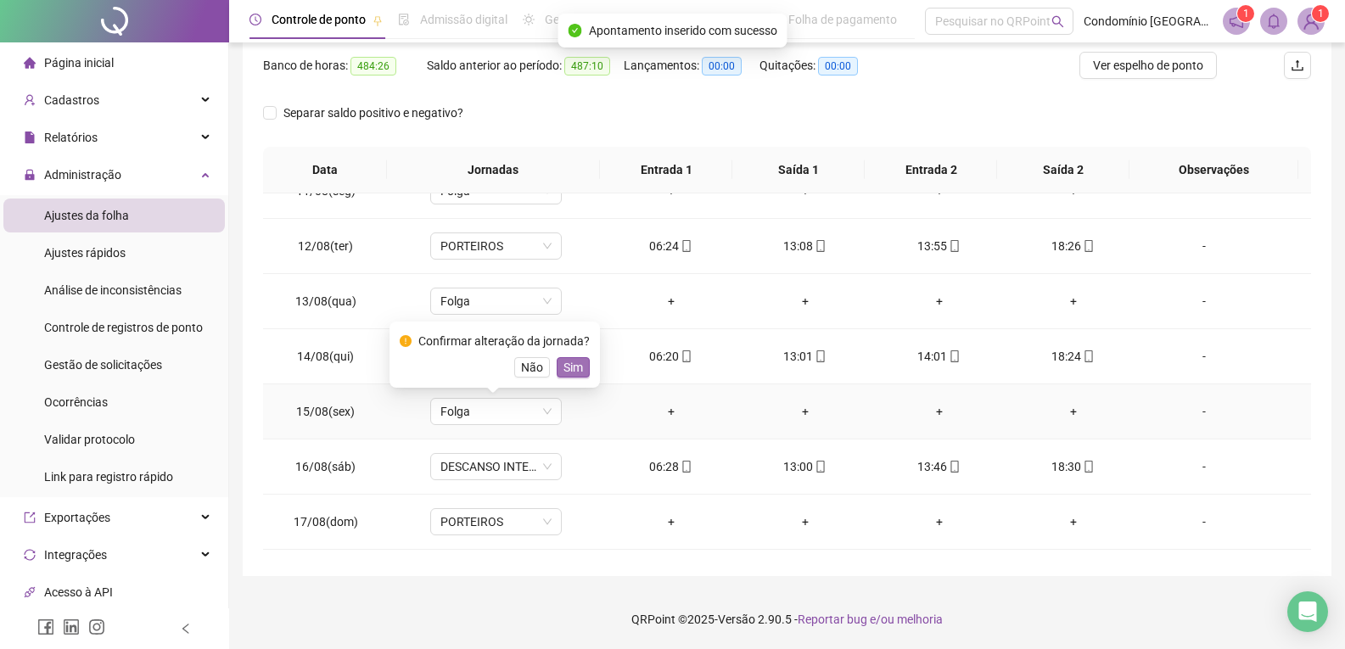
click at [568, 376] on span "Sim" at bounding box center [573, 367] width 20 height 19
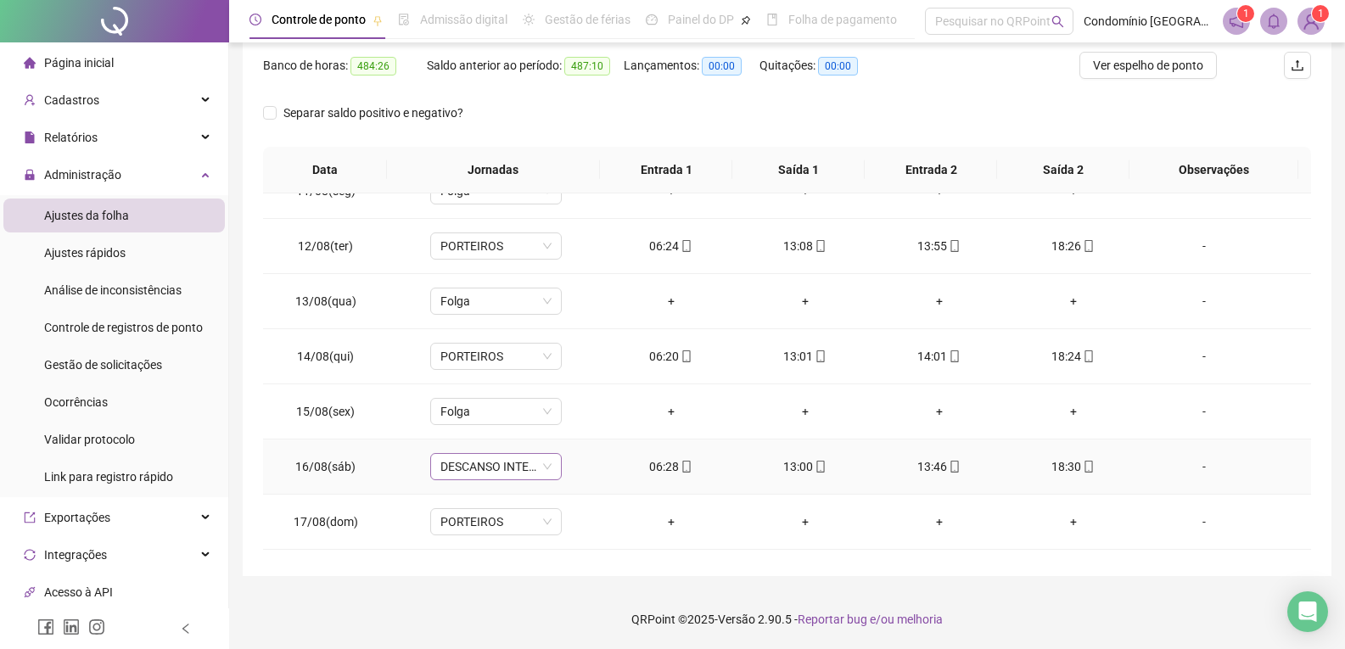
click at [519, 474] on span "DESCANSO INTER-JORNADA" at bounding box center [495, 466] width 111 height 25
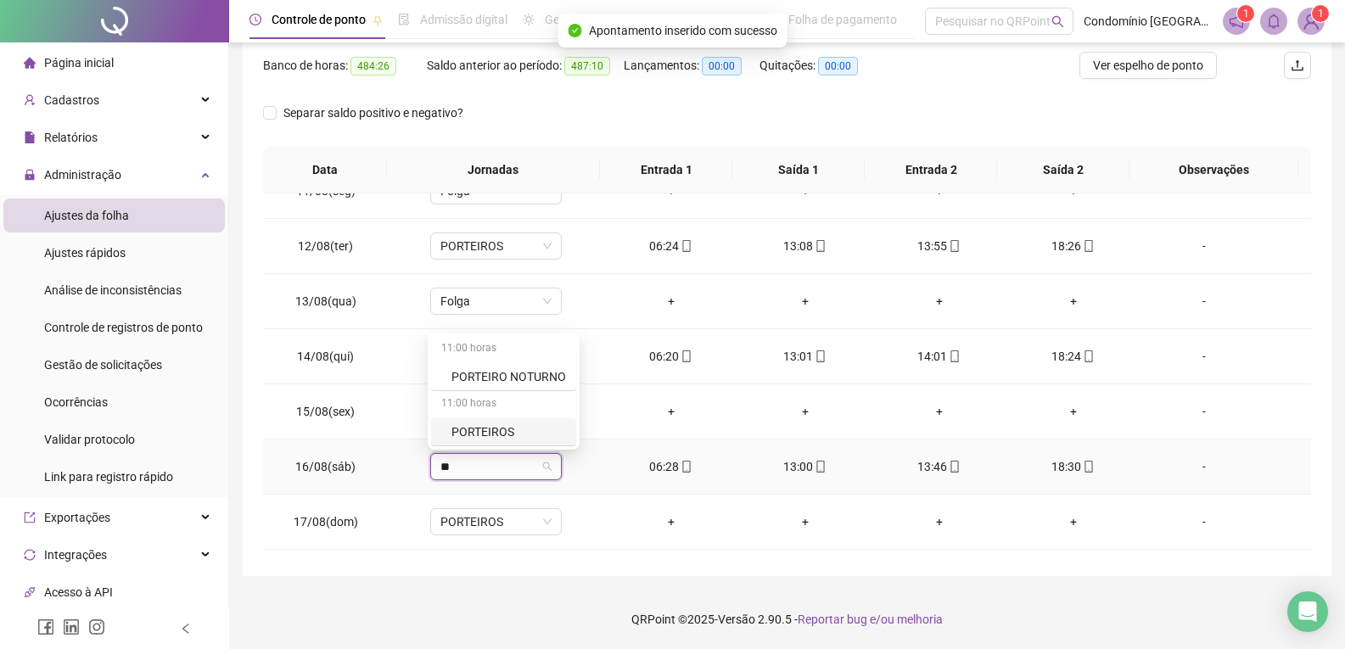
drag, startPoint x: 502, startPoint y: 429, endPoint x: 562, endPoint y: 449, distance: 63.3
click at [502, 430] on div "PORTEIROS" at bounding box center [508, 432] width 115 height 19
click at [573, 418] on span "Sim" at bounding box center [573, 422] width 20 height 19
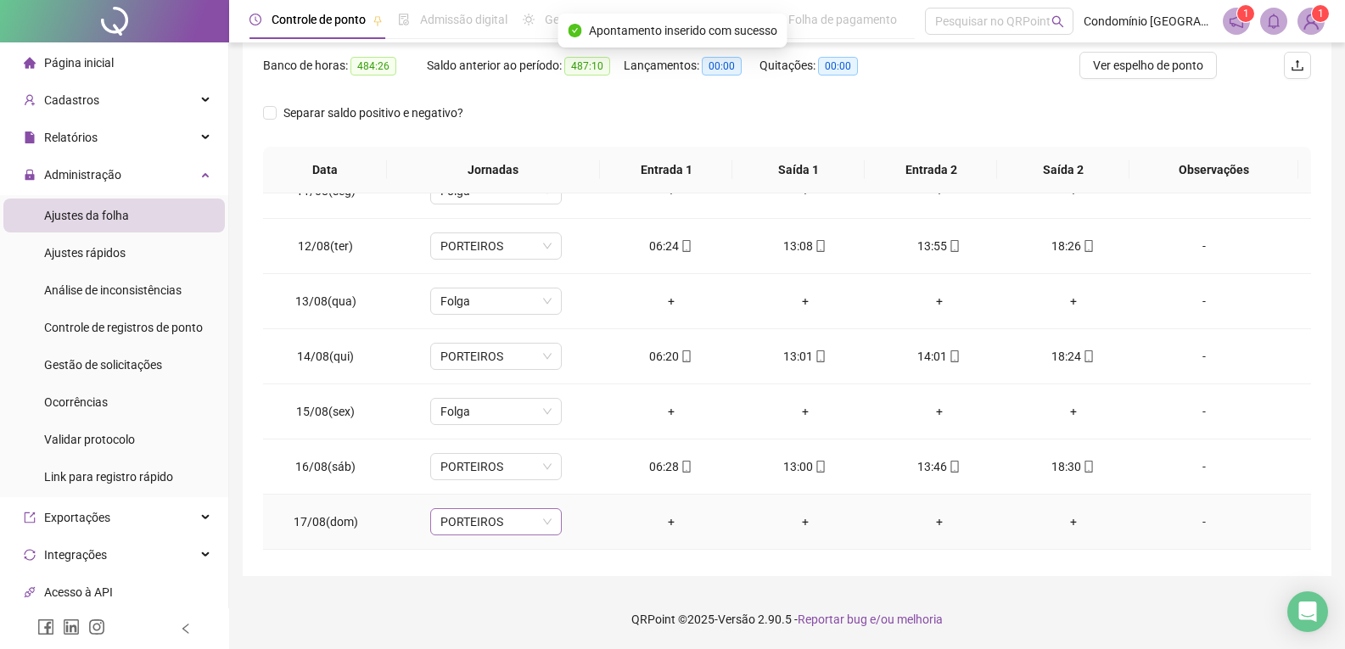
click at [489, 520] on span "PORTEIROS" at bounding box center [495, 521] width 111 height 25
click at [474, 433] on div "Folga" at bounding box center [507, 432] width 112 height 19
click at [563, 470] on span "Sim" at bounding box center [573, 477] width 20 height 19
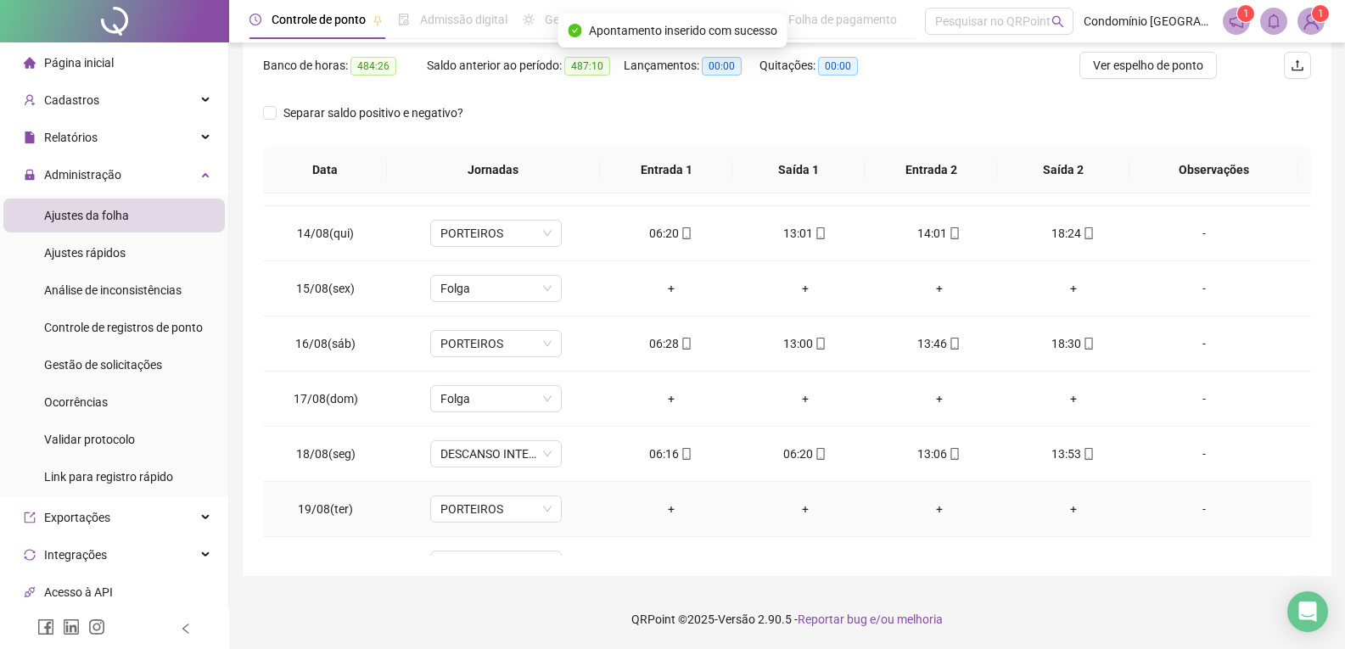
scroll to position [1348, 0]
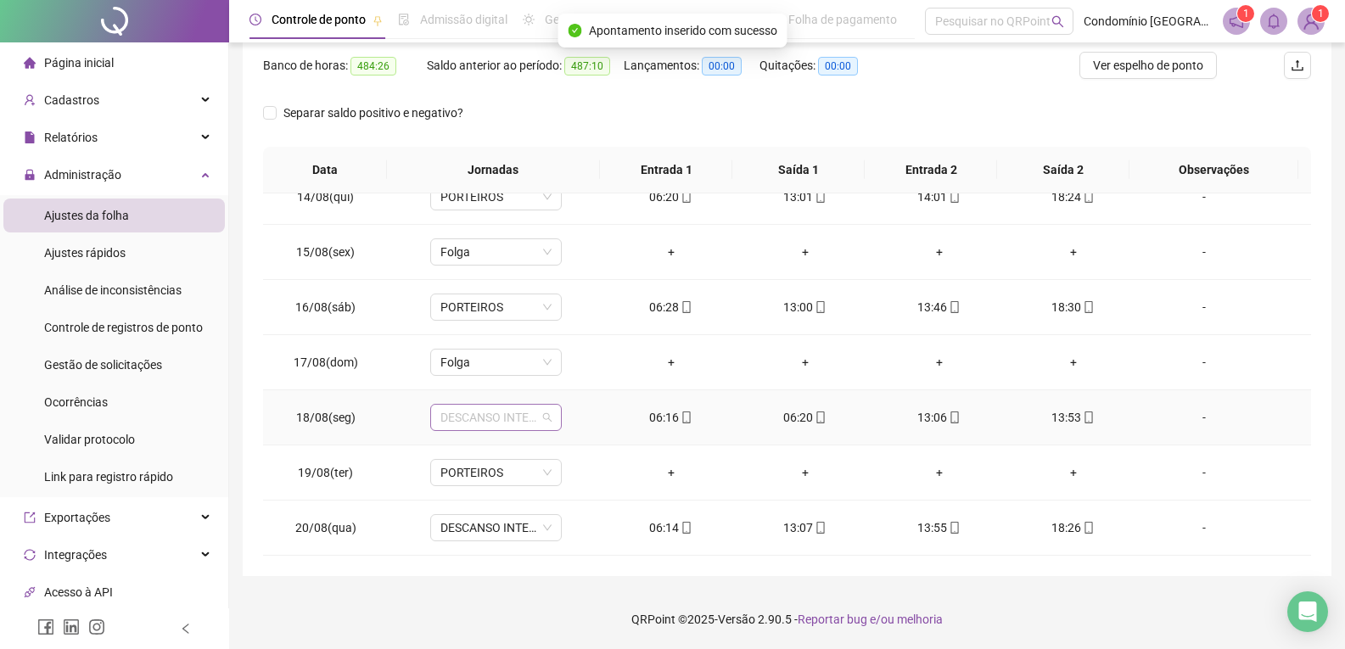
click at [521, 417] on span "DESCANSO INTER-JORNADA" at bounding box center [495, 417] width 111 height 25
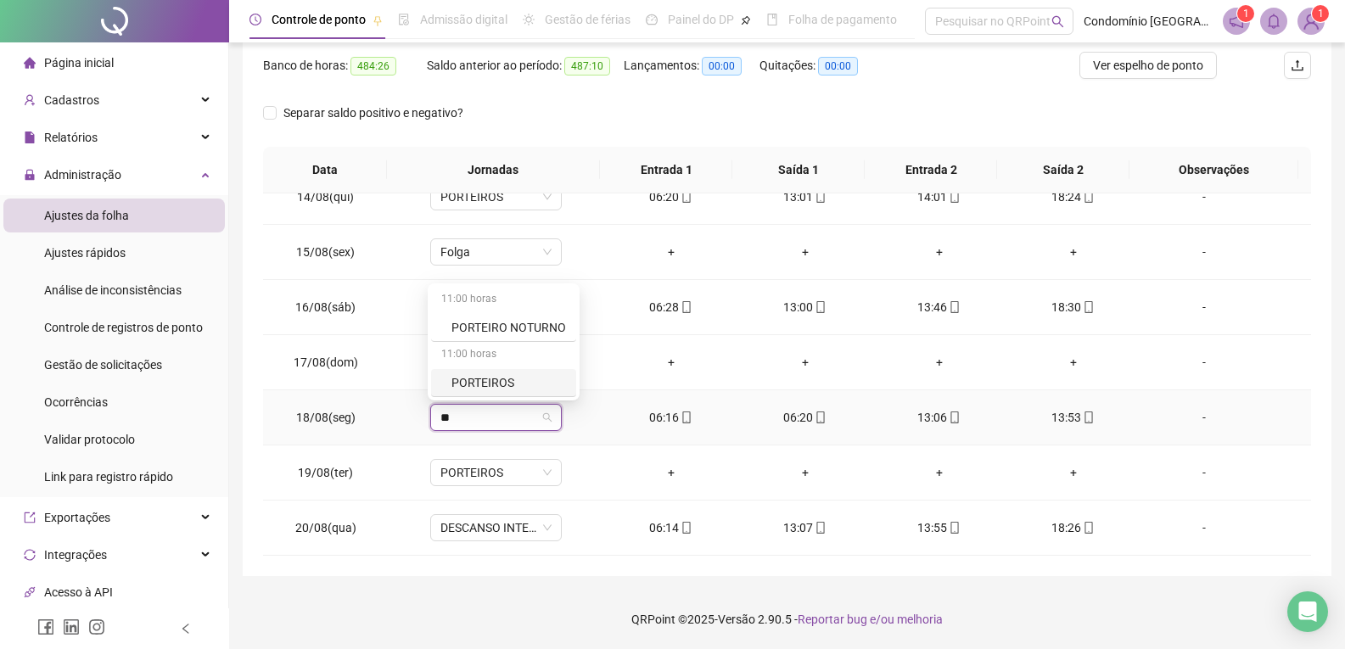
click at [480, 384] on div "PORTEIROS" at bounding box center [508, 382] width 115 height 19
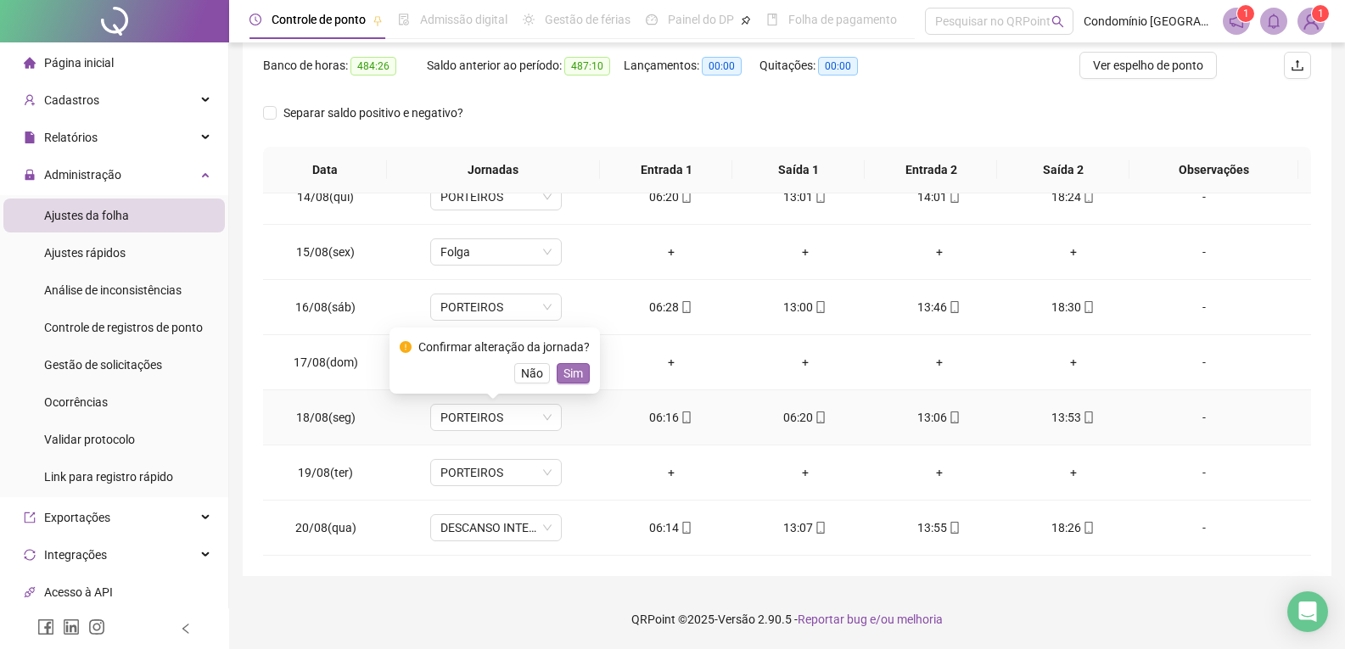
click at [586, 370] on button "Sim" at bounding box center [573, 373] width 33 height 20
click at [495, 474] on span "PORTEIROS" at bounding box center [495, 472] width 111 height 25
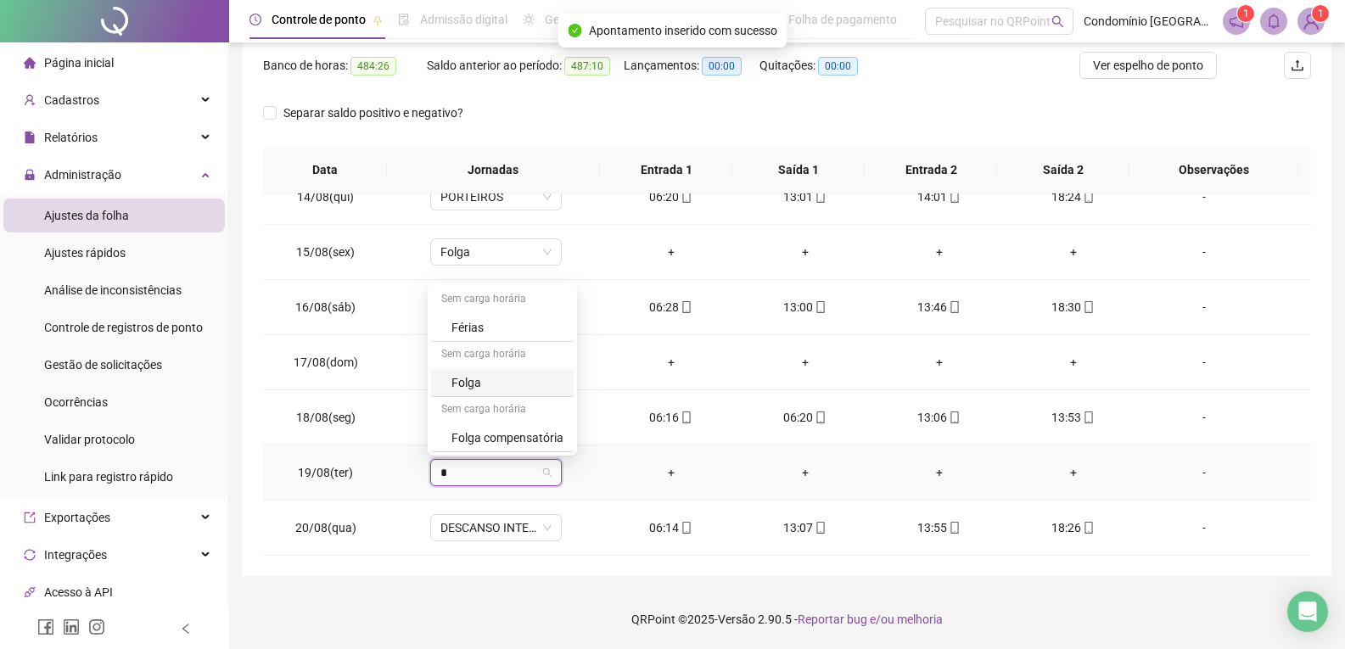
click at [478, 390] on div "Folga" at bounding box center [507, 382] width 112 height 19
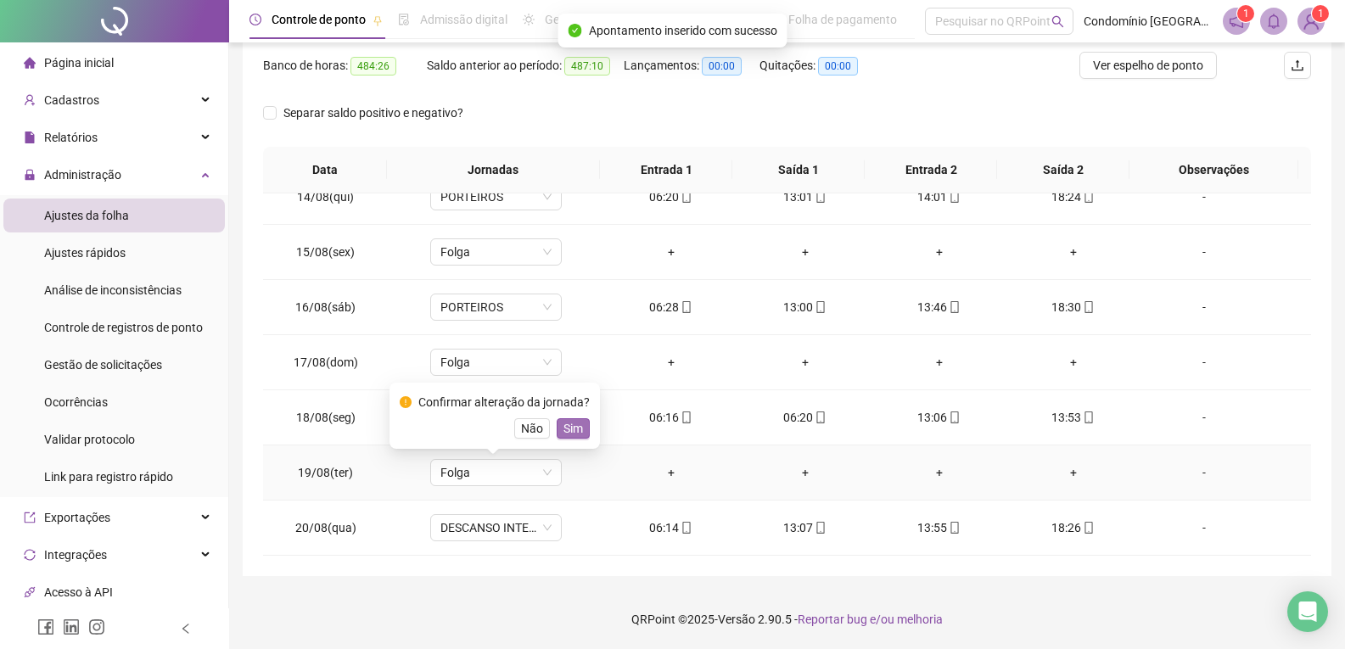
click at [563, 423] on span "Sim" at bounding box center [573, 428] width 20 height 19
click at [494, 527] on span "DESCANSO INTER-JORNADA" at bounding box center [495, 527] width 111 height 25
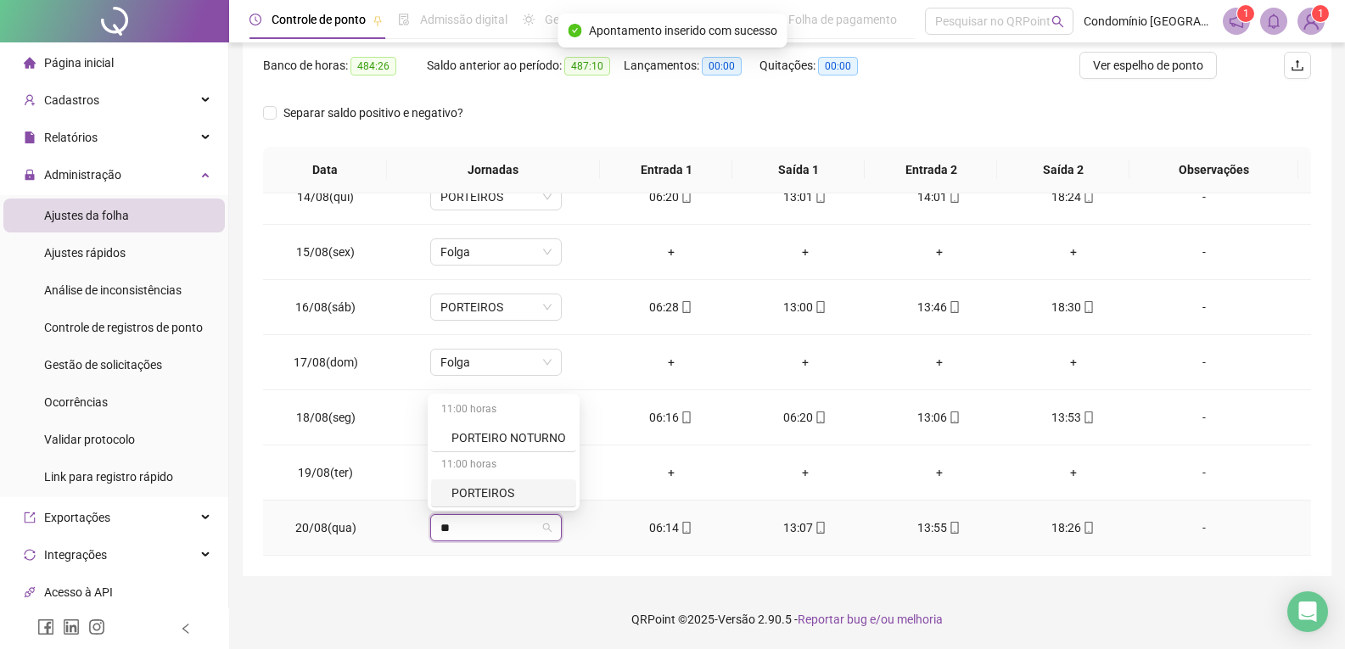
click at [496, 493] on div "PORTEIROS" at bounding box center [508, 493] width 115 height 19
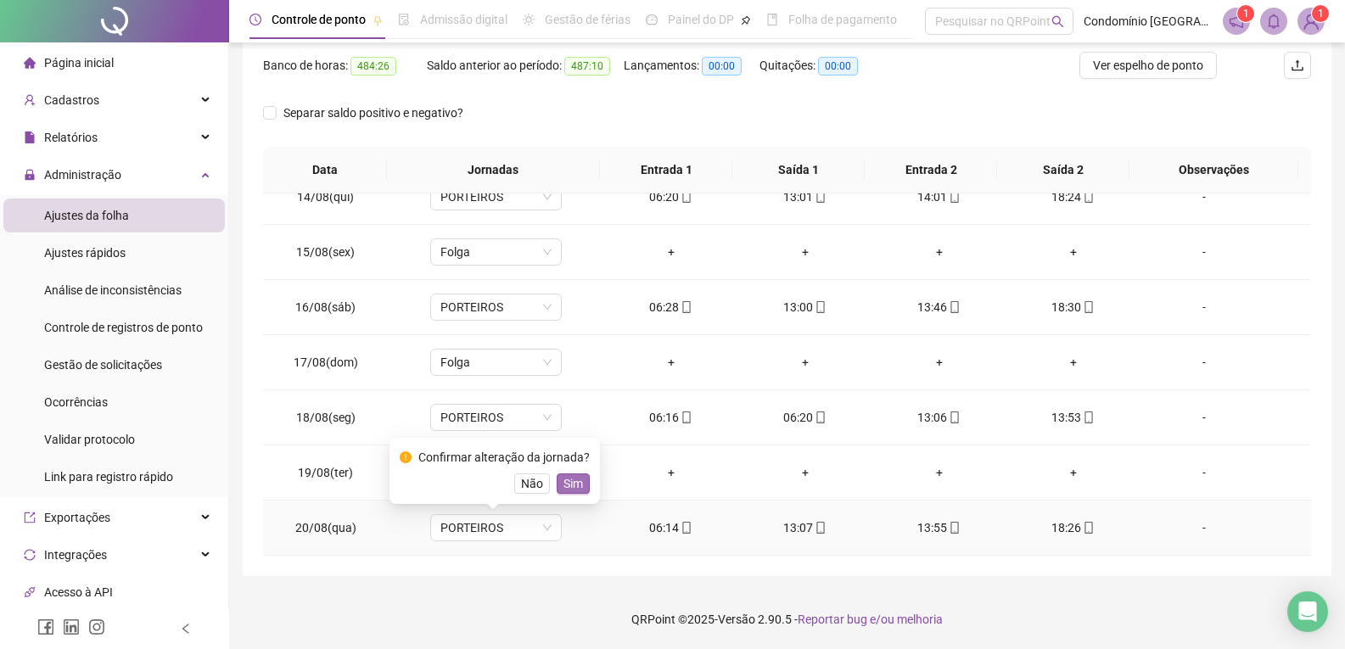
click at [580, 489] on button "Sim" at bounding box center [573, 484] width 33 height 20
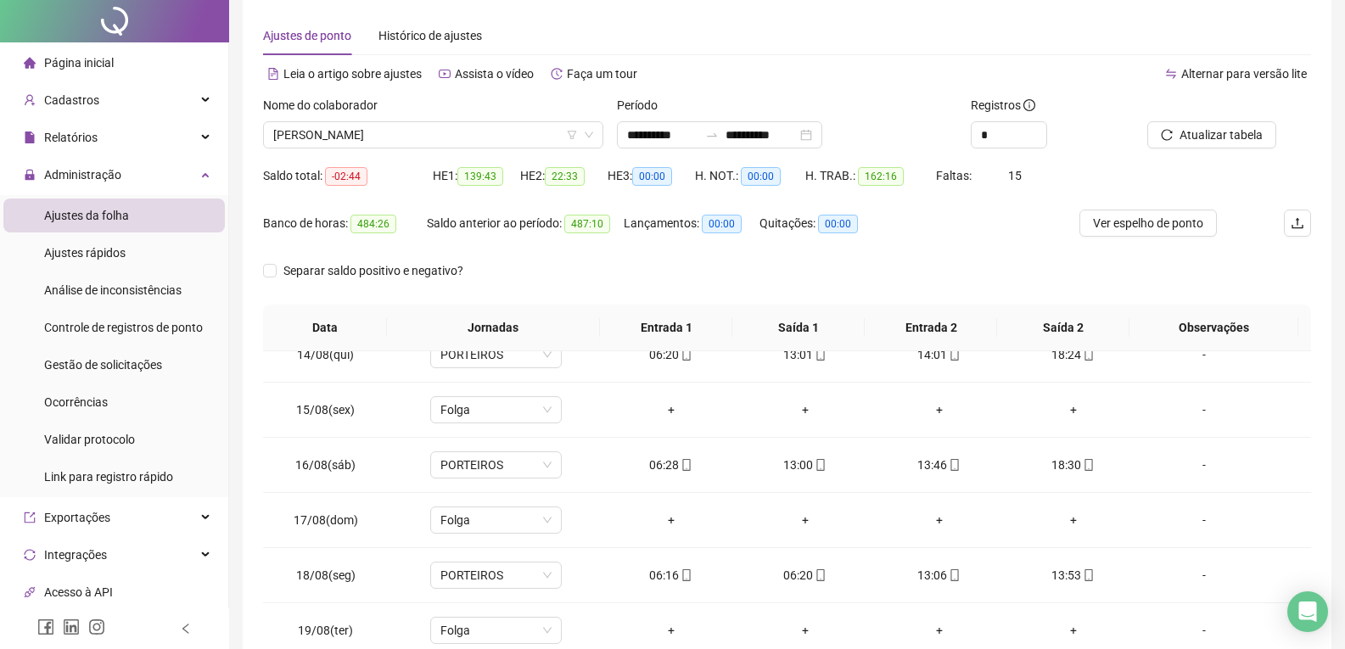
scroll to position [0, 0]
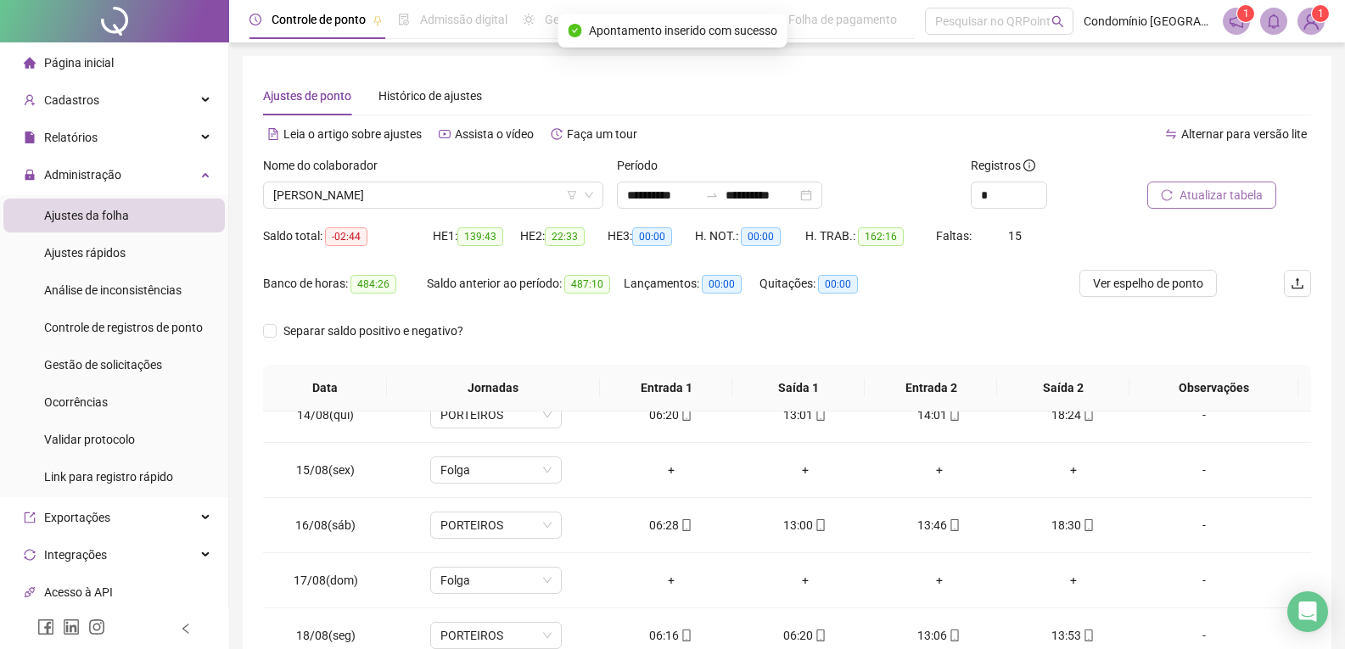
click at [1222, 195] on span "Atualizar tabela" at bounding box center [1221, 195] width 83 height 19
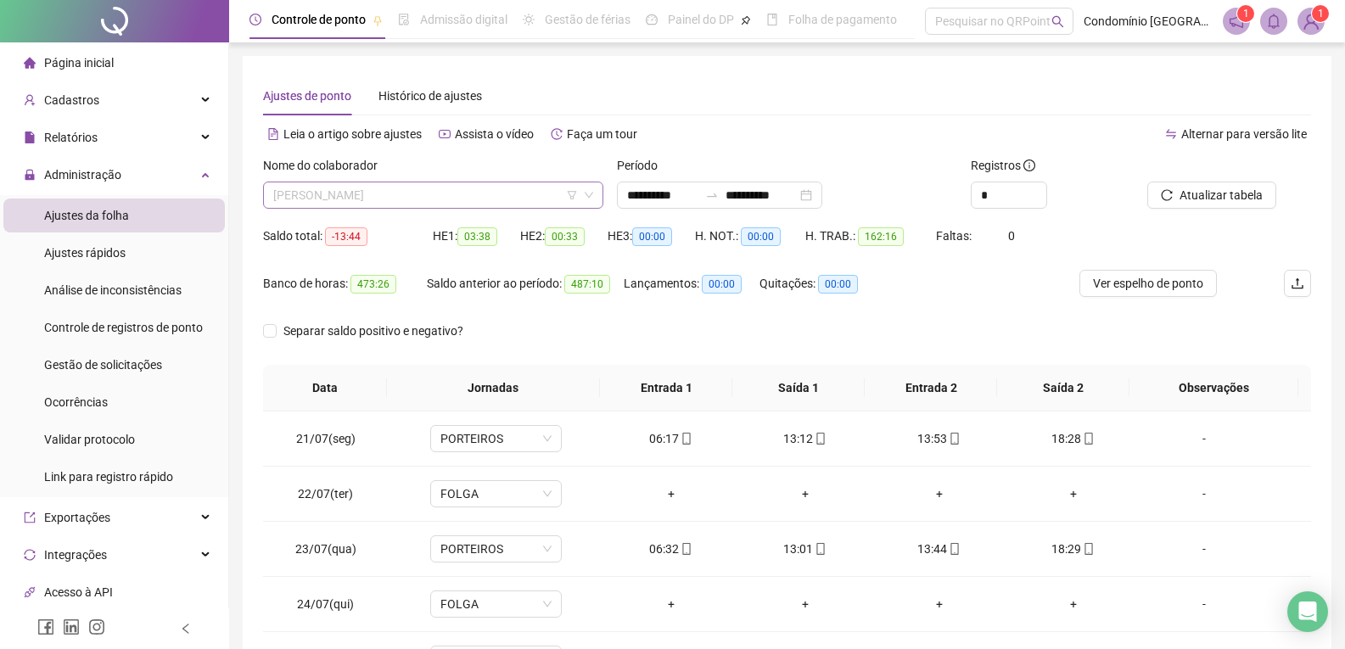
click at [429, 192] on span "[PERSON_NAME]" at bounding box center [433, 194] width 320 height 25
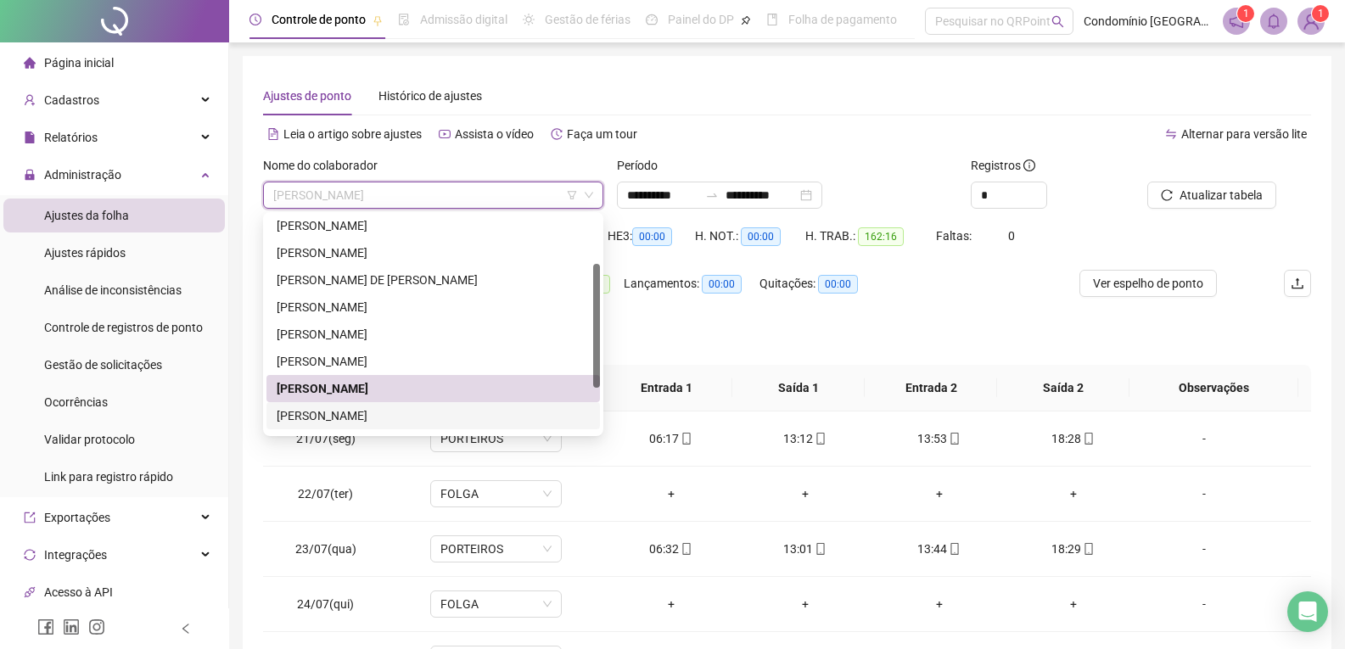
click at [345, 408] on div "[PERSON_NAME]" at bounding box center [433, 415] width 313 height 19
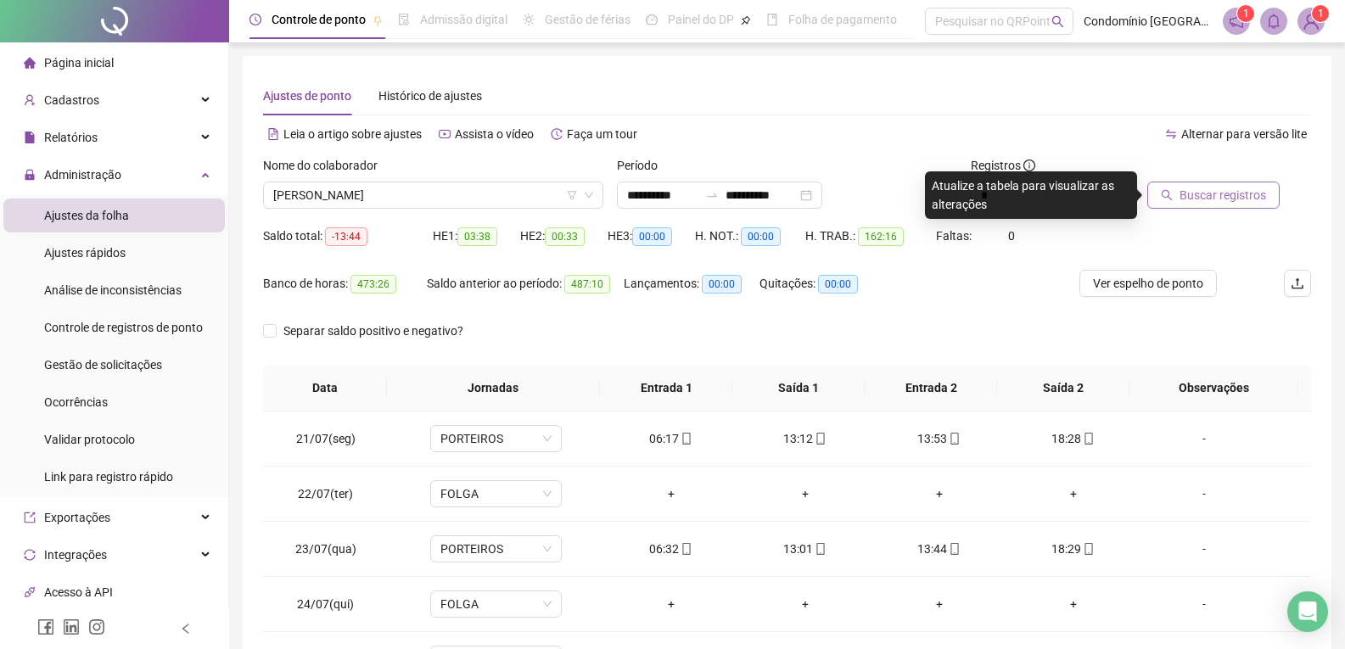
click at [1190, 193] on span "Buscar registros" at bounding box center [1223, 195] width 87 height 19
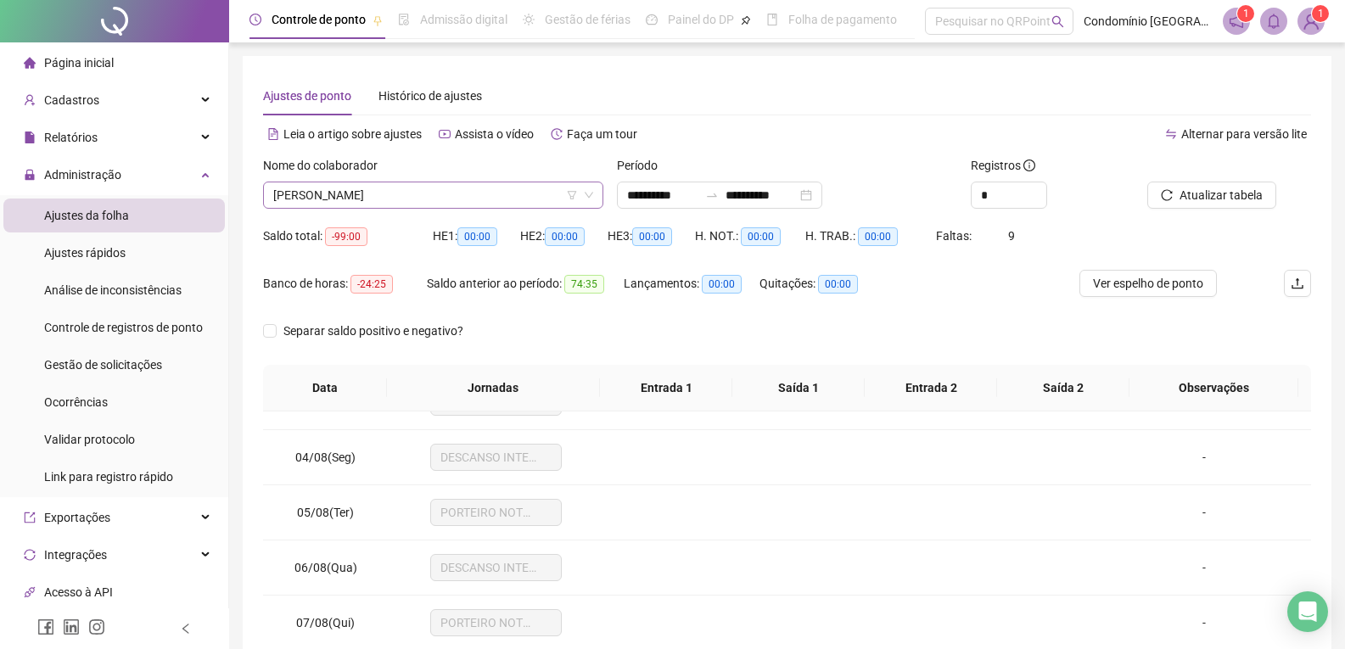
click at [384, 204] on span "[PERSON_NAME]" at bounding box center [433, 194] width 320 height 25
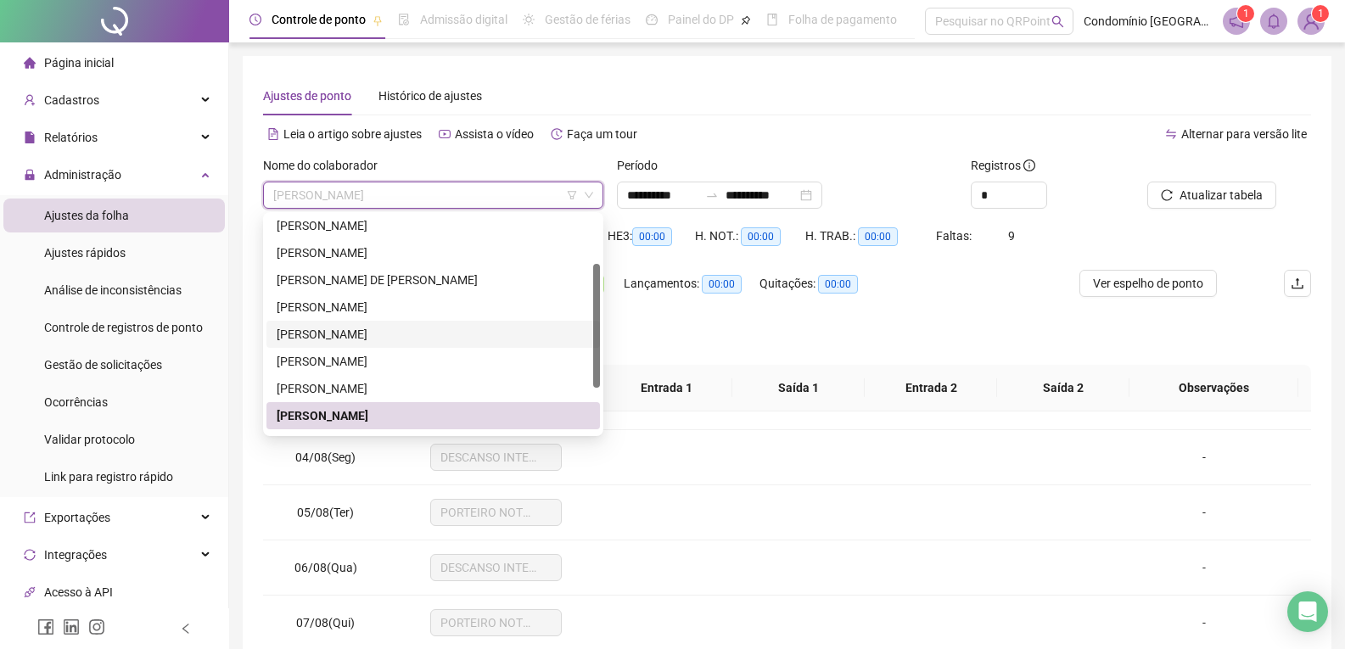
scroll to position [163, 0]
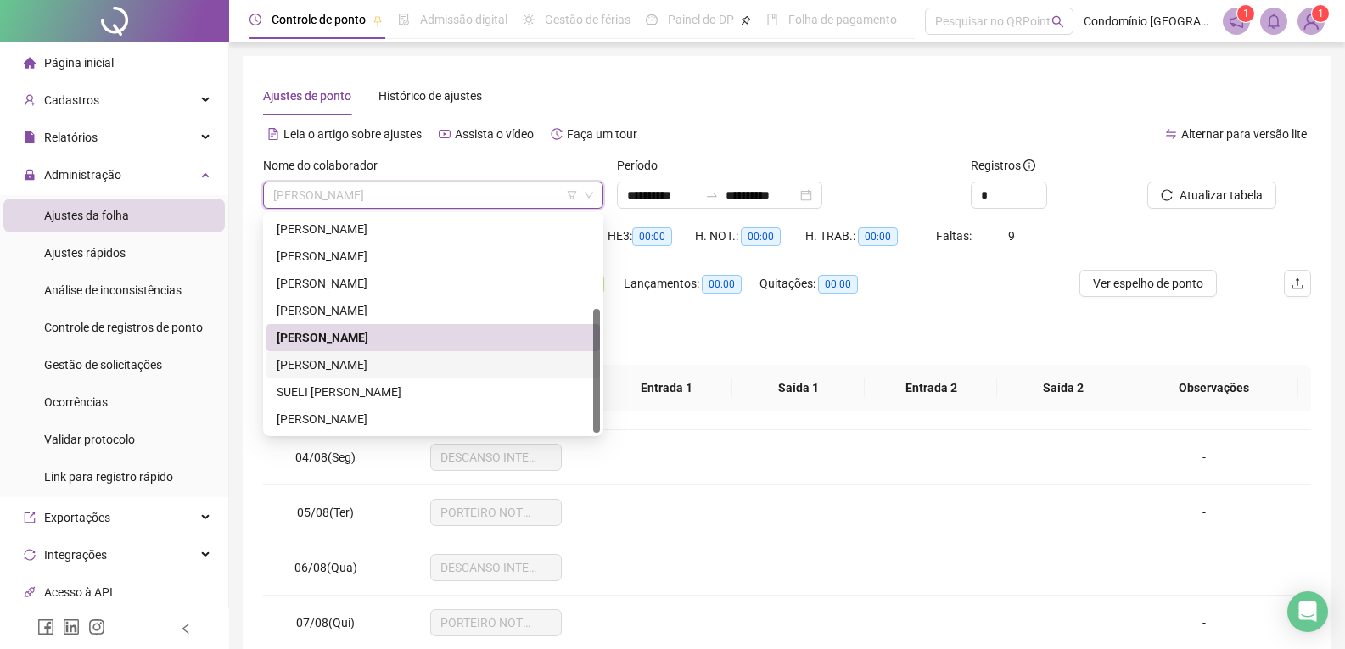
click at [356, 361] on div "[PERSON_NAME]" at bounding box center [433, 365] width 313 height 19
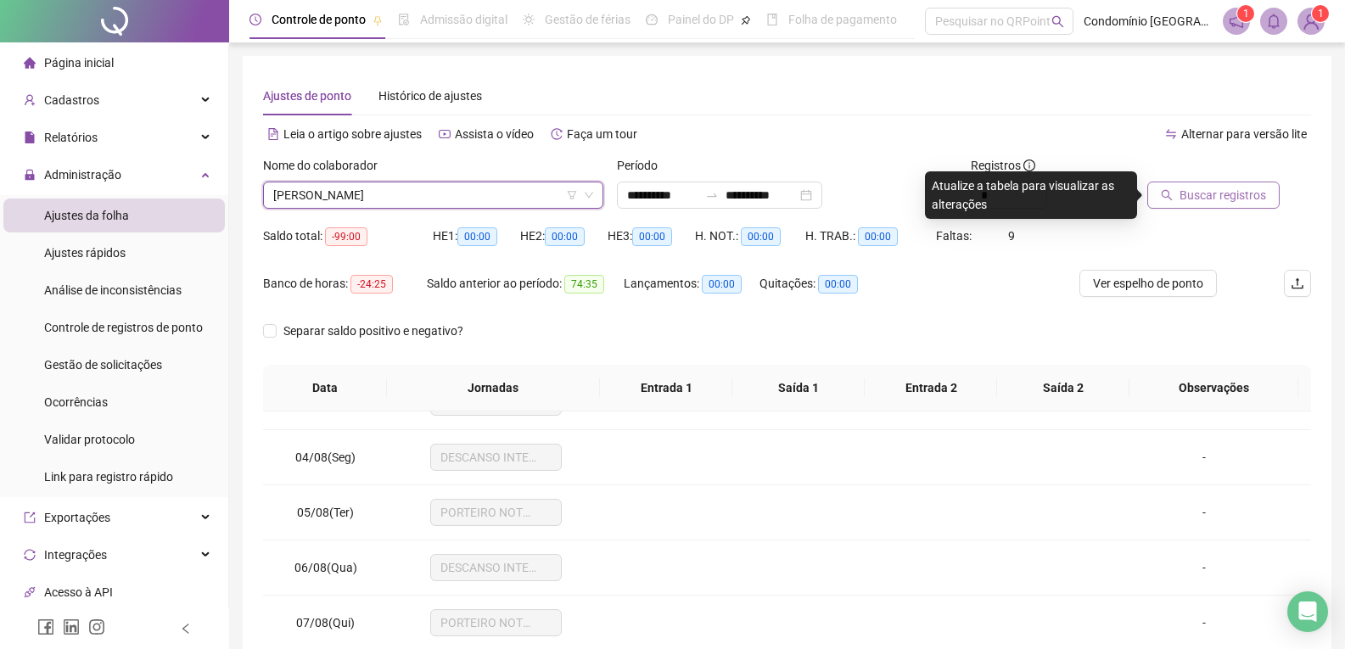
click at [1243, 197] on span "Buscar registros" at bounding box center [1223, 195] width 87 height 19
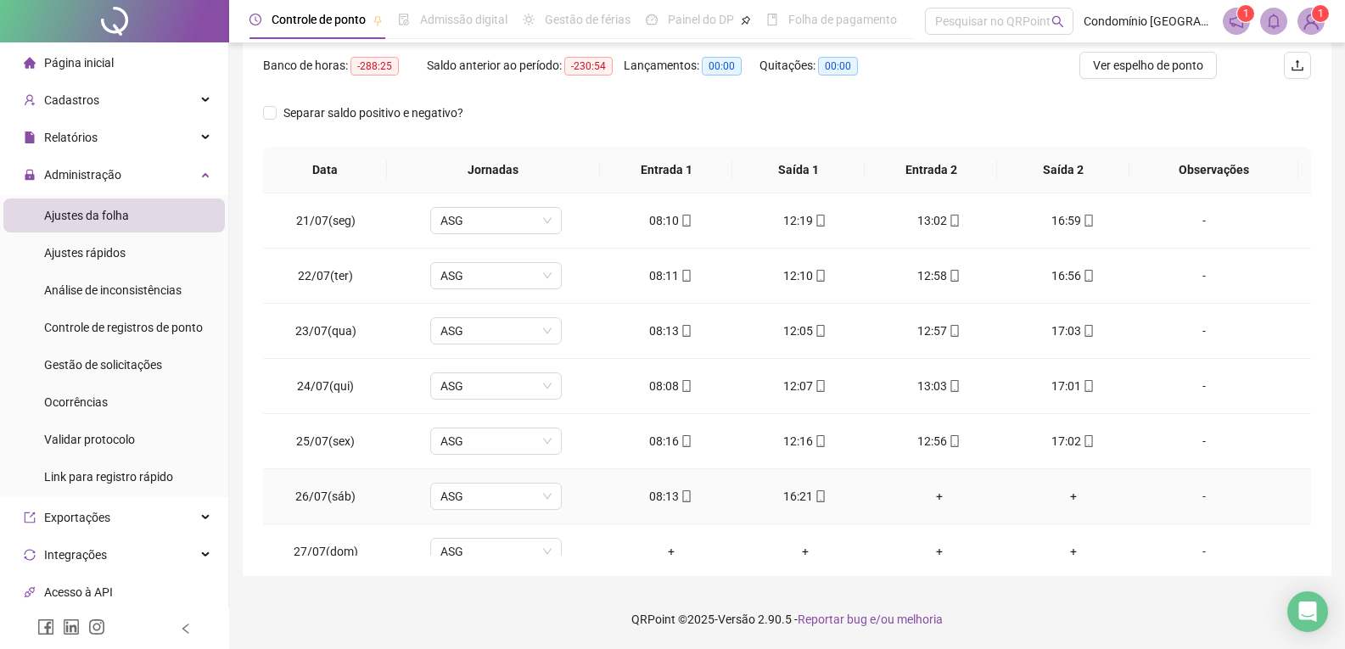
scroll to position [85, 0]
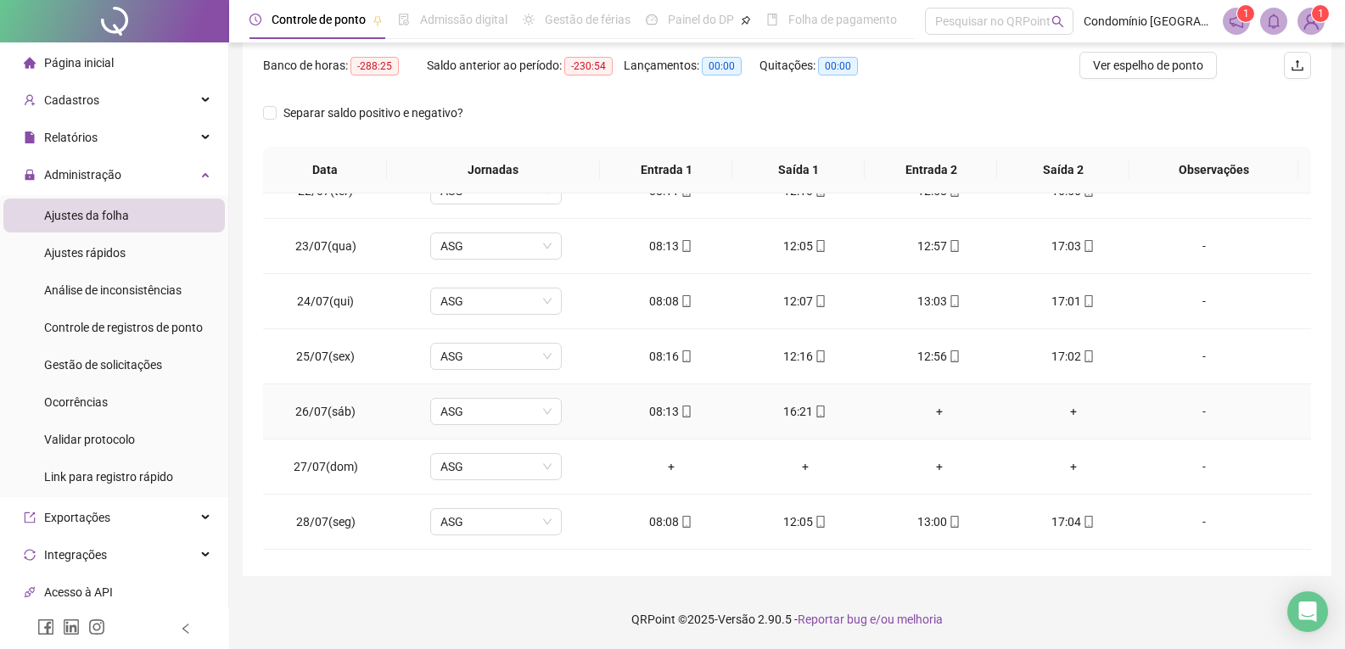
click at [775, 412] on div "16:21" at bounding box center [805, 411] width 107 height 19
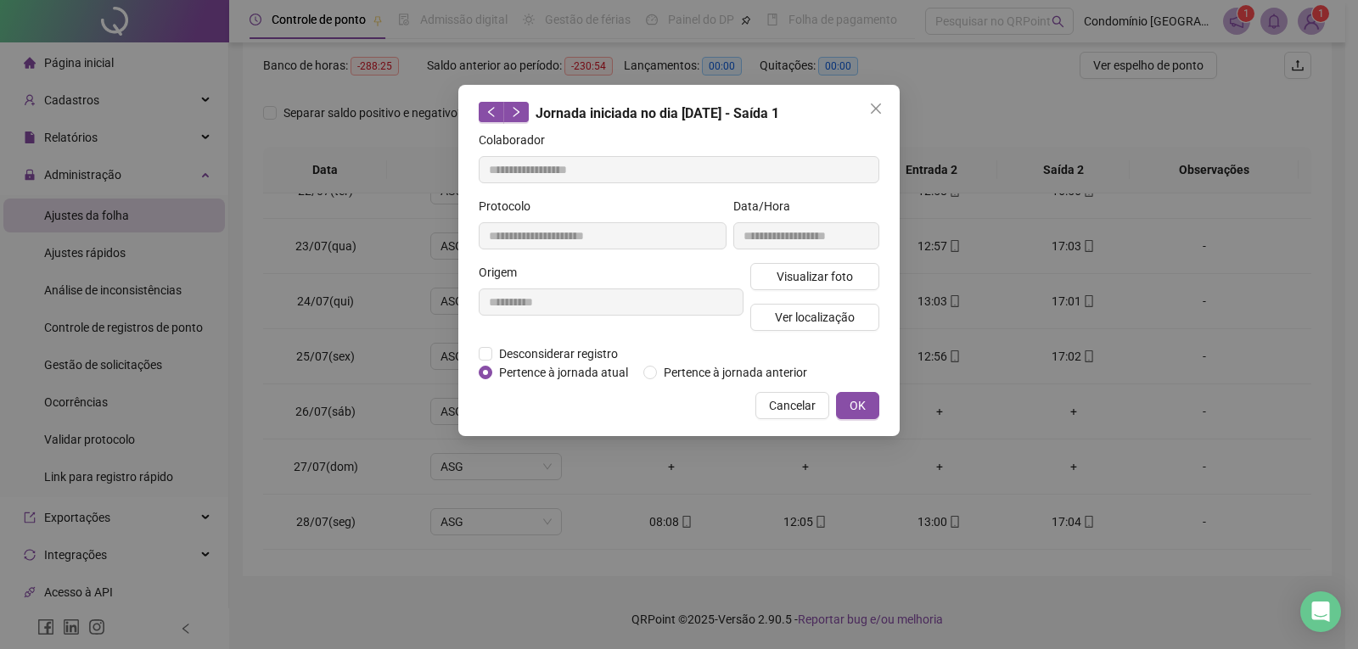
click at [496, 343] on div "**********" at bounding box center [611, 303] width 272 height 81
click at [501, 358] on span "Desconsiderar registro" at bounding box center [558, 354] width 132 height 19
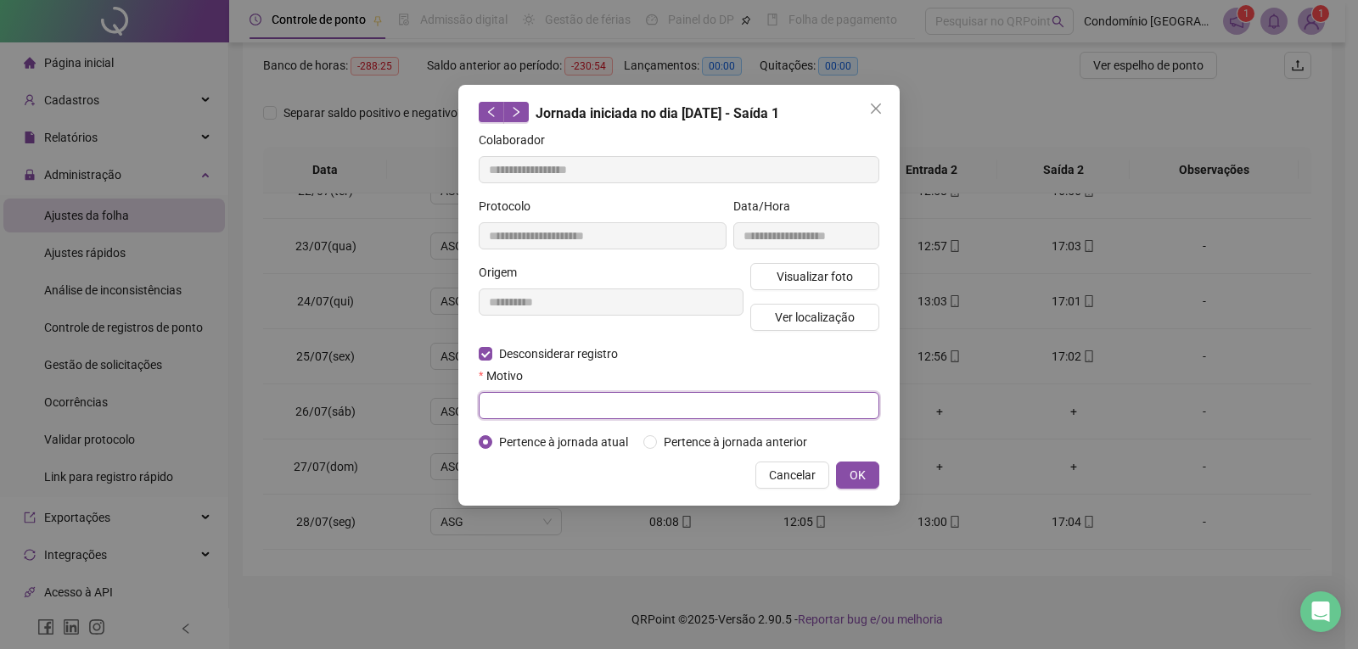
click at [533, 406] on input "text" at bounding box center [679, 405] width 401 height 27
click at [857, 472] on span "OK" at bounding box center [857, 475] width 16 height 19
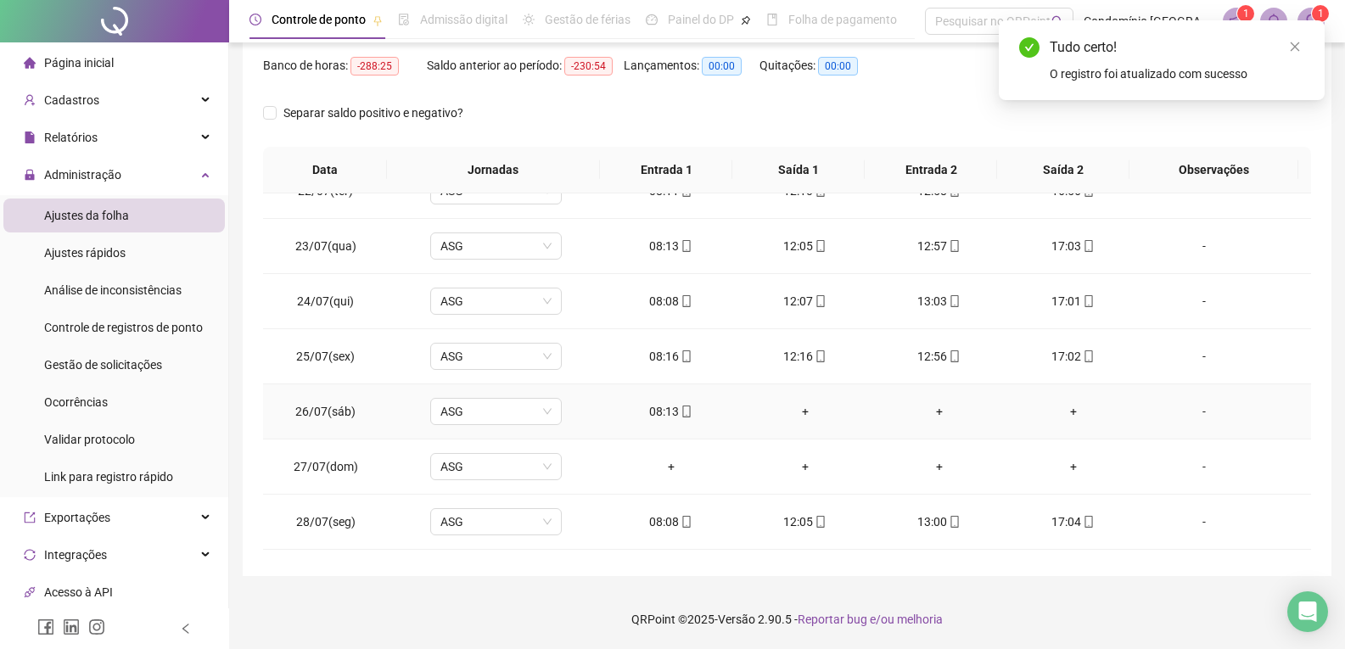
click at [793, 418] on div "+" at bounding box center [805, 411] width 107 height 19
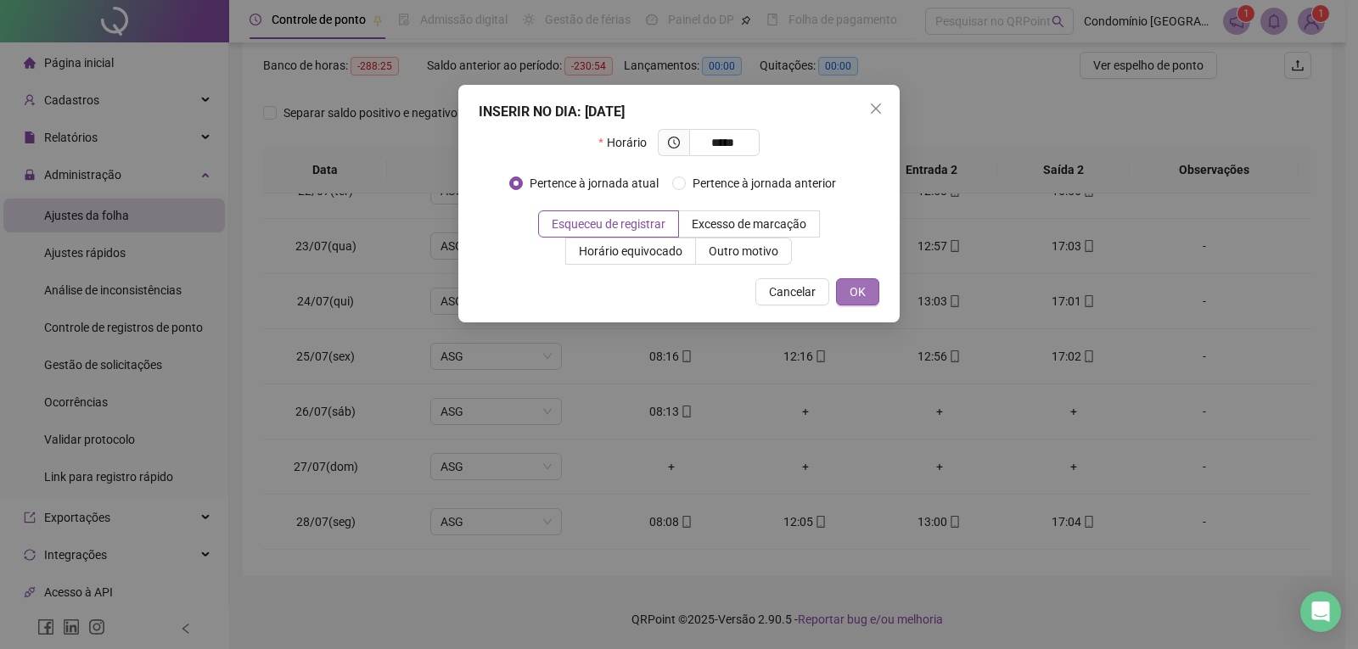
click at [858, 293] on span "OK" at bounding box center [857, 292] width 16 height 19
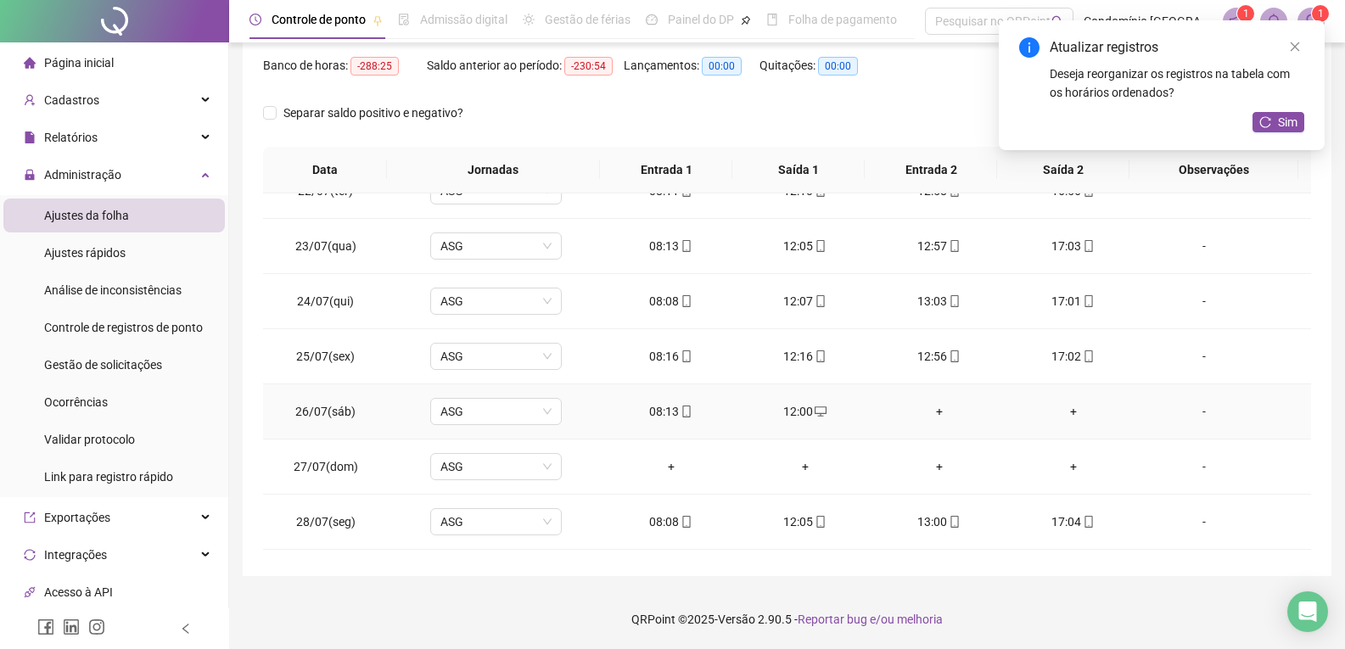
click at [933, 412] on div "+" at bounding box center [939, 411] width 107 height 19
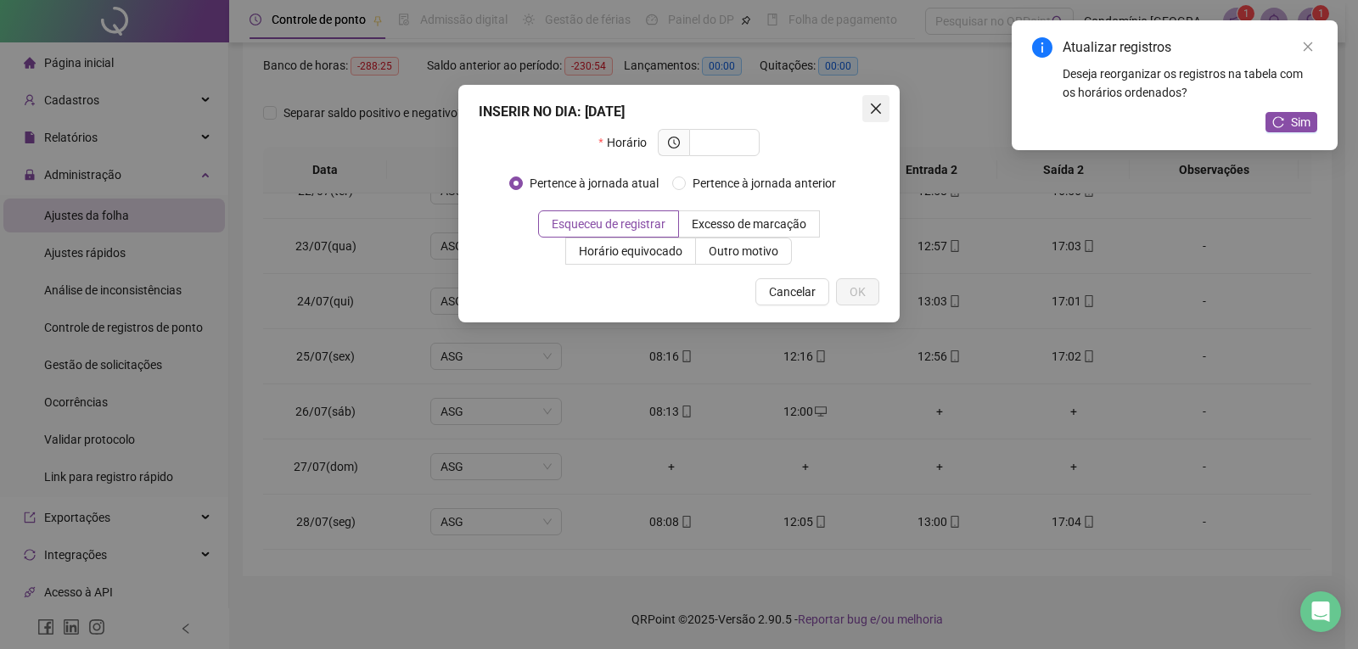
click at [880, 109] on icon "close" at bounding box center [876, 109] width 14 height 14
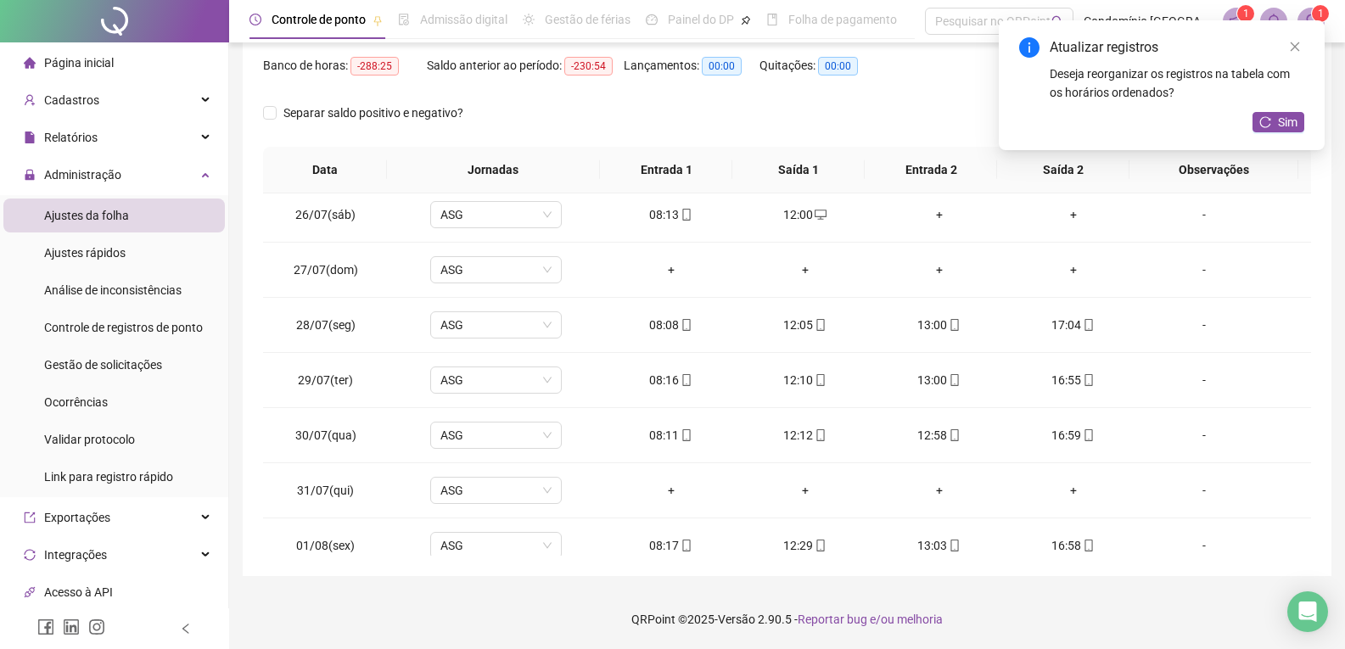
scroll to position [170, 0]
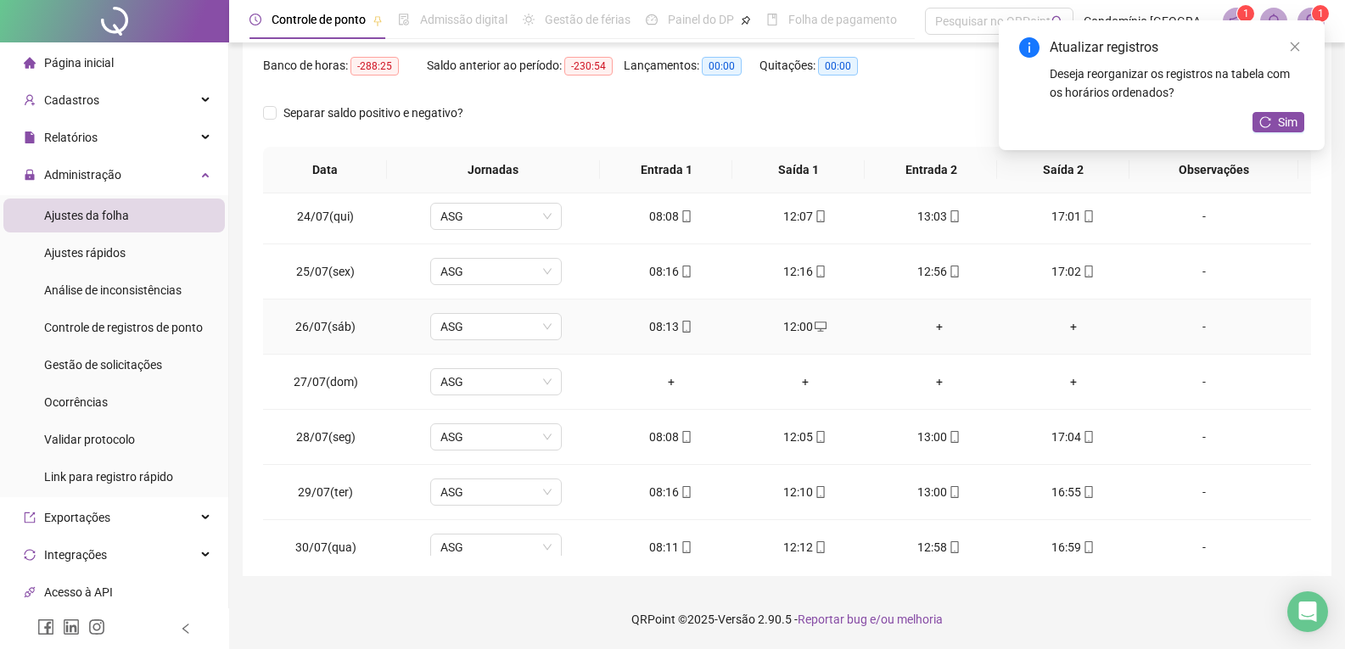
click at [932, 322] on div "+" at bounding box center [939, 326] width 107 height 19
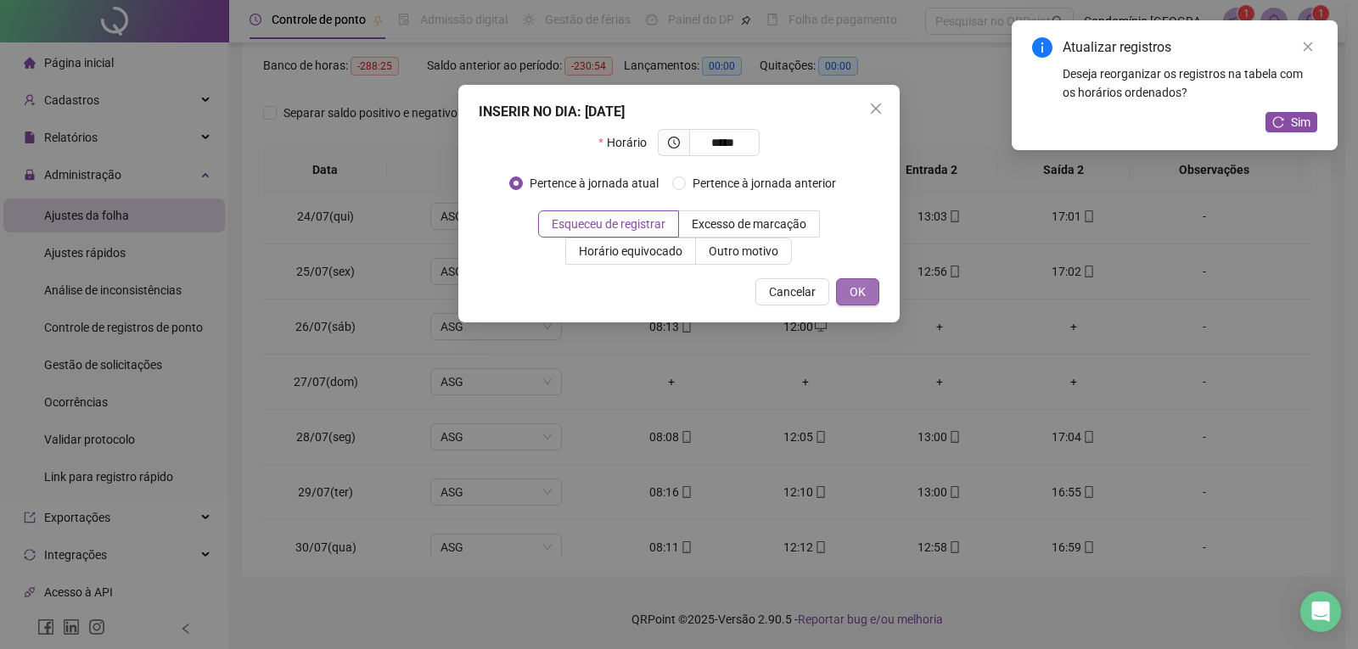
click at [849, 293] on button "OK" at bounding box center [857, 291] width 43 height 27
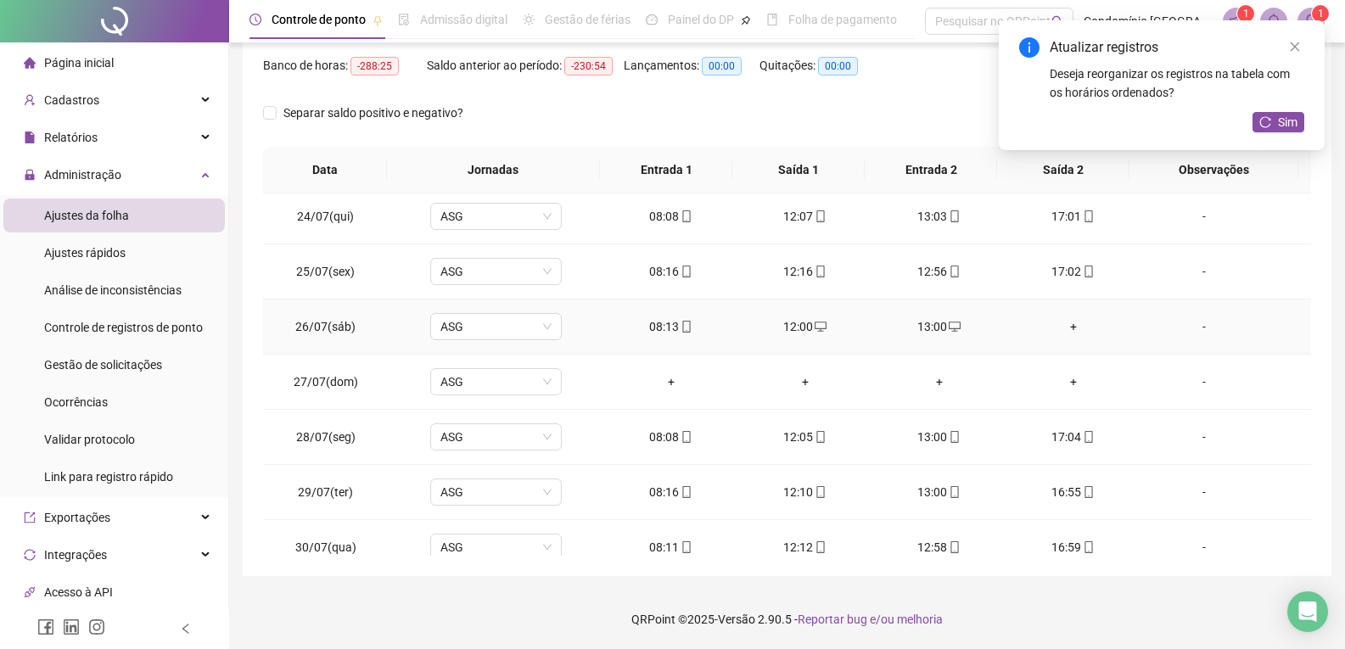
click at [1070, 319] on div "+" at bounding box center [1073, 326] width 107 height 19
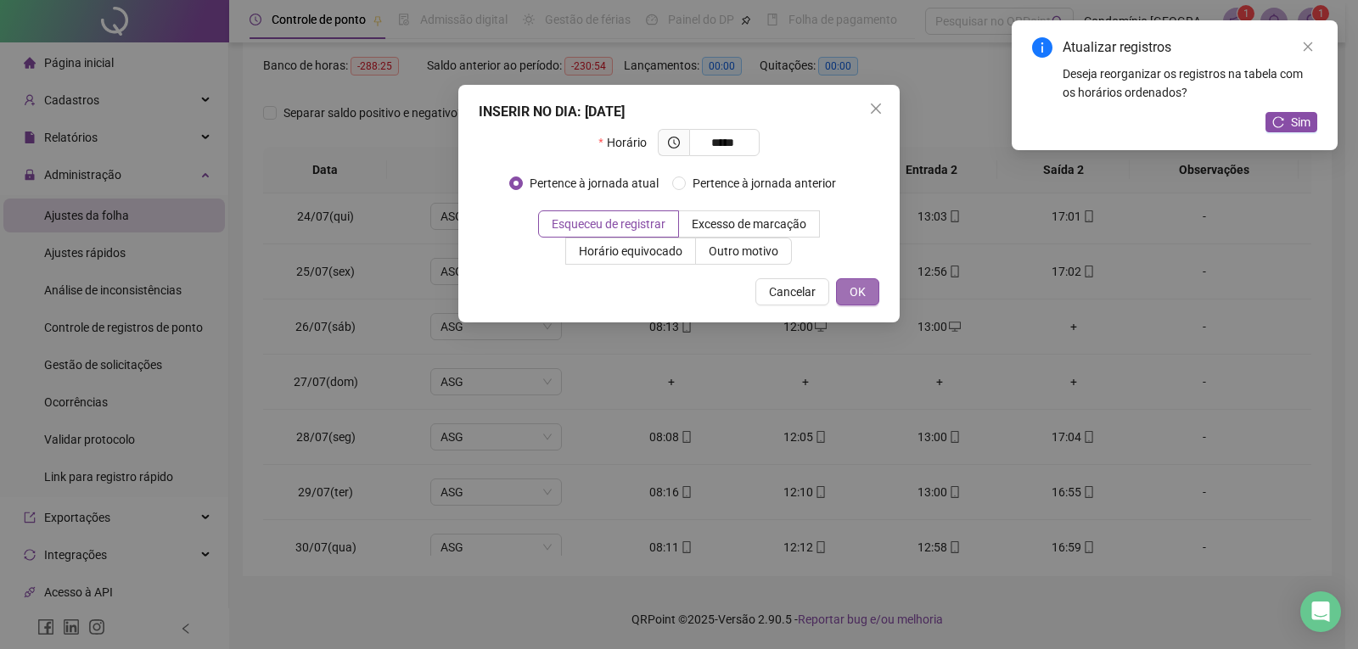
click at [857, 300] on span "OK" at bounding box center [857, 292] width 16 height 19
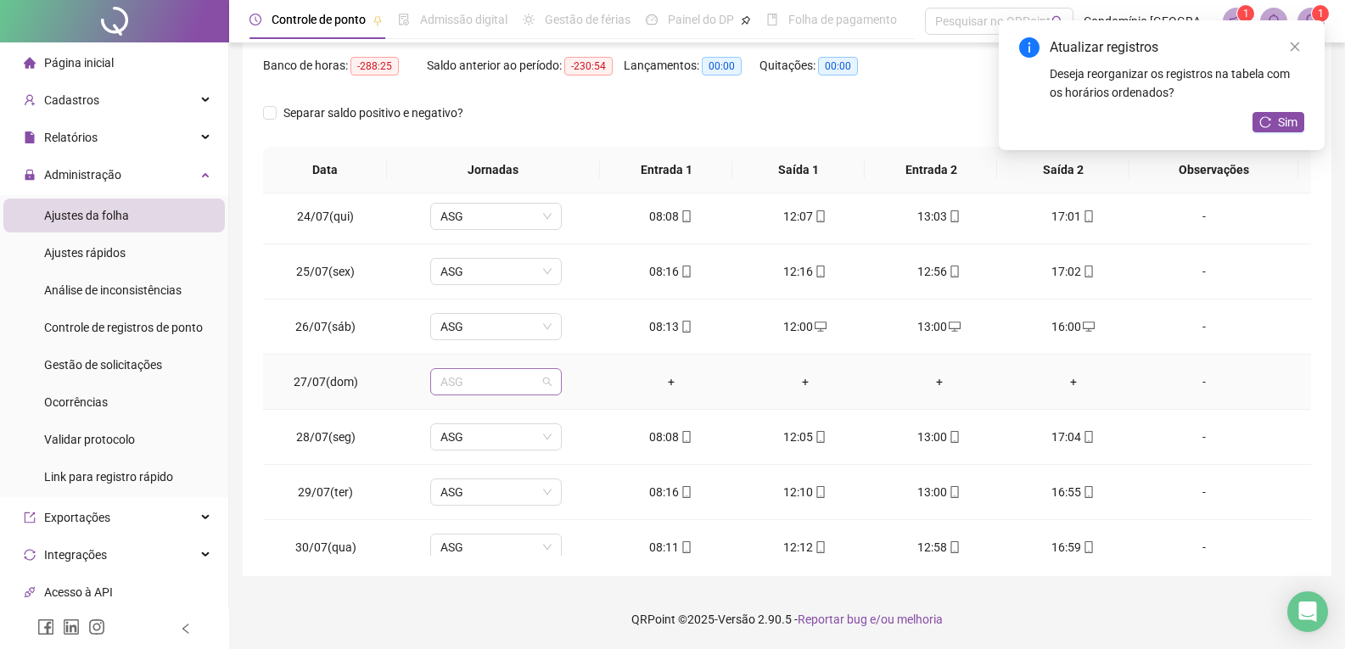
click at [478, 383] on span "ASG" at bounding box center [495, 381] width 111 height 25
click at [477, 491] on div "Folga" at bounding box center [507, 498] width 112 height 19
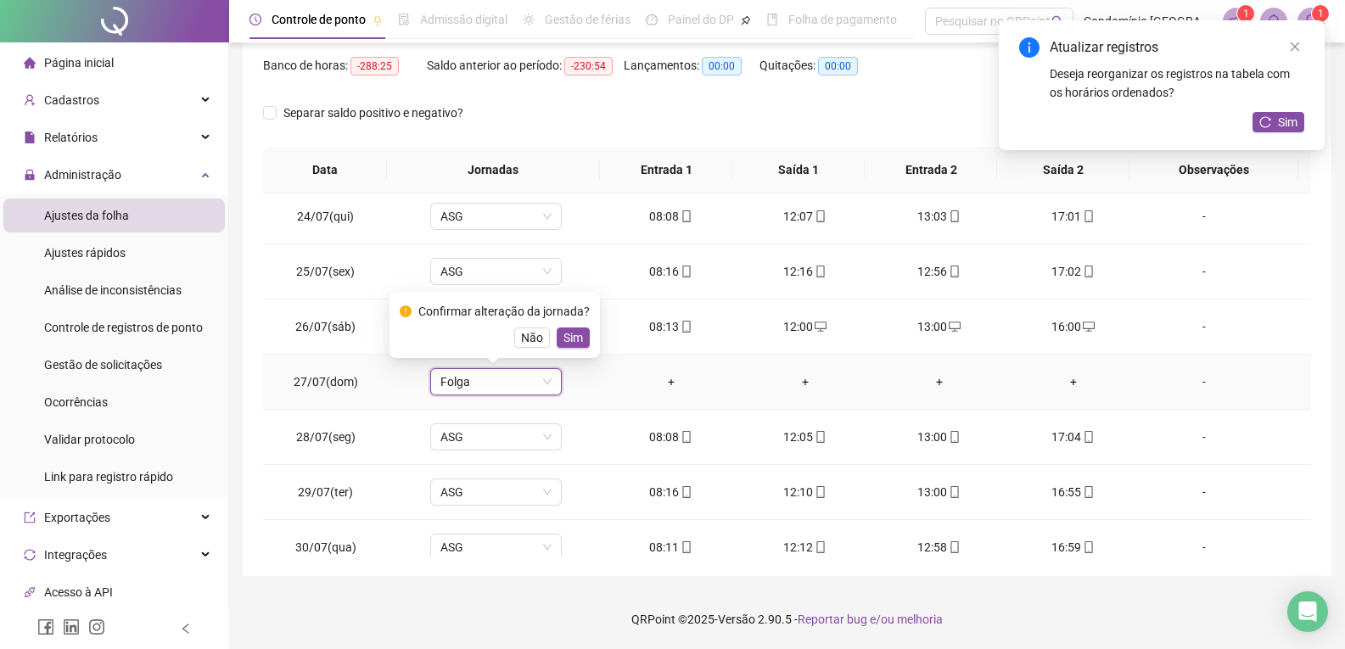
click at [587, 337] on div "Confirmar alteração da jornada? Não Sim" at bounding box center [495, 325] width 210 height 66
click at [569, 342] on span "Sim" at bounding box center [573, 337] width 20 height 19
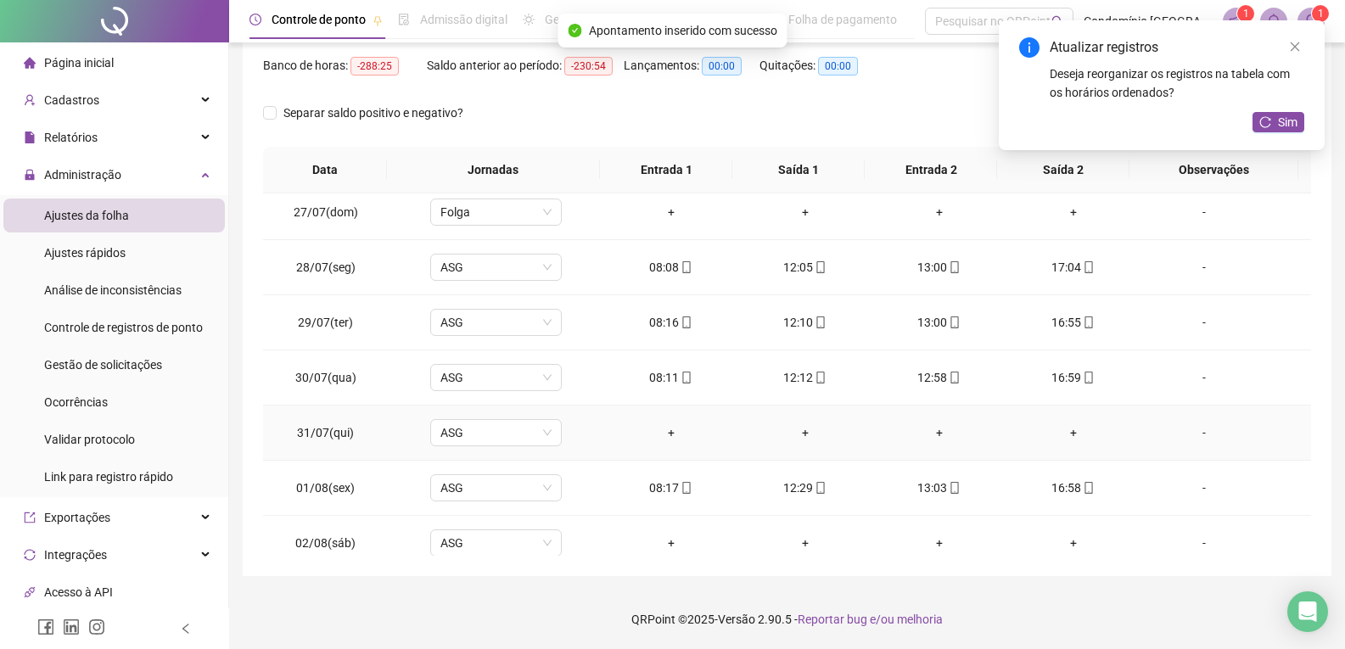
scroll to position [424, 0]
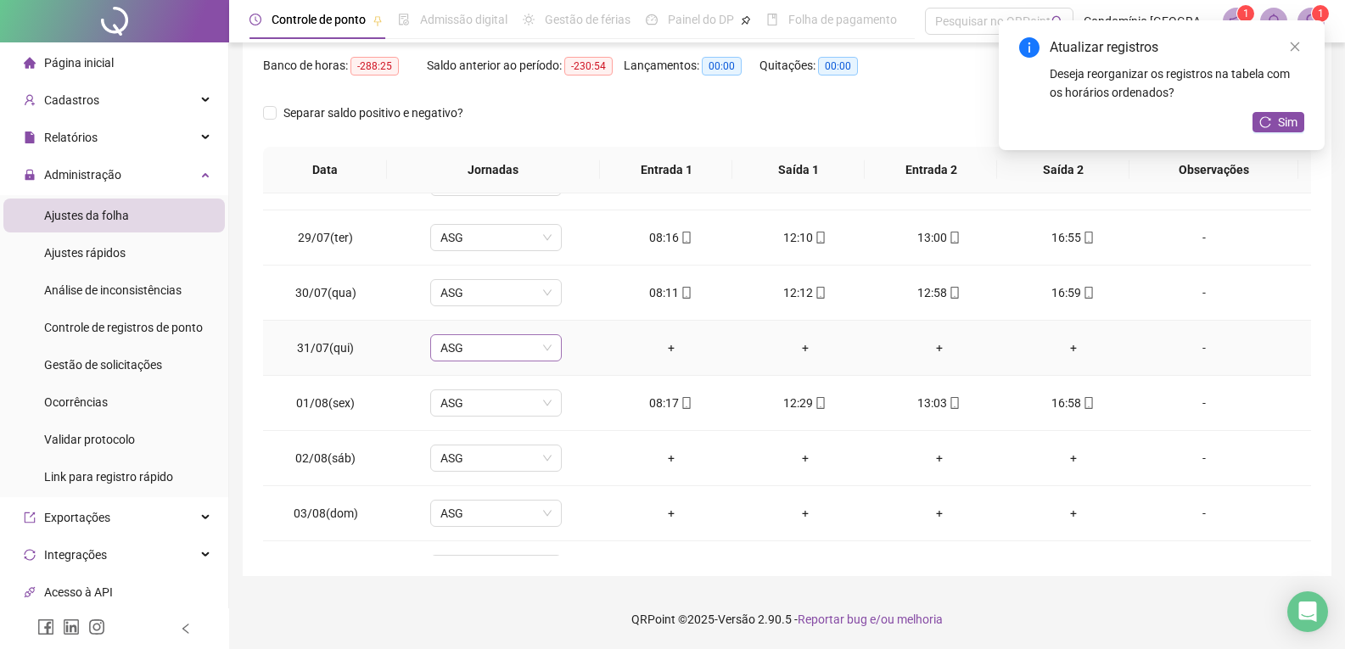
click at [491, 351] on span "ASG" at bounding box center [495, 347] width 111 height 25
click at [488, 470] on div "Folga" at bounding box center [507, 464] width 112 height 19
click at [575, 296] on span "Sim" at bounding box center [573, 303] width 20 height 19
click at [516, 461] on span "ASG" at bounding box center [495, 458] width 111 height 25
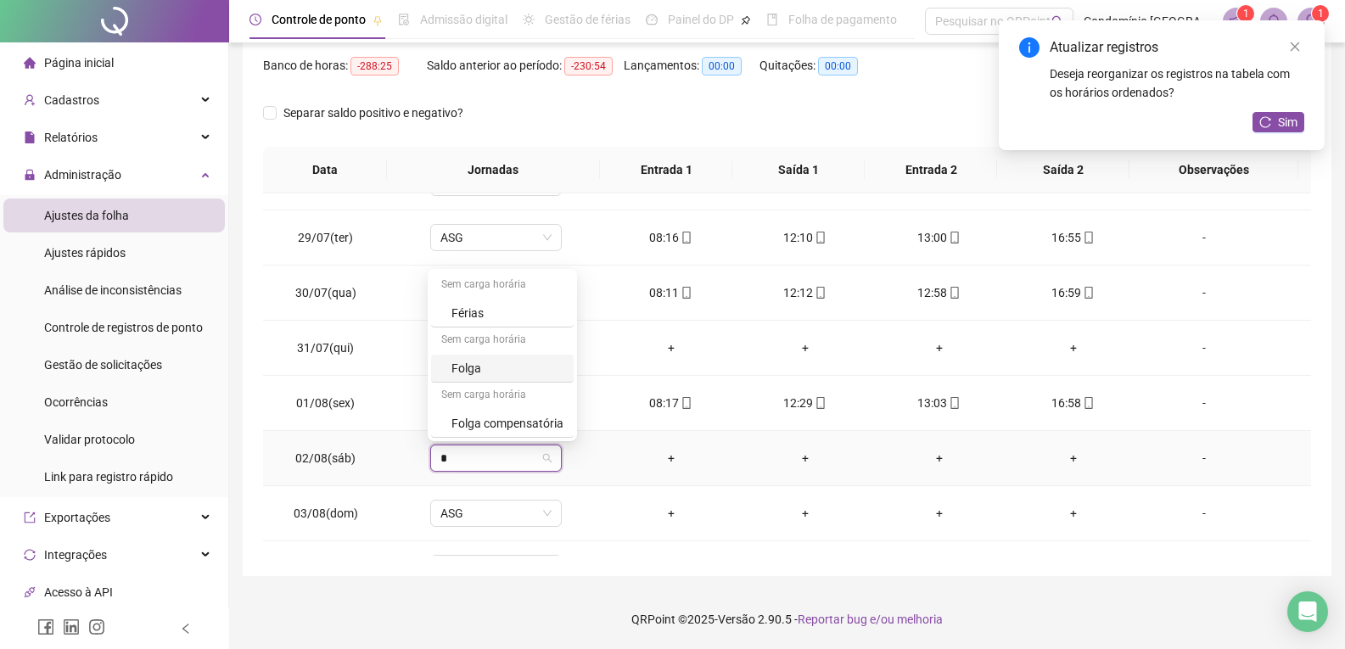
drag, startPoint x: 494, startPoint y: 350, endPoint x: 494, endPoint y: 364, distance: 14.4
click at [494, 350] on div "Sem carga horária" at bounding box center [502, 341] width 143 height 27
click at [493, 368] on div "Folga" at bounding box center [507, 368] width 112 height 19
click at [570, 406] on span "Sim" at bounding box center [573, 414] width 20 height 19
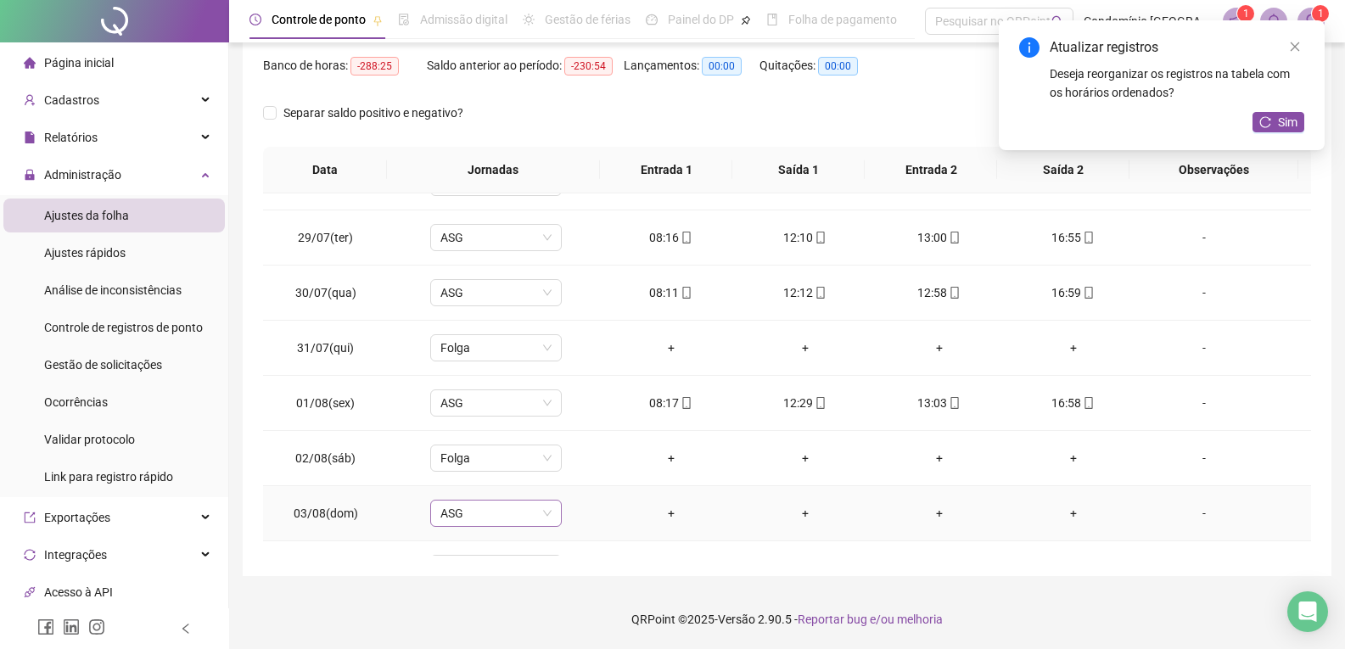
click at [491, 519] on span "ASG" at bounding box center [495, 513] width 111 height 25
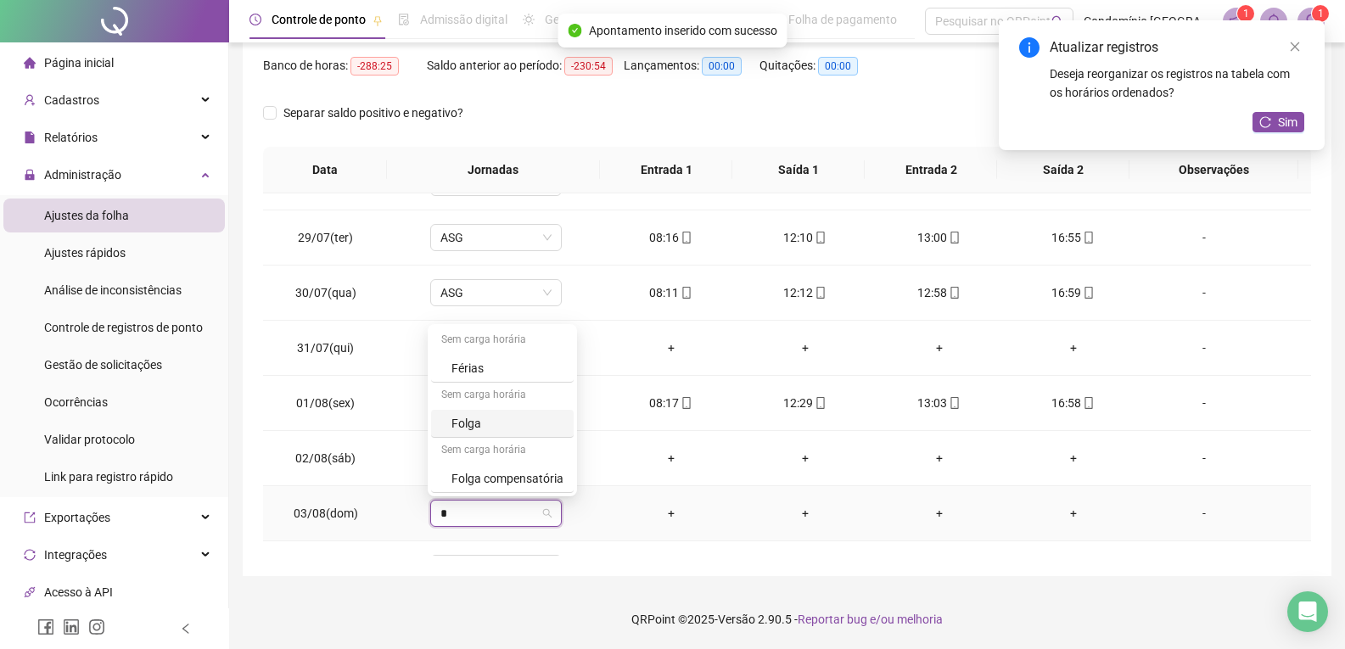
click at [491, 417] on div "Folga" at bounding box center [507, 423] width 112 height 19
click at [566, 471] on span "Sim" at bounding box center [573, 469] width 20 height 19
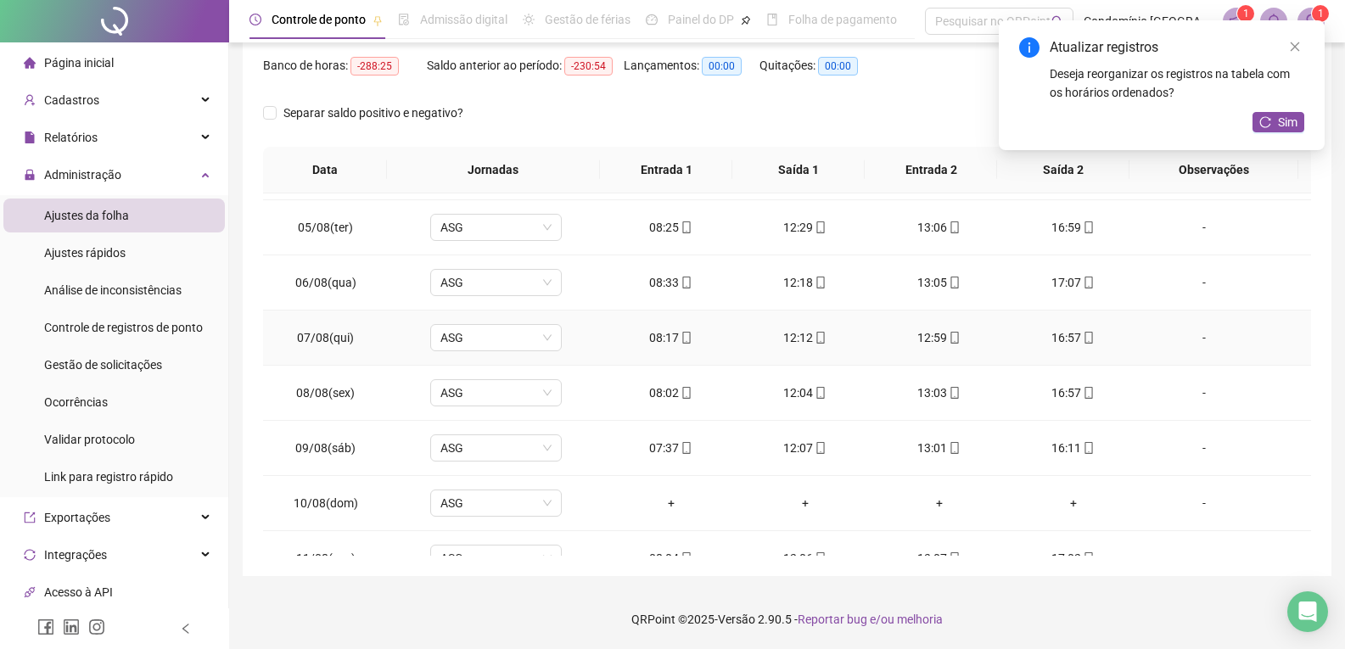
scroll to position [849, 0]
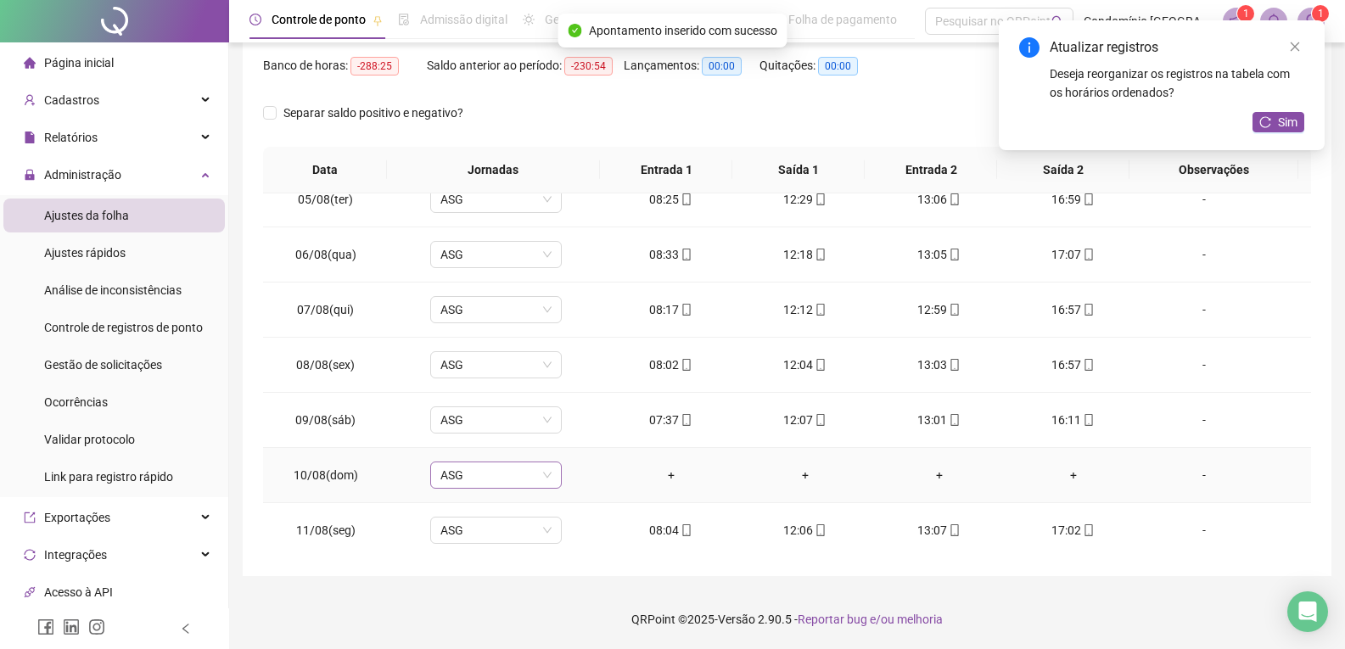
click at [515, 474] on span "ASG" at bounding box center [495, 474] width 111 height 25
click at [497, 386] on div "Folga" at bounding box center [507, 385] width 112 height 19
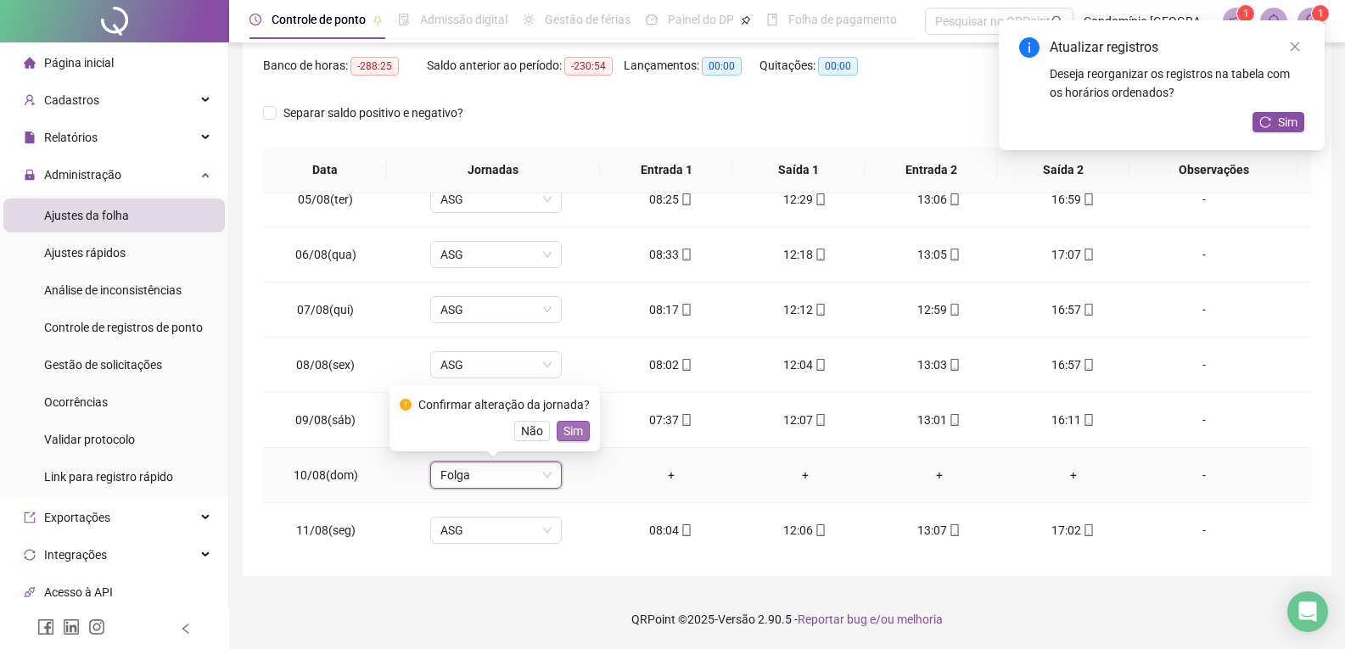
click at [577, 431] on span "Sim" at bounding box center [573, 431] width 20 height 19
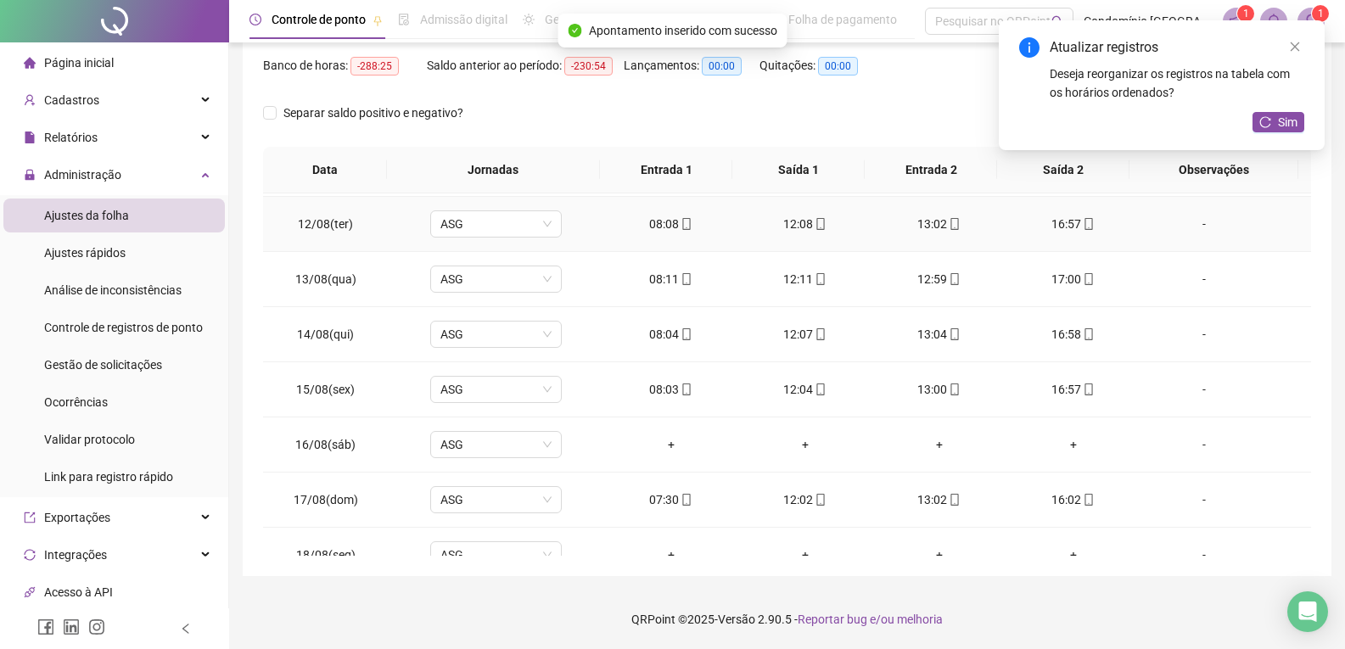
scroll to position [1273, 0]
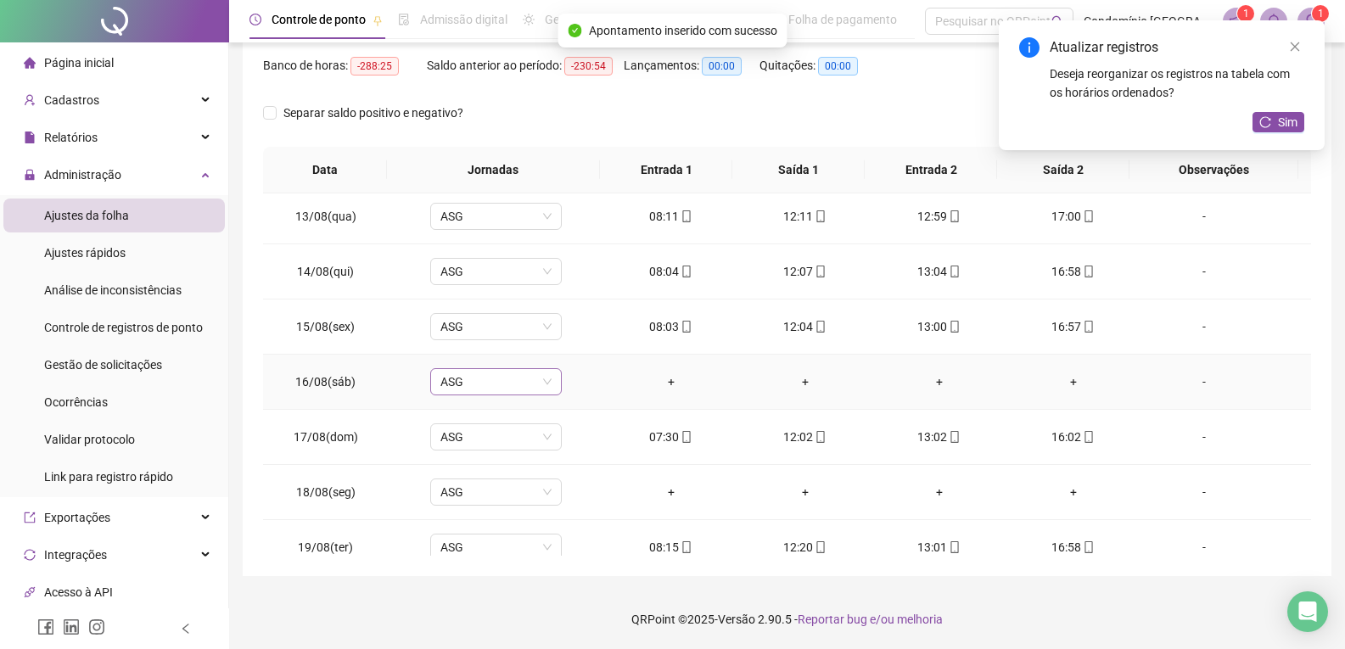
click at [502, 382] on span "ASG" at bounding box center [495, 381] width 111 height 25
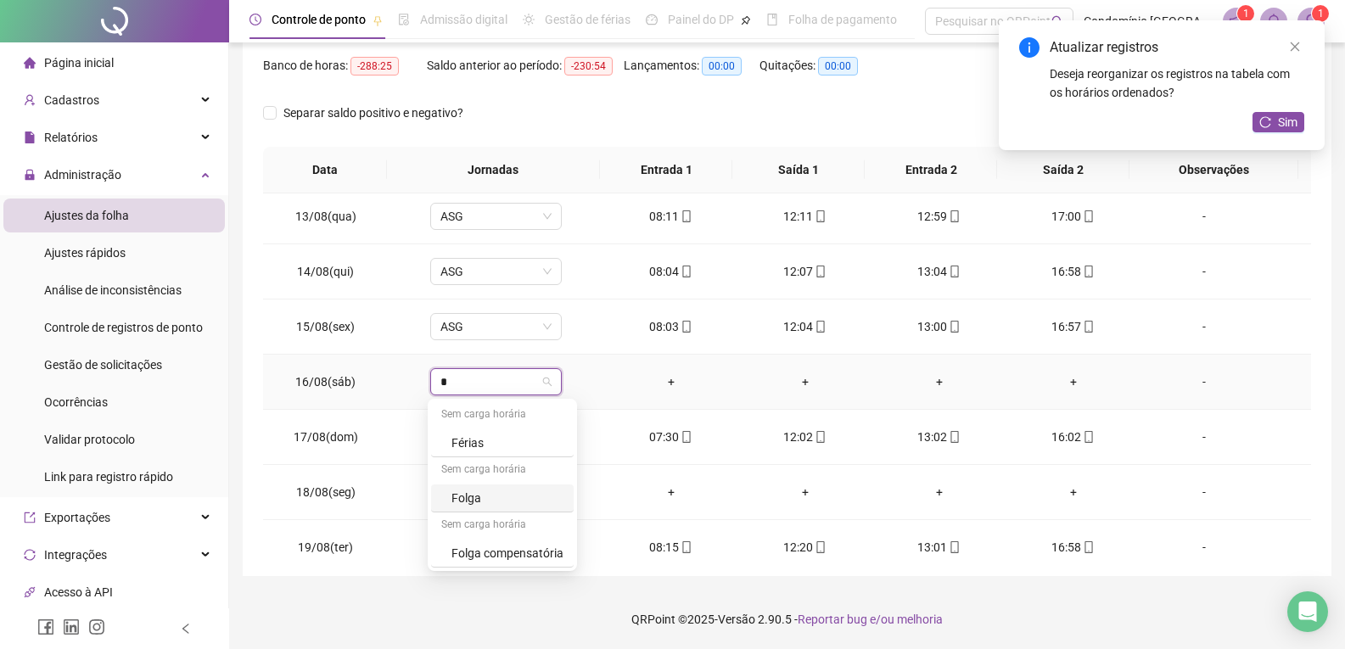
drag, startPoint x: 470, startPoint y: 499, endPoint x: 555, endPoint y: 401, distance: 129.3
click at [471, 497] on div "Folga" at bounding box center [507, 498] width 112 height 19
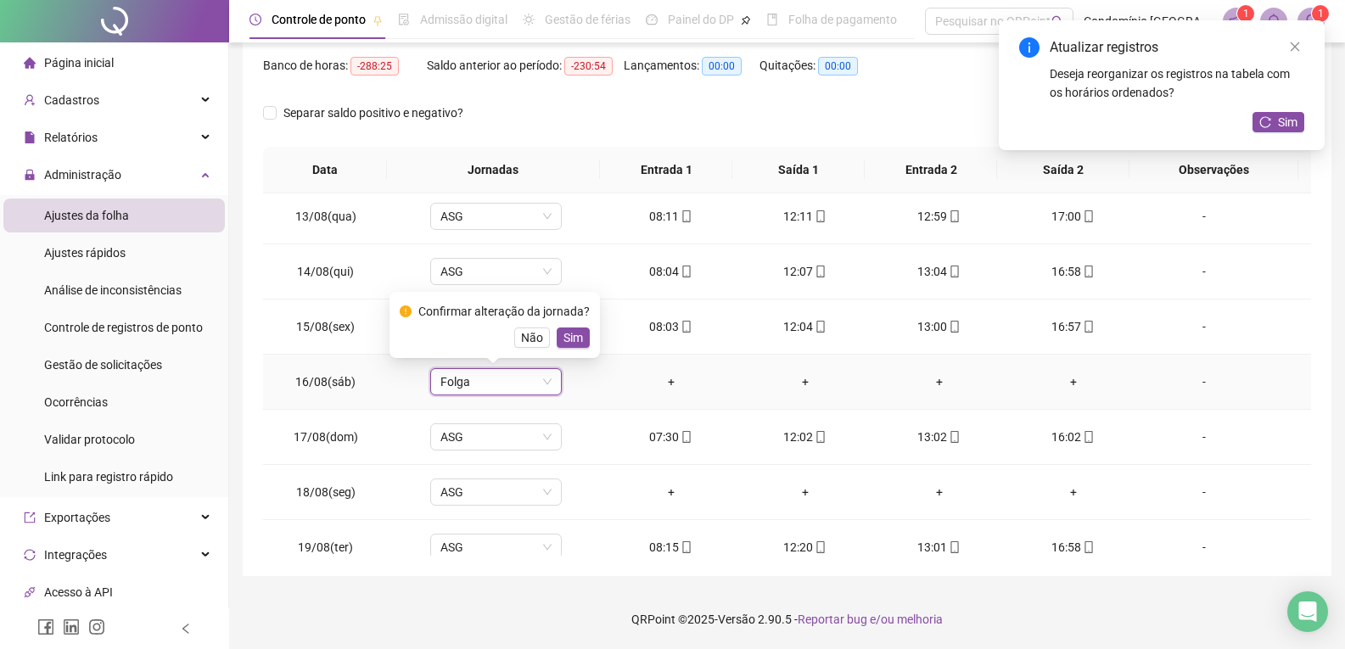
drag, startPoint x: 577, startPoint y: 339, endPoint x: 587, endPoint y: 334, distance: 11.4
click at [578, 338] on span "Sim" at bounding box center [573, 337] width 20 height 19
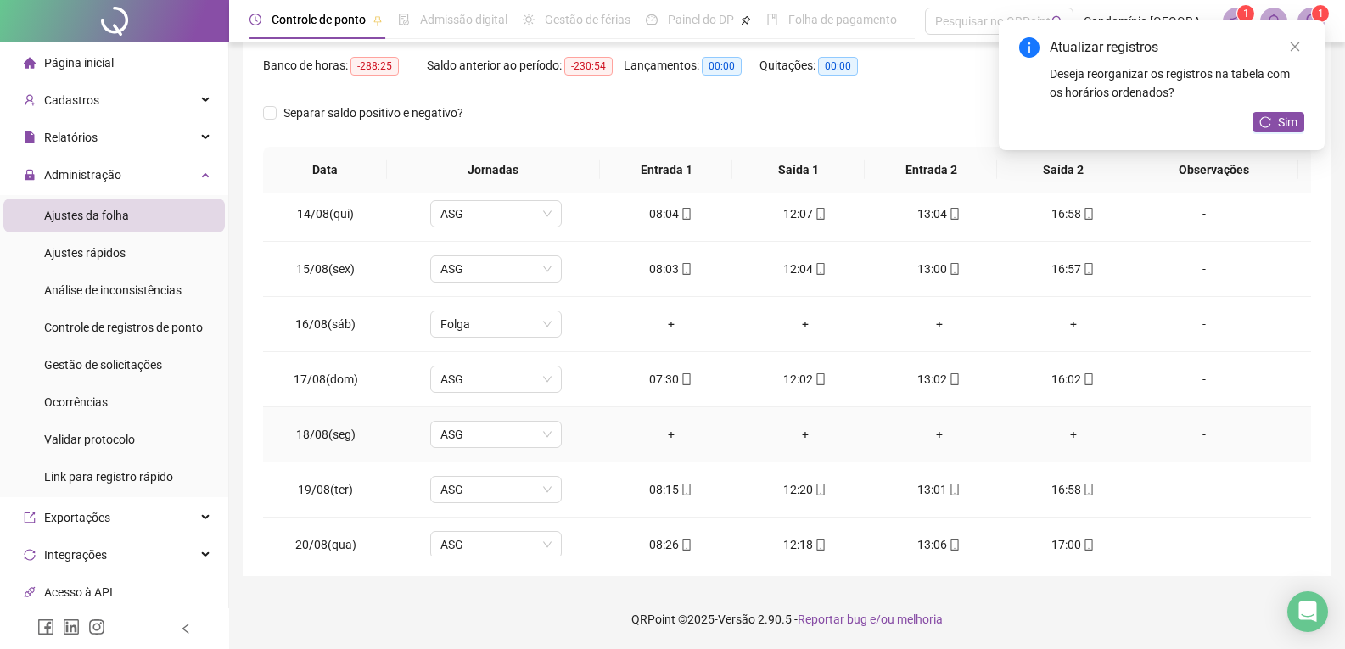
scroll to position [1348, 0]
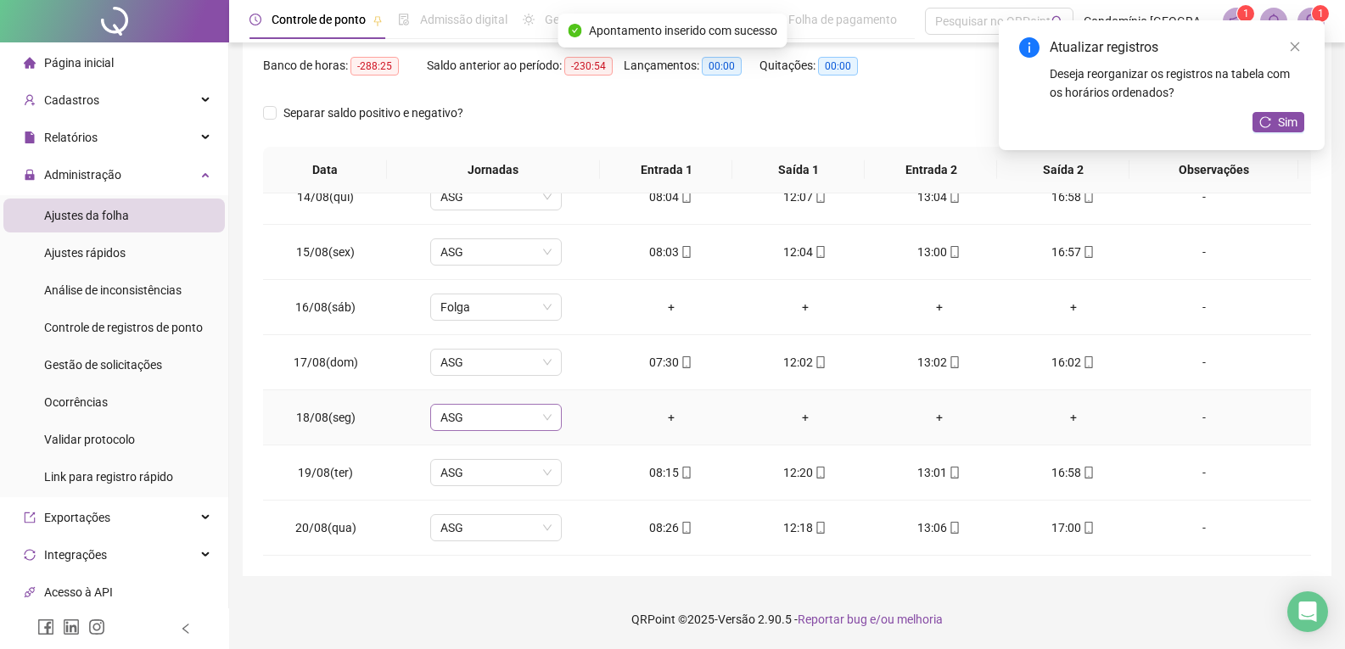
click at [518, 424] on span "ASG" at bounding box center [495, 417] width 111 height 25
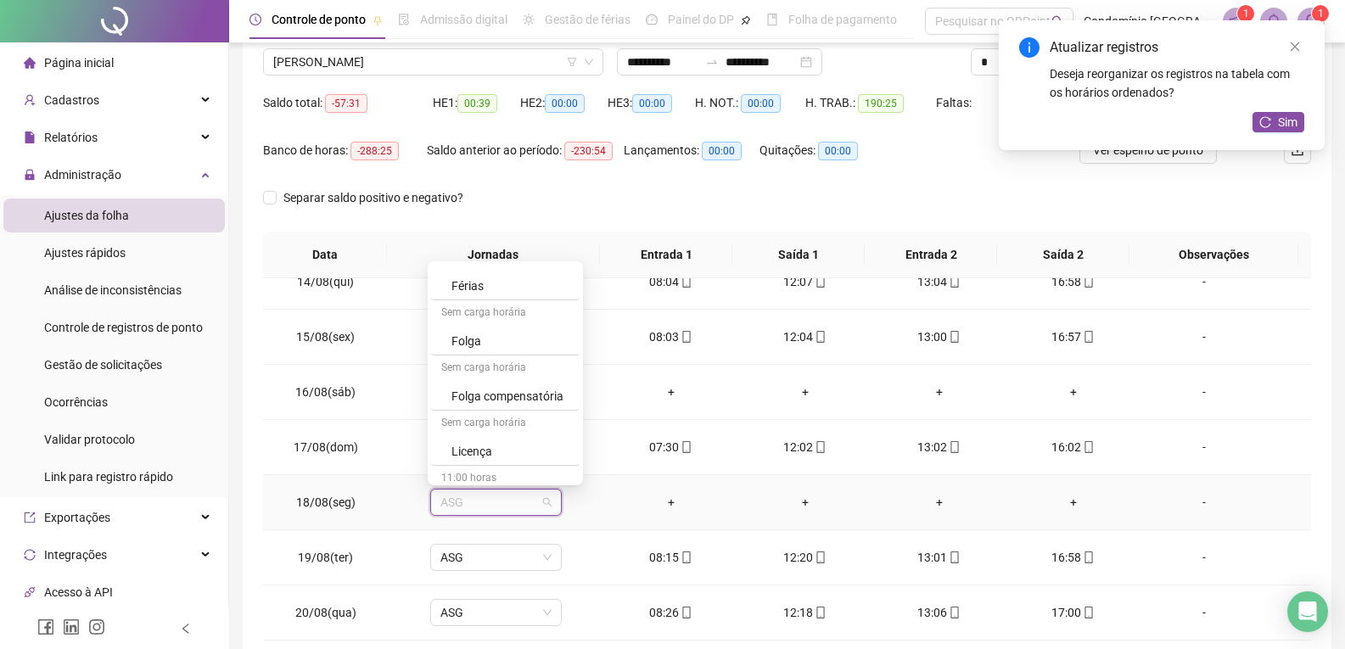
scroll to position [424, 0]
click at [485, 381] on div "Licença" at bounding box center [510, 377] width 118 height 19
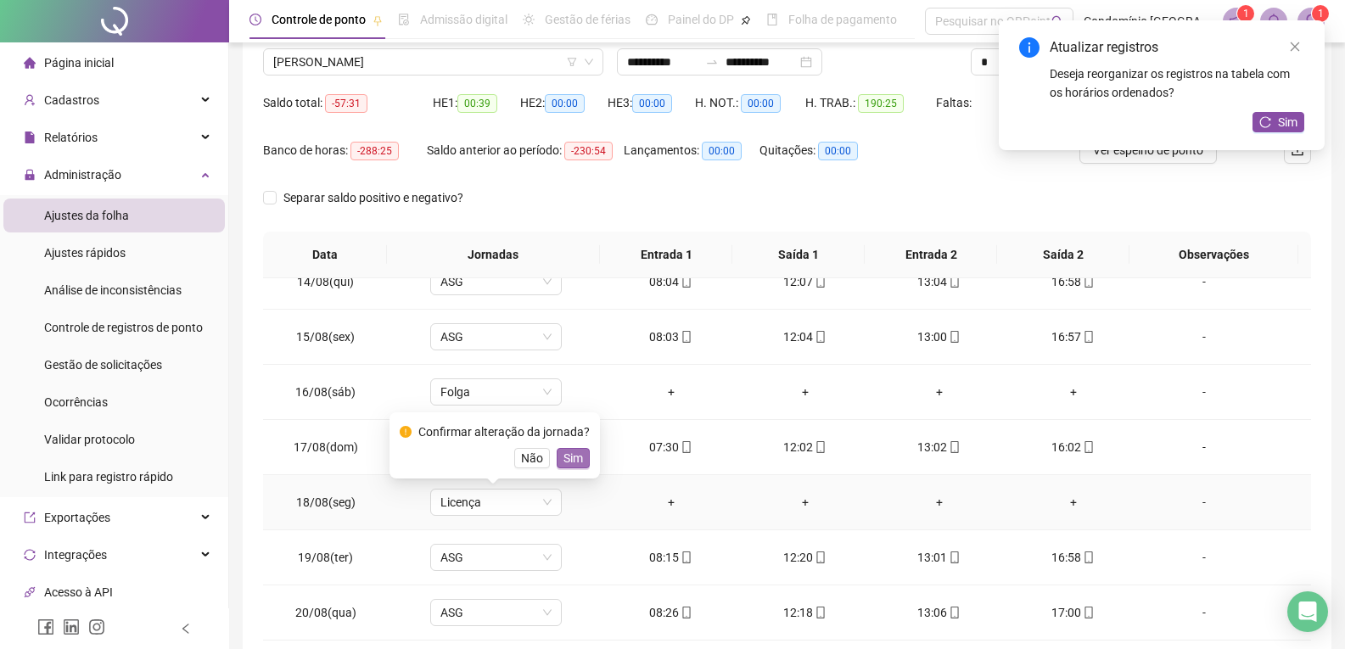
click at [579, 462] on button "Sim" at bounding box center [573, 458] width 33 height 20
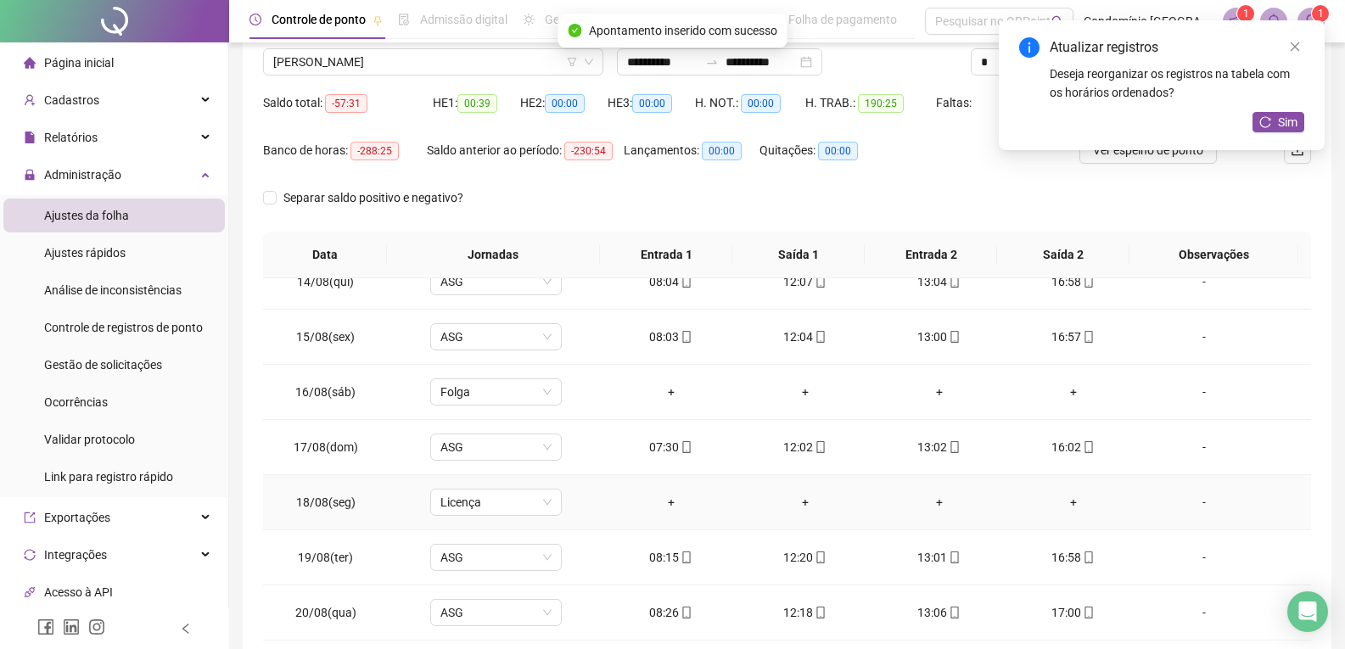
click at [1198, 506] on div "-" at bounding box center [1204, 502] width 100 height 19
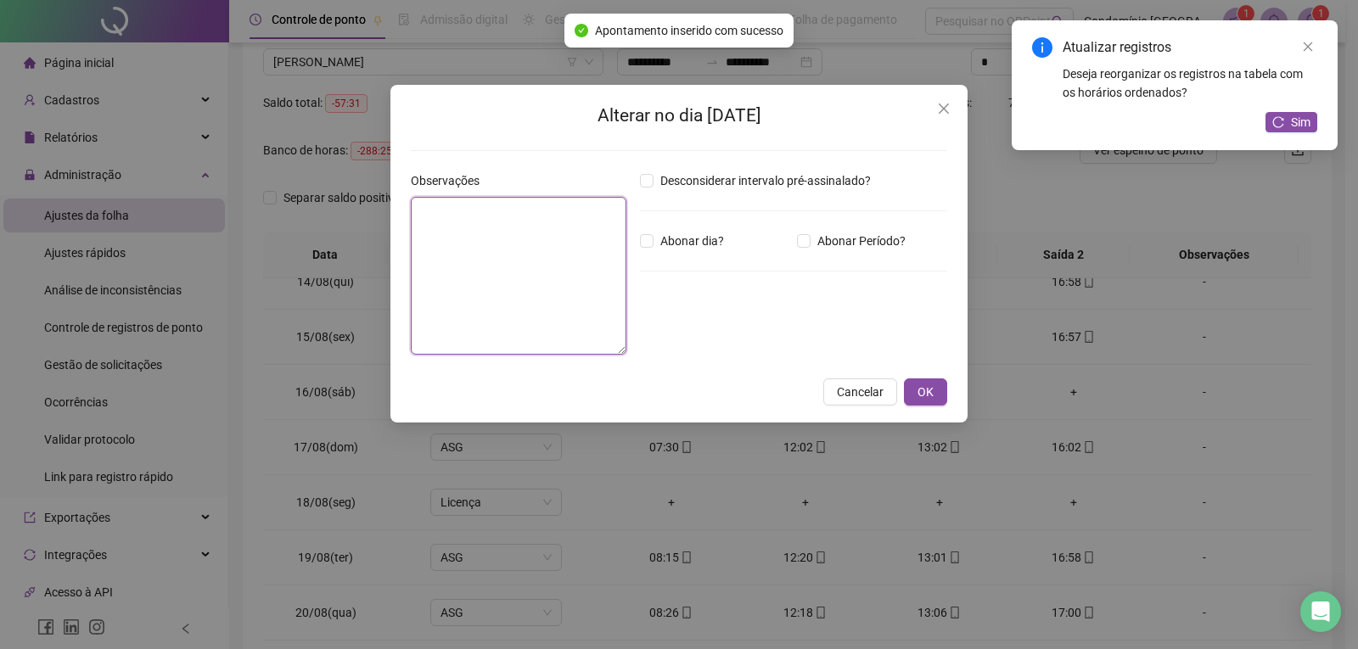
click at [487, 262] on textarea at bounding box center [519, 276] width 216 height 158
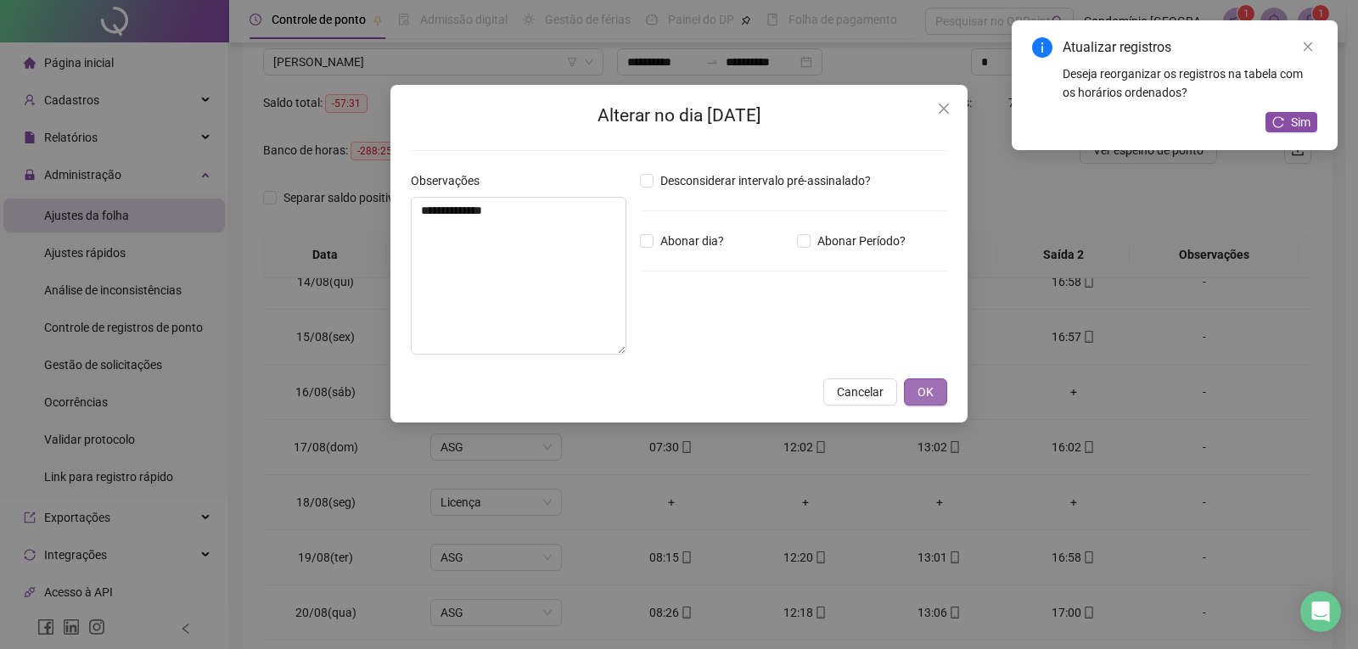
drag, startPoint x: 935, startPoint y: 397, endPoint x: 807, endPoint y: 362, distance: 133.0
click at [934, 397] on button "OK" at bounding box center [925, 391] width 43 height 27
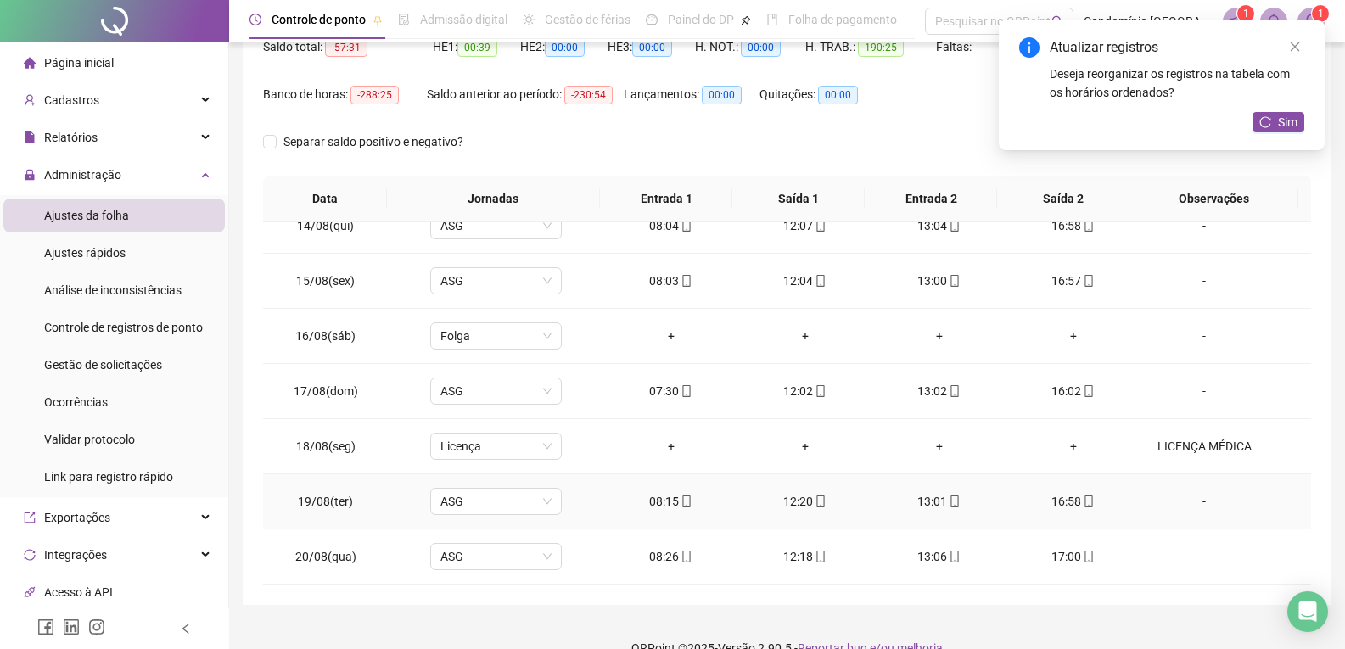
scroll to position [218, 0]
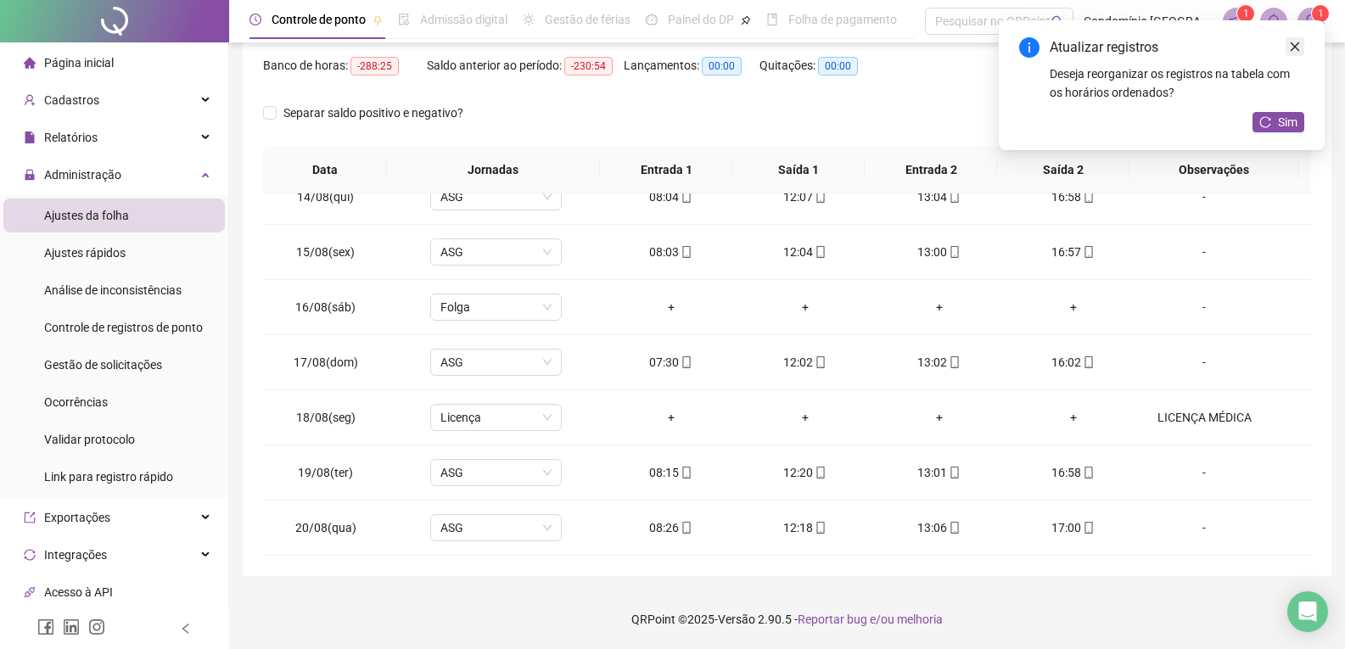
click at [1299, 49] on icon "close" at bounding box center [1295, 47] width 12 height 12
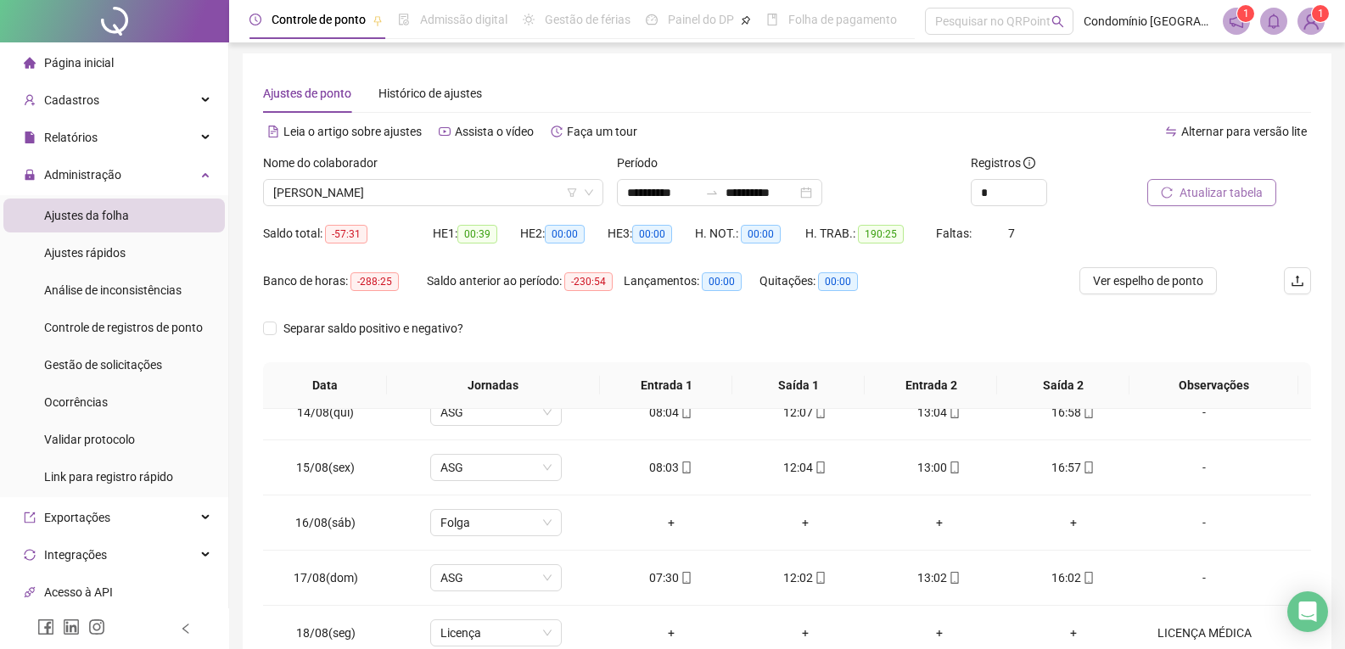
scroll to position [0, 0]
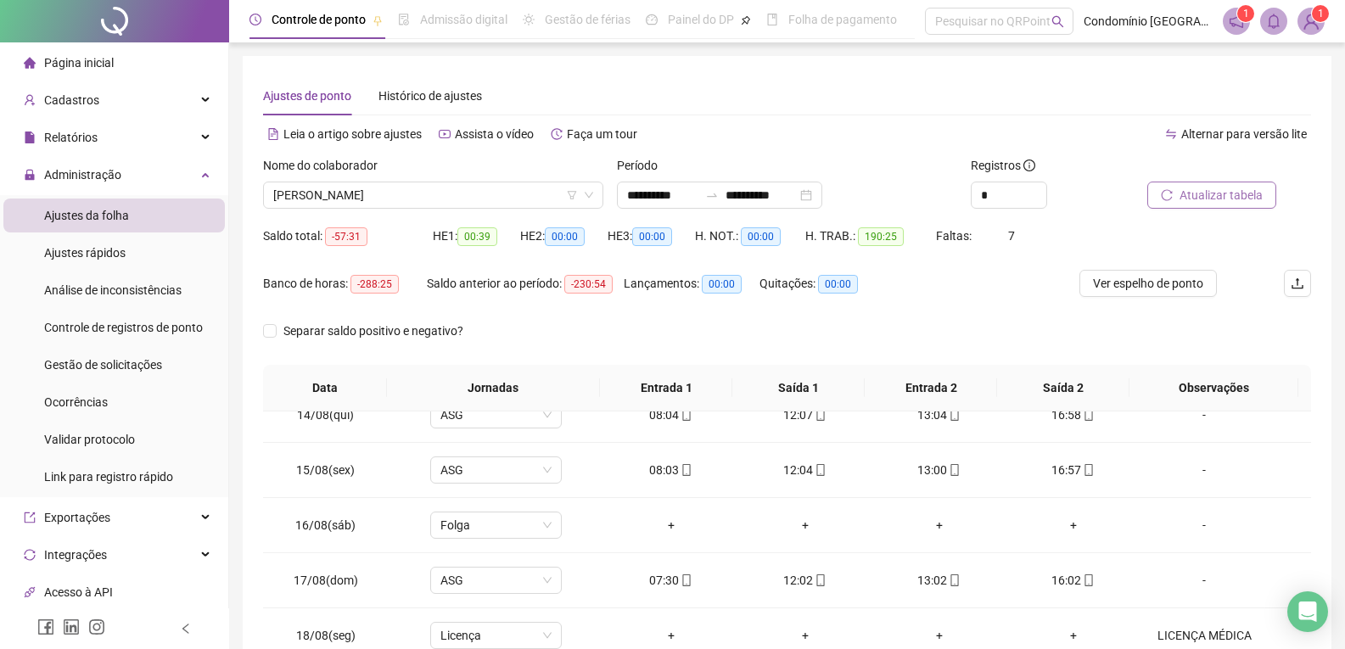
click at [1231, 192] on span "Atualizar tabela" at bounding box center [1221, 195] width 83 height 19
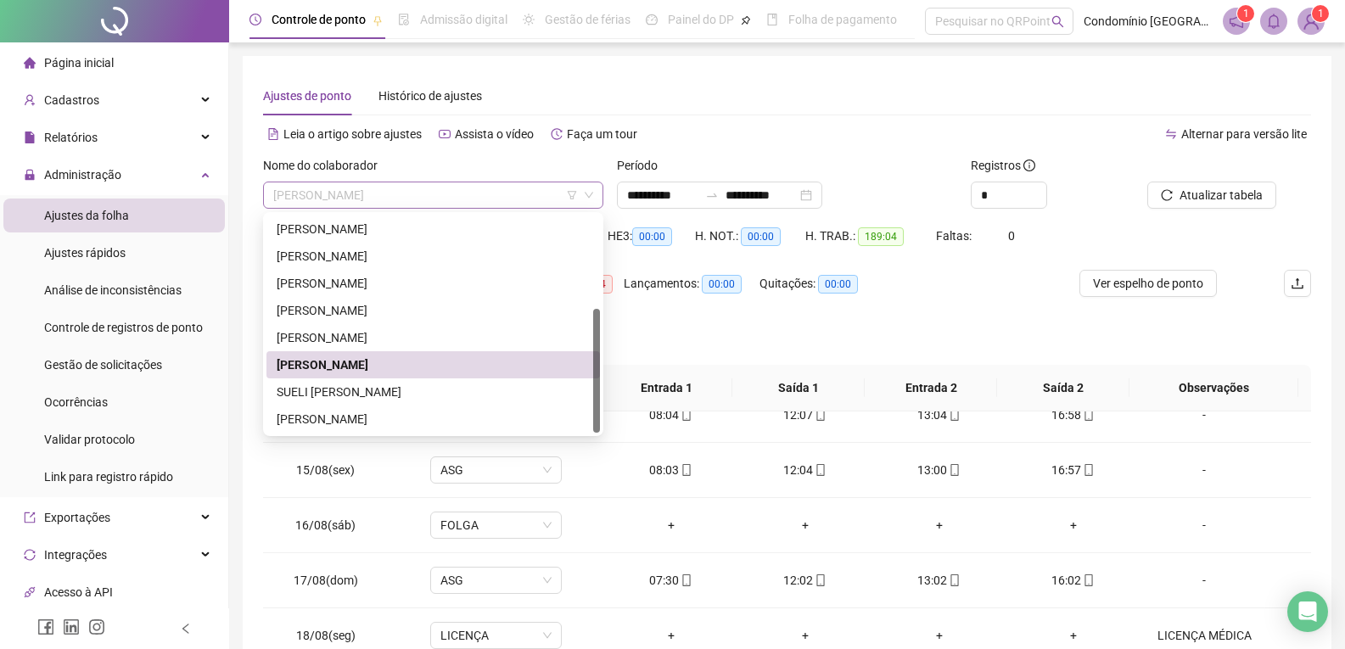
click at [413, 201] on span "[PERSON_NAME]" at bounding box center [433, 194] width 320 height 25
click at [360, 224] on div "[PERSON_NAME]" at bounding box center [433, 229] width 313 height 19
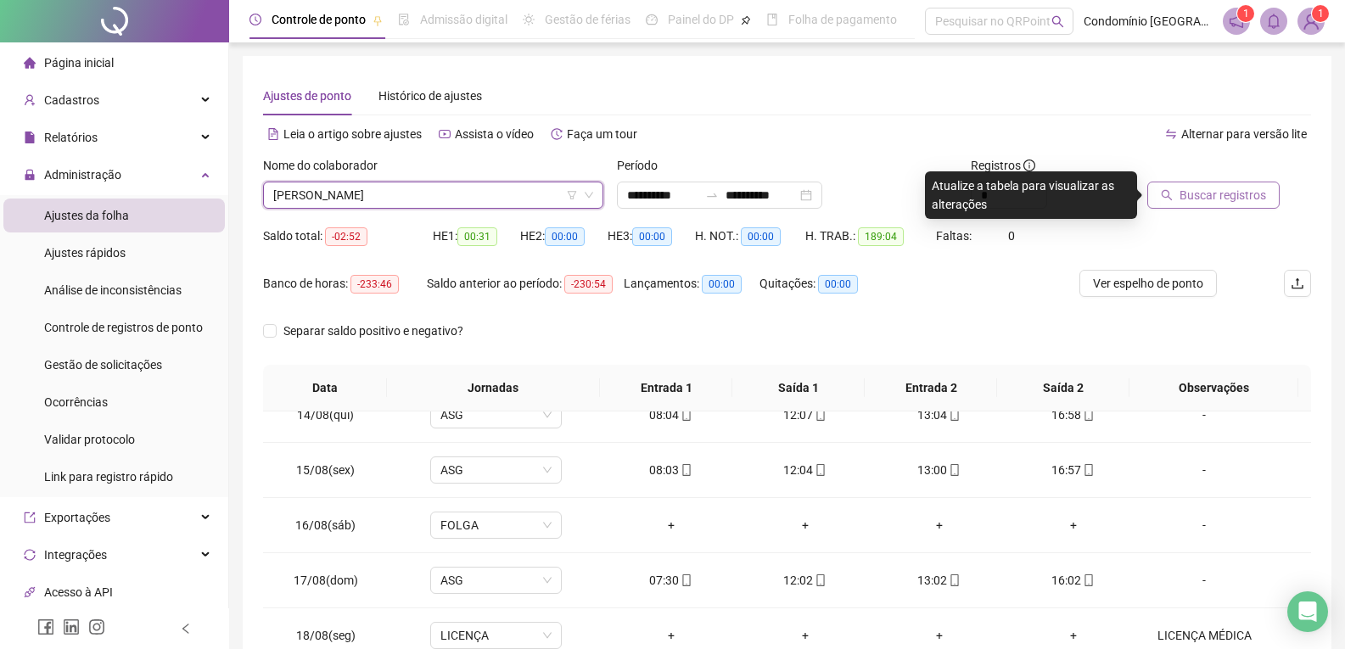
click at [1223, 192] on span "Buscar registros" at bounding box center [1223, 195] width 87 height 19
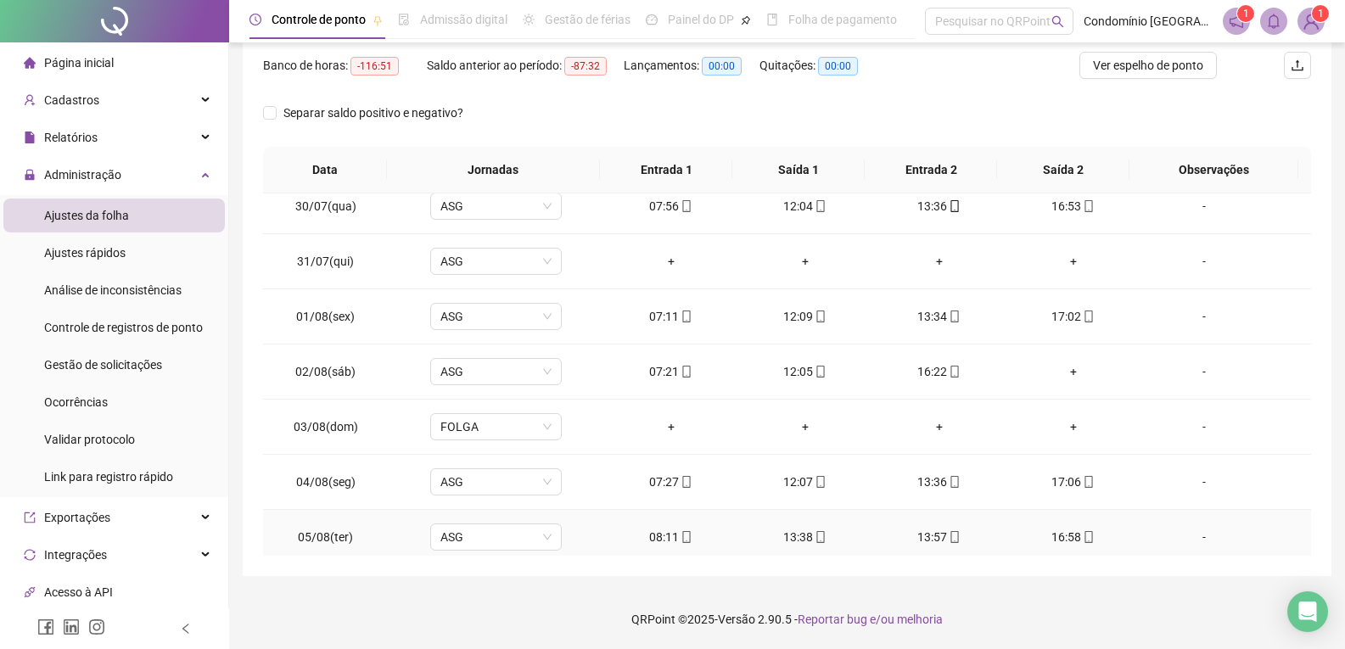
scroll to position [499, 0]
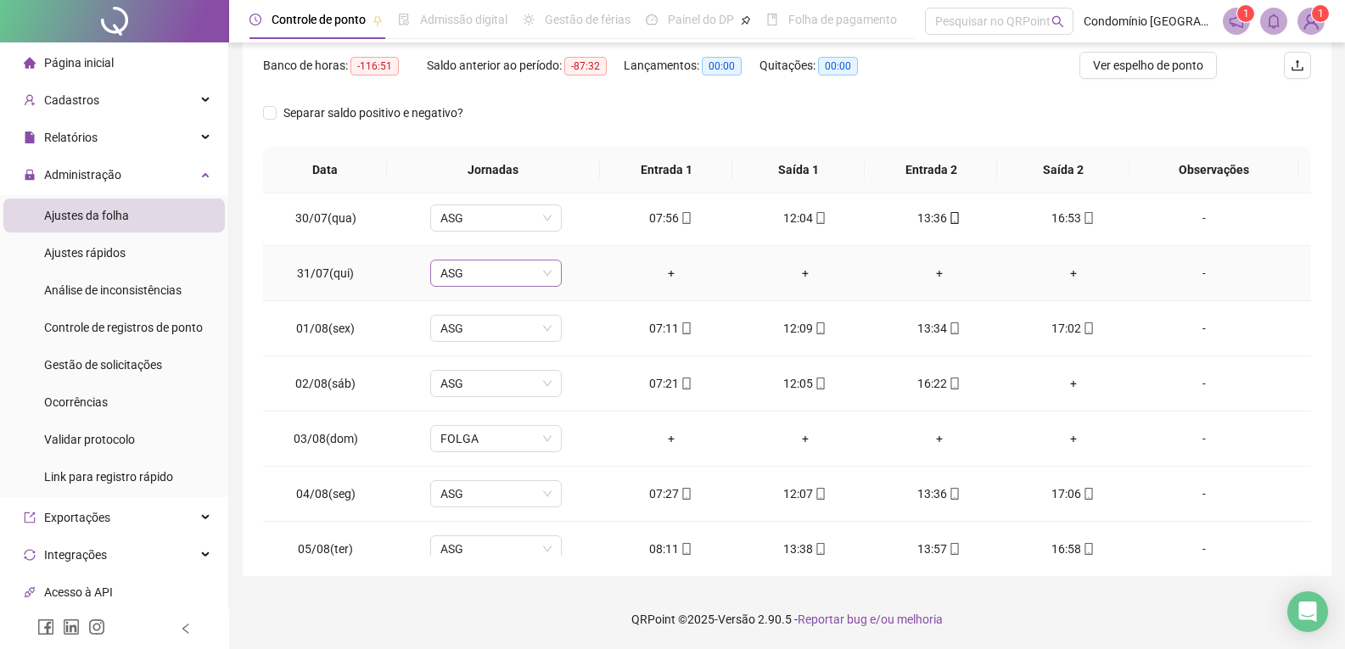
click at [470, 275] on span "ASG" at bounding box center [495, 273] width 111 height 25
click at [475, 391] on div "Folga" at bounding box center [507, 389] width 112 height 19
click at [586, 235] on button "Sim" at bounding box center [573, 229] width 33 height 20
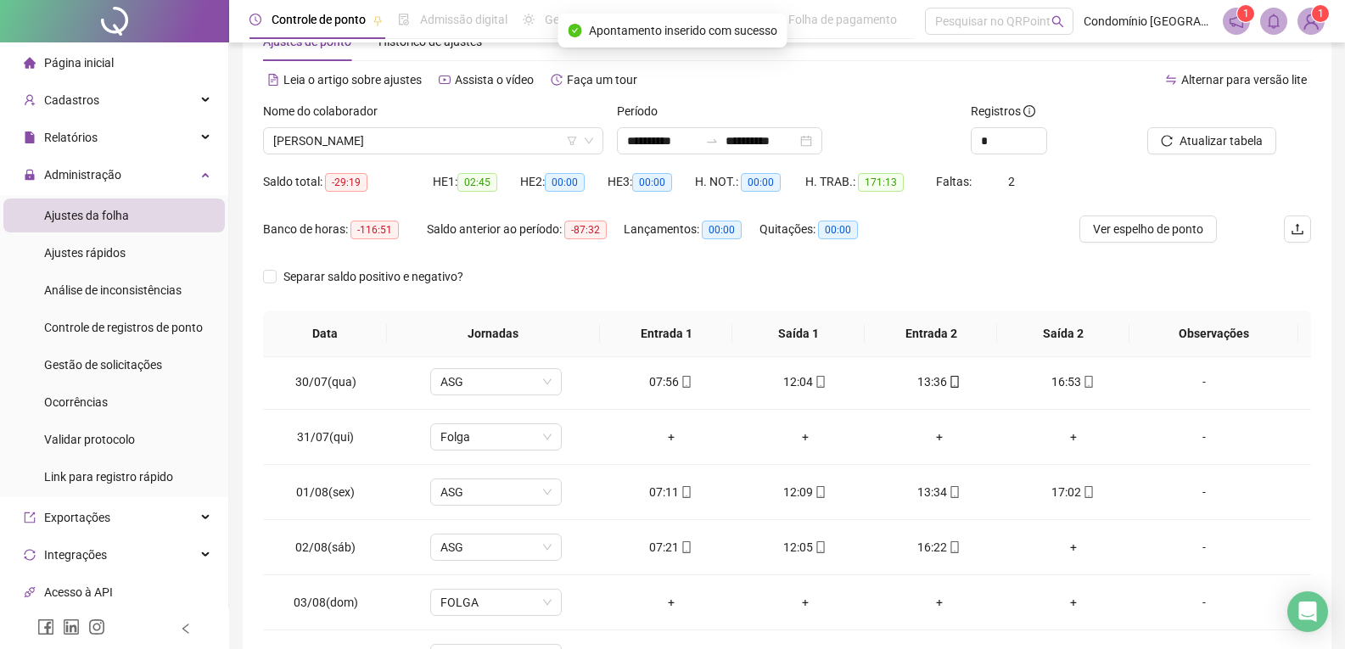
scroll to position [48, 0]
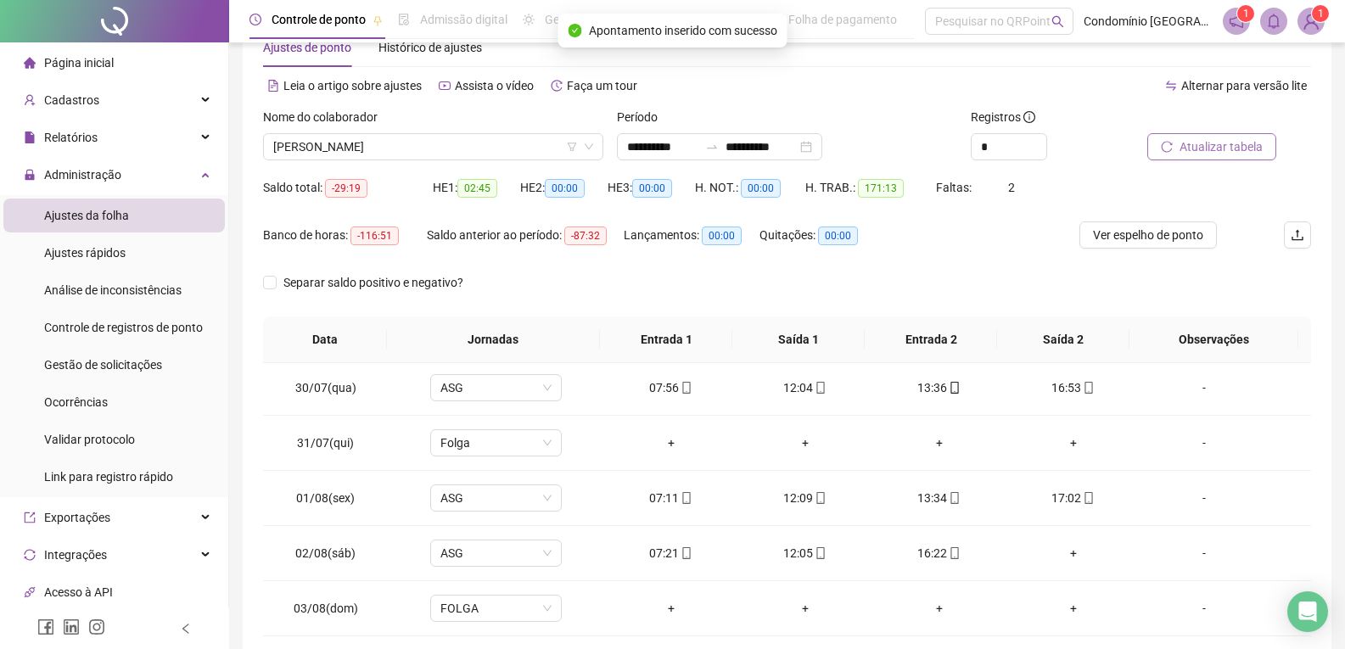
click at [1253, 152] on span "Atualizar tabela" at bounding box center [1221, 146] width 83 height 19
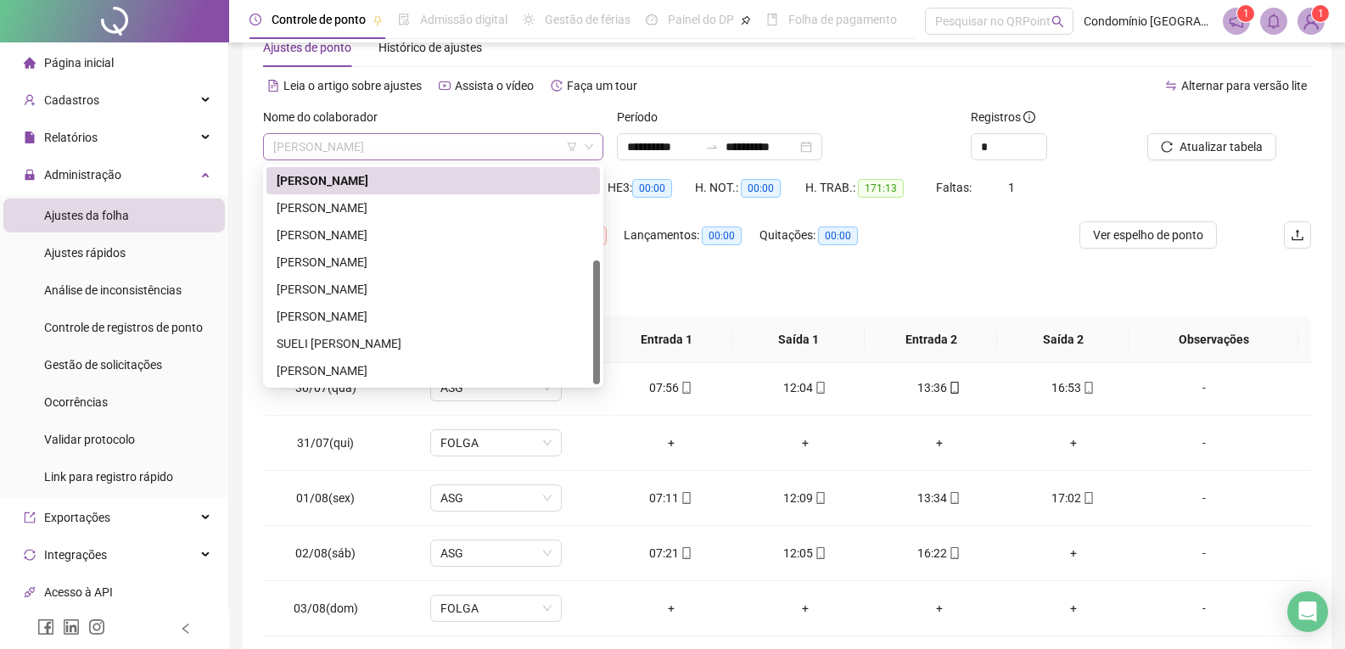
click at [443, 144] on span "[PERSON_NAME]" at bounding box center [433, 146] width 320 height 25
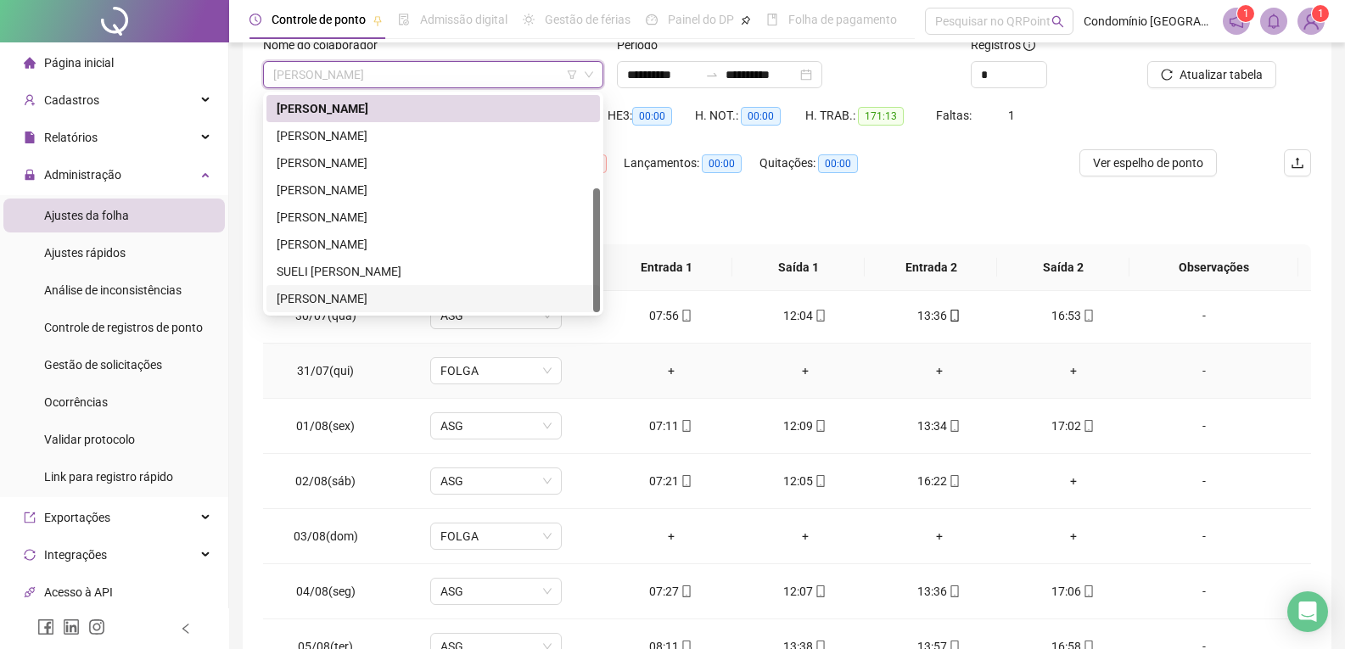
scroll to position [133, 0]
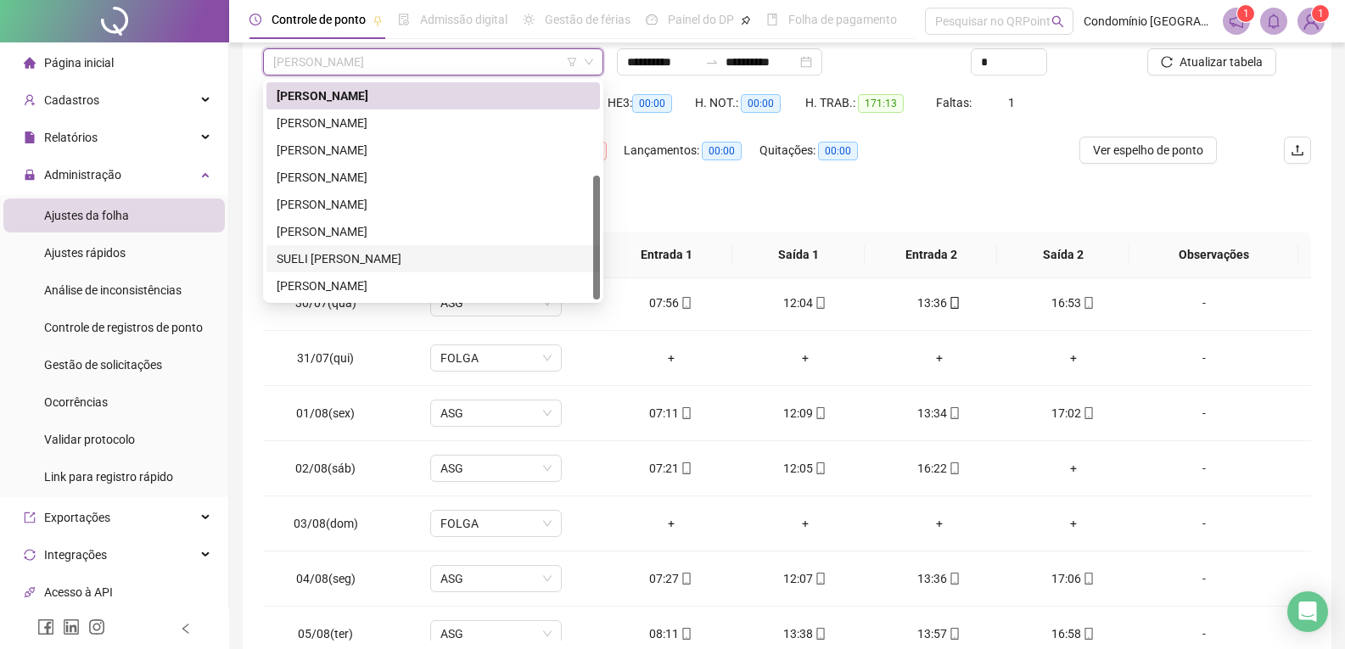
click at [369, 255] on div "SUELI [PERSON_NAME]" at bounding box center [433, 258] width 313 height 19
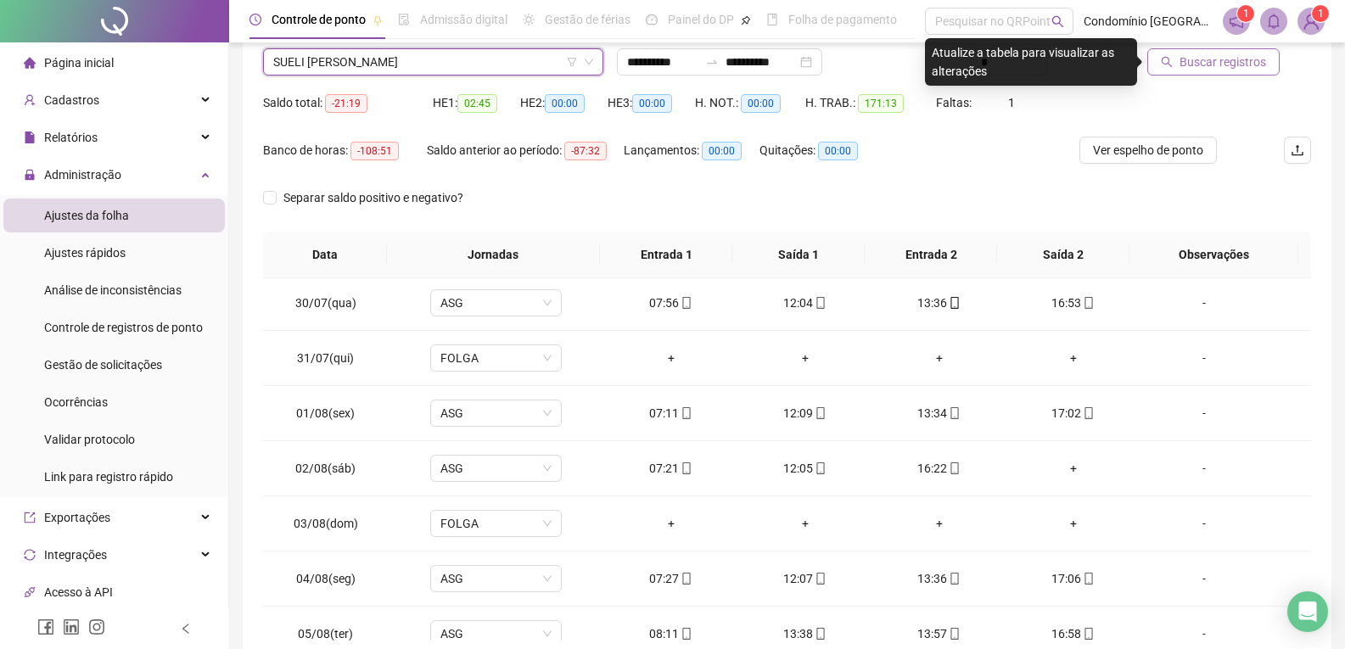
click at [1200, 59] on span "Buscar registros" at bounding box center [1223, 62] width 87 height 19
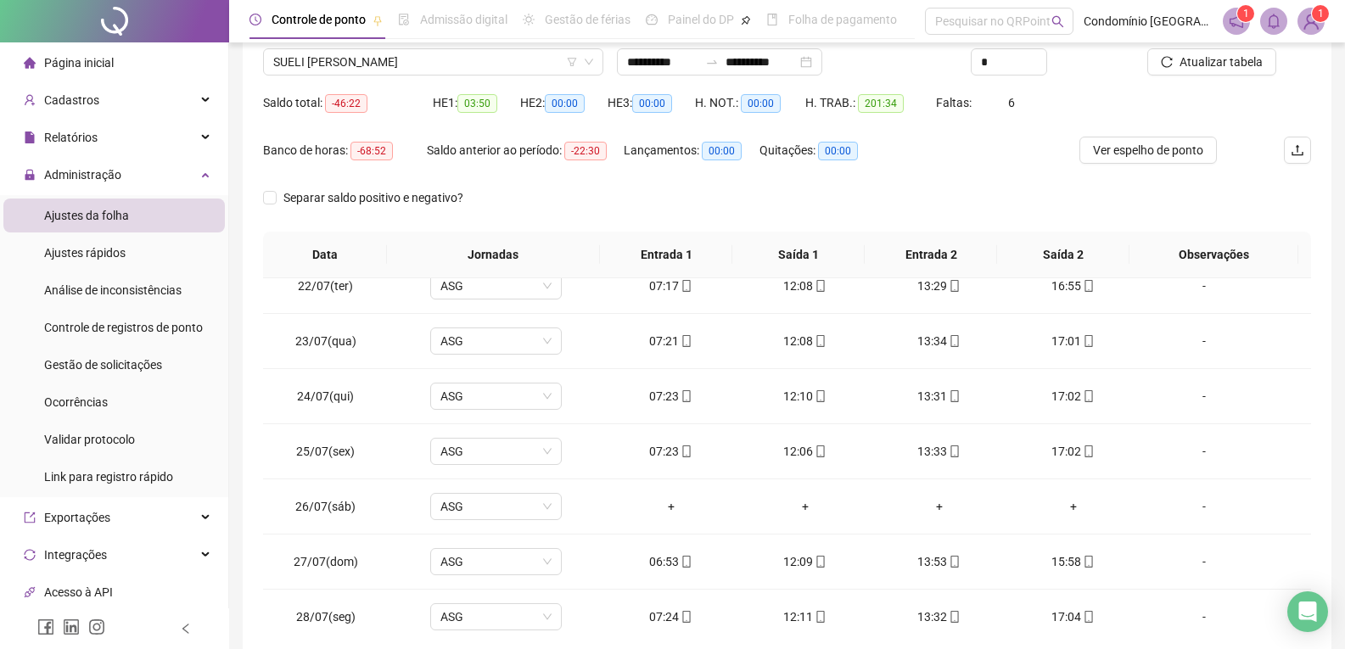
scroll to position [0, 0]
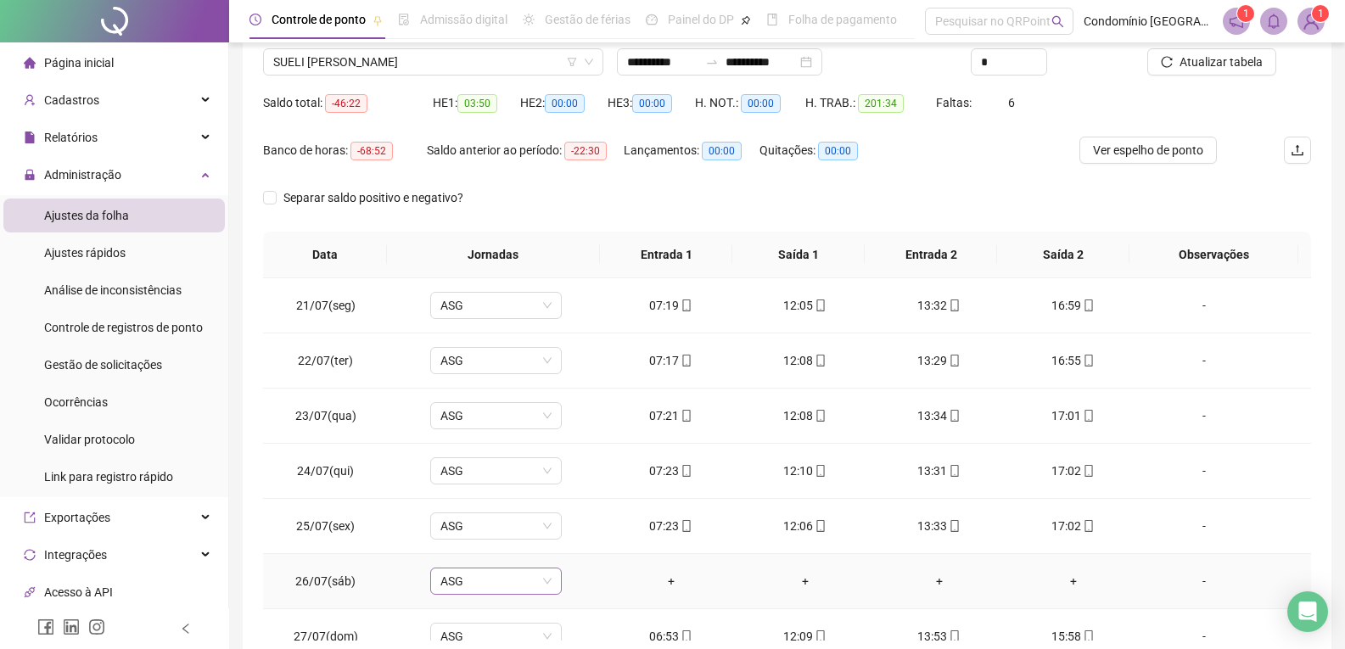
click at [482, 577] on span "ASG" at bounding box center [495, 581] width 111 height 25
click at [474, 495] on div "Folga" at bounding box center [507, 491] width 112 height 19
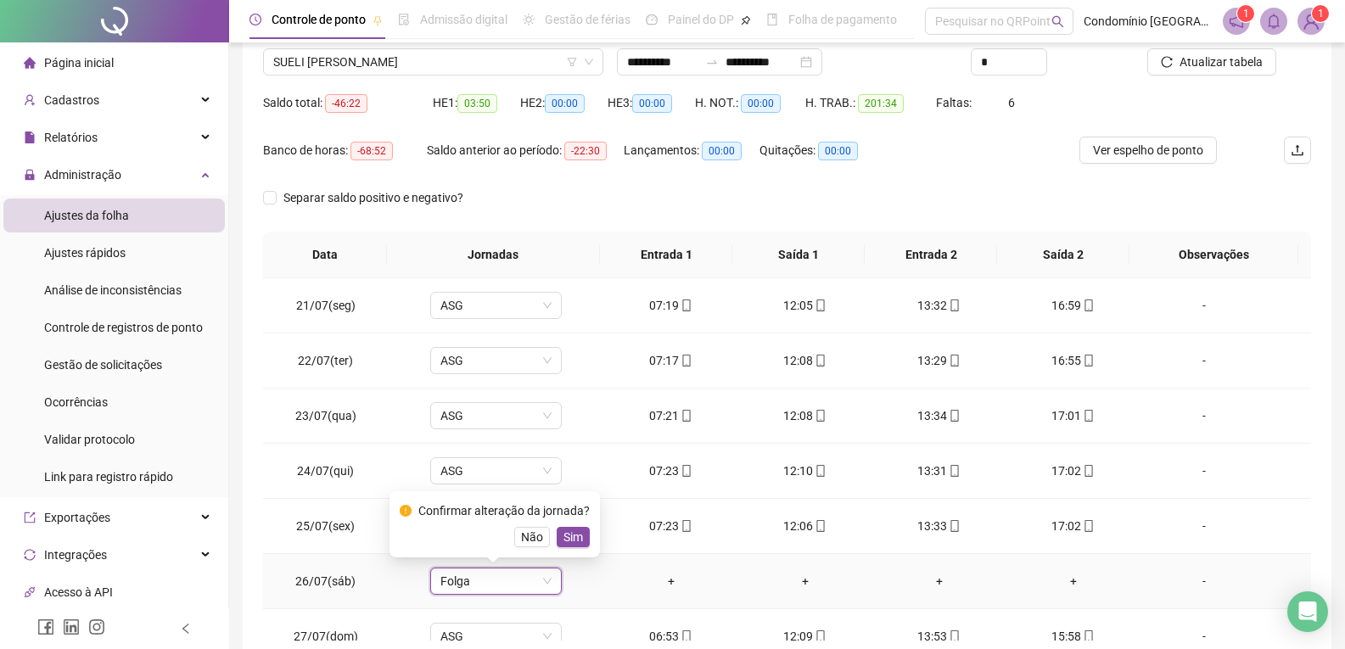
drag, startPoint x: 585, startPoint y: 534, endPoint x: 977, endPoint y: 435, distance: 404.2
click at [583, 534] on button "Sim" at bounding box center [573, 537] width 33 height 20
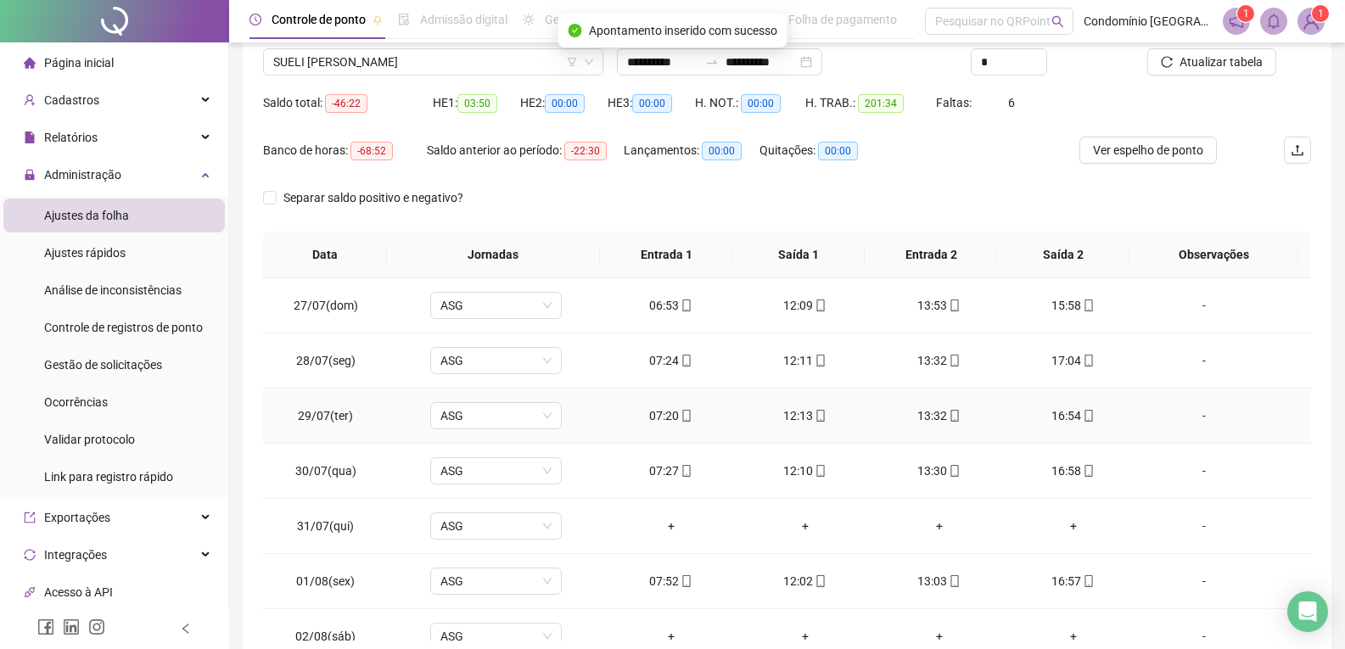
scroll to position [339, 0]
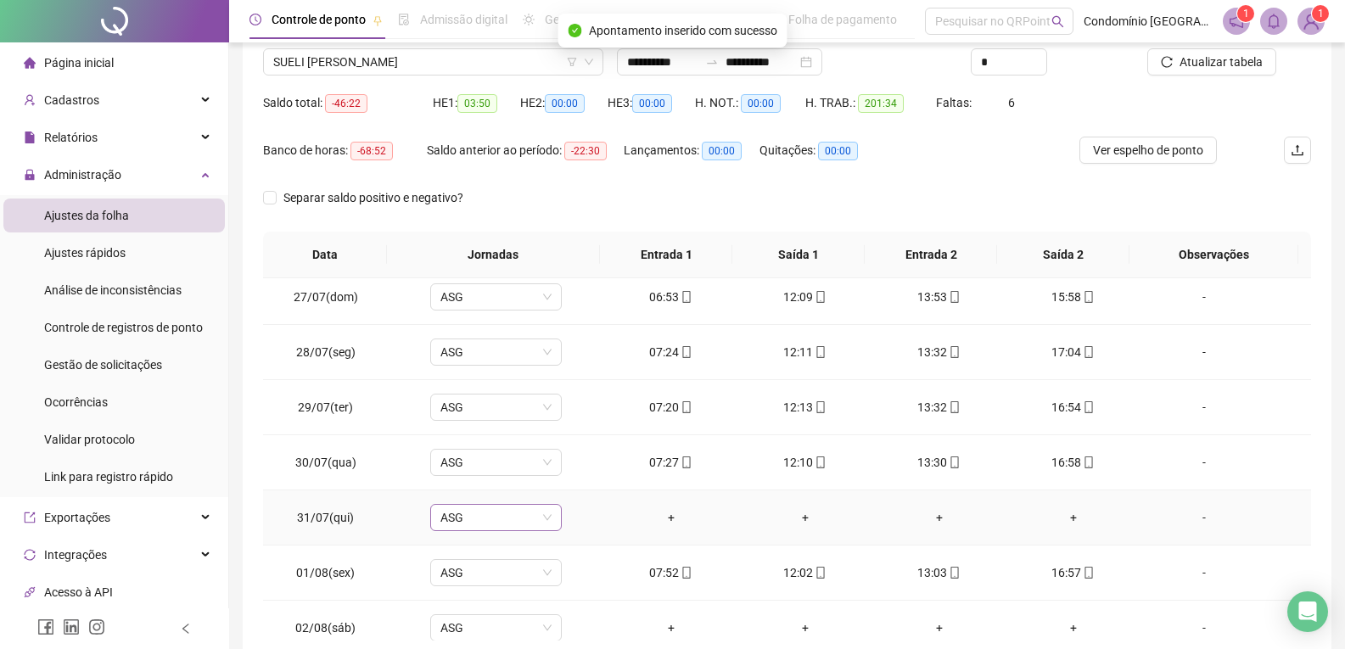
click at [494, 519] on span "ASG" at bounding box center [495, 517] width 111 height 25
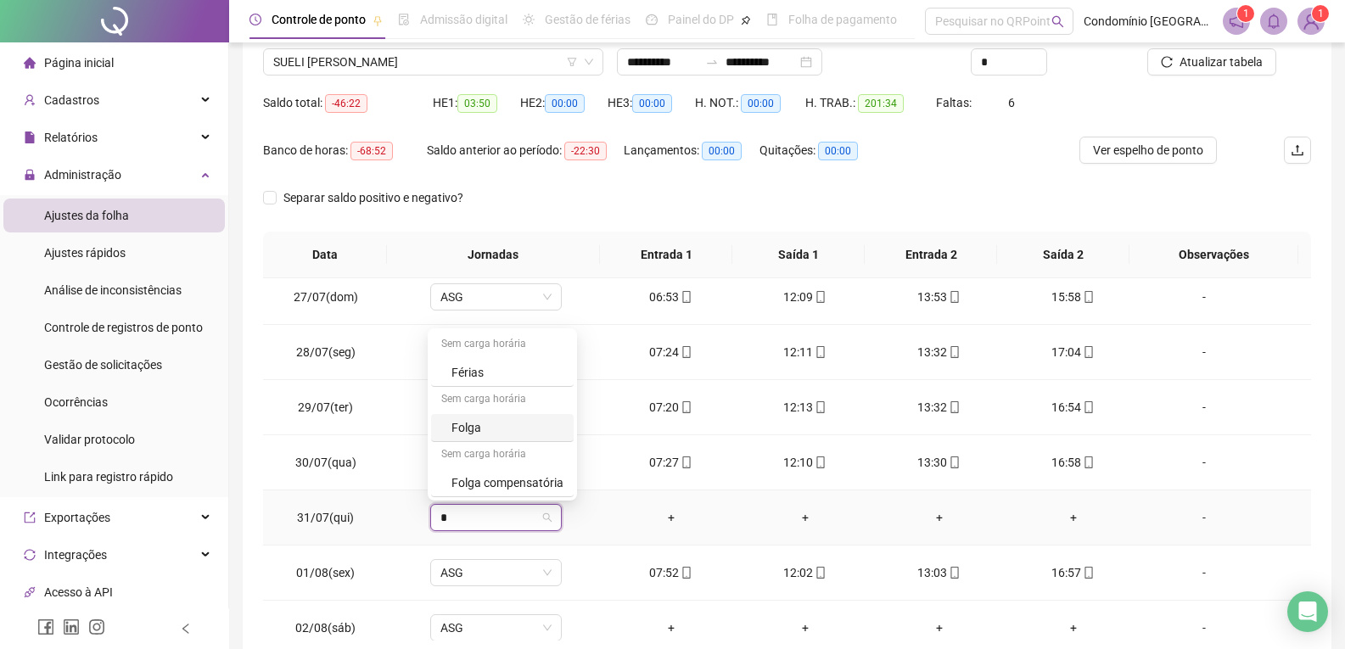
click at [485, 418] on div "Folga" at bounding box center [502, 428] width 143 height 28
click at [574, 483] on button "Sim" at bounding box center [573, 473] width 33 height 20
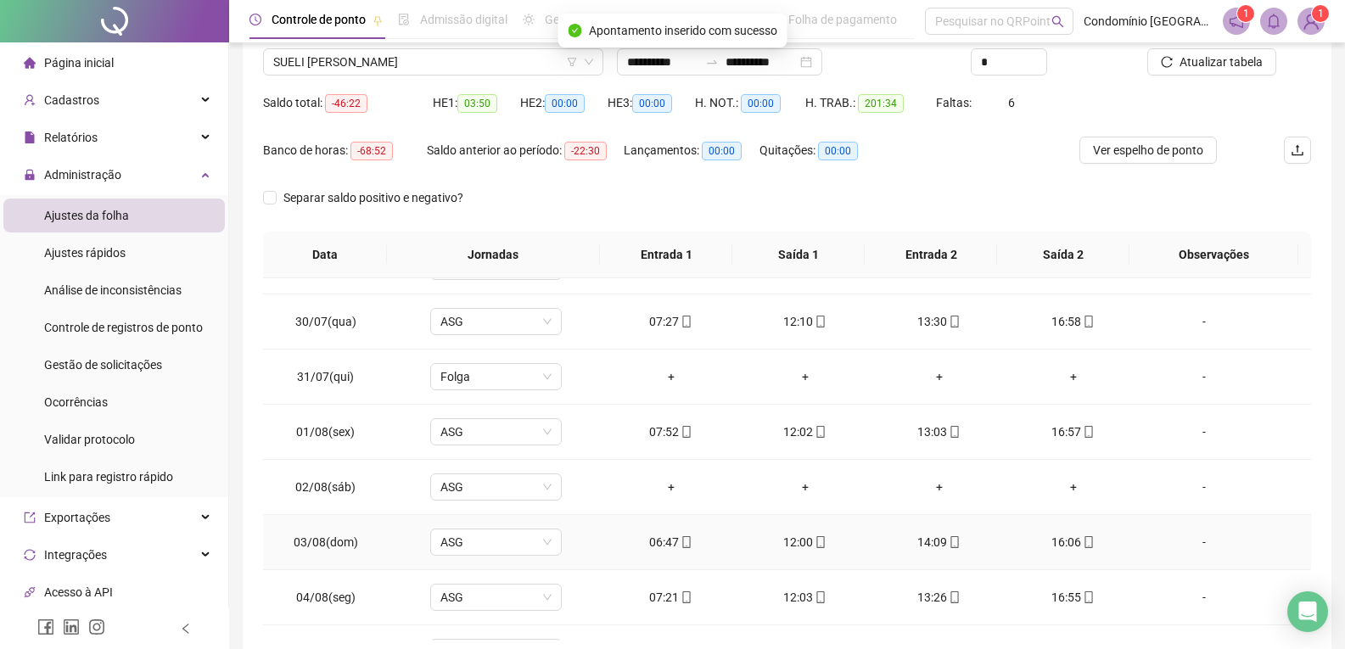
scroll to position [509, 0]
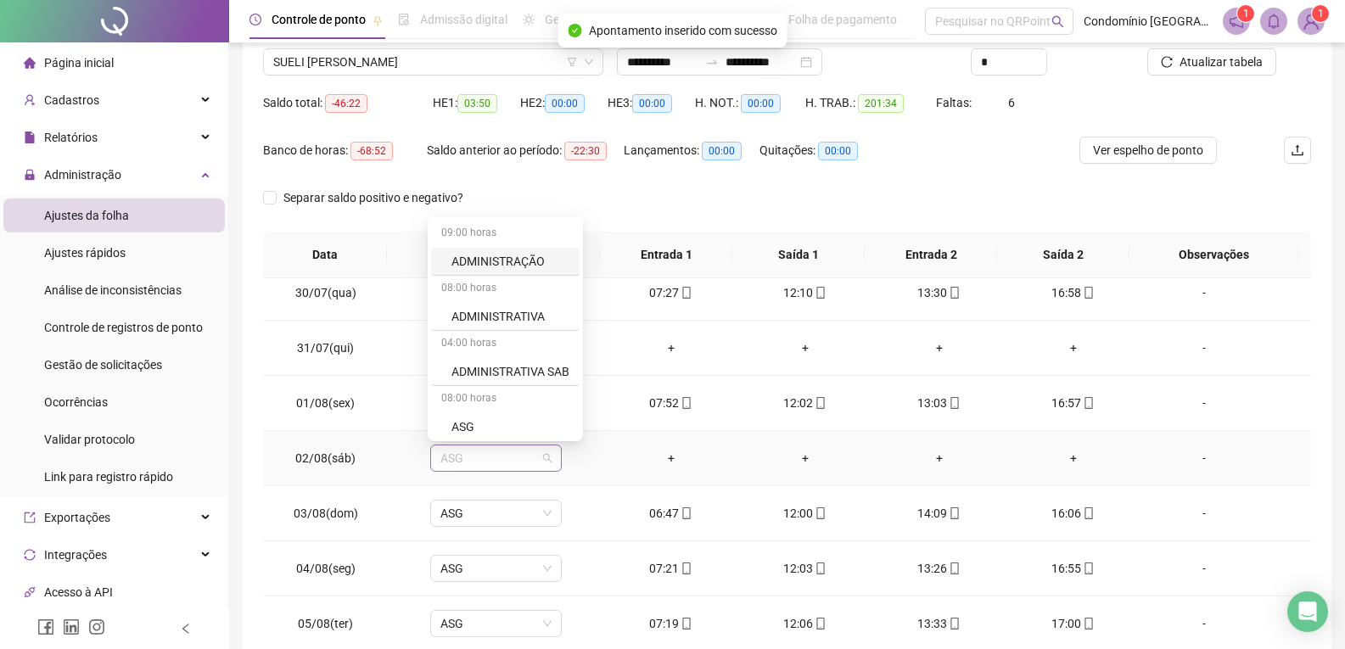
click at [504, 454] on span "ASG" at bounding box center [495, 458] width 111 height 25
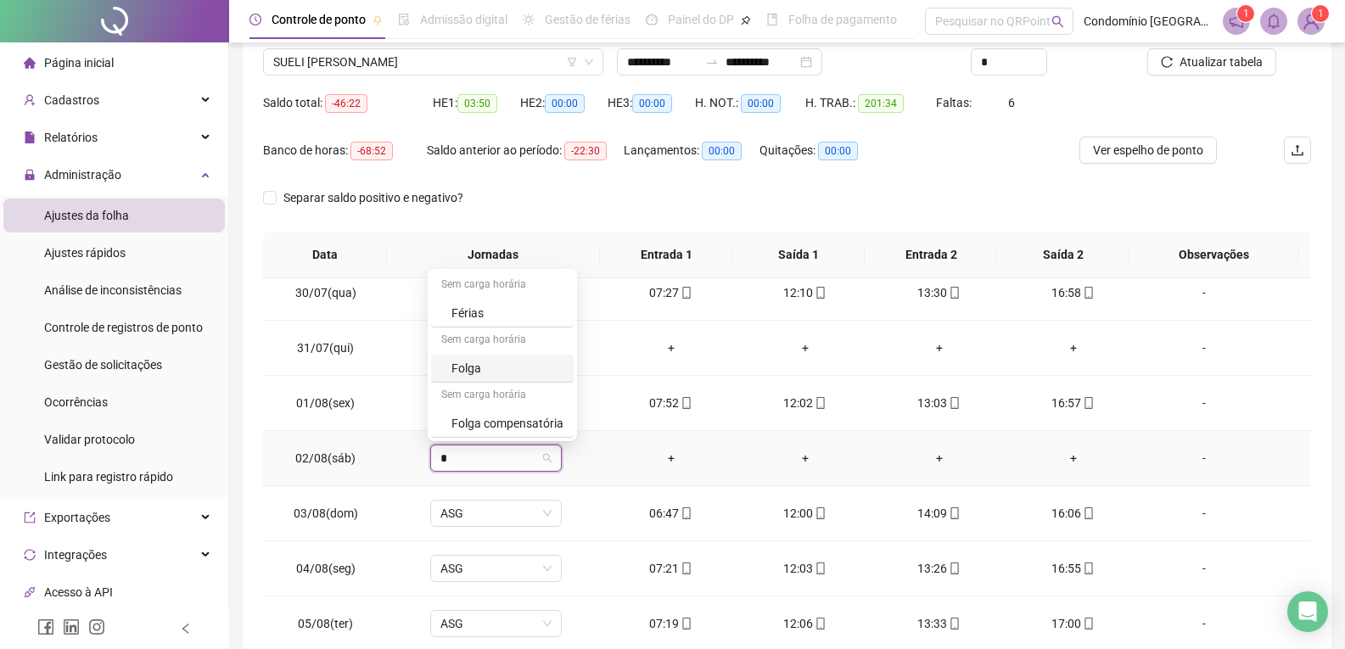
click at [493, 357] on div "Folga" at bounding box center [502, 369] width 143 height 28
click at [585, 416] on button "Sim" at bounding box center [573, 414] width 33 height 20
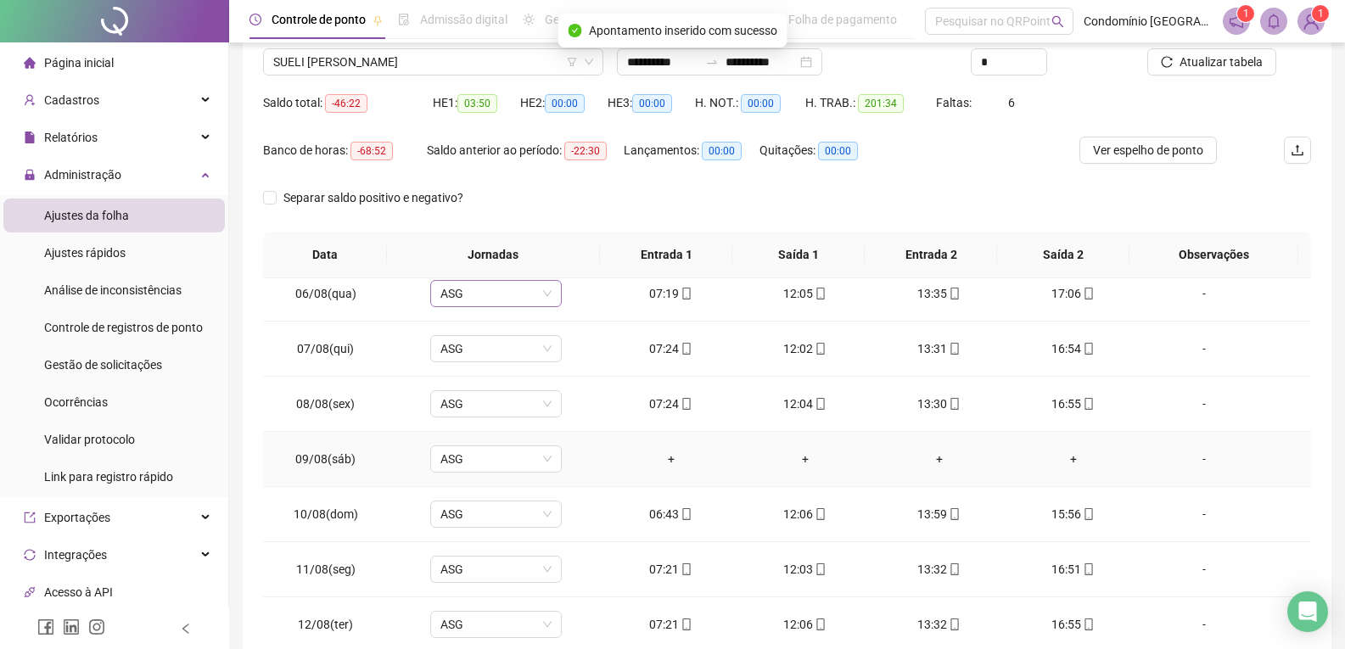
scroll to position [933, 0]
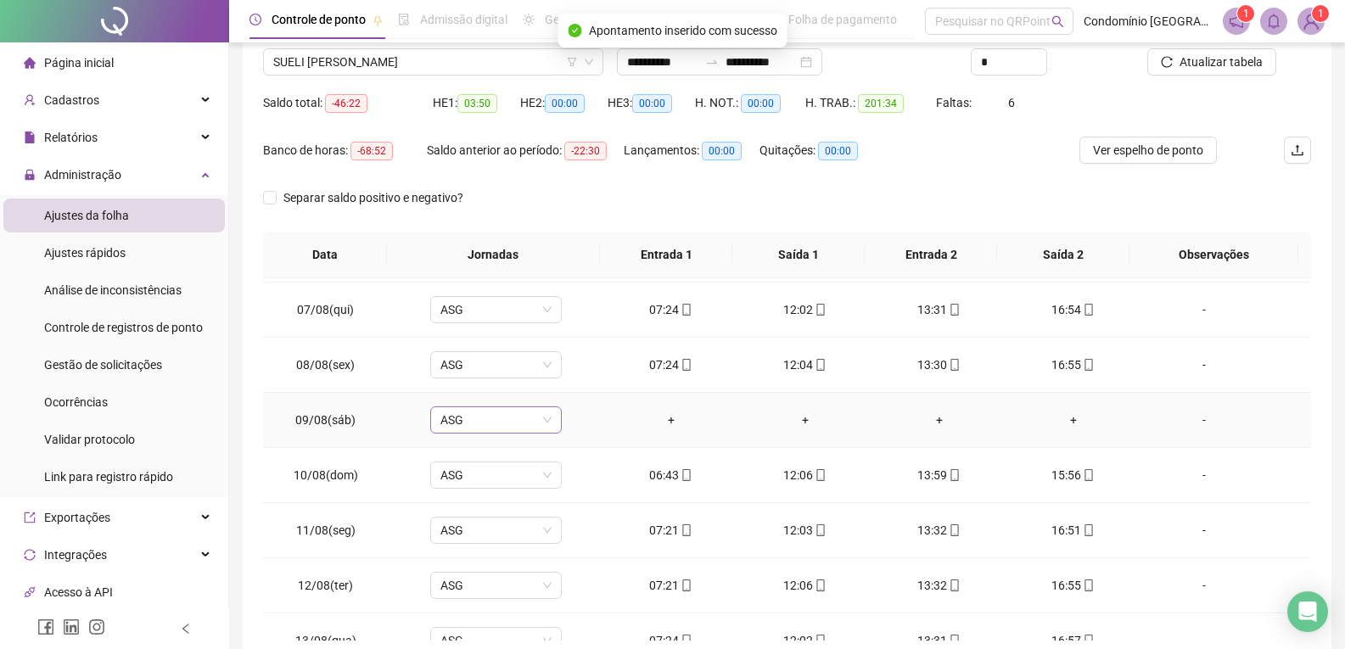
click at [512, 428] on span "ASG" at bounding box center [495, 419] width 111 height 25
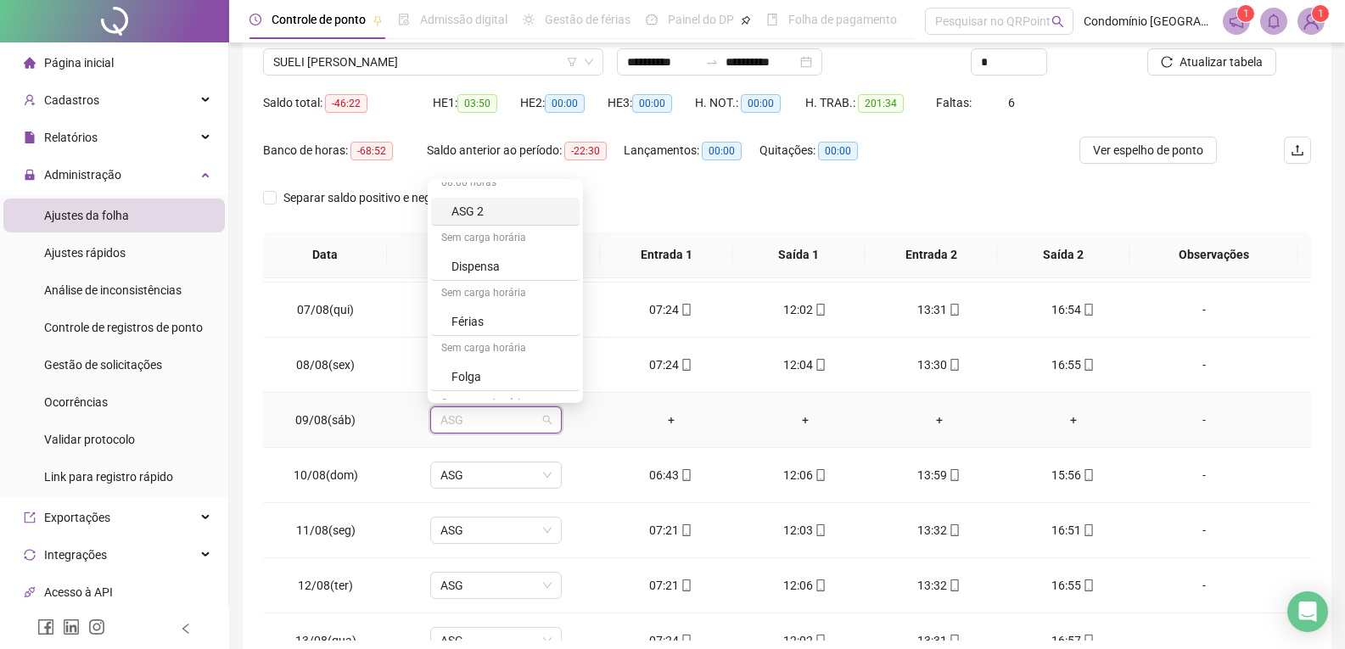
scroll to position [255, 0]
click at [472, 348] on div "Folga" at bounding box center [510, 354] width 118 height 19
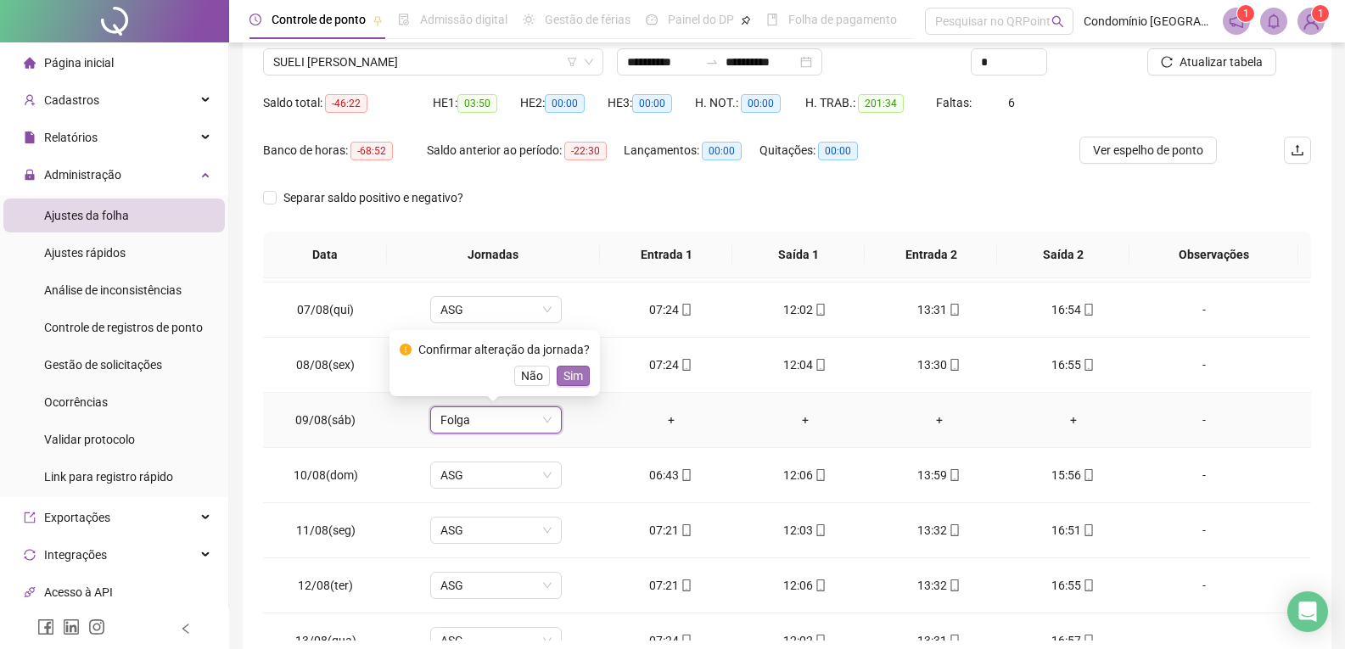
click at [581, 376] on button "Sim" at bounding box center [573, 376] width 33 height 20
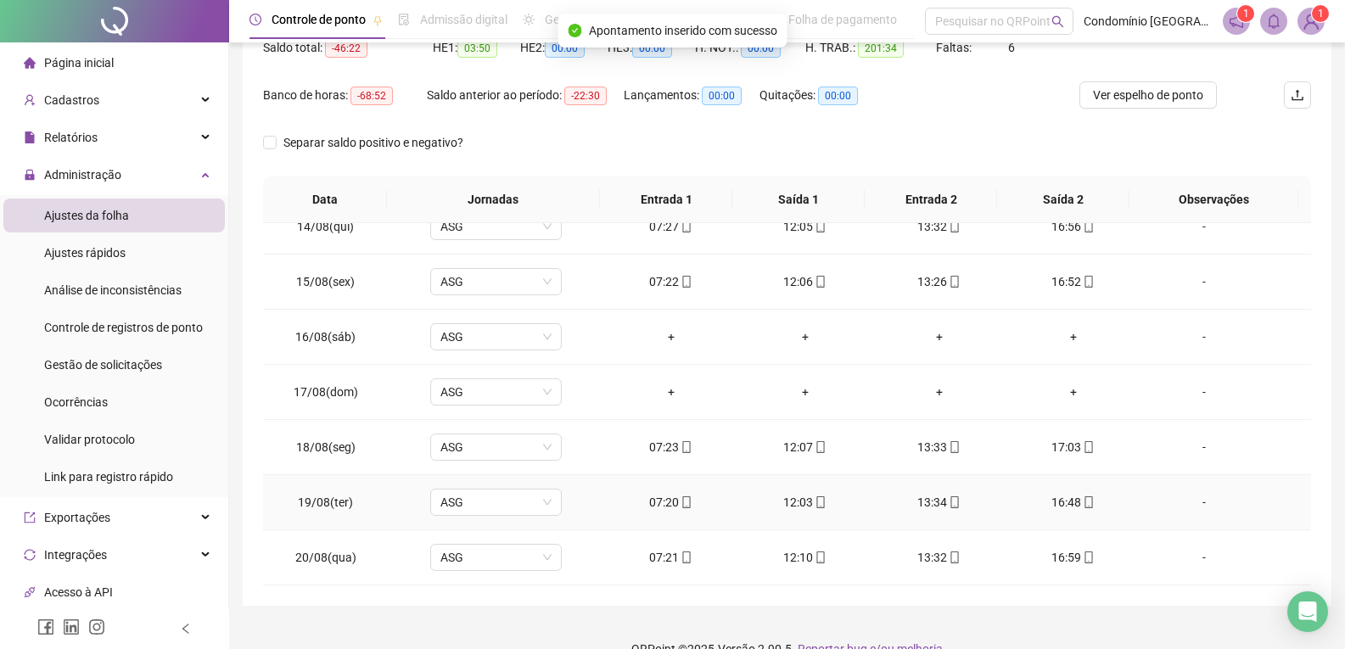
scroll to position [218, 0]
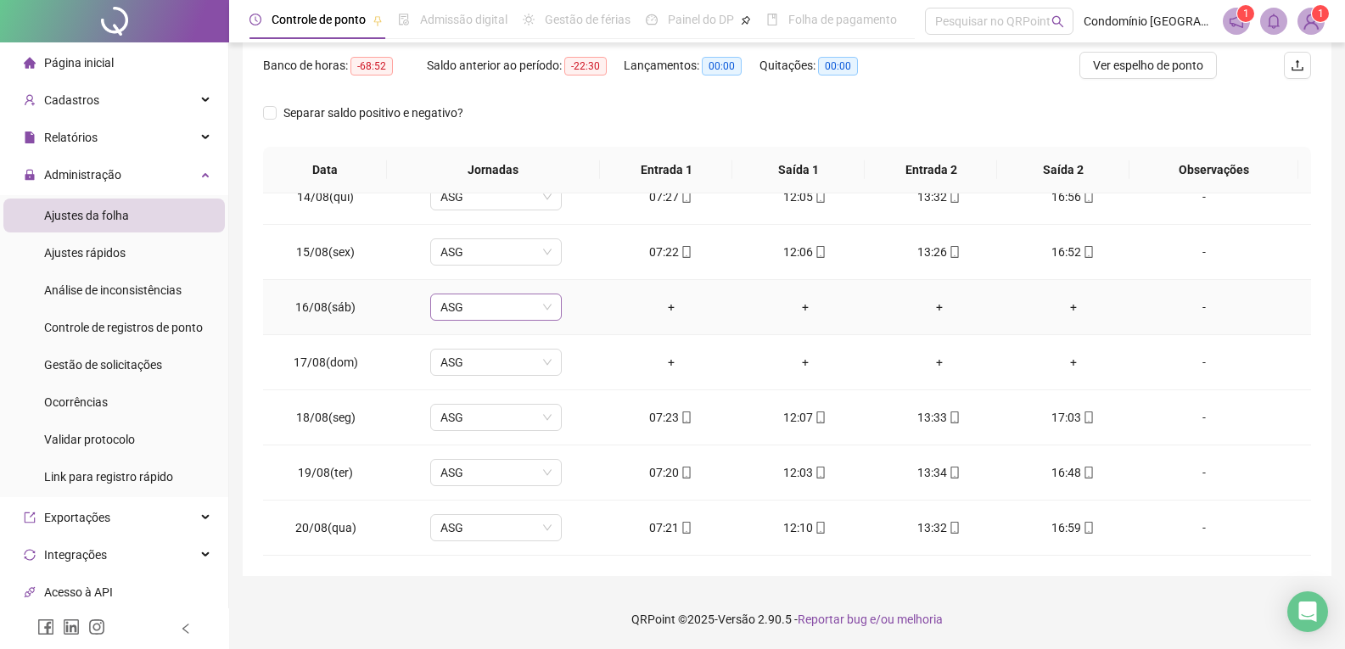
click at [495, 300] on span "ASG" at bounding box center [495, 306] width 111 height 25
click at [475, 420] on div "Folga" at bounding box center [507, 423] width 112 height 19
click at [575, 268] on span "Sim" at bounding box center [573, 263] width 20 height 19
click at [489, 355] on span "ASG" at bounding box center [495, 362] width 111 height 25
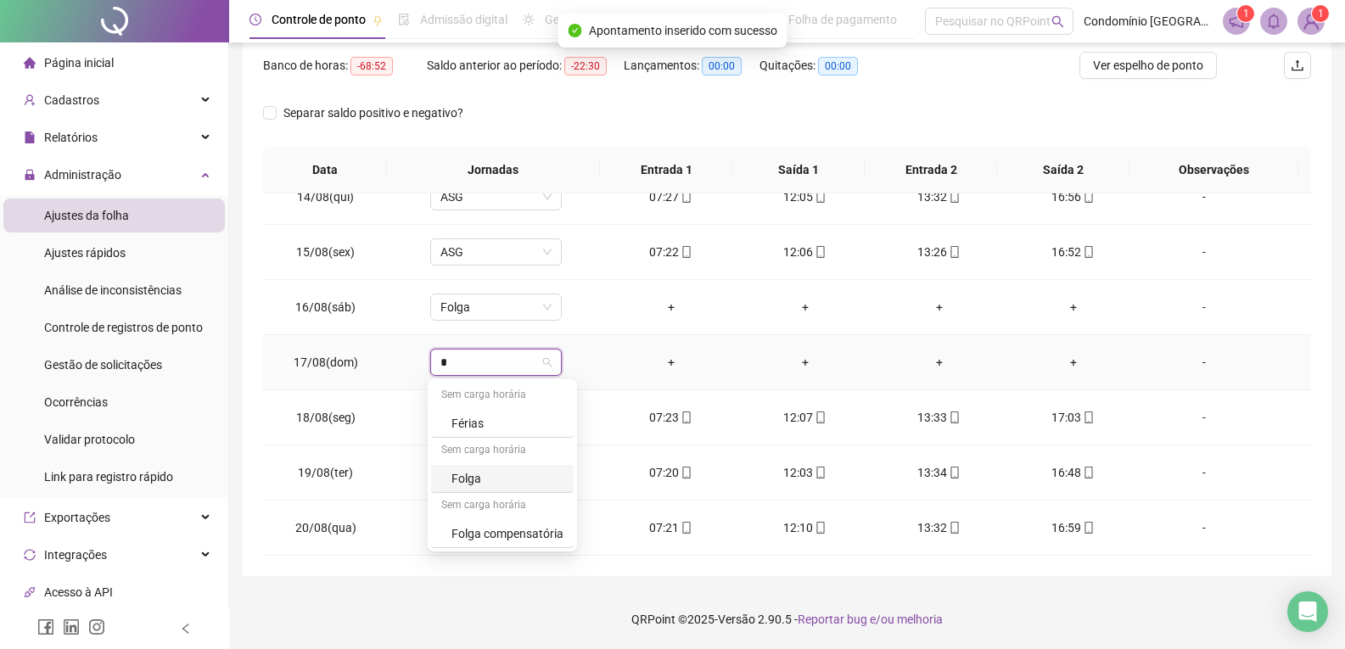
click at [474, 482] on div "Folga" at bounding box center [507, 478] width 112 height 19
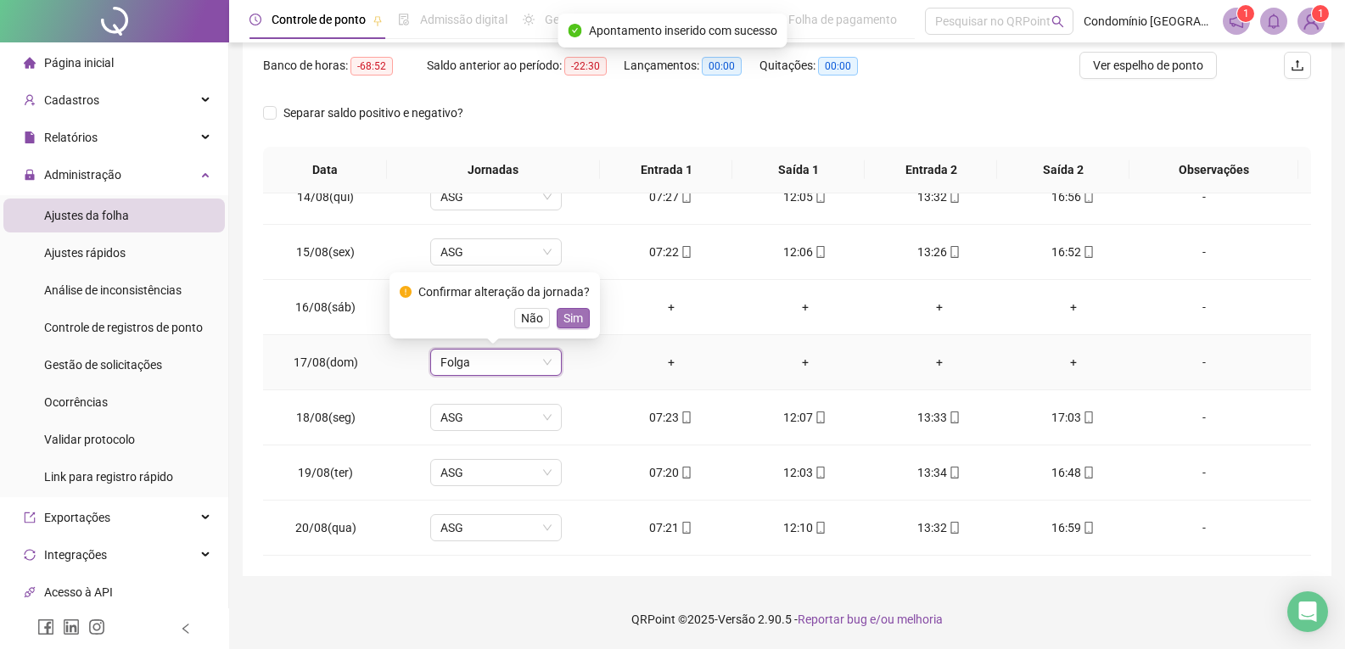
click at [572, 316] on span "Sim" at bounding box center [573, 318] width 20 height 19
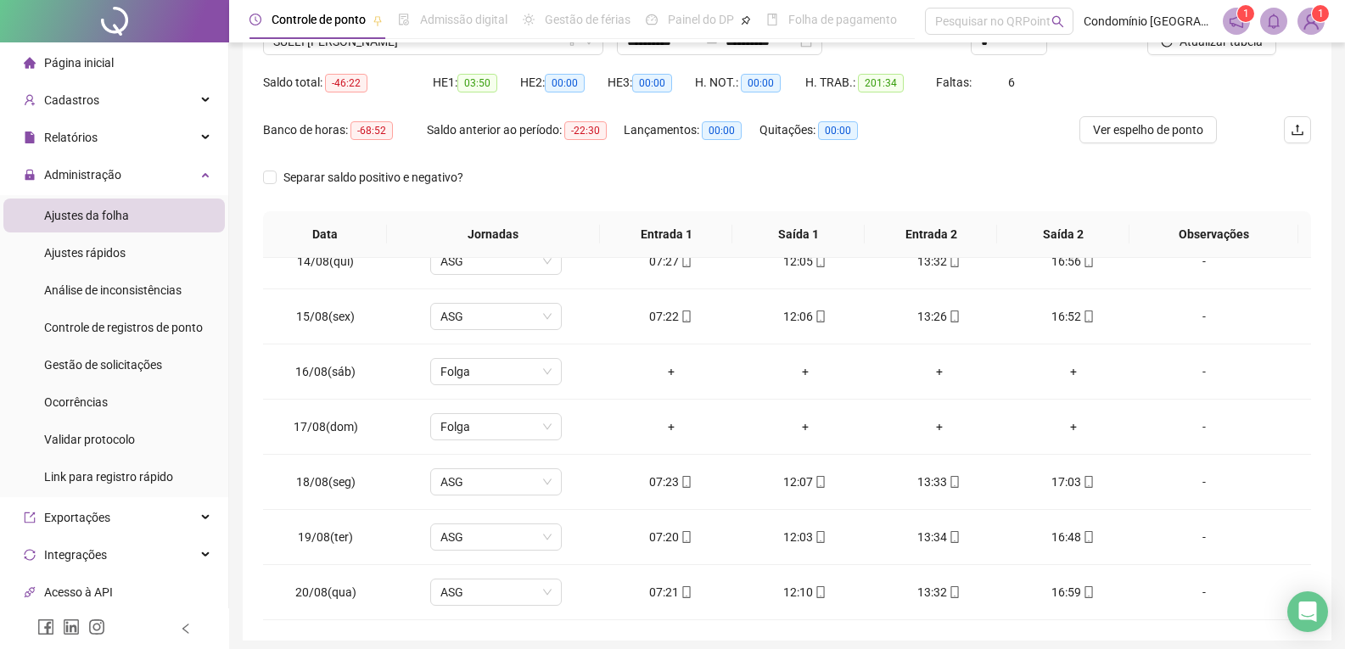
scroll to position [48, 0]
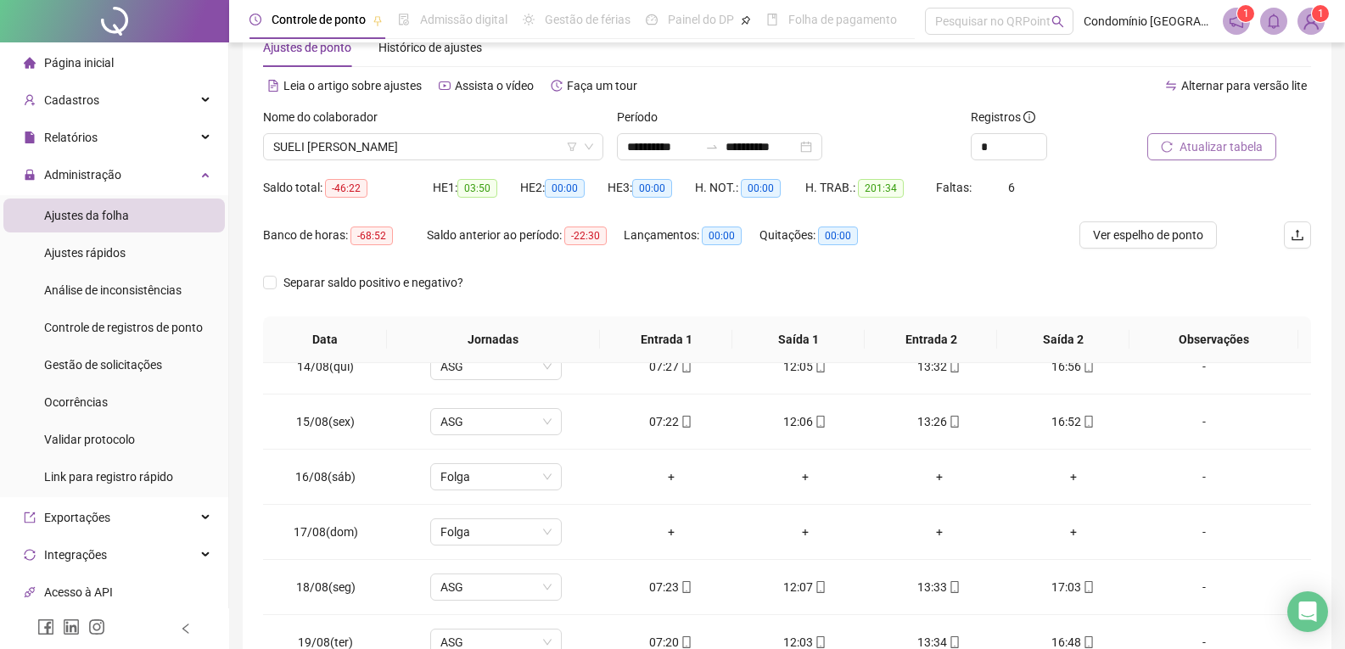
click at [1218, 143] on span "Atualizar tabela" at bounding box center [1221, 146] width 83 height 19
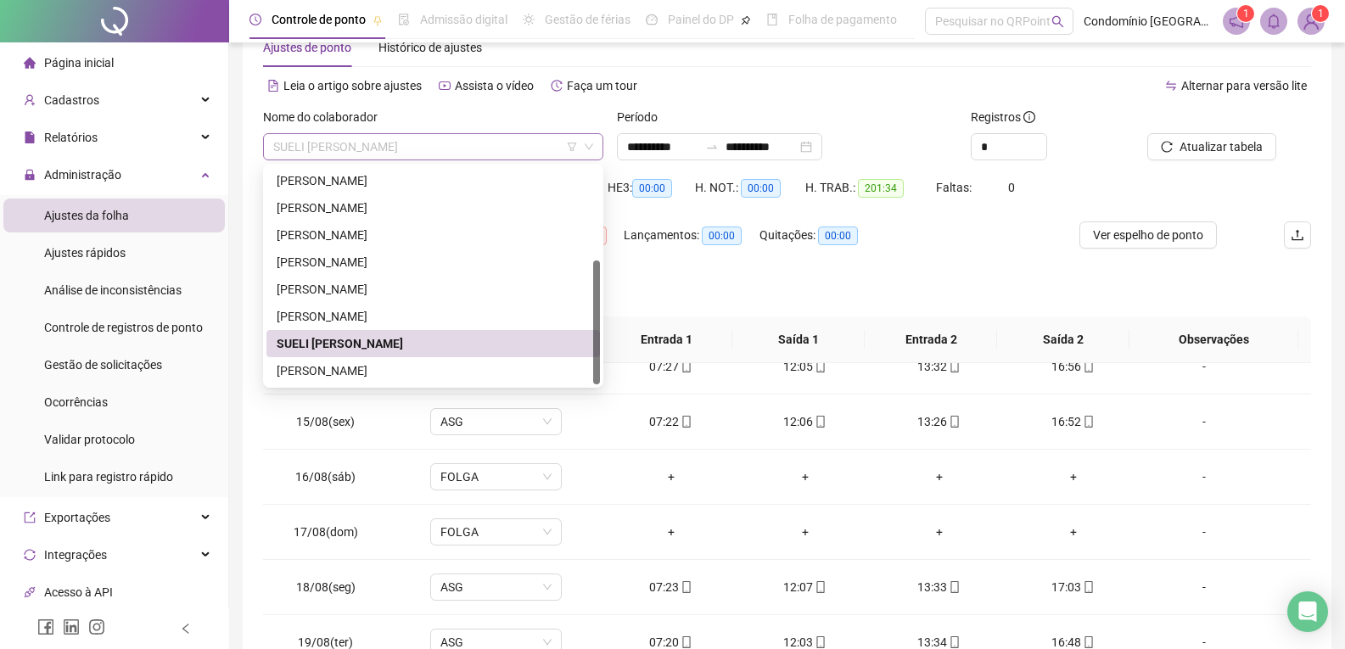
click at [468, 137] on span "SUELI [PERSON_NAME]" at bounding box center [433, 146] width 320 height 25
click at [352, 370] on div "[PERSON_NAME]" at bounding box center [433, 371] width 313 height 19
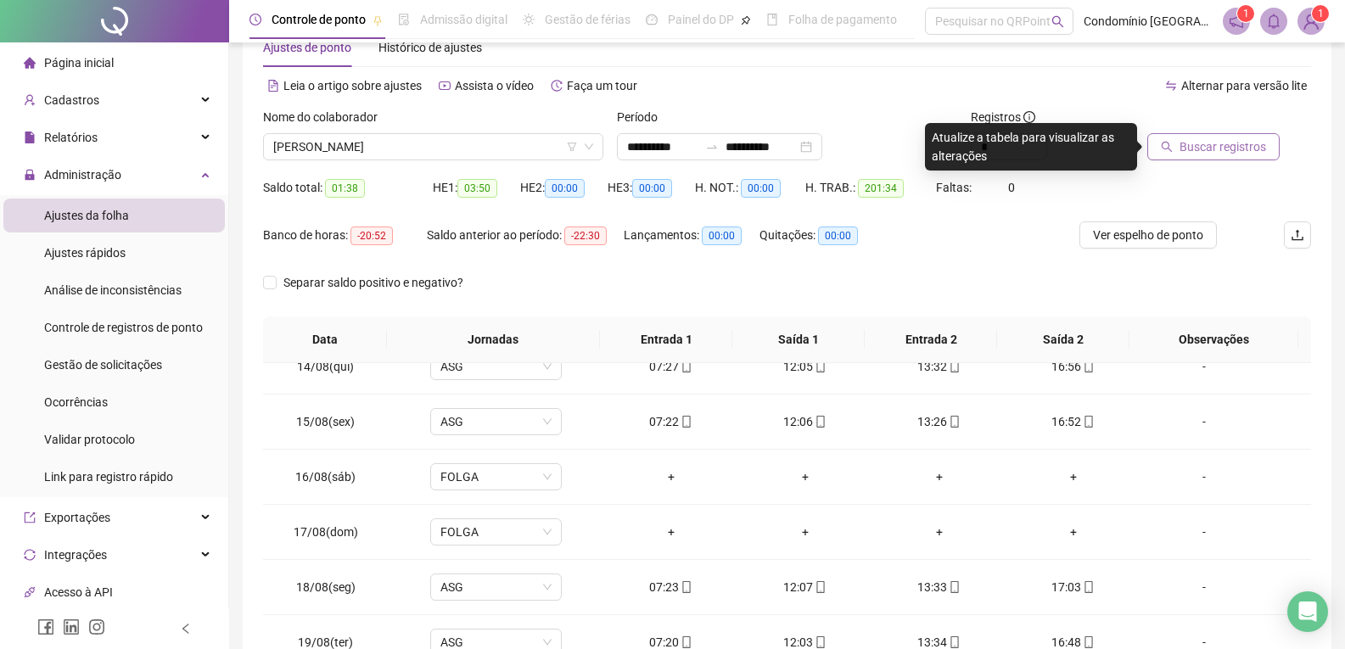
click at [1231, 149] on span "Buscar registros" at bounding box center [1223, 146] width 87 height 19
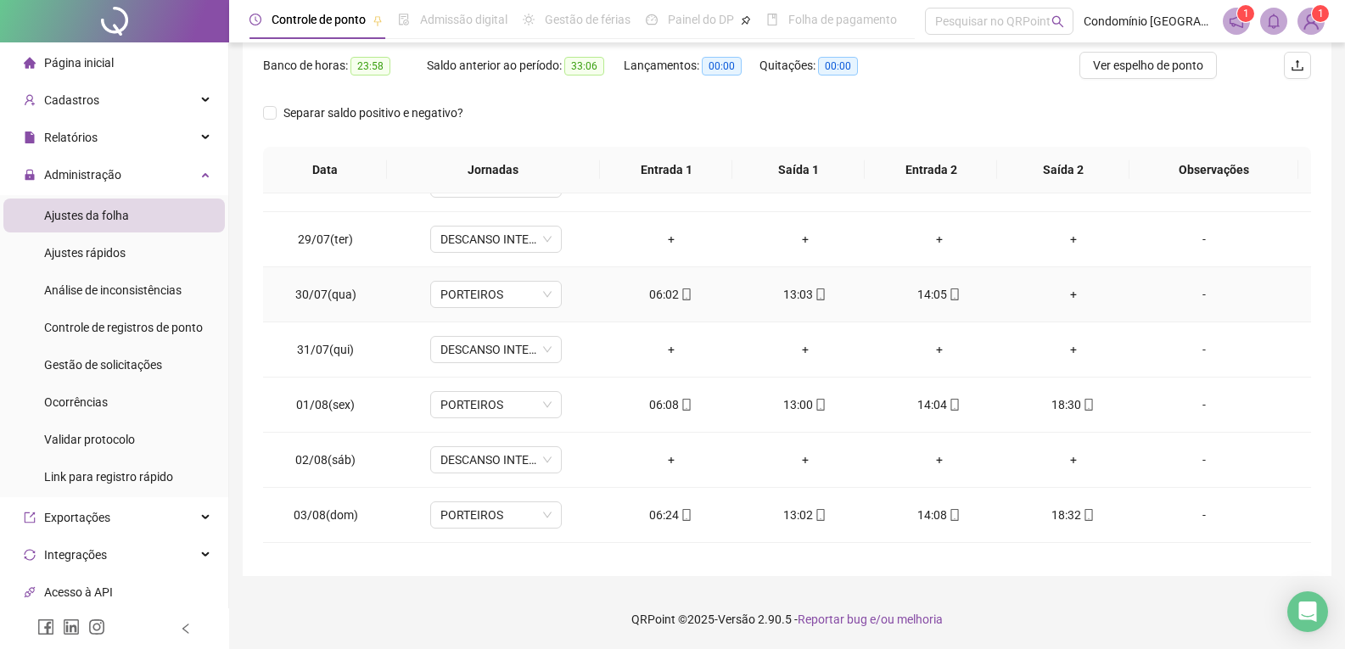
scroll to position [424, 0]
click at [1058, 296] on div "+" at bounding box center [1073, 292] width 107 height 19
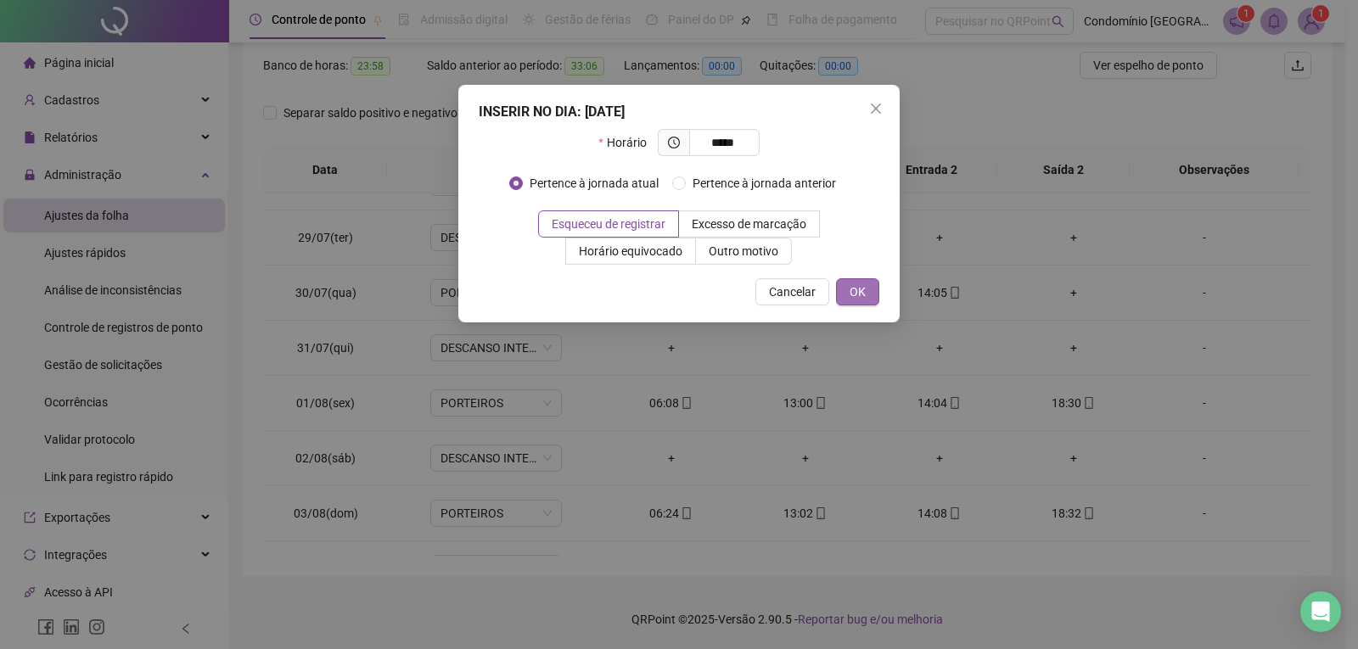
click at [855, 294] on span "OK" at bounding box center [857, 292] width 16 height 19
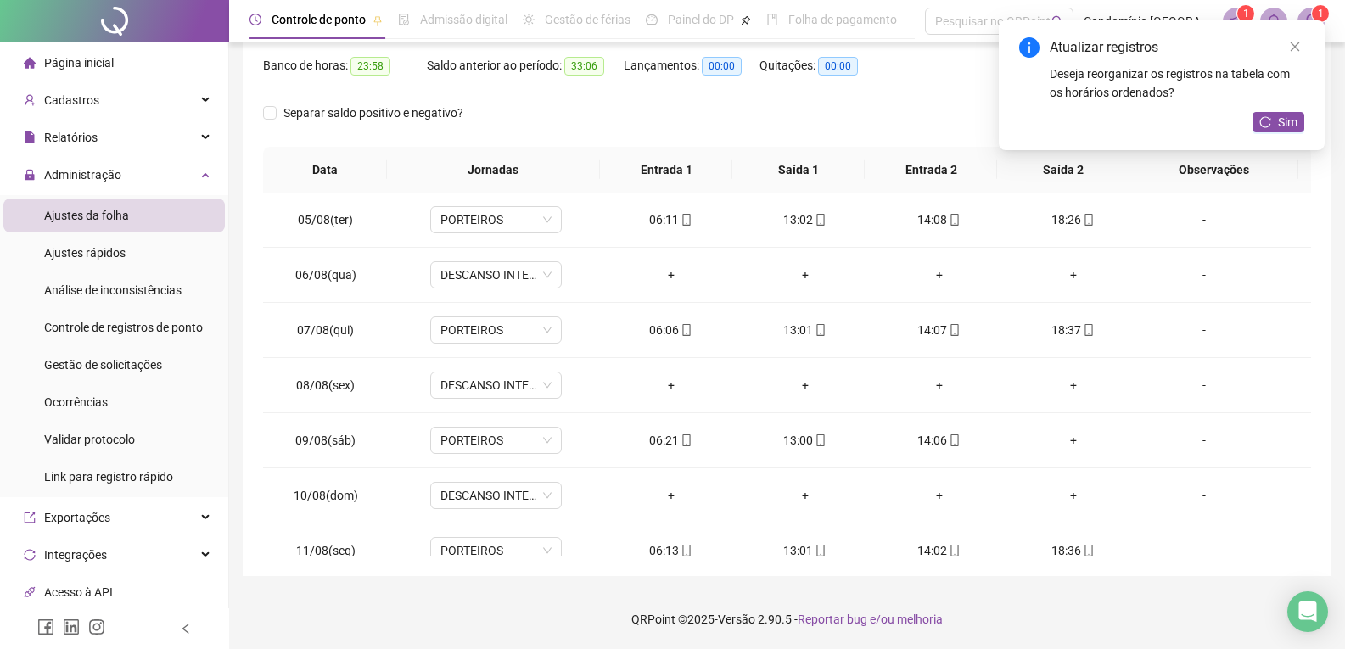
scroll to position [849, 0]
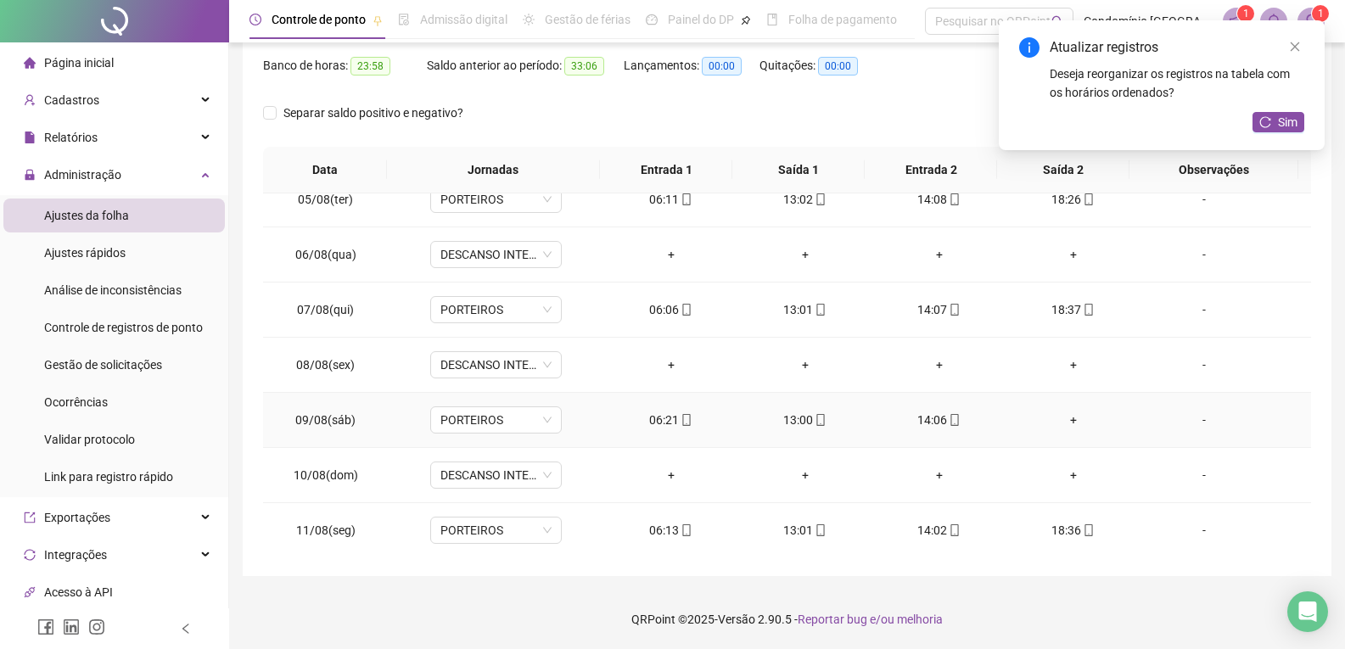
click at [1062, 420] on div "+" at bounding box center [1073, 420] width 107 height 19
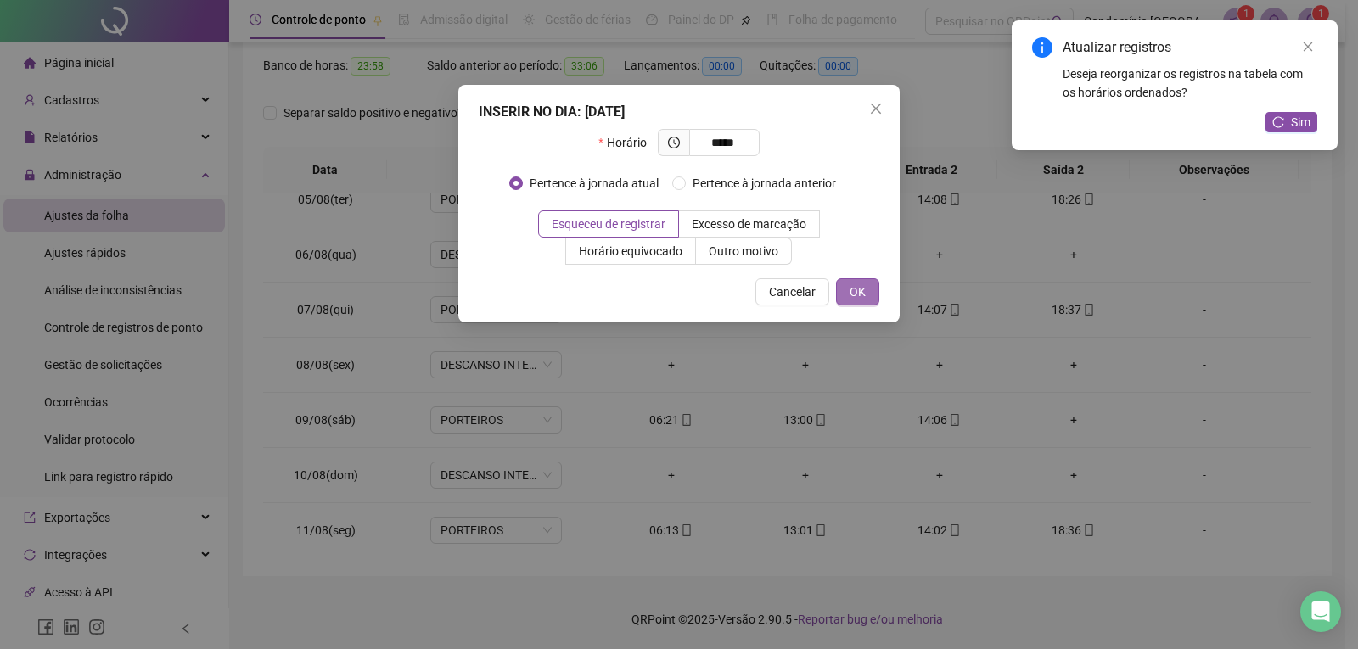
click at [865, 290] on span "OK" at bounding box center [857, 292] width 16 height 19
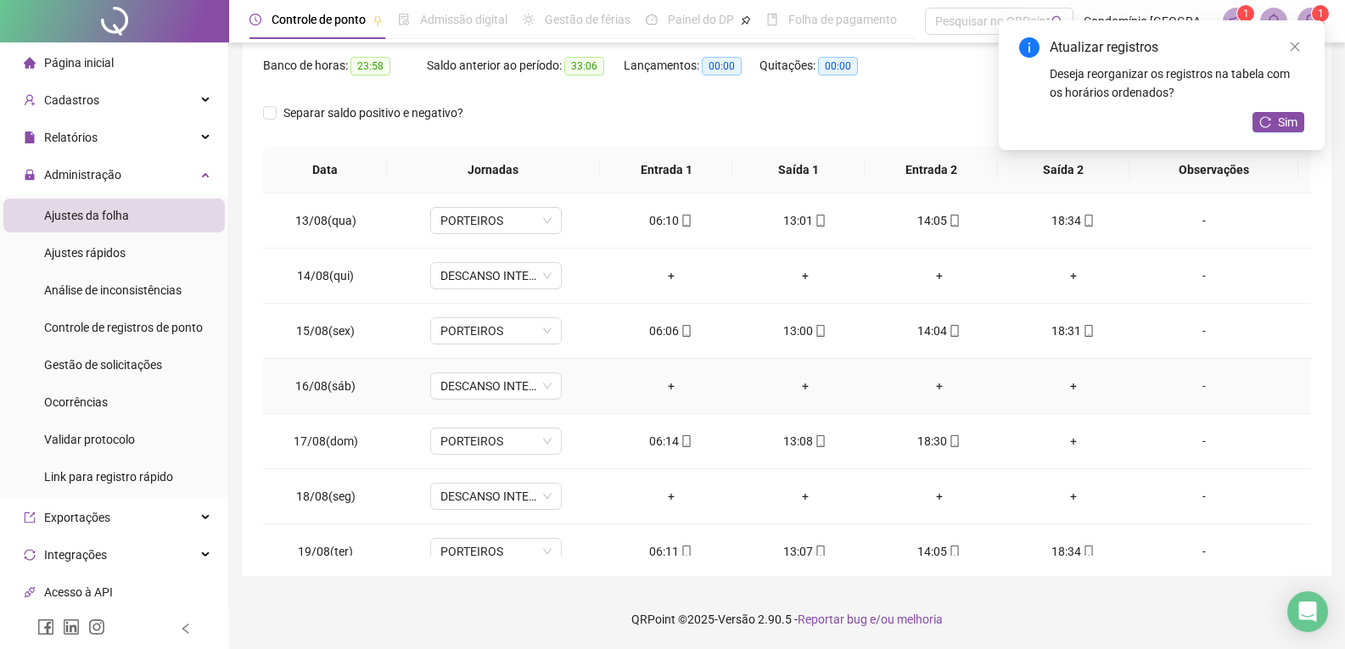
scroll to position [1273, 0]
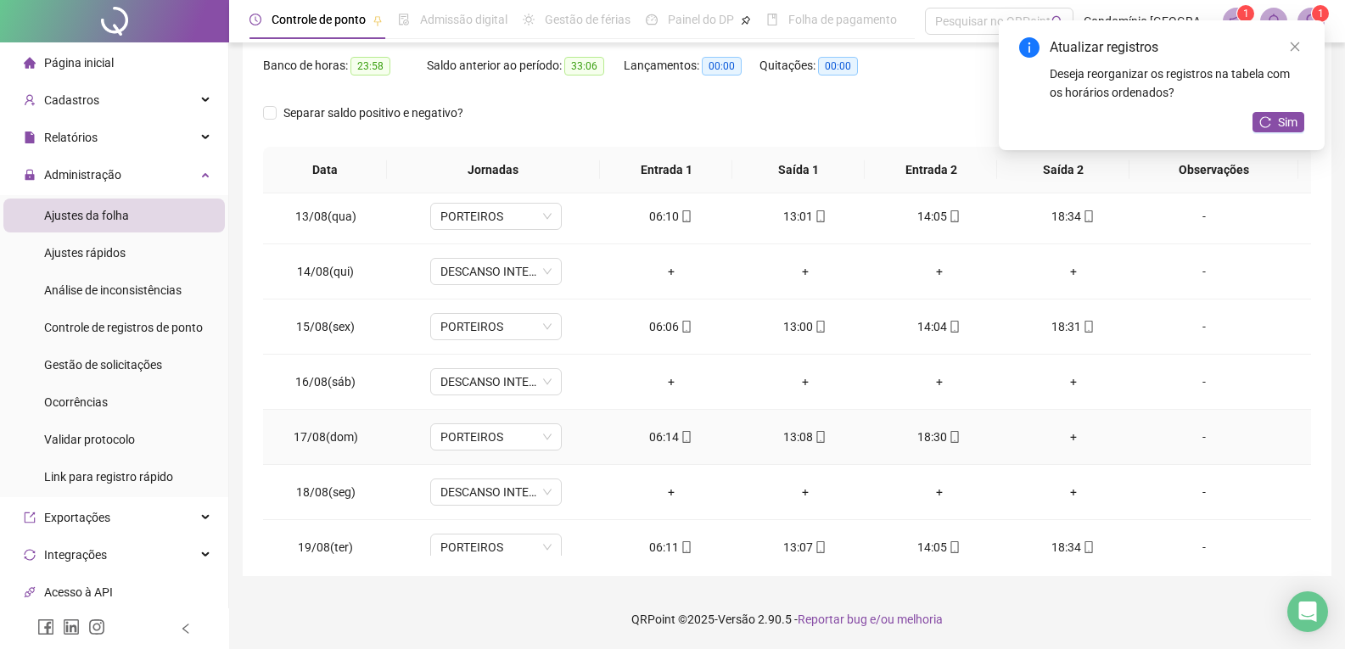
click at [916, 438] on div "18:30" at bounding box center [939, 437] width 107 height 19
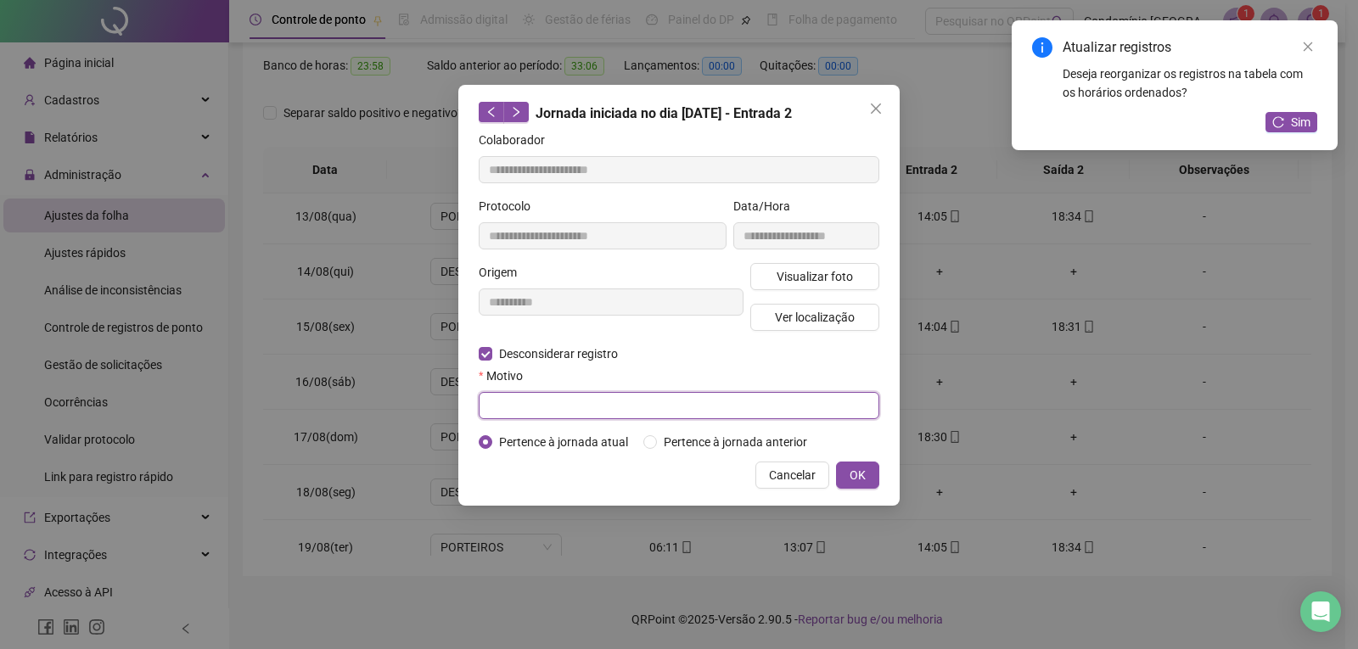
click at [574, 410] on input "text" at bounding box center [679, 405] width 401 height 27
click at [862, 479] on span "OK" at bounding box center [857, 475] width 16 height 19
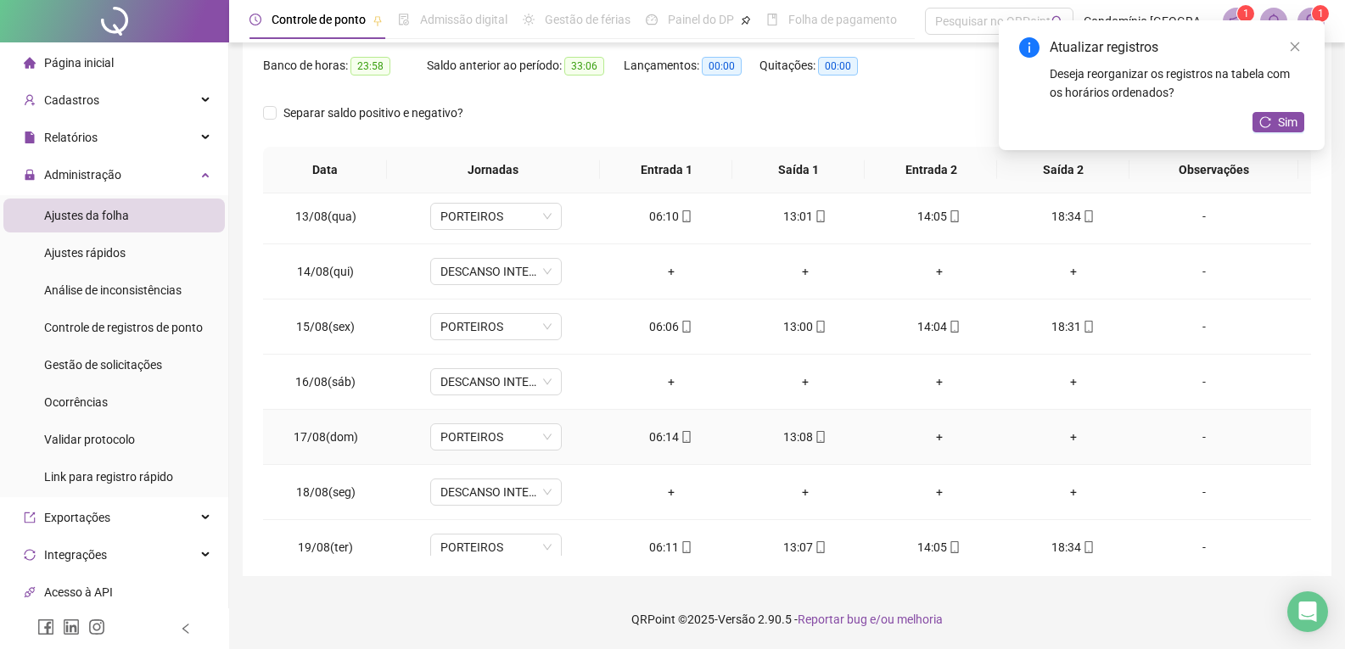
click at [922, 438] on div "+" at bounding box center [939, 437] width 107 height 19
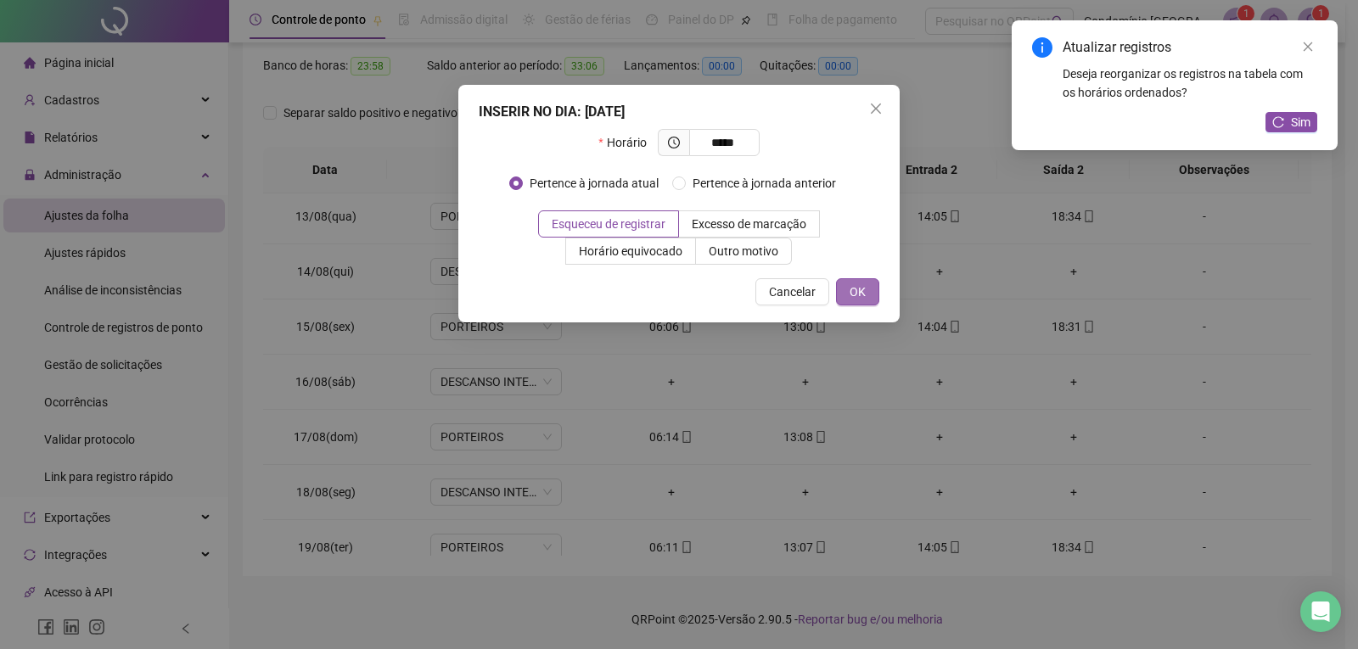
click at [864, 302] on button "OK" at bounding box center [857, 291] width 43 height 27
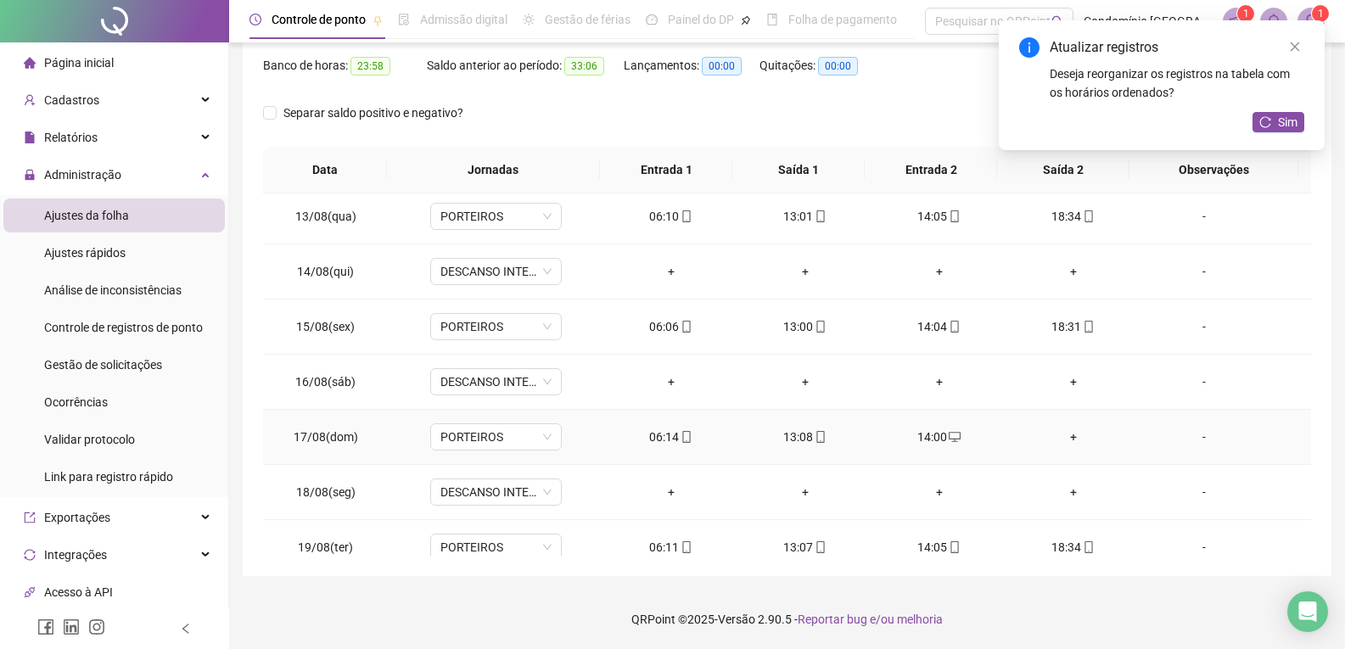
click at [1063, 440] on div "+" at bounding box center [1073, 437] width 107 height 19
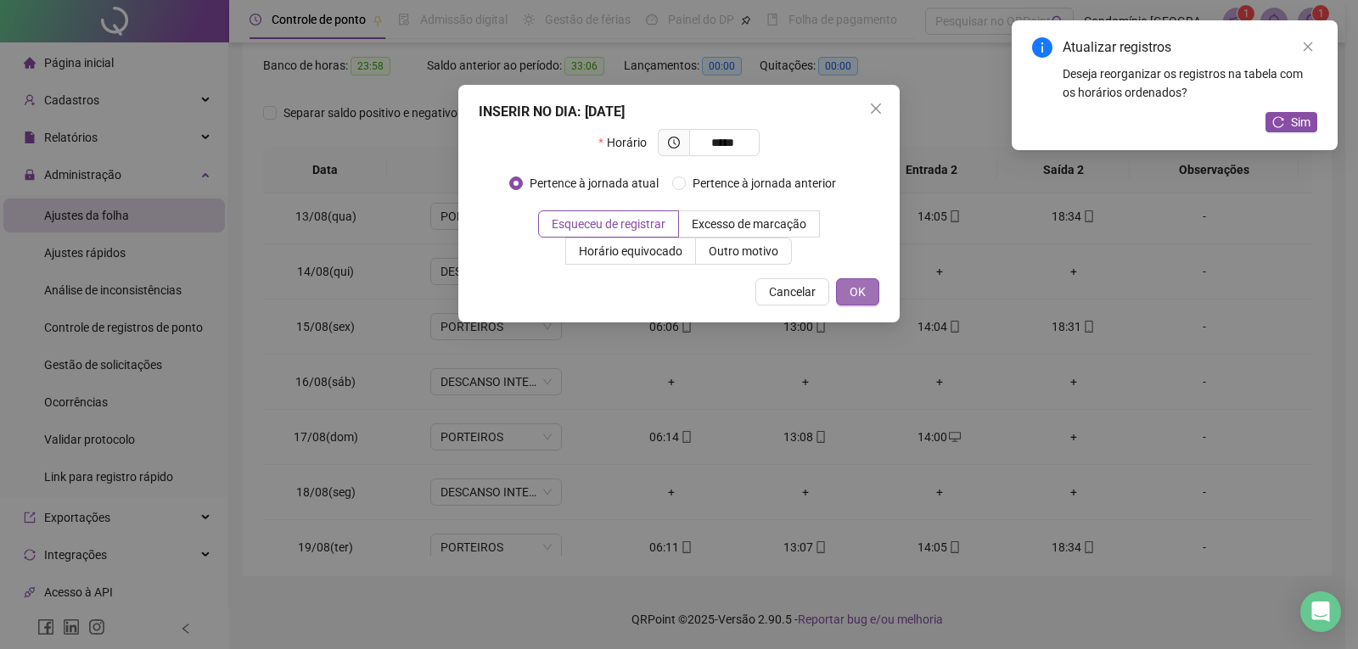
click at [857, 280] on button "OK" at bounding box center [857, 291] width 43 height 27
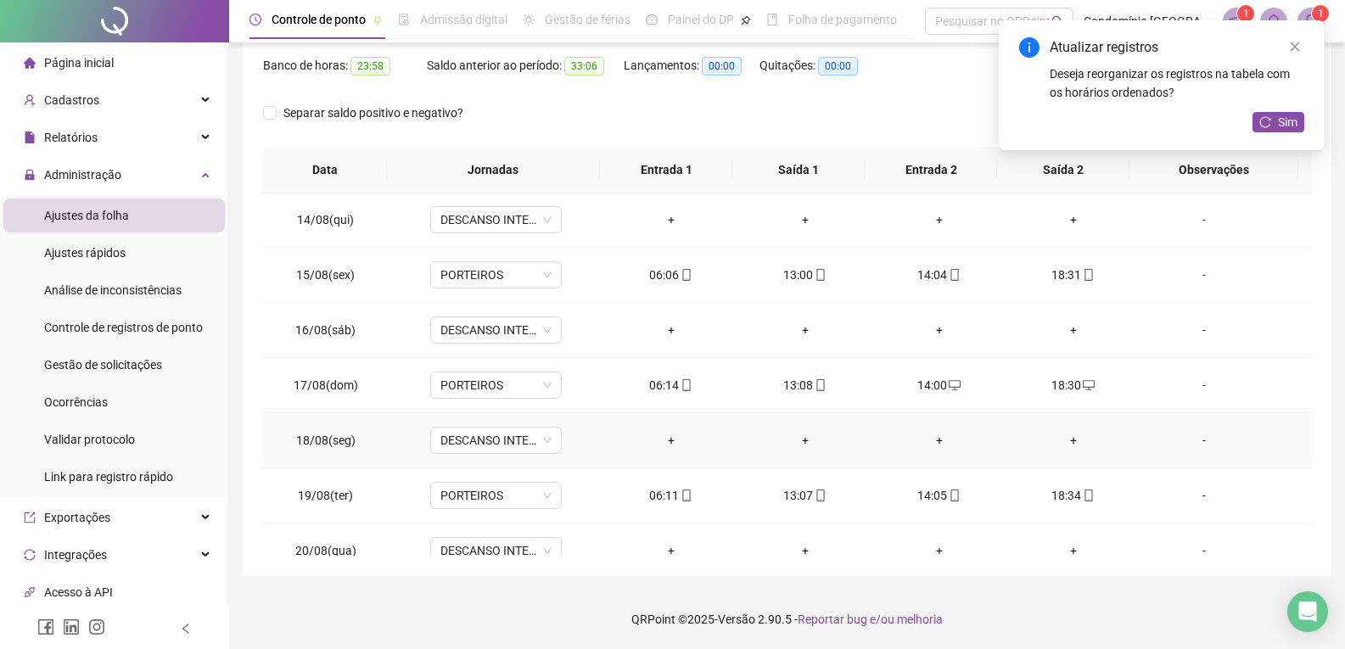
scroll to position [1348, 0]
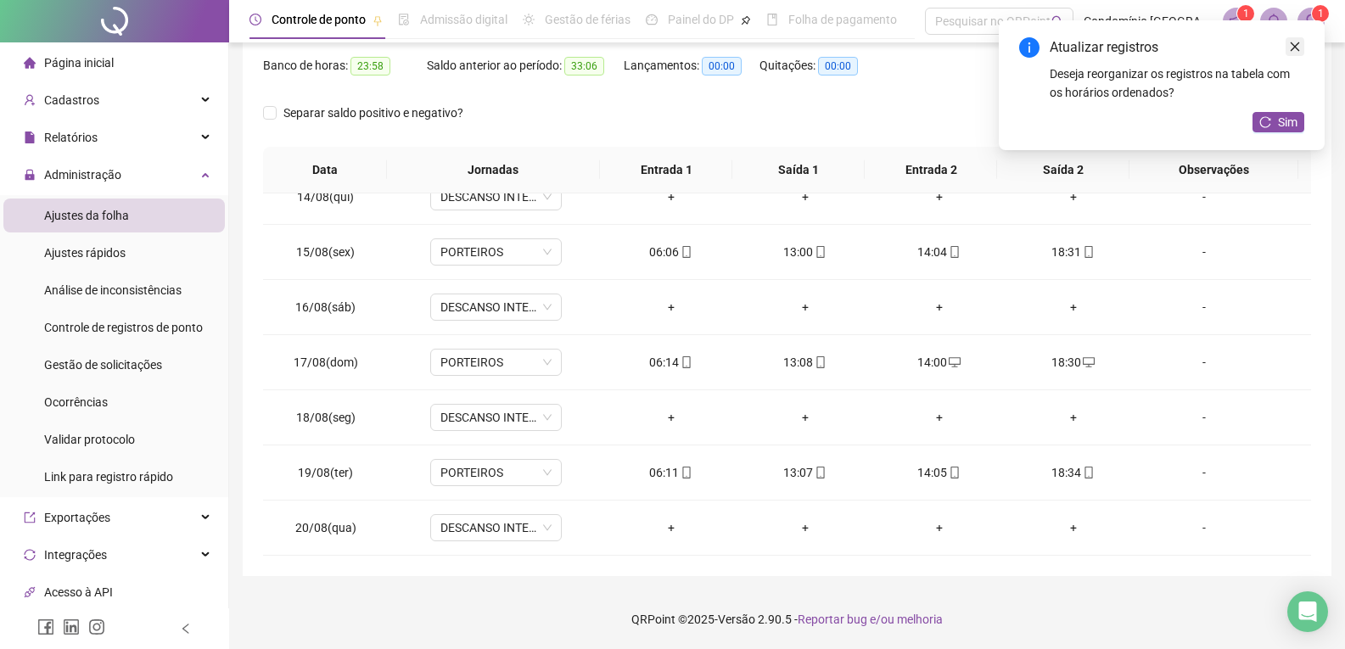
click at [1302, 43] on link "Close" at bounding box center [1295, 46] width 19 height 19
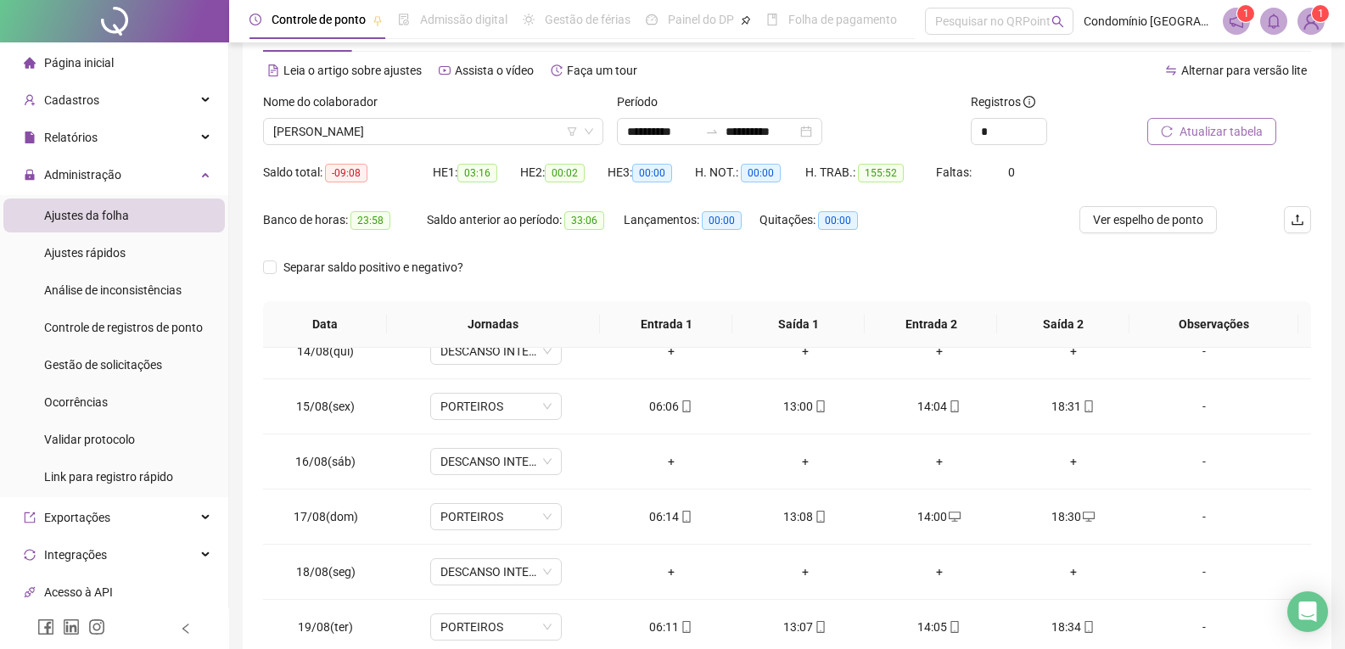
scroll to position [48, 0]
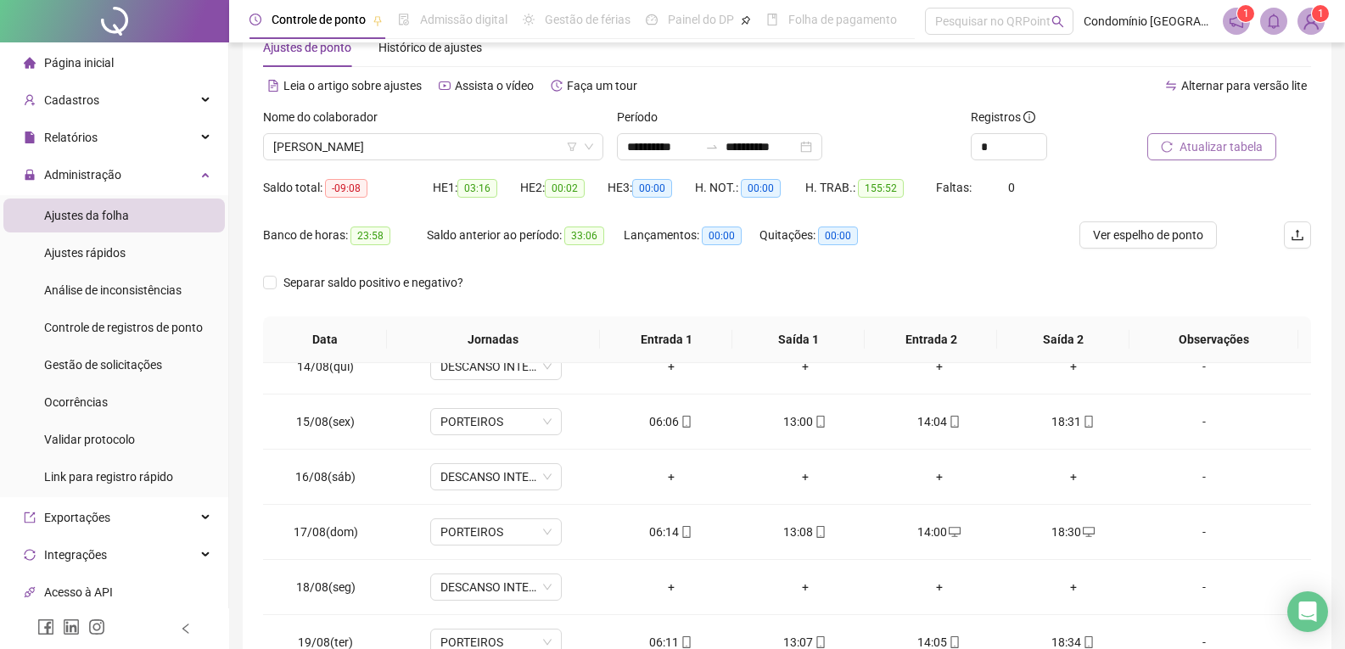
click at [1201, 149] on span "Atualizar tabela" at bounding box center [1221, 146] width 83 height 19
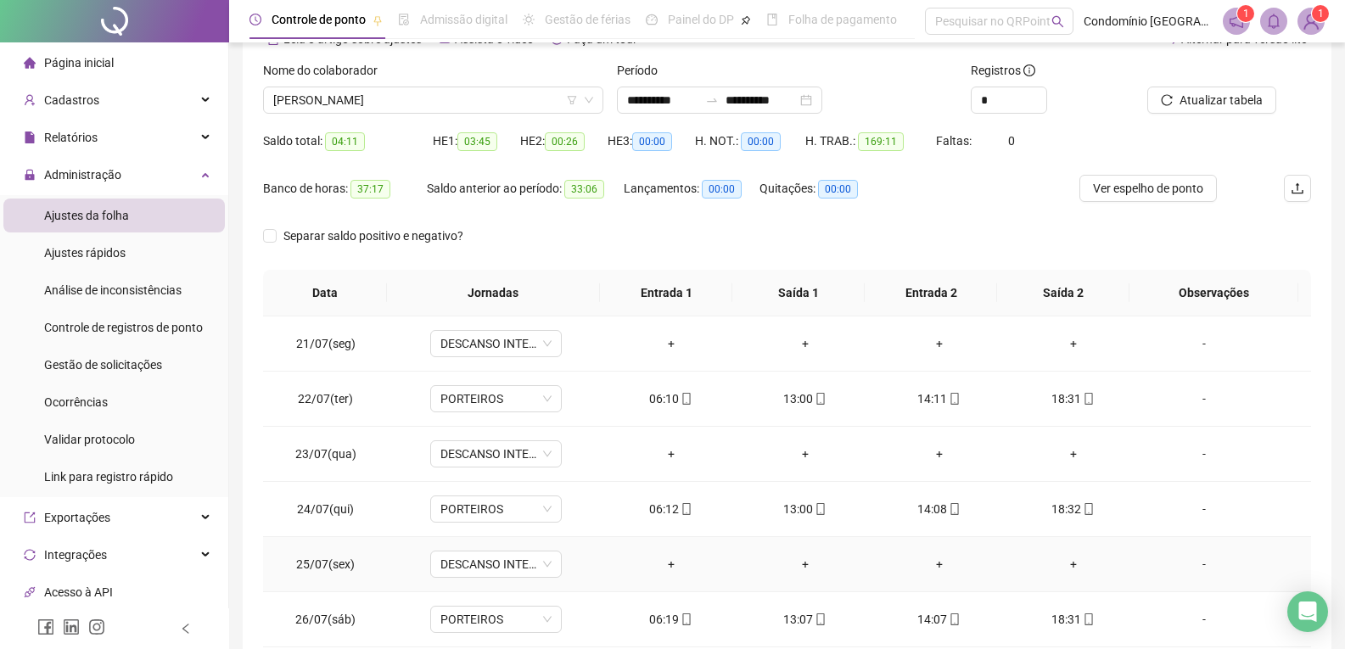
scroll to position [0, 0]
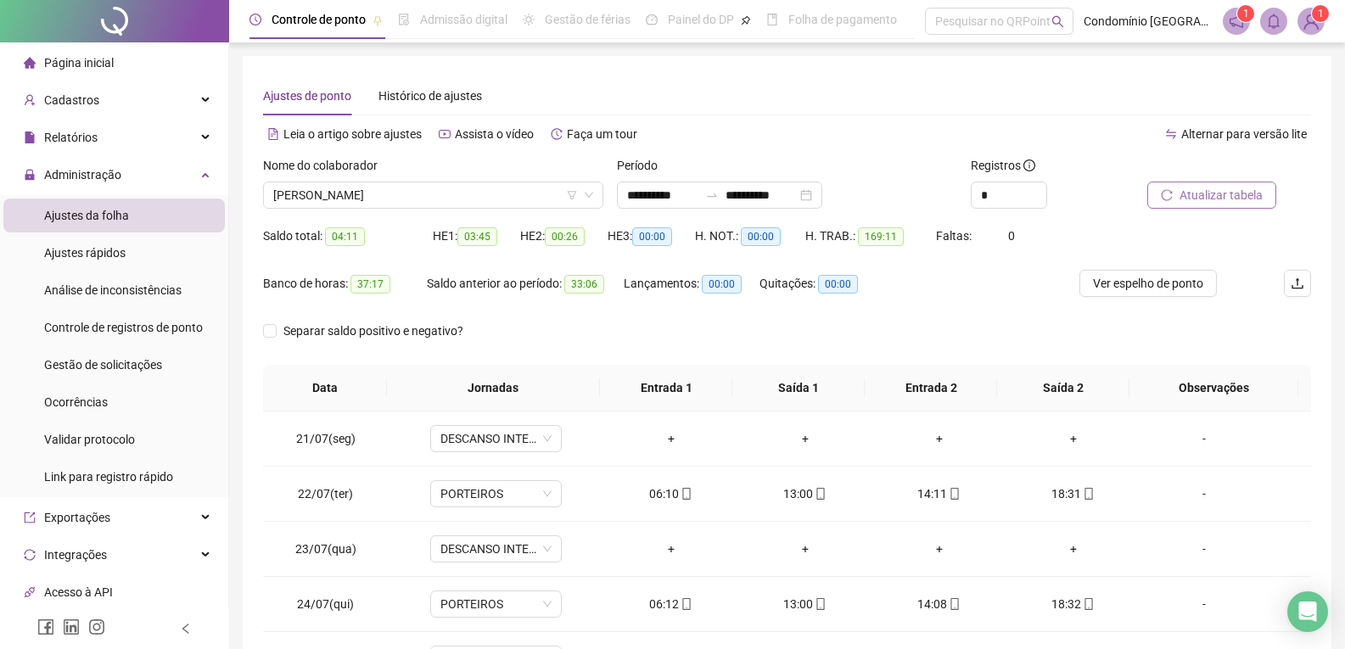
click at [1221, 191] on span "Atualizar tabela" at bounding box center [1221, 195] width 83 height 19
click at [95, 216] on span "Ajustes da folha" at bounding box center [86, 216] width 85 height 14
click at [89, 249] on span "Ajustes rápidos" at bounding box center [84, 253] width 81 height 14
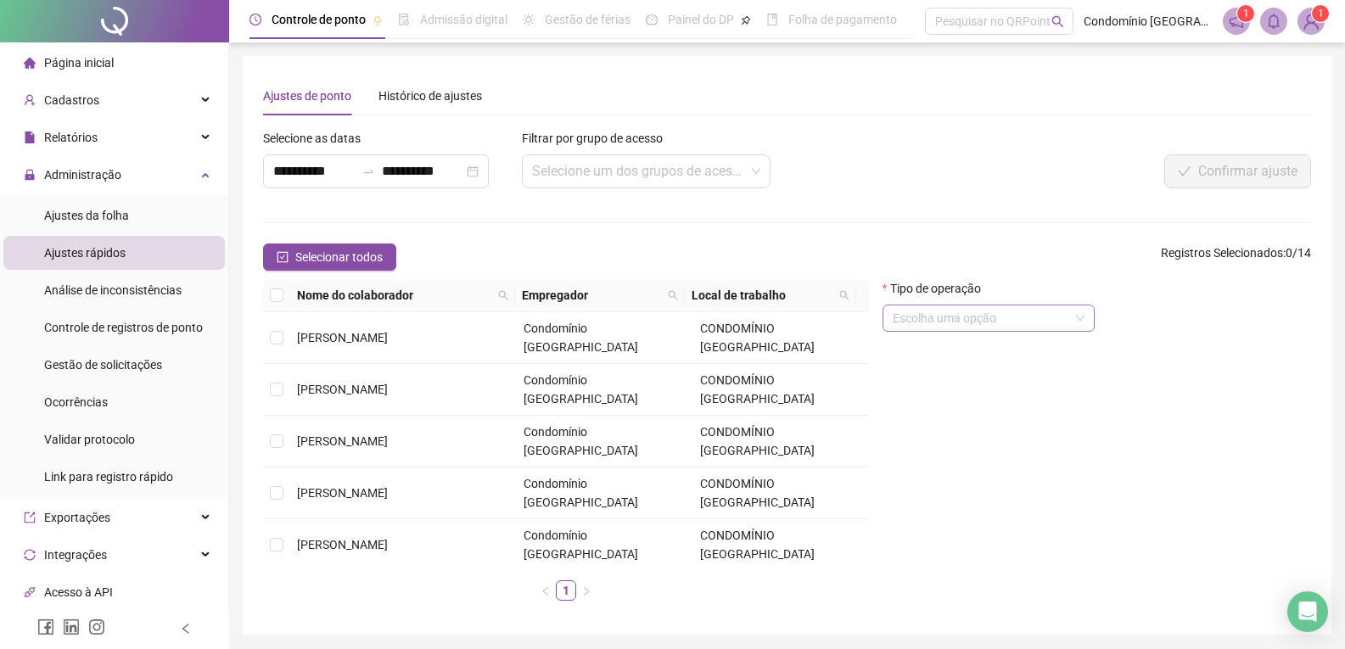
click at [1057, 316] on input "search" at bounding box center [981, 318] width 177 height 25
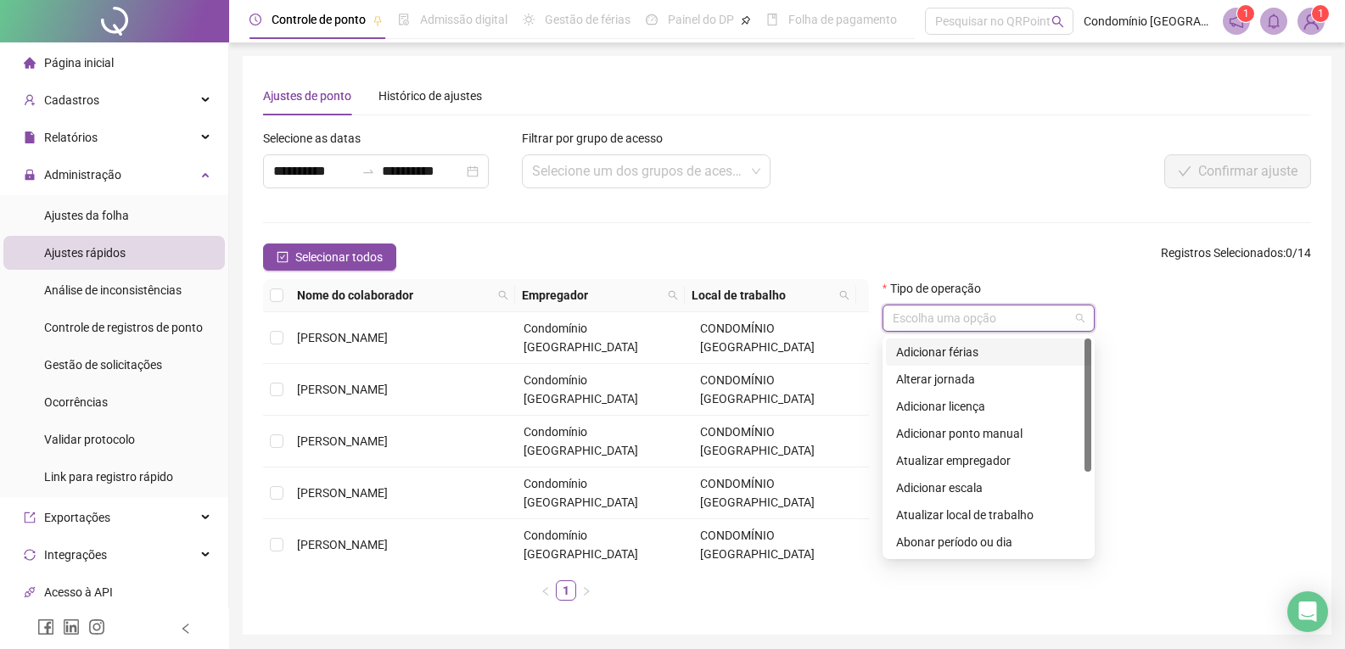
click at [963, 356] on div "Adicionar férias" at bounding box center [988, 352] width 185 height 19
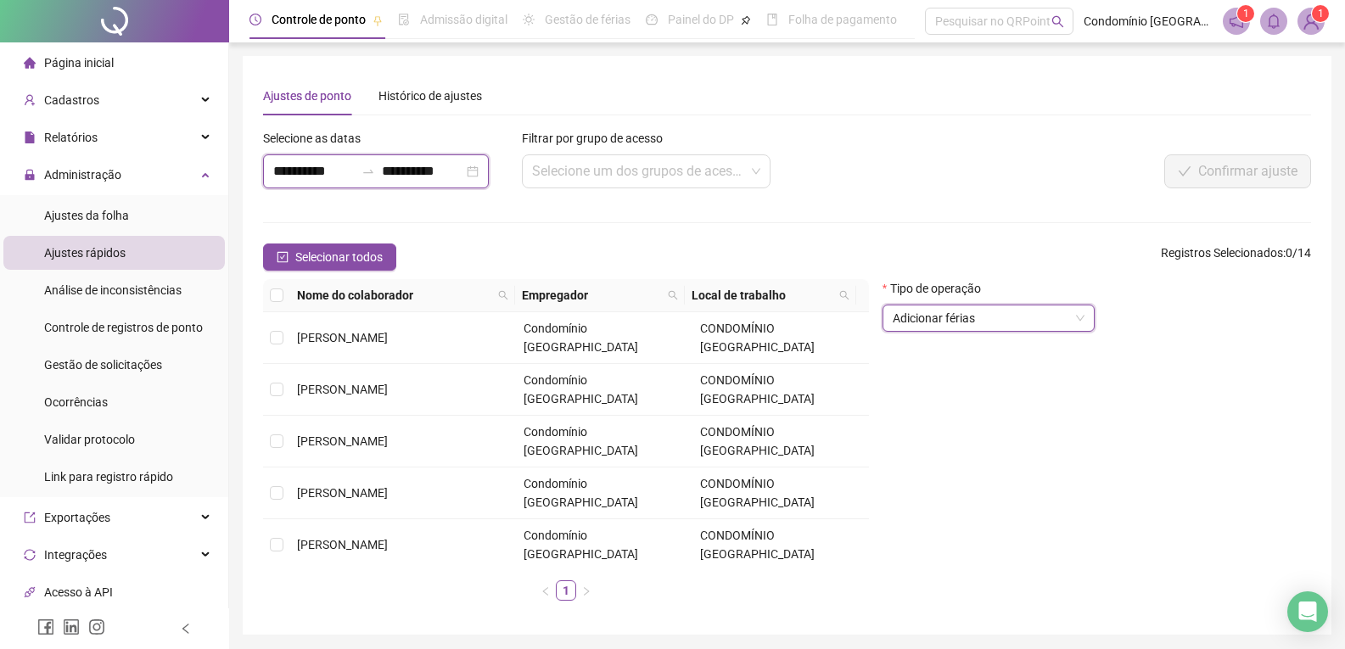
click at [289, 177] on input "**********" at bounding box center [313, 171] width 81 height 20
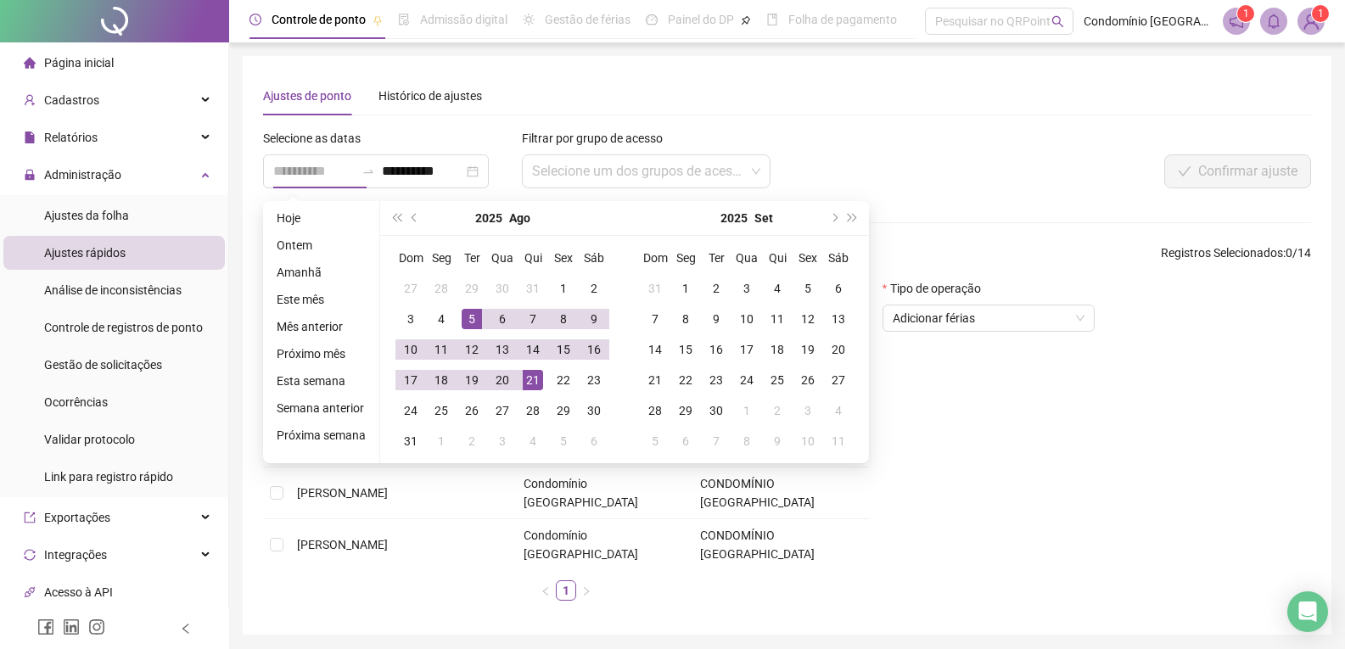
click at [474, 320] on div "5" at bounding box center [472, 319] width 20 height 20
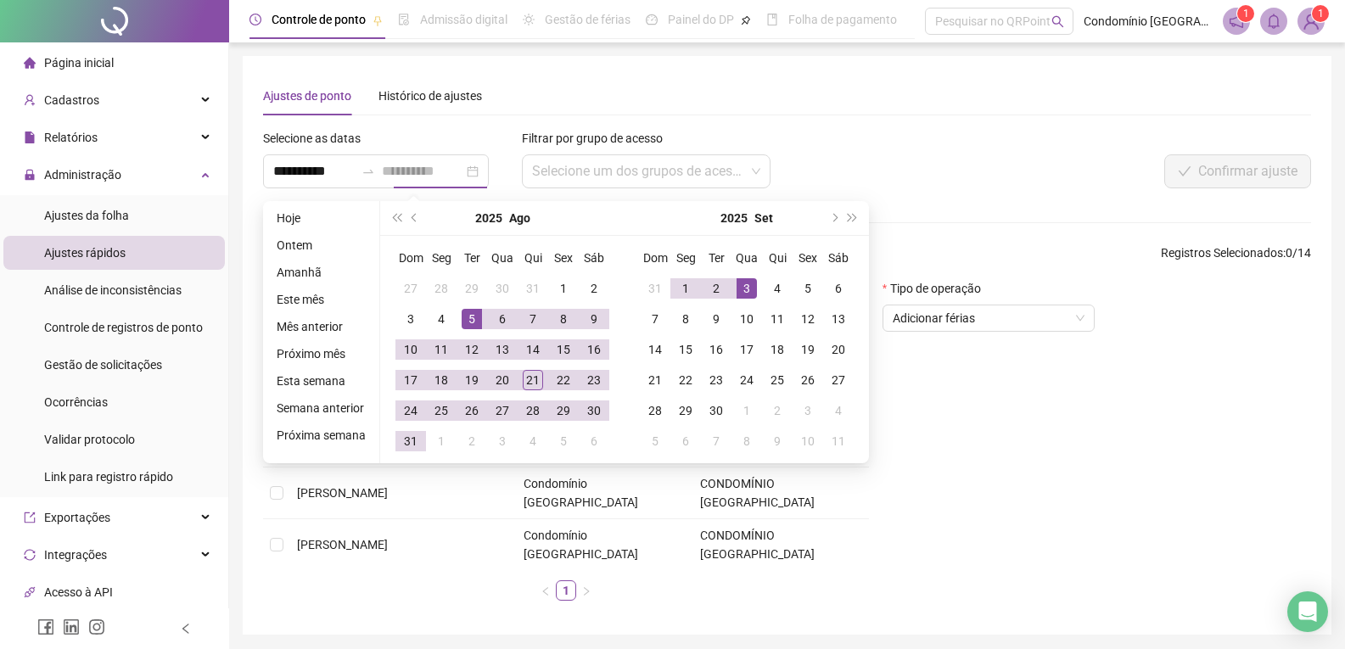
click at [750, 292] on div "3" at bounding box center [747, 288] width 20 height 20
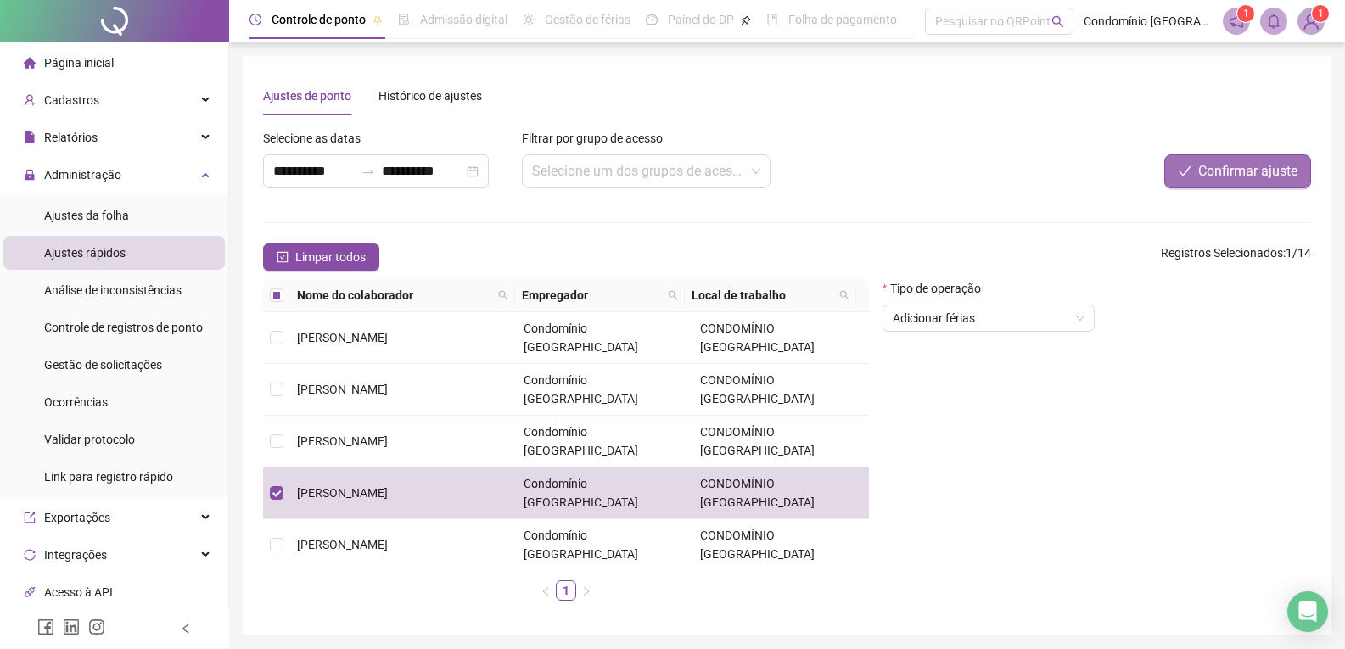
click at [1281, 170] on span "Confirmar ajuste" at bounding box center [1247, 171] width 99 height 20
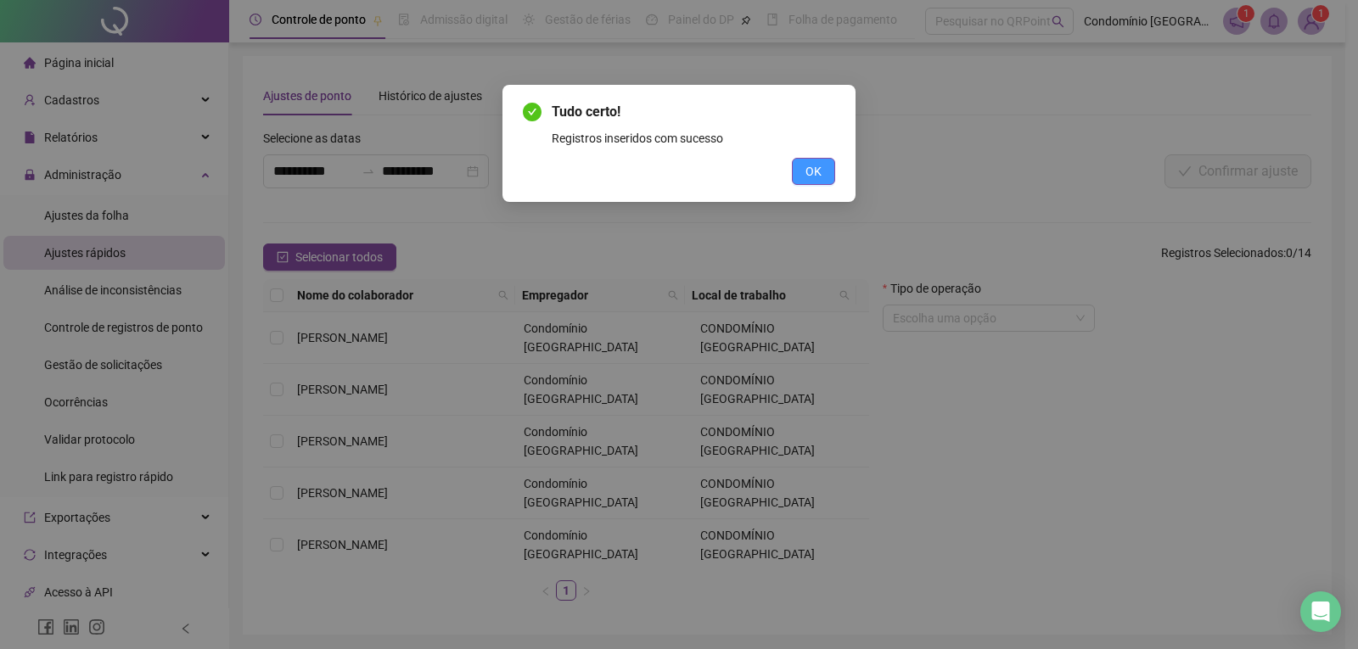
click at [816, 177] on span "OK" at bounding box center [813, 171] width 16 height 19
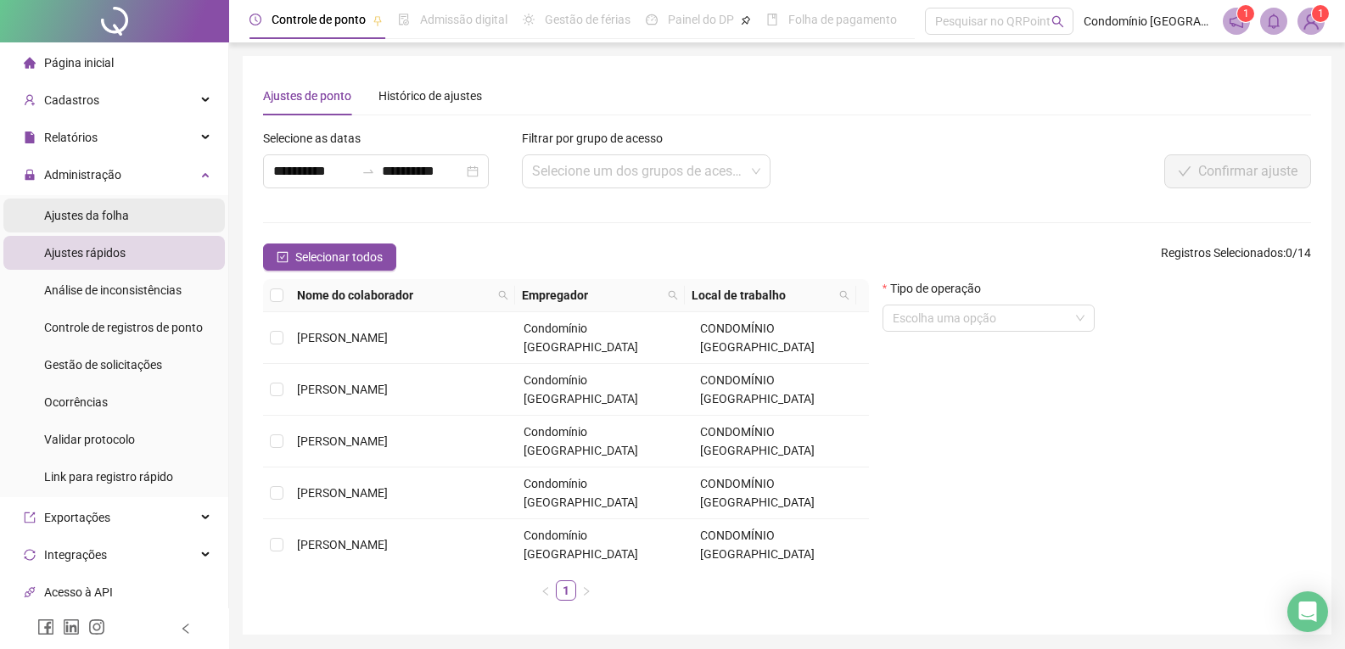
click at [109, 215] on span "Ajustes da folha" at bounding box center [86, 216] width 85 height 14
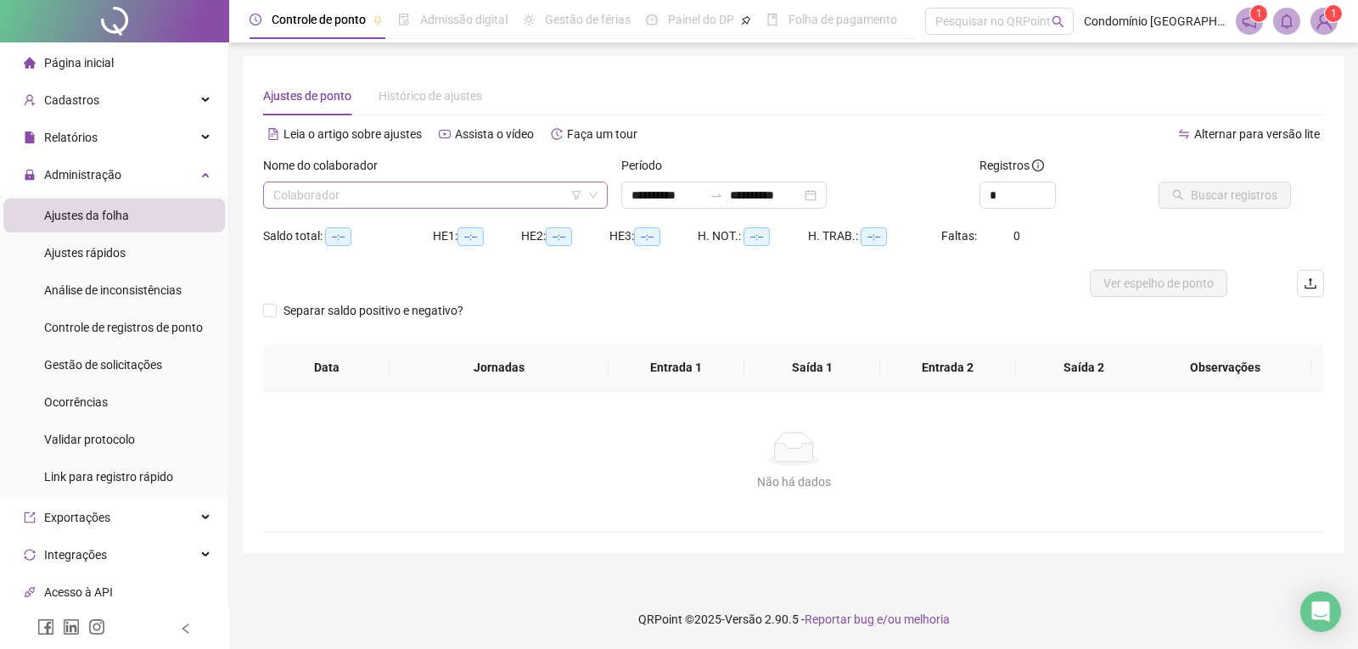
click at [438, 196] on input "search" at bounding box center [427, 194] width 309 height 25
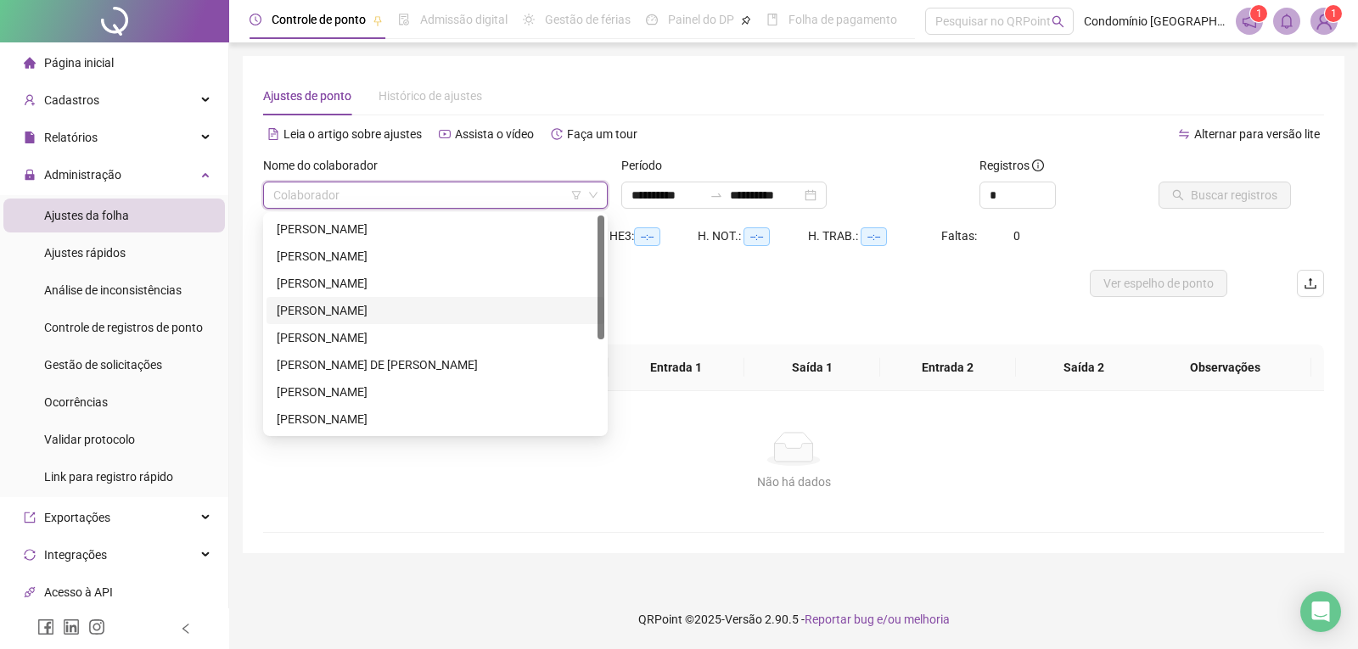
click at [344, 312] on div "[PERSON_NAME]" at bounding box center [435, 310] width 317 height 19
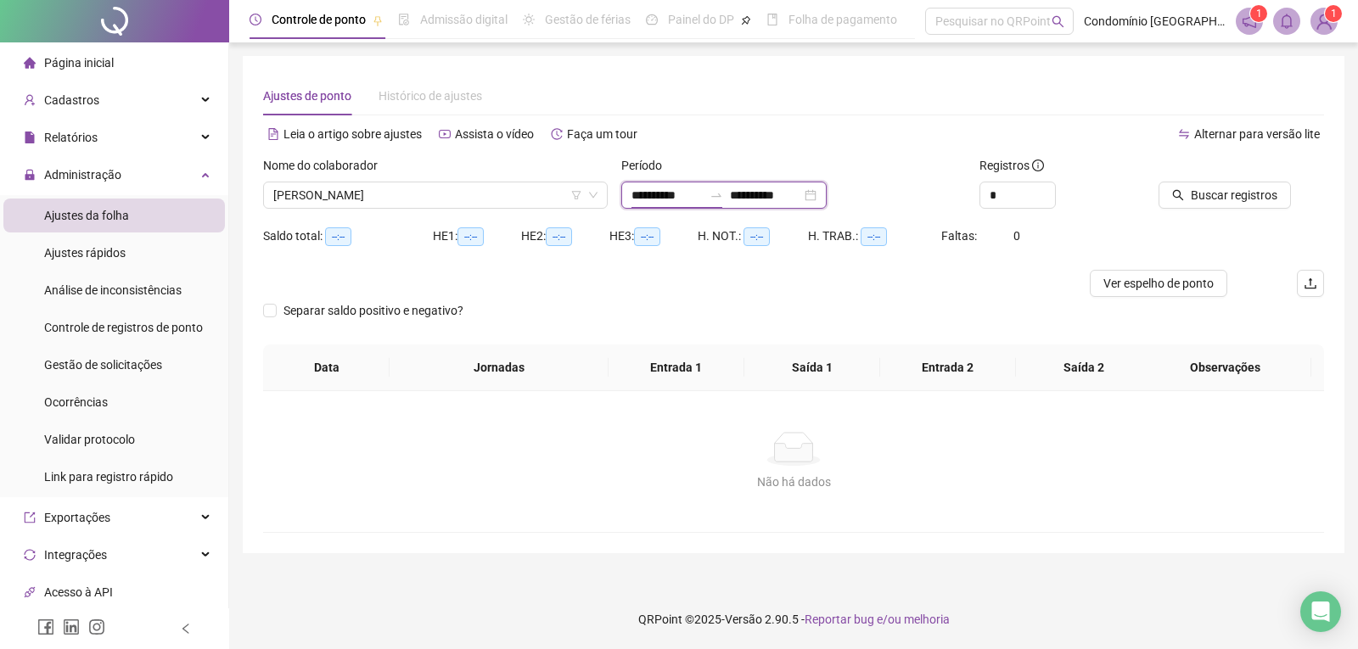
click at [647, 199] on input "**********" at bounding box center [666, 195] width 71 height 19
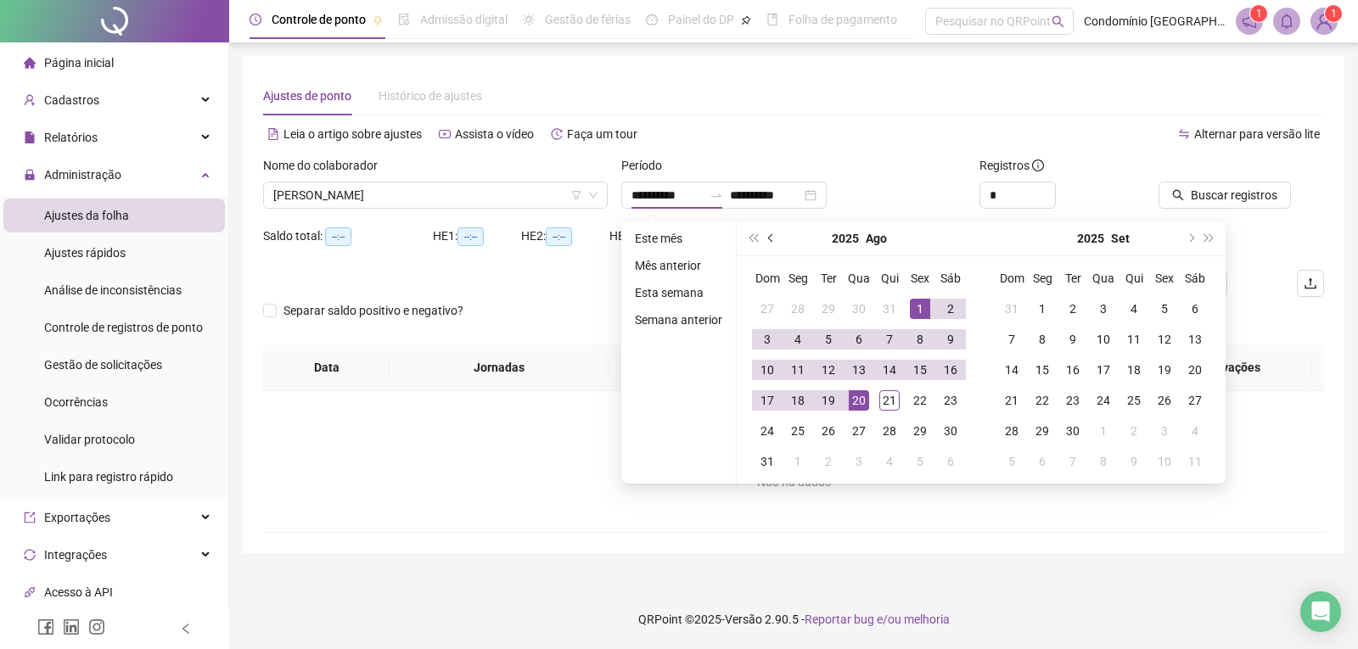
click at [768, 238] on span "prev-year" at bounding box center [772, 238] width 8 height 8
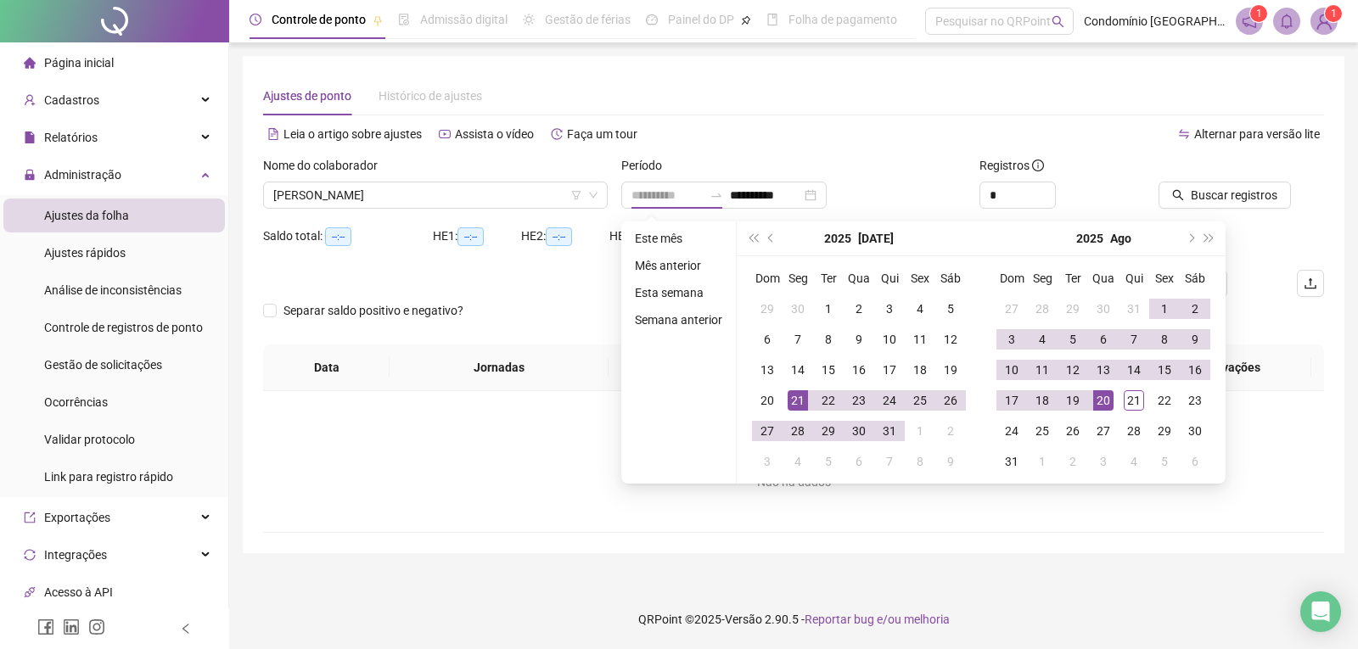
click at [794, 402] on div "21" at bounding box center [798, 400] width 20 height 20
click at [1104, 396] on div "20" at bounding box center [1103, 400] width 20 height 20
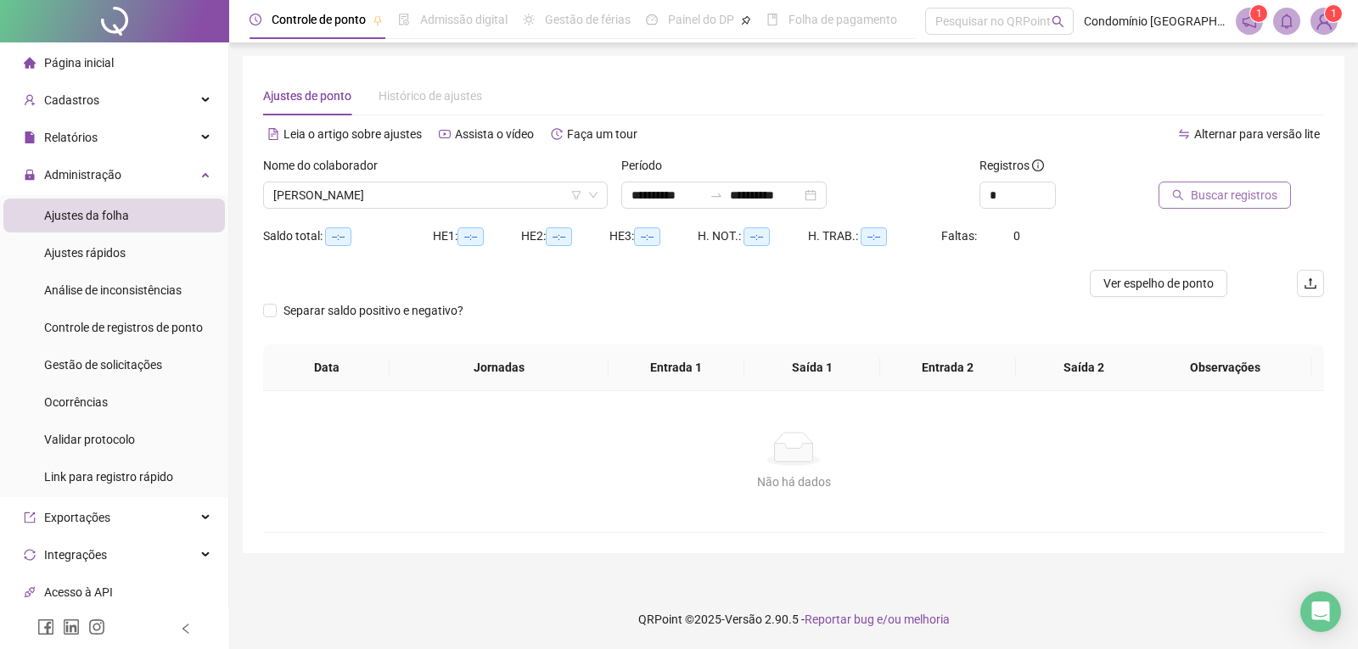
click at [1264, 191] on span "Buscar registros" at bounding box center [1234, 195] width 87 height 19
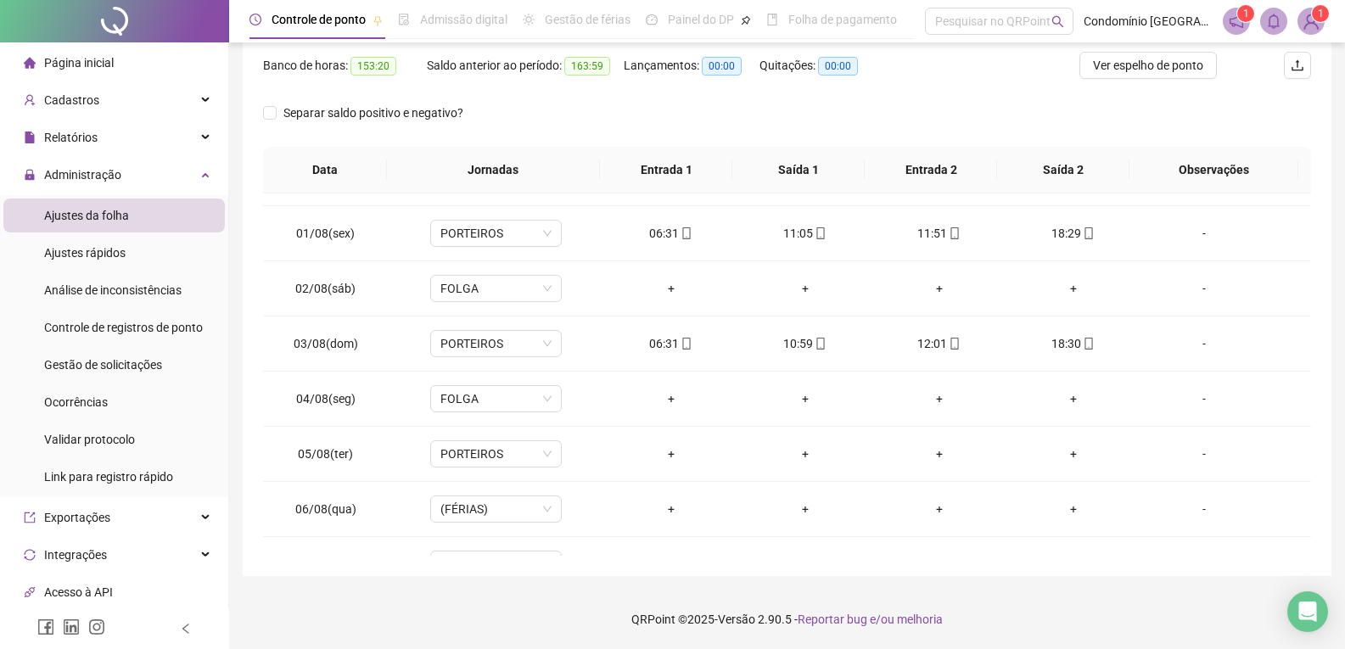
scroll to position [679, 0]
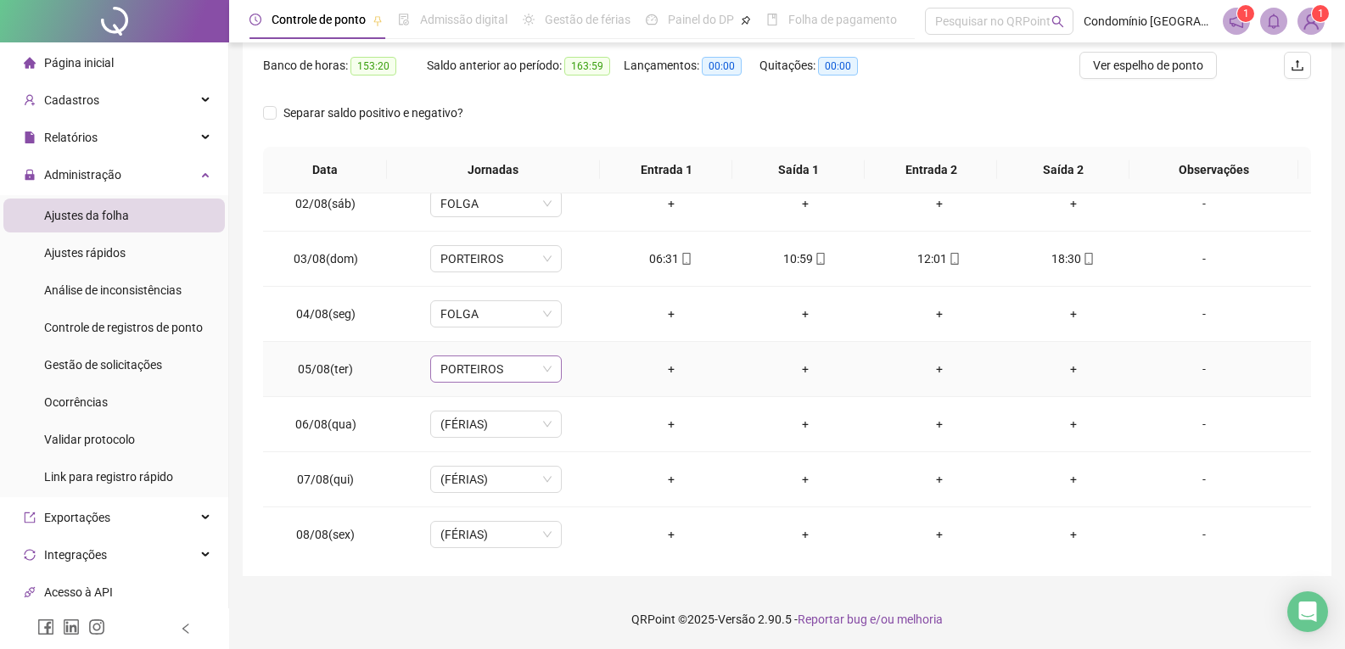
click at [505, 372] on span "PORTEIROS" at bounding box center [495, 368] width 111 height 25
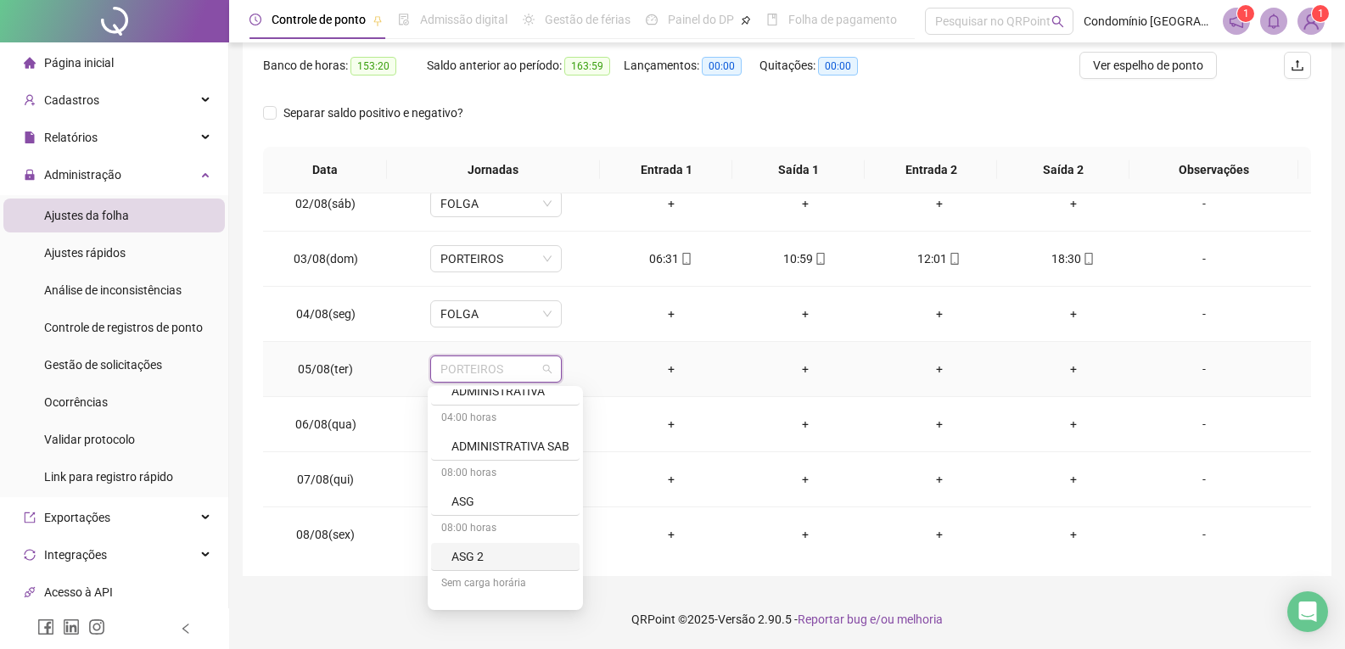
scroll to position [255, 0]
click at [490, 503] on div "Férias" at bounding box center [510, 506] width 118 height 19
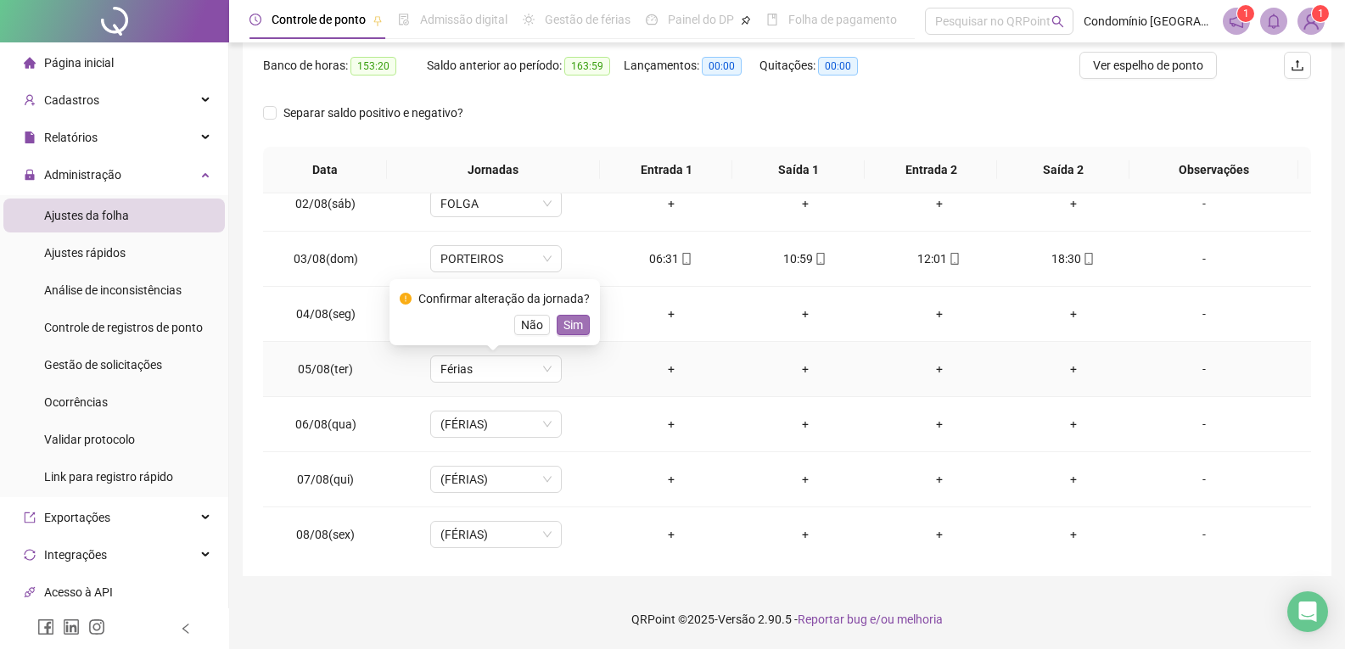
drag, startPoint x: 573, startPoint y: 329, endPoint x: 560, endPoint y: 336, distance: 14.4
click at [571, 329] on span "Sim" at bounding box center [573, 325] width 20 height 19
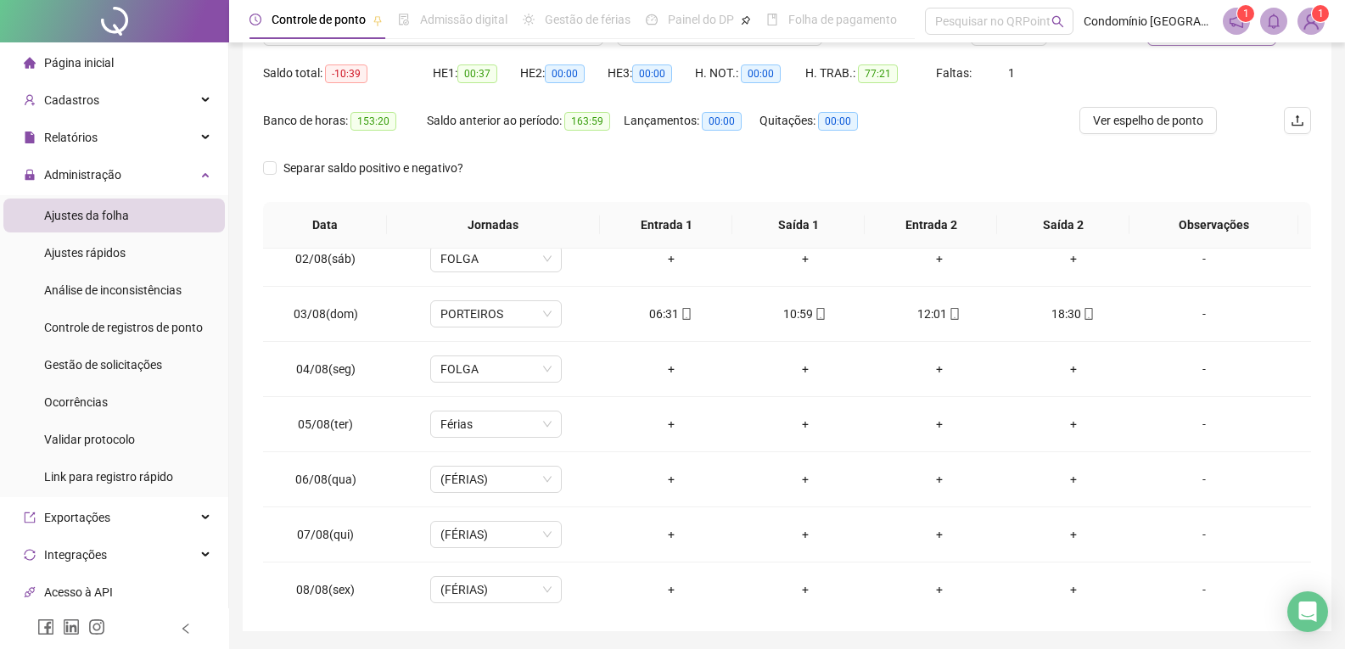
scroll to position [133, 0]
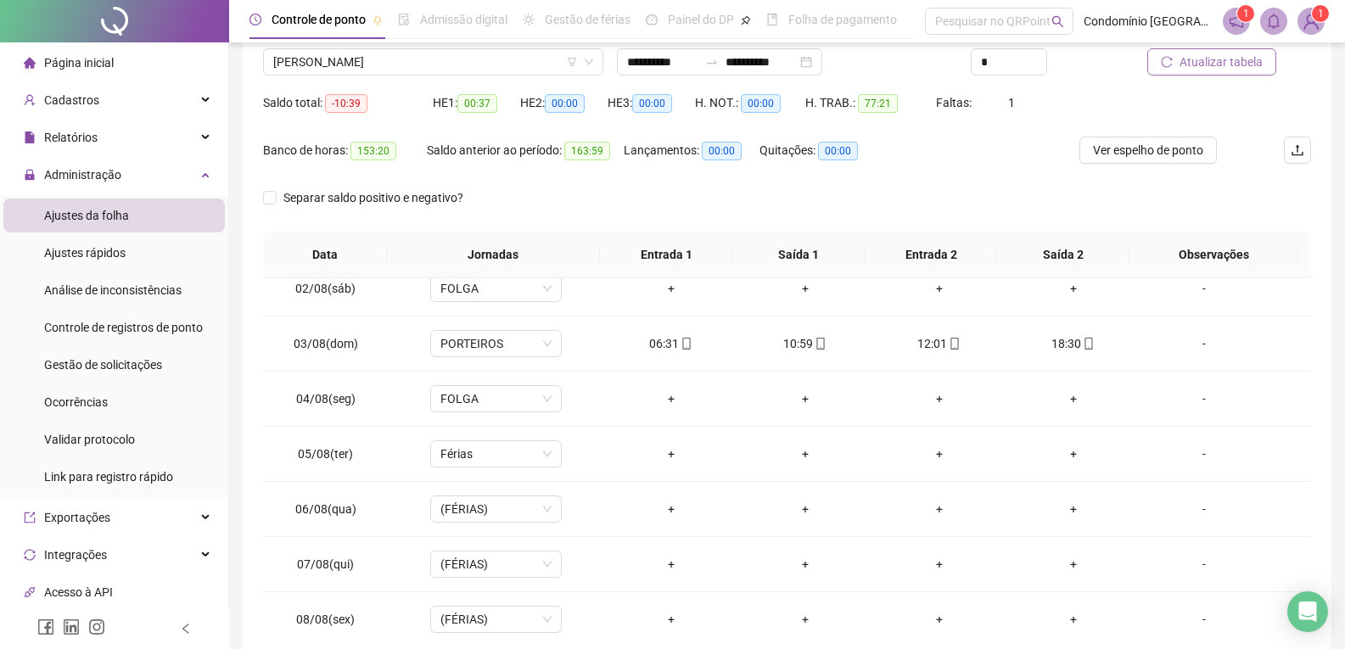
click at [1230, 59] on span "Atualizar tabela" at bounding box center [1221, 62] width 83 height 19
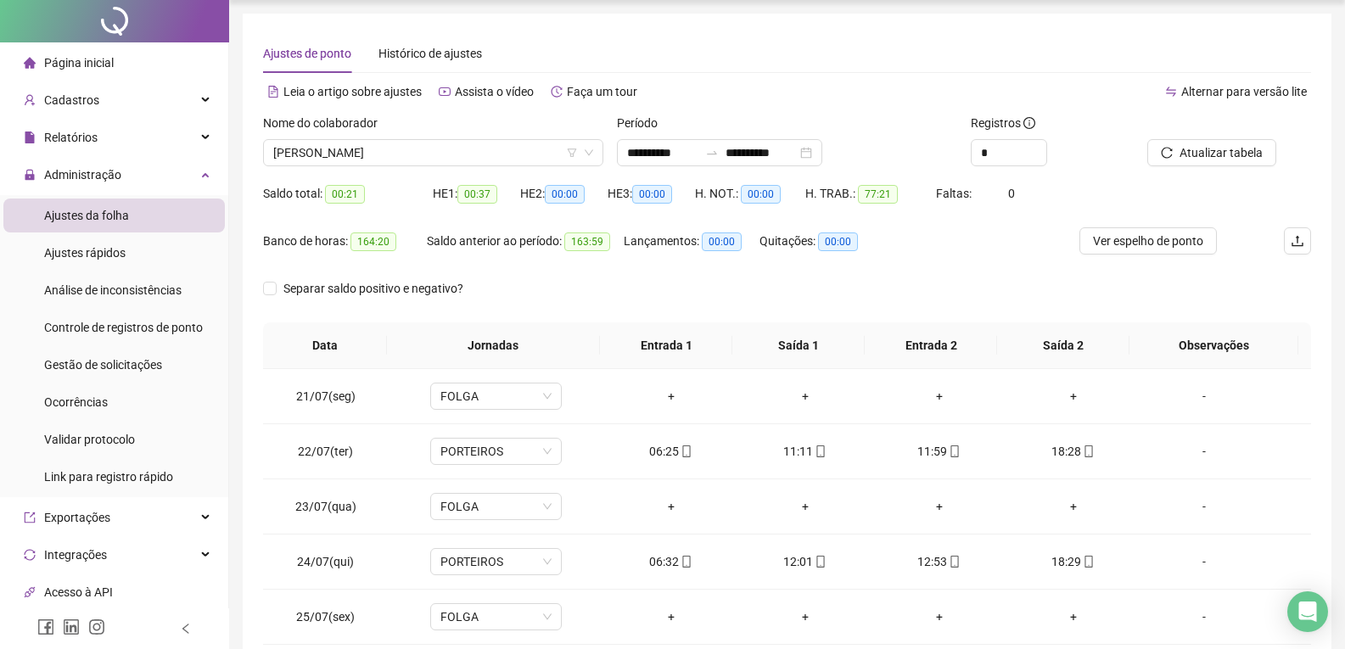
scroll to position [0, 0]
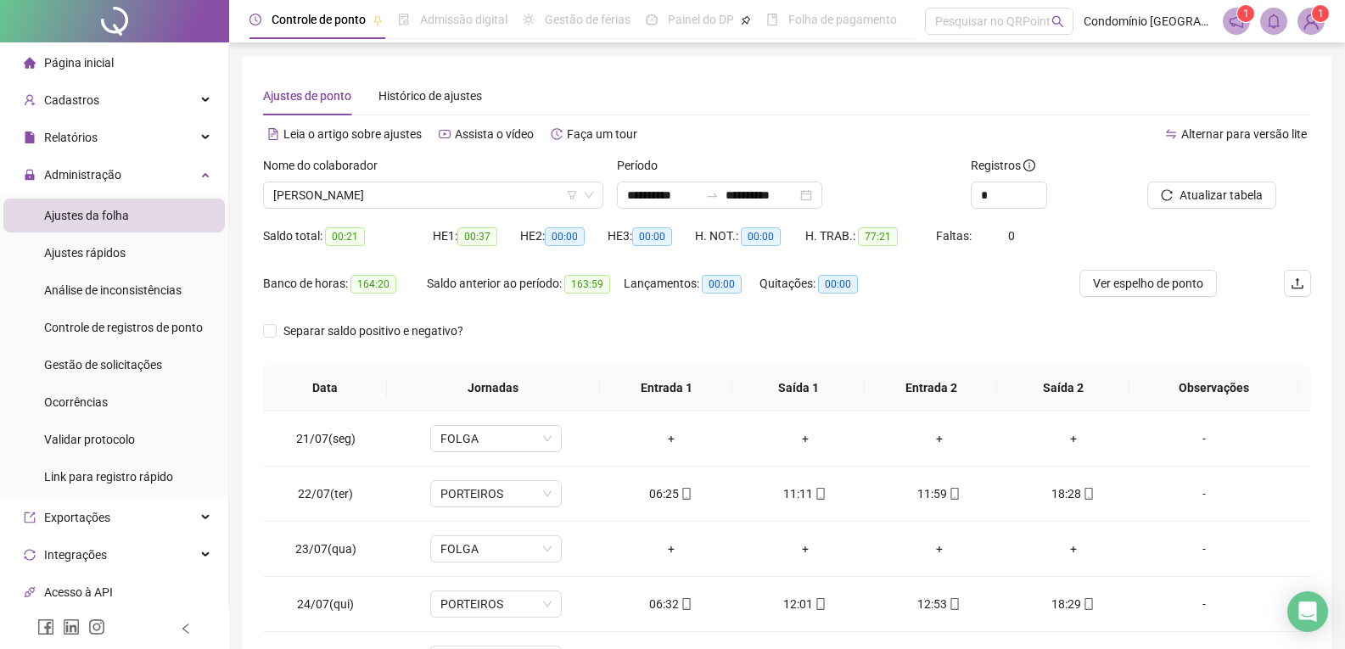
click at [120, 64] on li "Página inicial" at bounding box center [113, 63] width 221 height 34
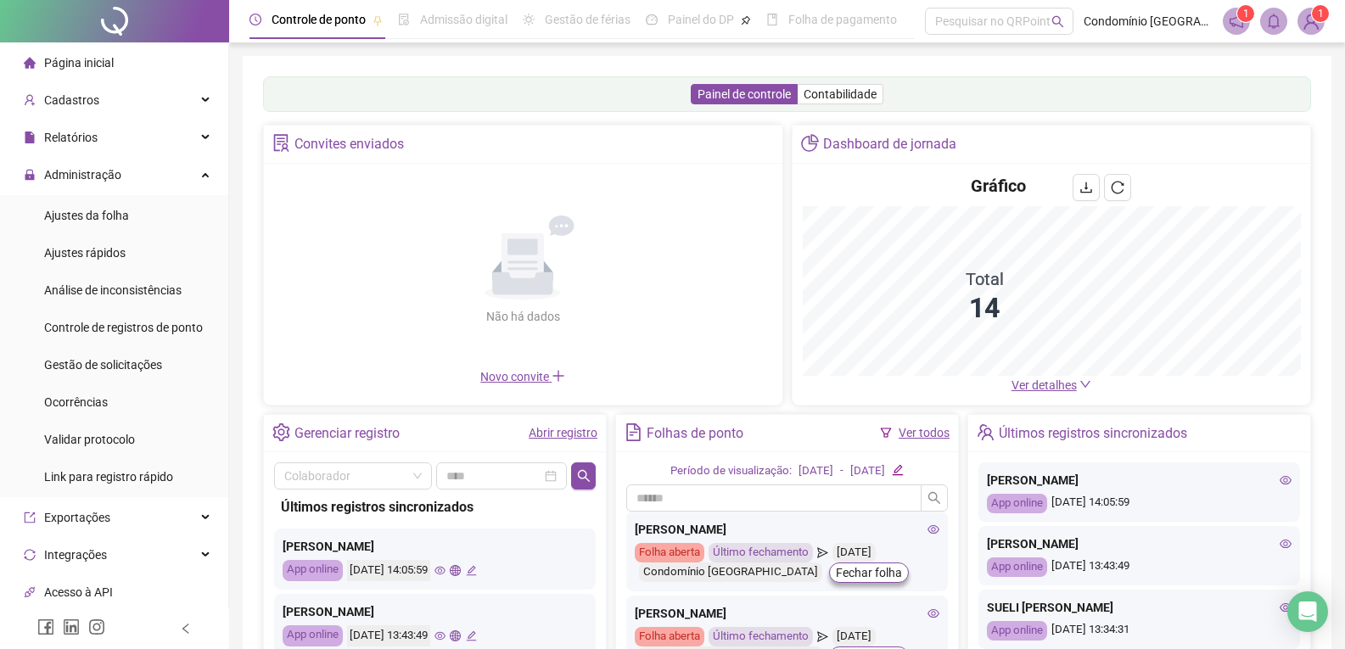
click at [933, 206] on div "Gráfico" at bounding box center [1052, 190] width 498 height 32
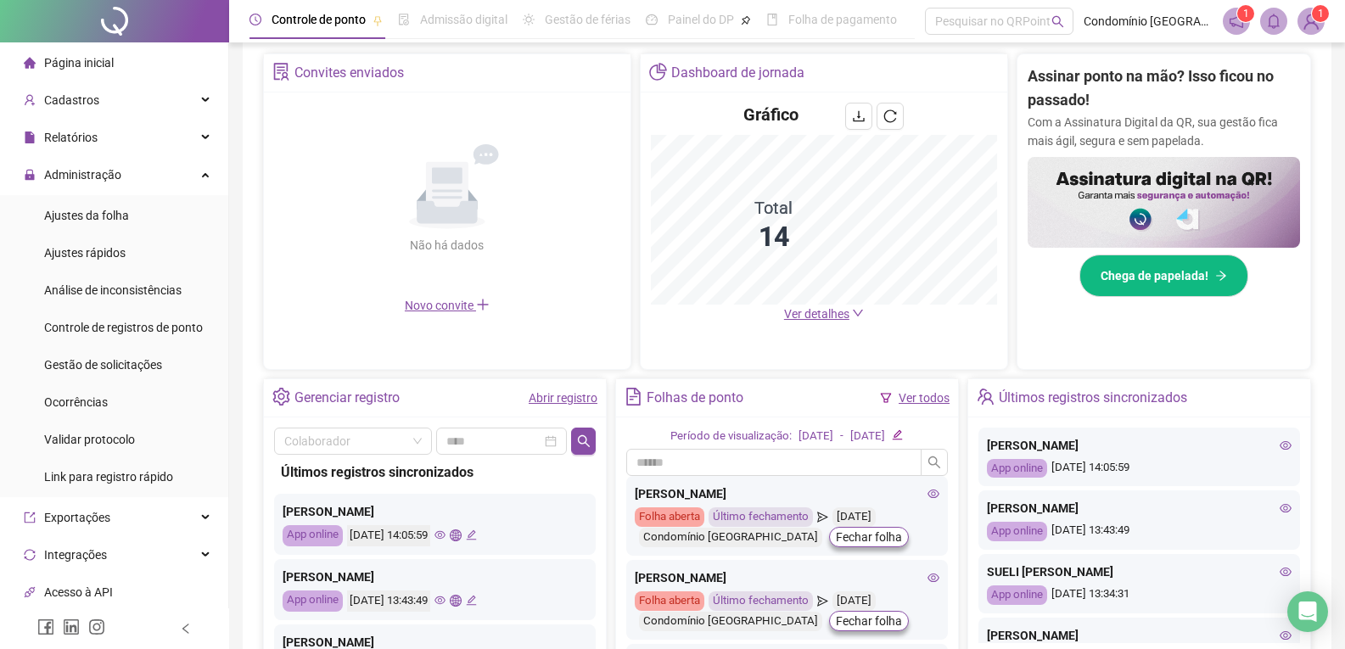
scroll to position [339, 0]
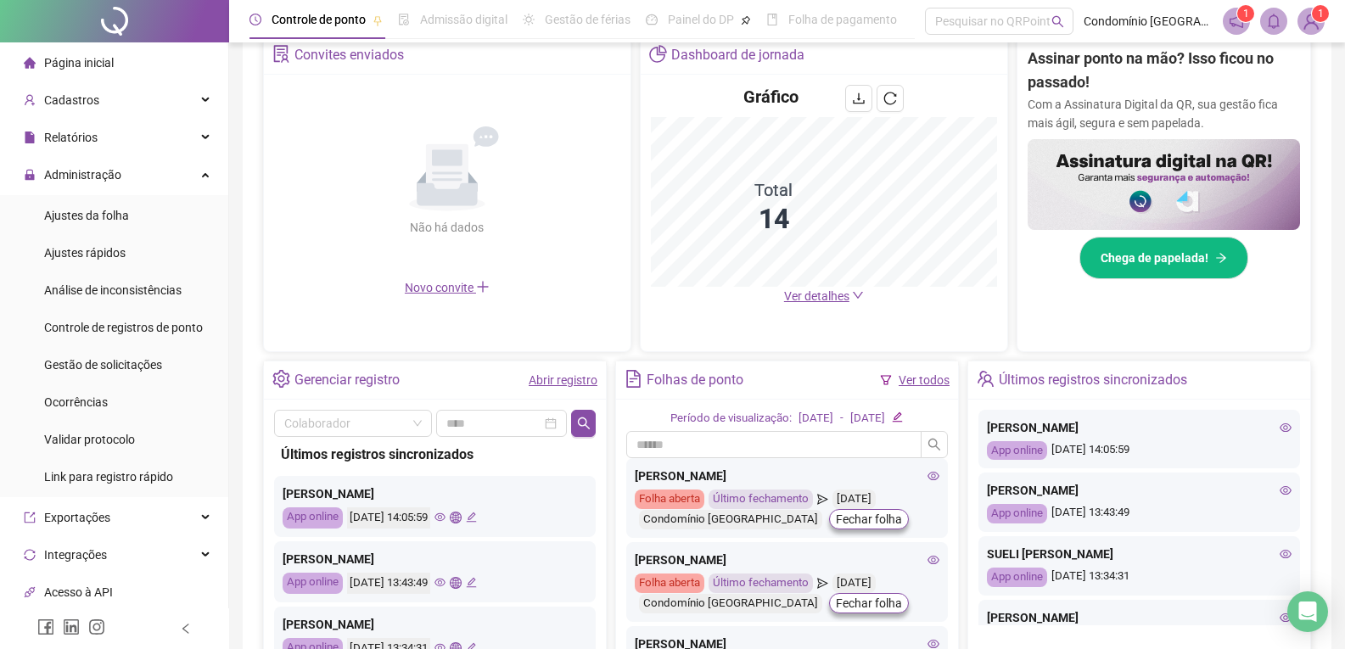
click at [927, 384] on link "Ver todos" at bounding box center [924, 380] width 51 height 14
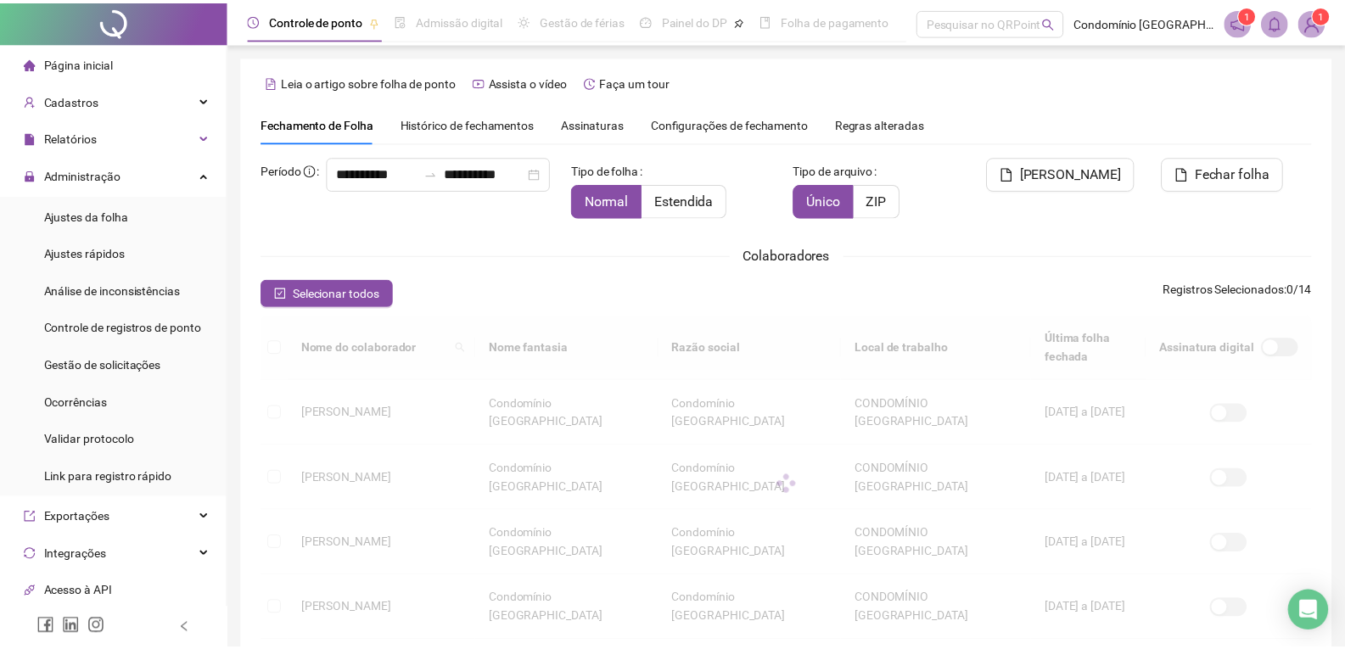
scroll to position [14, 0]
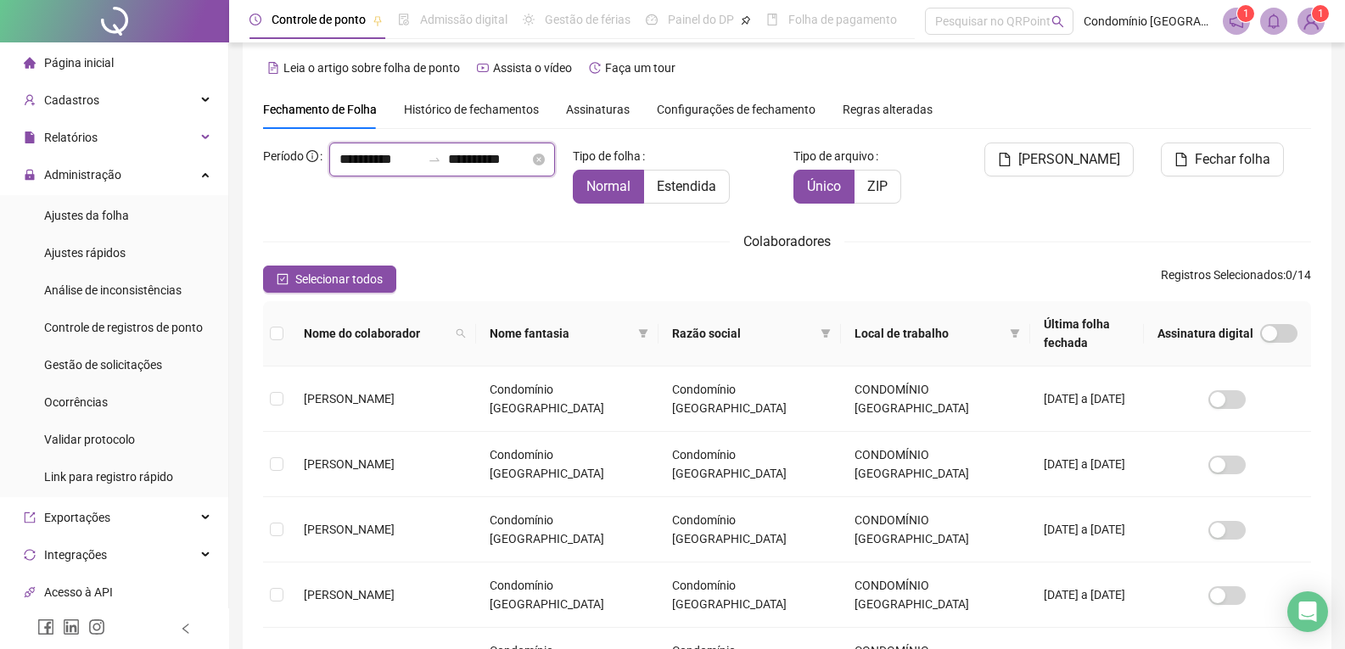
click at [339, 170] on input "**********" at bounding box center [379, 159] width 81 height 20
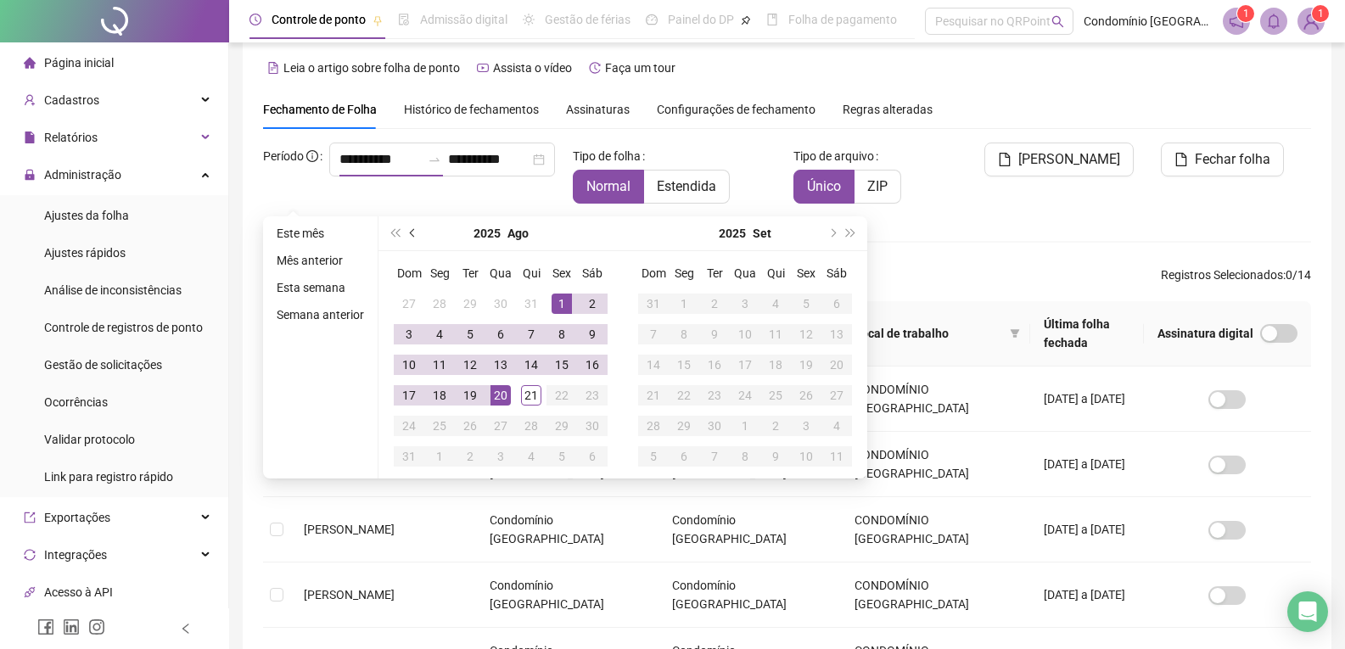
click at [412, 229] on span "prev-year" at bounding box center [414, 233] width 8 height 8
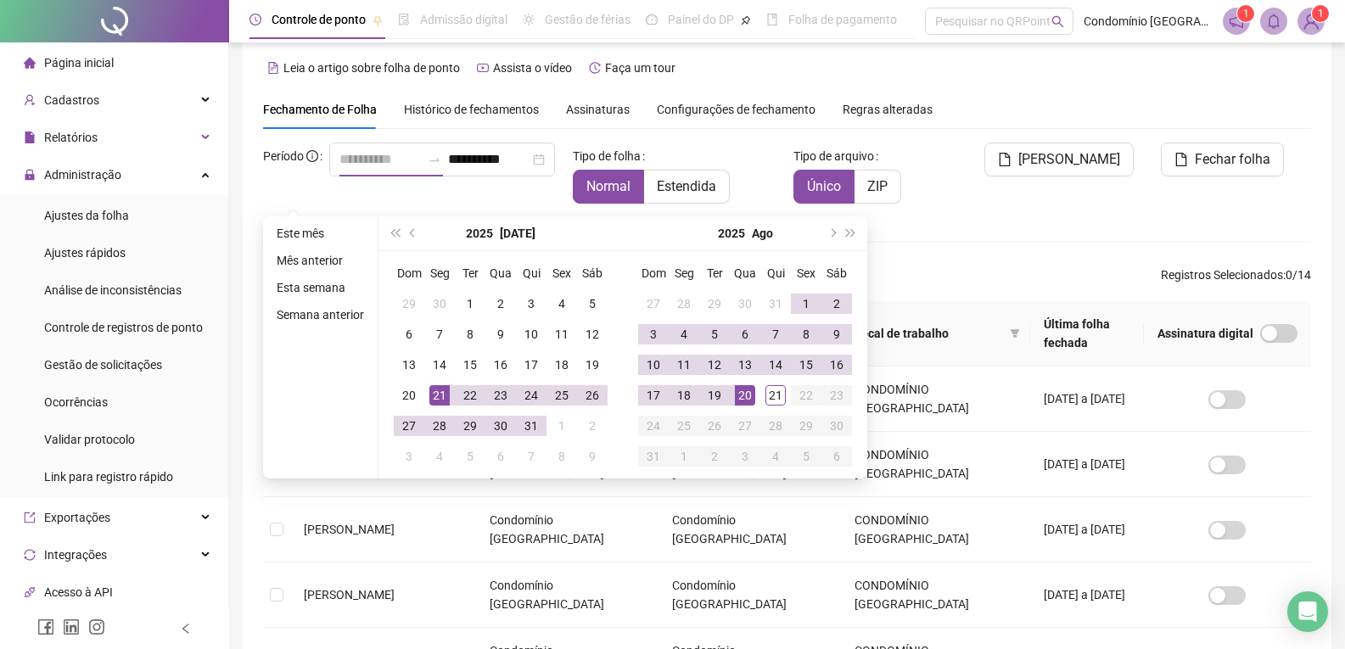
click at [446, 395] on div "21" at bounding box center [439, 395] width 20 height 20
click at [738, 391] on div "20" at bounding box center [745, 395] width 20 height 20
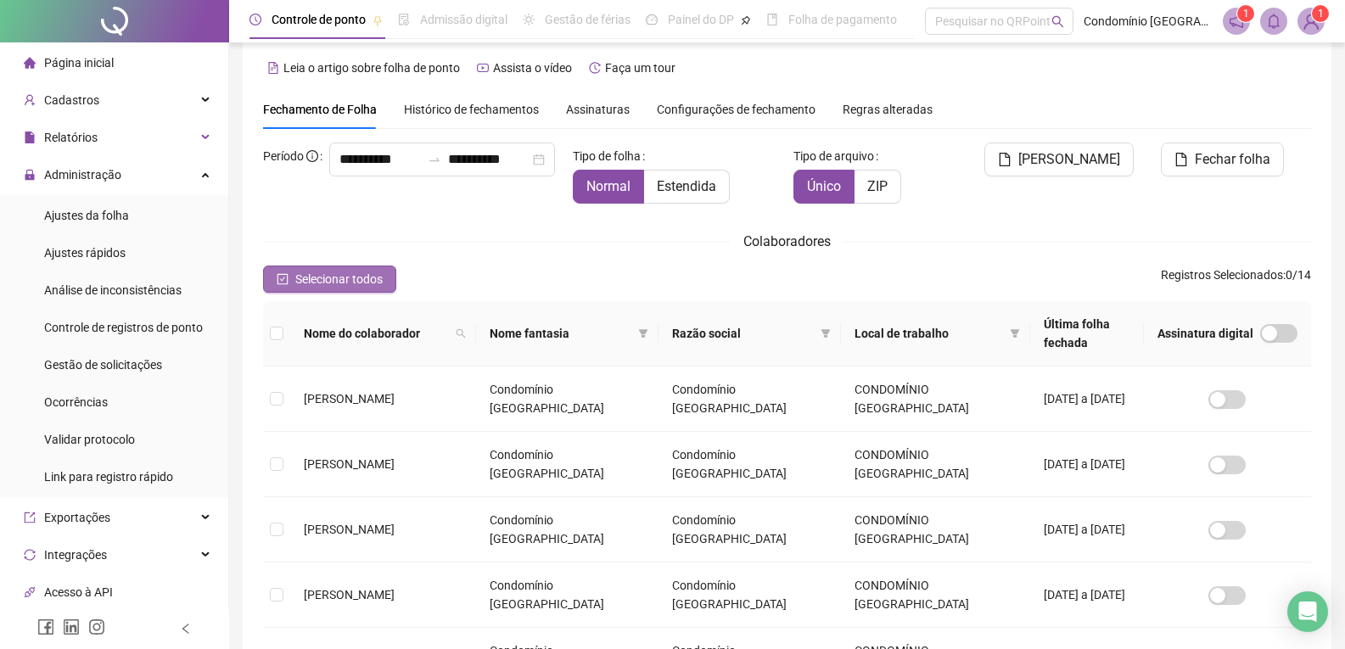
click at [282, 282] on icon "check-square" at bounding box center [283, 279] width 12 height 12
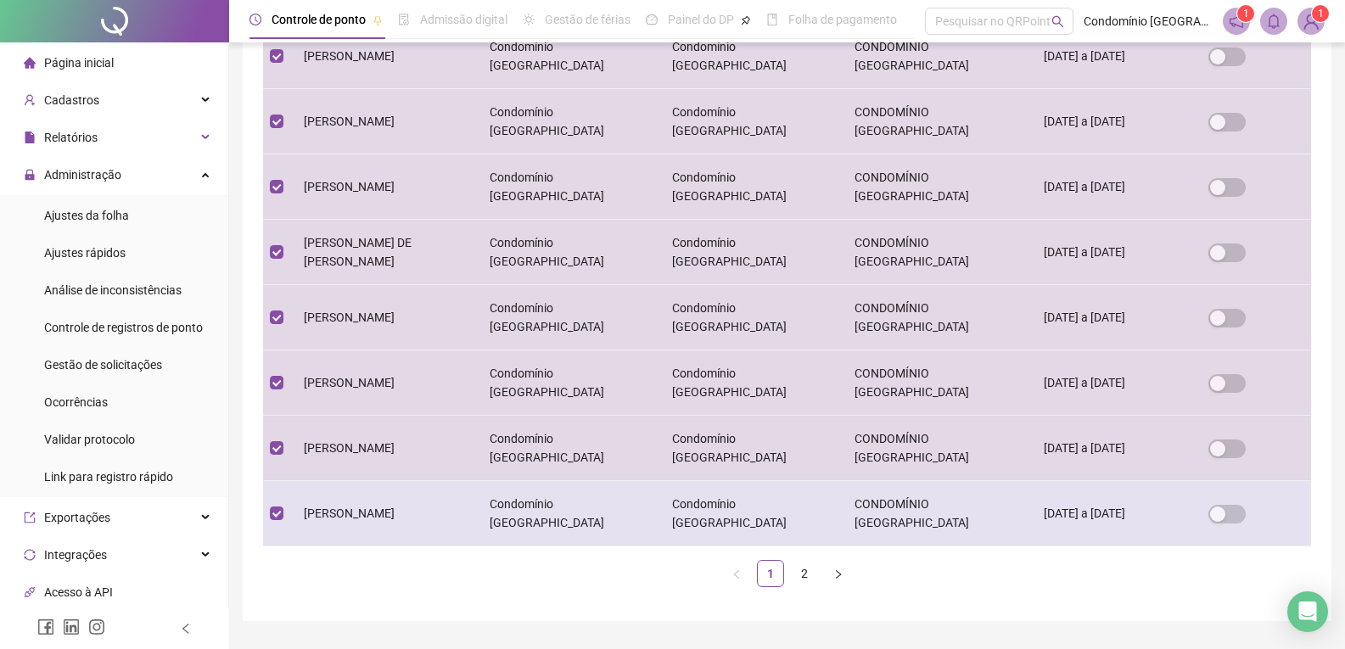
scroll to position [513, 0]
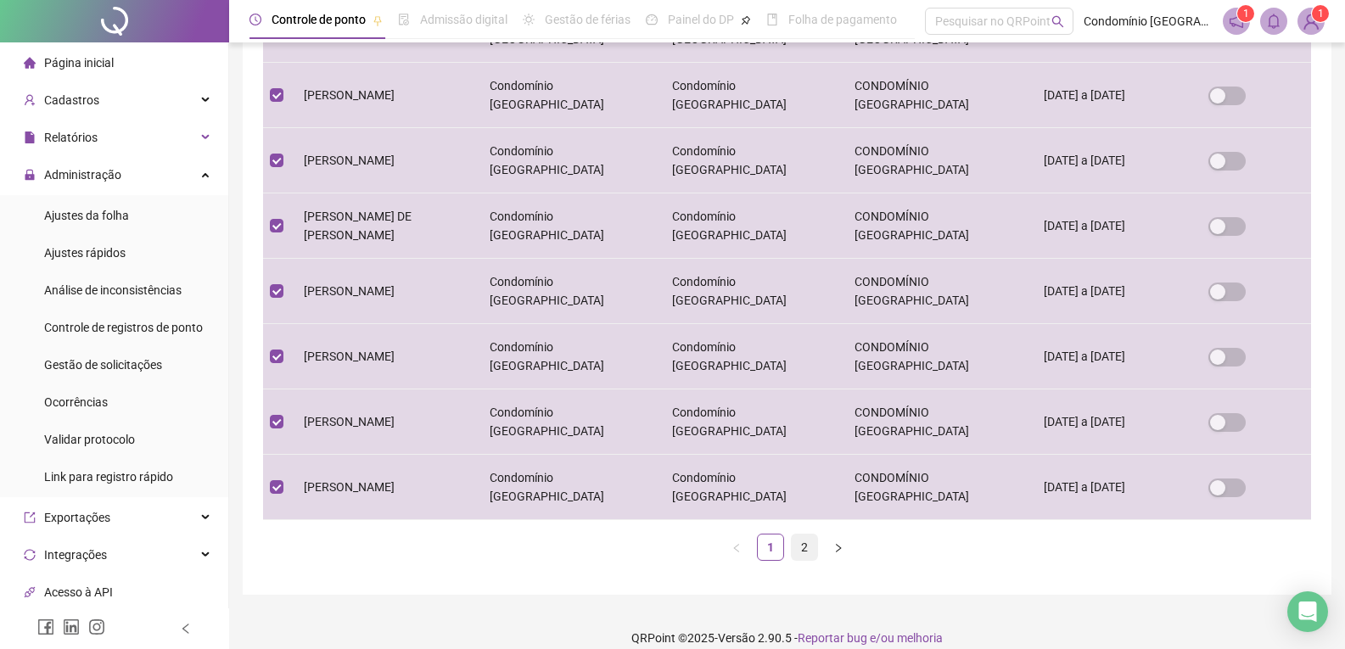
click at [809, 535] on link "2" at bounding box center [804, 547] width 25 height 25
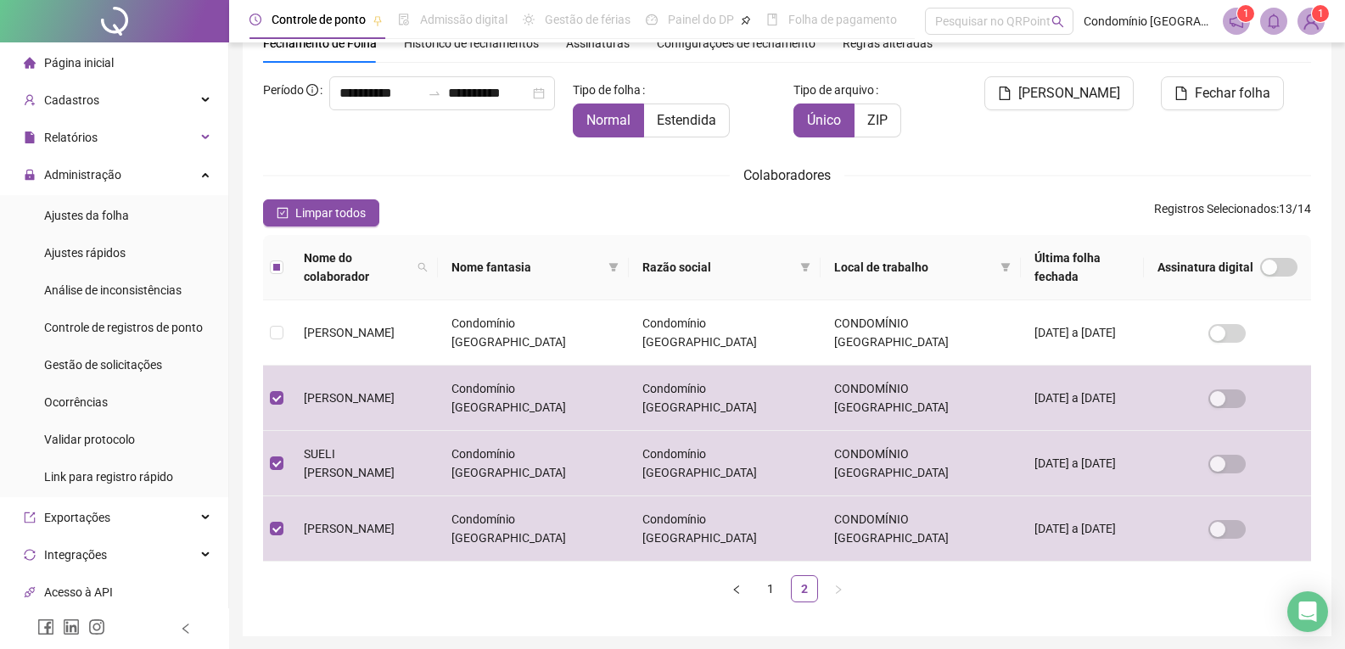
scroll to position [98, 0]
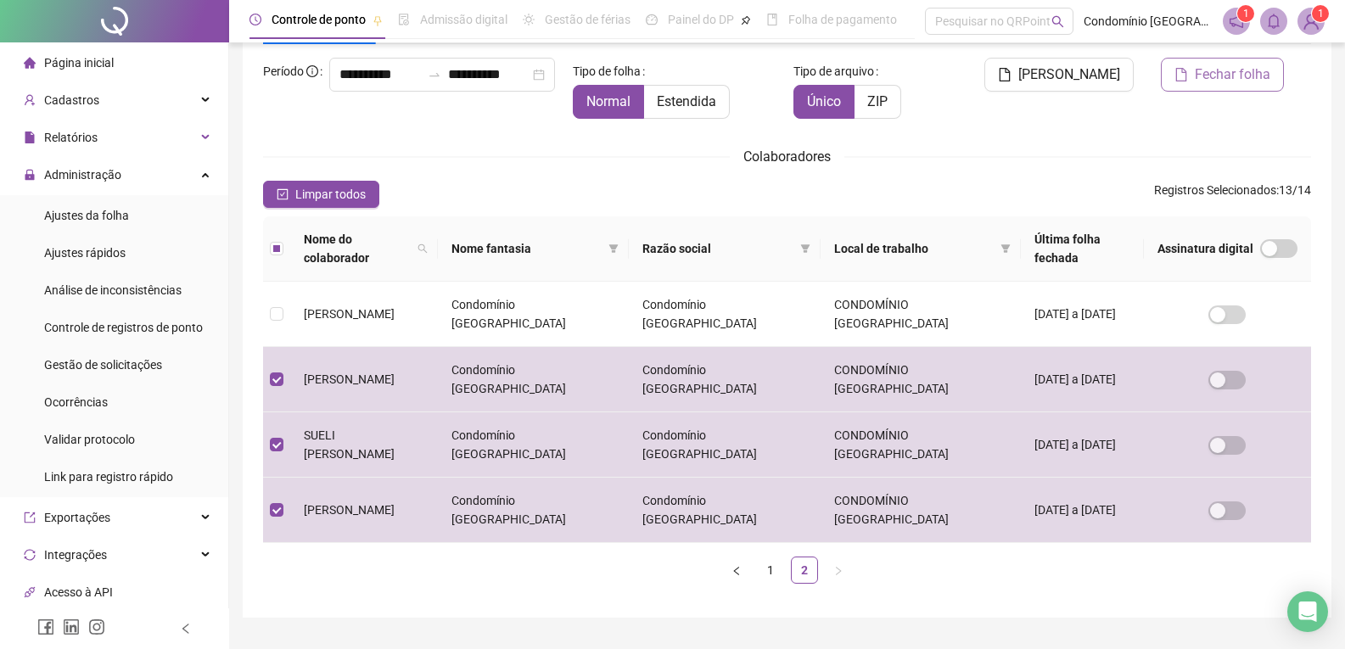
click at [1236, 81] on span "Fechar folha" at bounding box center [1233, 74] width 76 height 20
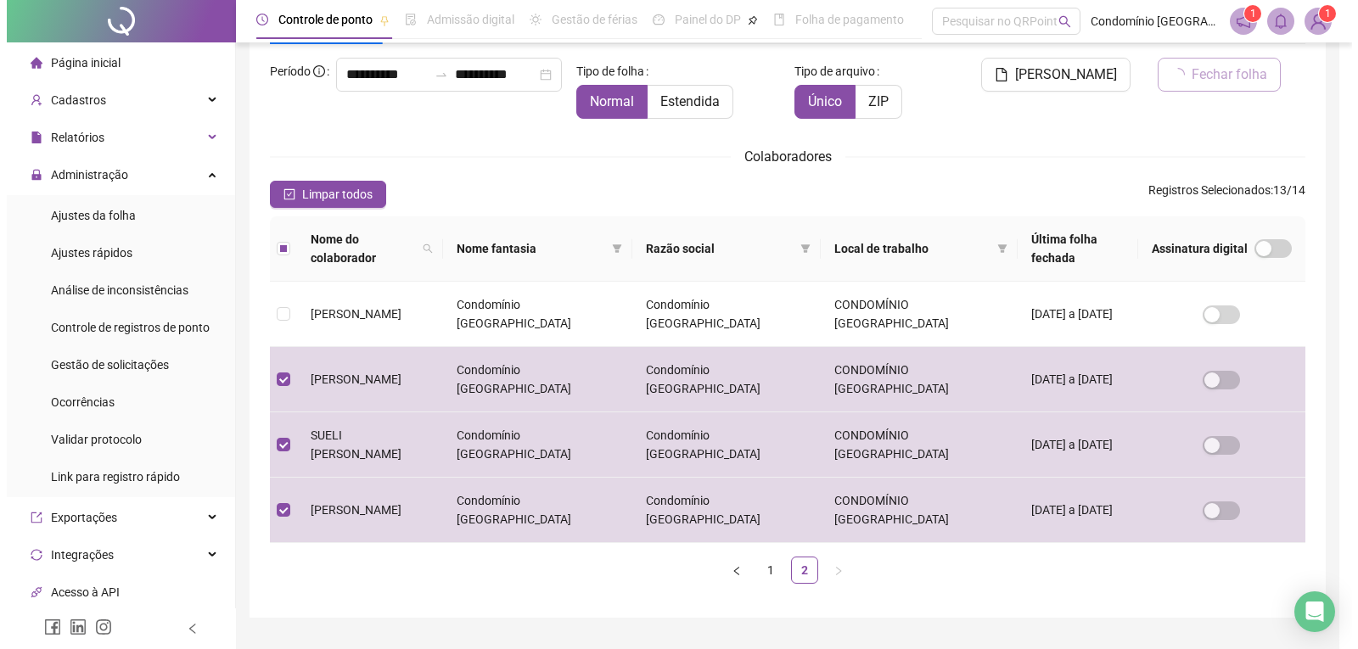
scroll to position [14, 0]
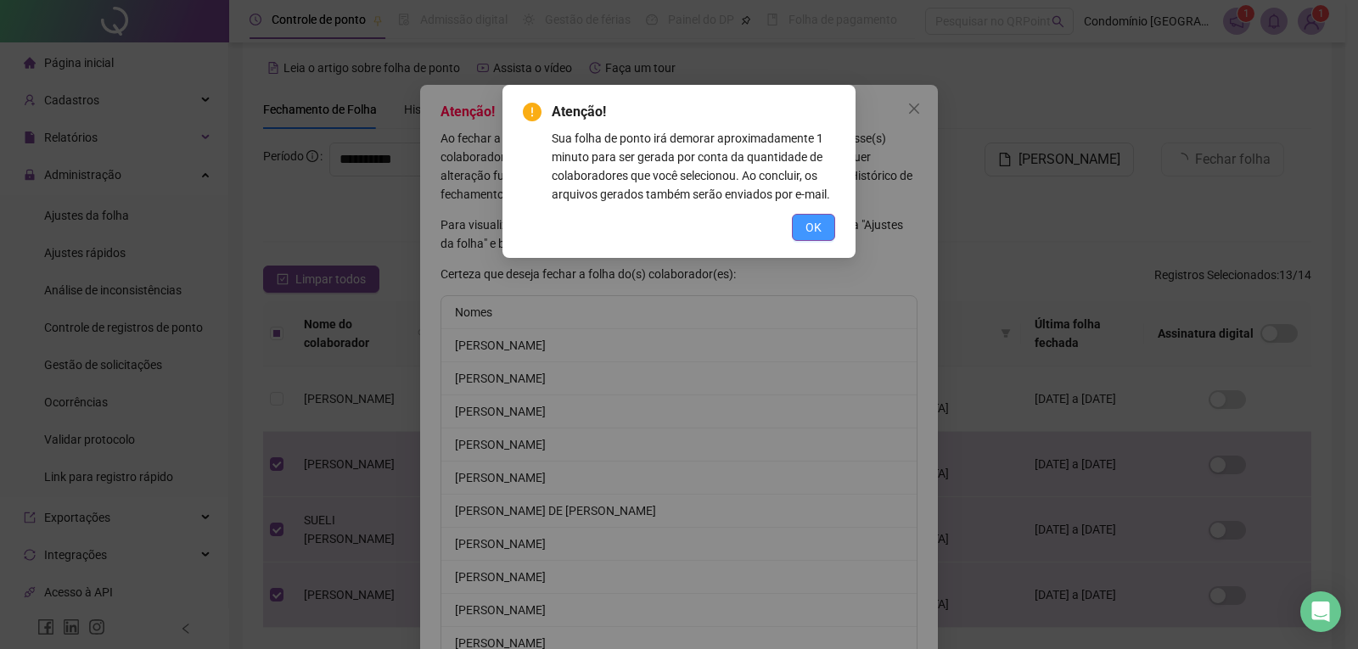
click at [818, 235] on span "OK" at bounding box center [813, 227] width 16 height 19
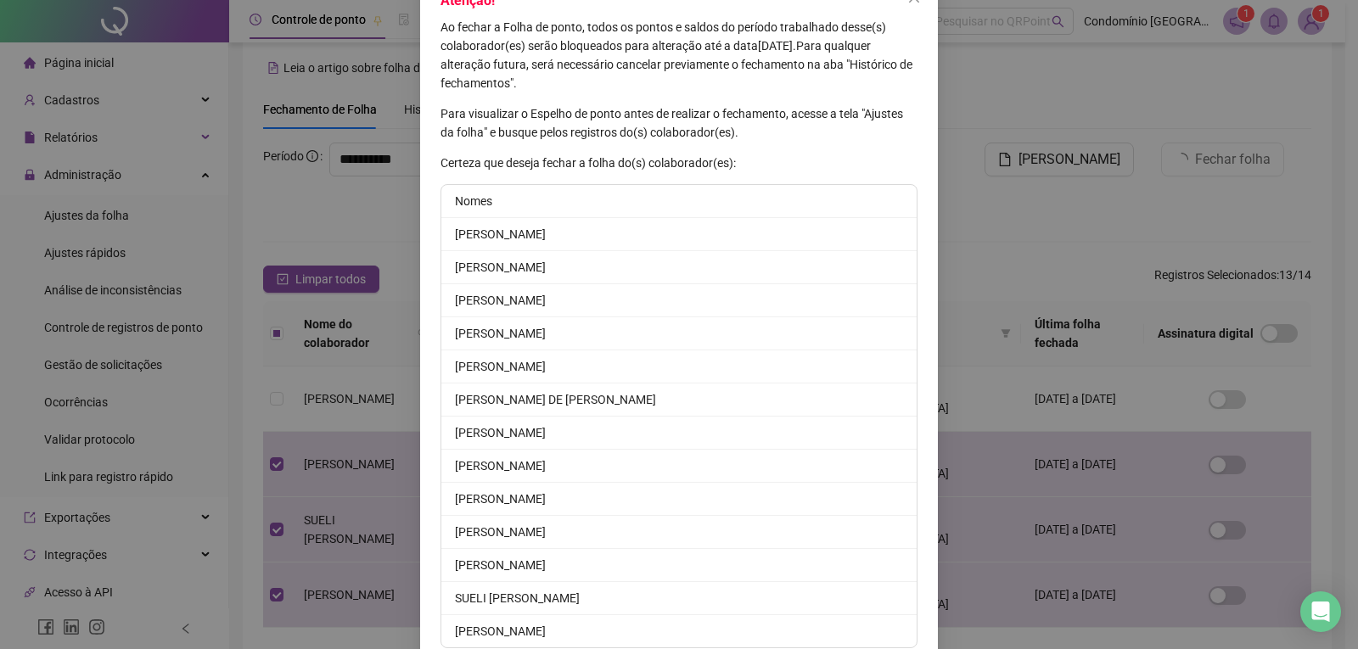
scroll to position [185, 0]
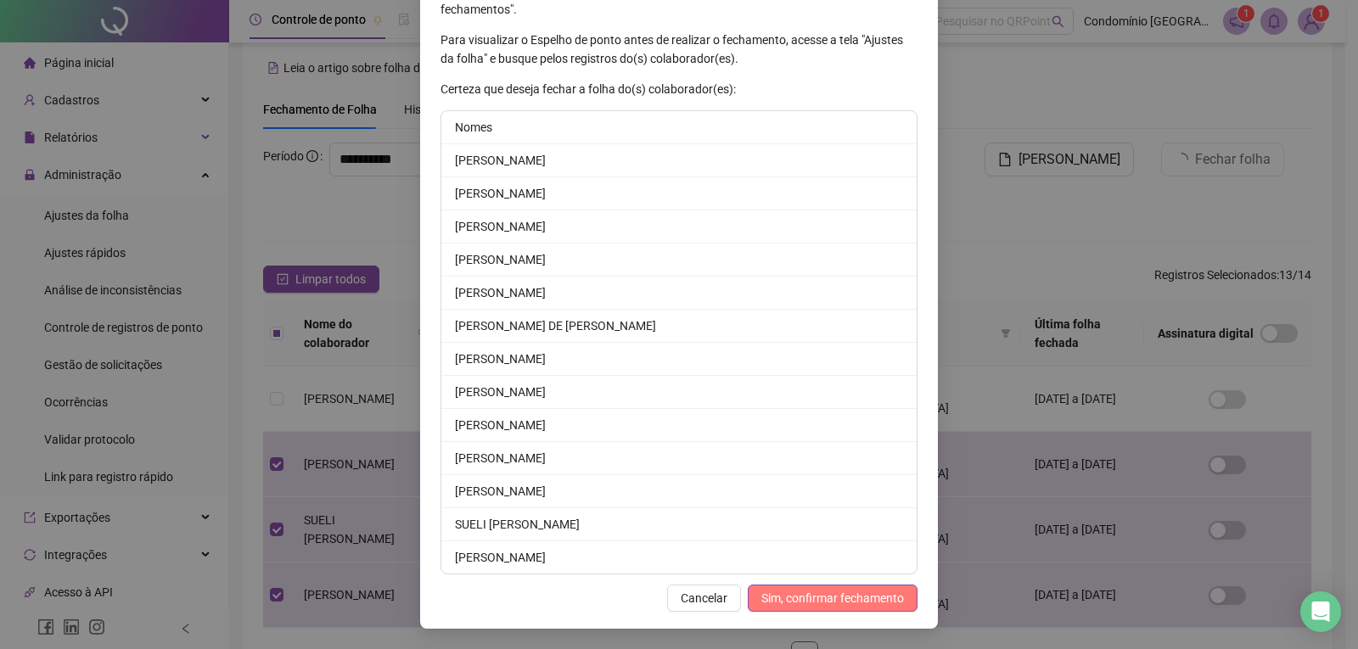
click at [863, 599] on span "Sim, confirmar fechamento" at bounding box center [832, 598] width 143 height 19
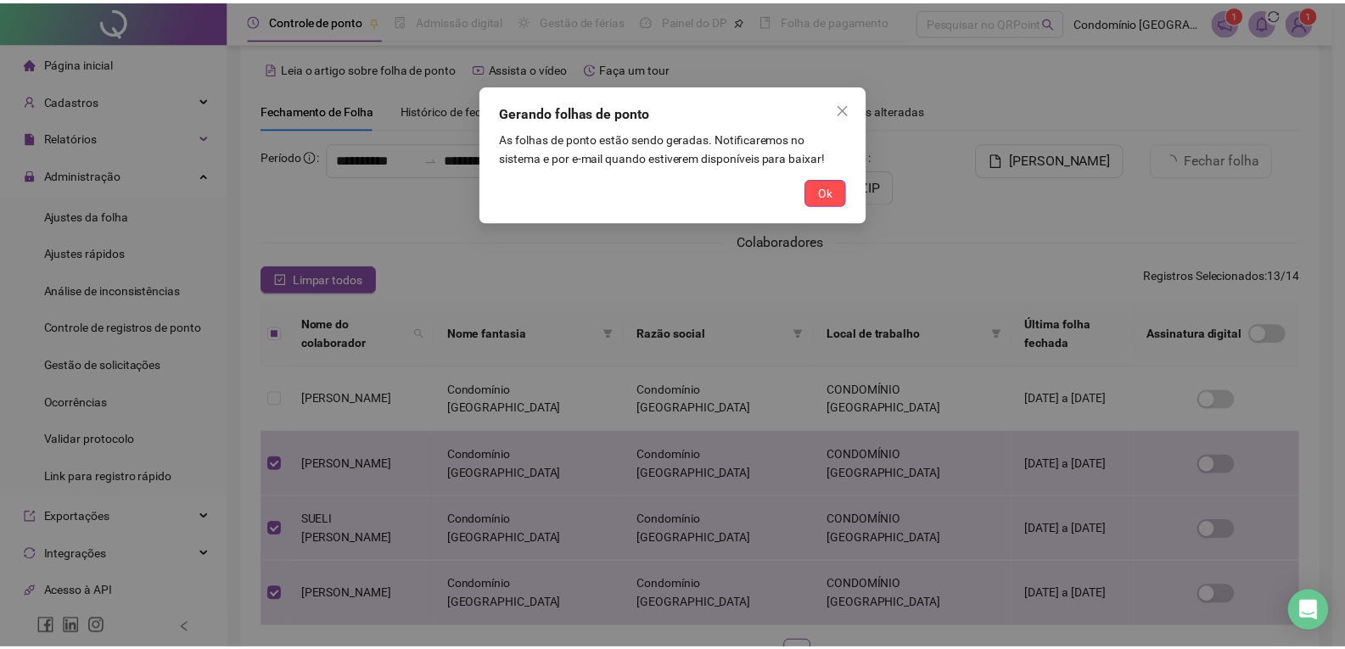
scroll to position [0, 0]
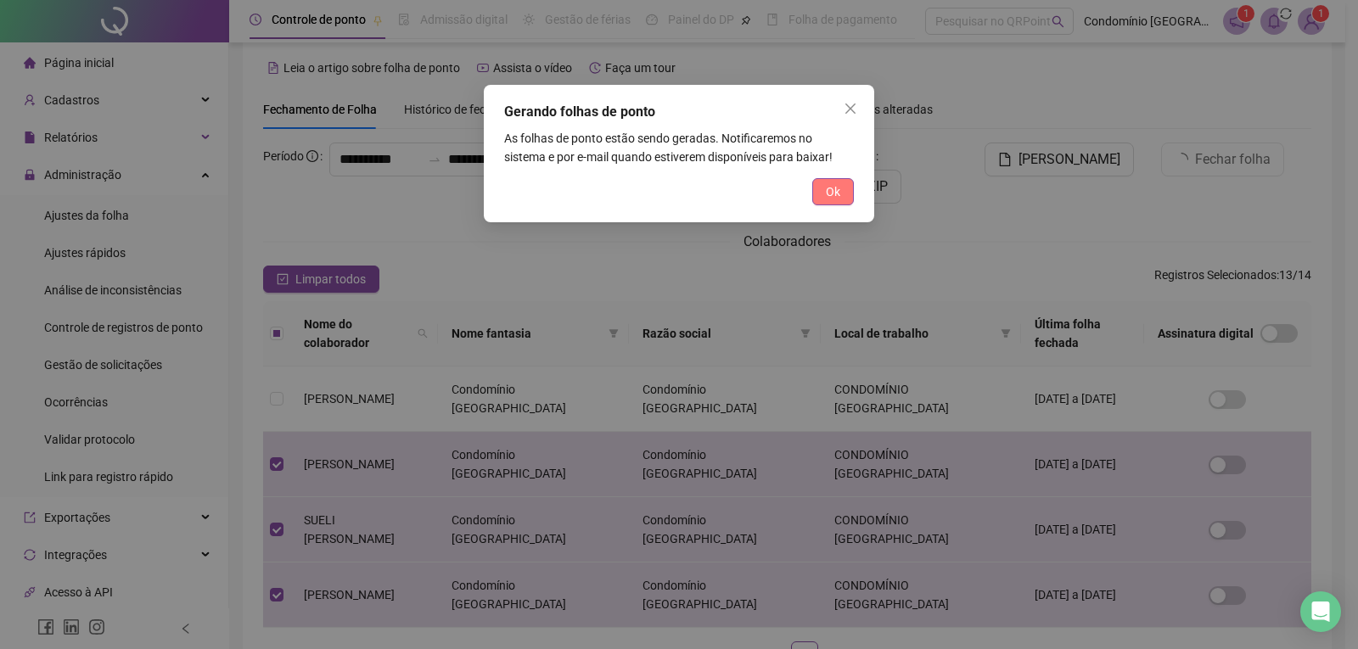
click at [826, 198] on span "Ok" at bounding box center [833, 191] width 14 height 19
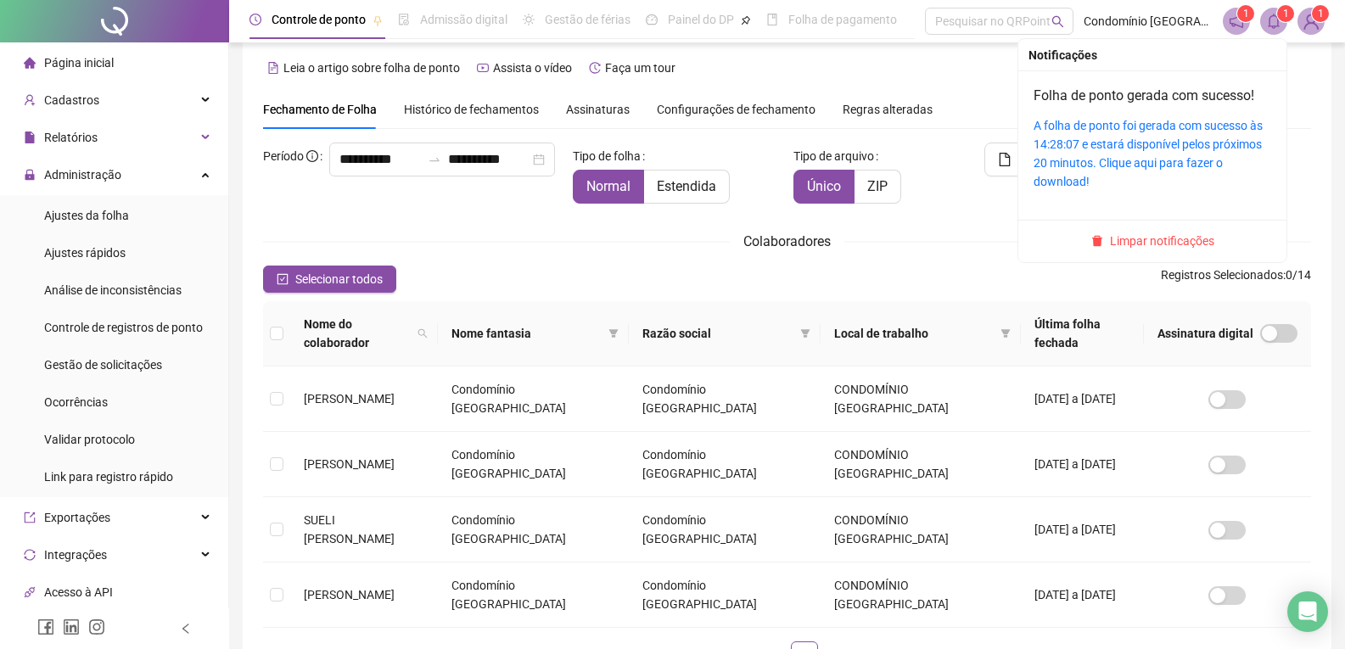
click at [1275, 21] on icon "bell" at bounding box center [1273, 21] width 15 height 15
click at [1169, 159] on link "A folha de ponto foi gerada com sucesso às 14:28:07 e estará disponível pelos p…" at bounding box center [1148, 154] width 229 height 70
